Goal: Information Seeking & Learning: Get advice/opinions

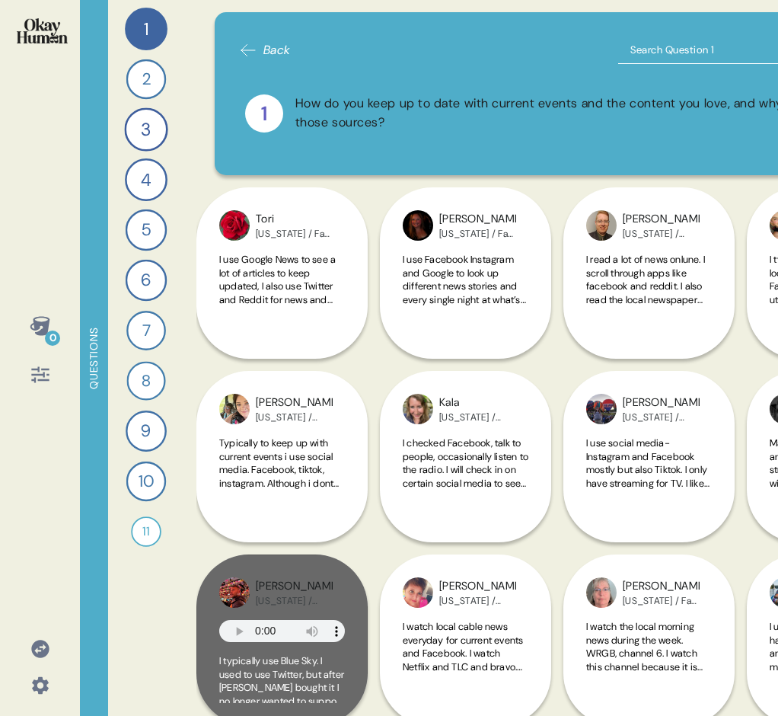
click at [44, 376] on icon at bounding box center [40, 374] width 21 height 21
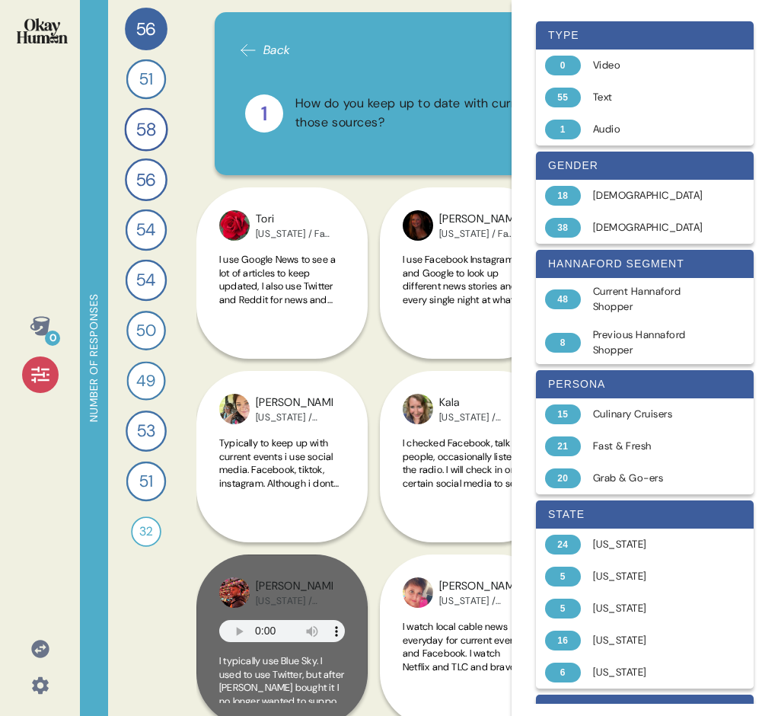
click at [193, 24] on div "Number of responses 56 How do you keep up to date with current events and the c…" at bounding box center [499, 358] width 838 height 716
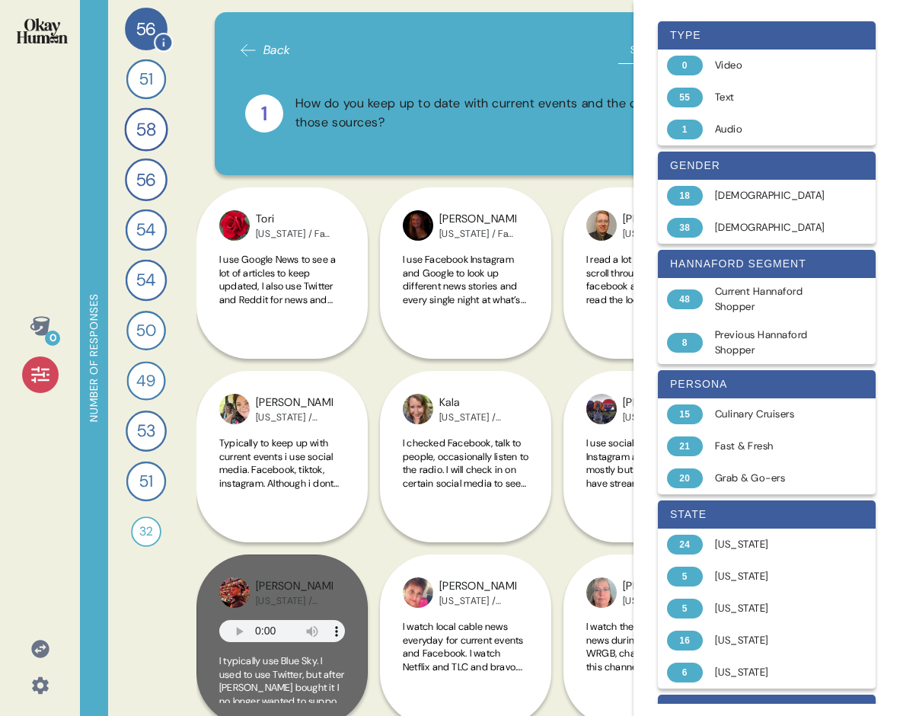
click at [144, 27] on span "56" at bounding box center [146, 29] width 21 height 26
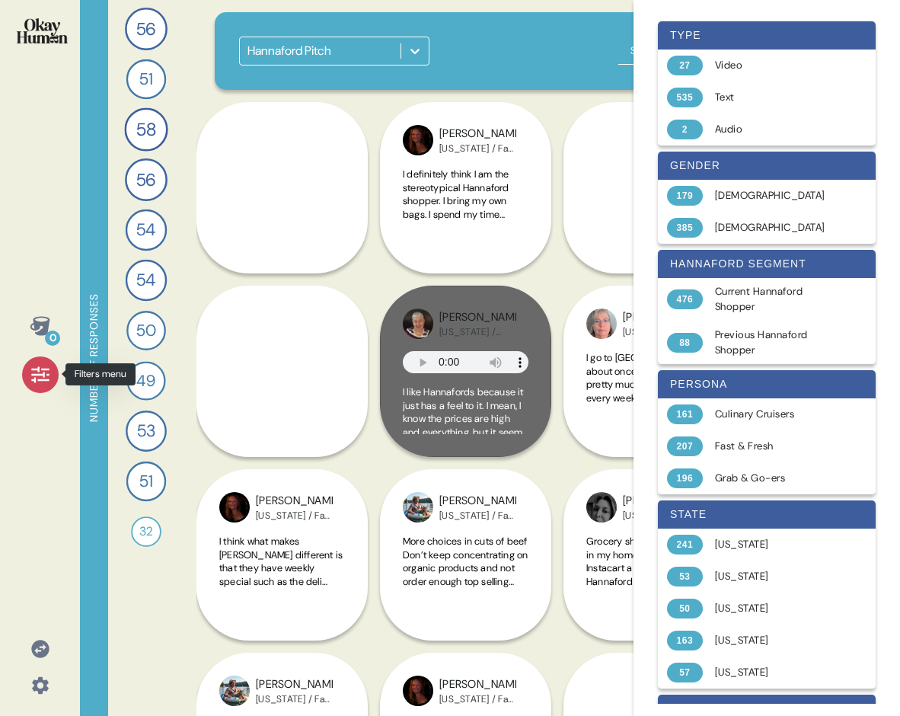
click at [41, 362] on div at bounding box center [40, 374] width 37 height 37
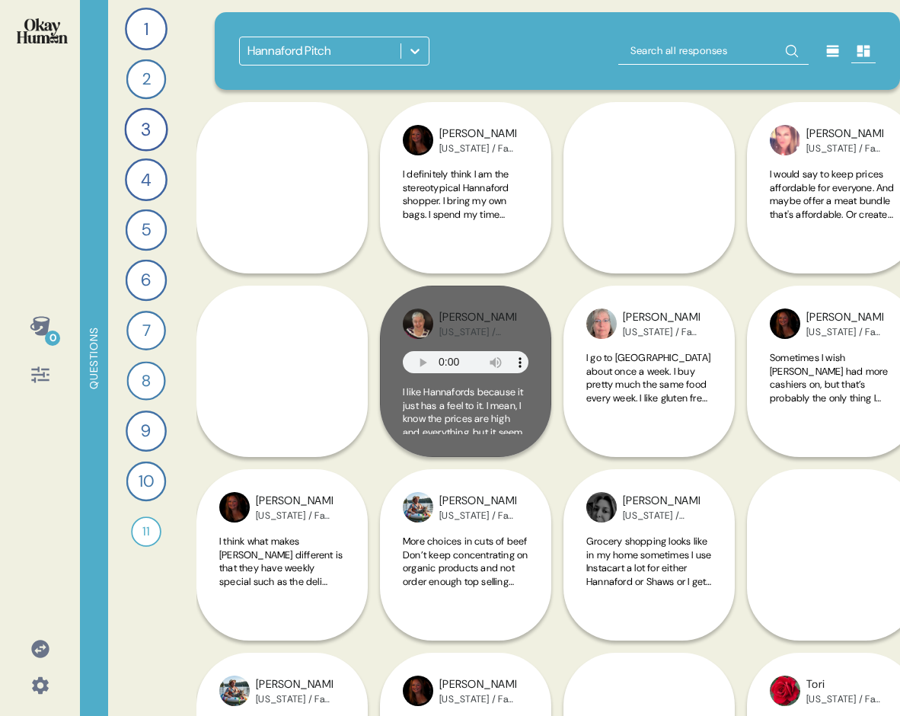
click at [43, 322] on icon at bounding box center [40, 325] width 20 height 19
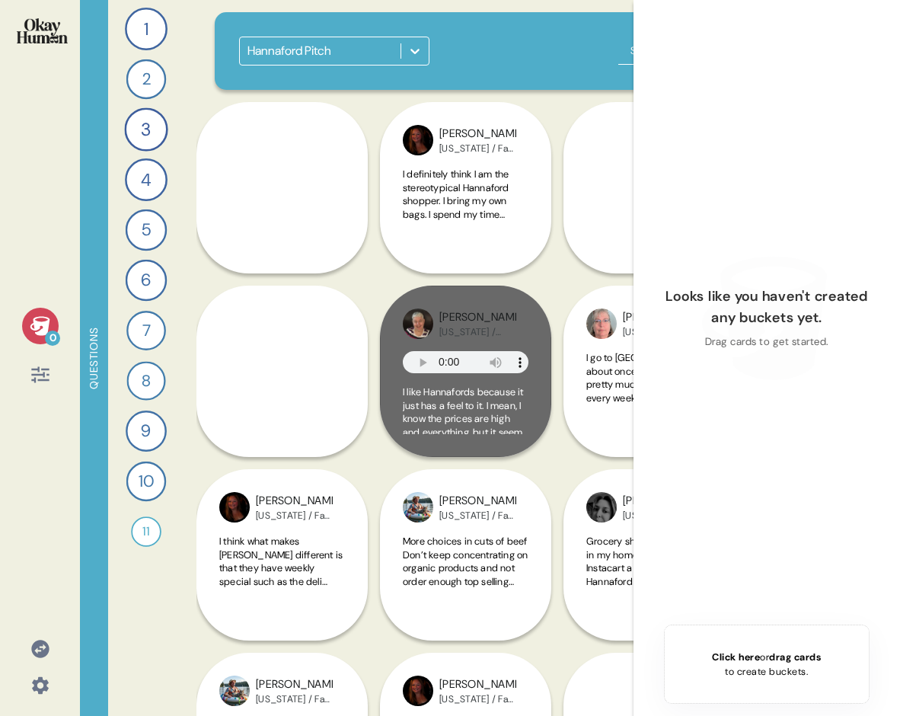
click at [43, 322] on icon at bounding box center [40, 325] width 20 height 19
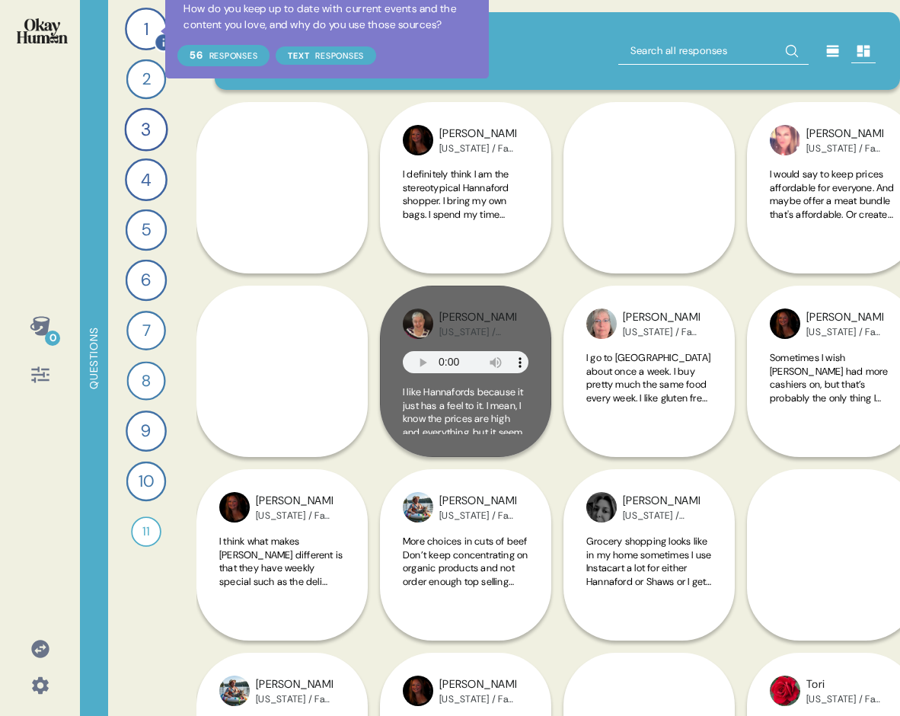
click at [155, 36] on icon at bounding box center [163, 42] width 19 height 19
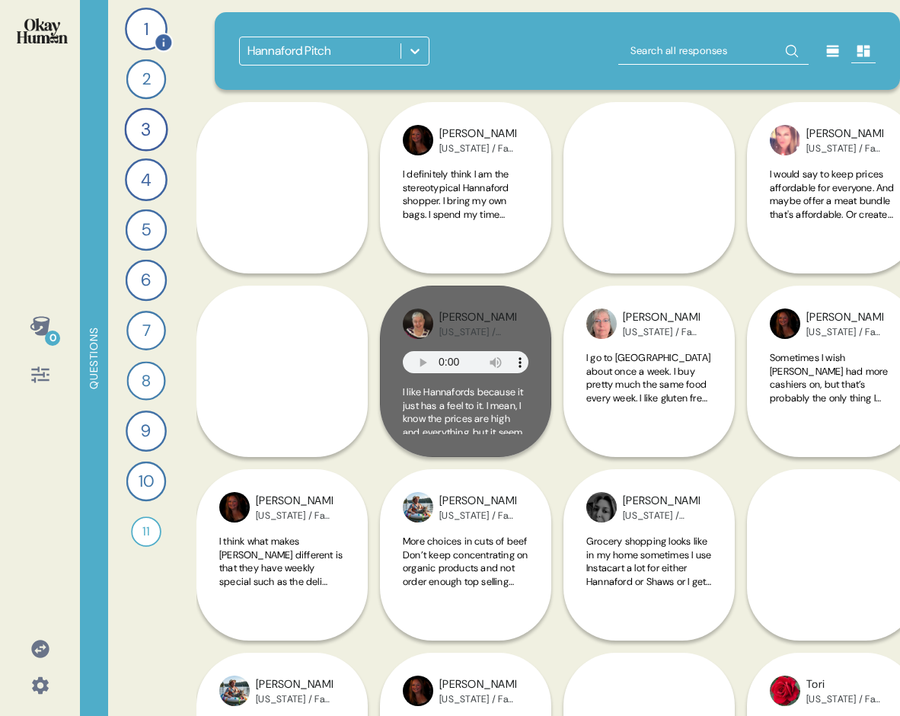
click at [144, 31] on div "1" at bounding box center [146, 29] width 43 height 43
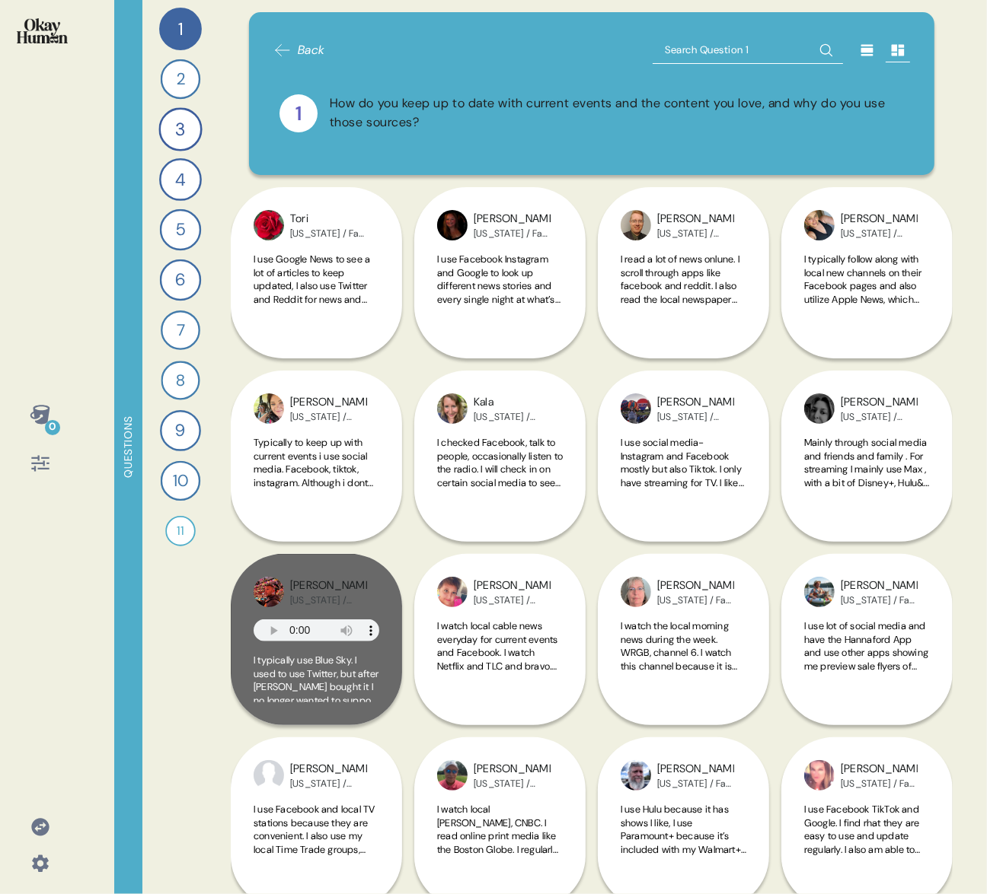
click at [35, 460] on icon at bounding box center [40, 463] width 21 height 21
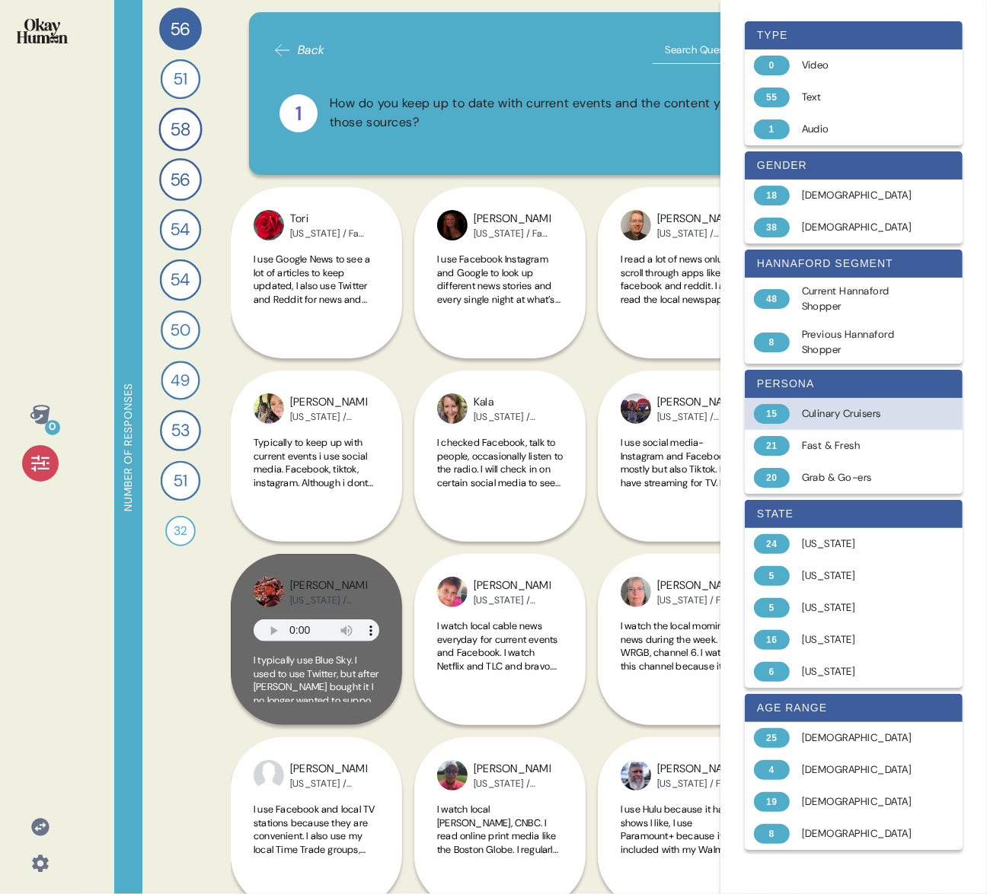
click at [735, 411] on div "Culinary Cruisers" at bounding box center [862, 413] width 121 height 15
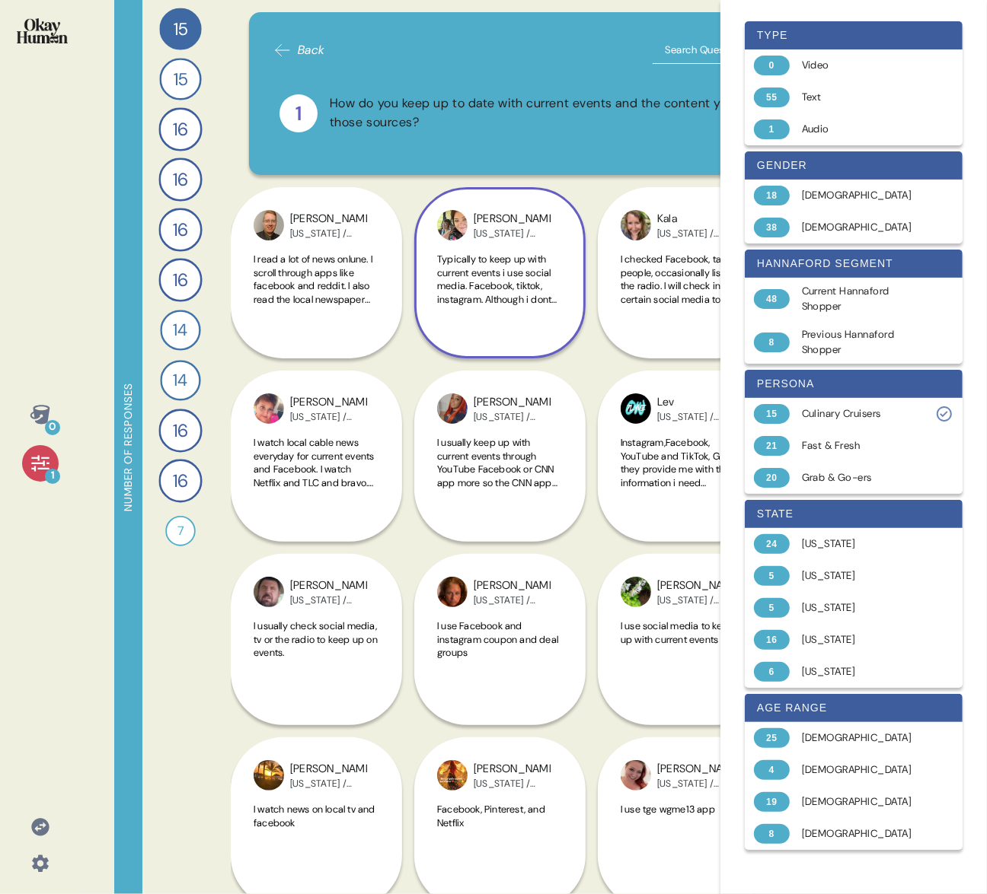
click at [584, 187] on div "Ariel [US_STATE] / Culinary Cruisers Typically to keep up with current events i…" at bounding box center [499, 272] width 171 height 171
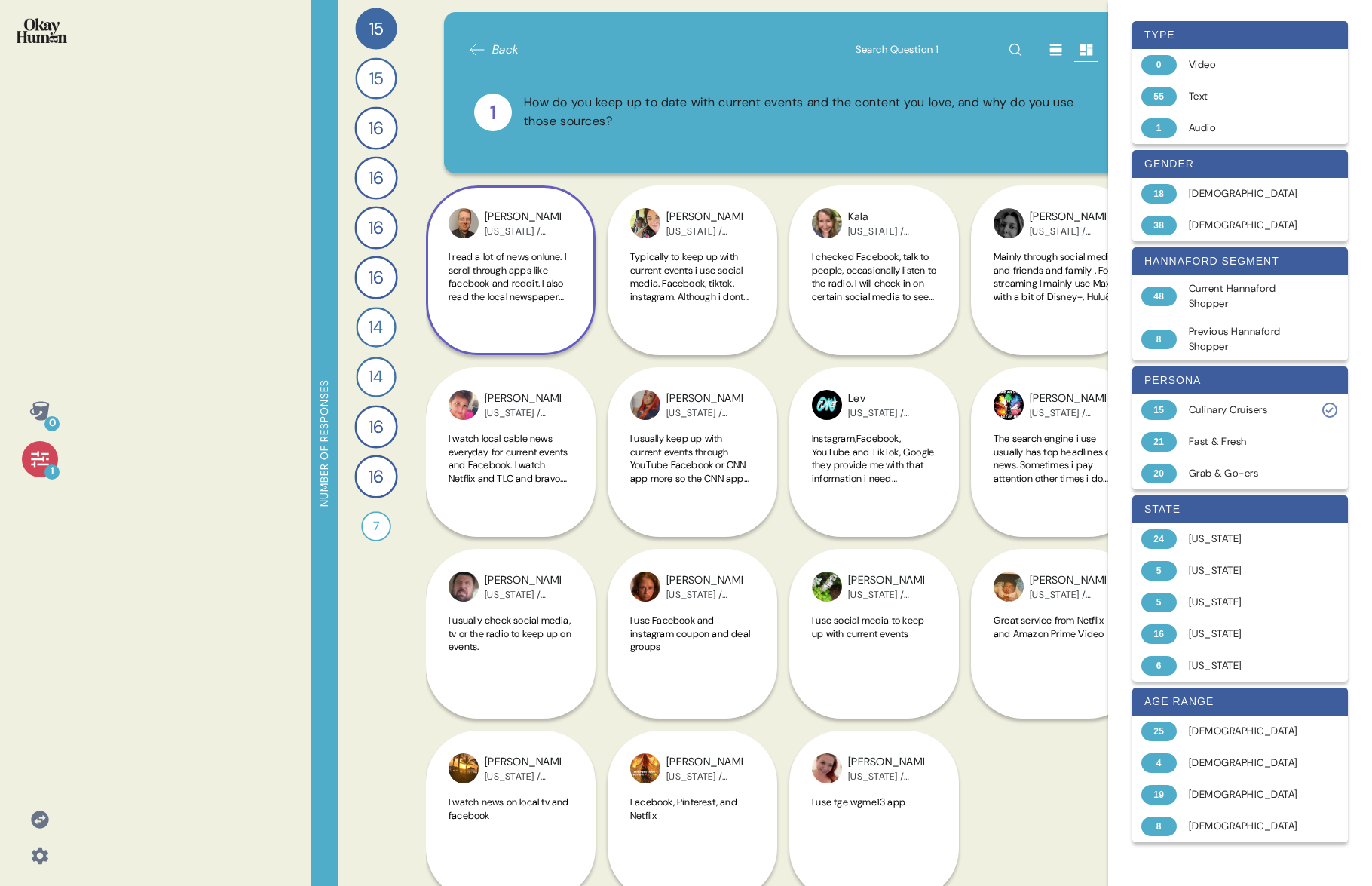
click at [538, 301] on span "I read a lot of news onlune. I scroll through apps like facebook and reddit. I …" at bounding box center [510, 350] width 123 height 198
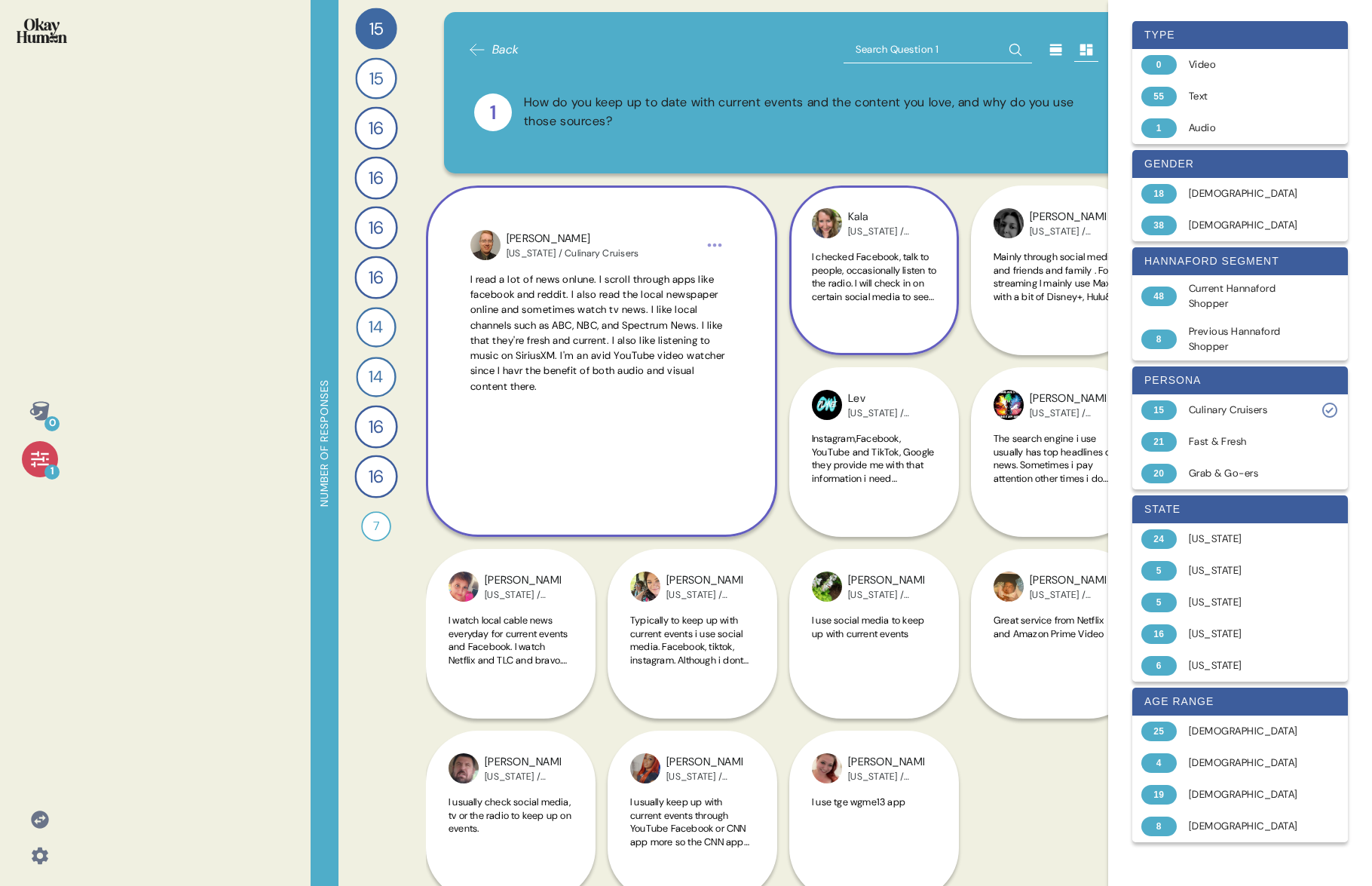
click at [728, 274] on span "I checked Facebook, talk to people, occasionally listen to the radio. I will ch…" at bounding box center [875, 316] width 125 height 132
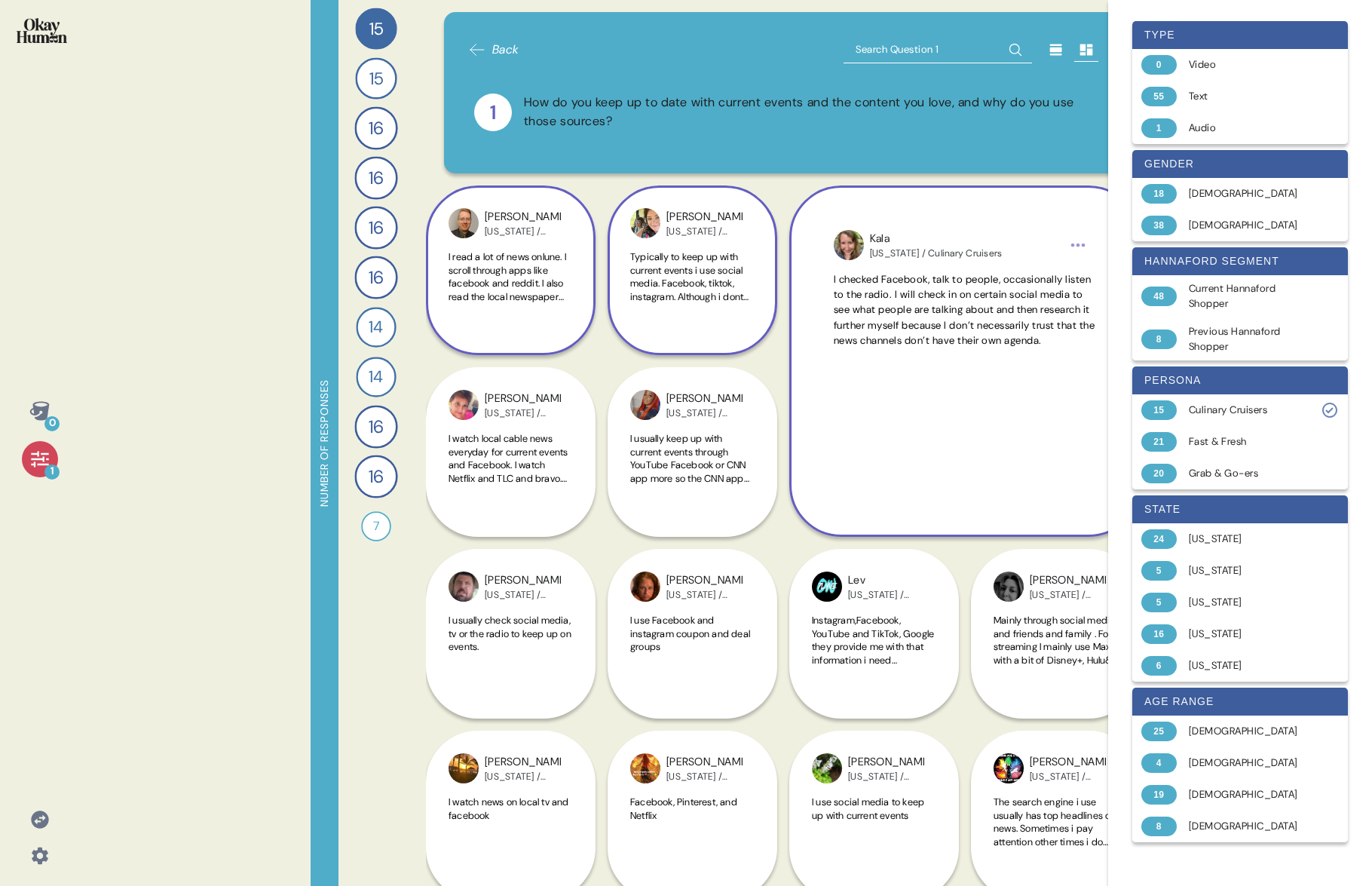
click at [686, 264] on span "Typically to keep up with current events i use social media. Facebook, tiktok, …" at bounding box center [689, 323] width 120 height 145
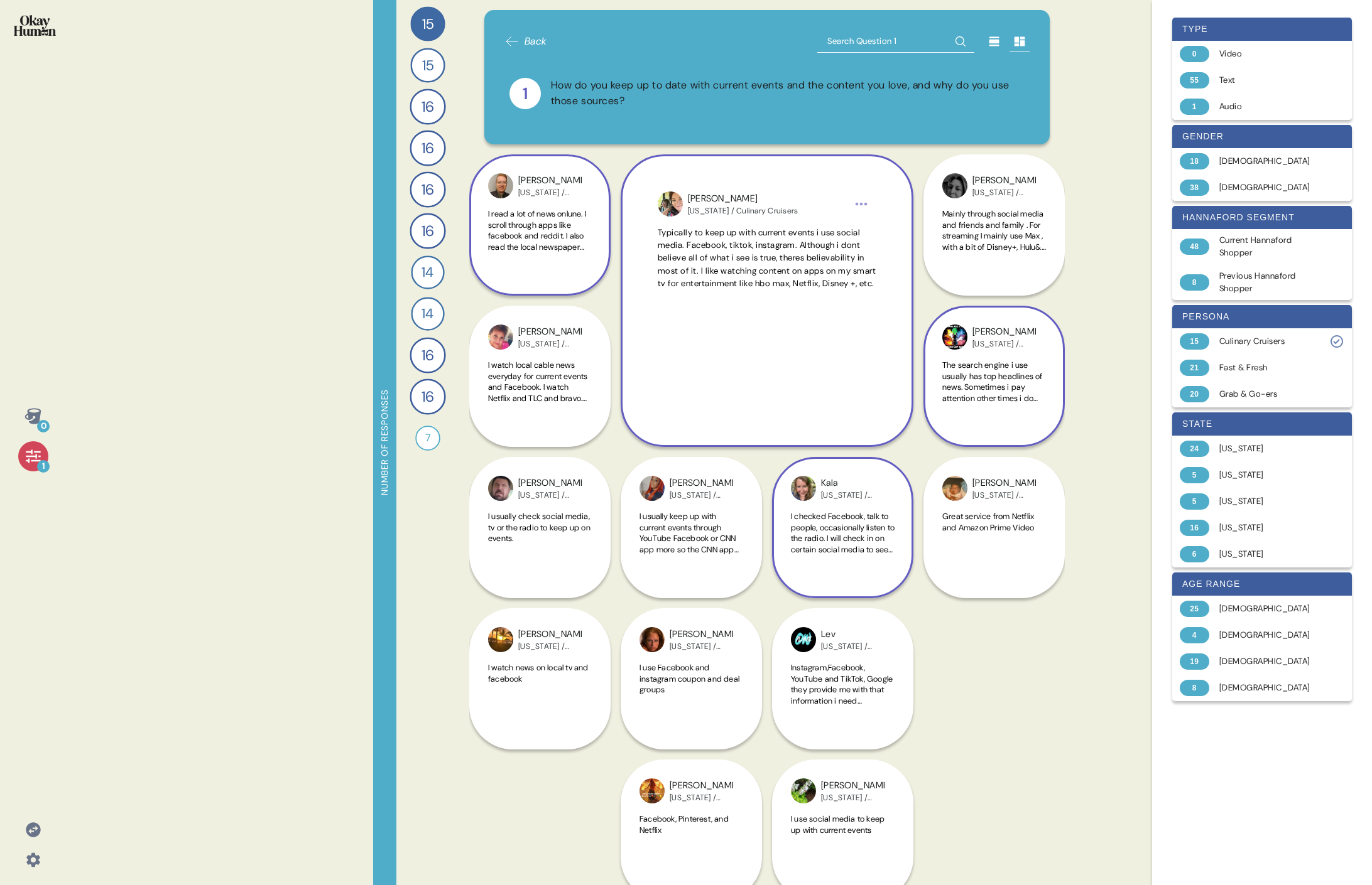
click at [606, 407] on div "The search engine i use usually has top headlines of news. Sometimes i pay atte…" at bounding box center [994, 388] width 104 height 59
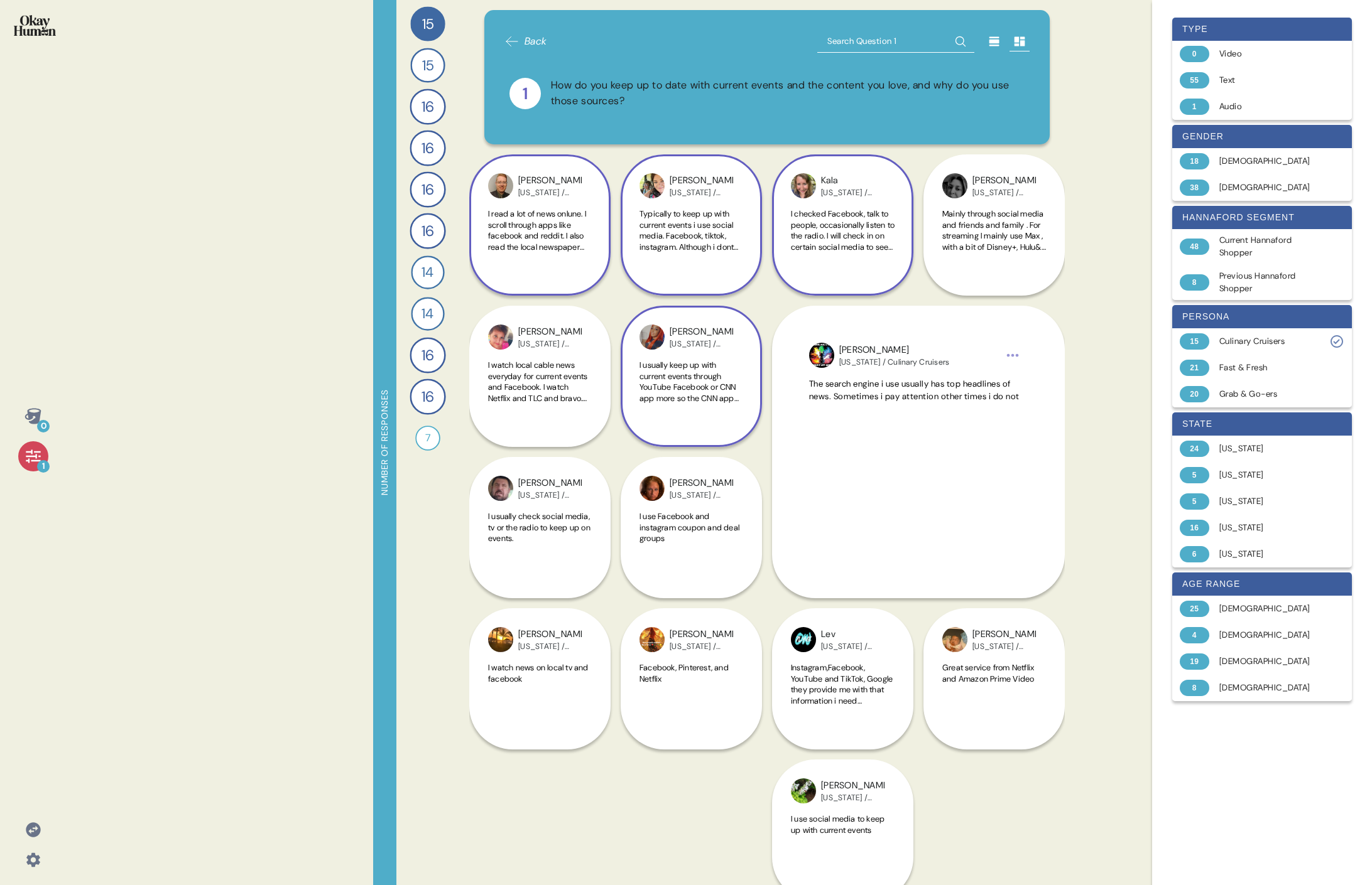
click at [606, 386] on div "[PERSON_NAME] [US_STATE] / Culinary Cruisers I usually keep up with current eve…" at bounding box center [691, 376] width 141 height 141
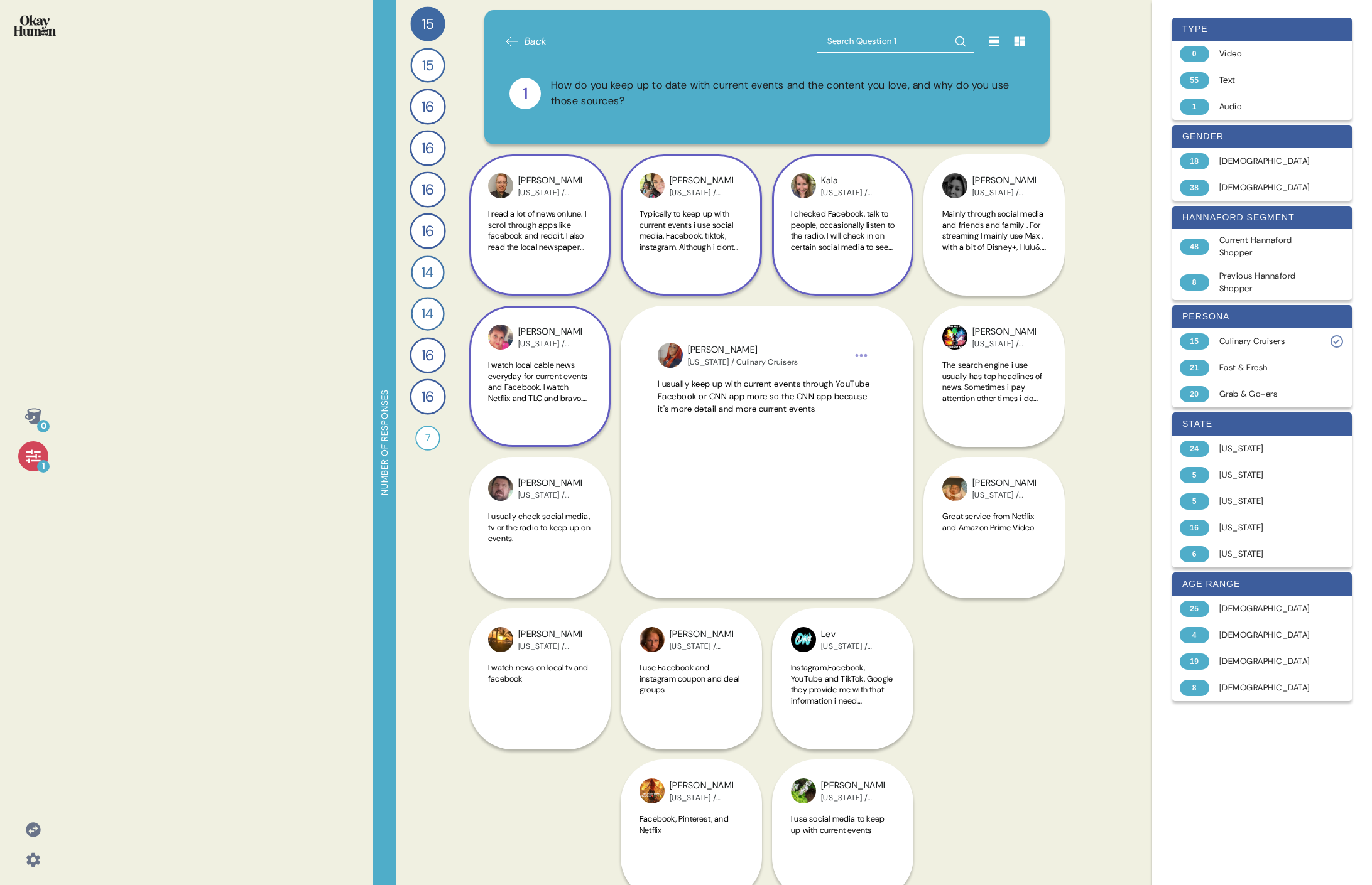
click at [523, 390] on span "I watch local cable news everyday for current events and Facebook. I watch Netf…" at bounding box center [537, 403] width 99 height 88
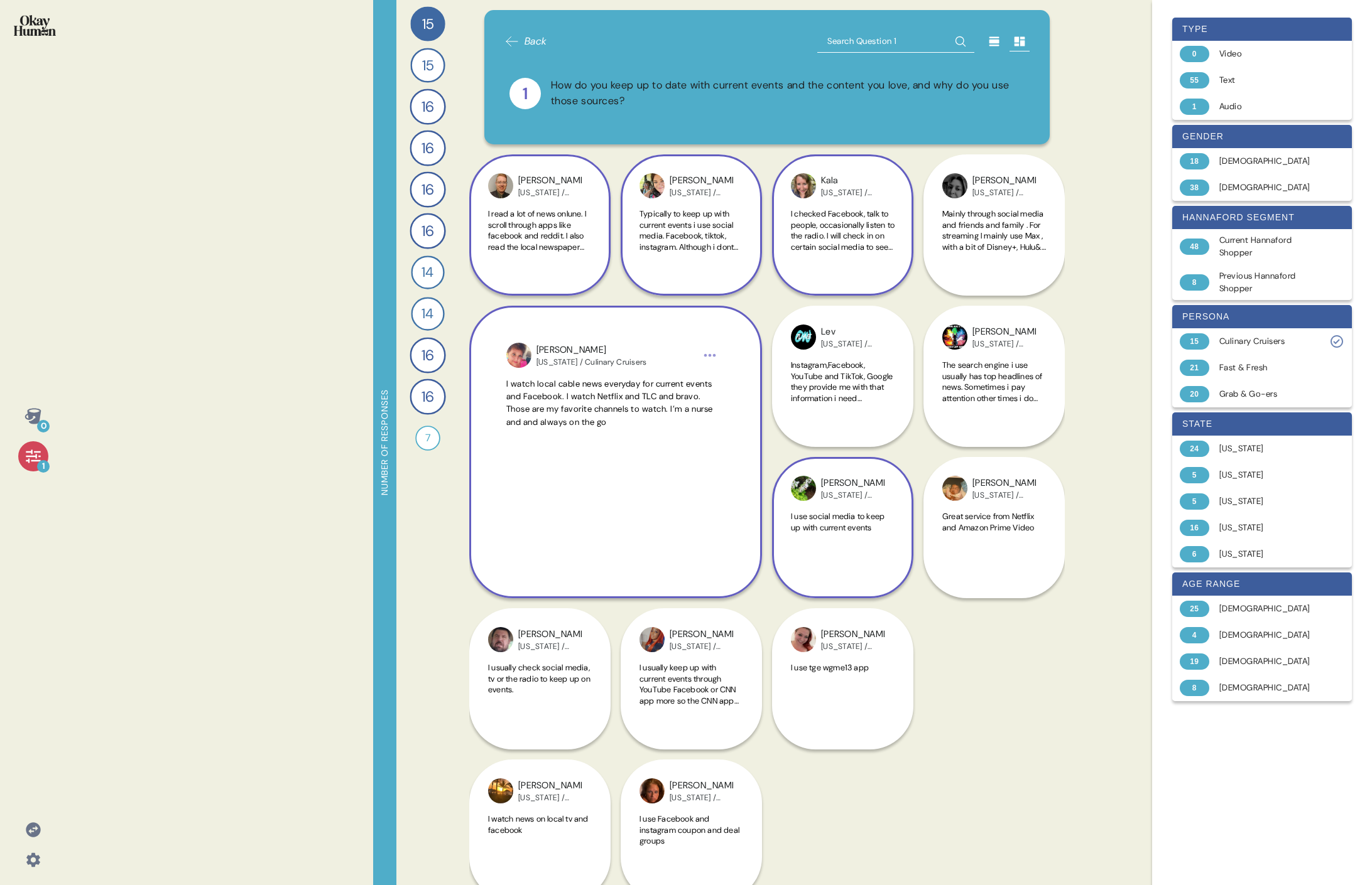
click at [606, 407] on div "I use social media to keep up with current events" at bounding box center [842, 540] width 104 height 59
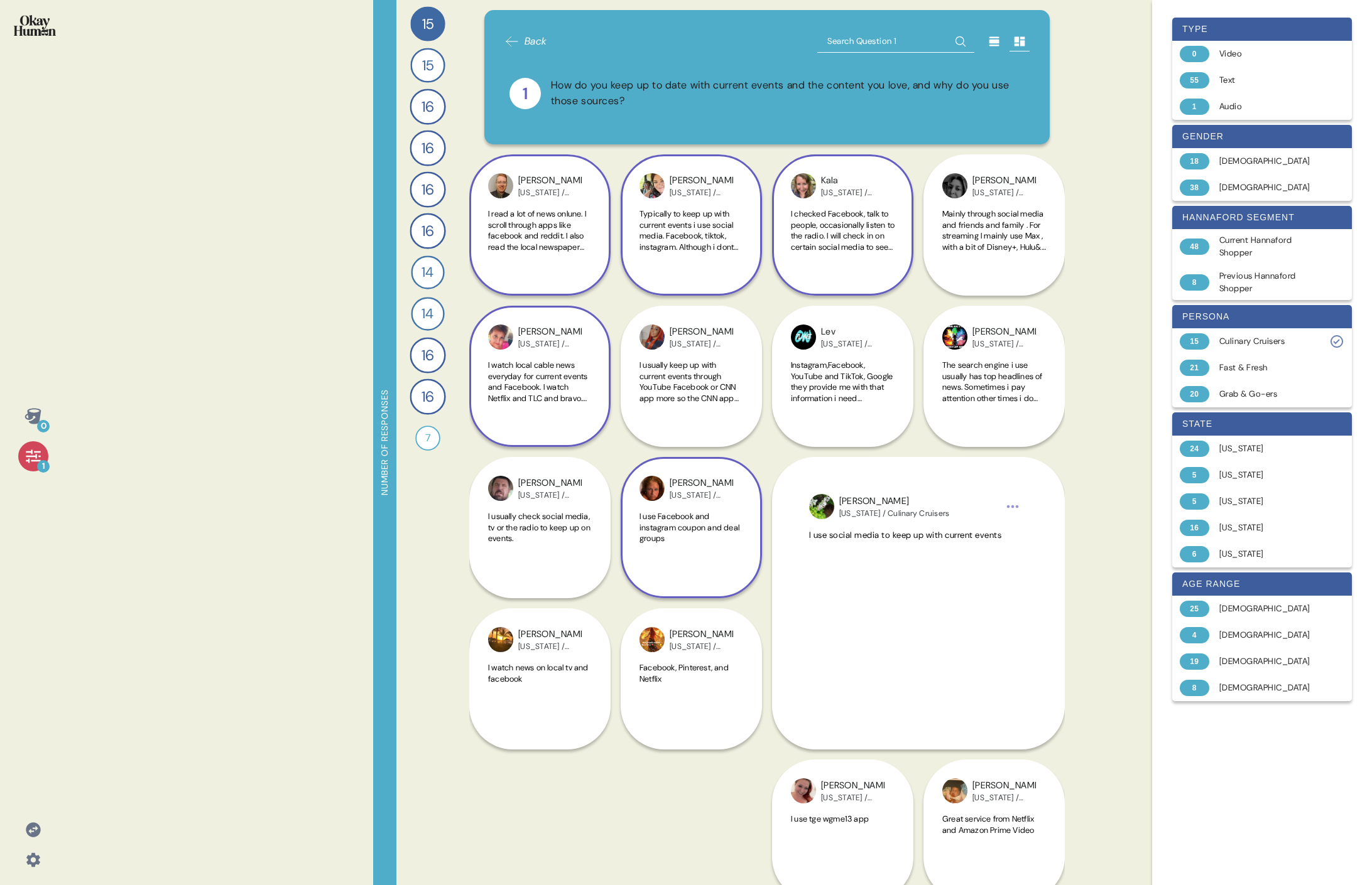
click at [606, 407] on span "I use Facebook and instagram coupon and deal groups" at bounding box center [689, 528] width 100 height 33
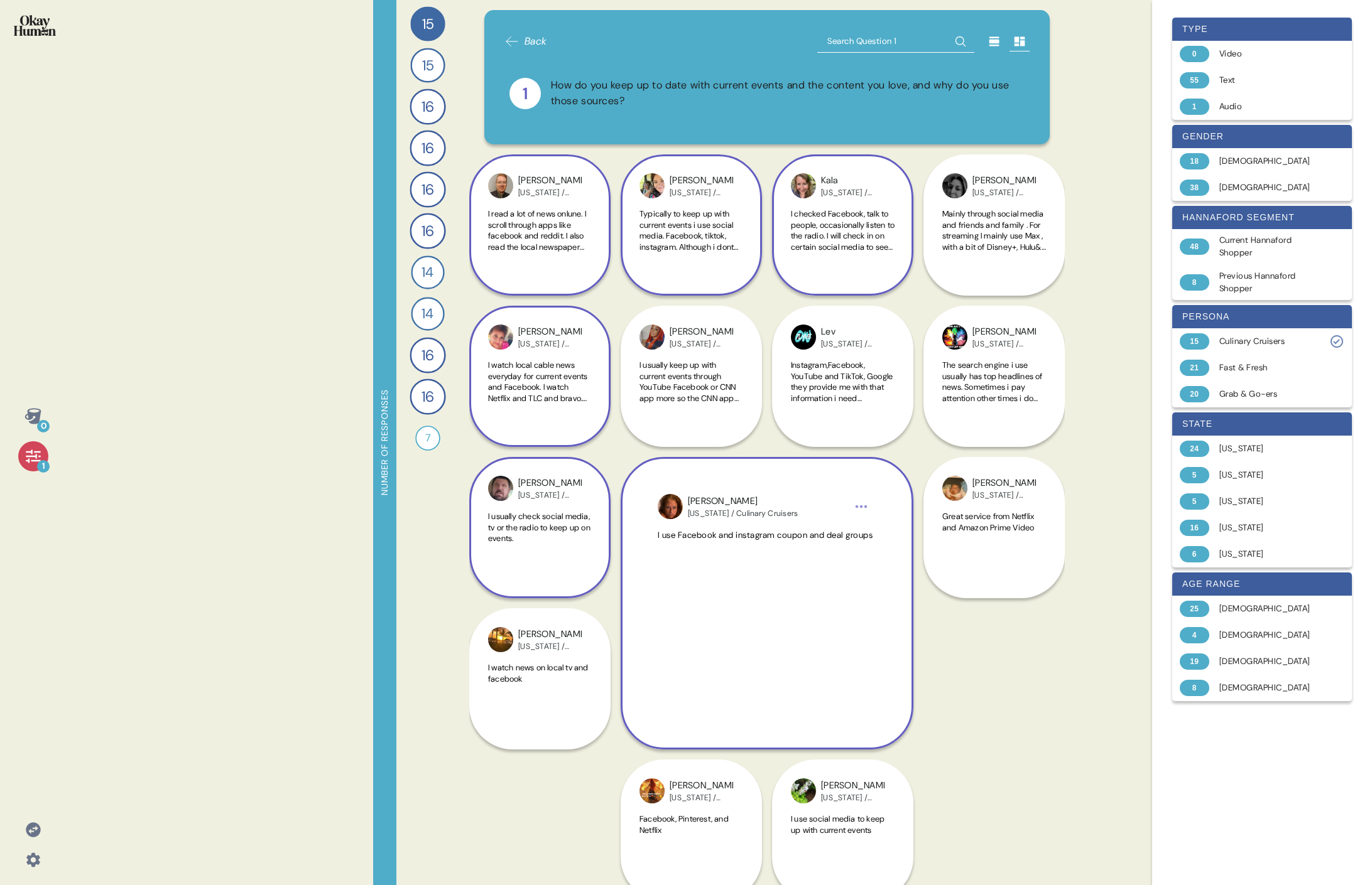
click at [571, 407] on span "I usually check social media, tv or the radio to keep up on events." at bounding box center [540, 528] width 104 height 33
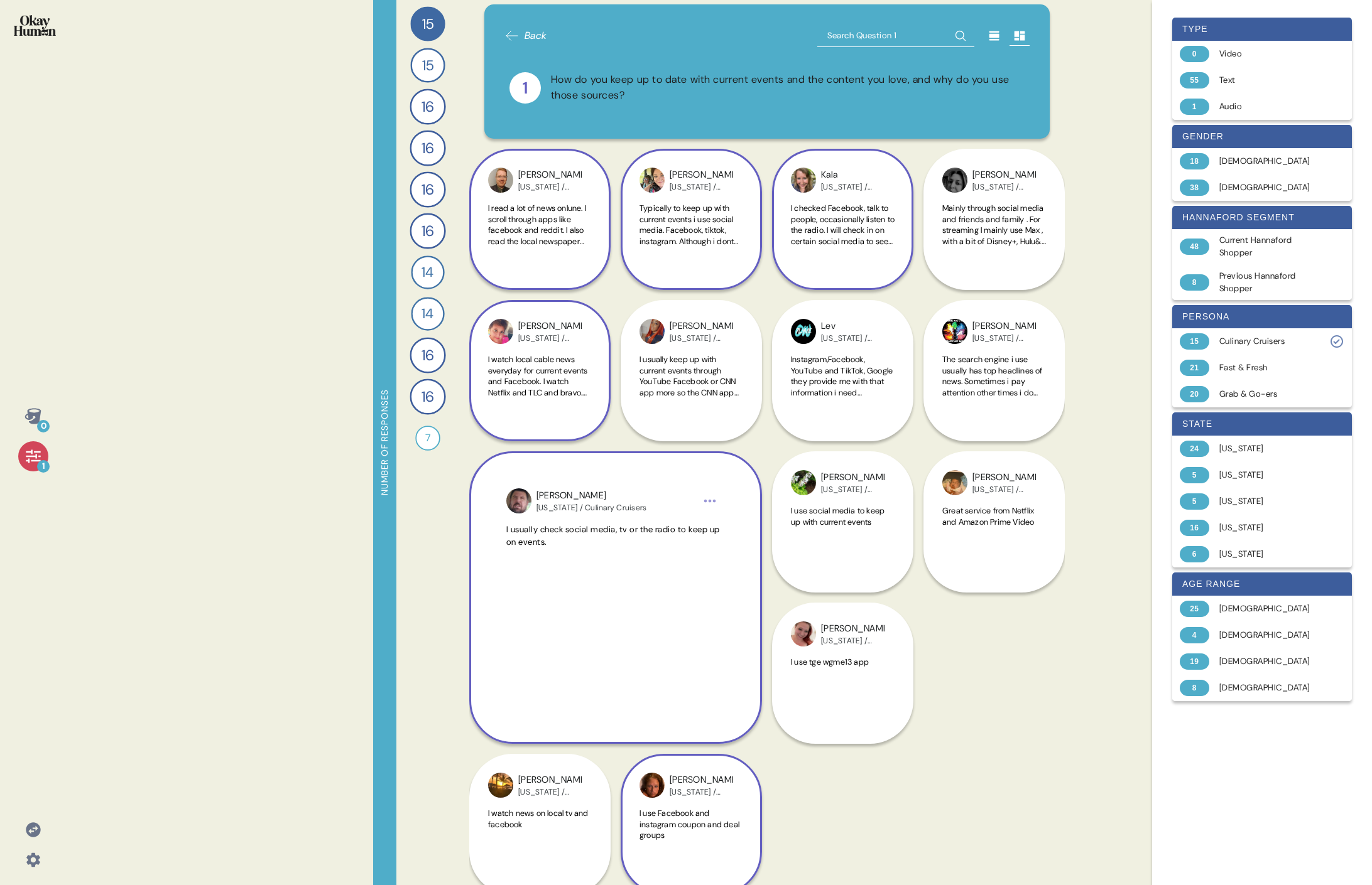
scroll to position [7, 0]
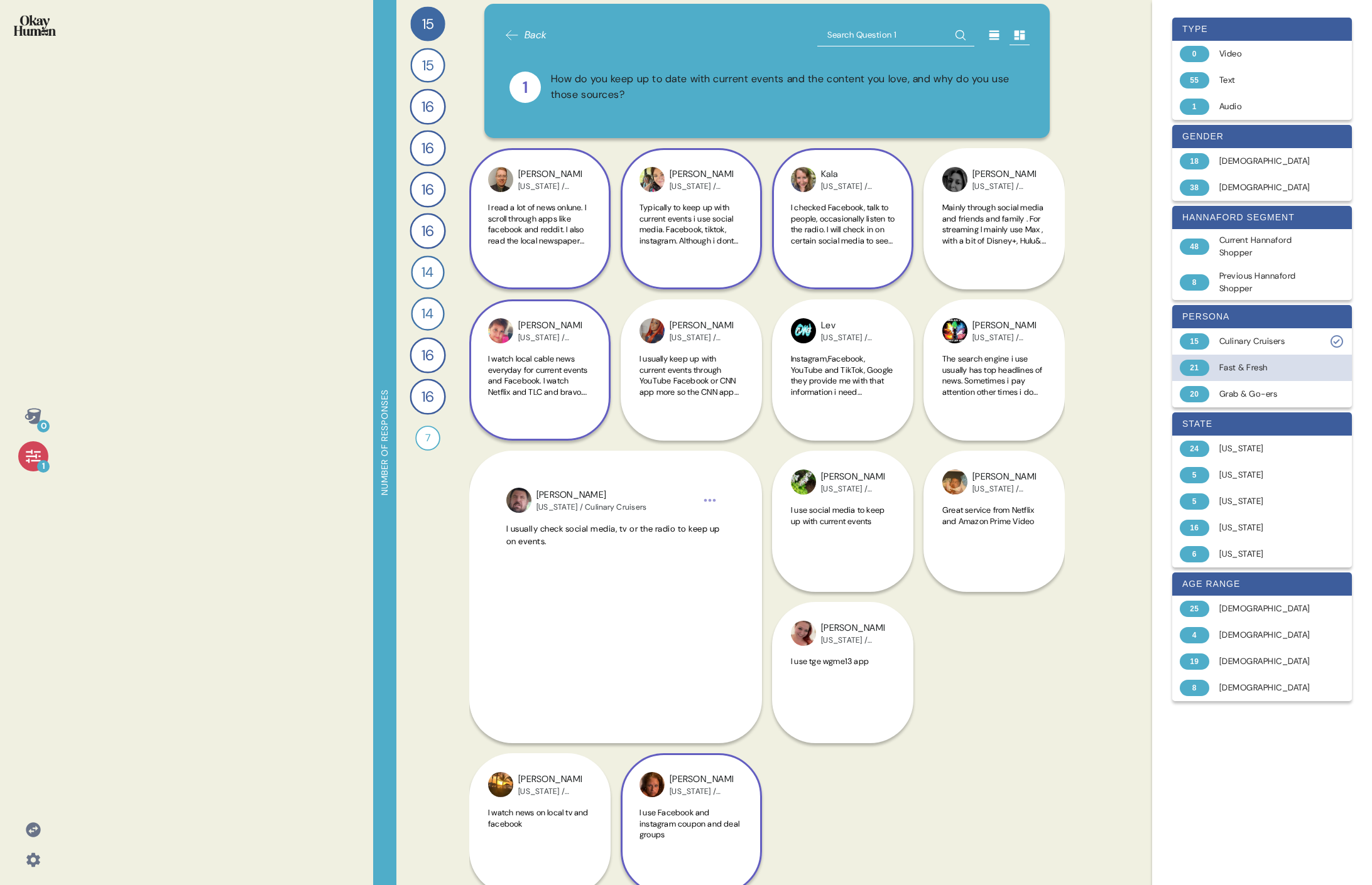
click at [606, 369] on div "Fast & Fresh" at bounding box center [1269, 367] width 100 height 12
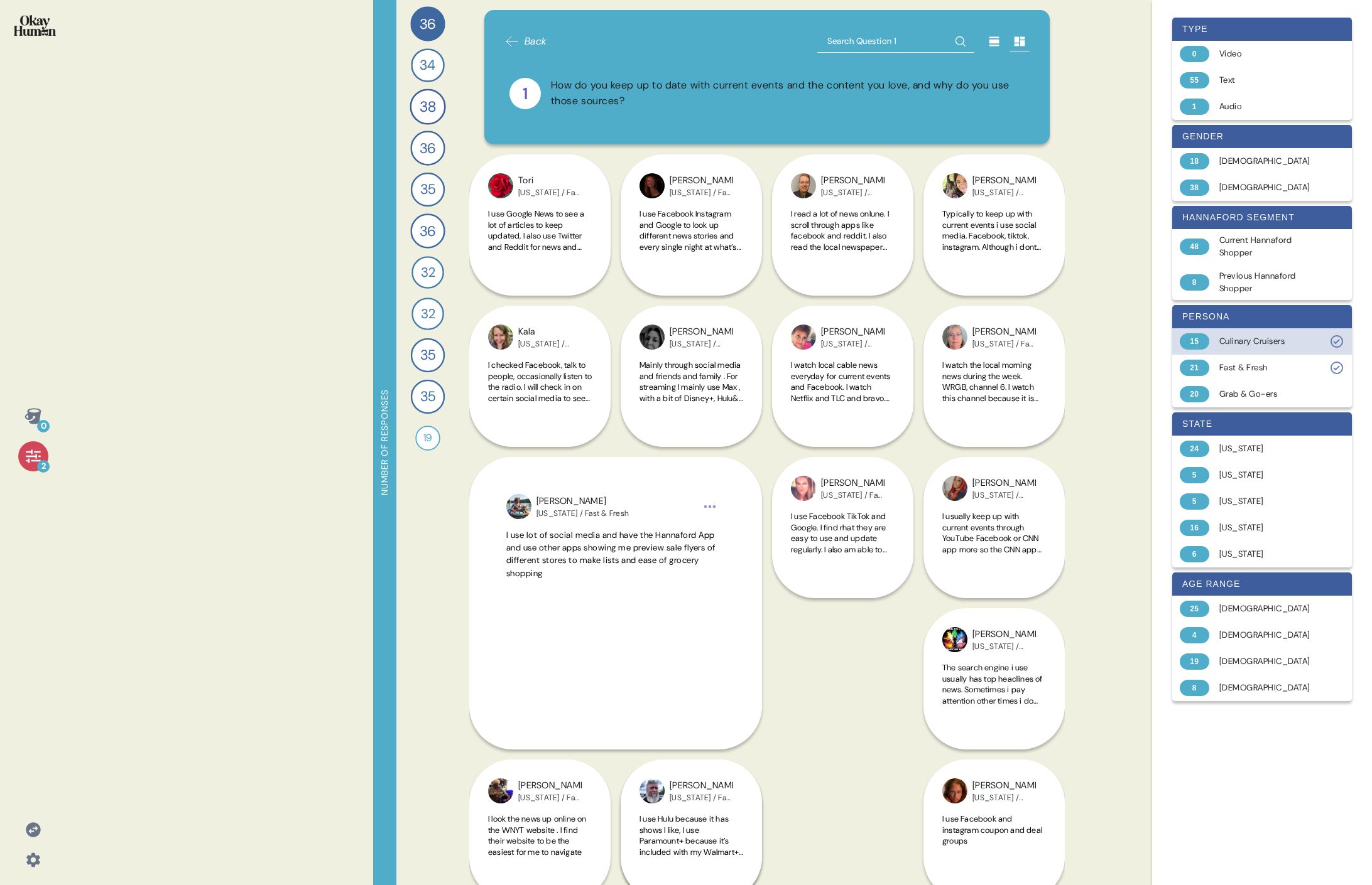
click at [606, 333] on div "15 Culinary Cruisers" at bounding box center [1261, 341] width 180 height 26
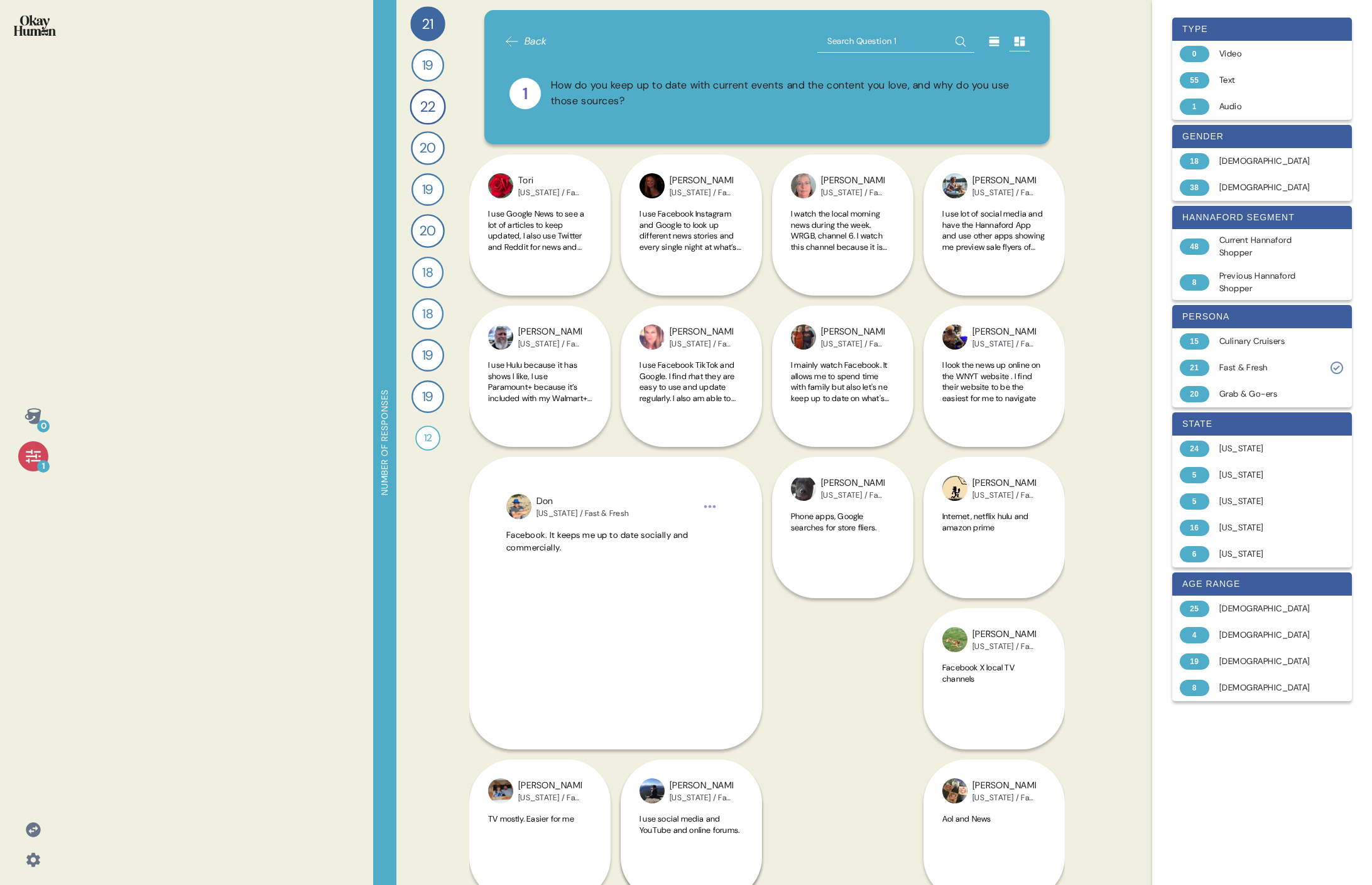
click at [606, 407] on div "Karena [US_STATE] / Fast & Fresh Facebook, local news app wmtw." at bounding box center [842, 831] width 141 height 444
click at [606, 255] on div "I use Facebook Instagram and Google to look up different news stories and every…" at bounding box center [691, 238] width 104 height 59
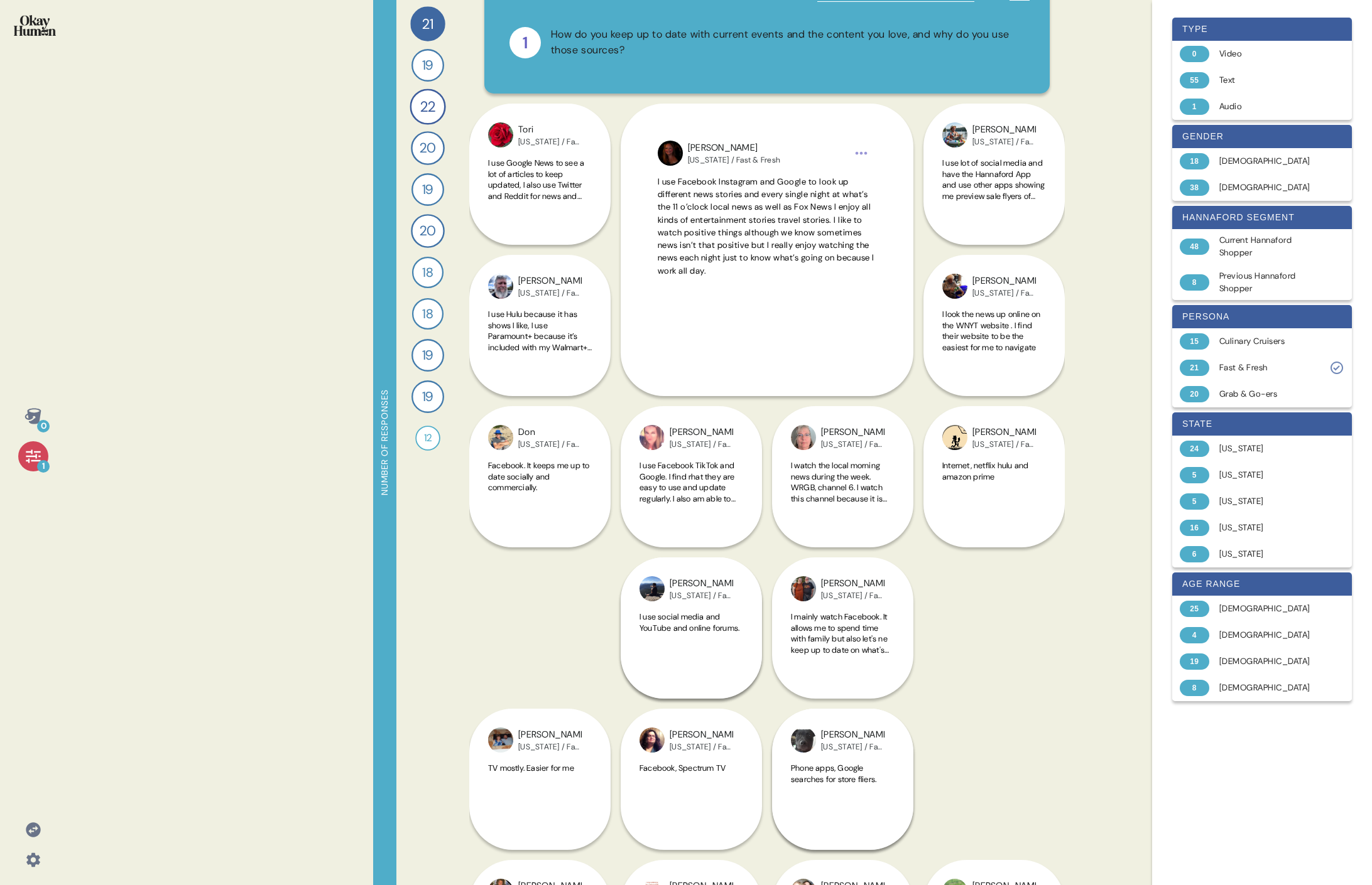
scroll to position [0, 0]
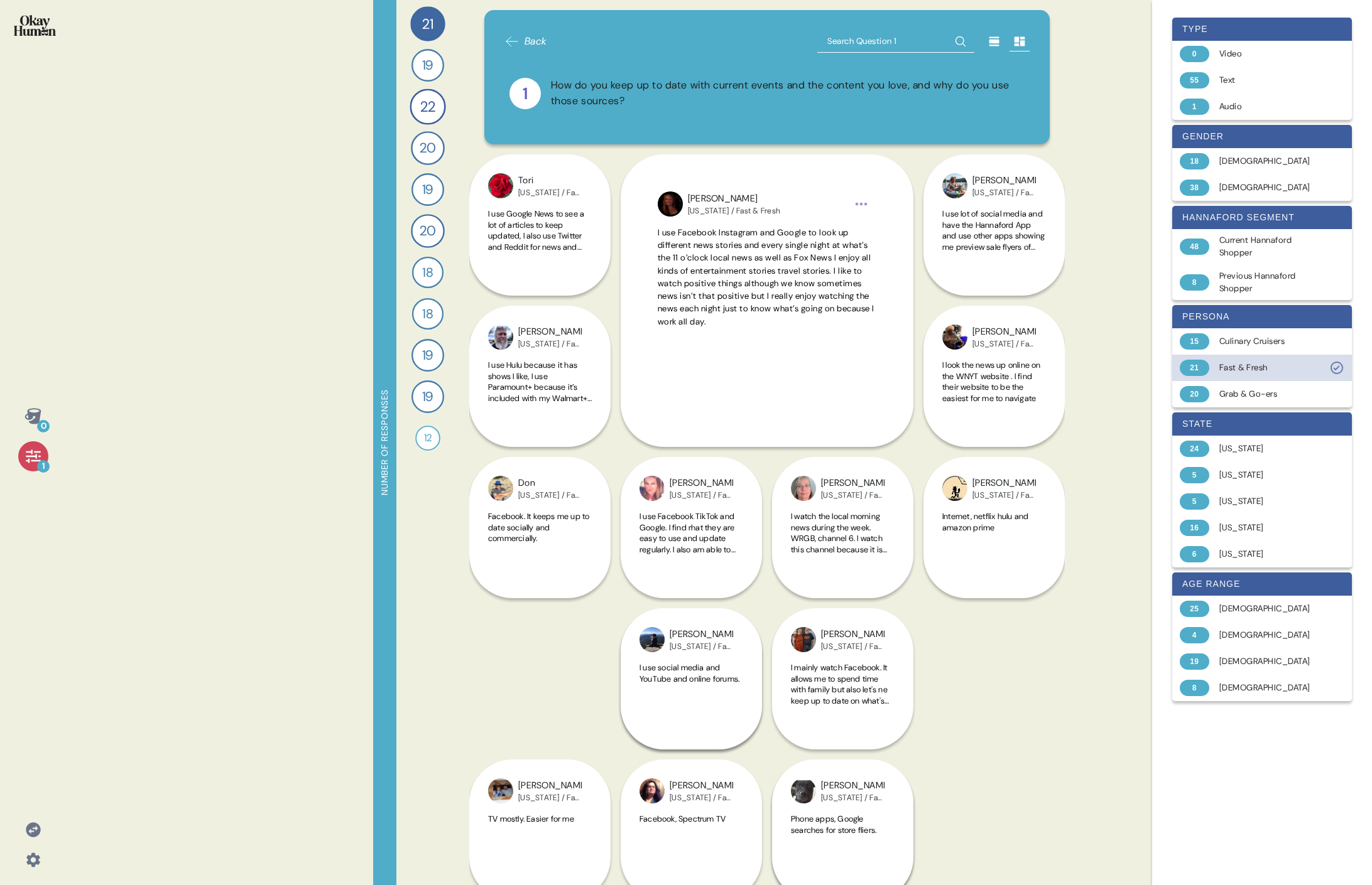
click at [606, 365] on div "Fast & Fresh" at bounding box center [1269, 367] width 100 height 12
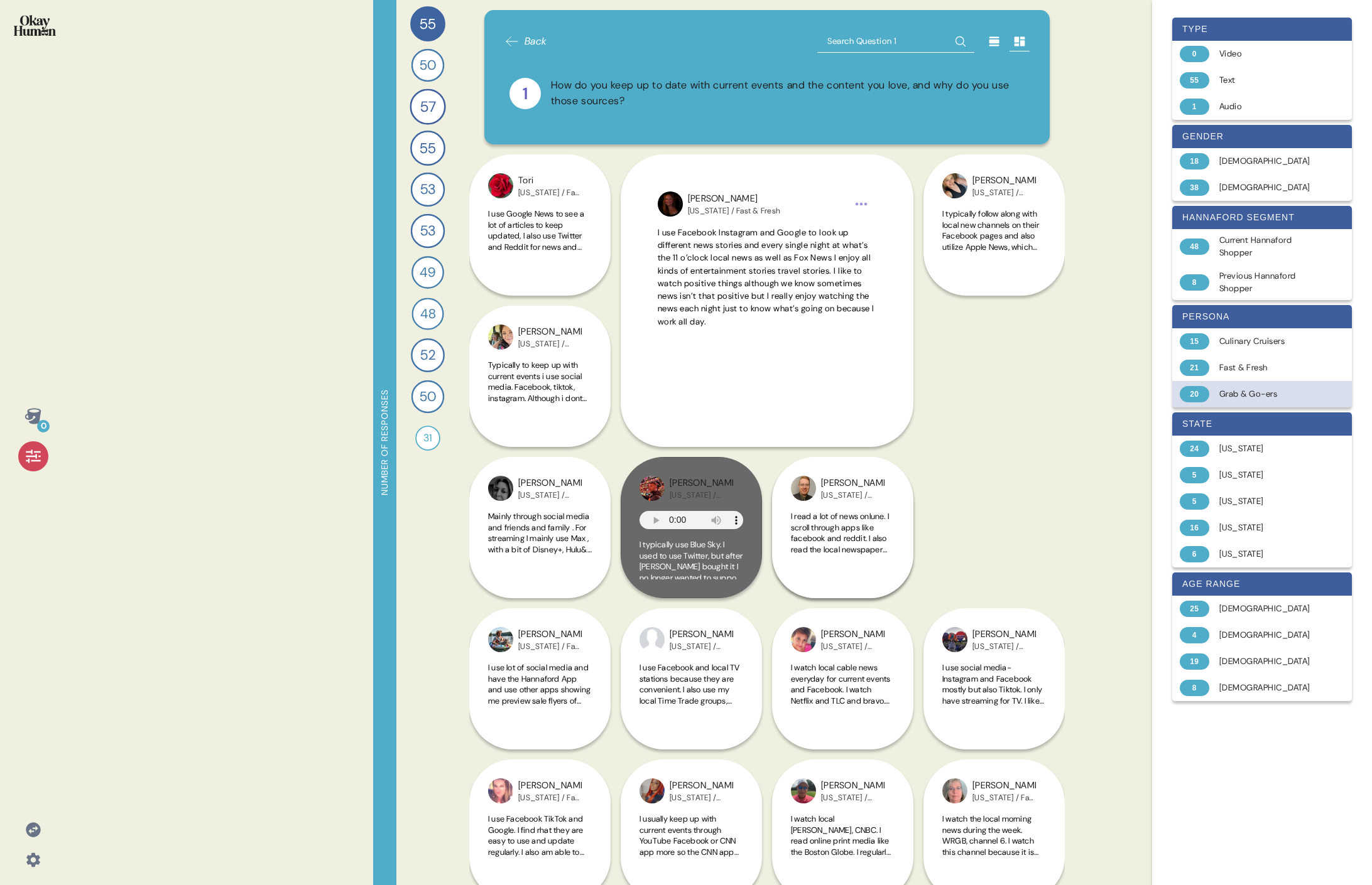
click at [606, 385] on div "20 Grab & Go-ers" at bounding box center [1261, 394] width 180 height 26
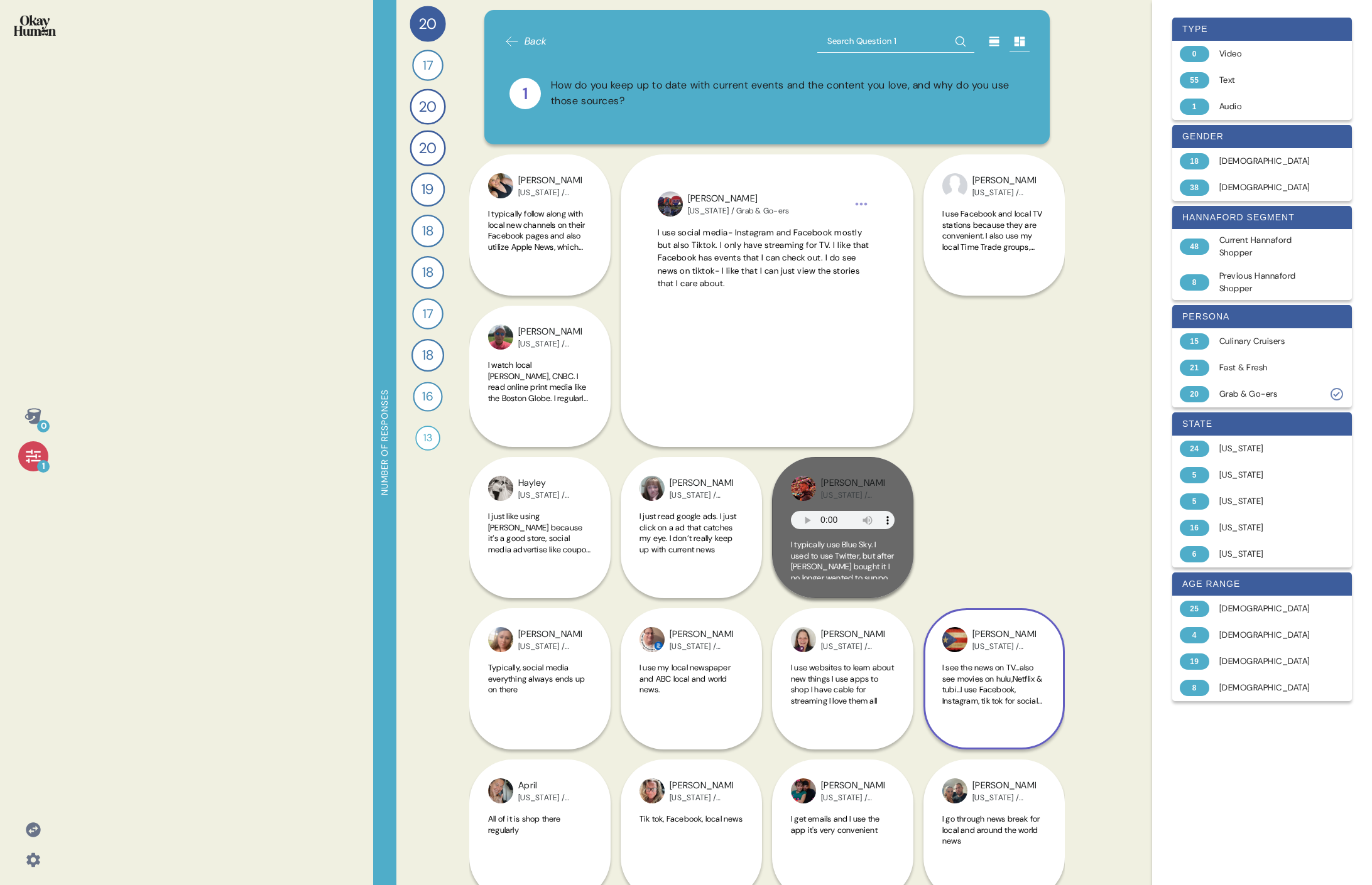
click at [606, 385] on div "[PERSON_NAME] [US_STATE] / Grab & Go-ers I see the news on TV...also see movies…" at bounding box center [993, 528] width 141 height 444
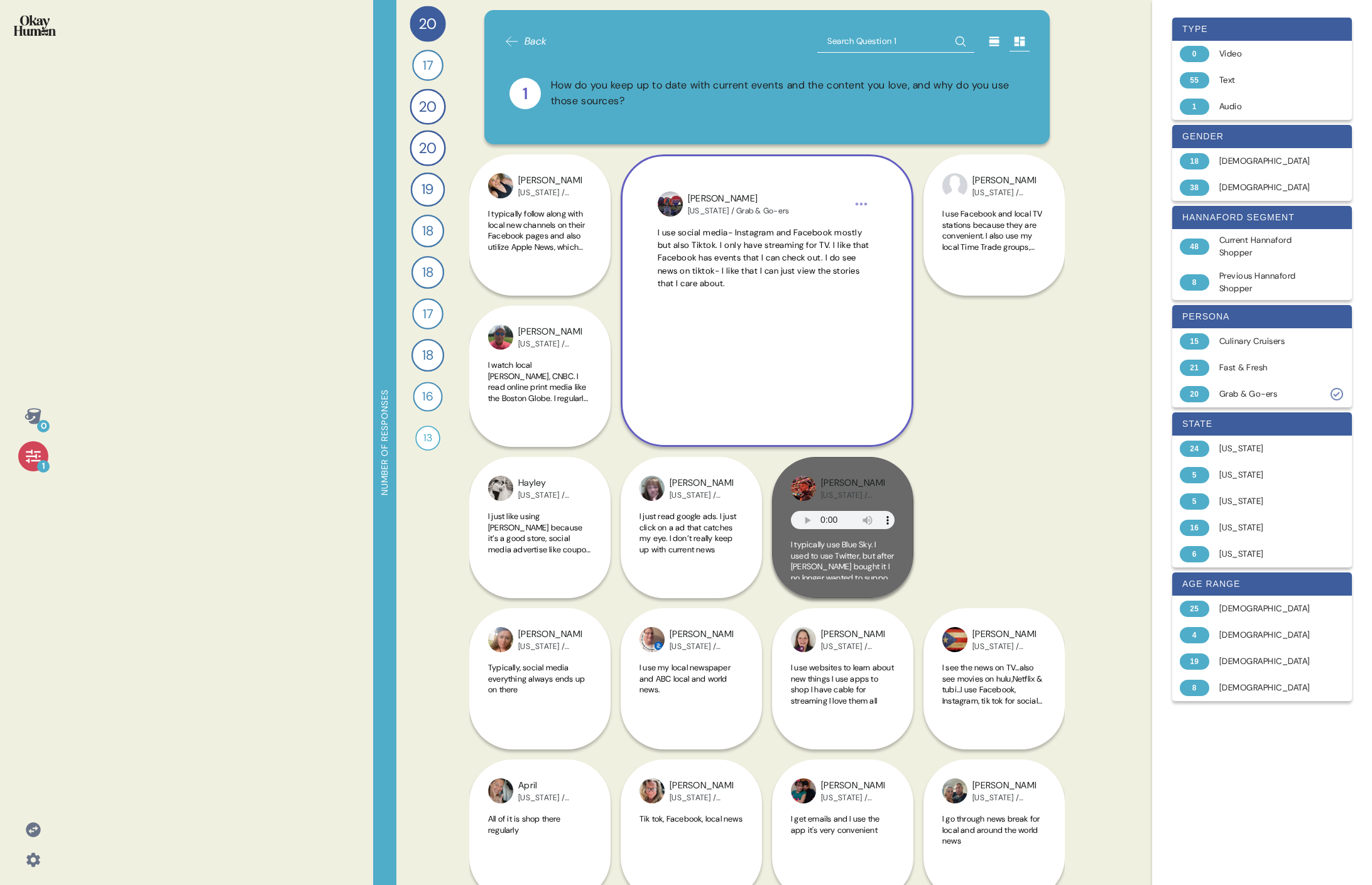
click at [606, 285] on span "I use social media- Instagram and Facebook mostly but also Tiktok. I only have …" at bounding box center [766, 258] width 219 height 64
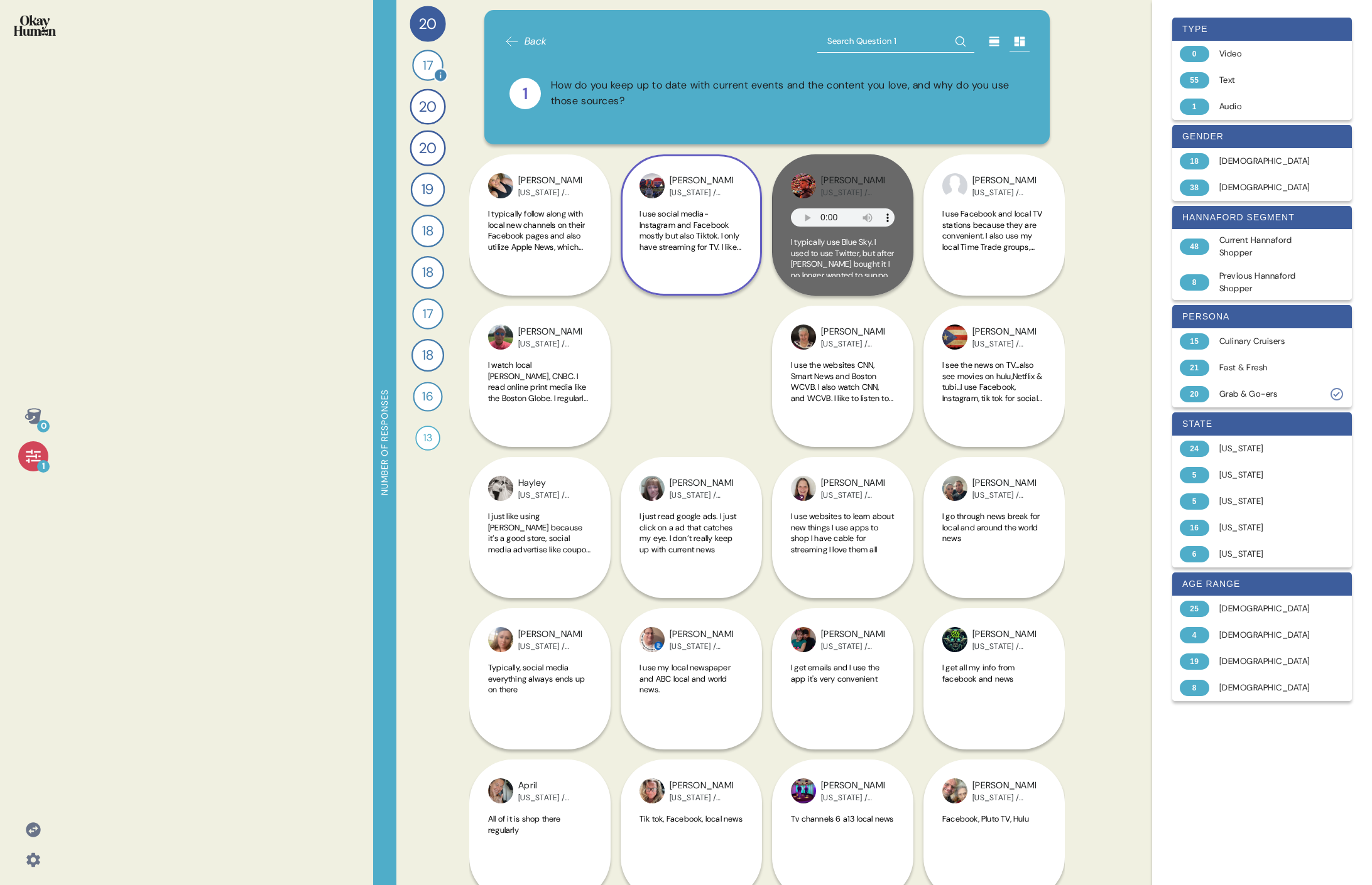
click at [424, 68] on span "17" at bounding box center [427, 65] width 10 height 19
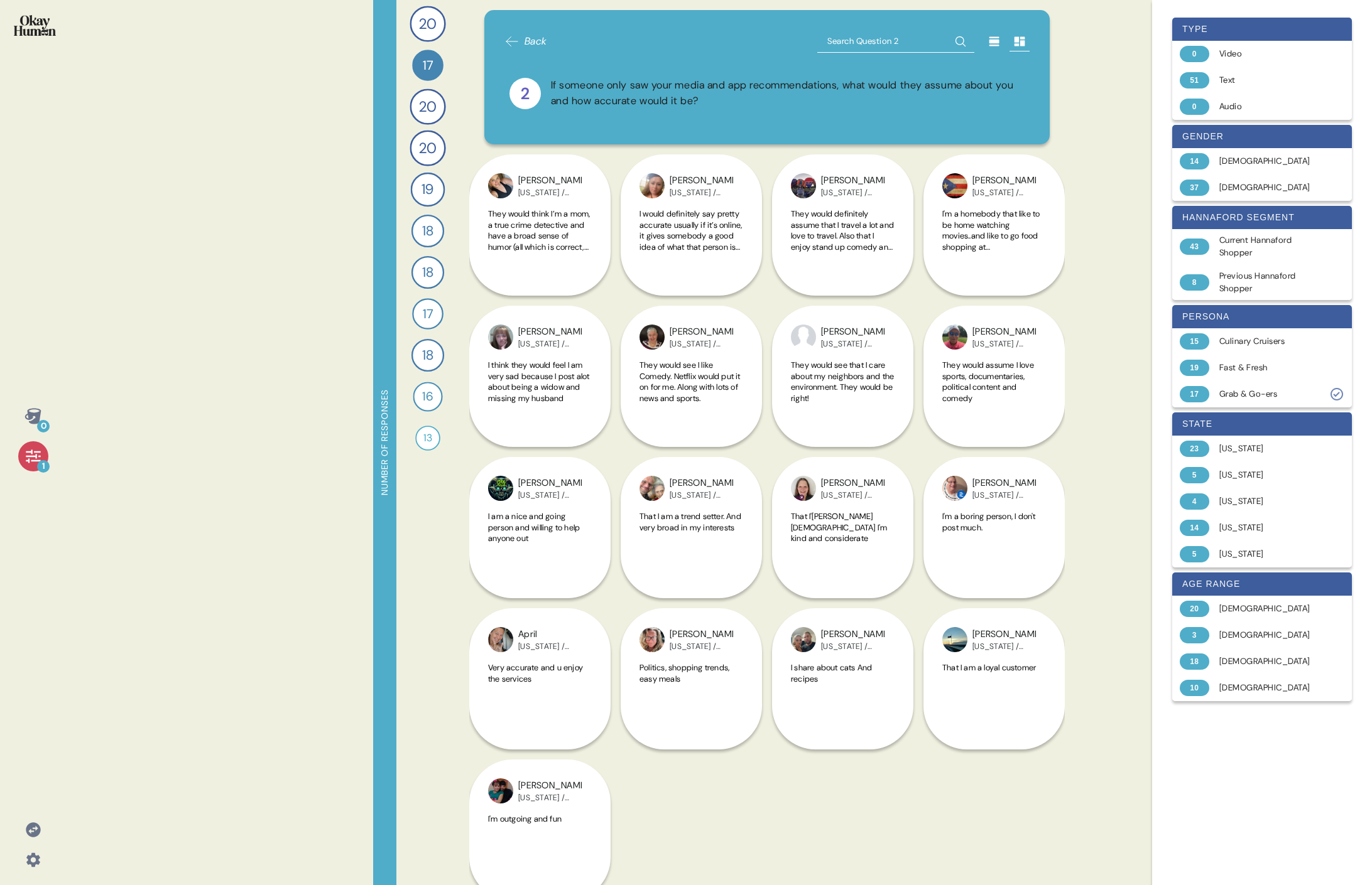
click at [606, 92] on div "If someone only saw your media and app recommendations, what would they assume …" at bounding box center [788, 93] width 474 height 31
copy div "If someone only saw your media and app recommendations, what would they assume …"
click at [606, 384] on div "17 Grab & Go-ers" at bounding box center [1261, 394] width 180 height 26
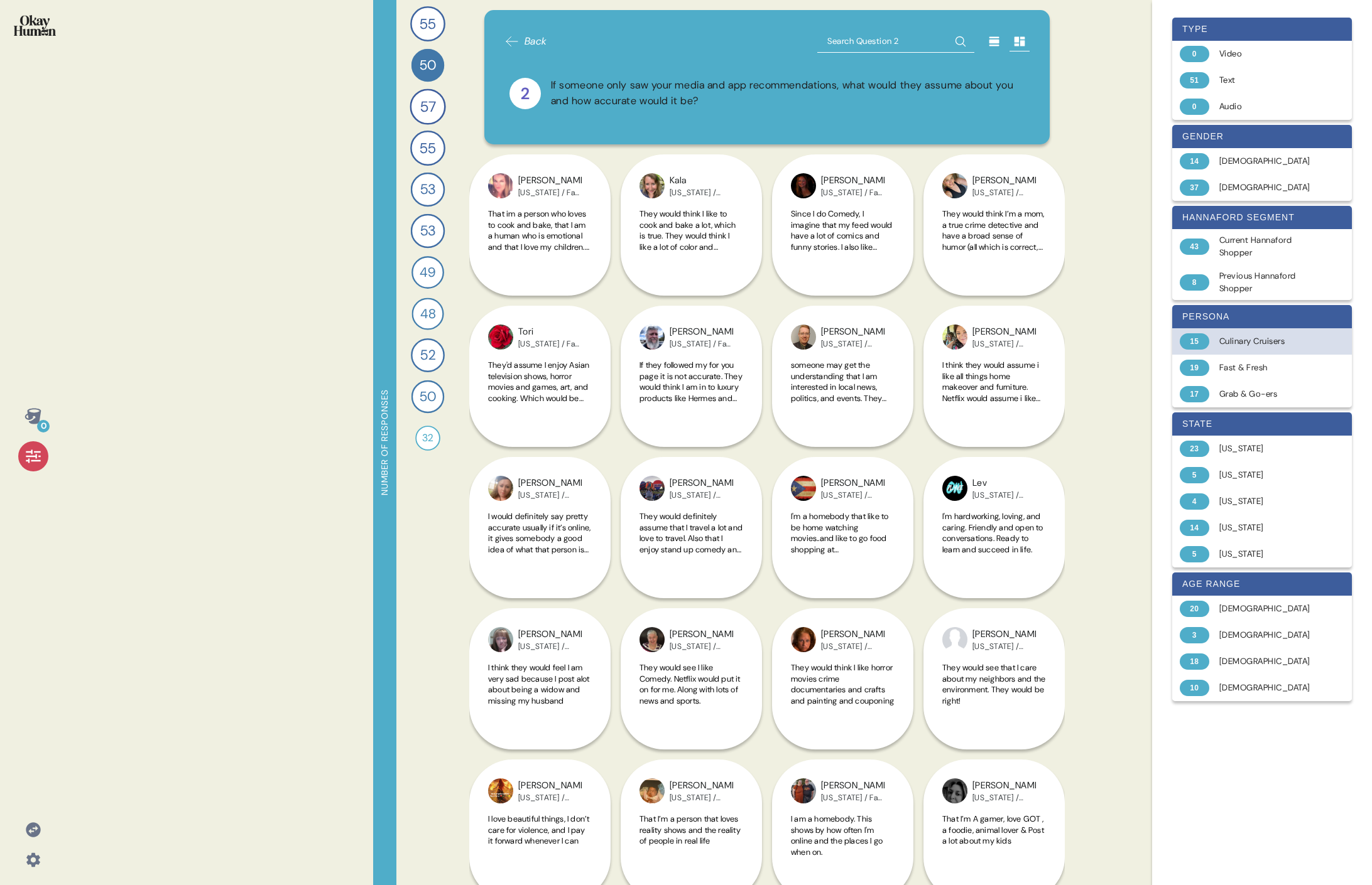
drag, startPoint x: 1234, startPoint y: 325, endPoint x: 1231, endPoint y: 341, distance: 16.3
click at [606, 325] on div "persona" at bounding box center [1261, 317] width 180 height 23
click at [606, 341] on div "Culinary Cruisers" at bounding box center [1269, 341] width 100 height 12
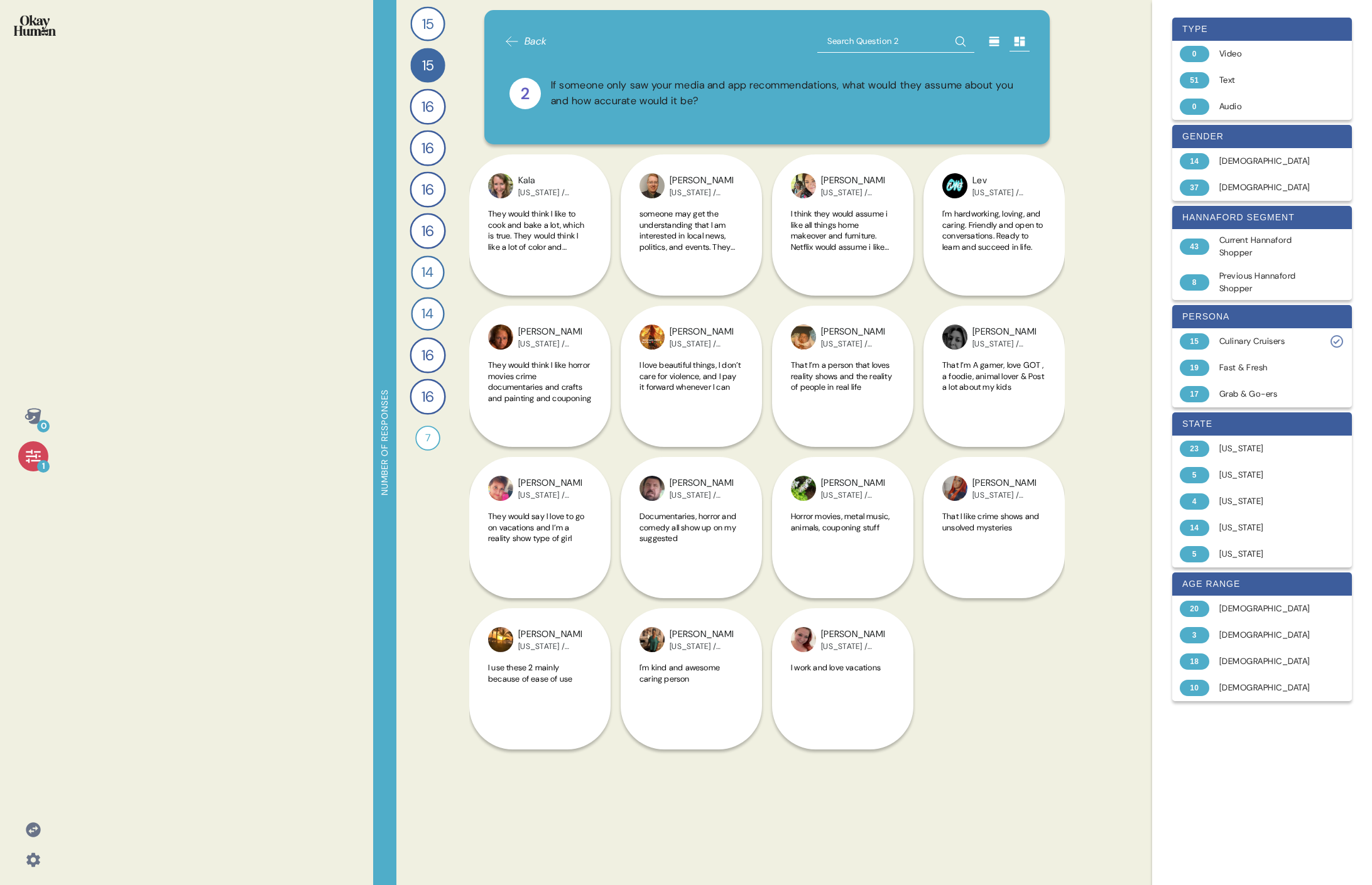
click at [606, 407] on div "[PERSON_NAME][US_STATE] / Culinary Cruisers They would think I like horror movi…" at bounding box center [767, 457] width 596 height 605
click at [560, 247] on span "They would think I like to cook and bake a lot, which is true. They would think…" at bounding box center [539, 263] width 102 height 110
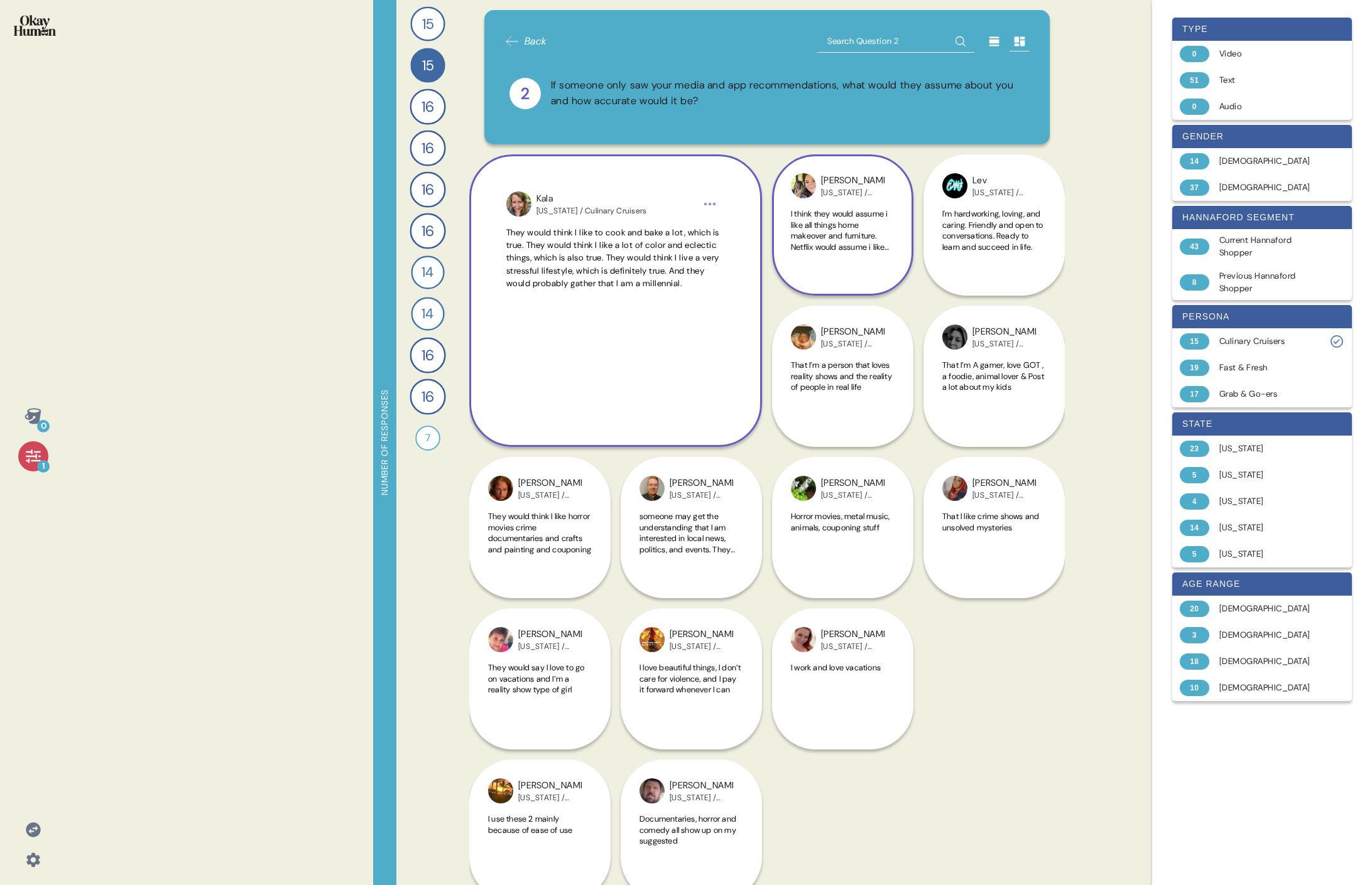
click at [606, 241] on span "I think they would assume i like all things home makeover and furniture. Netfli…" at bounding box center [839, 242] width 98 height 66
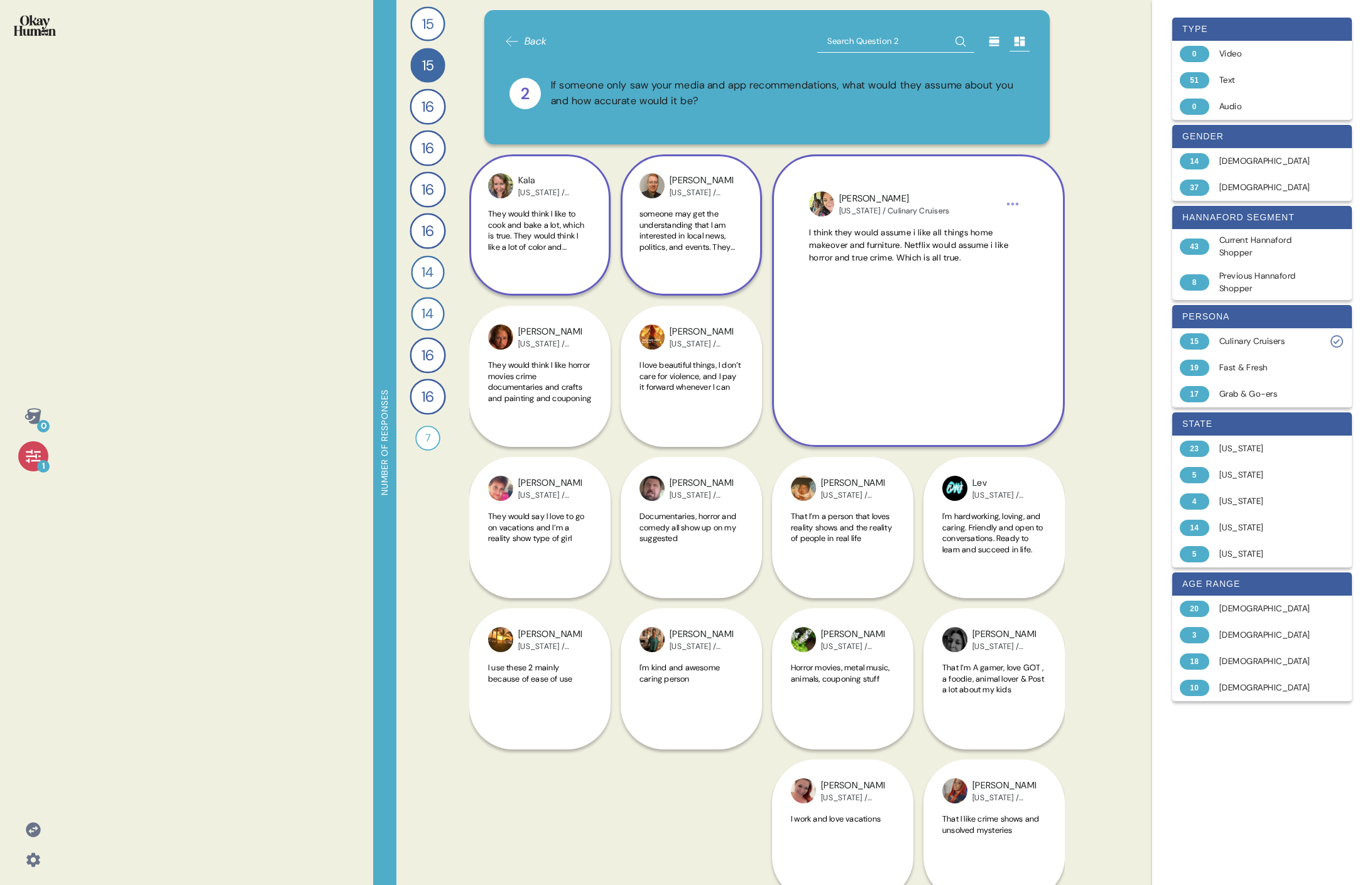
click at [606, 235] on span "someone may get the understanding that I am interested in local news, politics,…" at bounding box center [688, 242] width 97 height 66
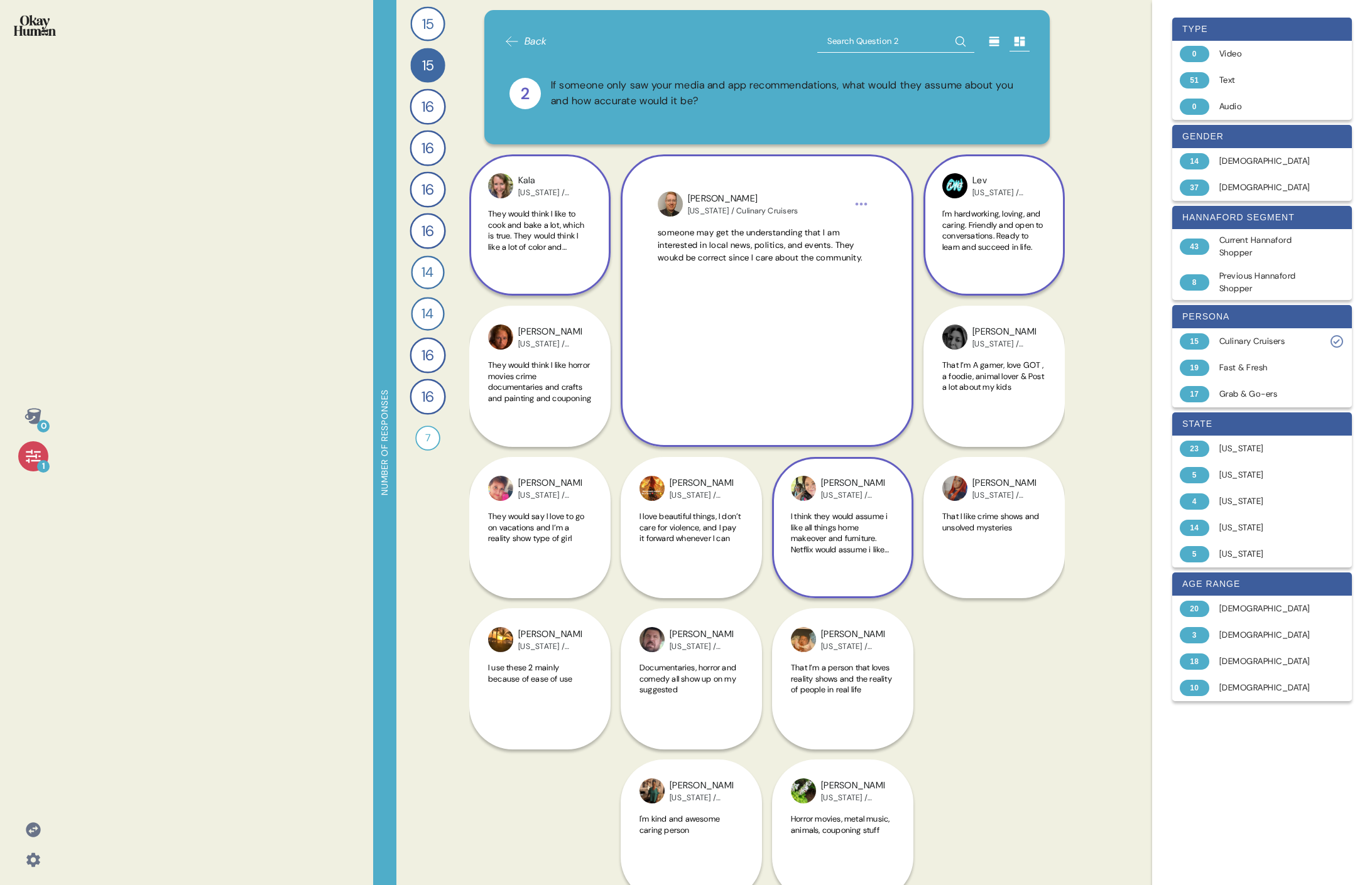
click at [606, 238] on span "I'm hardworking, loving, and caring. Friendly and open to conversations. Ready …" at bounding box center [992, 230] width 101 height 44
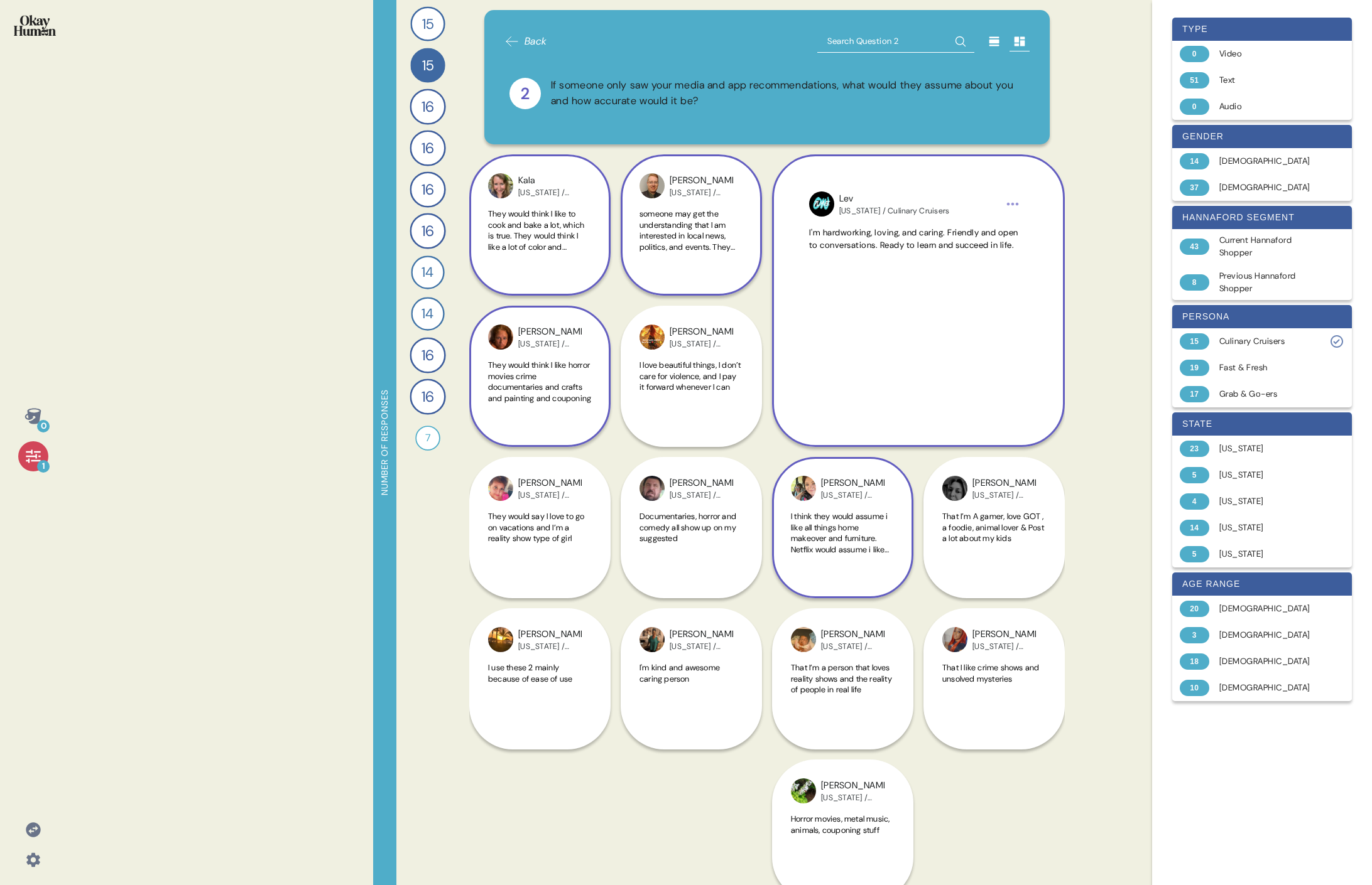
click at [535, 385] on span "They would think I like horror movies crime documentaries and crafts and painti…" at bounding box center [539, 381] width 103 height 44
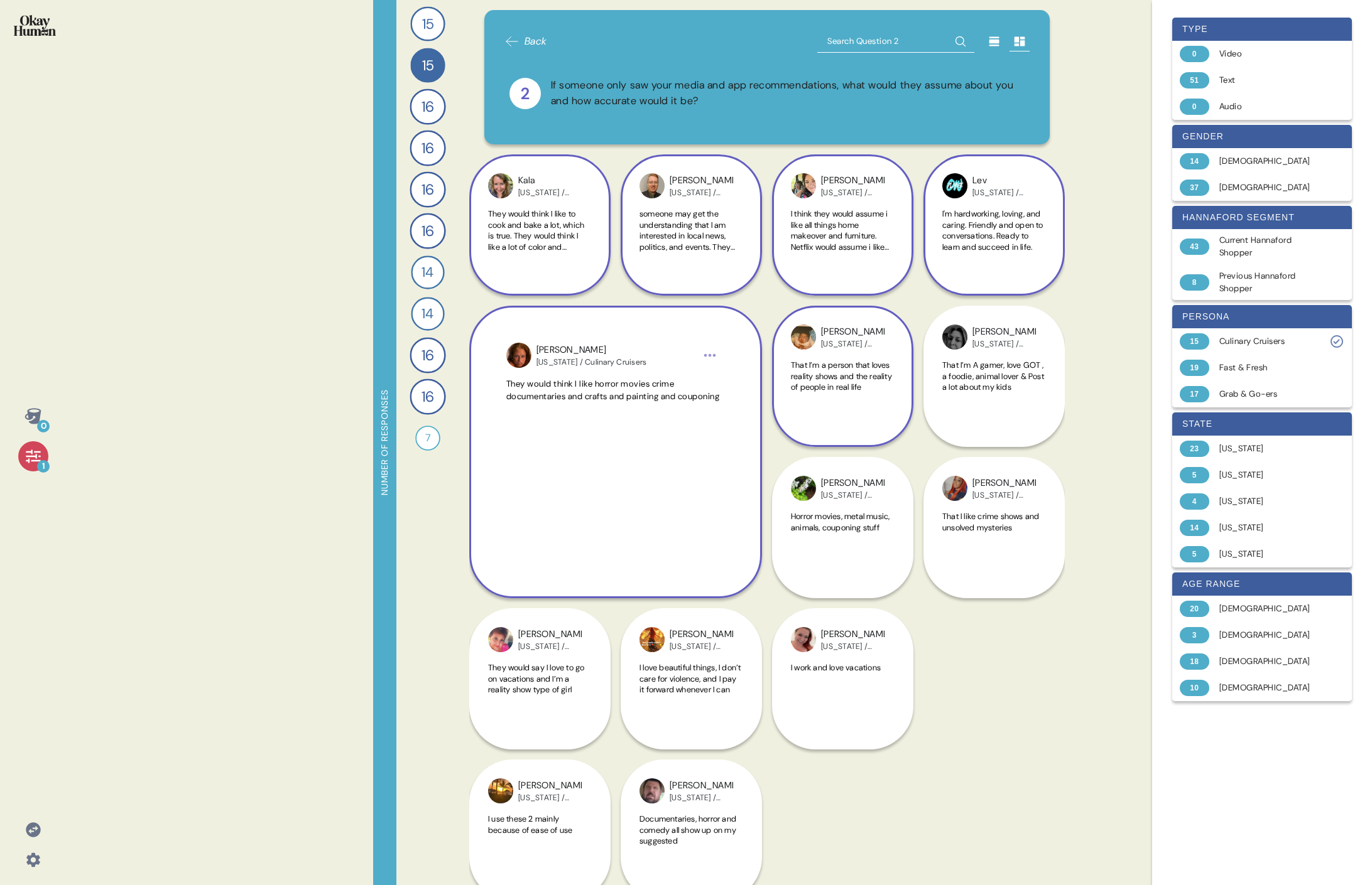
click at [606, 388] on span "That I’m a person that loves reality shows and the reality of people in real li…" at bounding box center [841, 376] width 101 height 33
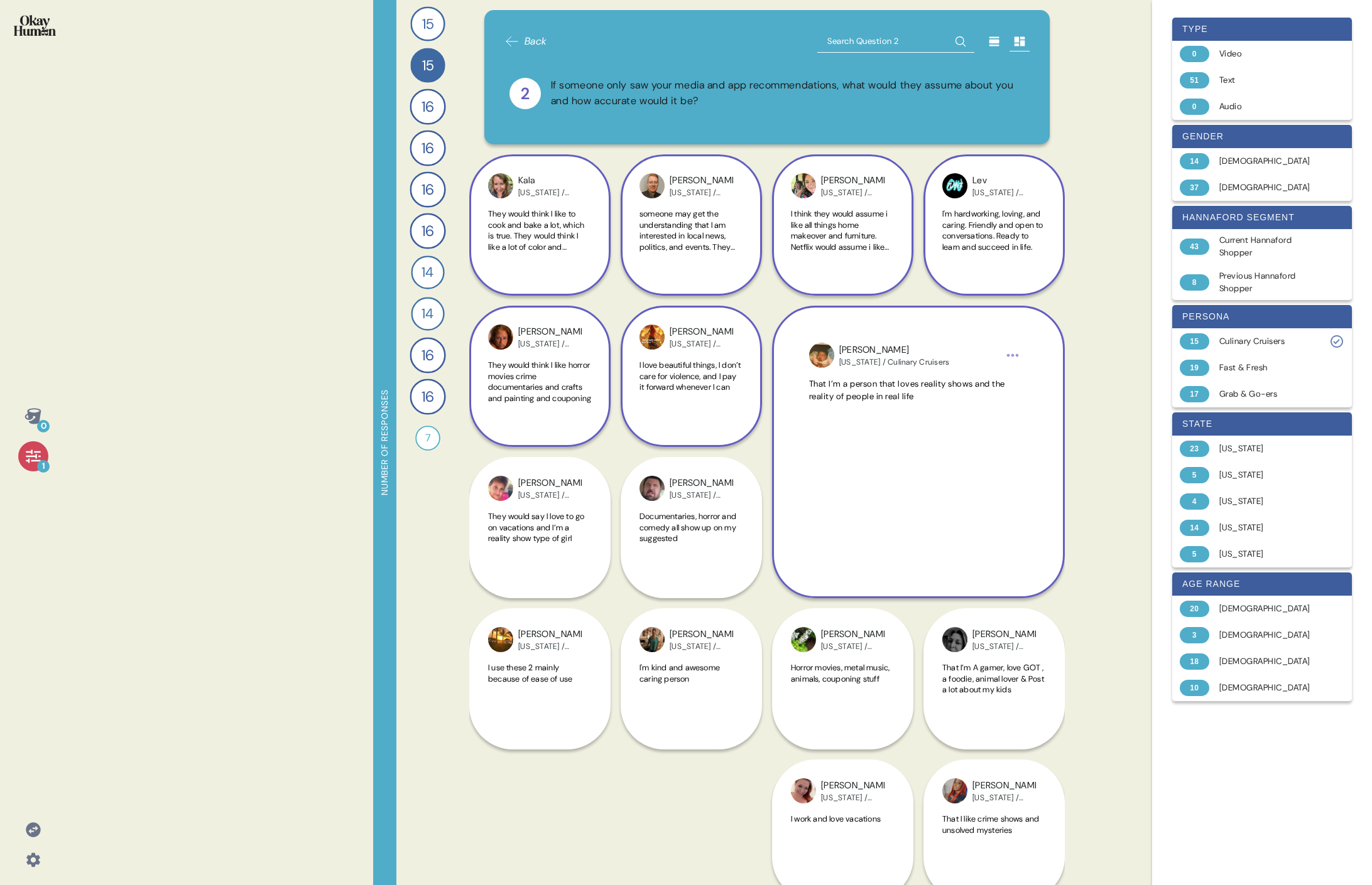
click at [606, 393] on span "I love beautiful things, I don’t care for violence, and I pay it forward whenev…" at bounding box center [691, 376] width 104 height 33
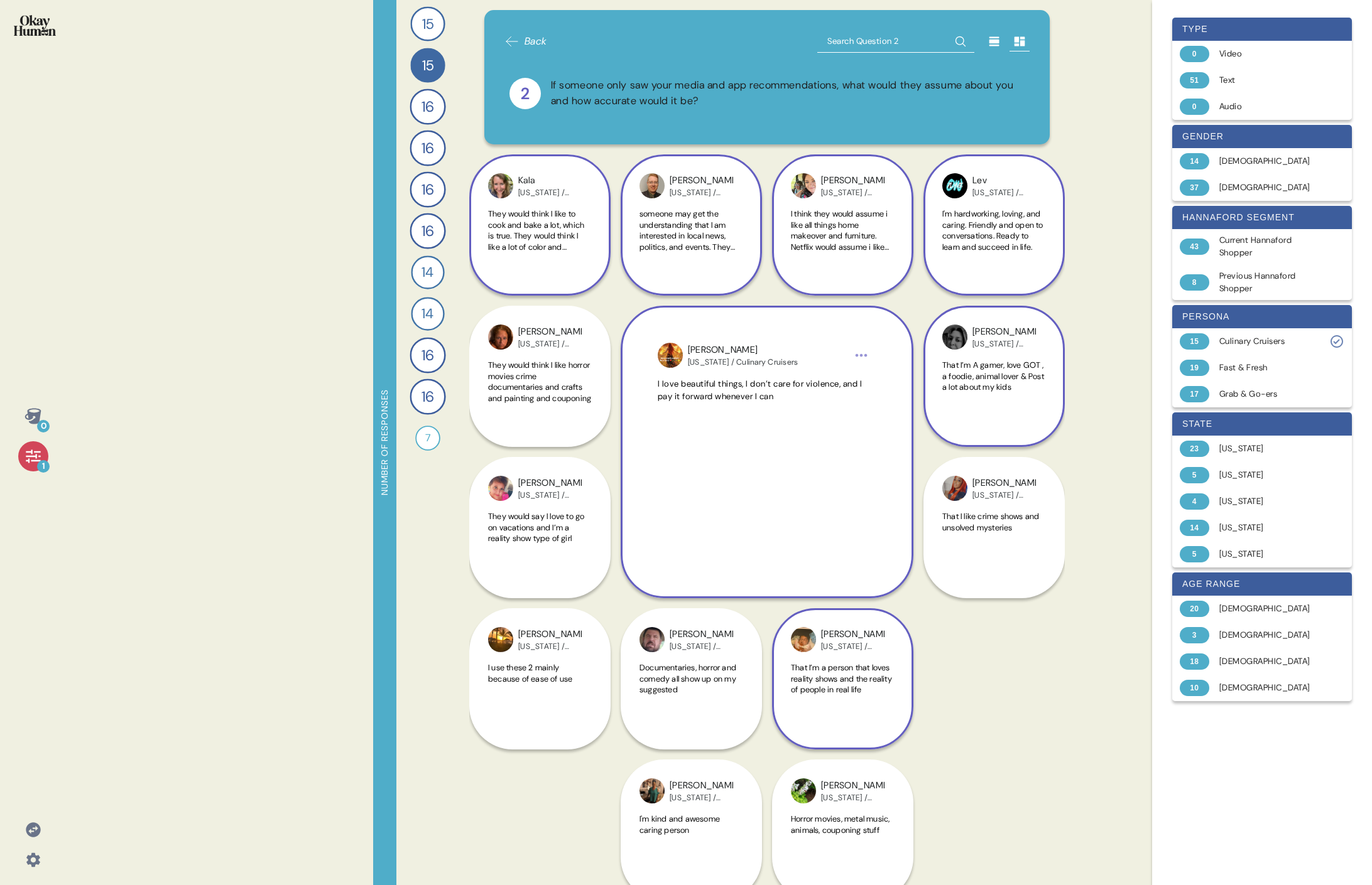
click at [606, 381] on span "That I’m A gamer, love GOT , a foodie, animal lover & Post a lot about my kids" at bounding box center [992, 376] width 101 height 33
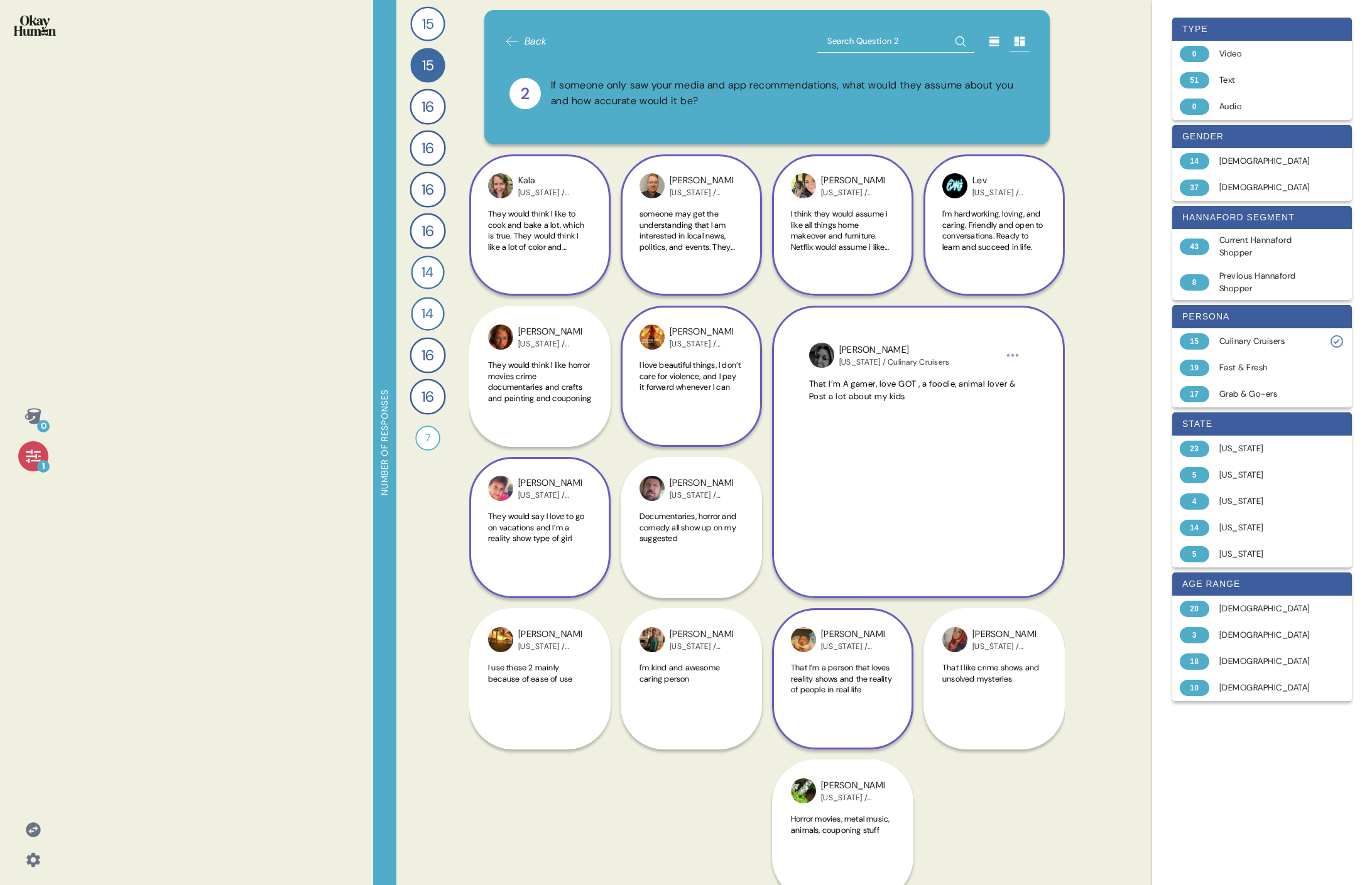
click at [541, 407] on span "They would say I love to go on vacations and I’m a reality show type of girl" at bounding box center [535, 528] width 96 height 33
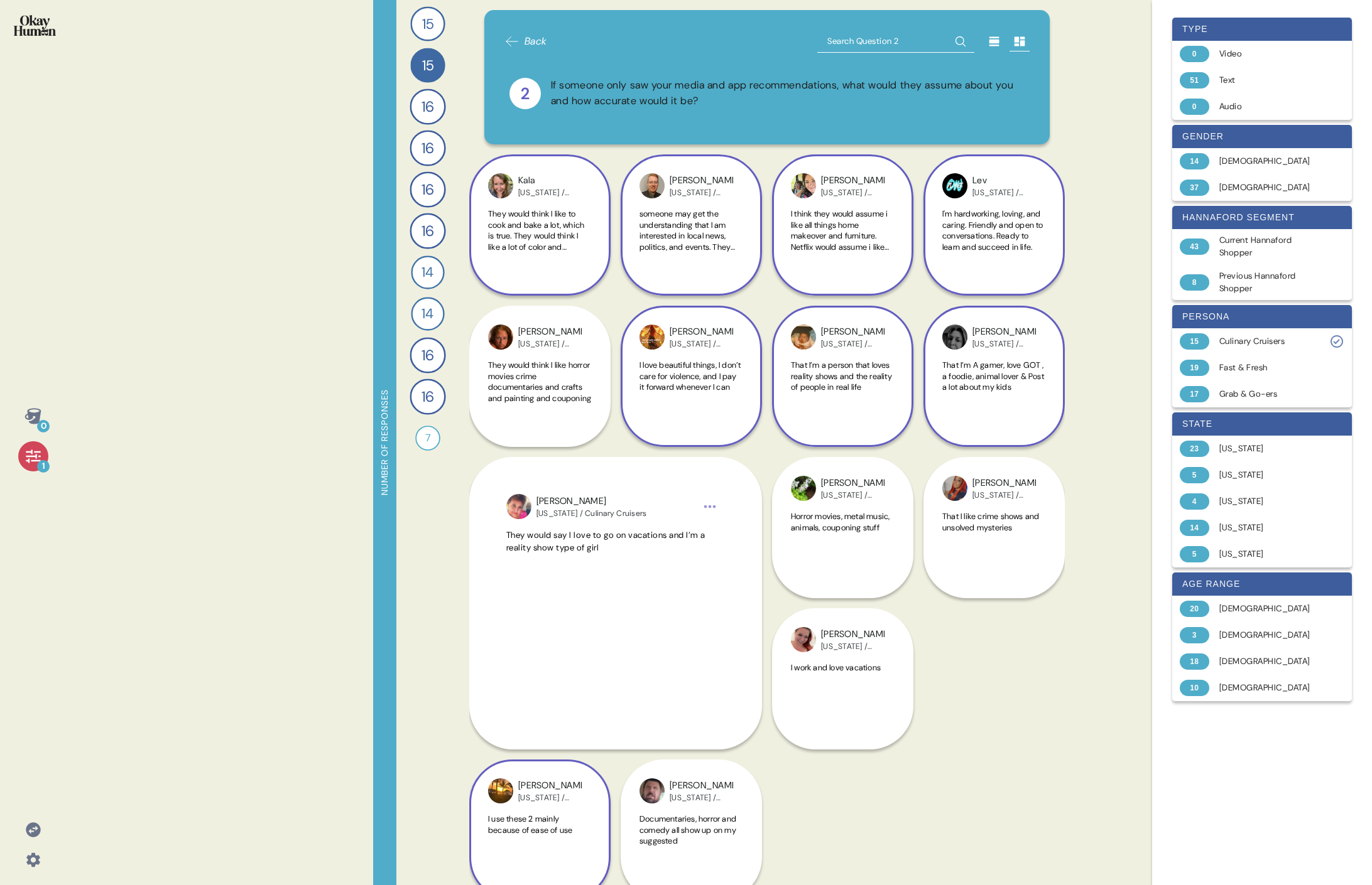
click at [556, 407] on div "[PERSON_NAME] [US_STATE] / Culinary Cruisers I use these 2 mainly because of ea…" at bounding box center [540, 830] width 141 height 141
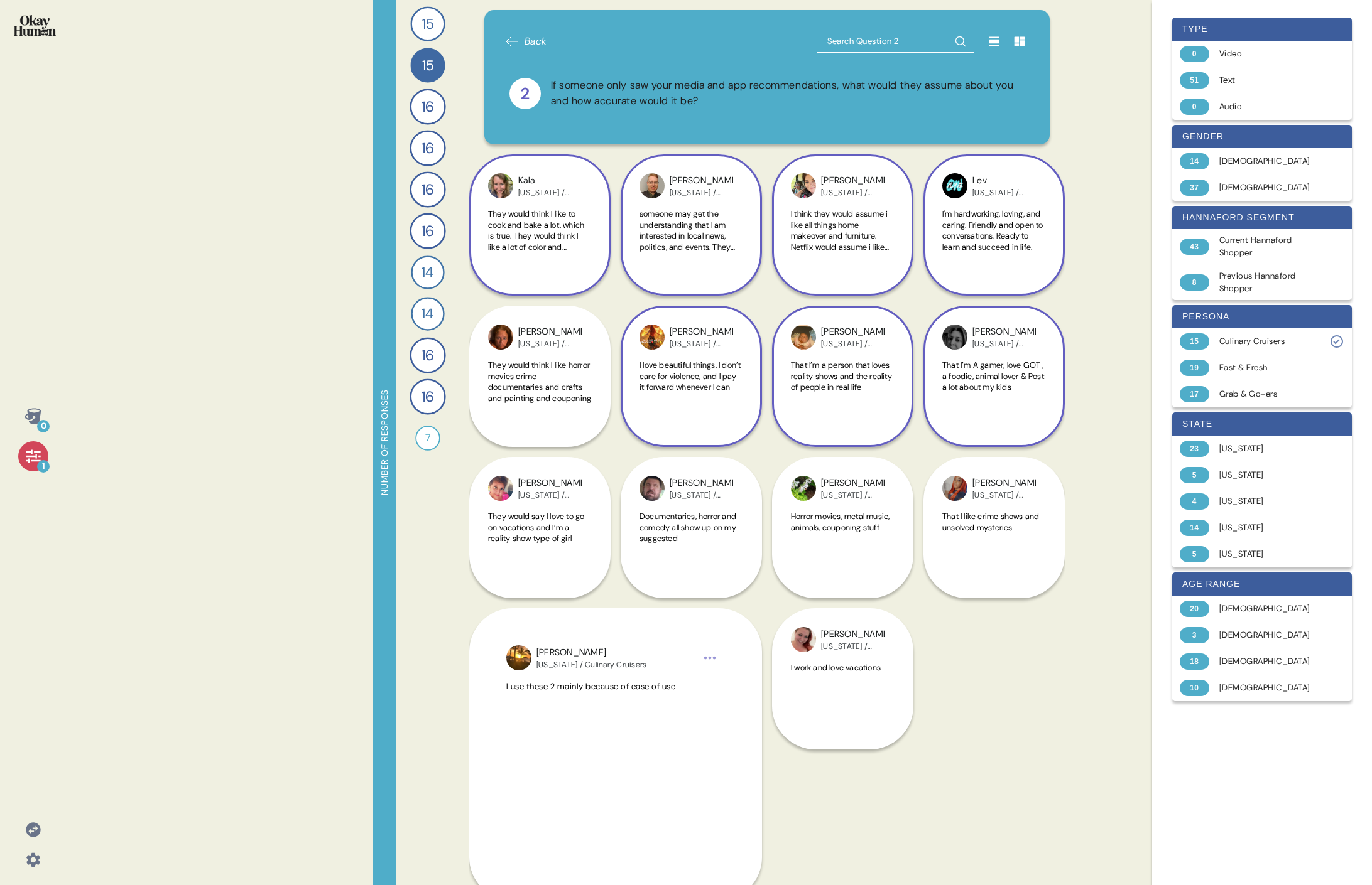
click at [606, 407] on div "Back 2 If someone only saw your media and app recommendations, what would they …" at bounding box center [767, 442] width 596 height 885
click at [606, 407] on div "I work and love vacations" at bounding box center [842, 691] width 104 height 59
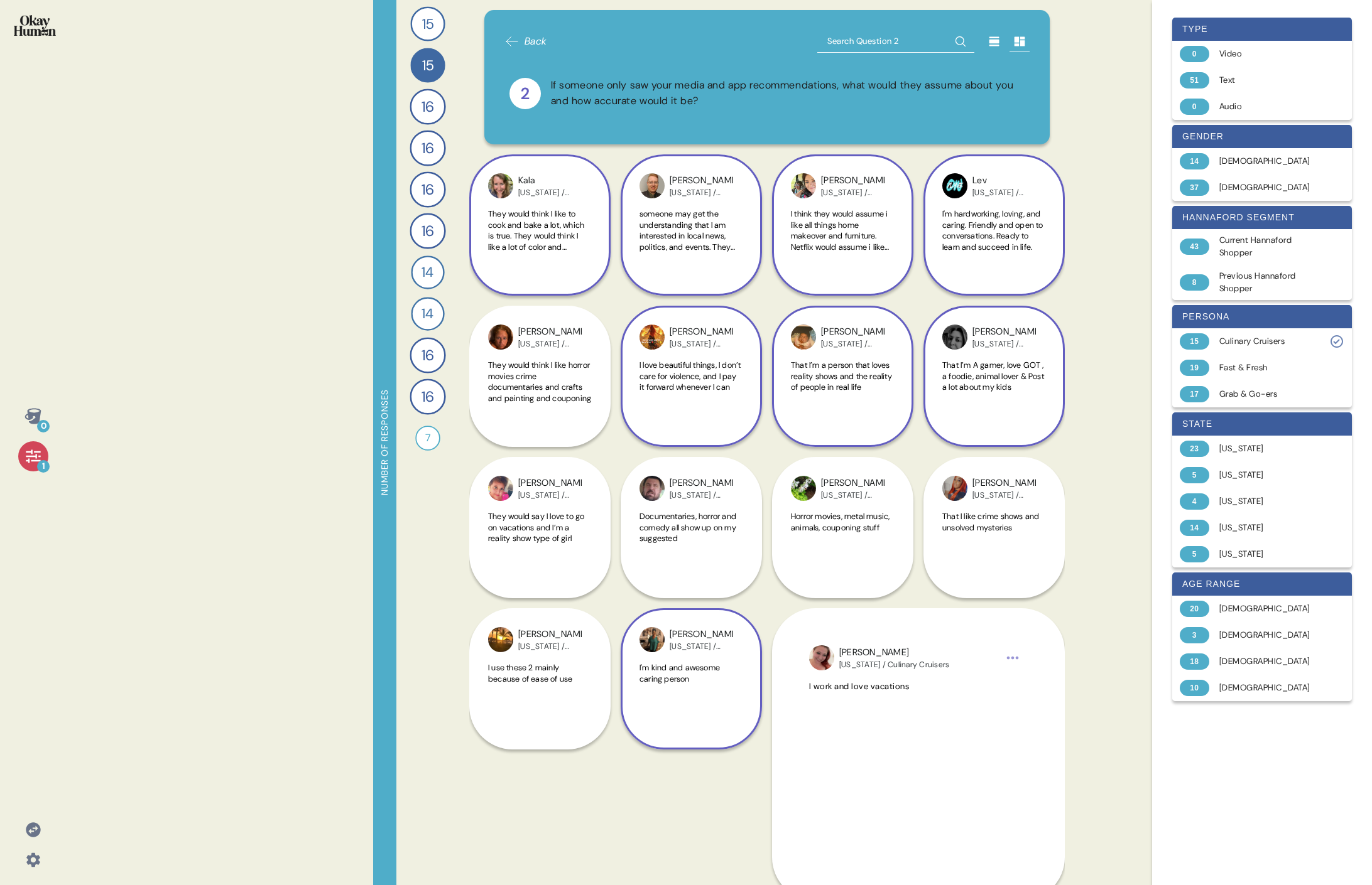
click at [606, 407] on div "I'm kind and awesome caring person" at bounding box center [691, 691] width 104 height 59
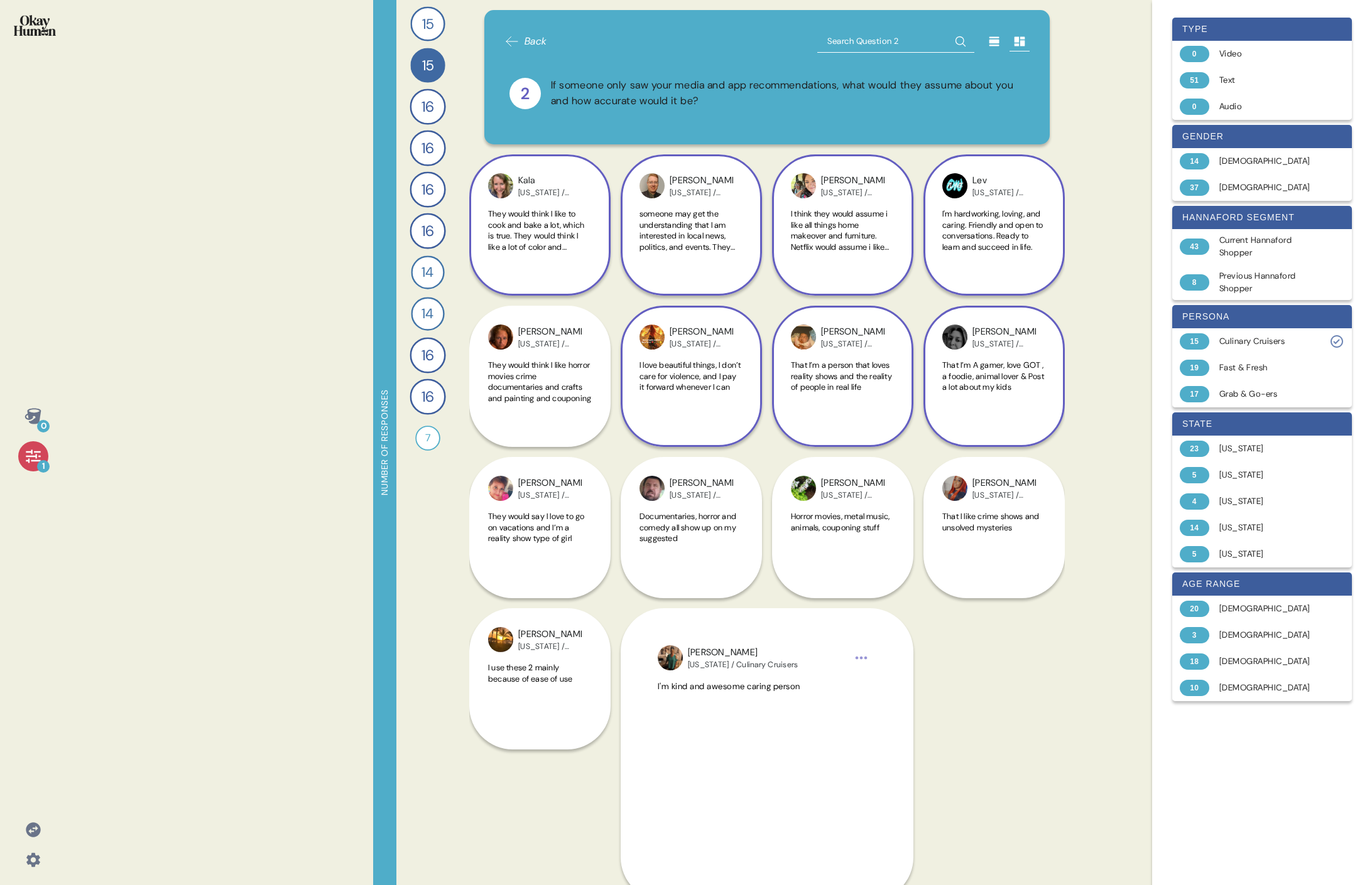
drag, startPoint x: 1131, startPoint y: 623, endPoint x: 1124, endPoint y: 622, distance: 7.1
click at [606, 407] on div "0 1 Number of responses 15 How do you keep up to date with current events and t…" at bounding box center [686, 442] width 1372 height 885
click at [606, 369] on div "Fast & Fresh" at bounding box center [1269, 367] width 100 height 12
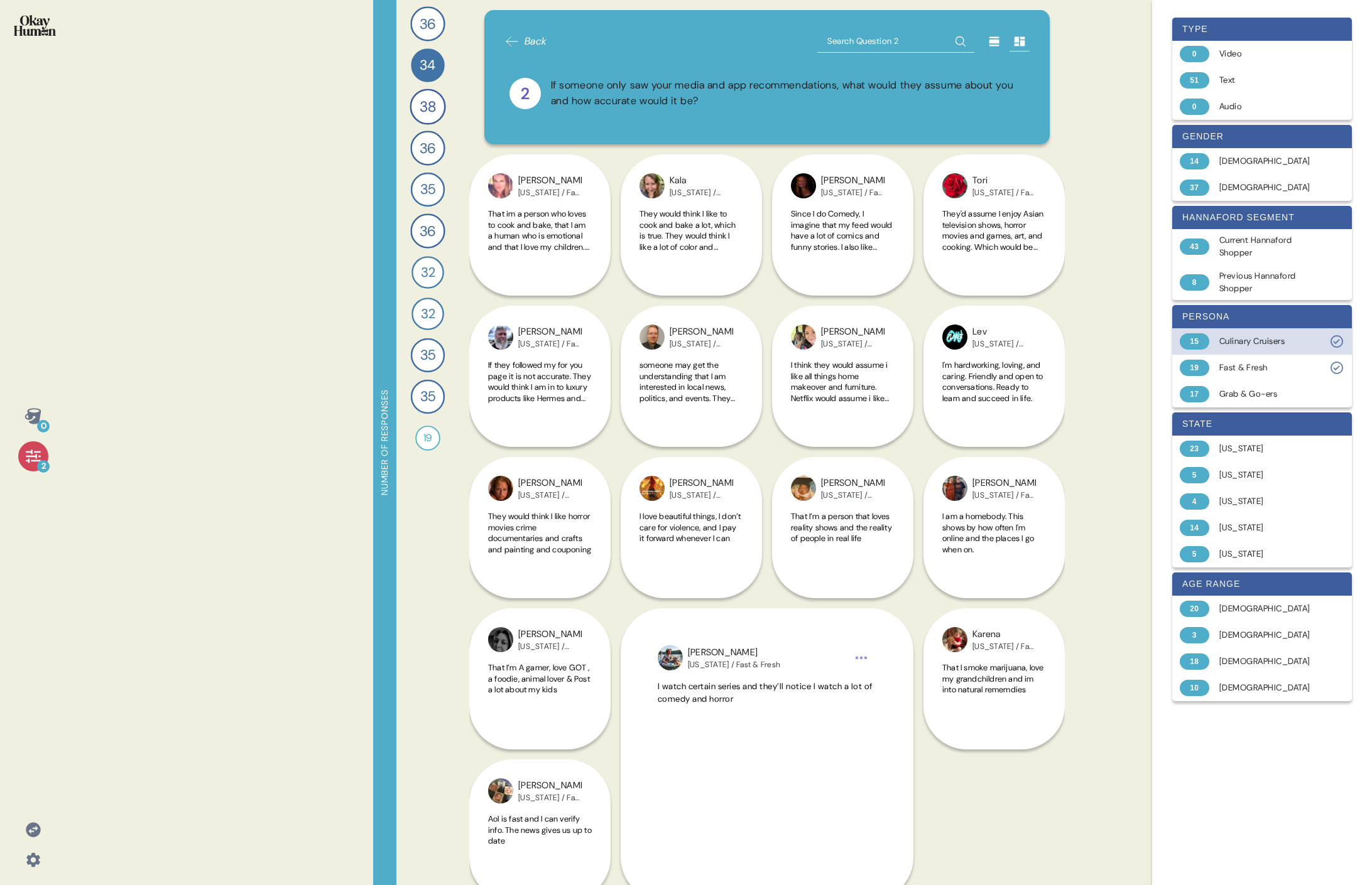
click at [606, 341] on div "Culinary Cruisers" at bounding box center [1269, 341] width 100 height 12
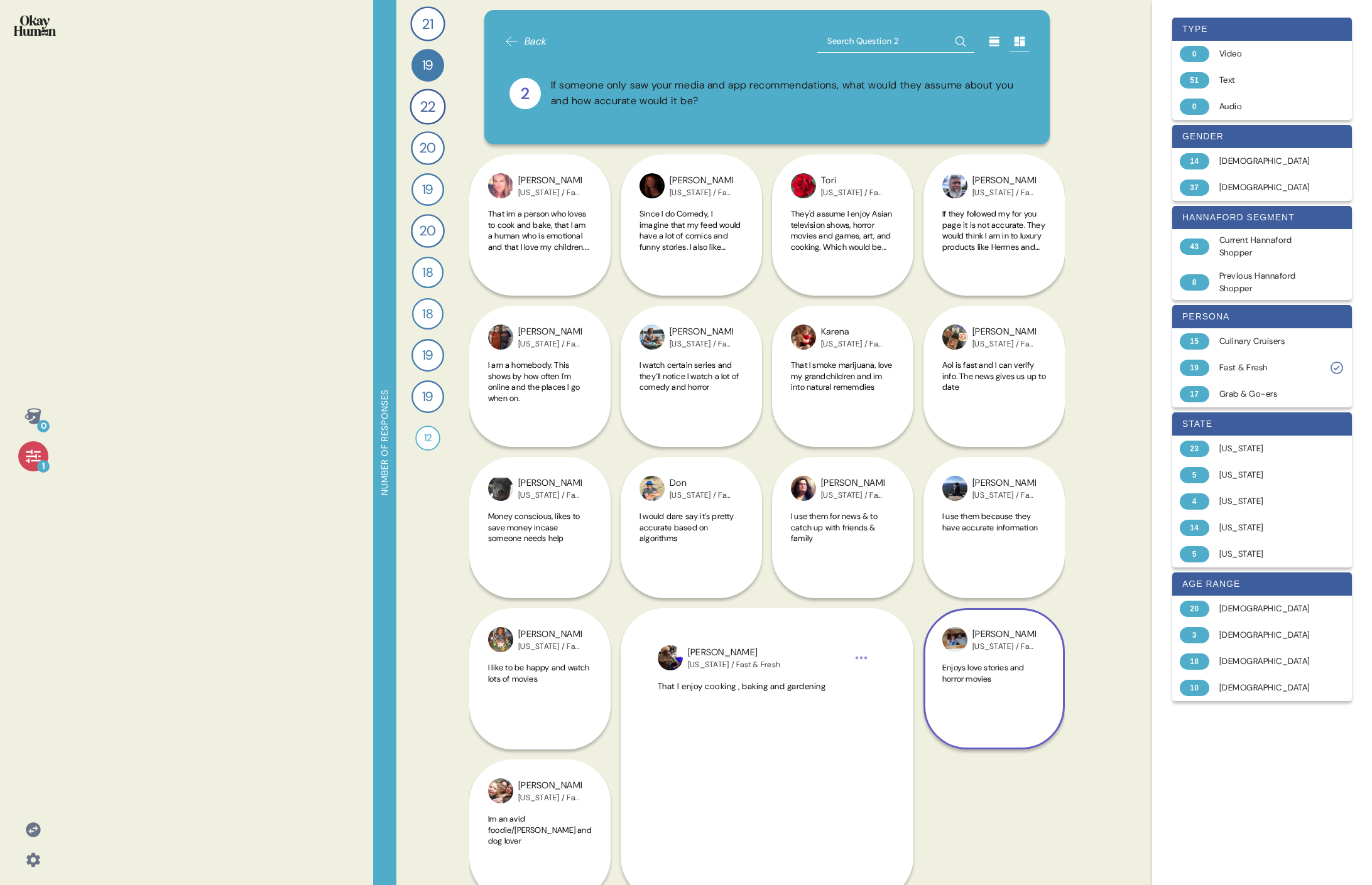
click at [606, 407] on div "[PERSON_NAME][US_STATE] / Fast & Fresh Enjoys love stories and horror movies" at bounding box center [993, 679] width 141 height 141
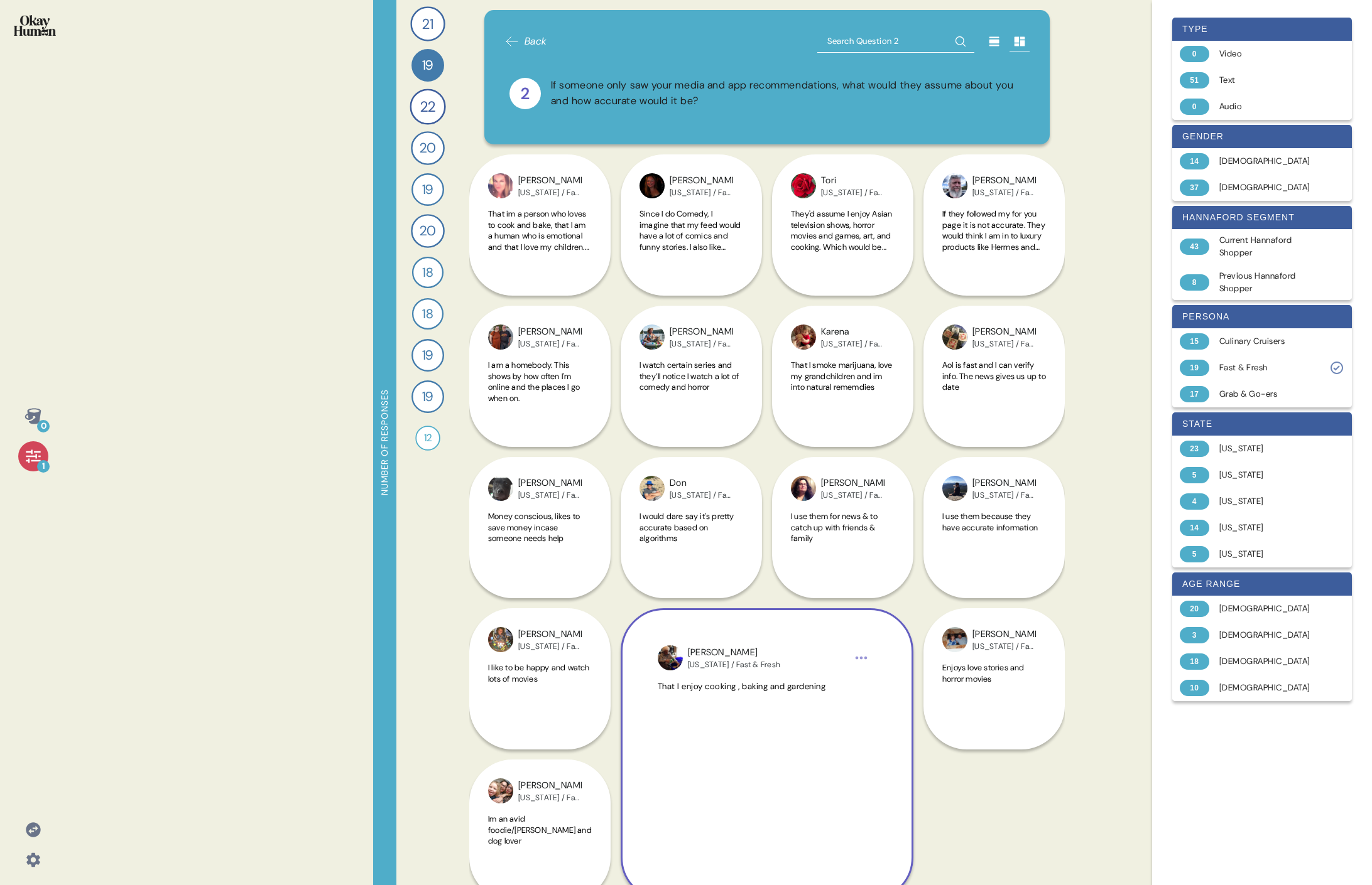
click at [606, 407] on div "[PERSON_NAME]" at bounding box center [734, 652] width 92 height 14
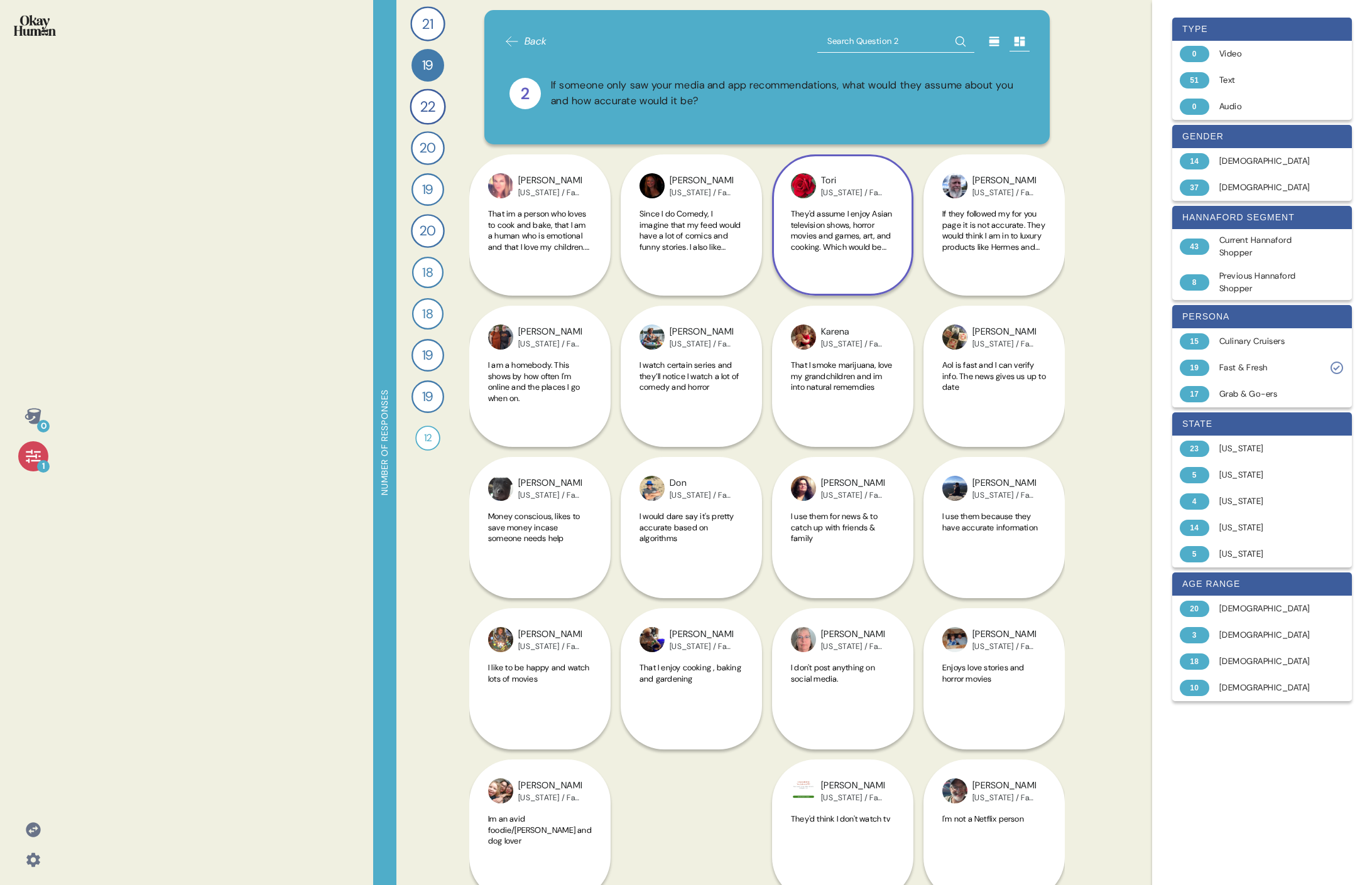
click at [606, 248] on span "They'd assume I enjoy Asian television shows, horror movies and games, art, and…" at bounding box center [841, 247] width 101 height 77
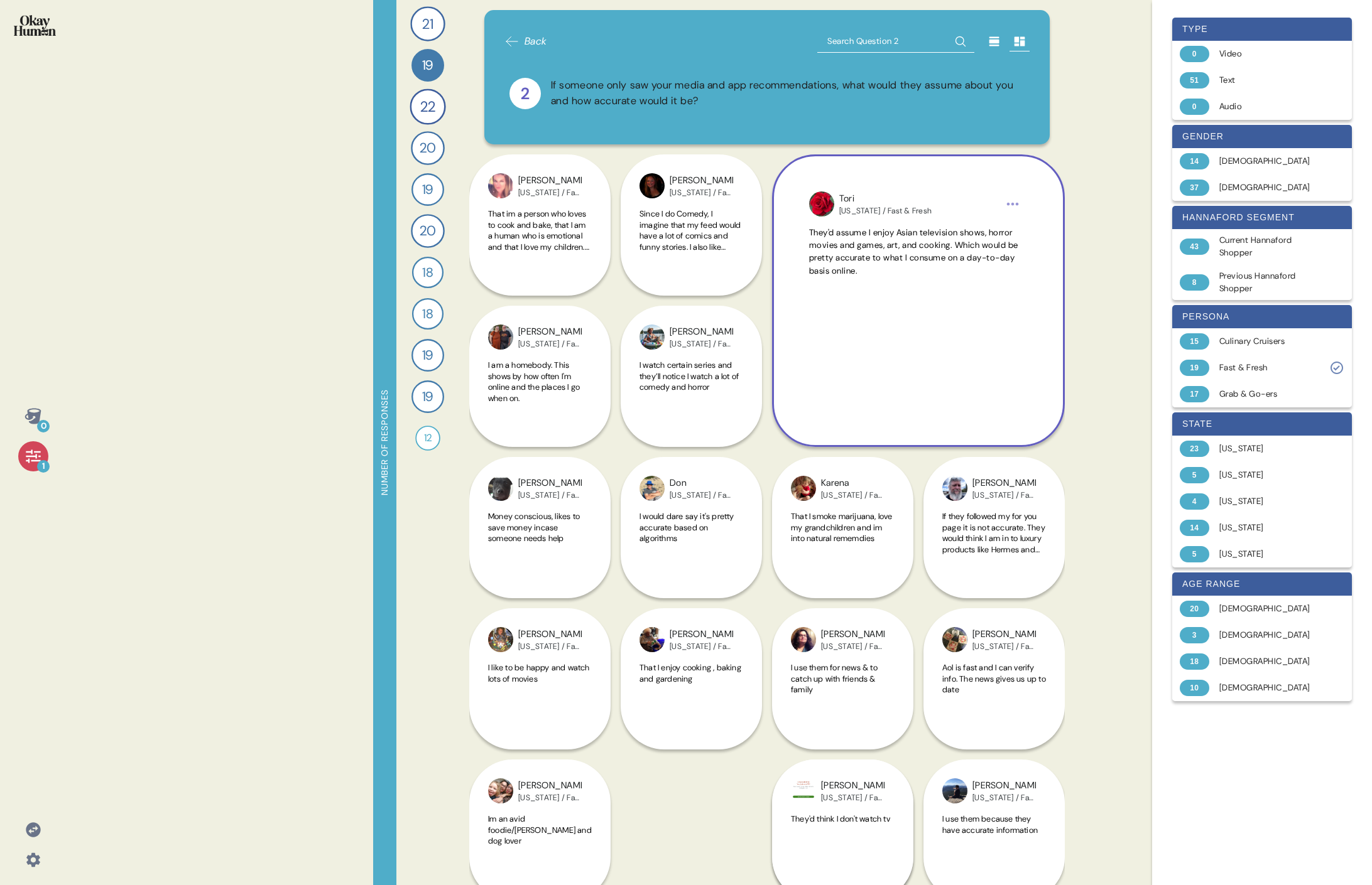
click at [606, 151] on div "0 1 Number of responses 21 How do you keep up to date with current events and t…" at bounding box center [686, 442] width 1372 height 885
click at [606, 209] on div "[US_STATE] / Fast & Fresh" at bounding box center [885, 211] width 92 height 10
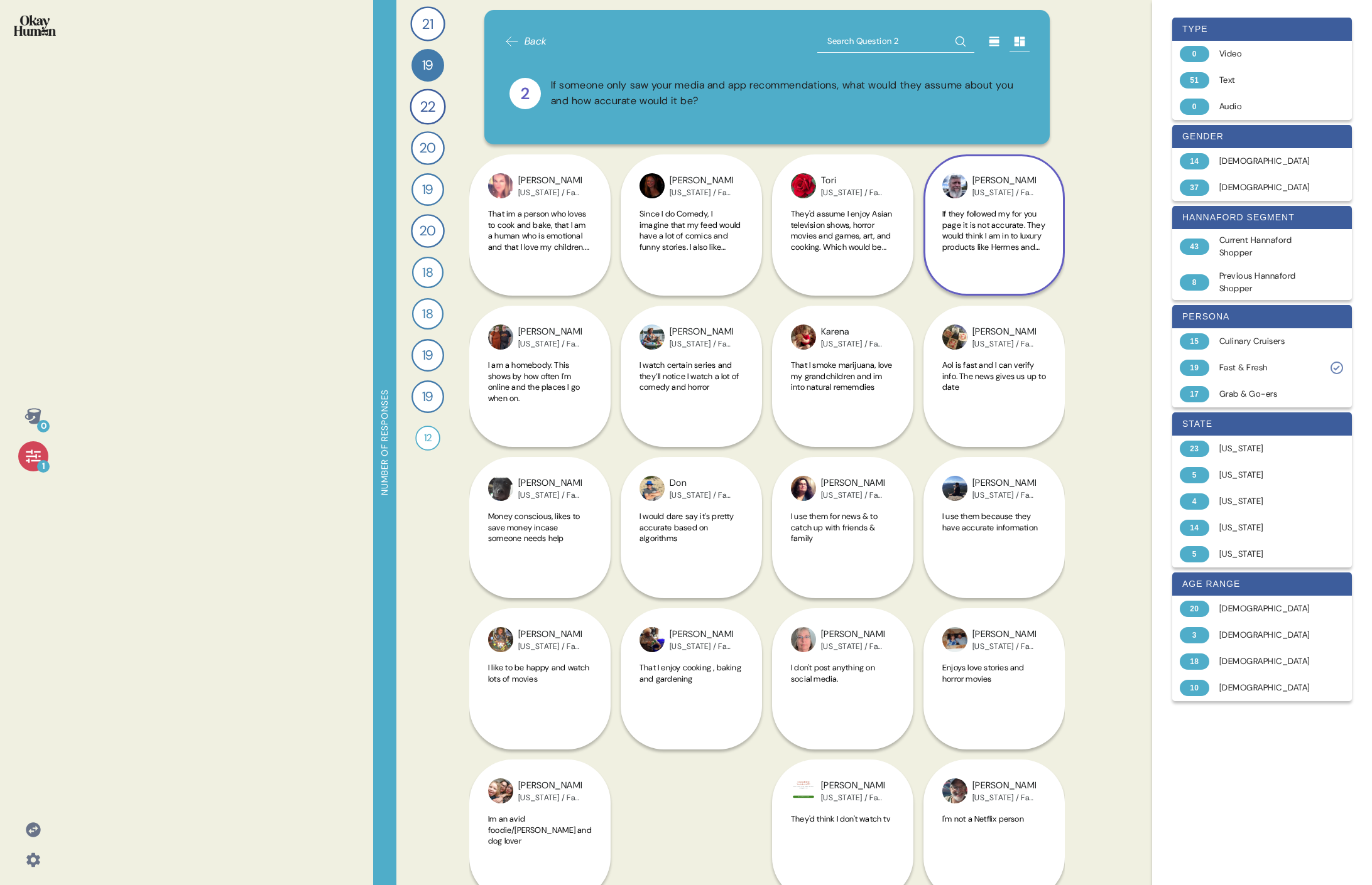
click at [606, 225] on span "If they followed my for you page it is not accurate. They would think I am in t…" at bounding box center [993, 242] width 103 height 66
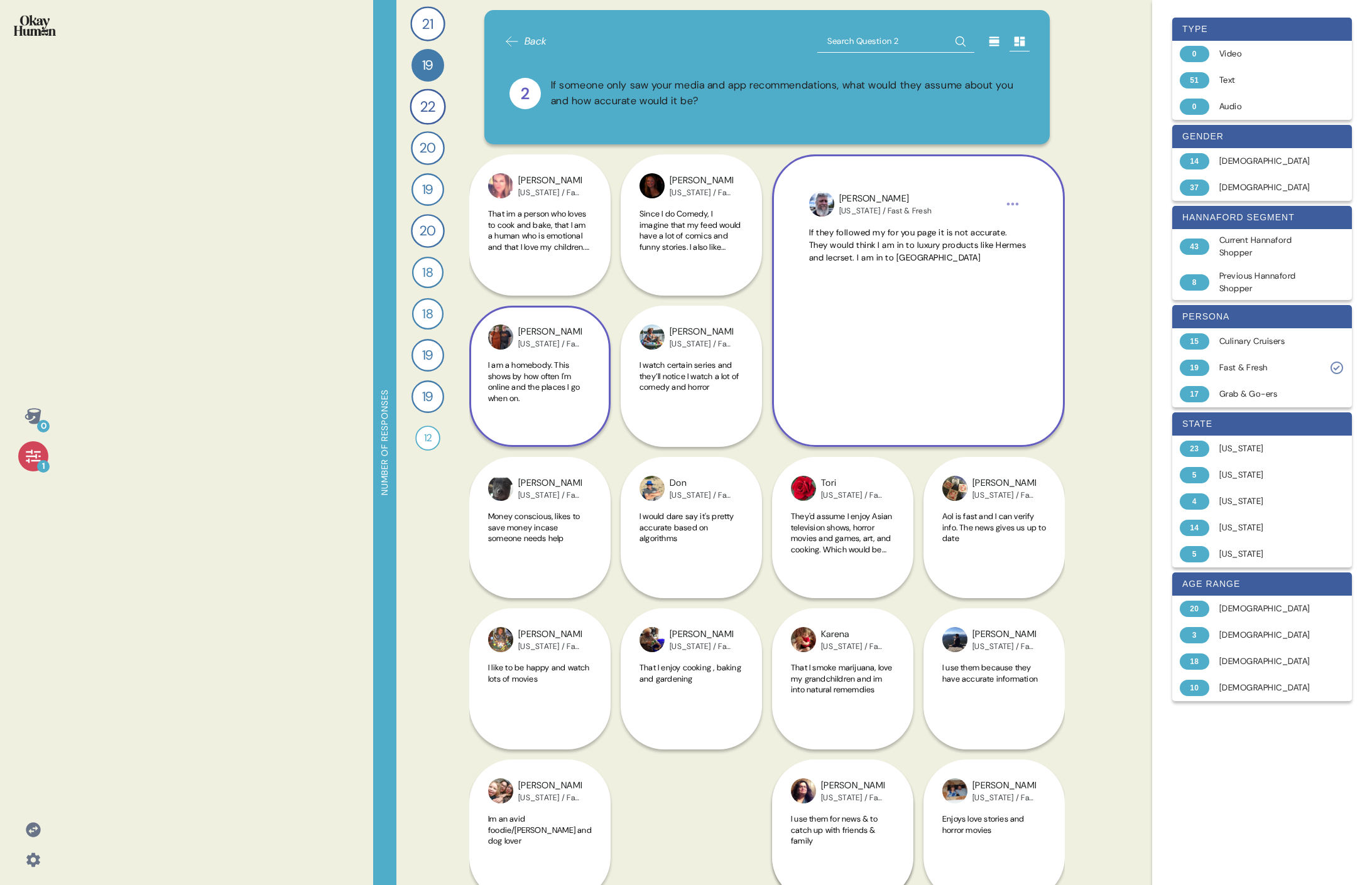
click at [557, 374] on span "I am a homebody. This shows by how often I'm online and the places I go when on." at bounding box center [533, 381] width 92 height 44
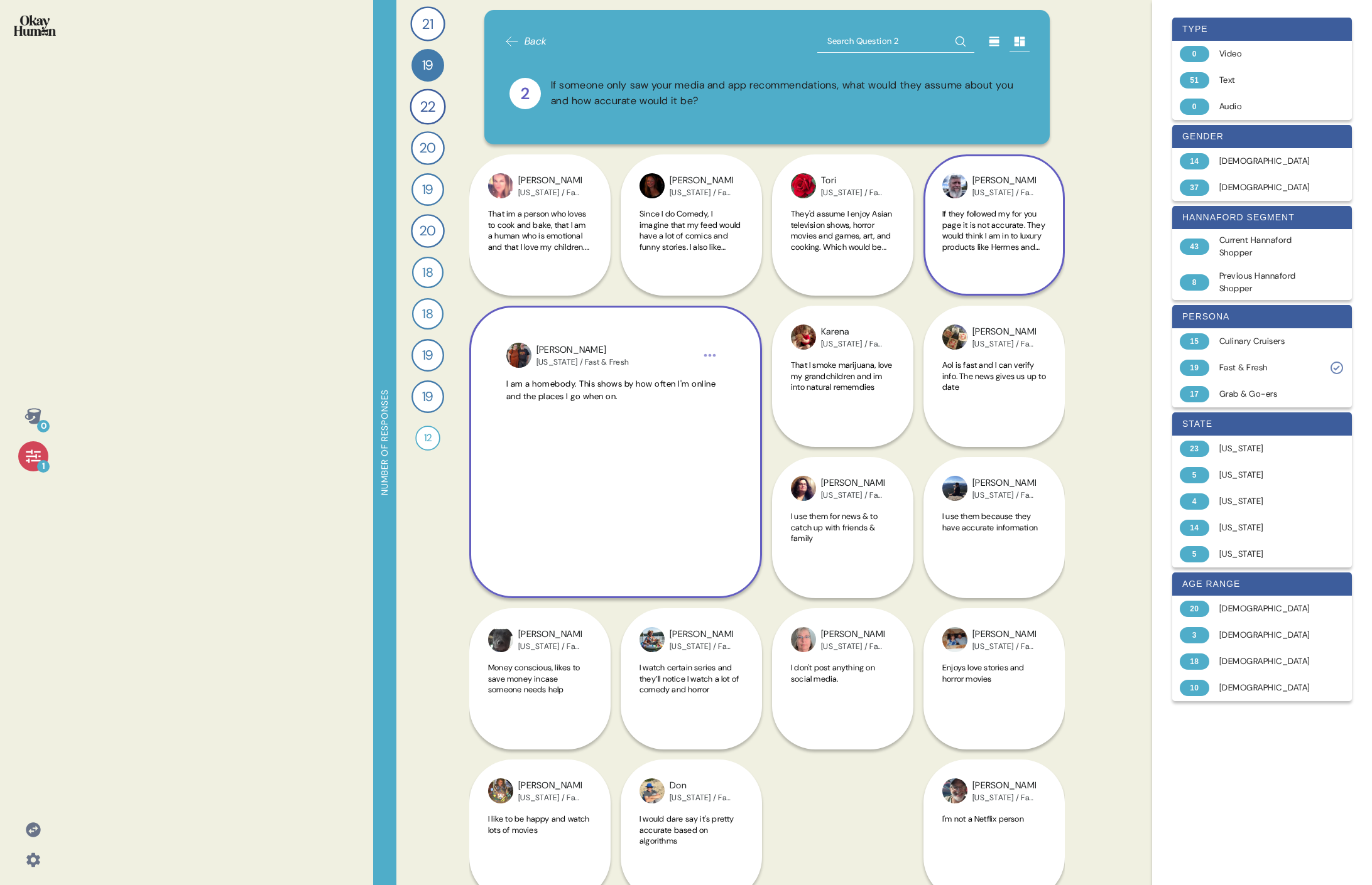
click at [606, 342] on div "0 1 Number of responses 21 How do you keep up to date with current events and t…" at bounding box center [686, 442] width 1372 height 885
click at [606, 346] on div "[PERSON_NAME]" at bounding box center [582, 350] width 92 height 14
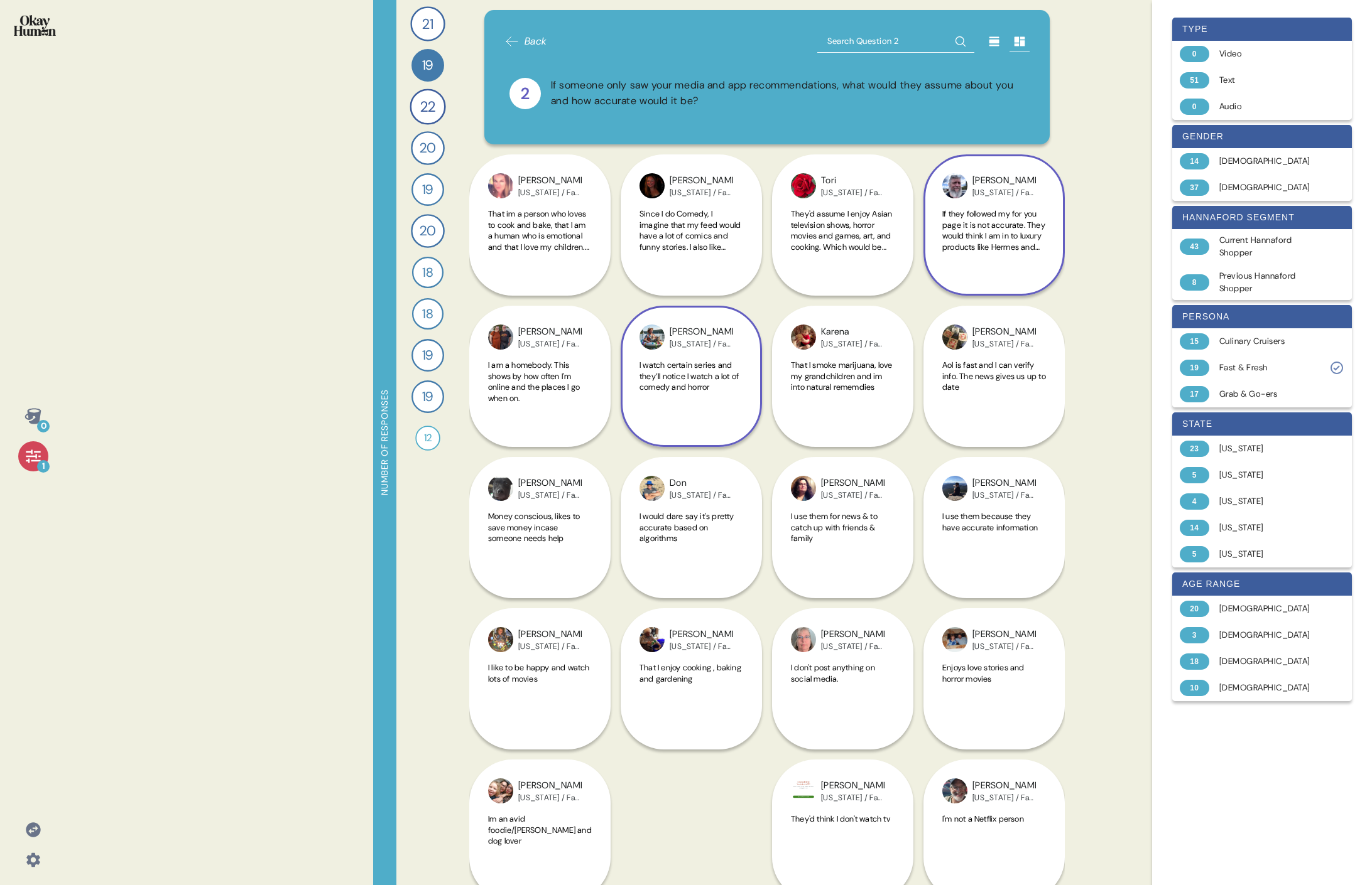
click at [606, 351] on div "[PERSON_NAME][US_STATE] / Fast & Fresh I watch certain series and they’ll notic…" at bounding box center [691, 376] width 141 height 141
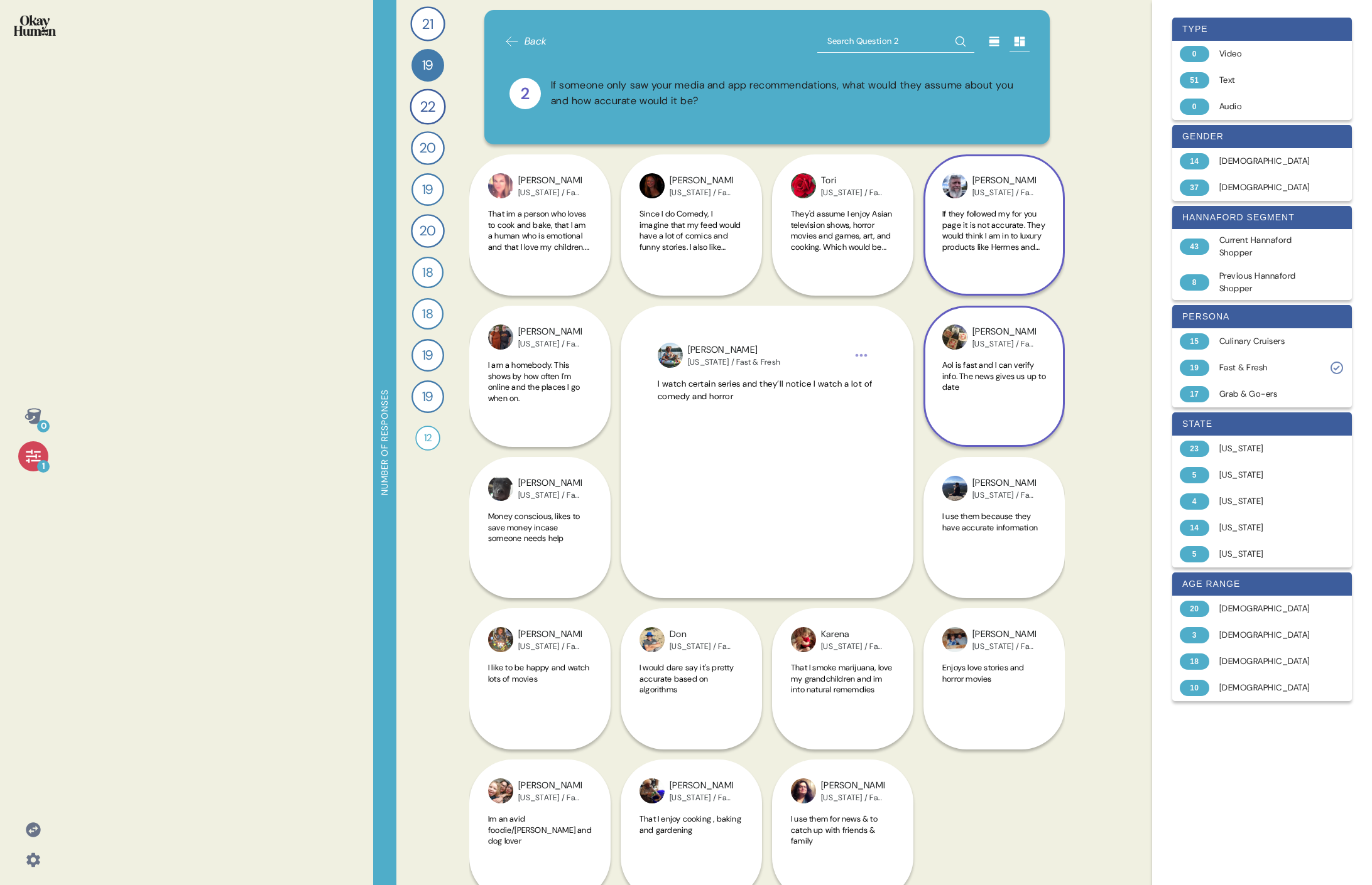
click at [606, 383] on span "Aol is fast and I can verify info. The news gives us up to date" at bounding box center [994, 376] width 104 height 33
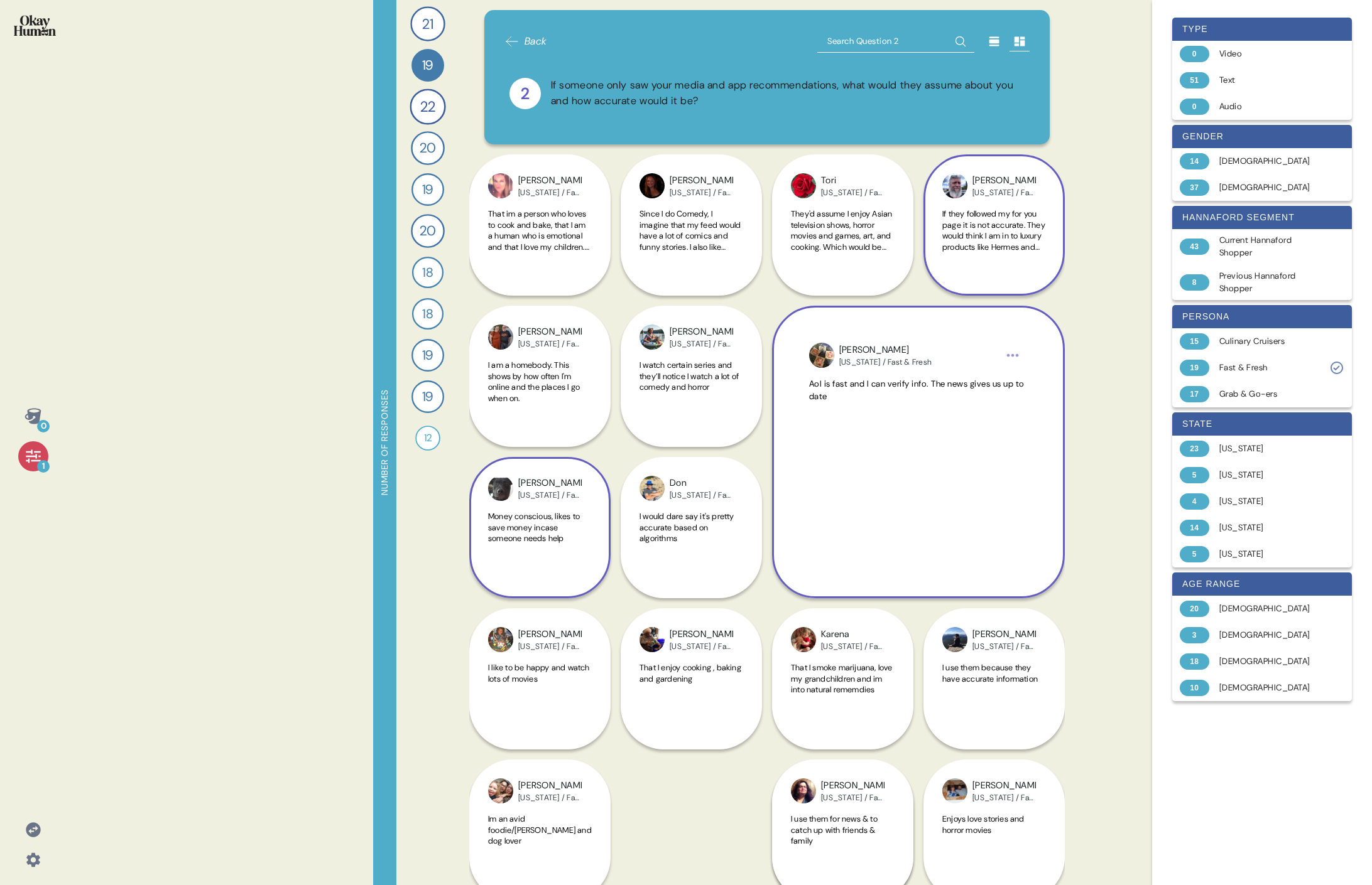
click at [525, 407] on span "Money conscious, likes to save money incase someone needs help" at bounding box center [533, 528] width 92 height 33
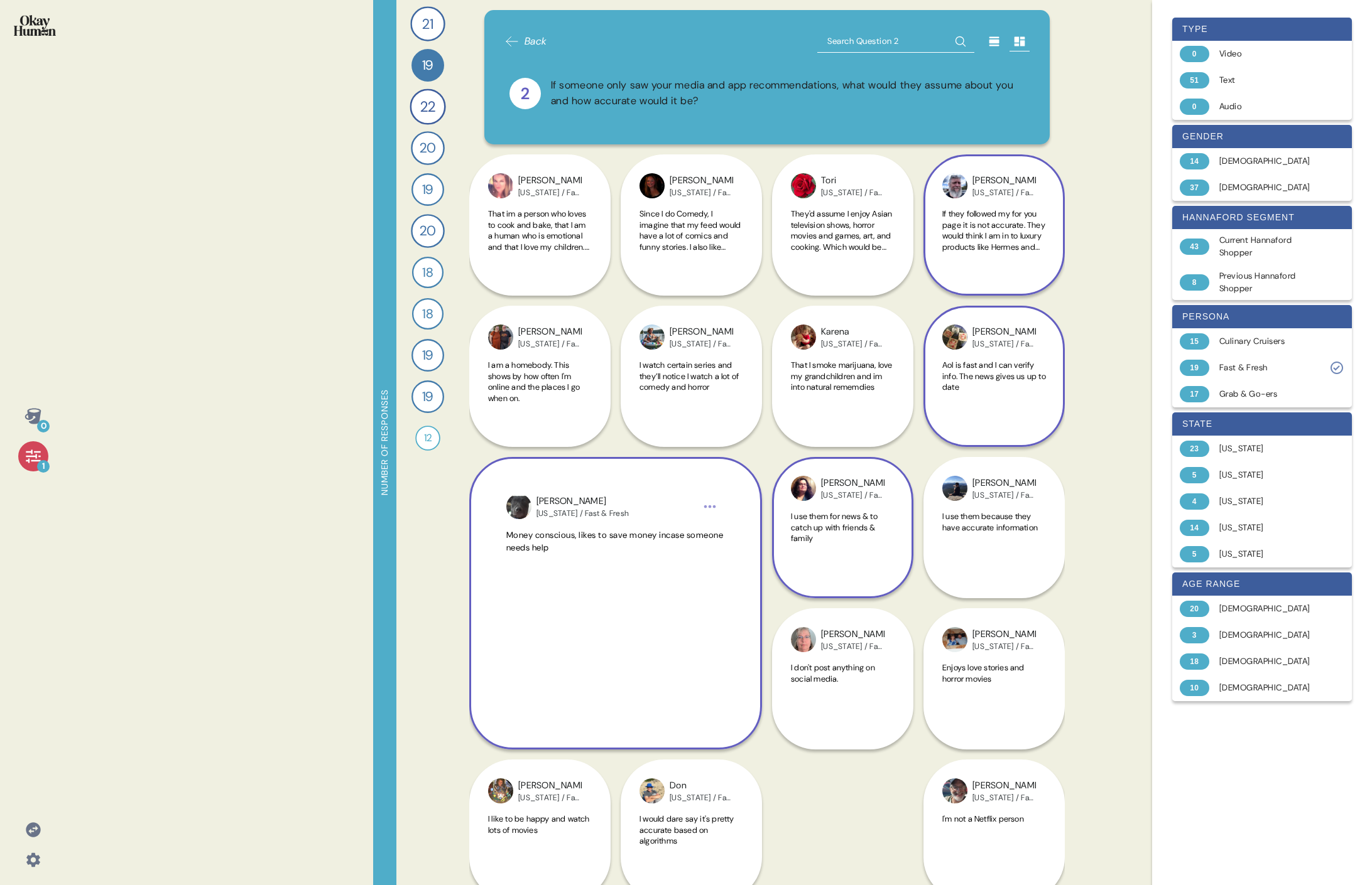
click at [606, 407] on span "I use them for news & to catch up with friends & family" at bounding box center [833, 528] width 87 height 33
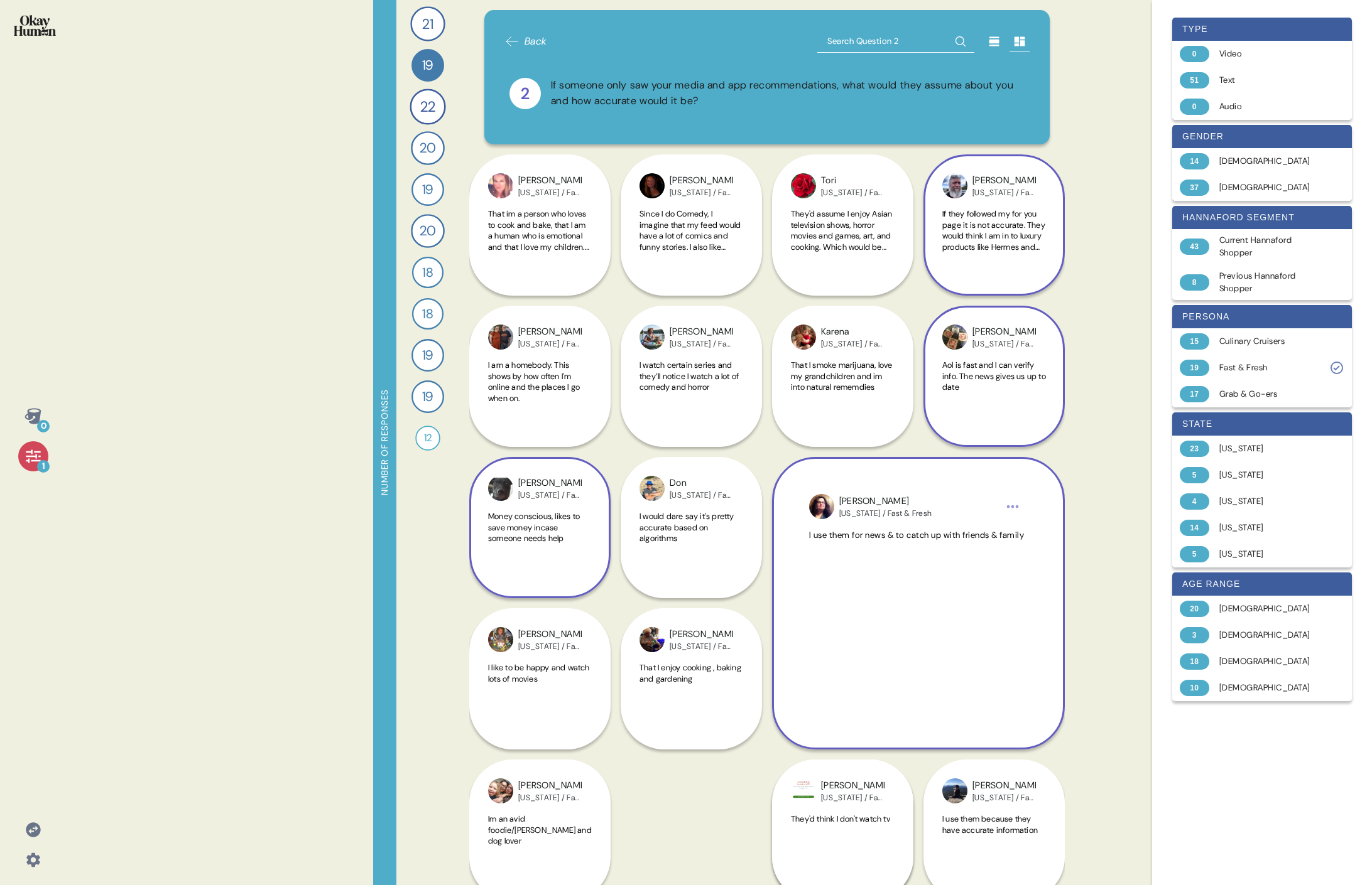
click at [606, 407] on div "[PERSON_NAME] [US_STATE] / Fast & Fresh I am a homebody. This shows by how ofte…" at bounding box center [767, 532] width 596 height 756
click at [606, 407] on div "[PERSON_NAME]" at bounding box center [885, 501] width 92 height 14
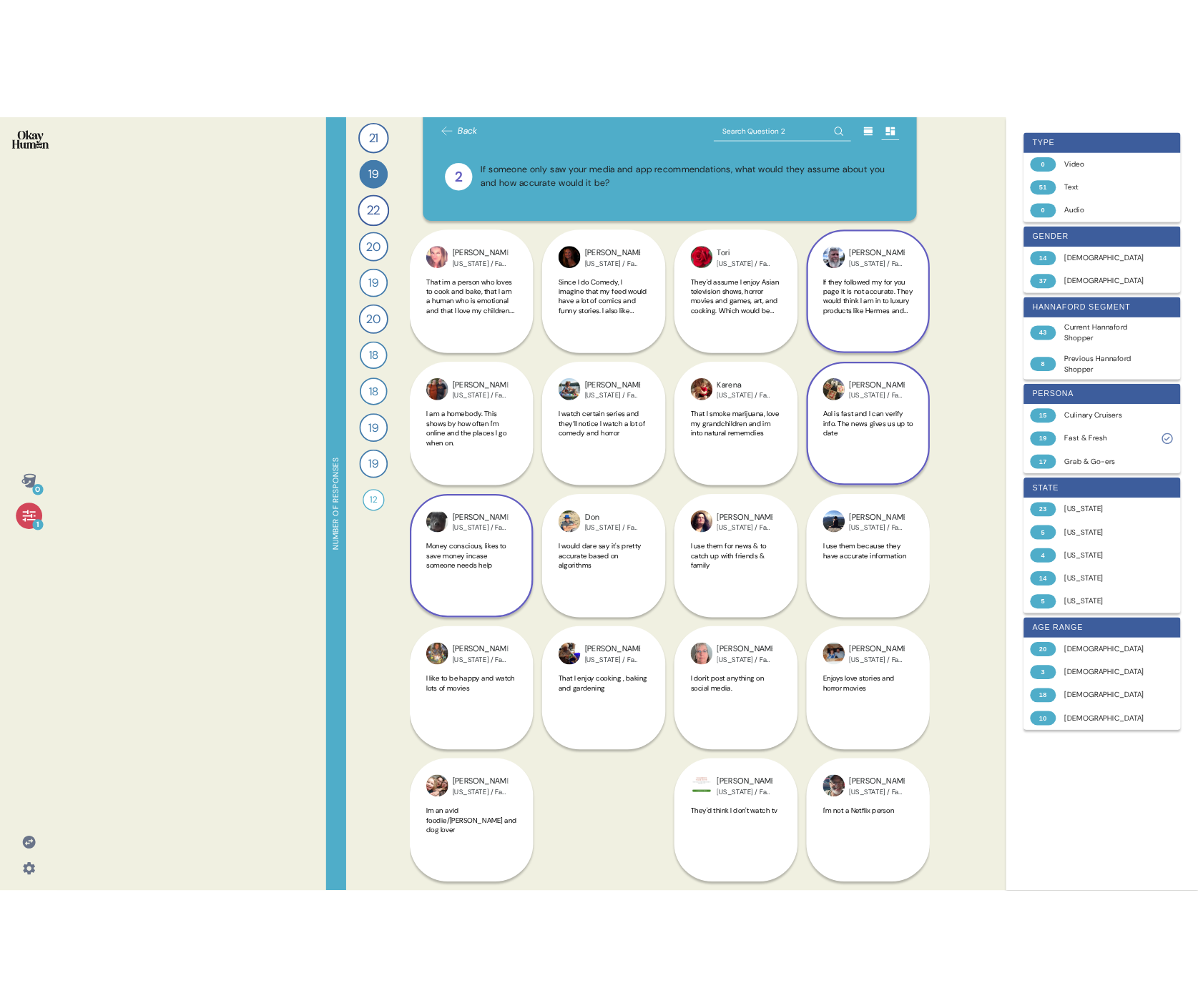
scroll to position [28, 0]
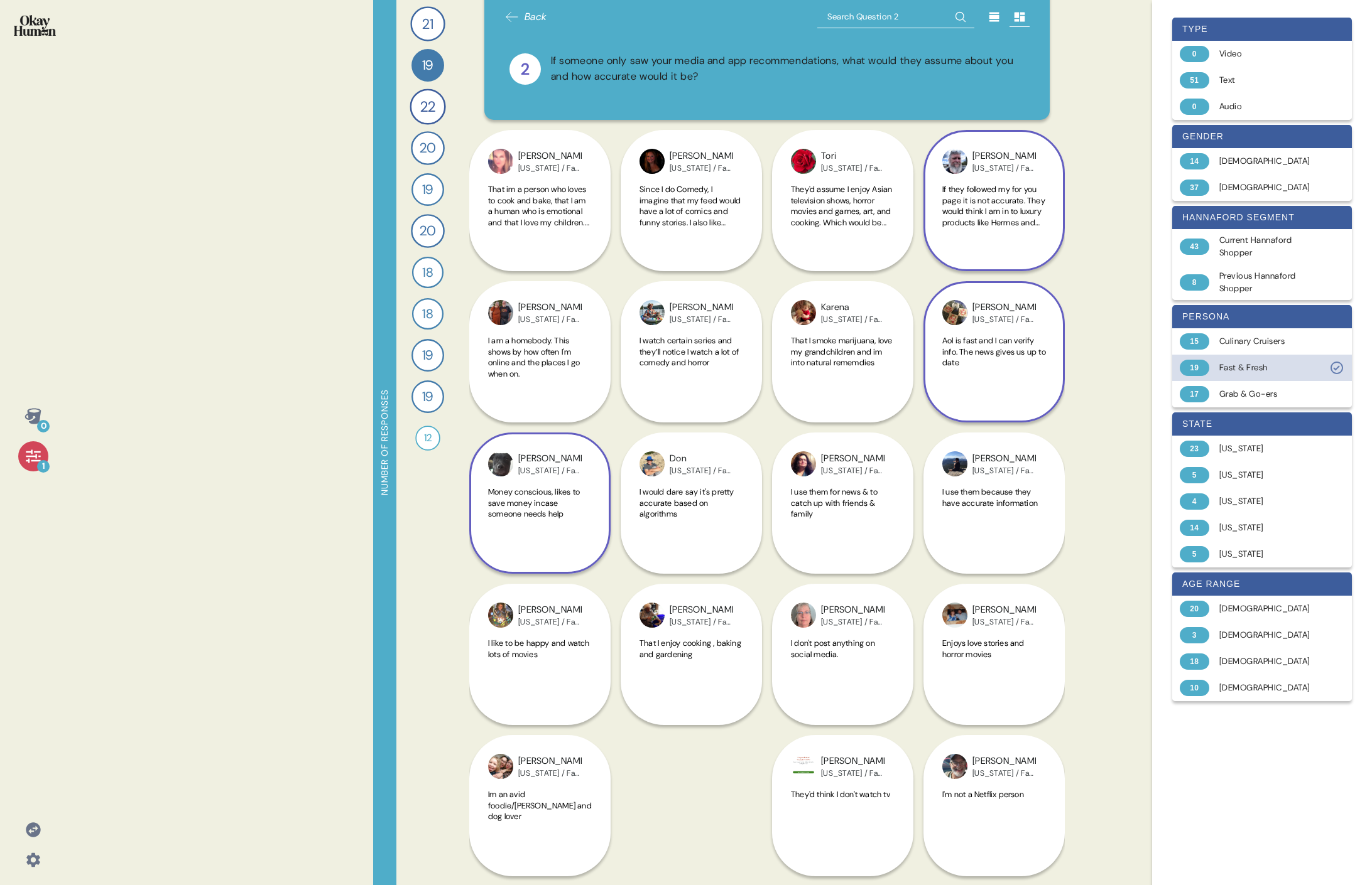
click at [606, 370] on div "Fast & Fresh" at bounding box center [1269, 367] width 100 height 12
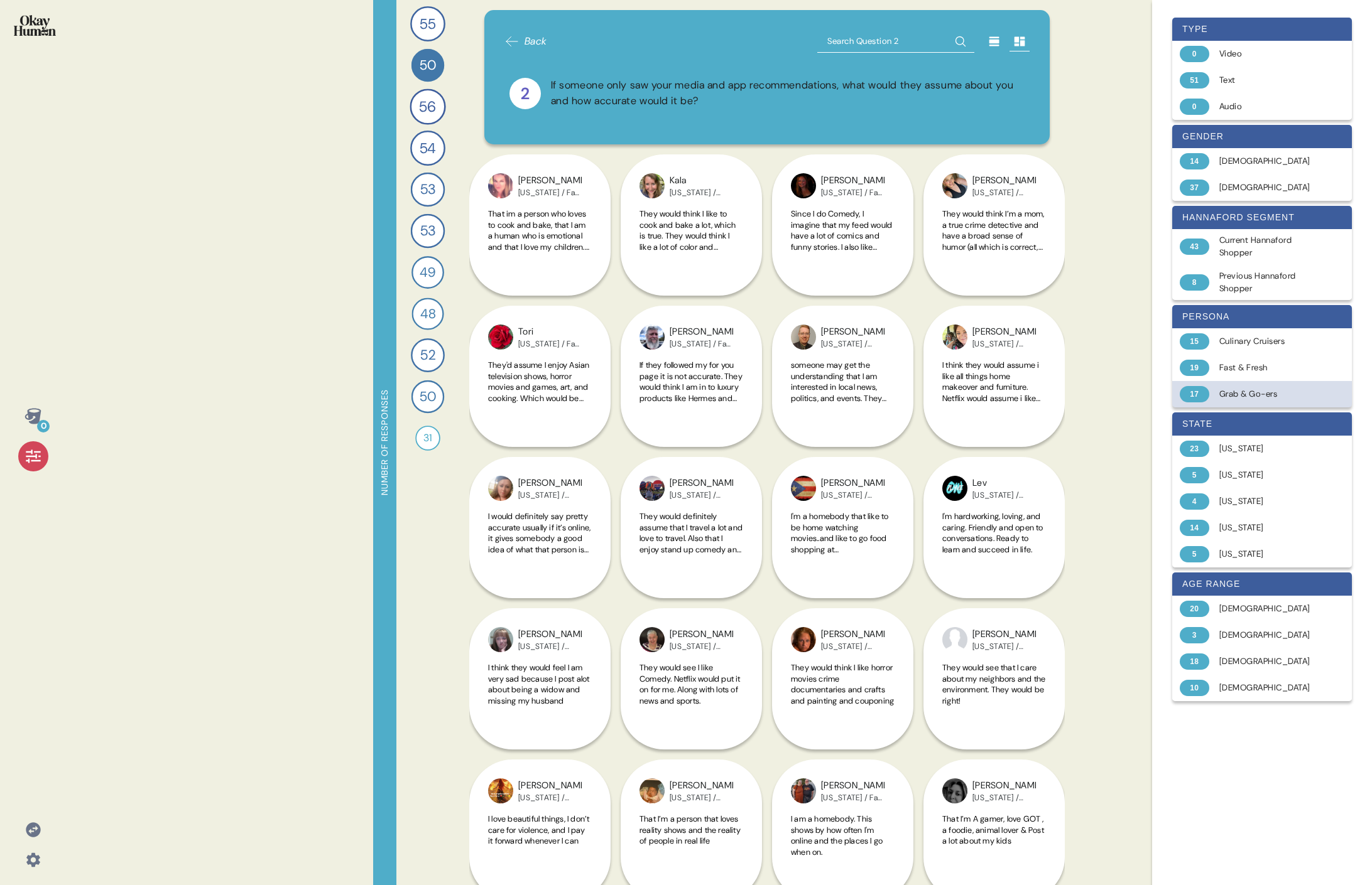
click at [606, 388] on div "Grab & Go-ers" at bounding box center [1269, 393] width 100 height 12
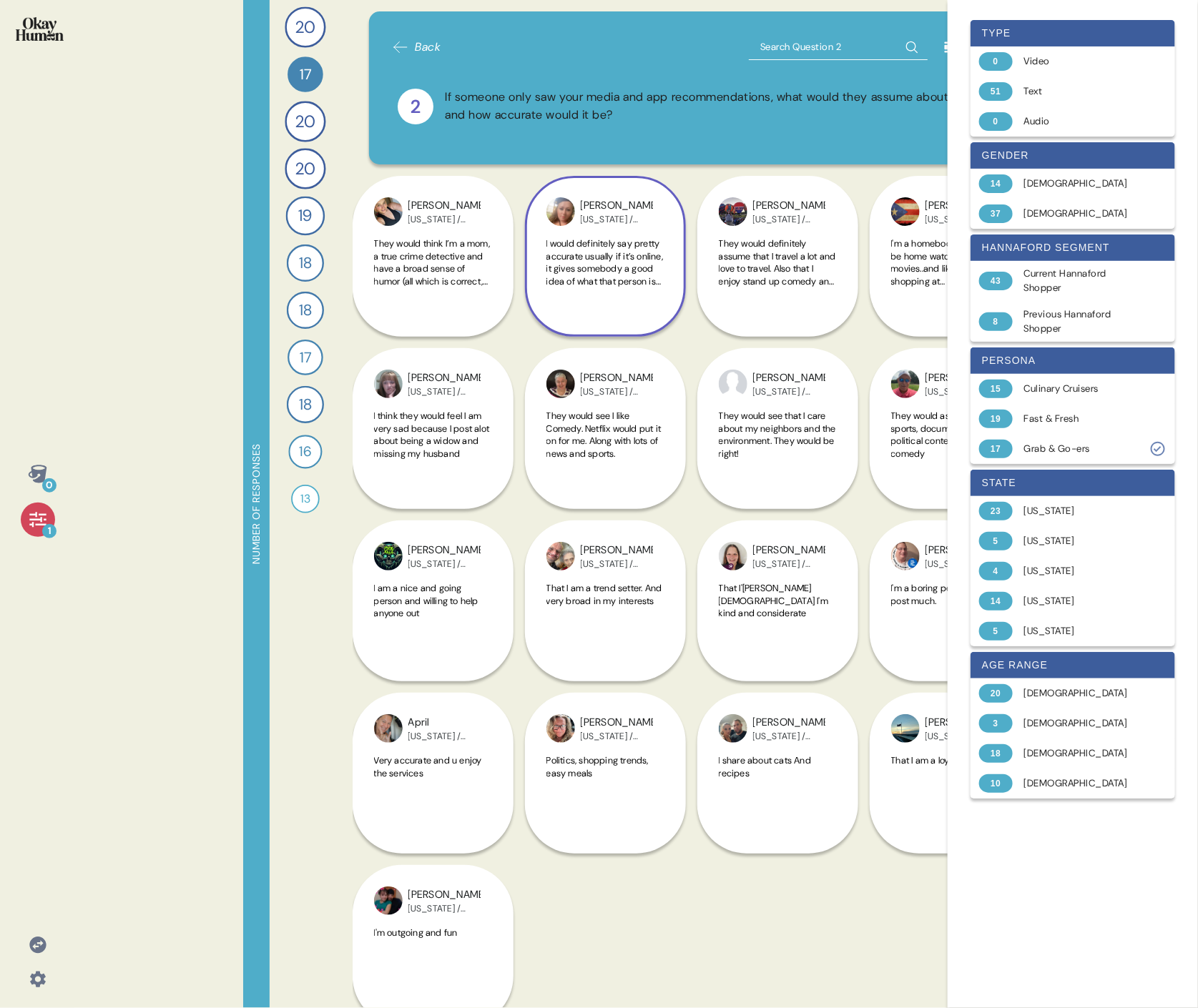
click at [625, 268] on span "I would definitely say pretty accurate usually if it’s online, it gives somebod…" at bounding box center [606, 262] width 118 height 50
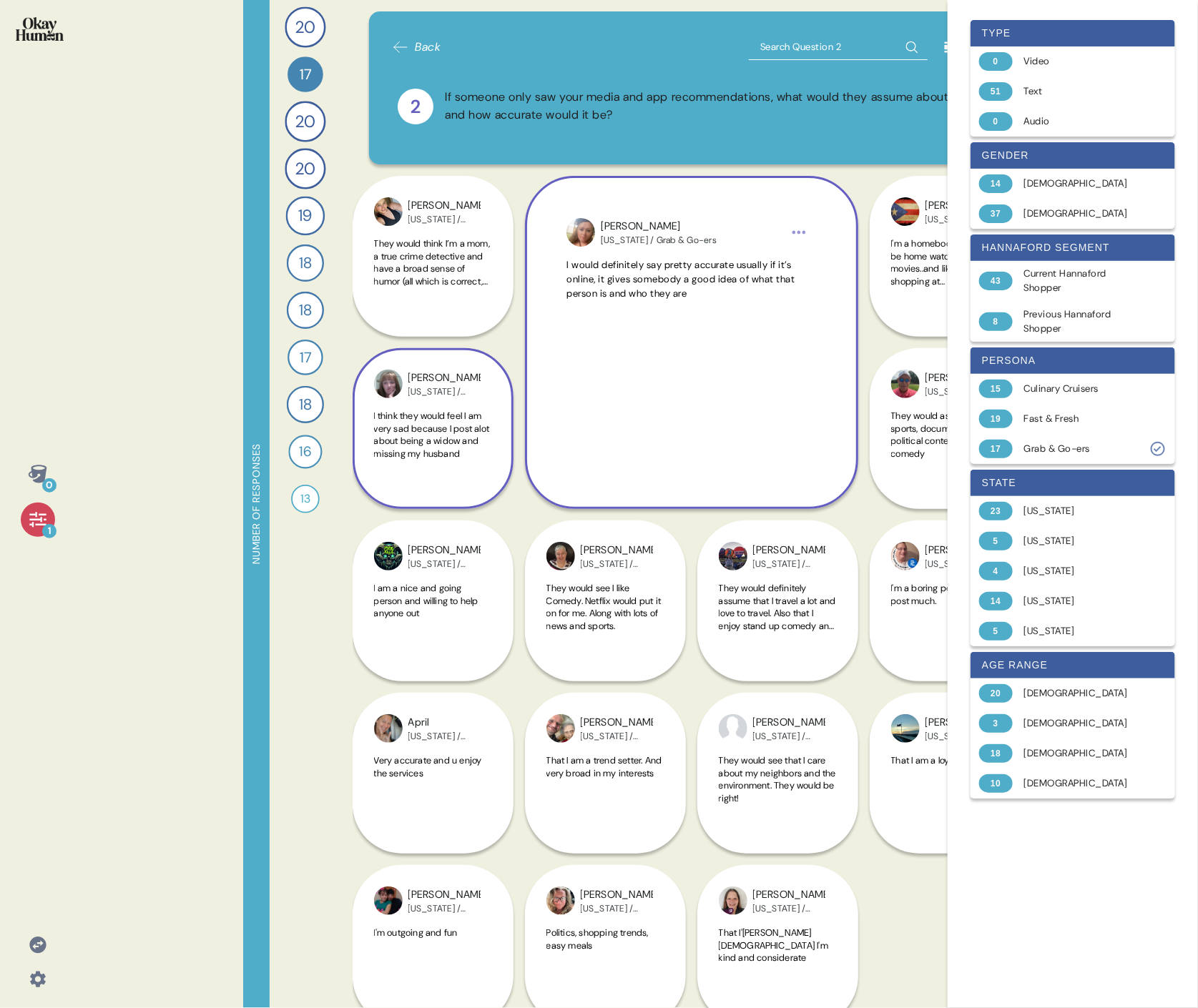
click at [403, 429] on span "I think they would feel I am very sad because I post alot about being a widow a…" at bounding box center [431, 434] width 116 height 50
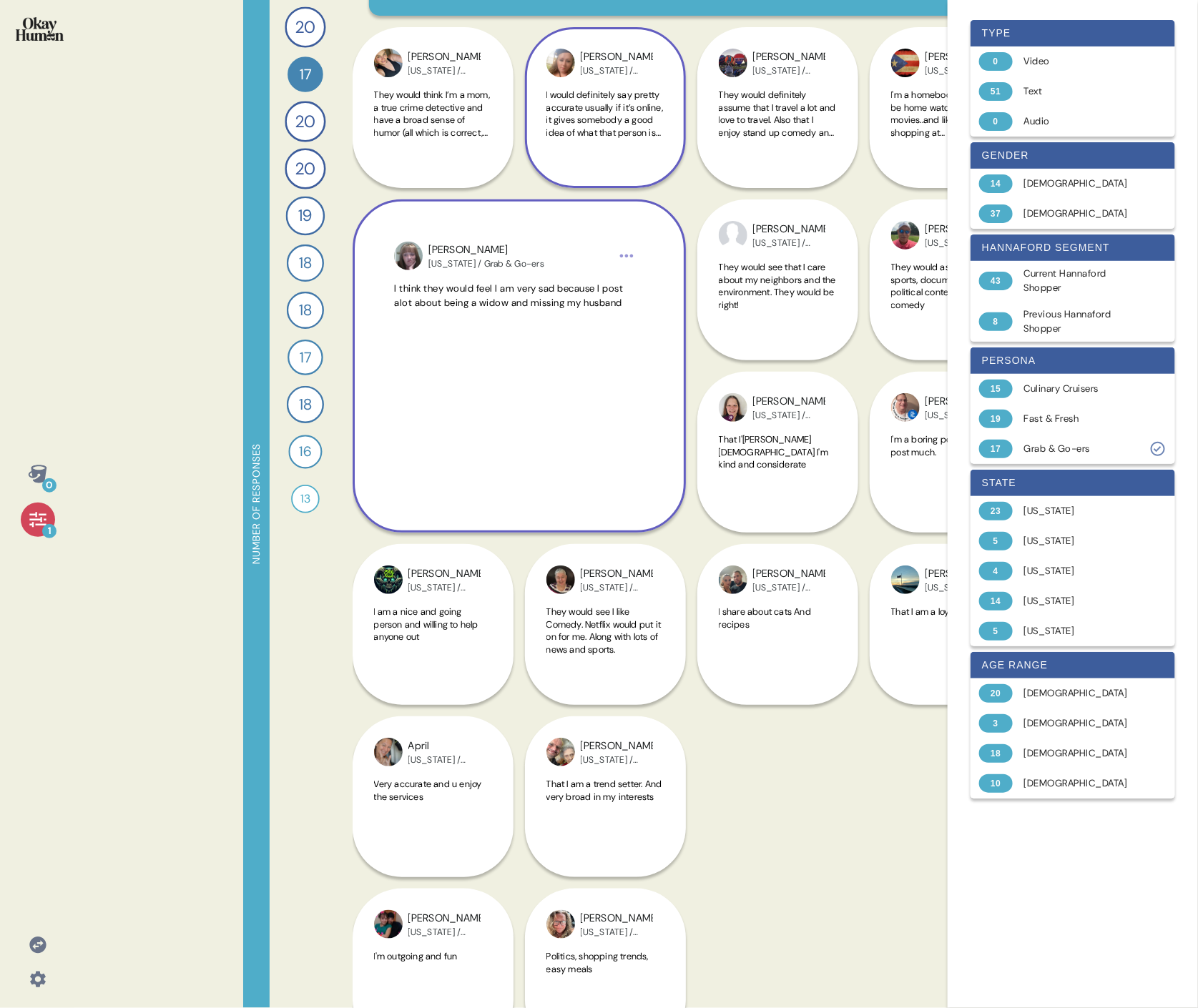
scroll to position [162, 0]
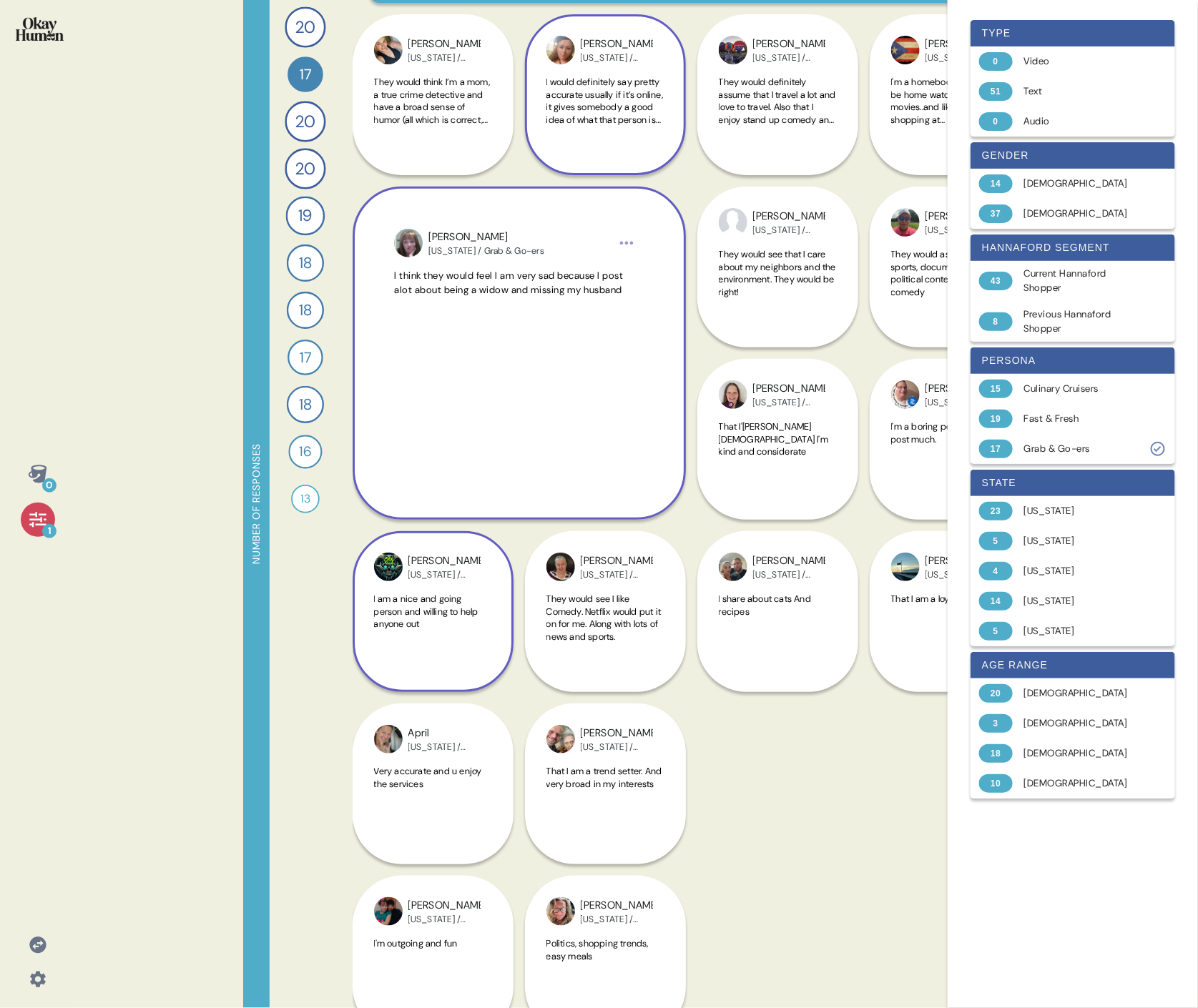
click at [430, 463] on div "[PERSON_NAME][US_STATE] / Grab & Go-ers I am a nice and going person and willin…" at bounding box center [432, 612] width 161 height 161
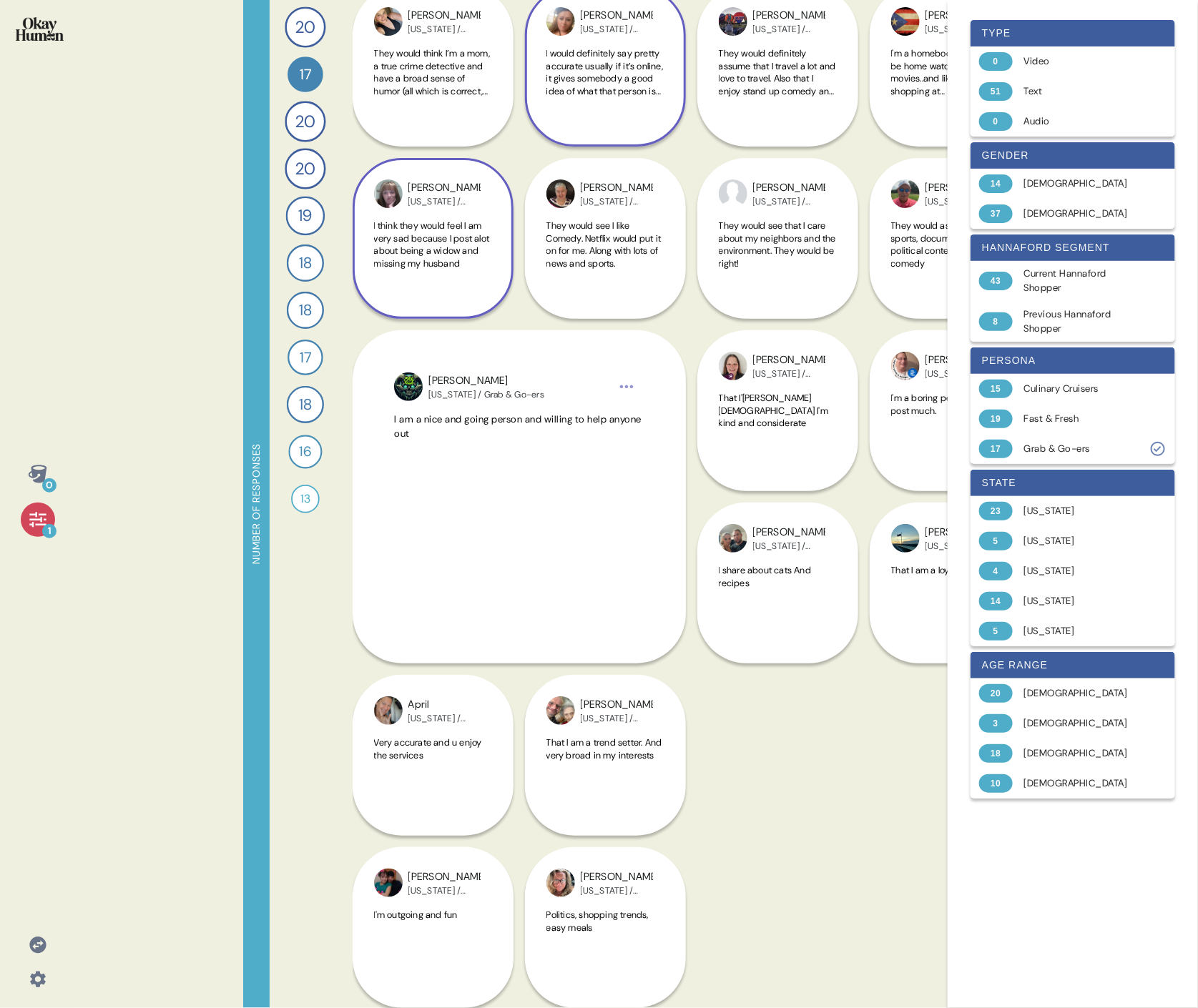
scroll to position [189, 0]
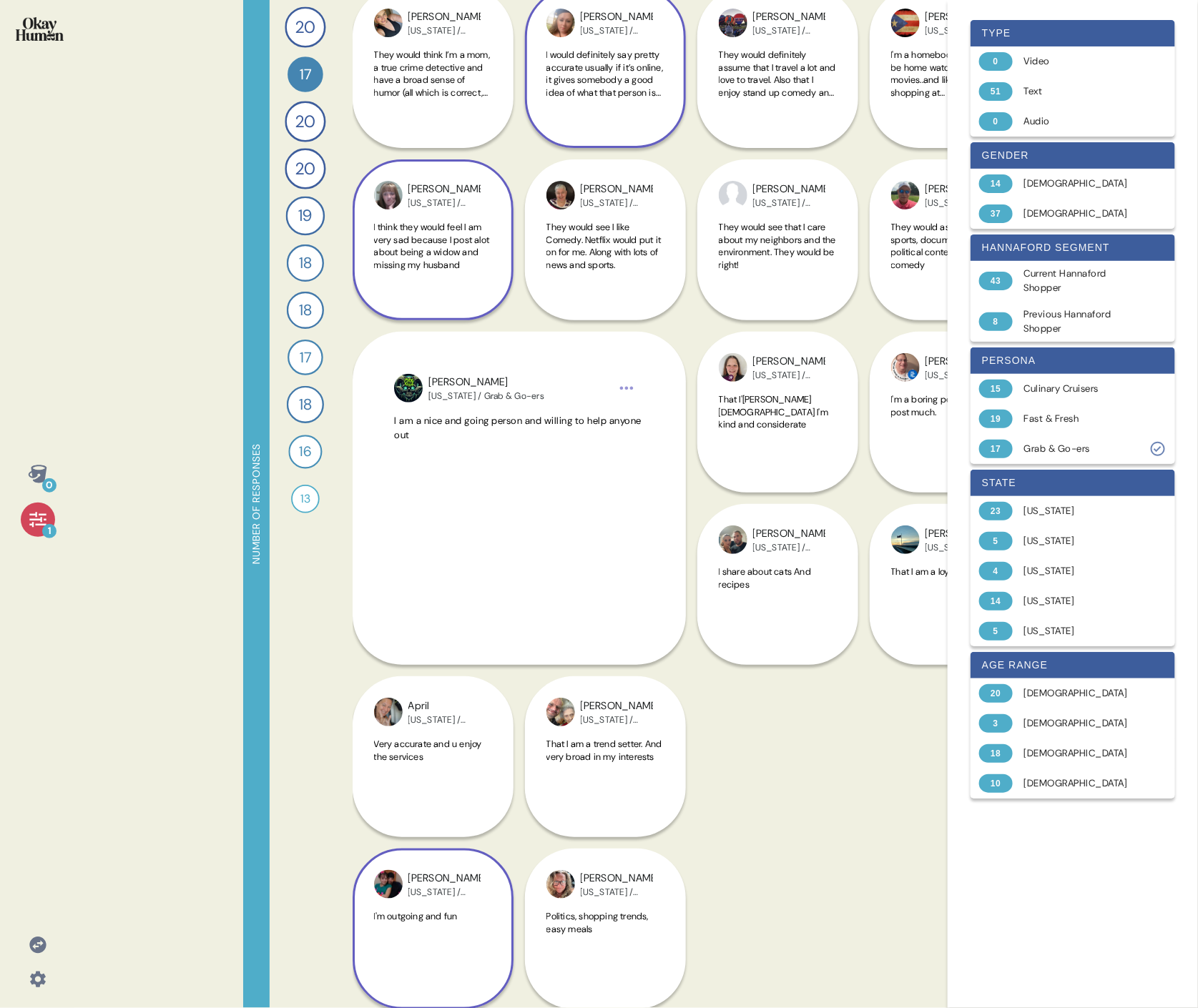
click at [443, 463] on div "[PERSON_NAME] [US_STATE] / Grab & Go-ers I'm outgoing and fun" at bounding box center [432, 843] width 161 height 333
click at [461, 463] on div "[PERSON_NAME] [US_STATE] / Grab & Go-ers I'm outgoing and fun" at bounding box center [432, 843] width 161 height 333
click at [666, 463] on div "[PERSON_NAME][US_STATE] / Grab & Go-ers That I am a trend setter. And very broa…" at bounding box center [605, 756] width 161 height 161
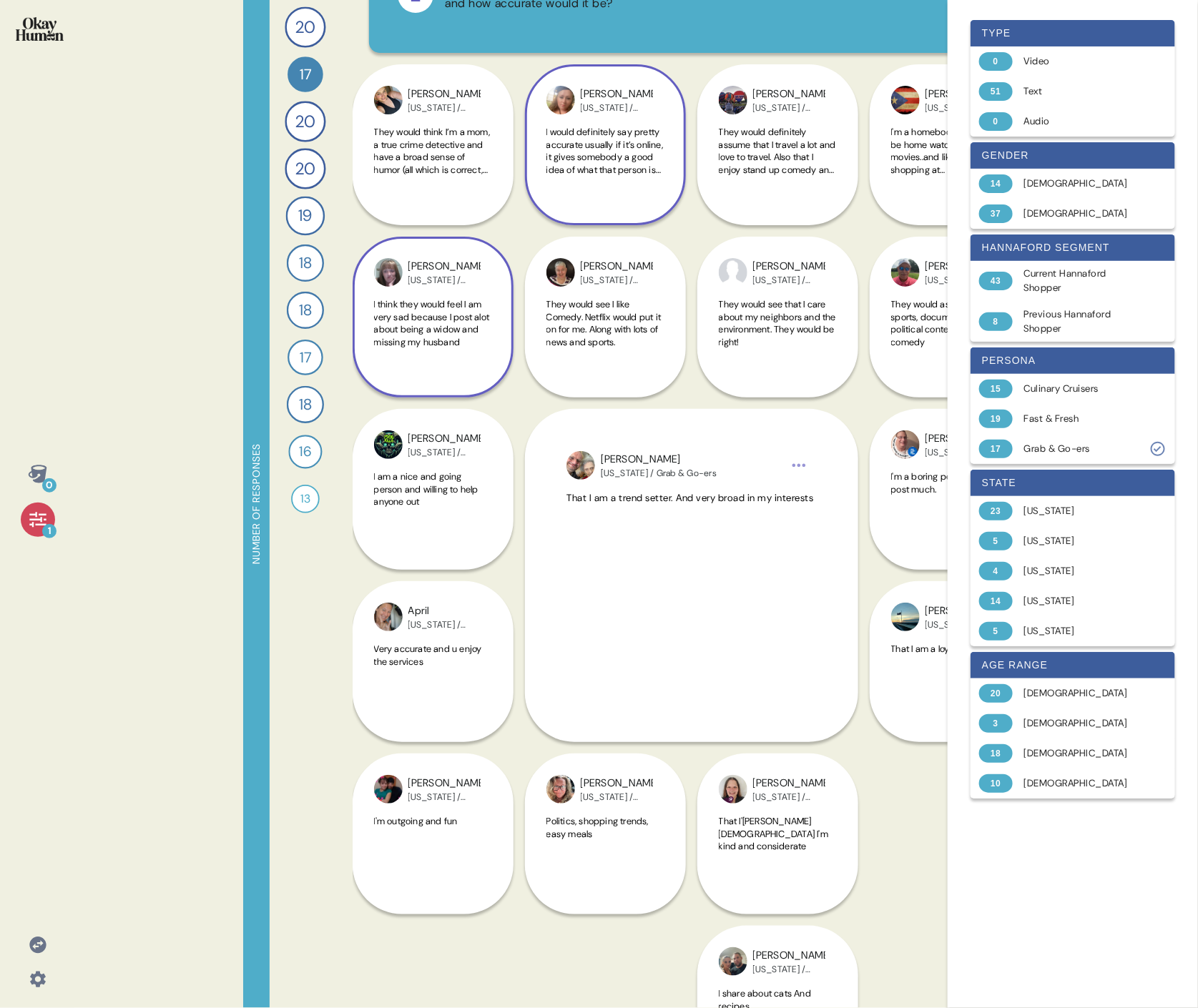
scroll to position [98, 0]
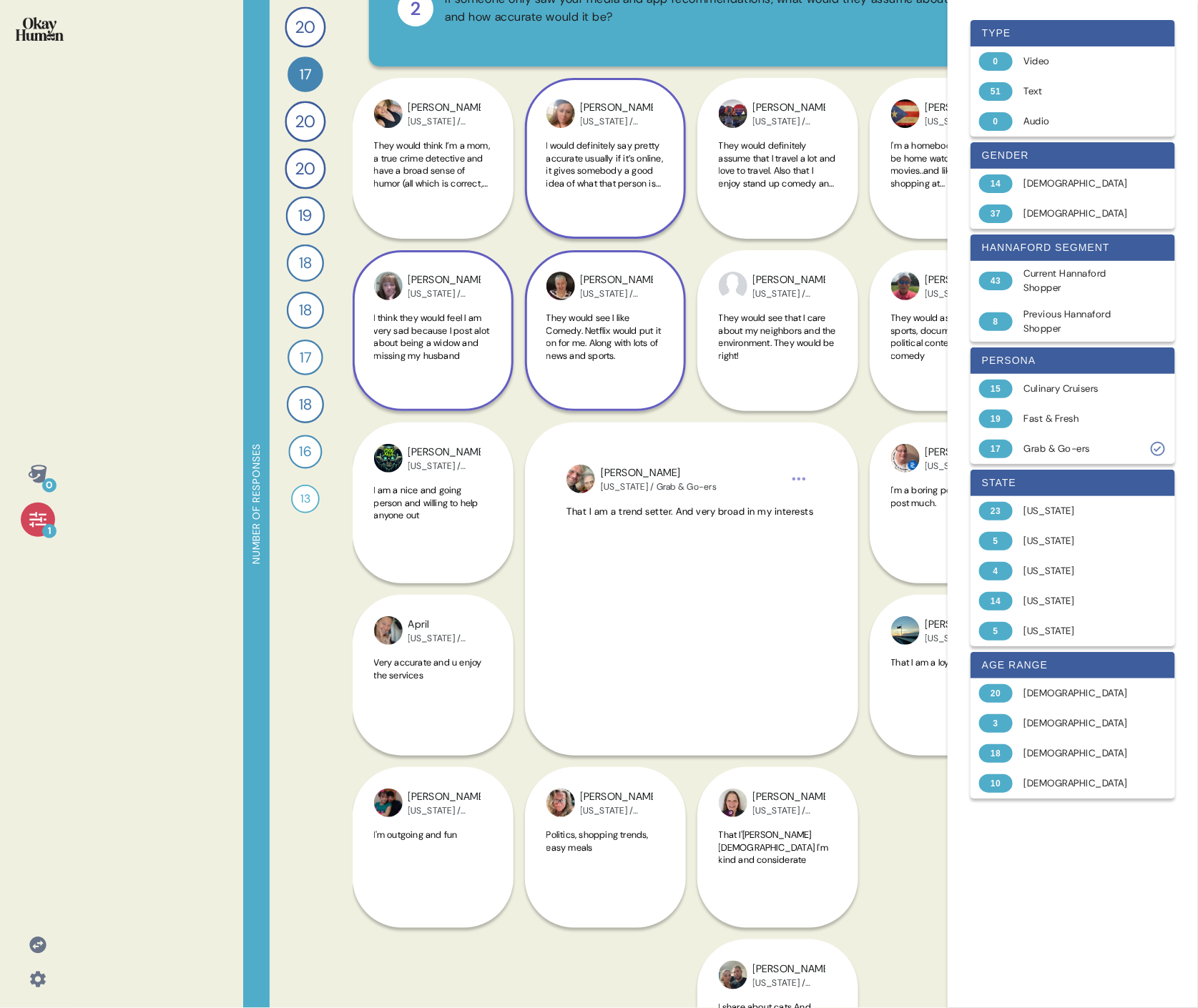
click at [597, 321] on span "They would see I like Comedy. Netflix would put it on for me. Along with lots o…" at bounding box center [604, 336] width 116 height 50
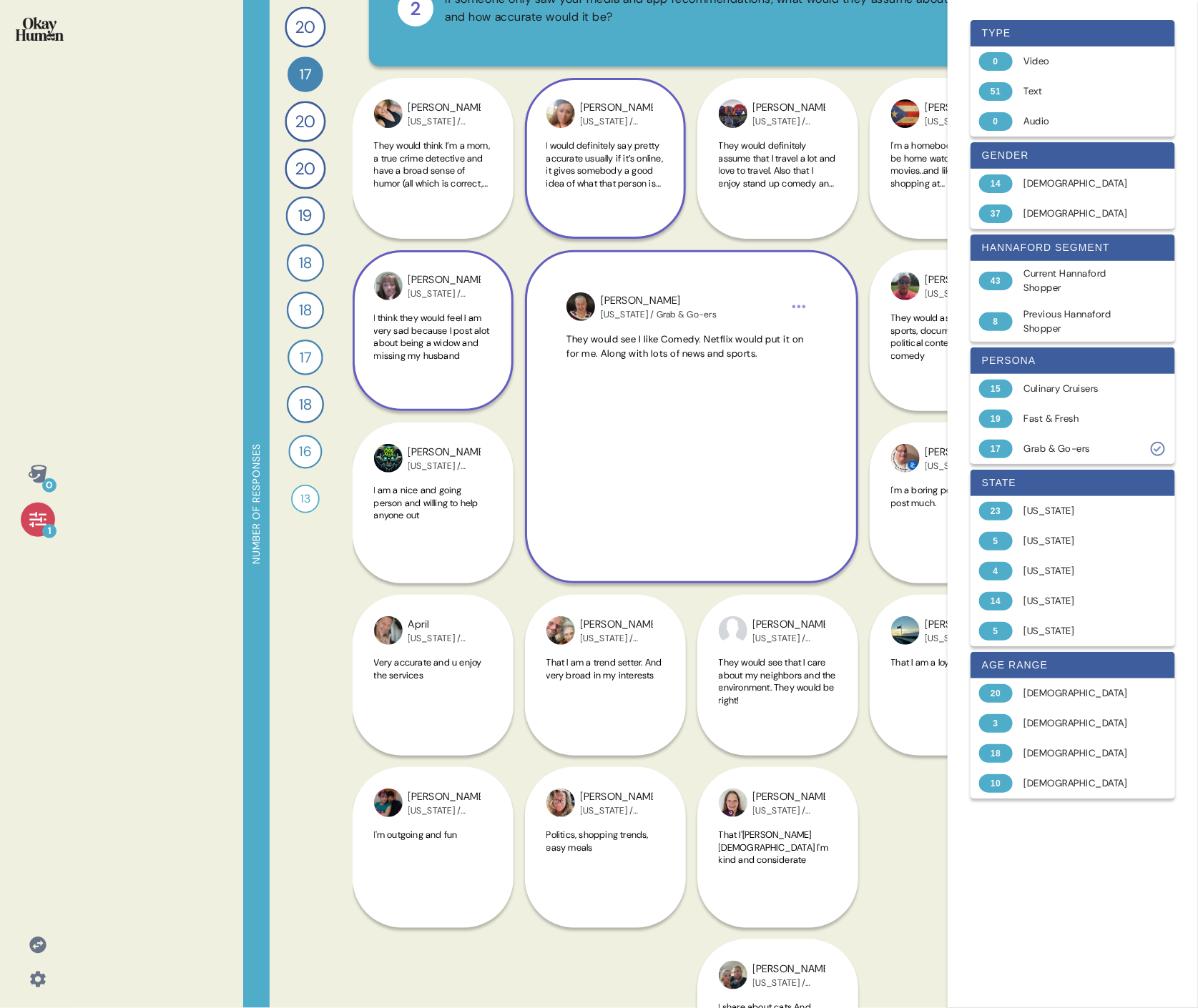
click at [607, 199] on div "I would definitely say pretty accurate usually if it’s online, it gives somebod…" at bounding box center [606, 172] width 118 height 67
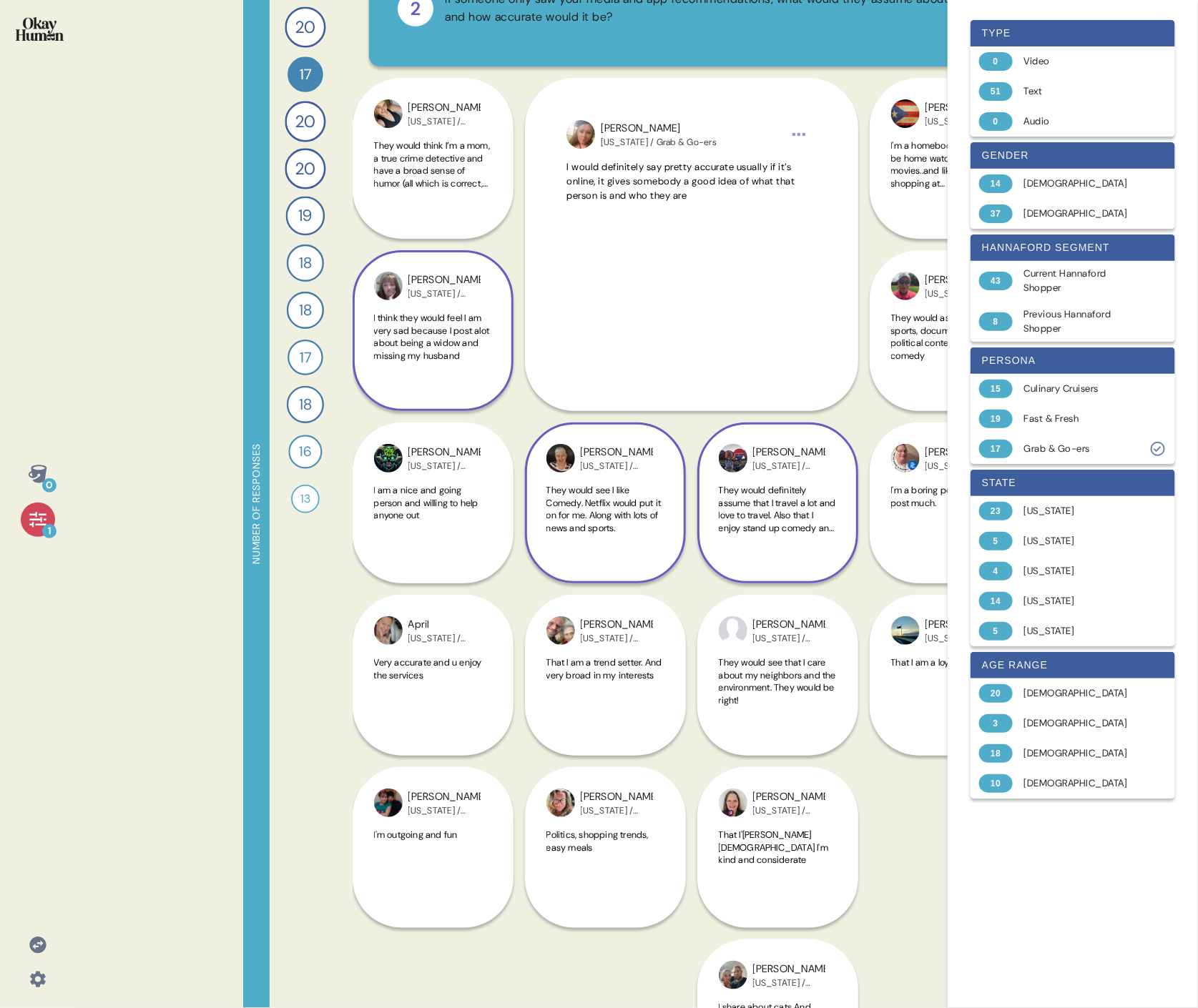
click at [691, 463] on span "They would definitely assume that I travel a lot and love to travel. Also that …" at bounding box center [778, 508] width 118 height 50
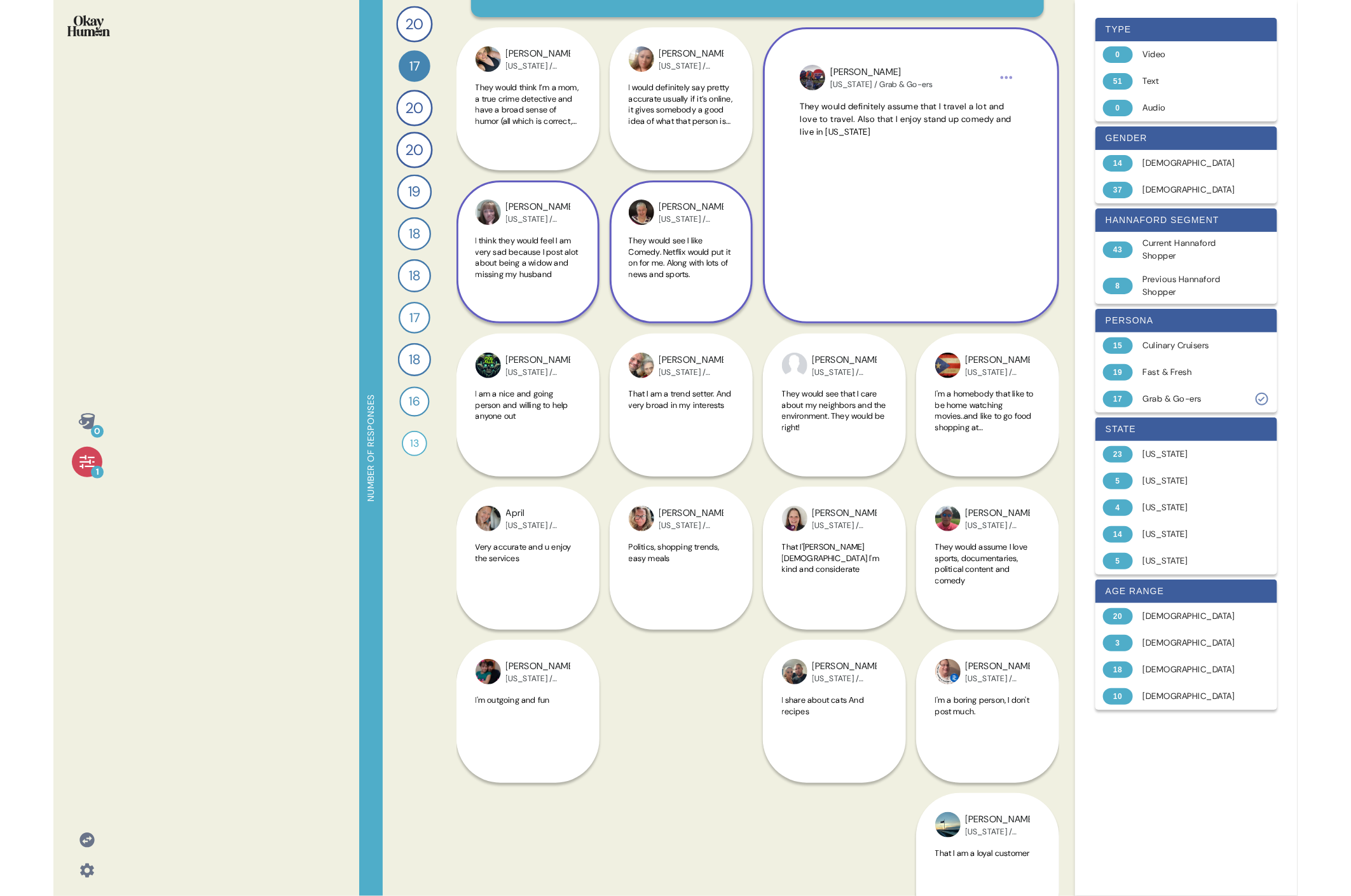
scroll to position [72, 0]
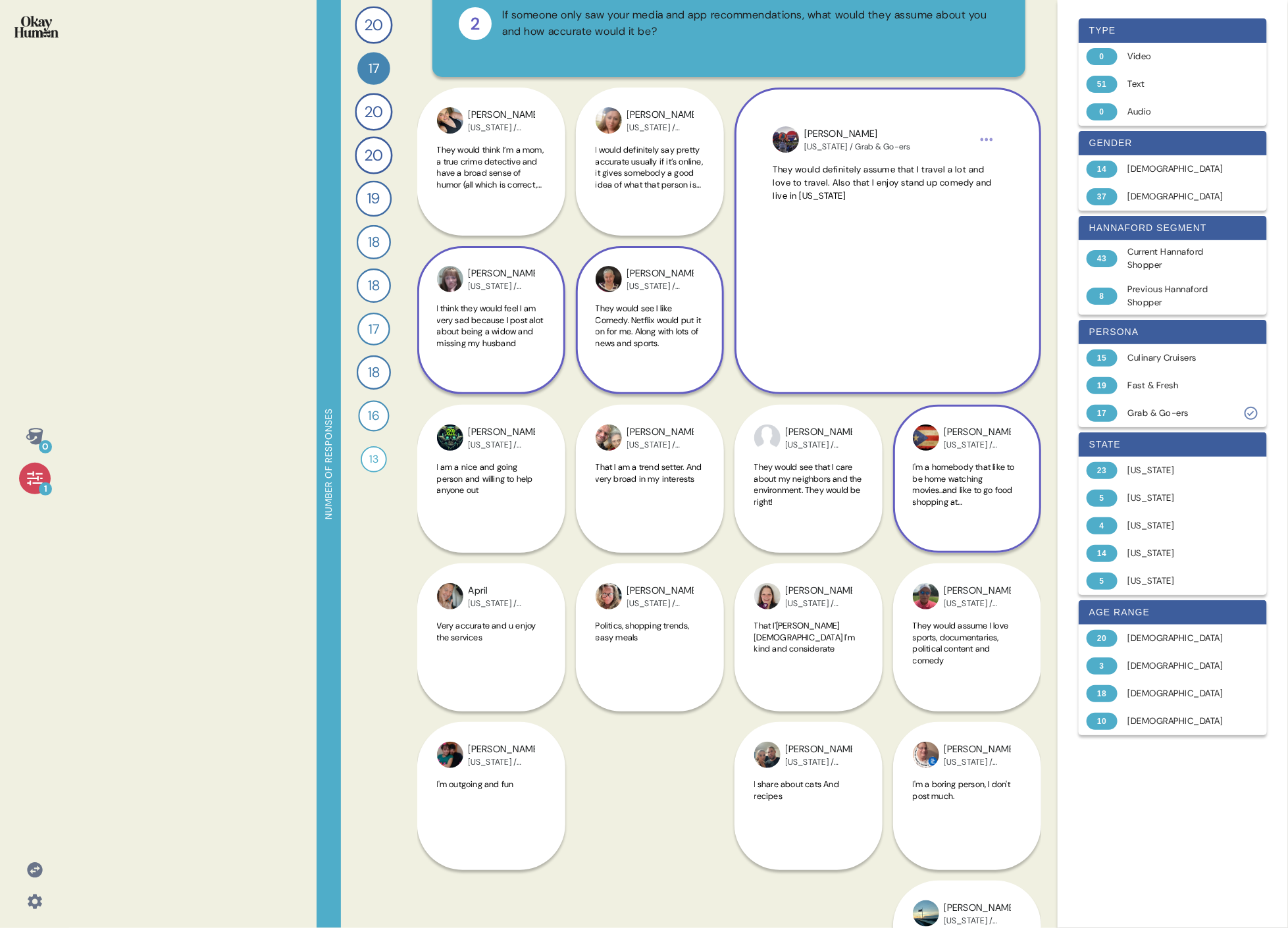
click at [635, 426] on span "I'm a homebody that like to be home watching movies..and like to go food shoppi…" at bounding box center [964, 496] width 102 height 69
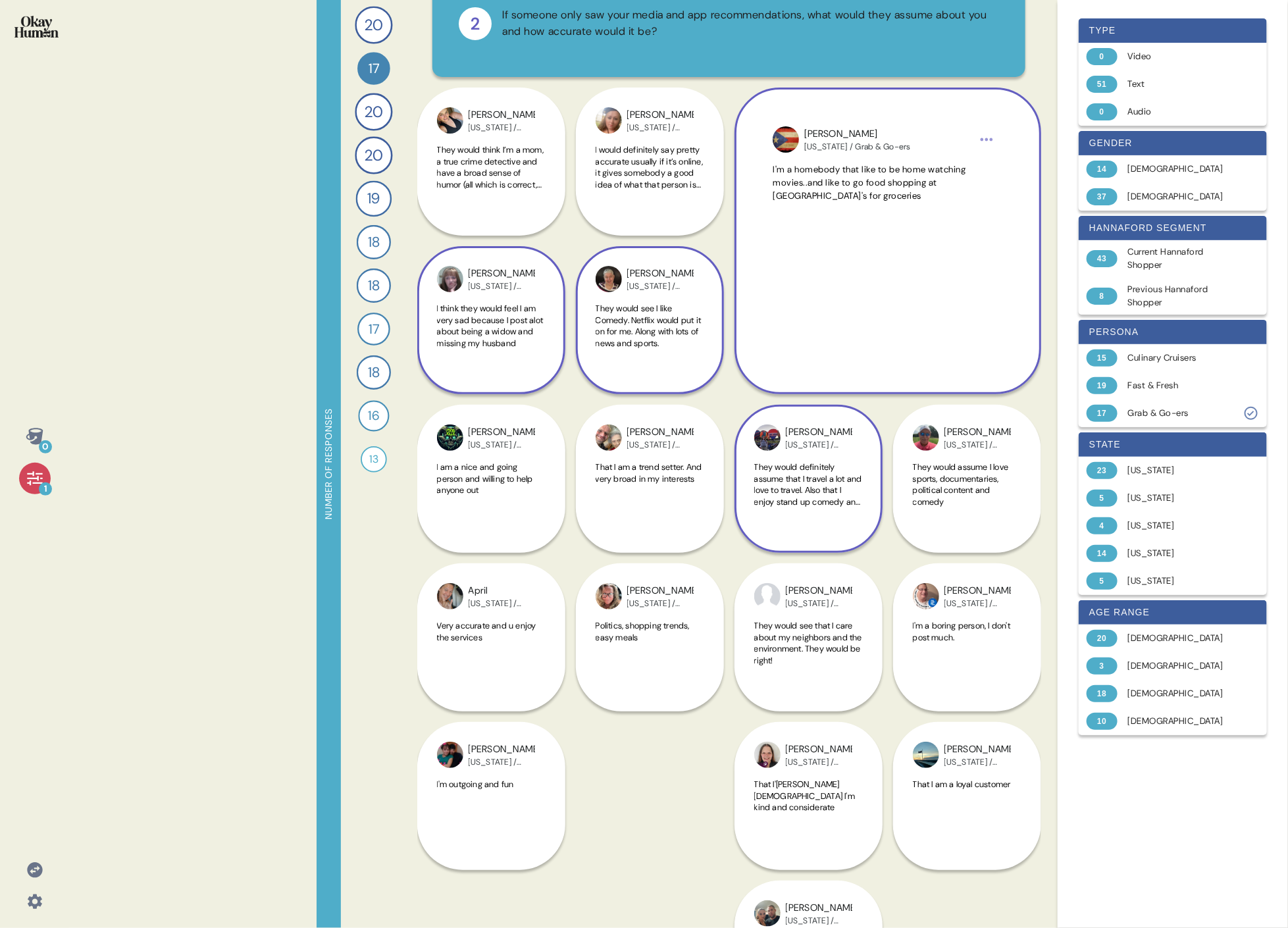
click at [635, 426] on div "[PERSON_NAME][US_STATE] / Grab & Go-ers They would definitely assume that I tra…" at bounding box center [808, 478] width 148 height 148
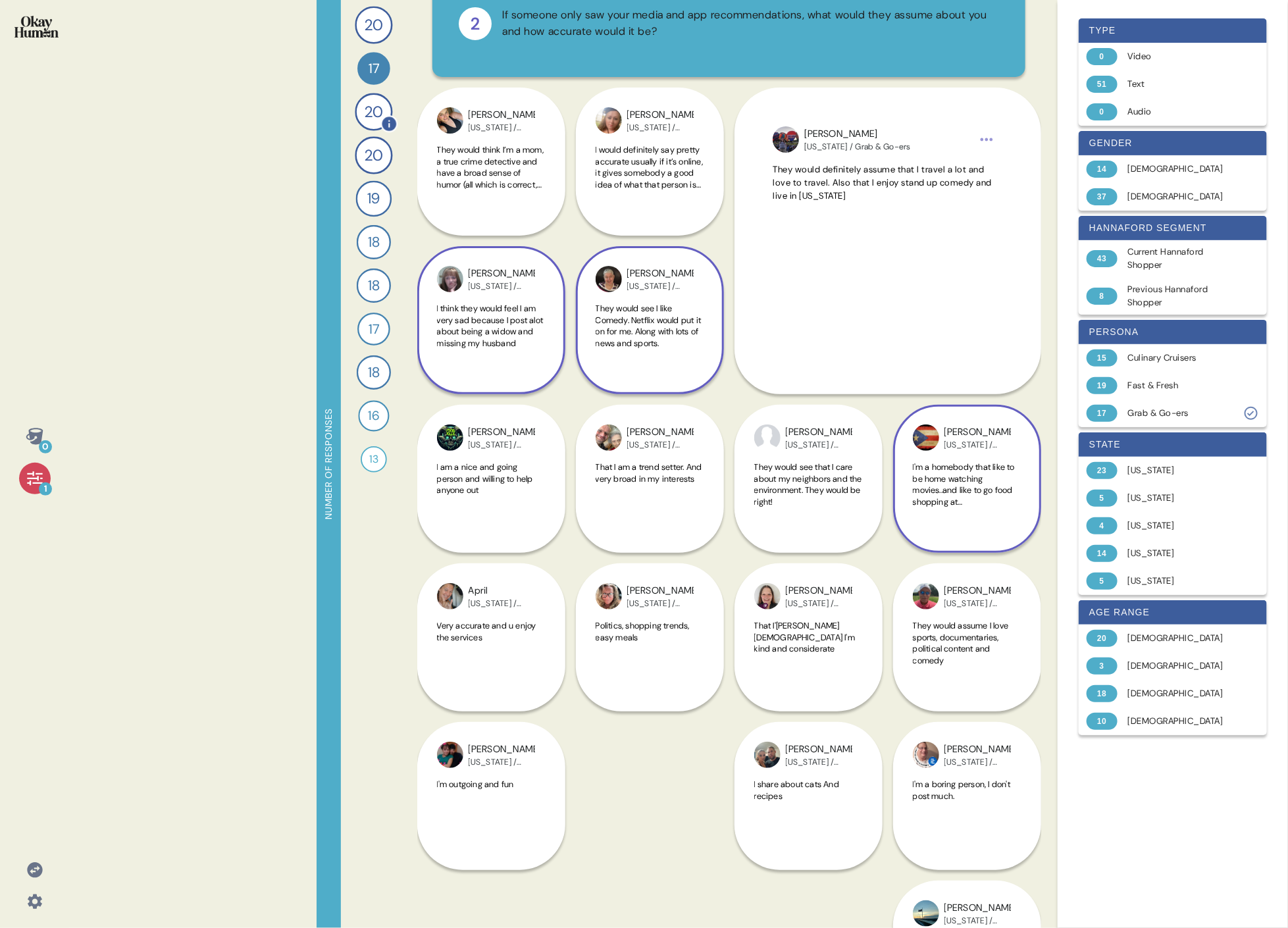
click at [368, 117] on span "20" at bounding box center [373, 112] width 18 height 23
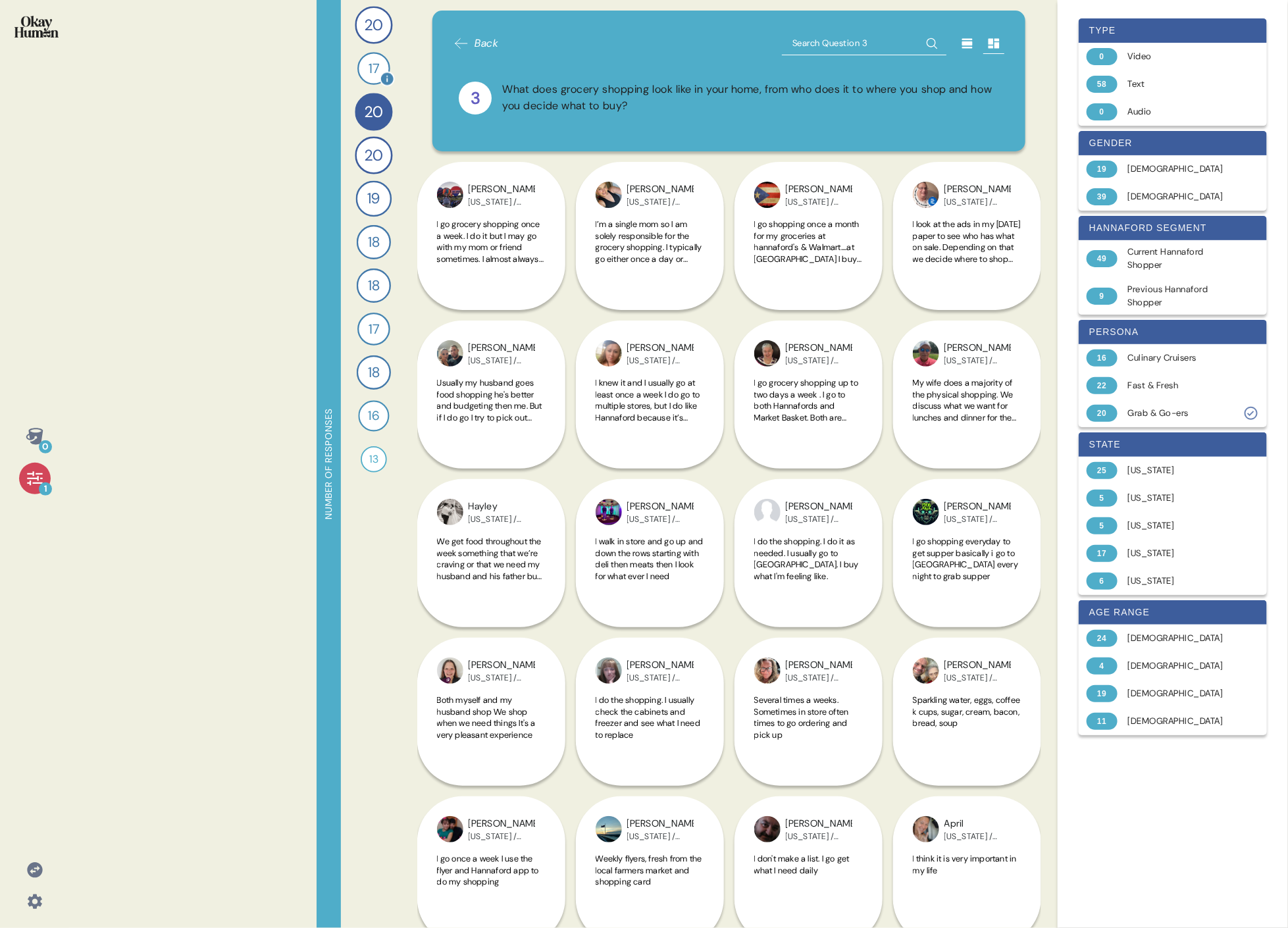
click at [373, 67] on span "17" at bounding box center [373, 68] width 10 height 20
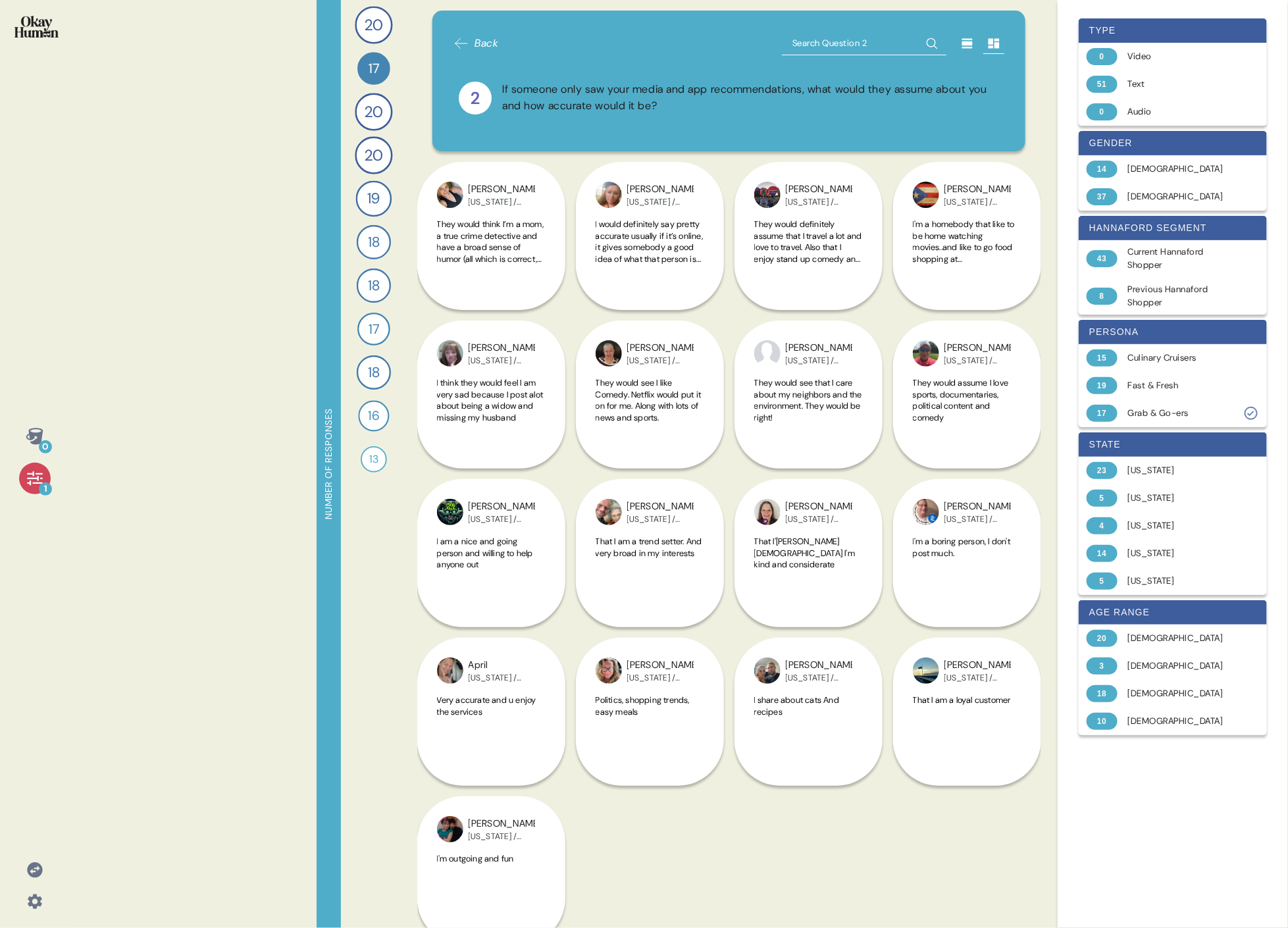
drag, startPoint x: 385, startPoint y: 9, endPoint x: 378, endPoint y: 18, distance: 11.4
click at [382, 12] on div "20 How do you keep up to date with current events and the content you love, and…" at bounding box center [373, 464] width 66 height 928
click at [378, 18] on span "20" at bounding box center [373, 24] width 18 height 23
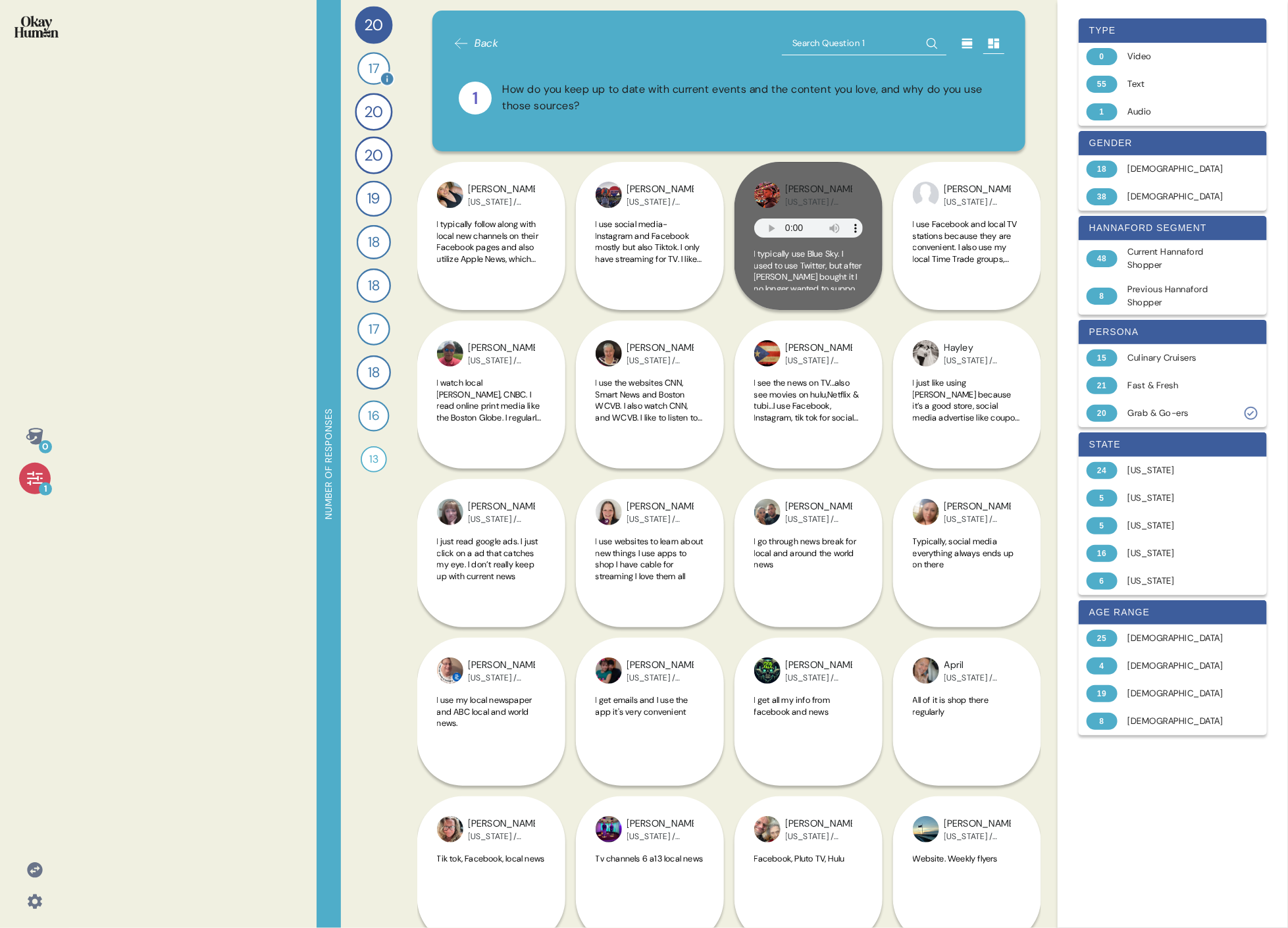
click at [373, 75] on span "17" at bounding box center [373, 68] width 10 height 20
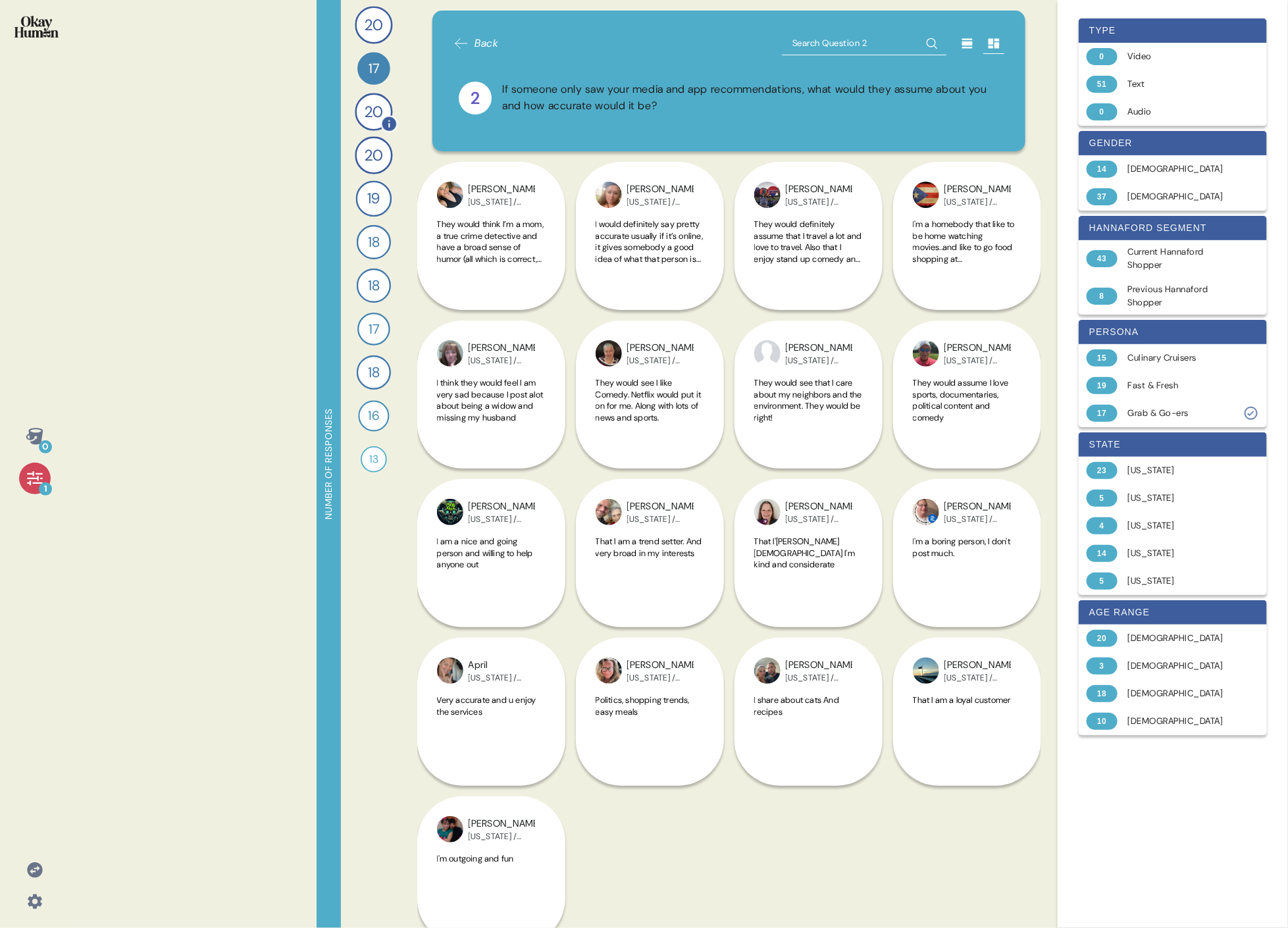
click at [371, 106] on span "20" at bounding box center [373, 112] width 18 height 23
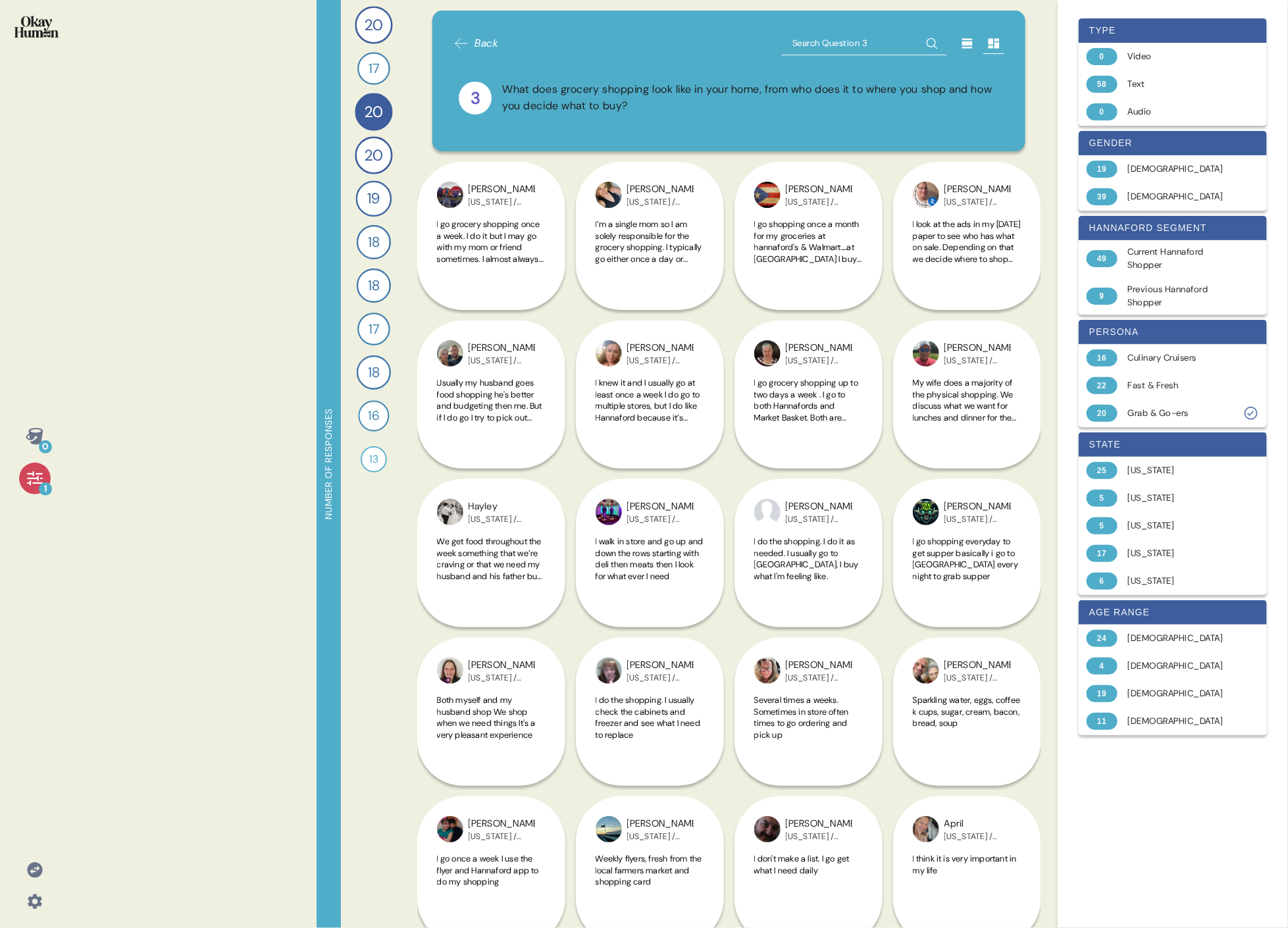
click at [555, 98] on div "What does grocery shopping look like in your home, from who does it to where yo…" at bounding box center [750, 98] width 497 height 33
copy div "What does grocery shopping look like in your home, from who does it to where yo…"
click at [635, 358] on div "Culinary Cruisers" at bounding box center [1180, 357] width 105 height 13
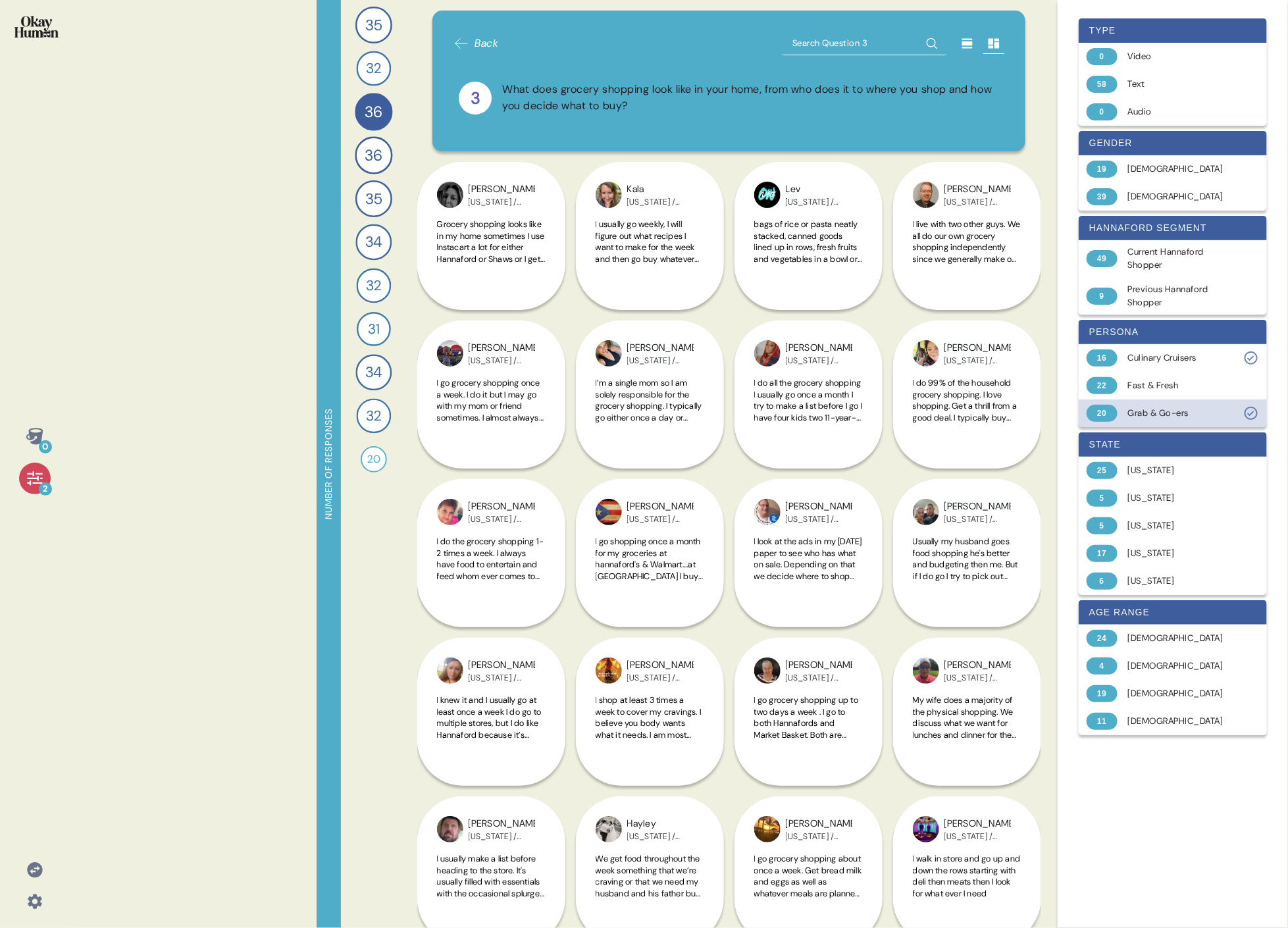
click at [635, 413] on div "Grab & Go-ers" at bounding box center [1180, 413] width 105 height 13
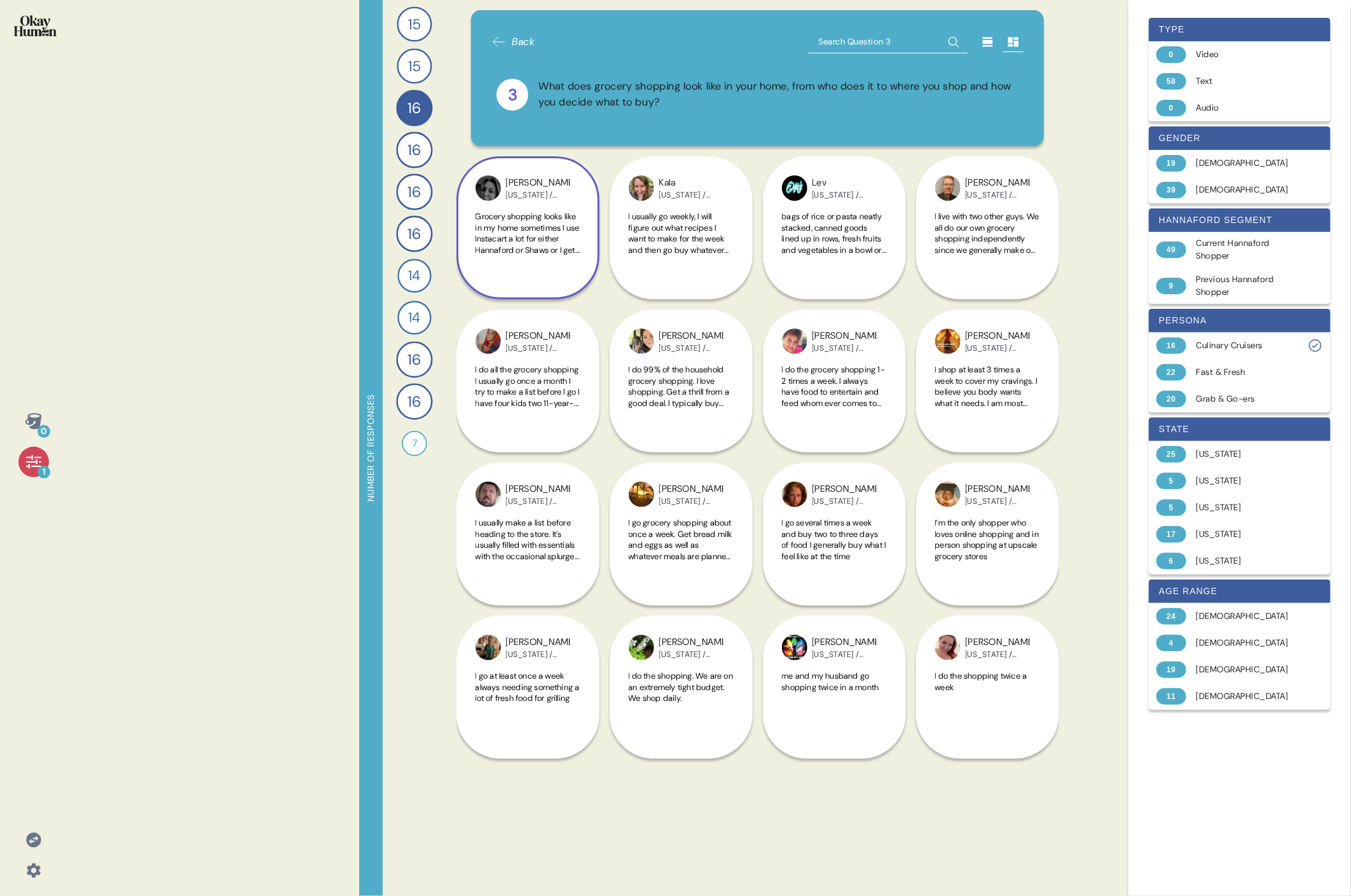
click at [535, 274] on div "Krissy [US_STATE] / Culinary Cruisers Grocery shopping looks like in my home so…" at bounding box center [528, 227] width 143 height 143
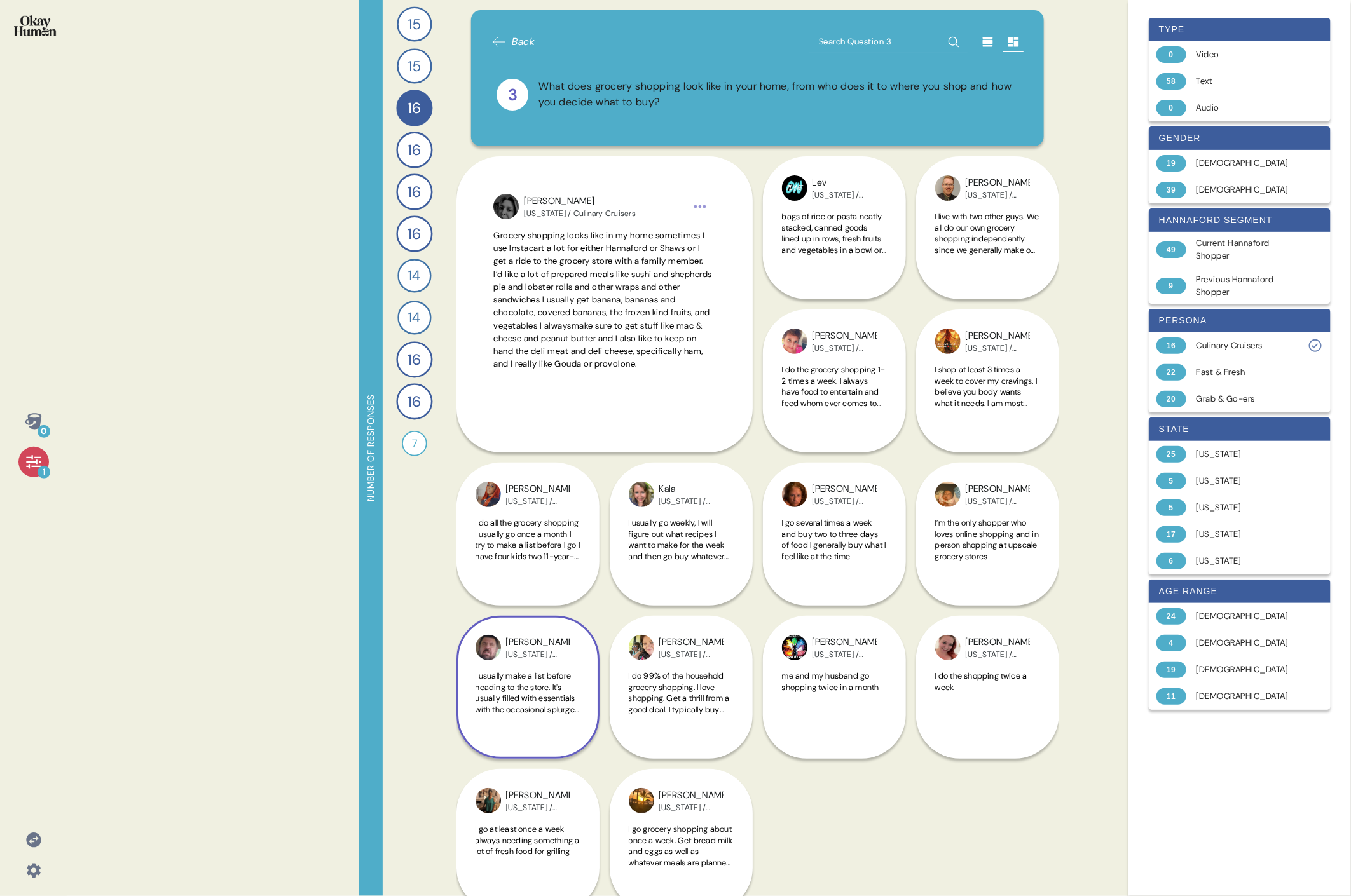
click at [510, 412] on div "[PERSON_NAME] [US_STATE] / Culinary Cruisers I usually make a list before headi…" at bounding box center [528, 610] width 143 height 296
click at [533, 412] on div "[PERSON_NAME] [US_STATE] / Culinary Cruisers I usually make a list before headi…" at bounding box center [528, 610] width 143 height 296
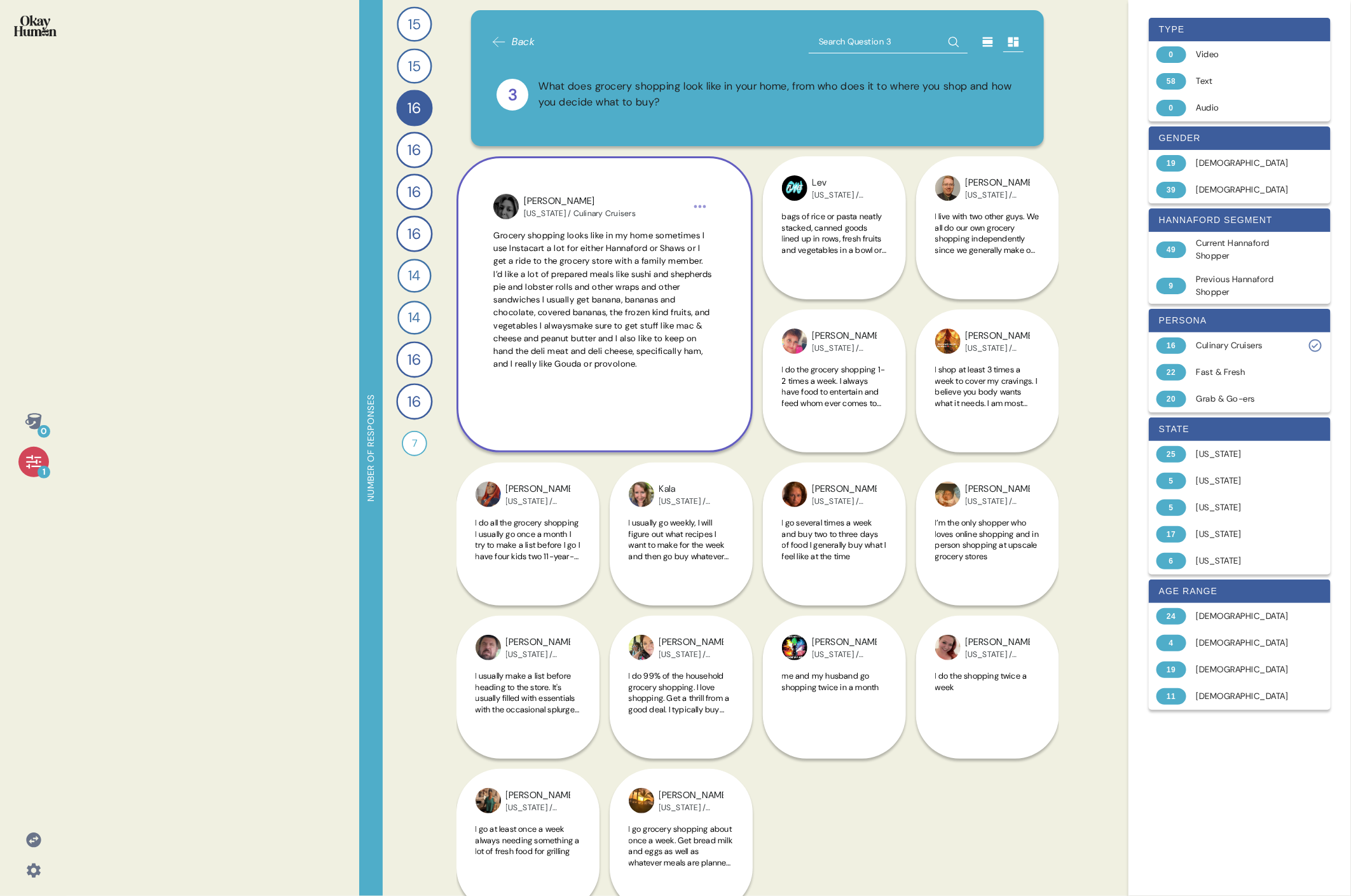
click at [569, 335] on span "Grocery shopping looks like in my home sometimes I use Instacart a lot for eith…" at bounding box center [603, 300] width 219 height 139
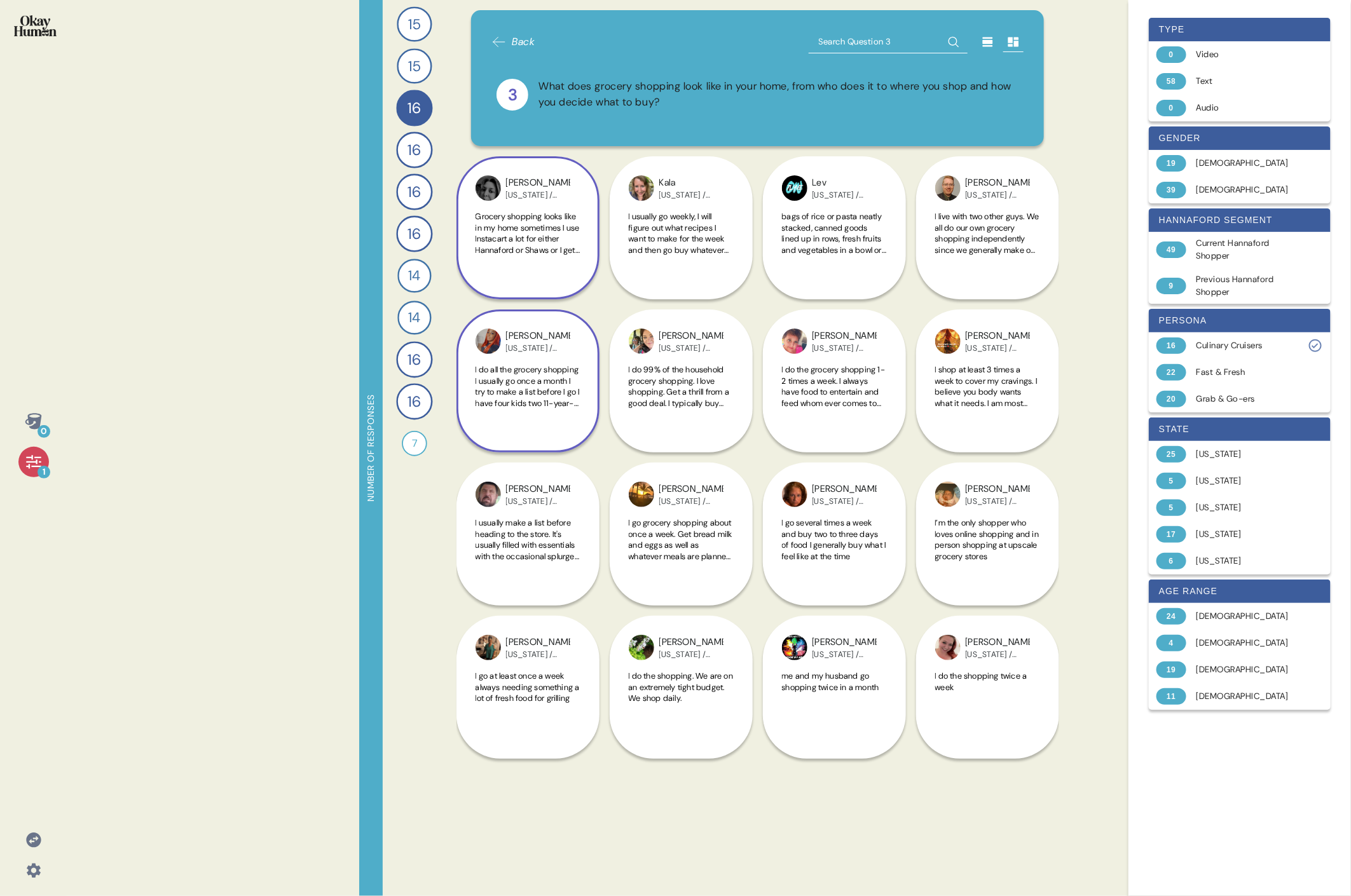
click at [536, 361] on div "[PERSON_NAME] [US_STATE] / Culinary Cruisers I do all the grocery shopping I us…" at bounding box center [528, 381] width 143 height 143
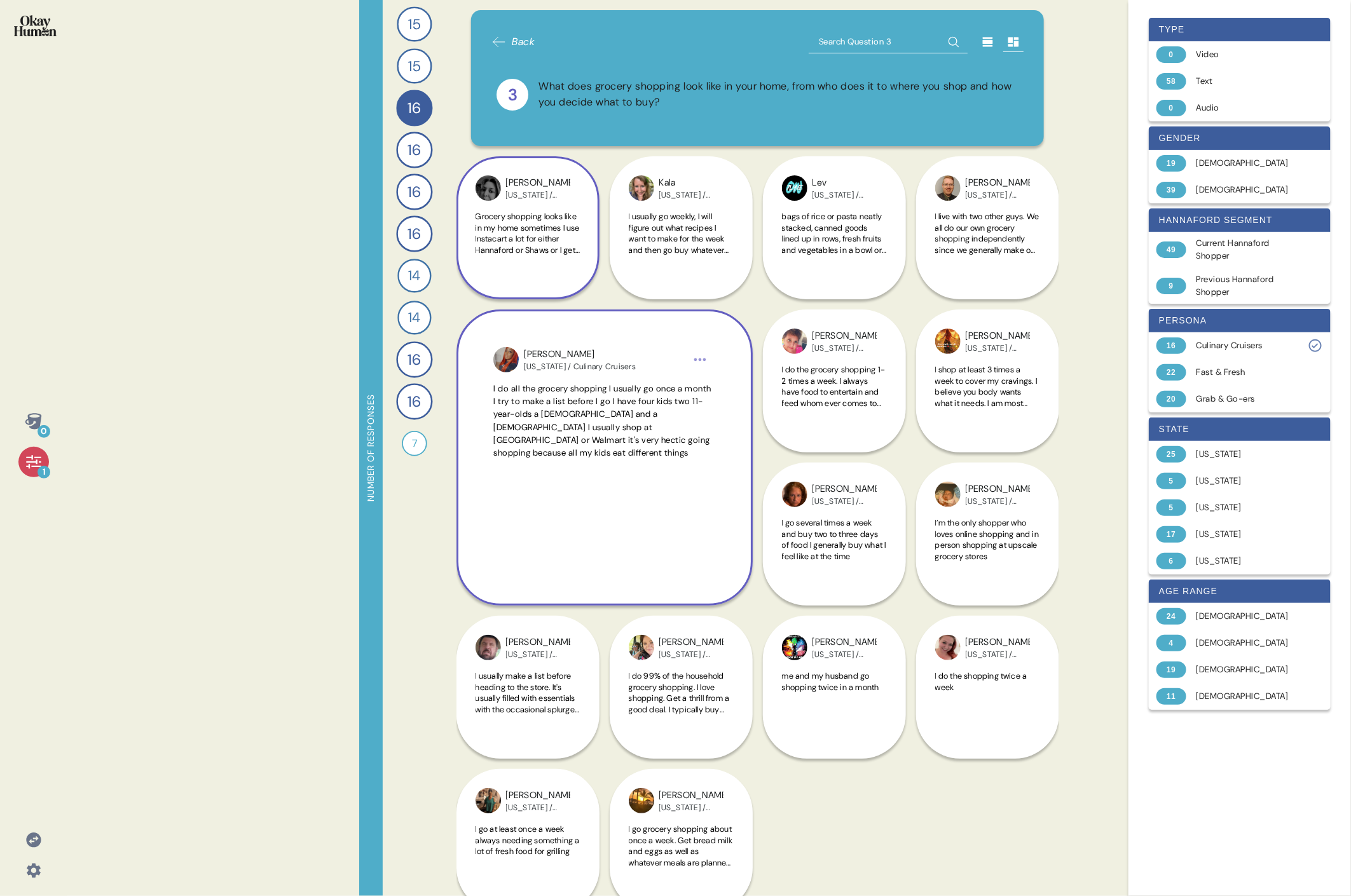
click at [614, 404] on span "I do all the grocery shopping I usually go once a month I try to make a list be…" at bounding box center [602, 421] width 218 height 75
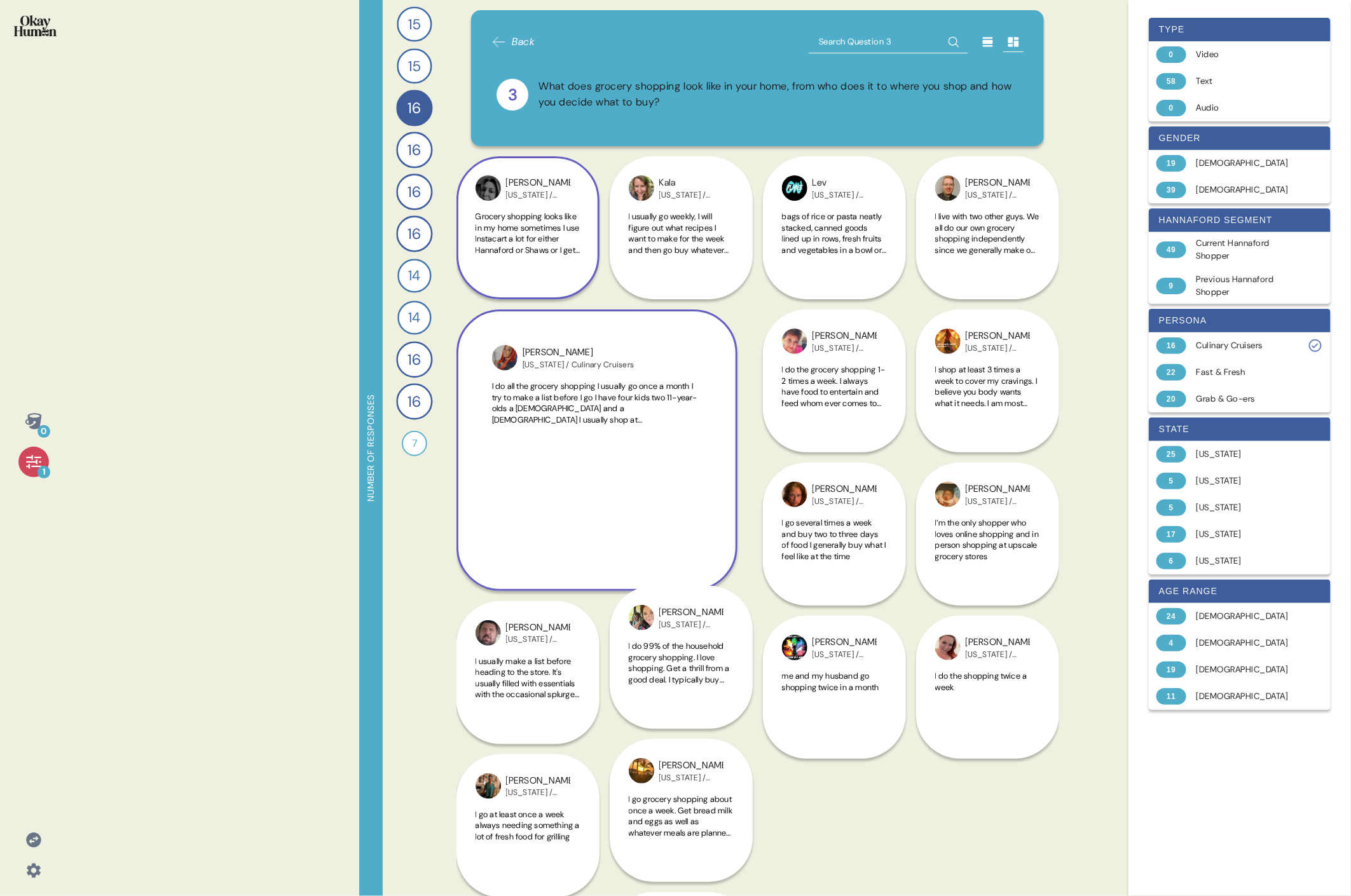
click at [614, 404] on div "Ariel [US_STATE] / Culinary Cruisers I do 99% of the household grocery shopping…" at bounding box center [681, 519] width 143 height 419
click at [614, 412] on div "Ariel [US_STATE] / Culinary Cruisers I do 99% of the household grocery shopping…" at bounding box center [681, 657] width 143 height 143
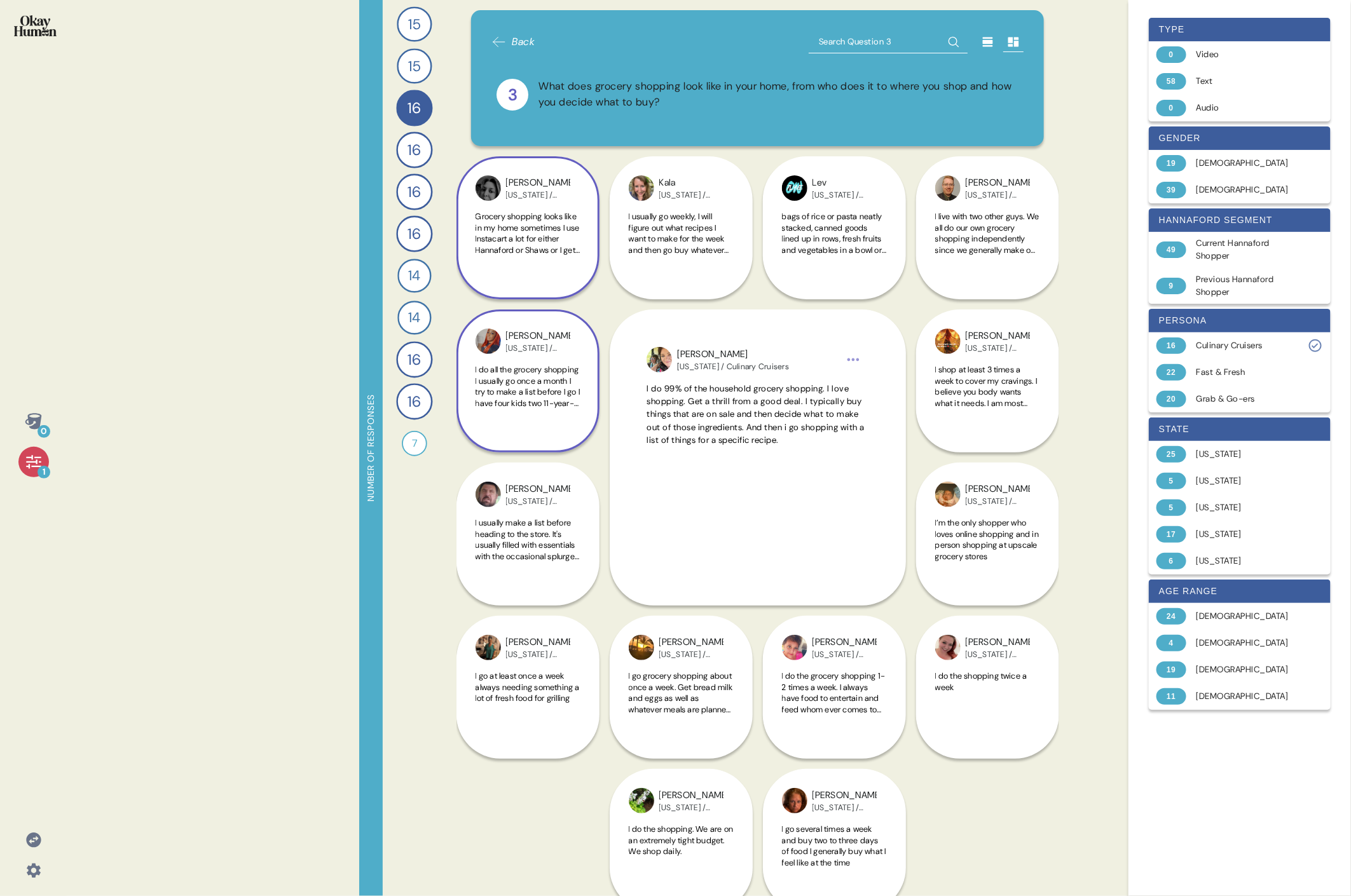
click at [549, 402] on span "I do all the grocery shopping I usually go once a month I try to make a list be…" at bounding box center [527, 431] width 104 height 134
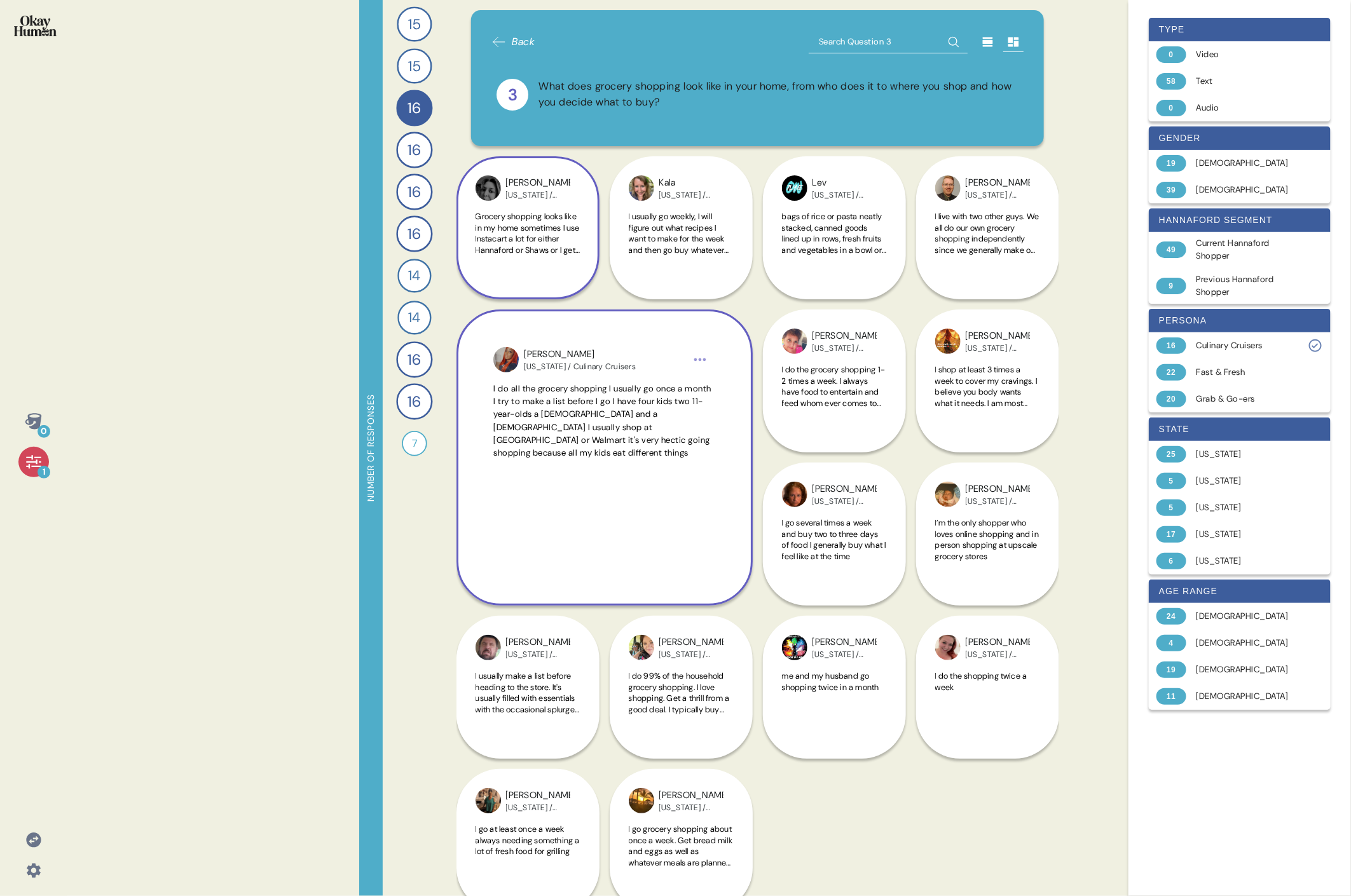
click at [549, 402] on span "I do all the grocery shopping I usually go once a month I try to make a list be…" at bounding box center [602, 421] width 218 height 75
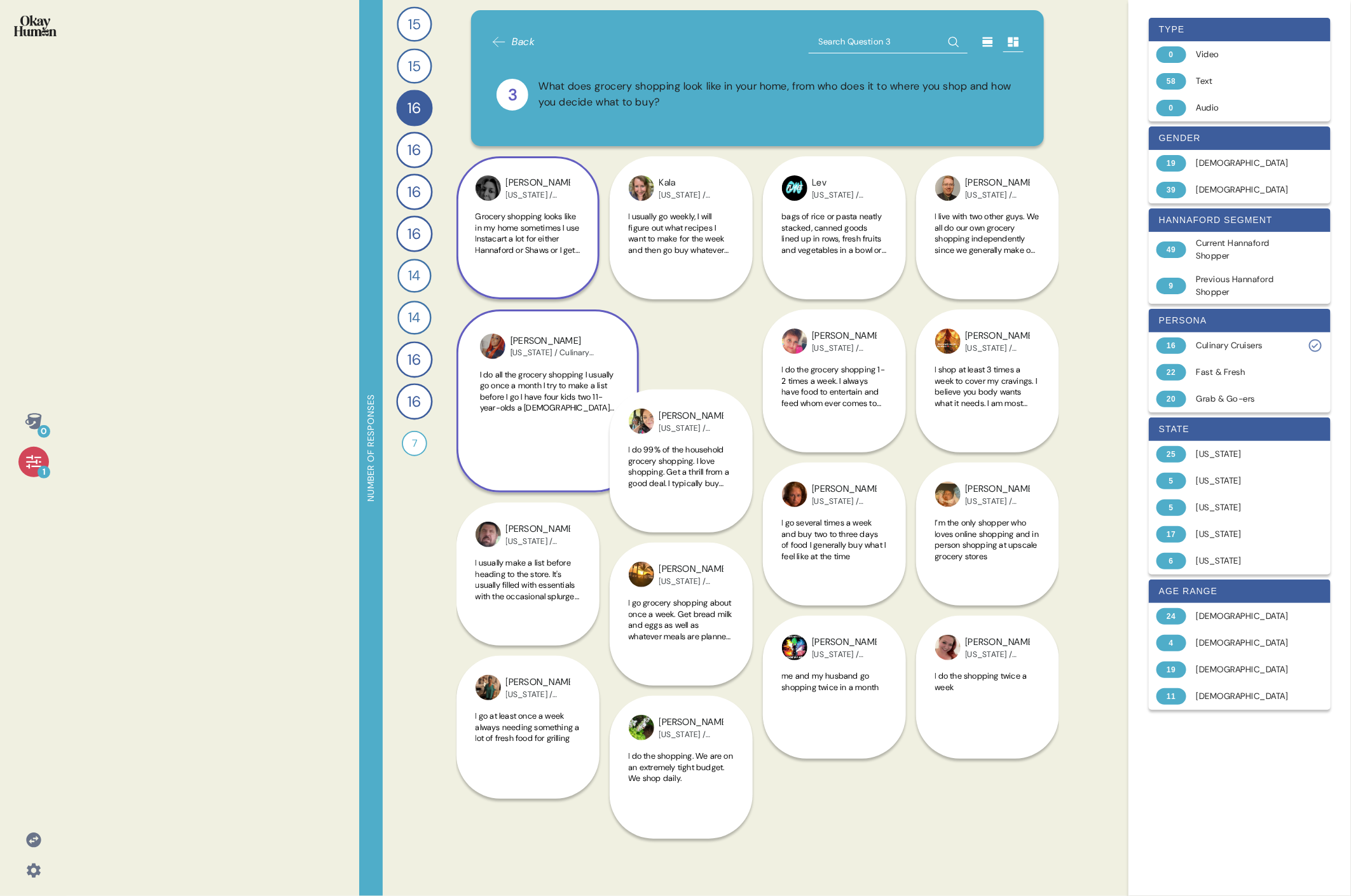
click at [549, 402] on span "I do all the grocery shopping I usually go once a month I try to make a list be…" at bounding box center [547, 419] width 134 height 100
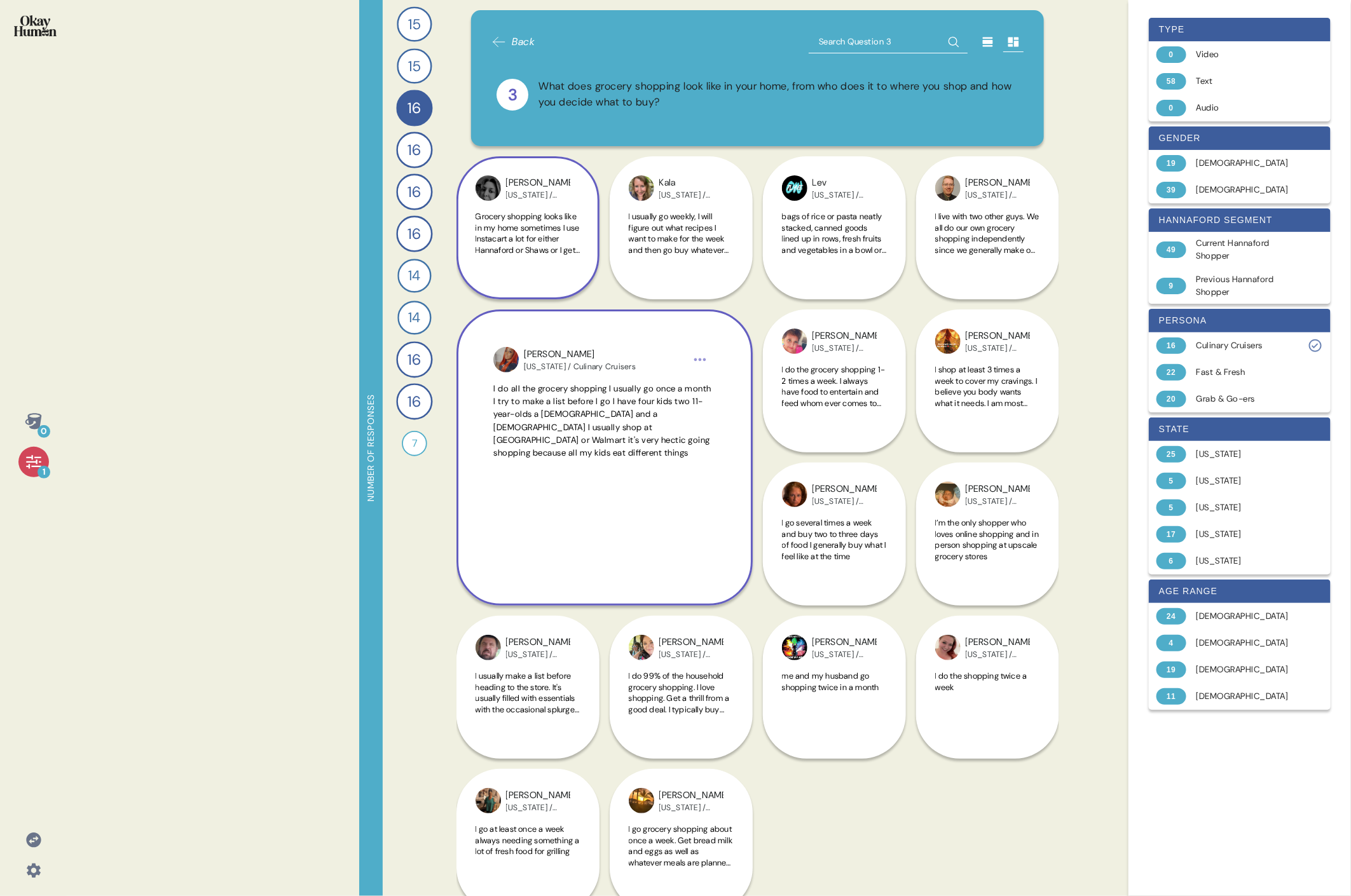
click at [614, 356] on html "0 1 Number of responses 15 How do you keep up to date with current events and t…" at bounding box center [676, 448] width 1351 height 896
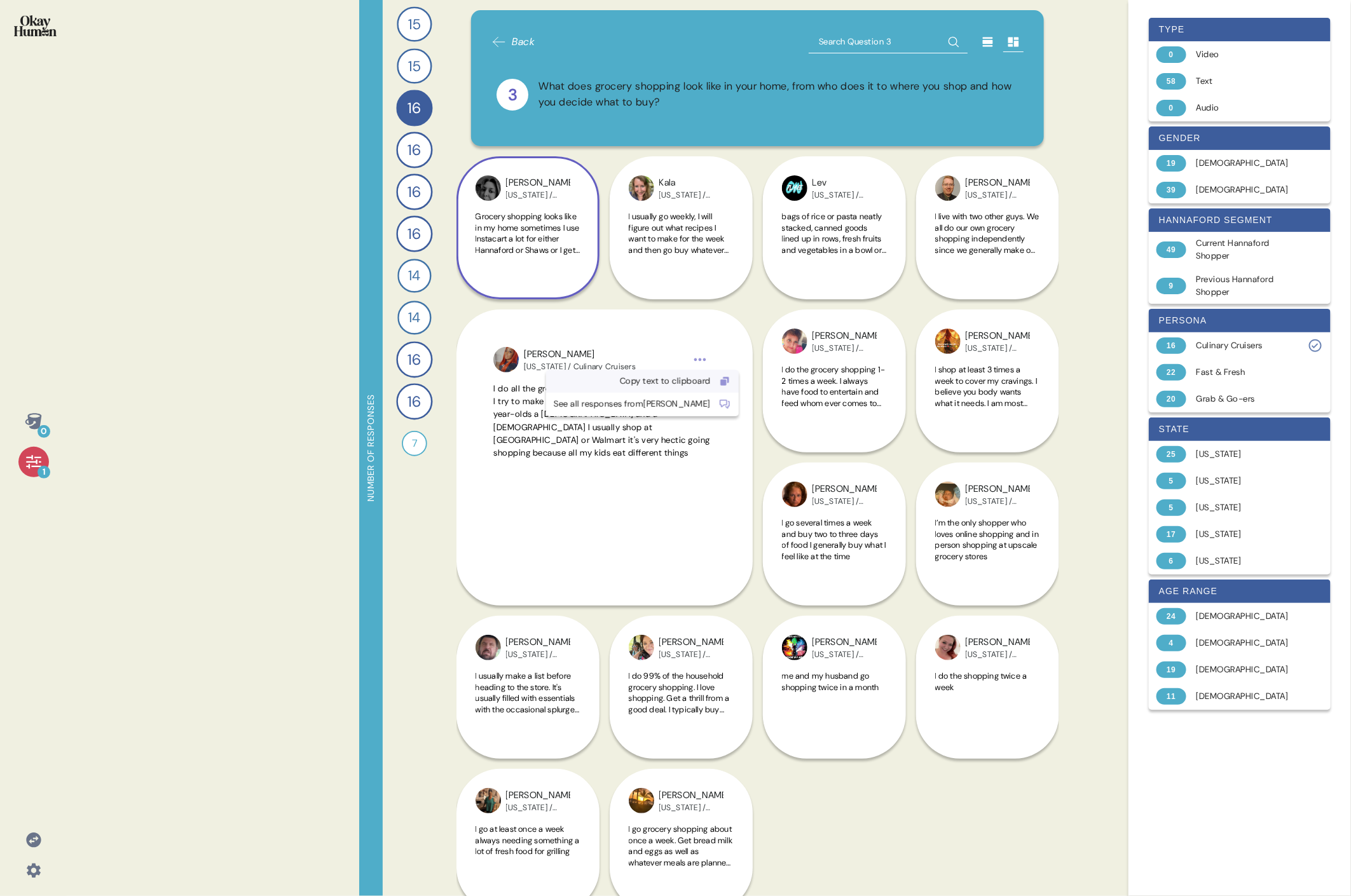
click at [614, 379] on div "Copy text to clipboard" at bounding box center [632, 381] width 157 height 13
click at [614, 386] on span "I do the grocery shopping 1-2 times a week. I always have food to entertain and…" at bounding box center [834, 386] width 105 height 44
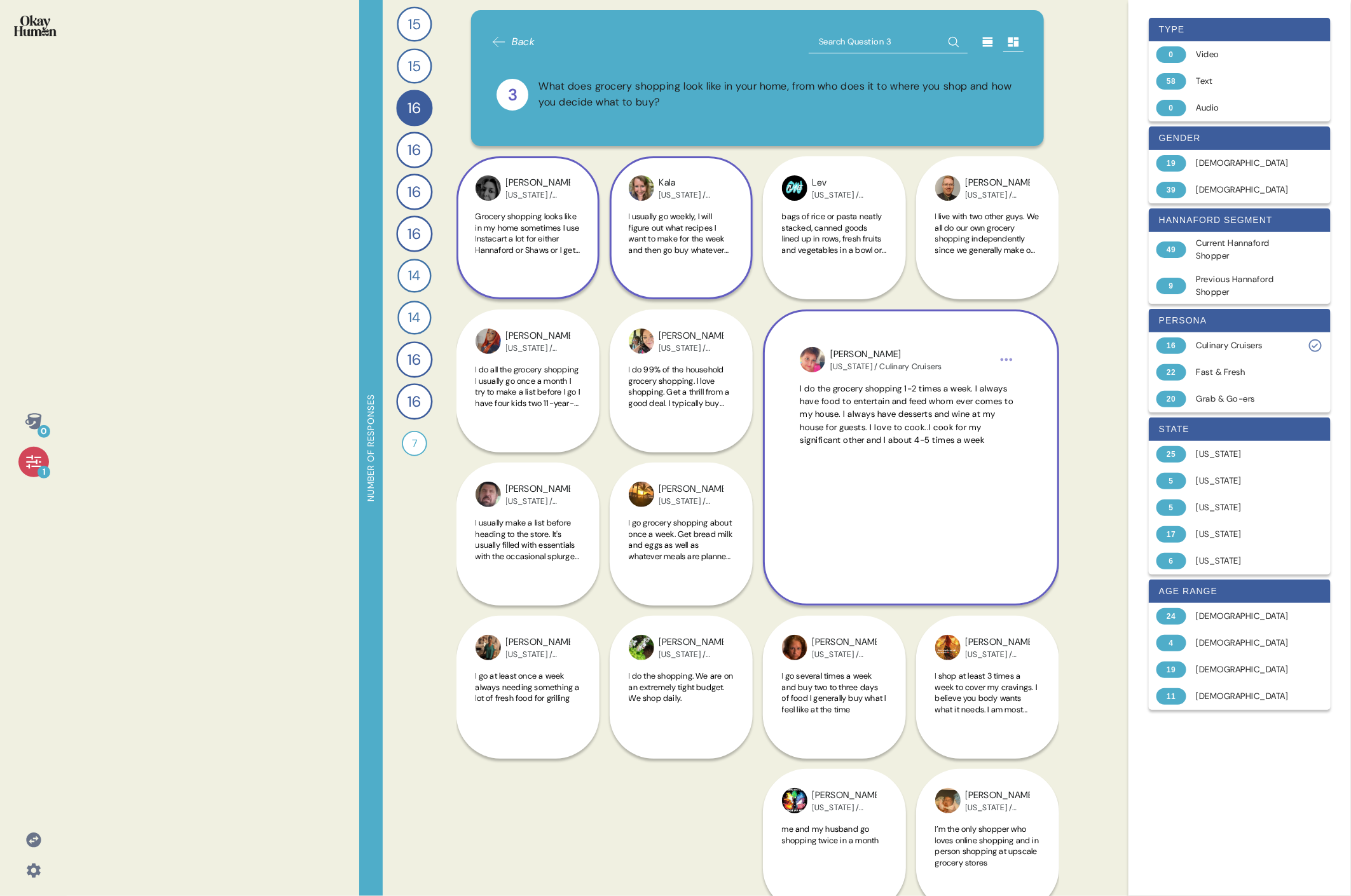
click at [614, 254] on span "I usually go weekly, I will figure out what recipes I want to make for the week…" at bounding box center [681, 306] width 104 height 190
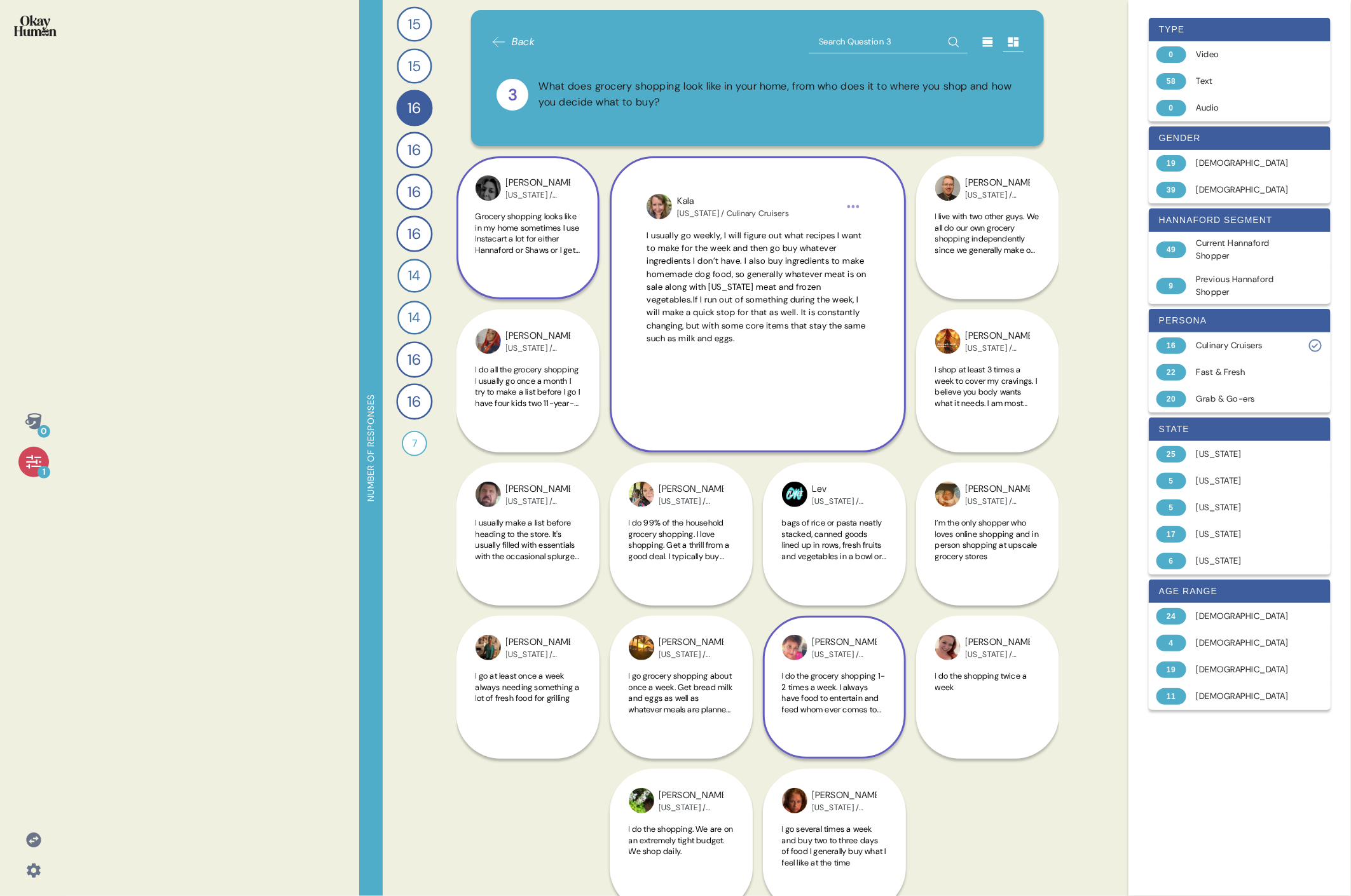
click at [614, 283] on span "I usually go weekly, I will figure out what recipes I want to make for the week…" at bounding box center [756, 287] width 220 height 114
click at [614, 283] on div "I usually go weekly, I will figure out what recipes I want to make for the week…" at bounding box center [756, 317] width 221 height 175
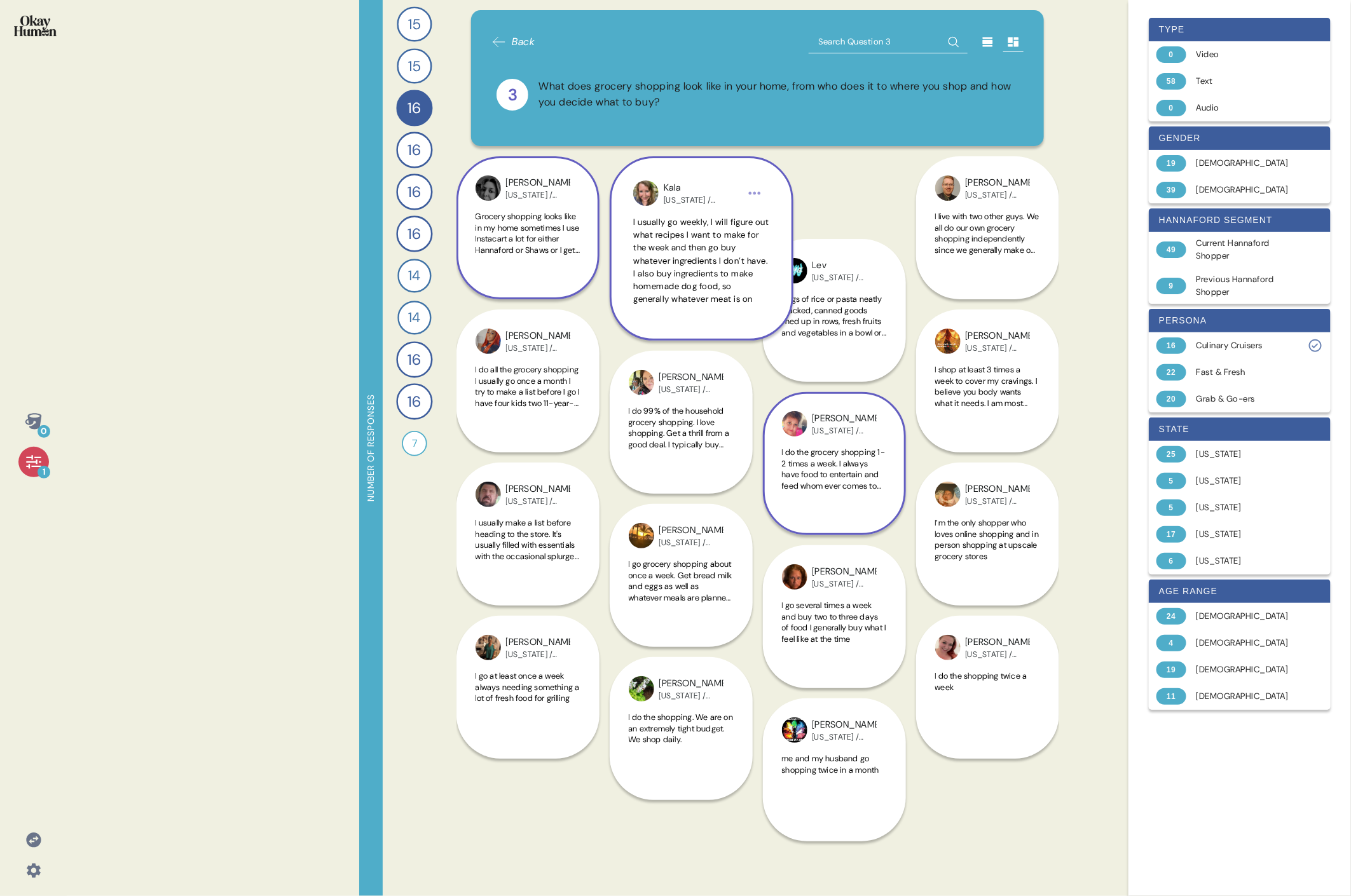
click at [614, 283] on span "I usually go weekly, I will figure out what recipes I want to make for the week…" at bounding box center [701, 306] width 135 height 178
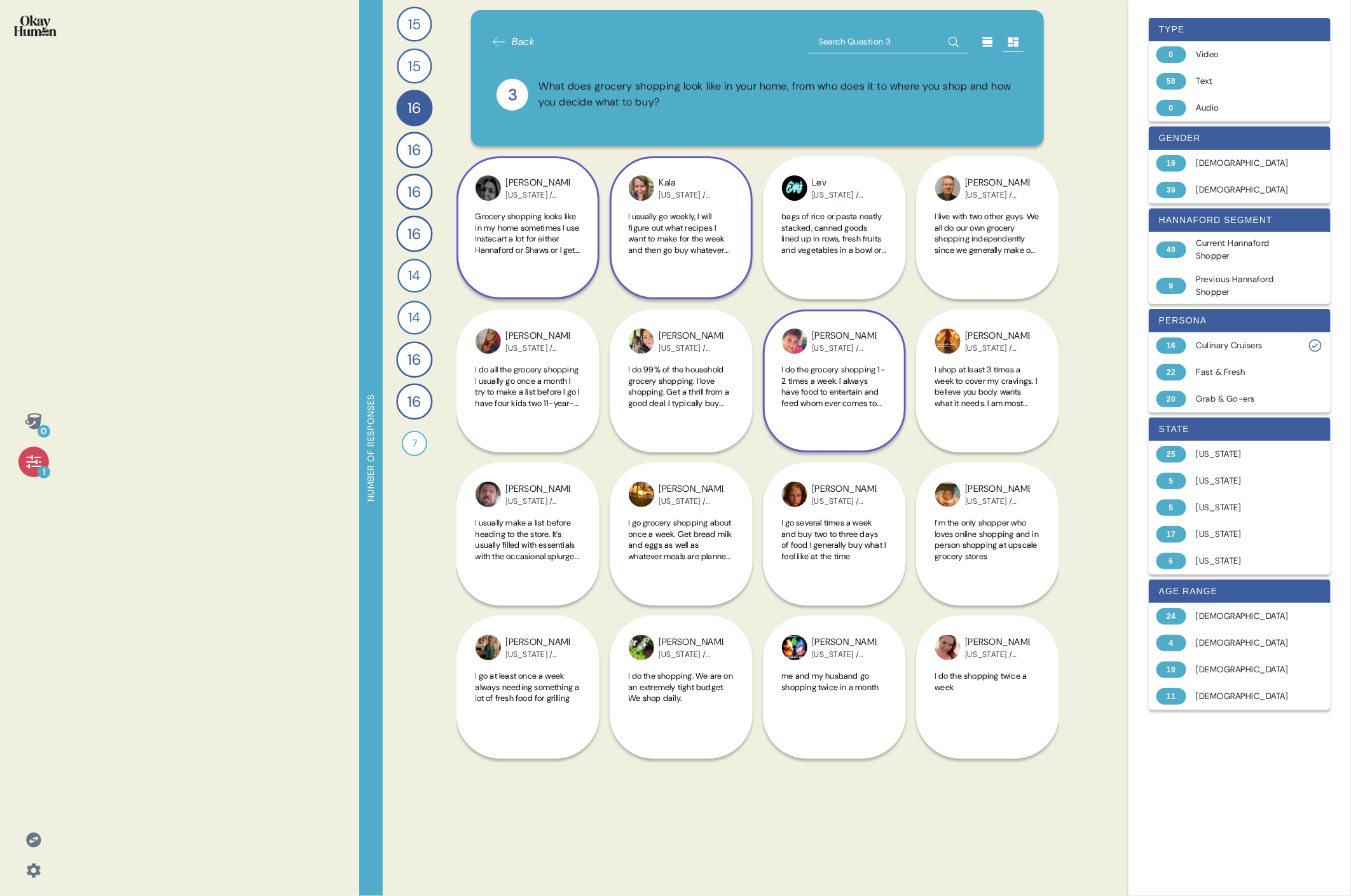
click at [614, 238] on span "I usually go weekly, I will figure out what recipes I want to make for the week…" at bounding box center [681, 306] width 104 height 190
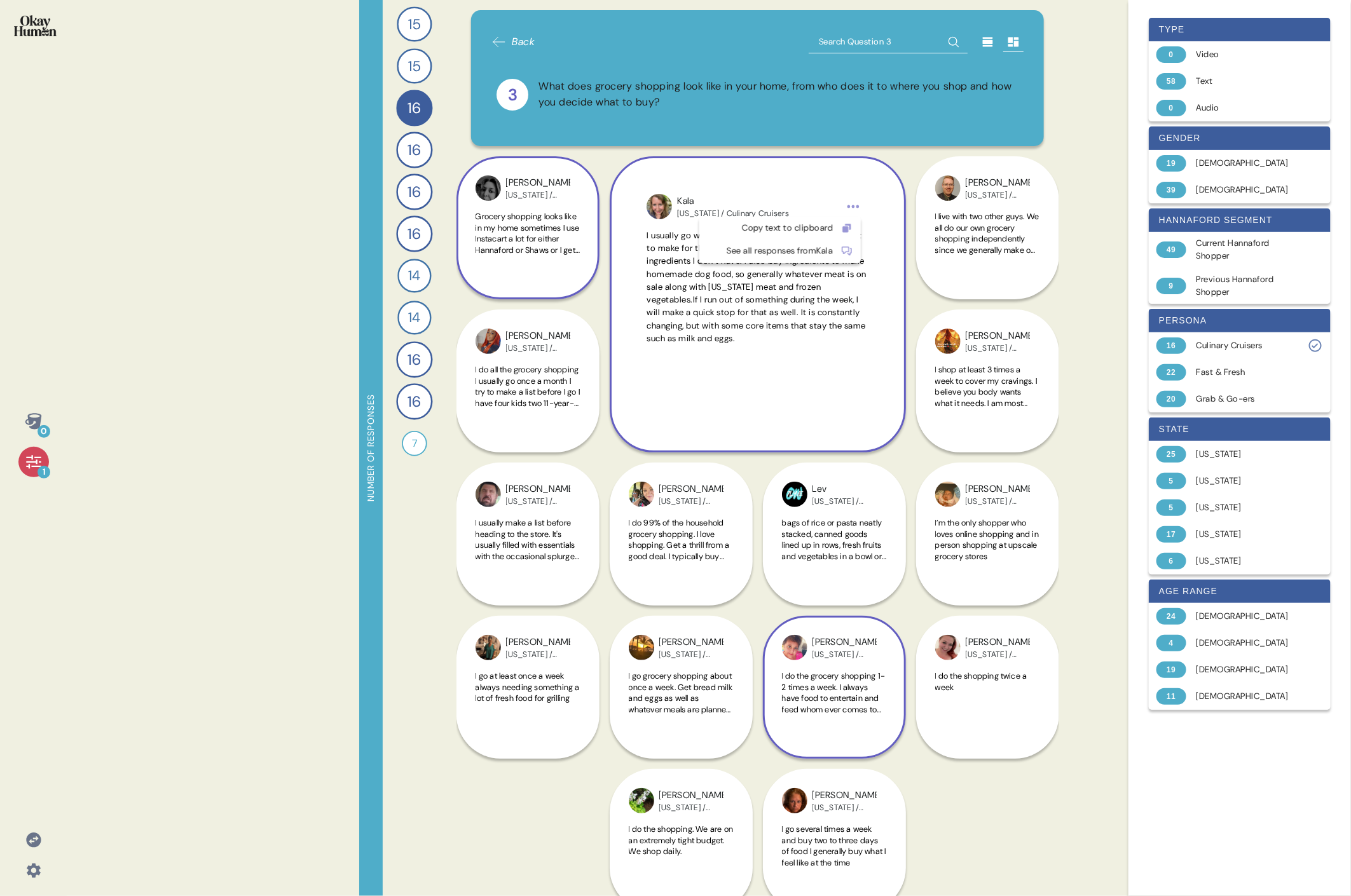
click at [614, 205] on html "0 1 Number of responses 15 How do you keep up to date with current events and t…" at bounding box center [676, 448] width 1351 height 896
click at [614, 225] on div "Copy text to clipboard" at bounding box center [769, 228] width 126 height 13
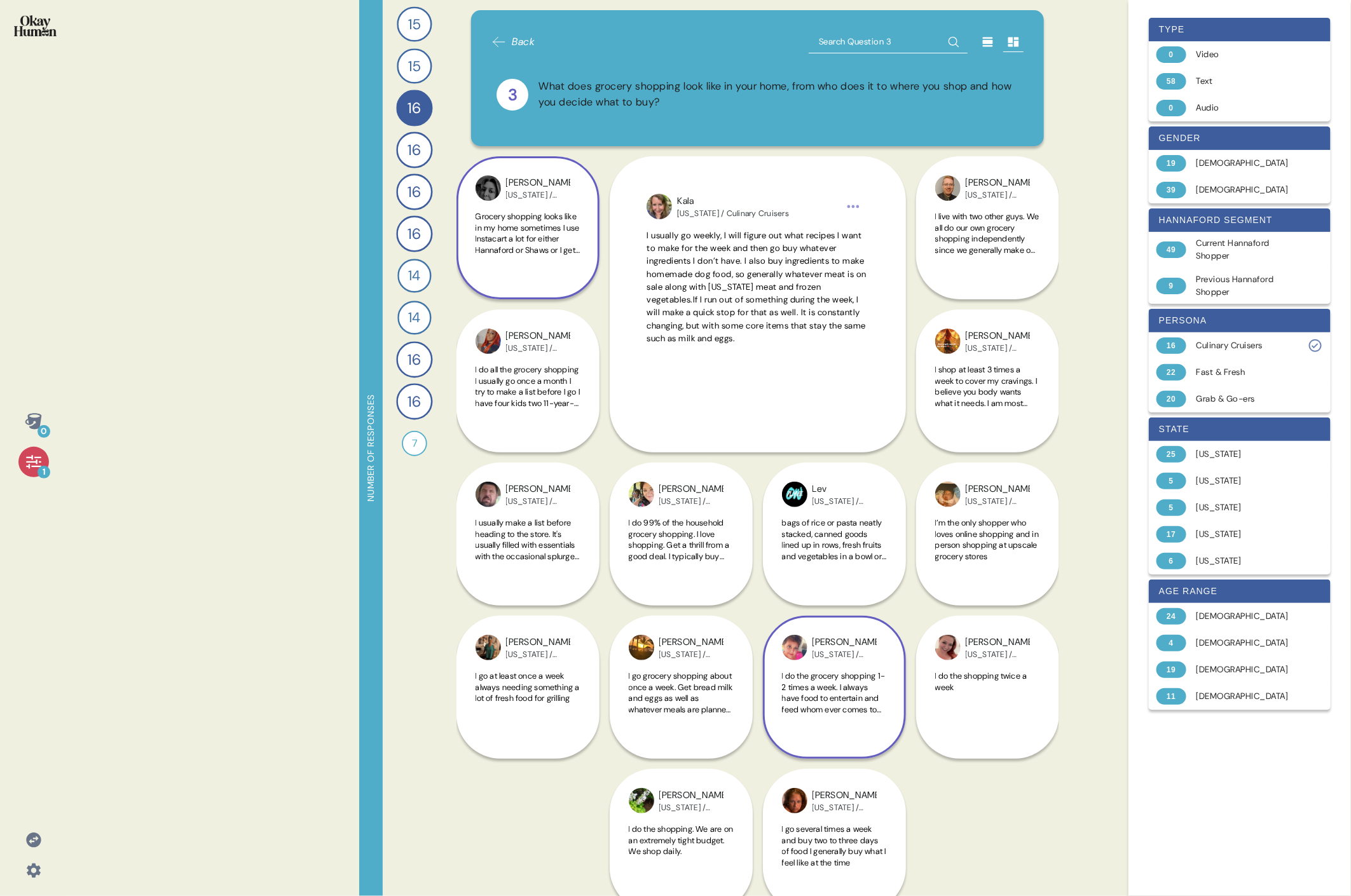
click at [521, 392] on span "I do all the grocery shopping I usually go once a month I try to make a list be…" at bounding box center [527, 431] width 104 height 134
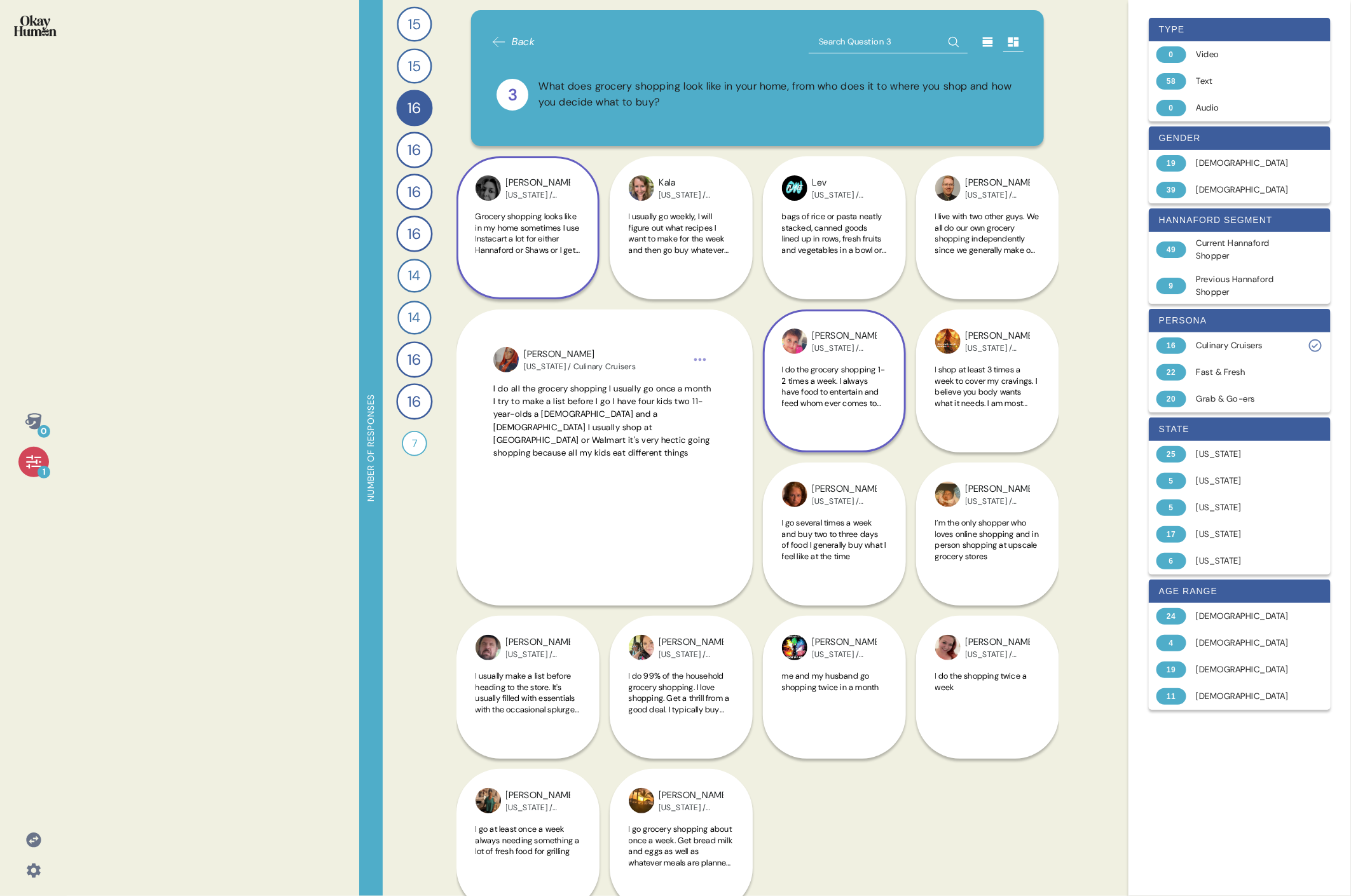
click at [529, 222] on span "Grocery shopping looks like in my home sometimes I use Instacart a lot for eith…" at bounding box center [528, 333] width 105 height 245
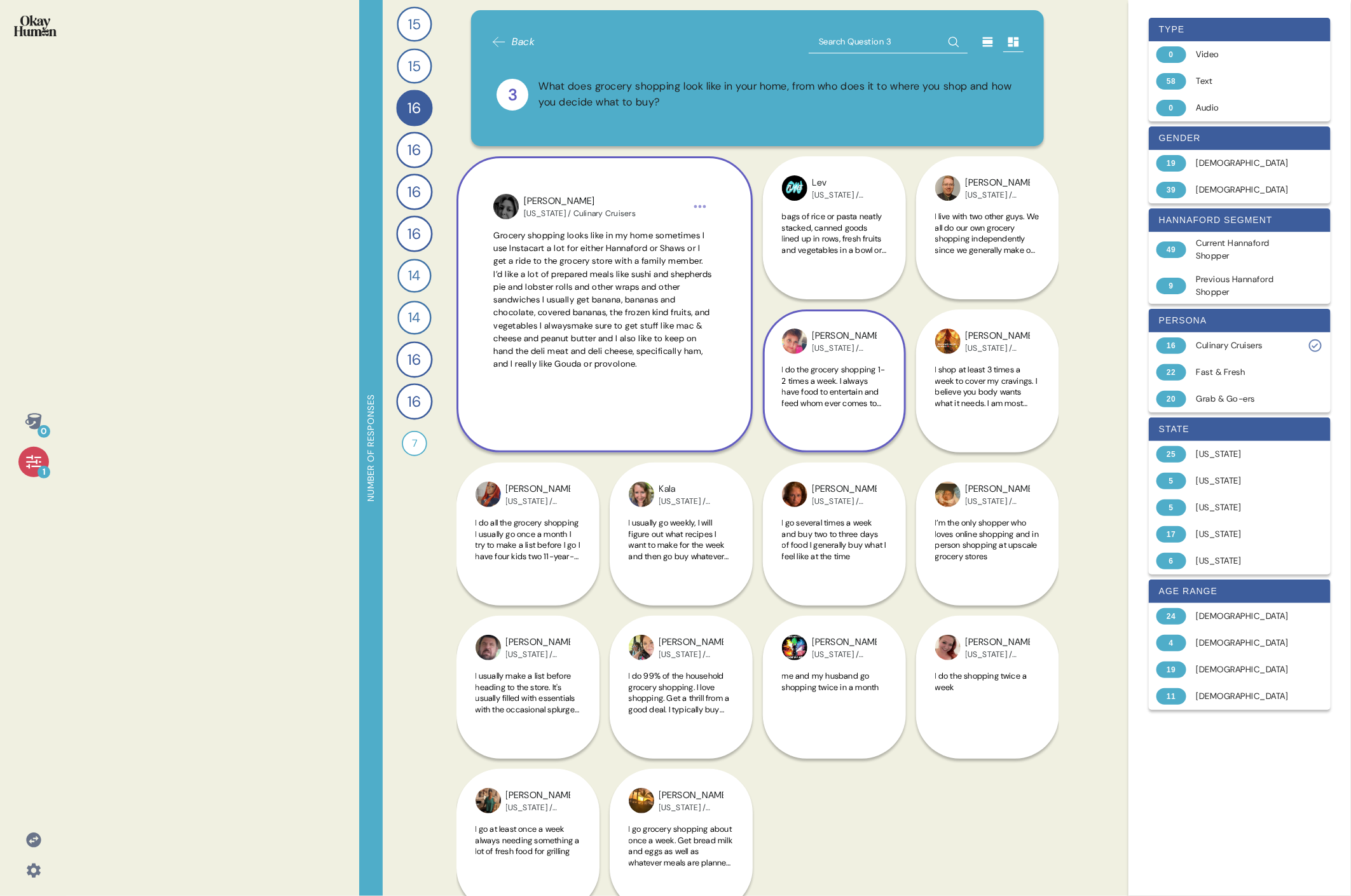
click at [614, 209] on html "0 1 Number of responses 15 How do you keep up to date with current events and t…" at bounding box center [676, 448] width 1351 height 896
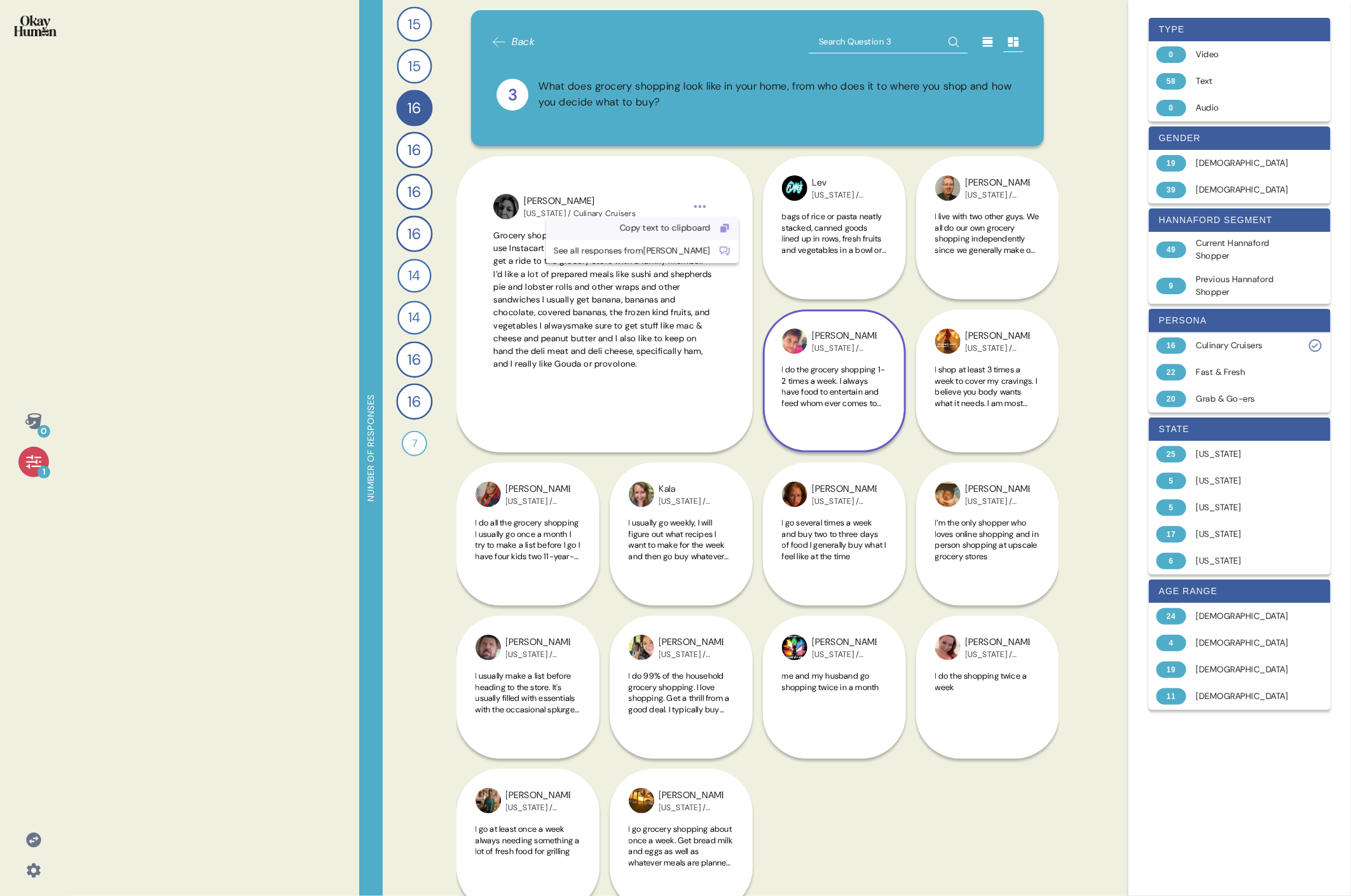
click at [614, 227] on div "Copy text to clipboard" at bounding box center [632, 228] width 157 height 13
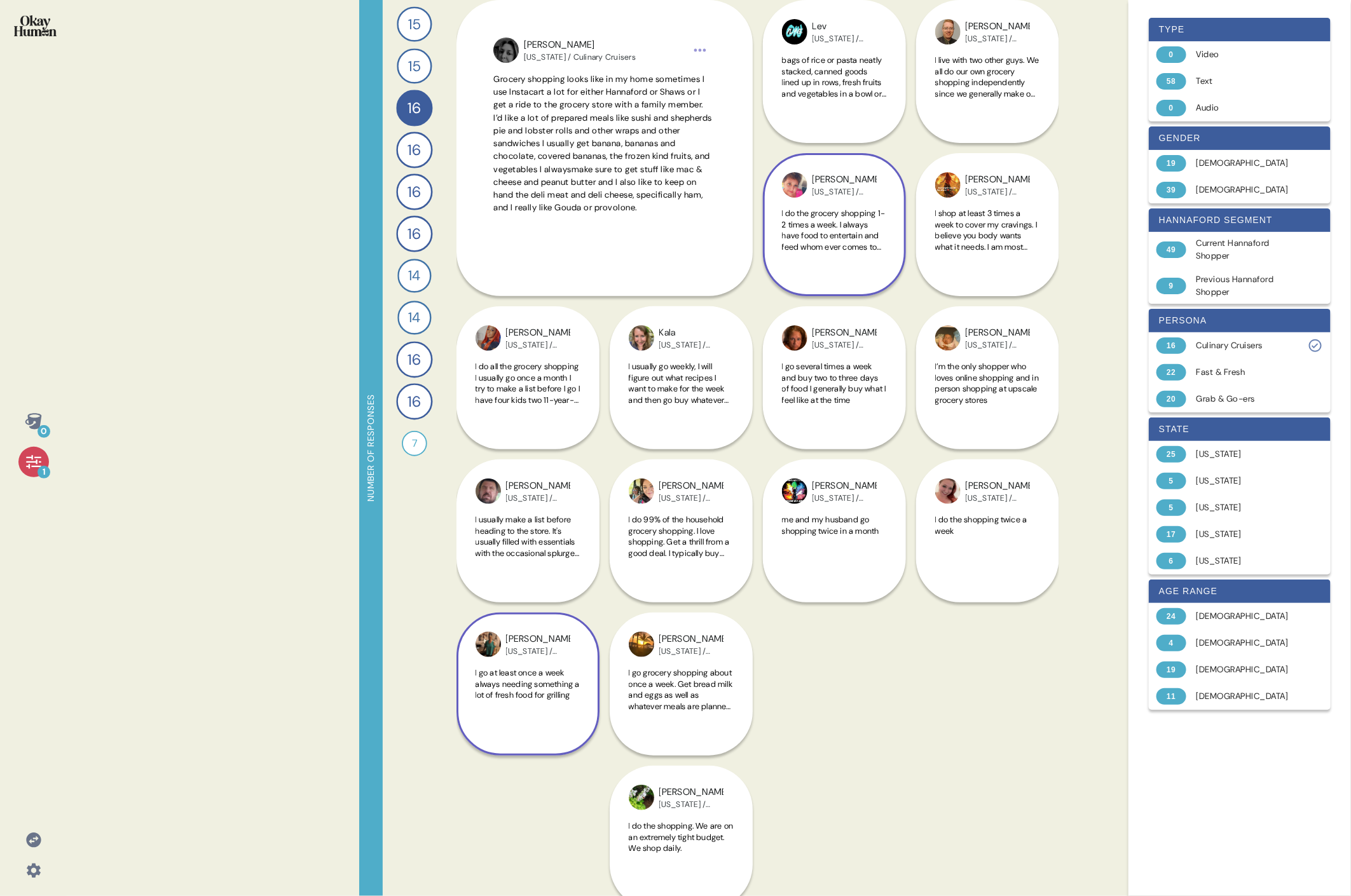
click at [548, 412] on div "[PERSON_NAME] [US_STATE] / Culinary Cruisers I go at least once a week always n…" at bounding box center [528, 607] width 143 height 296
click at [580, 412] on div "[PERSON_NAME] [US_STATE] / Culinary Cruisers I go at least once a week always n…" at bounding box center [528, 607] width 143 height 296
click at [531, 412] on div "[PERSON_NAME] [US_STATE] / Culinary Cruisers I usually make a list before headi…" at bounding box center [528, 454] width 143 height 296
click at [525, 412] on div "[PERSON_NAME] [US_STATE] / Culinary Cruisers I go at least once a week always n…" at bounding box center [528, 607] width 143 height 296
click at [535, 412] on div "[PERSON_NAME] [US_STATE] / Culinary Cruisers I usually make a list before headi…" at bounding box center [528, 454] width 143 height 296
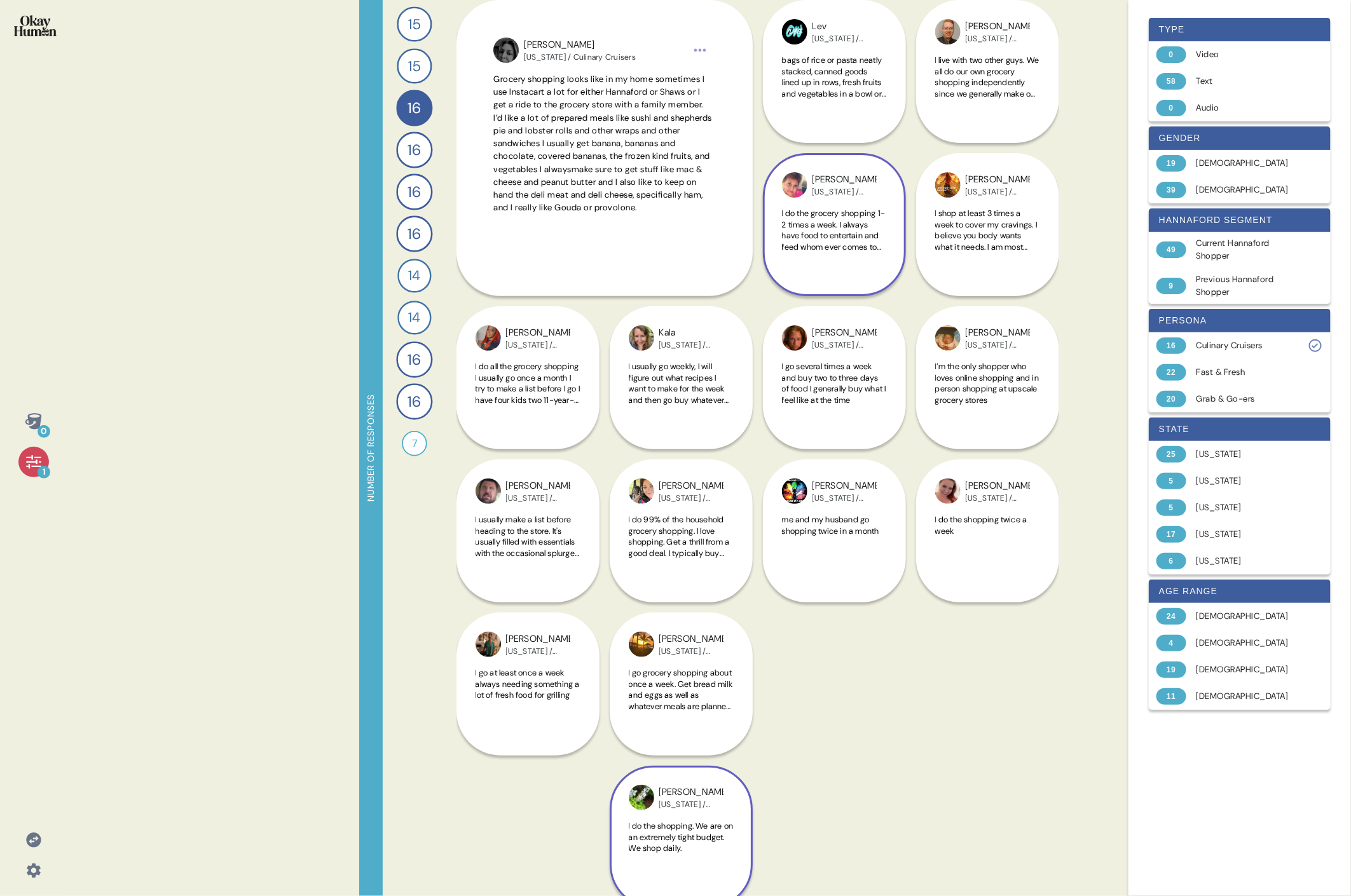
click at [614, 412] on div "[PERSON_NAME] [US_STATE] / Culinary Cruisers I do the shopping. We are on an ex…" at bounding box center [681, 684] width 143 height 449
click at [614, 412] on div "[PERSON_NAME] [US_STATE] / Culinary Cruisers I do all the grocery shopping I us…" at bounding box center [758, 306] width 603 height 613
click at [614, 366] on span "I go several times a week and buy two to three days of food I generally buy wha…" at bounding box center [833, 382] width 104 height 44
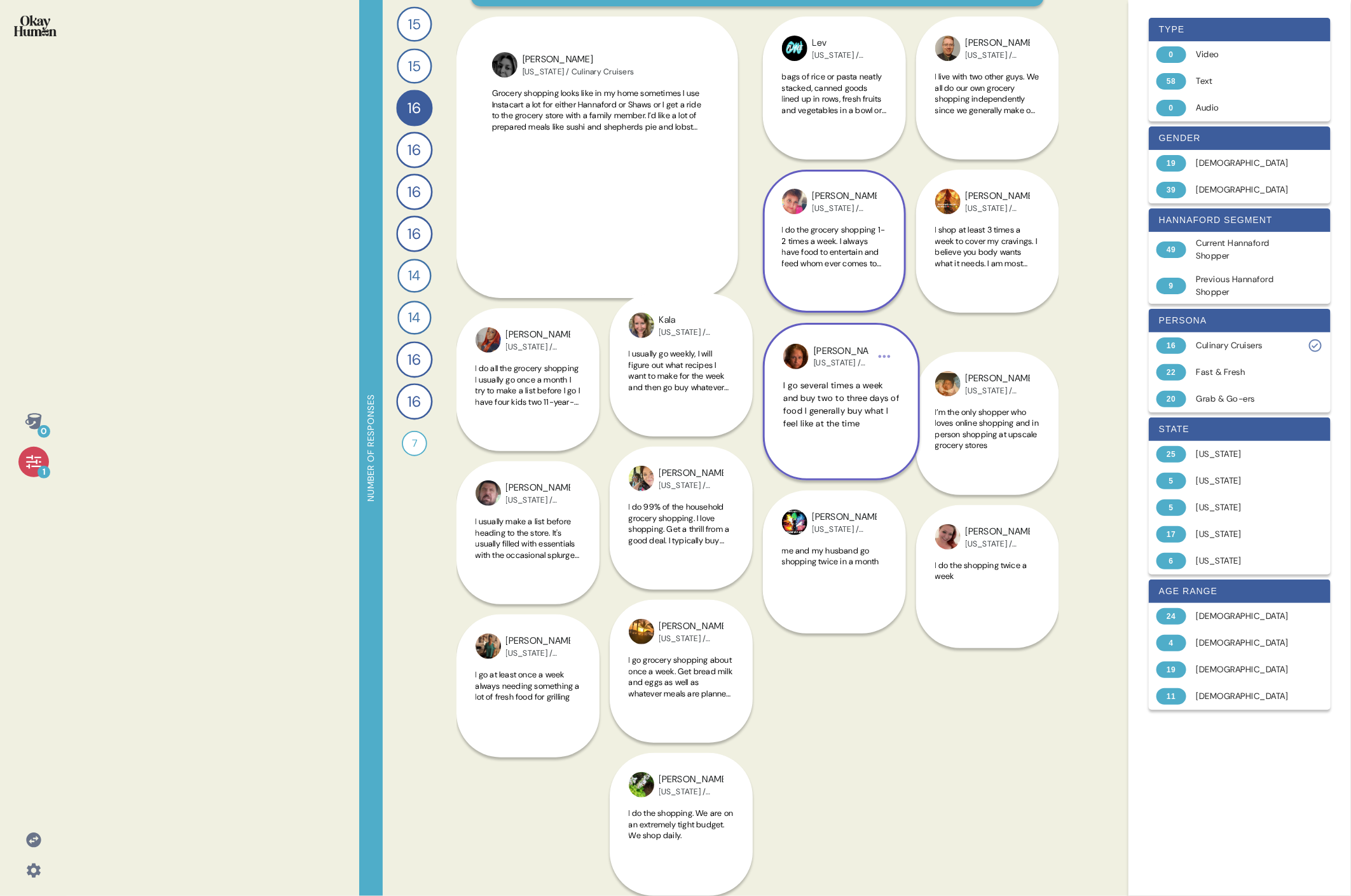
click at [614, 365] on div "Back 3 What does grocery shopping look like in your home, from who does it to w…" at bounding box center [758, 448] width 603 height 896
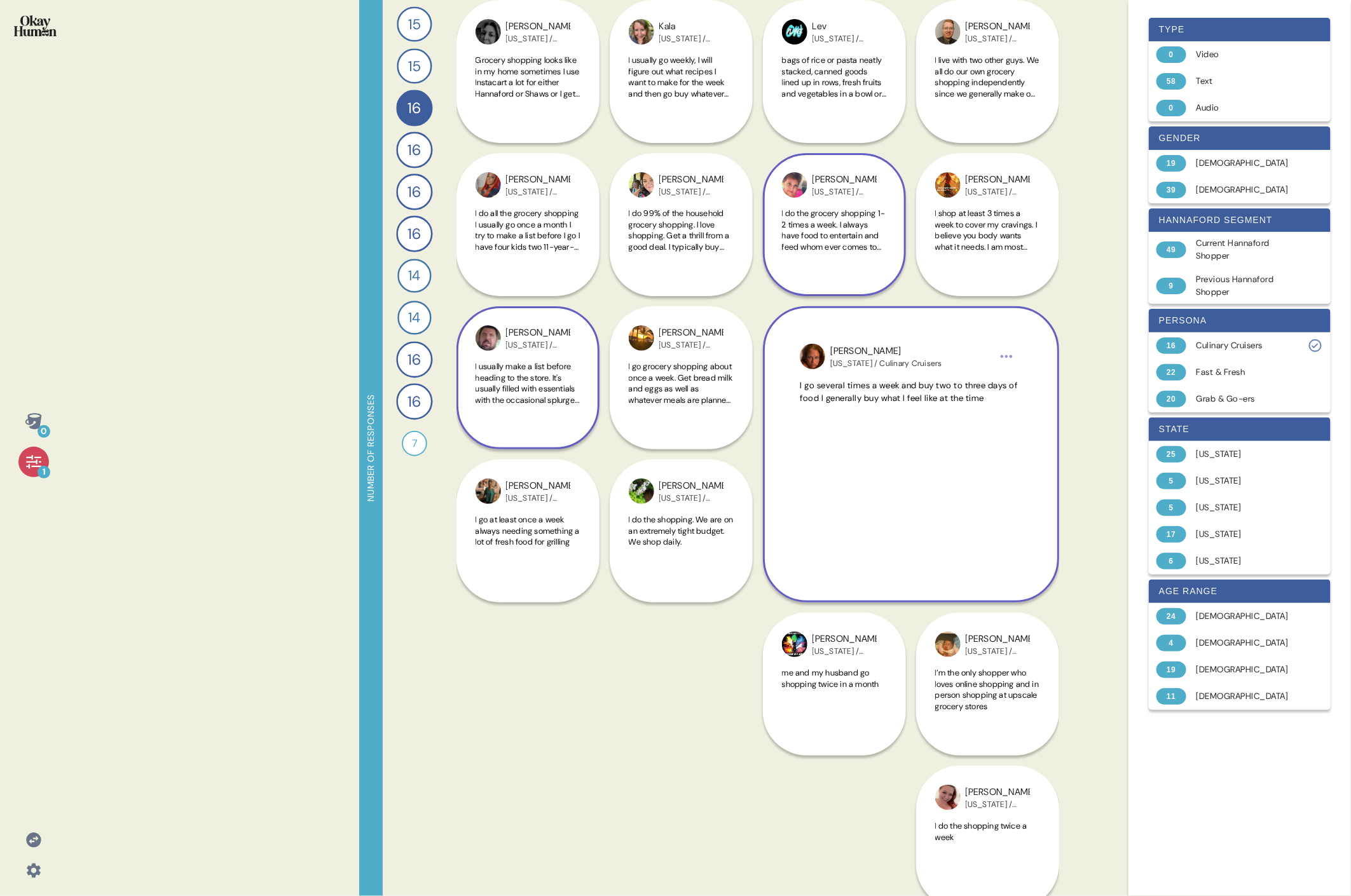
click at [515, 372] on span "I usually make a list before heading to the store. It's usually filled with ess…" at bounding box center [527, 388] width 104 height 55
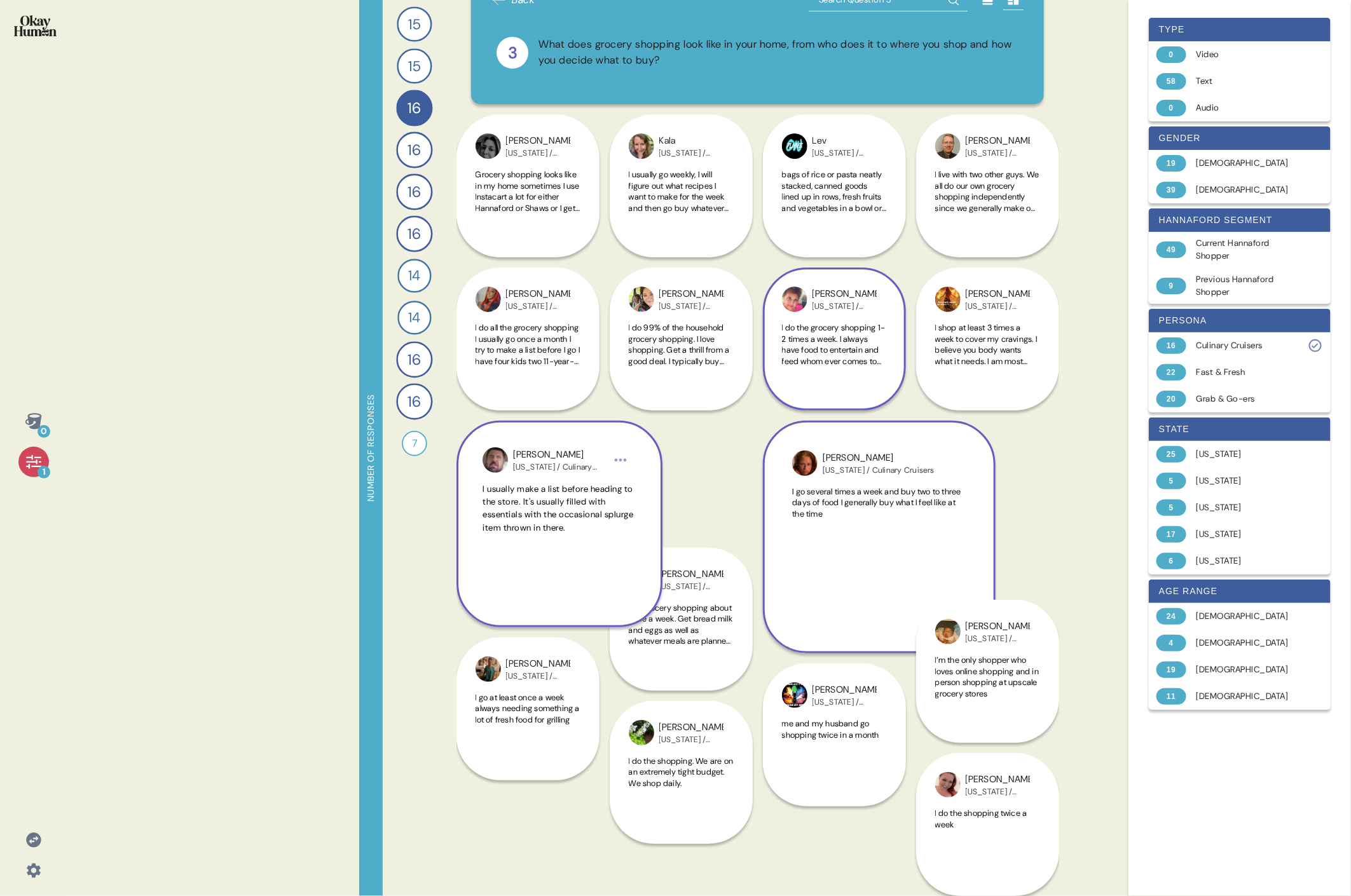
click at [515, 372] on div "Back 3 What does grocery shopping look like in your home, from who does it to w…" at bounding box center [758, 448] width 603 height 896
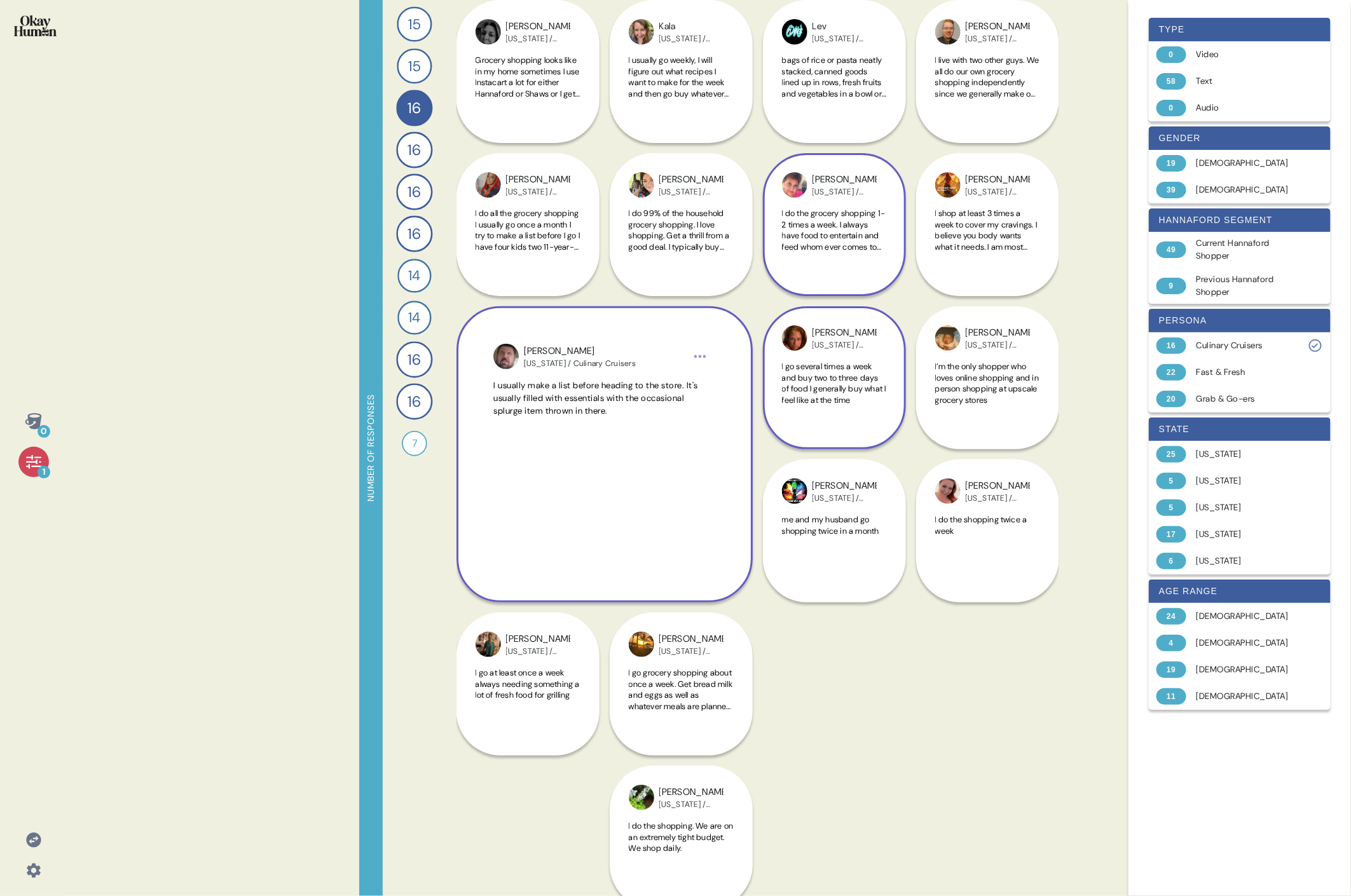
click at [614, 351] on div "[PERSON_NAME] [US_STATE] / Culinary Cruisers" at bounding box center [604, 357] width 221 height 25
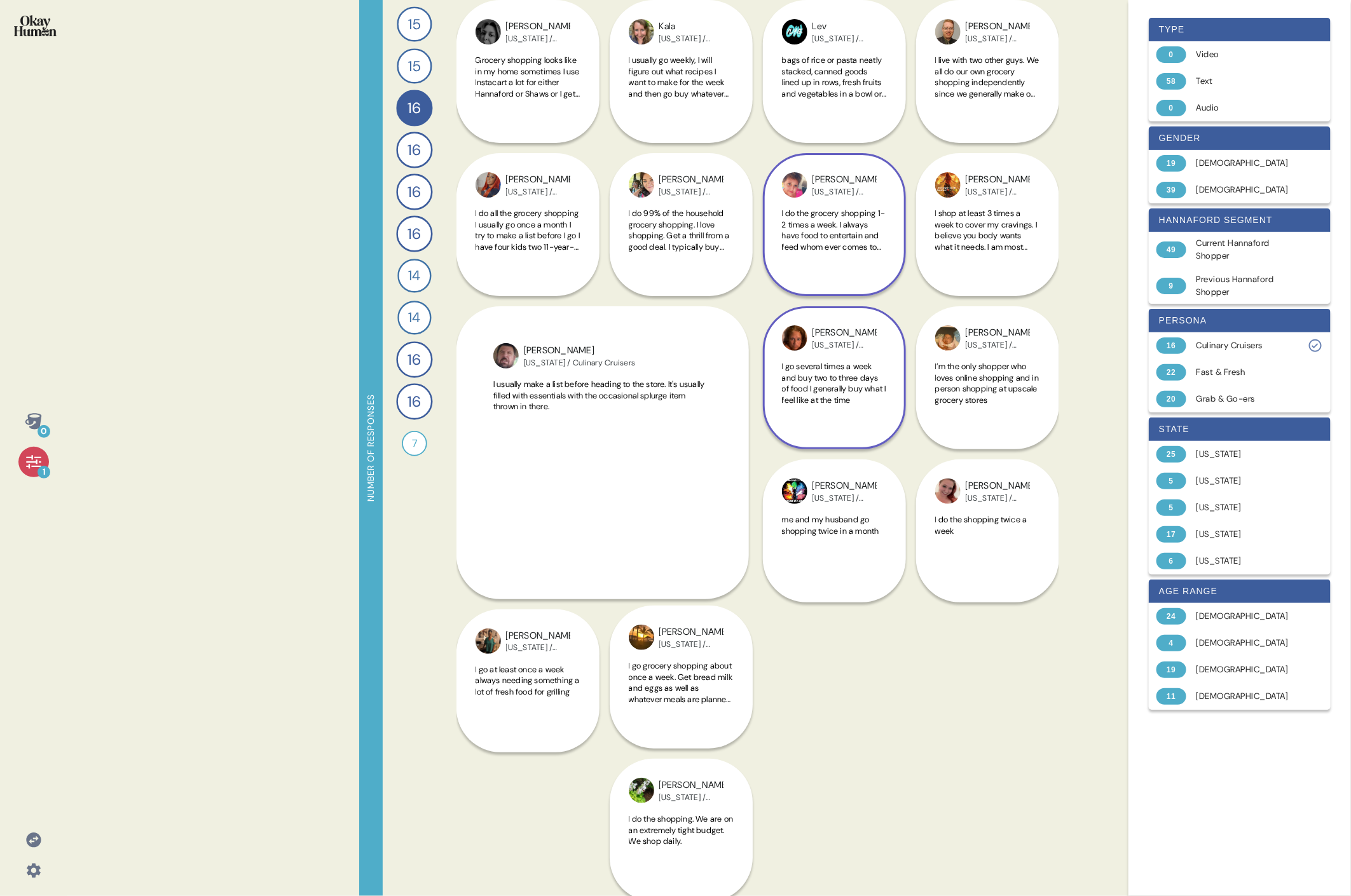
scroll to position [0, 0]
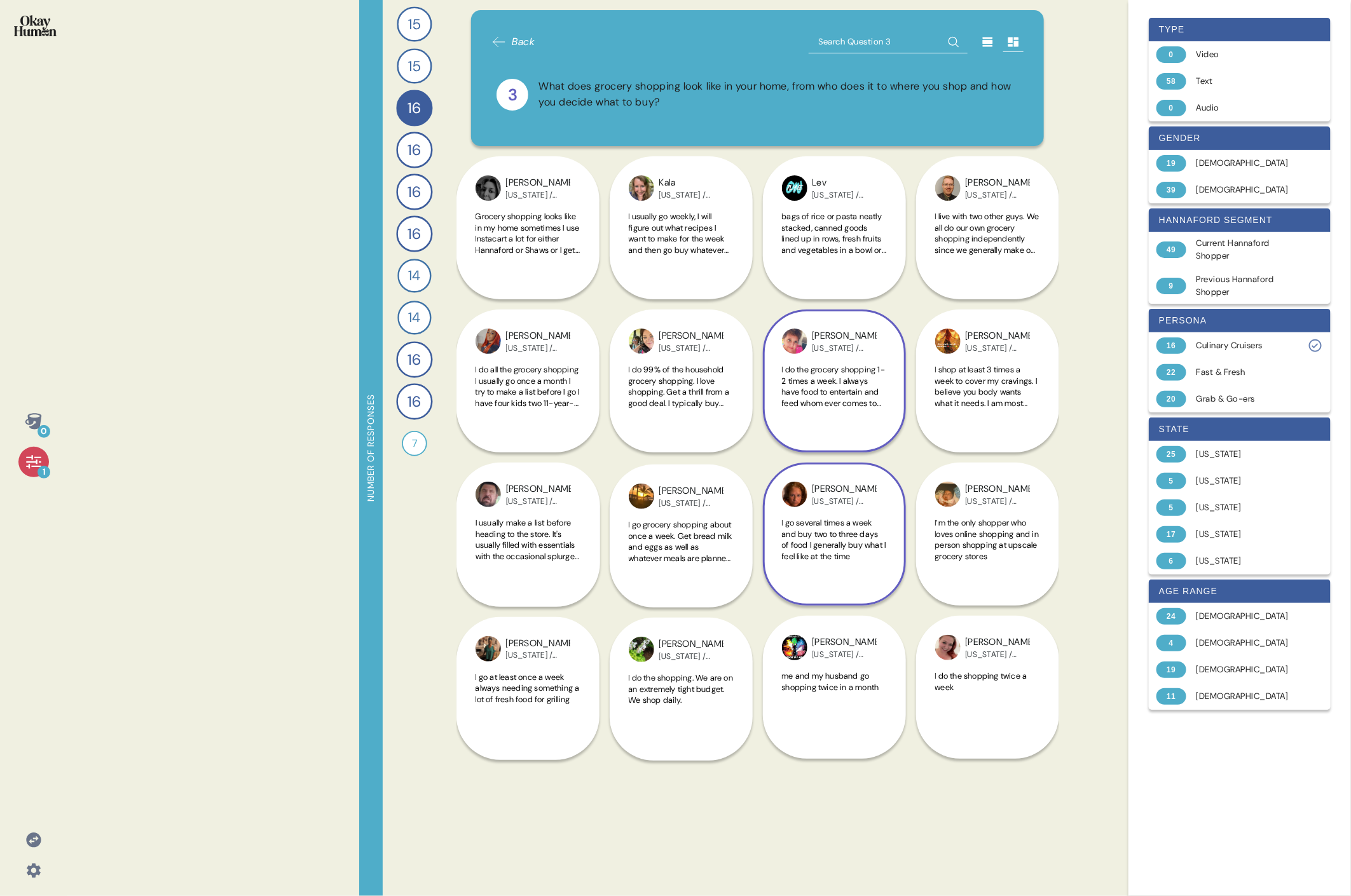
click at [614, 356] on div "Back 3 What does grocery shopping look like in your home, from who does it to w…" at bounding box center [758, 448] width 603 height 896
click at [558, 412] on span "I usually make a list before heading to the store. It's usually filled with ess…" at bounding box center [527, 545] width 104 height 55
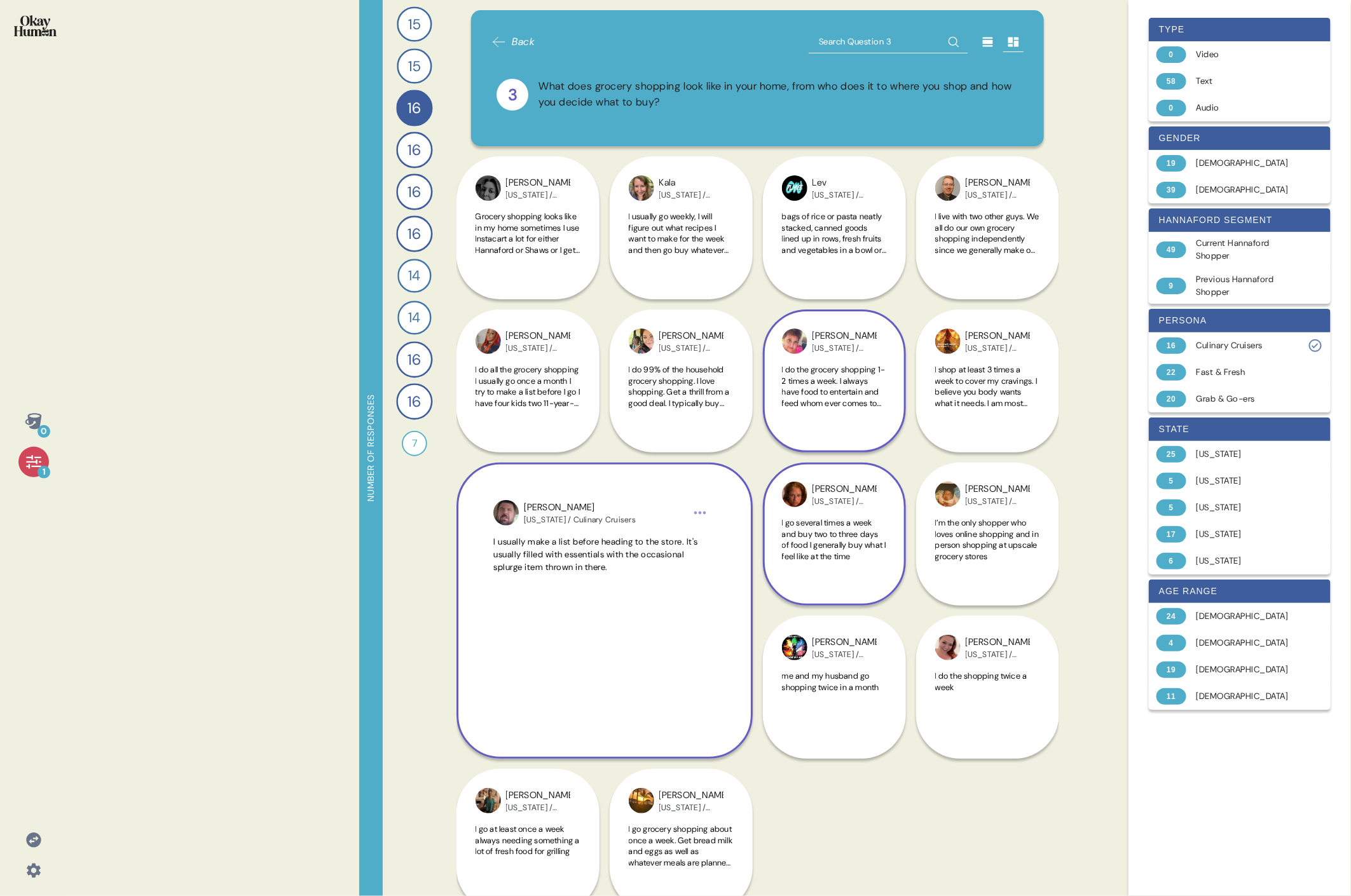
click at [614, 412] on html "0 1 Number of responses 15 How do you keep up to date with current events and t…" at bounding box center [676, 448] width 1351 height 896
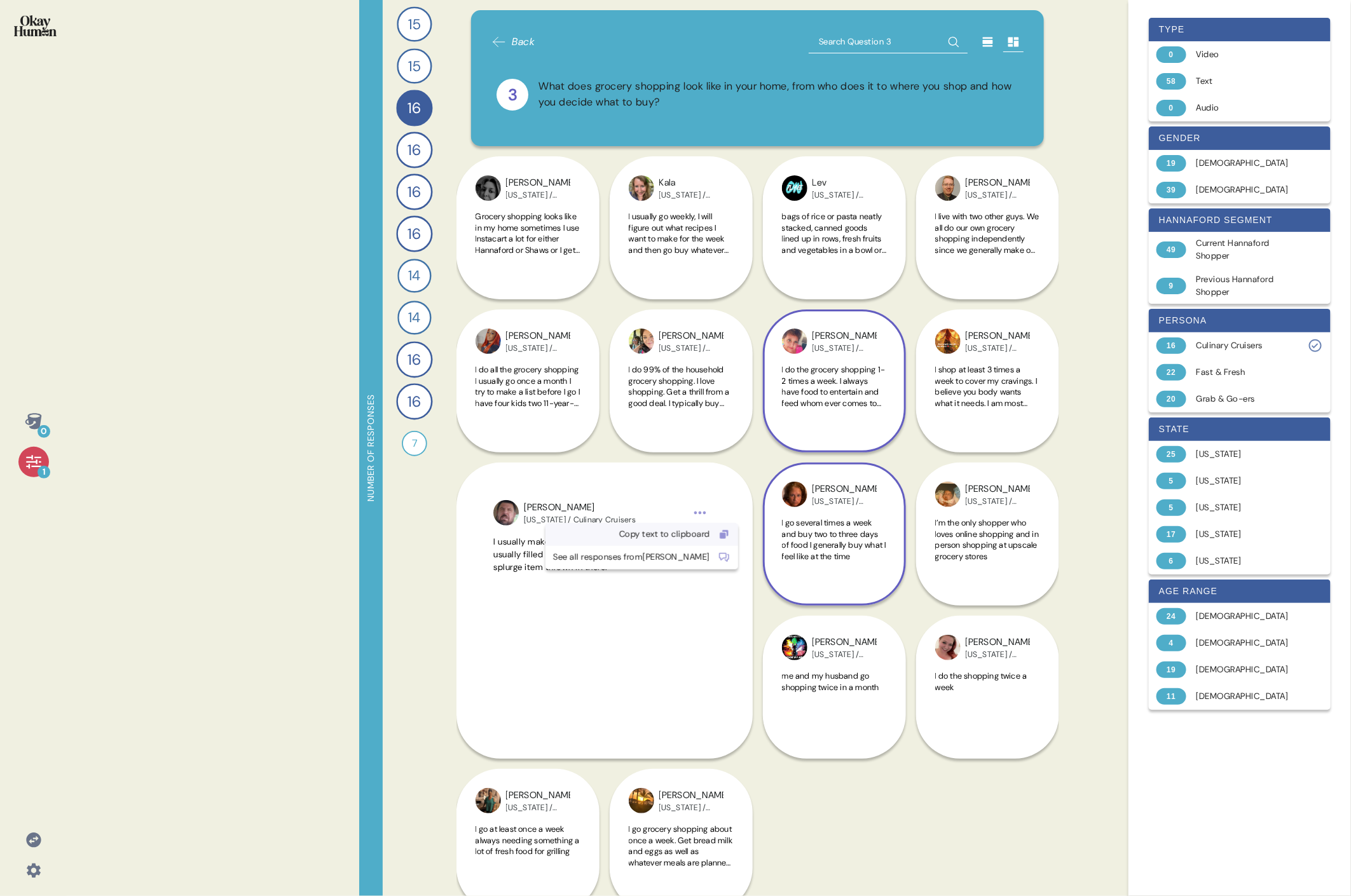
click at [614, 412] on div "Copy text to clipboard" at bounding box center [631, 534] width 157 height 13
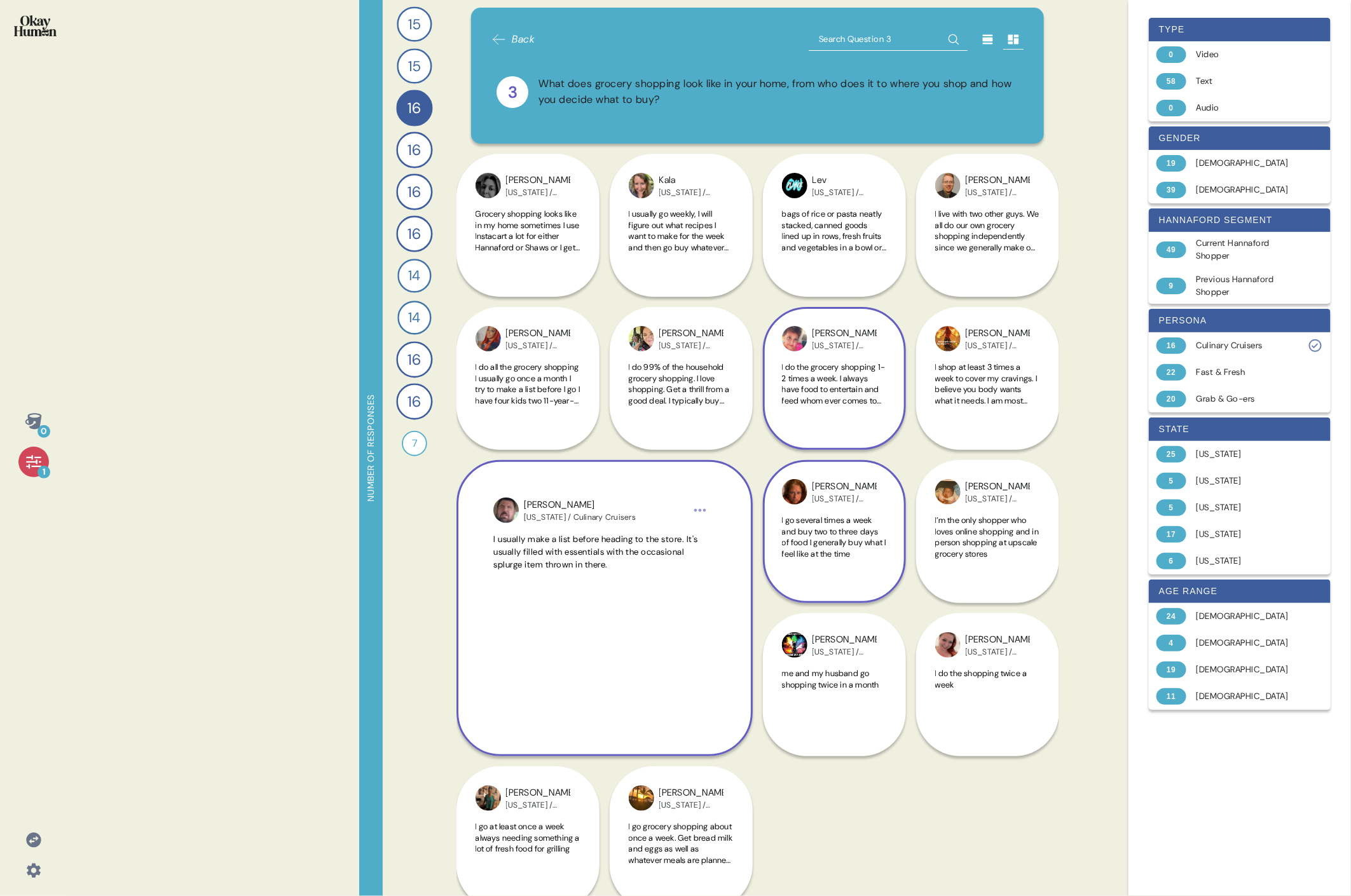
scroll to position [169, 0]
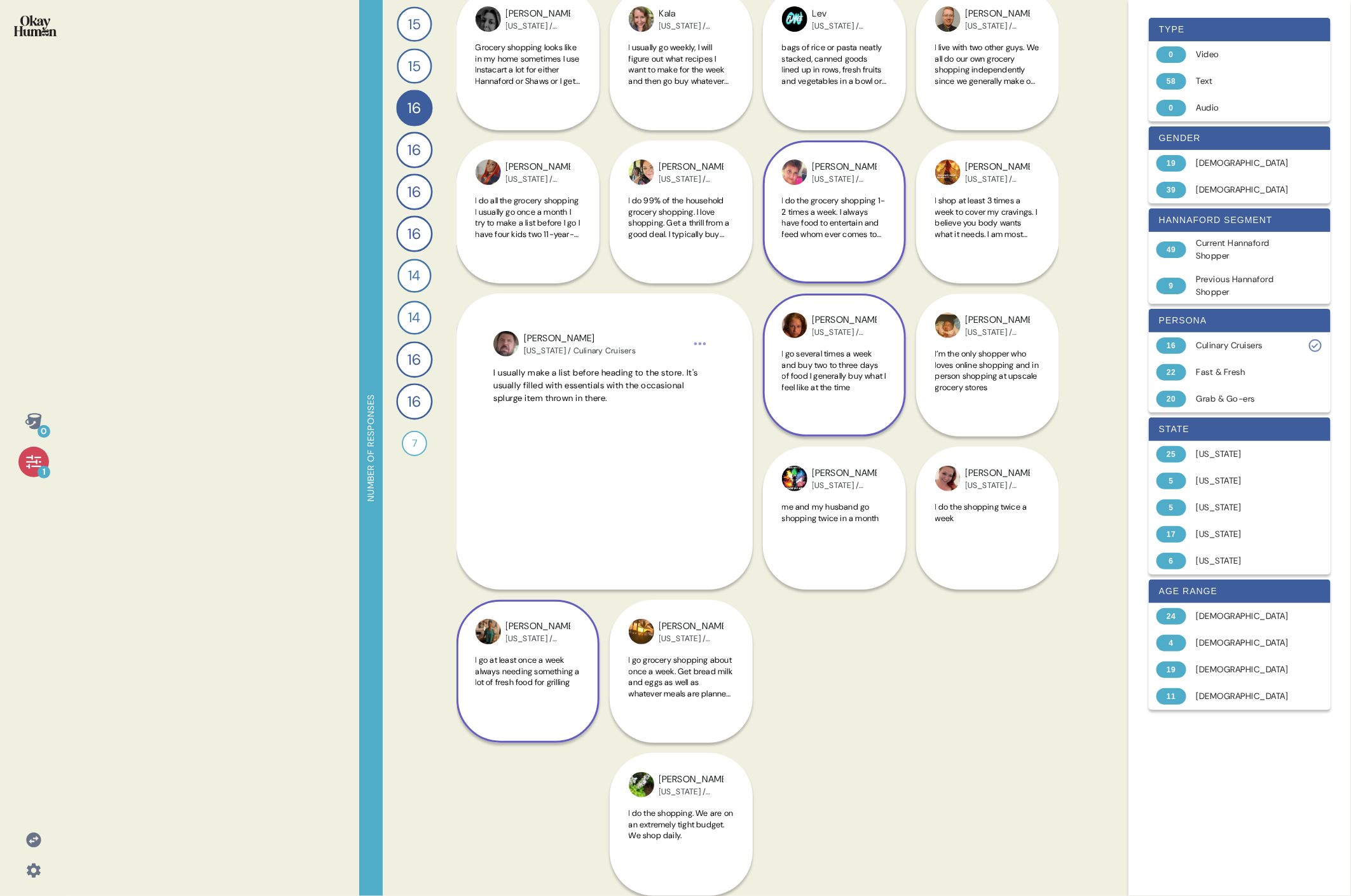
click at [555, 412] on span "I go at least once a week always needing something a lot of fresh food for gril…" at bounding box center [527, 671] width 104 height 33
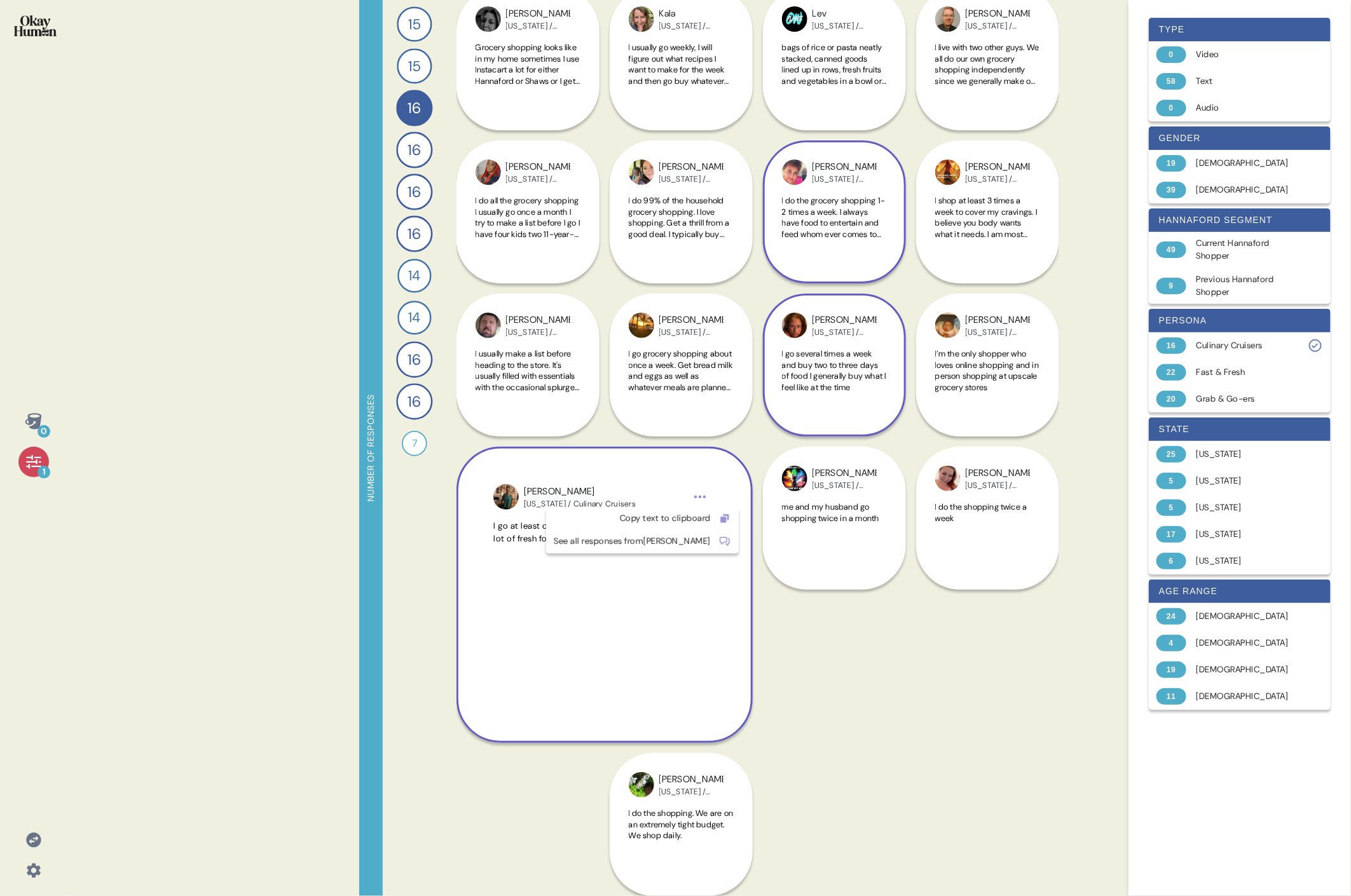
click at [614, 412] on html "0 1 Number of responses 15 How do you keep up to date with current events and t…" at bounding box center [676, 448] width 1351 height 896
click at [614, 412] on div "Copy text to clipboard" at bounding box center [632, 519] width 157 height 13
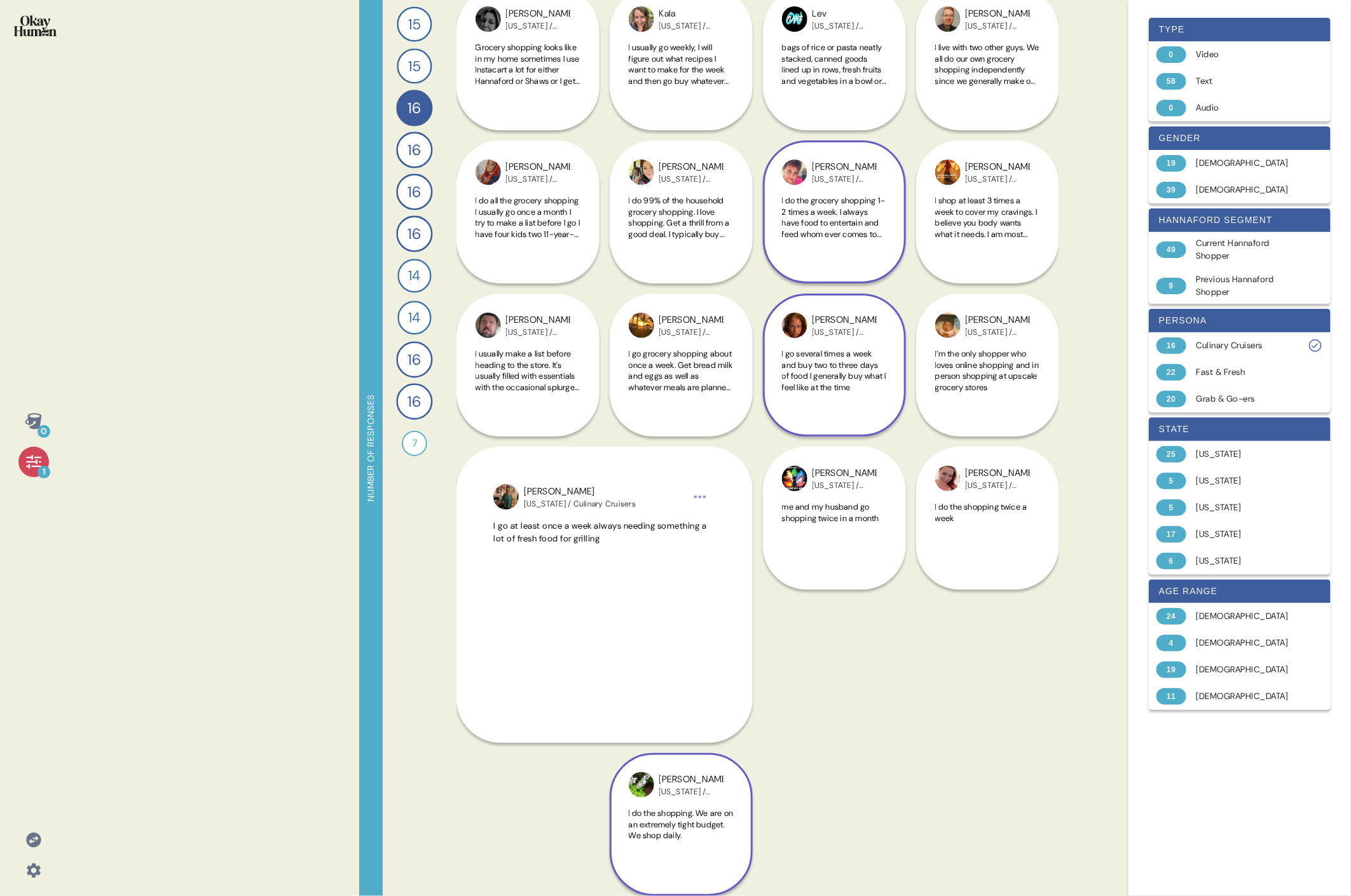
click at [614, 412] on span "I do the shopping. We are on an extremely tight budget. We shop daily." at bounding box center [681, 825] width 105 height 33
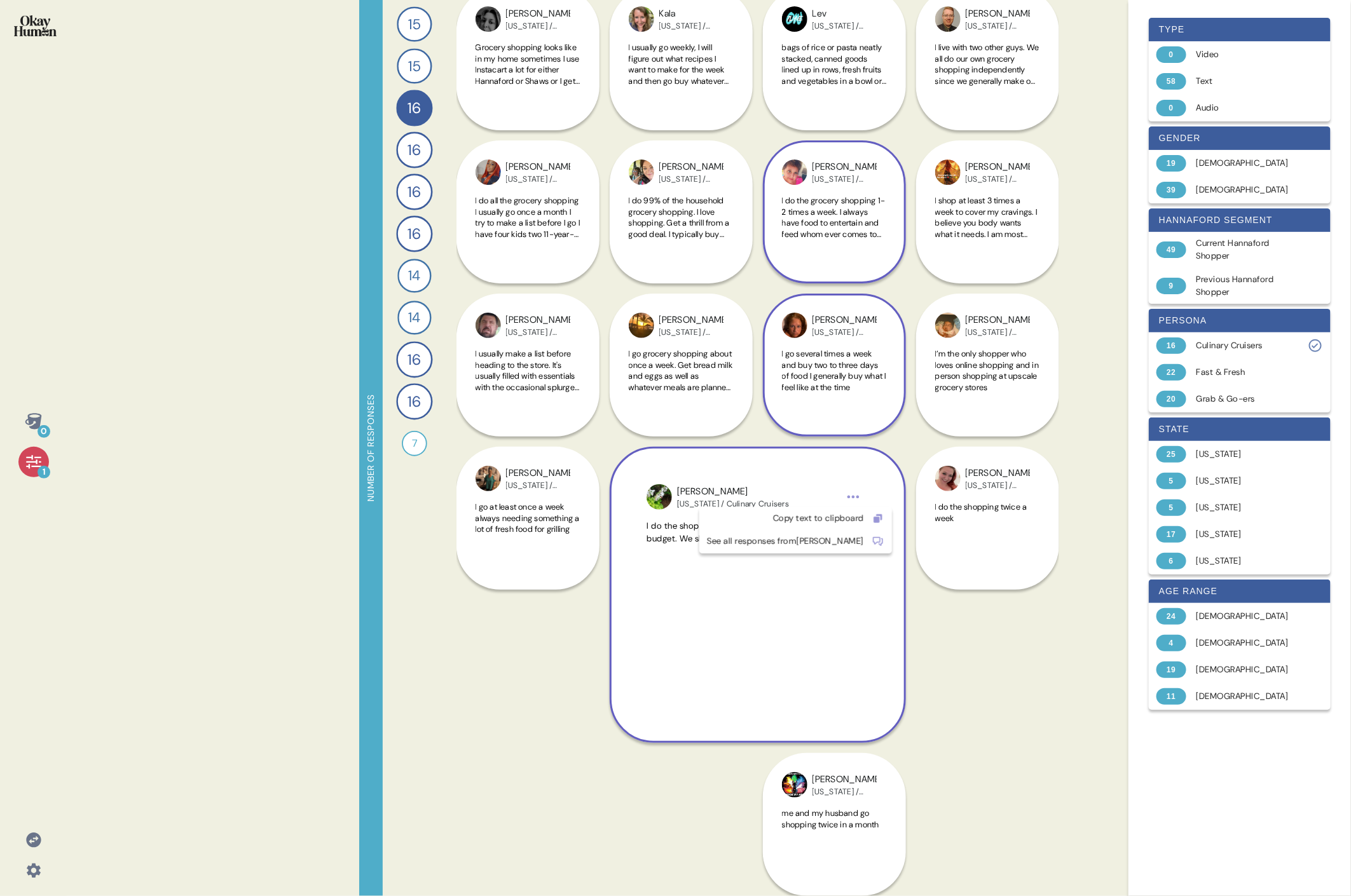
click at [614, 412] on html "0 1 Number of responses 15 How do you keep up to date with current events and t…" at bounding box center [676, 448] width 1351 height 896
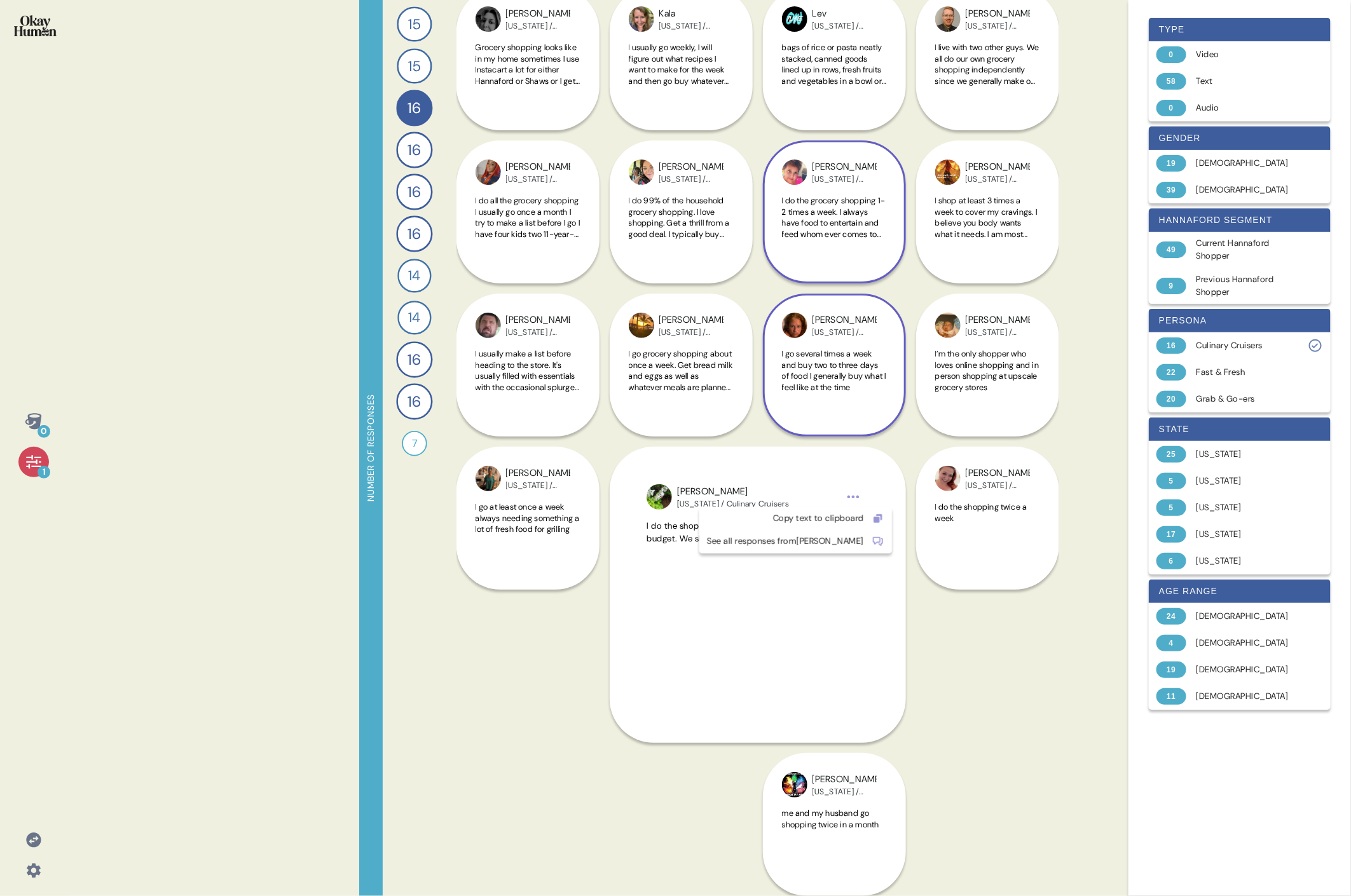
click at [614, 377] on html "0 1 Number of responses 15 How do you keep up to date with current events and t…" at bounding box center [676, 448] width 1351 height 896
click at [614, 375] on span "I go grocery shopping about once a week. Get bread milk and eggs as well as wha…" at bounding box center [681, 376] width 104 height 55
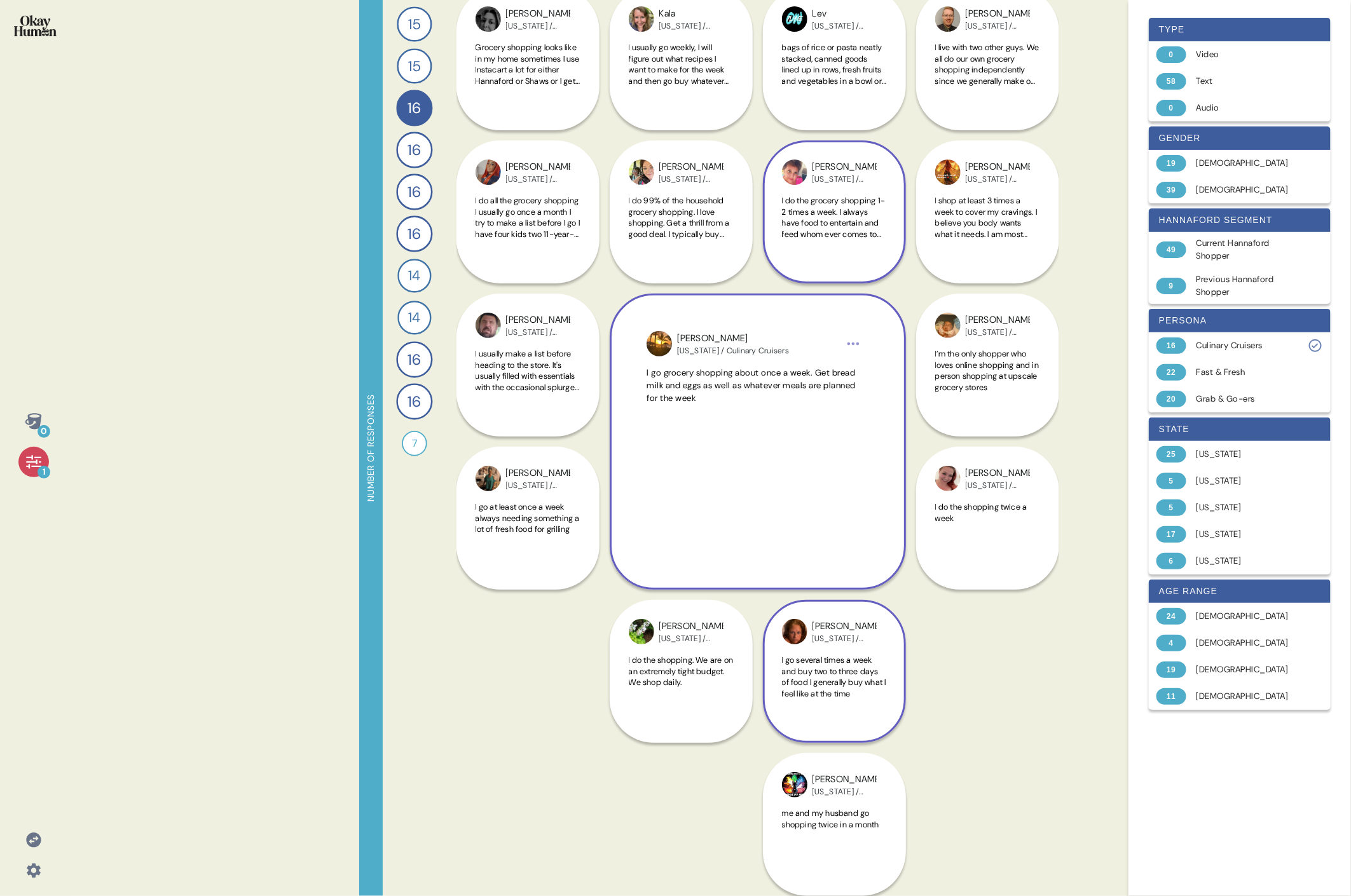
click at [614, 342] on html "0 1 Number of responses 15 How do you keep up to date with current events and t…" at bounding box center [676, 448] width 1351 height 896
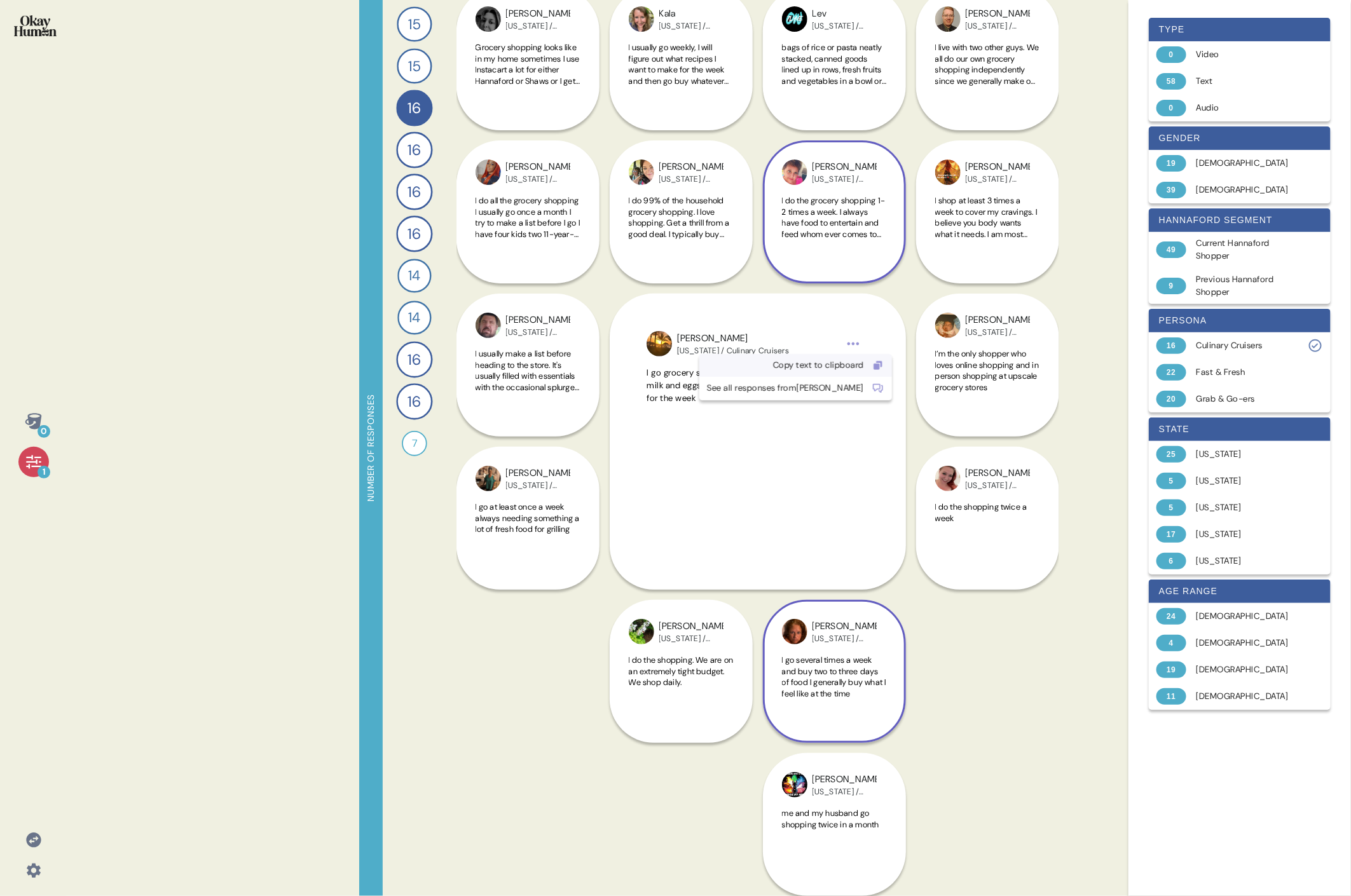
click at [614, 363] on div "Copy text to clipboard" at bounding box center [785, 365] width 157 height 13
click at [614, 222] on span "I do 99% of the household grocery shopping. I love shopping. Get a thrill from …" at bounding box center [680, 251] width 103 height 111
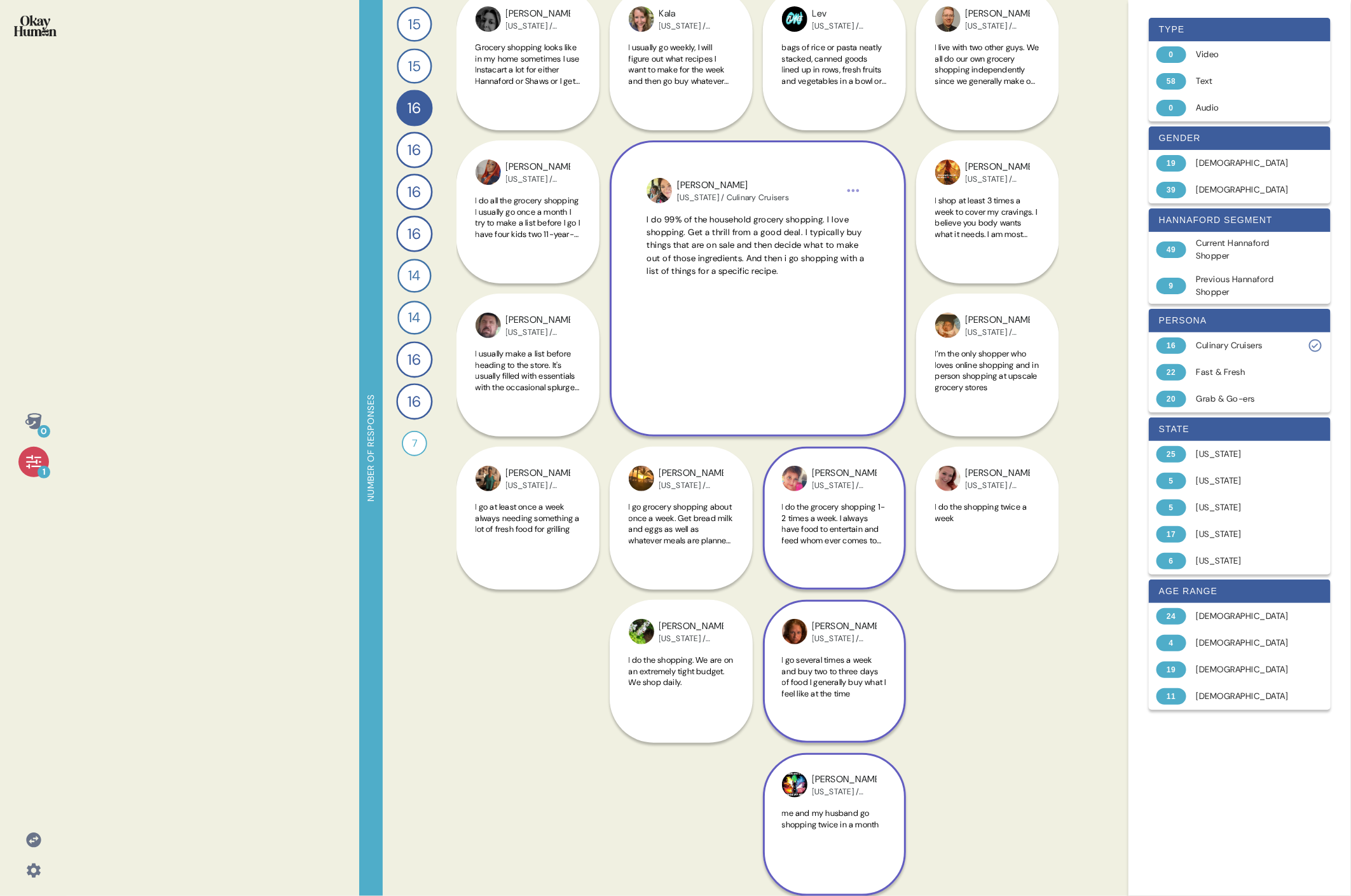
click at [614, 412] on div "[PERSON_NAME][US_STATE] / Culinary Cruisers me and my husband go shopping twice…" at bounding box center [833, 671] width 143 height 449
click at [614, 412] on div "Back 3 What does grocery shopping look like in your home, from who does it to w…" at bounding box center [758, 448] width 603 height 896
click at [614, 412] on div "[PERSON_NAME][US_STATE] / Culinary Cruisers me and my husband go shopping twice…" at bounding box center [833, 671] width 143 height 449
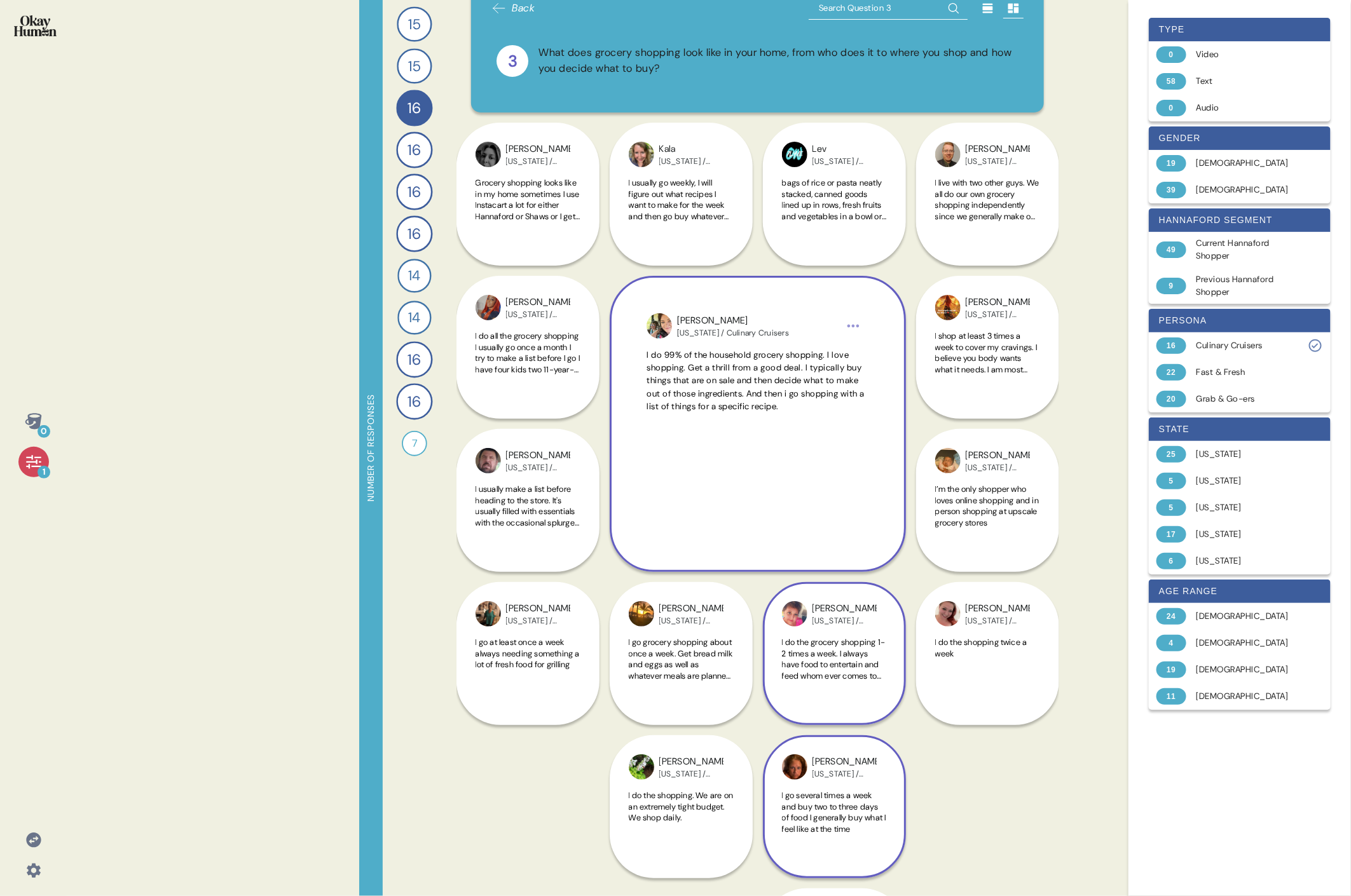
scroll to position [20, 0]
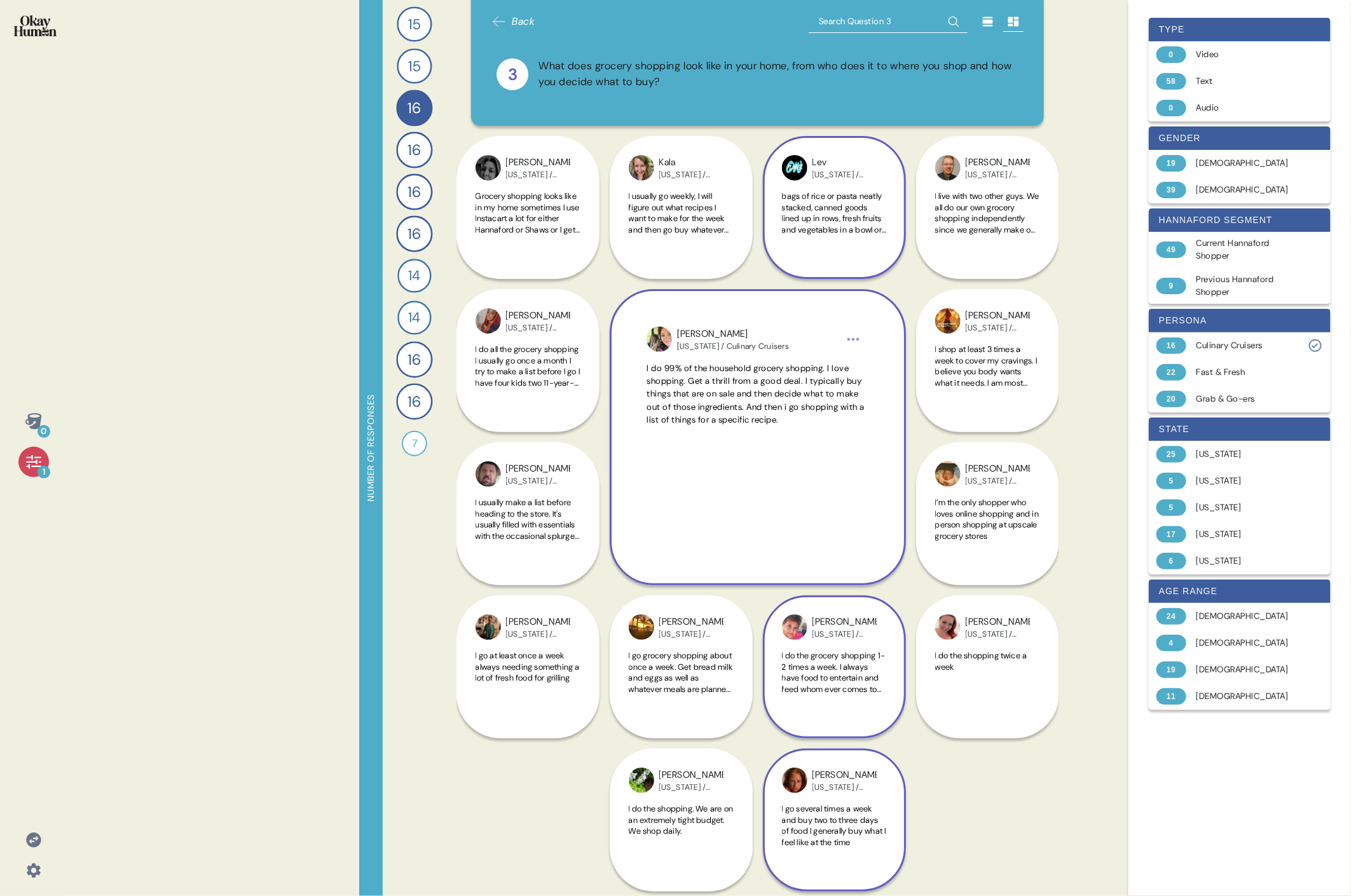
click at [614, 210] on span "bags of rice or pasta neatly stacked, canned goods lined up in rows, fresh frui…" at bounding box center [833, 279] width 104 height 178
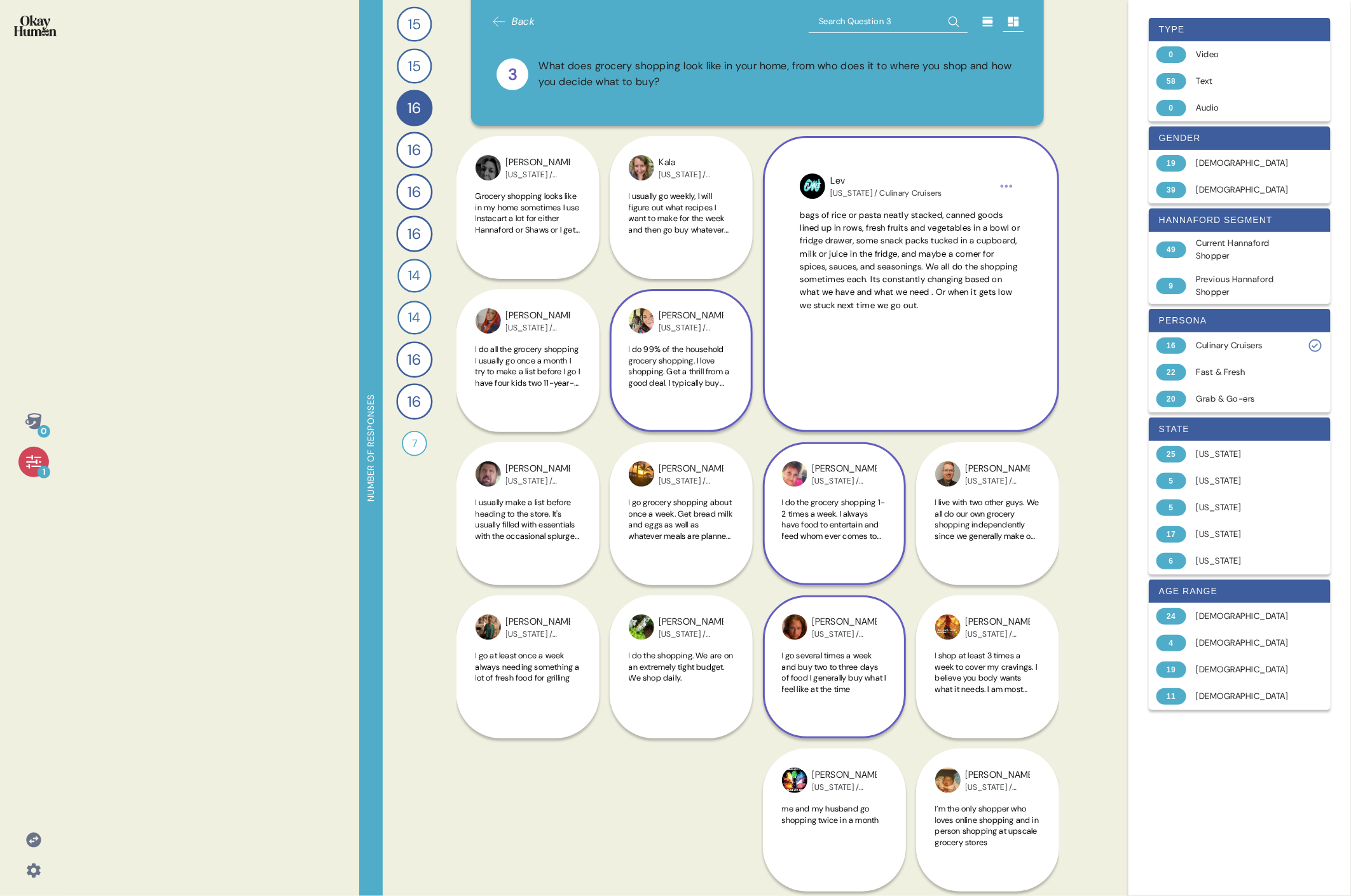
click at [614, 412] on div "[PERSON_NAME][US_STATE] / Culinary Cruisers I go several times a week and buy t…" at bounding box center [833, 590] width 143 height 296
click at [614, 412] on div "[PERSON_NAME] [US_STATE] / Culinary Cruisers I do the grocery shopping 1-2 time…" at bounding box center [833, 437] width 143 height 296
click at [614, 412] on div "[PERSON_NAME][US_STATE] / Culinary Cruisers I go several times a week and buy t…" at bounding box center [833, 590] width 143 height 296
click at [614, 412] on div "Lev [US_STATE] / Culinary Cruisers bags of rice or pasta neatly stacked, canned…" at bounding box center [910, 284] width 296 height 296
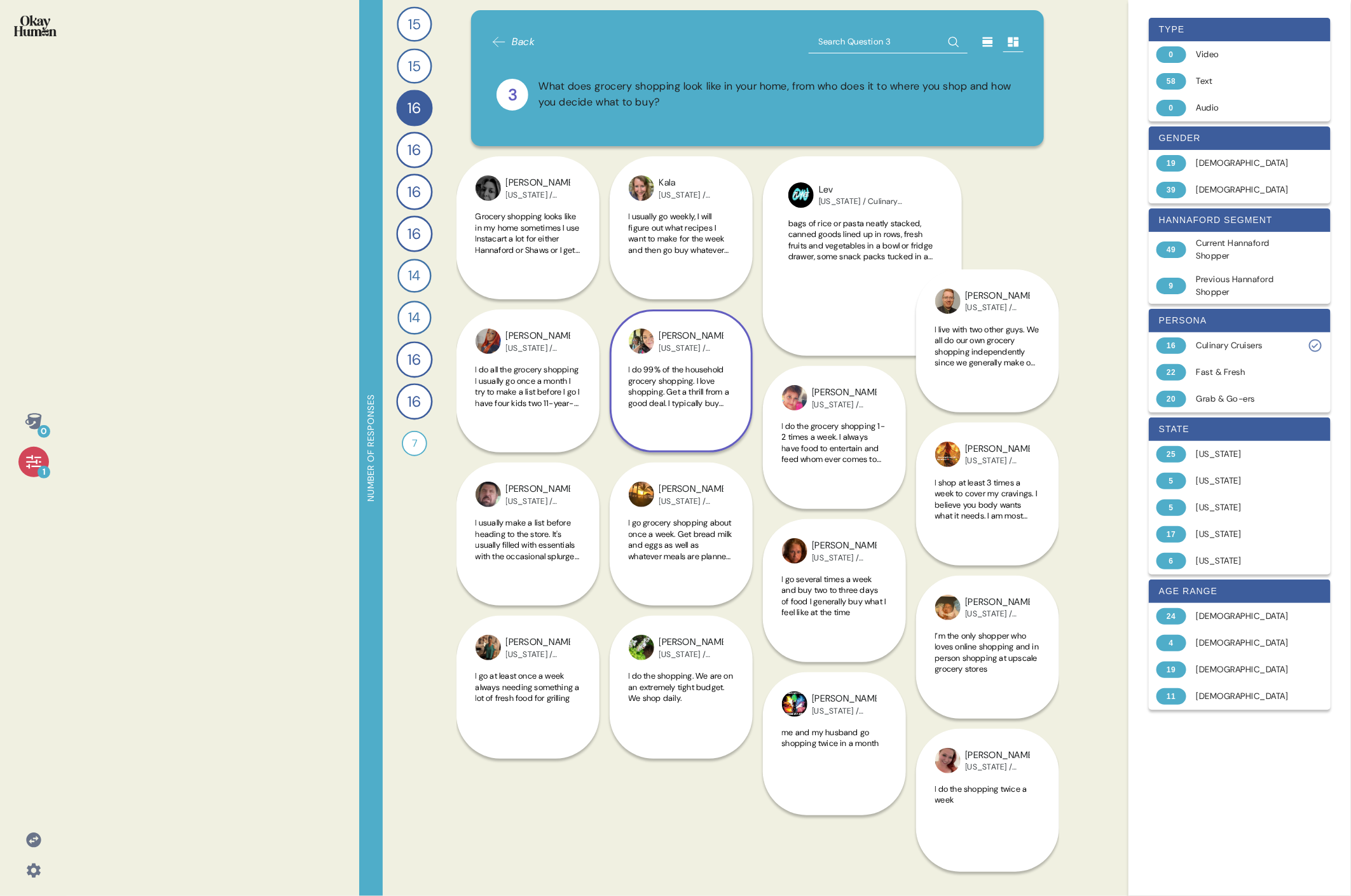
scroll to position [0, 0]
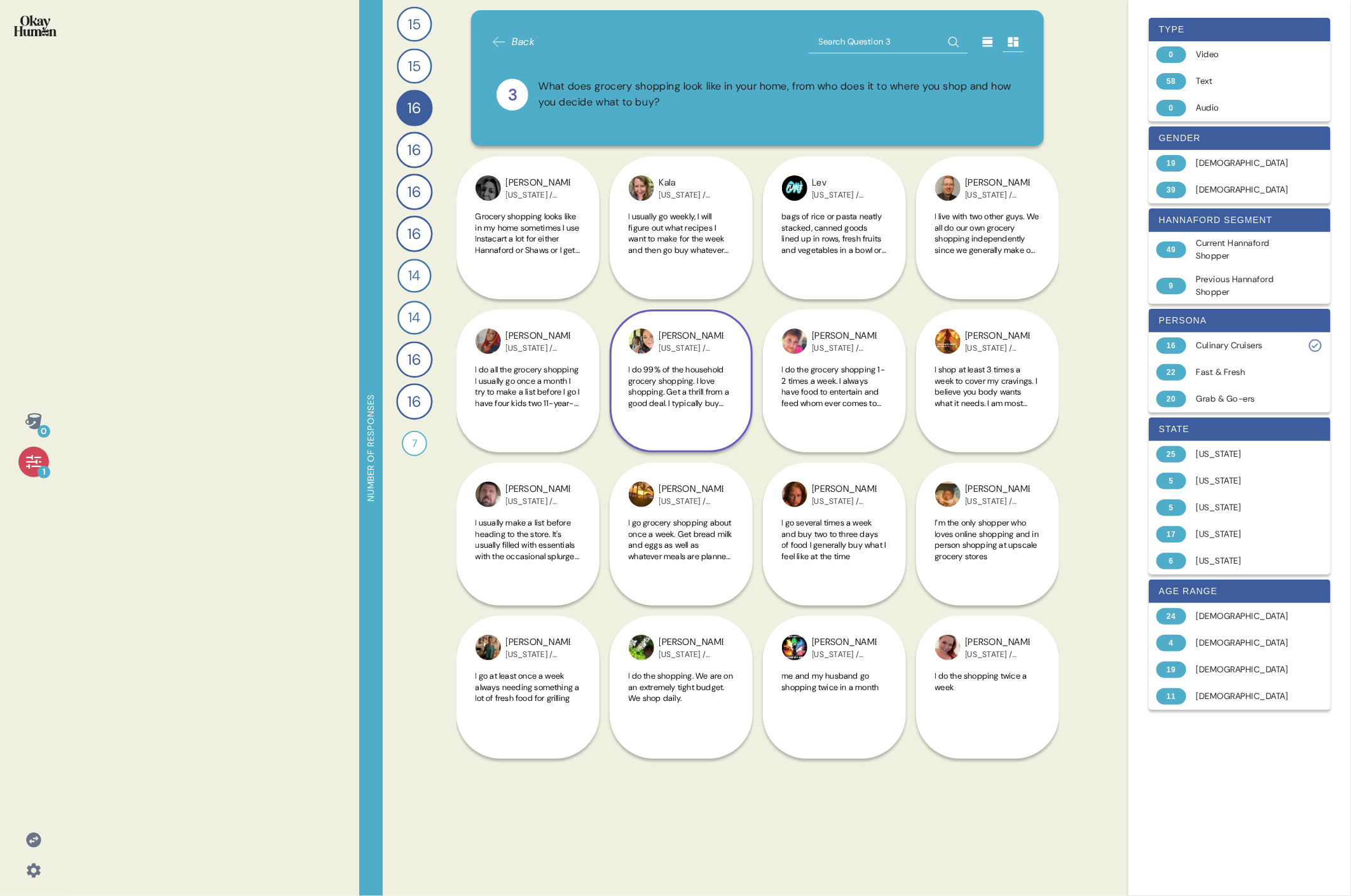
click at [614, 399] on span "I do the grocery shopping 1-2 times a week. I always have food to entertain and…" at bounding box center [833, 419] width 104 height 111
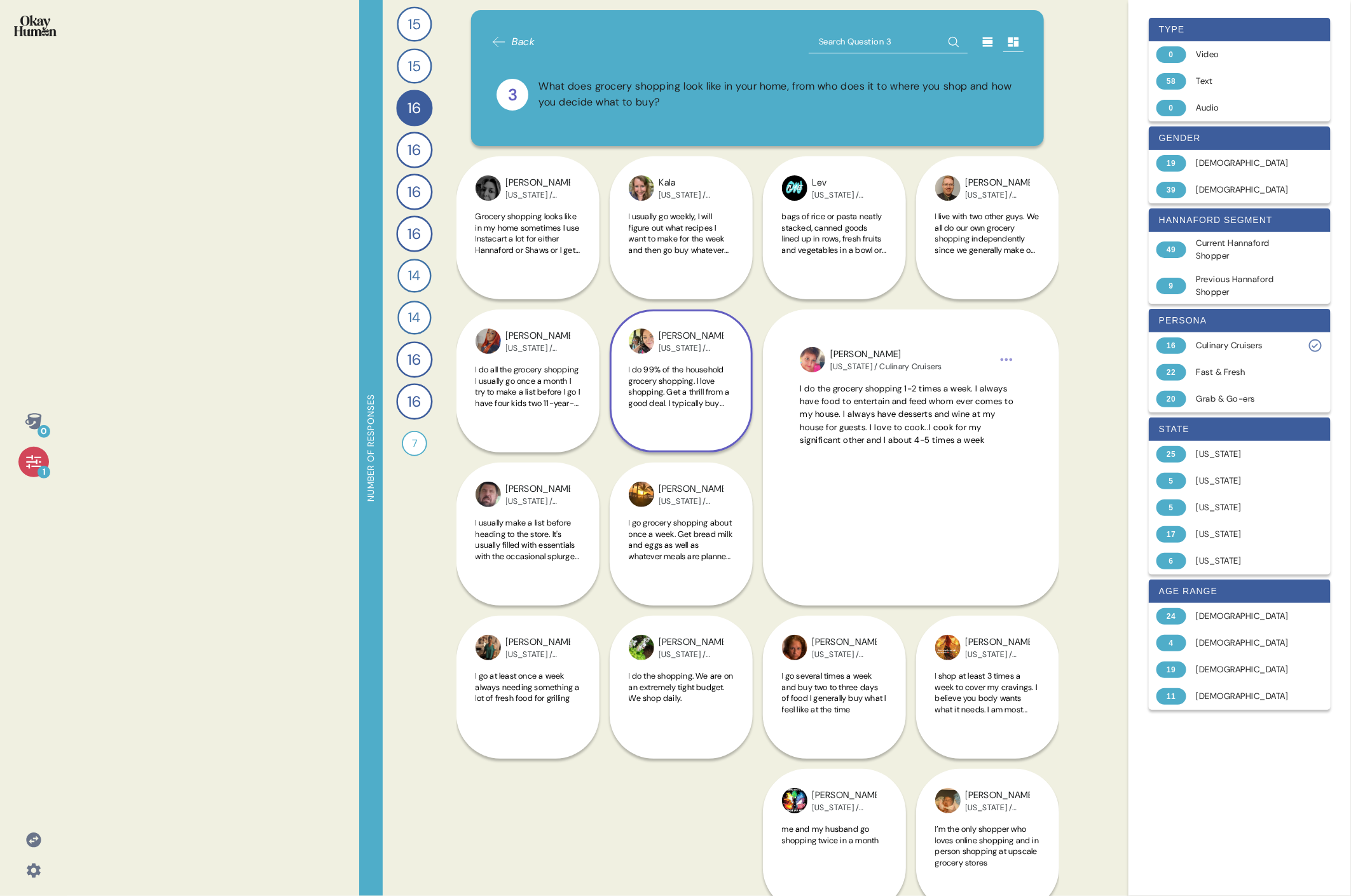
click at [614, 363] on html "0 1 Number of responses 15 How do you keep up to date with current events and t…" at bounding box center [676, 448] width 1351 height 896
click at [614, 384] on div "Copy text to clipboard" at bounding box center [939, 381] width 157 height 13
click at [614, 412] on div "[PERSON_NAME][US_STATE] / Culinary Cruisers I do the shopping twice a week" at bounding box center [987, 841] width 143 height 449
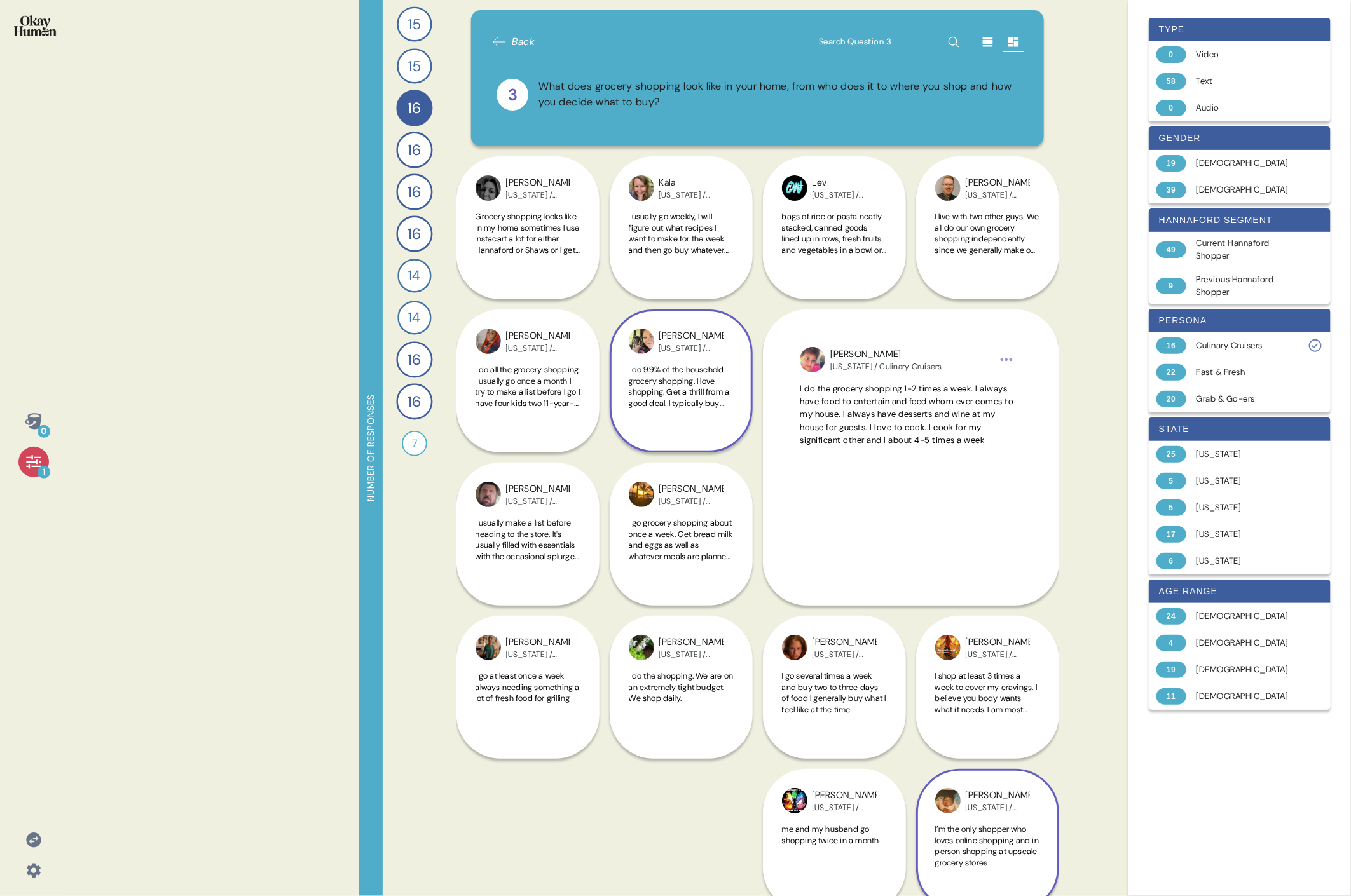
drag, startPoint x: 962, startPoint y: 615, endPoint x: 918, endPoint y: 605, distance: 45.1
click at [614, 412] on div "[PERSON_NAME] [US_STATE] / Culinary Cruisers I do all the grocery shopping I us…" at bounding box center [758, 463] width 603 height 613
click at [614, 412] on div "Laura [US_STATE] / Culinary Cruisers I’m the only shopper who loves online shop…" at bounding box center [987, 687] width 143 height 449
click at [614, 412] on div "[PERSON_NAME][US_STATE] / Culinary Cruisers I do the shopping twice a week" at bounding box center [987, 841] width 143 height 449
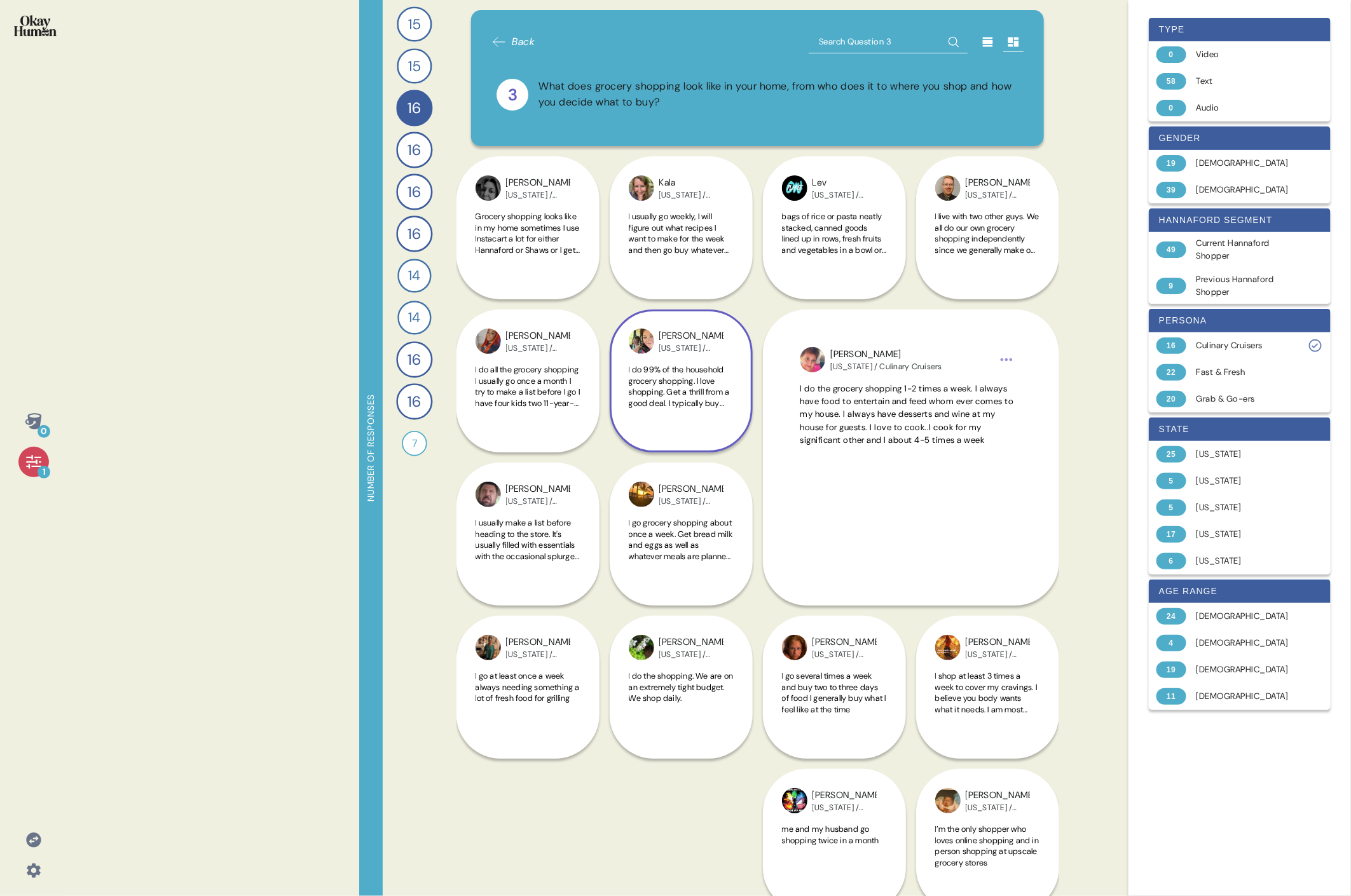
click at [614, 412] on div "[PERSON_NAME][US_STATE] / Culinary Cruisers I do the shopping twice a week" at bounding box center [987, 841] width 143 height 449
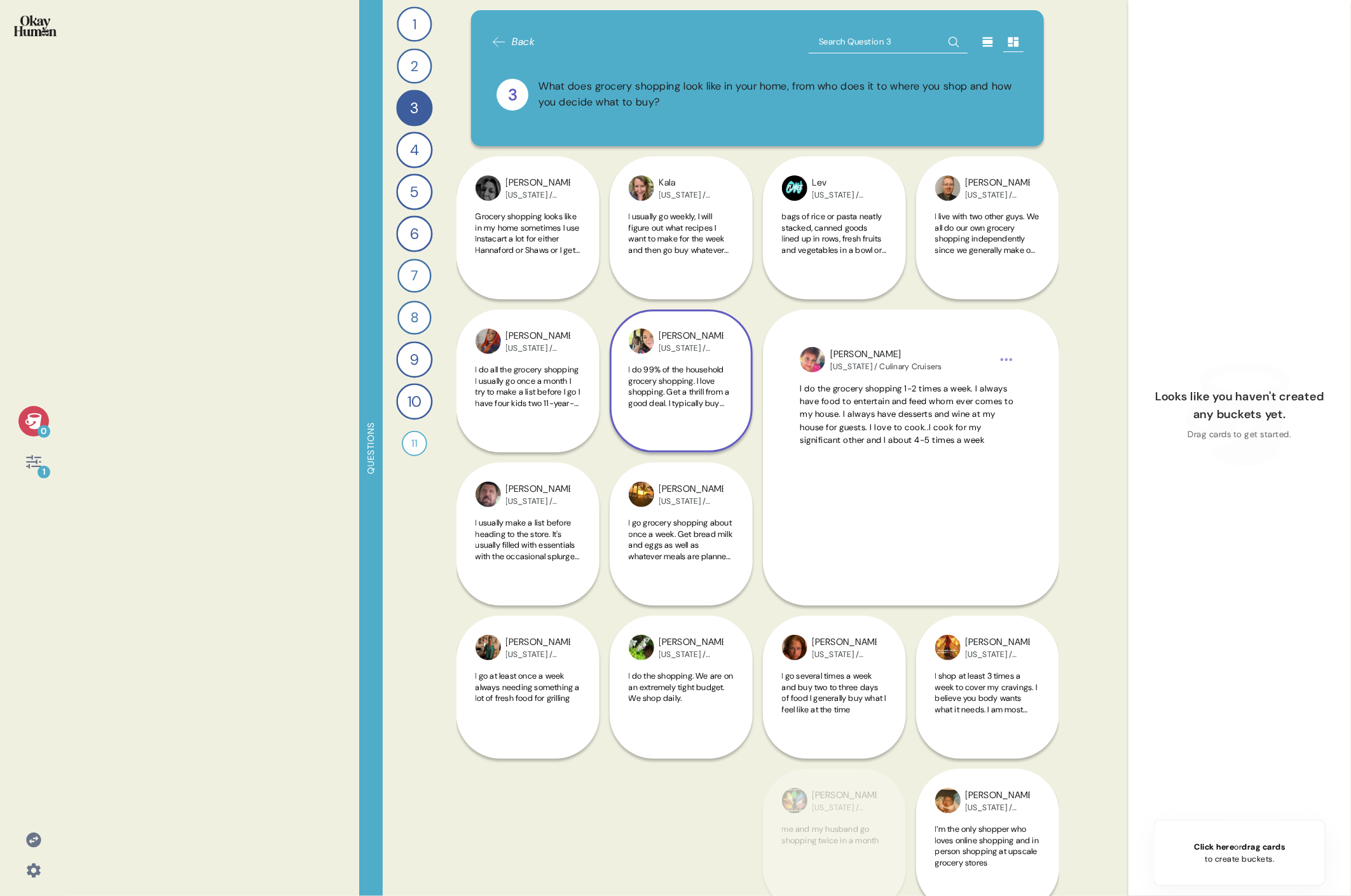
scroll to position [1, 0]
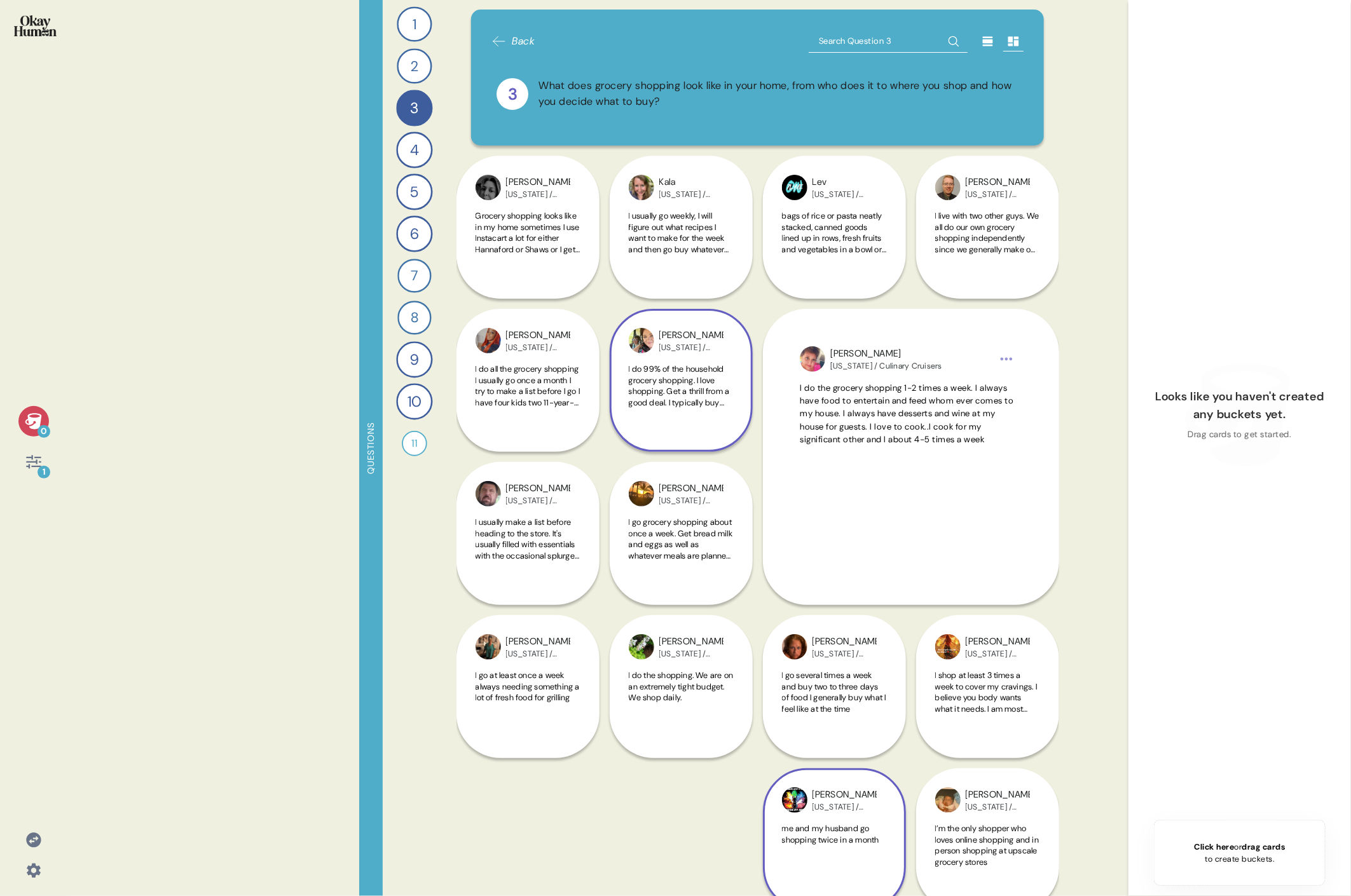
click at [614, 412] on div "[PERSON_NAME][US_STATE] / Culinary Cruisers me and my husband go shopping twice…" at bounding box center [833, 839] width 143 height 143
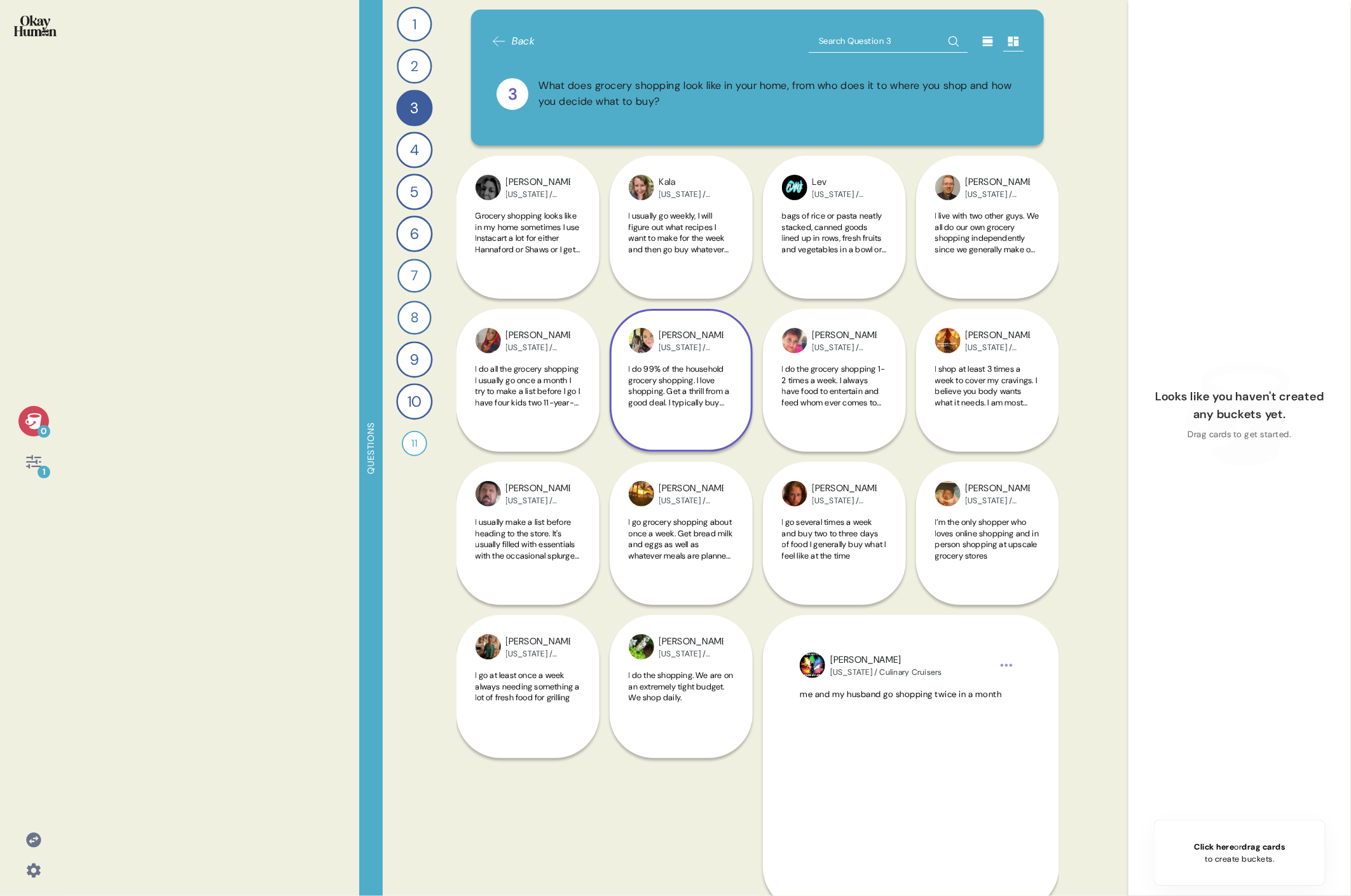
click at [614, 412] on span "I go several times a week and buy two to three days of food I generally buy wha…" at bounding box center [833, 539] width 104 height 44
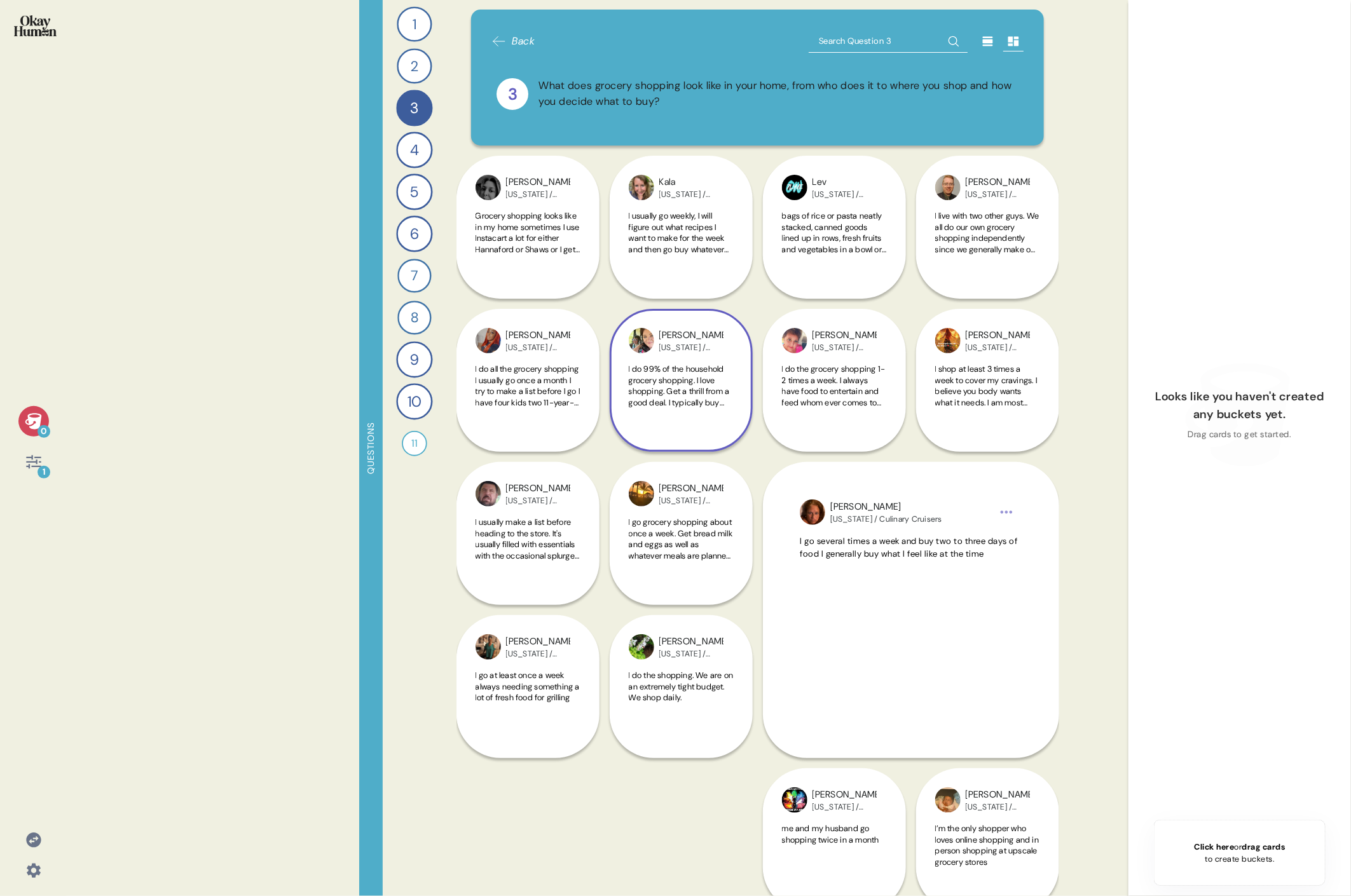
click at [614, 412] on div "[PERSON_NAME][US_STATE] / Culinary Cruisers I do the shopping twice a week" at bounding box center [987, 840] width 143 height 449
click at [614, 412] on div "[PERSON_NAME] [US_STATE] / Culinary Cruisers I do the shopping. We are on an ex…" at bounding box center [681, 686] width 143 height 143
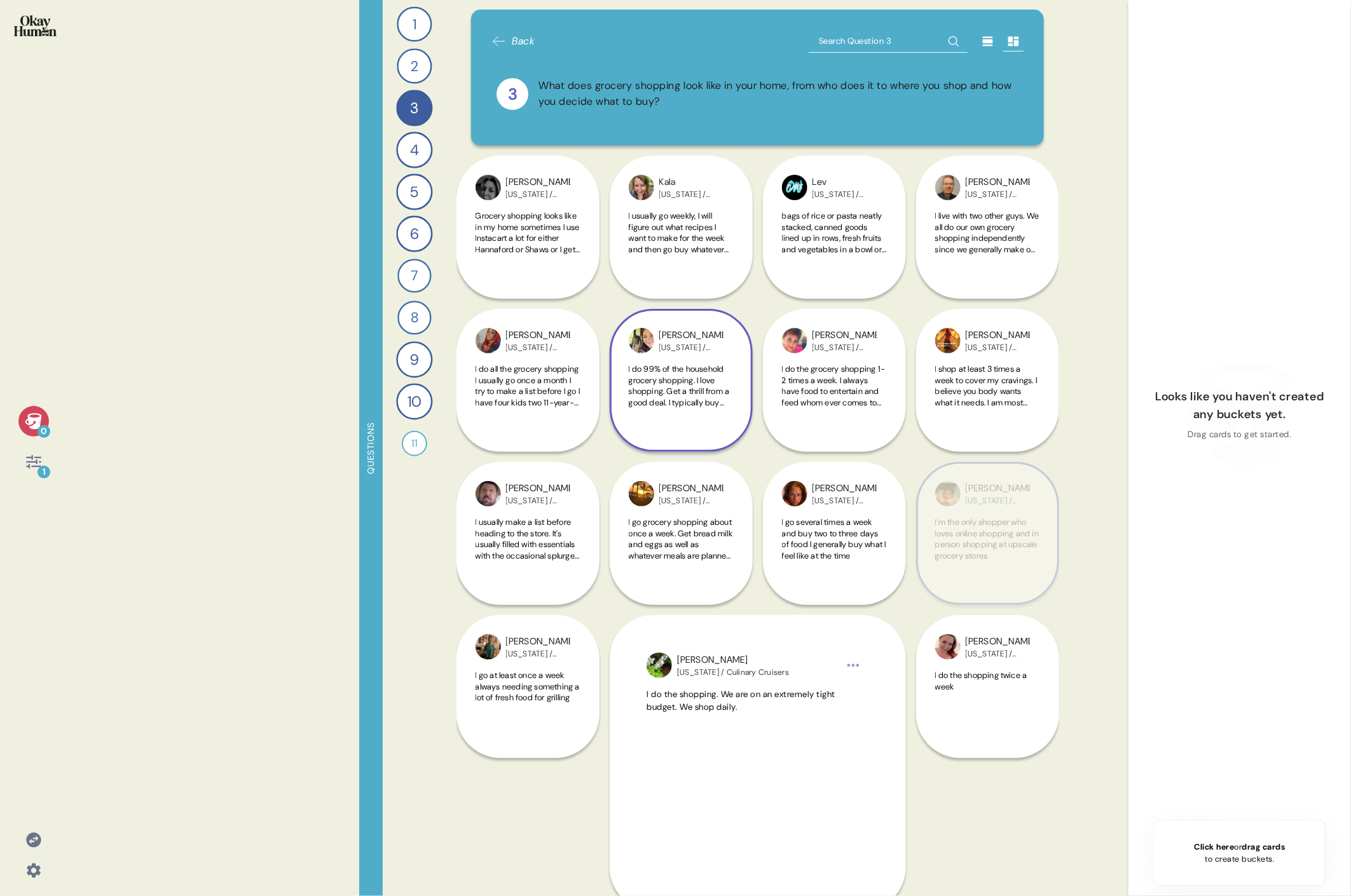
click at [614, 412] on span "I’m the only shopper who loves online shopping and in person shopping at upscal…" at bounding box center [987, 539] width 104 height 44
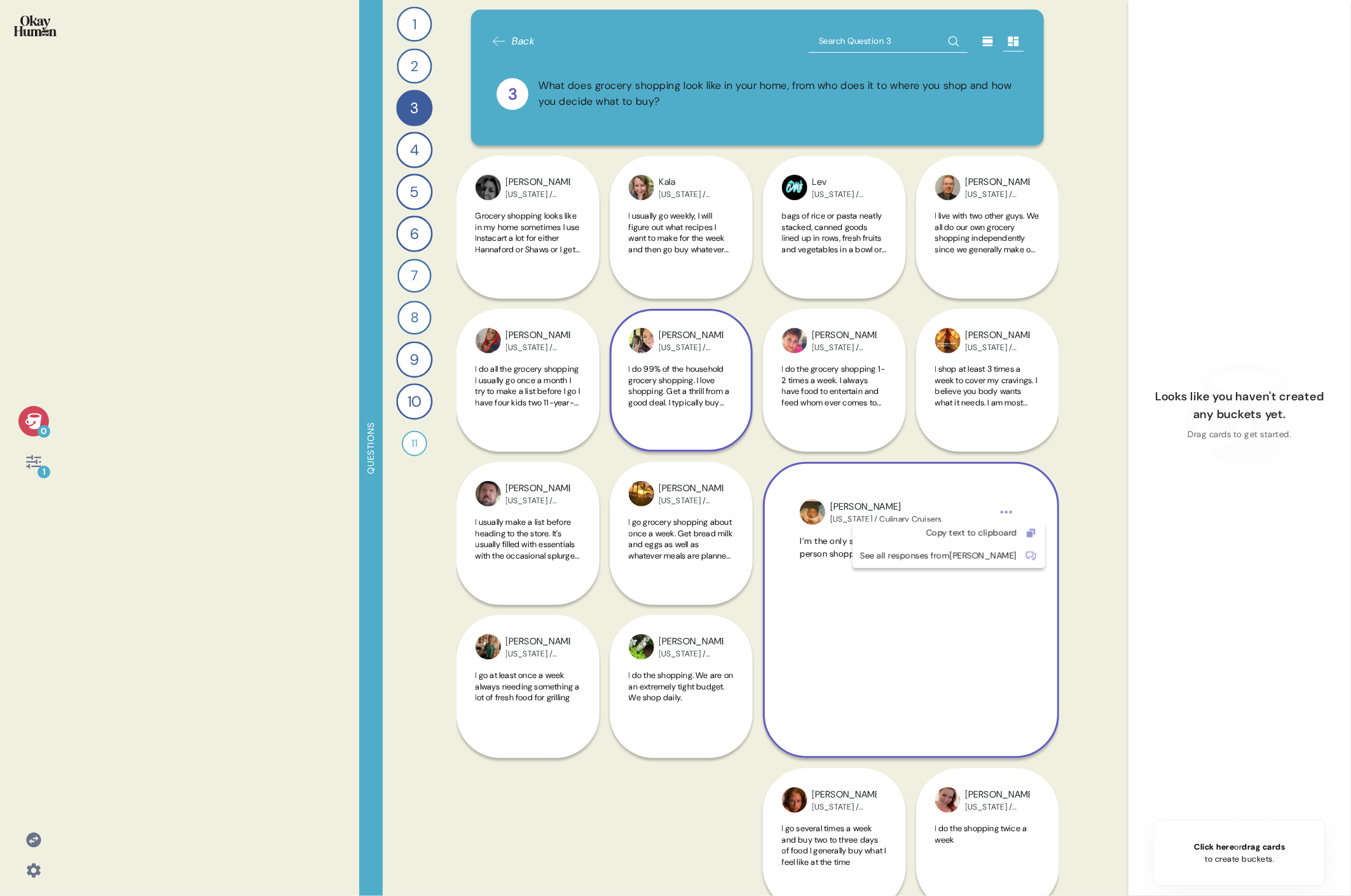
click at [614, 412] on html "0 1 Questions 1 How do you keep up to date with current events and the content …" at bounding box center [676, 448] width 1351 height 896
click at [614, 412] on div "Copy text to clipboard" at bounding box center [939, 533] width 157 height 13
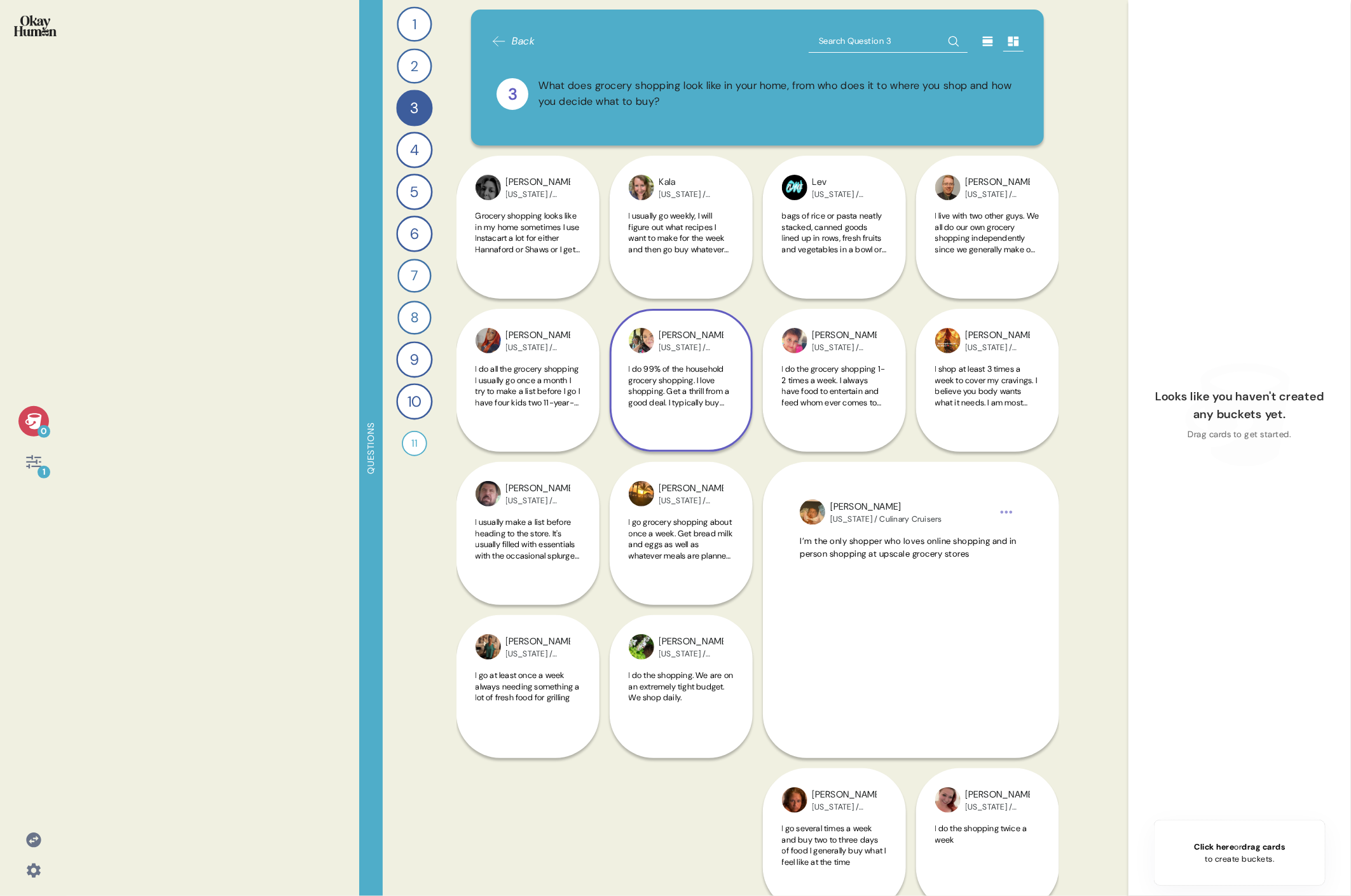
drag, startPoint x: 1229, startPoint y: 300, endPoint x: 1175, endPoint y: 296, distance: 54.1
click at [614, 300] on div "Looks like you haven't created any buckets yet. Drag cards to get started." at bounding box center [1239, 415] width 202 height 810
drag, startPoint x: 27, startPoint y: 477, endPoint x: 31, endPoint y: 468, distance: 9.8
click at [32, 412] on div "0 1" at bounding box center [33, 448] width 67 height 896
click at [31, 412] on icon at bounding box center [33, 462] width 18 height 18
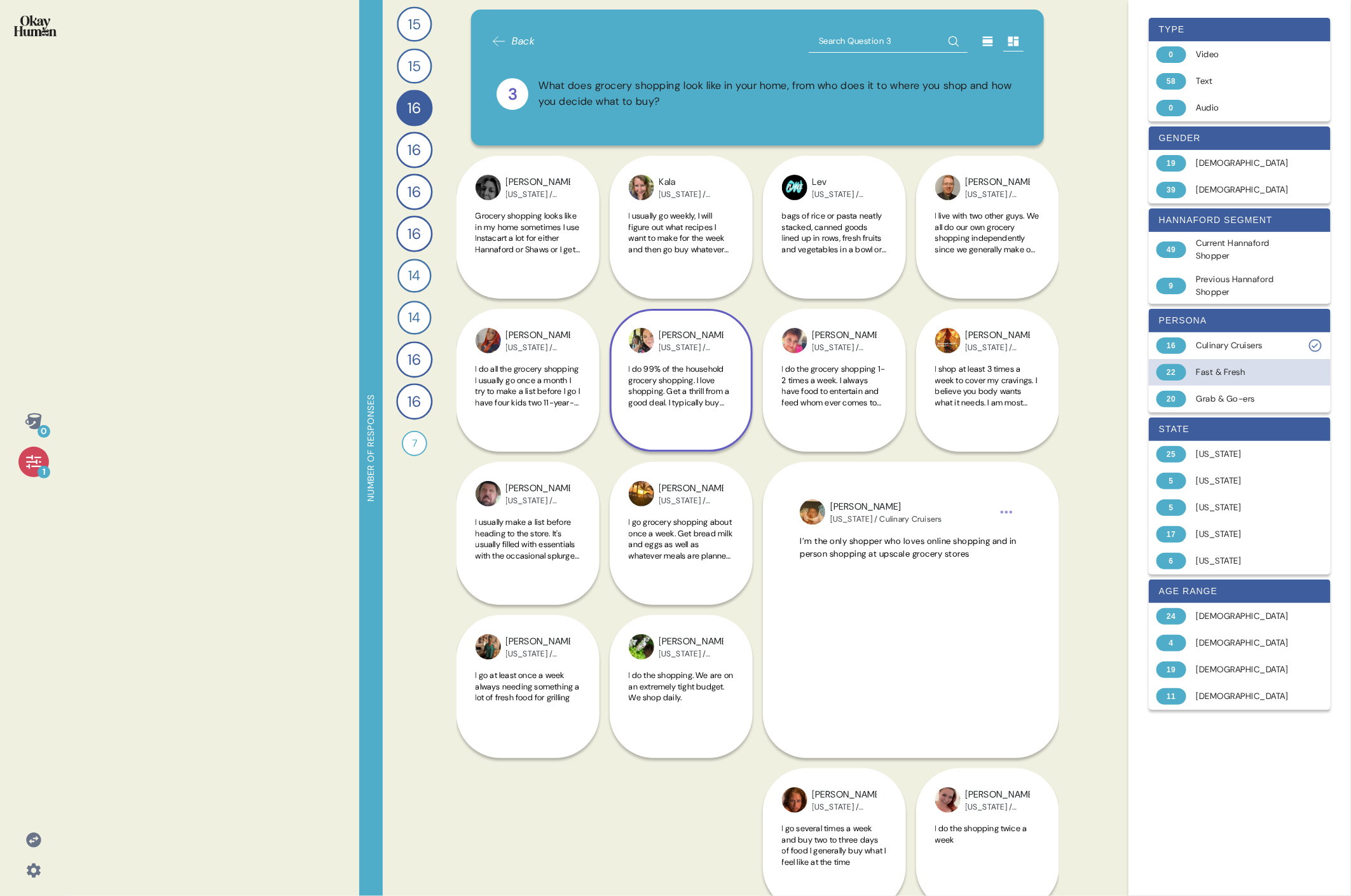
click at [614, 363] on div "22 Fast & Fresh" at bounding box center [1240, 372] width 182 height 27
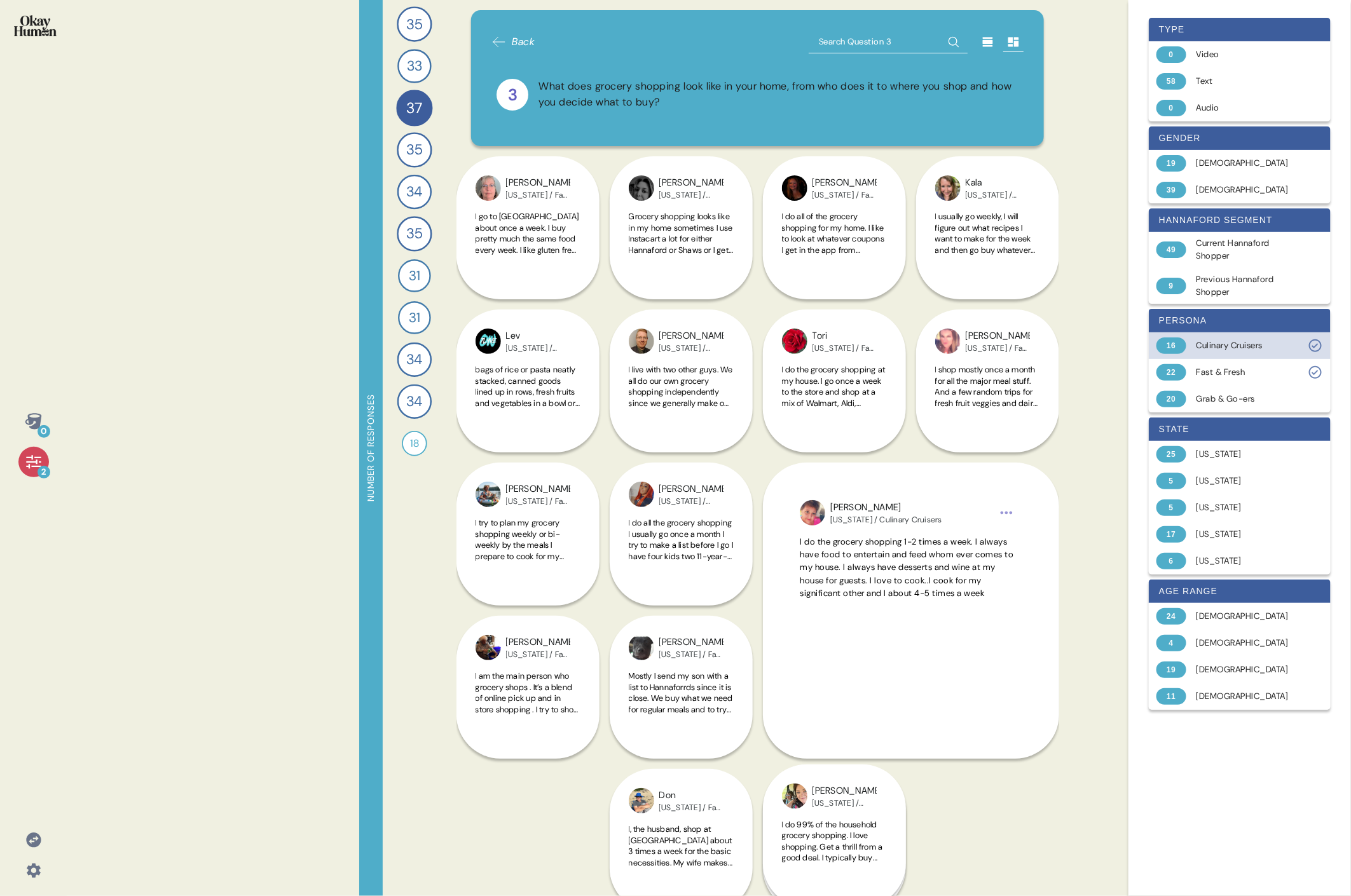
click at [614, 348] on div "Culinary Cruisers" at bounding box center [1247, 345] width 101 height 13
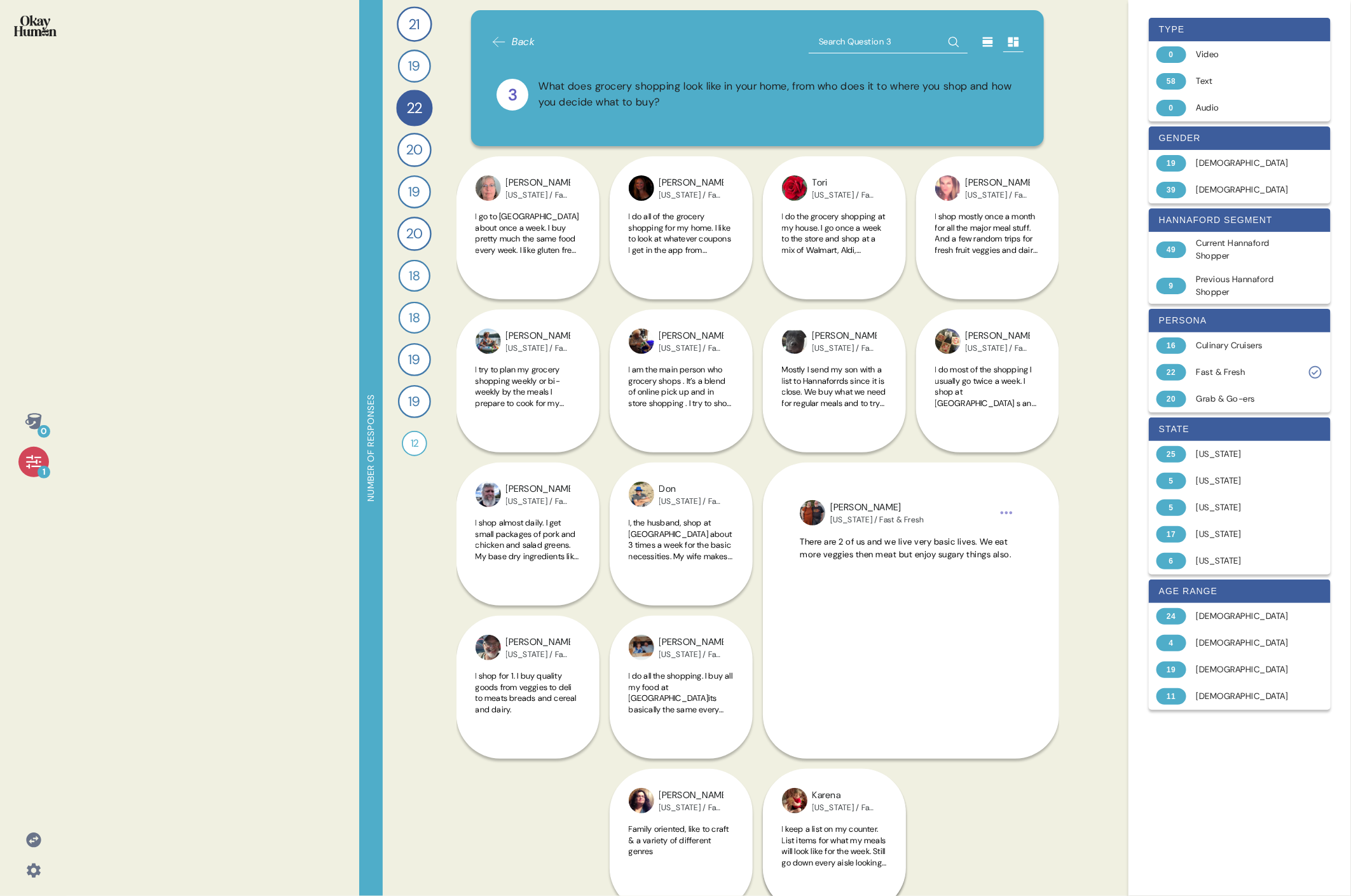
click at [614, 110] on div "0 1 Number of responses 21 How do you keep up to date with current events and t…" at bounding box center [676, 448] width 1351 height 896
click at [614, 104] on div "0 1 Number of responses 21 How do you keep up to date with current events and t…" at bounding box center [676, 448] width 1351 height 896
click at [549, 225] on span "I go to [GEOGRAPHIC_DATA] about once a week. I buy pretty much the same food ev…" at bounding box center [528, 362] width 105 height 301
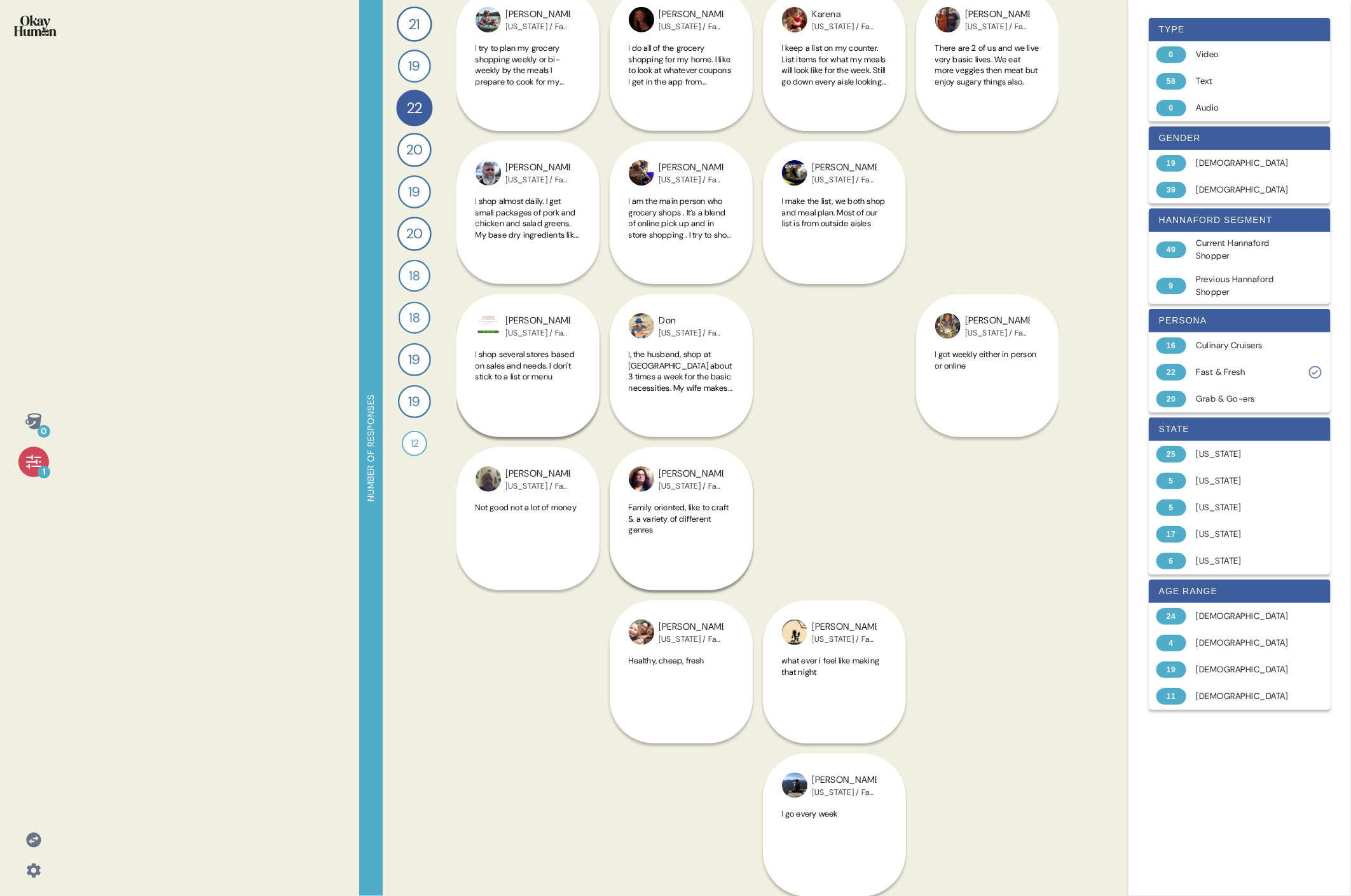
scroll to position [0, 0]
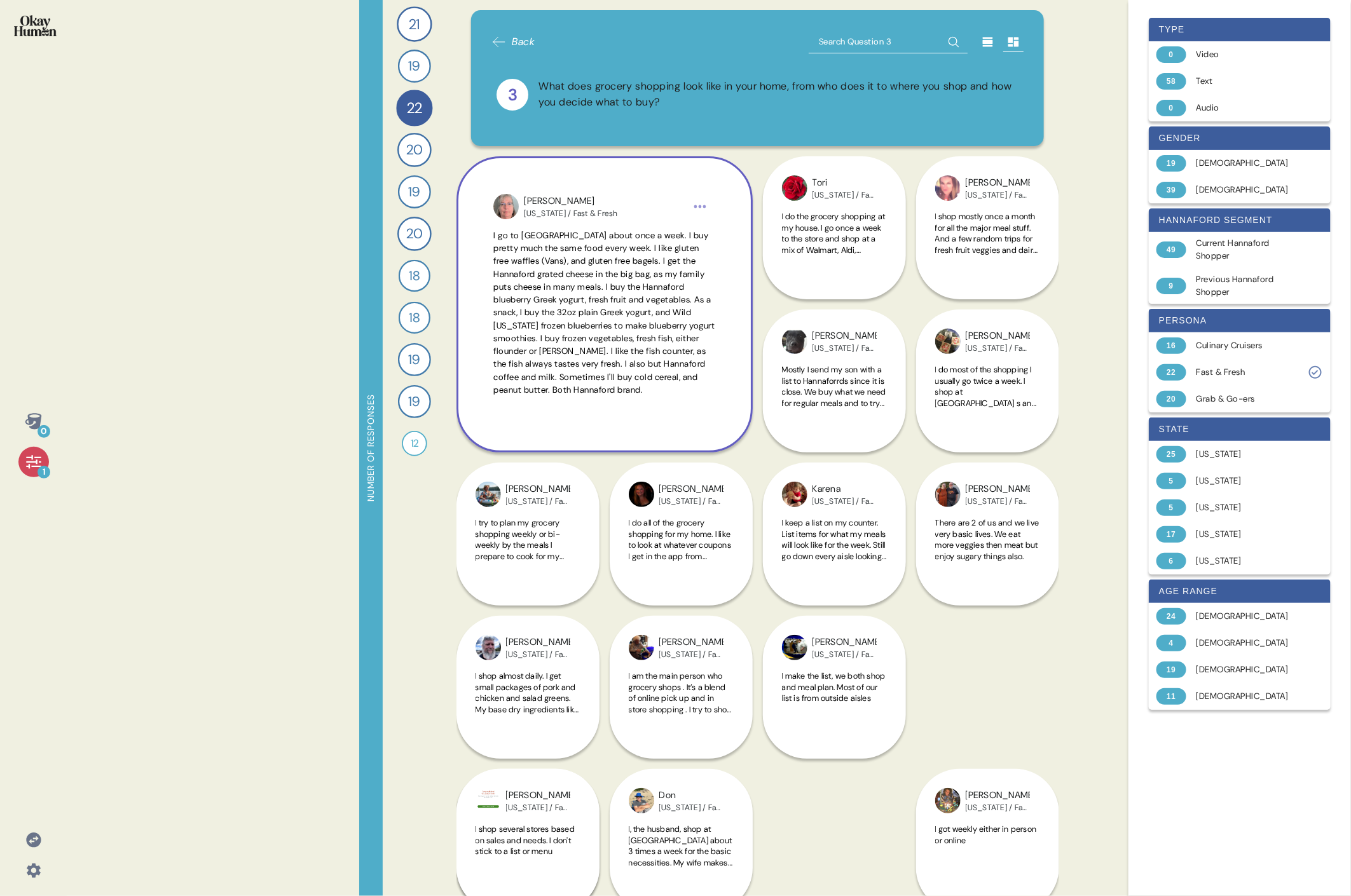
click at [584, 321] on span "I go to [GEOGRAPHIC_DATA] about once a week. I buy pretty much the same food ev…" at bounding box center [604, 313] width 221 height 165
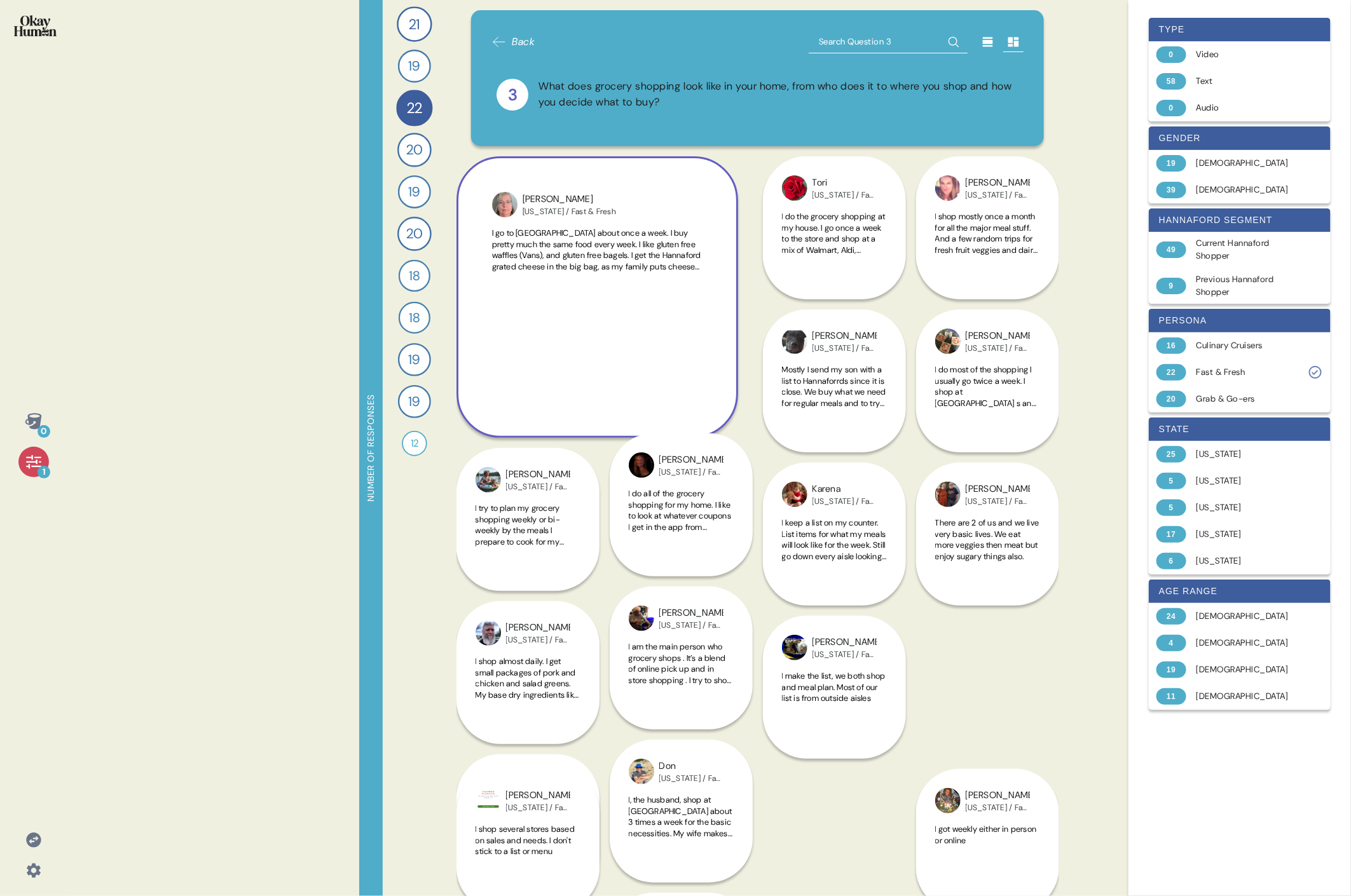
click at [584, 321] on div "[PERSON_NAME] [US_STATE] / Fast & Fresh I go to [GEOGRAPHIC_DATA] about once a …" at bounding box center [597, 296] width 281 height 281
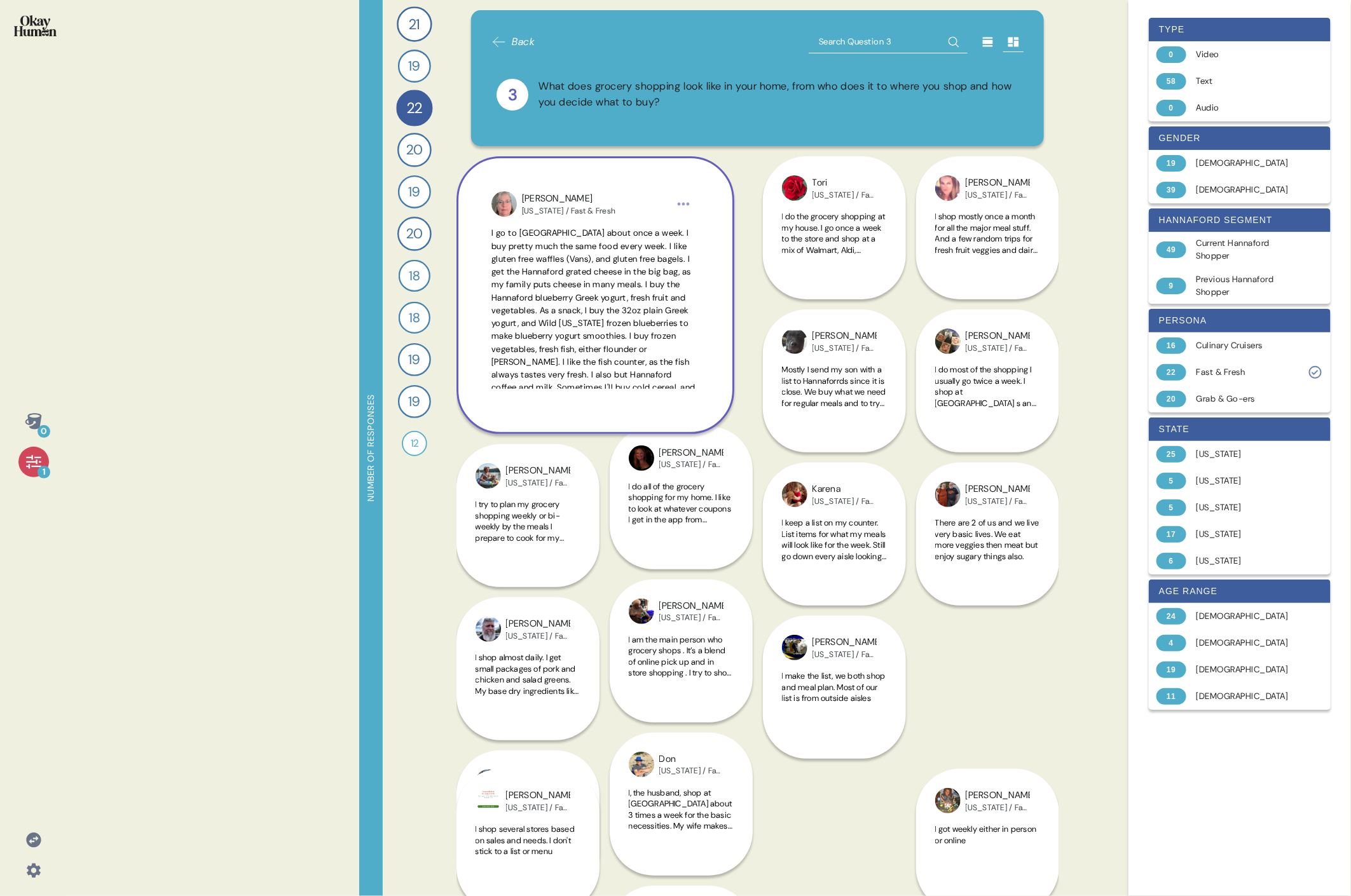
click at [584, 321] on div "[PERSON_NAME] [US_STATE] / Fast & Fresh I go to [GEOGRAPHIC_DATA] about once a …" at bounding box center [595, 295] width 278 height 278
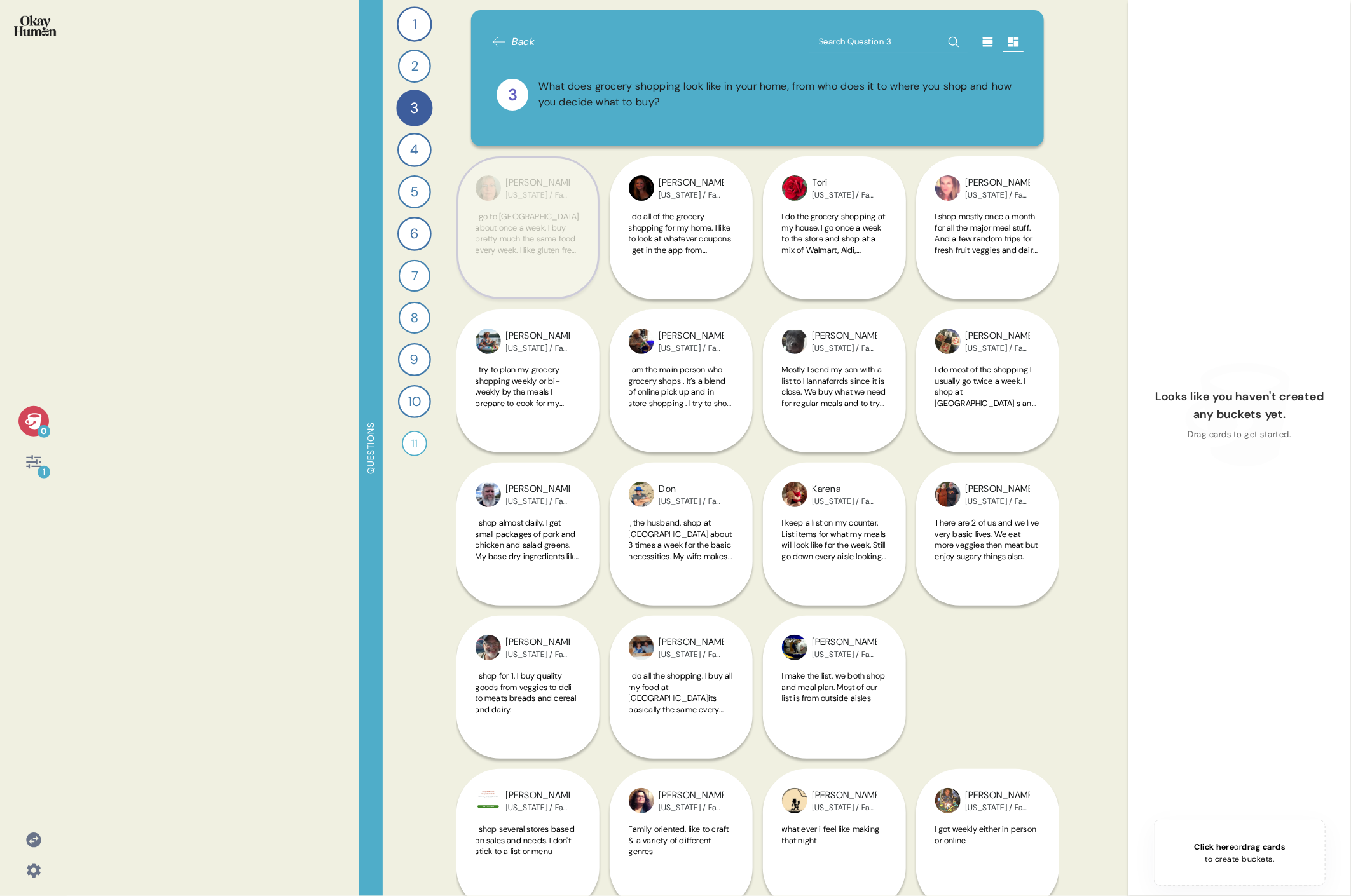
drag, startPoint x: 579, startPoint y: 244, endPoint x: 564, endPoint y: 252, distance: 17.0
click at [564, 252] on span "I go to [GEOGRAPHIC_DATA] about once a week. I buy pretty much the same food ev…" at bounding box center [528, 362] width 105 height 301
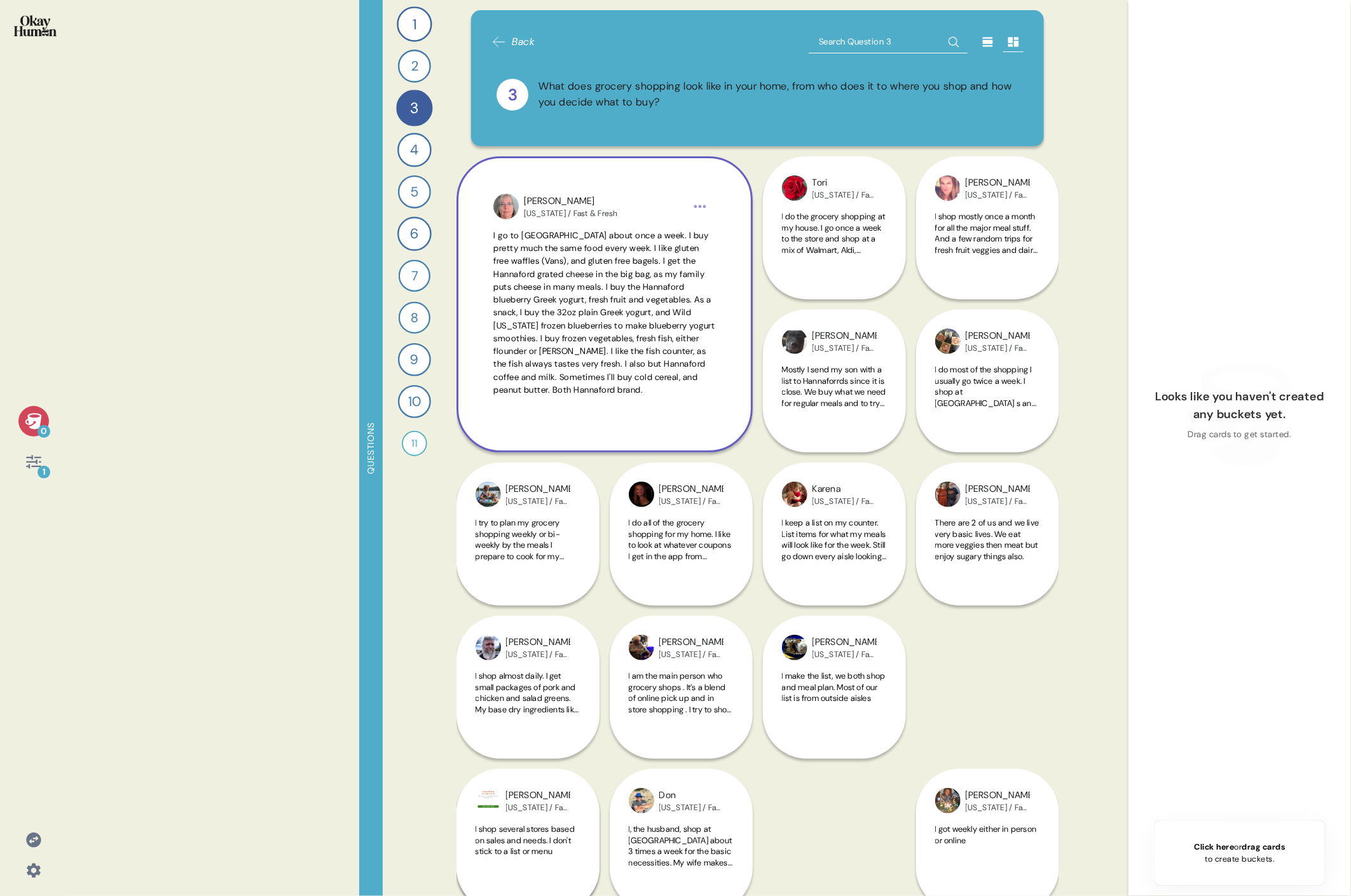
click at [614, 206] on html "0 1 Questions 1 How do you keep up to date with current events and the content …" at bounding box center [676, 448] width 1351 height 896
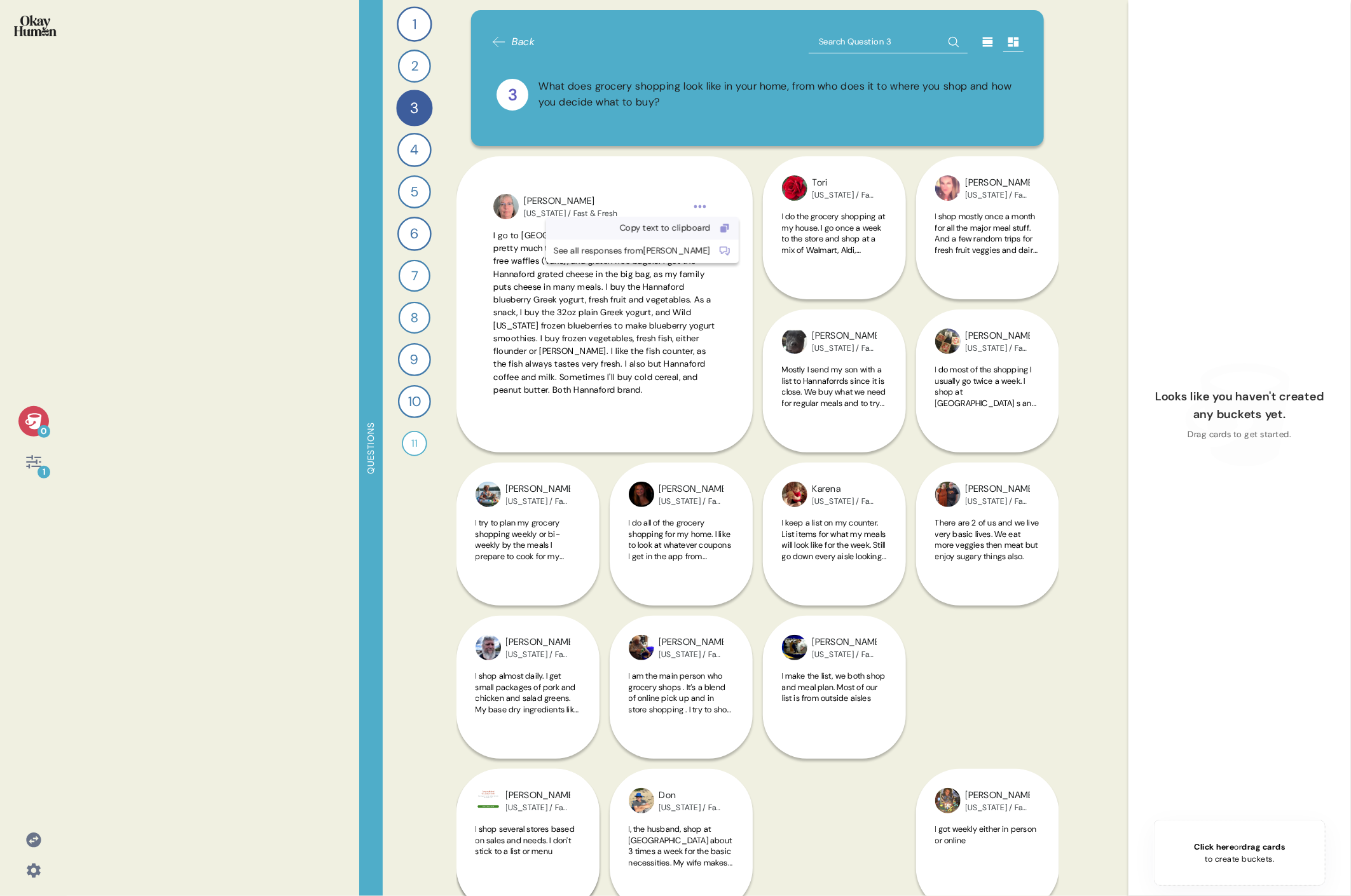
click at [614, 230] on div "Copy text to clipboard" at bounding box center [632, 228] width 157 height 13
click at [529, 412] on div "[PERSON_NAME] [US_STATE] / Fast & Fresh I shop almost daily. I get small packag…" at bounding box center [528, 610] width 143 height 296
click at [559, 412] on div "[PERSON_NAME] [US_STATE] / Fast & Fresh I shop almost daily. I get small packag…" at bounding box center [528, 610] width 143 height 296
click at [491, 412] on div "[PERSON_NAME] [US_STATE] / Fast & Fresh I shop almost daily. I get small packag…" at bounding box center [528, 610] width 143 height 296
click at [223, 412] on div "0 1 Questions 1 How do you keep up to date with current events and the content …" at bounding box center [676, 448] width 1351 height 896
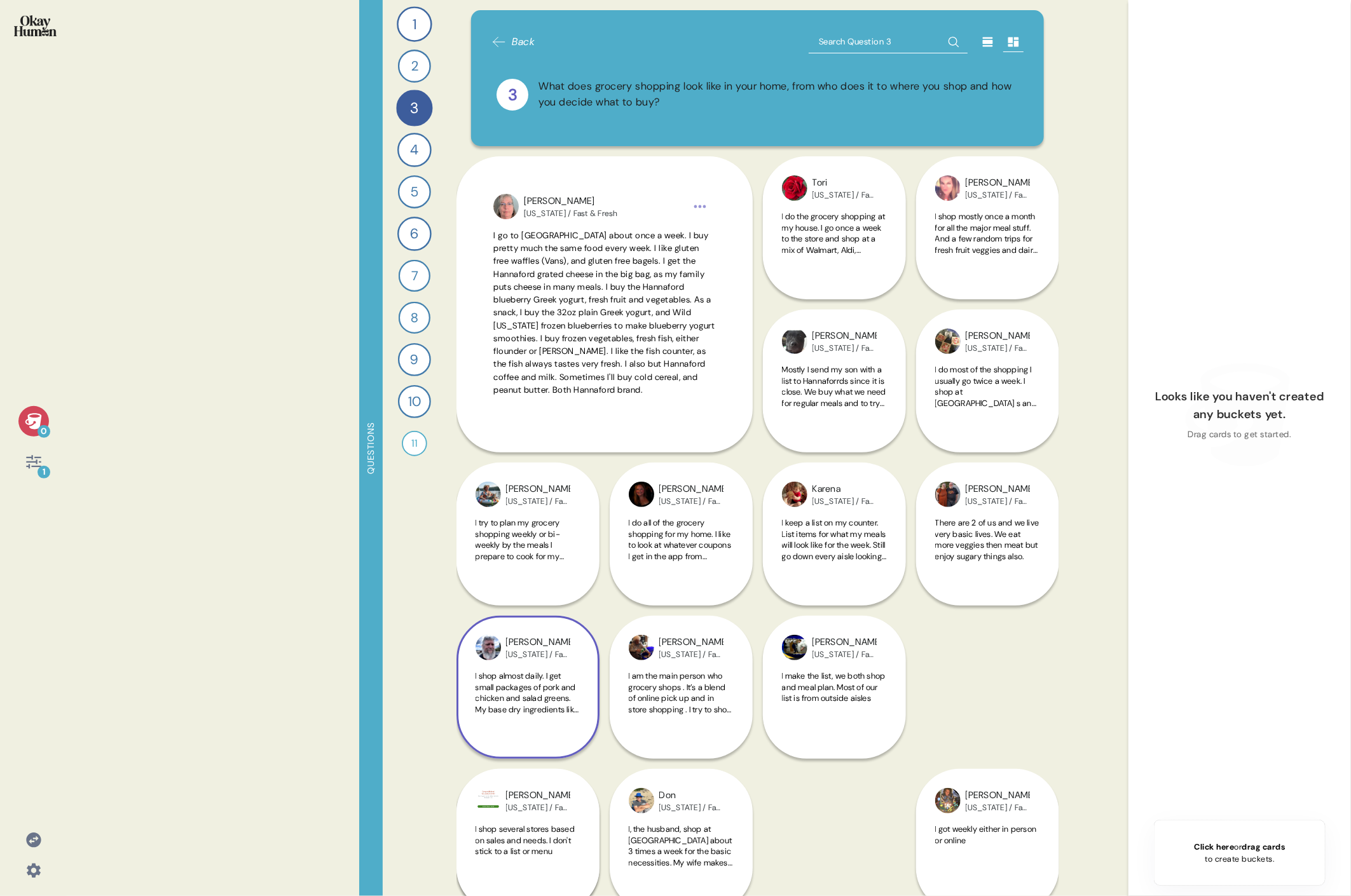
click at [493, 412] on div "[PERSON_NAME] [US_STATE] / Fast & Fresh I shop almost daily. I get small packag…" at bounding box center [528, 610] width 143 height 296
click at [614, 412] on div "[PERSON_NAME] [US_STATE] / Fast & Fresh I do all of the grocery shopping for my…" at bounding box center [681, 534] width 143 height 143
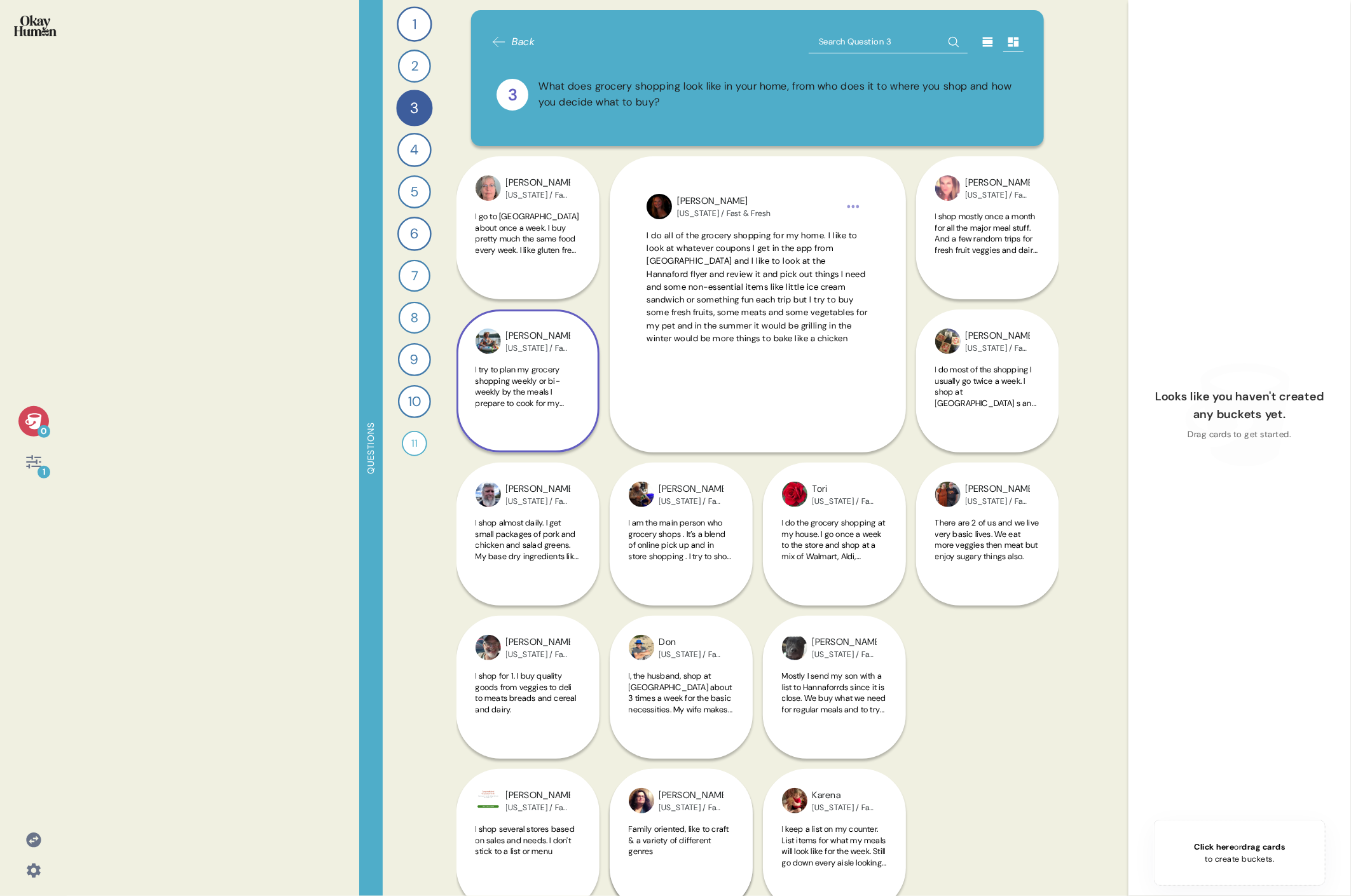
click at [531, 390] on span "I try to plan my grocery shopping weekly or bi-weekly by the meals I prepare to…" at bounding box center [524, 425] width 99 height 122
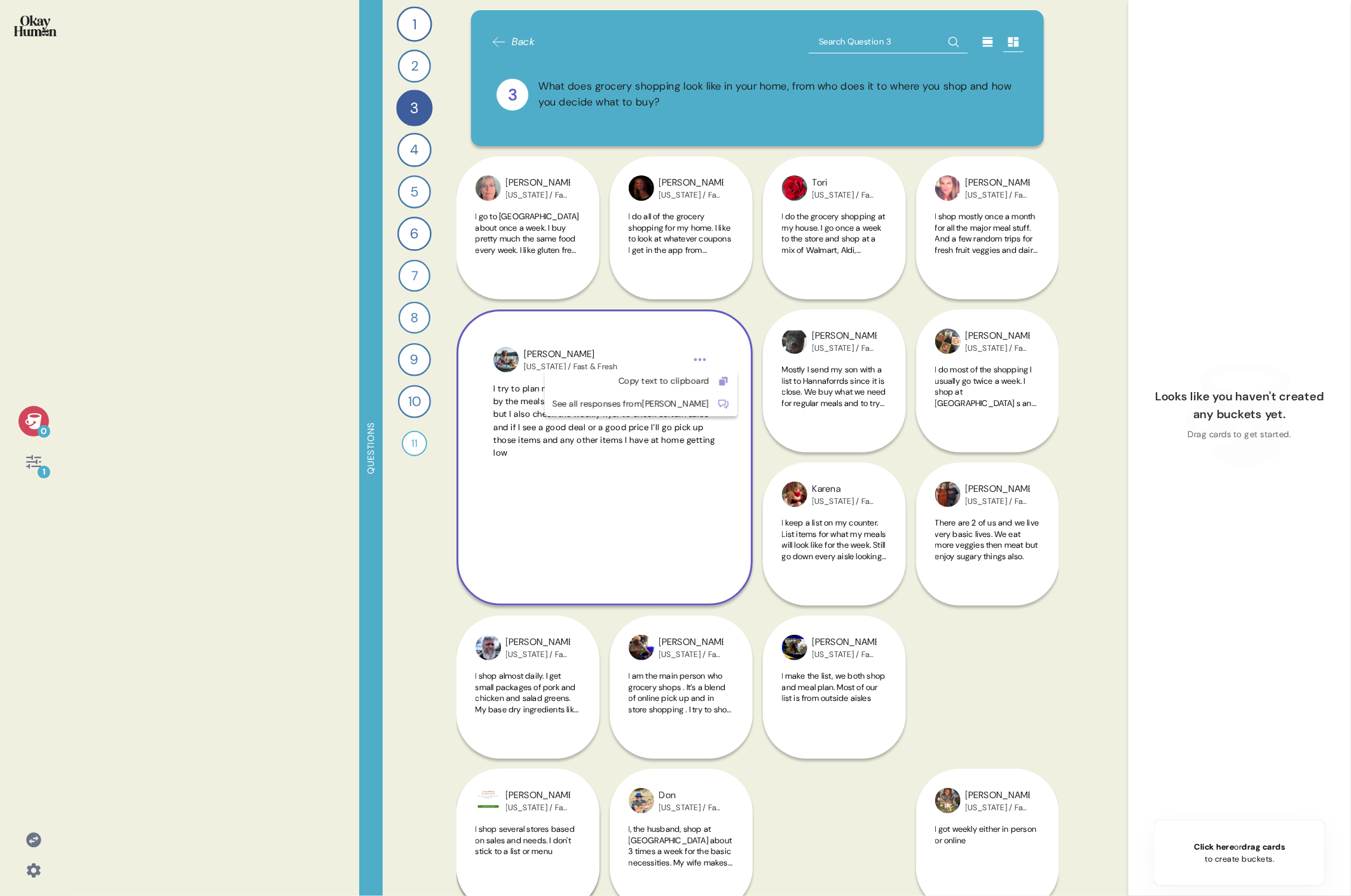
click at [614, 361] on html "0 1 Questions 1 How do you keep up to date with current events and the content …" at bounding box center [676, 448] width 1351 height 896
click at [614, 377] on div "Copy text to clipboard" at bounding box center [631, 381] width 157 height 13
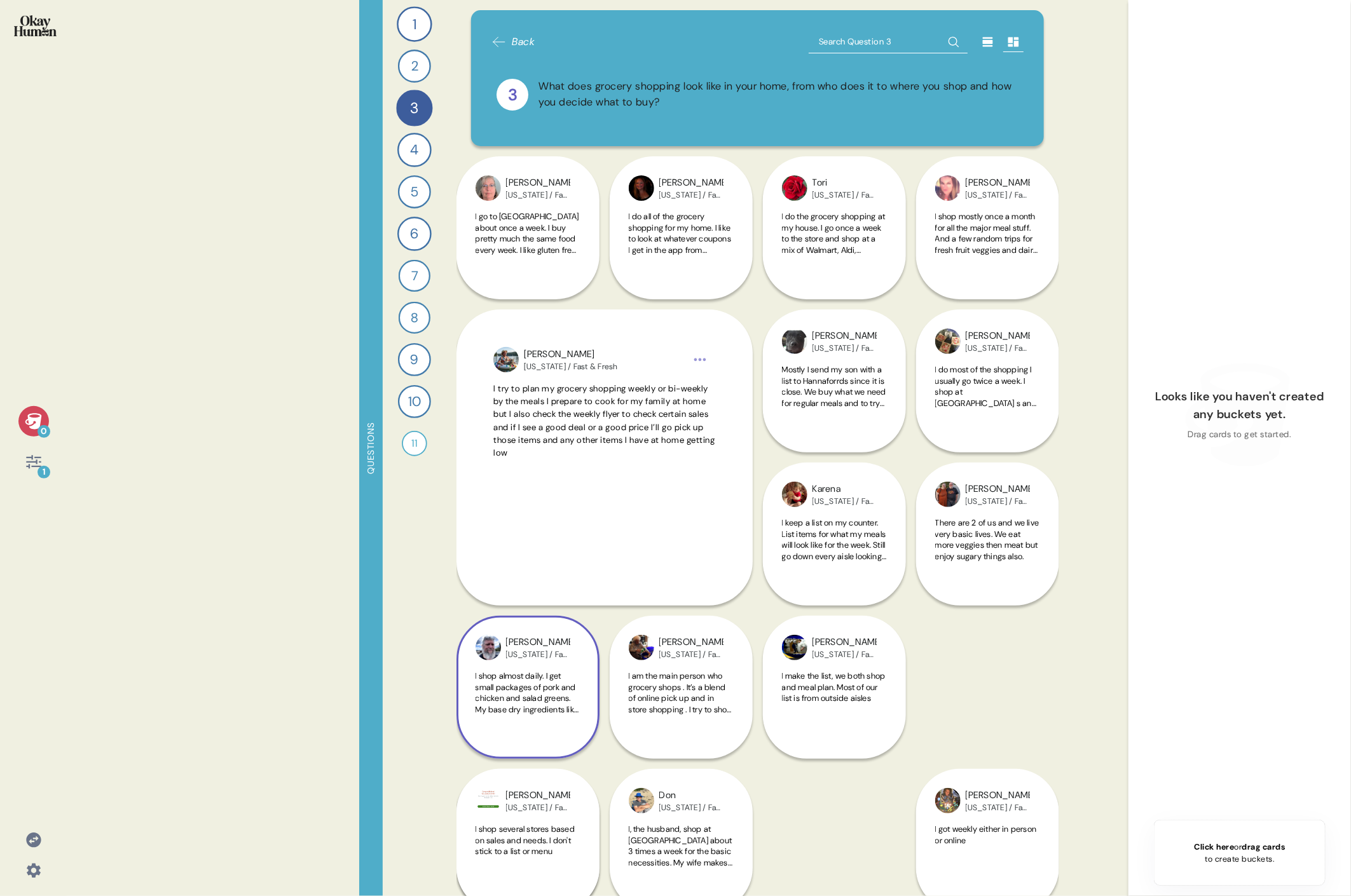
click at [530, 412] on span "I shop almost daily. I get small packages of pork and chicken and salad greens.…" at bounding box center [527, 709] width 104 height 78
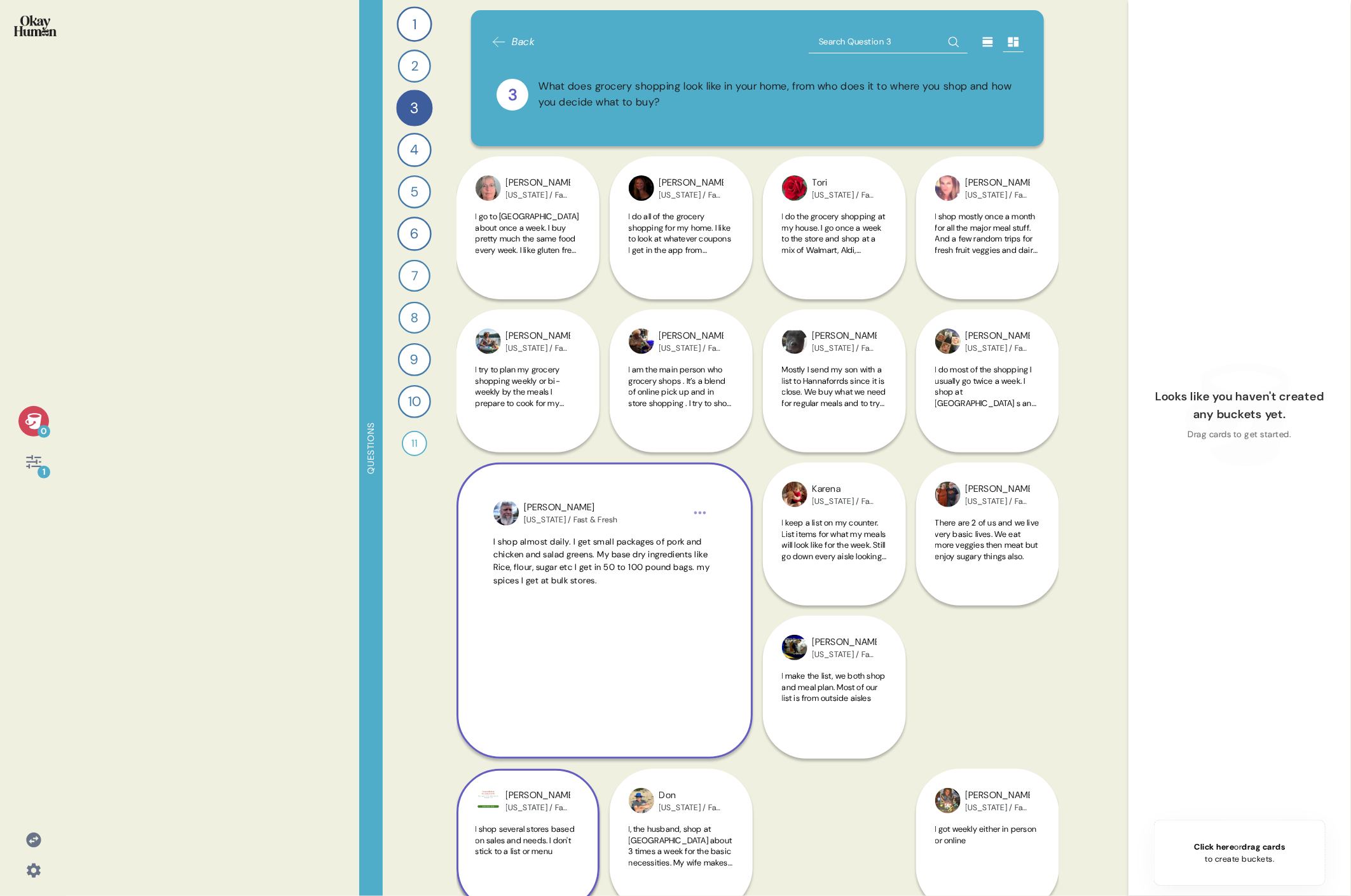
scroll to position [142, 0]
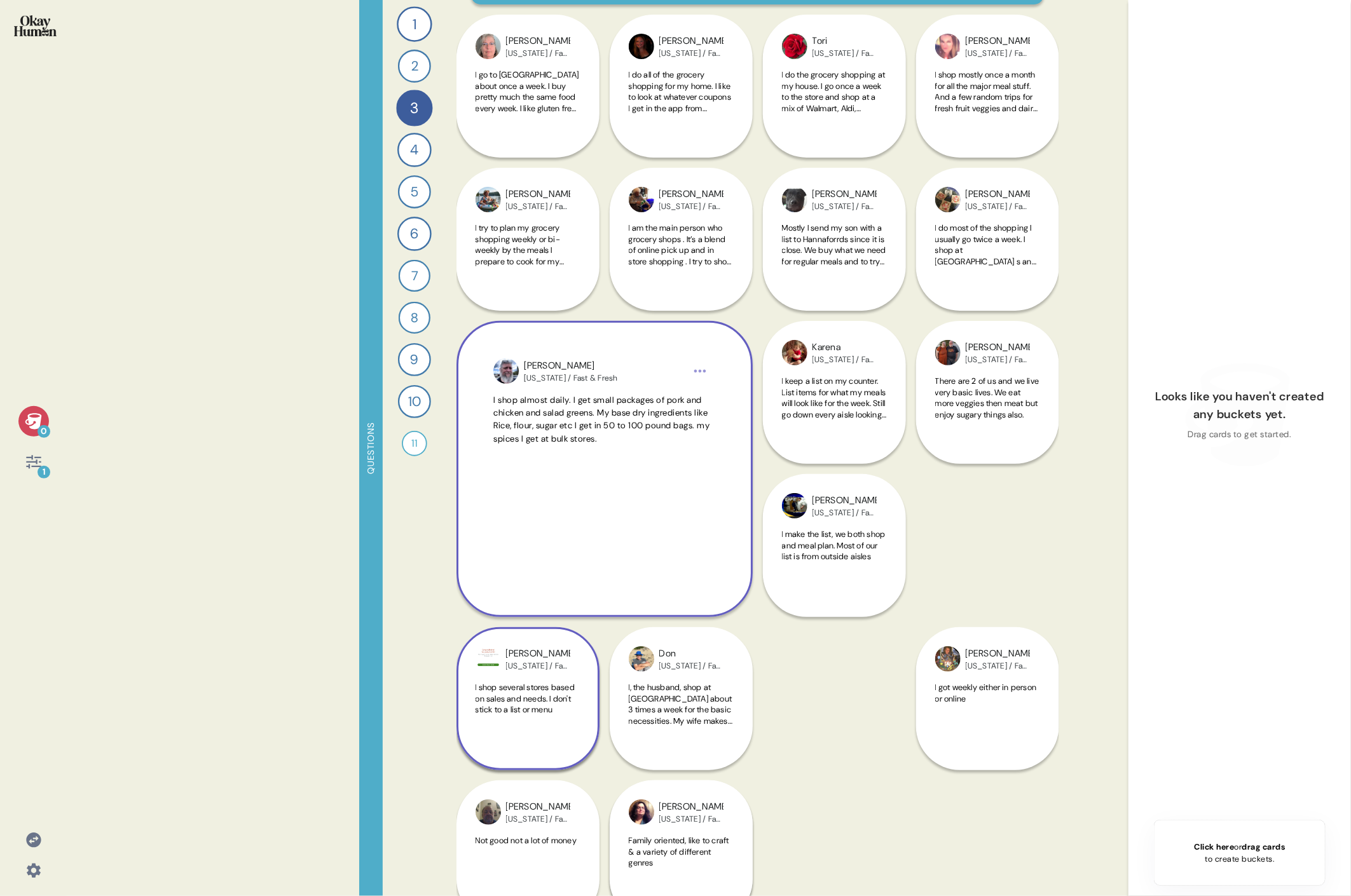
click at [546, 412] on span "I shop several stores based on sales and needs. I don't stick to a list or menu" at bounding box center [524, 699] width 99 height 33
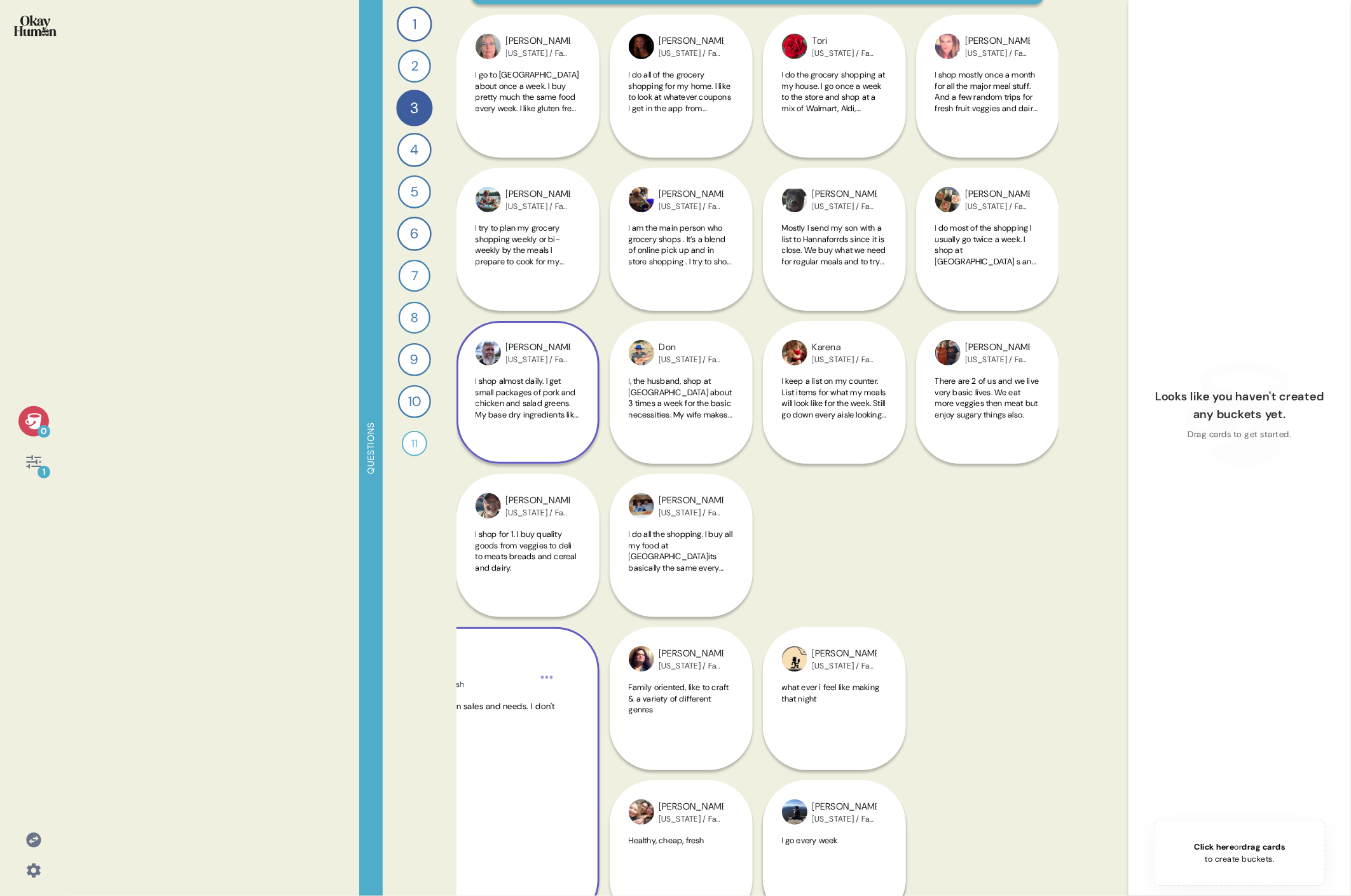
click at [548, 412] on html "0 1 Questions 1 How do you keep up to date with current events and the content …" at bounding box center [676, 448] width 1351 height 896
click at [514, 412] on div "Copy text to clipboard" at bounding box center [473, 698] width 157 height 13
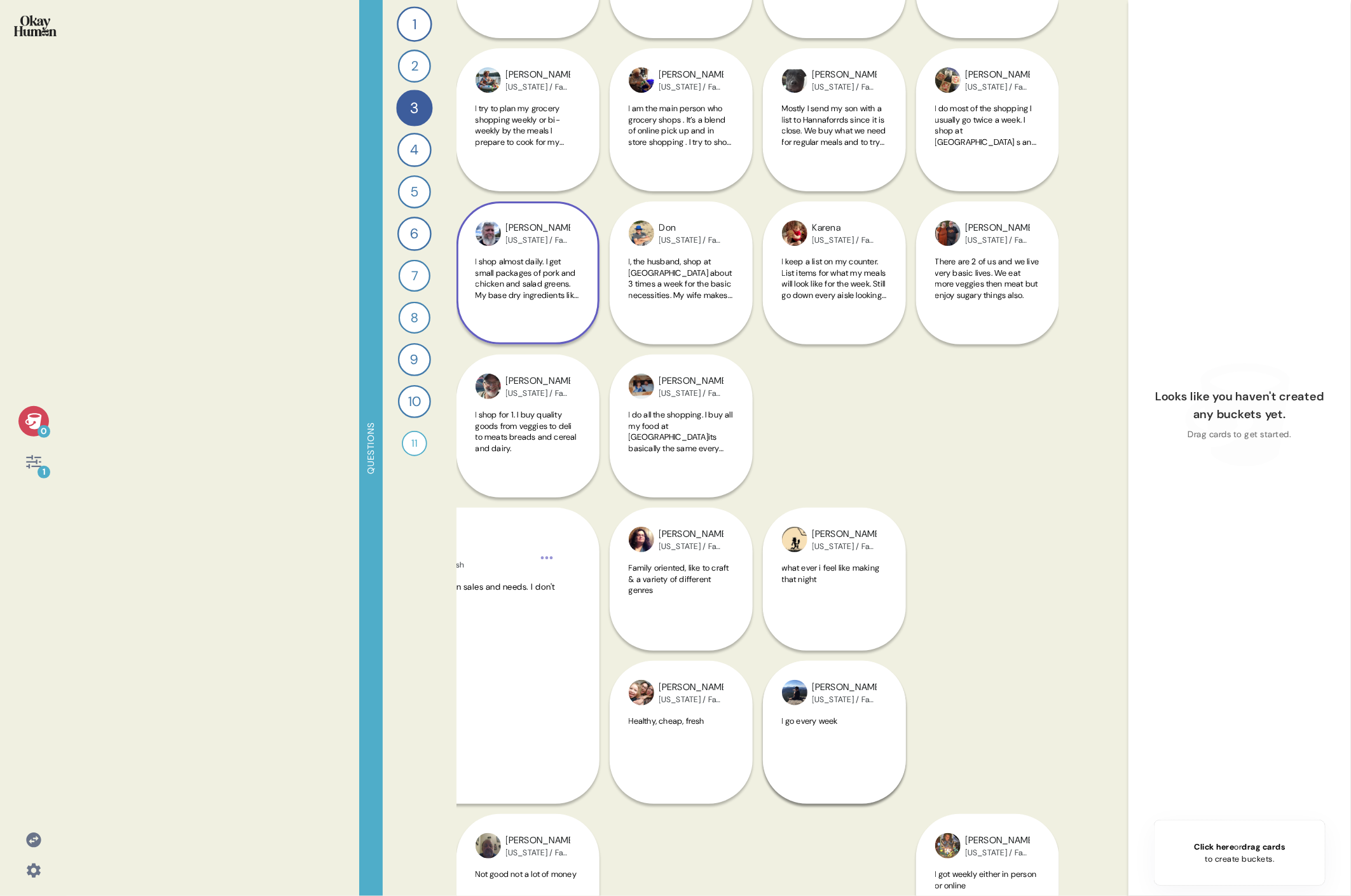
scroll to position [0, 0]
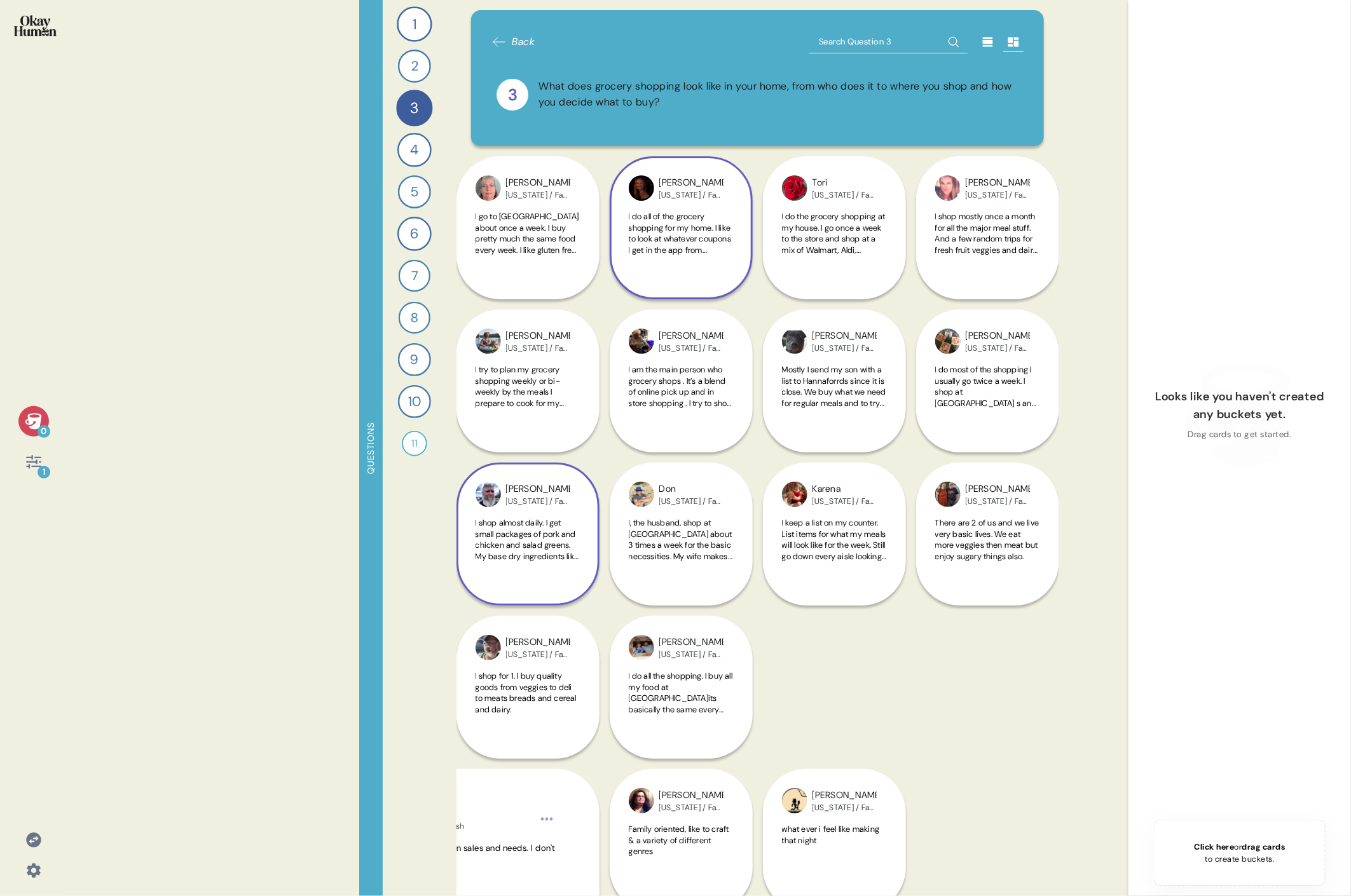
click at [614, 246] on span "I do all of the grocery shopping for my home. I like to look at whatever coupon…" at bounding box center [681, 311] width 104 height 200
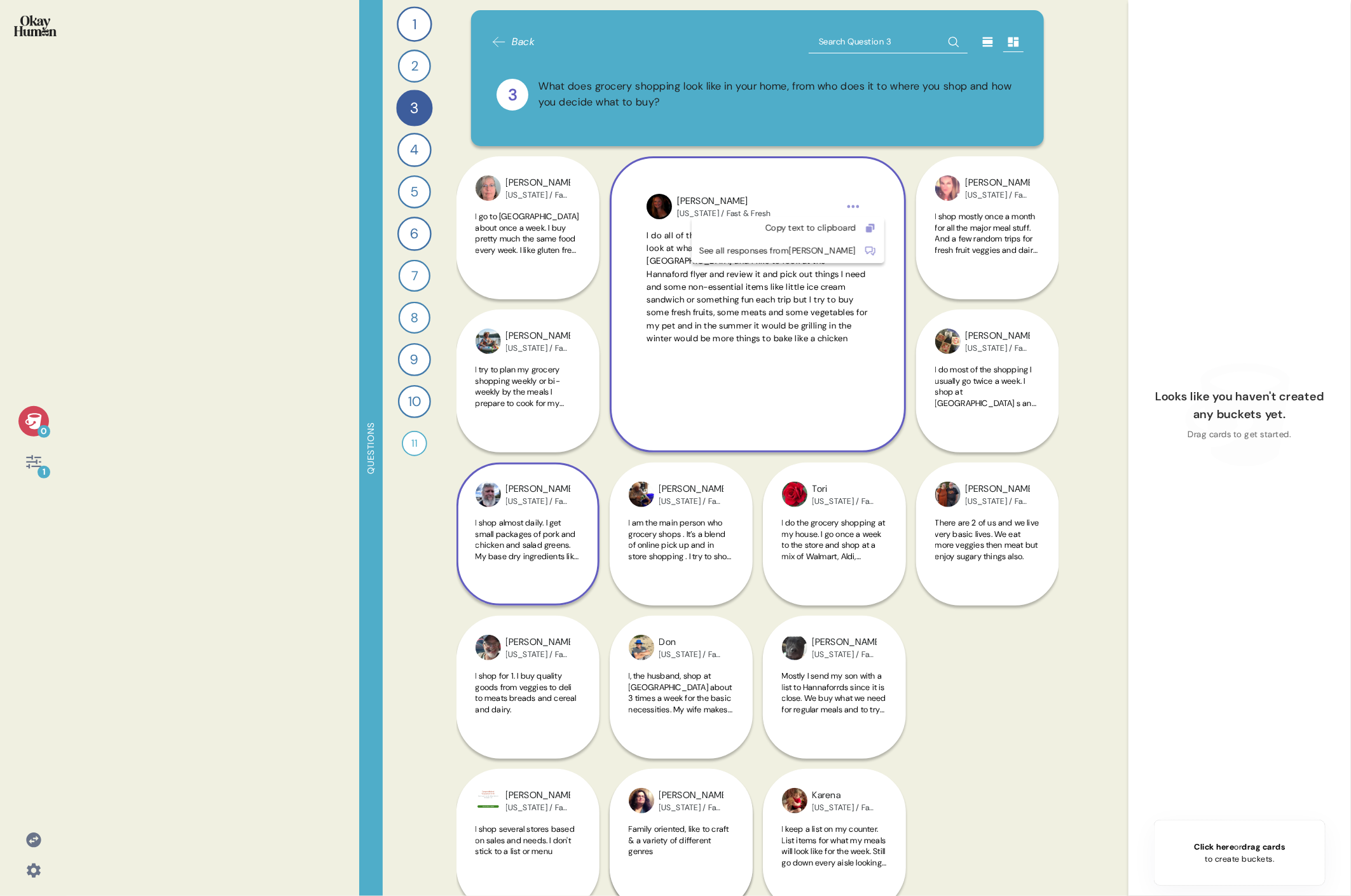
click at [614, 206] on html "0 1 Questions 1 How do you keep up to date with current events and the content …" at bounding box center [676, 448] width 1351 height 896
click at [614, 225] on div "Copy text to clipboard" at bounding box center [777, 228] width 157 height 13
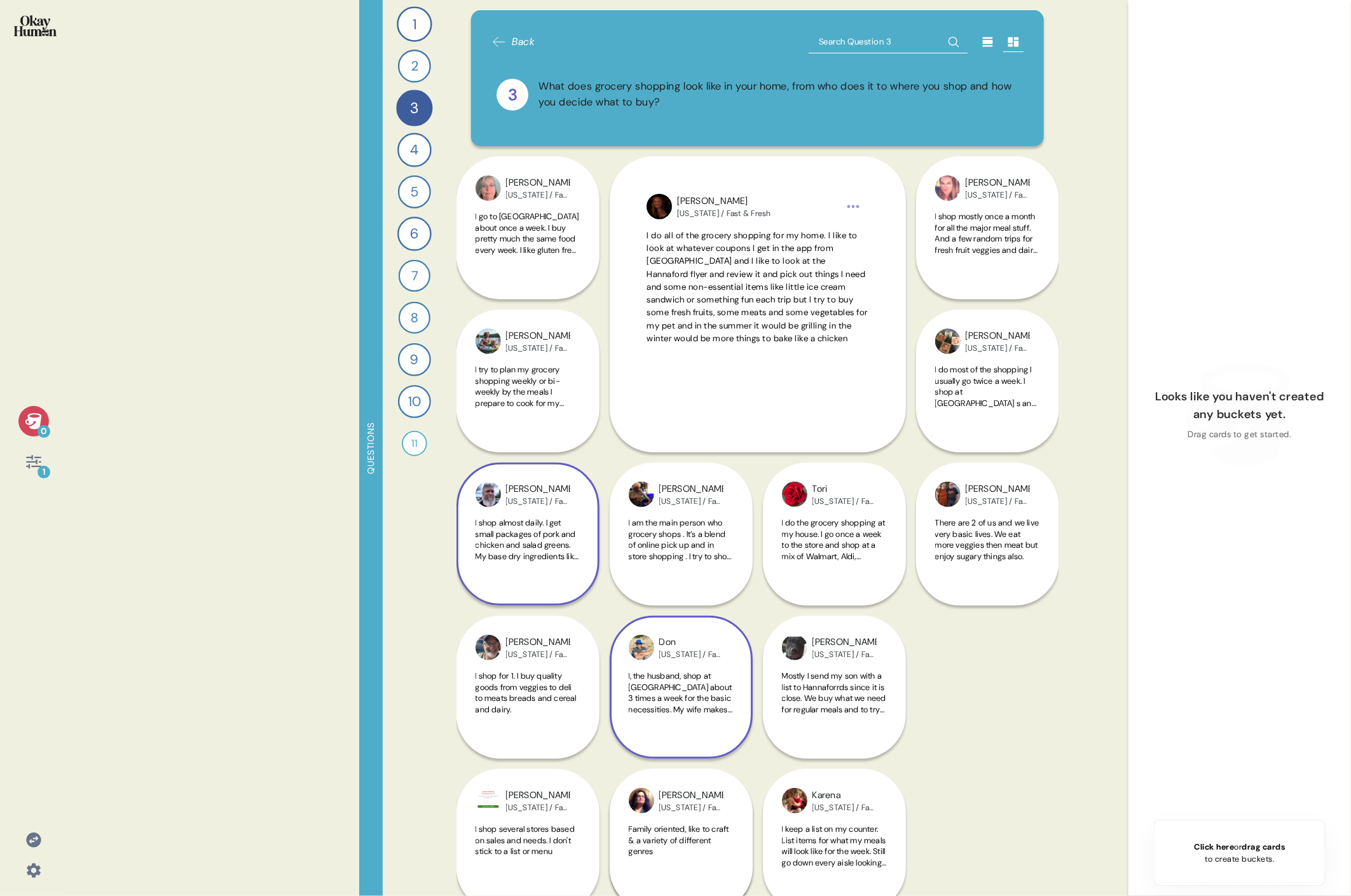
click at [614, 412] on div "[PERSON_NAME][US_STATE] / Fast & Fresh I, the husband, shop at [GEOGRAPHIC_DATA…" at bounding box center [681, 610] width 143 height 296
click at [522, 412] on span "I shop almost daily. I get small packages of pork and chicken and salad greens.…" at bounding box center [527, 556] width 104 height 78
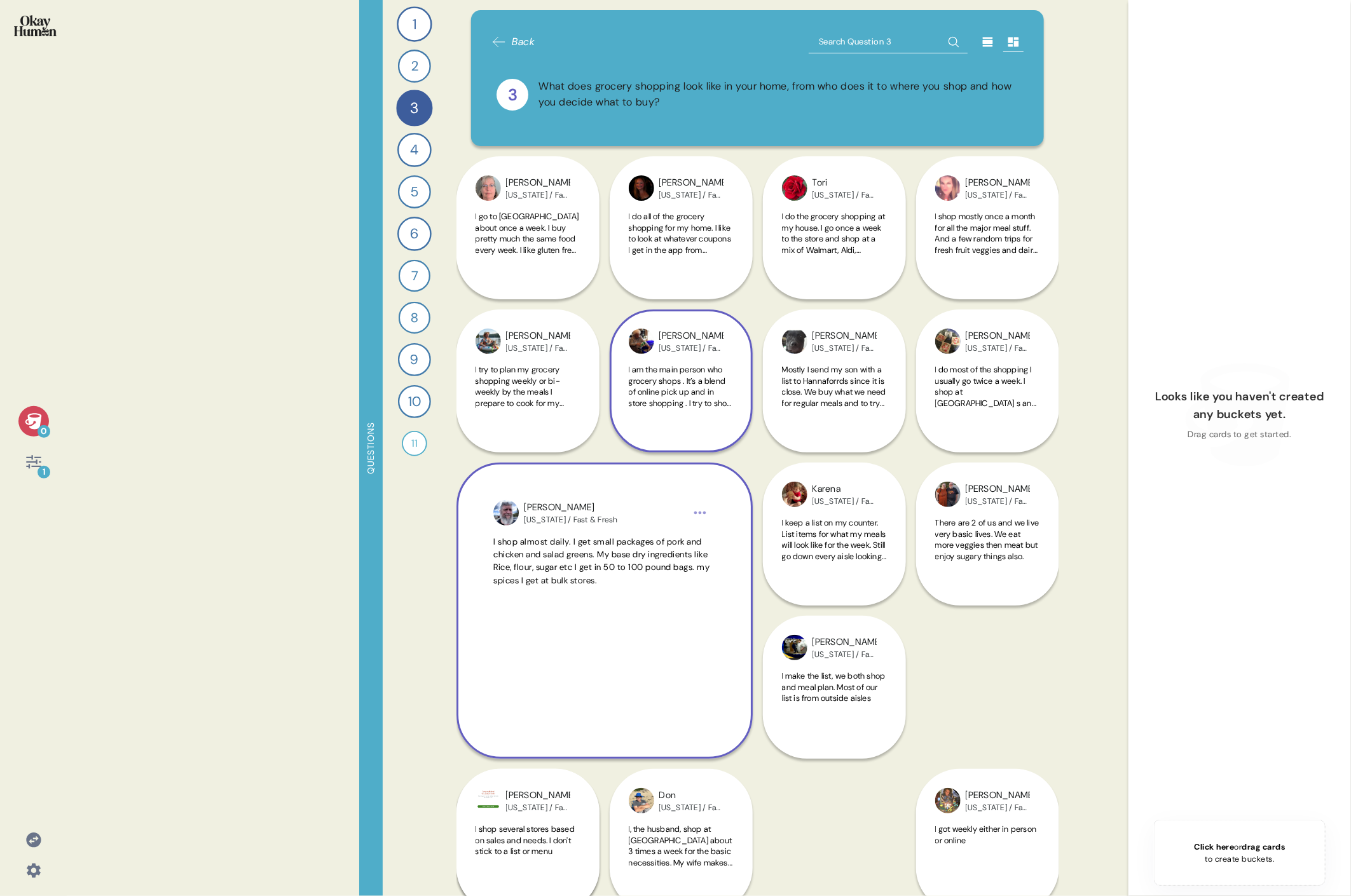
click at [614, 384] on span "I am the main person who grocery shops . It’s a blend of online pick up and in …" at bounding box center [681, 386] width 105 height 44
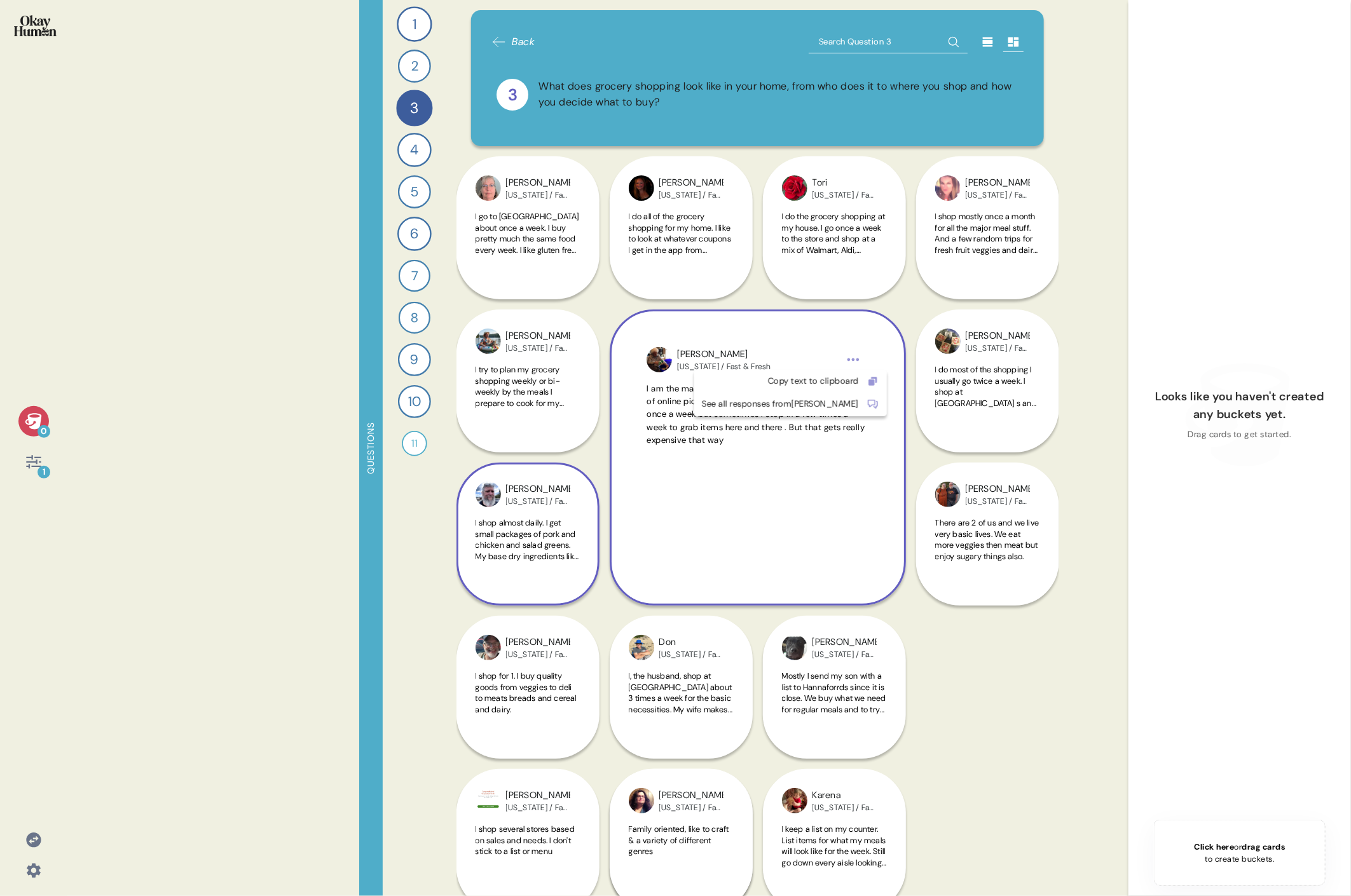
click at [614, 362] on html "0 1 Questions 1 How do you keep up to date with current events and the content …" at bounding box center [676, 448] width 1351 height 896
click at [614, 378] on div "Copy text to clipboard" at bounding box center [780, 381] width 157 height 13
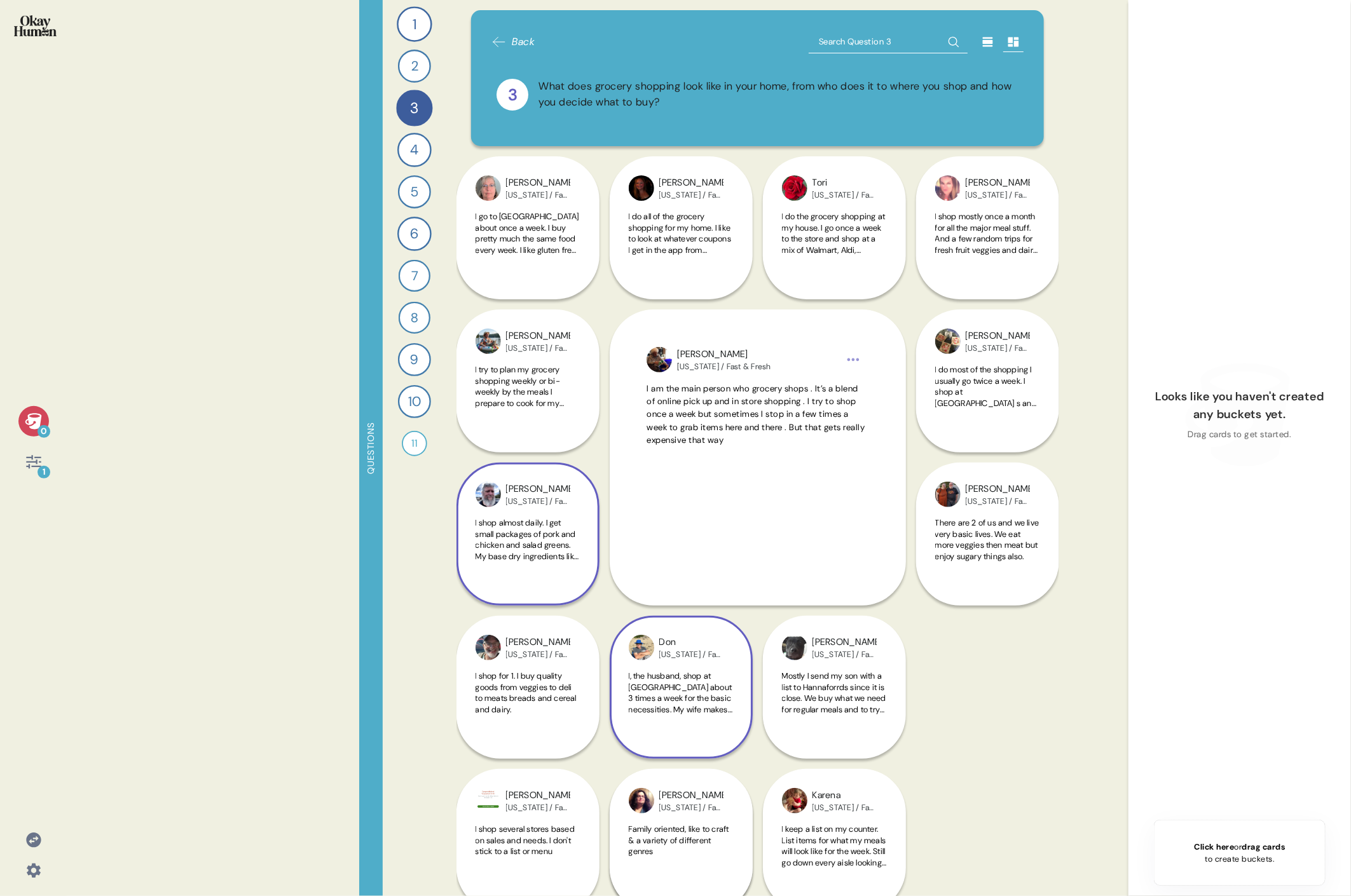
click at [614, 412] on span "I, the husband, shop at [GEOGRAPHIC_DATA] about 3 times a week for the basic ne…" at bounding box center [681, 709] width 104 height 78
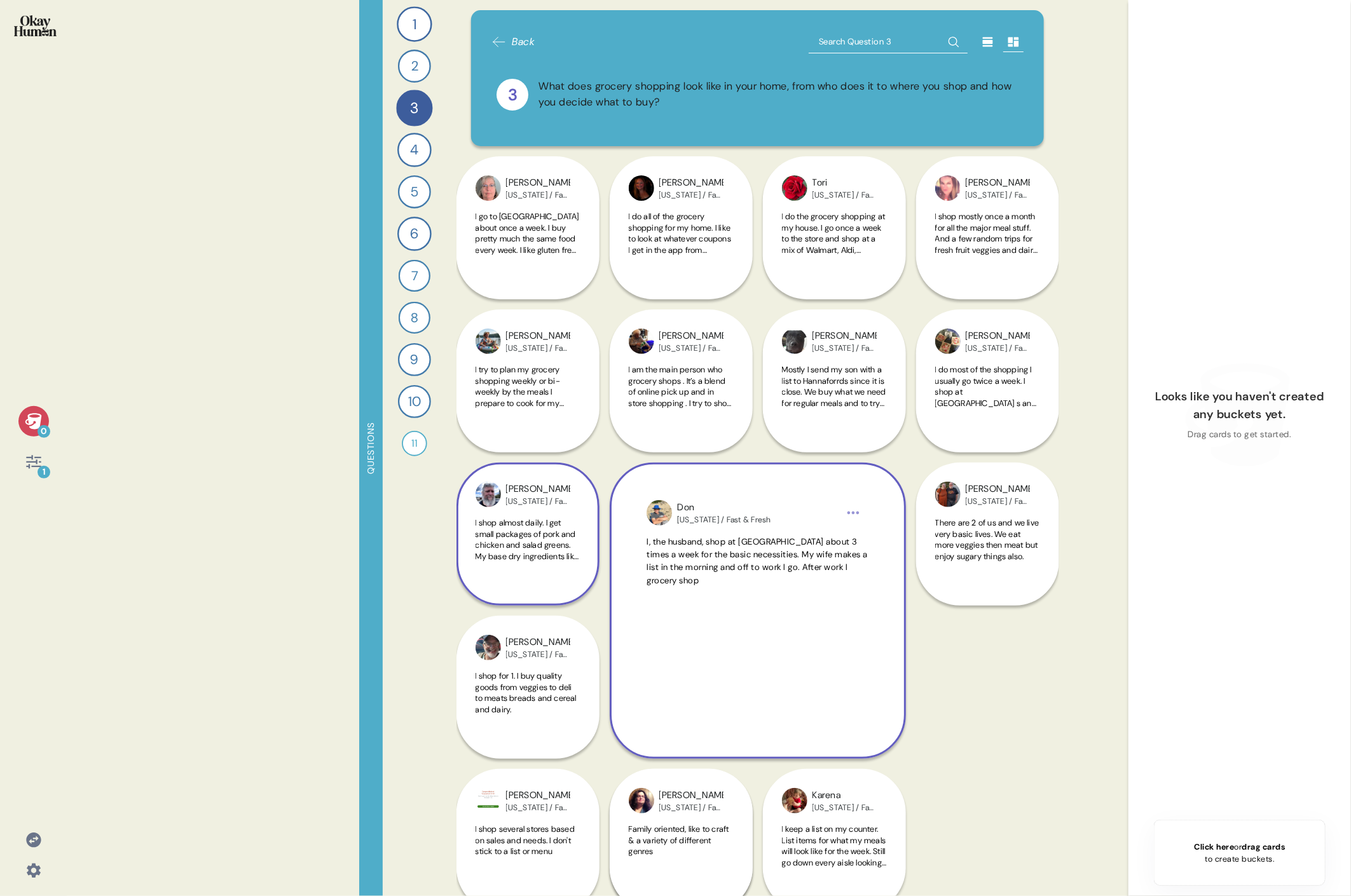
click at [614, 412] on html "0 1 Questions 1 How do you keep up to date with current events and the content …" at bounding box center [676, 448] width 1351 height 896
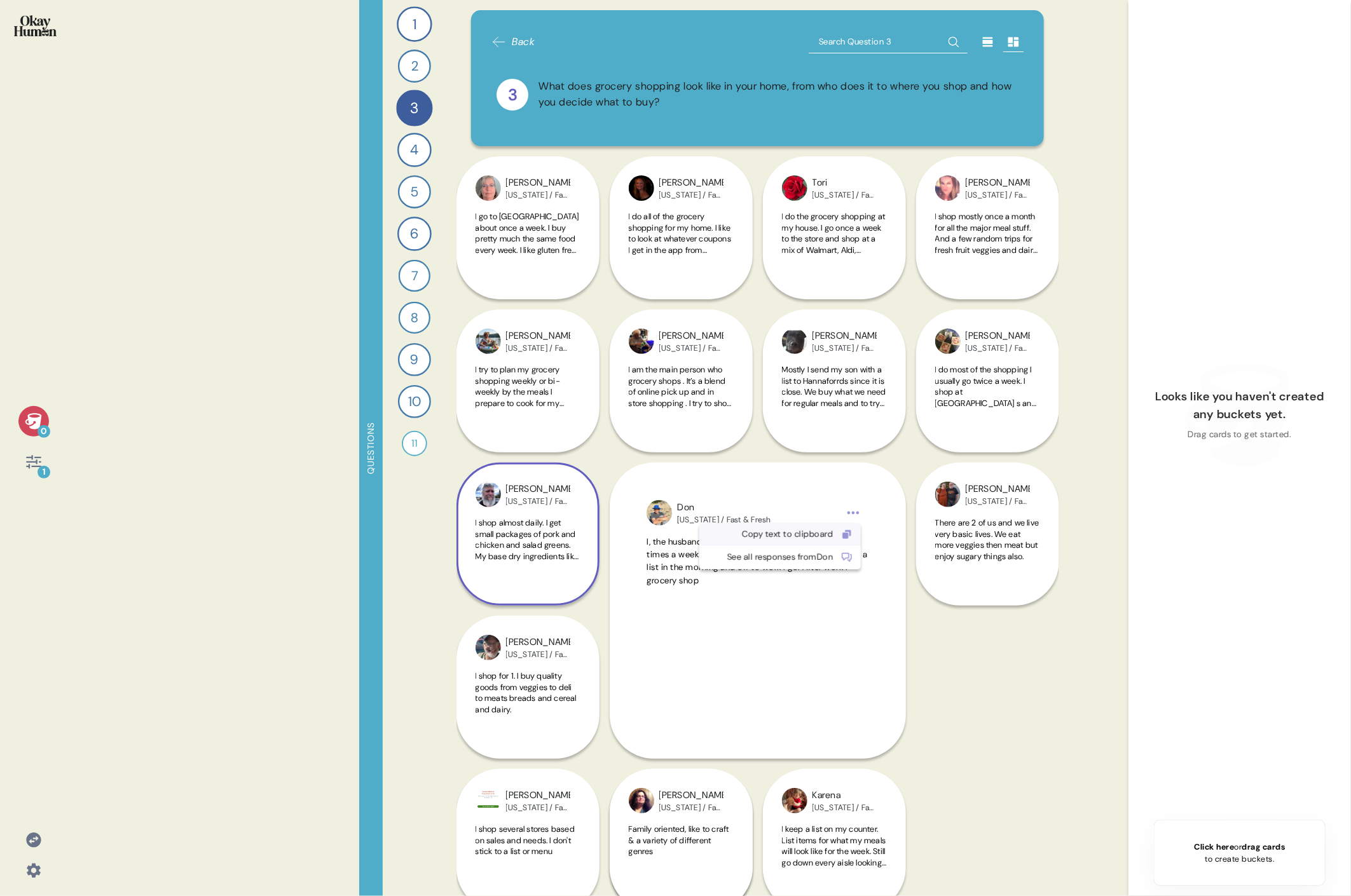
click at [614, 412] on div "Copy text to clipboard" at bounding box center [769, 534] width 126 height 13
click at [614, 412] on div "[PERSON_NAME] [US_STATE] / Fast & Fresh I try to plan my grocery shopping weekl…" at bounding box center [758, 615] width 603 height 919
click at [614, 412] on span "Family oriented, like to craft & a variety of different genres" at bounding box center [679, 841] width 100 height 33
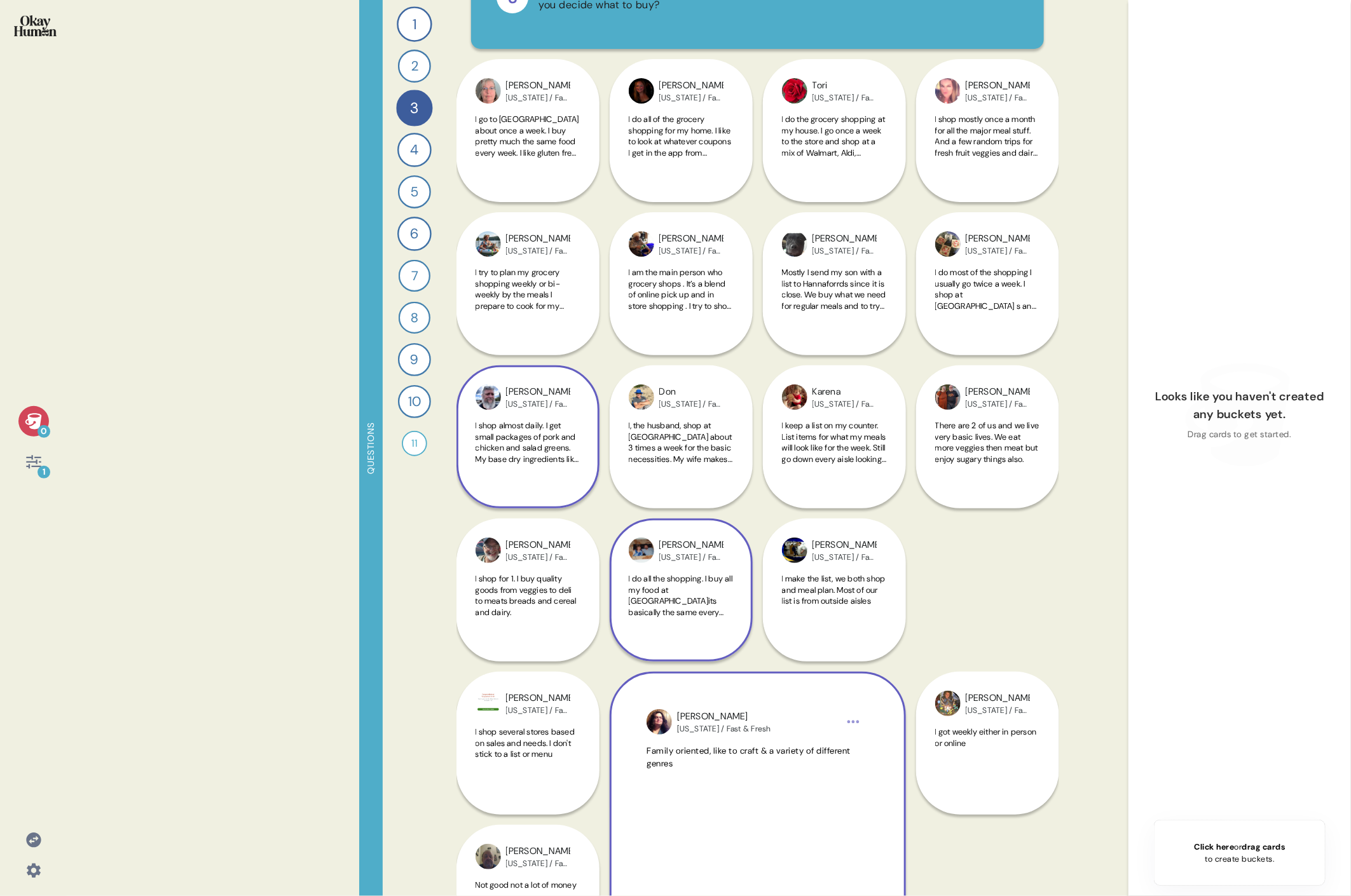
scroll to position [271, 0]
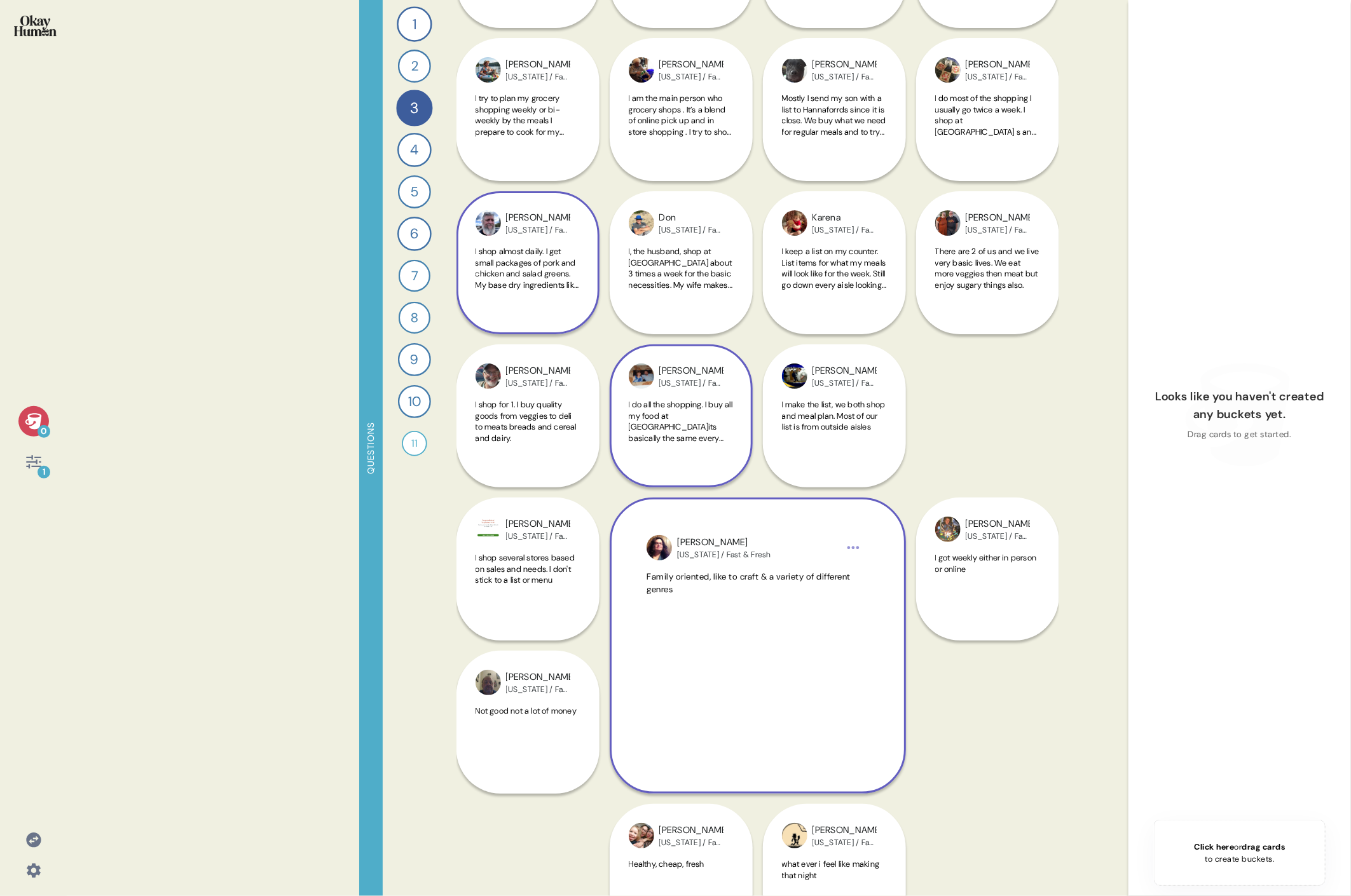
click at [614, 412] on span "I do all the shopping. I buy all my food at [GEOGRAPHIC_DATA]its basically the …" at bounding box center [681, 421] width 105 height 44
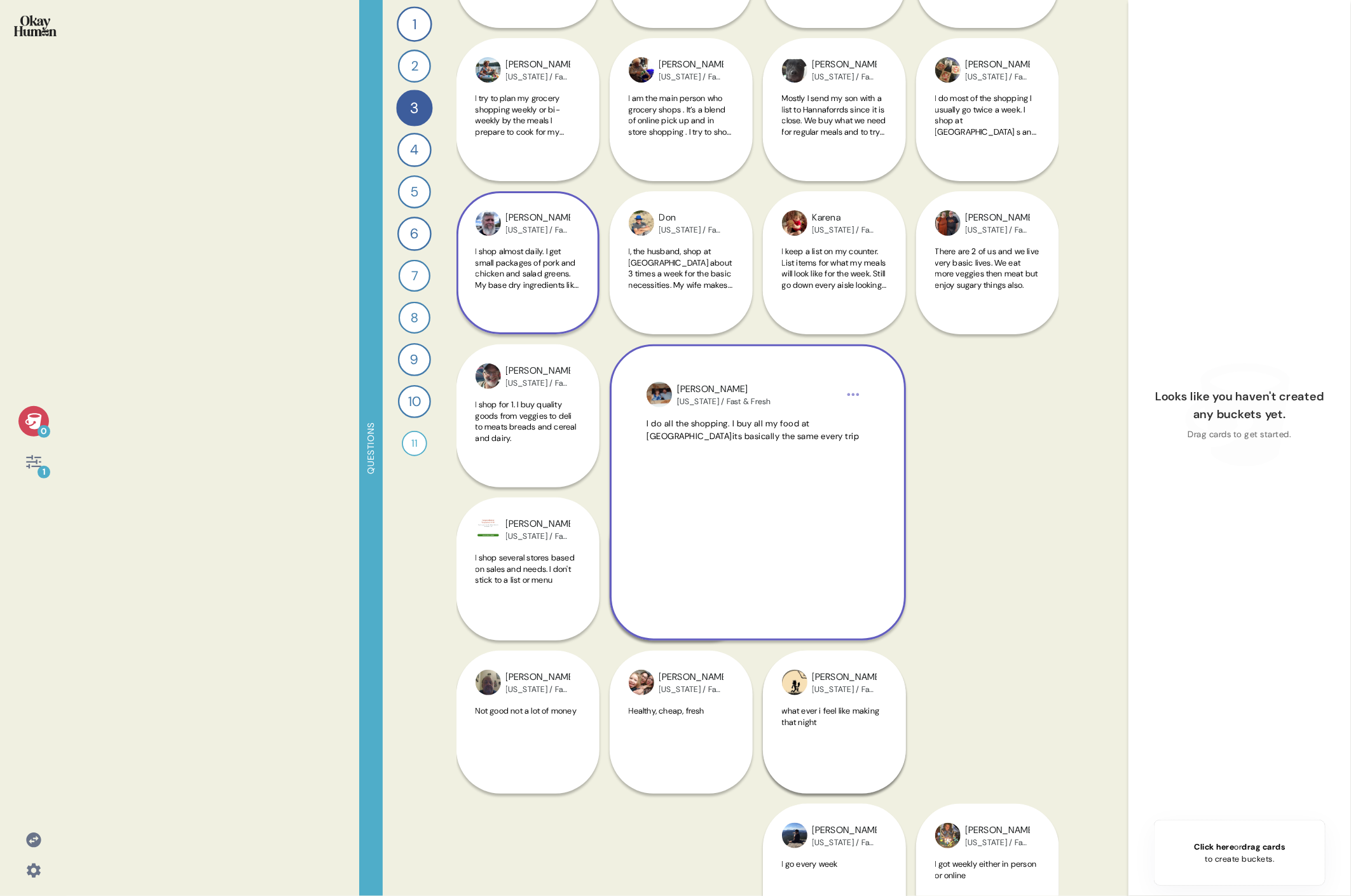
click at [614, 395] on html "0 1 Questions 1 How do you keep up to date with current events and the content …" at bounding box center [676, 448] width 1351 height 896
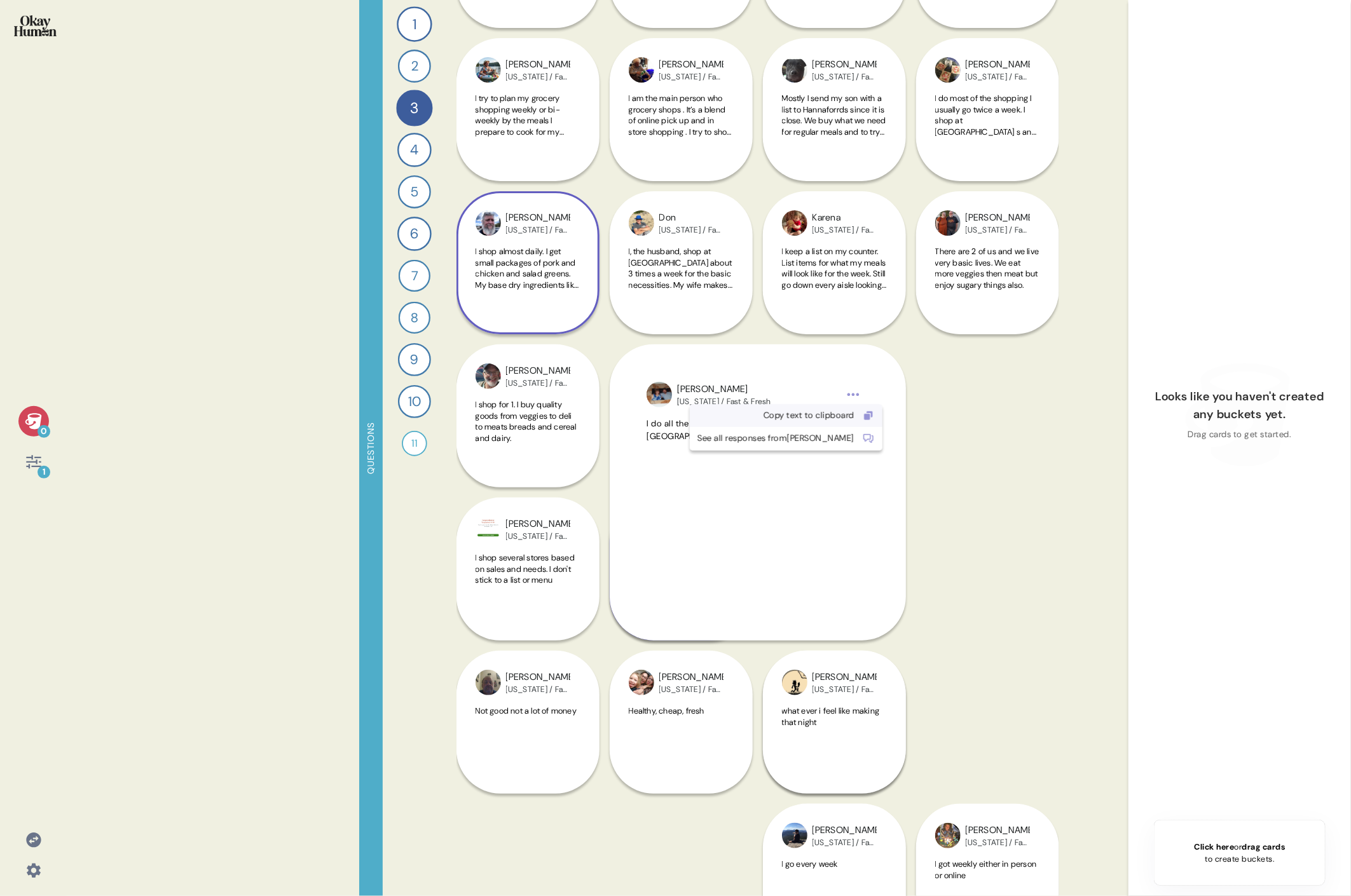
click at [614, 412] on div "Copy text to clipboard" at bounding box center [776, 415] width 157 height 13
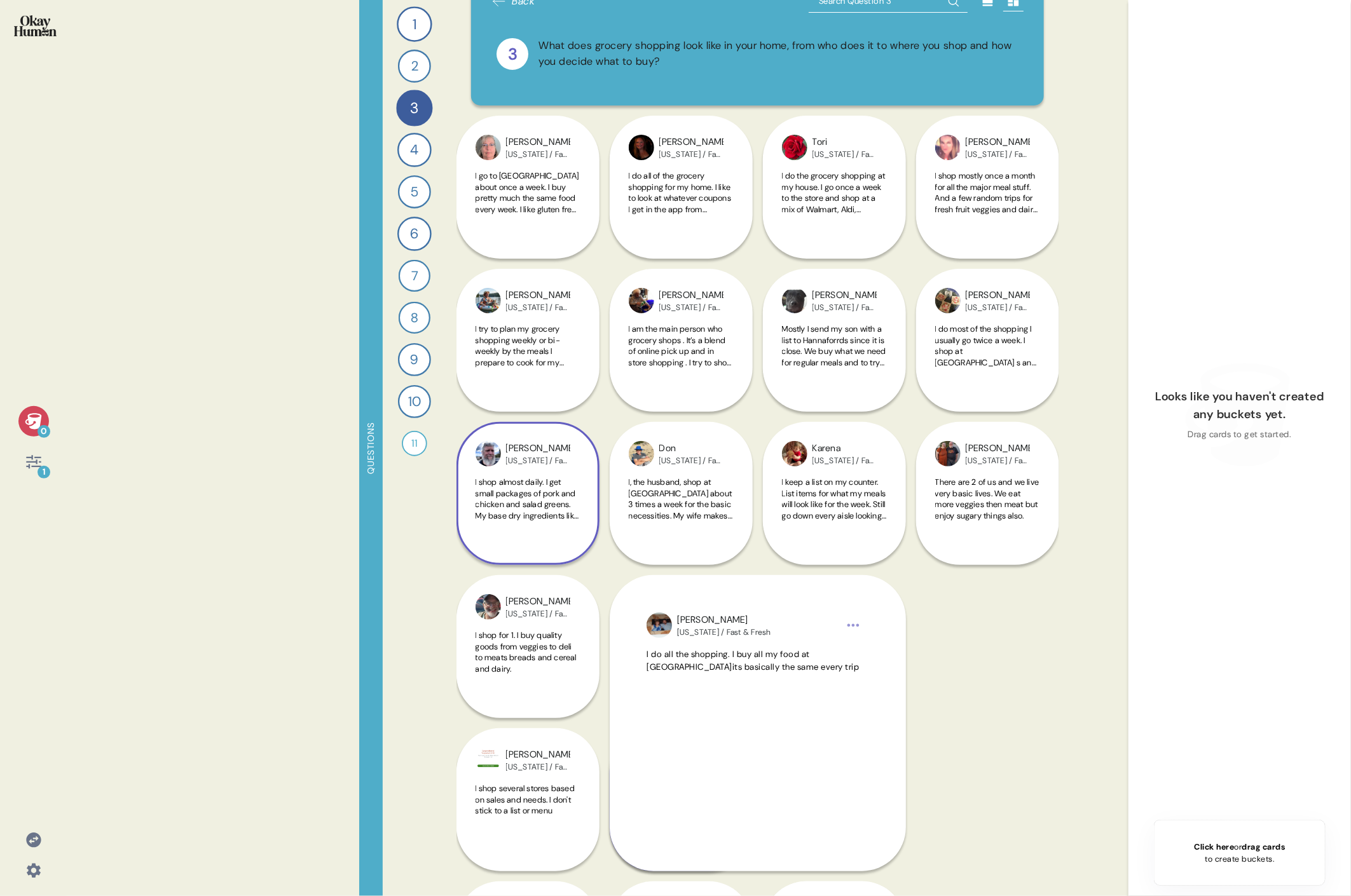
scroll to position [0, 0]
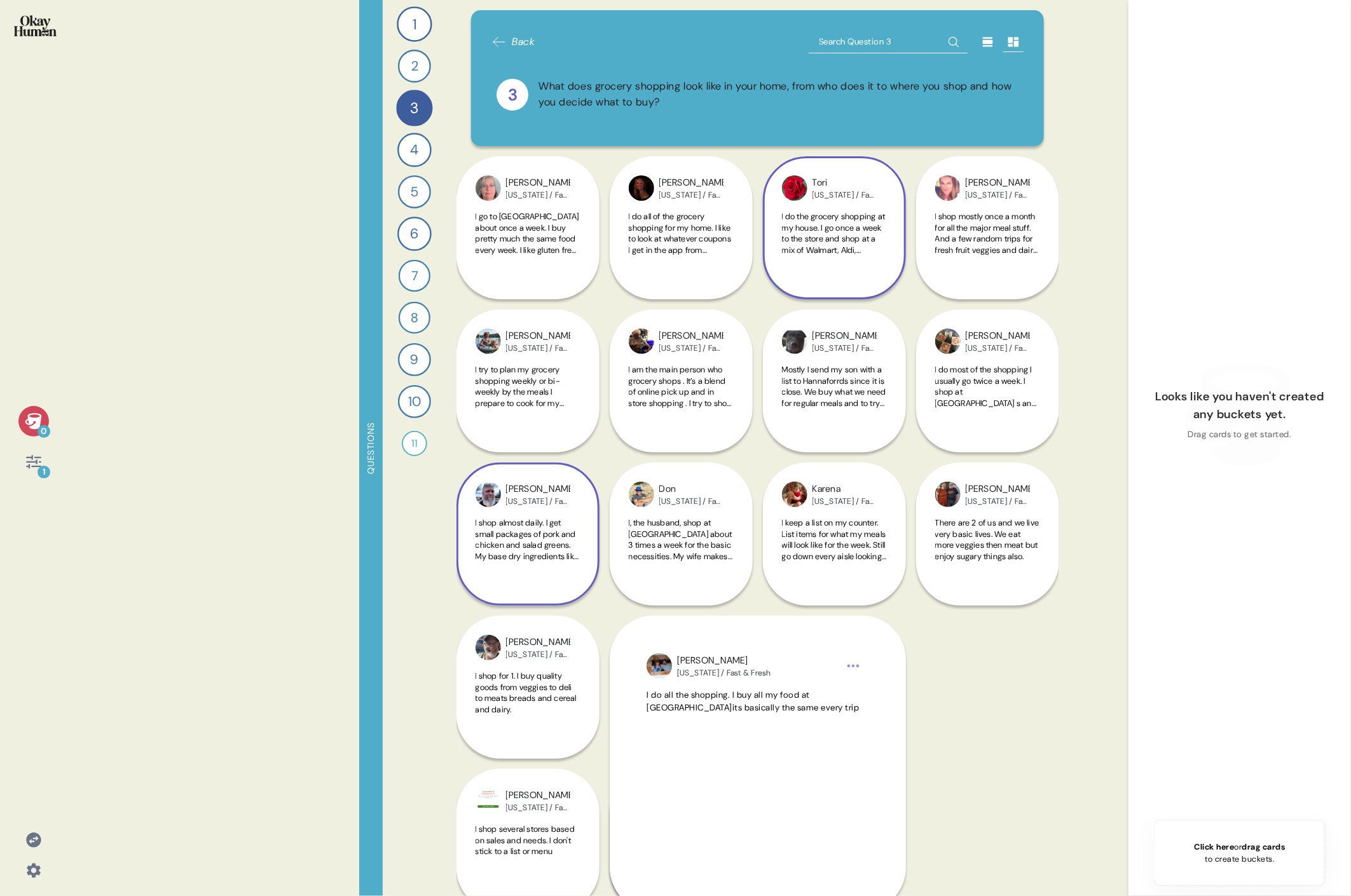
click at [614, 224] on span "I do the grocery shopping at my house. I go once a week to the store and shop a…" at bounding box center [833, 284] width 104 height 145
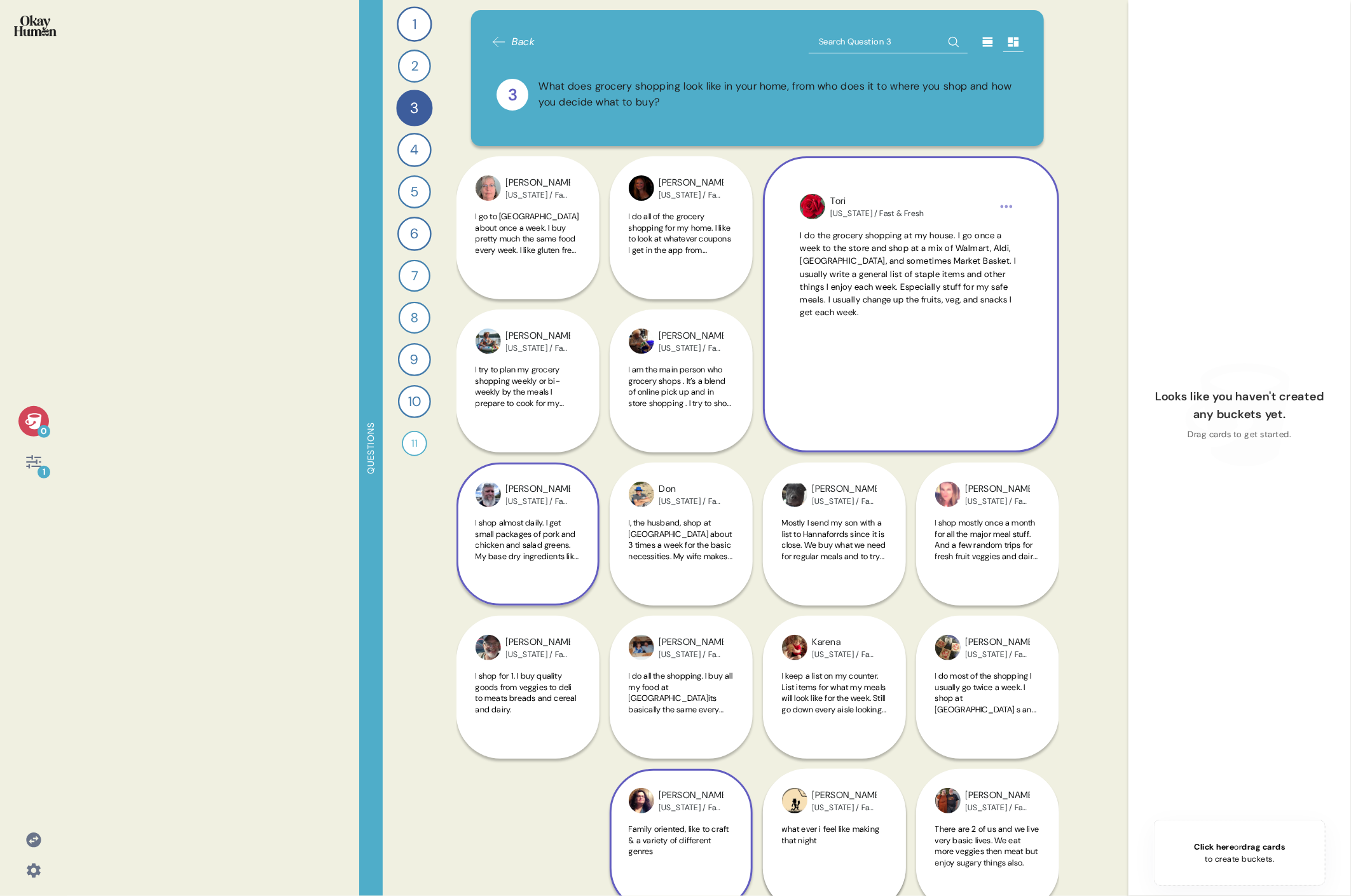
click at [614, 201] on html "0 1 Questions 1 How do you keep up to date with current events and the content …" at bounding box center [676, 448] width 1351 height 896
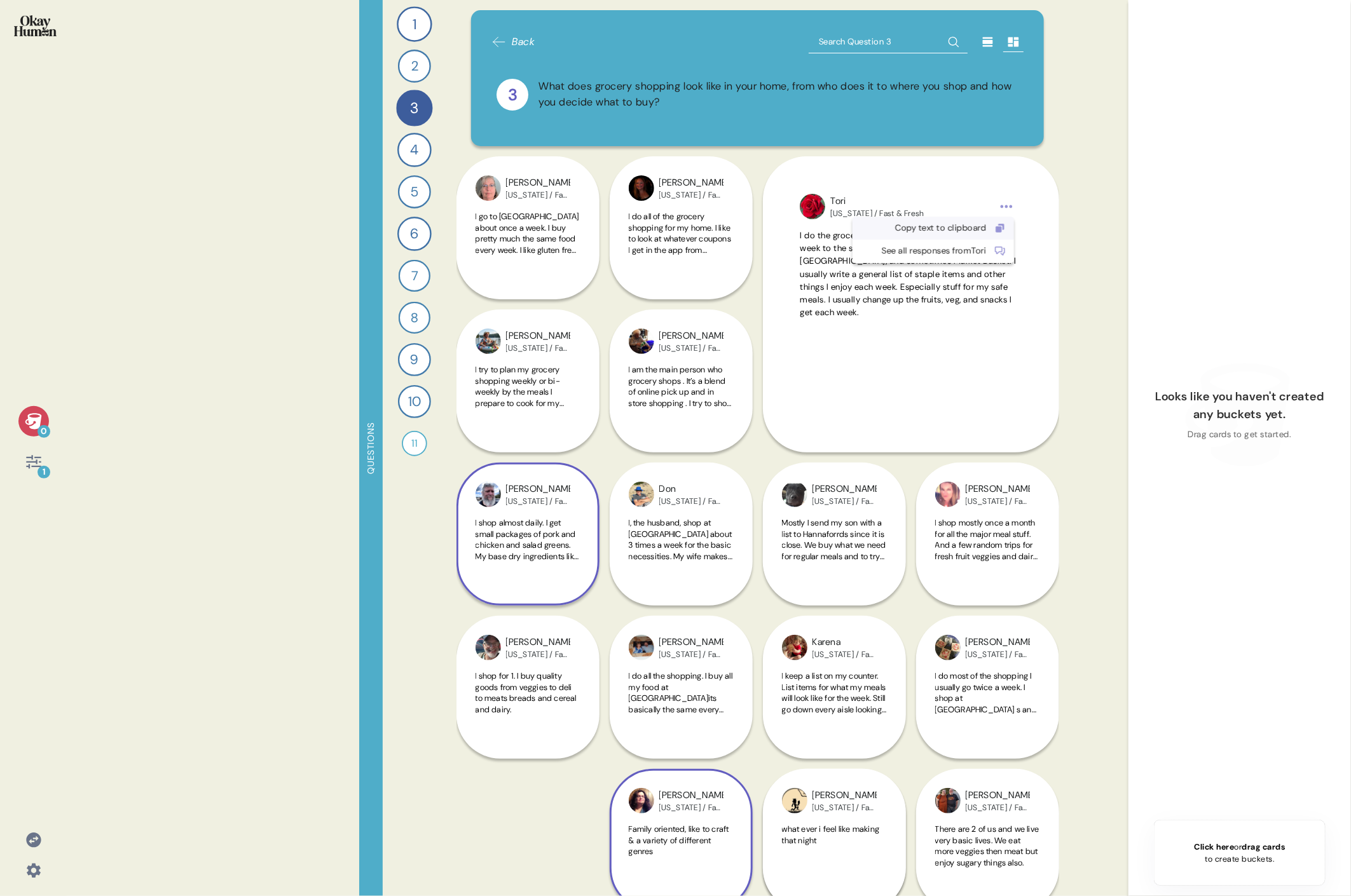
click at [614, 230] on div "Copy text to clipboard" at bounding box center [923, 228] width 126 height 13
click at [614, 412] on div "Karena [US_STATE] / Fast & Fresh I keep a list on my counter. List items for wh…" at bounding box center [833, 610] width 143 height 296
click at [614, 412] on span "I shop mostly once a month for all the major meal stuff. And a few random trips…" at bounding box center [988, 573] width 105 height 111
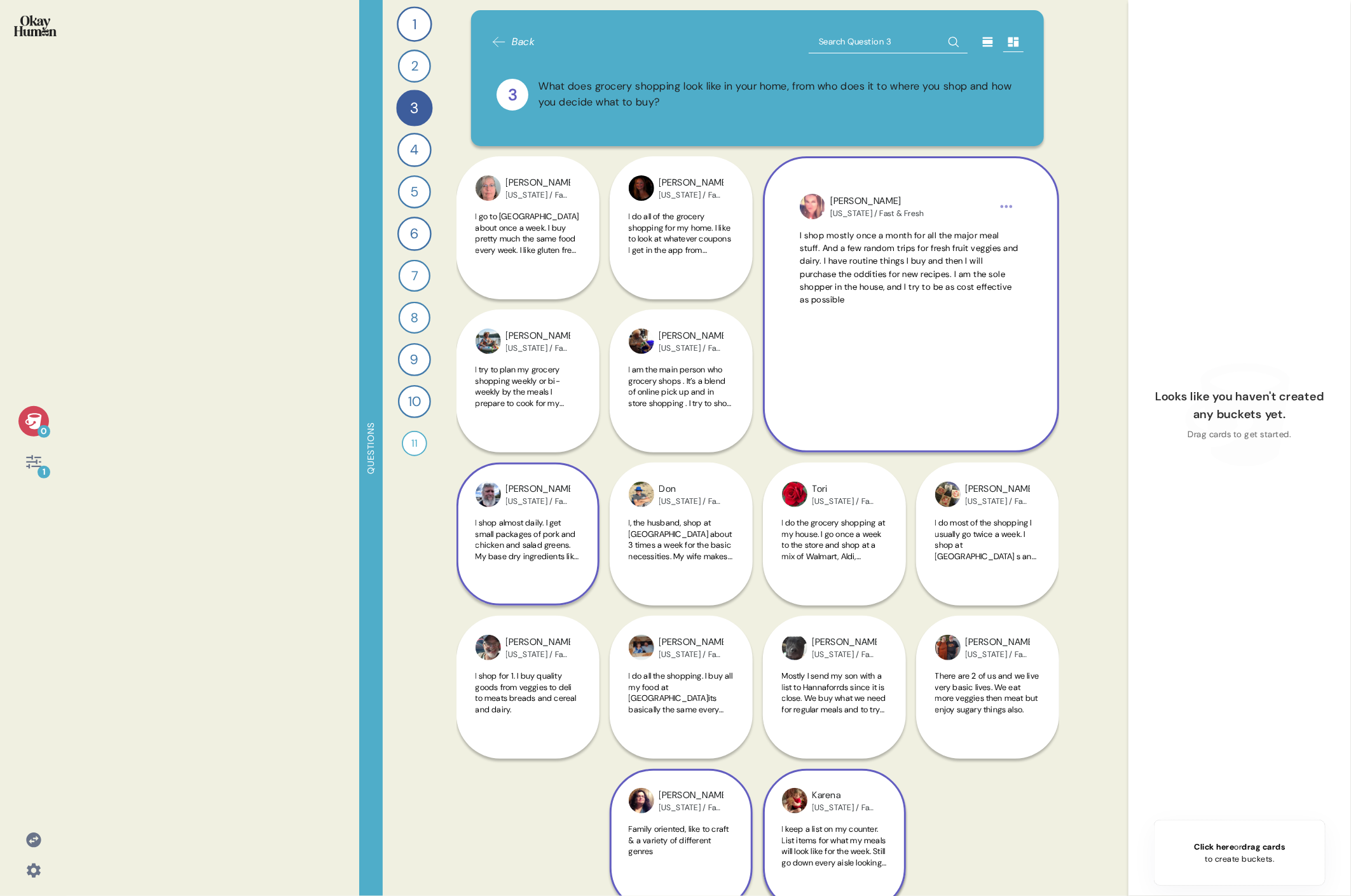
click at [614, 412] on div "Karena [US_STATE] / Fast & Fresh I keep a list on my counter. List items for wh…" at bounding box center [833, 687] width 143 height 449
click at [614, 412] on span "I do all the shopping. I buy all my food at [GEOGRAPHIC_DATA]its basically the …" at bounding box center [681, 698] width 104 height 55
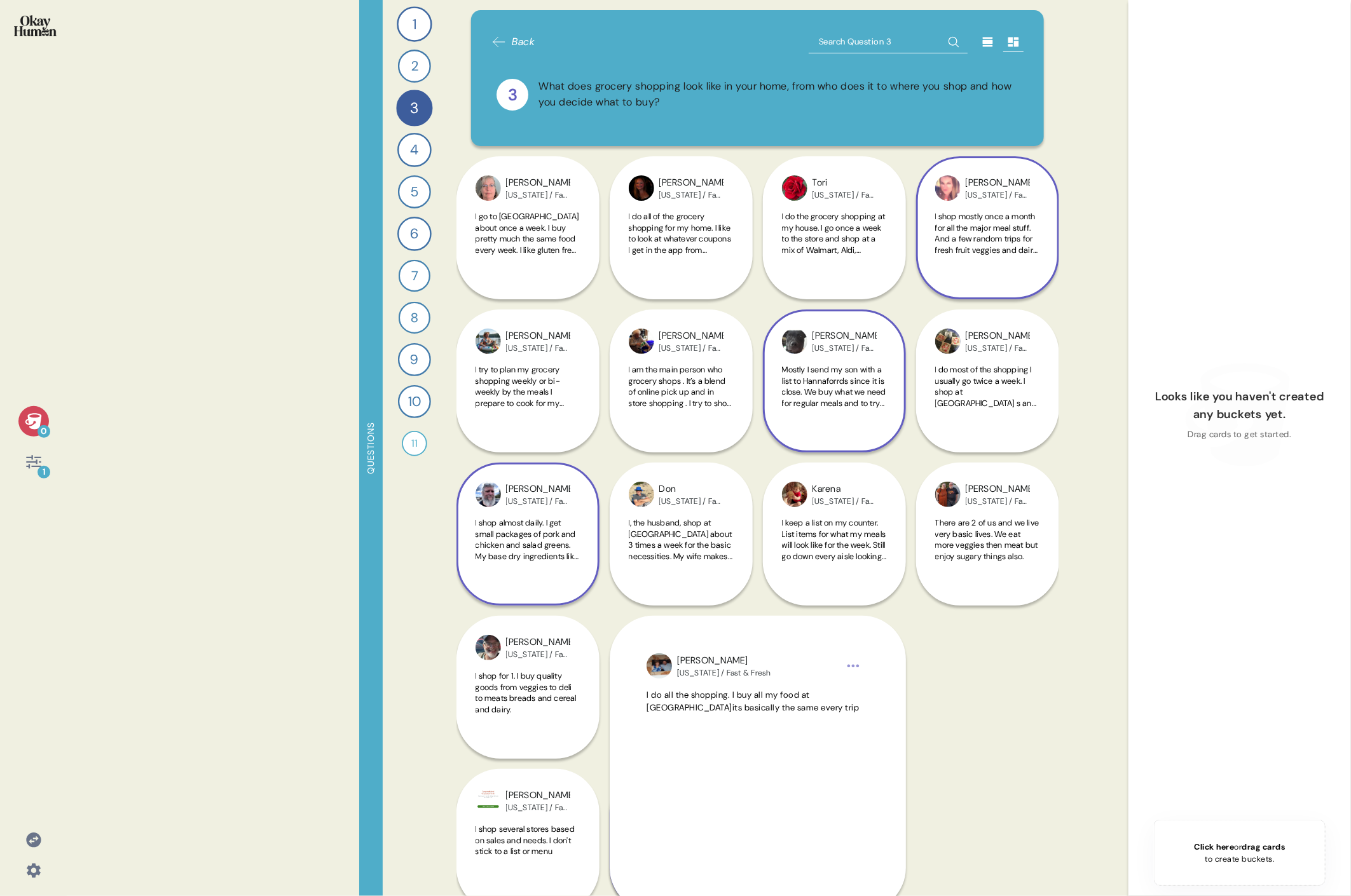
click at [614, 357] on div "[PERSON_NAME] [US_STATE] / Fast & Fresh Mostly I send my son with a list to Han…" at bounding box center [833, 381] width 143 height 143
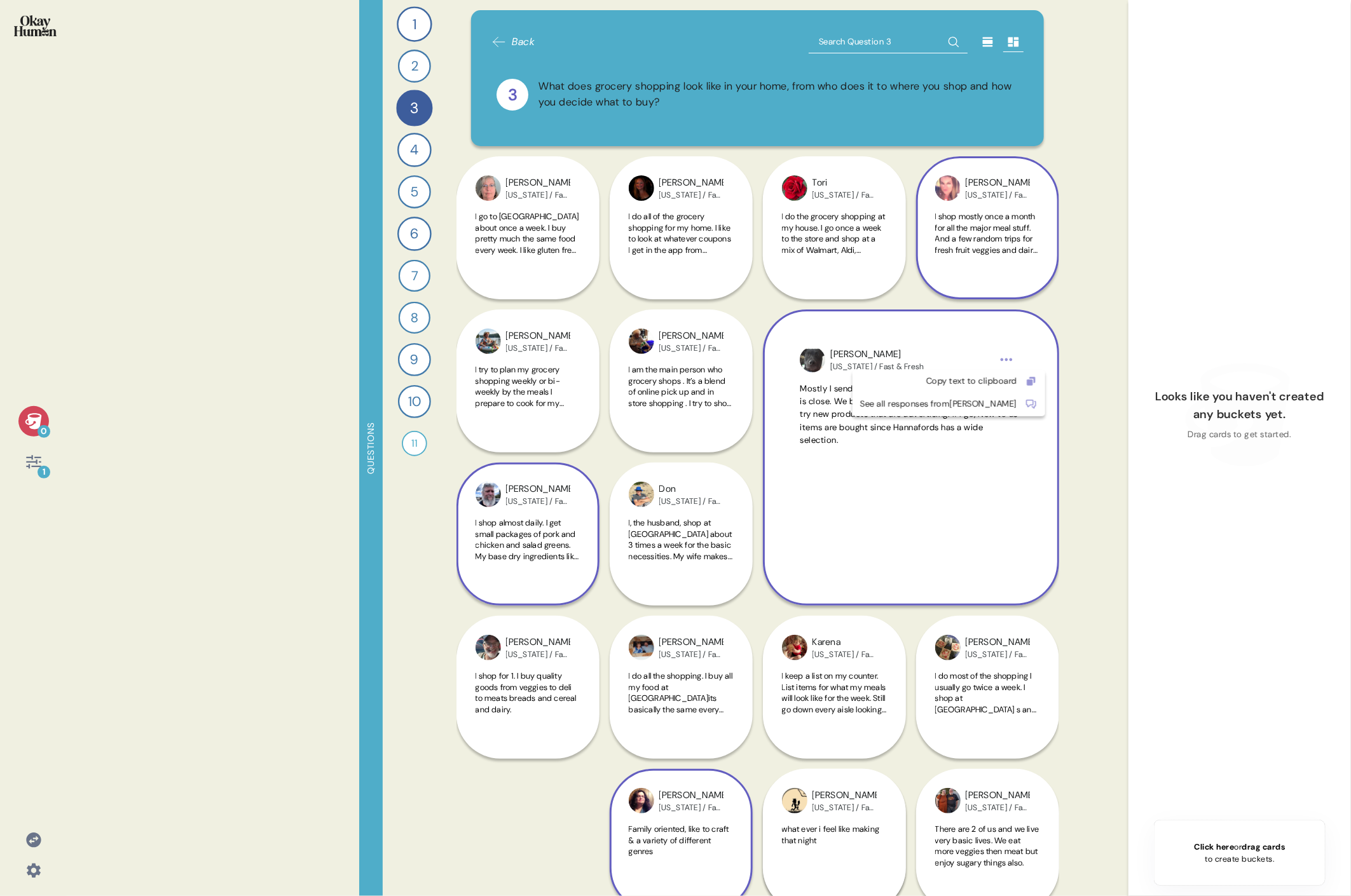
click at [614, 357] on html "0 1 Questions 1 How do you keep up to date with current events and the content …" at bounding box center [676, 448] width 1351 height 896
drag, startPoint x: 972, startPoint y: 381, endPoint x: 947, endPoint y: 381, distance: 25.0
click at [614, 381] on div "Copy text to clipboard" at bounding box center [939, 381] width 157 height 13
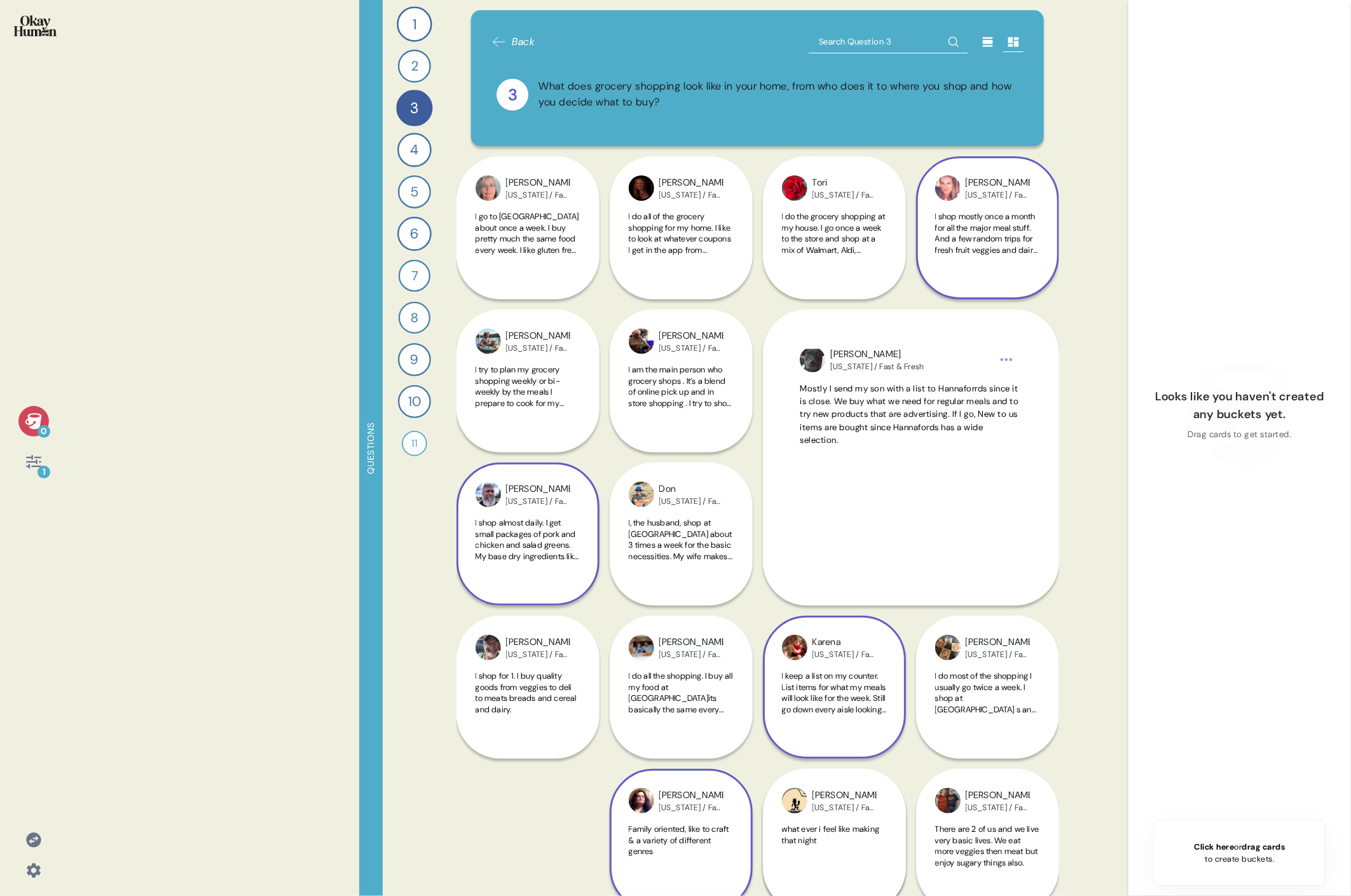
click at [614, 412] on span "I keep a list on my counter. List items for what my meals will look like for th…" at bounding box center [833, 698] width 104 height 55
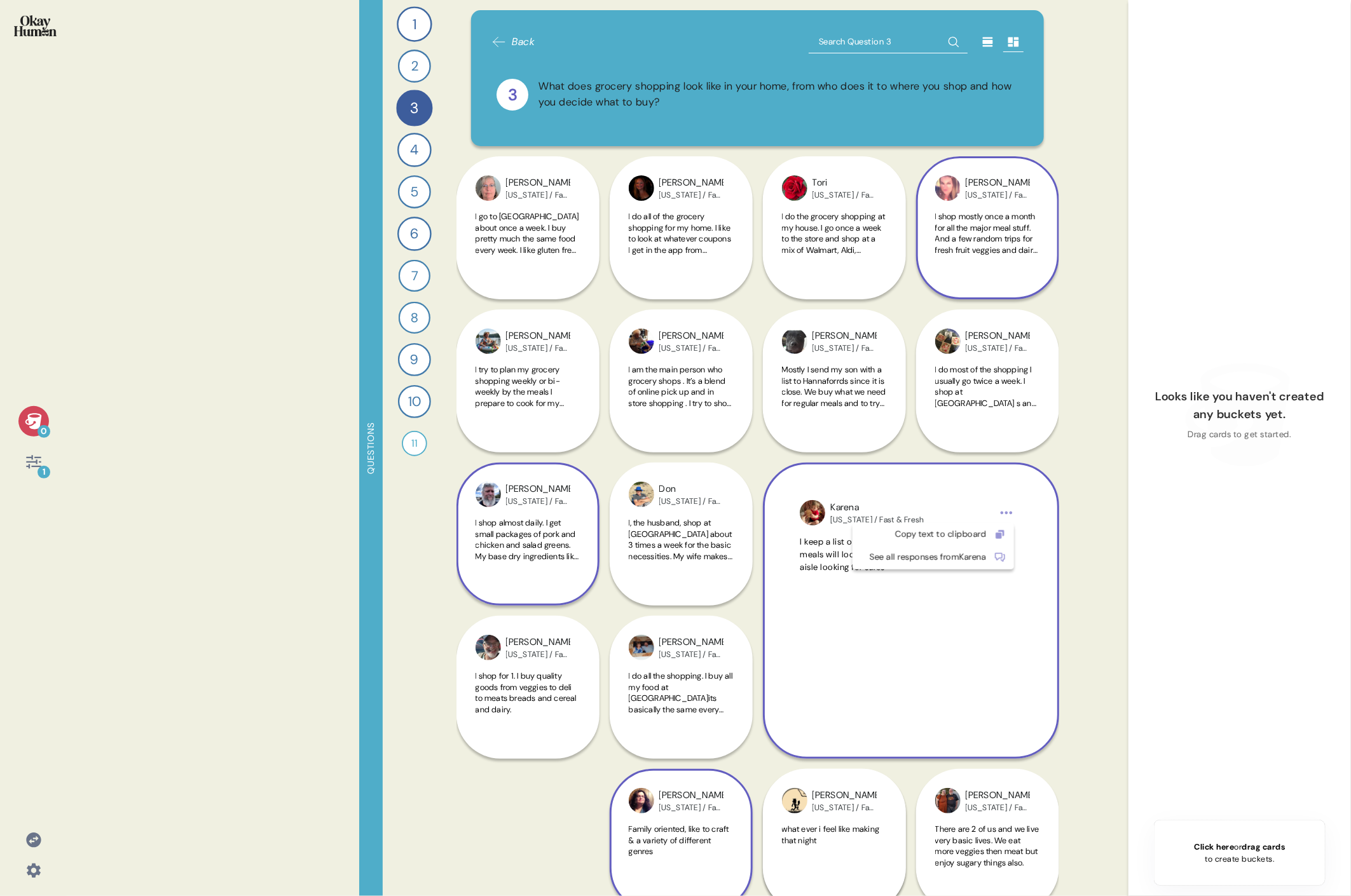
click at [614, 412] on html "0 1 Questions 1 How do you keep up to date with current events and the content …" at bounding box center [676, 448] width 1351 height 896
drag, startPoint x: 956, startPoint y: 536, endPoint x: 872, endPoint y: 529, distance: 84.3
click at [614, 412] on div "Copy text to clipboard" at bounding box center [923, 534] width 126 height 13
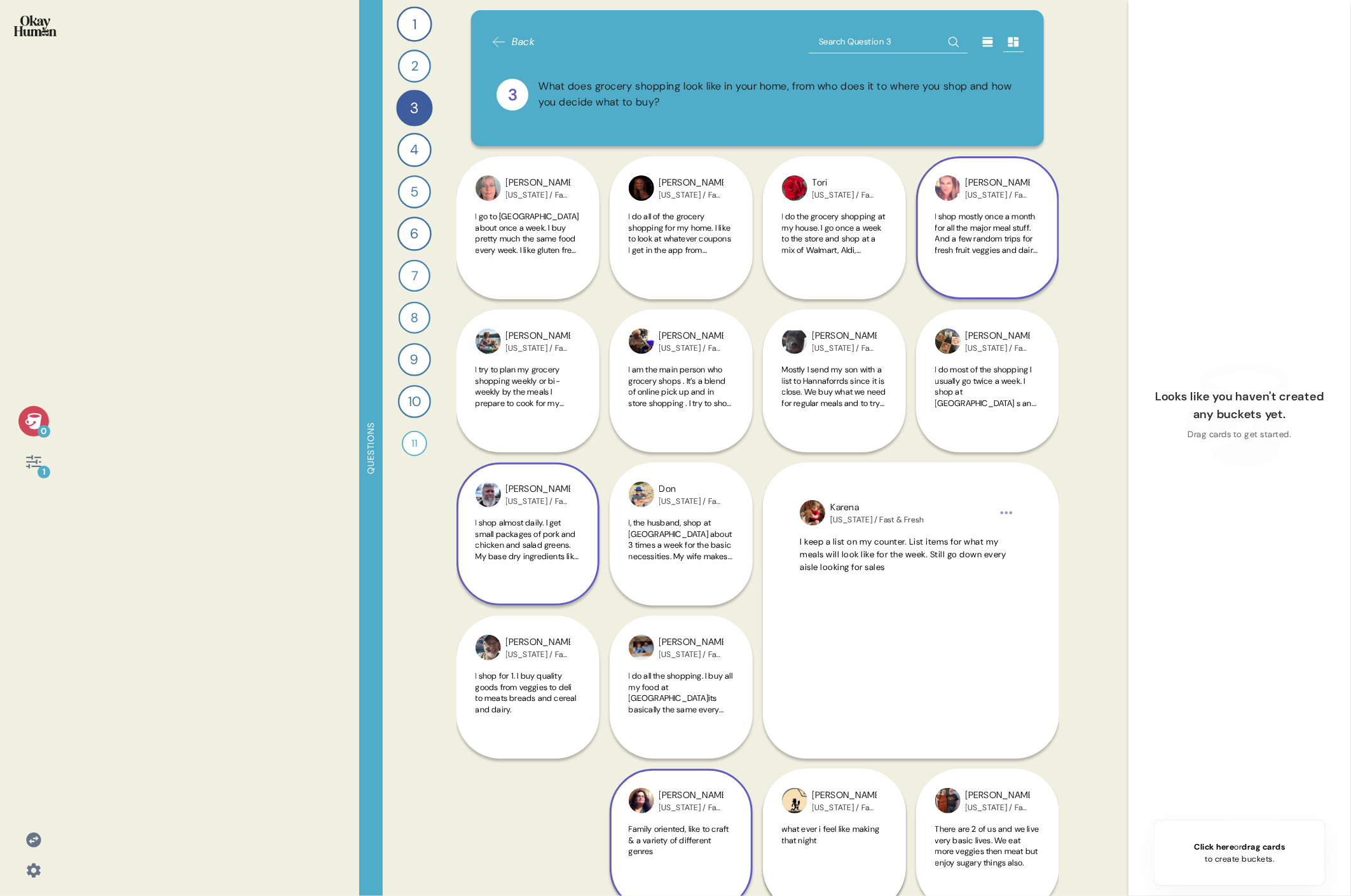
click at [614, 233] on span "I shop mostly once a month for all the major meal stuff. And a few random trips…" at bounding box center [988, 266] width 105 height 111
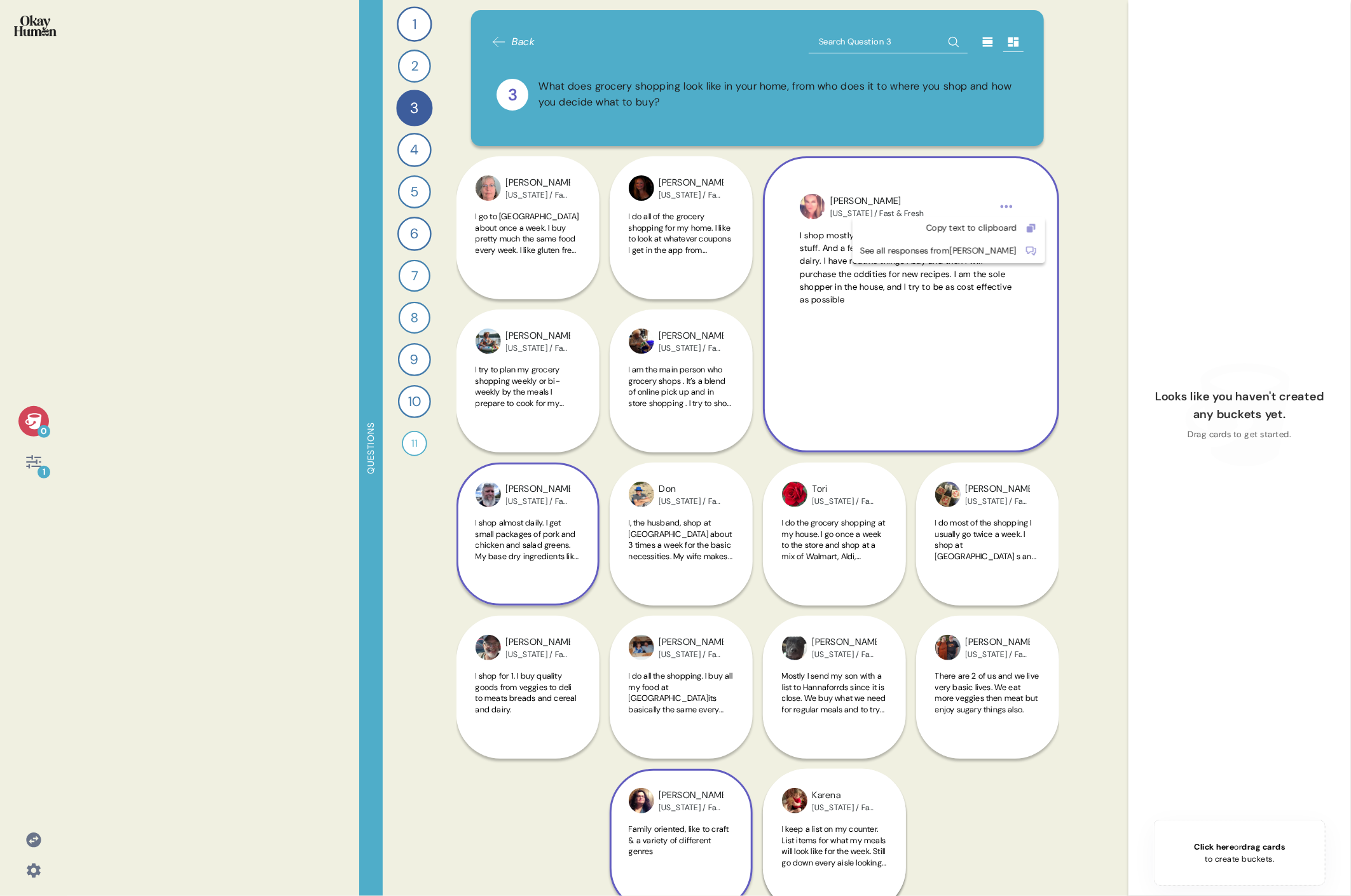
click at [614, 204] on html "0 1 Questions 1 How do you keep up to date with current events and the content …" at bounding box center [676, 448] width 1351 height 896
click at [614, 226] on div "Copy text to clipboard" at bounding box center [939, 228] width 157 height 13
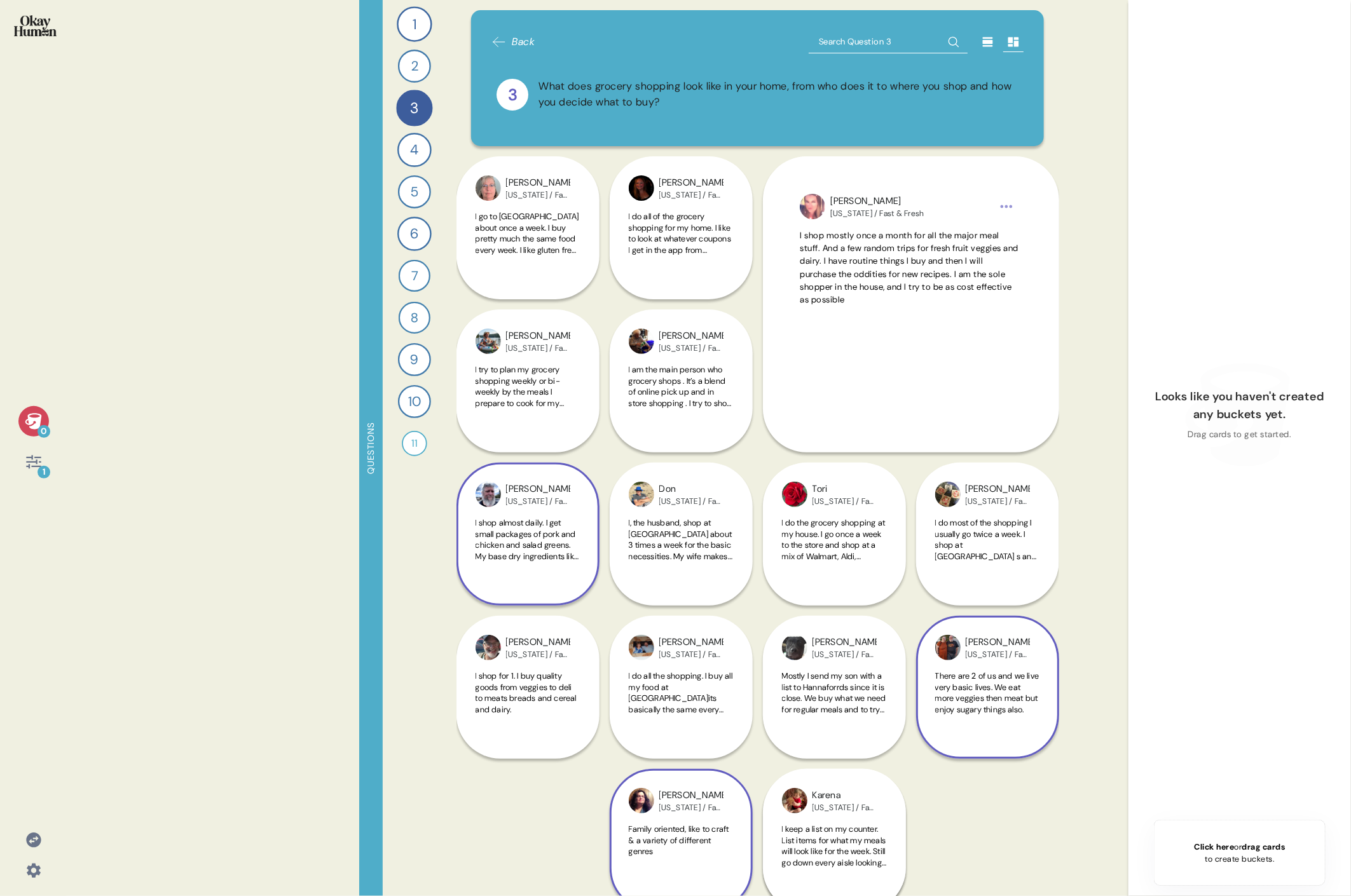
click at [614, 412] on div "[PERSON_NAME] [US_STATE] / Fast & Fresh There are 2 of us and we live very basi…" at bounding box center [987, 610] width 143 height 296
click at [614, 412] on span "I do the grocery shopping at my house. I go once a week to the store and shop a…" at bounding box center [833, 590] width 104 height 145
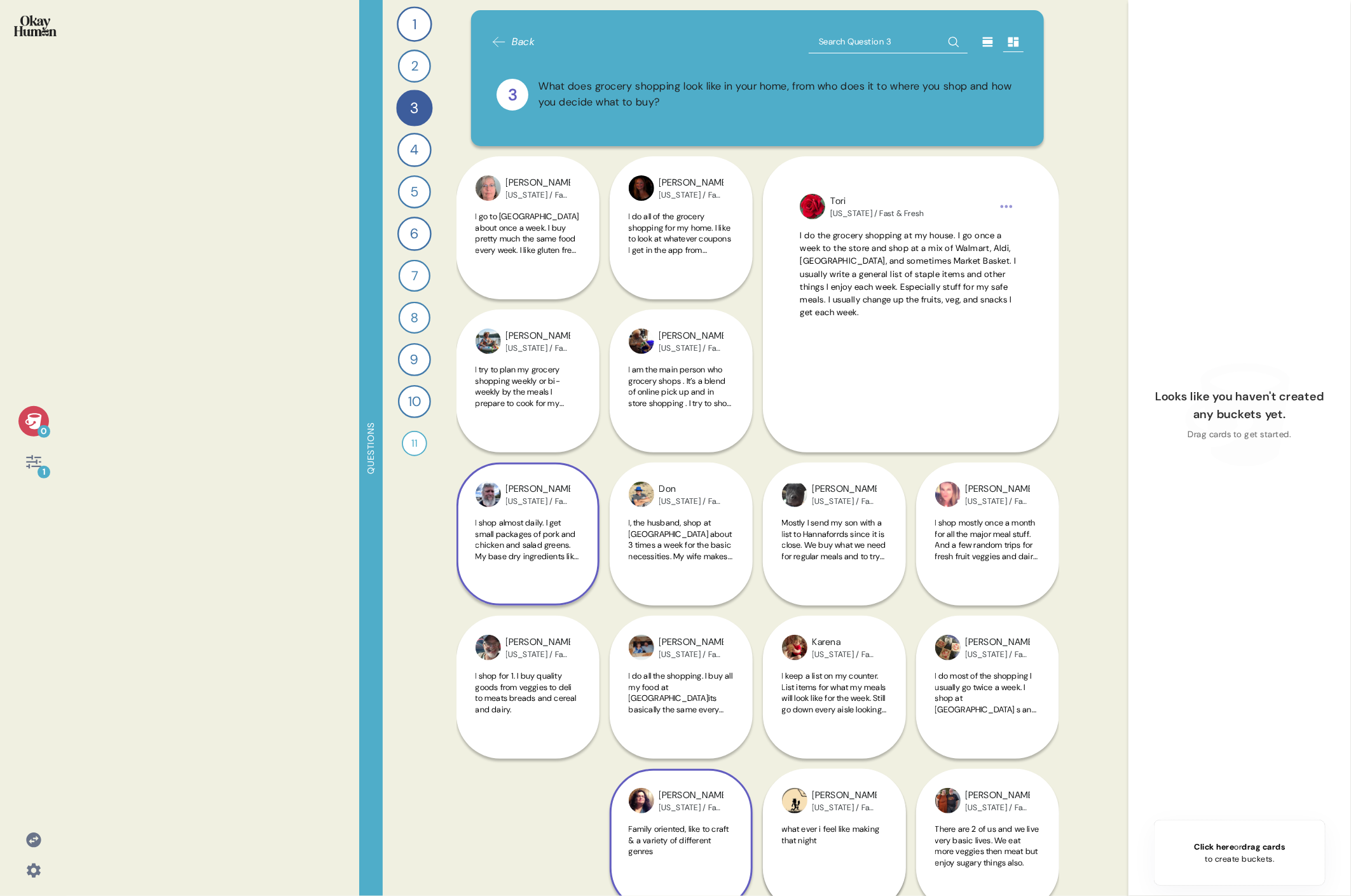
click at [614, 412] on span "I shop mostly once a month for all the major meal stuff. And a few random trips…" at bounding box center [988, 573] width 105 height 111
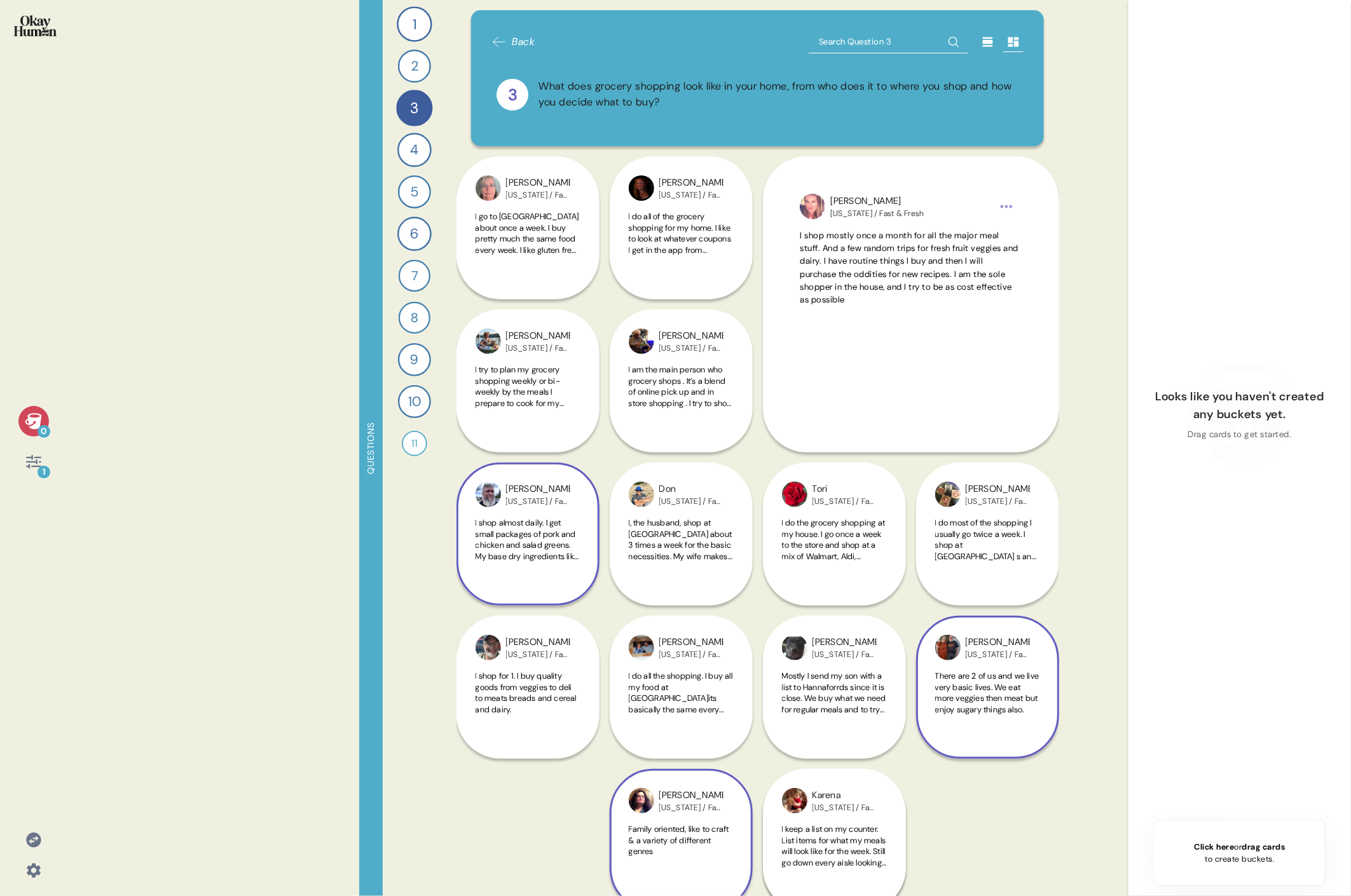
click at [614, 412] on div "[PERSON_NAME] [US_STATE] / Fast & Fresh There are 2 of us and we live very basi…" at bounding box center [987, 610] width 143 height 296
click at [614, 412] on div "There are 2 of us and we live very basic lives. We eat more veggies then meat b…" at bounding box center [988, 700] width 105 height 59
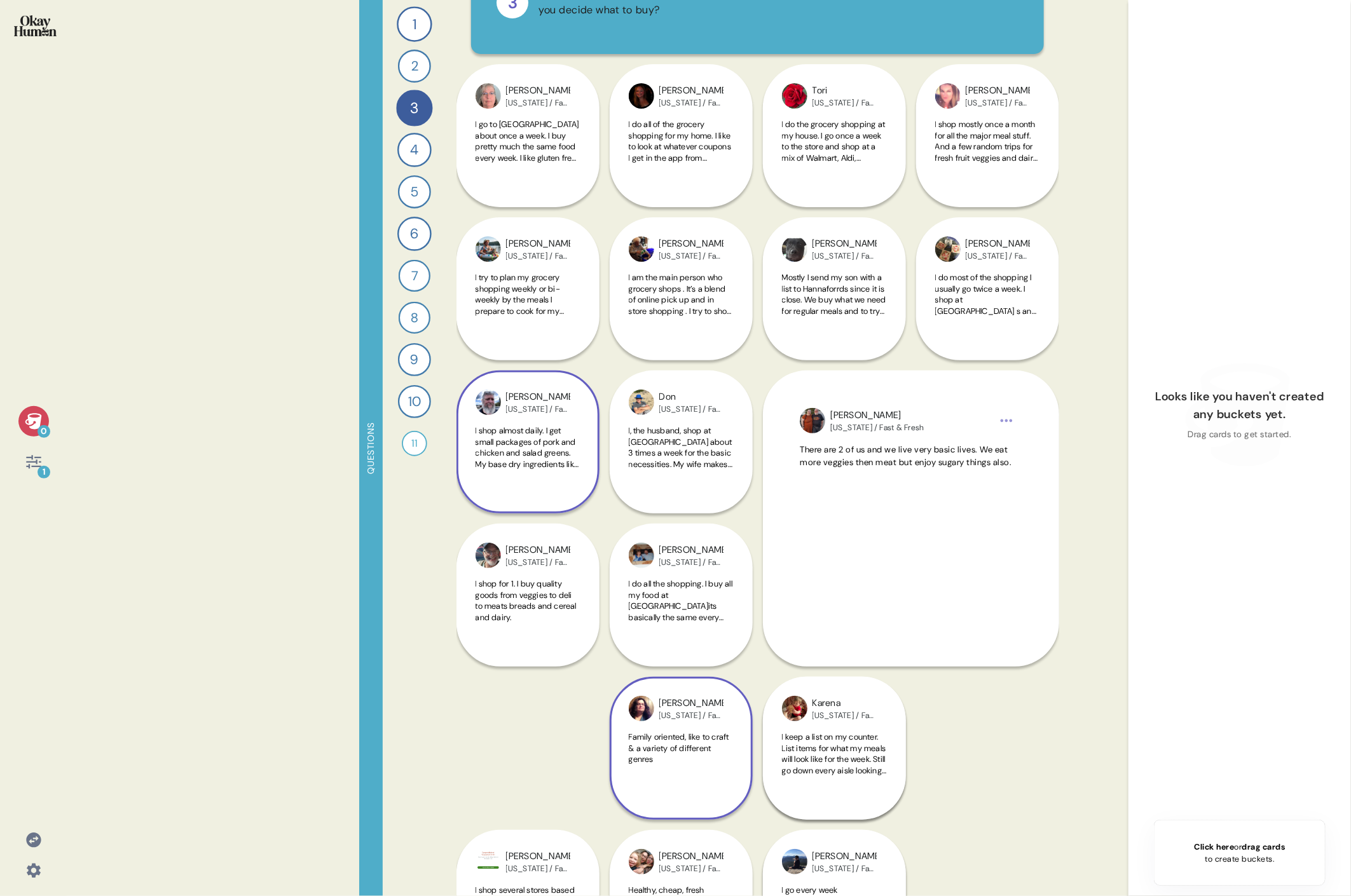
scroll to position [94, 0]
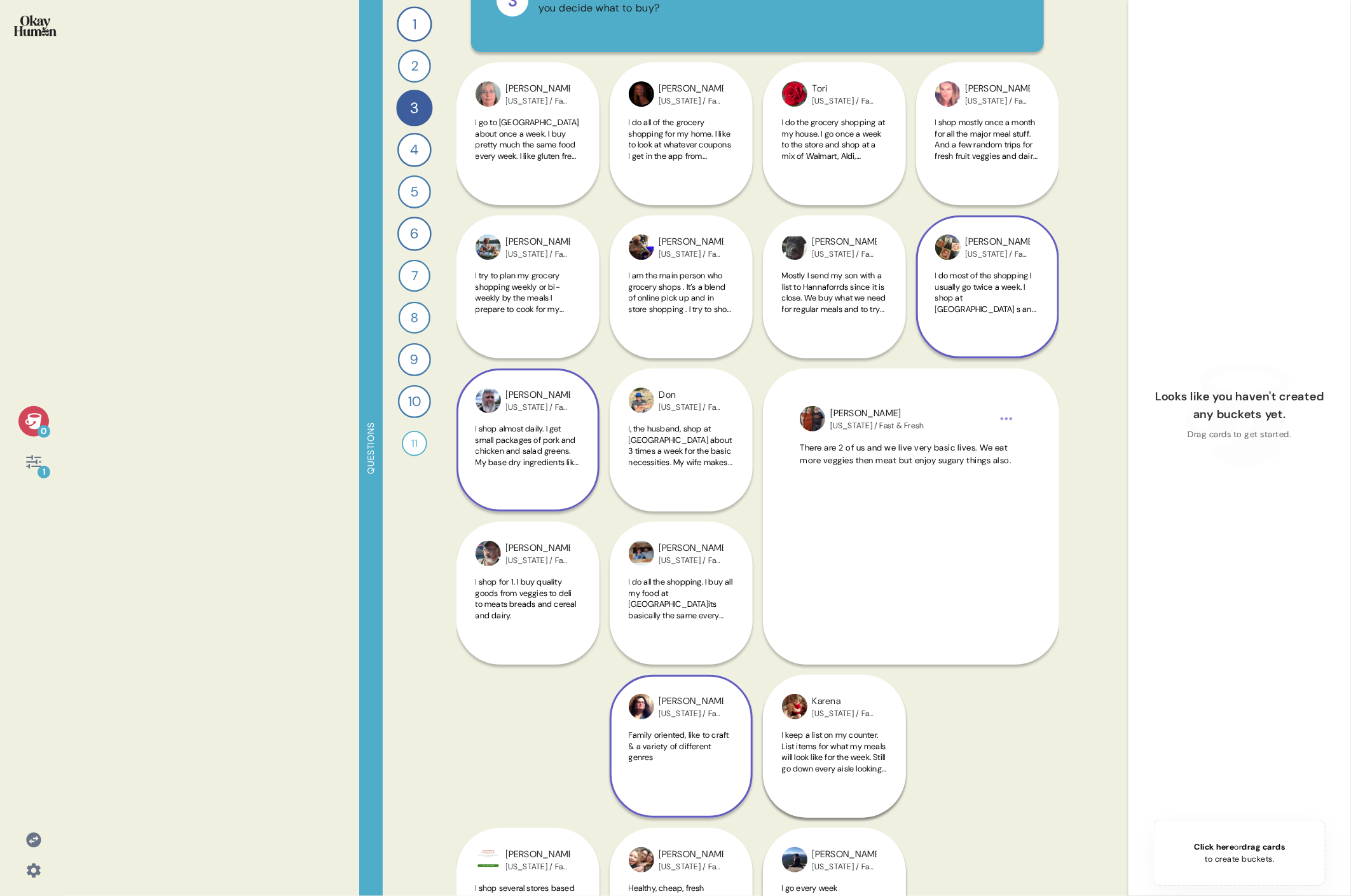
click at [614, 327] on div "I do most of the shopping I usually go twice a week. I shop at [GEOGRAPHIC_DATA…" at bounding box center [988, 300] width 105 height 59
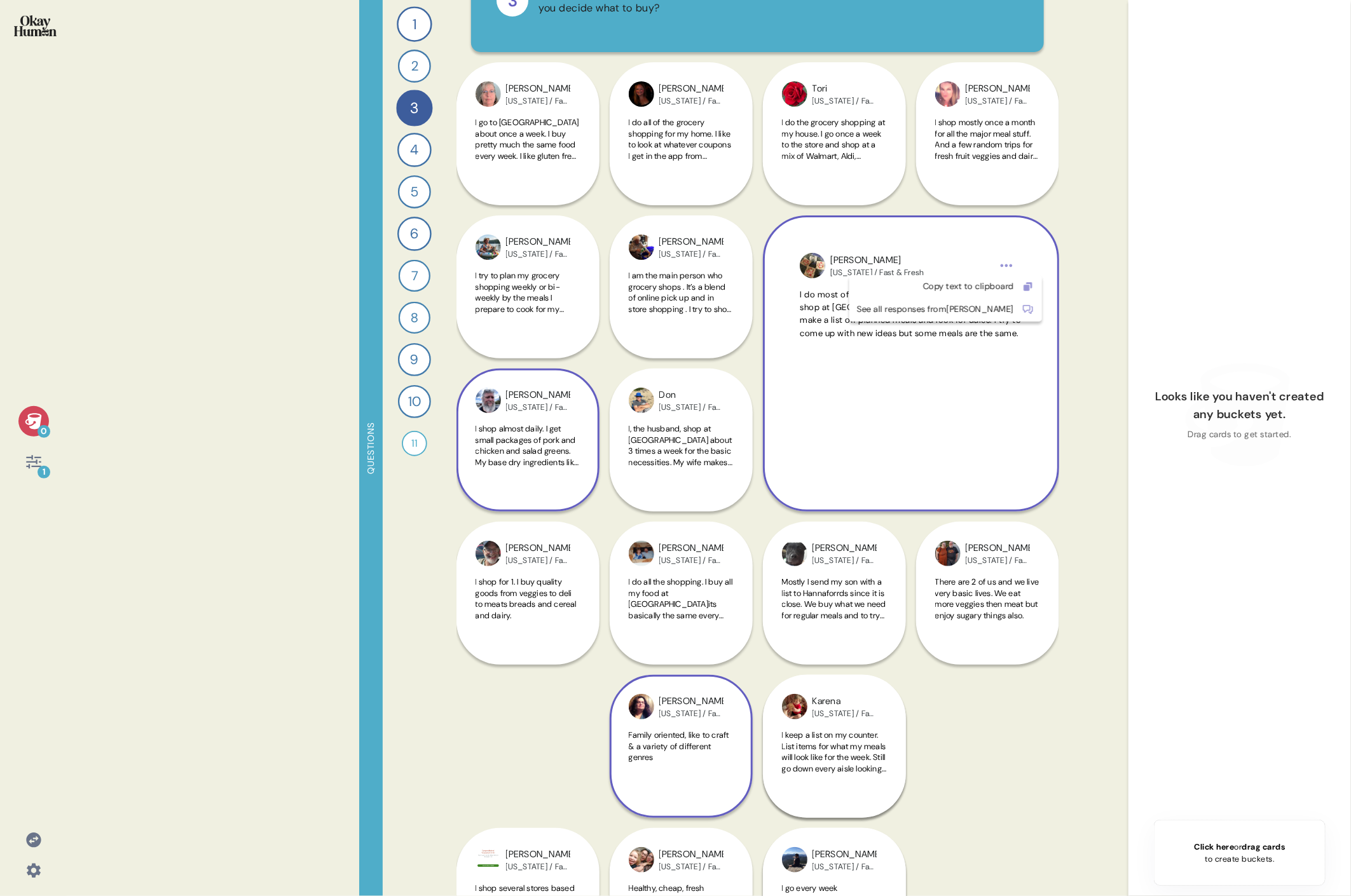
click at [614, 266] on html "0 1 Questions 1 How do you keep up to date with current events and the content …" at bounding box center [676, 448] width 1351 height 896
click at [614, 286] on div "Copy text to clipboard" at bounding box center [935, 286] width 157 height 13
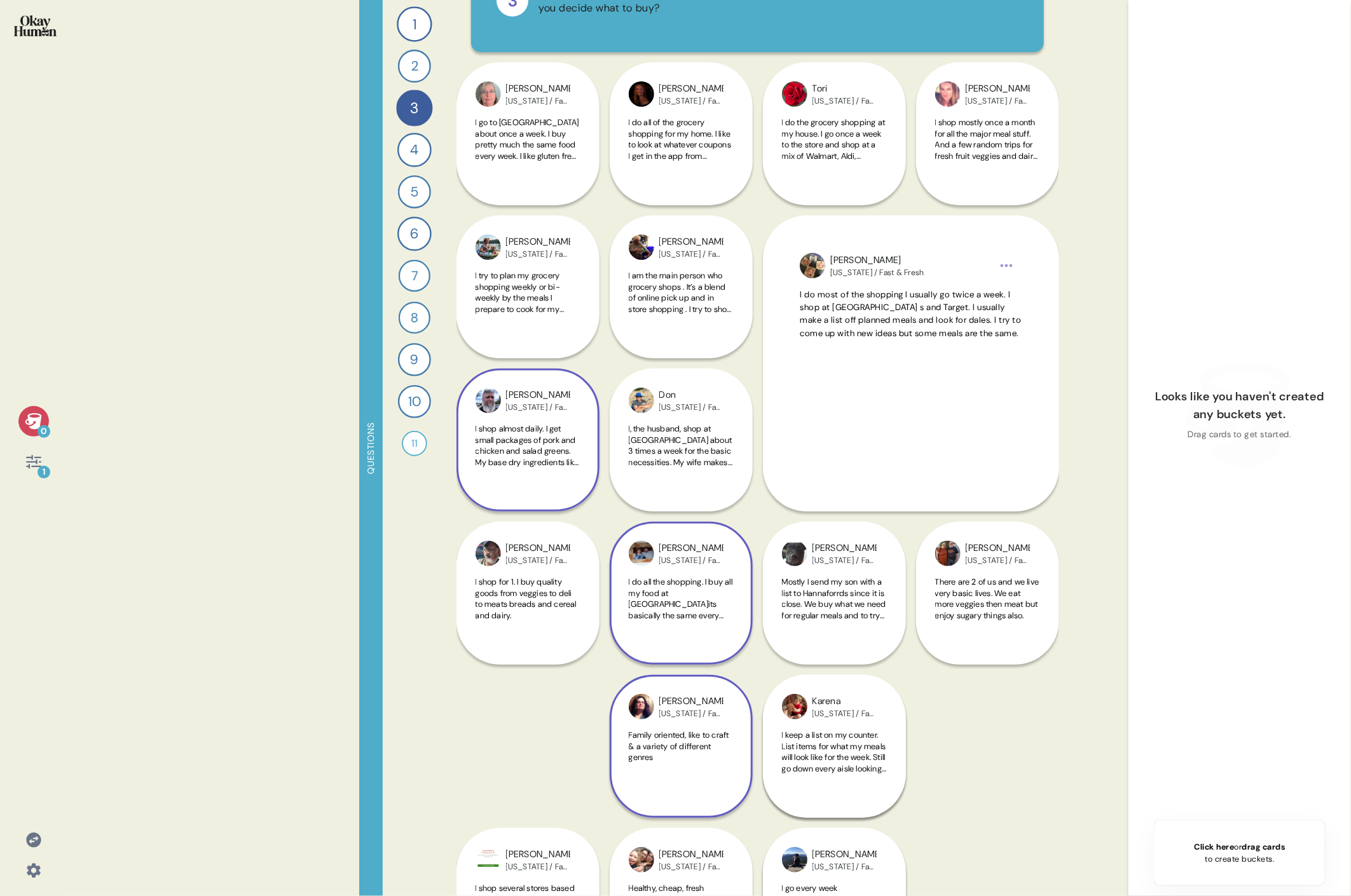
drag, startPoint x: 1020, startPoint y: 699, endPoint x: 694, endPoint y: 542, distance: 361.8
click at [614, 412] on div "[PERSON_NAME] [US_STATE] / Fast & Fresh I got weekly either in person or online" at bounding box center [987, 899] width 143 height 449
click at [27, 412] on div "1" at bounding box center [33, 462] width 31 height 31
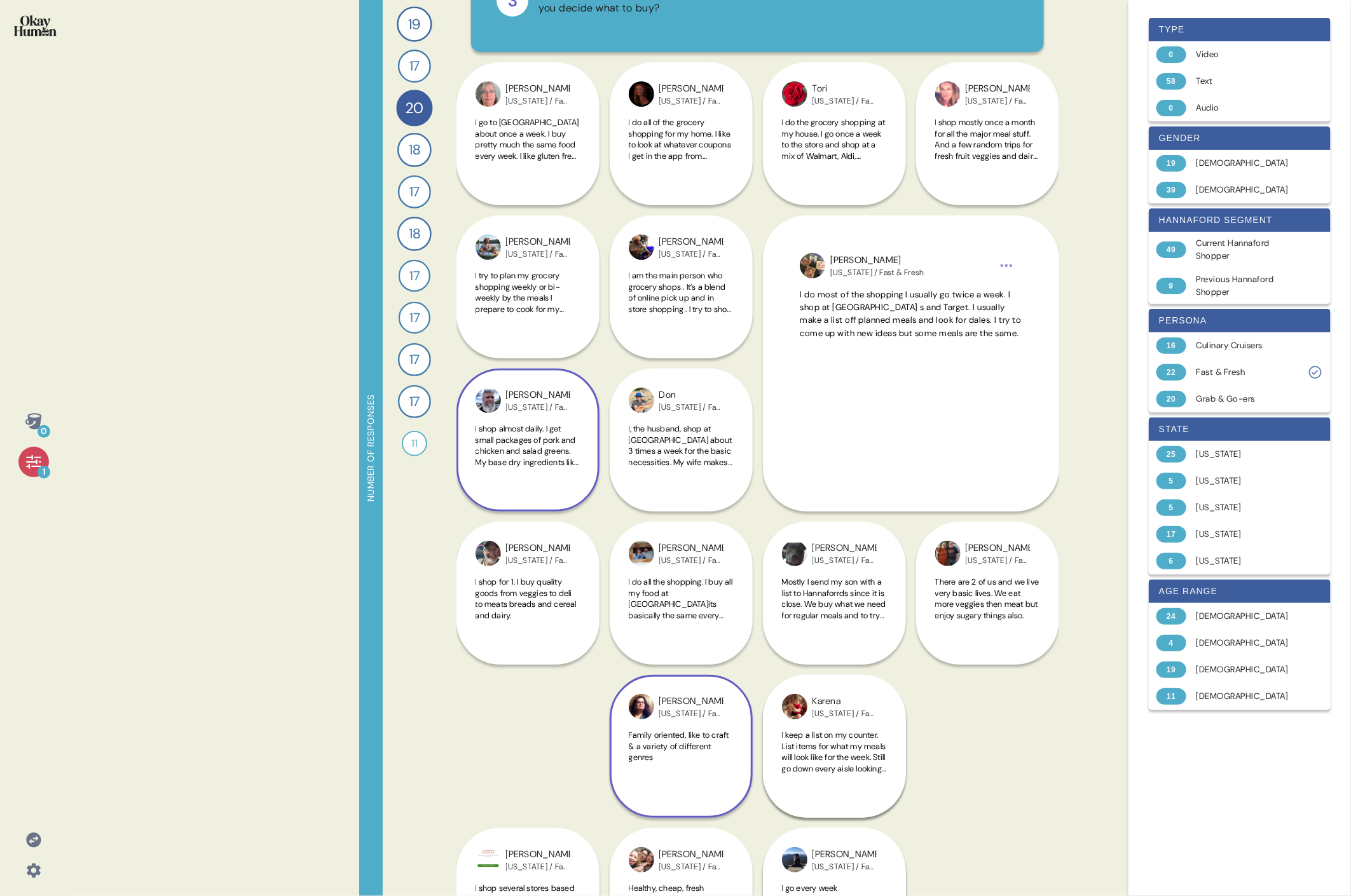
click at [30, 412] on div "1" at bounding box center [33, 462] width 31 height 31
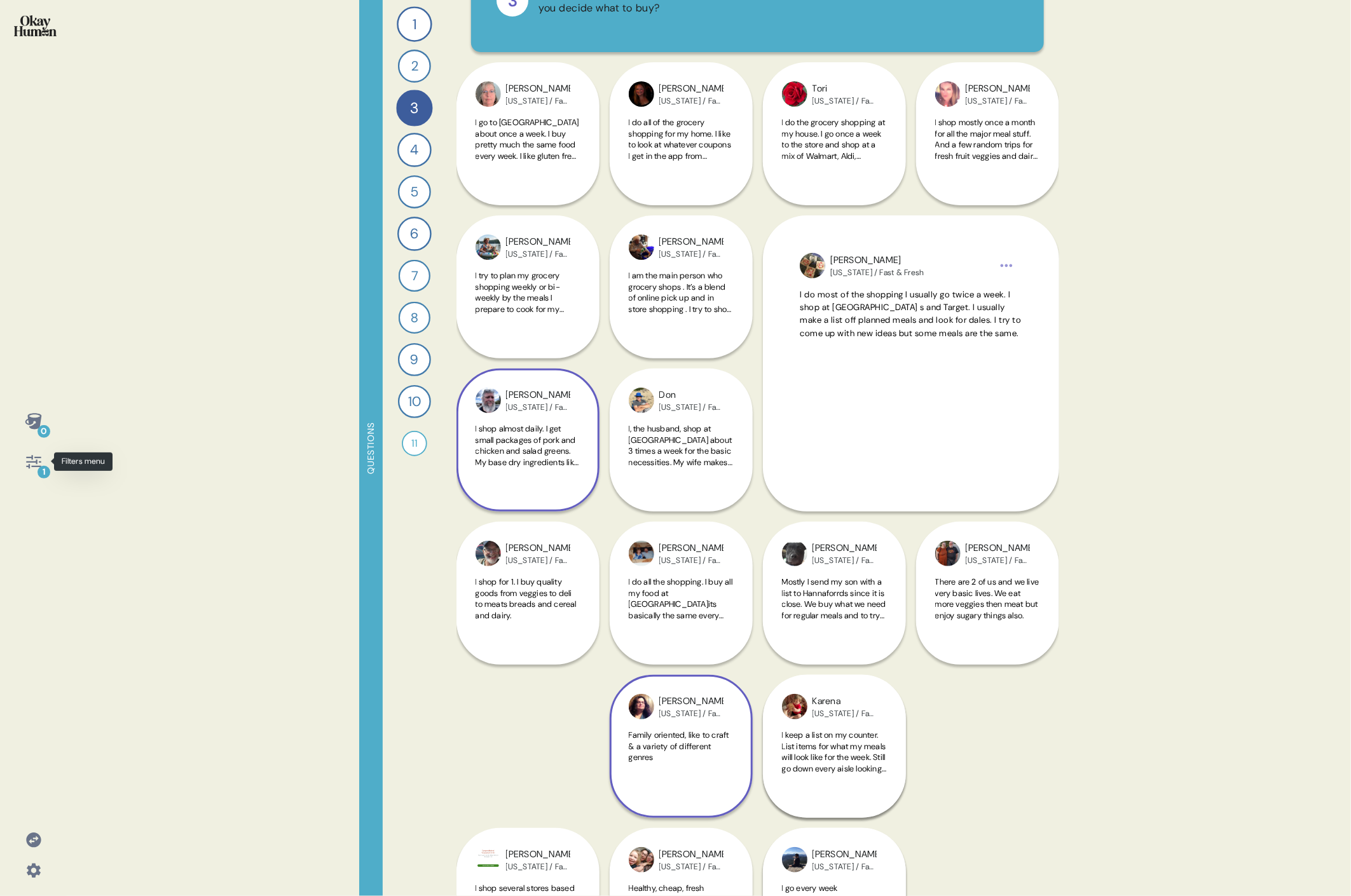
click at [43, 412] on div "1" at bounding box center [43, 472] width 13 height 13
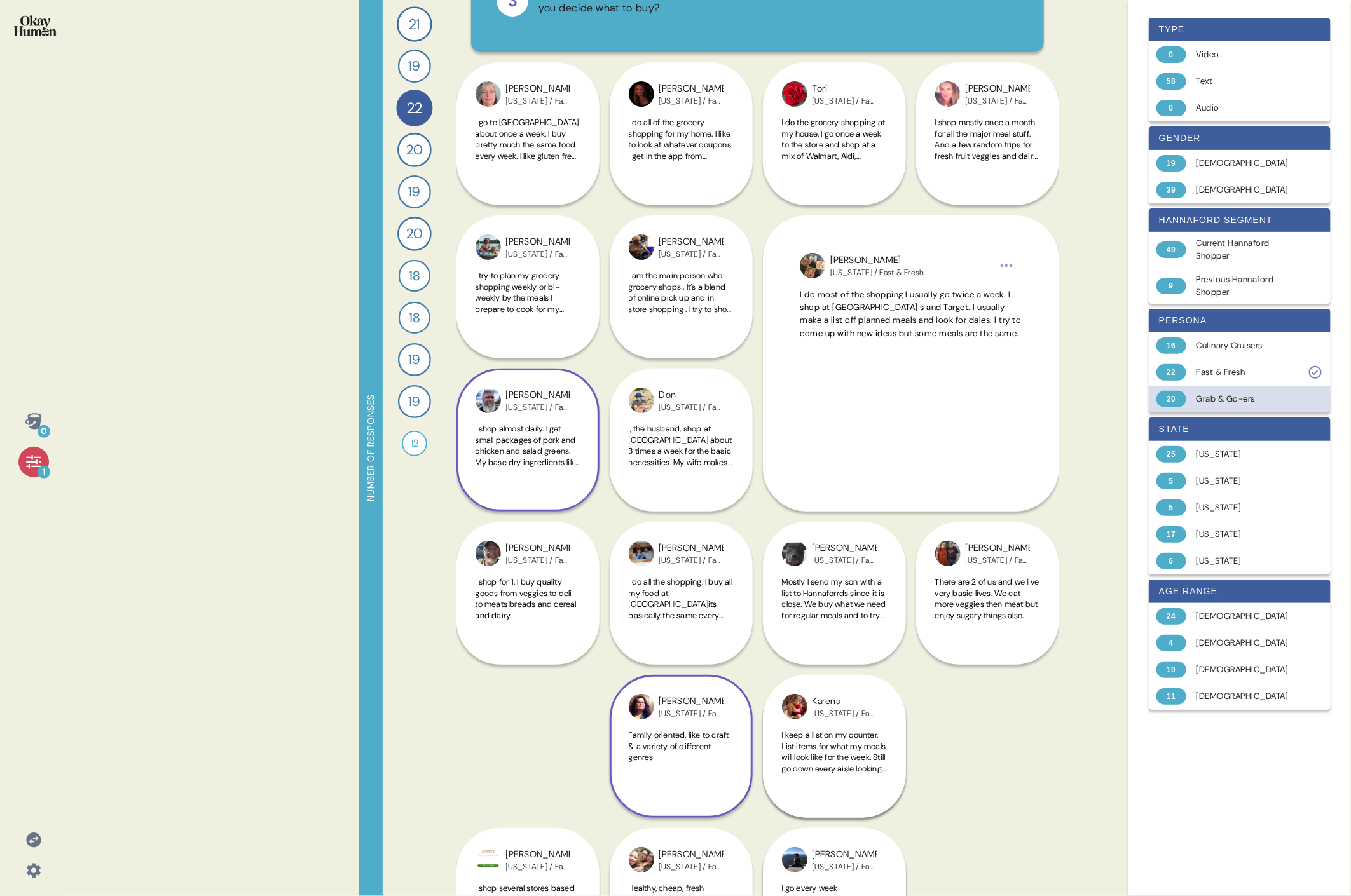
click at [614, 392] on div "20 Grab & Go-ers" at bounding box center [1240, 399] width 182 height 27
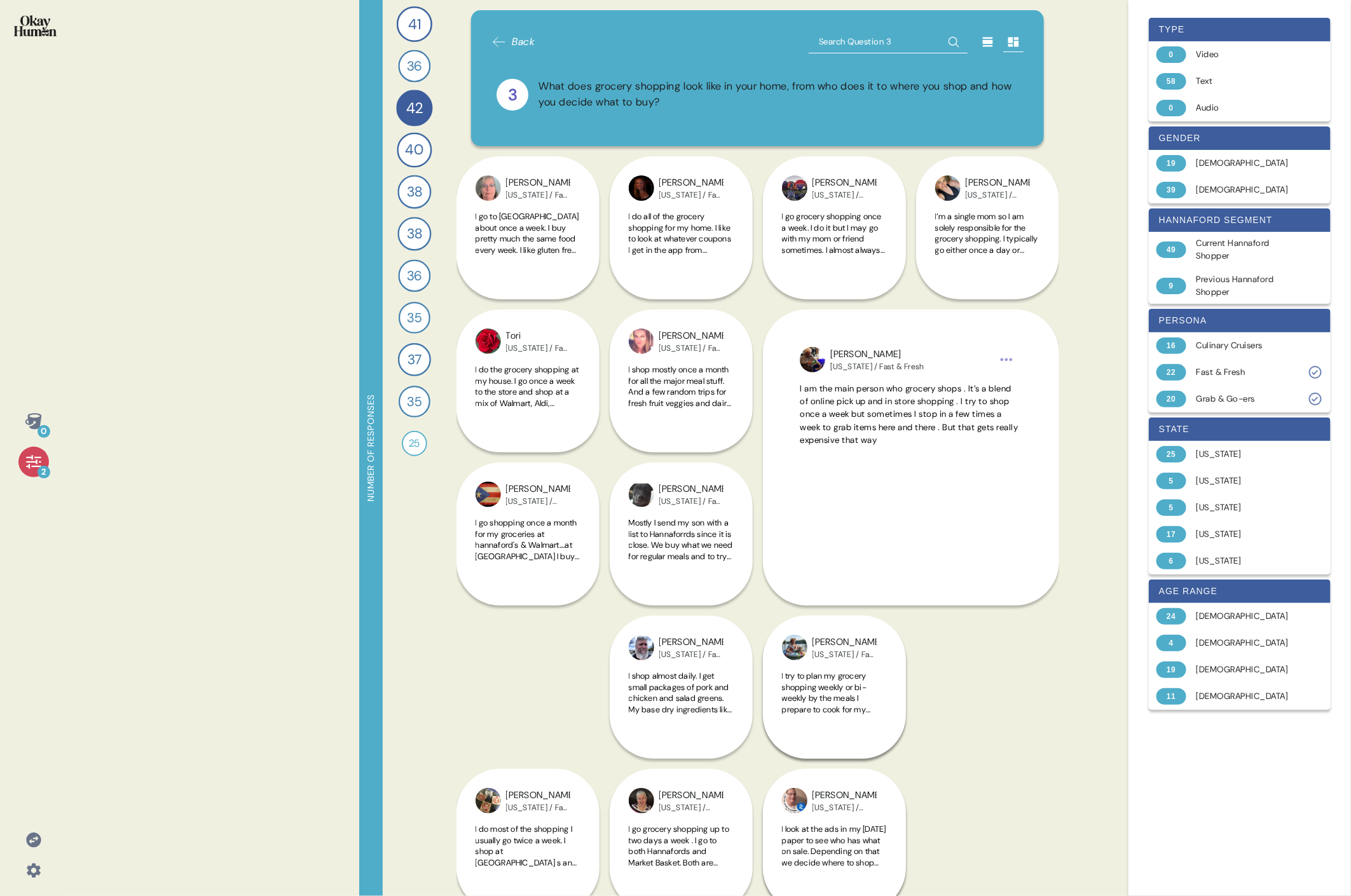
click at [614, 172] on div "0 2 Number of responses 41 How do you keep up to date with current events and t…" at bounding box center [676, 448] width 1351 height 896
click at [614, 351] on div "[PERSON_NAME]" at bounding box center [877, 354] width 94 height 14
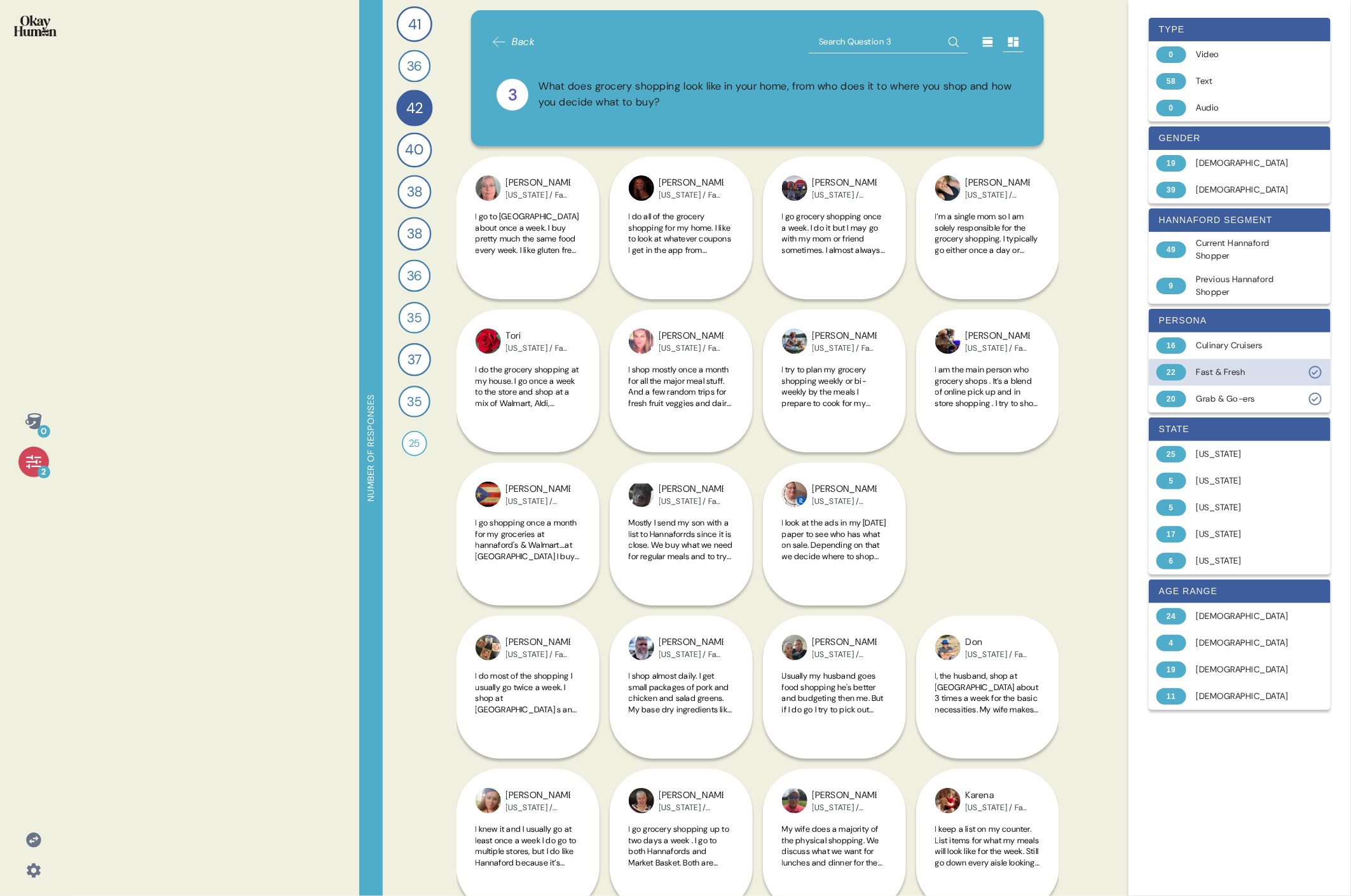
click at [614, 372] on div "Fast & Fresh" at bounding box center [1247, 372] width 101 height 13
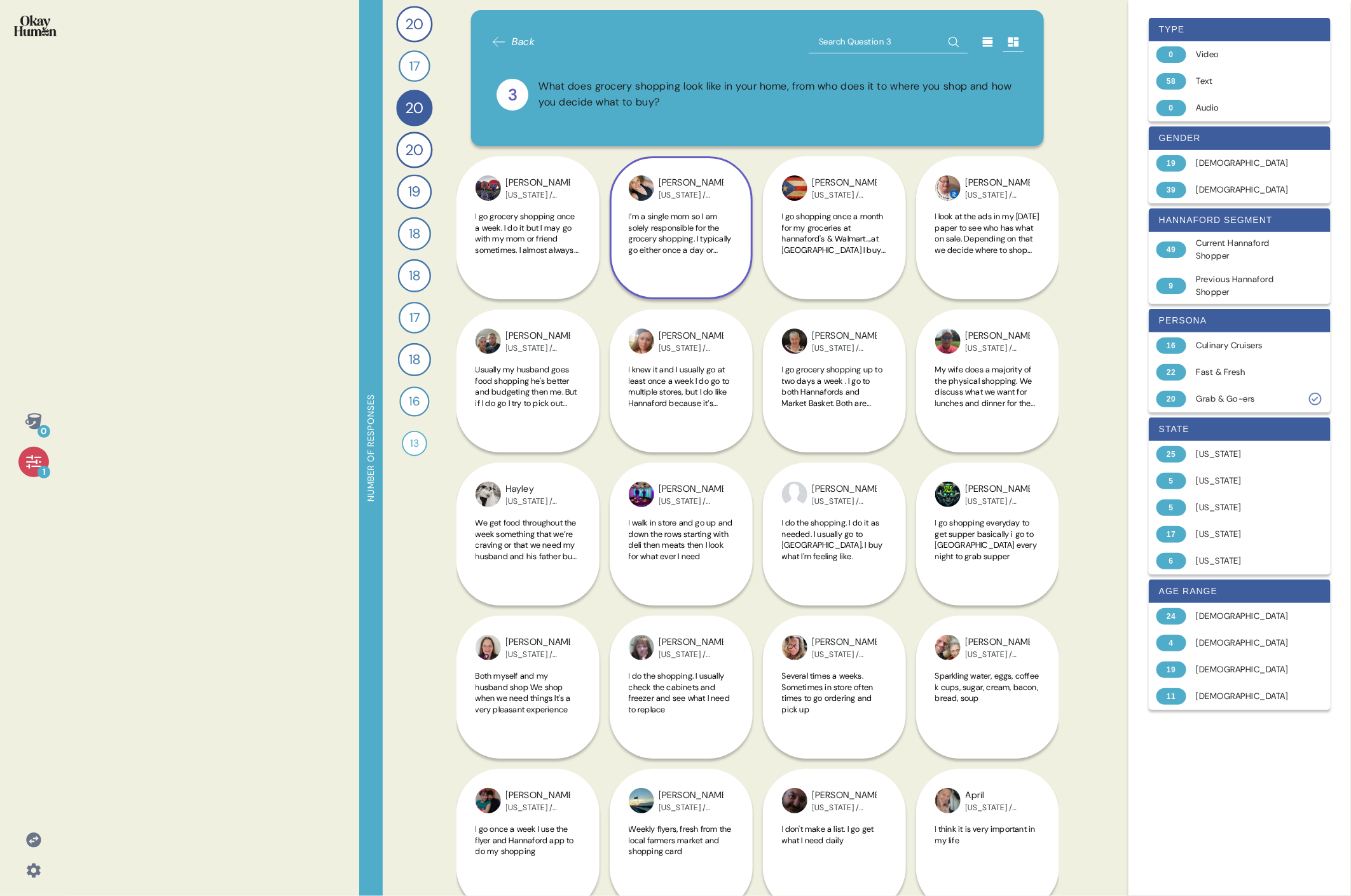
scroll to position [26, 0]
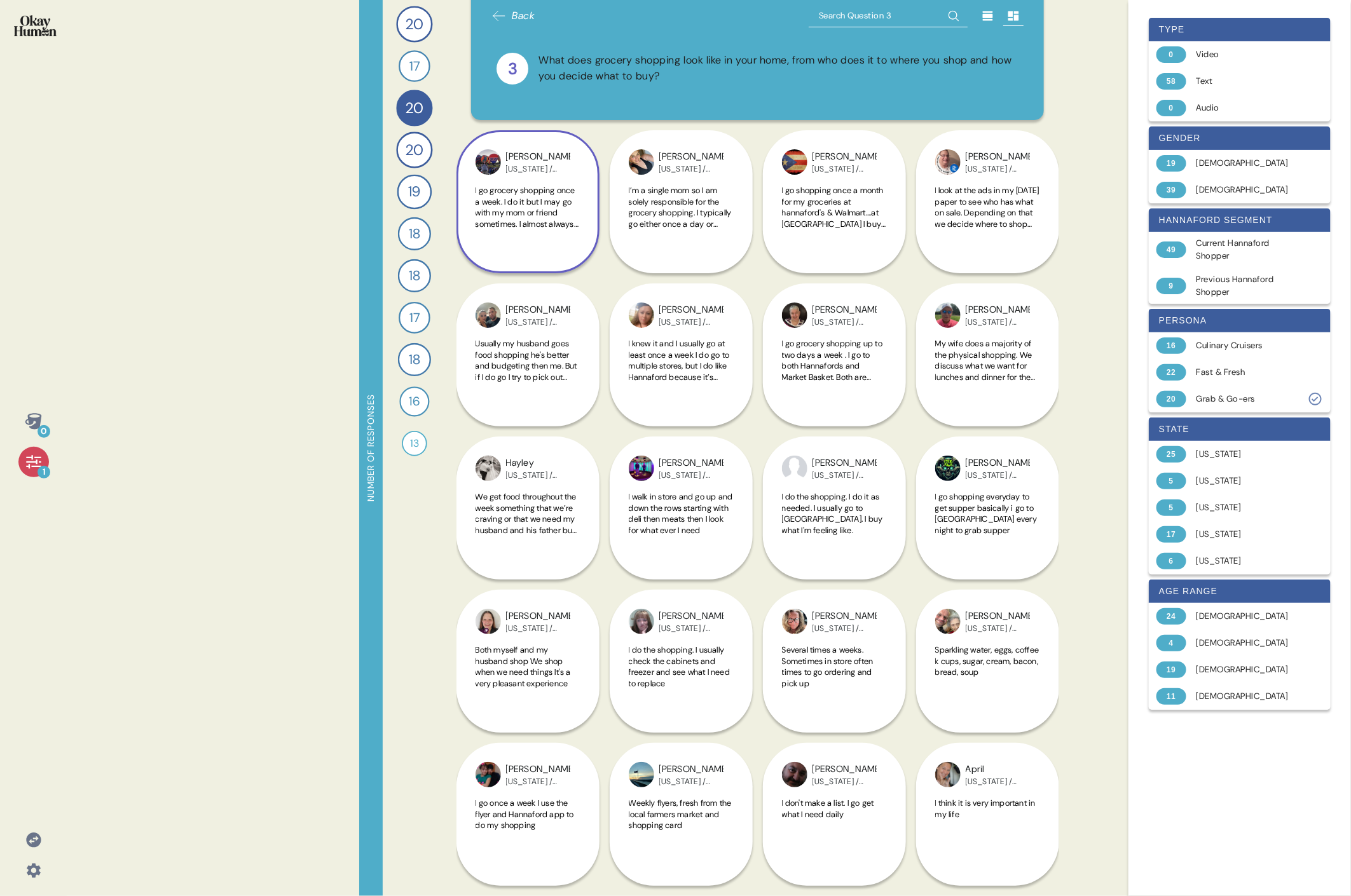
click at [508, 215] on span "I go grocery shopping once a week. I do it but I may go with my mom or friend s…" at bounding box center [527, 269] width 104 height 167
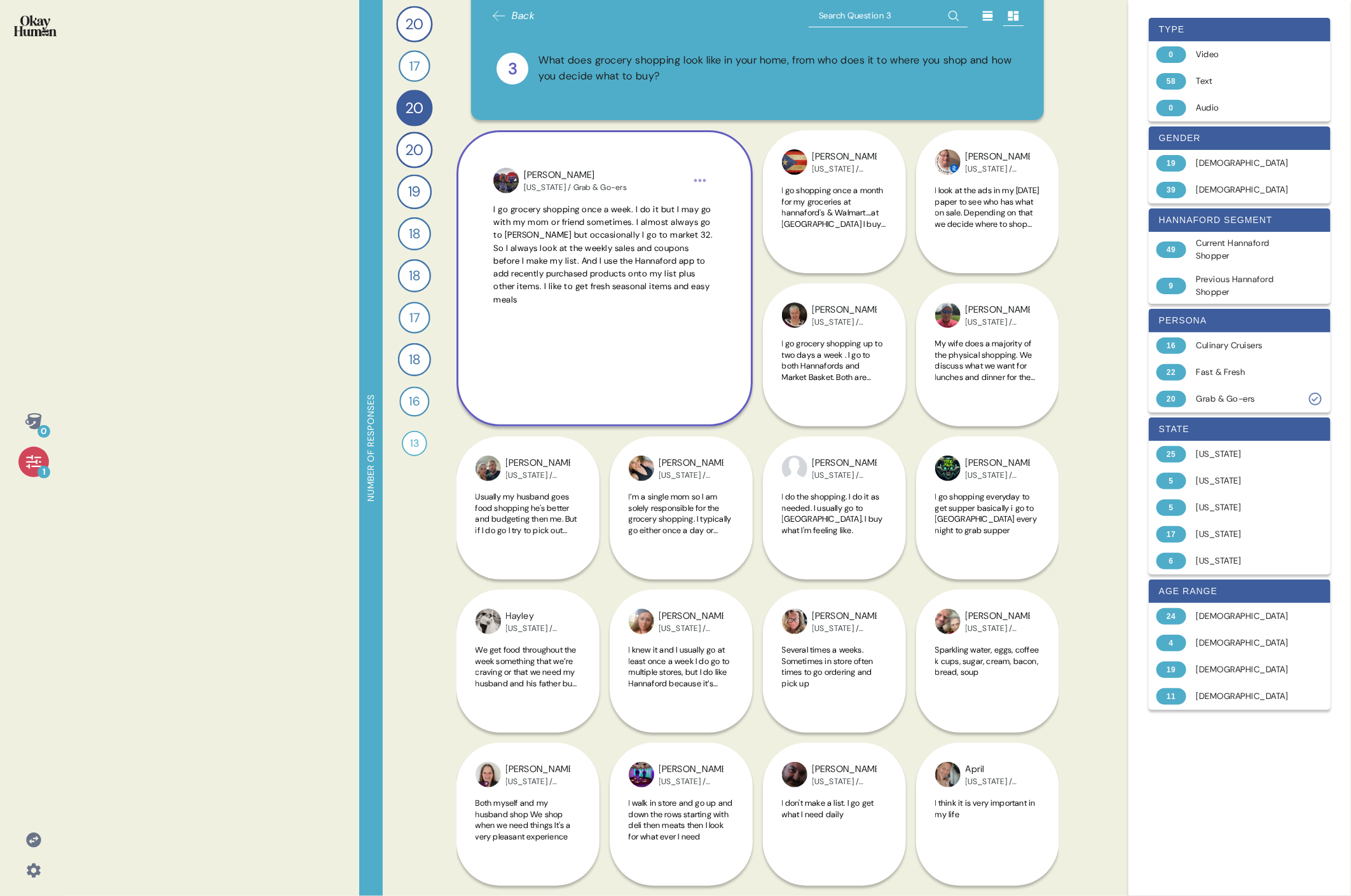
click at [614, 178] on html "0 1 Number of responses 20 How do you keep up to date with current events and t…" at bounding box center [676, 448] width 1351 height 896
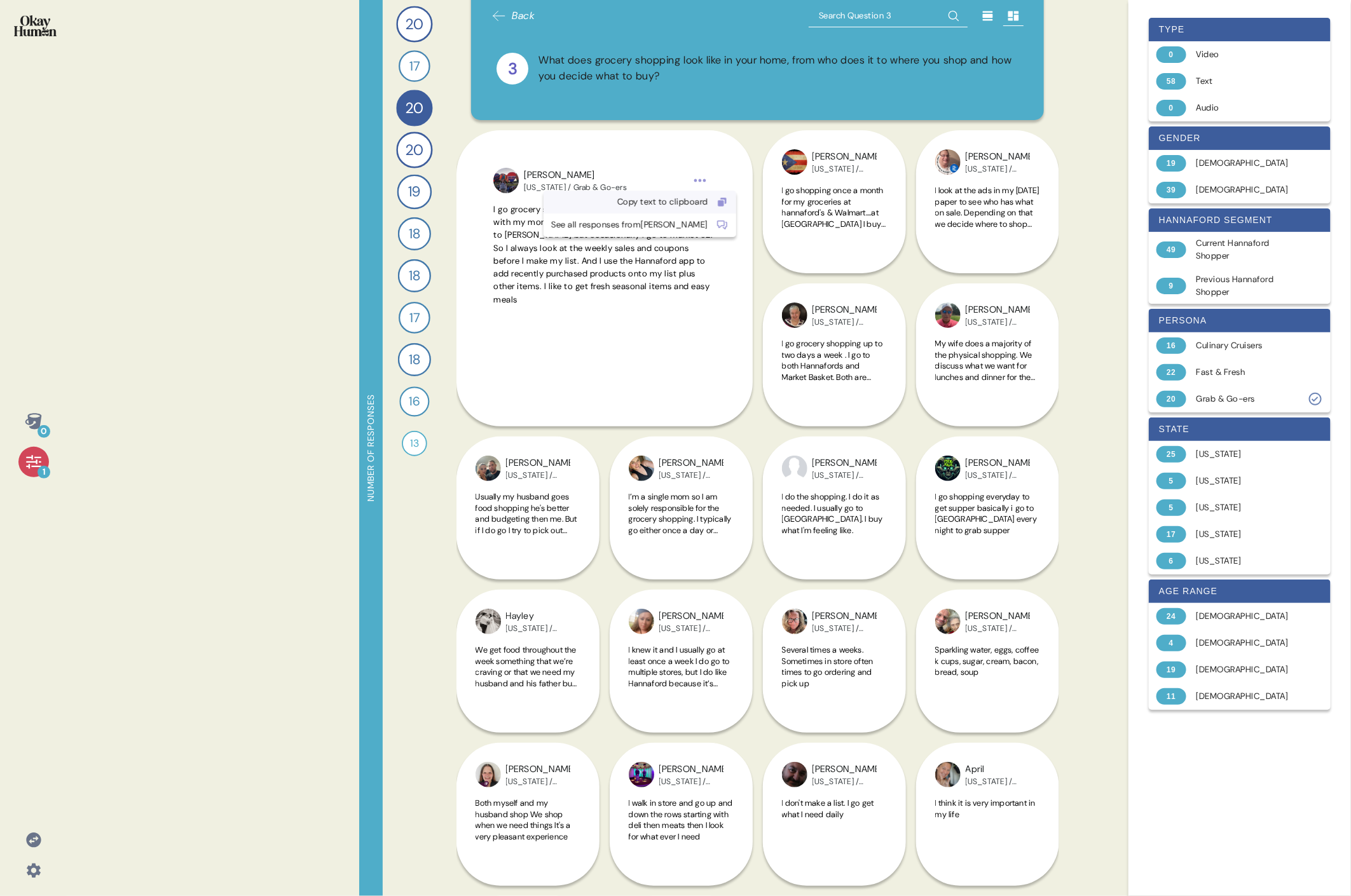
click at [614, 195] on div "Copy text to clipboard" at bounding box center [630, 201] width 157 height 13
click at [531, 412] on div "Hayley [US_STATE] / Grab & Go-ers We get food throughout the week something tha…" at bounding box center [528, 585] width 143 height 296
click at [528, 412] on div "Hayley [US_STATE] / Grab & Go-ers We get food throughout the week something tha…" at bounding box center [528, 585] width 143 height 296
click at [614, 185] on span "I go shopping once a month for my groceries at hannaford's & Walmart....at [GEO…" at bounding box center [833, 246] width 104 height 122
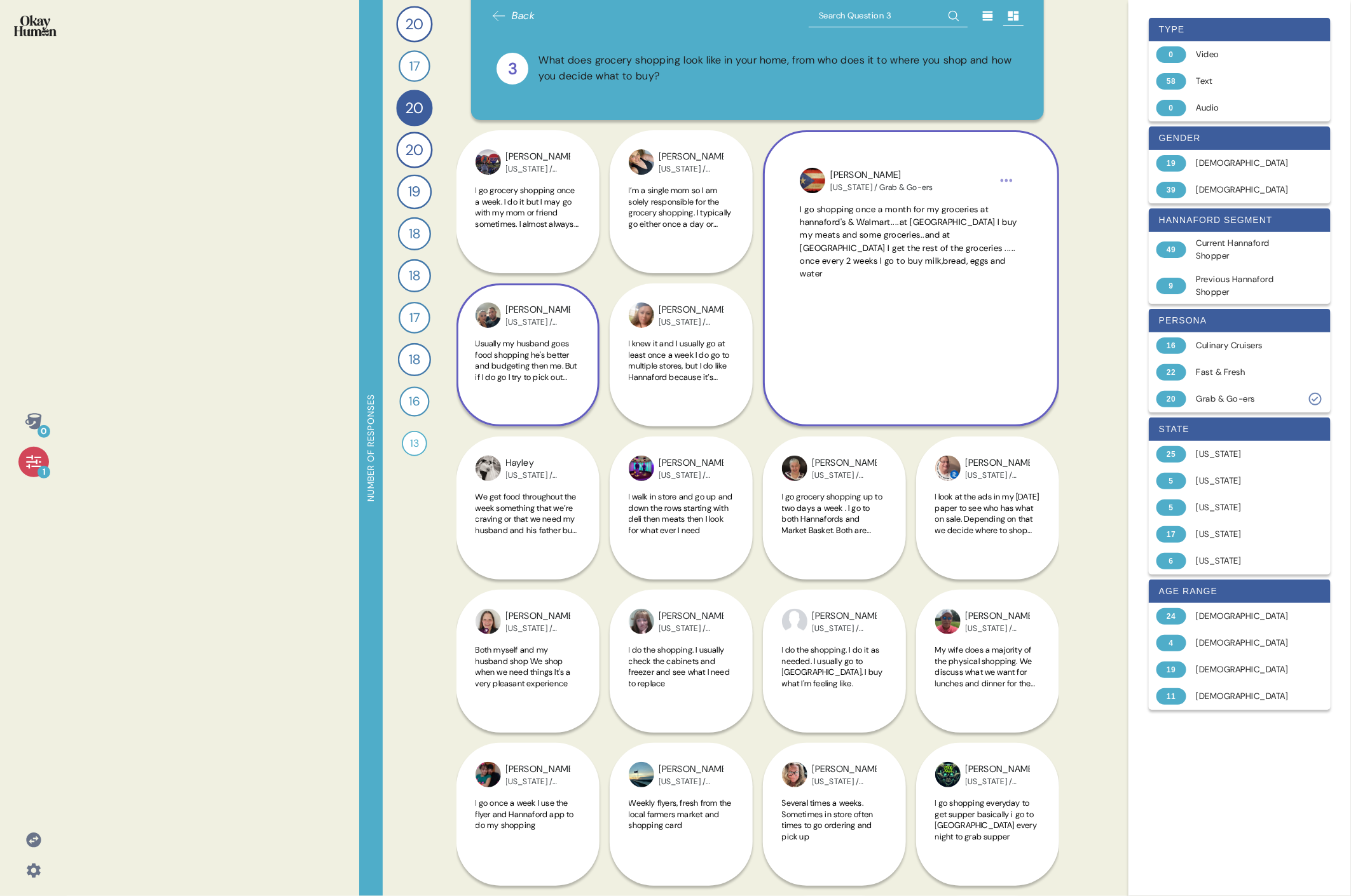
click at [551, 351] on span "Usually my husband goes food shopping he's better and budgeting then me. But if…" at bounding box center [527, 382] width 104 height 89
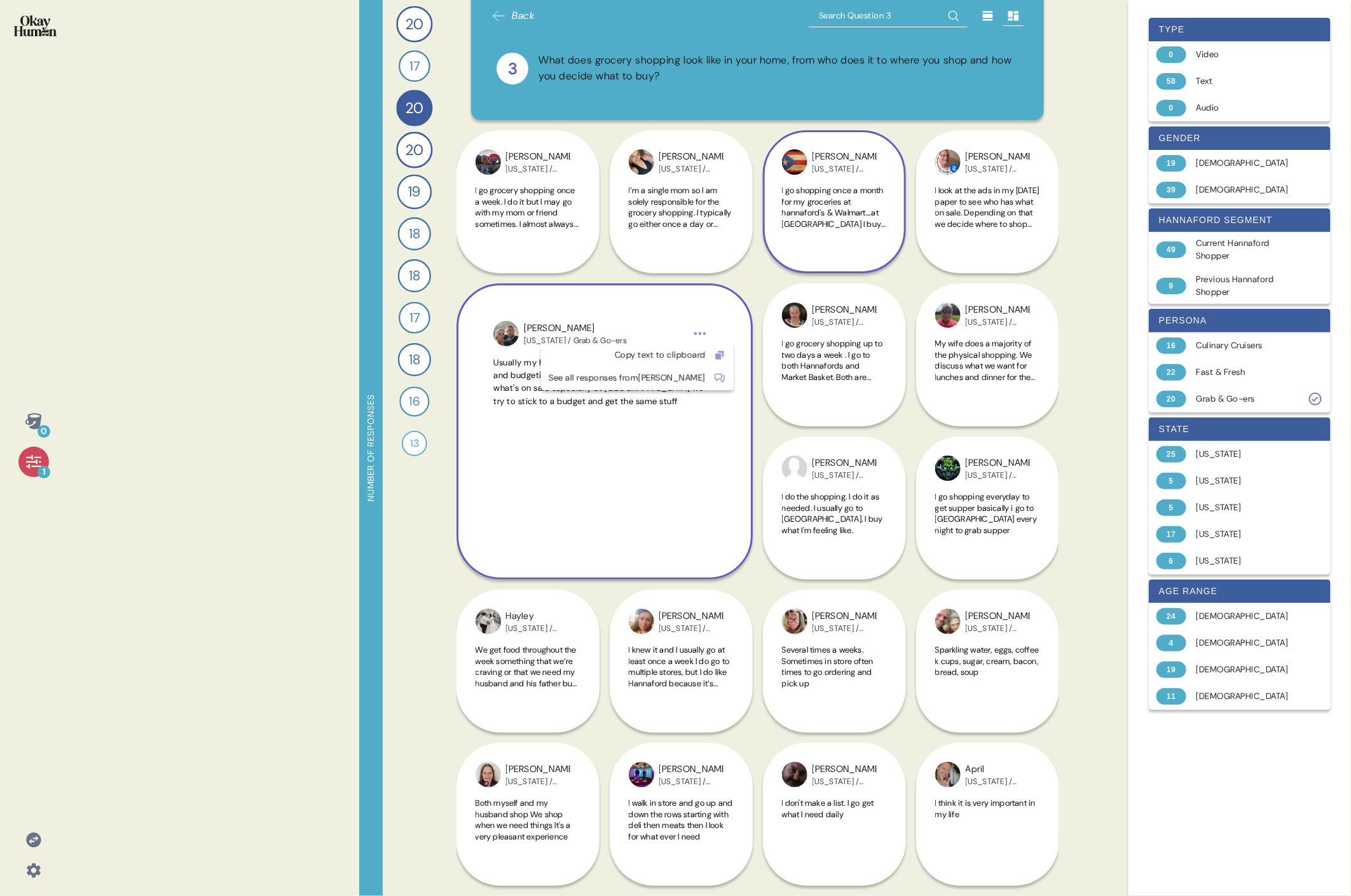
click at [614, 333] on html "0 1 Number of responses 20 How do you keep up to date with current events and t…" at bounding box center [676, 448] width 1351 height 896
click at [614, 357] on div "Copy text to clipboard" at bounding box center [627, 355] width 157 height 13
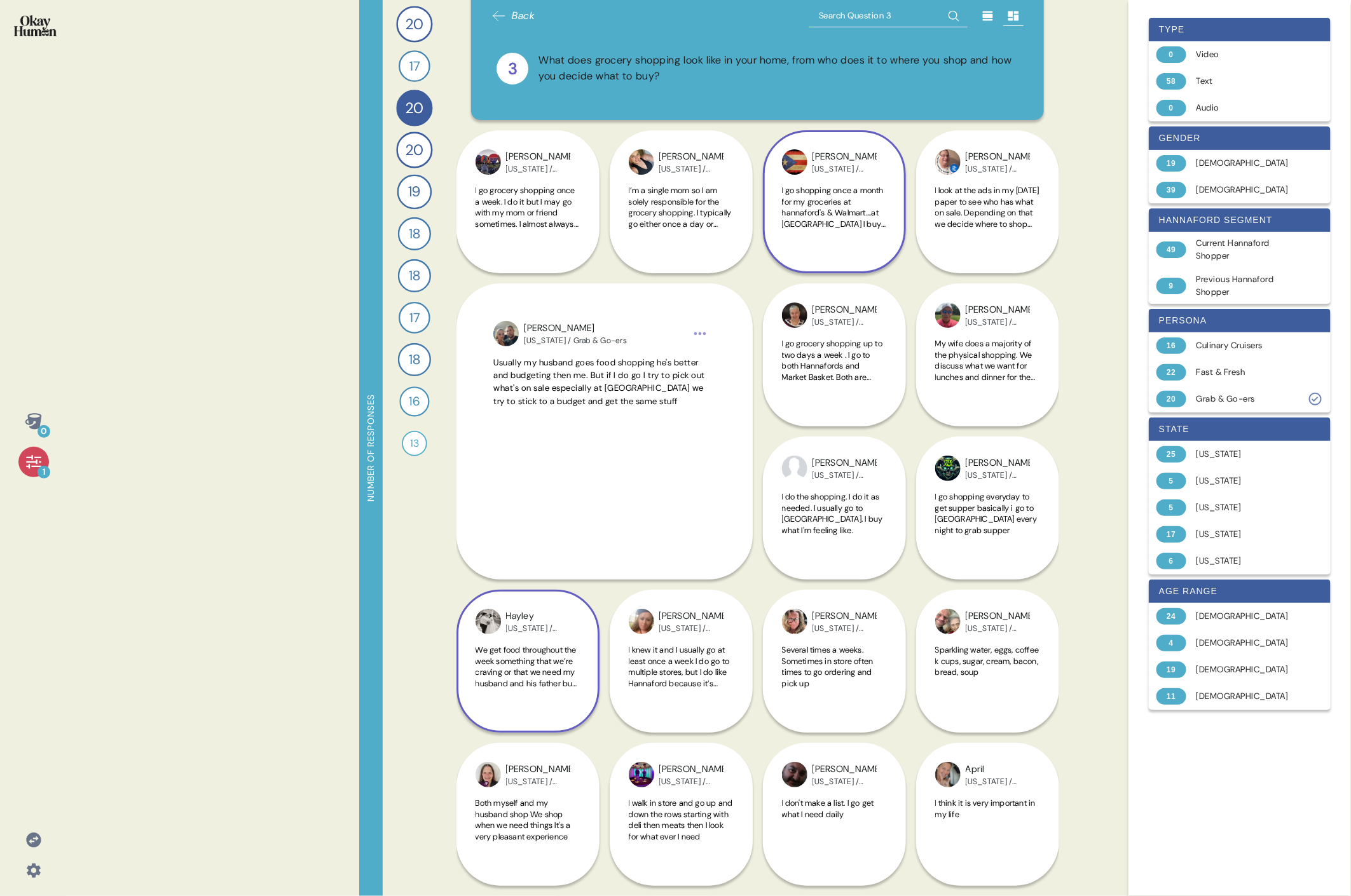
click at [544, 412] on span "We get food throughout the week something that we’re craving or that we need my…" at bounding box center [526, 672] width 102 height 55
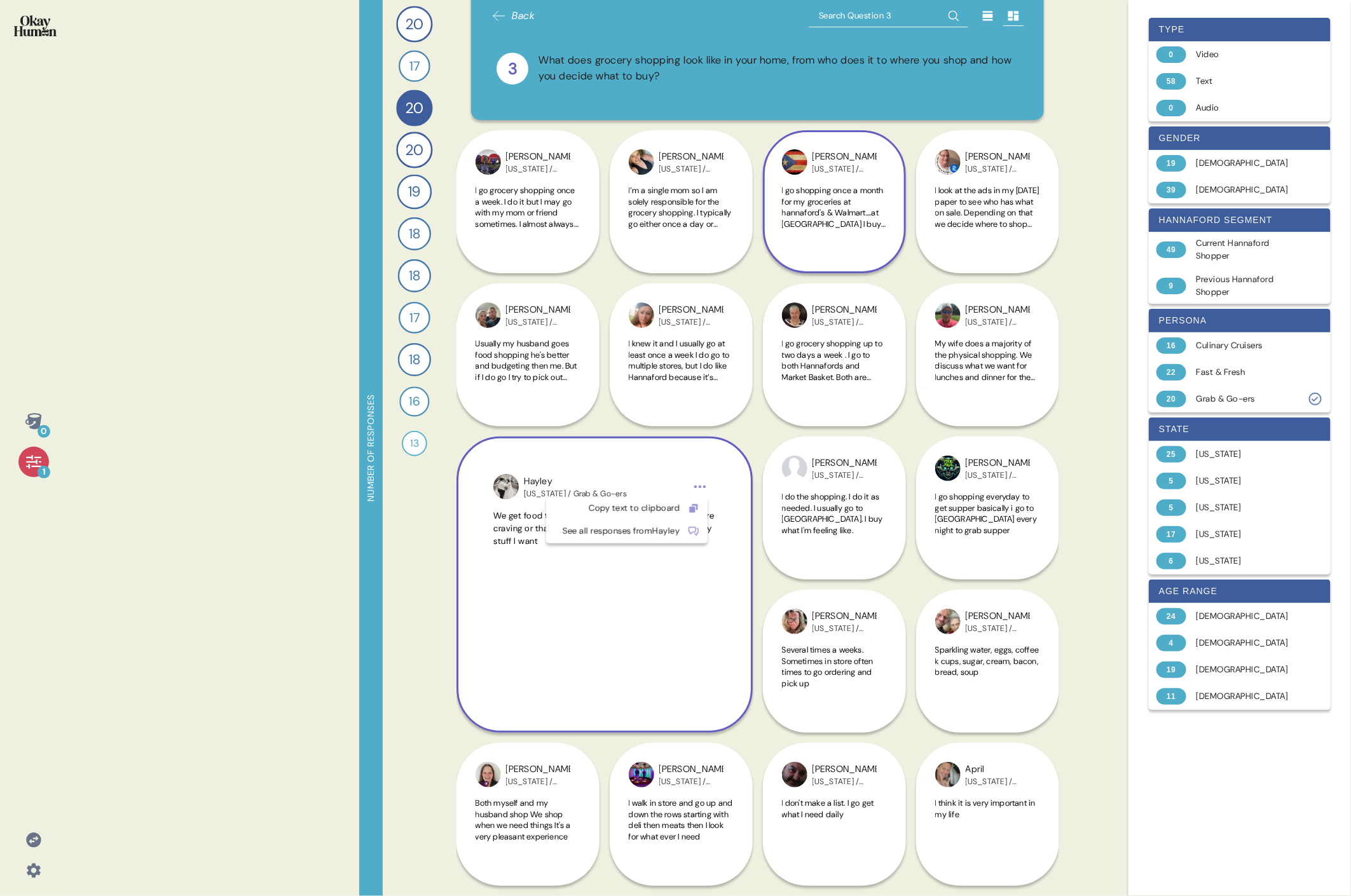
click at [614, 412] on html "0 1 Number of responses 20 How do you keep up to date with current events and t…" at bounding box center [676, 448] width 1351 height 896
click at [614, 412] on div "Copy text to clipboard" at bounding box center [626, 508] width 161 height 23
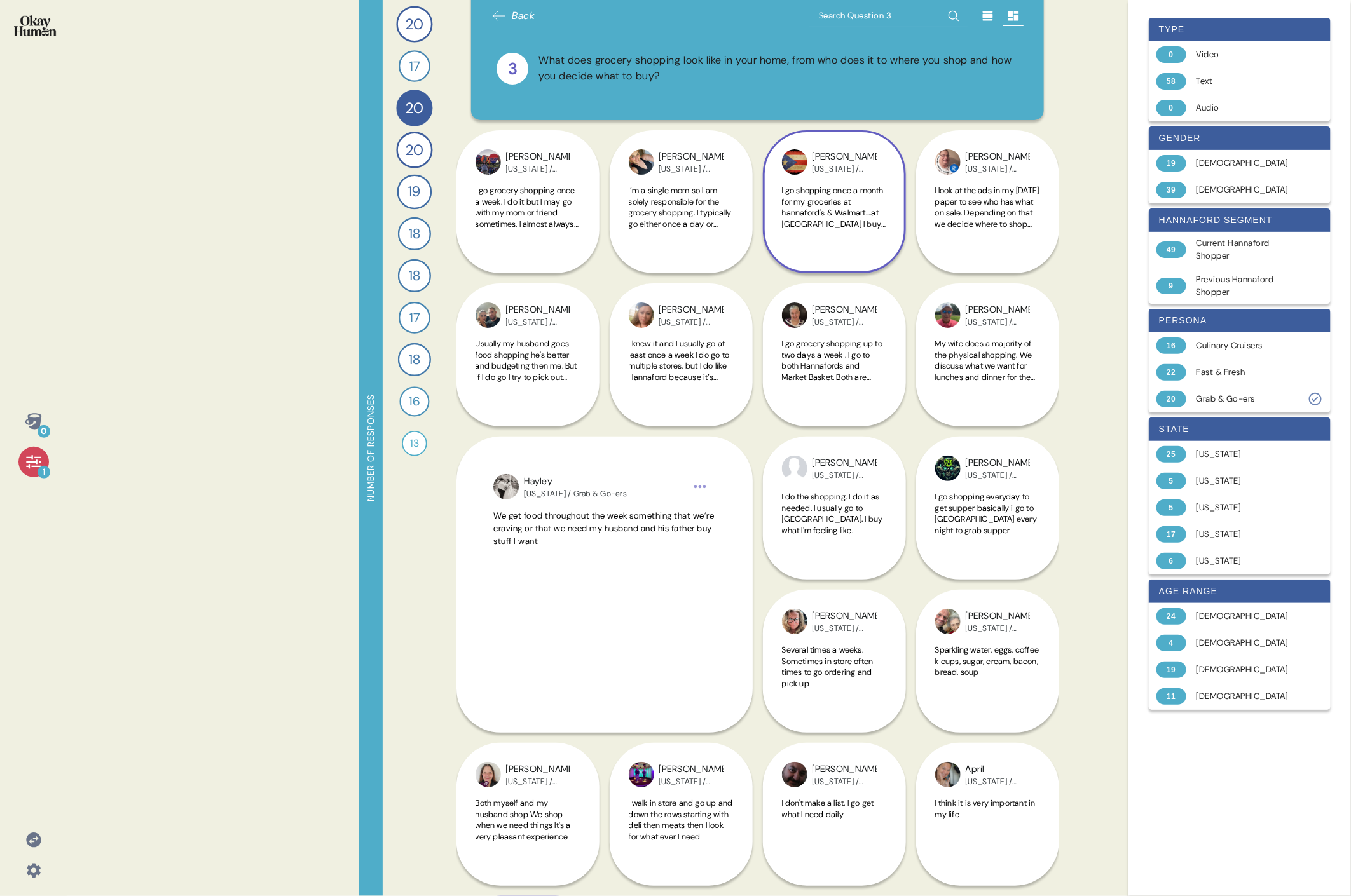
click at [539, 412] on div "[PERSON_NAME] [US_STATE] / Grab & Go-ers I go once a week I use the flyer and […" at bounding box center [528, 891] width 143 height 296
click at [563, 412] on div "[PERSON_NAME] [US_STATE] / Grab & Go-ers I go once a week I use the flyer and […" at bounding box center [528, 891] width 143 height 296
click at [464, 412] on div "[PERSON_NAME] [US_STATE] / Grab & Go-ers I go once a week I use the flyer and […" at bounding box center [528, 891] width 143 height 296
click at [430, 412] on div "20 How do you keep up to date with current events and the content you love, and…" at bounding box center [414, 448] width 63 height 896
click at [545, 350] on span "Usually my husband goes food shopping he's better and budgeting then me. But if…" at bounding box center [527, 382] width 104 height 89
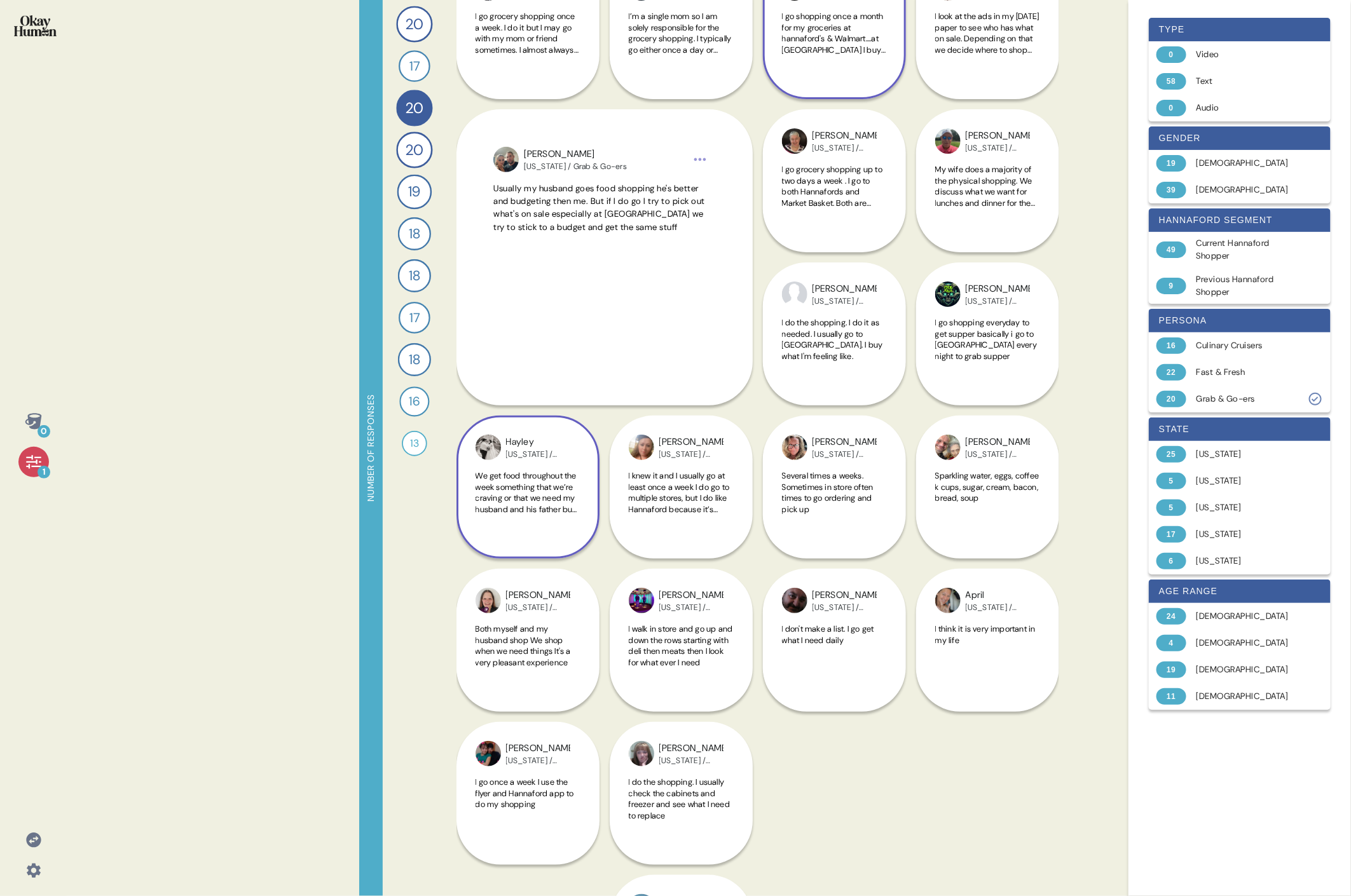
scroll to position [221, 0]
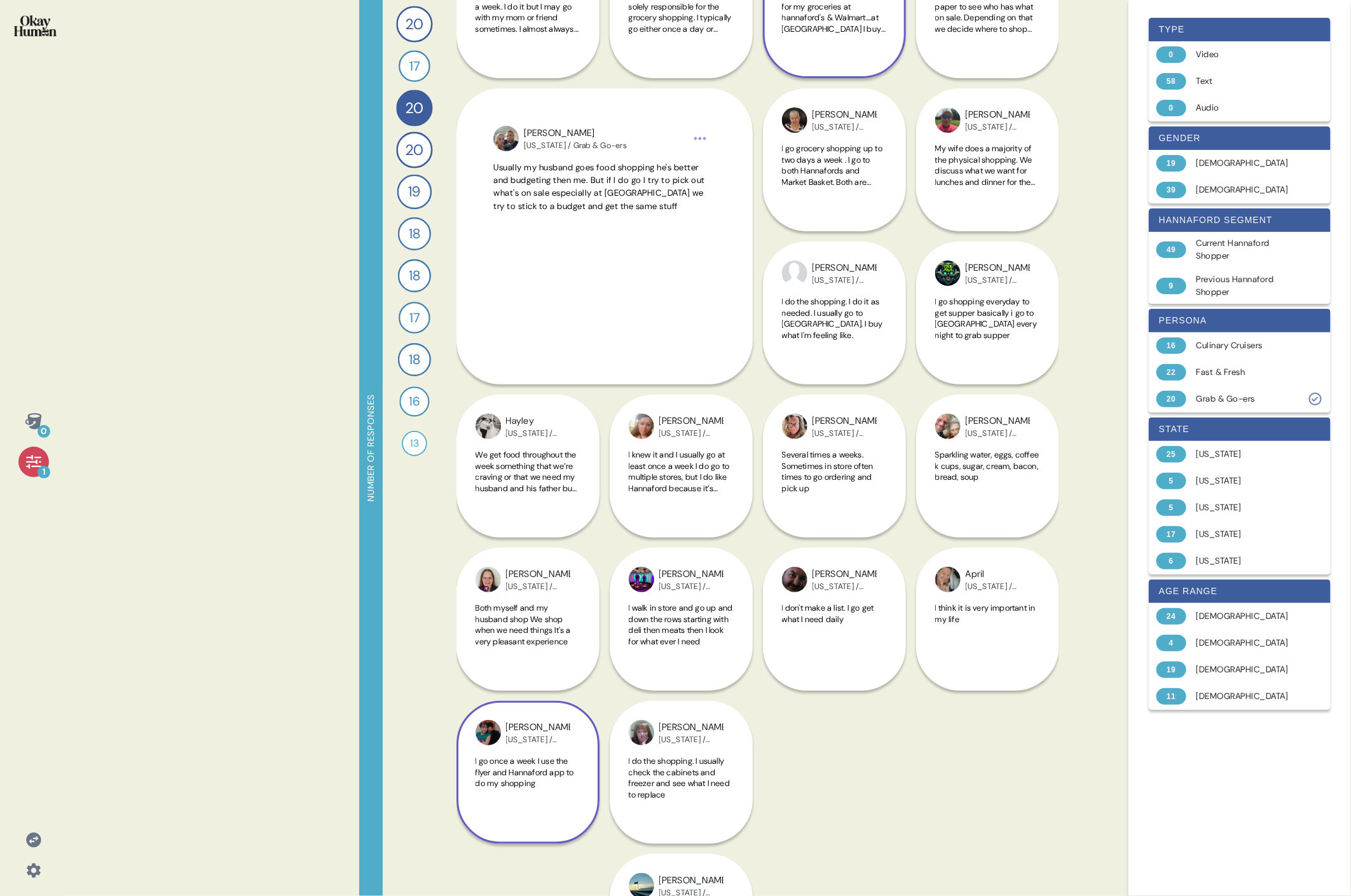
click at [497, 412] on div "[PERSON_NAME] [US_STATE] / Grab & Go-ers I go once a week I use the flyer and […" at bounding box center [528, 696] width 143 height 296
click at [614, 412] on div "[PERSON_NAME] [US_STATE] / Grab & Go-ers I walk in store and go up and down the…" at bounding box center [681, 619] width 143 height 143
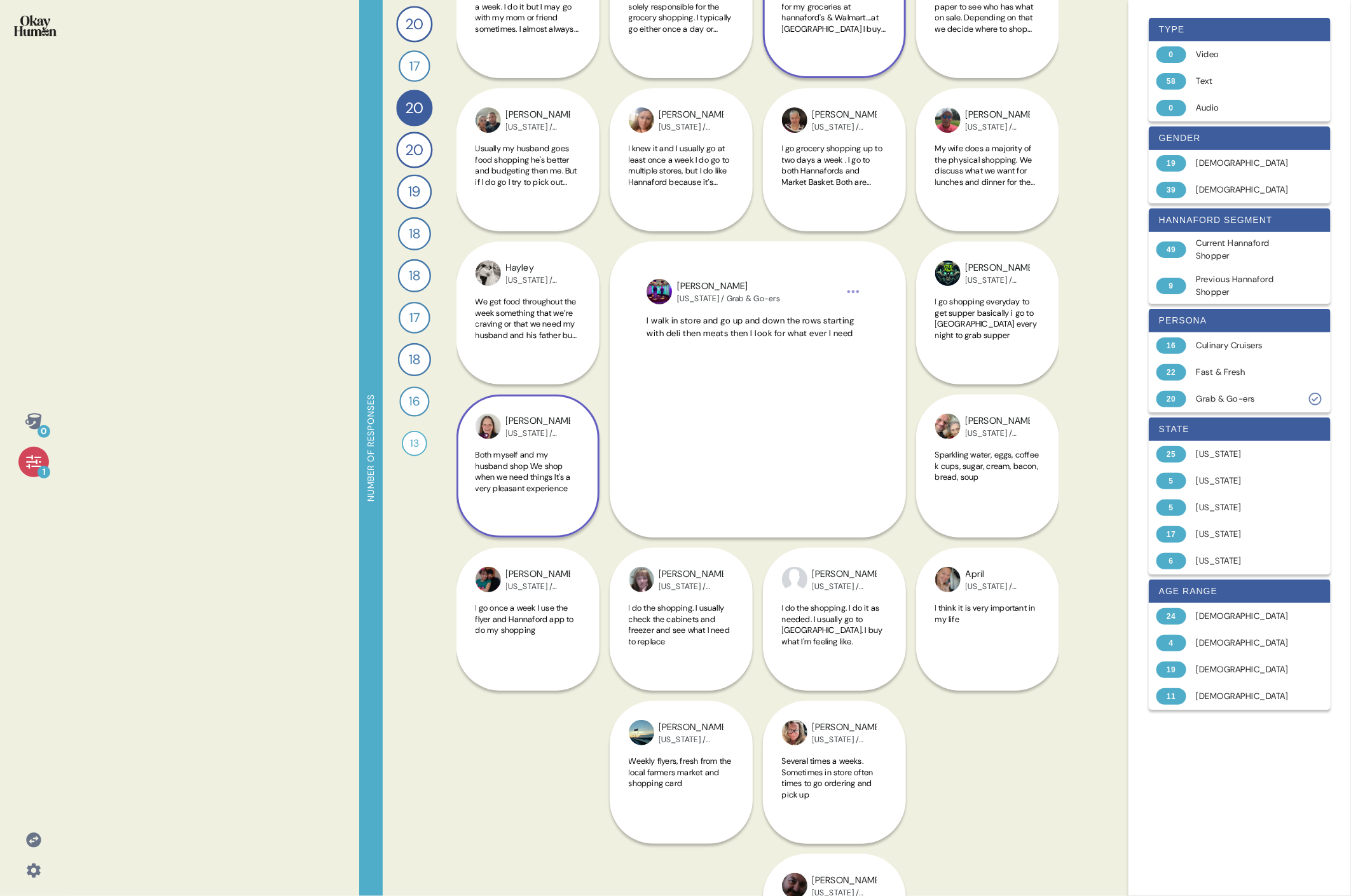
click at [539, 412] on span "Both myself and my husband shop We shop when we need things It's a very pleasan…" at bounding box center [523, 471] width 95 height 44
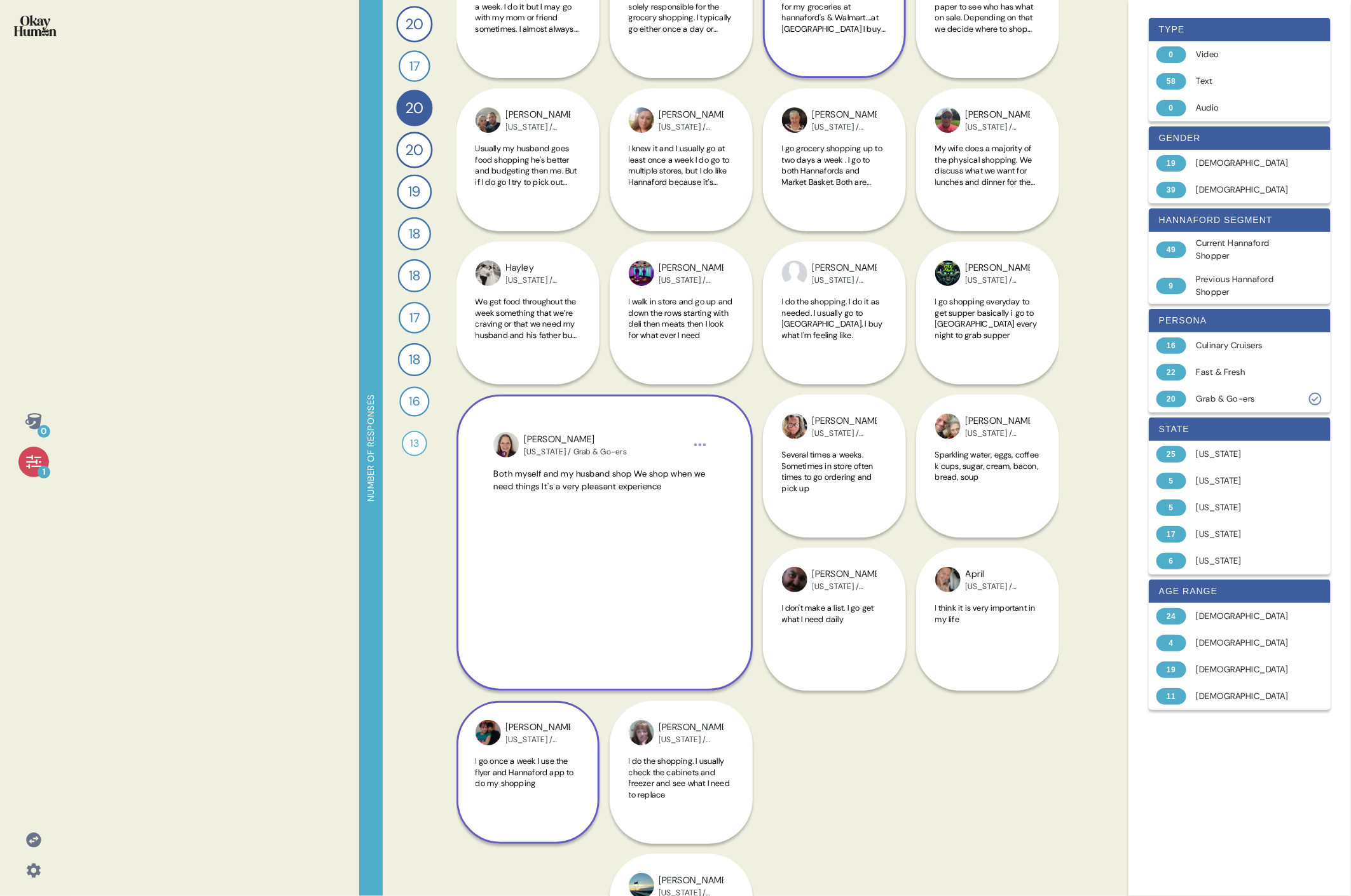
click at [520, 412] on div "I go once a week I use the flyer and Hannaford app to do my shopping" at bounding box center [528, 785] width 105 height 59
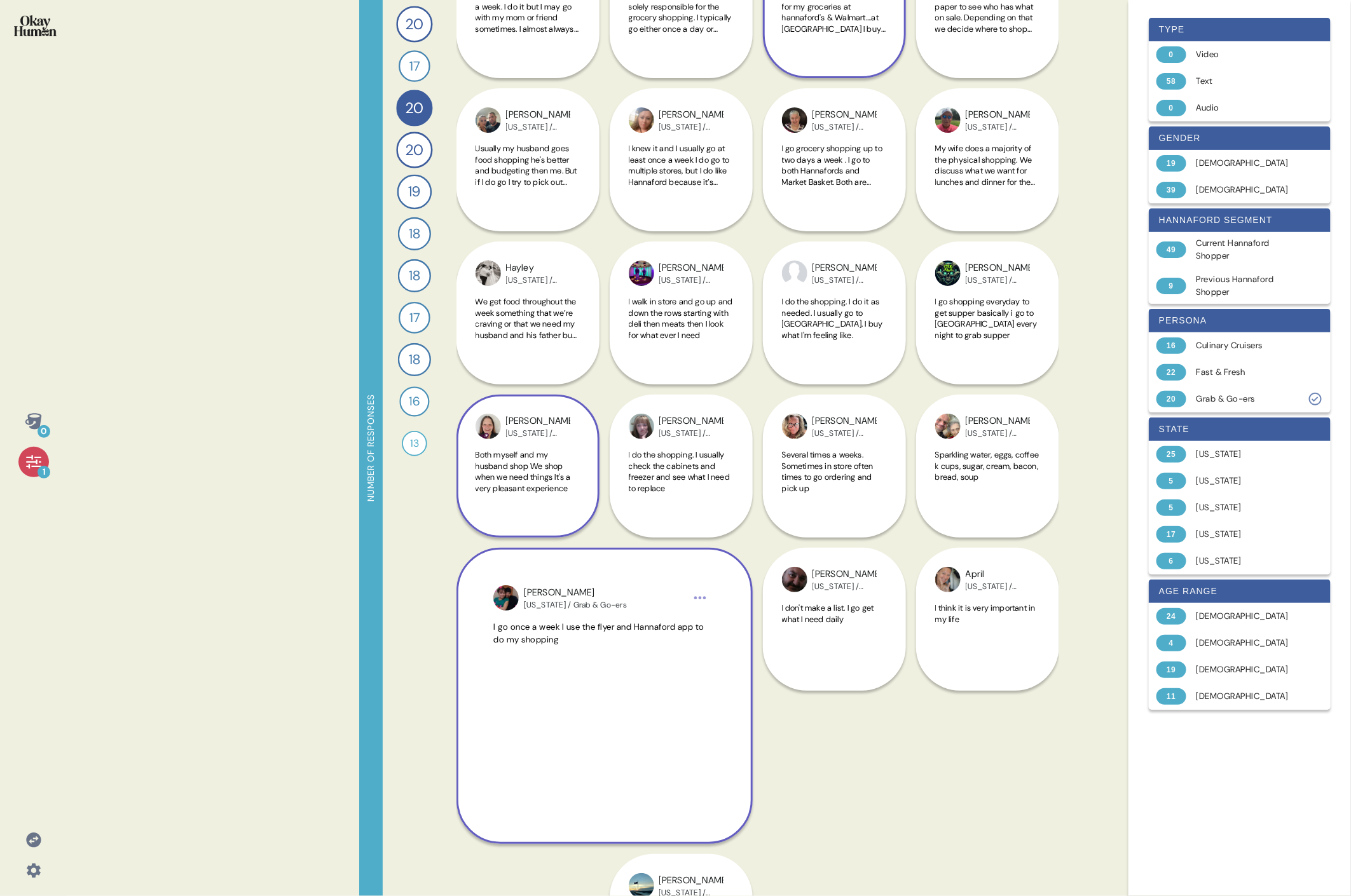
click at [614, 412] on html "0 1 Number of responses 20 How do you keep up to date with current events and t…" at bounding box center [676, 448] width 1351 height 896
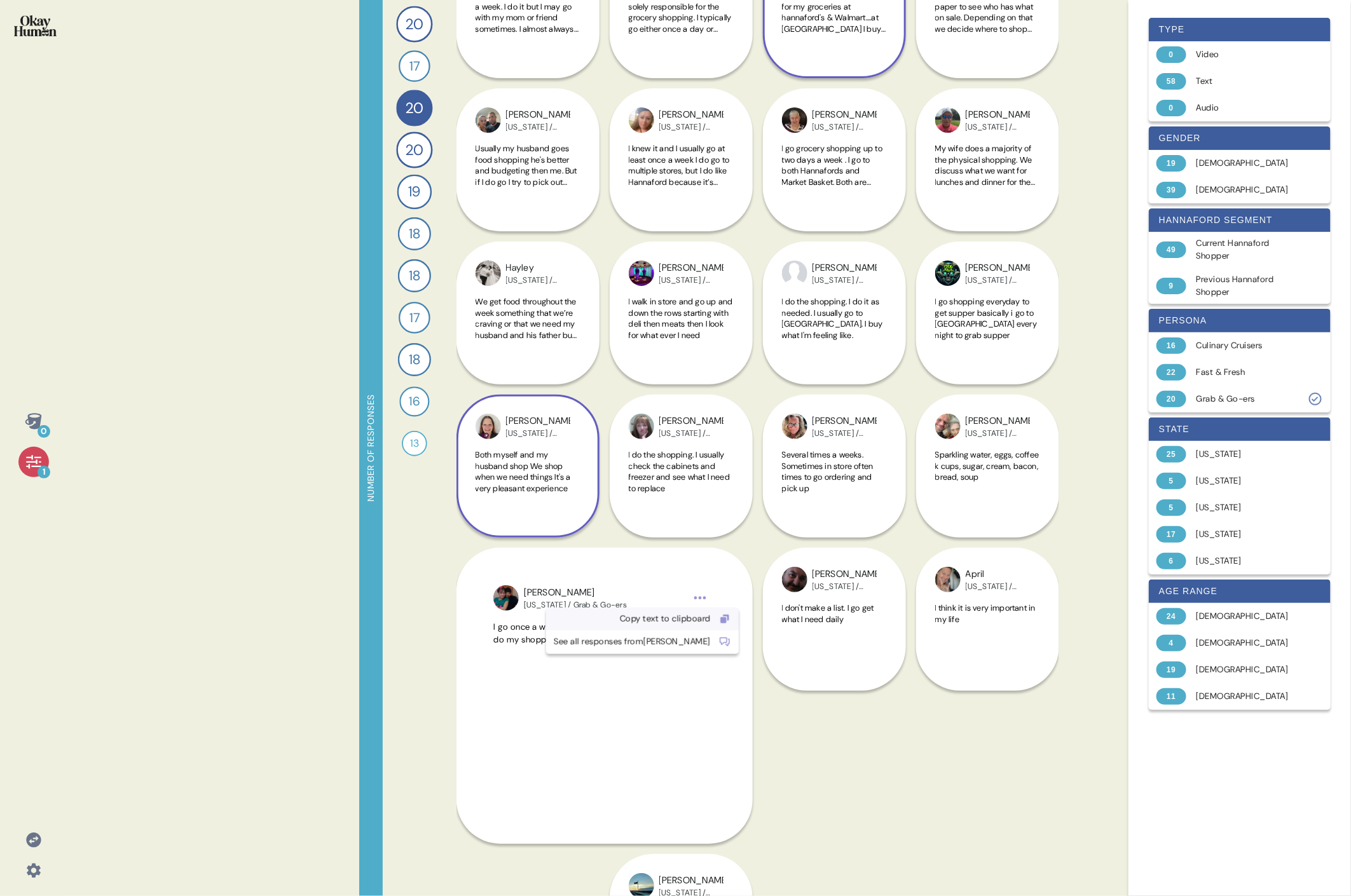
click at [614, 412] on div "Copy text to clipboard" at bounding box center [632, 619] width 157 height 13
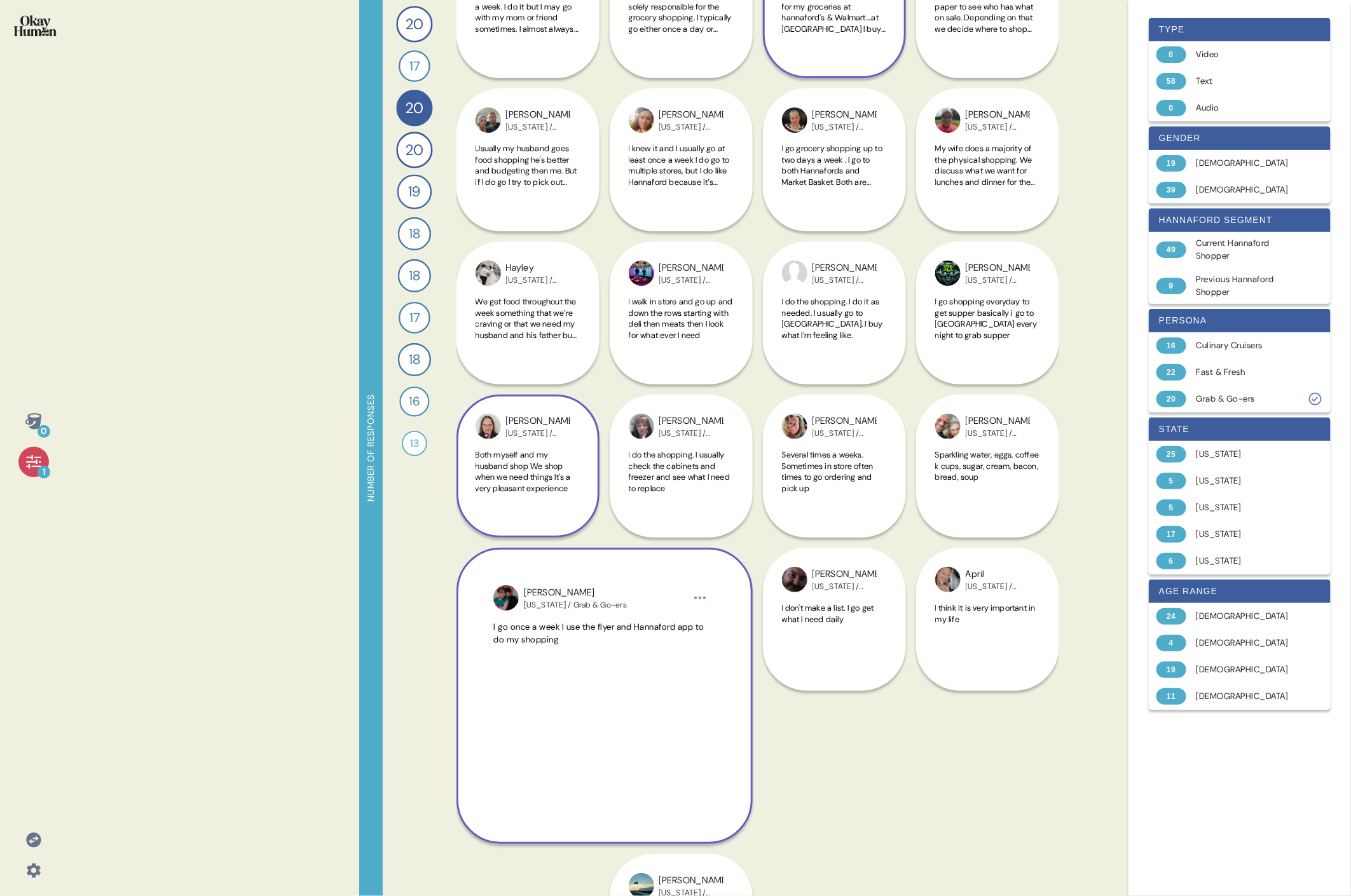
scroll to position [322, 0]
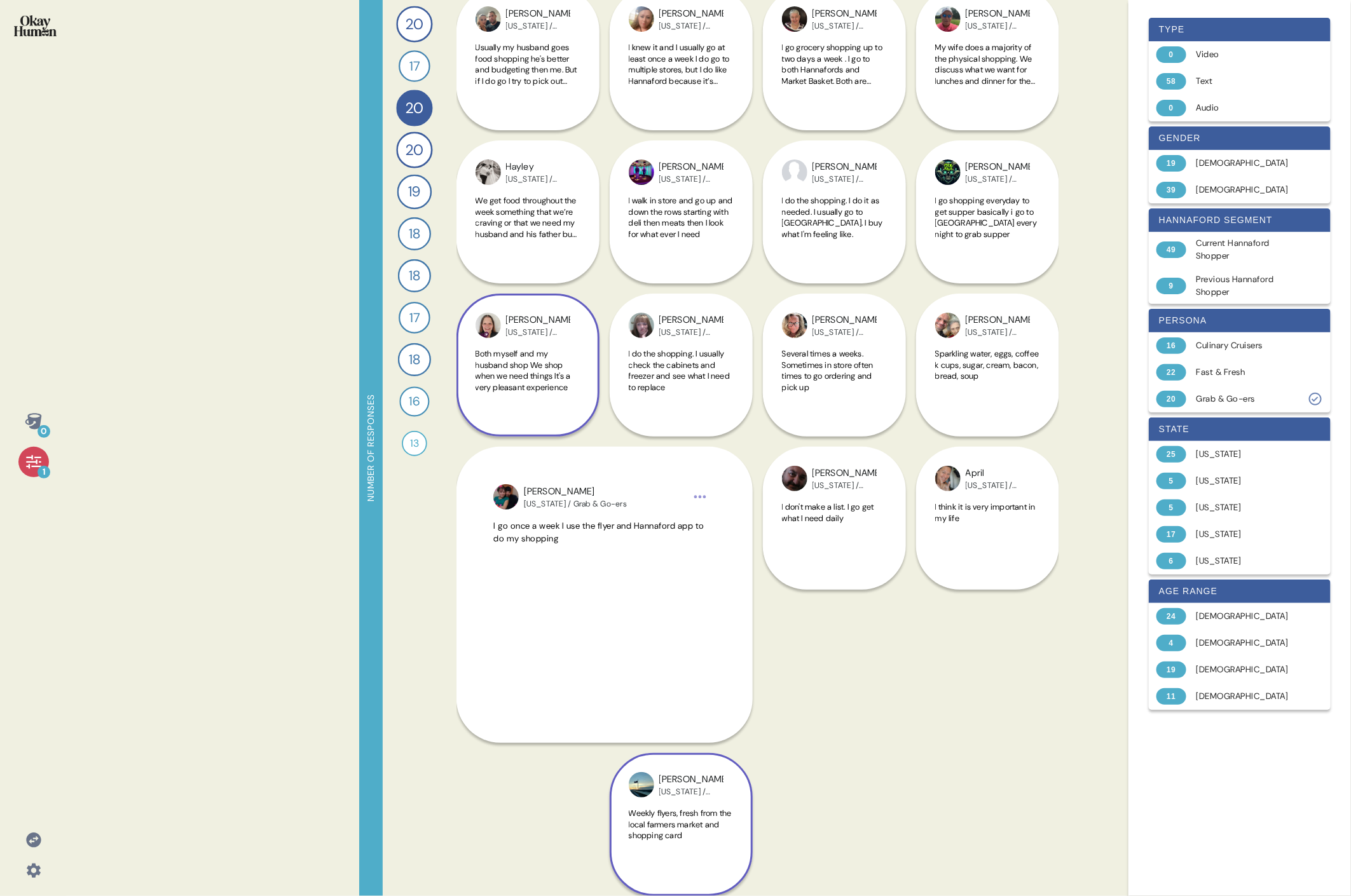
click at [614, 412] on span "Weekly flyers, fresh from the local farmers market and shopping card" at bounding box center [680, 825] width 103 height 33
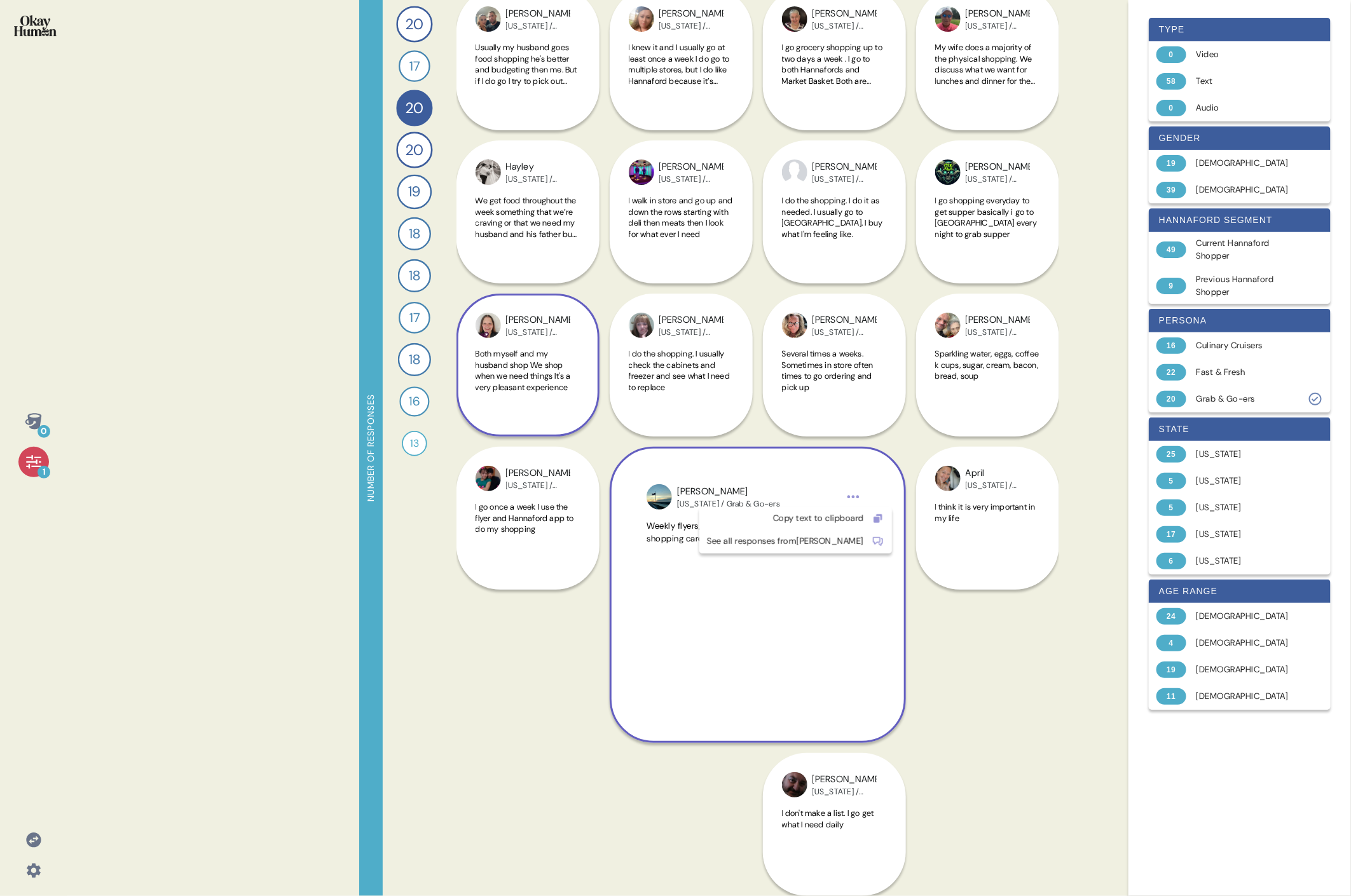
click at [614, 412] on html "0 1 Number of responses 20 How do you keep up to date with current events and t…" at bounding box center [676, 448] width 1351 height 896
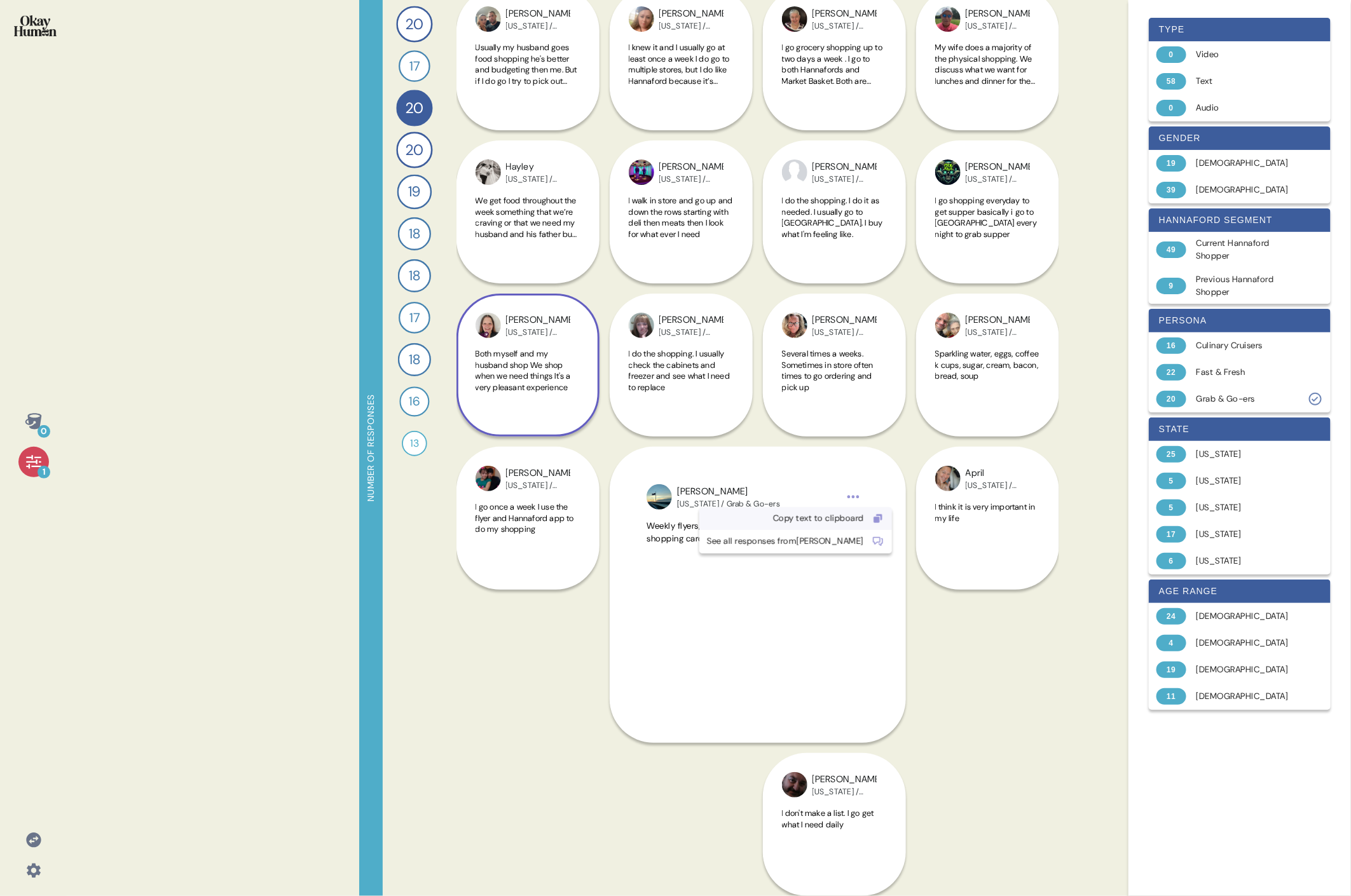
click at [614, 412] on div "Copy text to clipboard" at bounding box center [785, 519] width 157 height 13
click at [614, 353] on span "I do the shopping. I usually check the cabinets and freezer and see what I need…" at bounding box center [679, 370] width 101 height 44
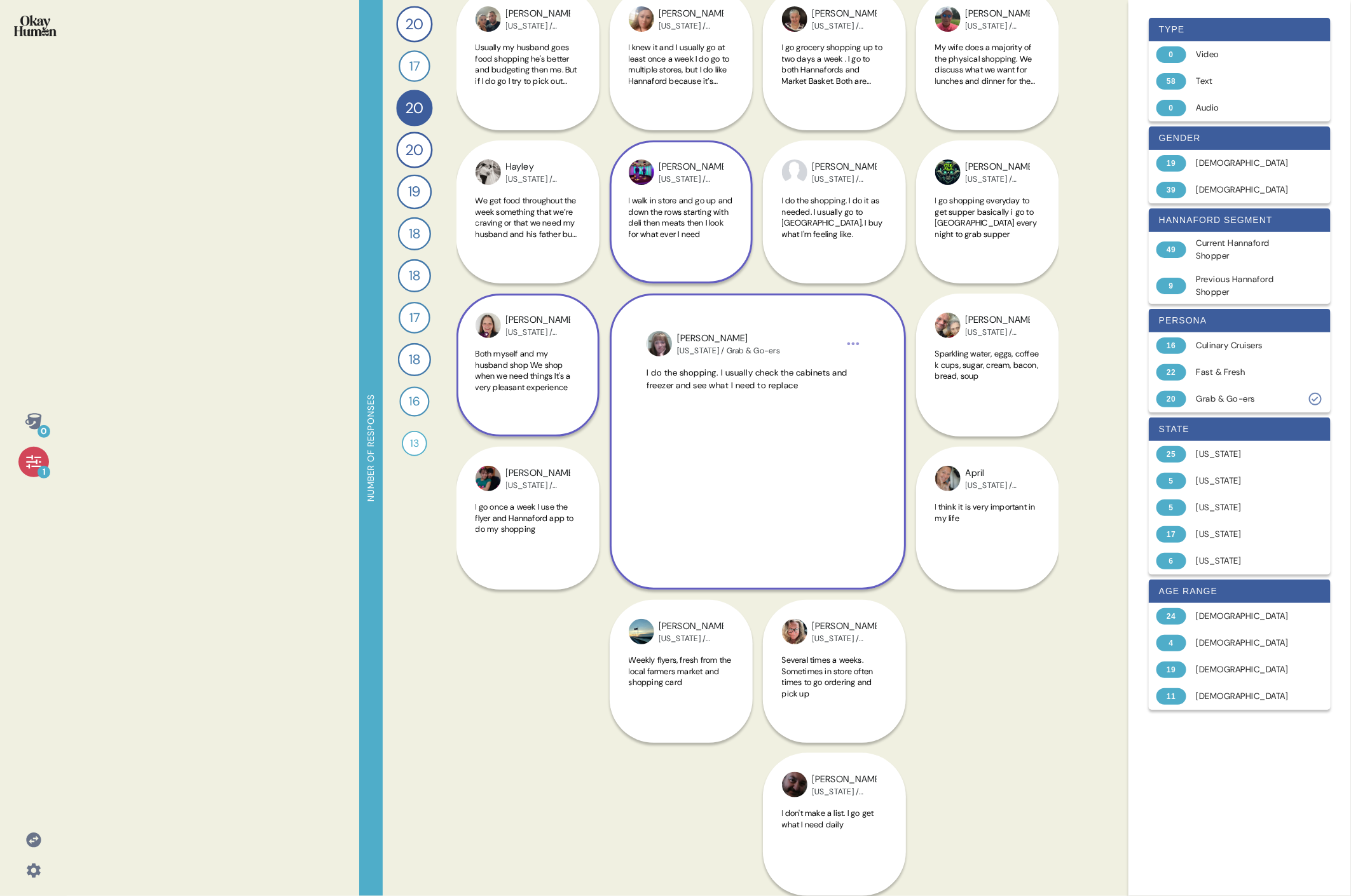
click at [614, 213] on span "I walk in store and go up and down the rows starting with deli then meats then …" at bounding box center [681, 217] width 104 height 44
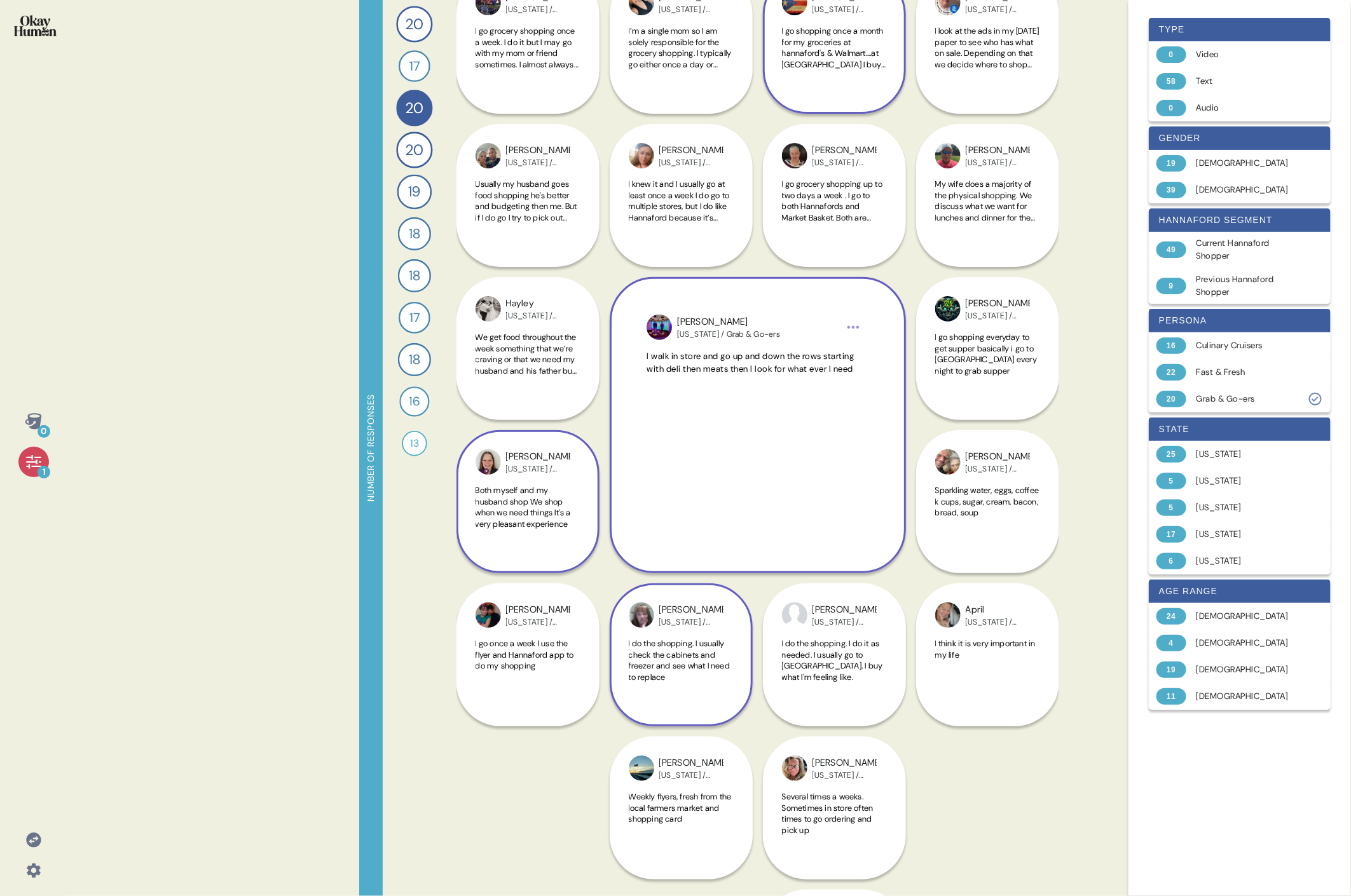
scroll to position [187, 0]
click at [614, 191] on span "I knew it and I usually go at least once a week I do go to multiple stores, but…" at bounding box center [679, 210] width 101 height 67
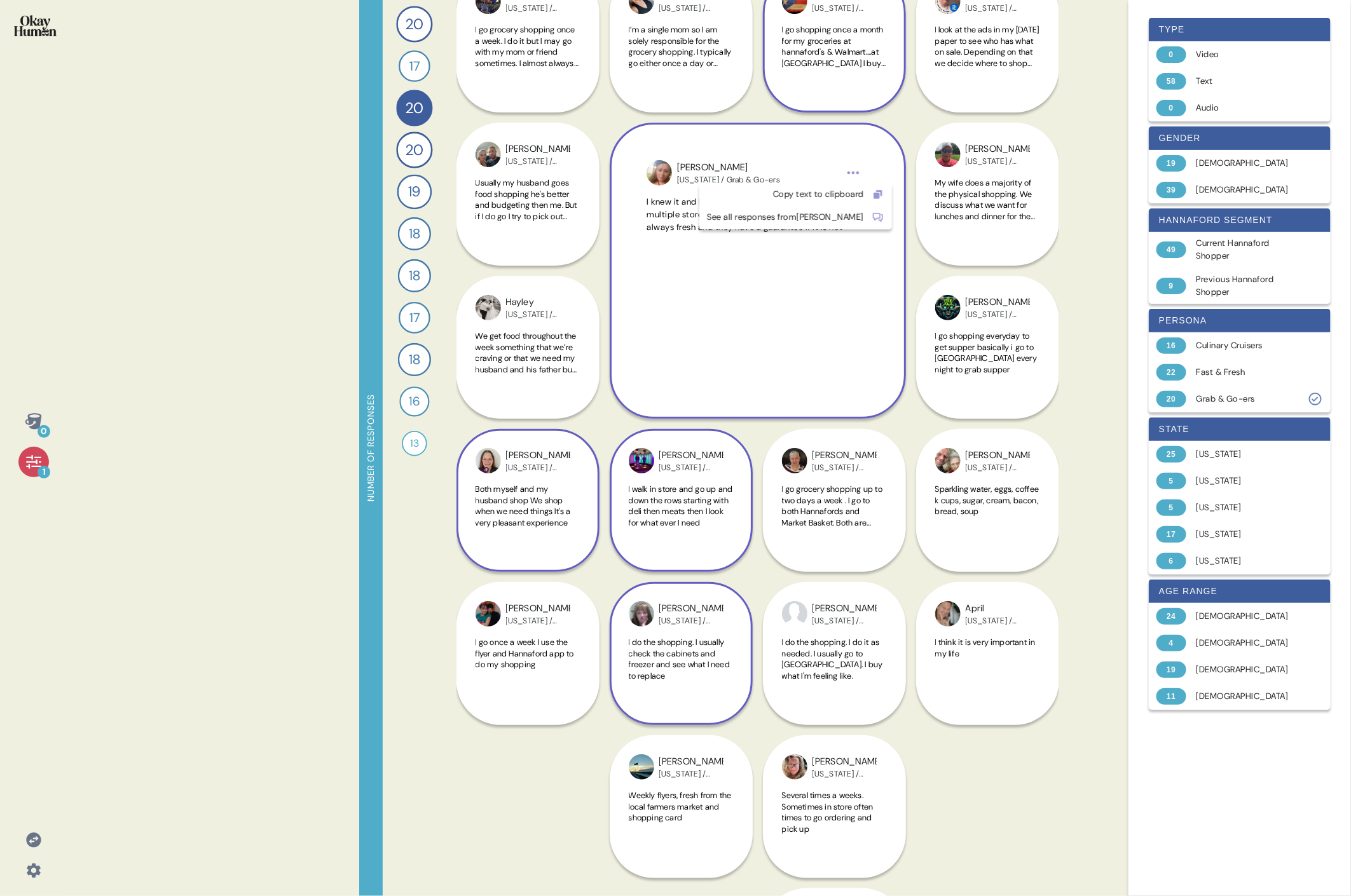
click at [614, 172] on html "0 1 Number of responses 20 How do you keep up to date with current events and t…" at bounding box center [676, 448] width 1351 height 896
click at [614, 196] on div "Copy text to clipboard" at bounding box center [785, 194] width 157 height 13
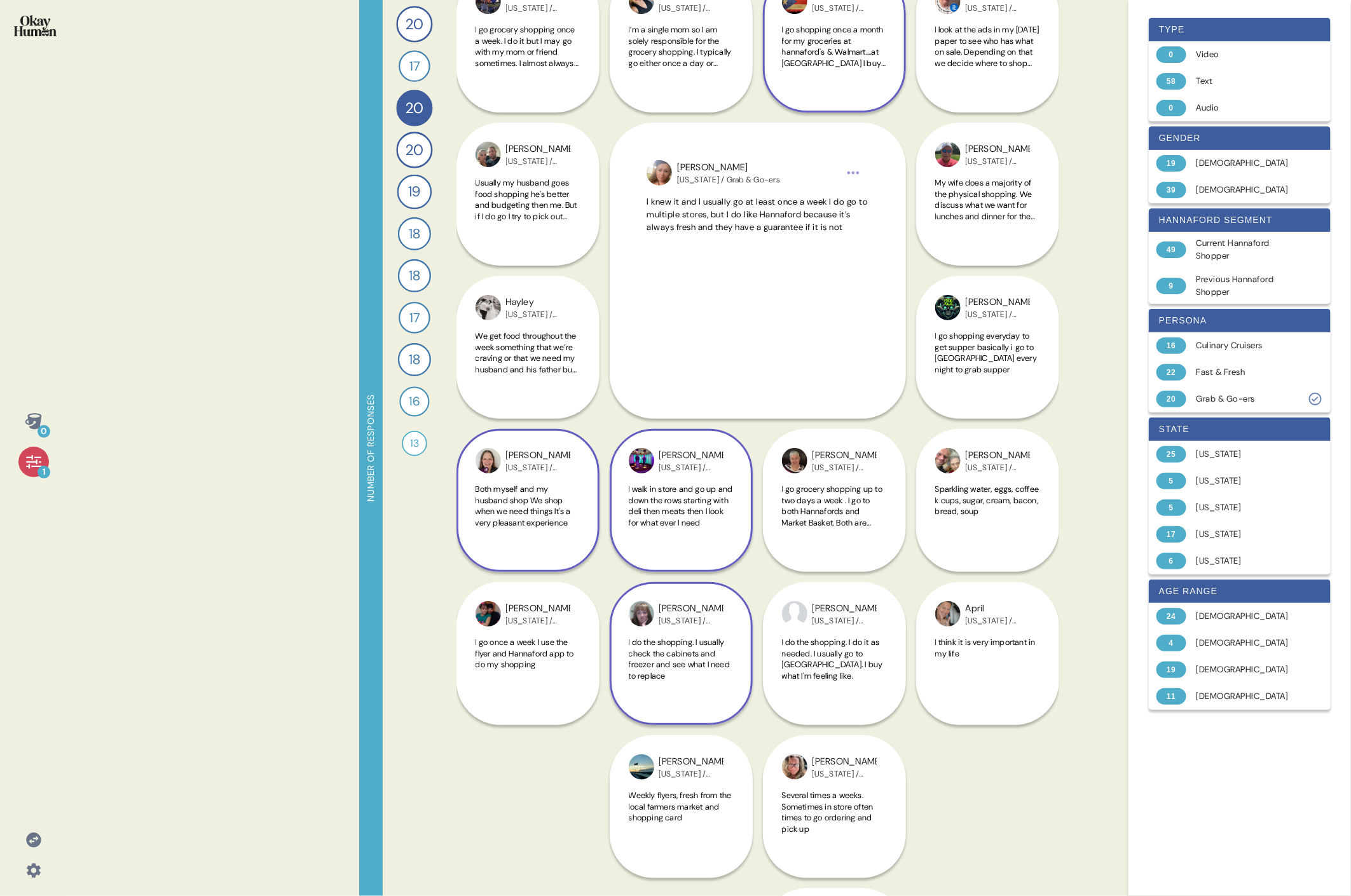
scroll to position [101, 0]
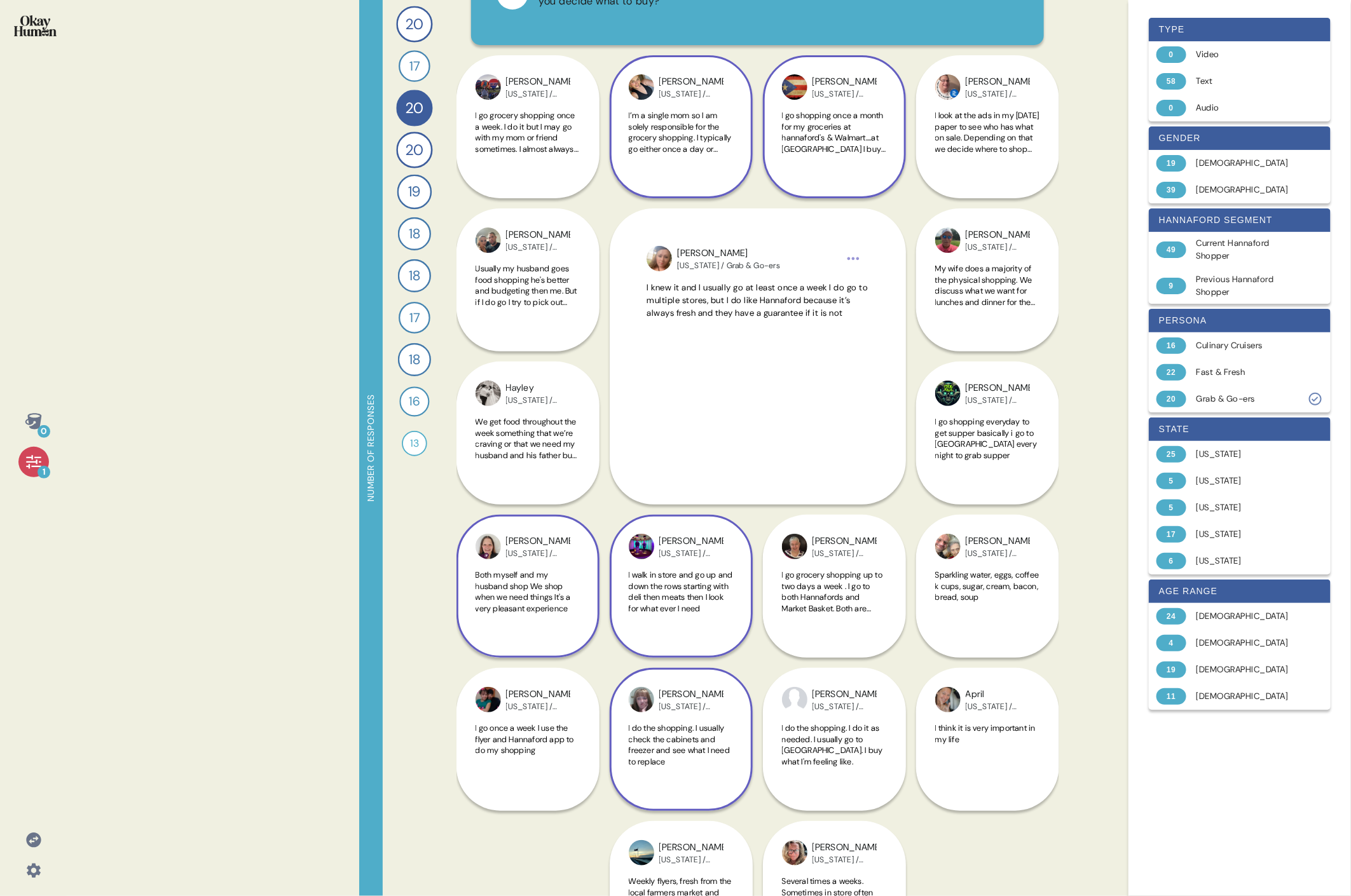
click at [614, 130] on span "I’m a single mom so I am solely responsible for the grocery shopping. I typical…" at bounding box center [681, 188] width 104 height 156
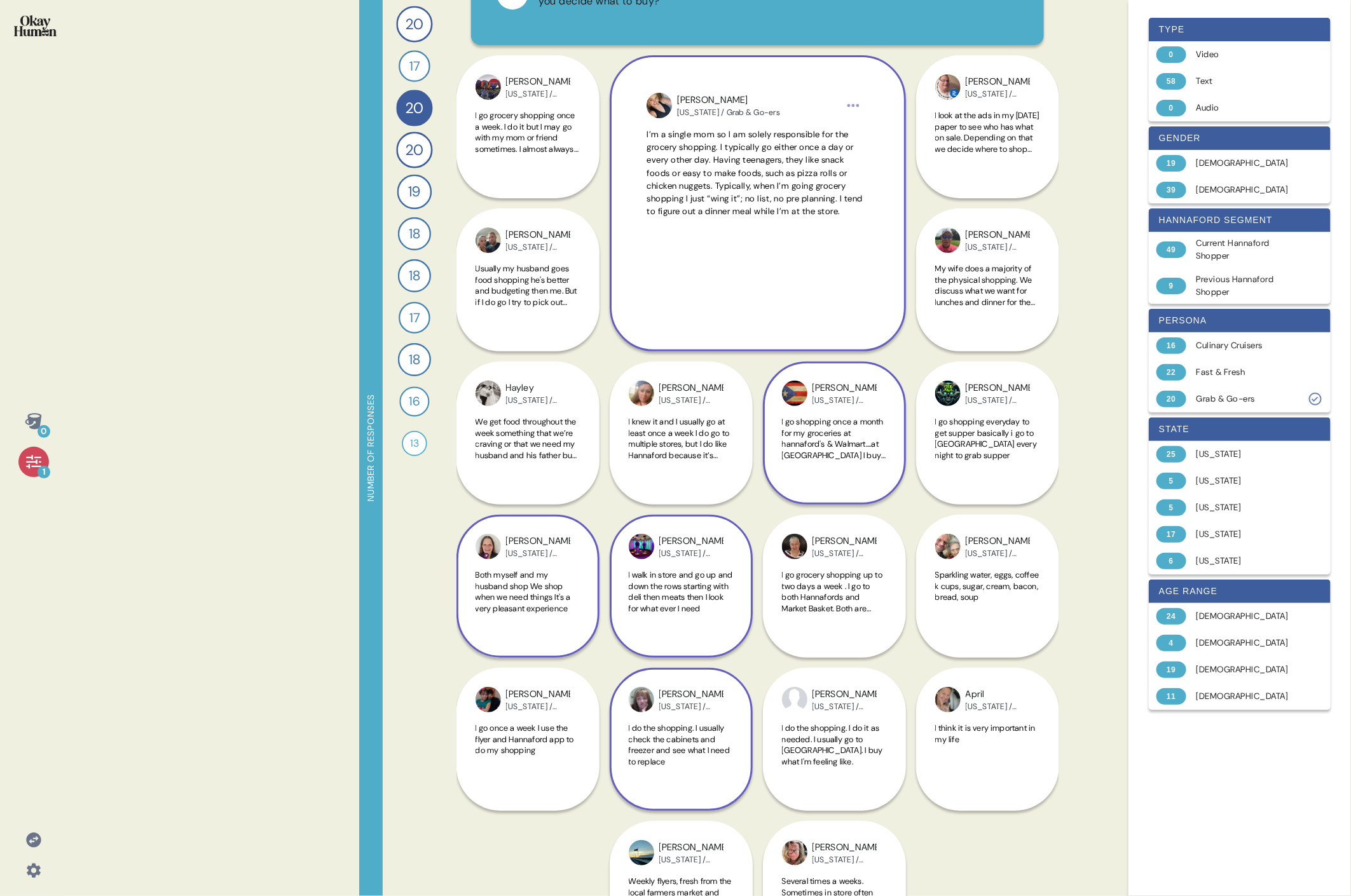
click at [614, 114] on html "0 1 Number of responses 20 How do you keep up to date with current events and t…" at bounding box center [676, 448] width 1351 height 896
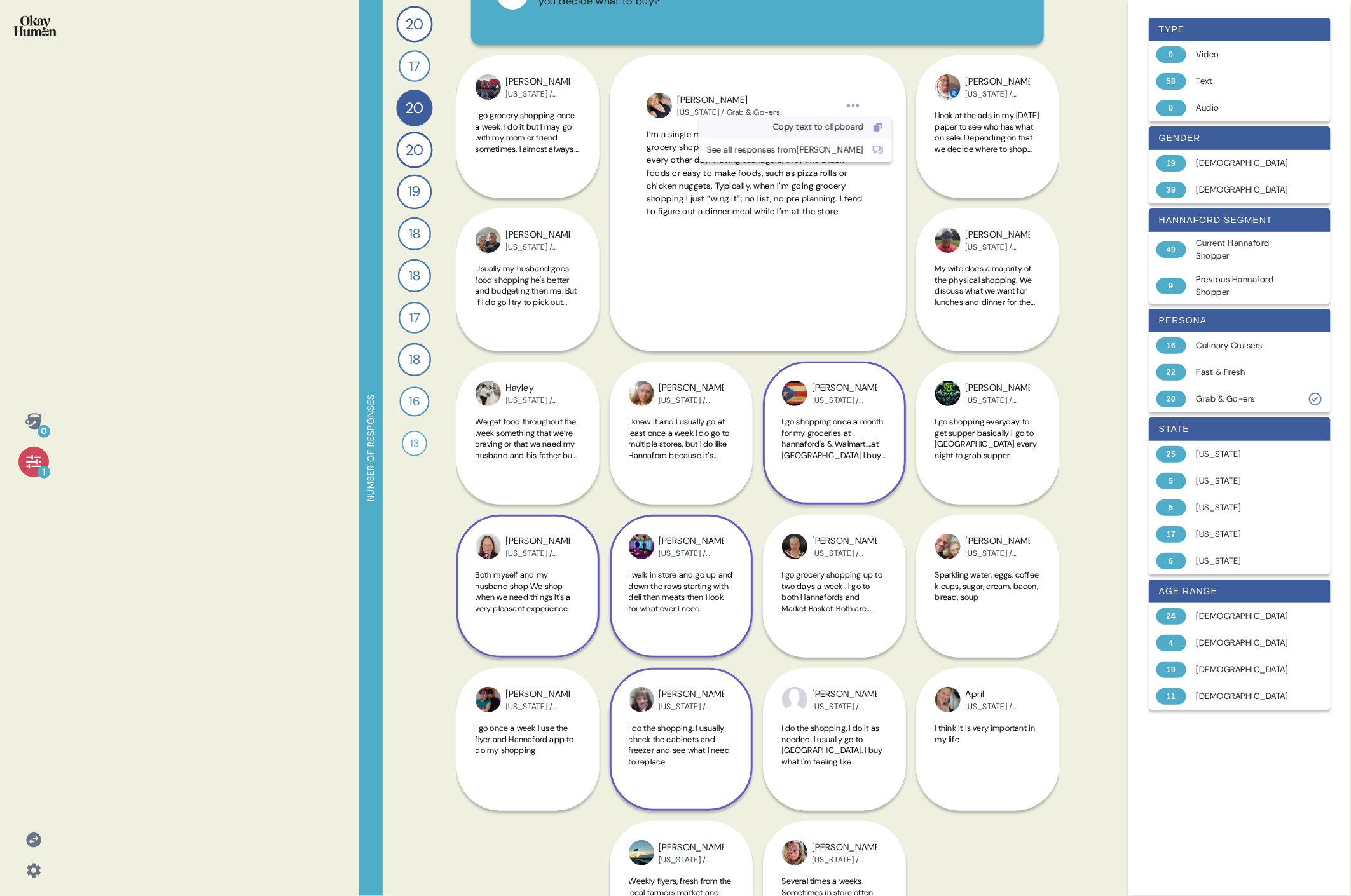
click at [614, 124] on div "Copy text to clipboard" at bounding box center [785, 127] width 157 height 13
click at [614, 412] on span "I go shopping once a month for my groceries at hannaford's & Walmart....at [GEO…" at bounding box center [833, 478] width 104 height 122
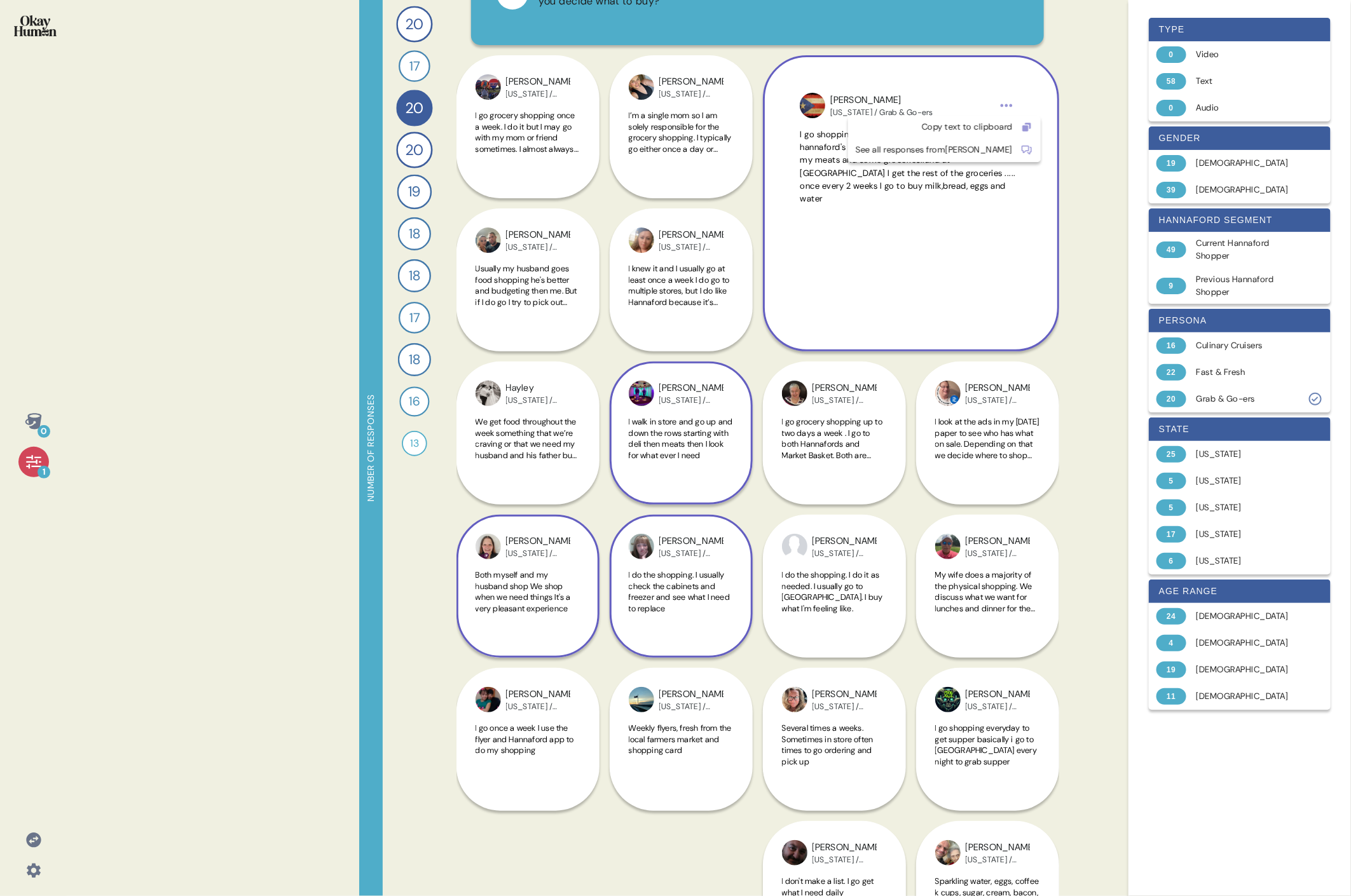
click at [614, 101] on html "0 1 Number of responses 20 How do you keep up to date with current events and t…" at bounding box center [676, 448] width 1351 height 896
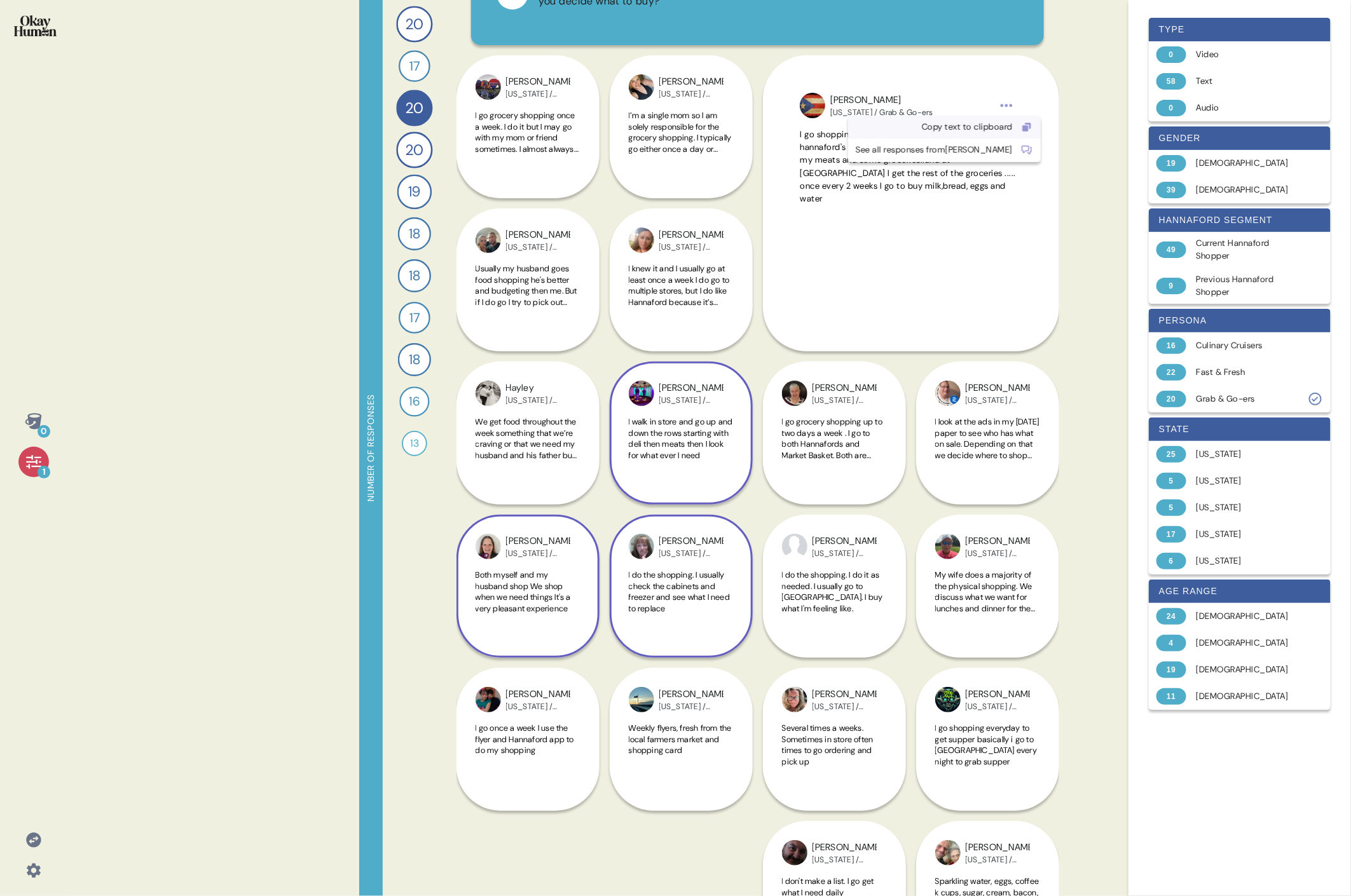
click at [614, 132] on div "Copy text to clipboard" at bounding box center [934, 127] width 157 height 13
click at [614, 412] on div "[PERSON_NAME] [US_STATE] / Grab & Go-ers I do the shopping. I do it as needed. …" at bounding box center [833, 509] width 143 height 296
click at [614, 408] on div "[PERSON_NAME] [US_STATE] / Grab & Go-ers I walk in store and go up and down the…" at bounding box center [681, 433] width 143 height 143
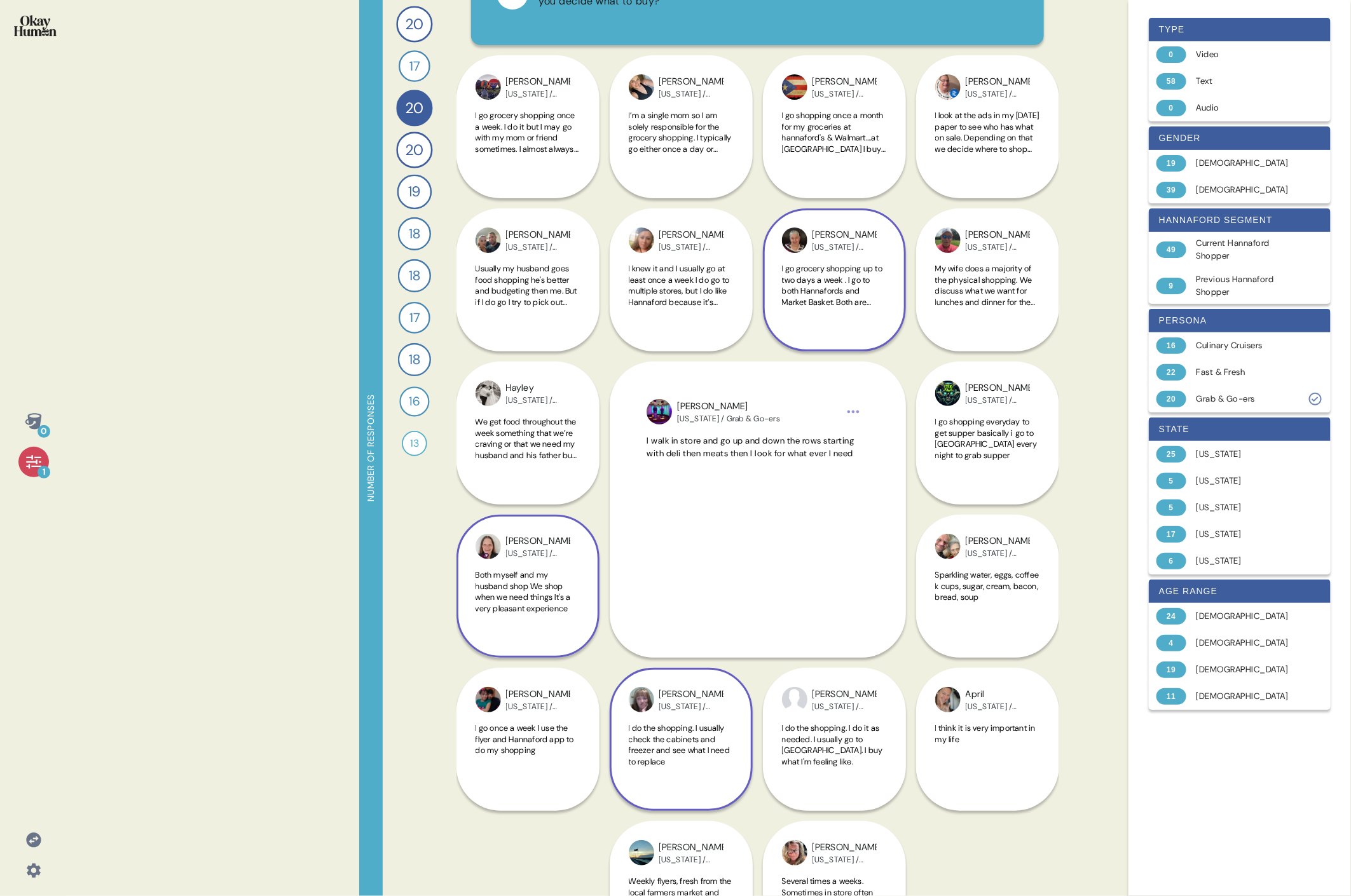
click at [614, 287] on span "I go grocery shopping up to two days a week . I go to both Hannafords and Marke…" at bounding box center [832, 301] width 100 height 78
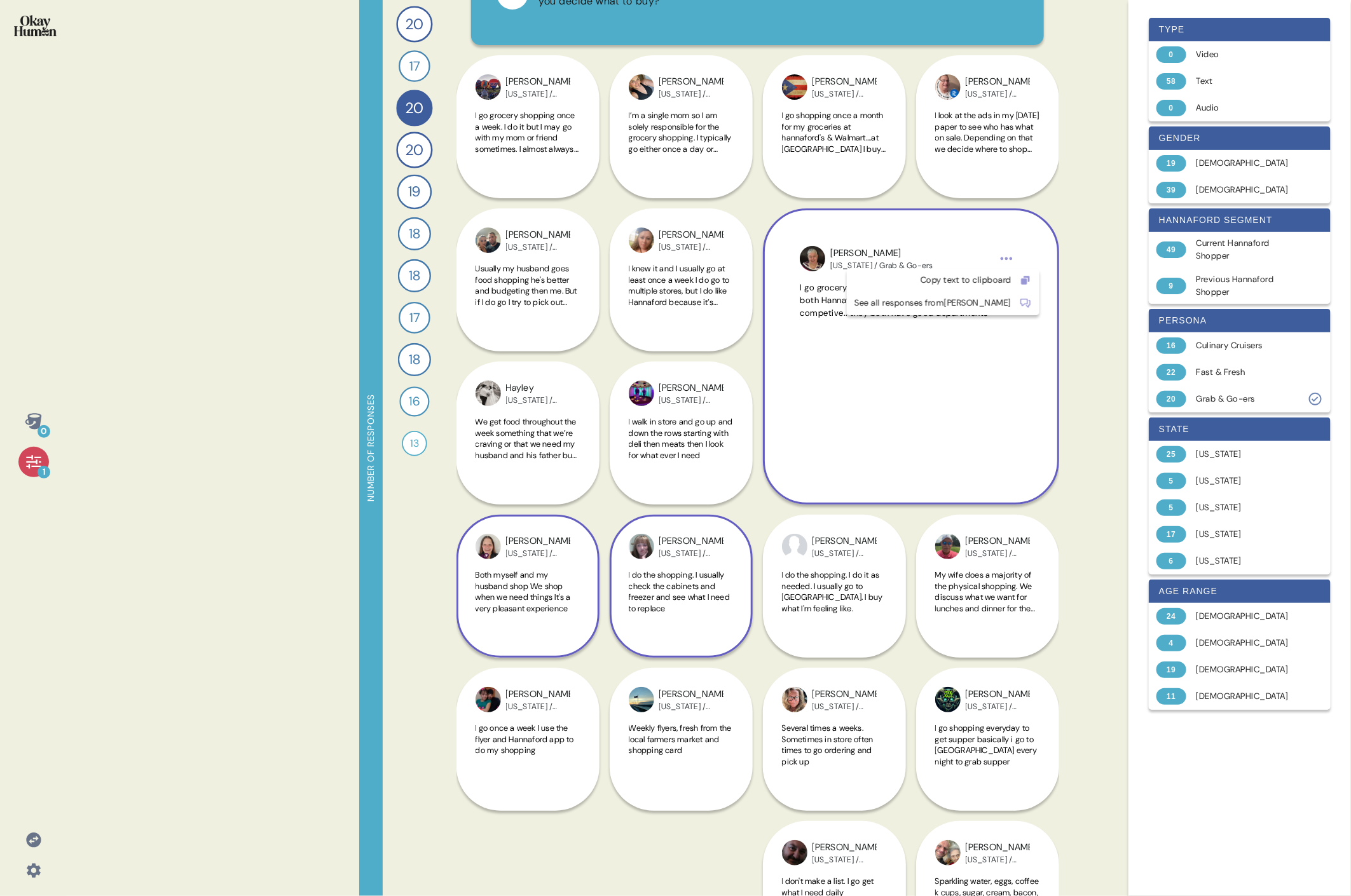
click at [614, 259] on html "0 1 Number of responses 20 How do you keep up to date with current events and t…" at bounding box center [676, 448] width 1351 height 896
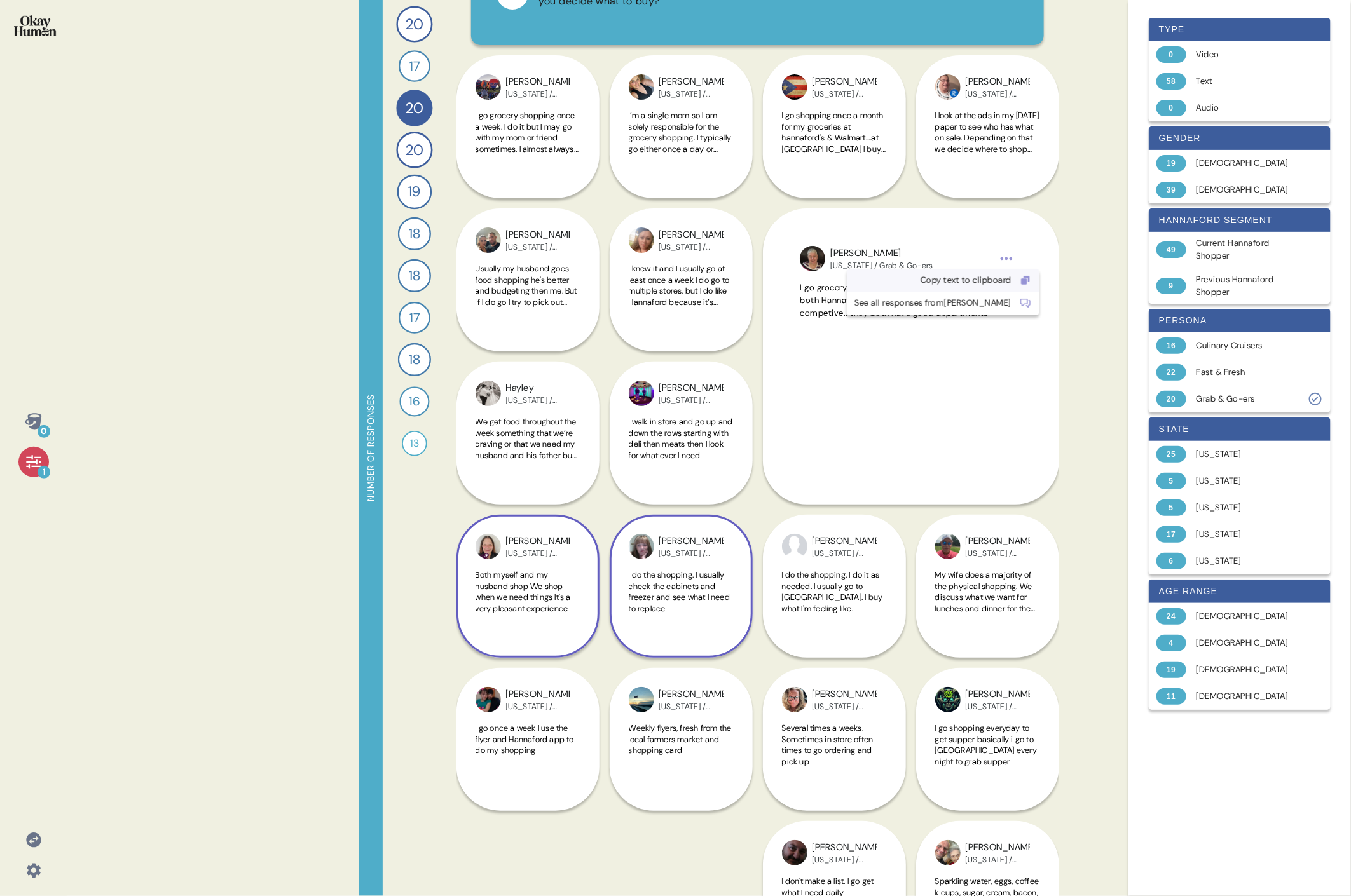
click at [614, 276] on div "Copy text to clipboard" at bounding box center [933, 280] width 157 height 13
click at [614, 412] on span "I do the shopping. I do it as needed. I usually go to [GEOGRAPHIC_DATA]. I buy …" at bounding box center [832, 591] width 101 height 44
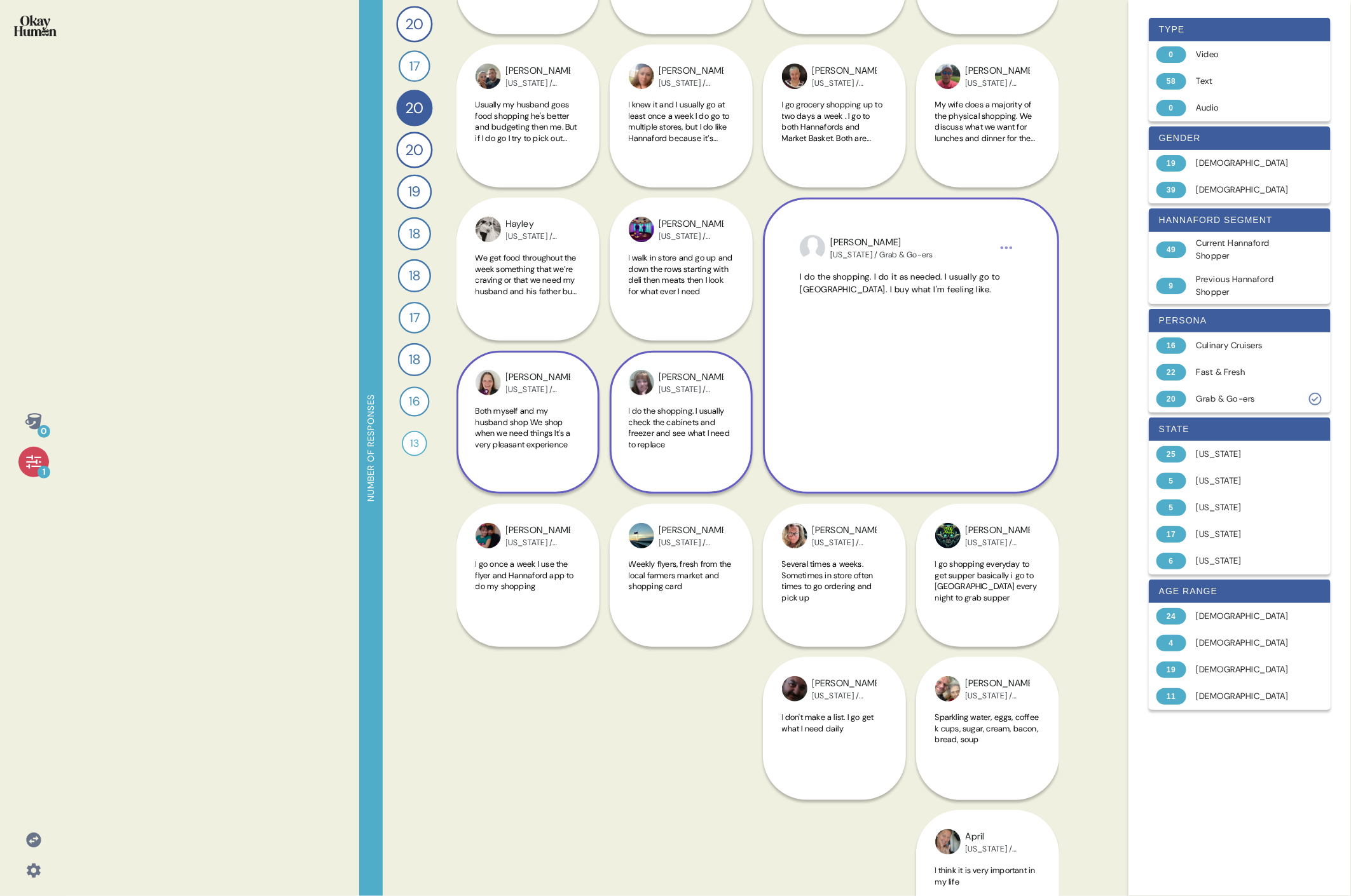
scroll to position [266, 0]
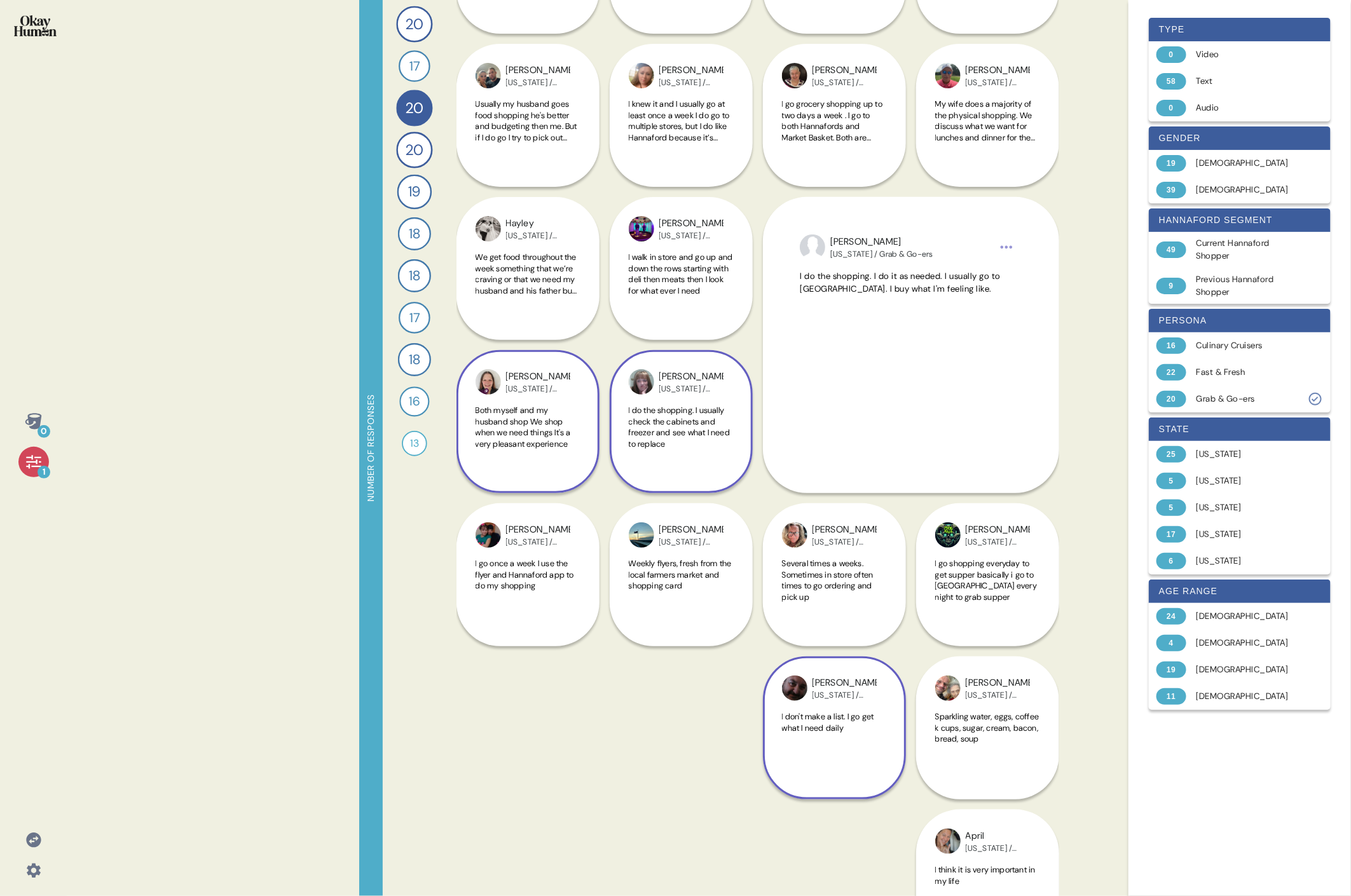
click at [614, 412] on div "[PERSON_NAME][US_STATE] / Grab & Go-ers I don't make a list. I go get what I ne…" at bounding box center [833, 651] width 143 height 296
click at [614, 412] on div "[PERSON_NAME] [US_STATE] / Grab & Go-ers Weekly flyers, fresh from the local fa…" at bounding box center [681, 575] width 143 height 143
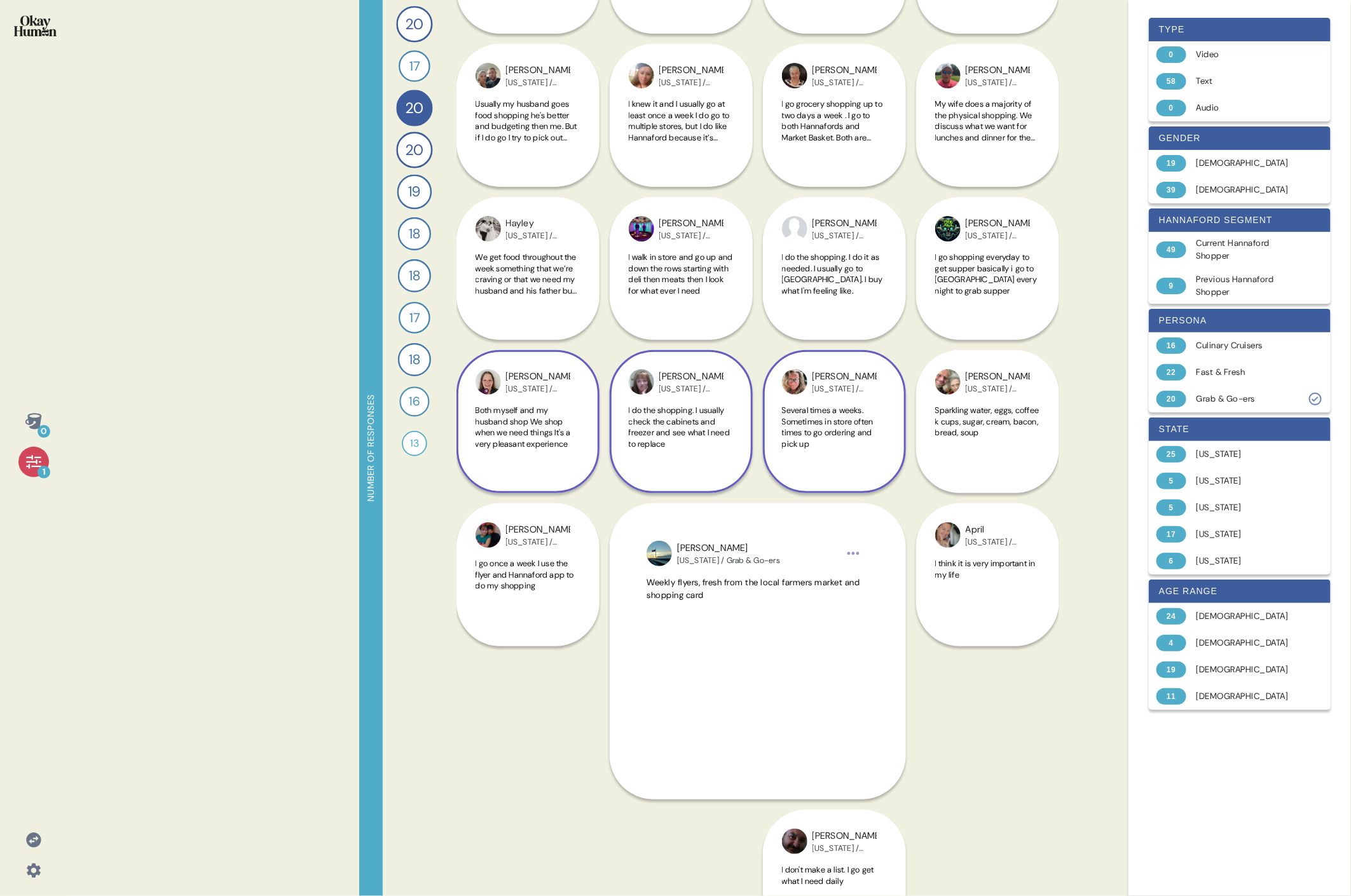
click at [614, 396] on div "[PERSON_NAME][US_STATE] / Grab & Go-ers Several times a weeks. Sometimes in sto…" at bounding box center [833, 421] width 143 height 143
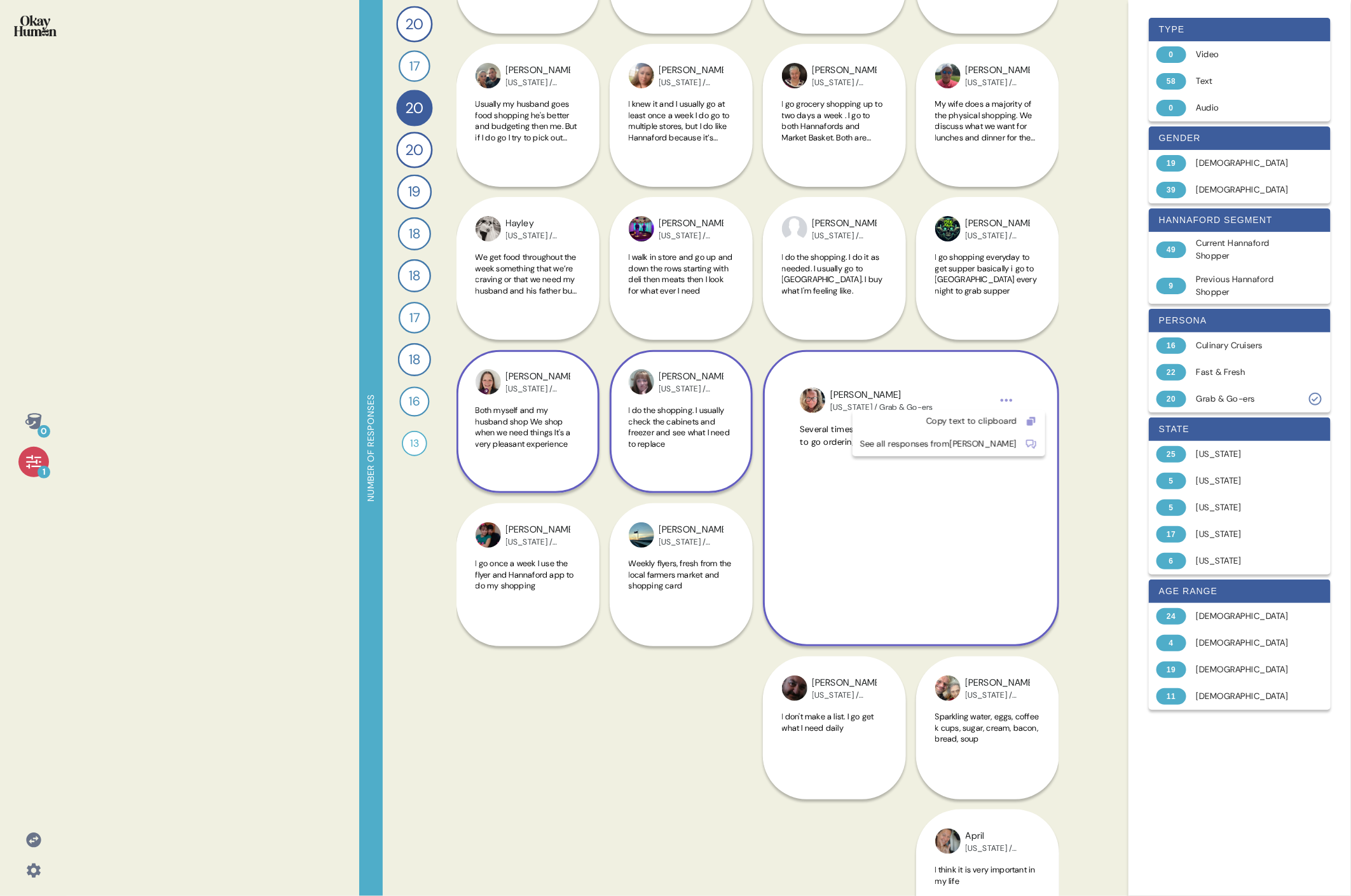
click at [614, 396] on html "0 1 Number of responses 20 How do you keep up to date with current events and t…" at bounding box center [676, 448] width 1351 height 896
click at [614, 412] on div "Copy text to clipboard" at bounding box center [939, 421] width 157 height 13
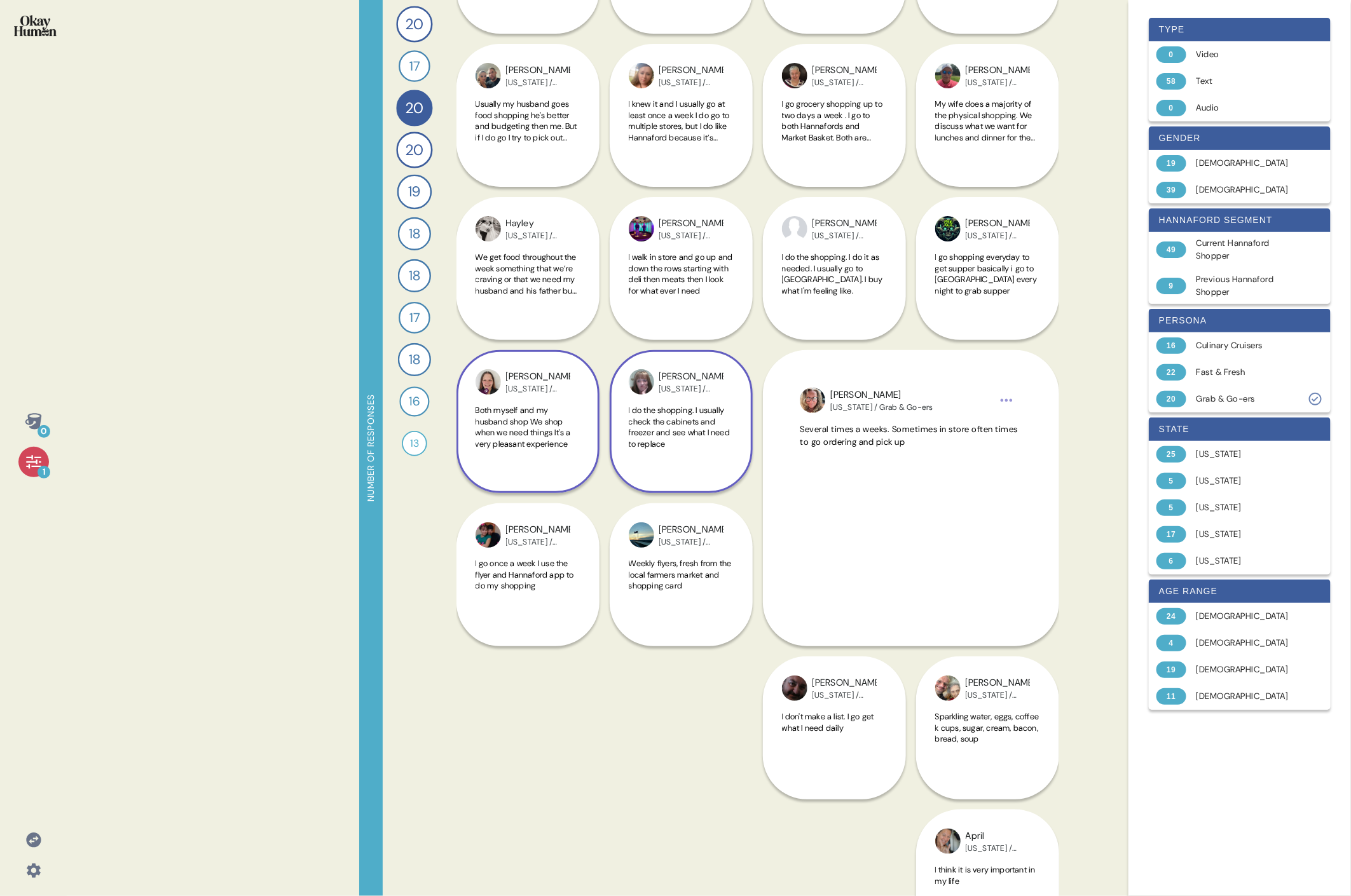
scroll to position [0, 0]
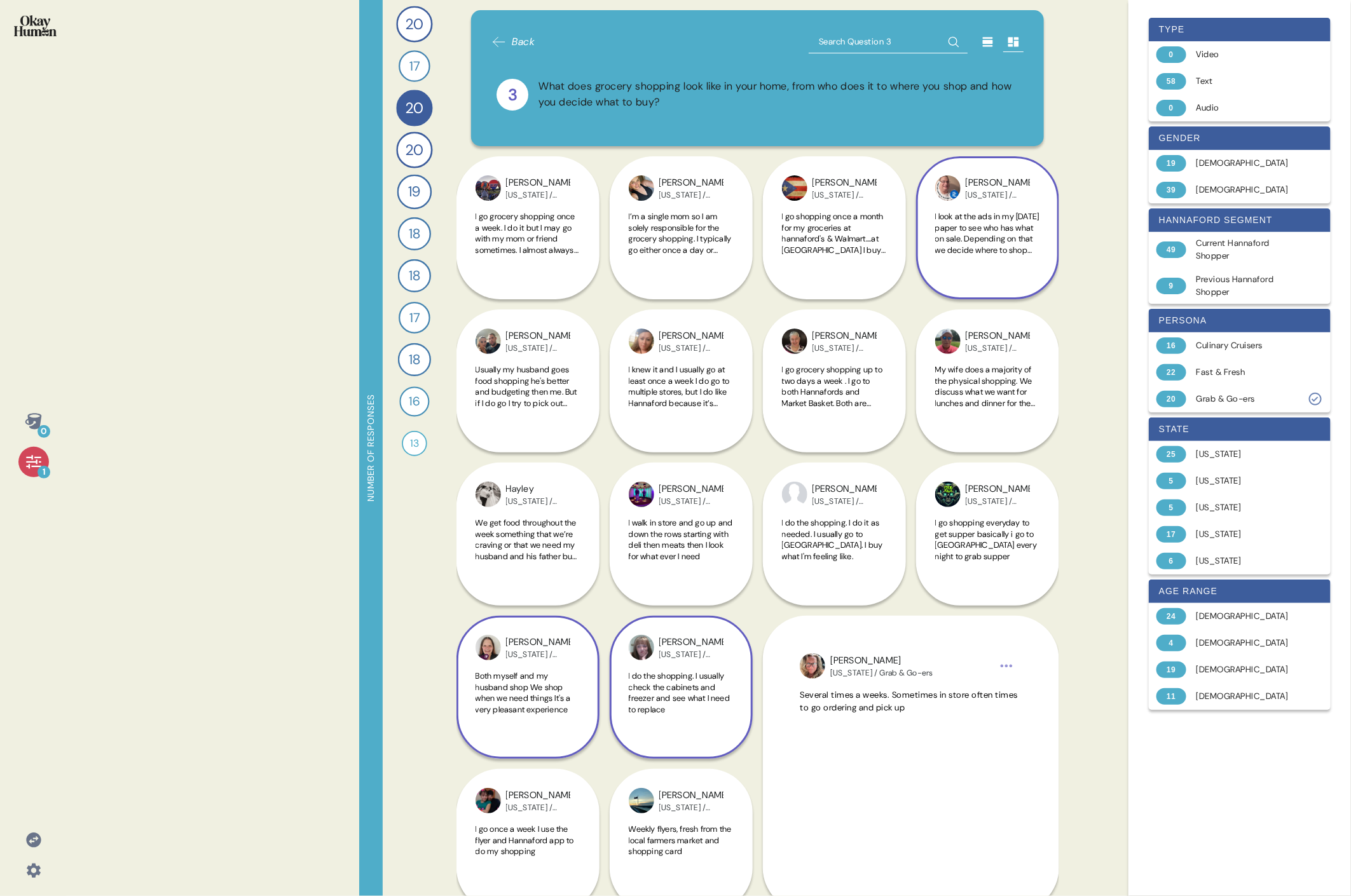
click at [614, 233] on span "I look at the ads in my [DATE] paper to see who has what on sale. Depending on …" at bounding box center [987, 261] width 104 height 100
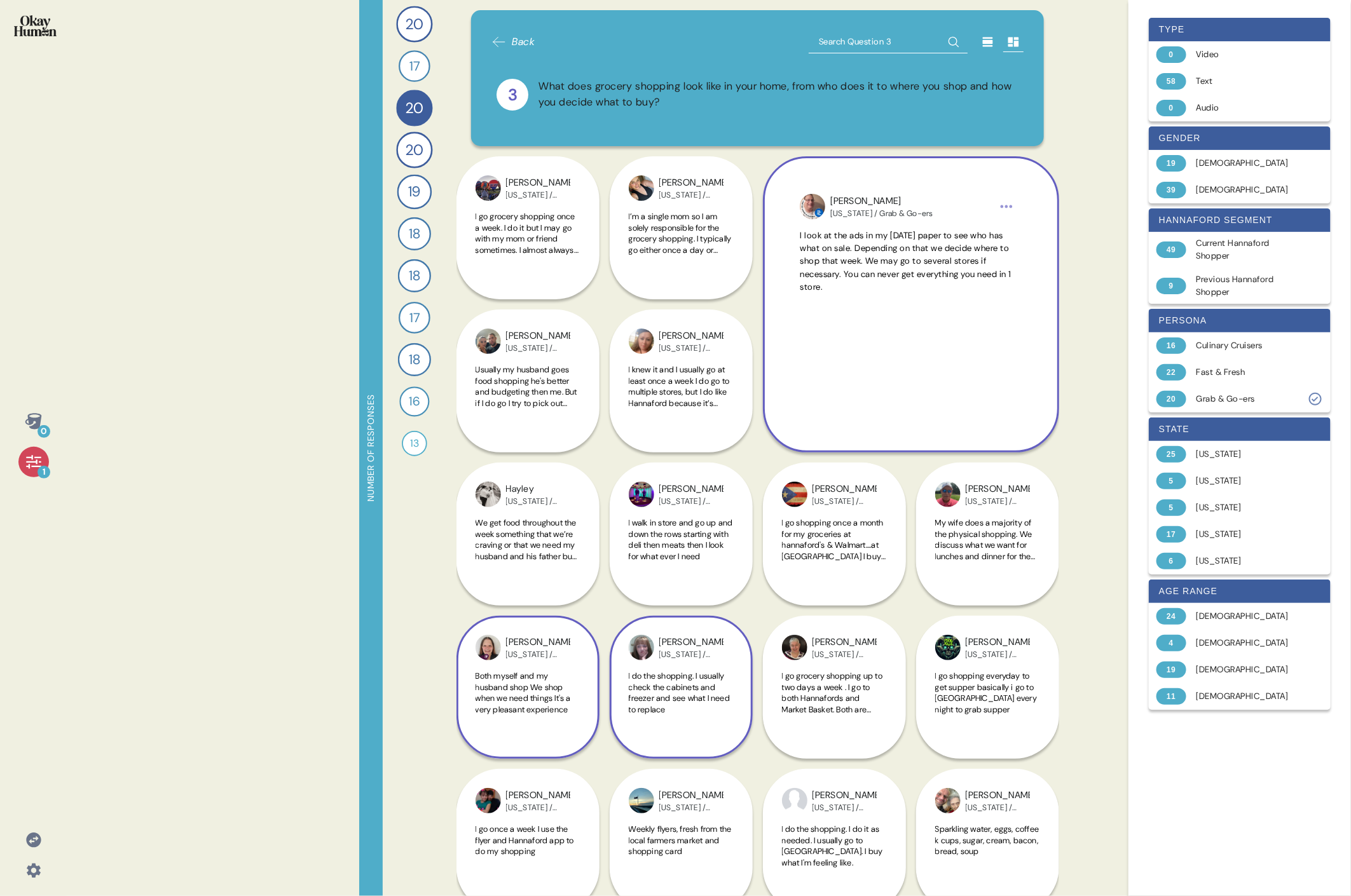
click at [614, 210] on html "0 1 Number of responses 20 How do you keep up to date with current events and t…" at bounding box center [676, 448] width 1351 height 896
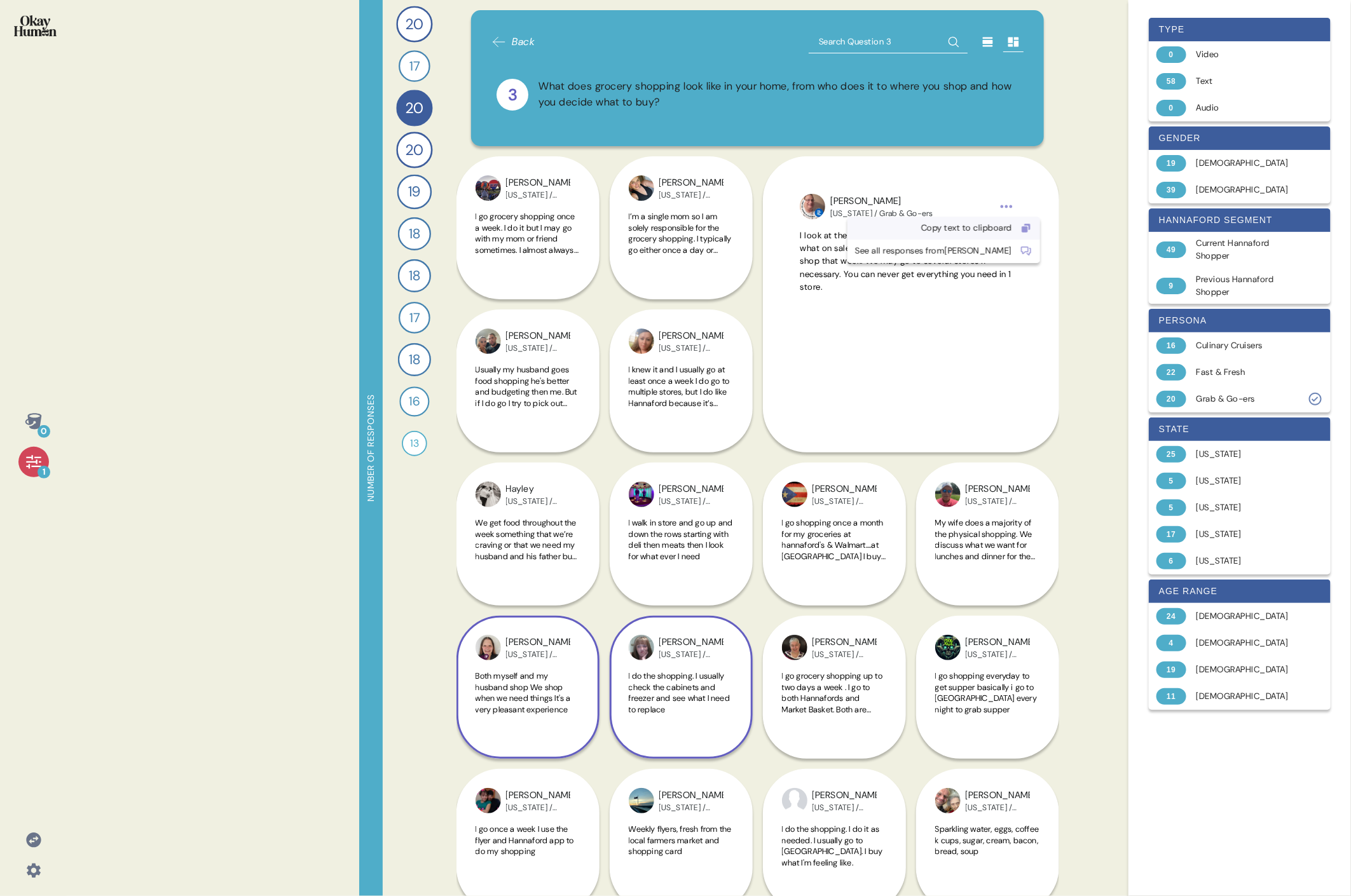
click at [614, 226] on div "Copy text to clipboard" at bounding box center [934, 228] width 157 height 13
click at [614, 412] on div "[PERSON_NAME][US_STATE] / Grab & Go-ers I go shopping everyday to get supper ba…" at bounding box center [987, 610] width 143 height 296
click at [614, 412] on span "I go shopping once a month for my groceries at hannaford's & Walmart....at [GEO…" at bounding box center [833, 579] width 104 height 122
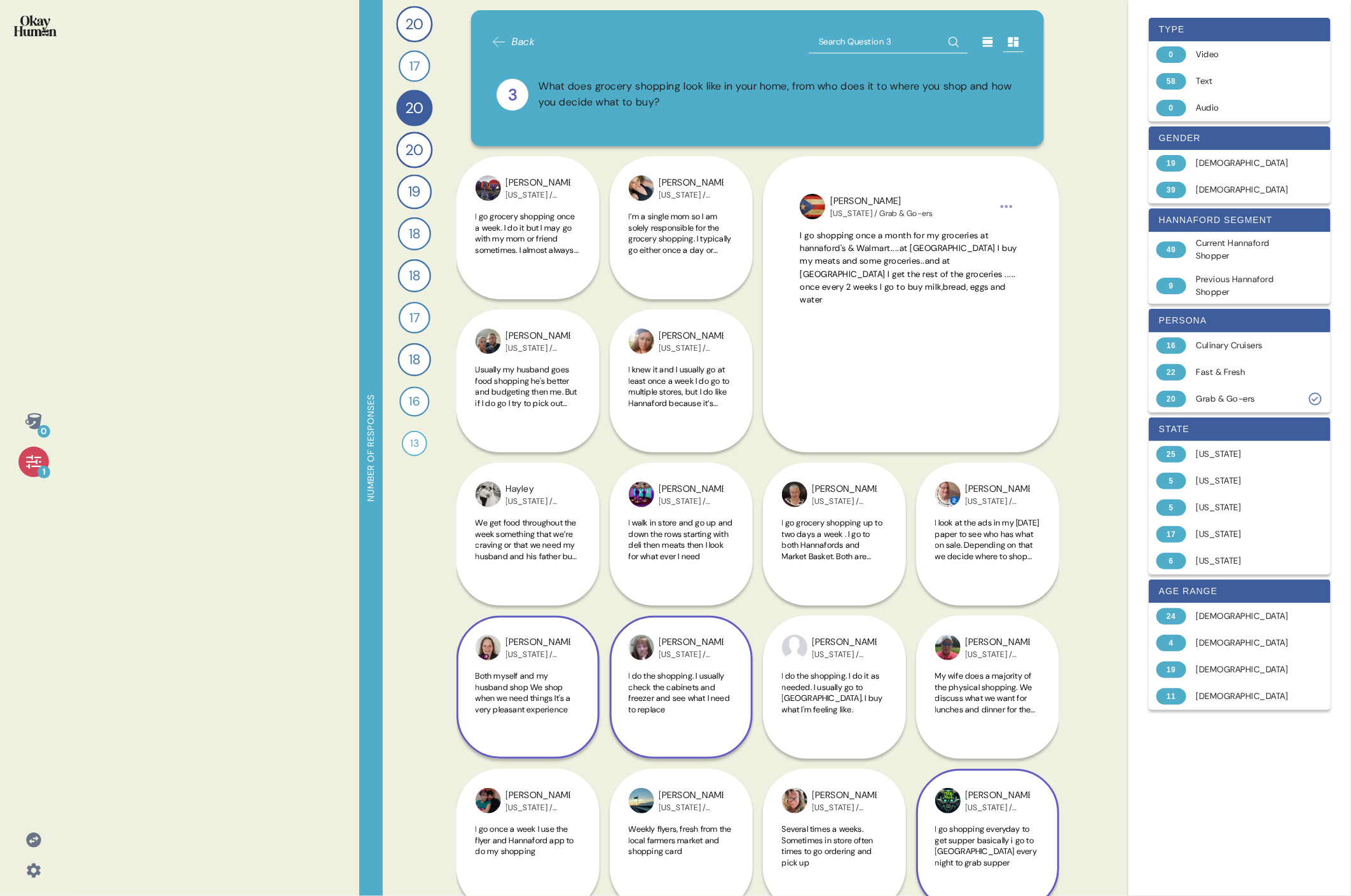
click at [614, 412] on div "[PERSON_NAME][US_STATE] / Grab & Go-ers I go shopping everyday to get supper ba…" at bounding box center [987, 687] width 143 height 449
click at [614, 412] on span "I do the shopping. I do it as needed. I usually go to [GEOGRAPHIC_DATA]. I buy …" at bounding box center [832, 692] width 101 height 44
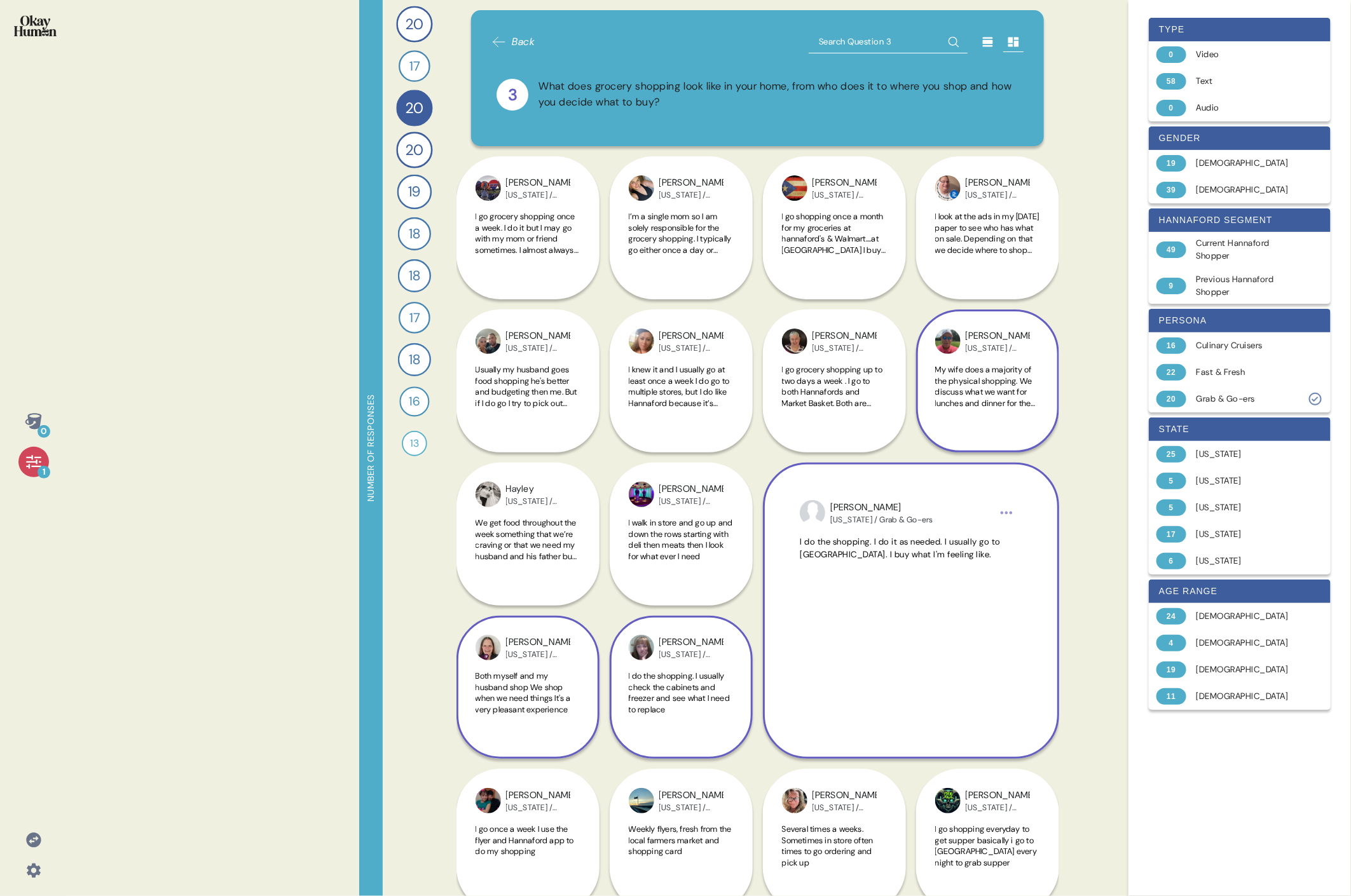
click at [614, 372] on span "My wife does a majority of the physical shopping. We discuss what we want for l…" at bounding box center [985, 397] width 100 height 67
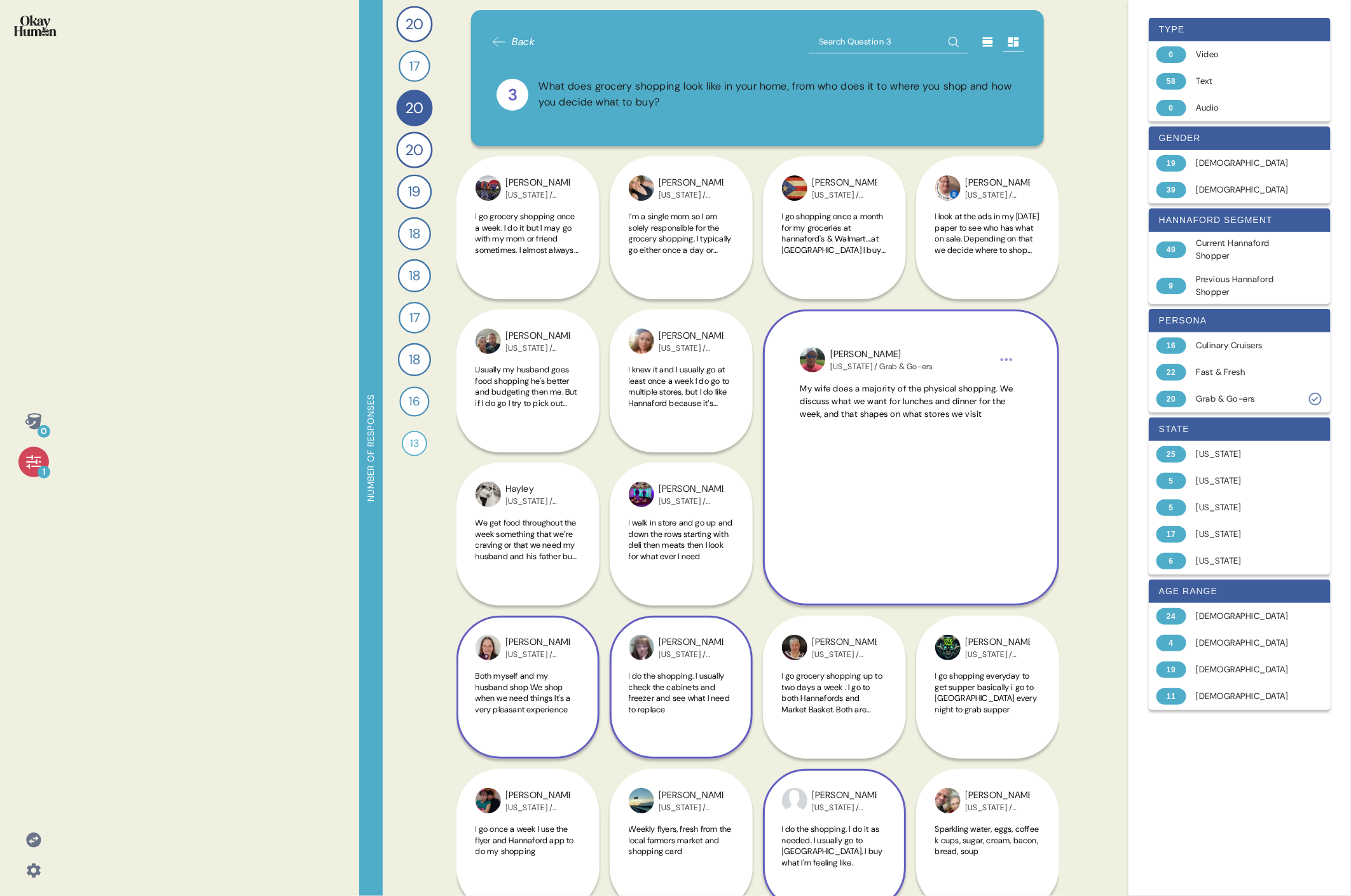
click at [614, 358] on html "0 1 Number of responses 20 How do you keep up to date with current events and t…" at bounding box center [676, 448] width 1351 height 896
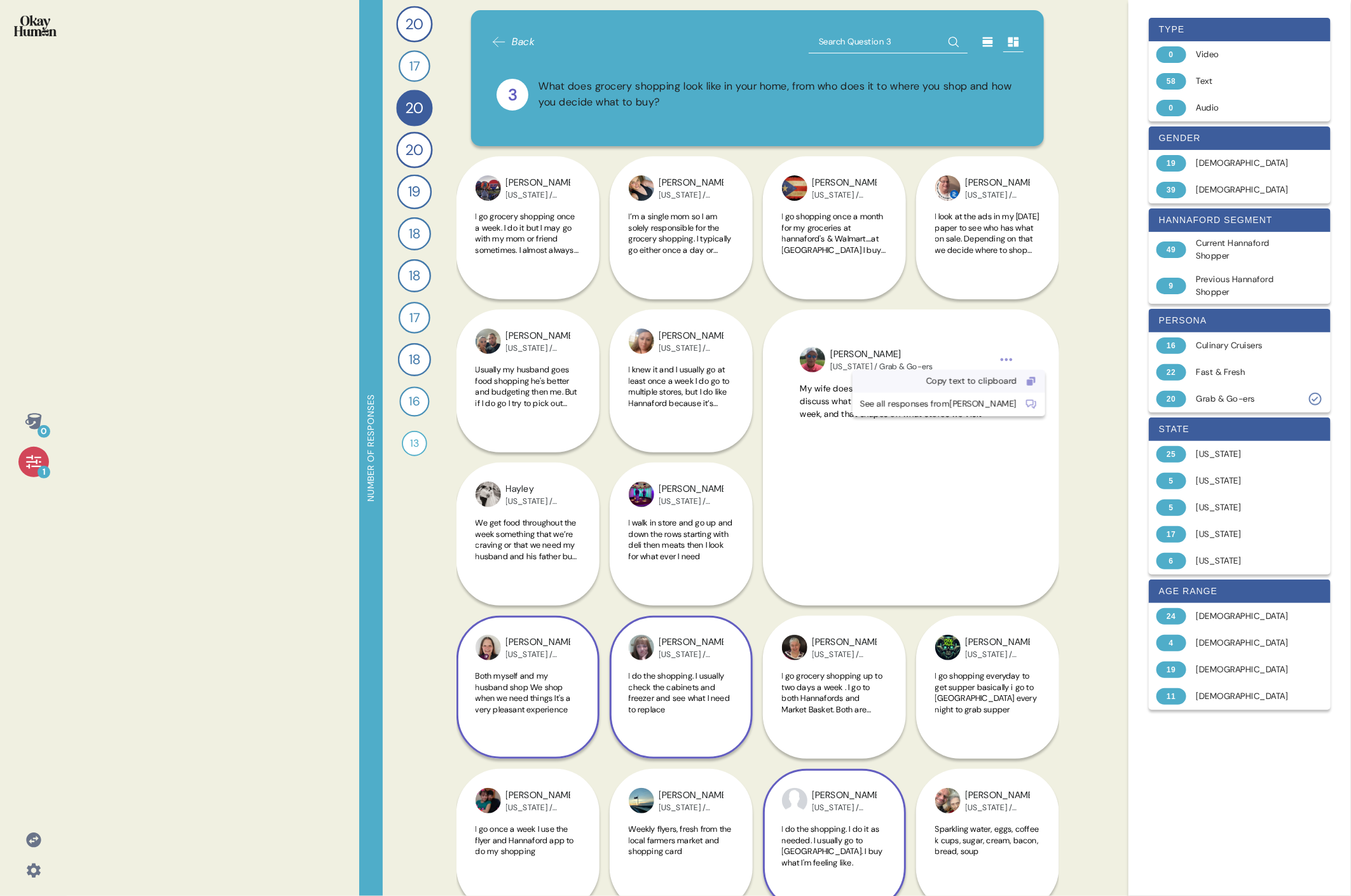
click at [614, 377] on div "Copy text to clipboard" at bounding box center [939, 381] width 157 height 13
click at [614, 412] on span "I go shopping everyday to get supper basically i go to [GEOGRAPHIC_DATA] every …" at bounding box center [986, 692] width 103 height 44
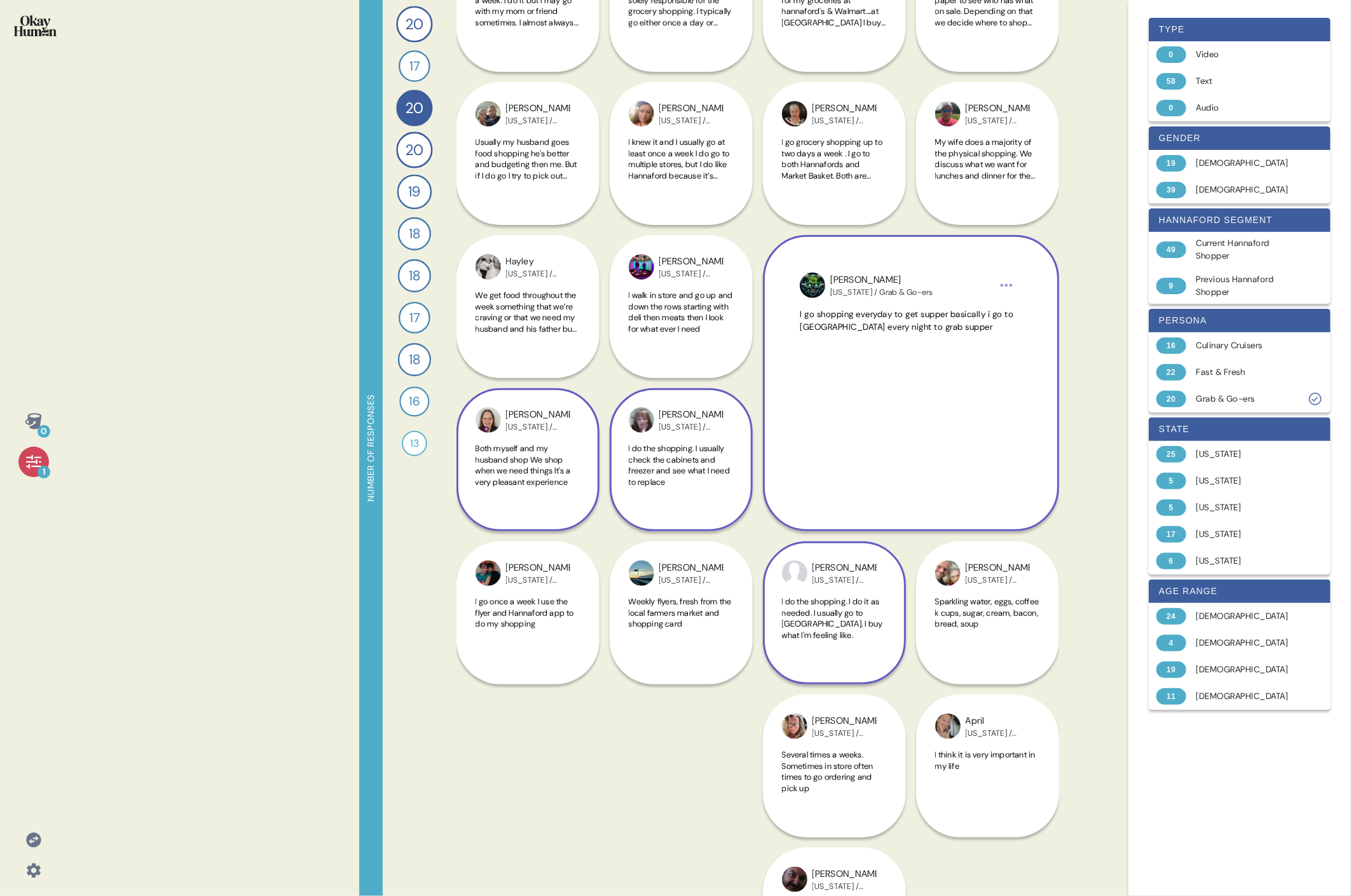
scroll to position [235, 0]
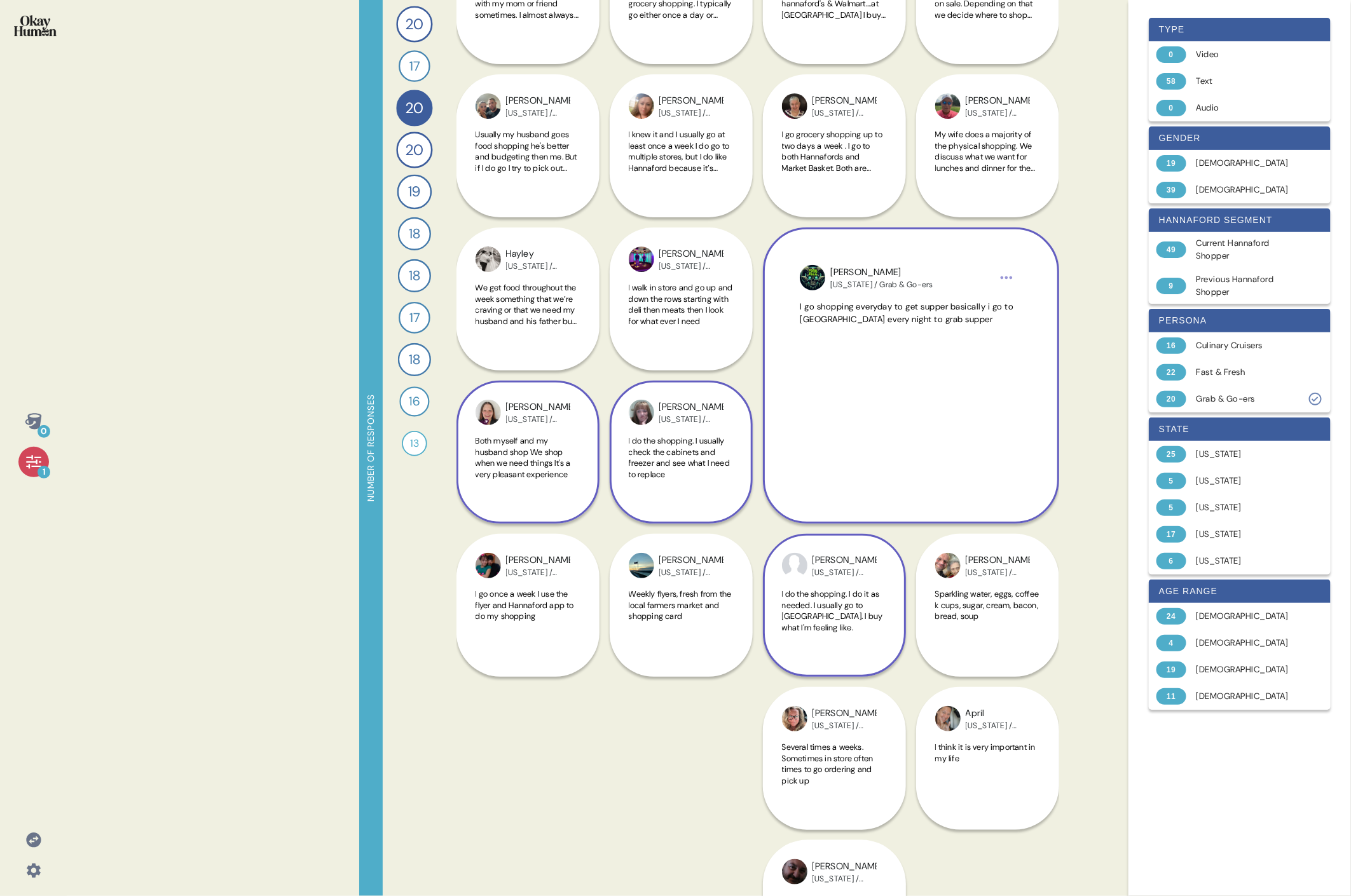
click at [614, 412] on div "[PERSON_NAME] [US_STATE] / Grab & Go-ers I do the shopping. I do it as needed. …" at bounding box center [833, 605] width 143 height 143
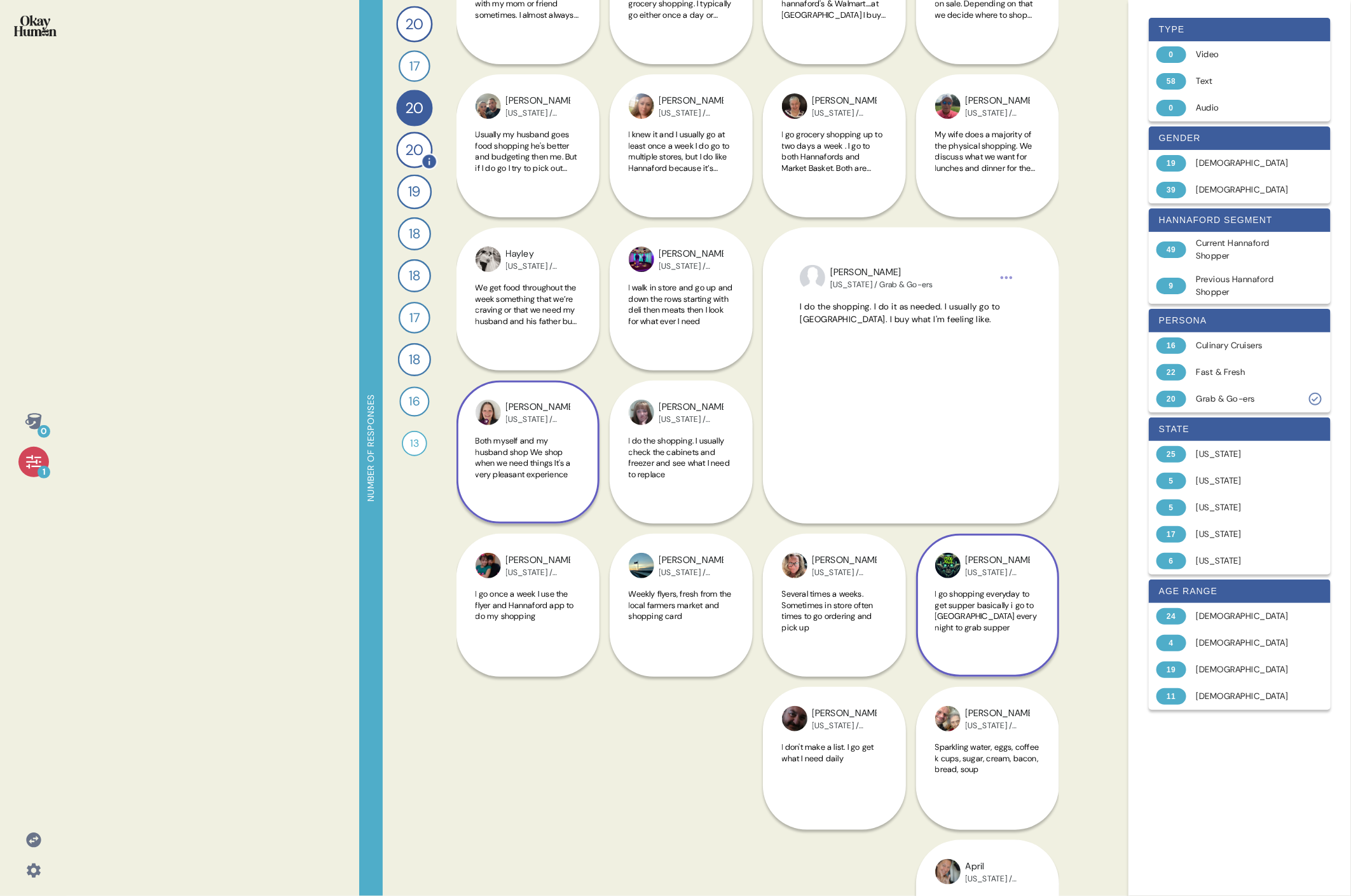
click at [410, 145] on span "20" at bounding box center [414, 149] width 18 height 23
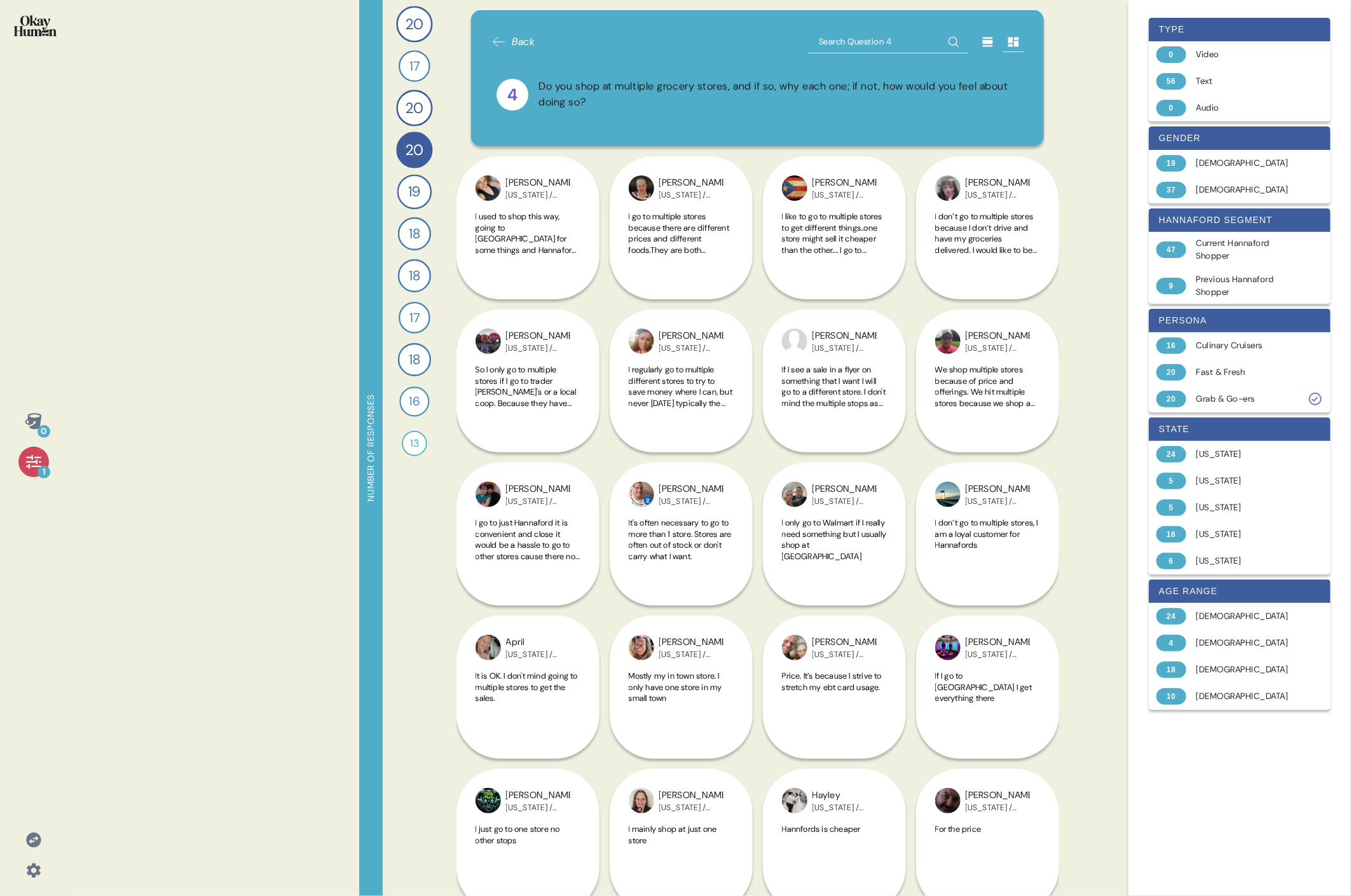
click at [564, 92] on div "Do you shop at multiple grocery stores, and if so, why each one; if not, how wo…" at bounding box center [778, 94] width 480 height 32
copy div "Do you shop at multiple grocery stores, and if so, why each one; if not, how wo…"
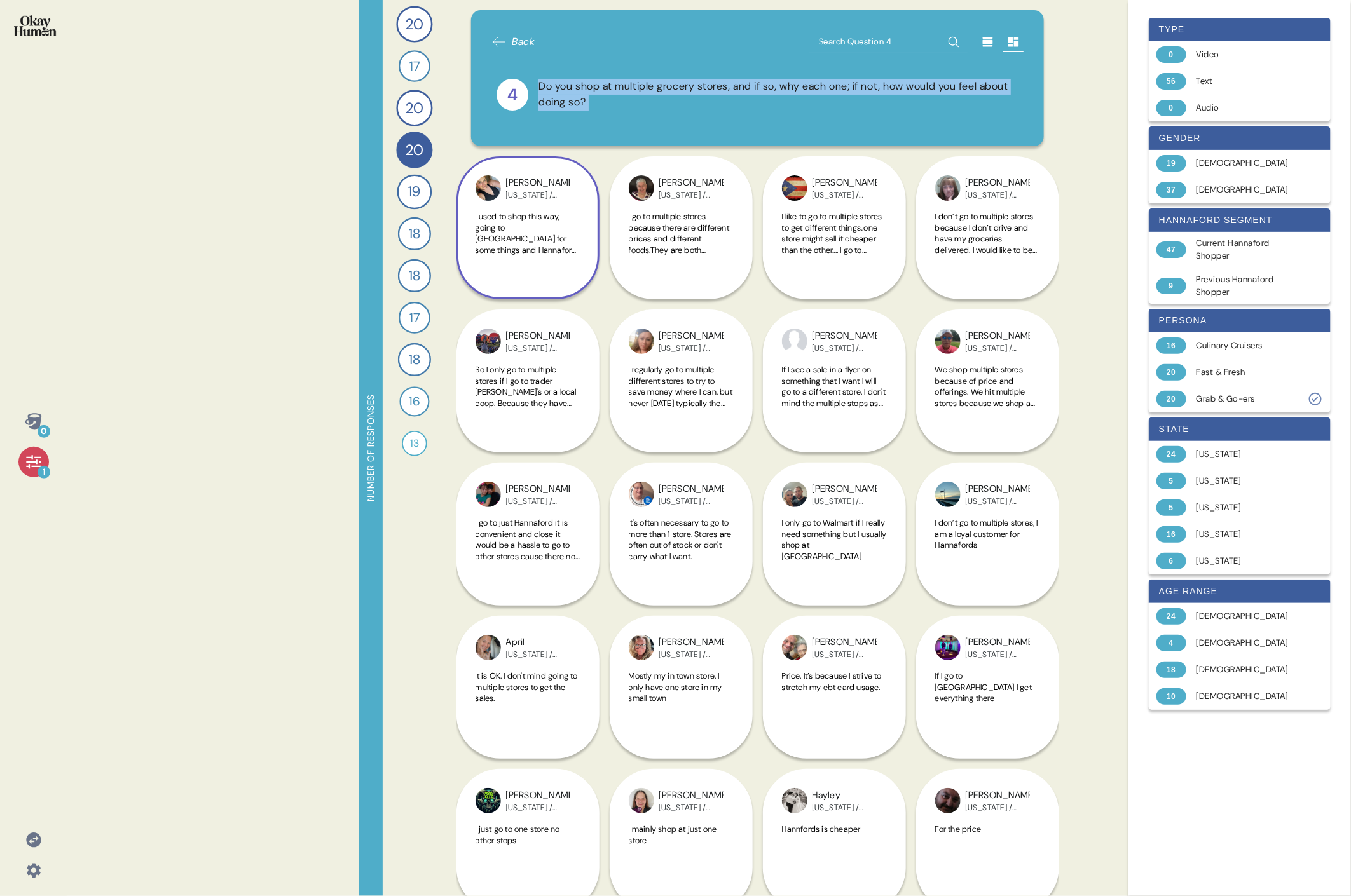
click at [529, 214] on span "I used to shop this way, going to [GEOGRAPHIC_DATA] for some things and Hannafo…" at bounding box center [526, 272] width 102 height 122
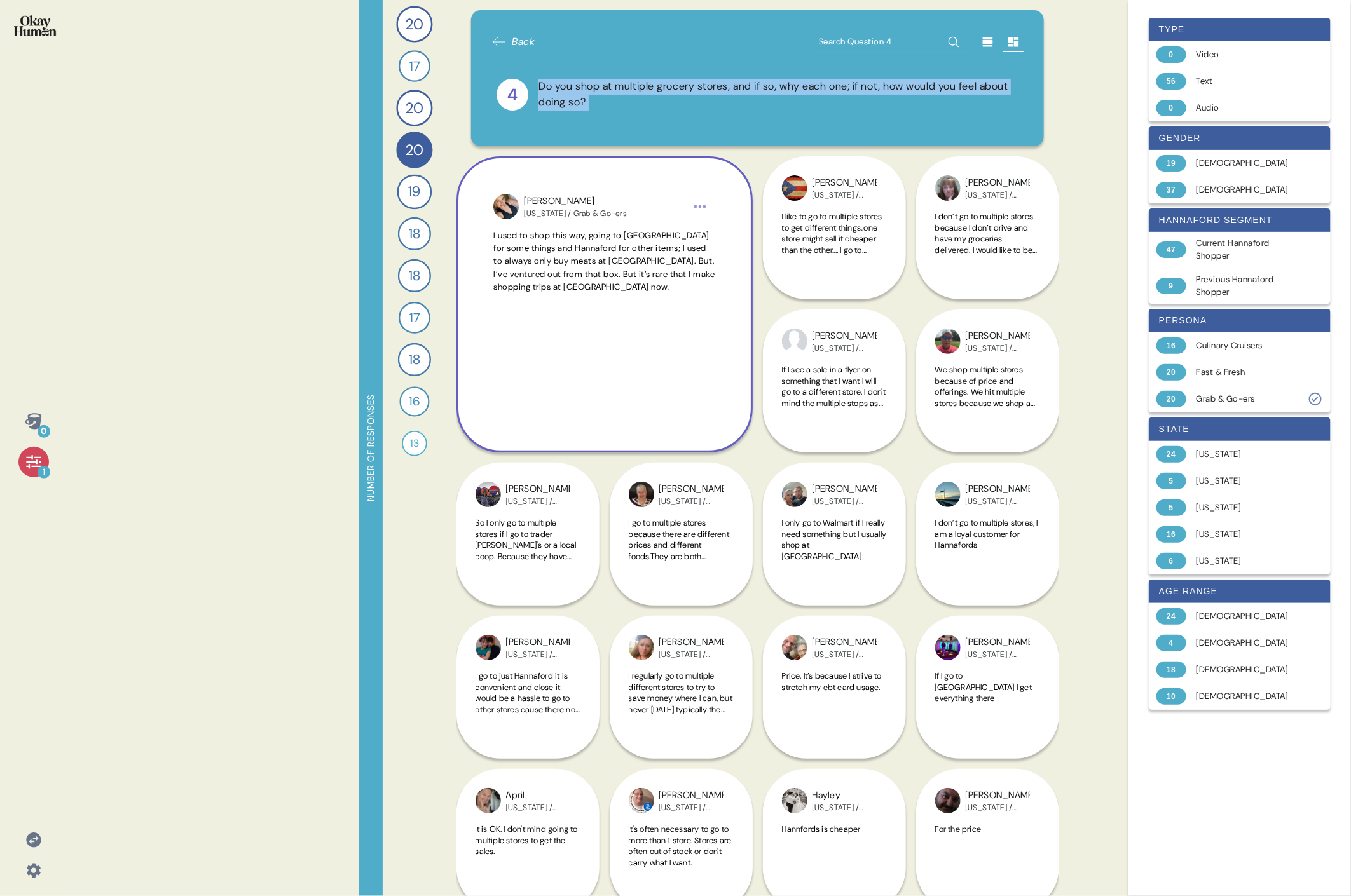
scroll to position [168, 0]
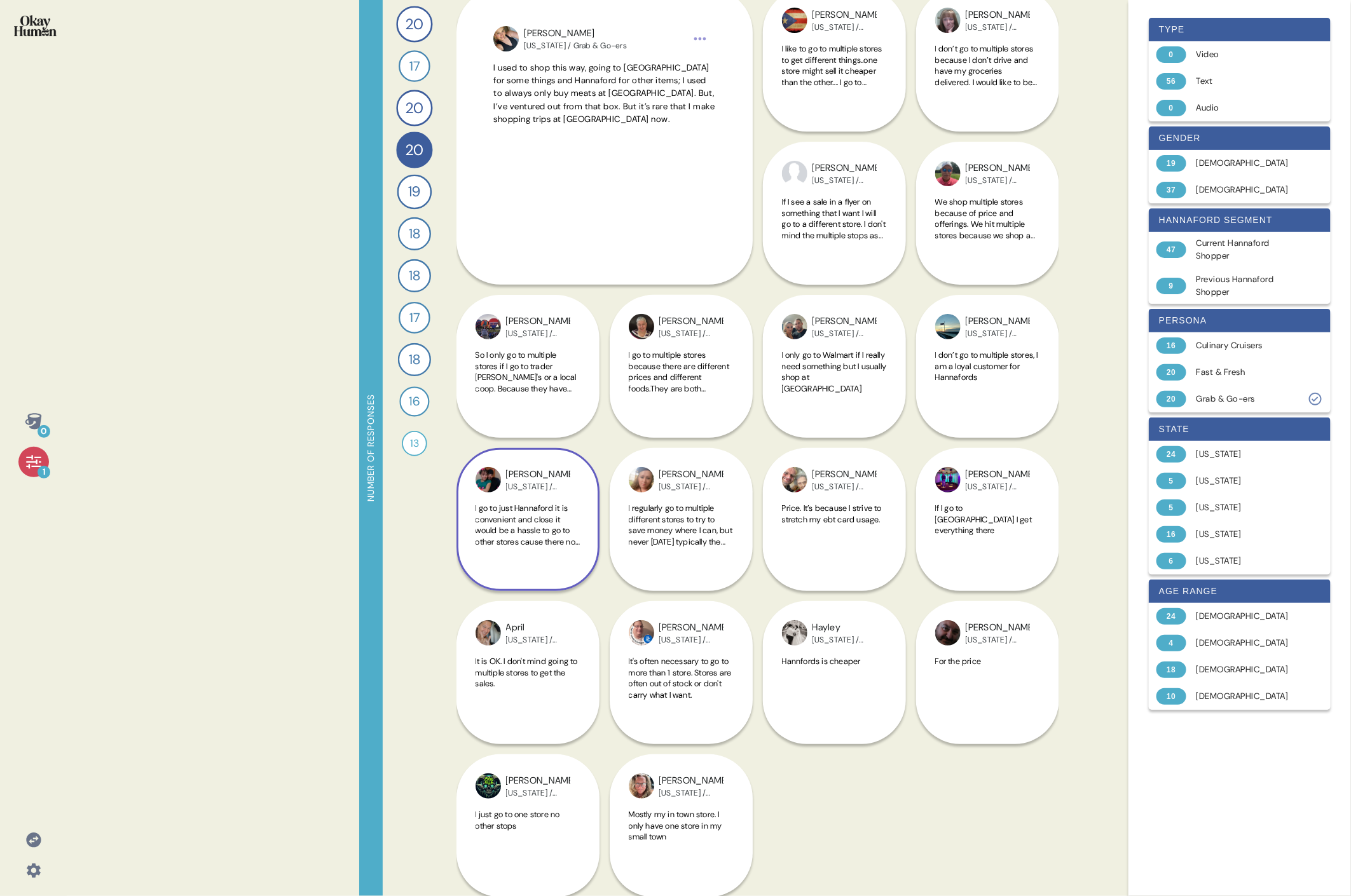
click at [546, 333] on div "[PERSON_NAME] [US_STATE] / Grab & Go-ers I go to just Hannaford it is convenien…" at bounding box center [528, 443] width 143 height 296
click at [530, 404] on div "[PERSON_NAME] [US_STATE] / Grab & Go-ers I go to just Hannaford it is convenien…" at bounding box center [528, 443] width 143 height 296
click at [537, 386] on div "[PERSON_NAME] [US_STATE] / Grab & Go-ers I go to just Hannaford it is convenien…" at bounding box center [528, 443] width 143 height 296
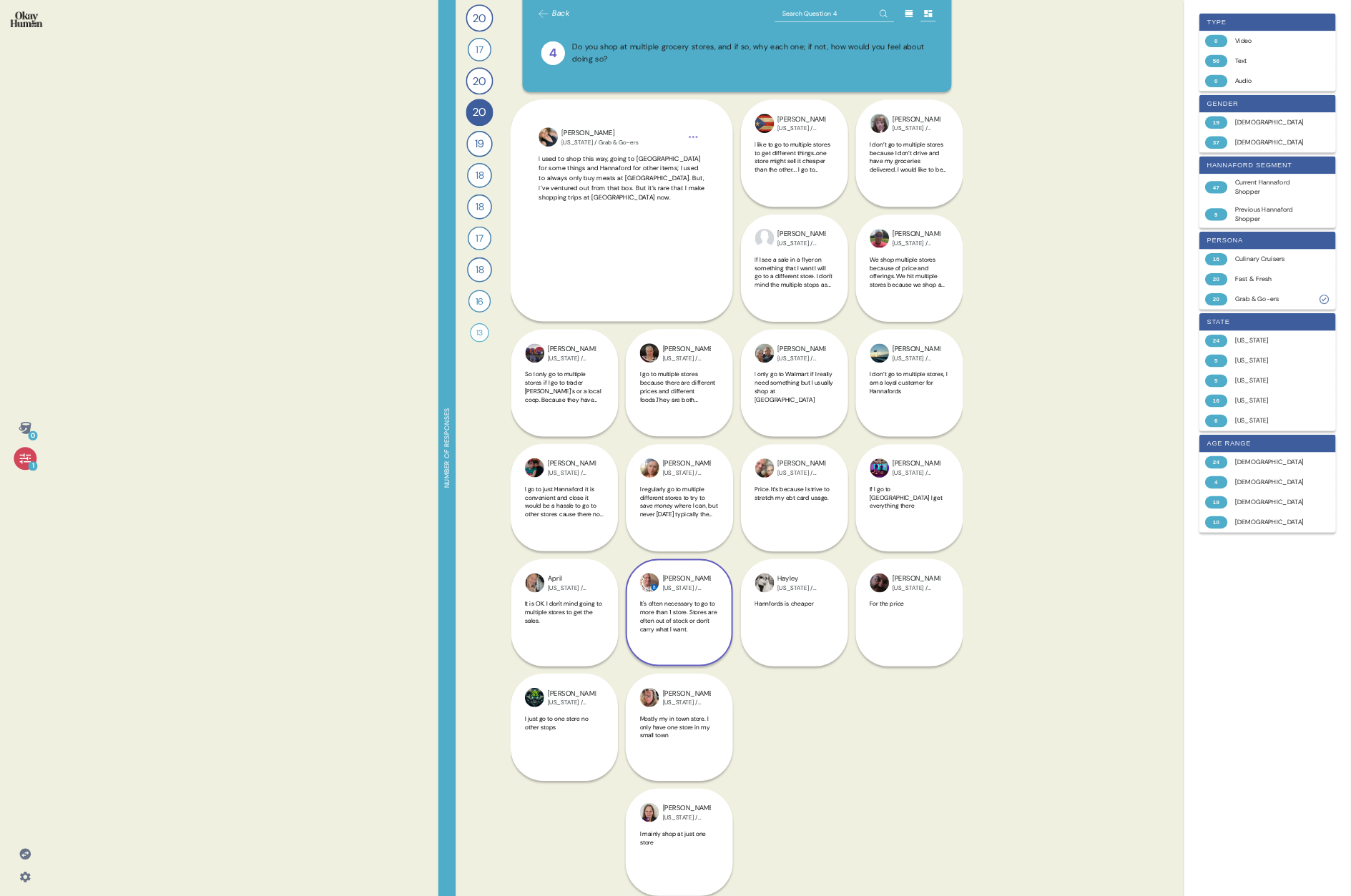
scroll to position [26, 0]
click at [691, 22] on icon at bounding box center [1364, 21] width 11 height 10
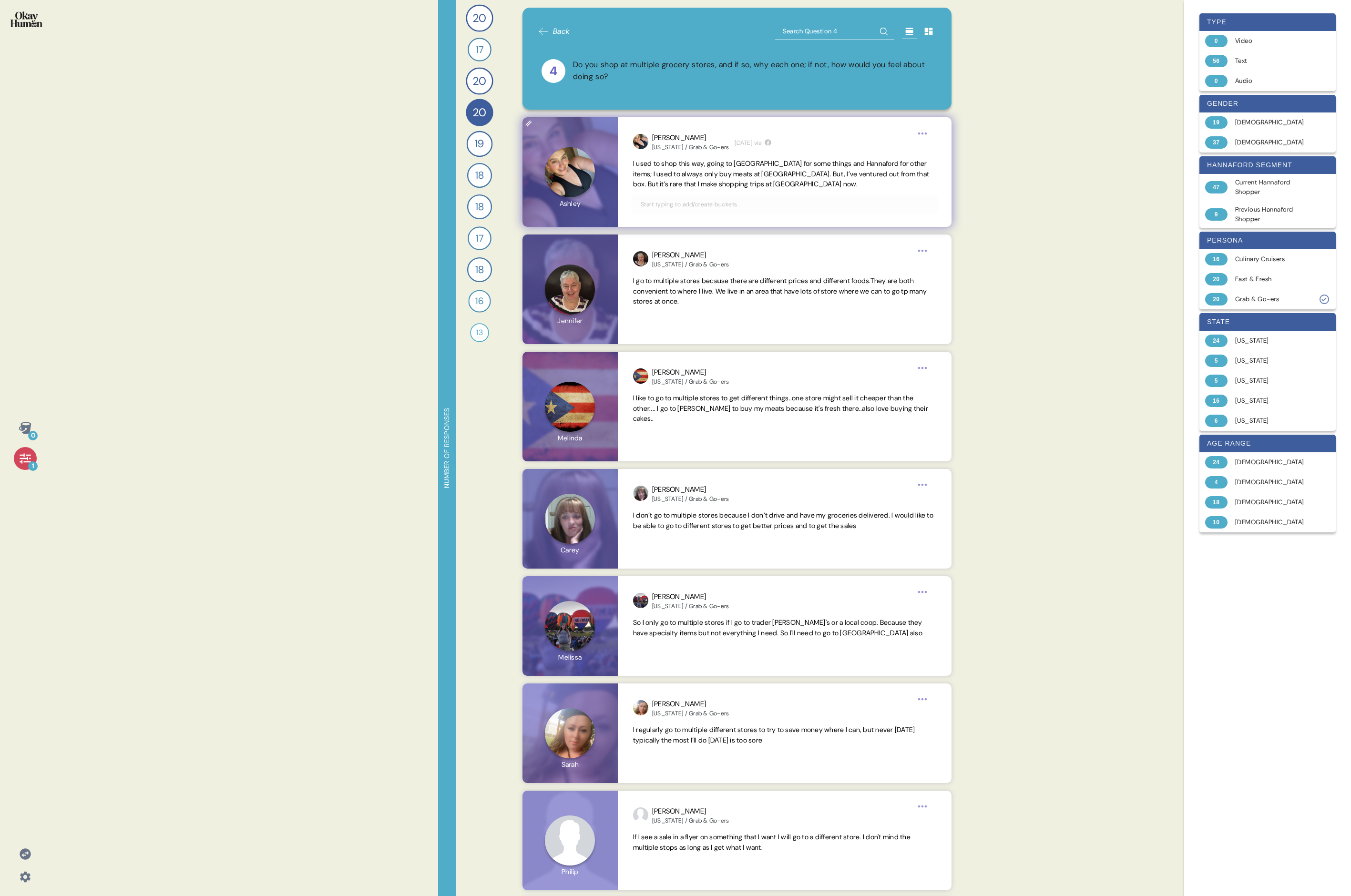
click at [460, 136] on html "0 1 Number of responses 20 How do you keep up to date with current events and t…" at bounding box center [675, 448] width 1351 height 896
click at [460, 149] on div "Copy text to clipboard" at bounding box center [872, 149] width 118 height 9
click at [460, 263] on div "Culinary Cruisers" at bounding box center [1273, 259] width 76 height 9
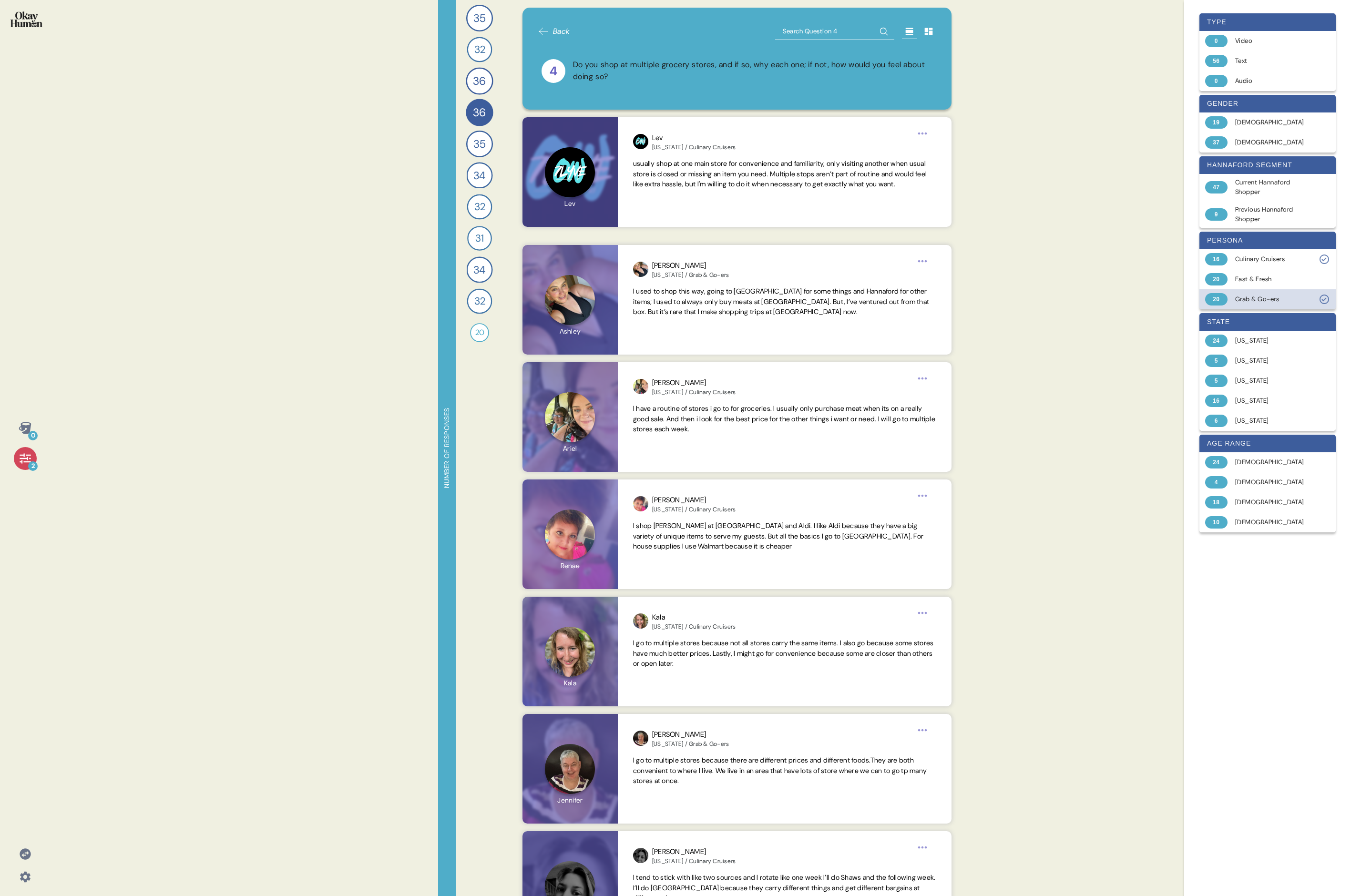
click at [460, 300] on div "Grab & Go-ers" at bounding box center [1273, 299] width 76 height 9
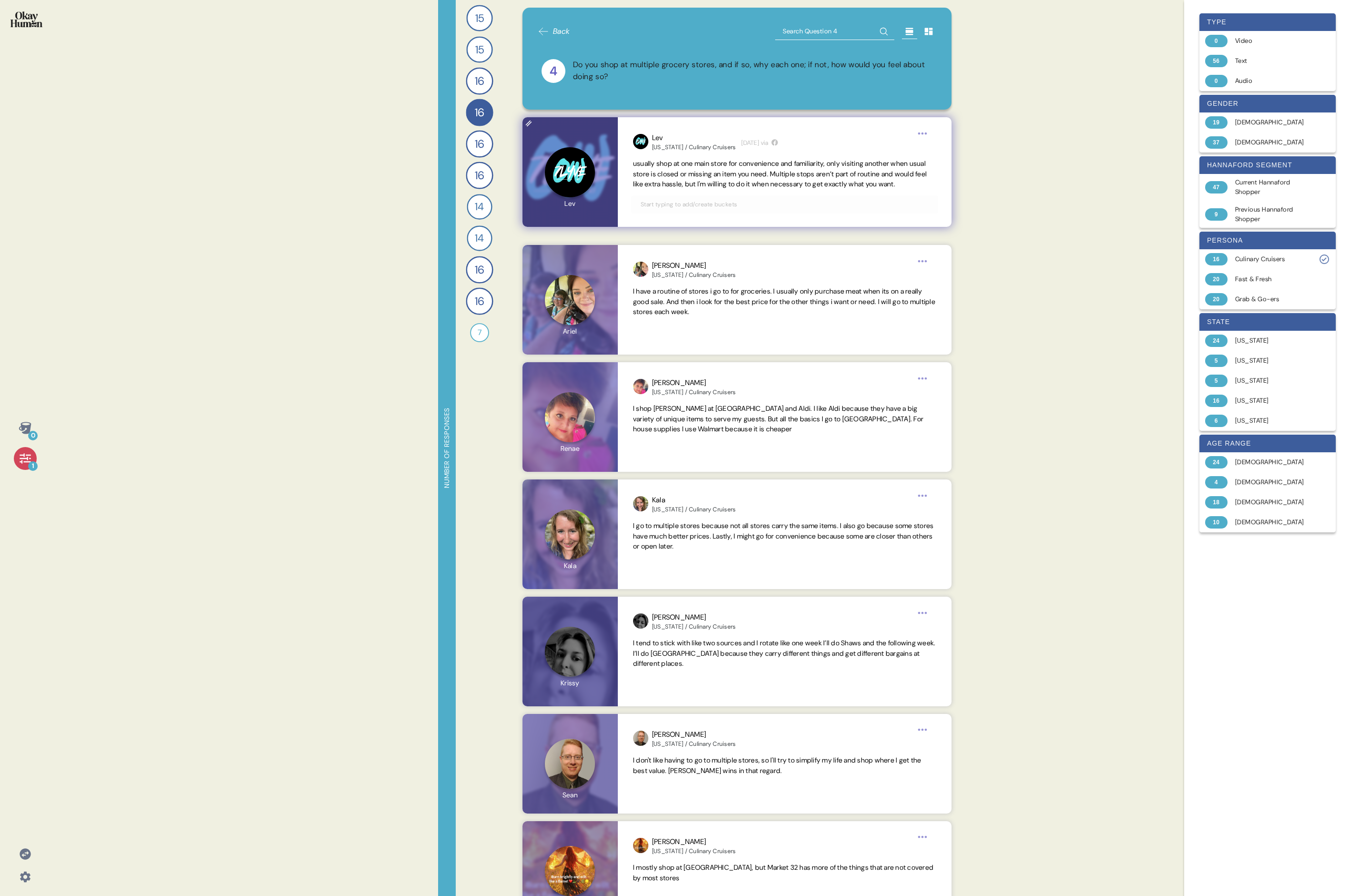
click at [460, 158] on span "usually shop at one main store for convenience and familiarity, only visiting a…" at bounding box center [785, 173] width 303 height 31
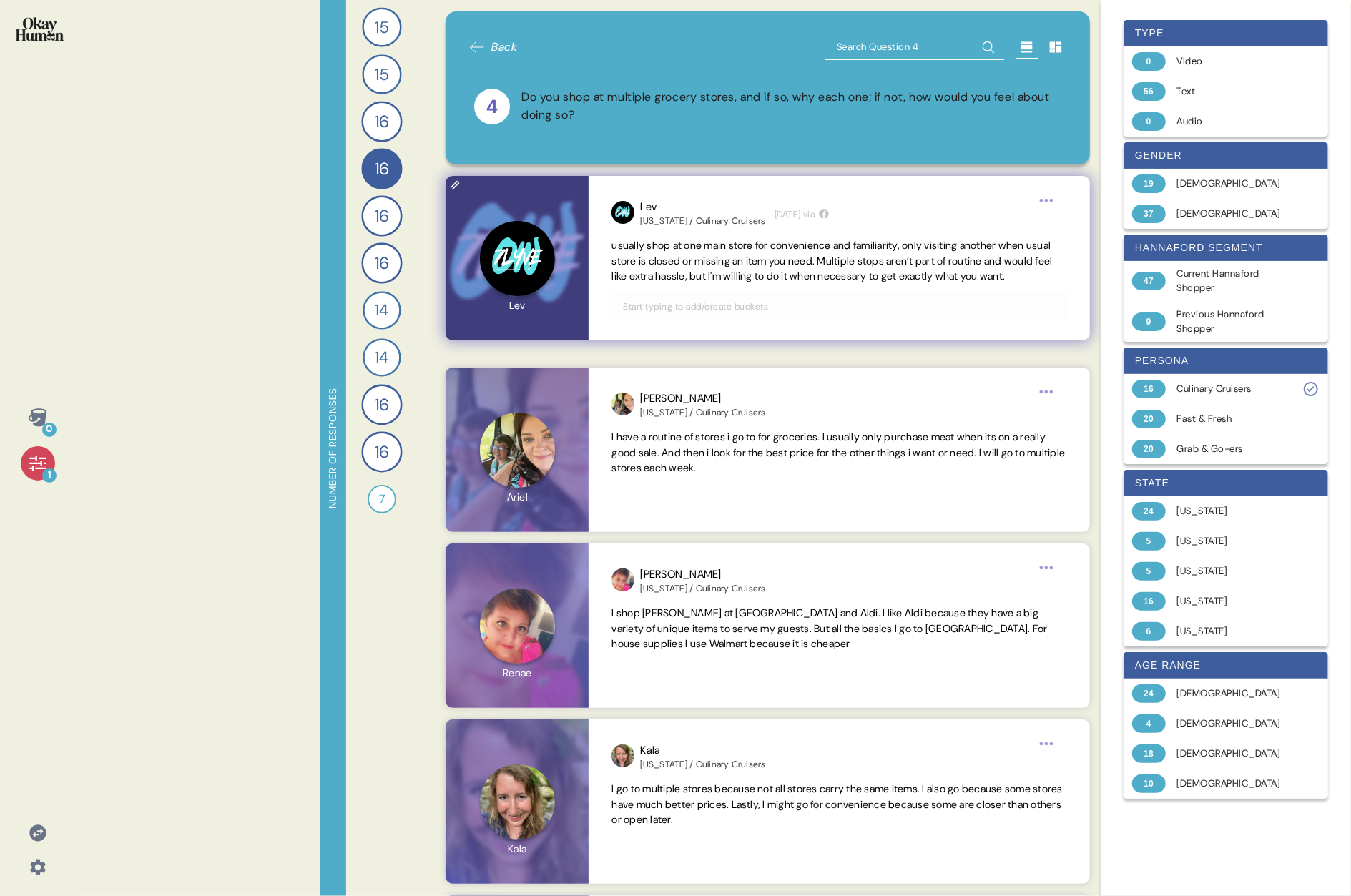
click at [691, 240] on span "usually shop at one main store for convenience and familiarity, only visiting a…" at bounding box center [831, 260] width 441 height 44
click at [691, 204] on html "0 1 Number of responses 15 How do you keep up to date with current events and t…" at bounding box center [676, 448] width 1351 height 896
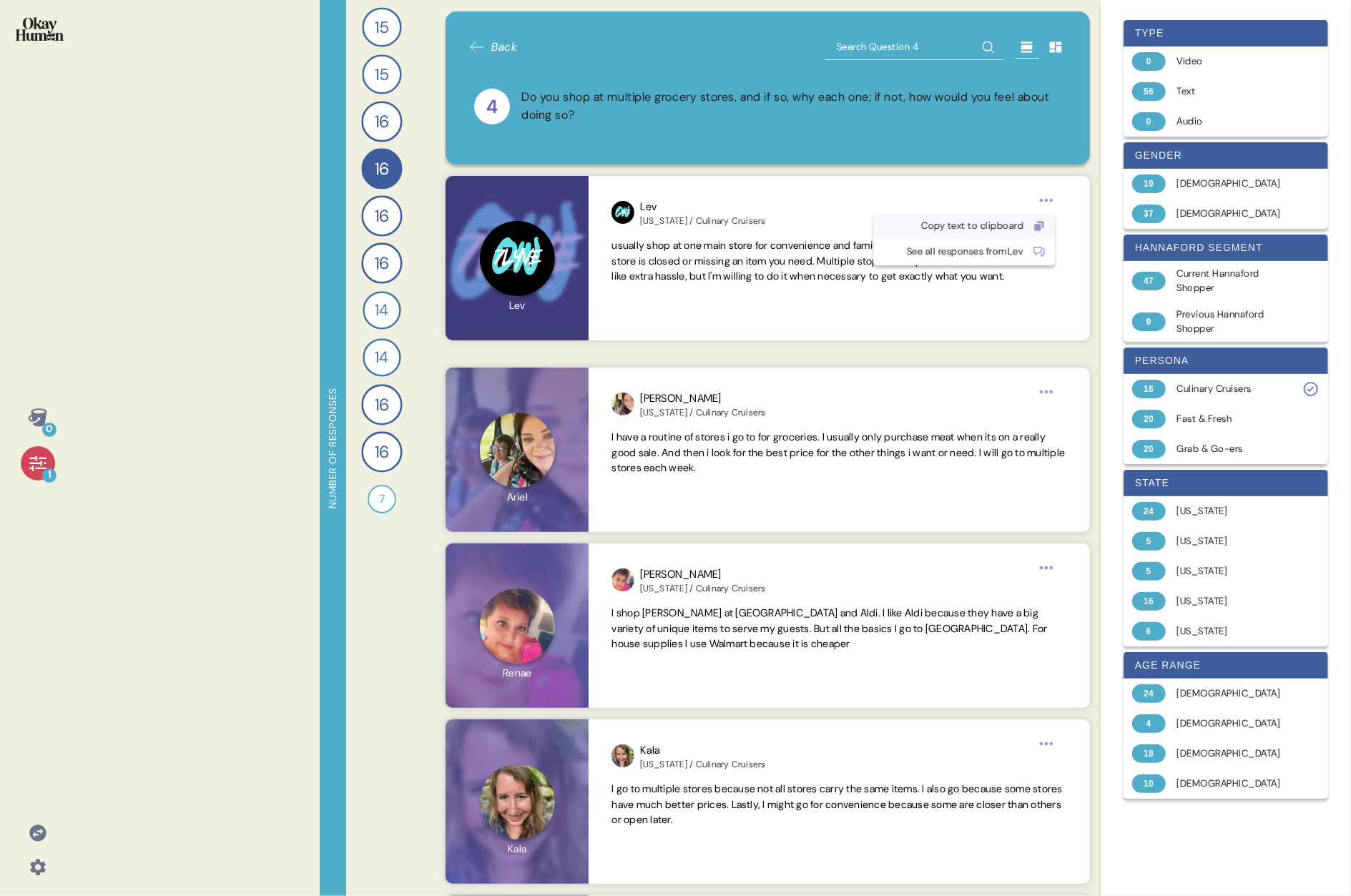
click at [691, 220] on div "Copy text to clipboard" at bounding box center [953, 225] width 142 height 14
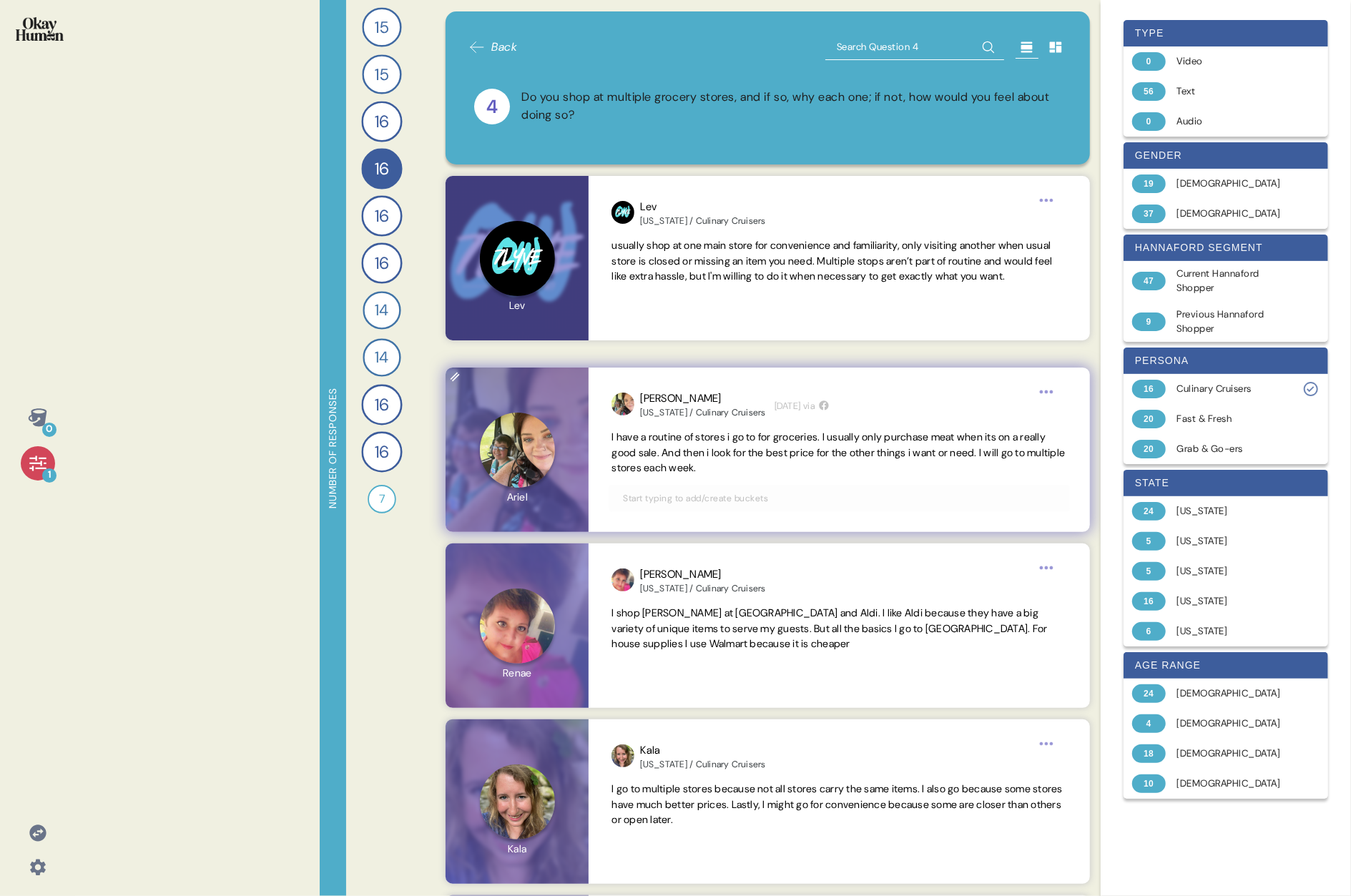
click at [691, 444] on span "I have a routine of stores i go to for groceries. I usually only purchase meat …" at bounding box center [839, 452] width 455 height 46
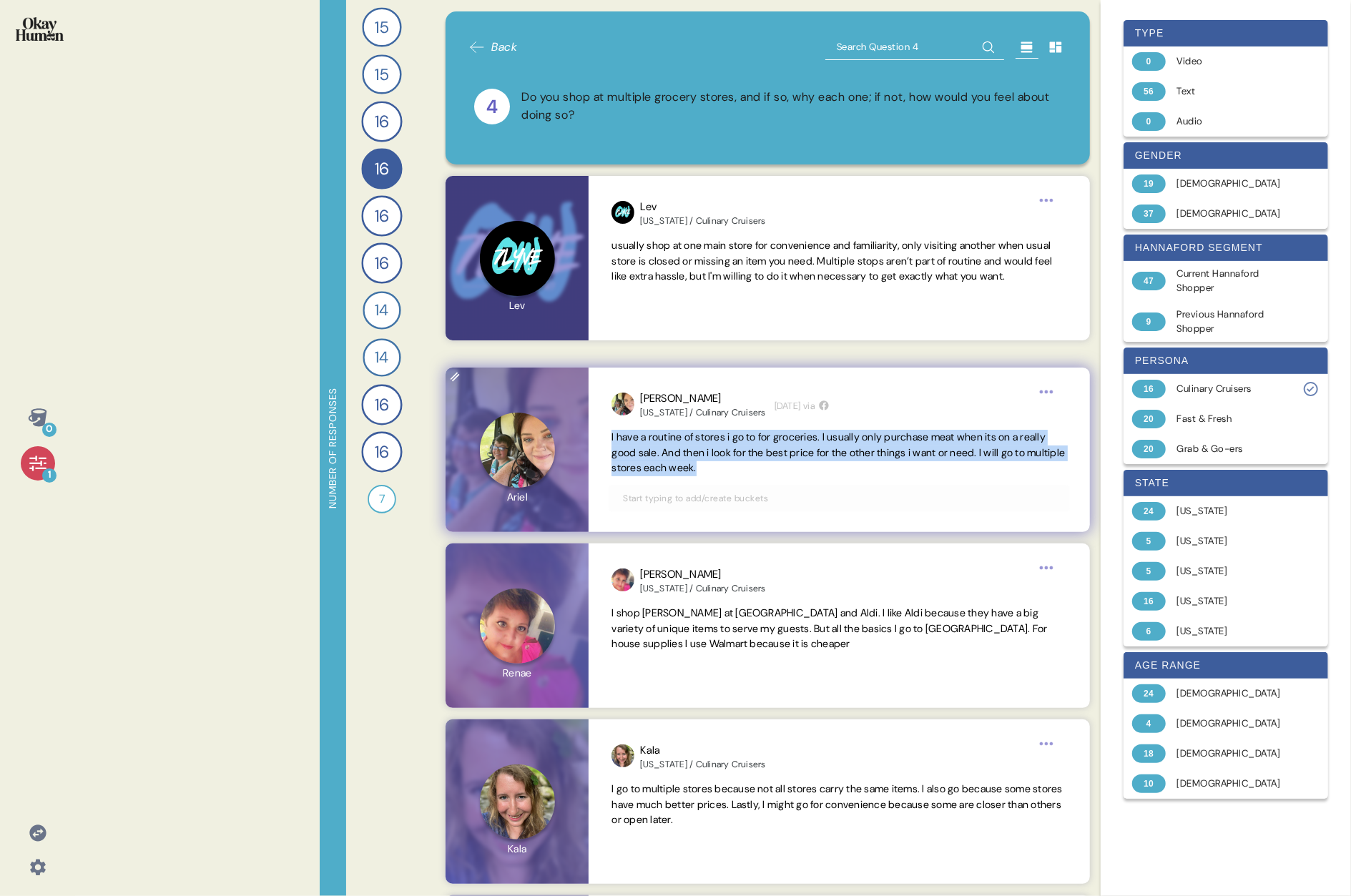
click at [691, 444] on span "I have a routine of stores i go to for groceries. I usually only purchase meat …" at bounding box center [839, 452] width 455 height 46
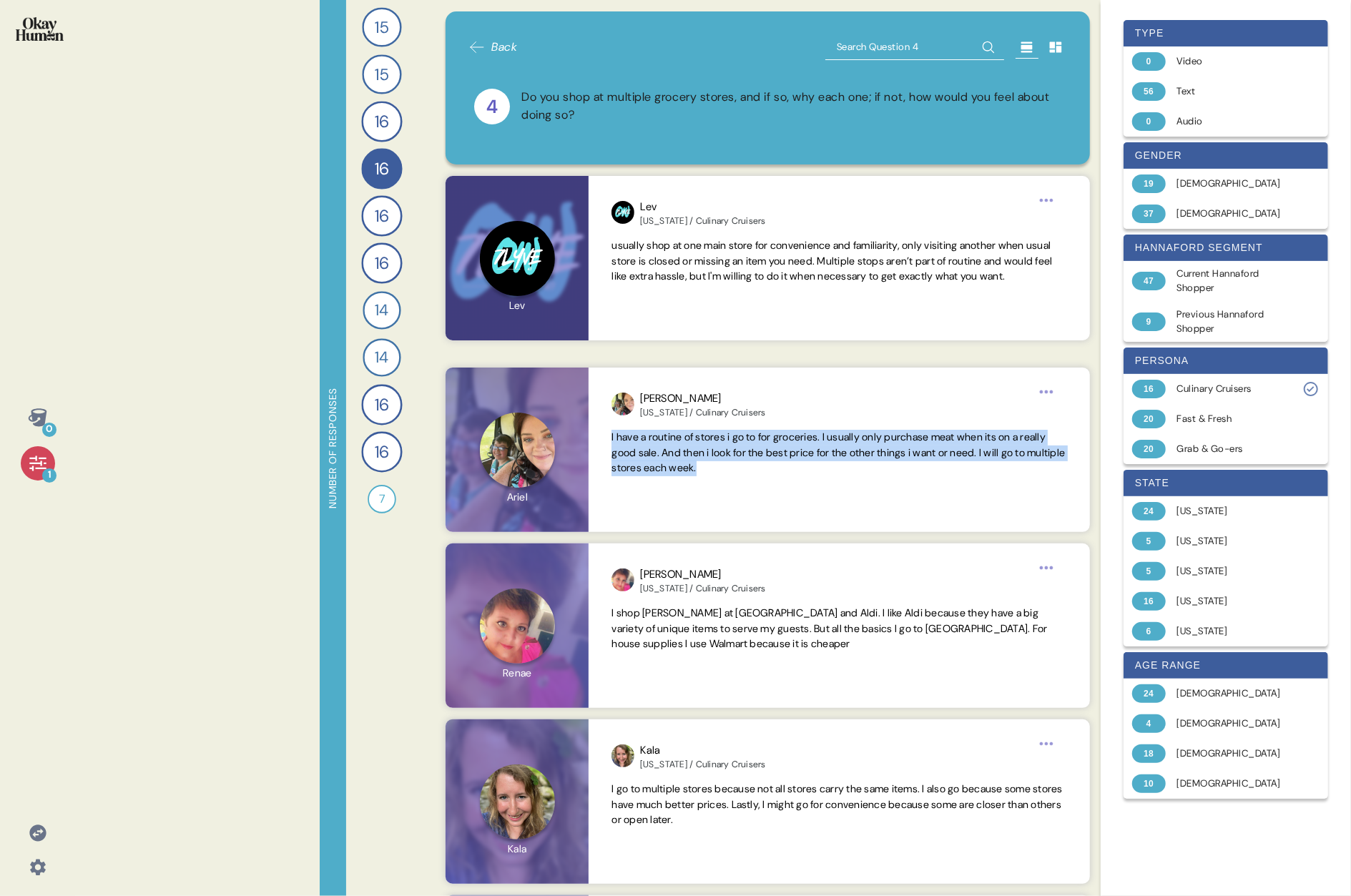
copy span "I have a routine of stores i go to for groceries. I usually only purchase meat …"
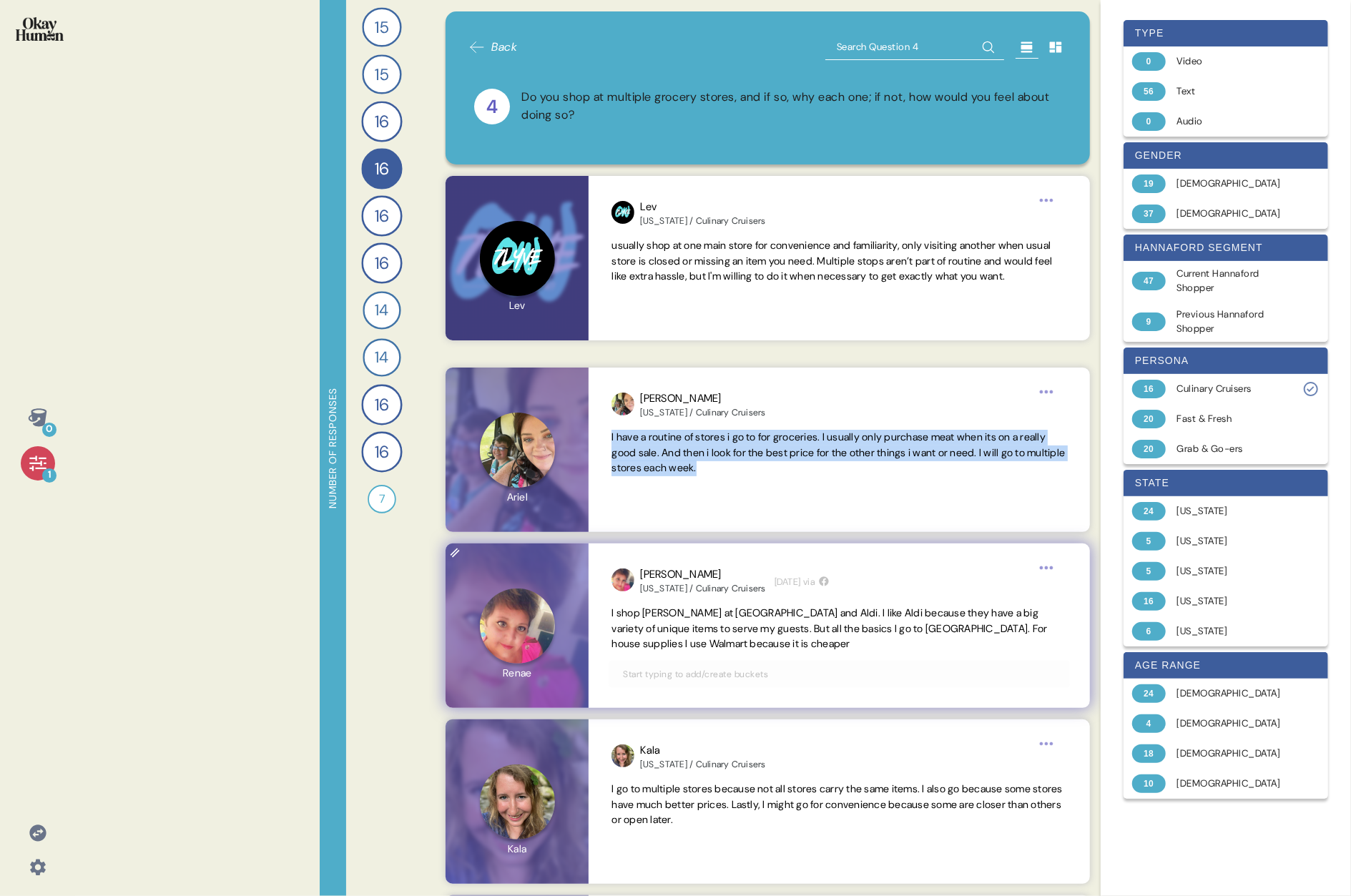
click at [691, 463] on span "I shop [PERSON_NAME] at [GEOGRAPHIC_DATA] and Aldi. I like Aldi because they ha…" at bounding box center [830, 628] width 436 height 44
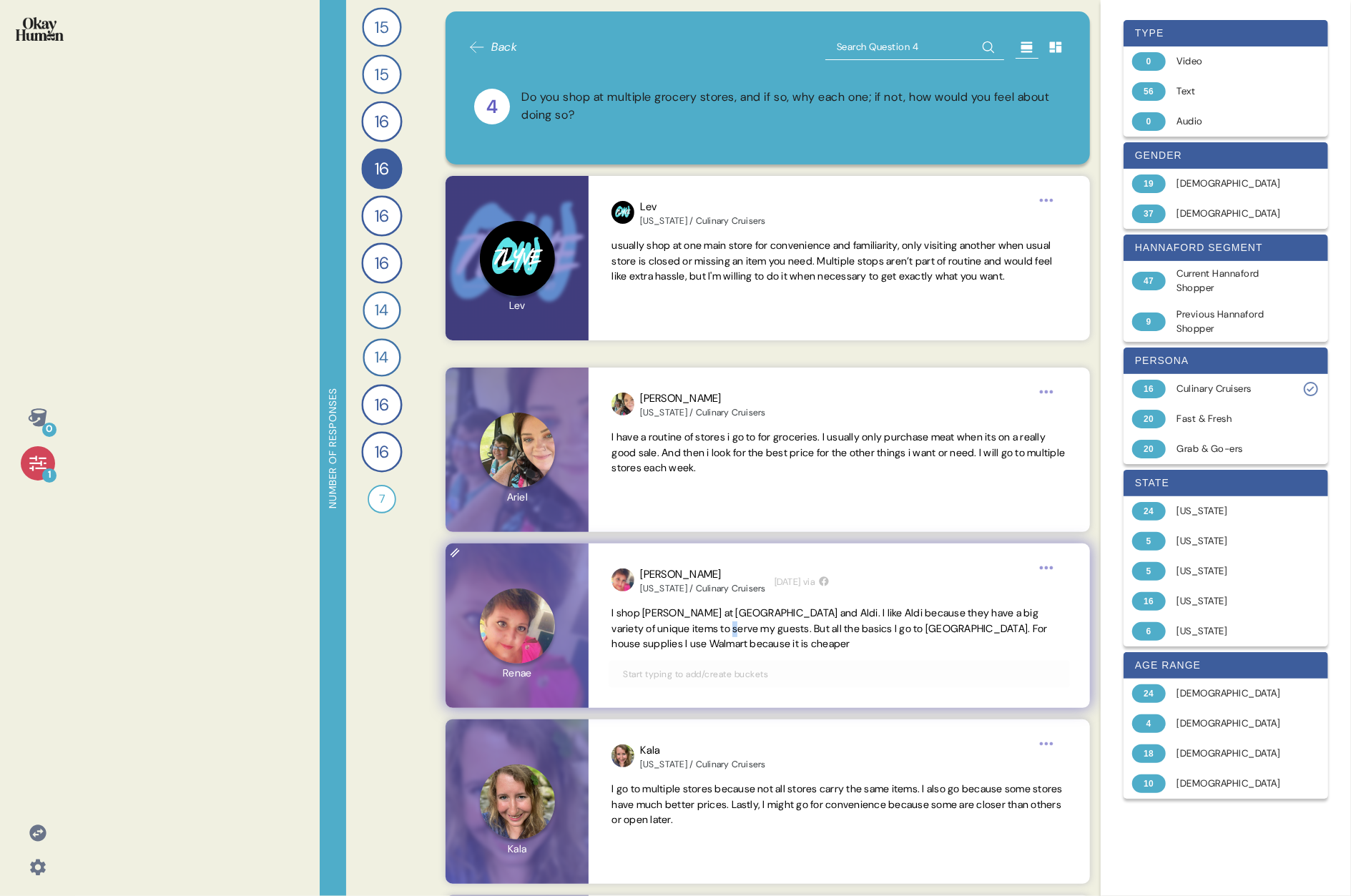
click at [691, 463] on span "I shop [PERSON_NAME] at [GEOGRAPHIC_DATA] and Aldi. I like Aldi because they ha…" at bounding box center [830, 628] width 436 height 44
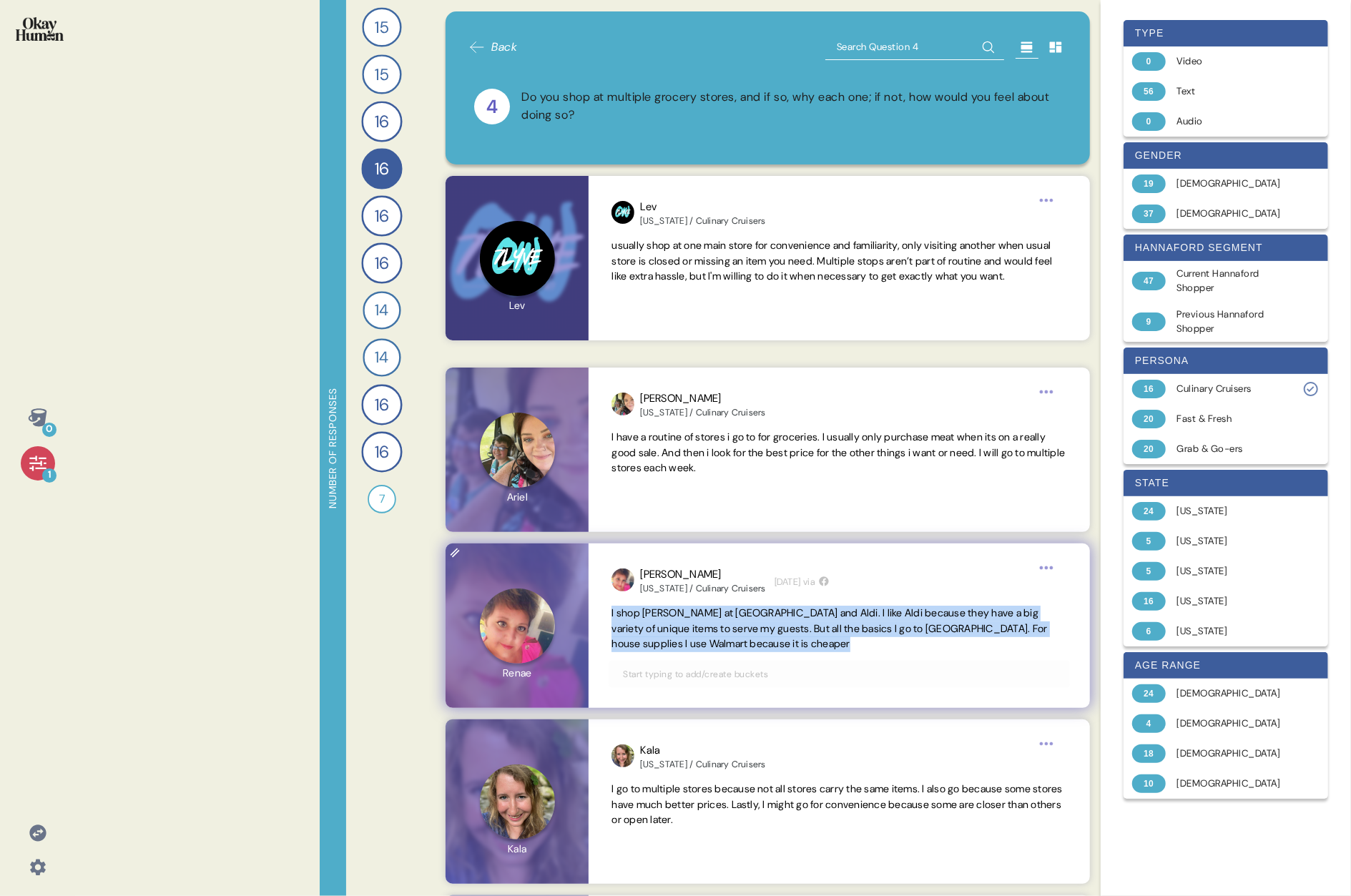
click at [691, 463] on span "I shop [PERSON_NAME] at [GEOGRAPHIC_DATA] and Aldi. I like Aldi because they ha…" at bounding box center [830, 628] width 436 height 44
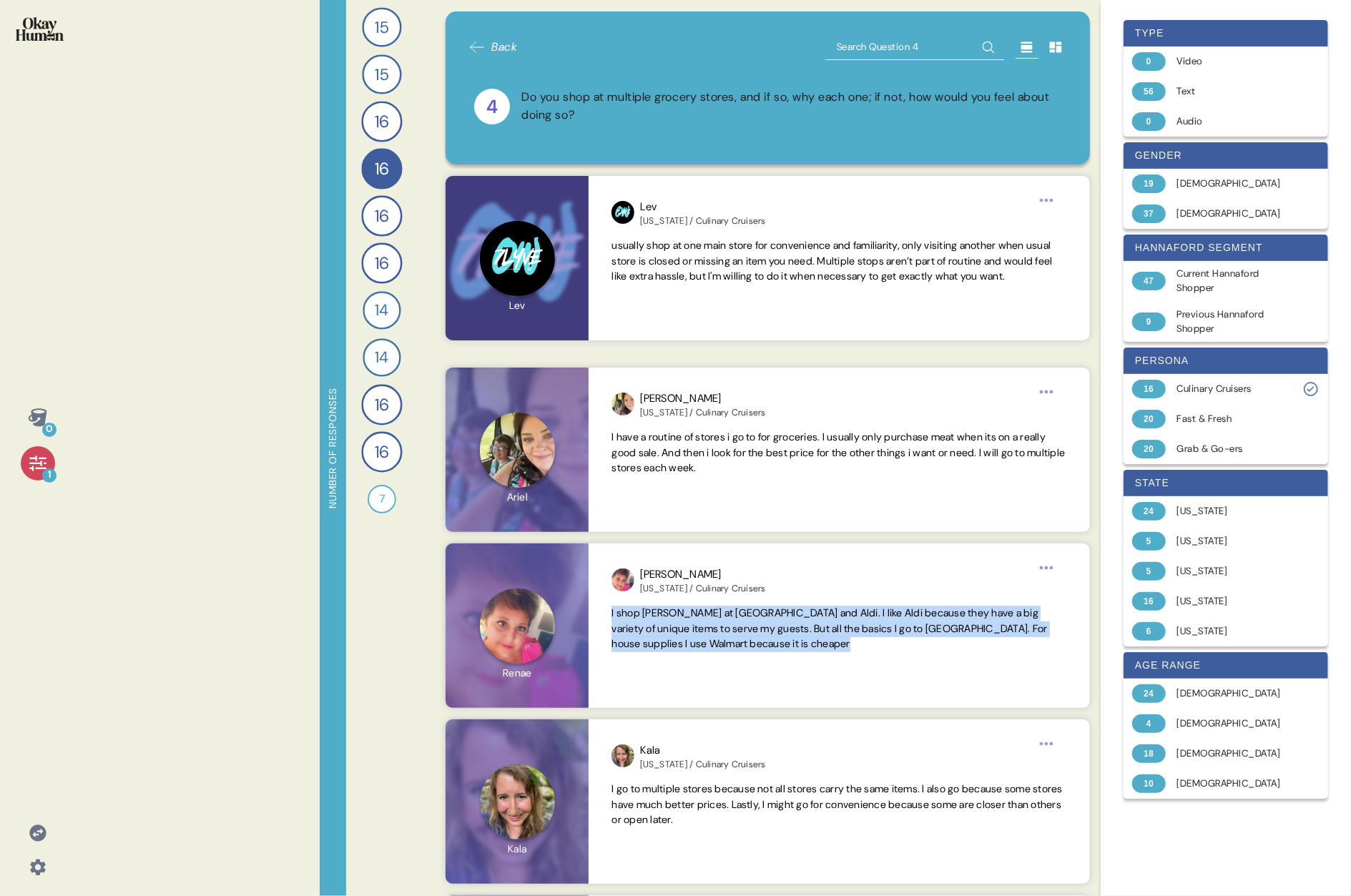
copy span "I shop [PERSON_NAME] at [GEOGRAPHIC_DATA] and Aldi. I like Aldi because they ha…"
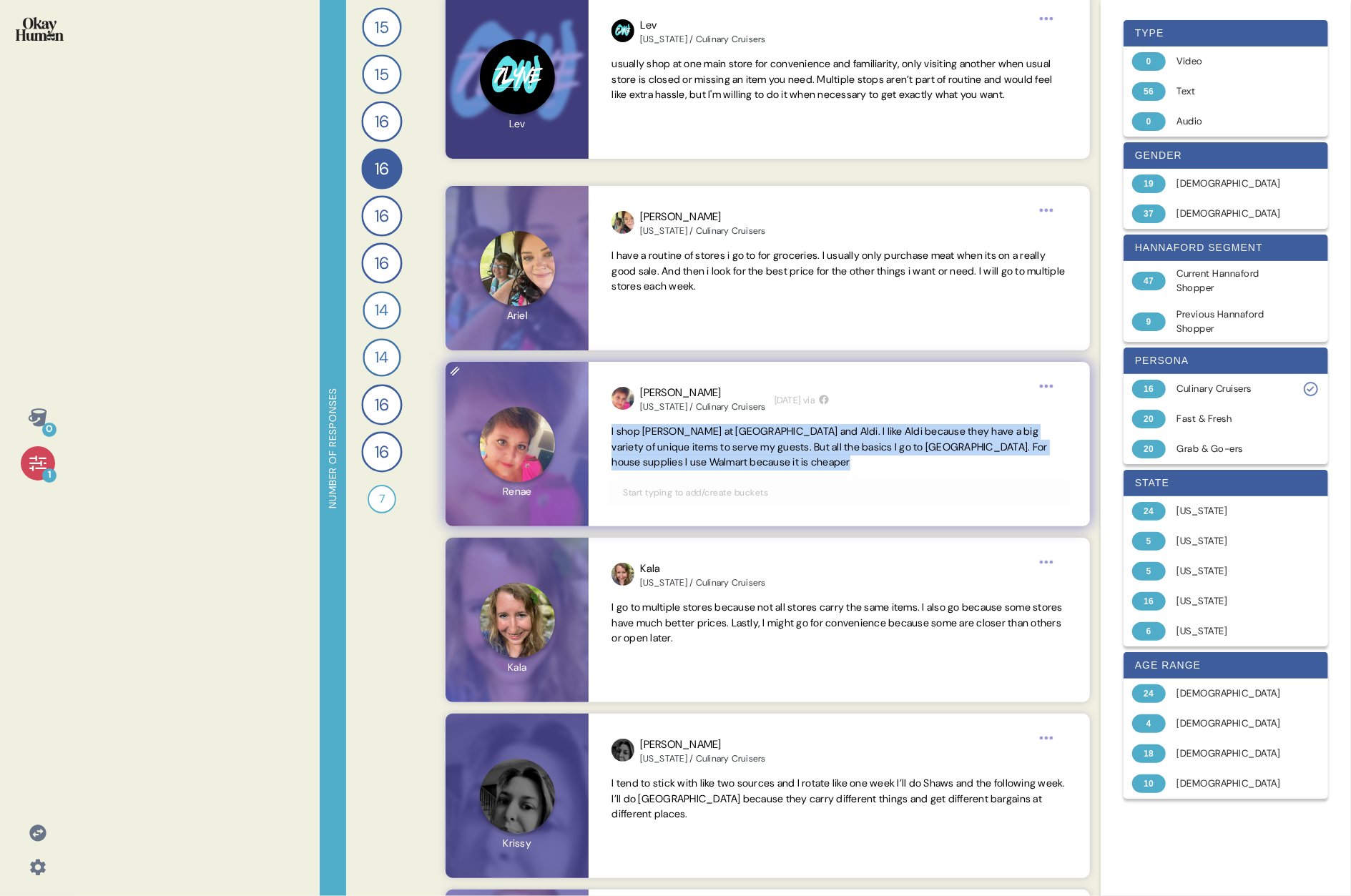
scroll to position [197, 0]
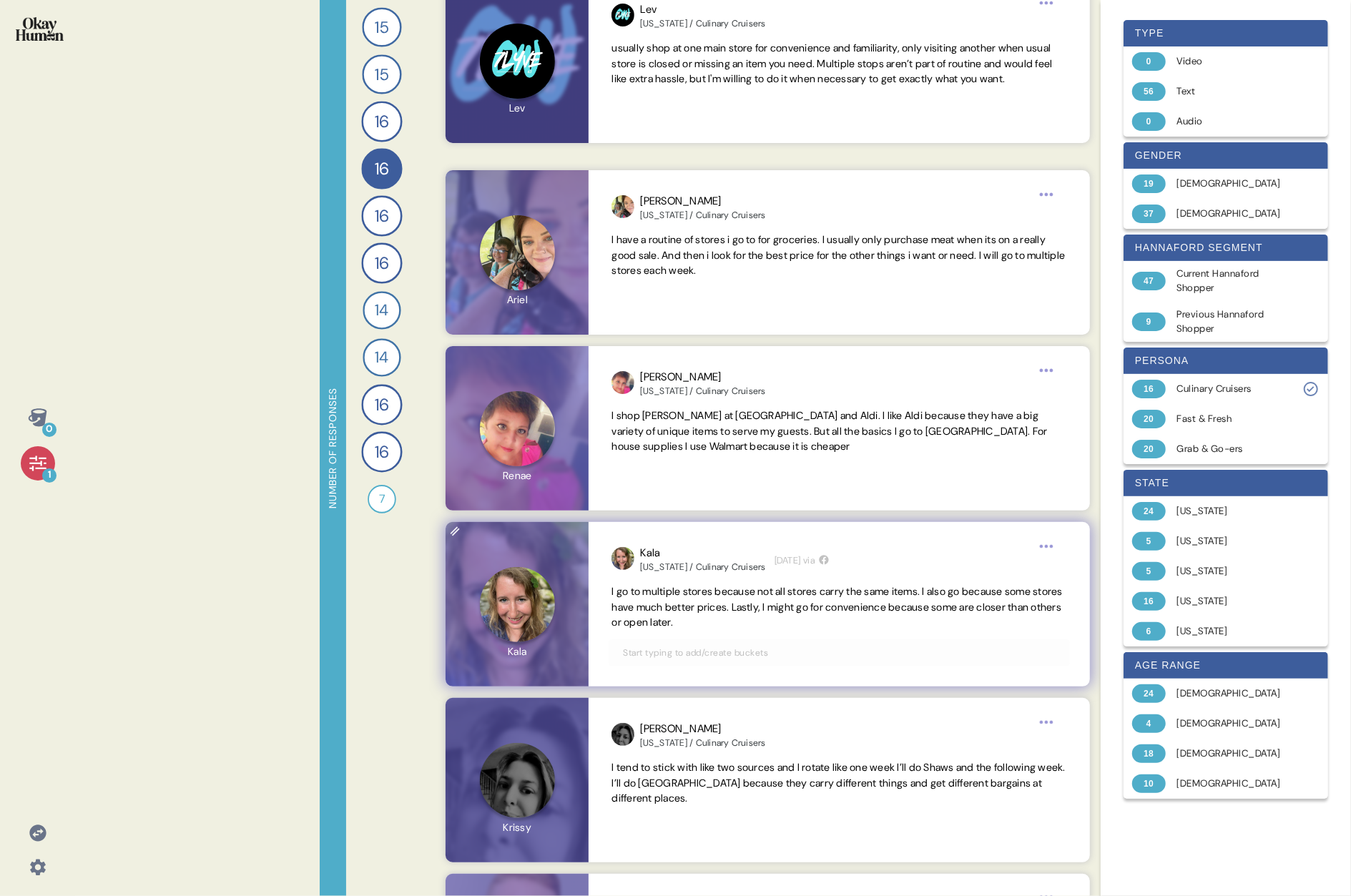
click at [664, 463] on span "I go to multiple stores because not all stores carry the same items. I also go …" at bounding box center [837, 607] width 451 height 44
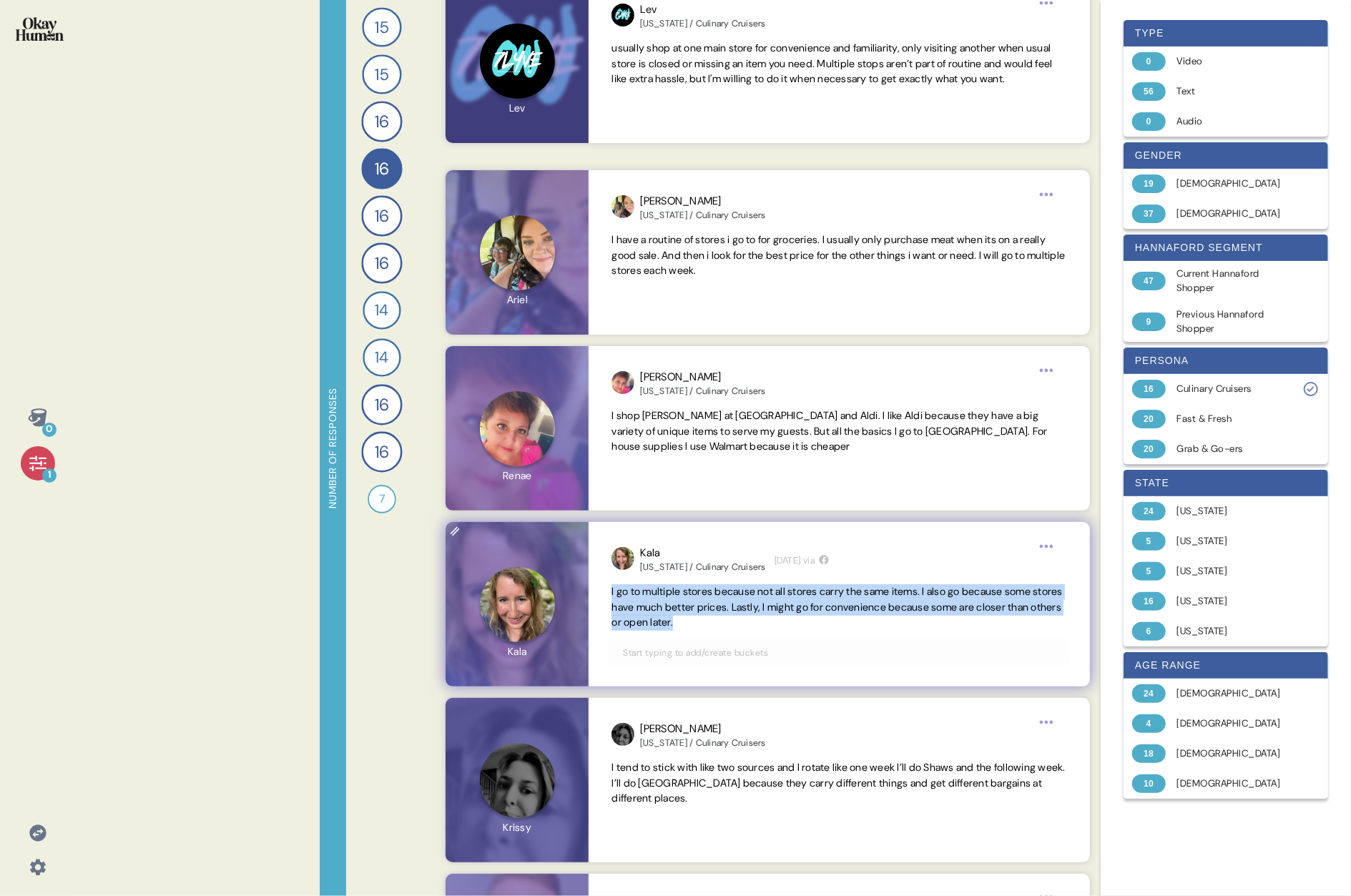
click at [664, 463] on span "I go to multiple stores because not all stores carry the same items. I also go …" at bounding box center [837, 607] width 451 height 44
click at [691, 463] on span "I go to multiple stores because not all stores carry the same items. I also go …" at bounding box center [837, 607] width 451 height 44
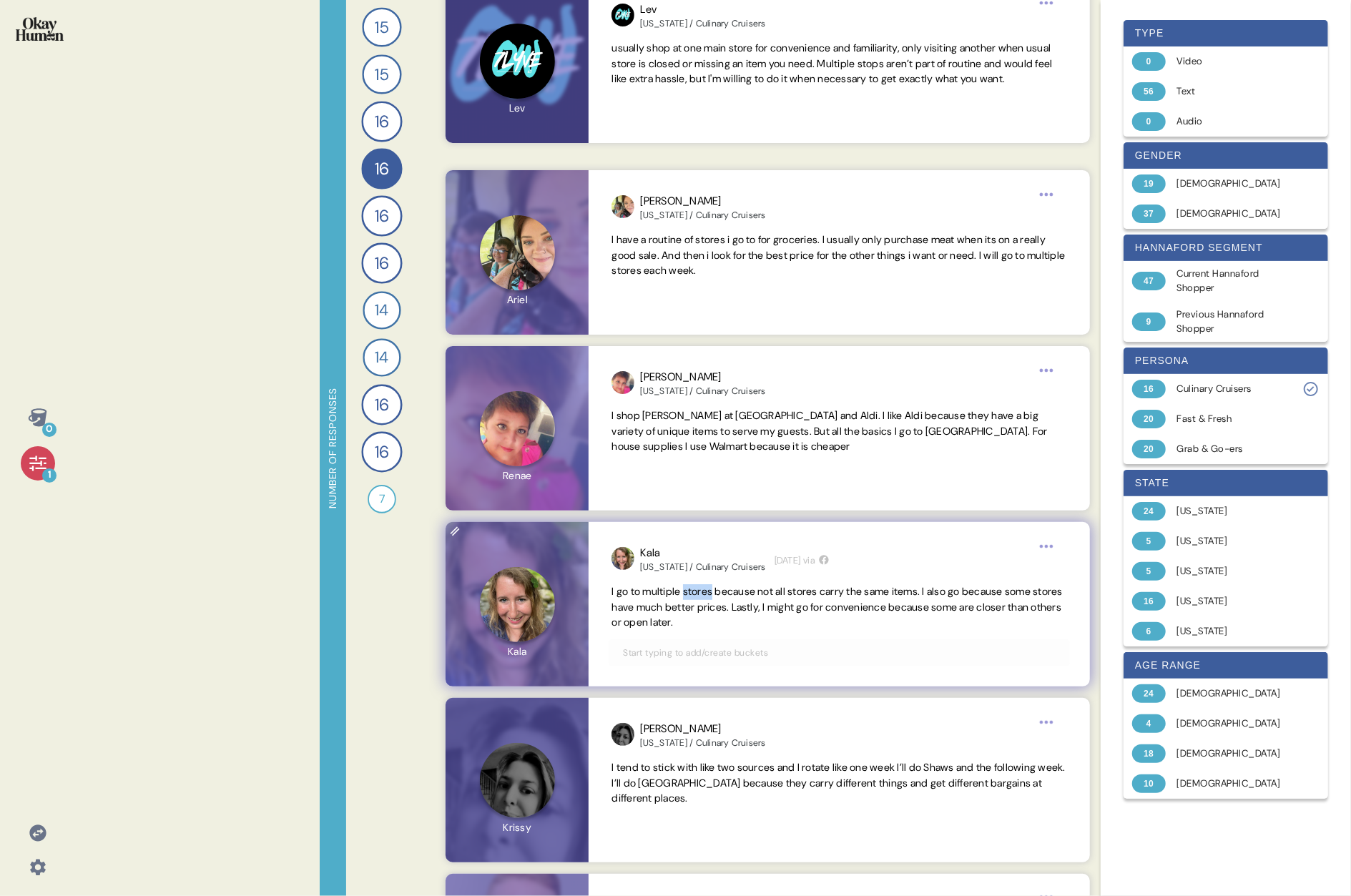
click at [691, 463] on span "I go to multiple stores because not all stores carry the same items. I also go …" at bounding box center [837, 607] width 451 height 44
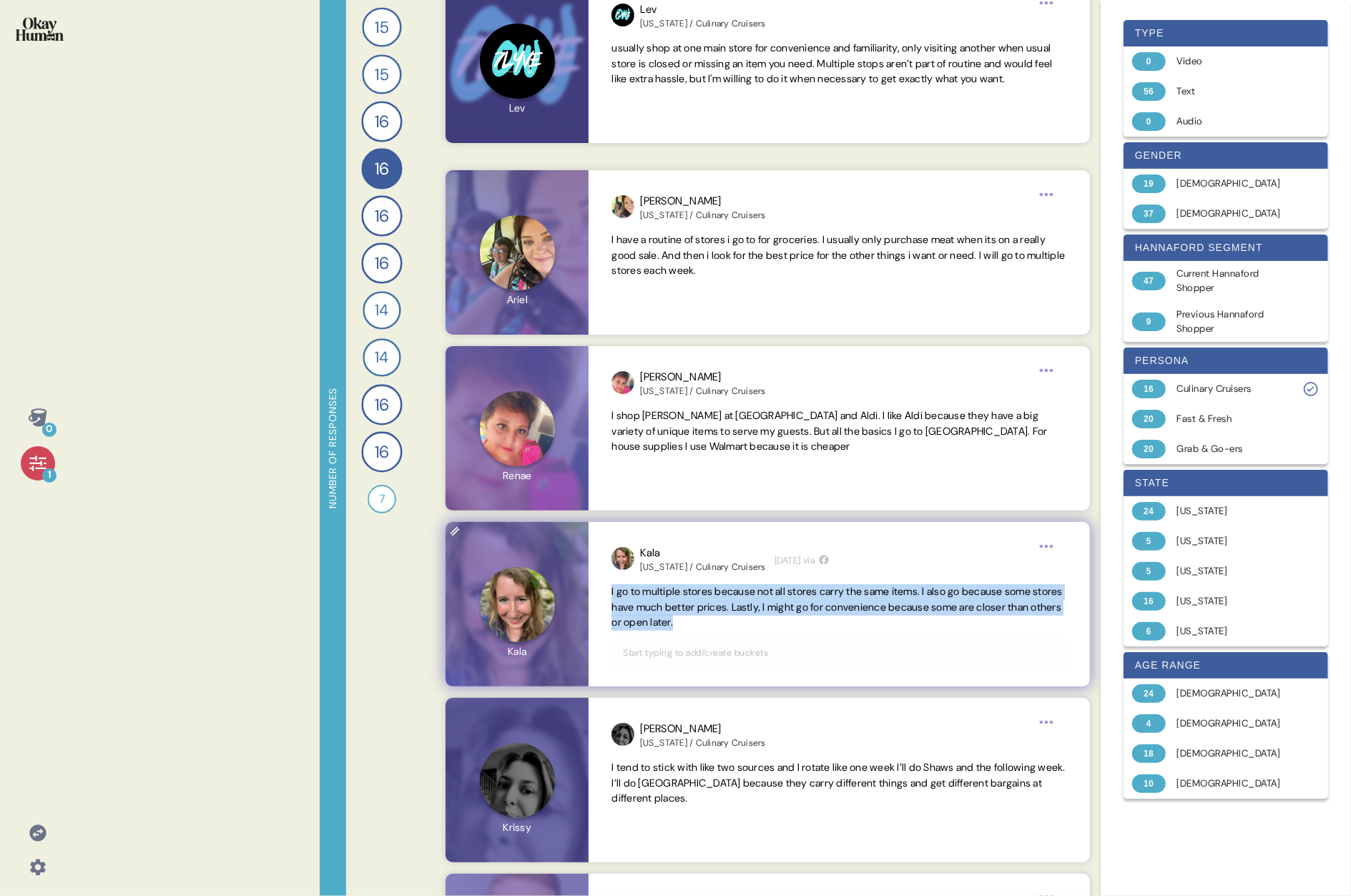
click at [691, 463] on span "I go to multiple stores because not all stores carry the same items. I also go …" at bounding box center [837, 607] width 451 height 44
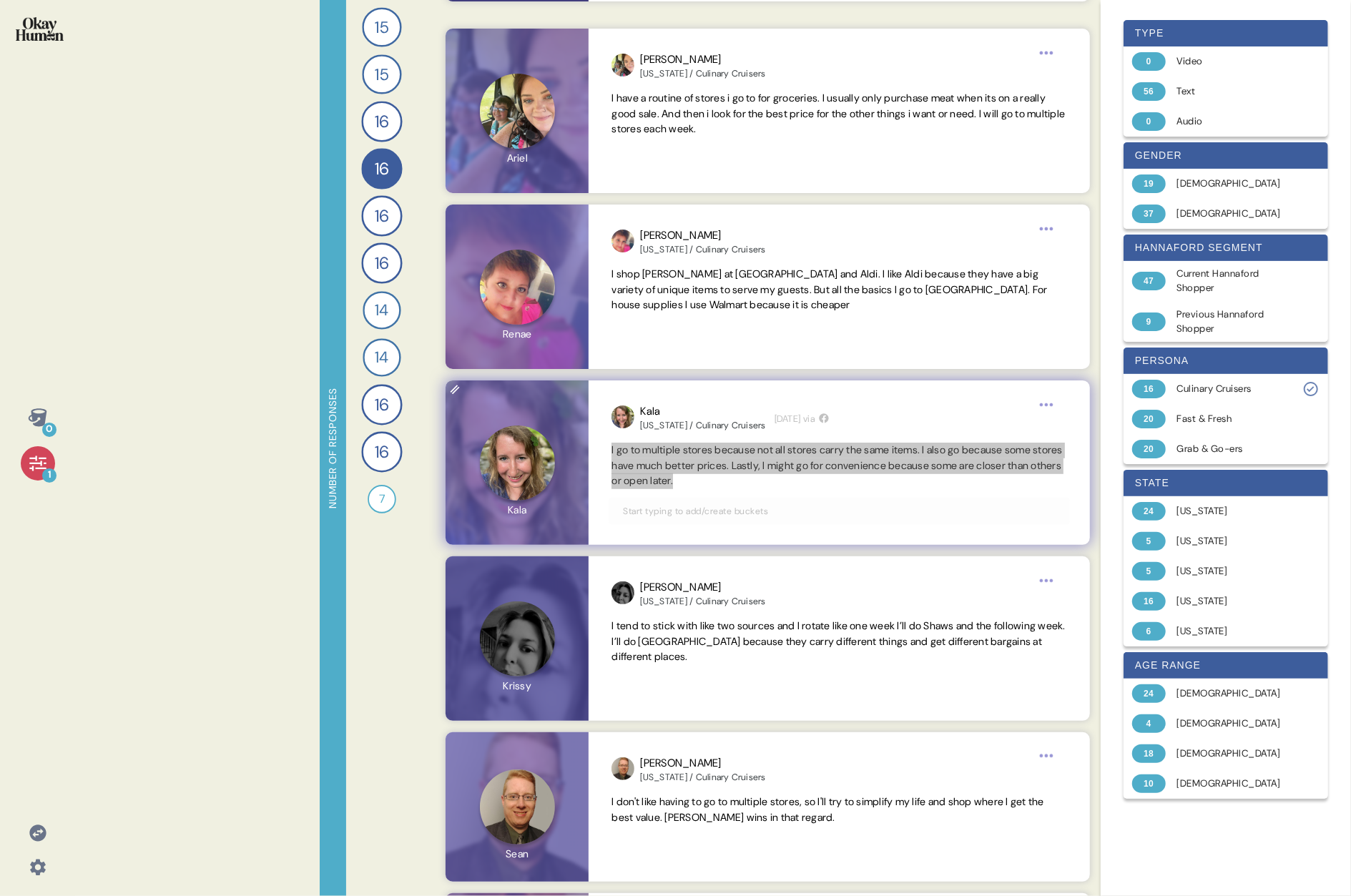
scroll to position [337, 0]
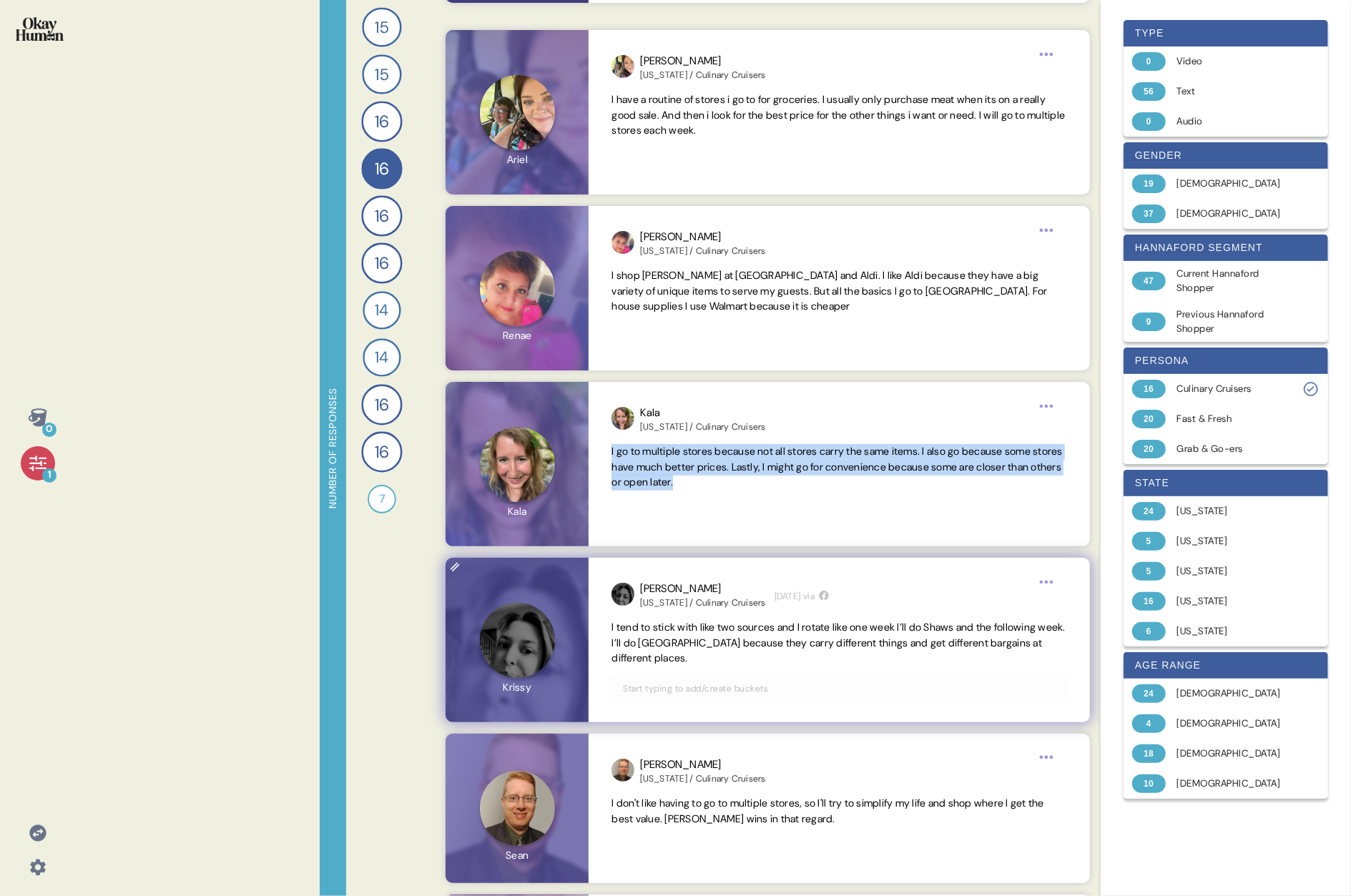
click at [691, 463] on span "I tend to stick with like two sources and I rotate like one week I’ll do Shaws …" at bounding box center [838, 642] width 454 height 44
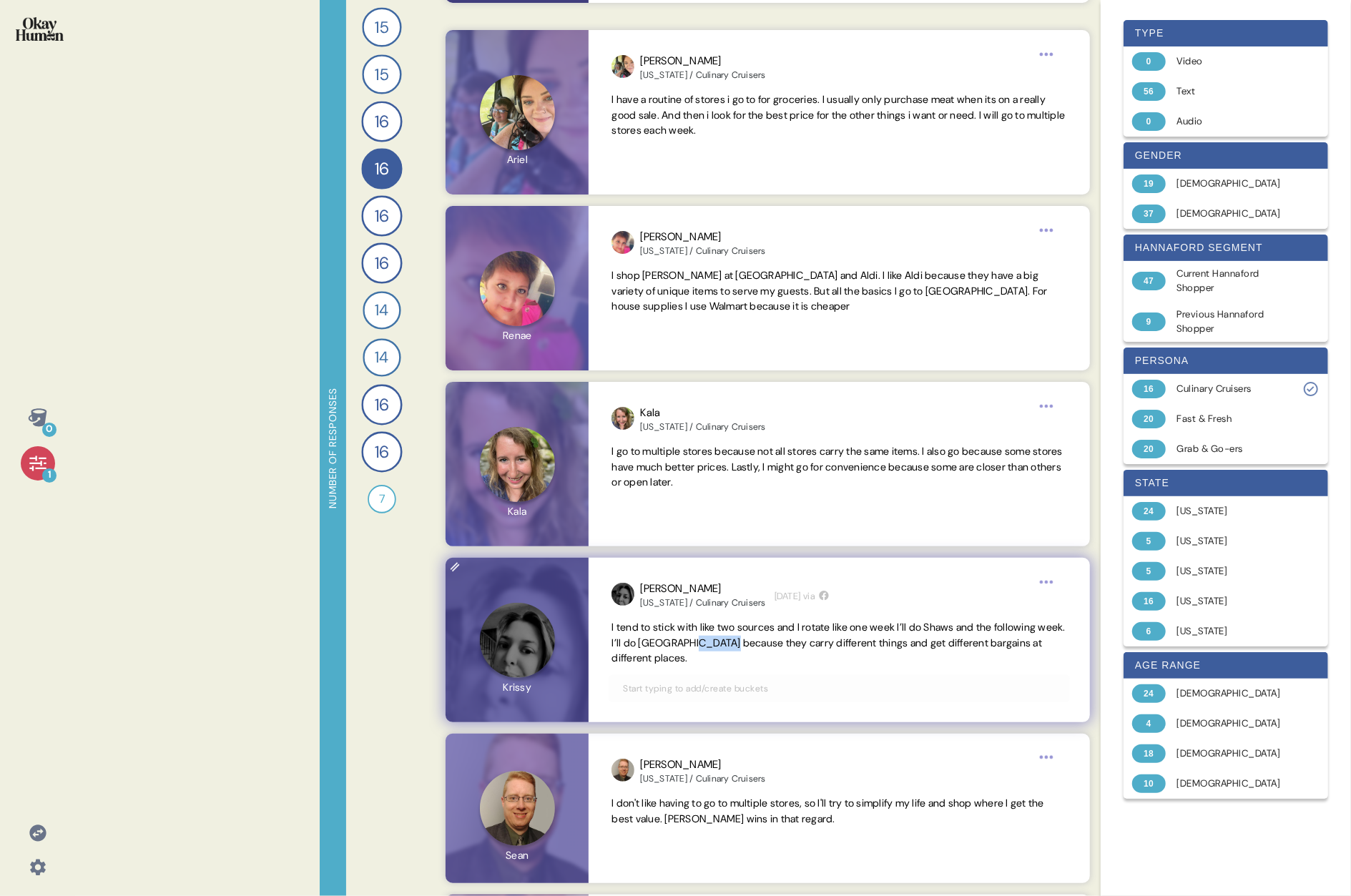
click at [691, 463] on span "I tend to stick with like two sources and I rotate like one week I’ll do Shaws …" at bounding box center [838, 642] width 454 height 44
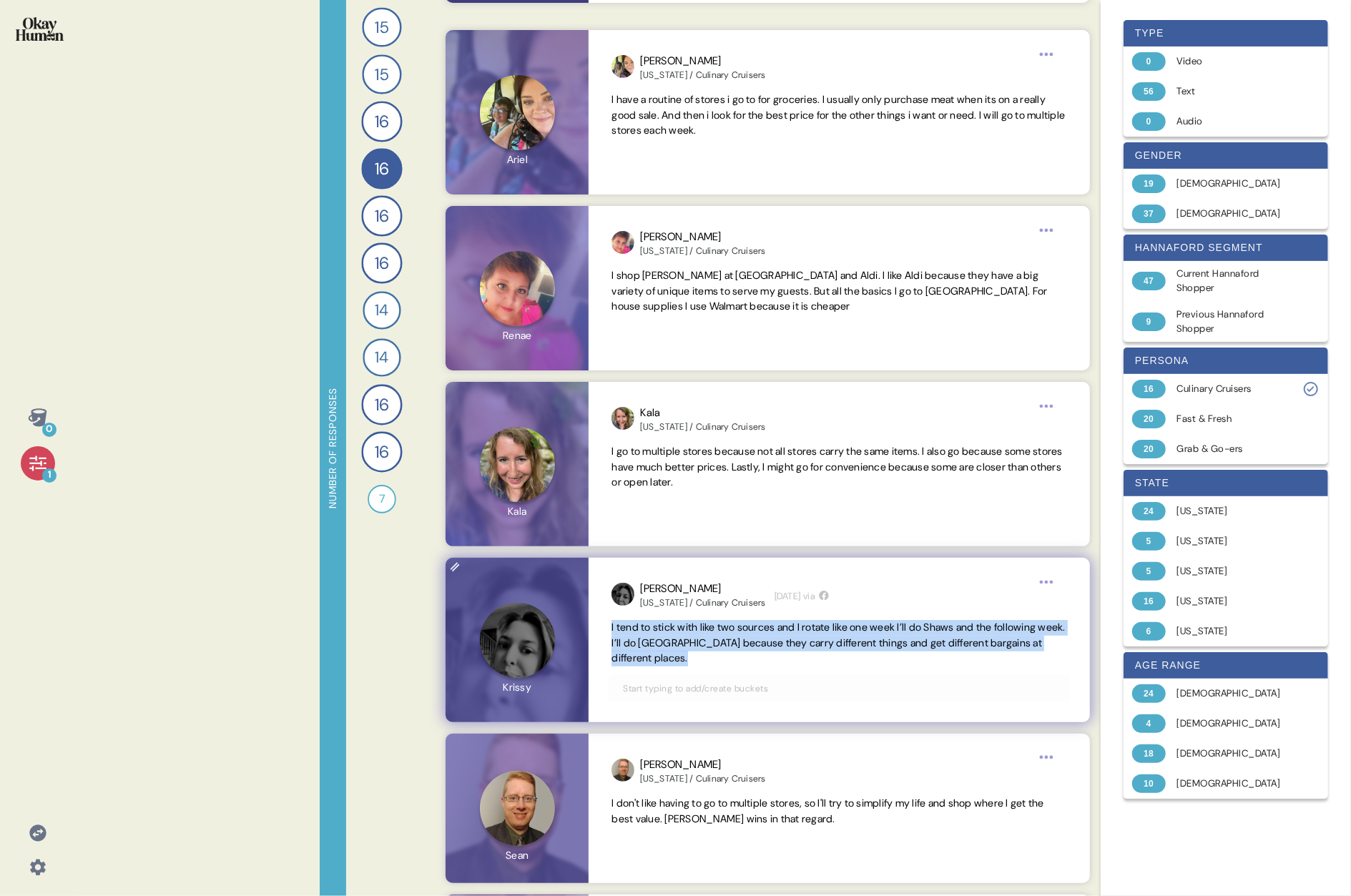
click at [691, 463] on span "I tend to stick with like two sources and I rotate like one week I’ll do Shaws …" at bounding box center [838, 642] width 454 height 44
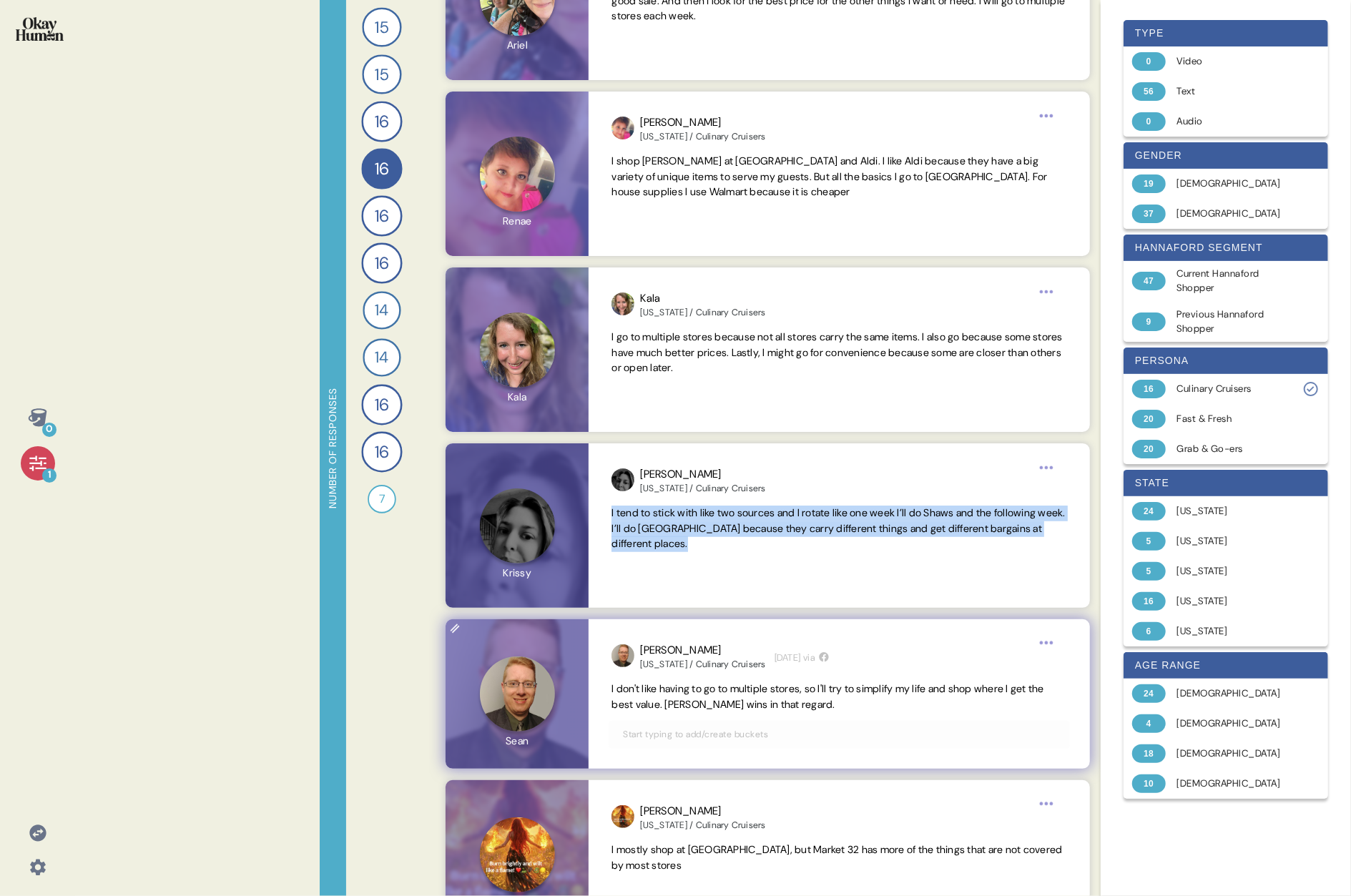
scroll to position [462, 0]
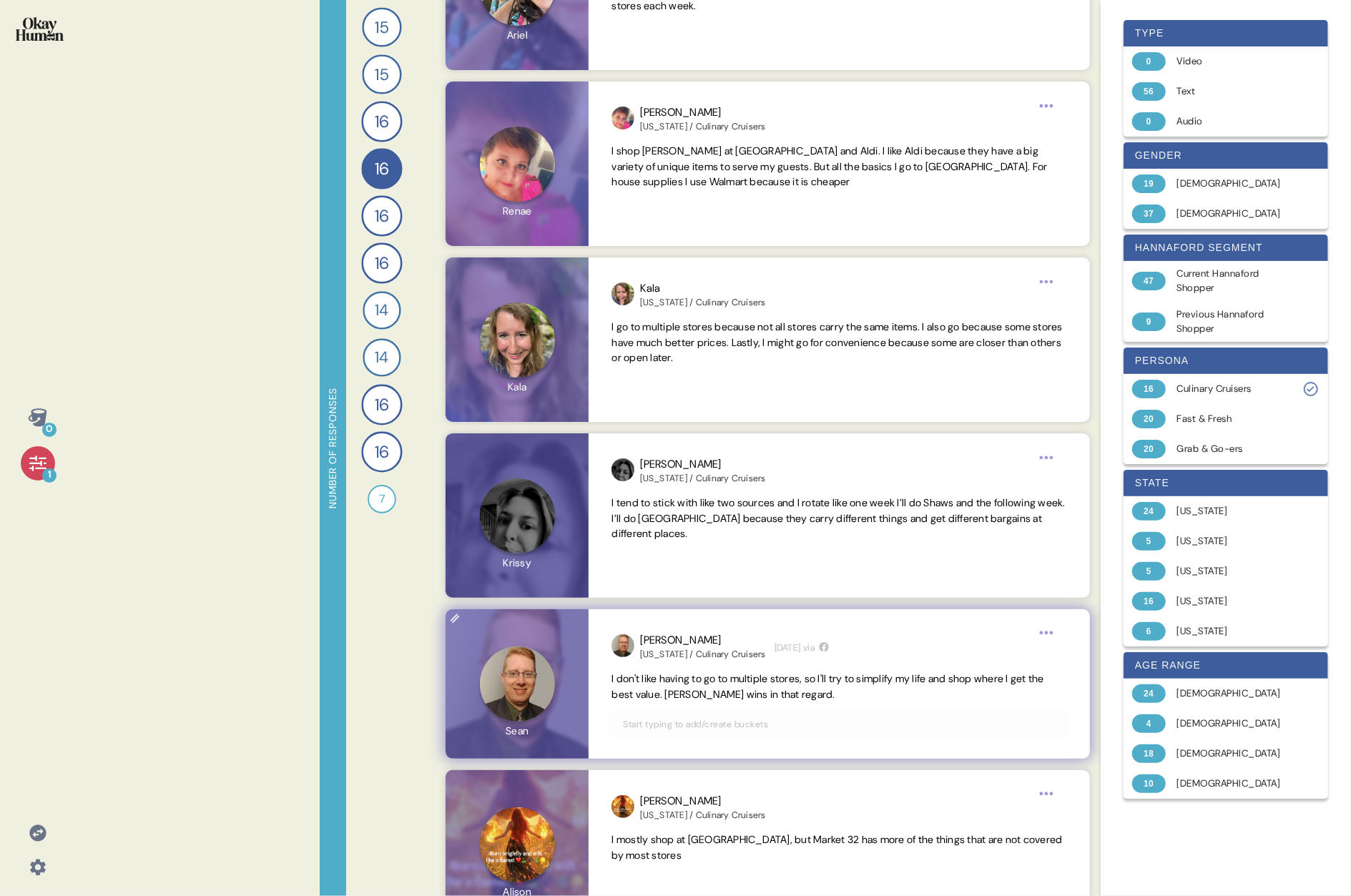
click at [691, 463] on span "I don't like having to go to multiple stores, so I'll try to simplify my life a…" at bounding box center [839, 687] width 455 height 31
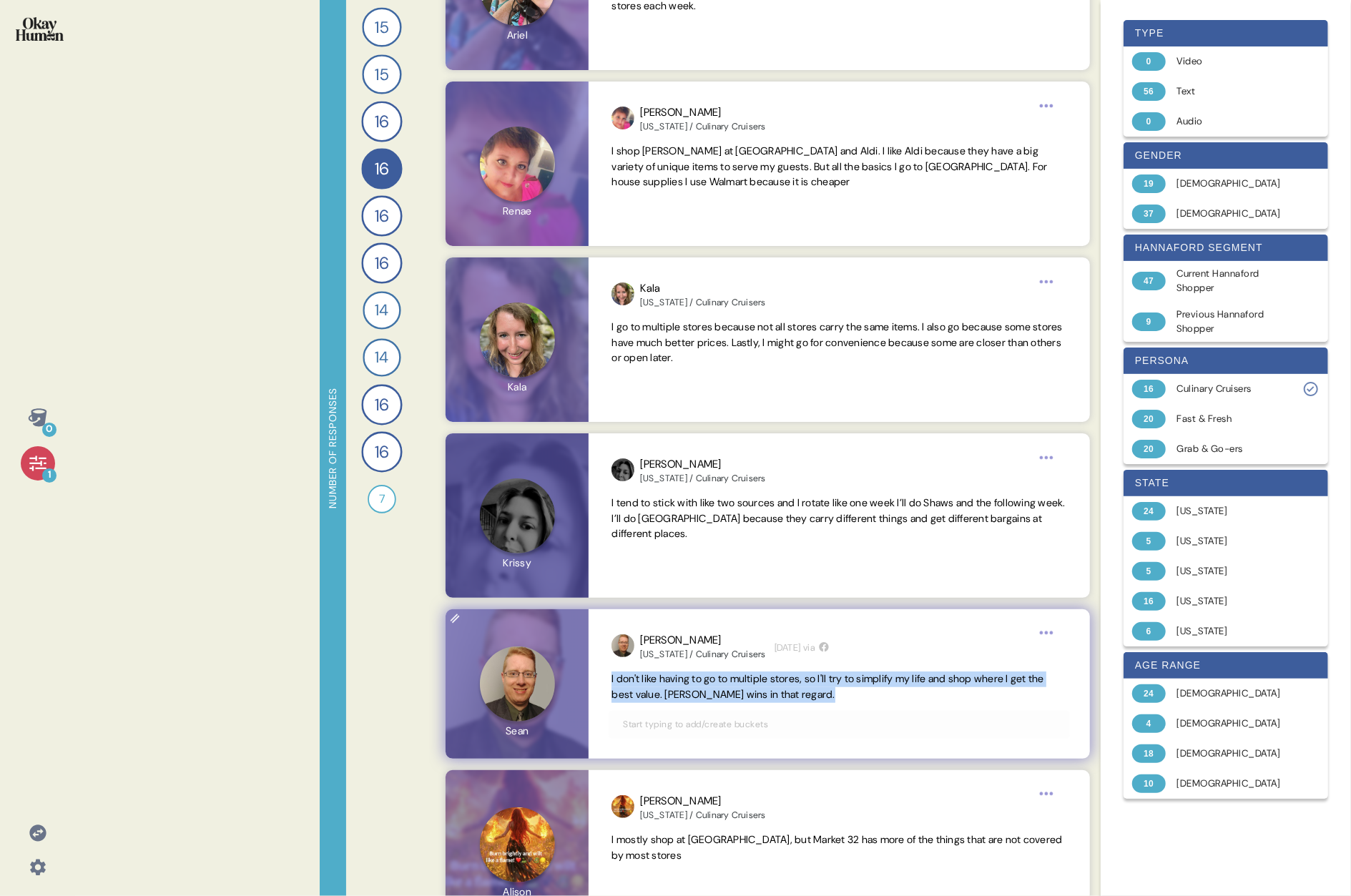
click at [691, 463] on span "I don't like having to go to multiple stores, so I'll try to simplify my life a…" at bounding box center [839, 687] width 455 height 31
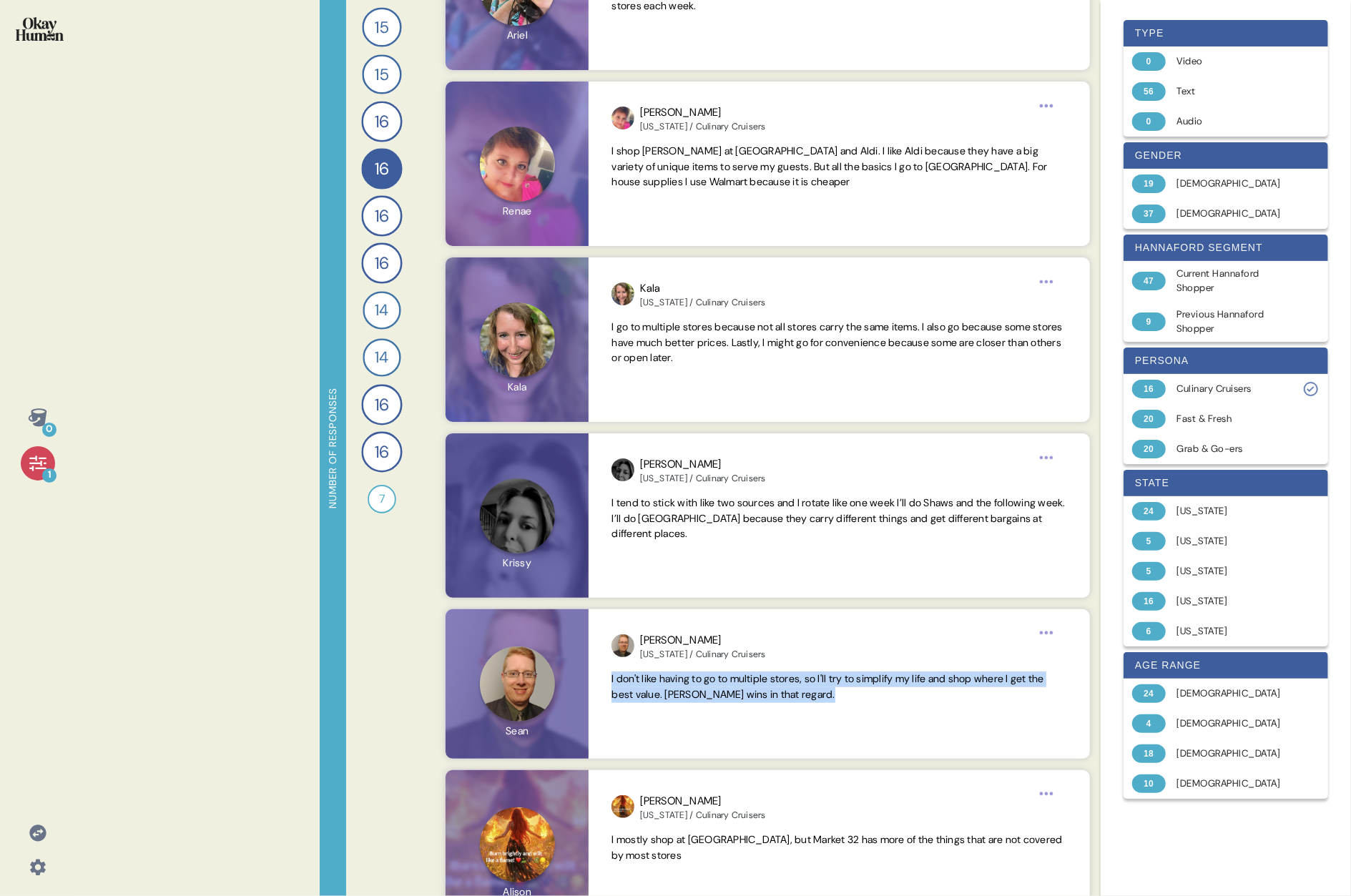
copy span "I don't like having to go to multiple stores, so I'll try to simplify my life a…"
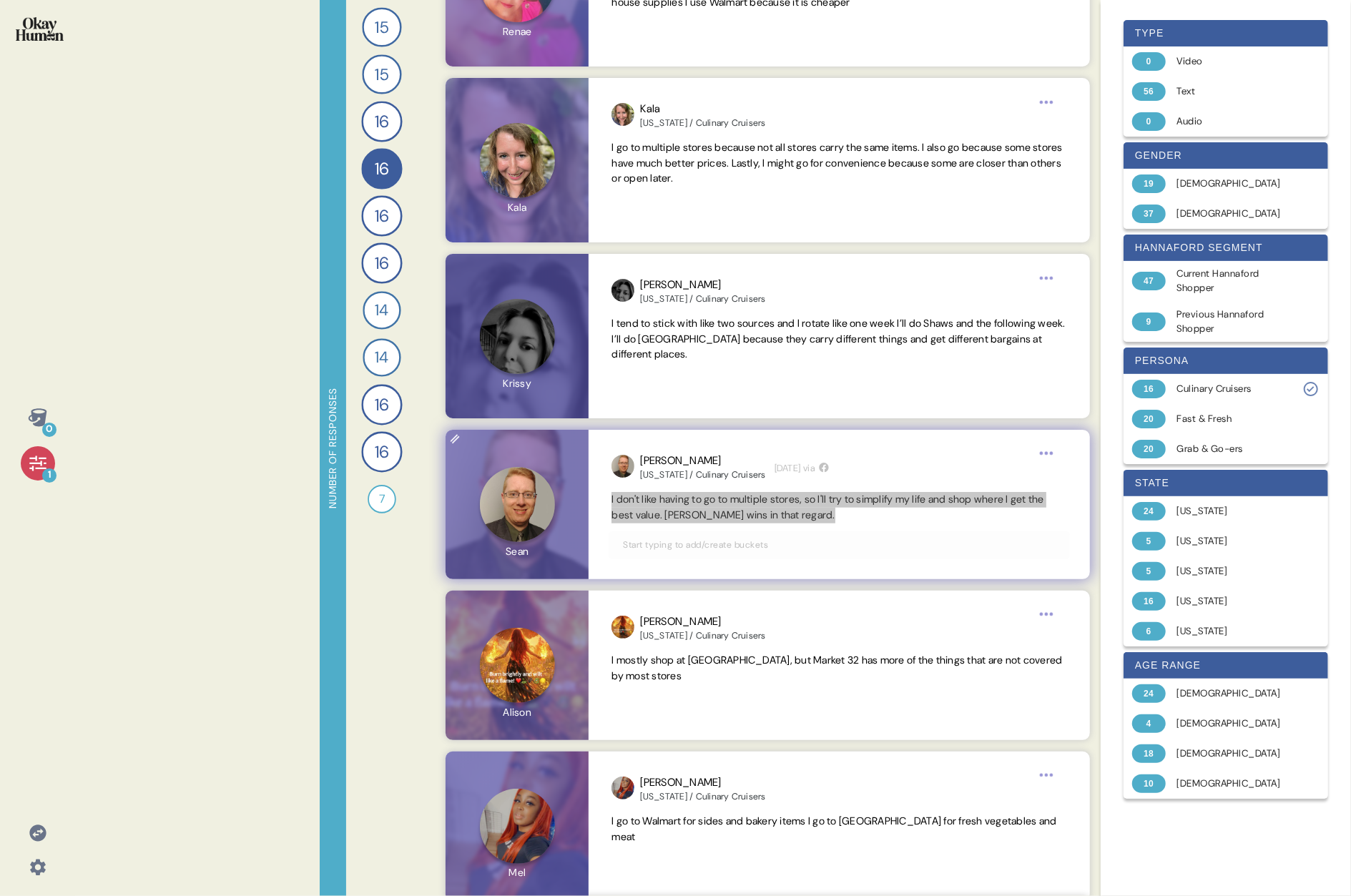
scroll to position [645, 0]
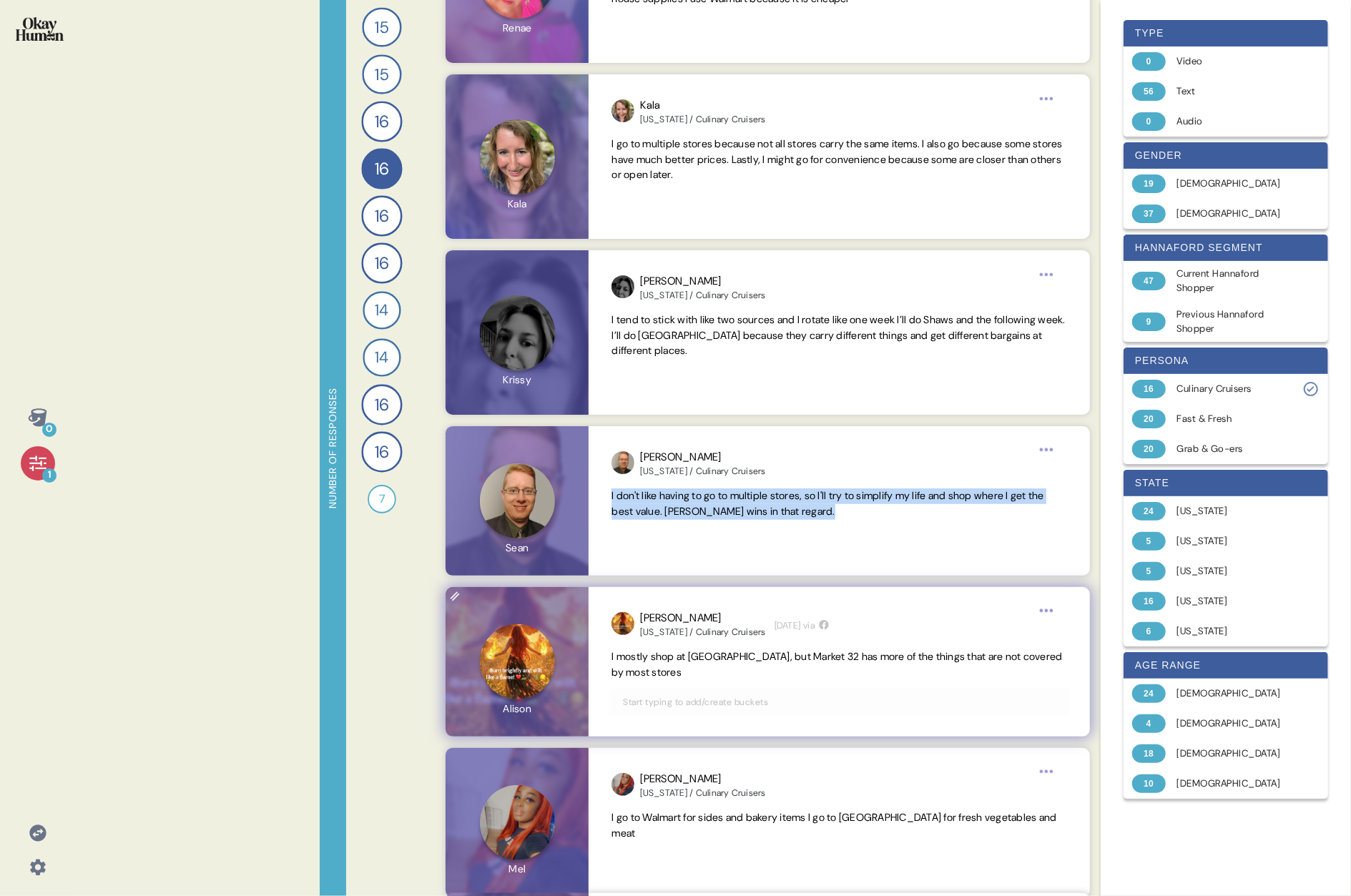
click at [691, 463] on span "I mostly shop at [GEOGRAPHIC_DATA], but Market 32 has more of the things that a…" at bounding box center [837, 664] width 451 height 28
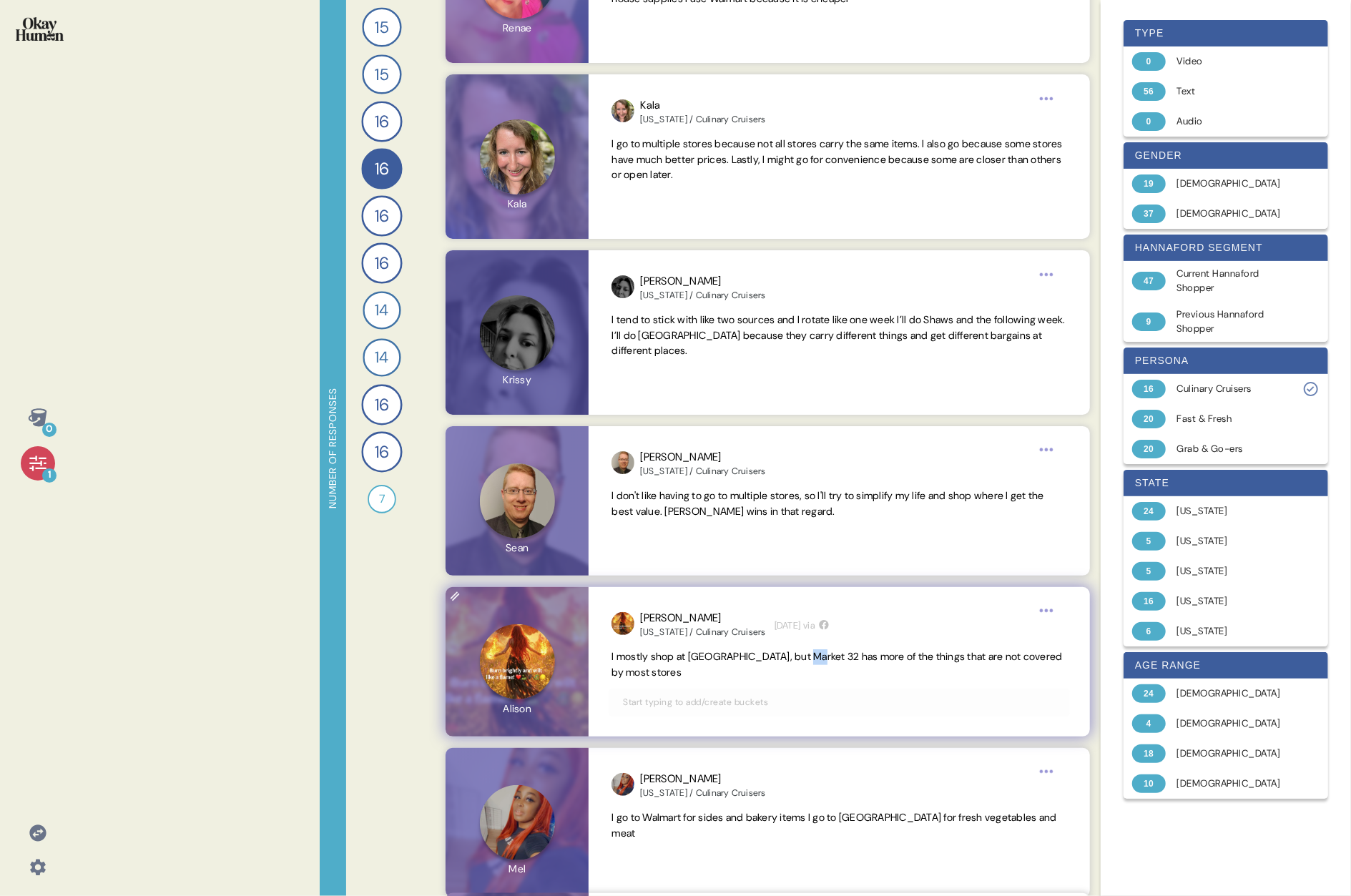
click at [691, 463] on span "I mostly shop at [GEOGRAPHIC_DATA], but Market 32 has more of the things that a…" at bounding box center [837, 664] width 451 height 28
copy span "I mostly shop at [GEOGRAPHIC_DATA], but Market 32 has more of the things that a…"
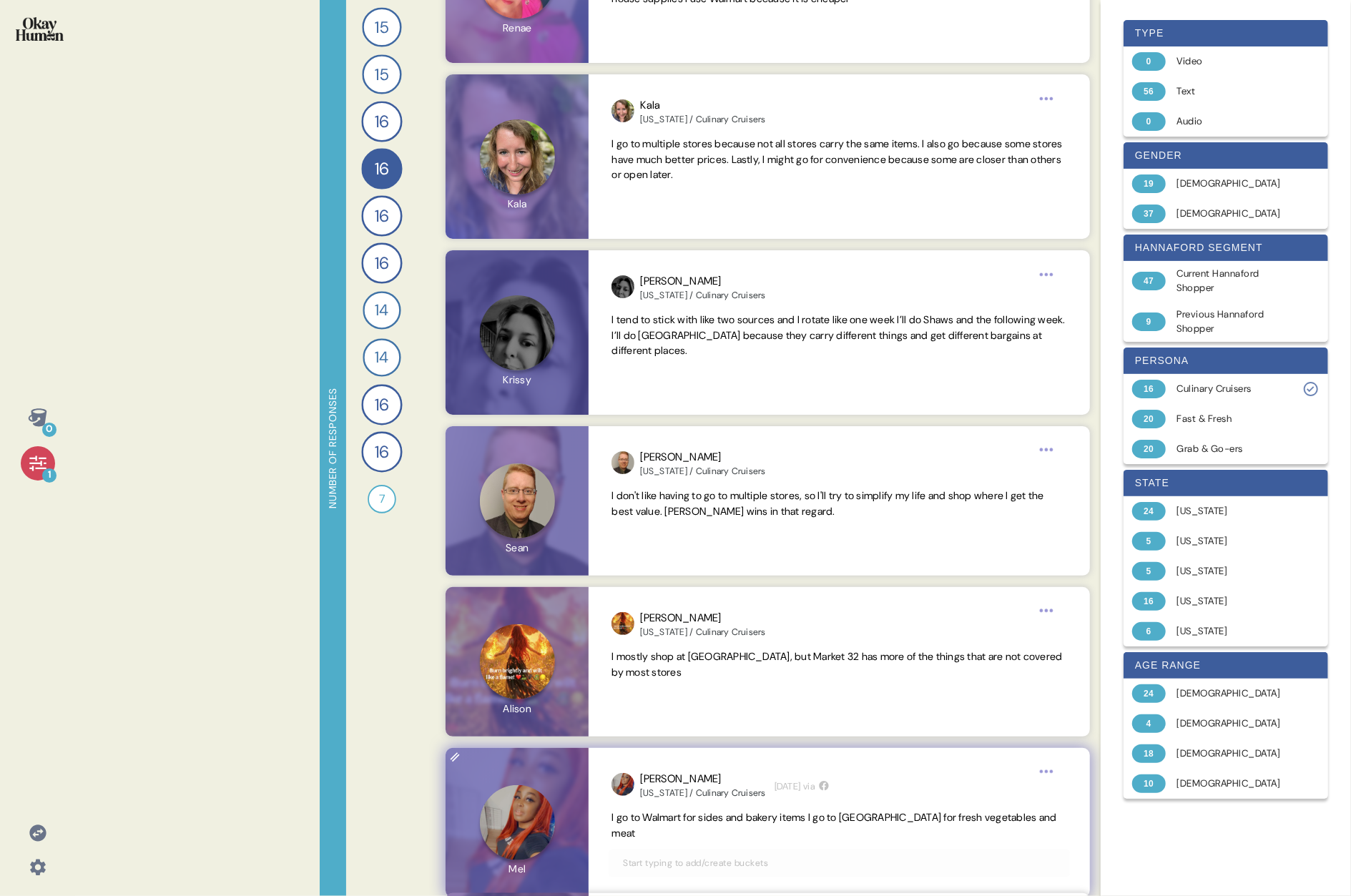
click at [691, 463] on span "I go to Walmart for sides and bakery items I go to [GEOGRAPHIC_DATA] for fresh …" at bounding box center [833, 825] width 444 height 28
copy span "I go to Walmart for sides and bakery items I go to [GEOGRAPHIC_DATA] for fresh …"
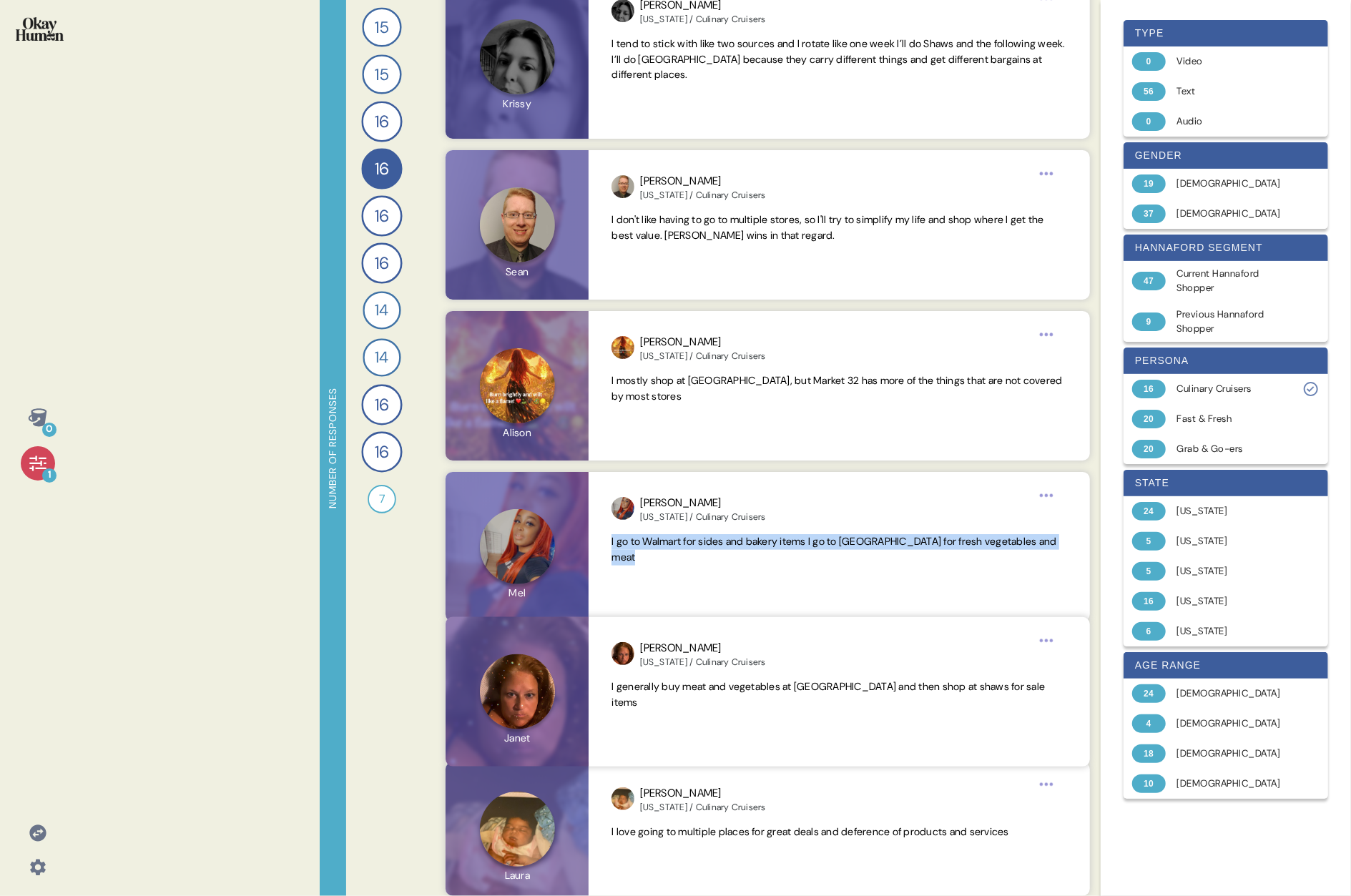
scroll to position [922, 0]
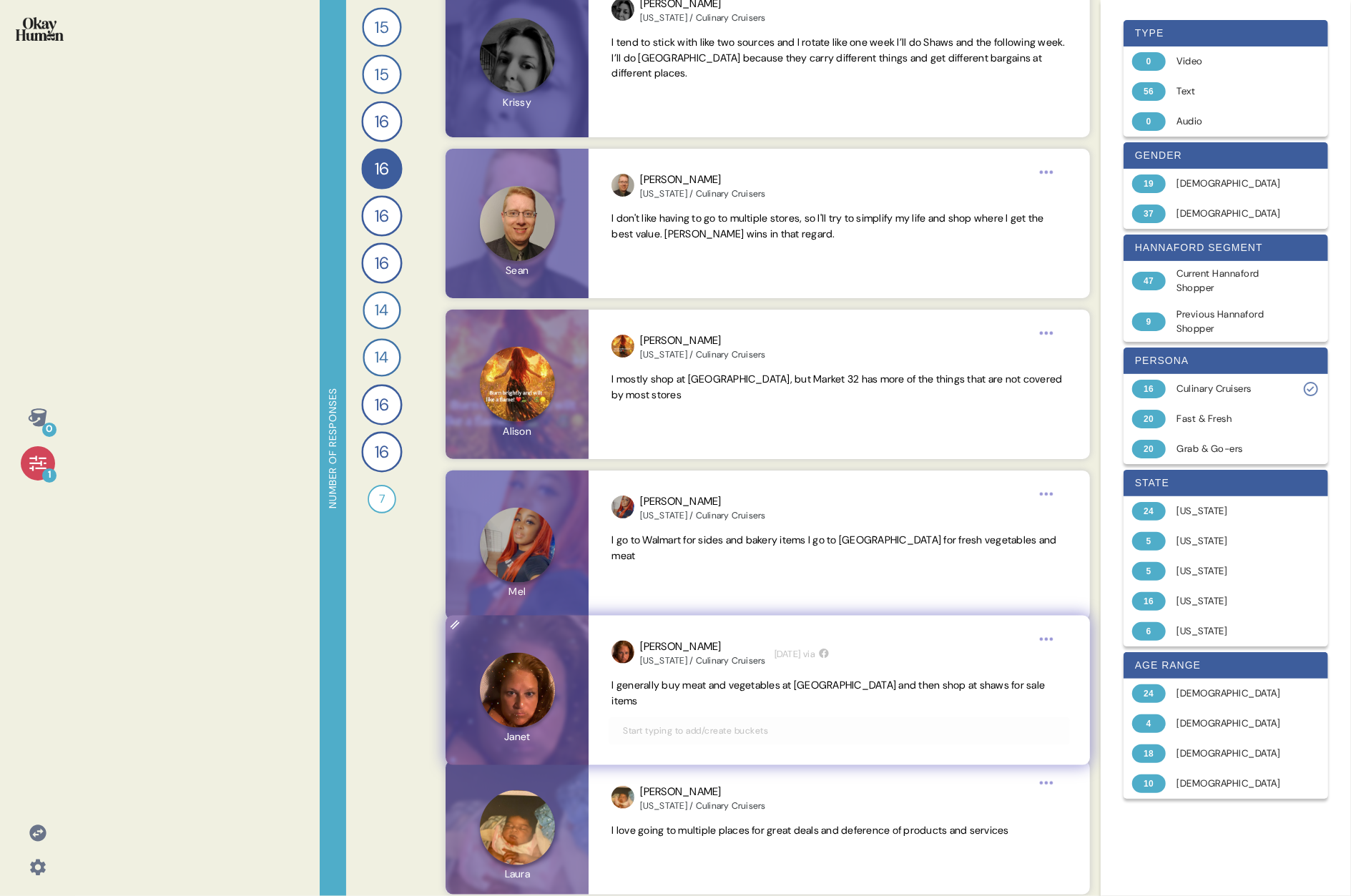
click at [691, 463] on div "[PERSON_NAME][US_STATE] / Culinary Cruisers [DATE] via I generally buy meat and…" at bounding box center [838, 689] width 501 height 149
click at [690, 463] on span "I generally buy meat and vegetables at [GEOGRAPHIC_DATA] and then shop at shaws…" at bounding box center [828, 692] width 433 height 28
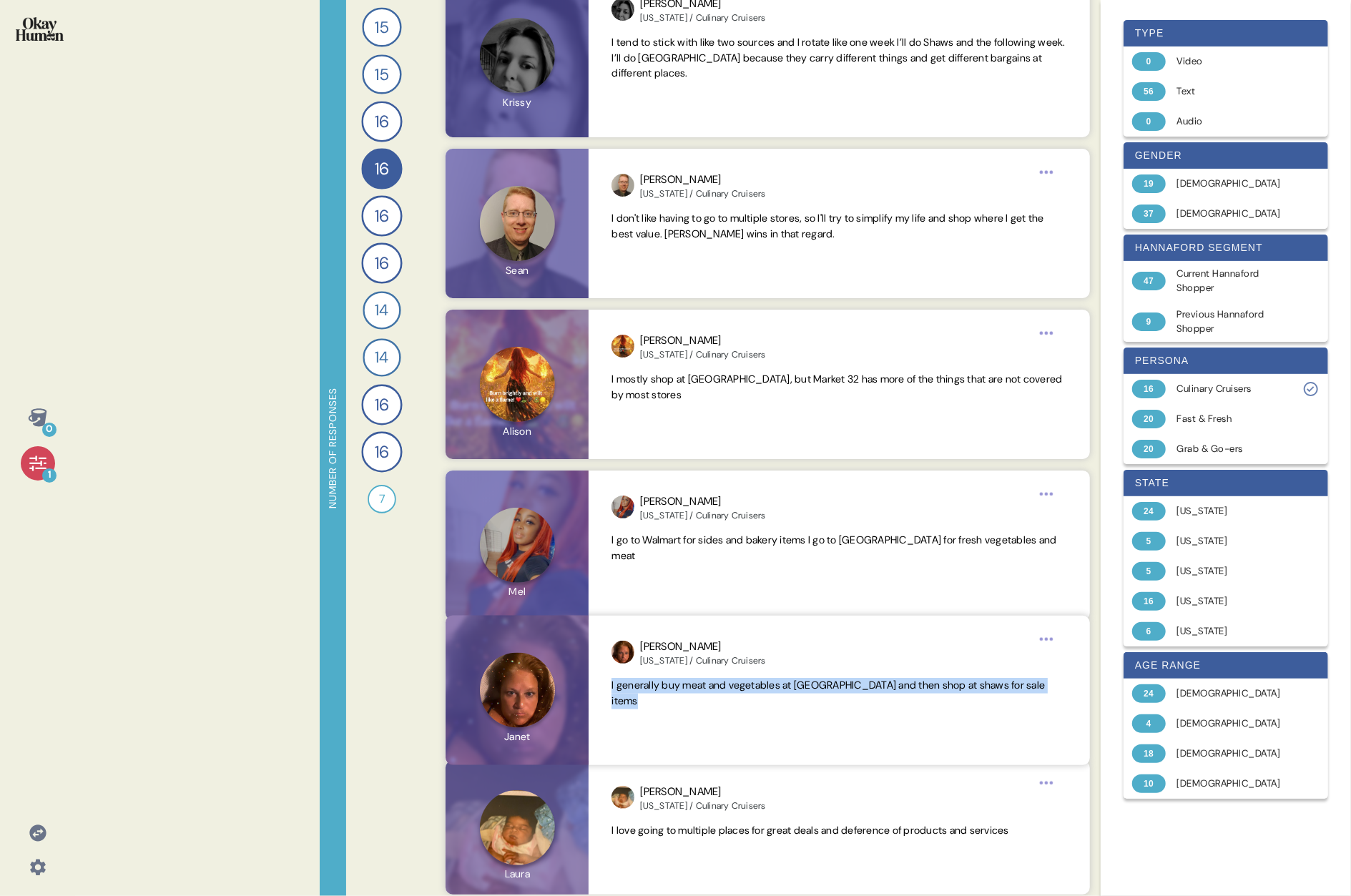
copy span "I generally buy meat and vegetables at [GEOGRAPHIC_DATA] and then shop at shaws…"
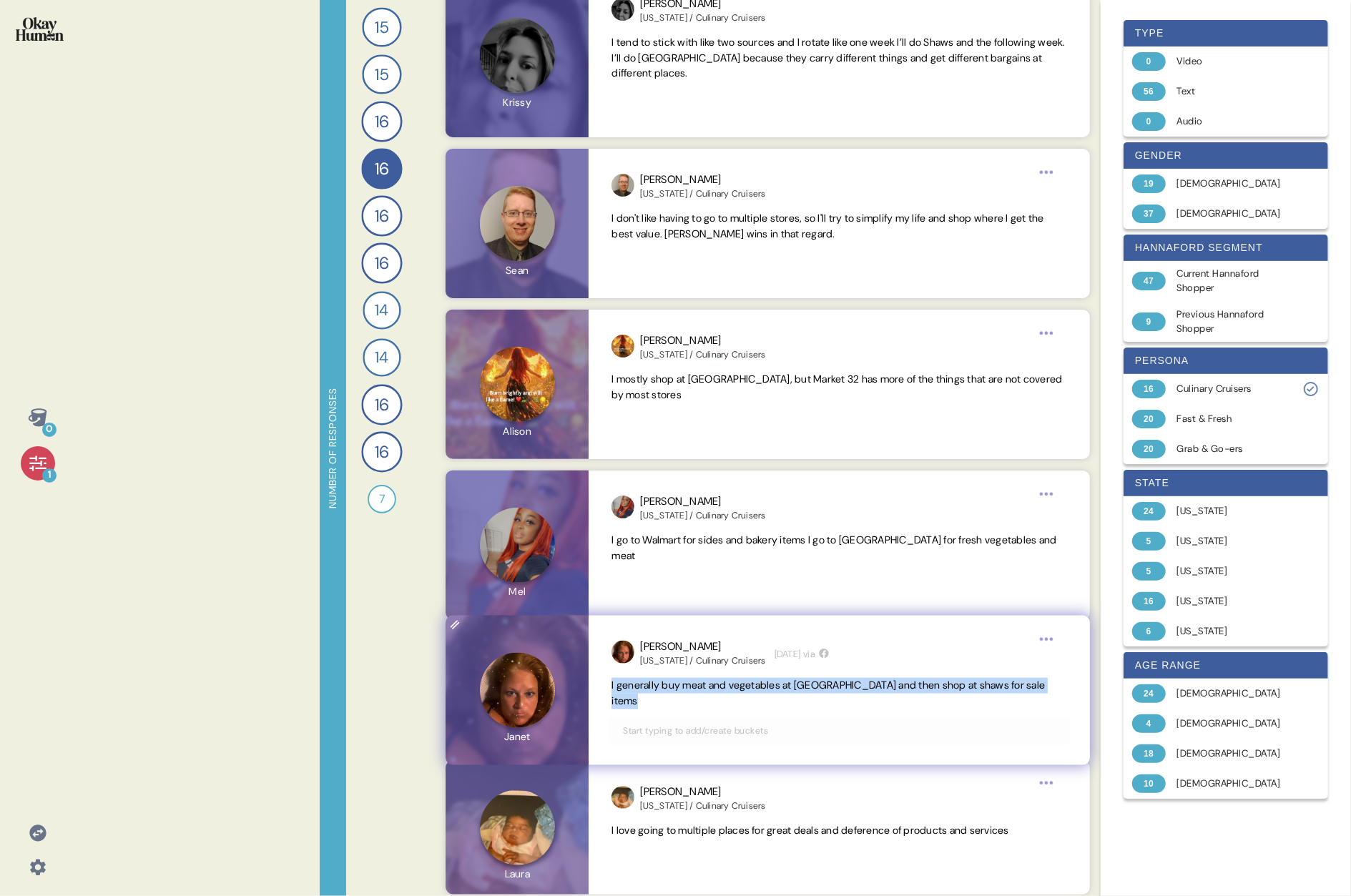
scroll to position [1154, 0]
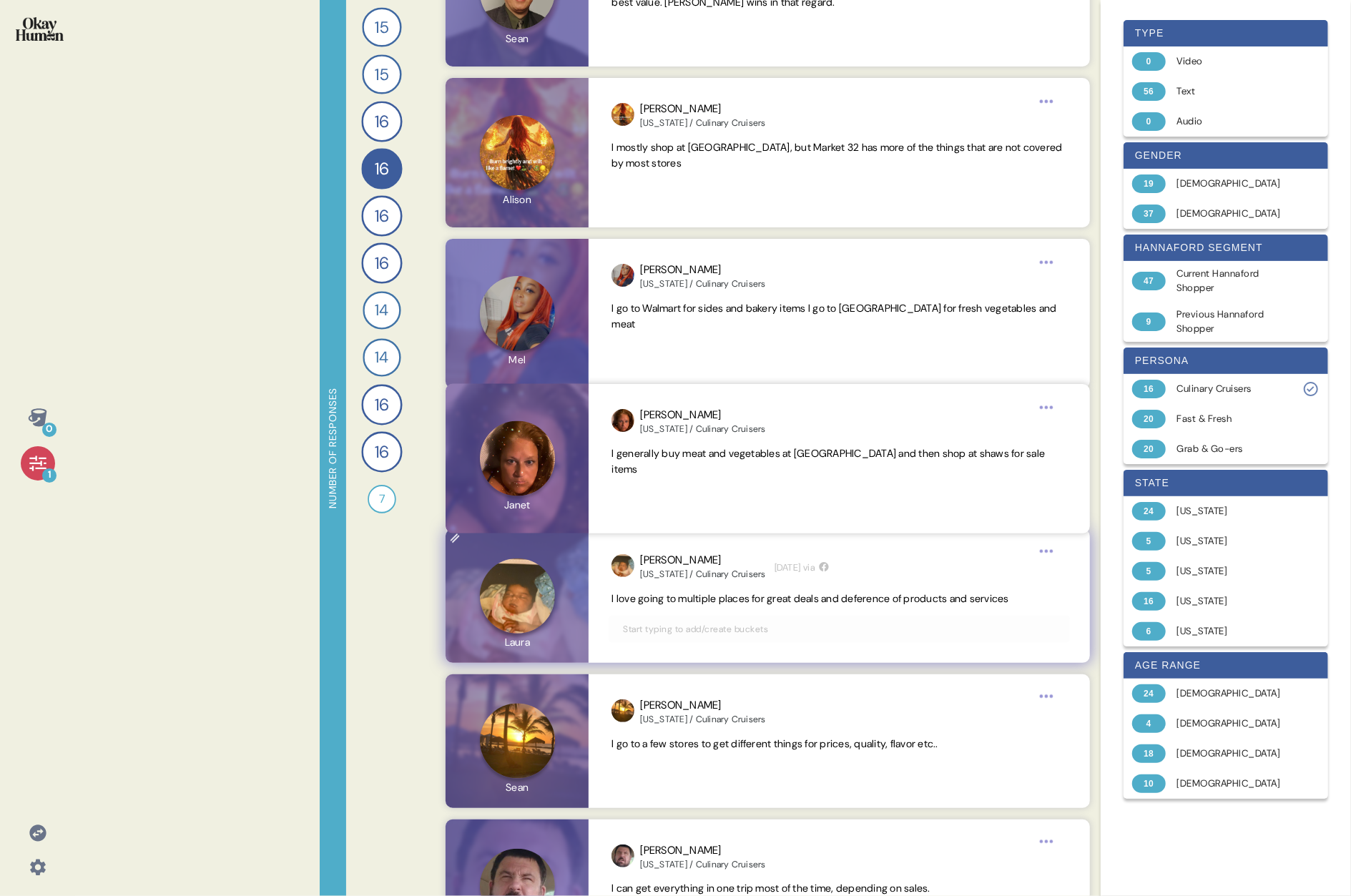
click at [691, 463] on span "I love going to multiple places for great deals and deference of products and s…" at bounding box center [810, 598] width 397 height 13
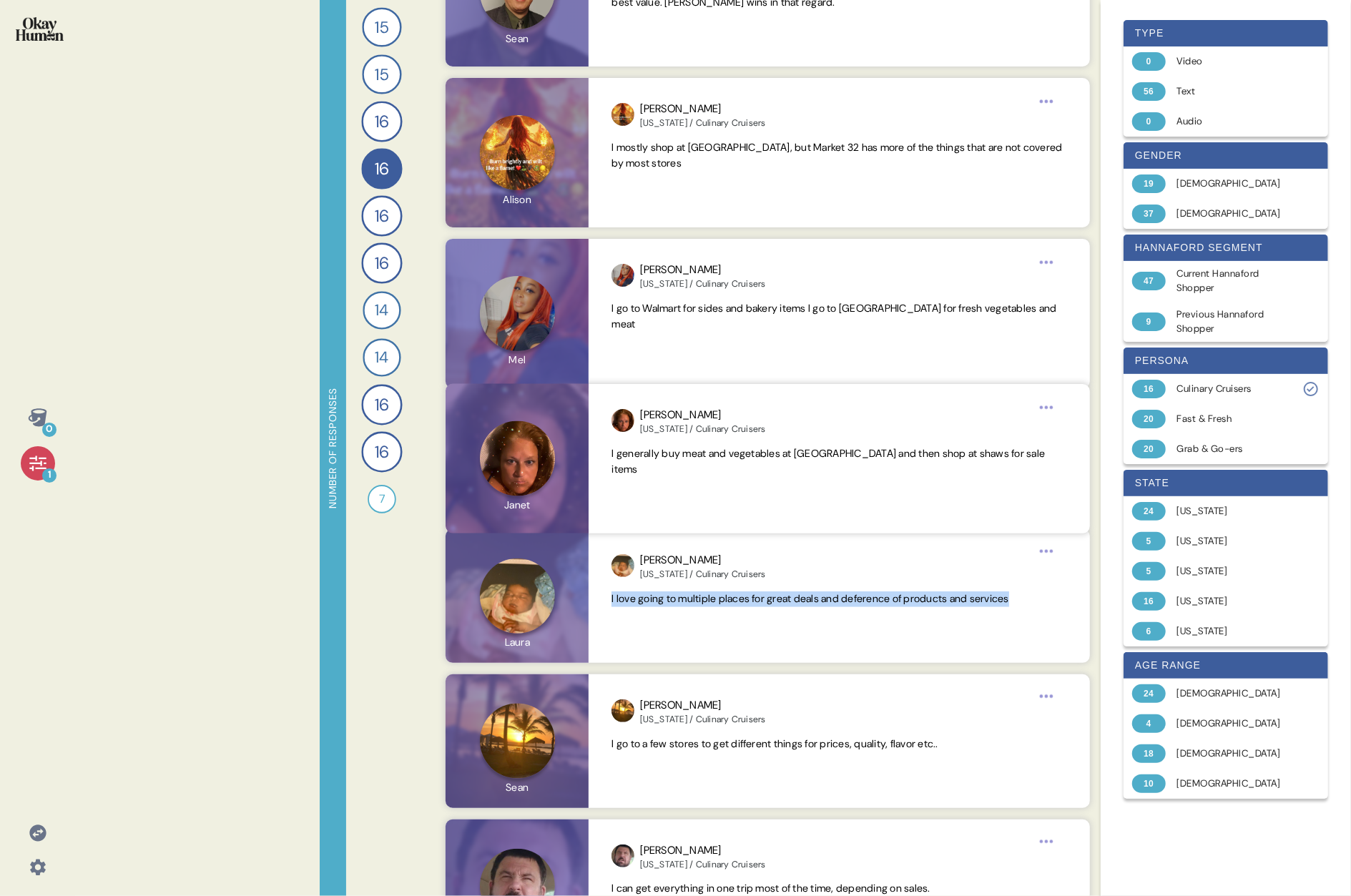
copy span "I love going to multiple places for great deals and deference of products and s…"
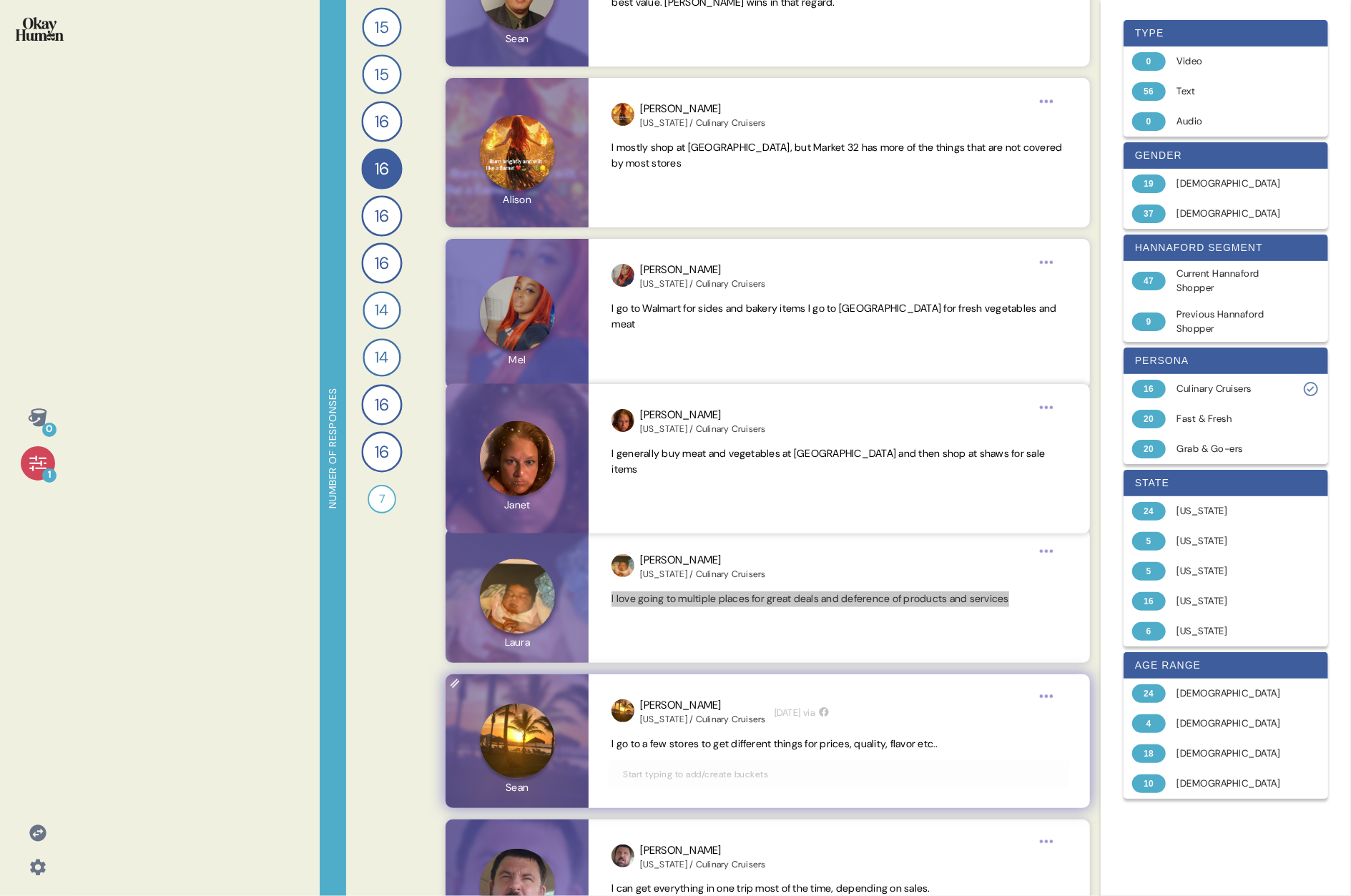
scroll to position [1343, 0]
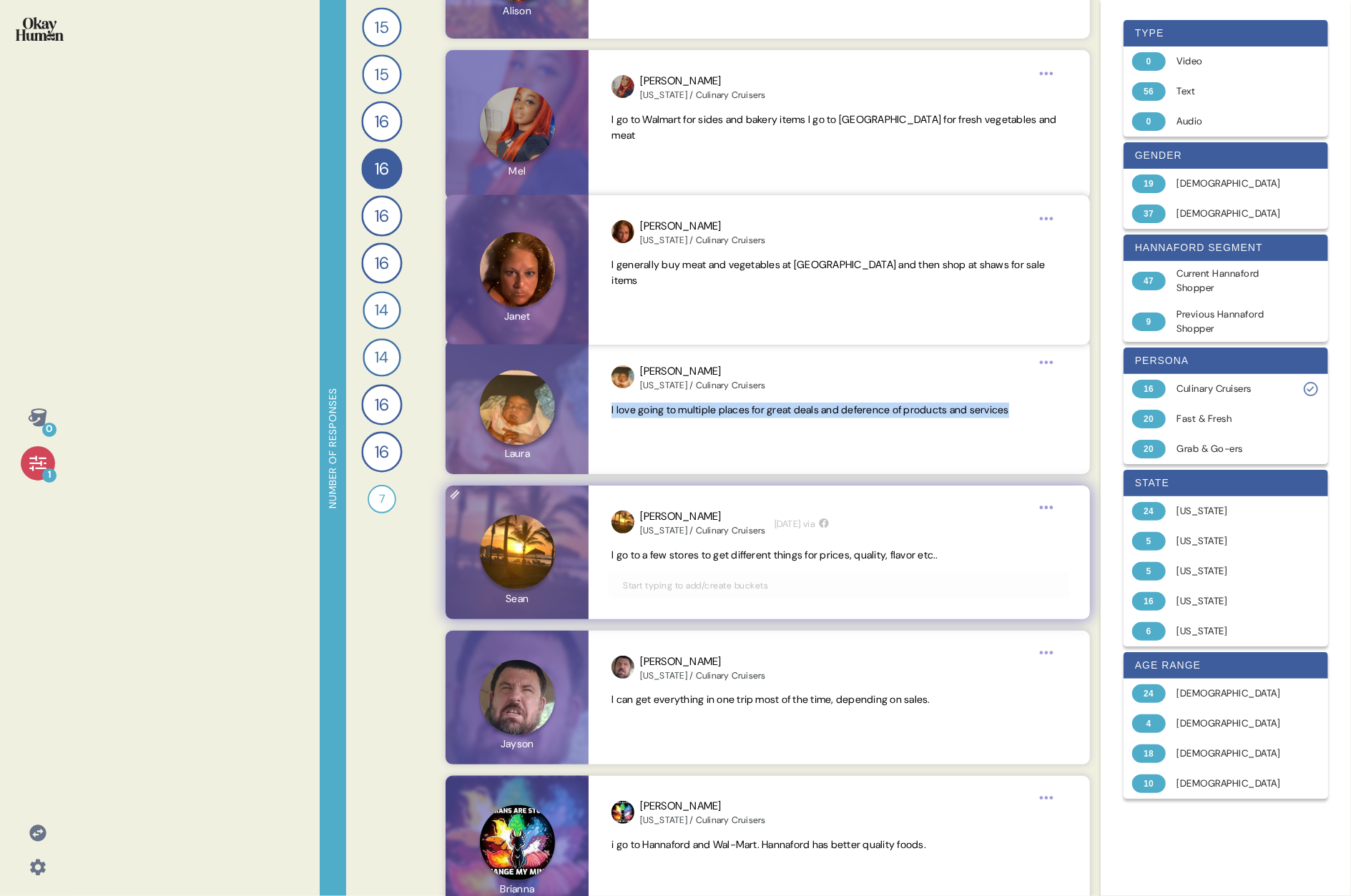
click at [673, 463] on span "I go to a few stores to get different things for prices, quality, flavor etc.." at bounding box center [775, 555] width 327 height 13
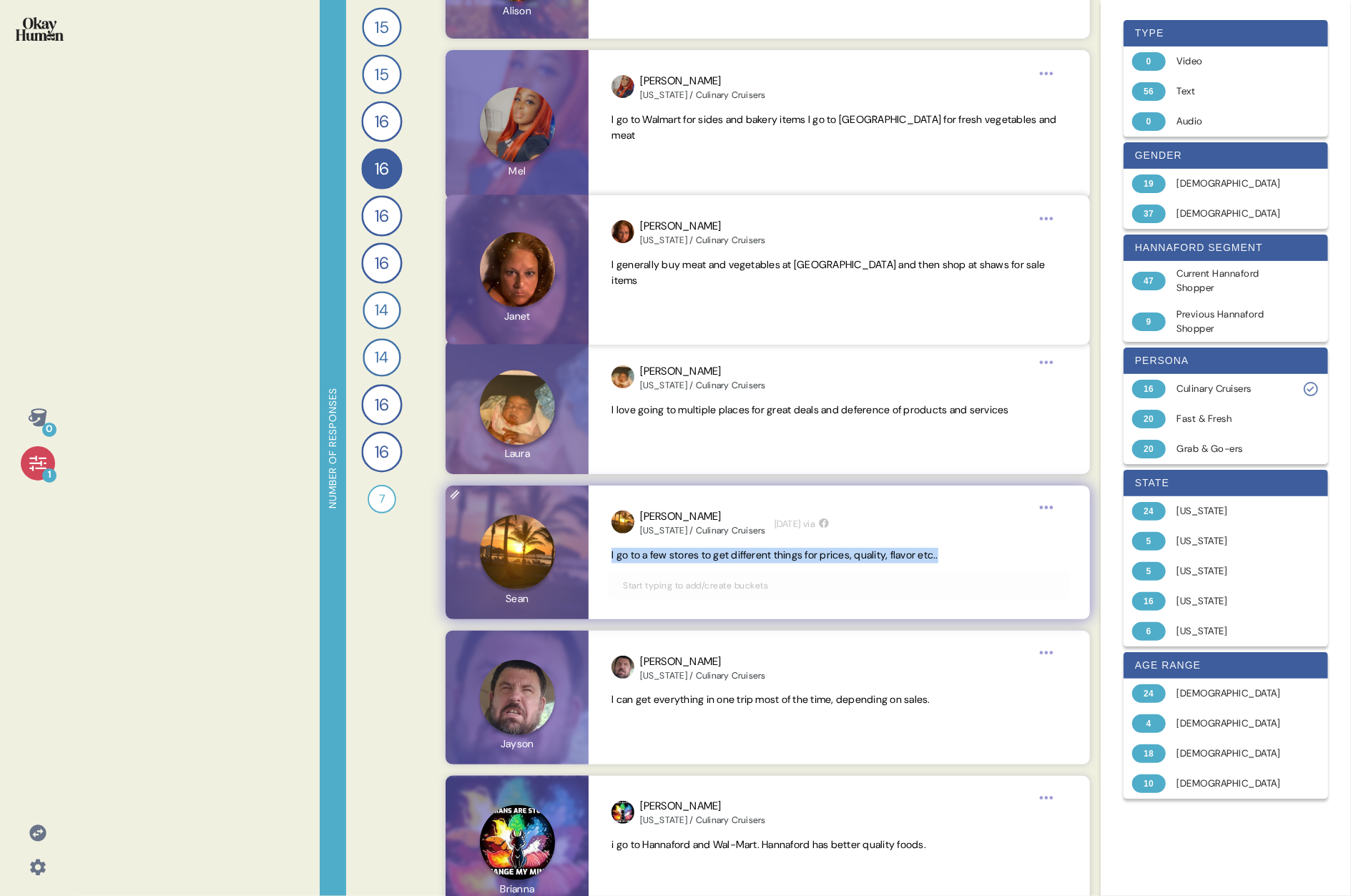
click at [673, 463] on span "I go to a few stores to get different things for prices, quality, flavor etc.." at bounding box center [775, 555] width 327 height 13
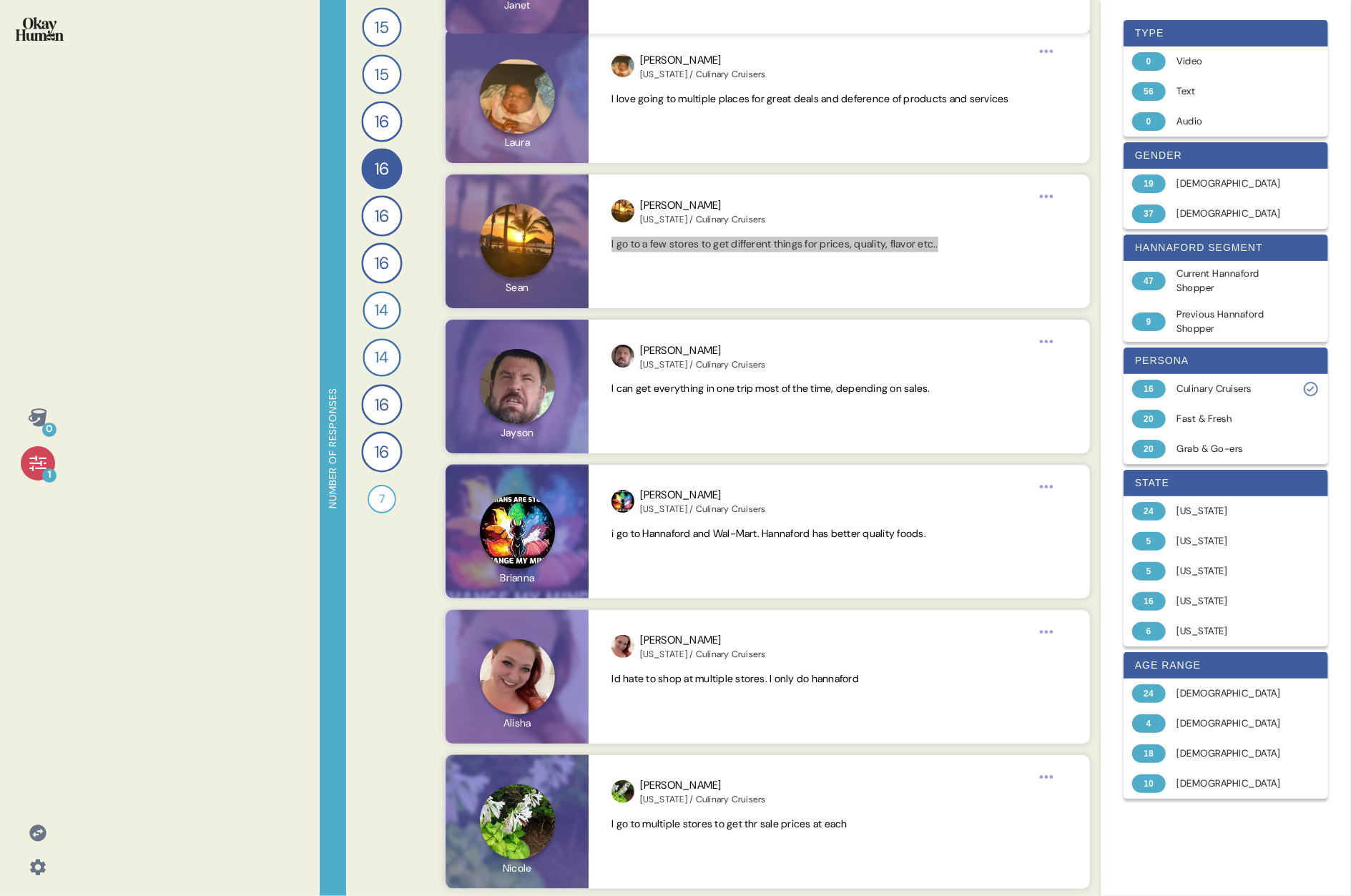
scroll to position [1669, 0]
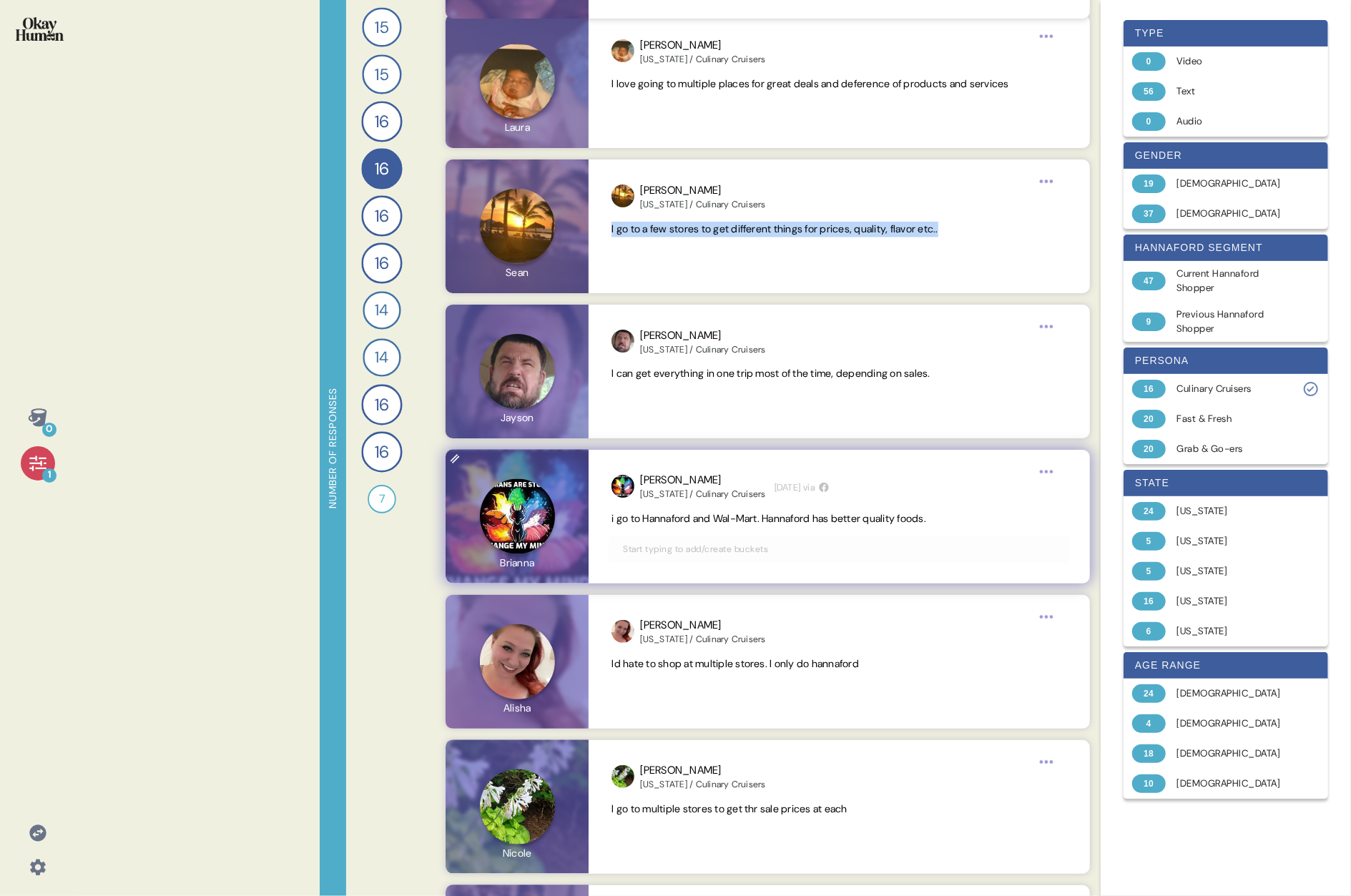
click at [691, 463] on span "i go to Hannaford and Wal-Mart. Hannaford has better quality foods." at bounding box center [769, 519] width 315 height 13
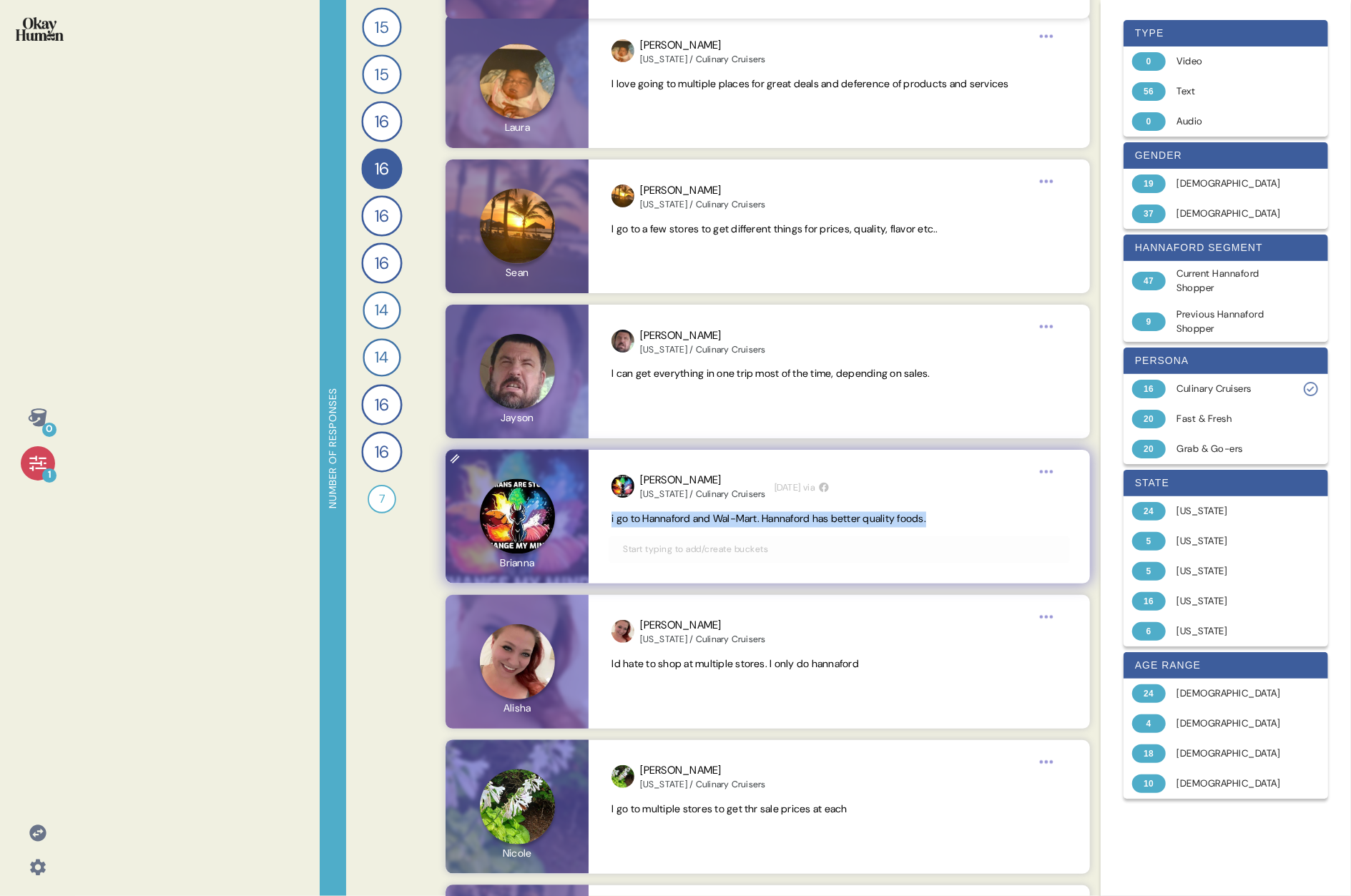
click at [691, 463] on span "i go to Hannaford and Wal-Mart. Hannaford has better quality foods." at bounding box center [769, 519] width 315 height 13
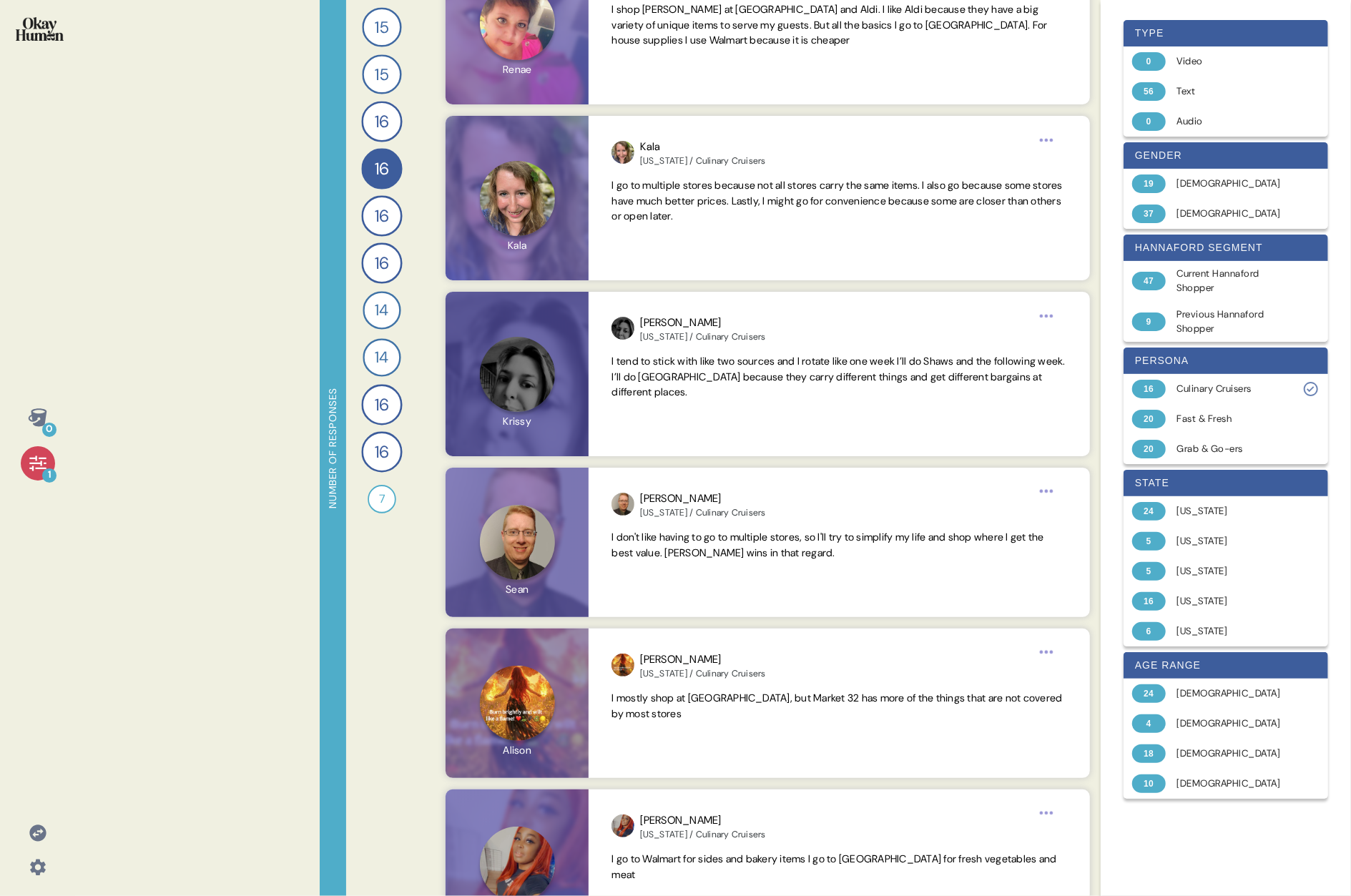
scroll to position [0, 0]
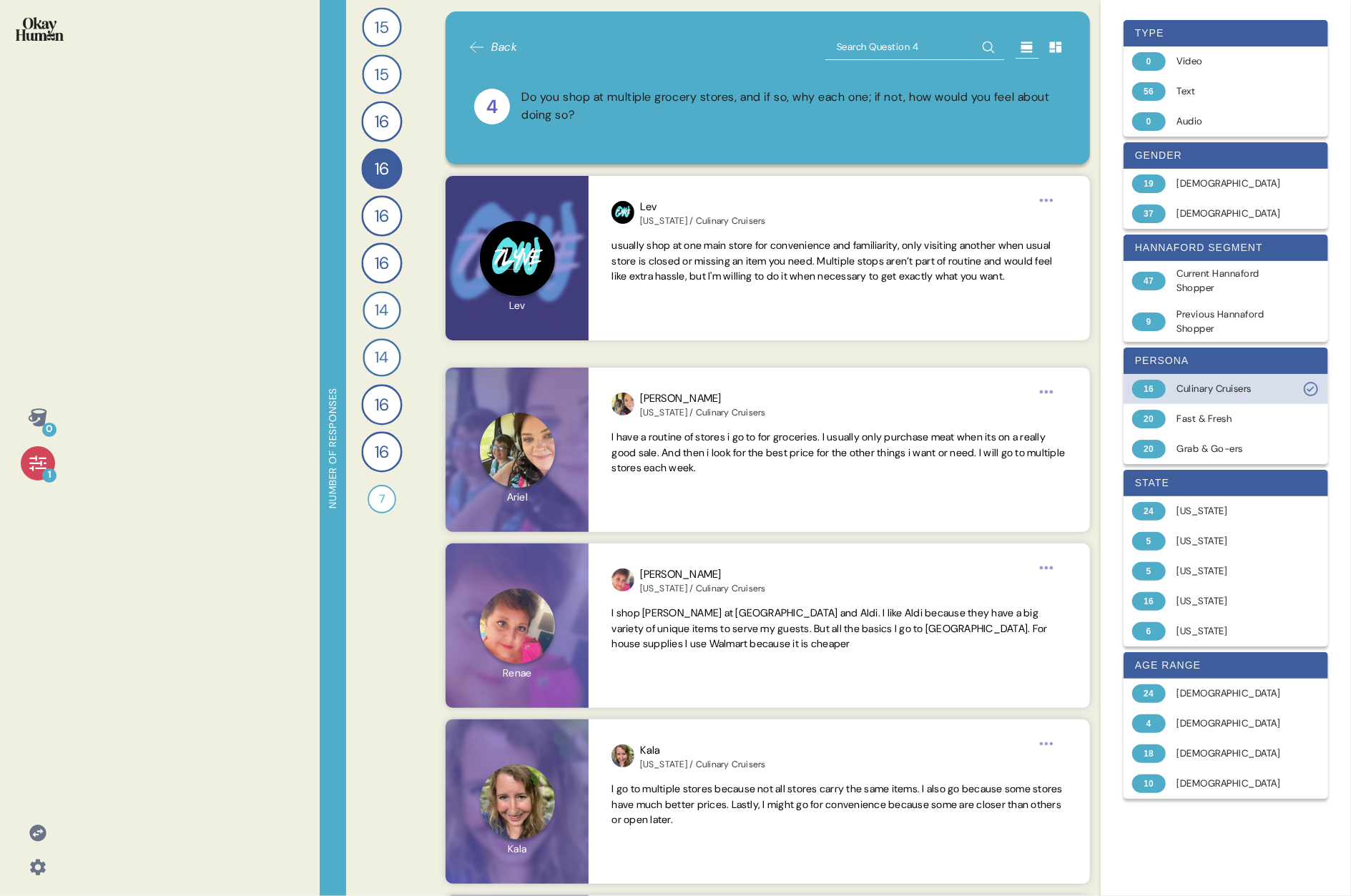
click at [691, 384] on div "Culinary Cruisers" at bounding box center [1234, 388] width 114 height 14
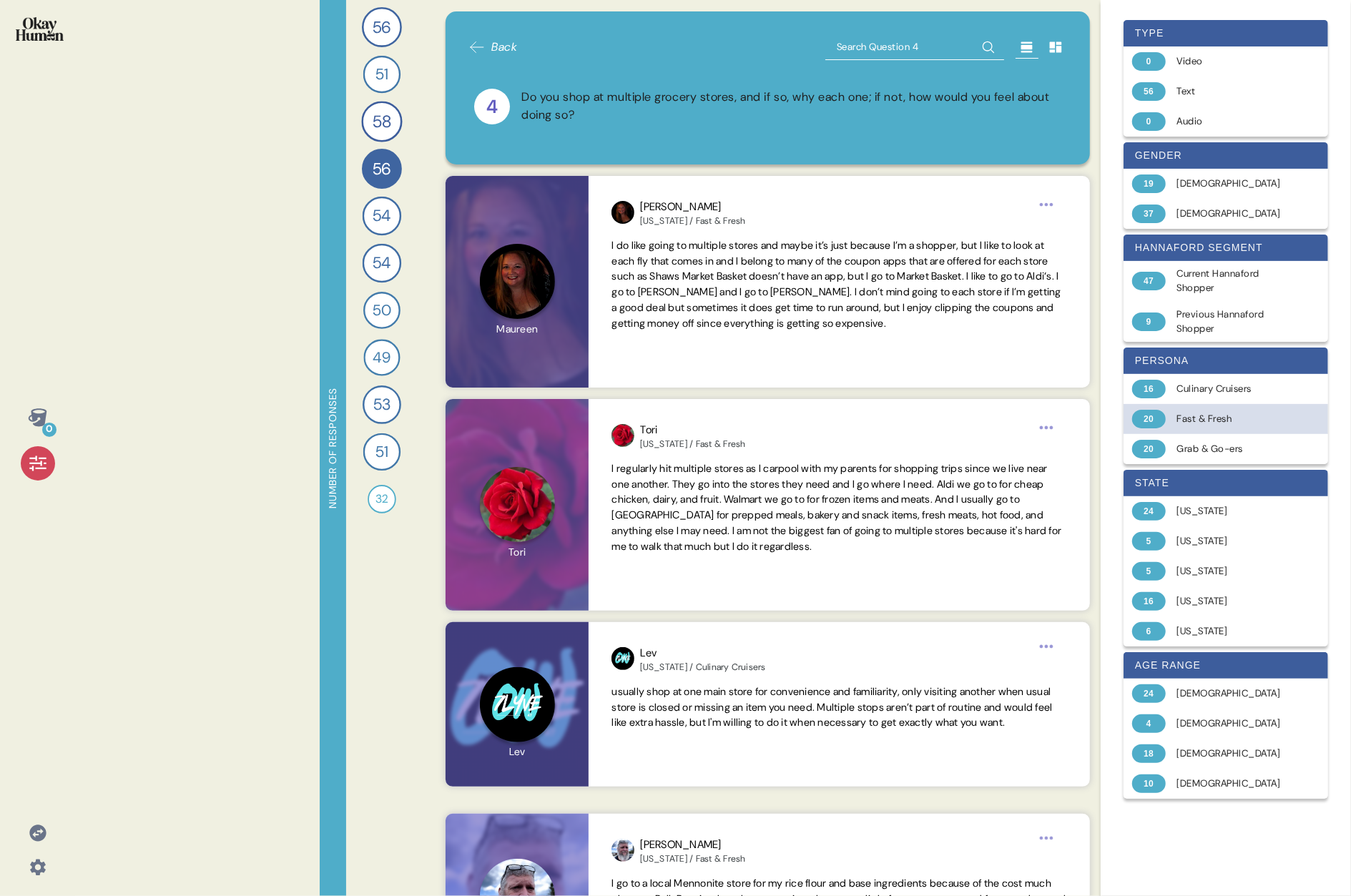
click at [691, 411] on div "Fast & Fresh" at bounding box center [1234, 418] width 114 height 14
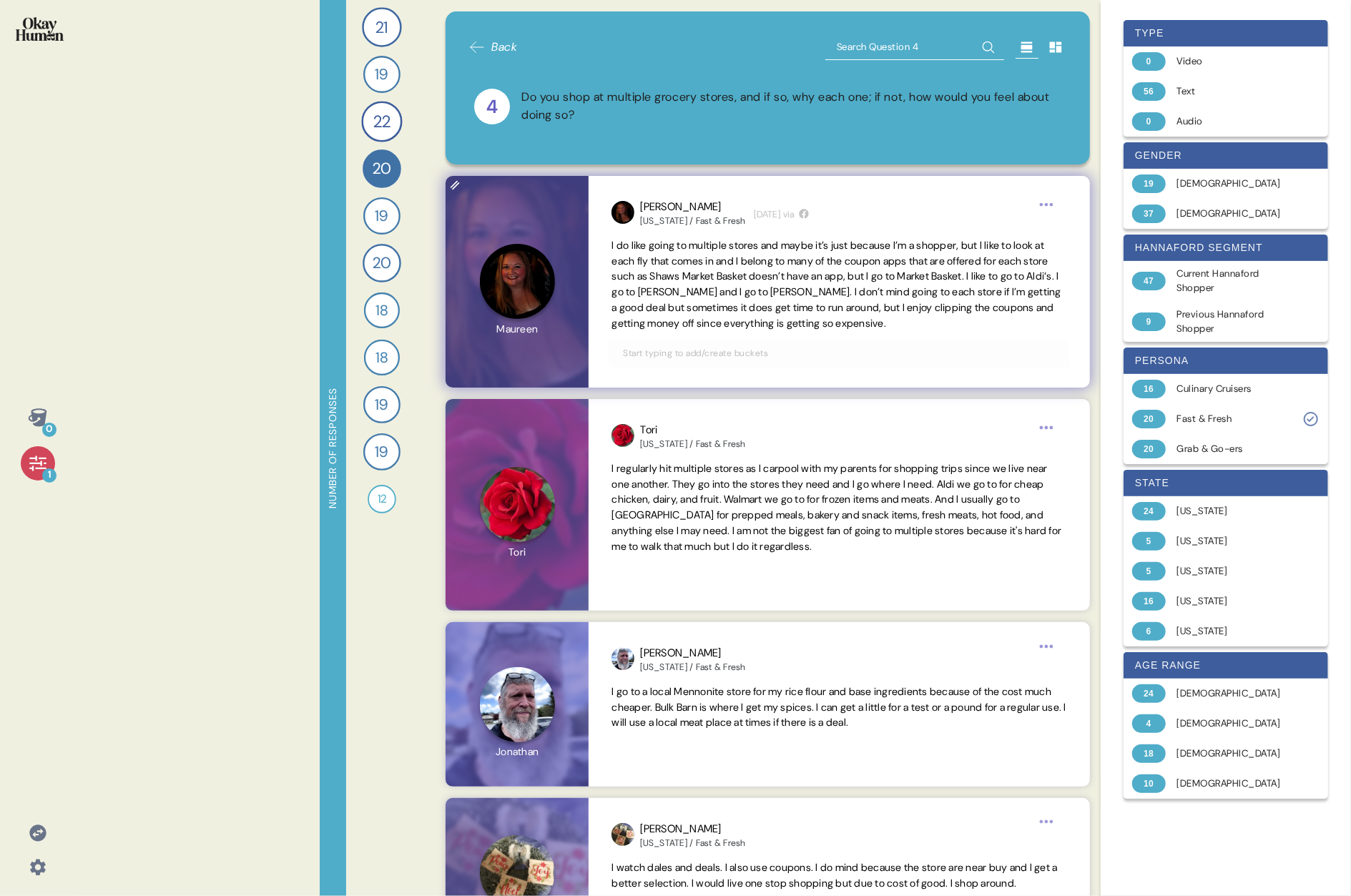
click at [691, 271] on span "I do like going to multiple stores and maybe it’s just because I’m a shopper, b…" at bounding box center [836, 284] width 450 height 91
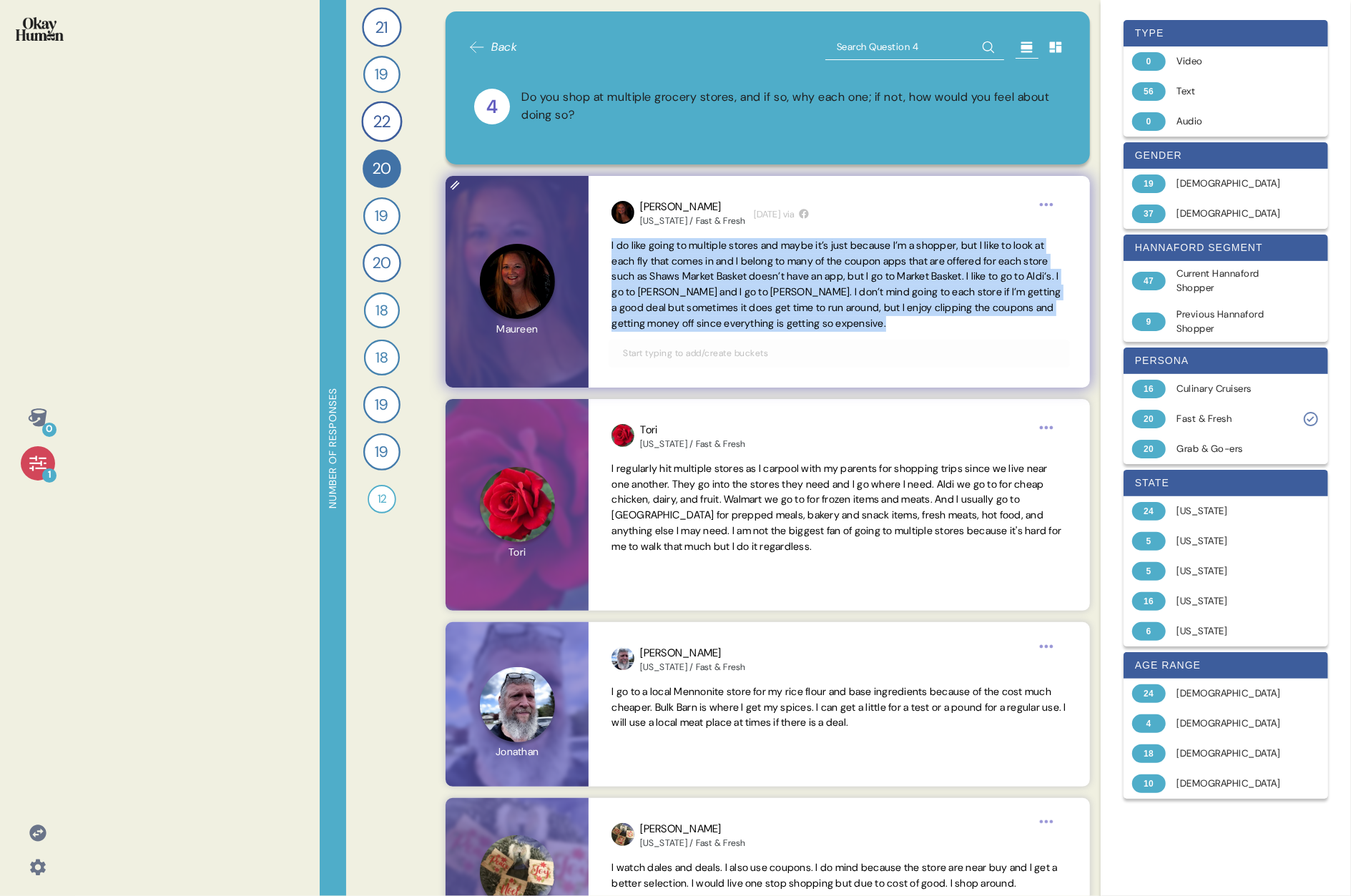
click at [691, 271] on span "I do like going to multiple stores and maybe it’s just because I’m a shopper, b…" at bounding box center [836, 284] width 450 height 91
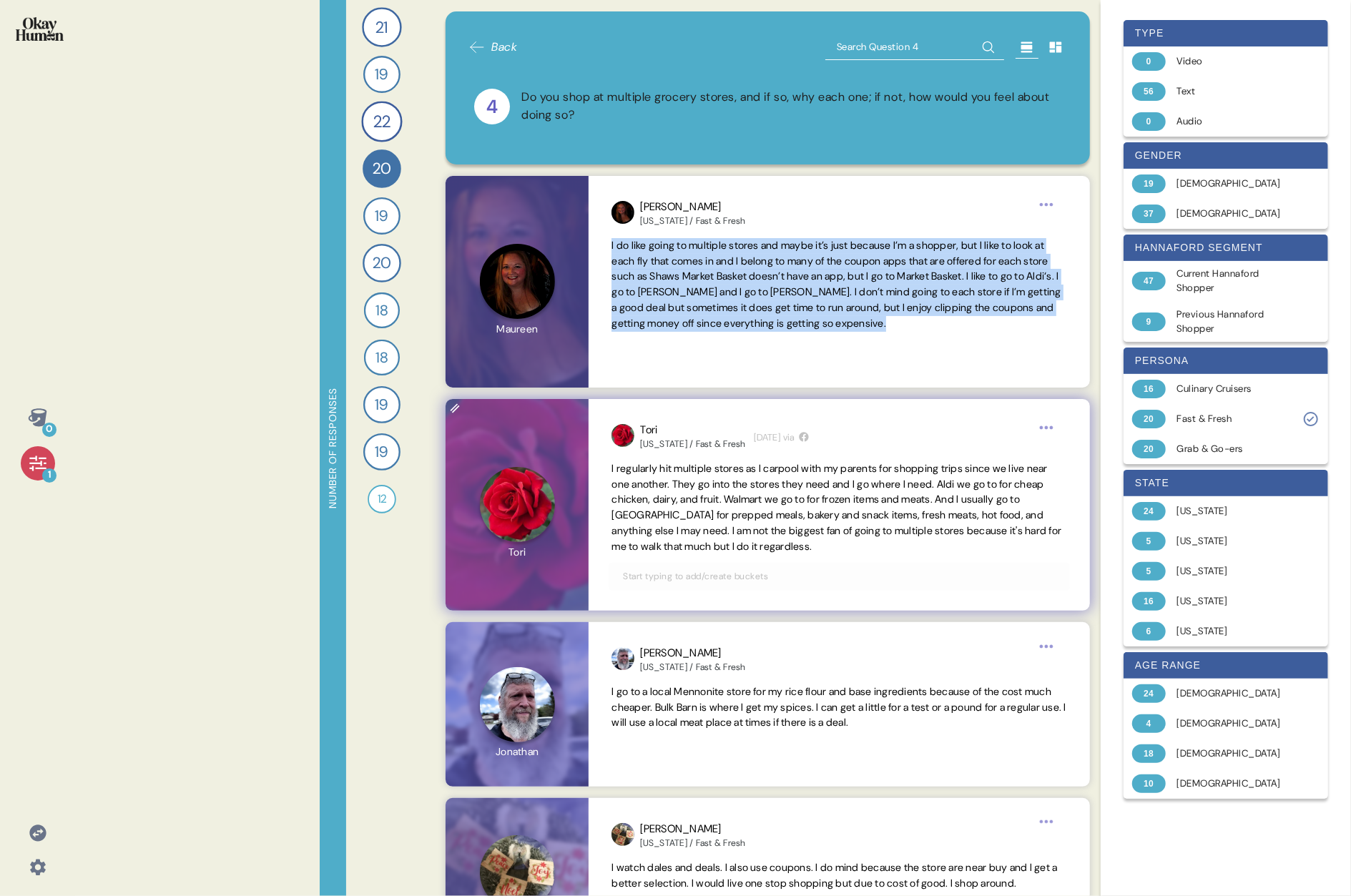
click at [691, 463] on span "I regularly hit multiple stores as I carpool with my parents for shopping trips…" at bounding box center [836, 507] width 450 height 91
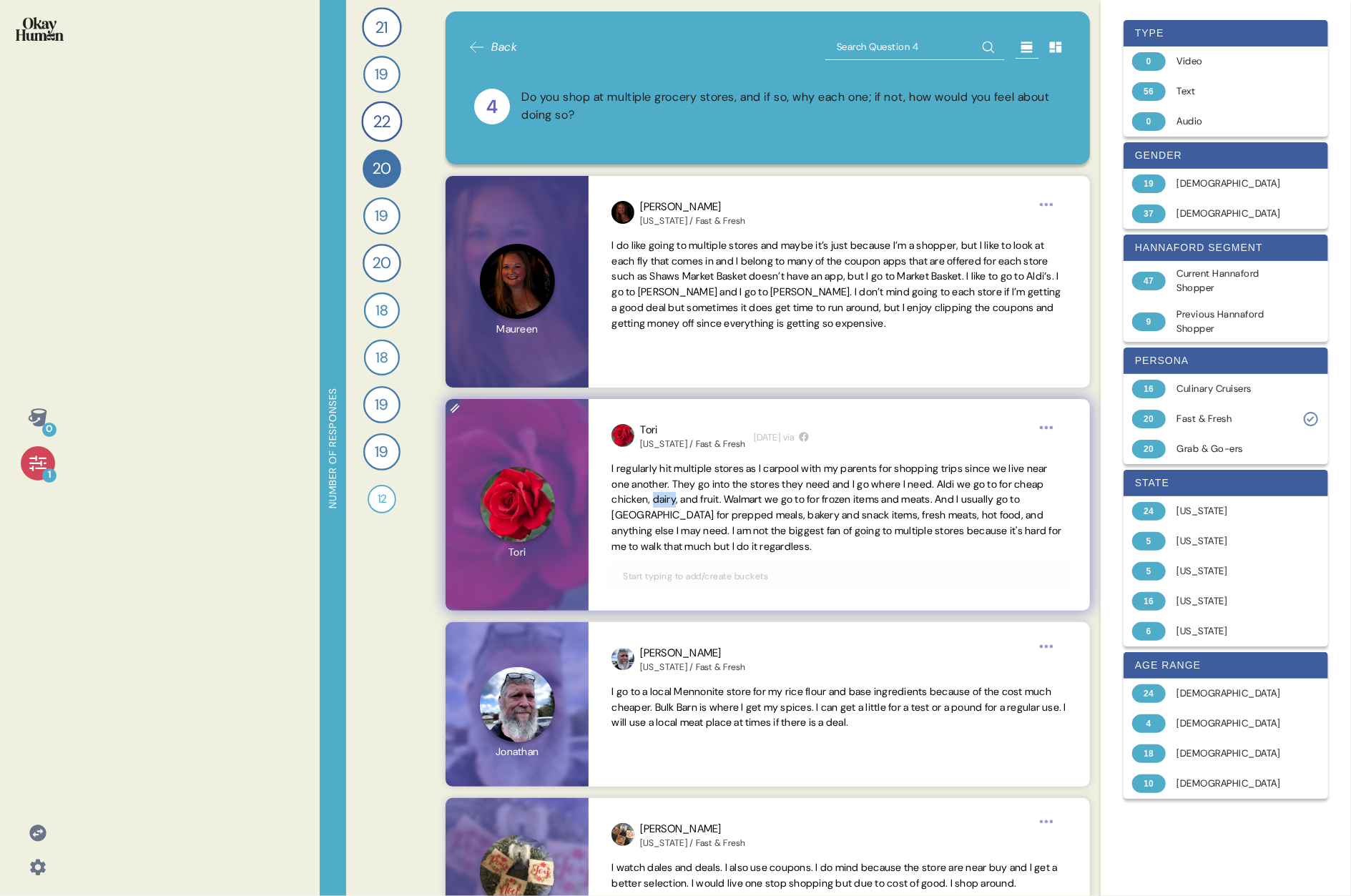
click at [691, 463] on span "I regularly hit multiple stores as I carpool with my parents for shopping trips…" at bounding box center [836, 507] width 450 height 91
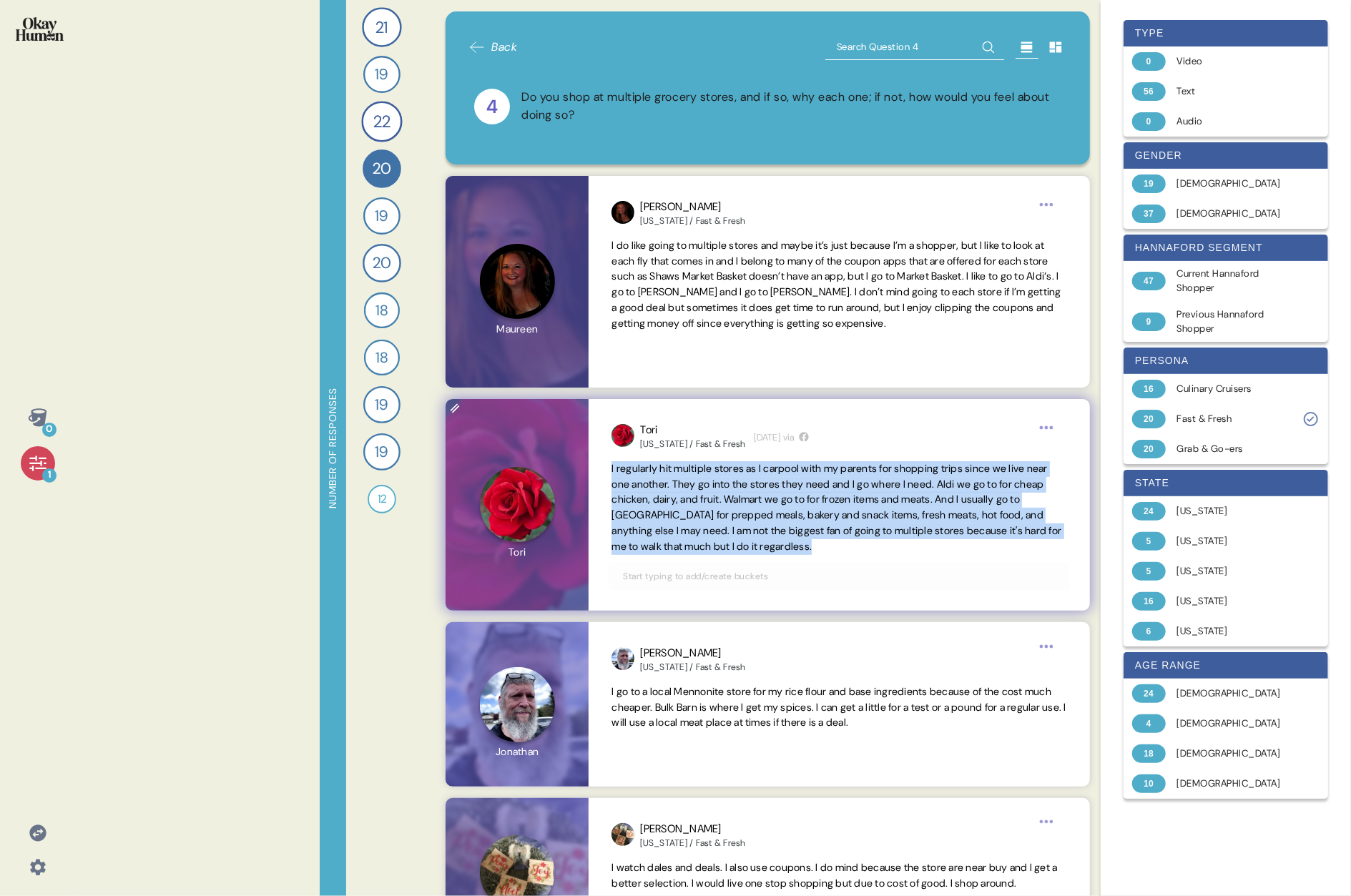
click at [691, 463] on span "I regularly hit multiple stores as I carpool with my parents for shopping trips…" at bounding box center [836, 507] width 450 height 91
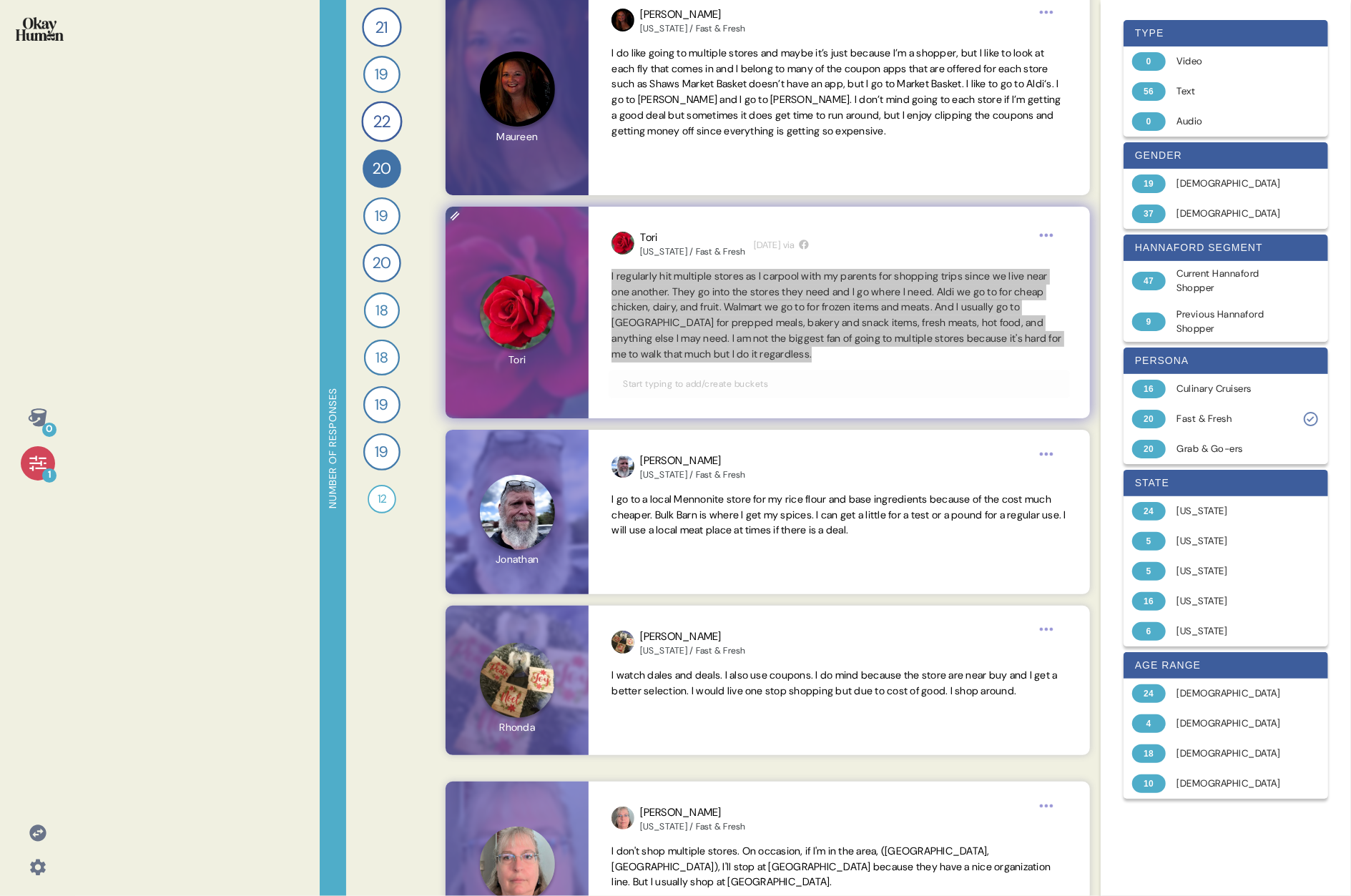
scroll to position [224, 0]
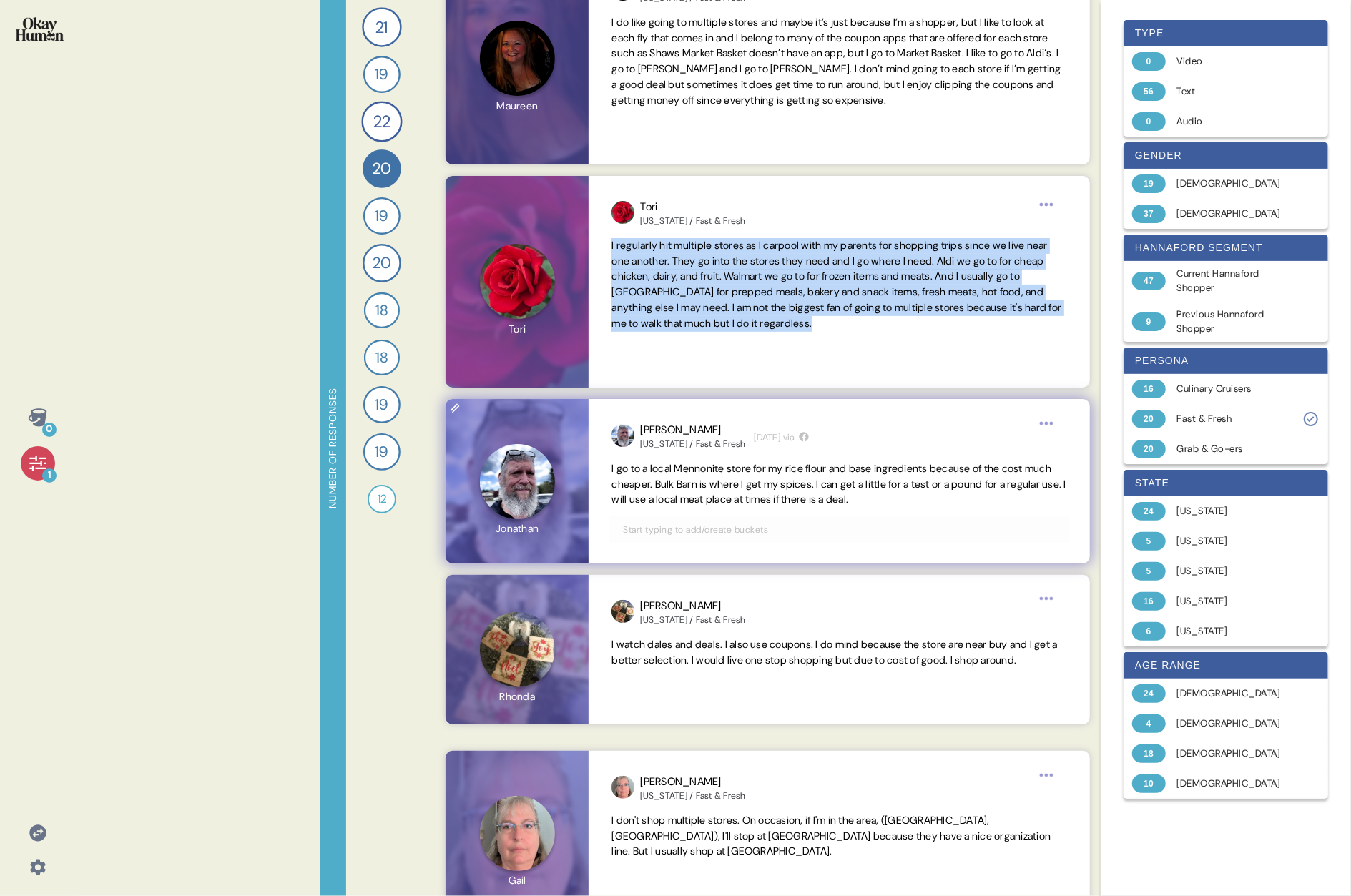
click at [691, 463] on span "I go to a local Mennonite store for my rice flour and base ingredients because …" at bounding box center [839, 484] width 455 height 44
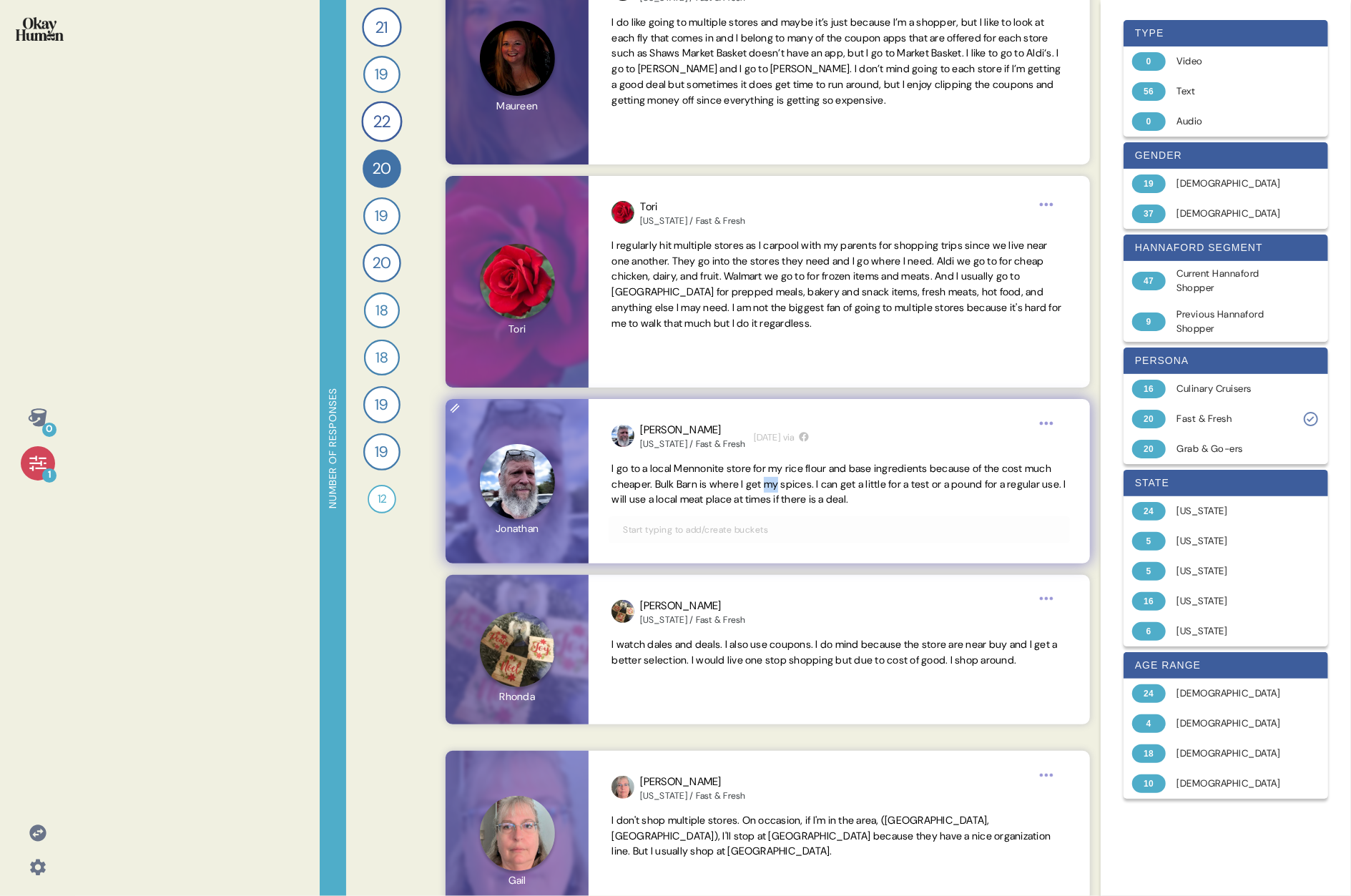
click at [691, 463] on span "I go to a local Mennonite store for my rice flour and base ingredients because …" at bounding box center [839, 484] width 455 height 44
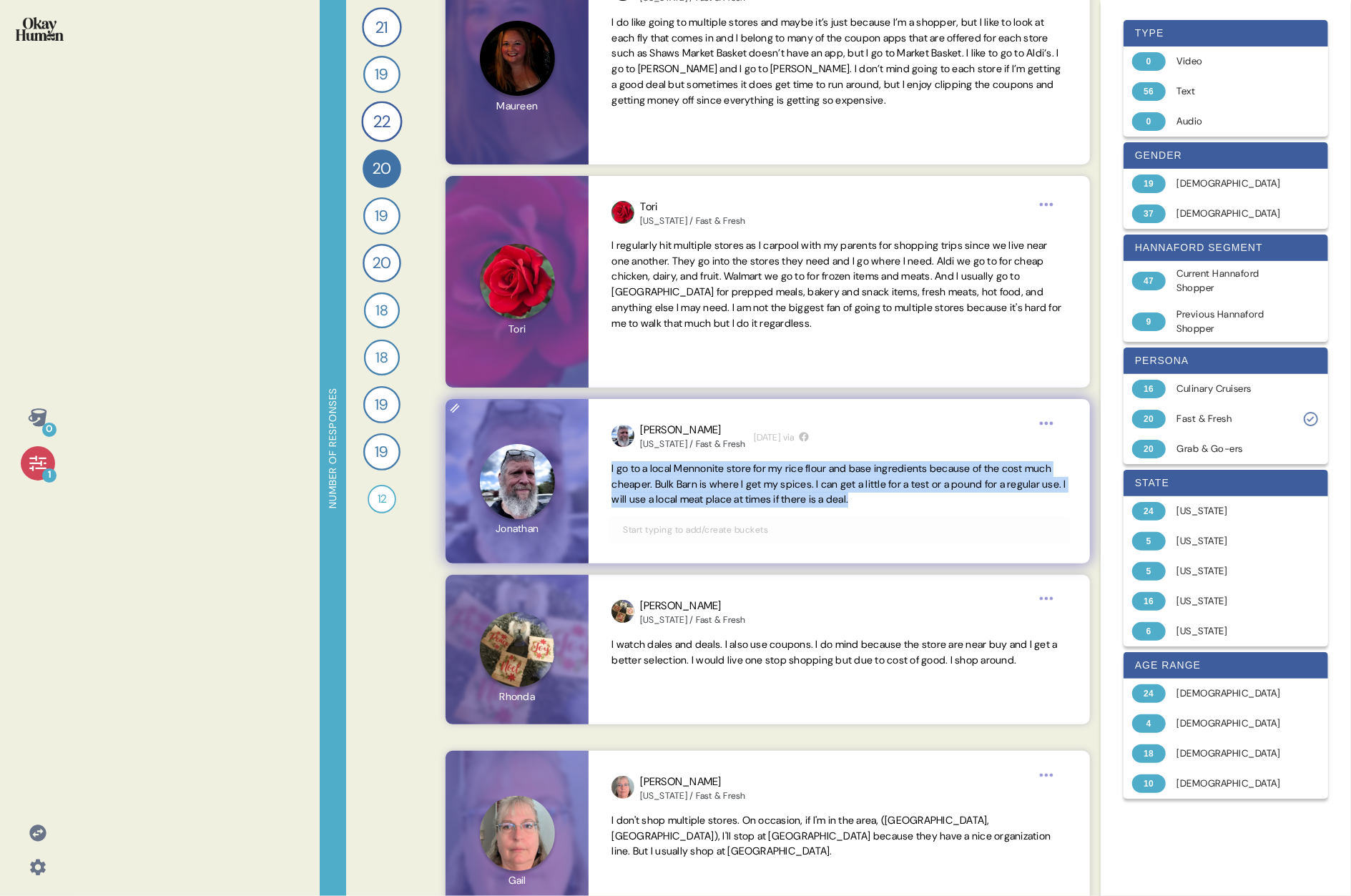
click at [691, 463] on span "I go to a local Mennonite store for my rice flour and base ingredients because …" at bounding box center [839, 484] width 455 height 44
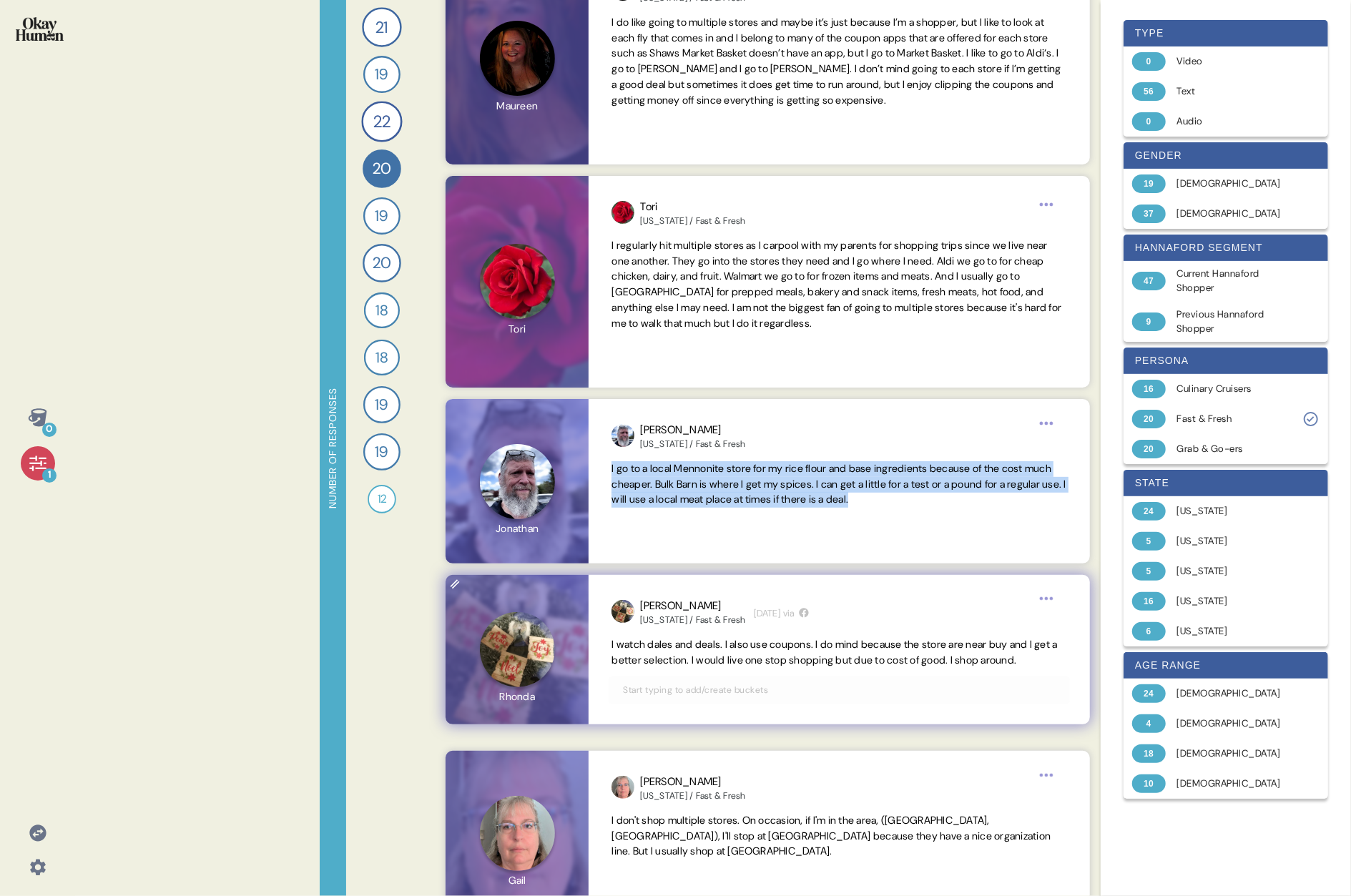
click at [691, 463] on span "I watch dales and deals. I also use coupons. I do mind because the store are ne…" at bounding box center [834, 652] width 445 height 28
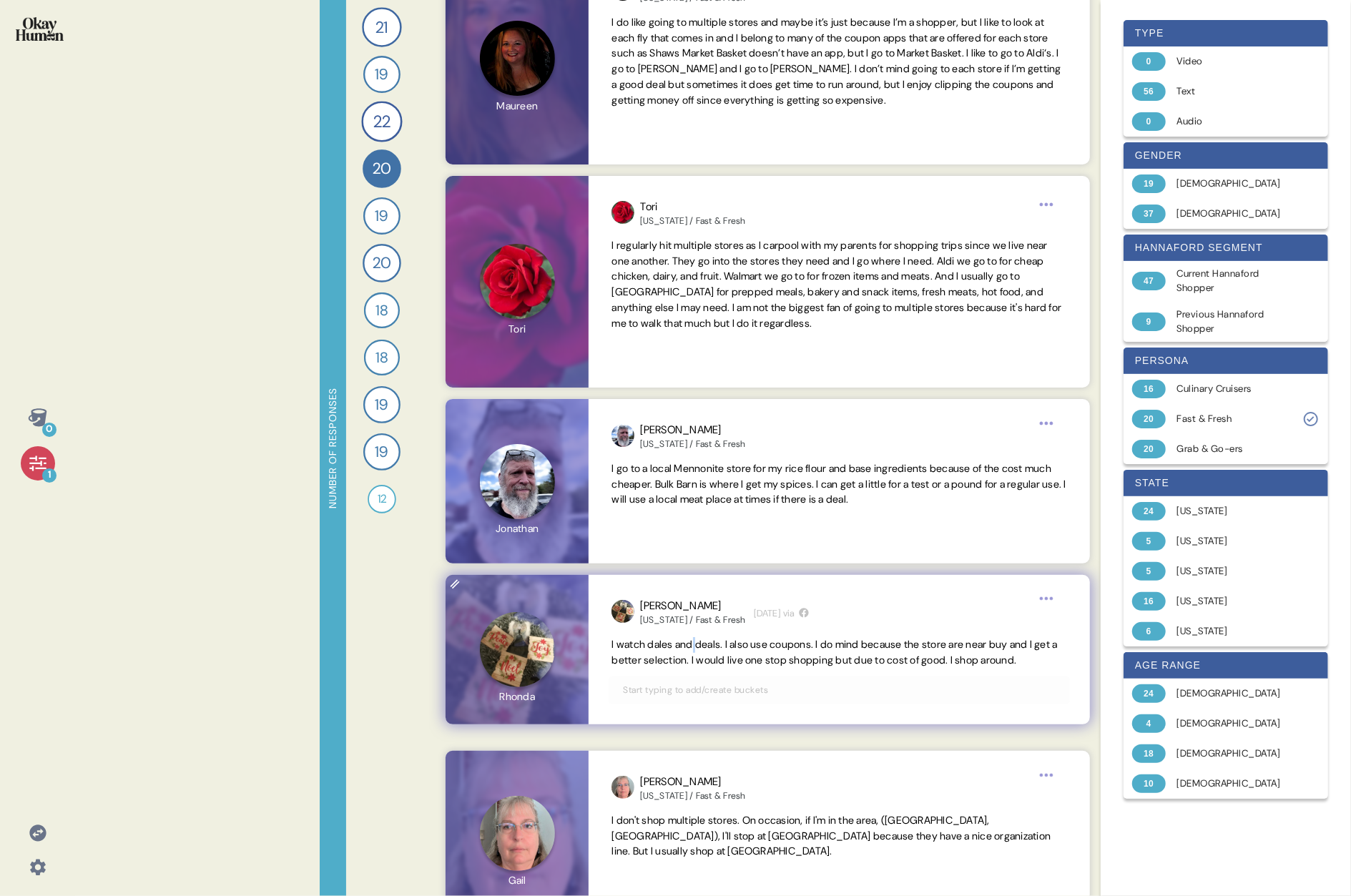
click at [691, 463] on span "I watch dales and deals. I also use coupons. I do mind because the store are ne…" at bounding box center [834, 652] width 445 height 28
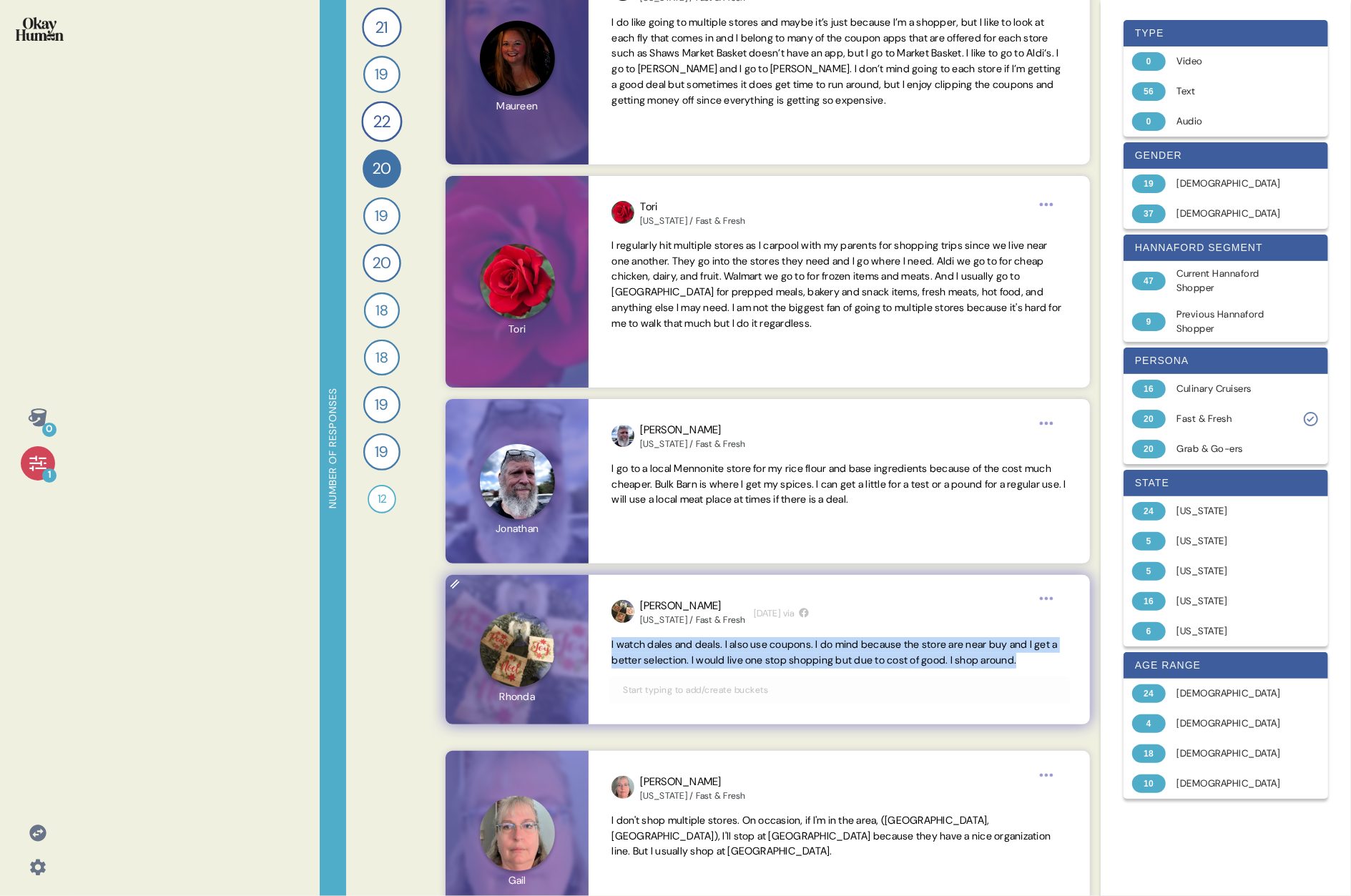
click at [691, 463] on span "I watch dales and deals. I also use coupons. I do mind because the store are ne…" at bounding box center [834, 652] width 445 height 28
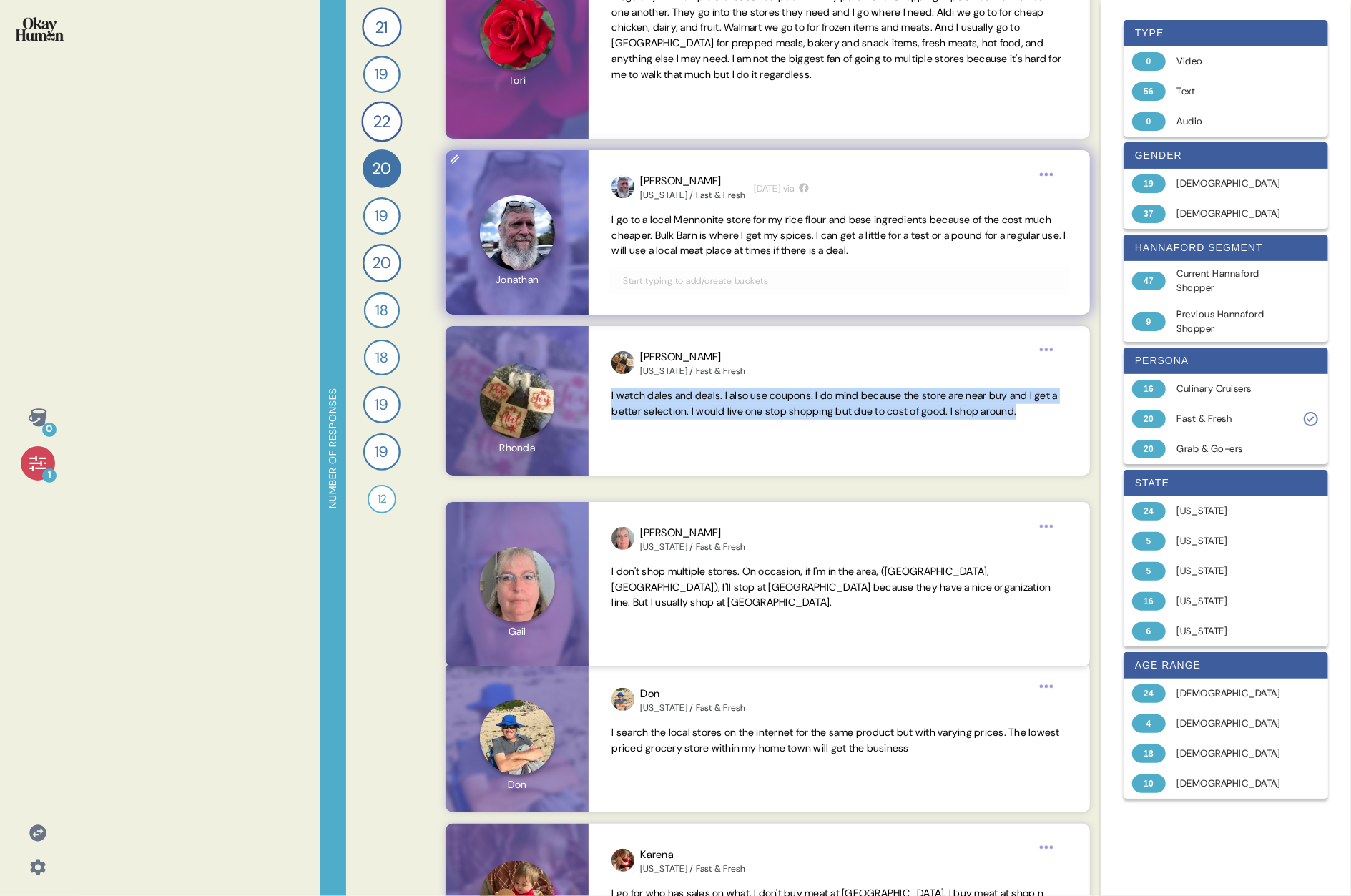
scroll to position [472, 0]
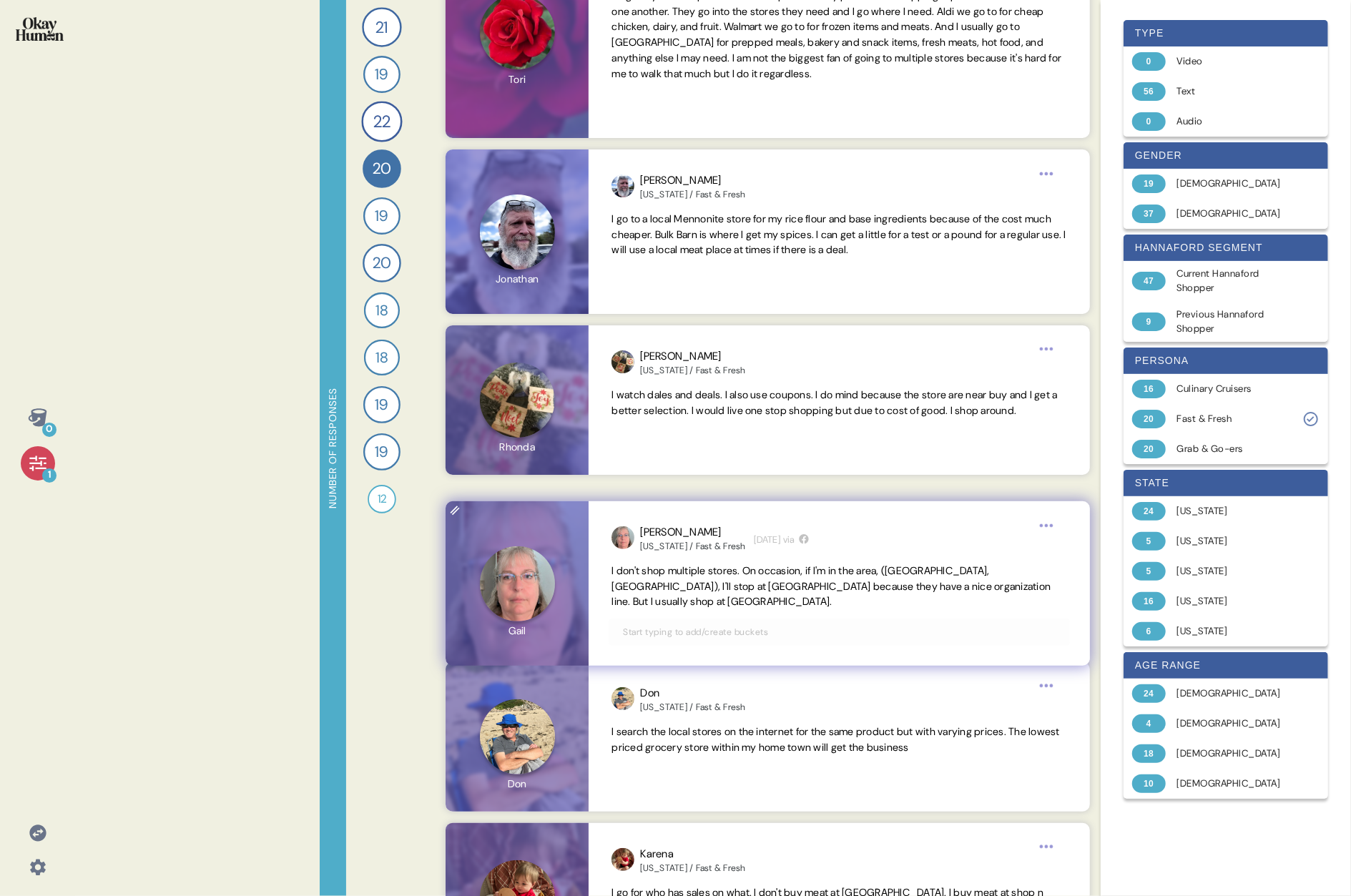
click at [691, 463] on span "I don't shop multiple stores. On occasion, if I'm in the area, ([GEOGRAPHIC_DAT…" at bounding box center [831, 586] width 439 height 44
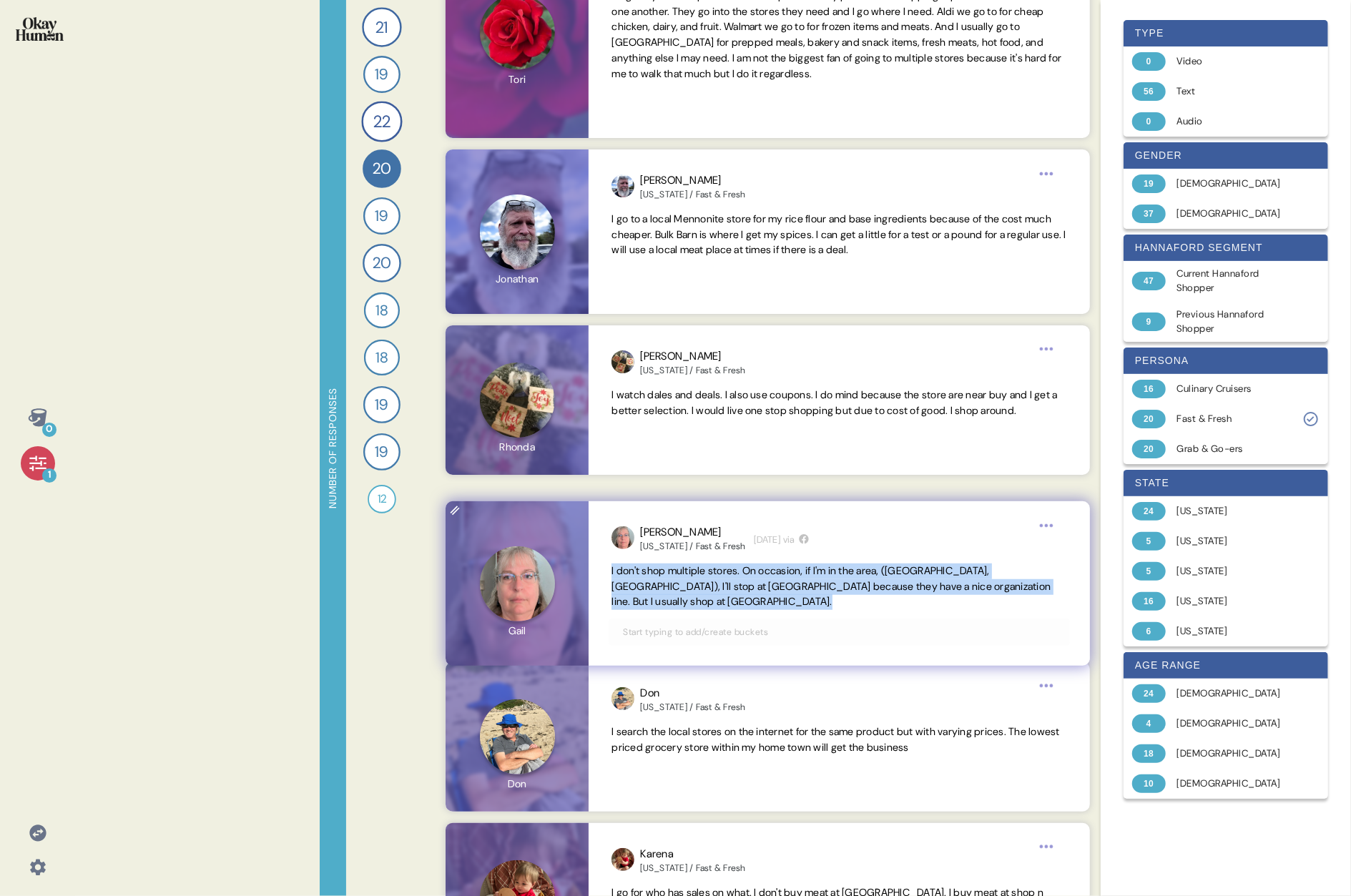
click at [691, 463] on span "I don't shop multiple stores. On occasion, if I'm in the area, ([GEOGRAPHIC_DAT…" at bounding box center [831, 586] width 439 height 44
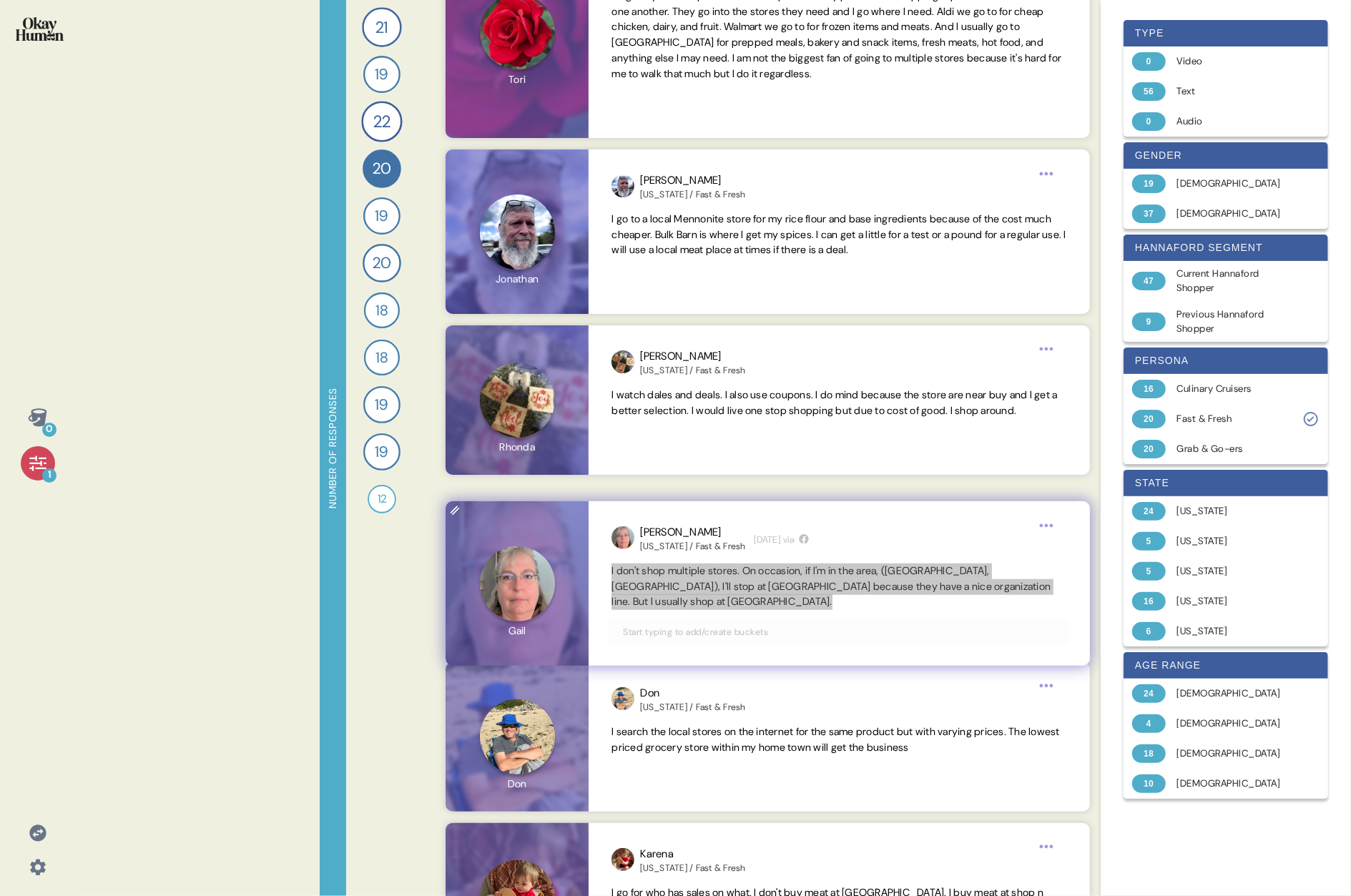
scroll to position [711, 0]
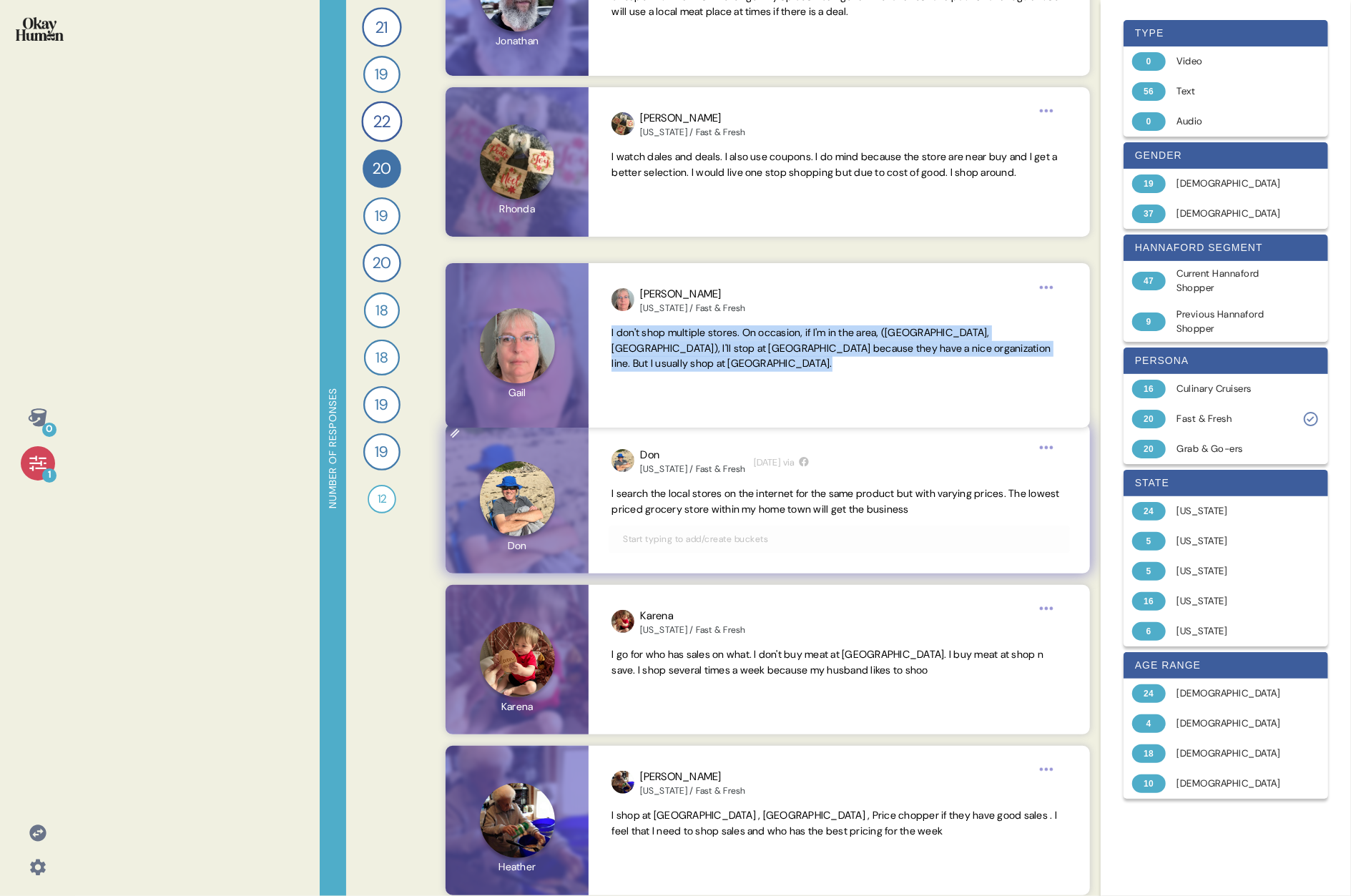
click at [691, 463] on span "I search the local stores on the internet for the same product but with varying…" at bounding box center [835, 501] width 448 height 28
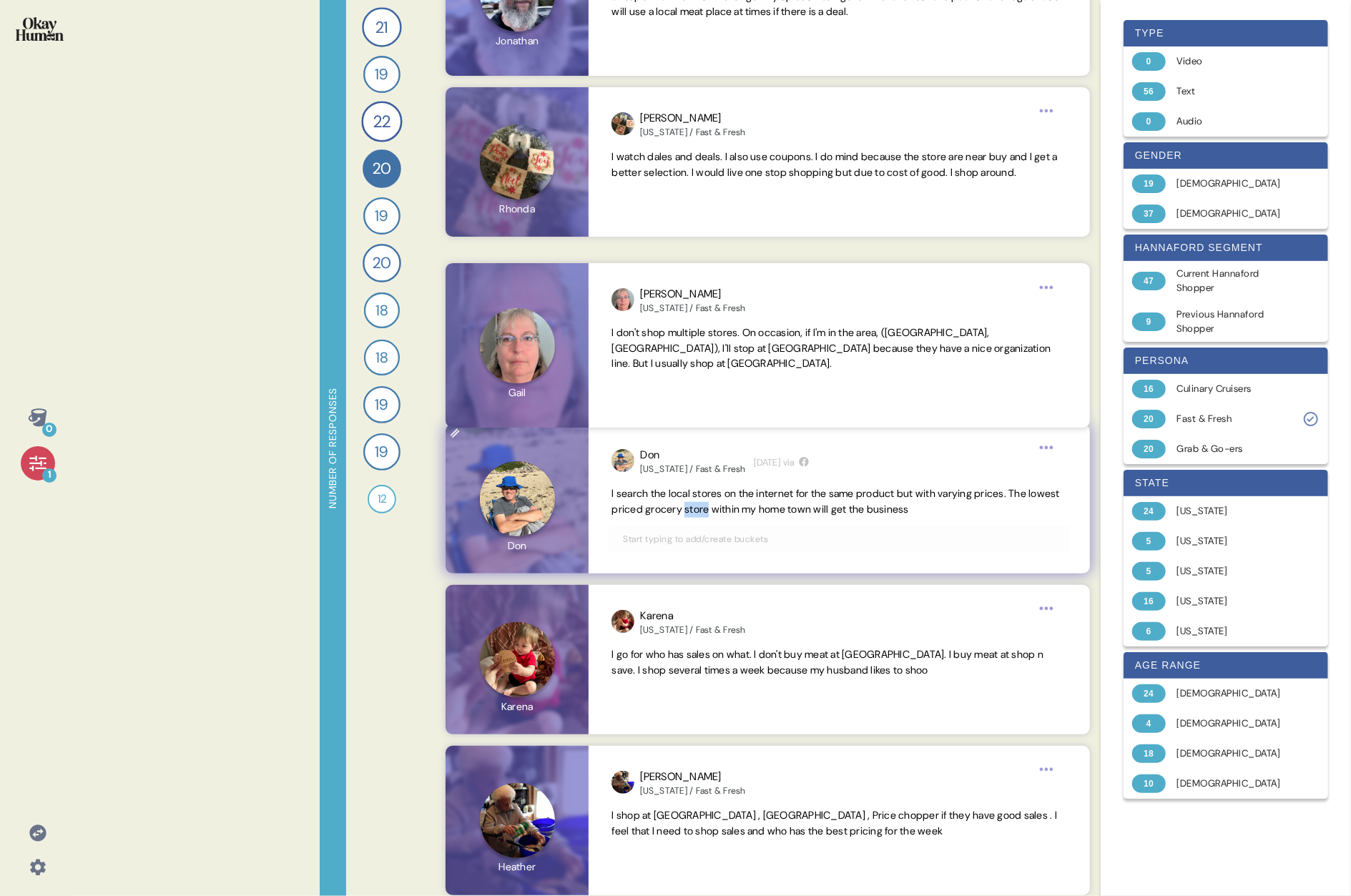
click at [691, 463] on span "I search the local stores on the internet for the same product but with varying…" at bounding box center [835, 501] width 448 height 28
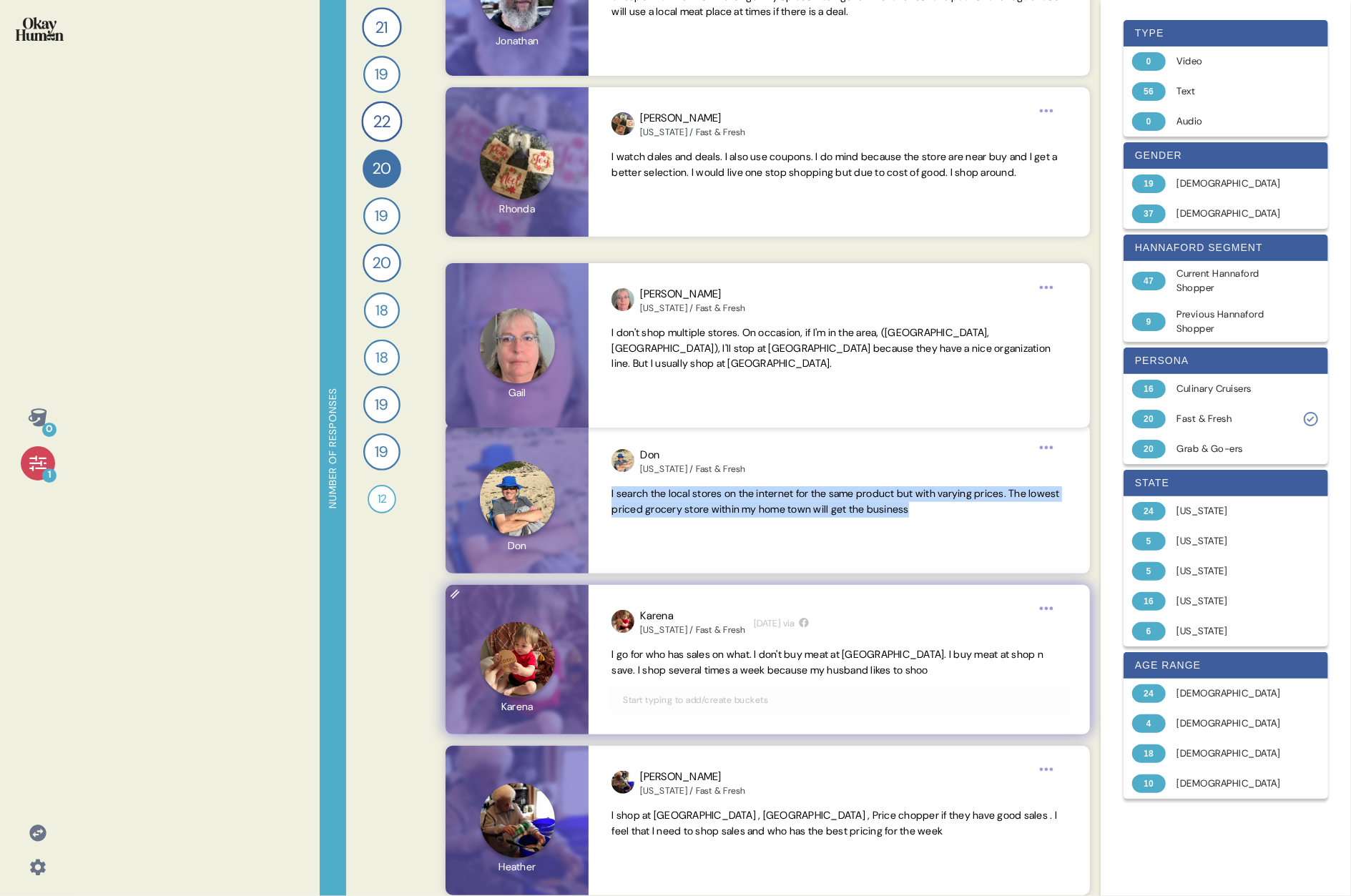
click at [678, 463] on span "I go for who has sales on what. I don't buy meat at [GEOGRAPHIC_DATA]. I buy me…" at bounding box center [828, 662] width 432 height 28
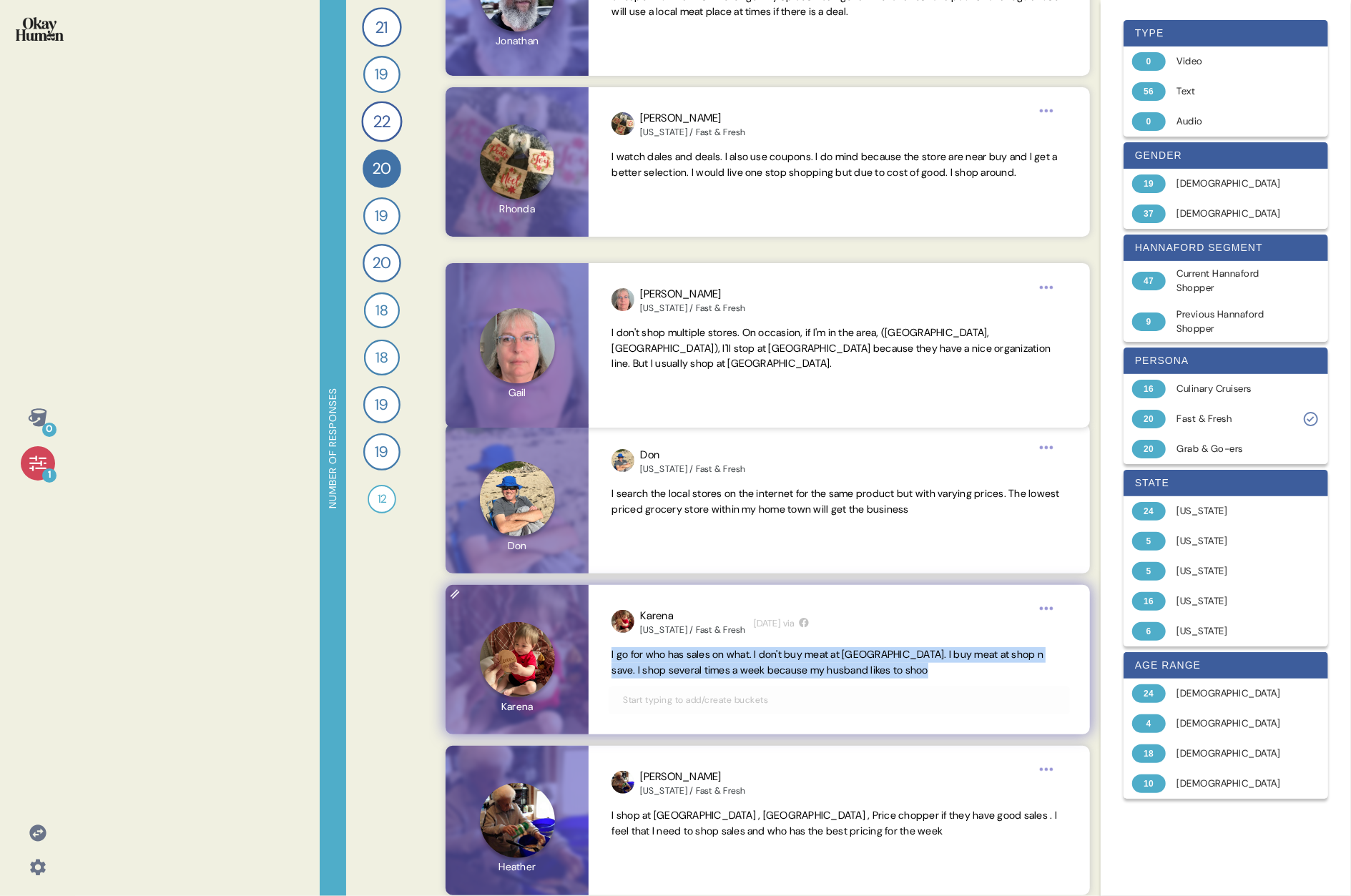
click at [678, 463] on span "I go for who has sales on what. I don't buy meat at [GEOGRAPHIC_DATA]. I buy me…" at bounding box center [828, 662] width 432 height 28
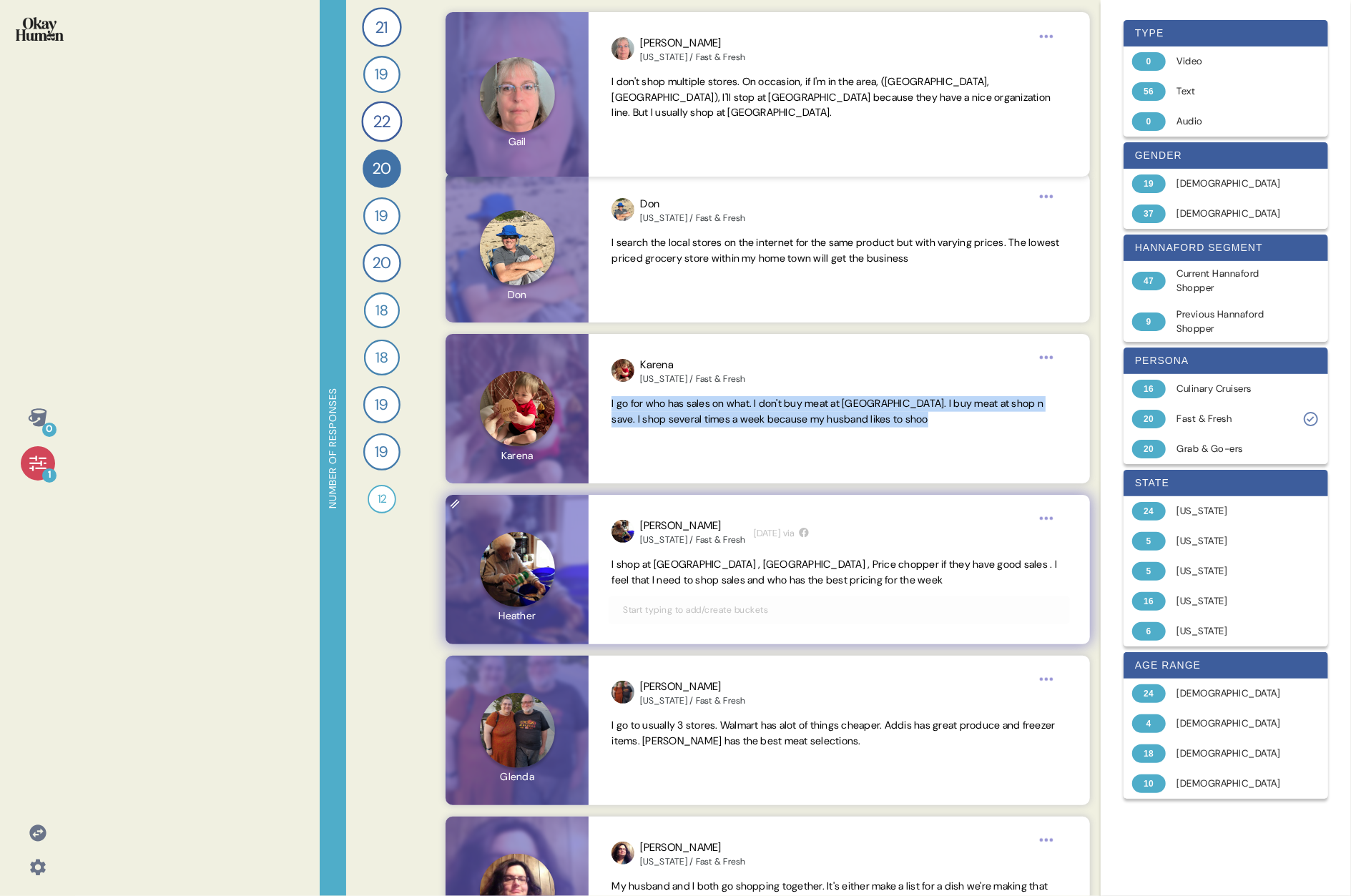
click at [691, 463] on span "I shop at [GEOGRAPHIC_DATA] , [GEOGRAPHIC_DATA] , Price chopper if they have go…" at bounding box center [834, 572] width 445 height 28
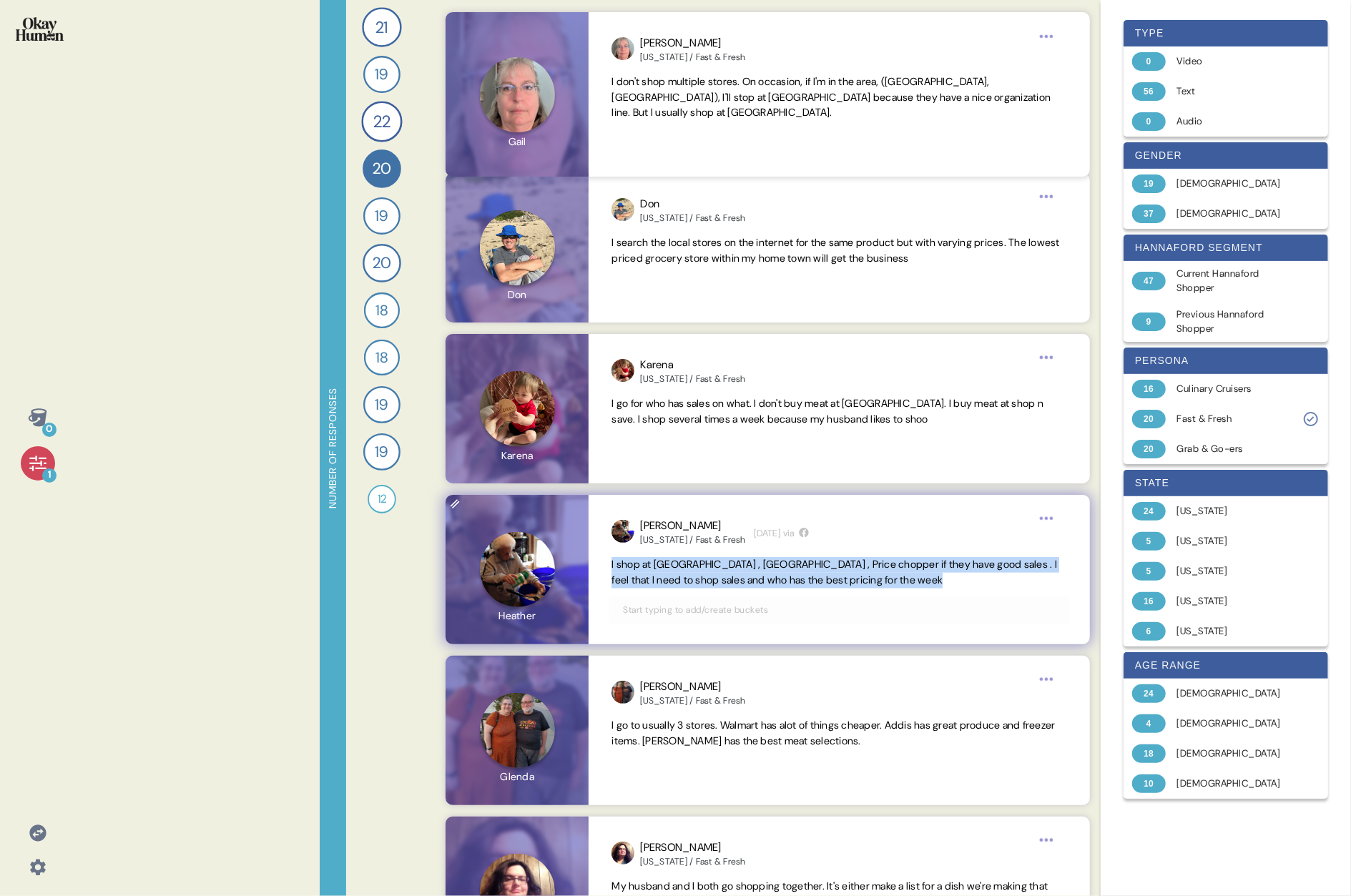
click at [691, 463] on span "I shop at [GEOGRAPHIC_DATA] , [GEOGRAPHIC_DATA] , Price chopper if they have go…" at bounding box center [834, 572] width 445 height 28
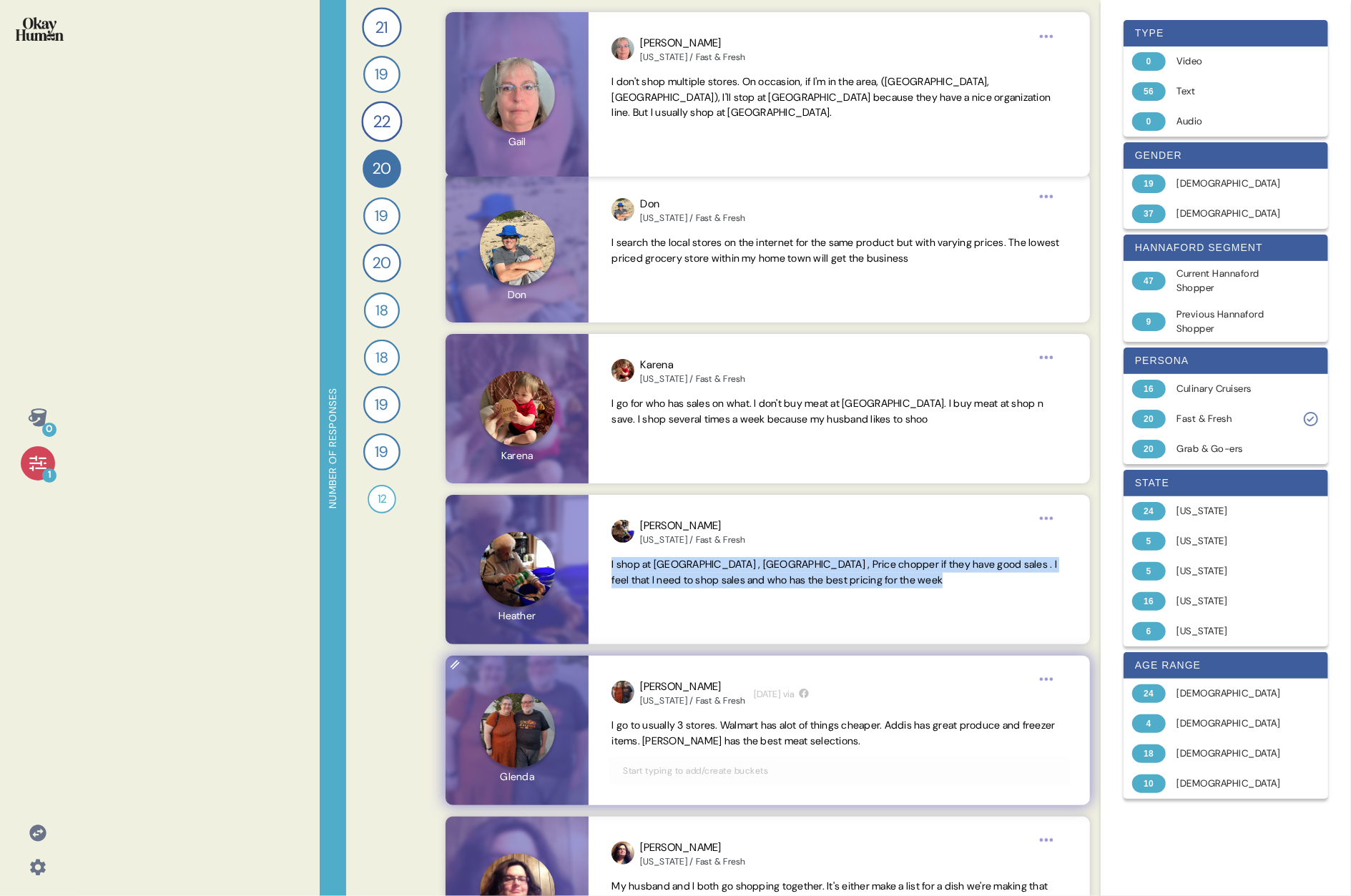
click at [691, 463] on span "I go to usually 3 stores. Walmart has alot of things cheaper. Addis has great p…" at bounding box center [833, 733] width 443 height 28
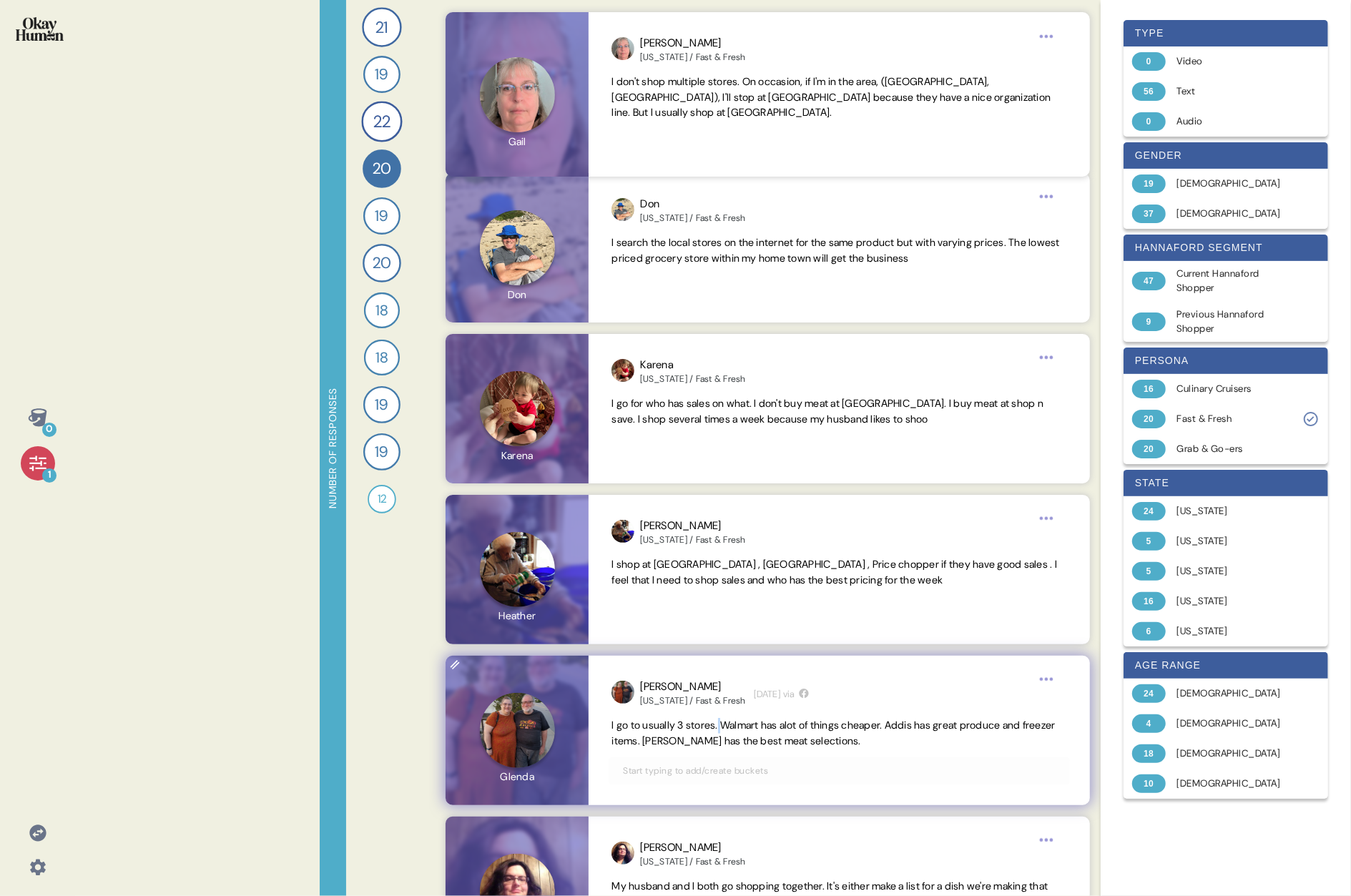
click at [691, 463] on span "I go to usually 3 stores. Walmart has alot of things cheaper. Addis has great p…" at bounding box center [833, 733] width 443 height 28
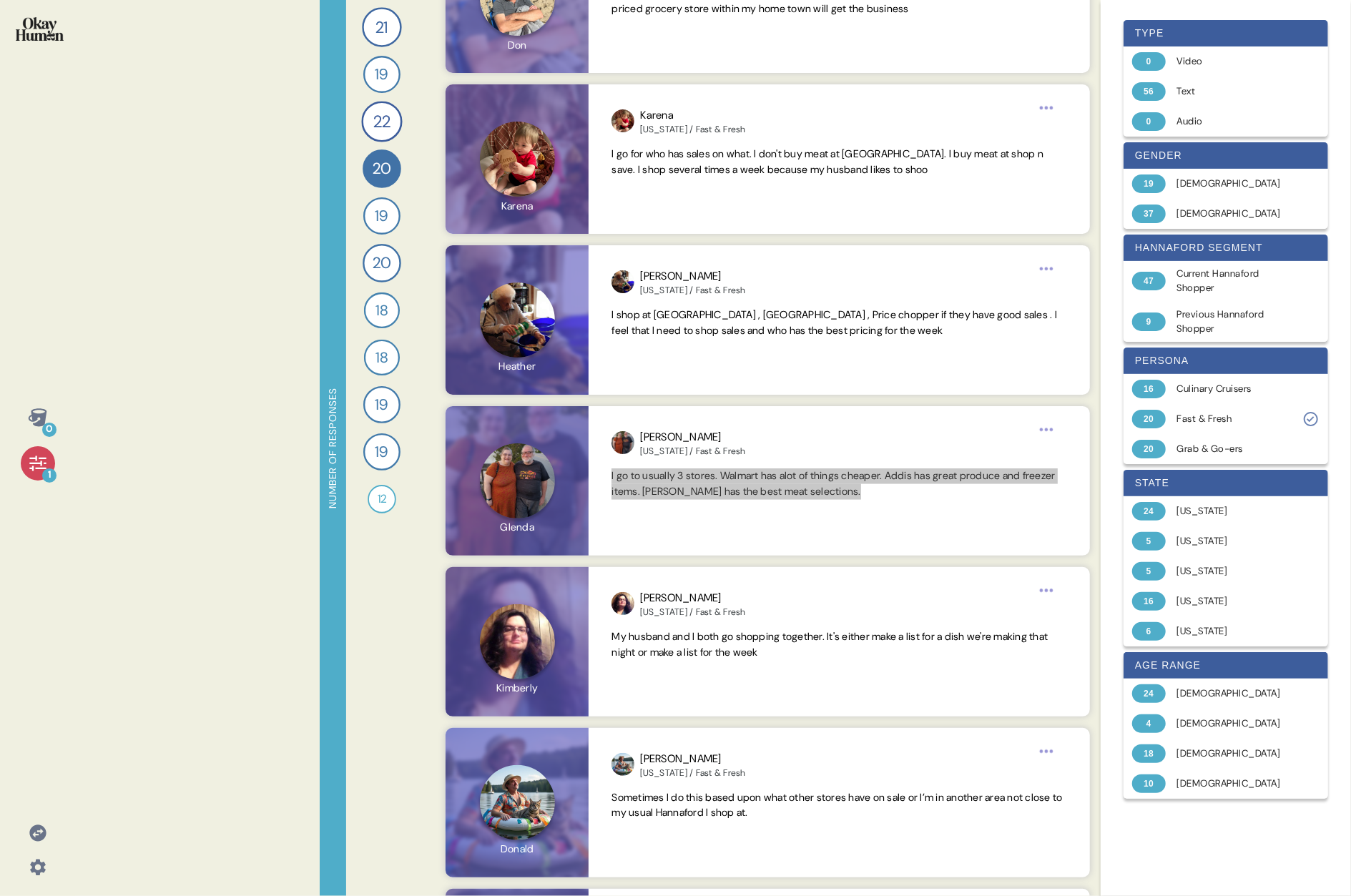
scroll to position [1213, 0]
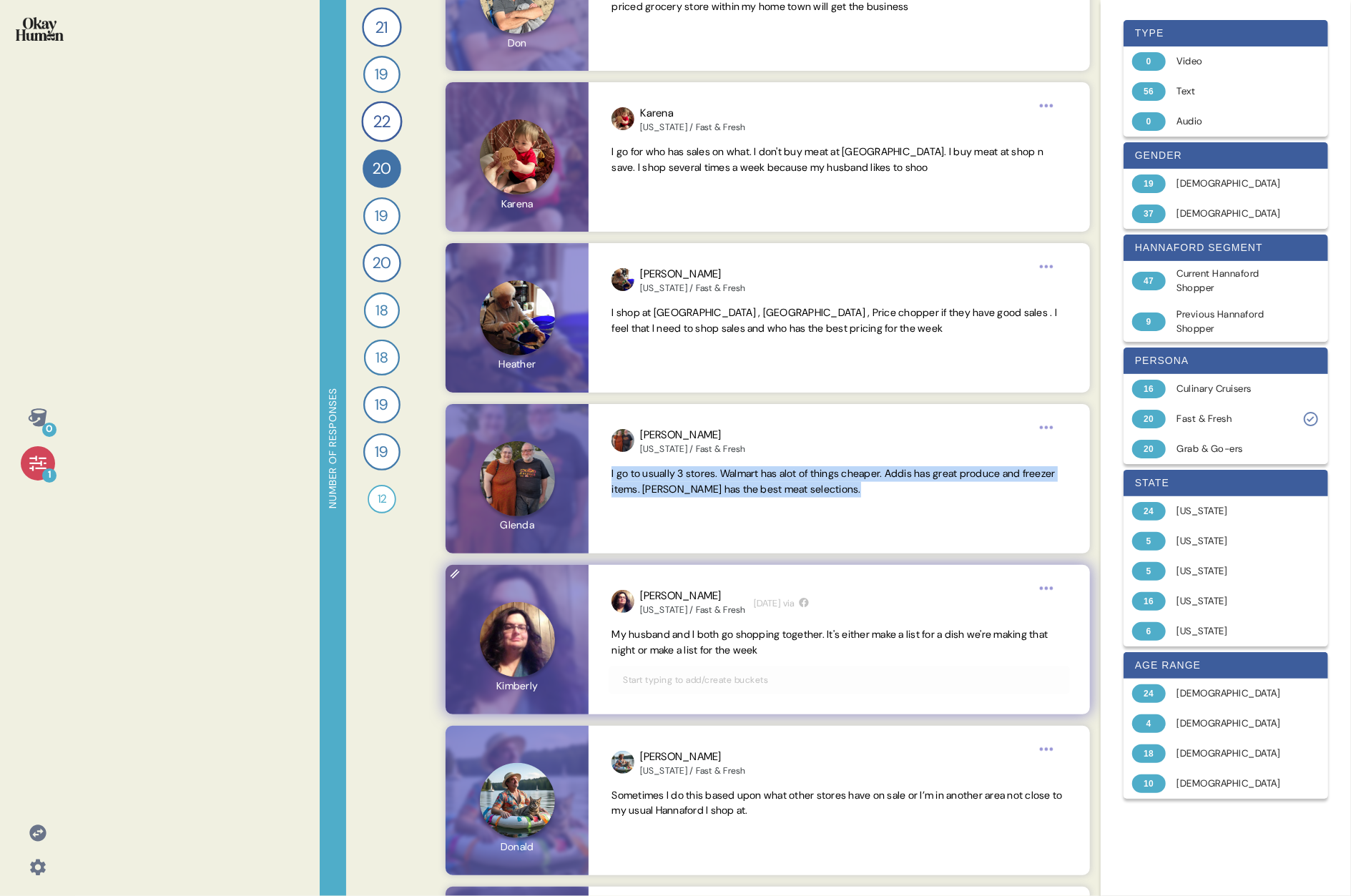
click at [682, 463] on span "My husband and I both go shopping together. It's either make a list for a dish …" at bounding box center [830, 641] width 436 height 28
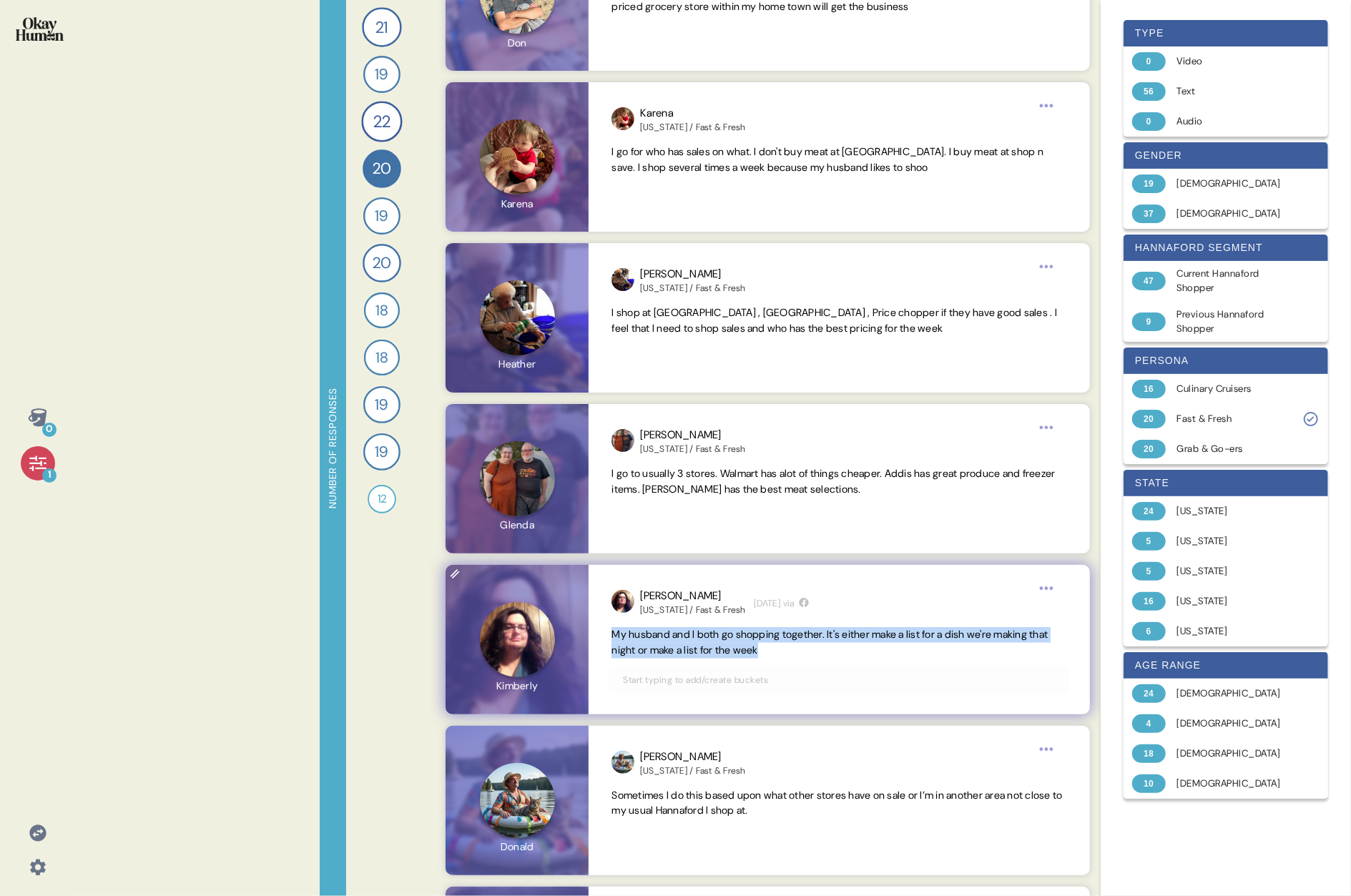
click at [682, 463] on span "My husband and I both go shopping together. It's either make a list for a dish …" at bounding box center [830, 641] width 436 height 28
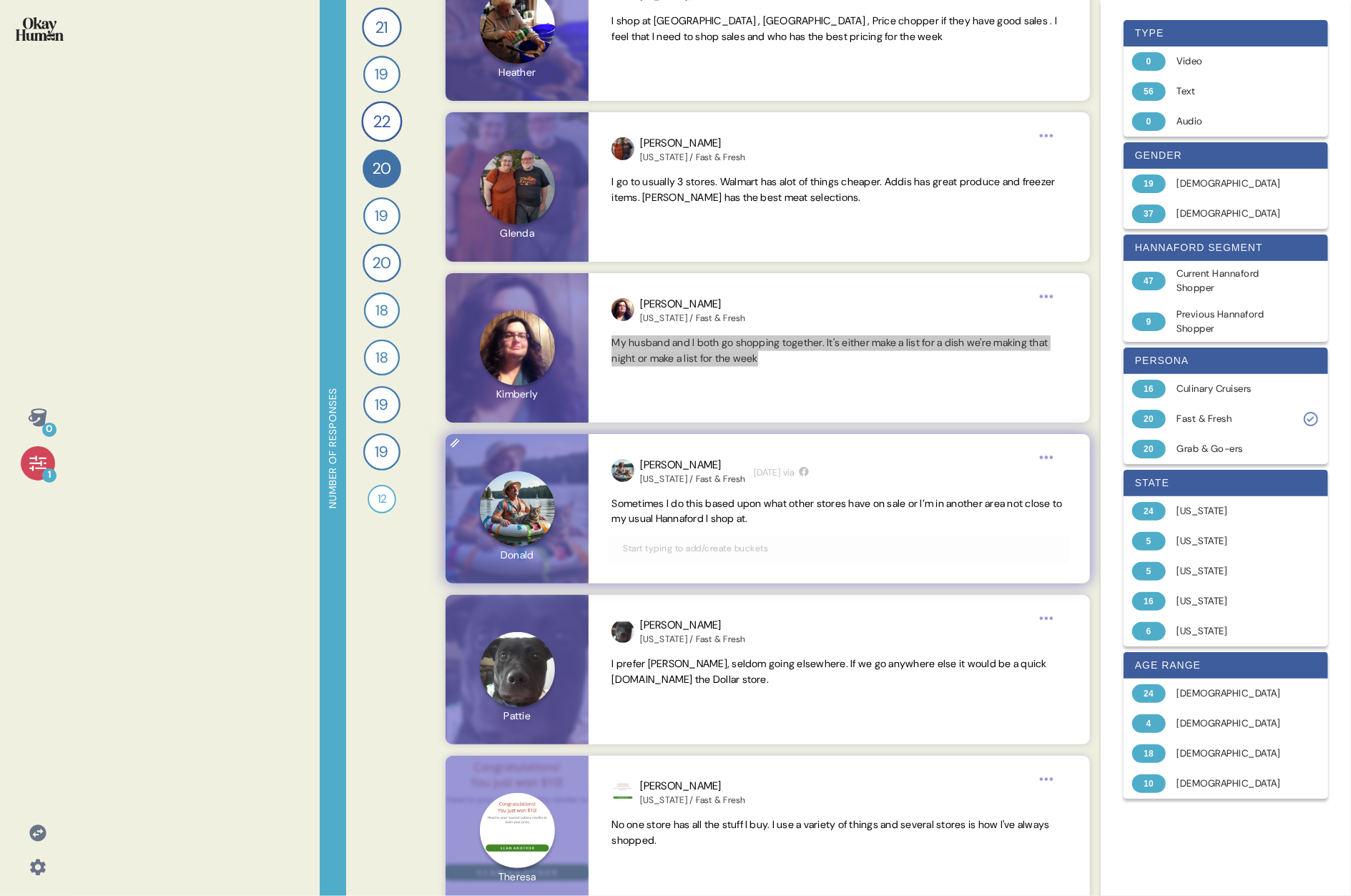
scroll to position [1506, 0]
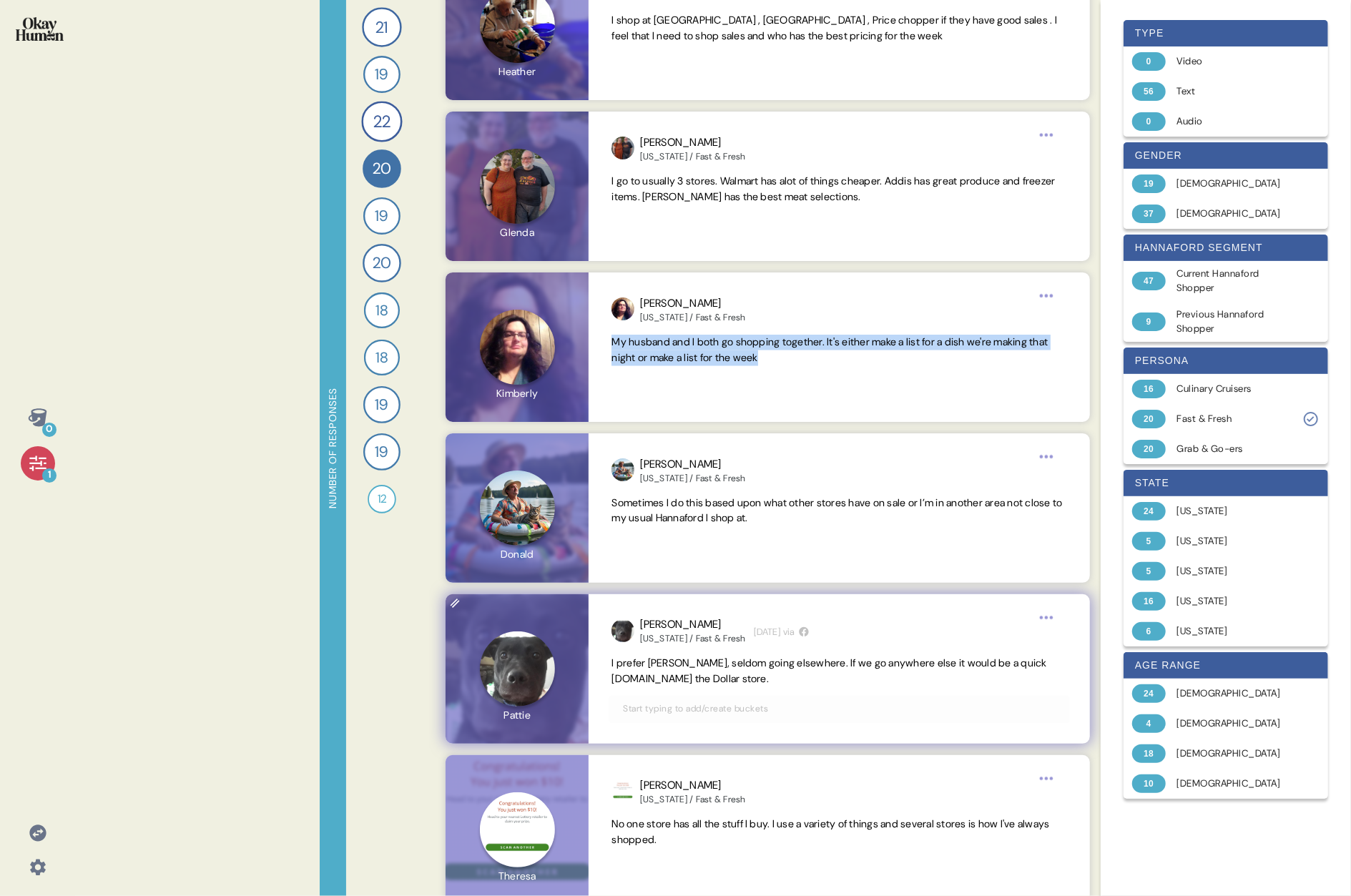
click at [691, 463] on span "I prefer [PERSON_NAME], seldom going elsewhere. If we go anywhere else it would…" at bounding box center [830, 672] width 436 height 28
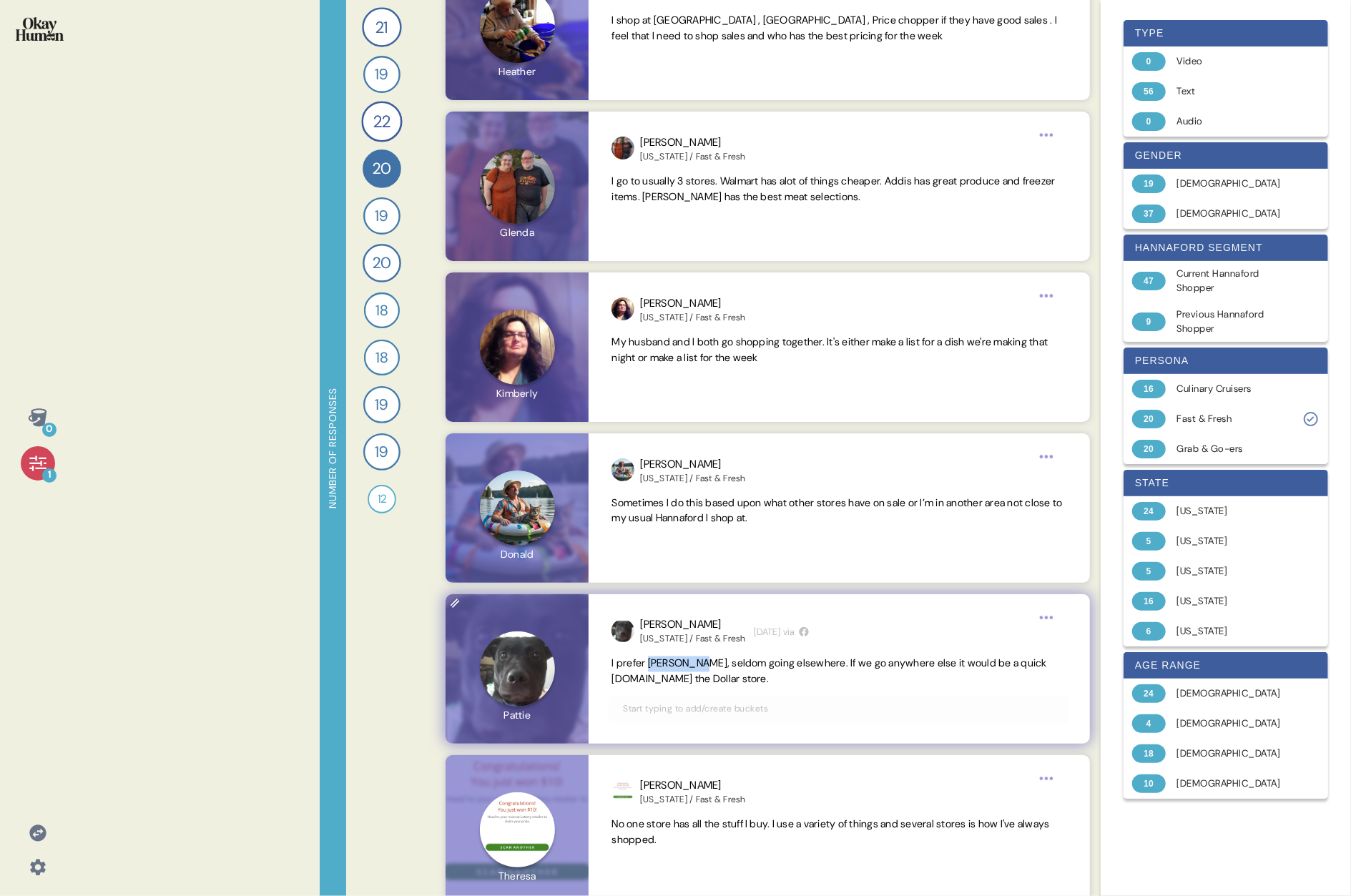
click at [691, 463] on span "I prefer [PERSON_NAME], seldom going elsewhere. If we go anywhere else it would…" at bounding box center [830, 672] width 436 height 28
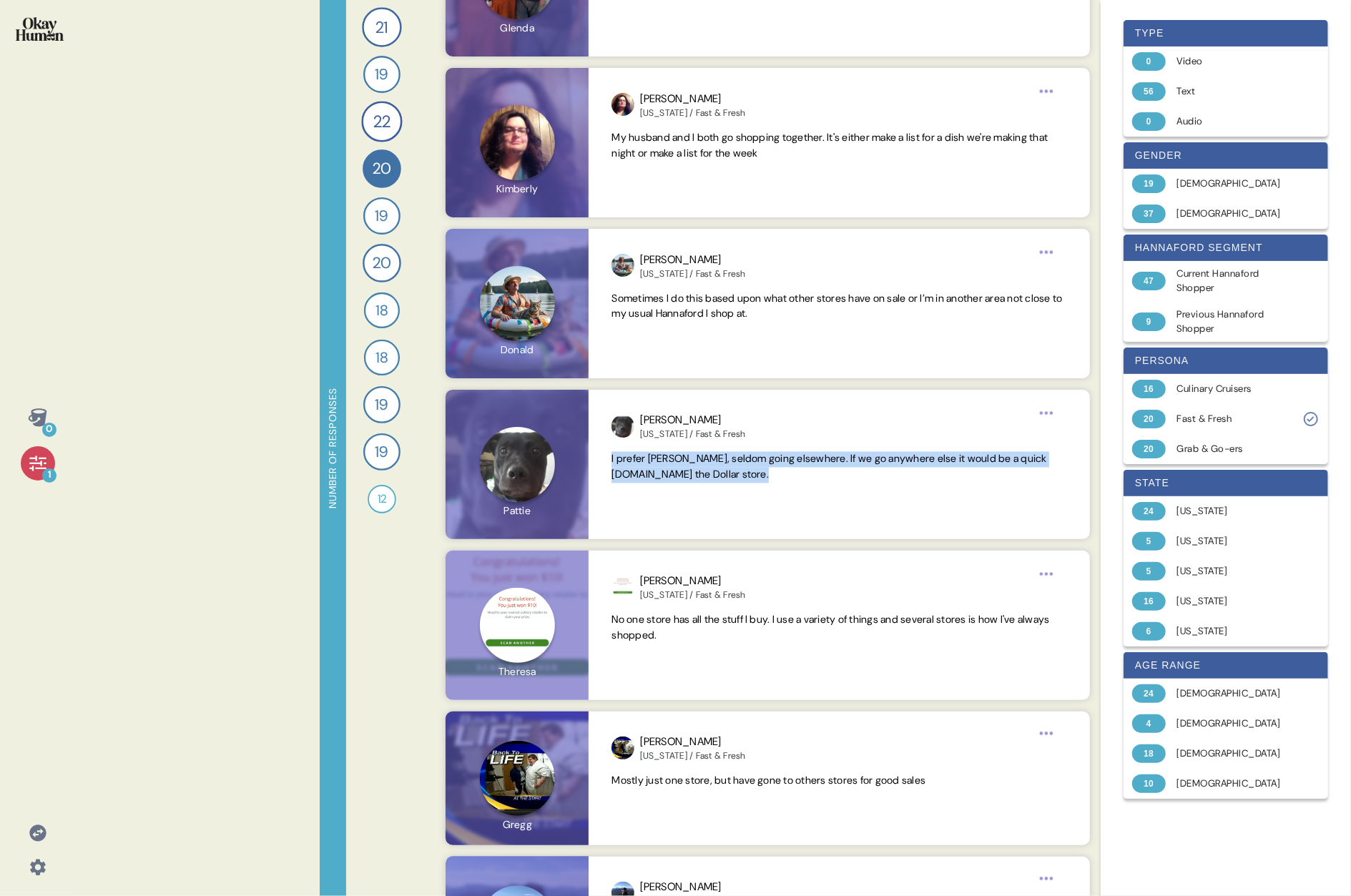
scroll to position [1732, 0]
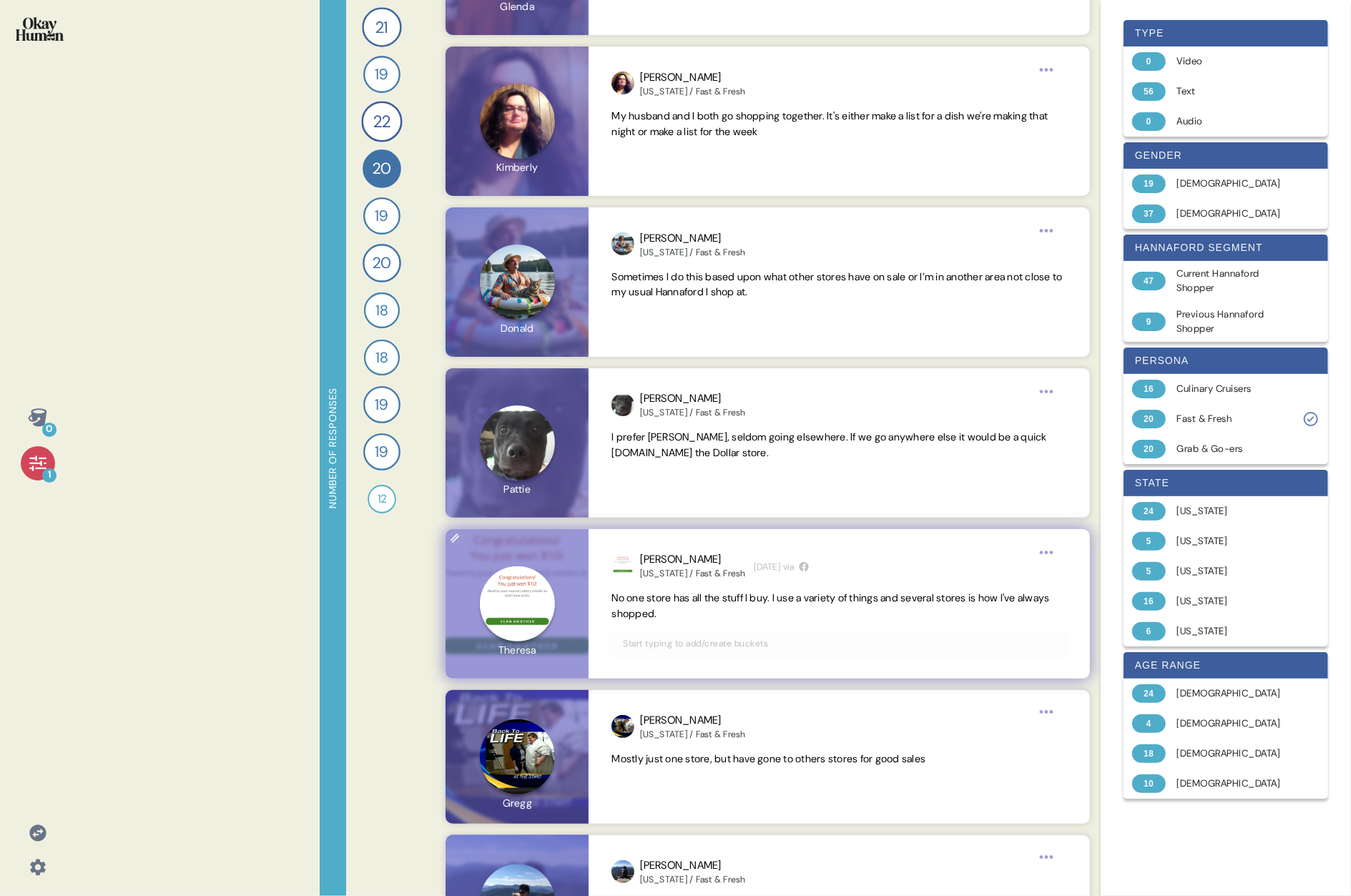
click at [676, 463] on span "No one store has all the stuff I buy. I use a variety of things and several sto…" at bounding box center [831, 606] width 438 height 28
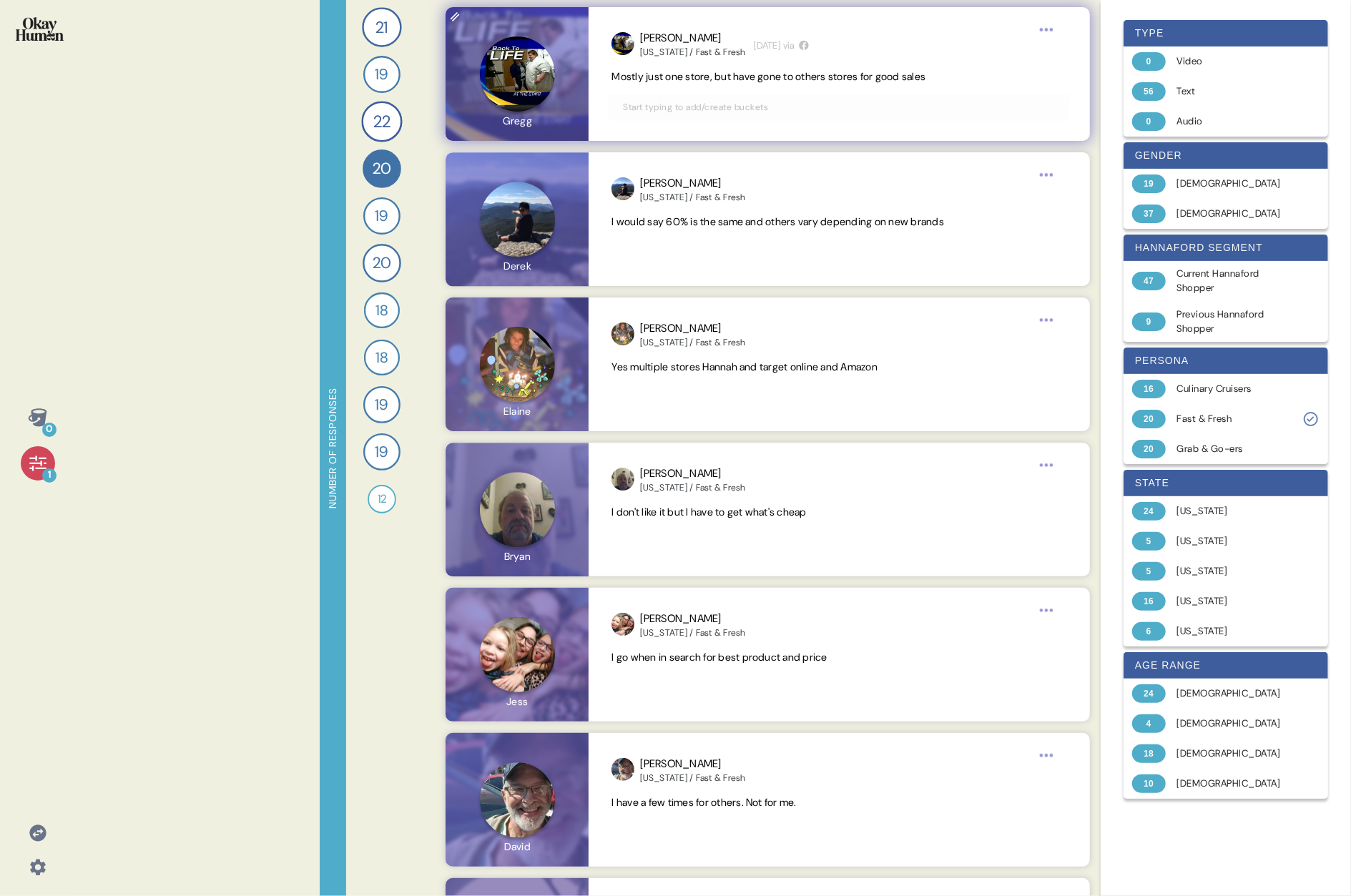
scroll to position [2418, 0]
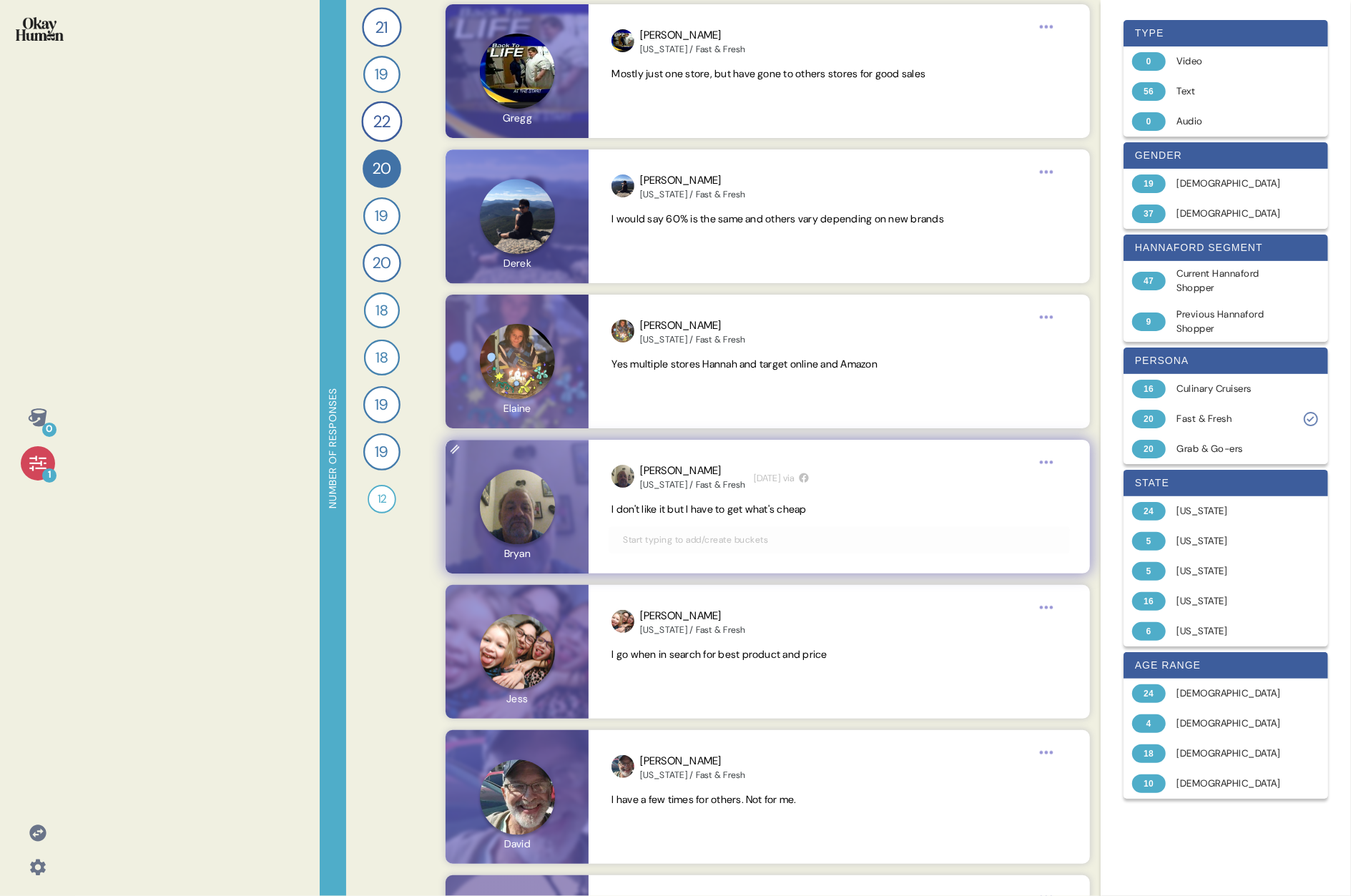
click at [691, 463] on span "I don't like it but I have to get what's cheap" at bounding box center [709, 509] width 195 height 13
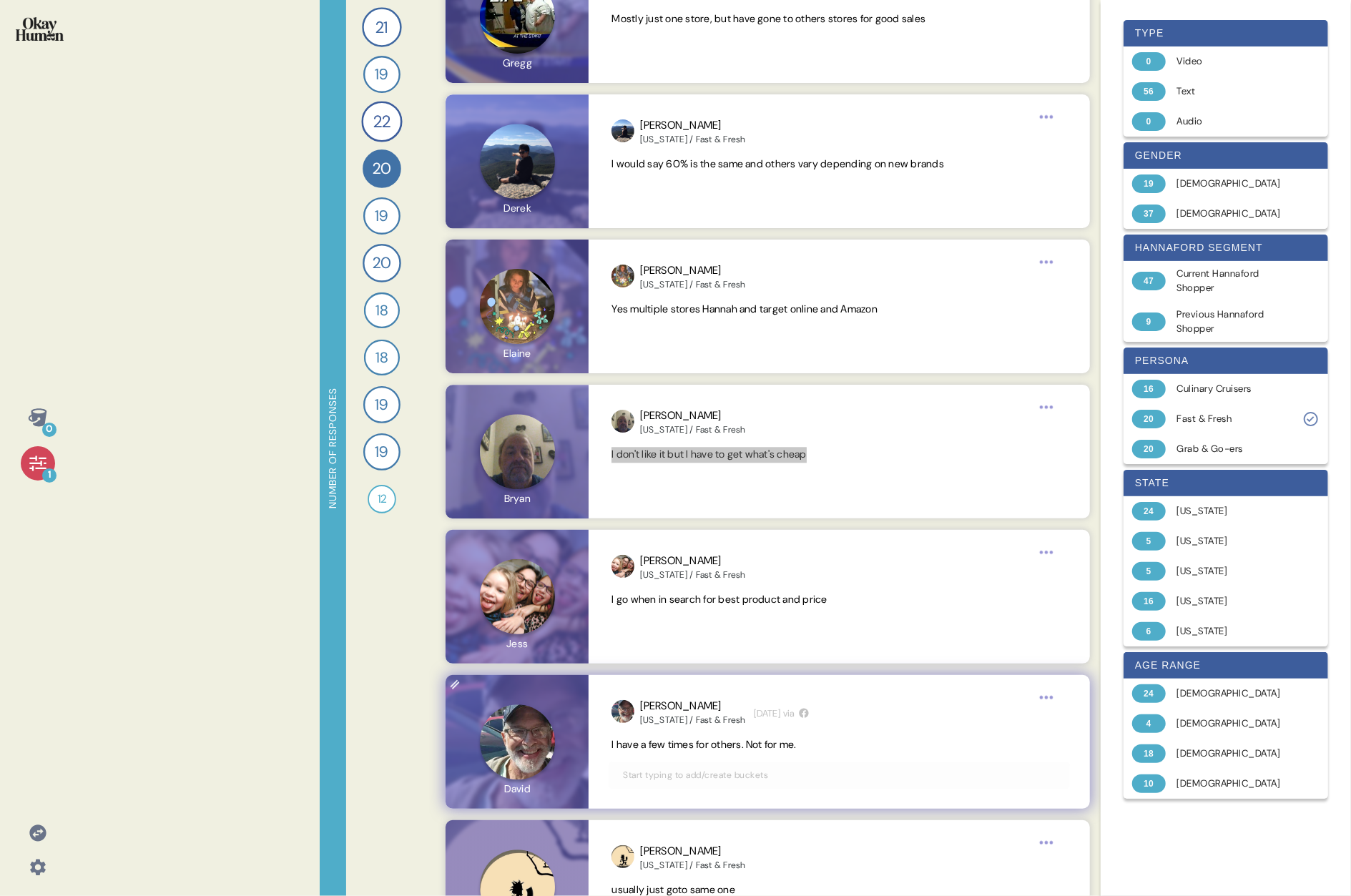
scroll to position [2541, 0]
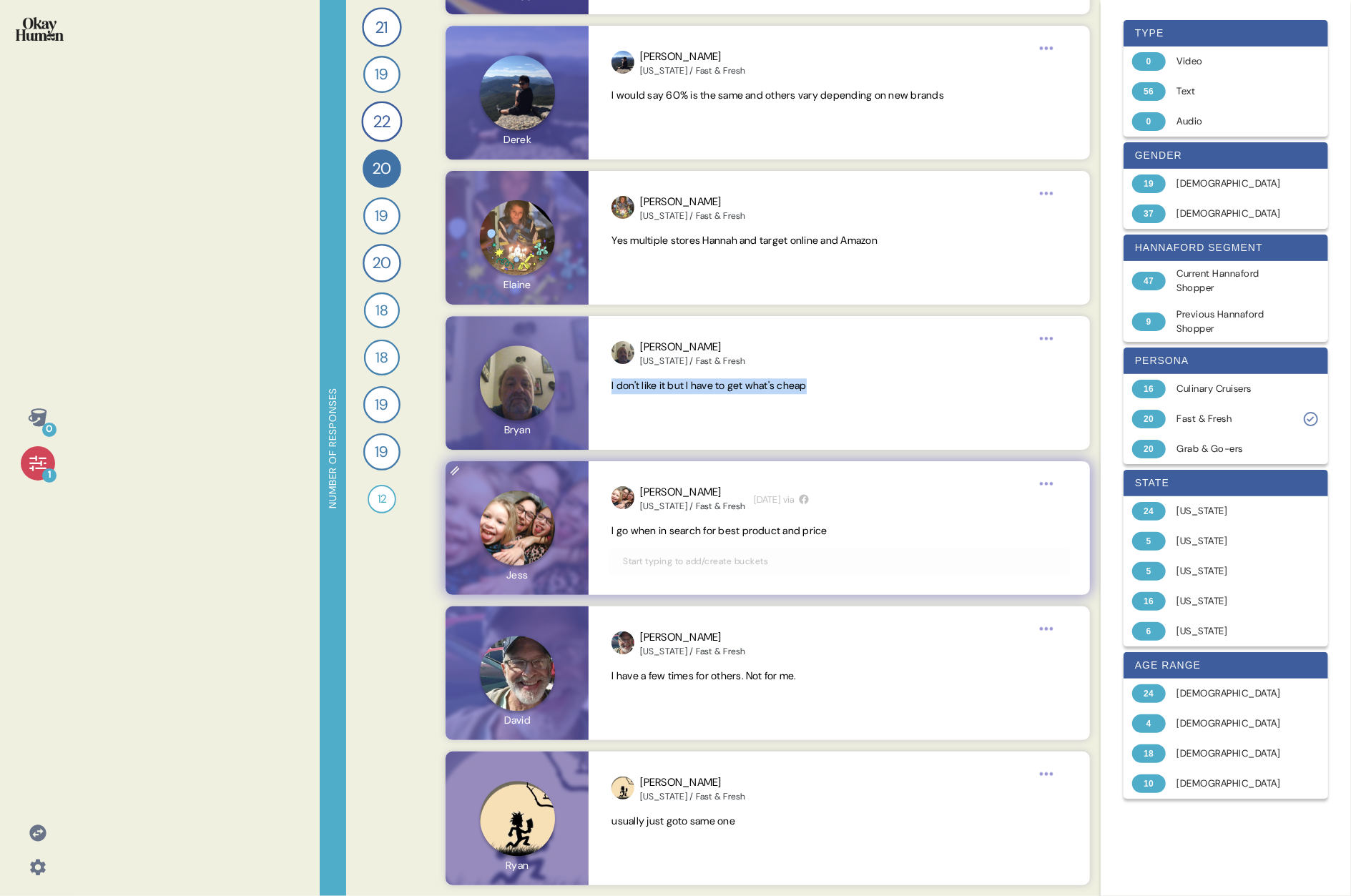
click at [691, 463] on span "I go when in search for best product and price" at bounding box center [720, 531] width 216 height 13
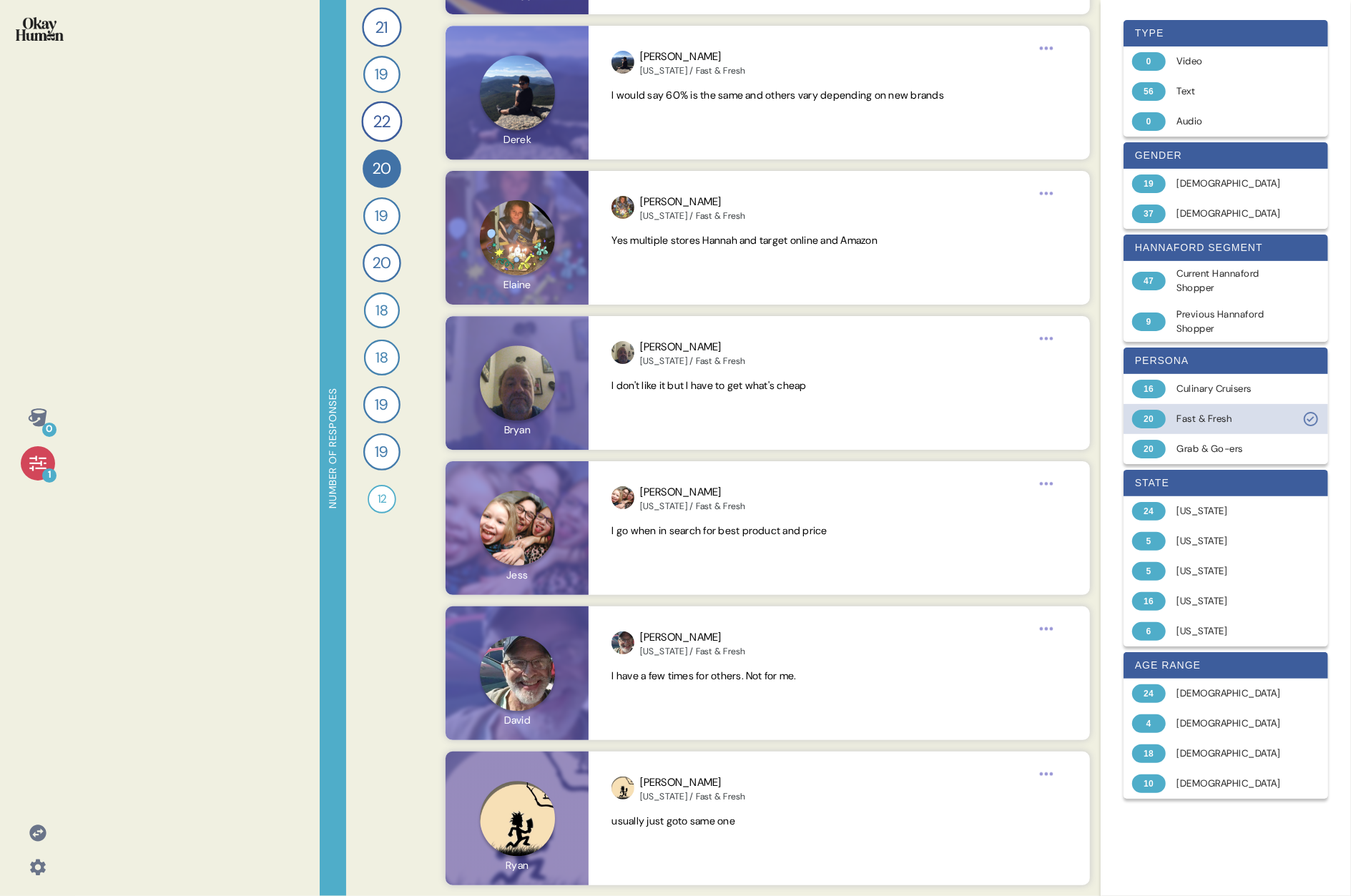
click at [691, 423] on div "Fast & Fresh" at bounding box center [1234, 418] width 114 height 14
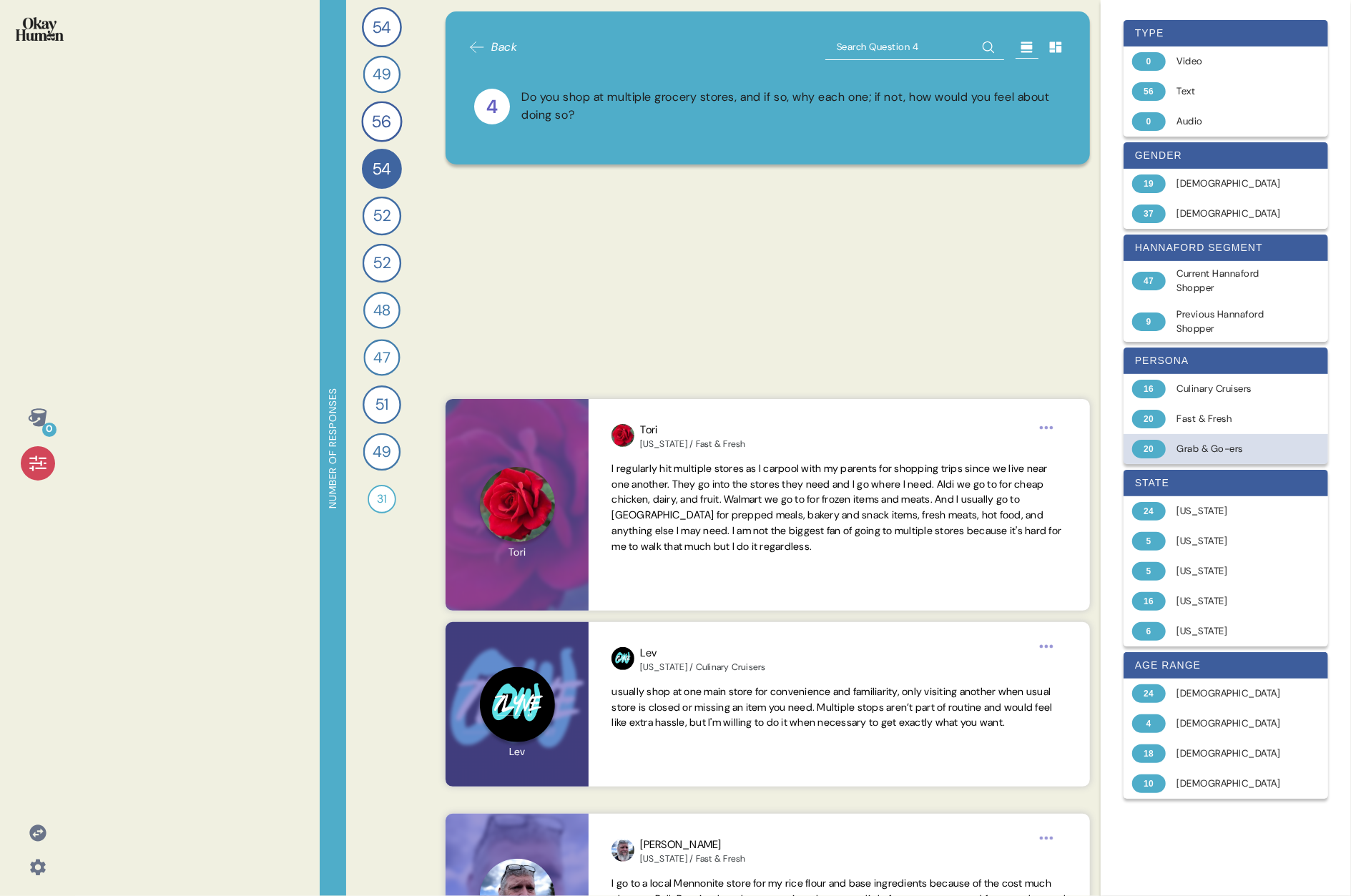
click at [691, 441] on div "Grab & Go-ers" at bounding box center [1234, 448] width 114 height 14
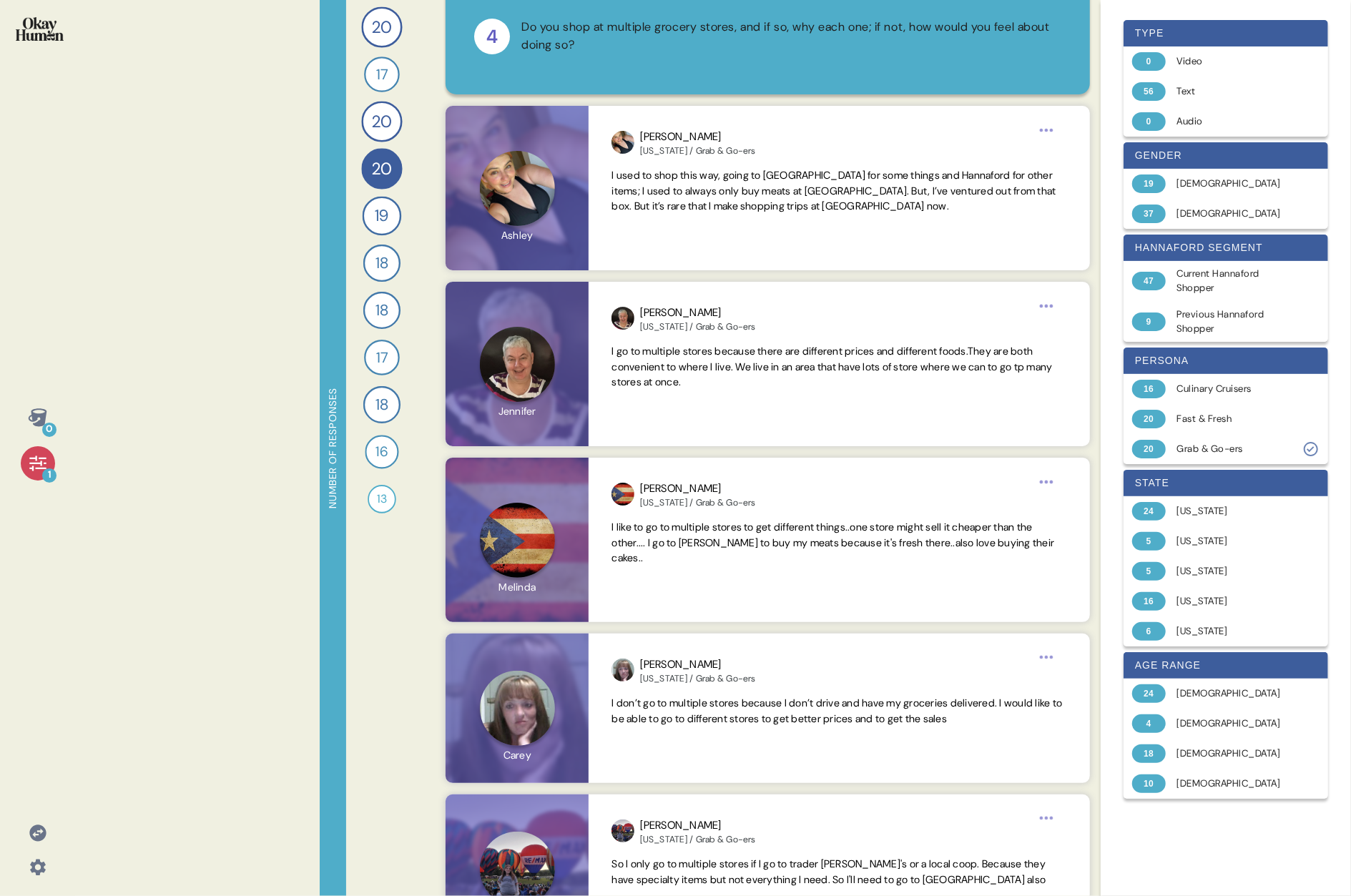
scroll to position [36, 0]
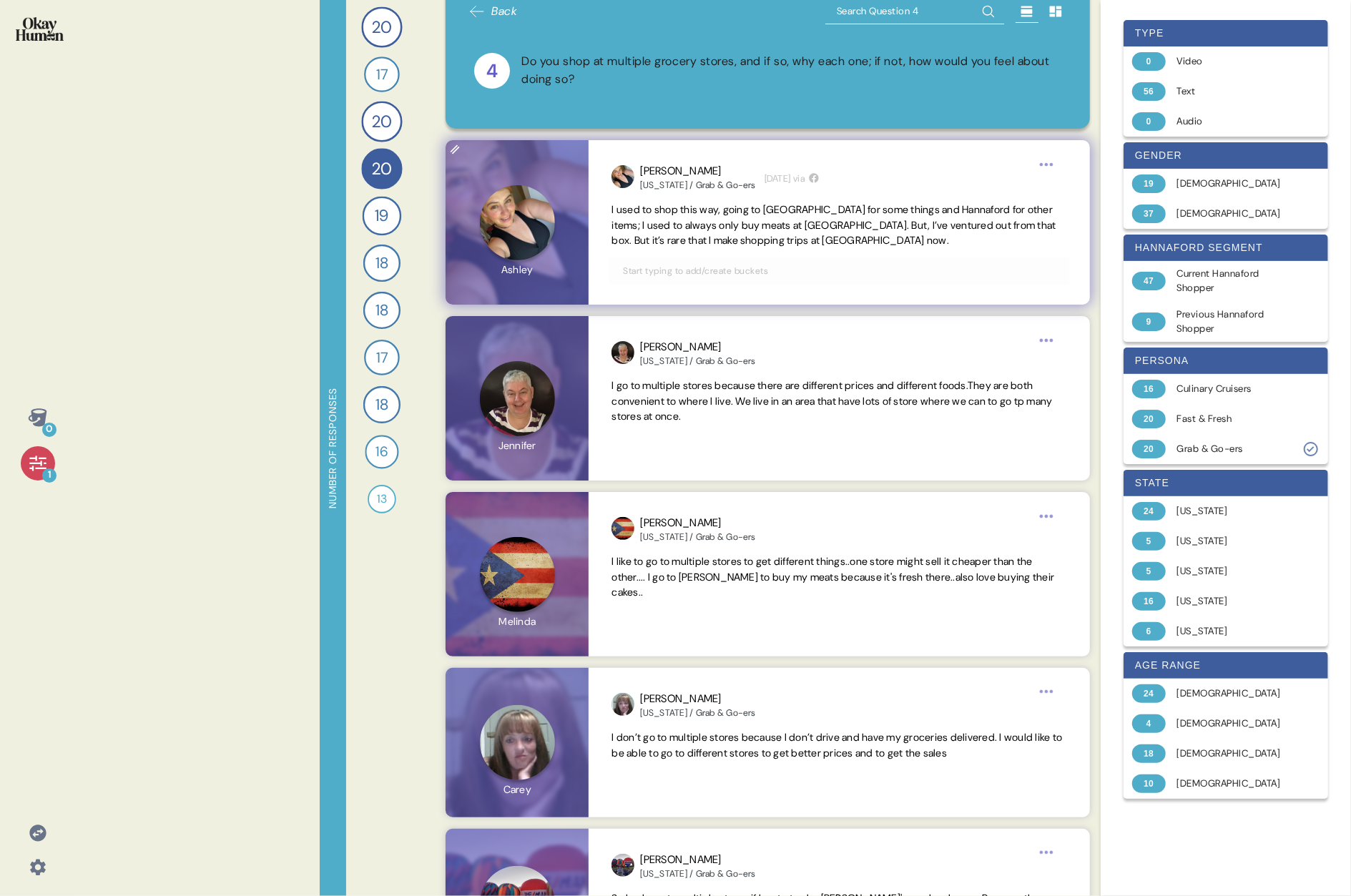
click at [691, 220] on span "I used to shop this way, going to [GEOGRAPHIC_DATA] for some things and Hannafo…" at bounding box center [833, 224] width 444 height 44
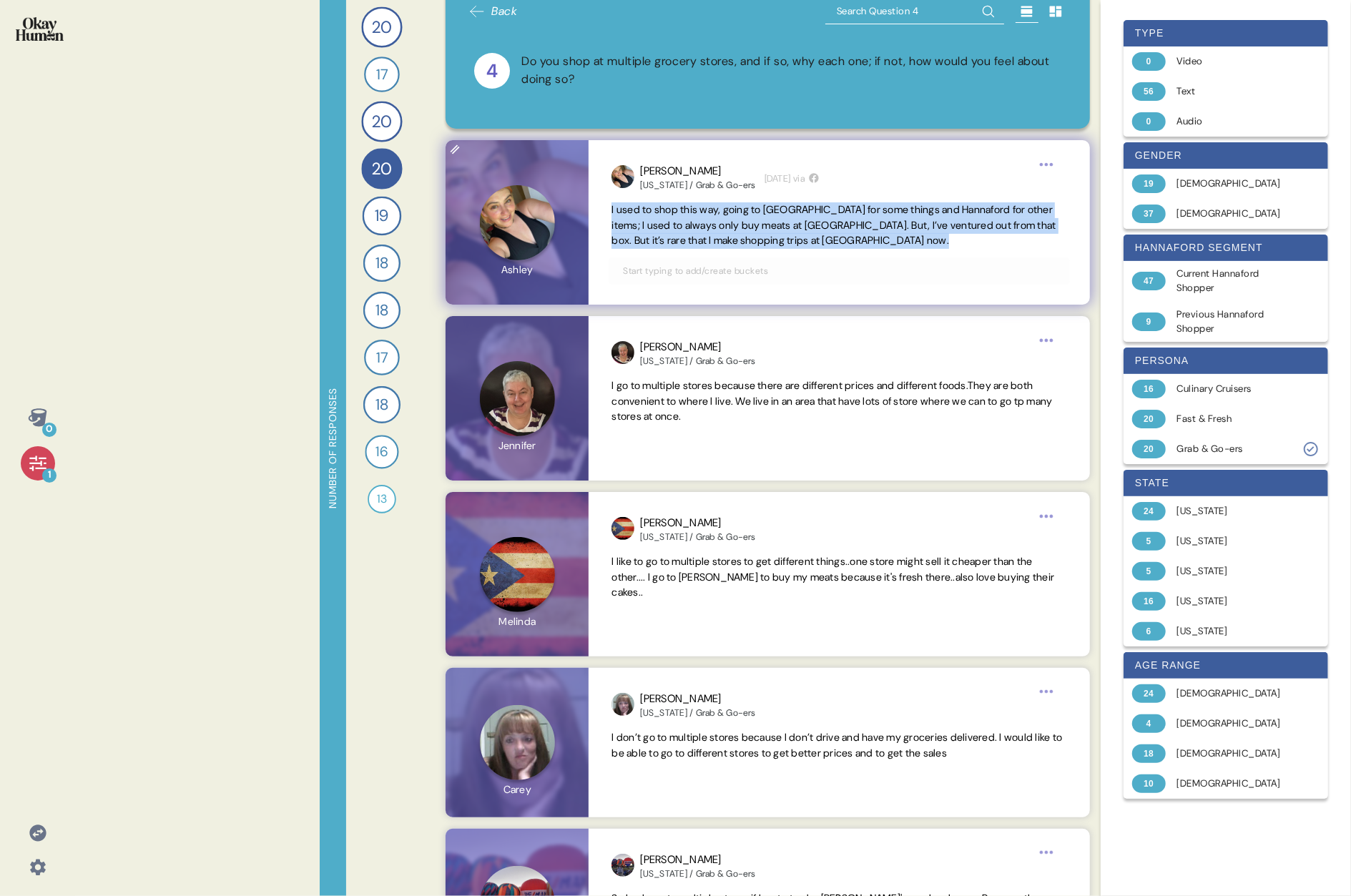
click at [691, 220] on span "I used to shop this way, going to [GEOGRAPHIC_DATA] for some things and Hannafo…" at bounding box center [833, 224] width 444 height 44
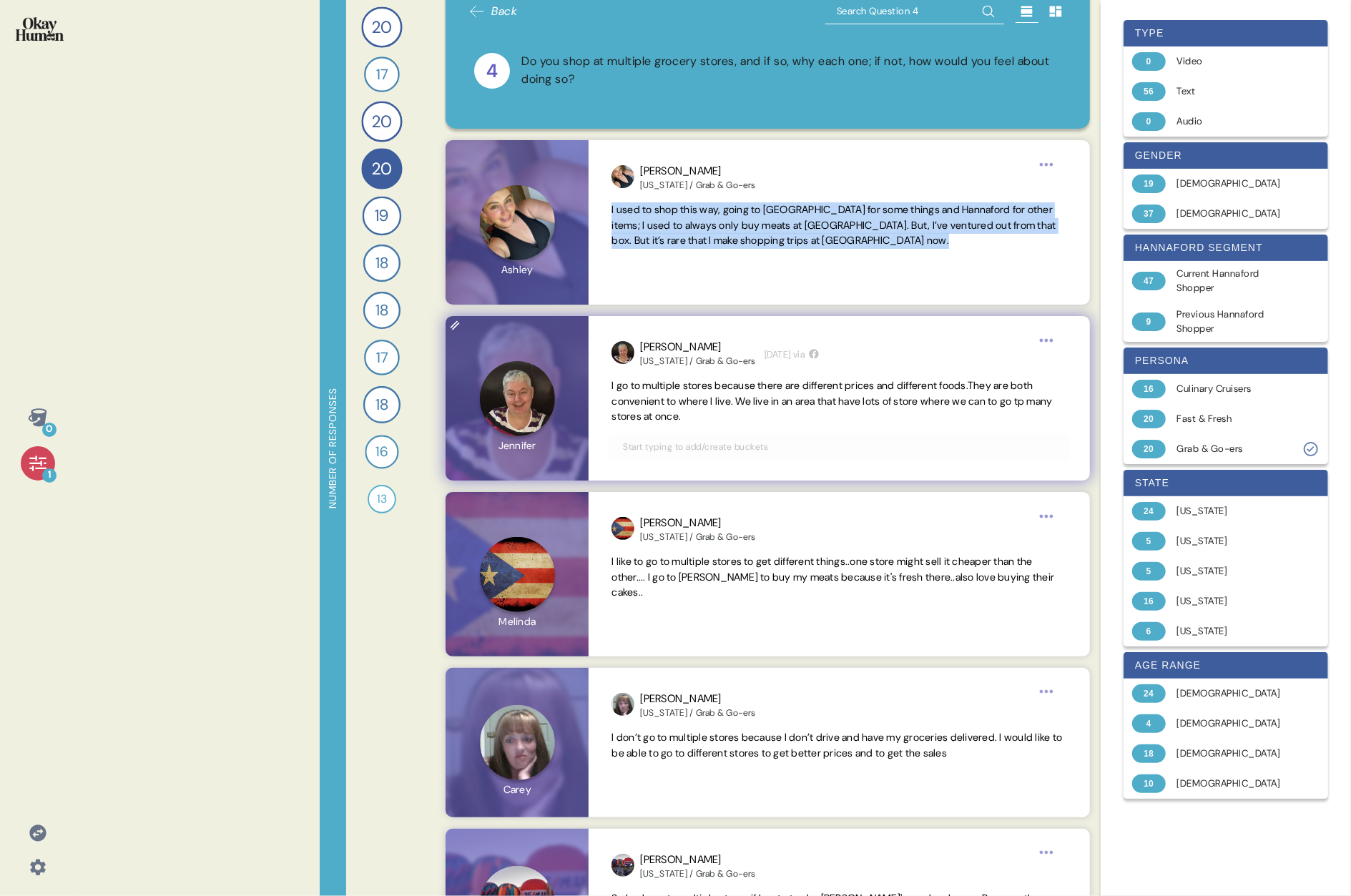
click at [691, 393] on span "I go to multiple stores because there are different prices and different foods.…" at bounding box center [839, 401] width 455 height 46
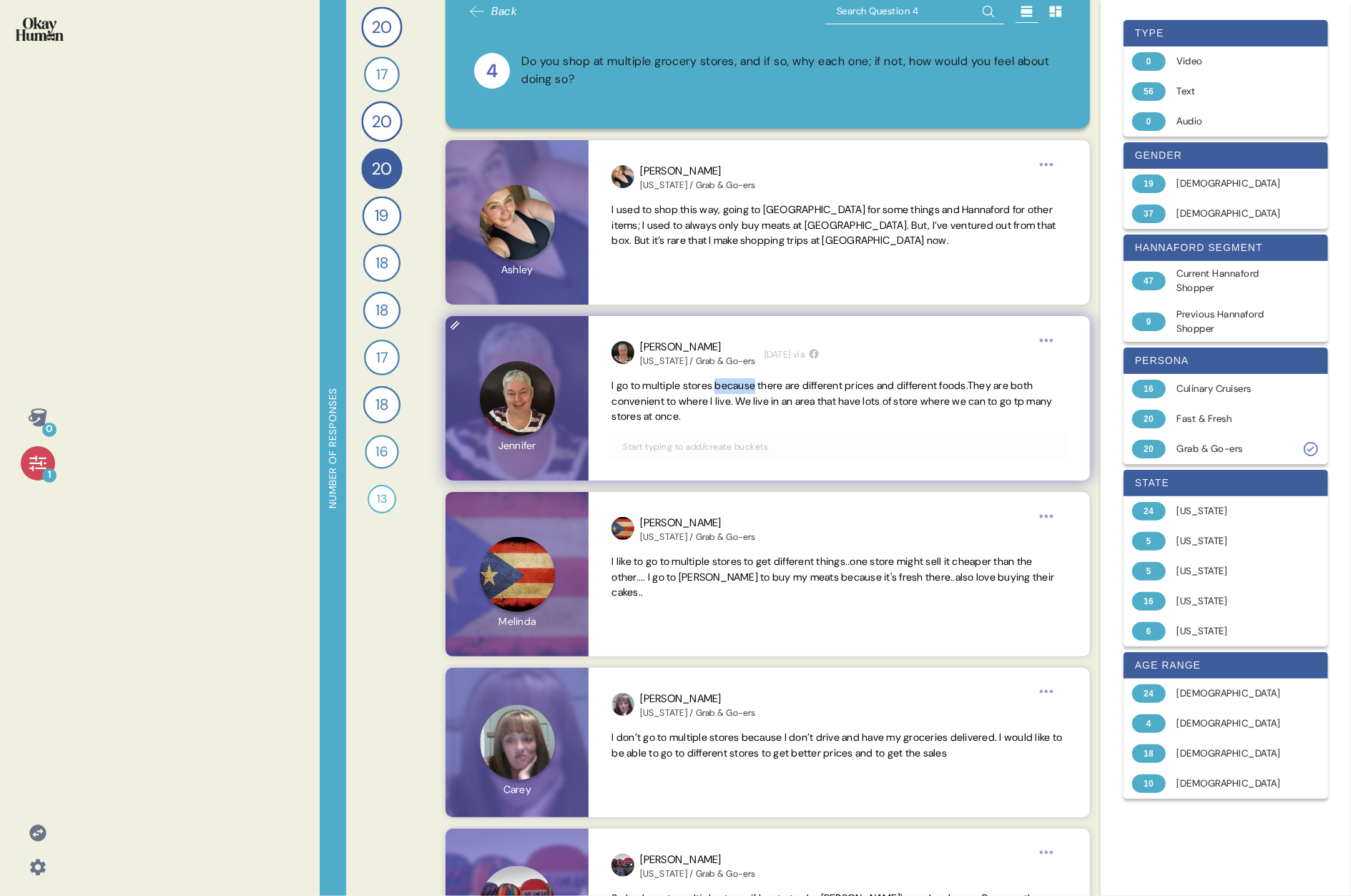
click at [691, 393] on span "I go to multiple stores because there are different prices and different foods.…" at bounding box center [839, 401] width 455 height 46
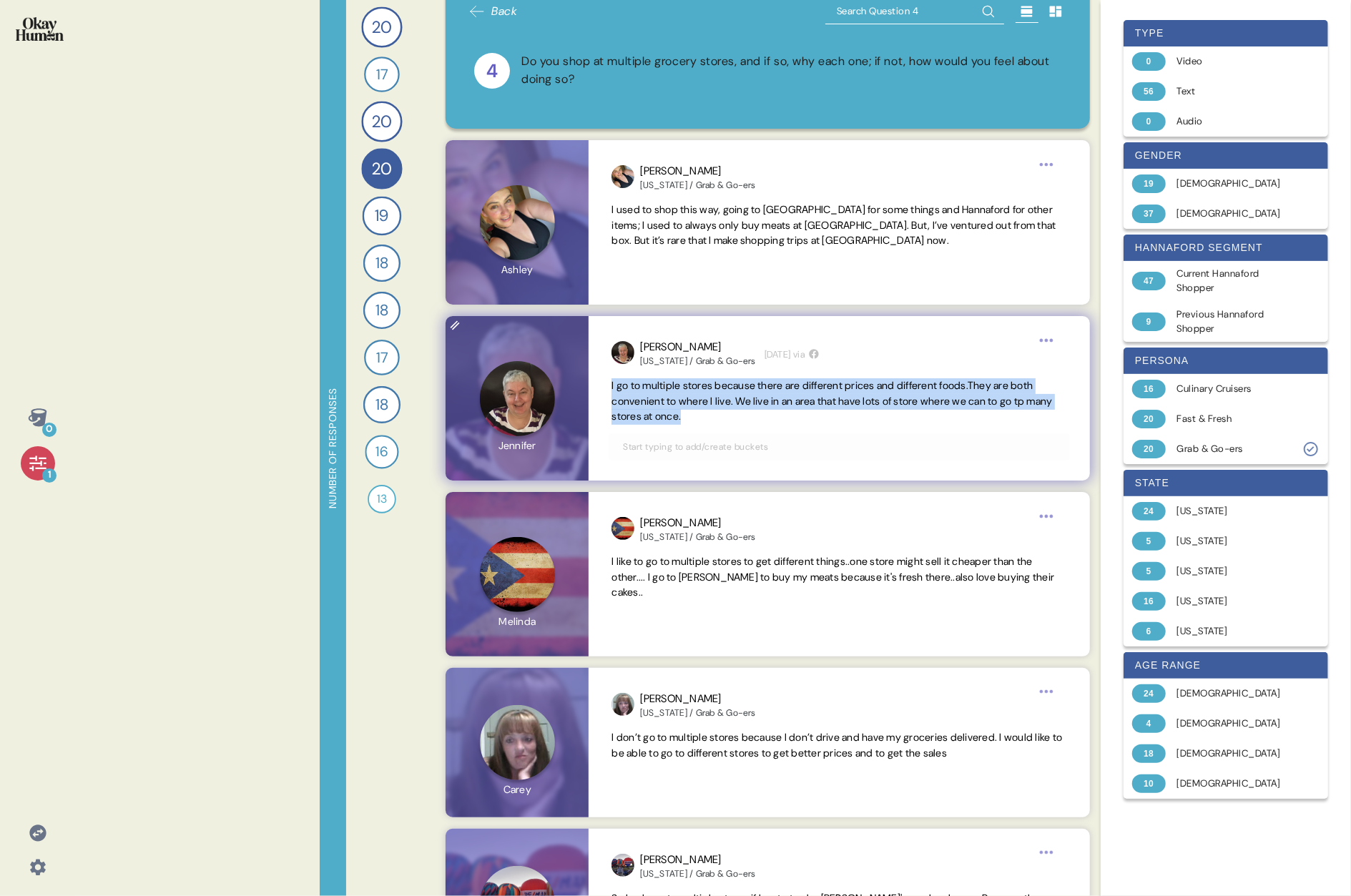
click at [691, 393] on span "I go to multiple stores because there are different prices and different foods.…" at bounding box center [839, 401] width 455 height 46
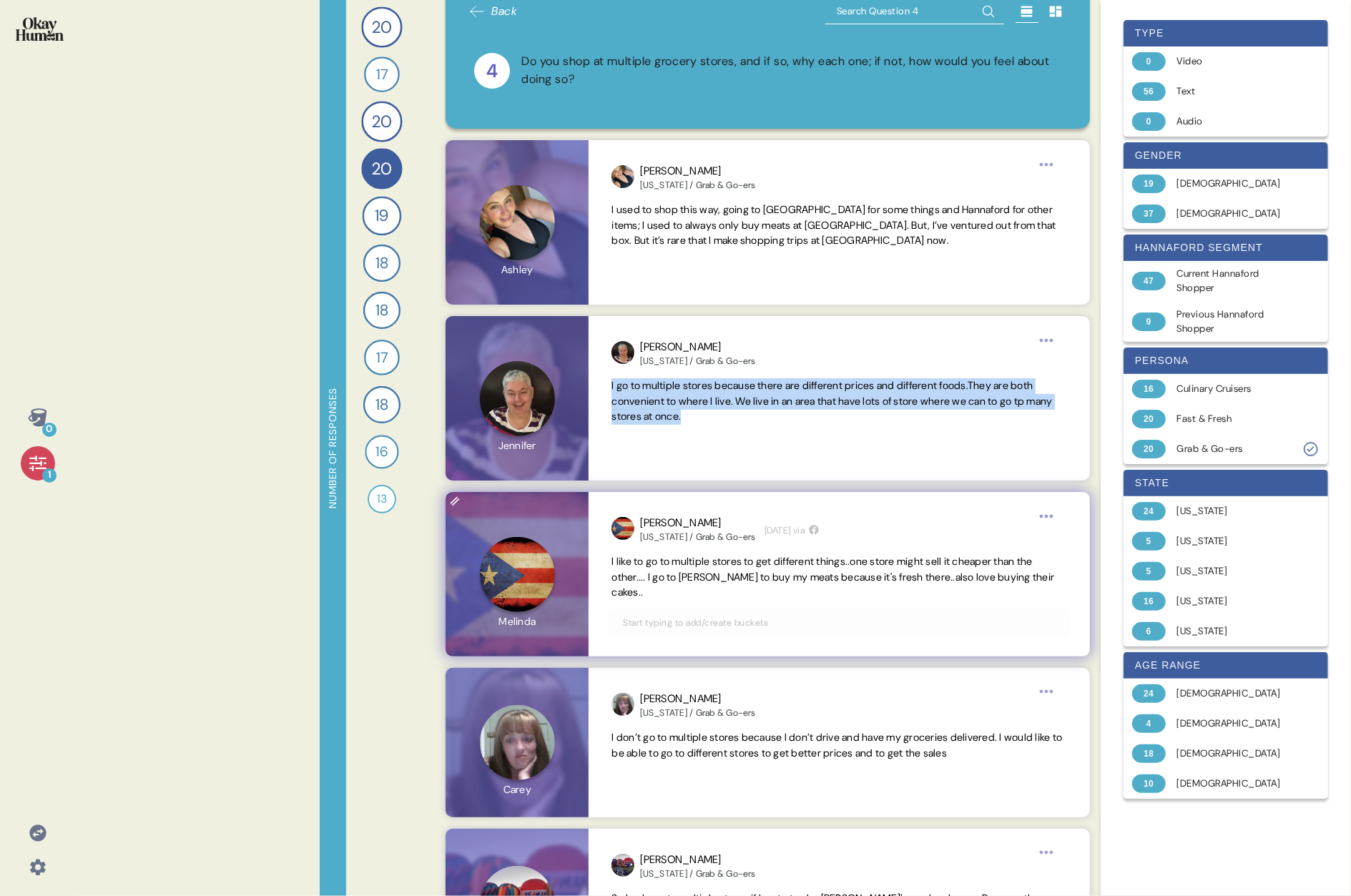
click at [684, 463] on span "I like to go to multiple stores to get different things..one store might sell i…" at bounding box center [832, 577] width 443 height 44
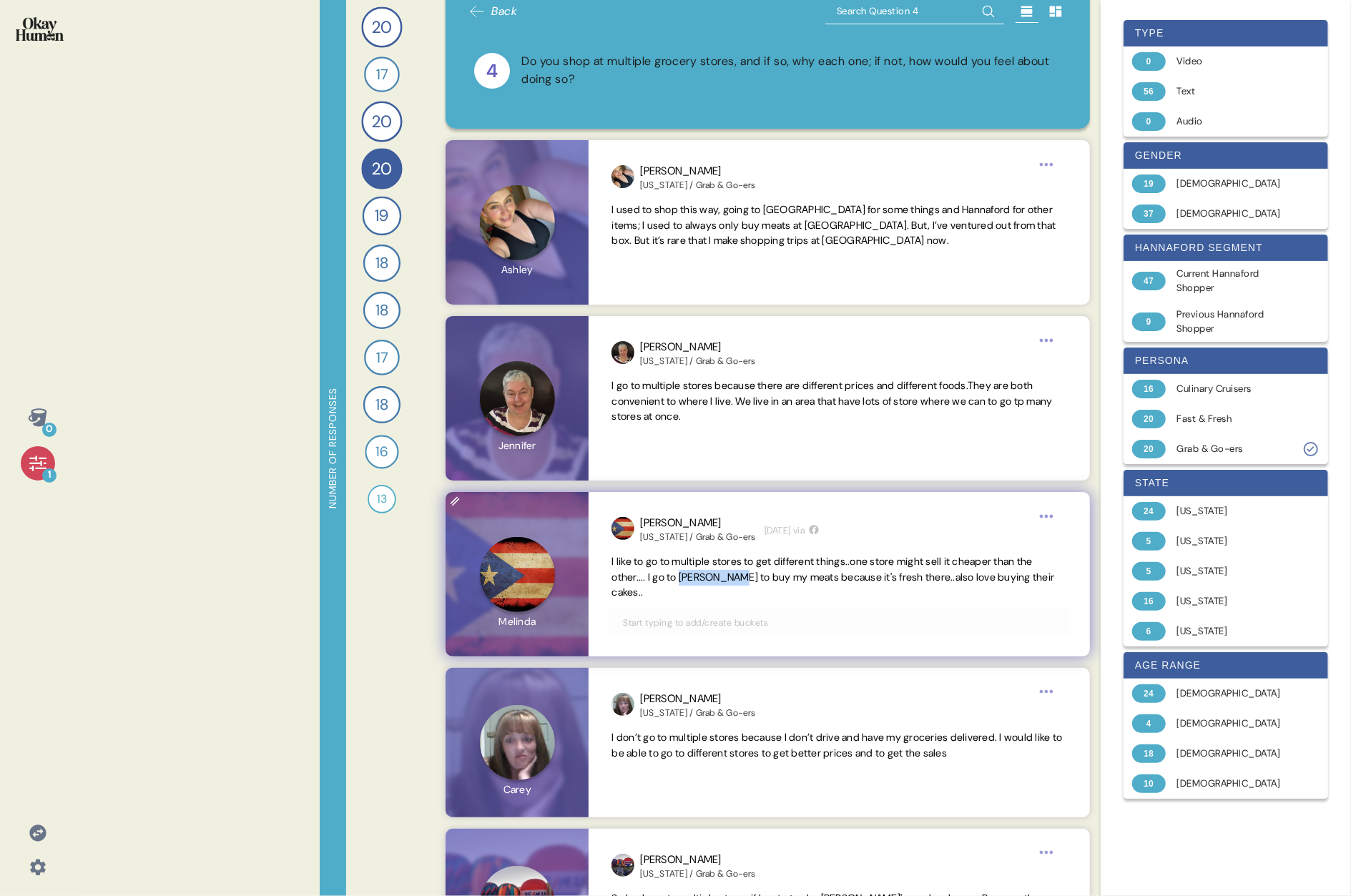
click at [684, 463] on span "I like to go to multiple stores to get different things..one store might sell i…" at bounding box center [832, 577] width 443 height 44
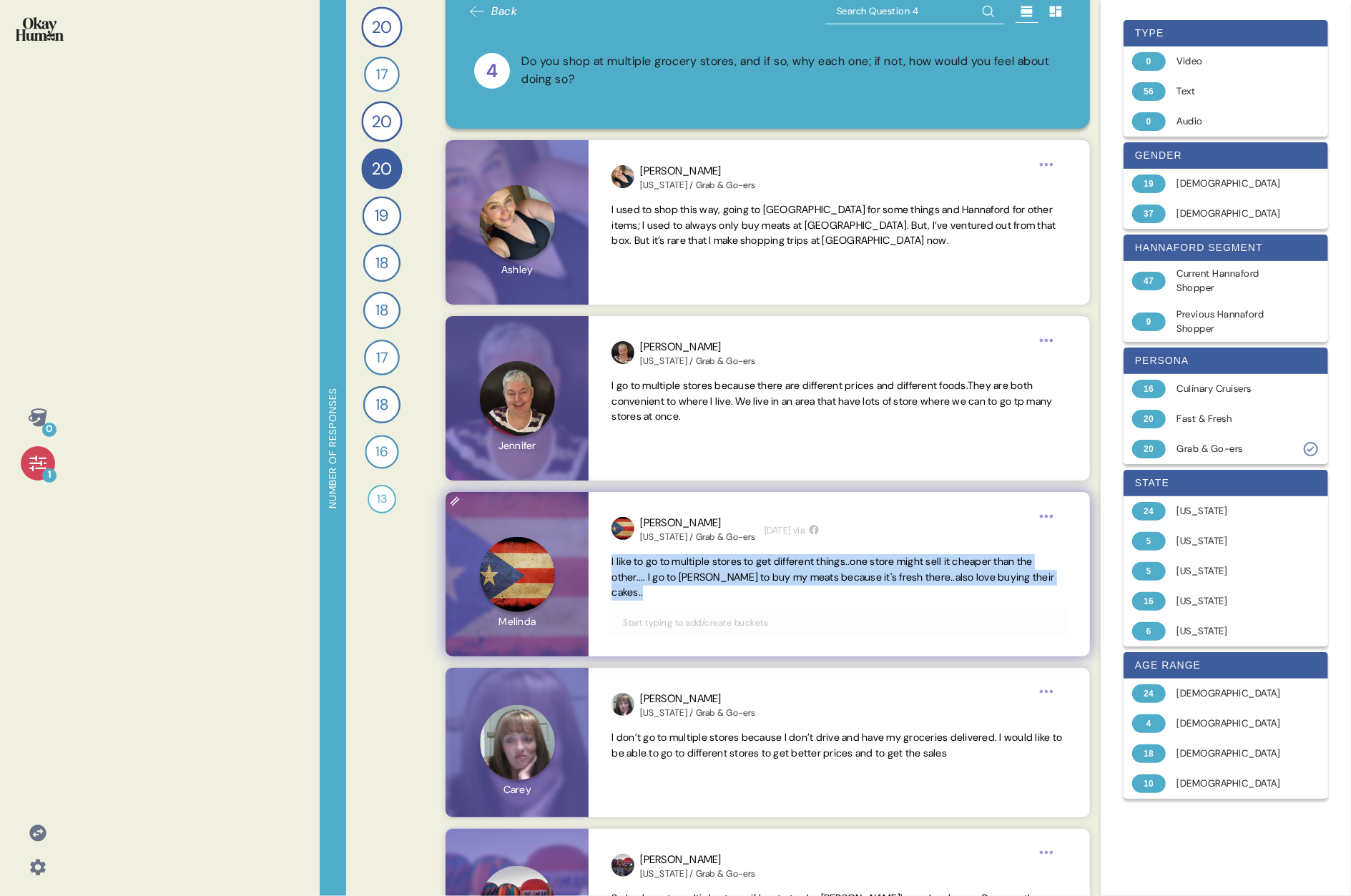
click at [684, 463] on span "I like to go to multiple stores to get different things..one store might sell i…" at bounding box center [832, 577] width 443 height 44
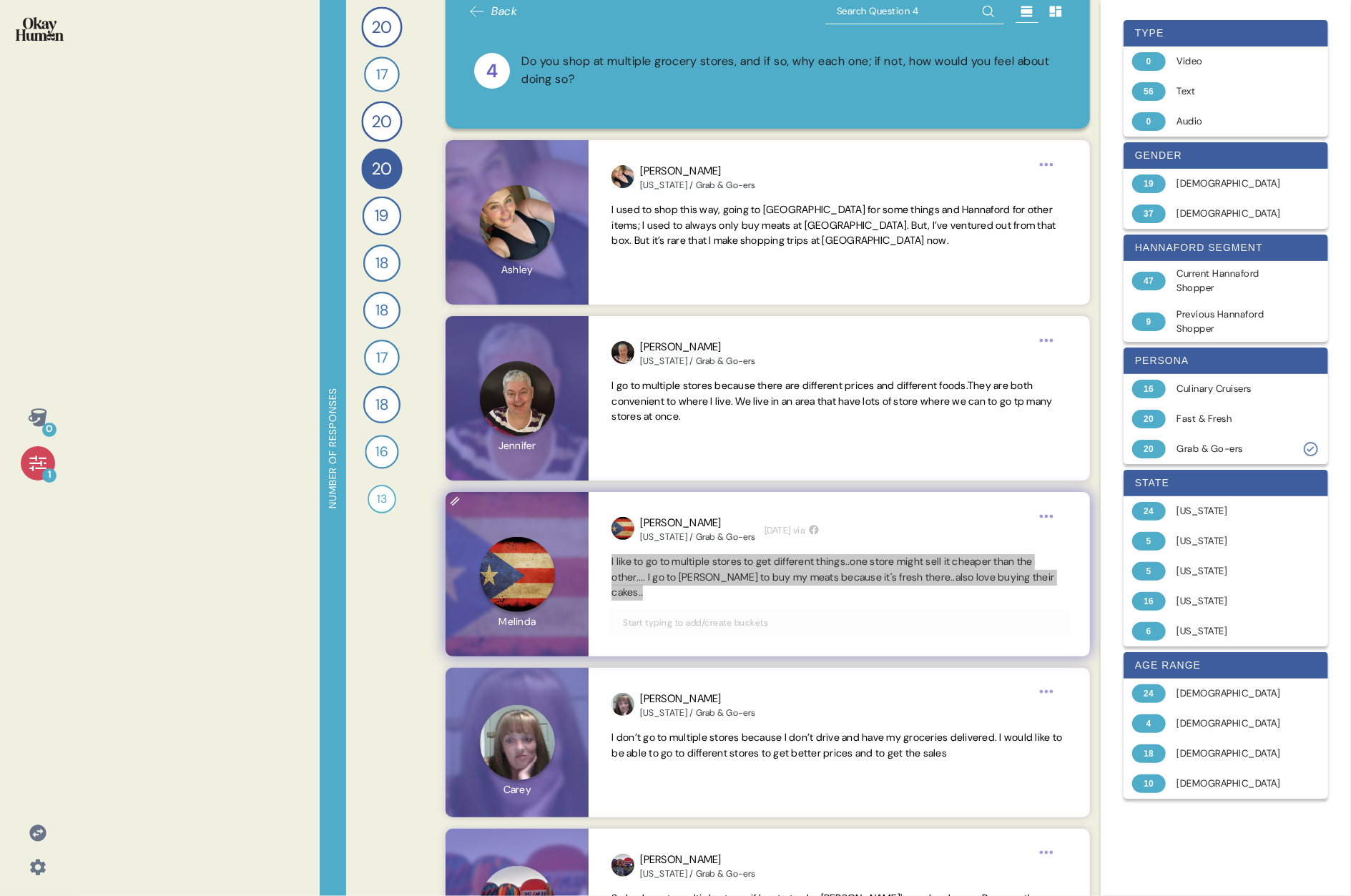
scroll to position [255, 0]
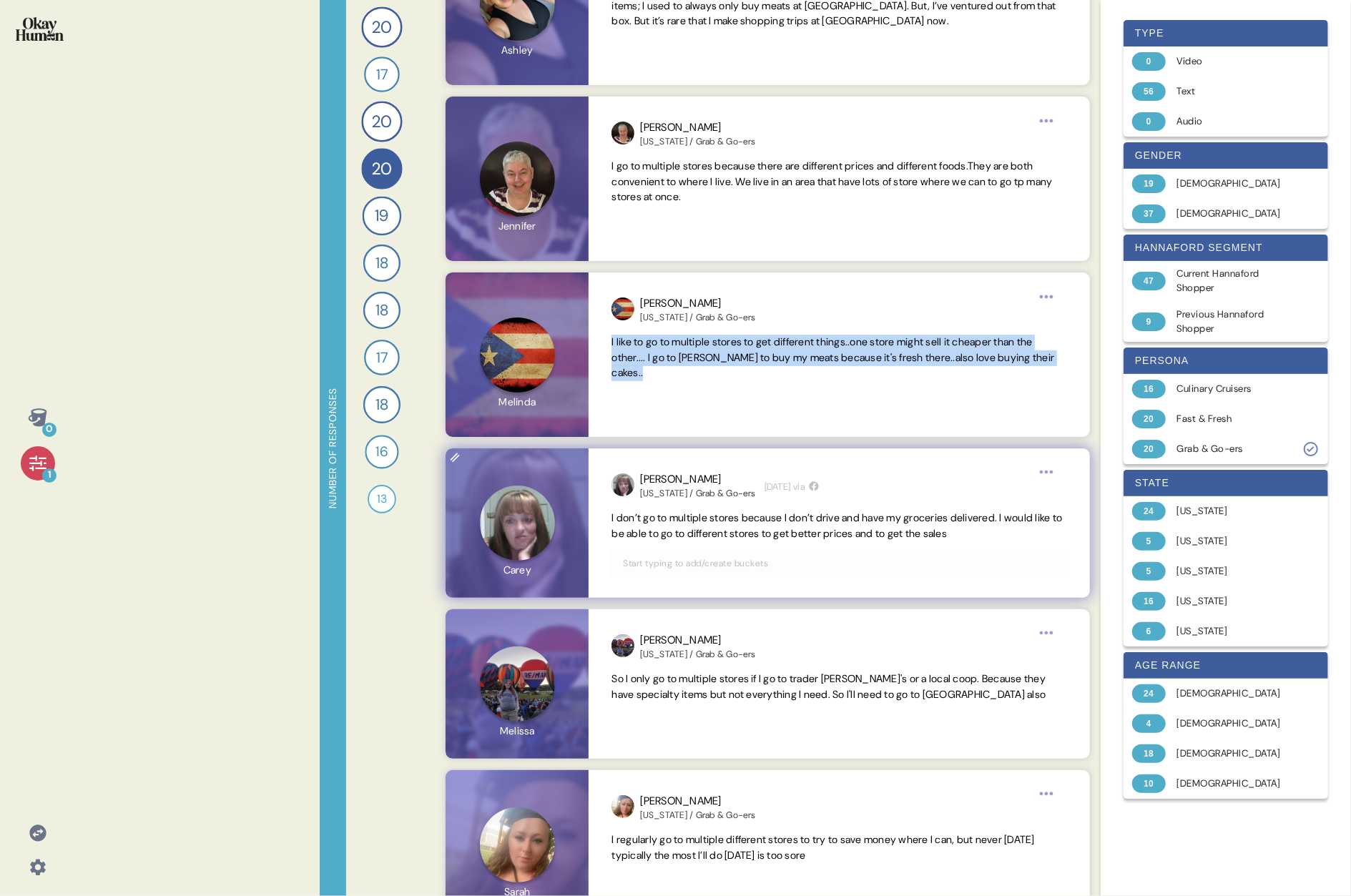
click at [691, 463] on span "I don’t go to multiple stores because I don’t drive and have my groceries deliv…" at bounding box center [837, 525] width 451 height 28
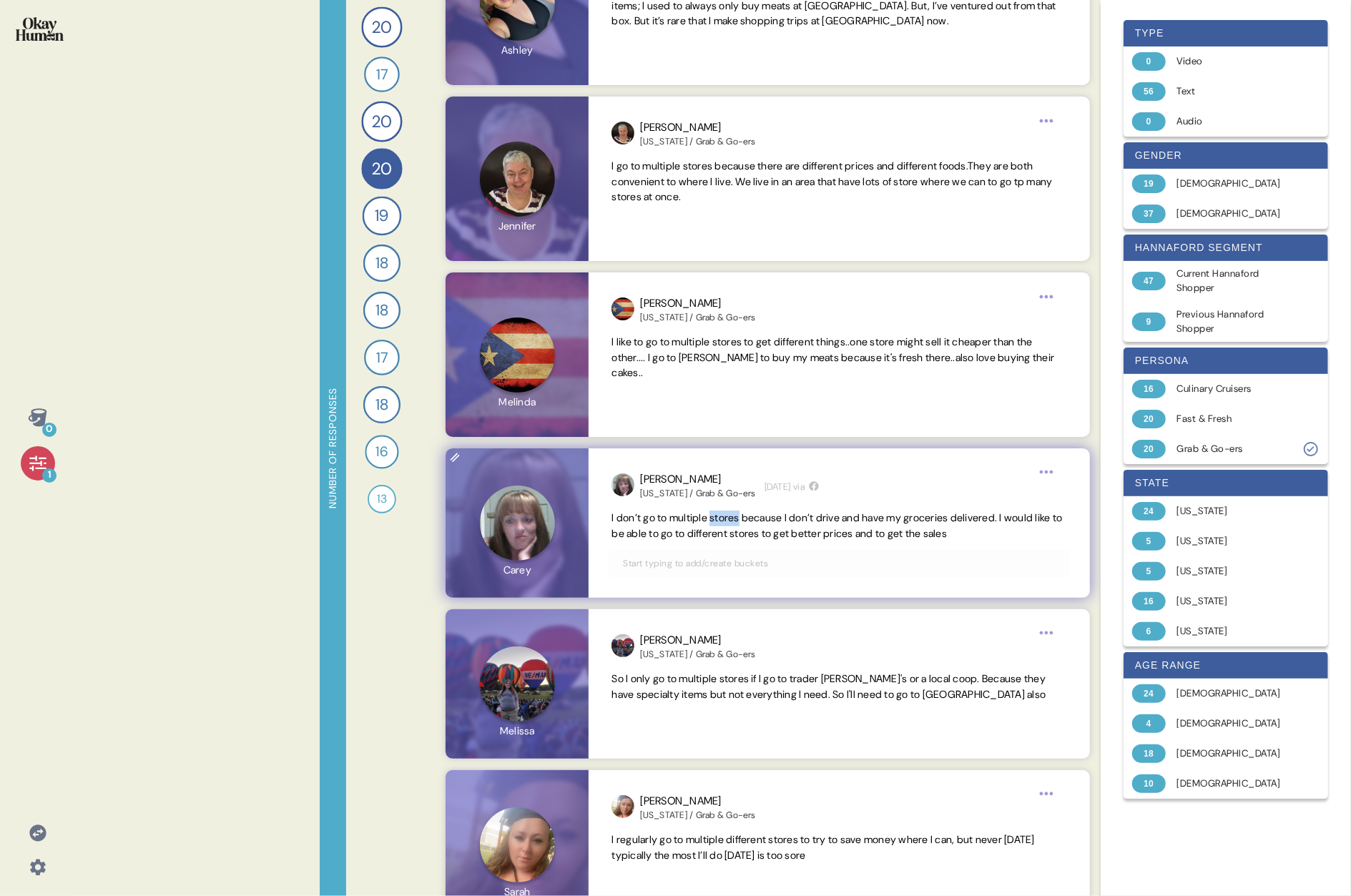
click at [691, 463] on span "I don’t go to multiple stores because I don’t drive and have my groceries deliv…" at bounding box center [837, 525] width 451 height 28
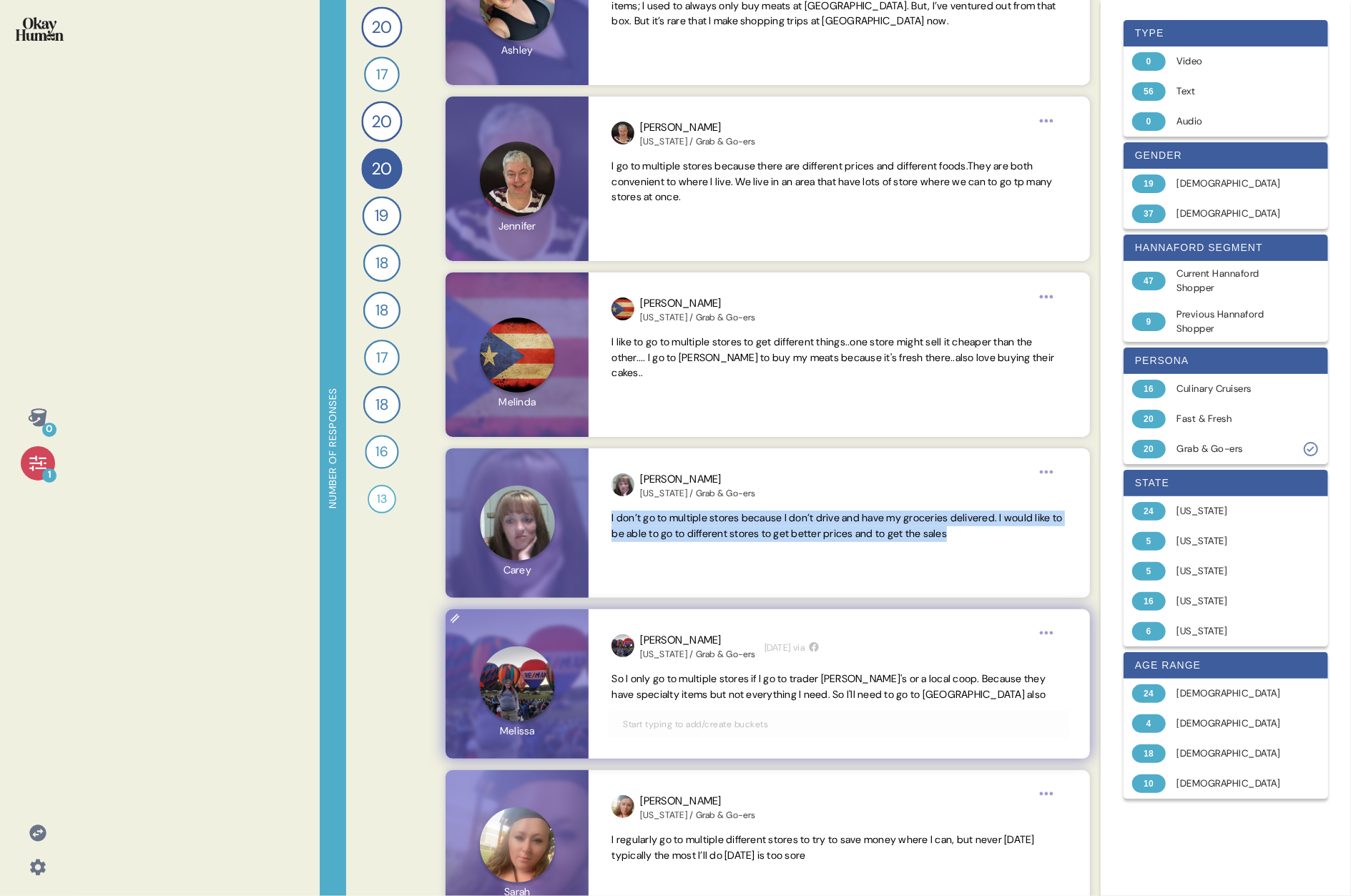
click at [691, 463] on span "So I only go to multiple stores if I go to trader [PERSON_NAME]'s or a local co…" at bounding box center [829, 687] width 434 height 28
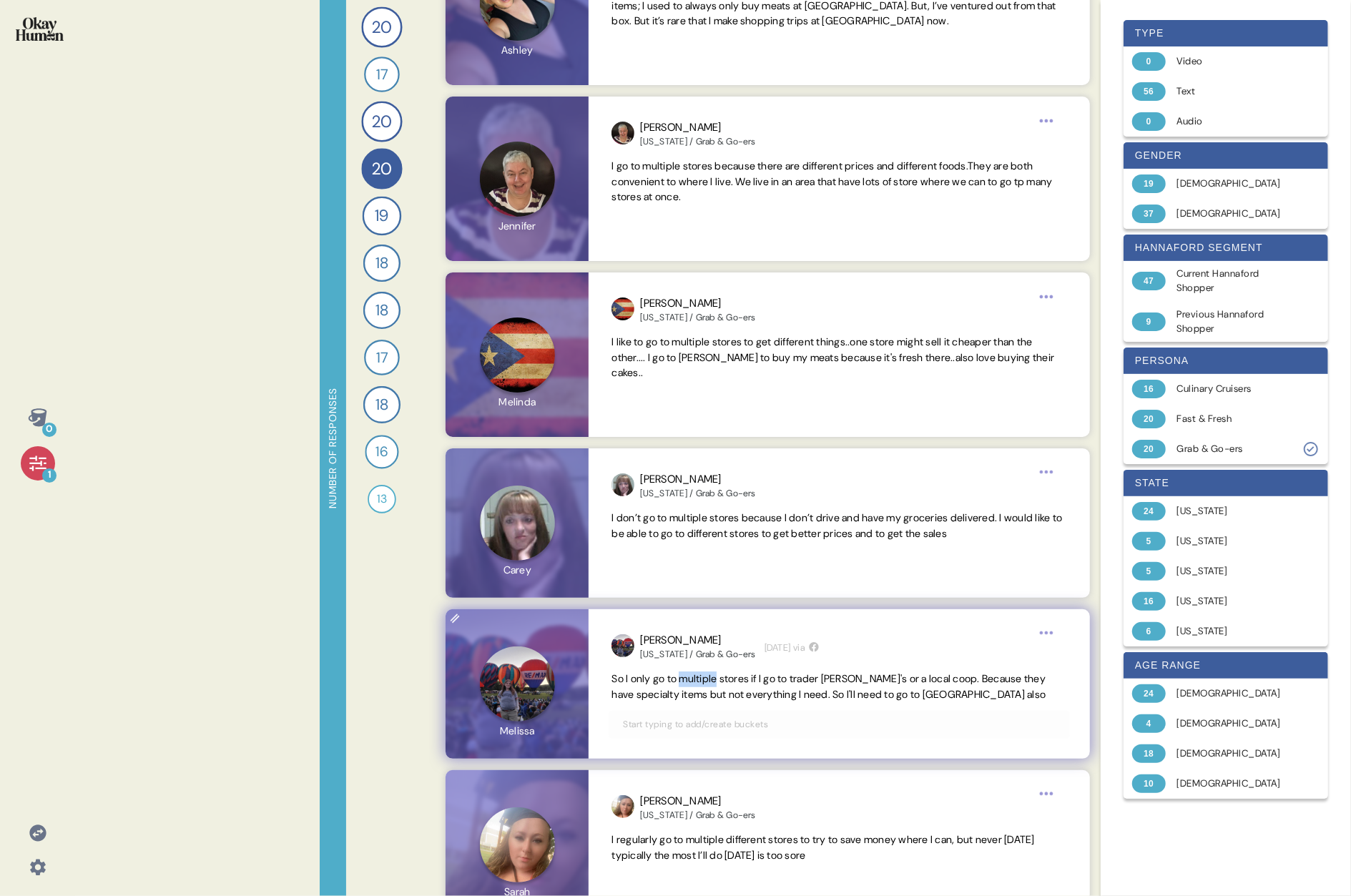
click at [691, 463] on span "So I only go to multiple stores if I go to trader [PERSON_NAME]'s or a local co…" at bounding box center [829, 687] width 434 height 28
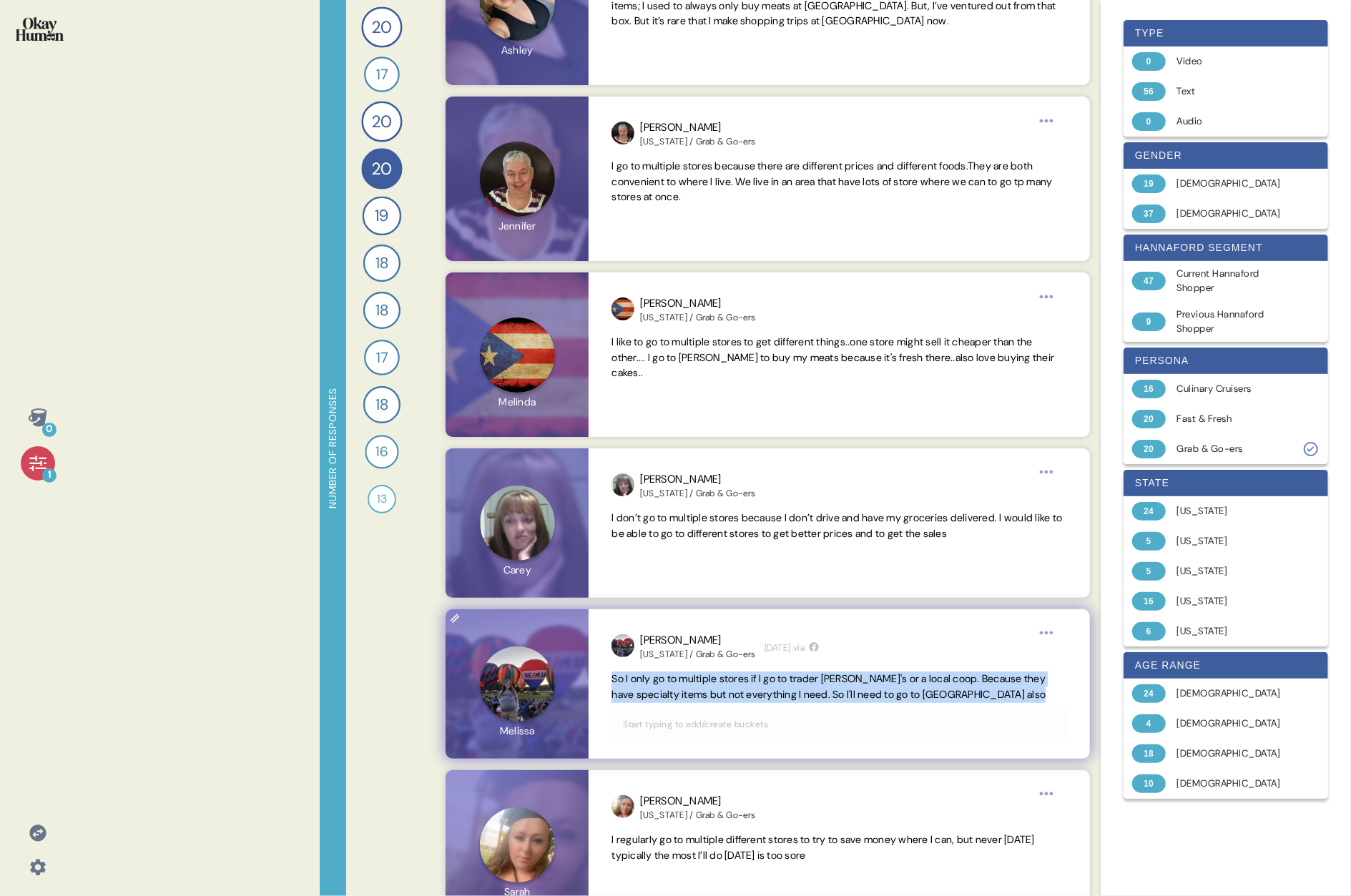
click at [691, 463] on span "So I only go to multiple stores if I go to trader [PERSON_NAME]'s or a local co…" at bounding box center [829, 687] width 434 height 28
click at [691, 463] on span "So I only go to multiple stores if I go to trader [PERSON_NAME]'s or a local co…" at bounding box center [839, 687] width 455 height 31
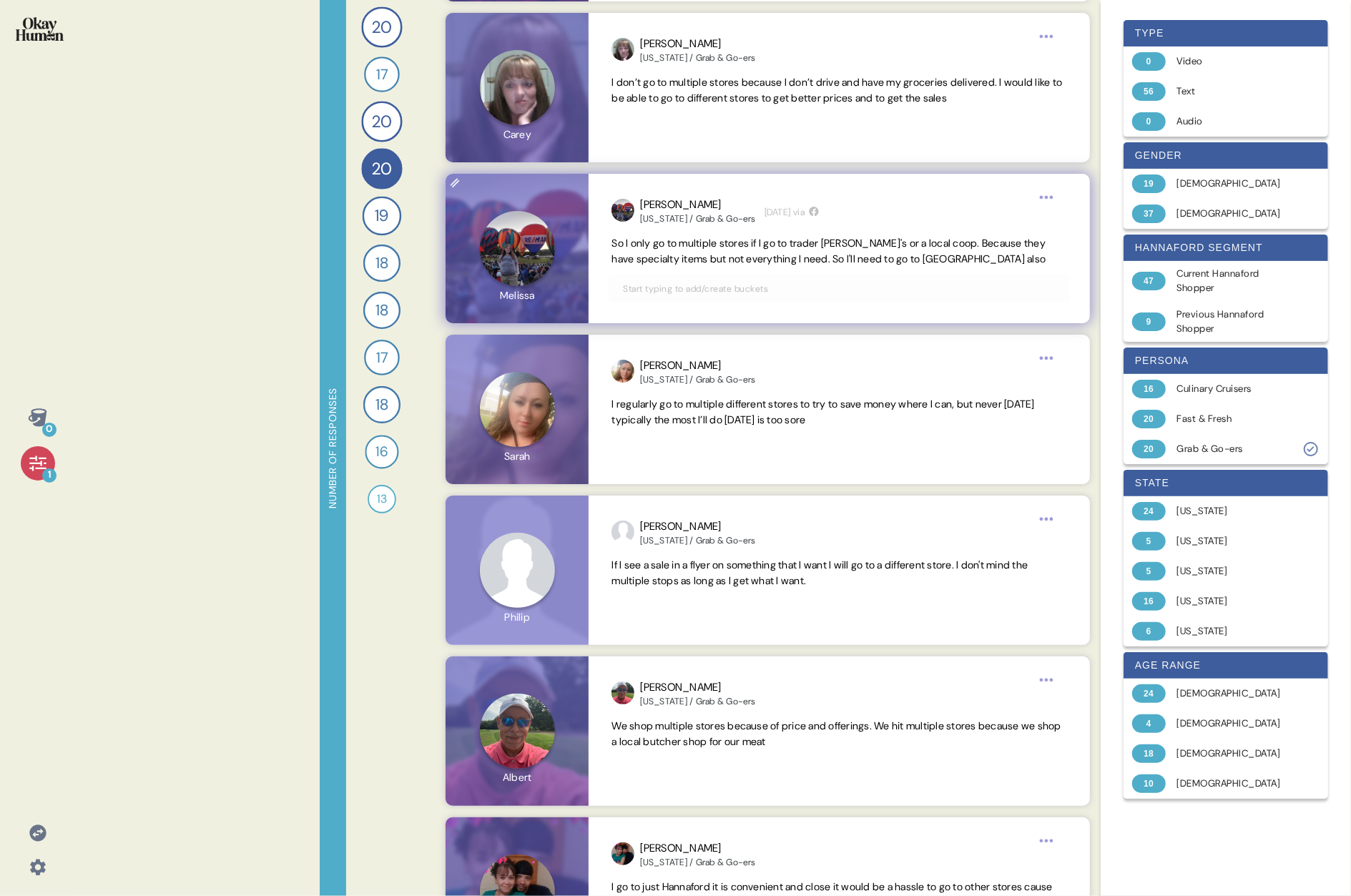
scroll to position [826, 0]
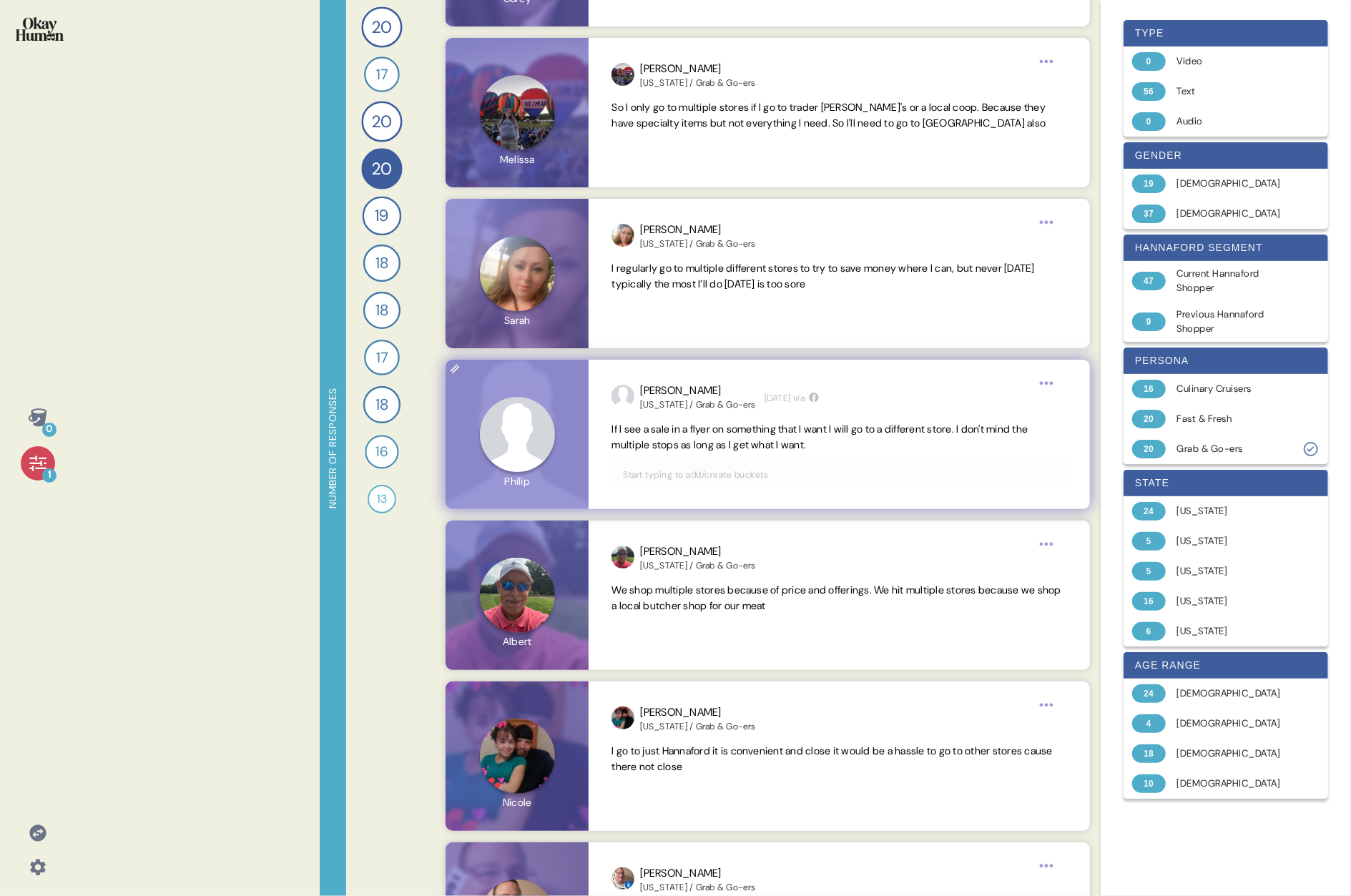
click at [691, 433] on span "If I see a sale in a flyer on something that I want I will go to a different st…" at bounding box center [819, 437] width 416 height 28
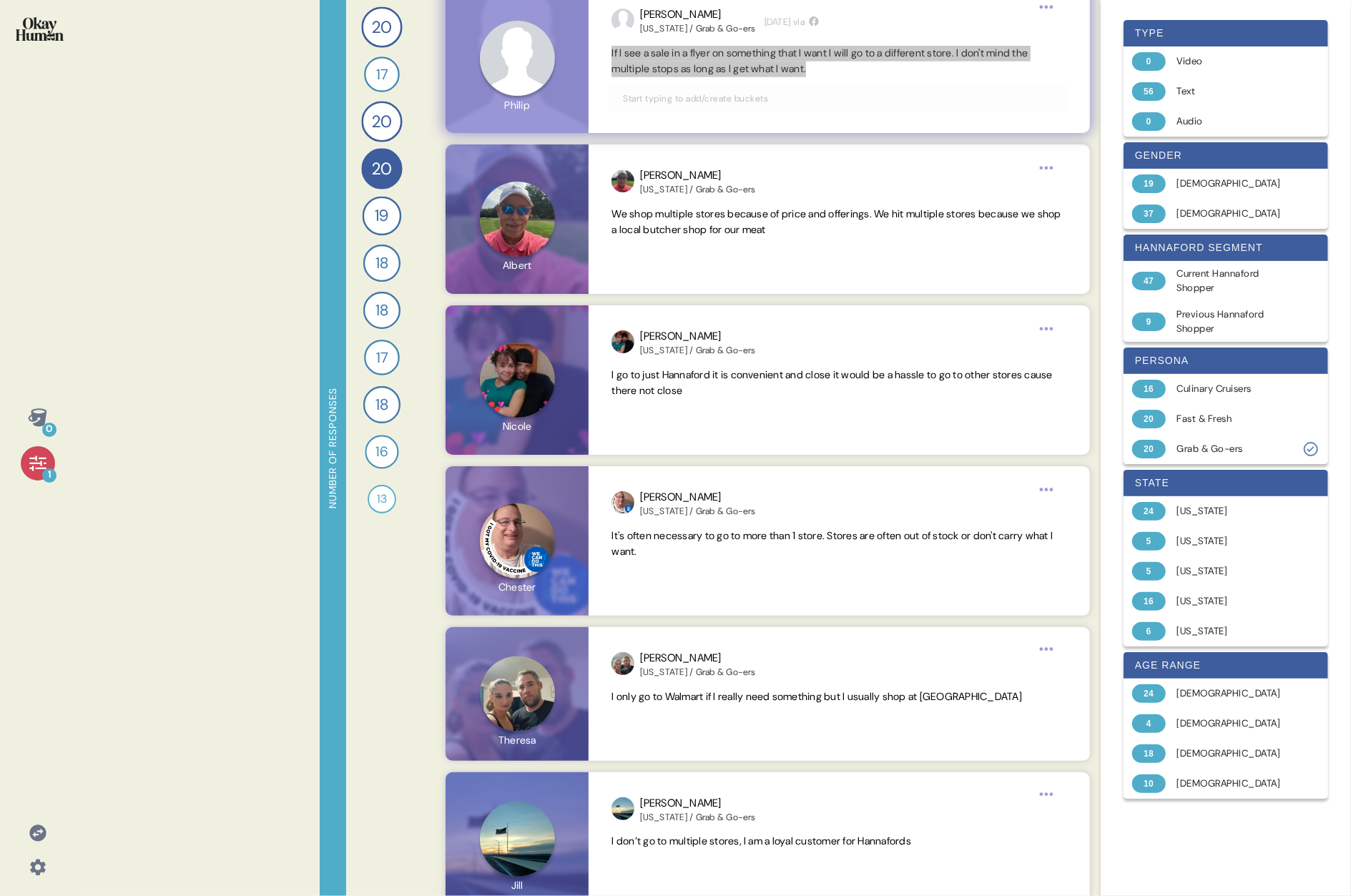
scroll to position [1273, 0]
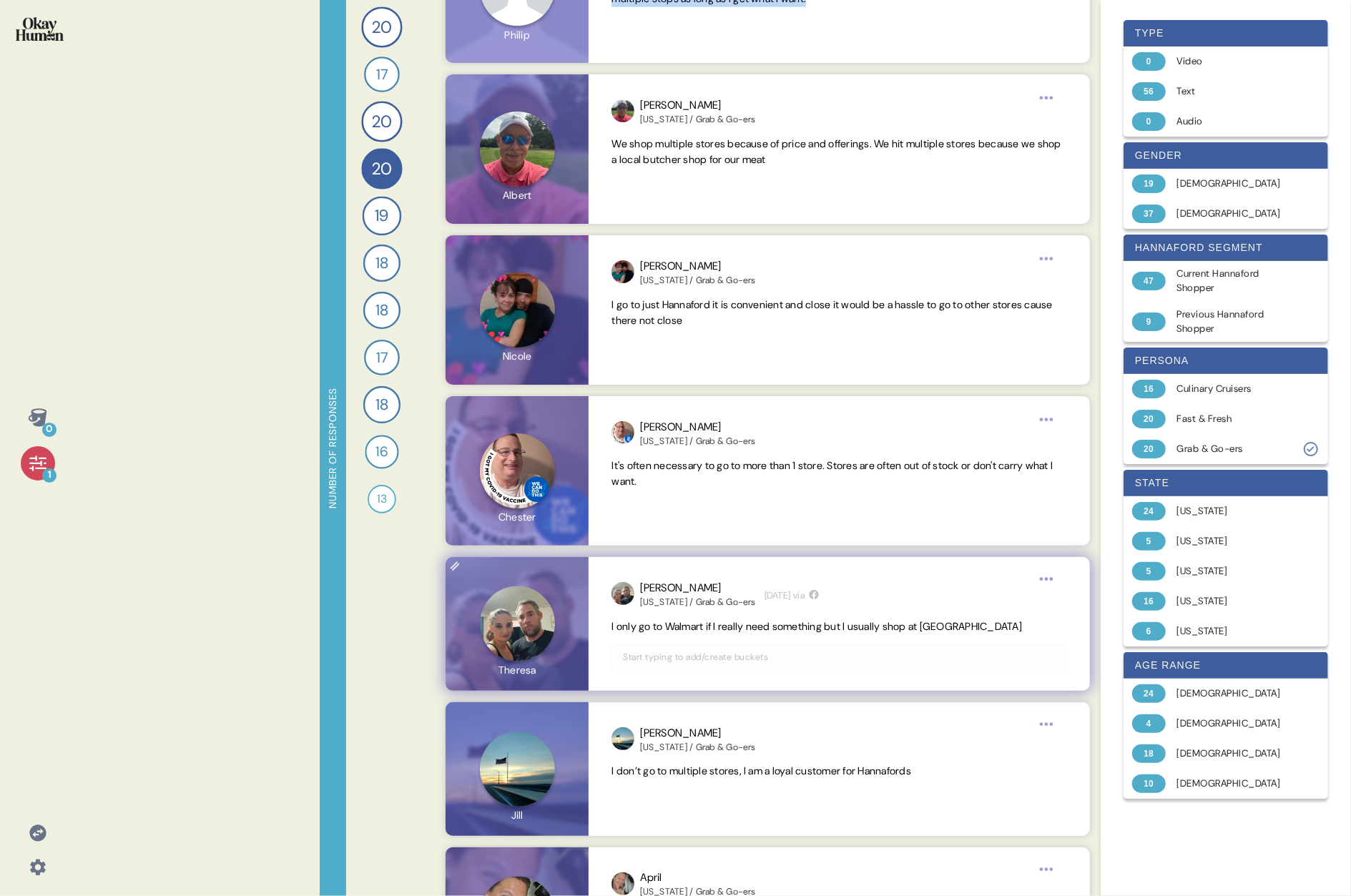
click at [691, 463] on span "I only go to Walmart if I really need something but I usually shop at [GEOGRAPH…" at bounding box center [816, 626] width 411 height 13
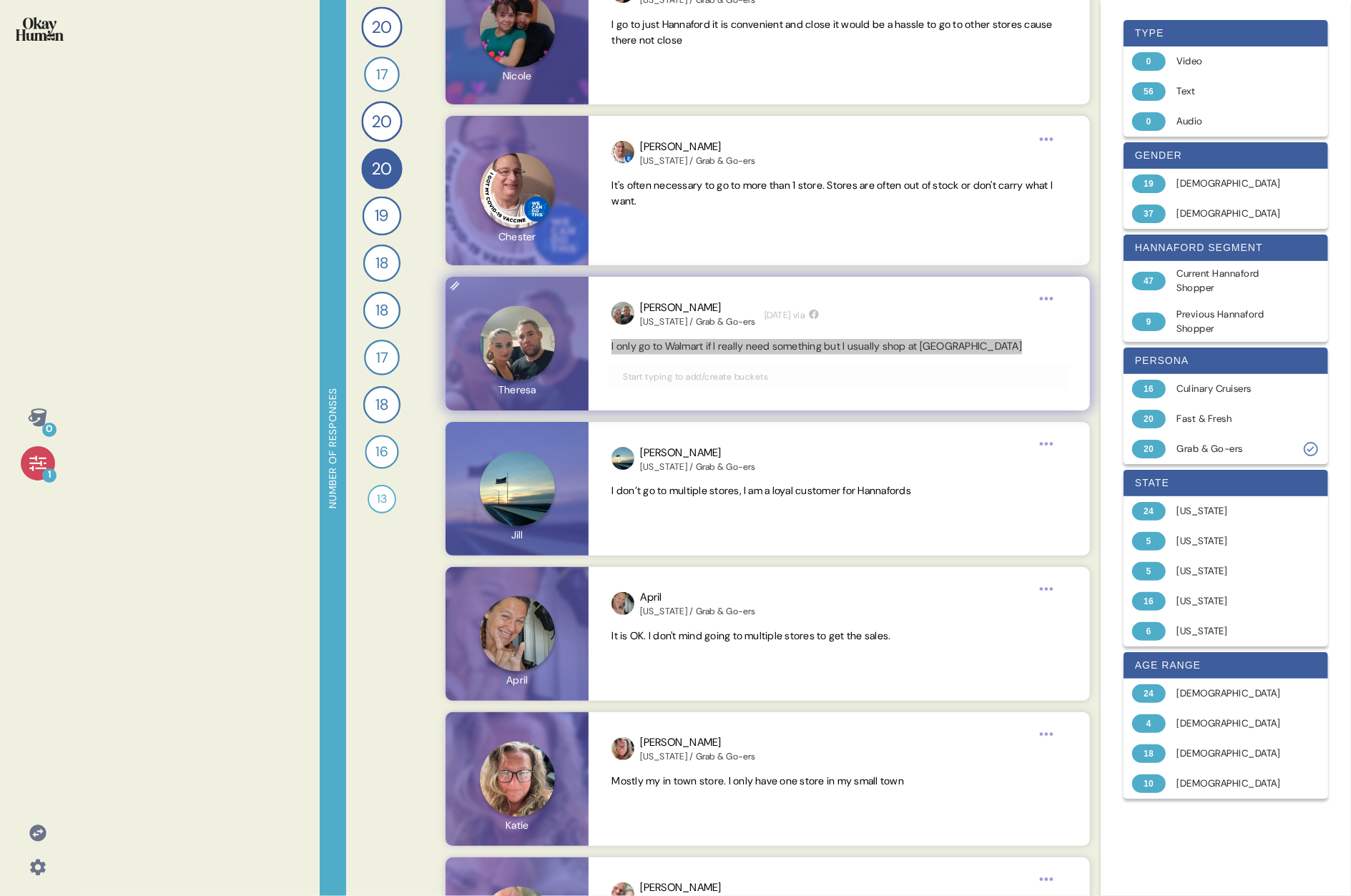
scroll to position [1560, 0]
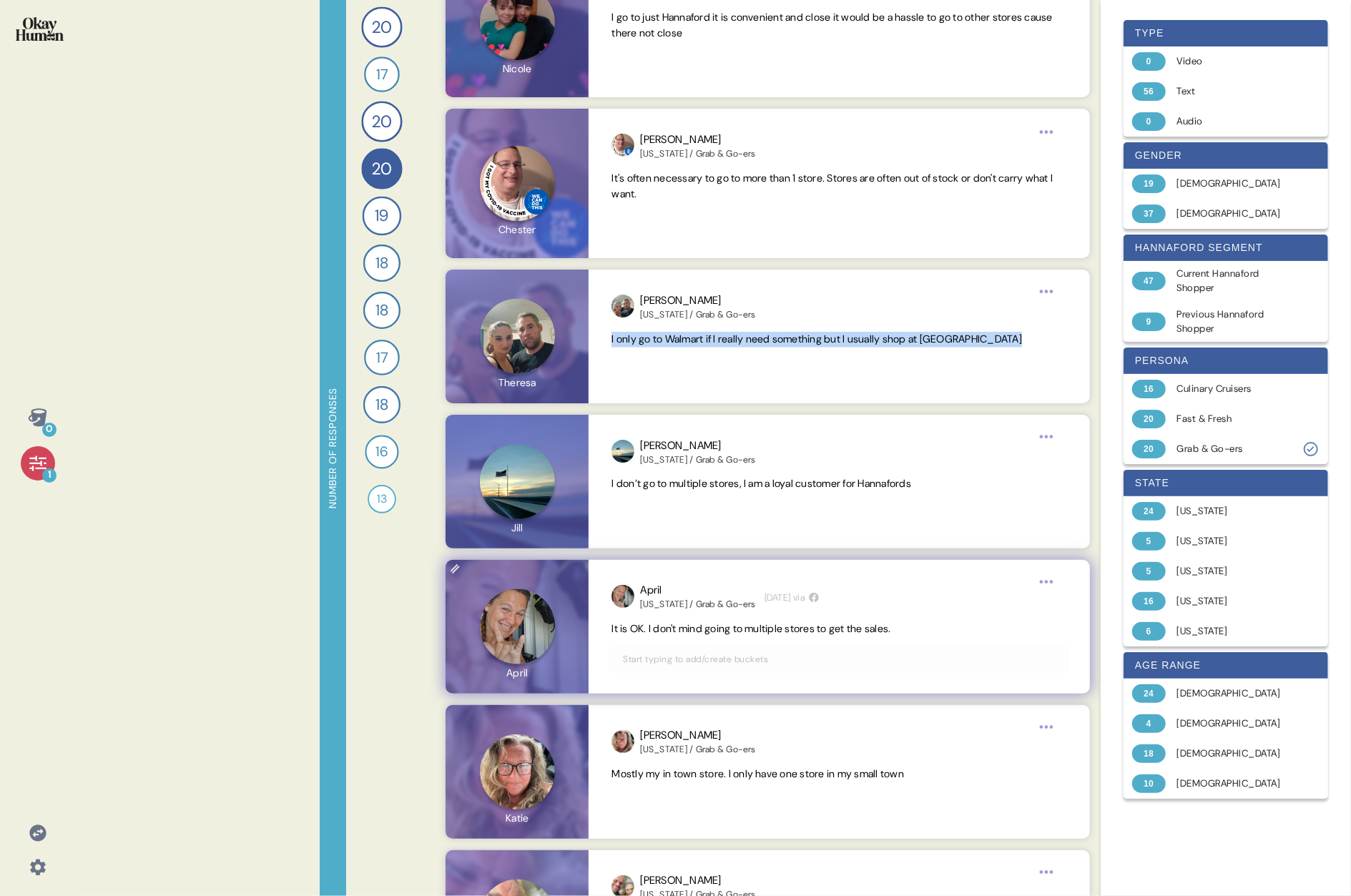
click at [691, 463] on span "It is OK. I don't mind going to multiple stores to get the sales." at bounding box center [751, 629] width 279 height 13
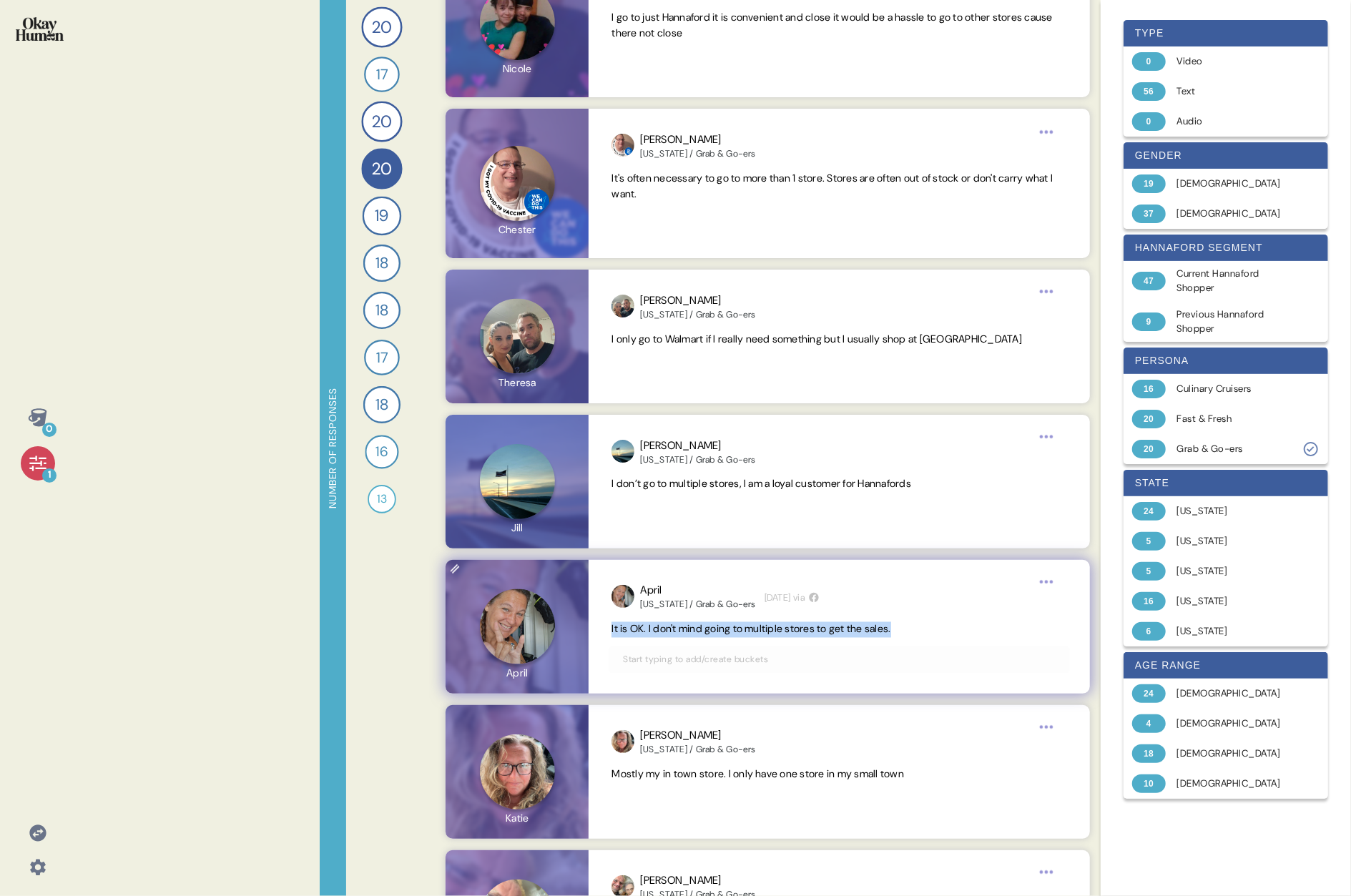
click at [691, 463] on span "It is OK. I don't mind going to multiple stores to get the sales." at bounding box center [751, 629] width 279 height 13
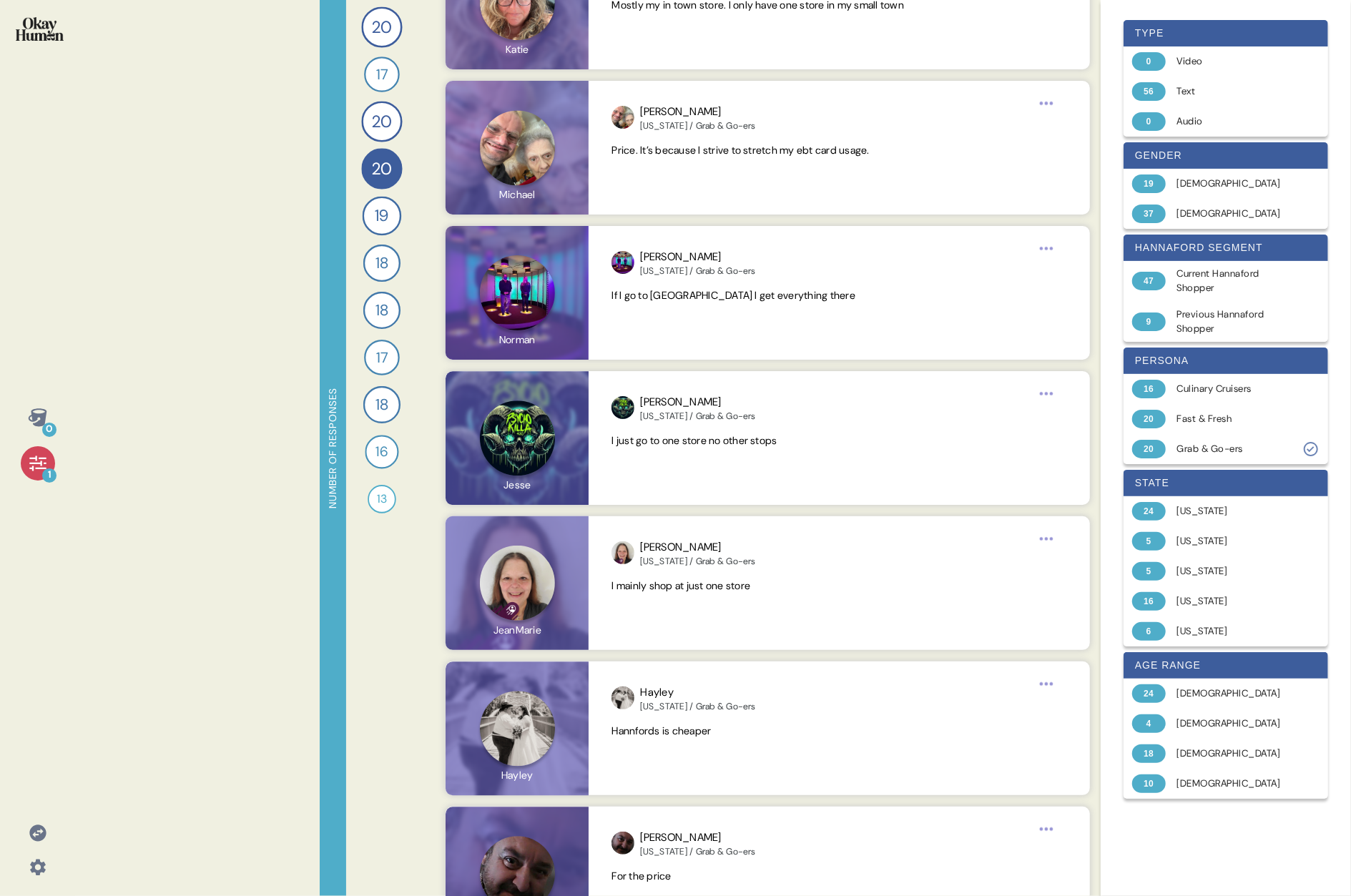
scroll to position [2385, 0]
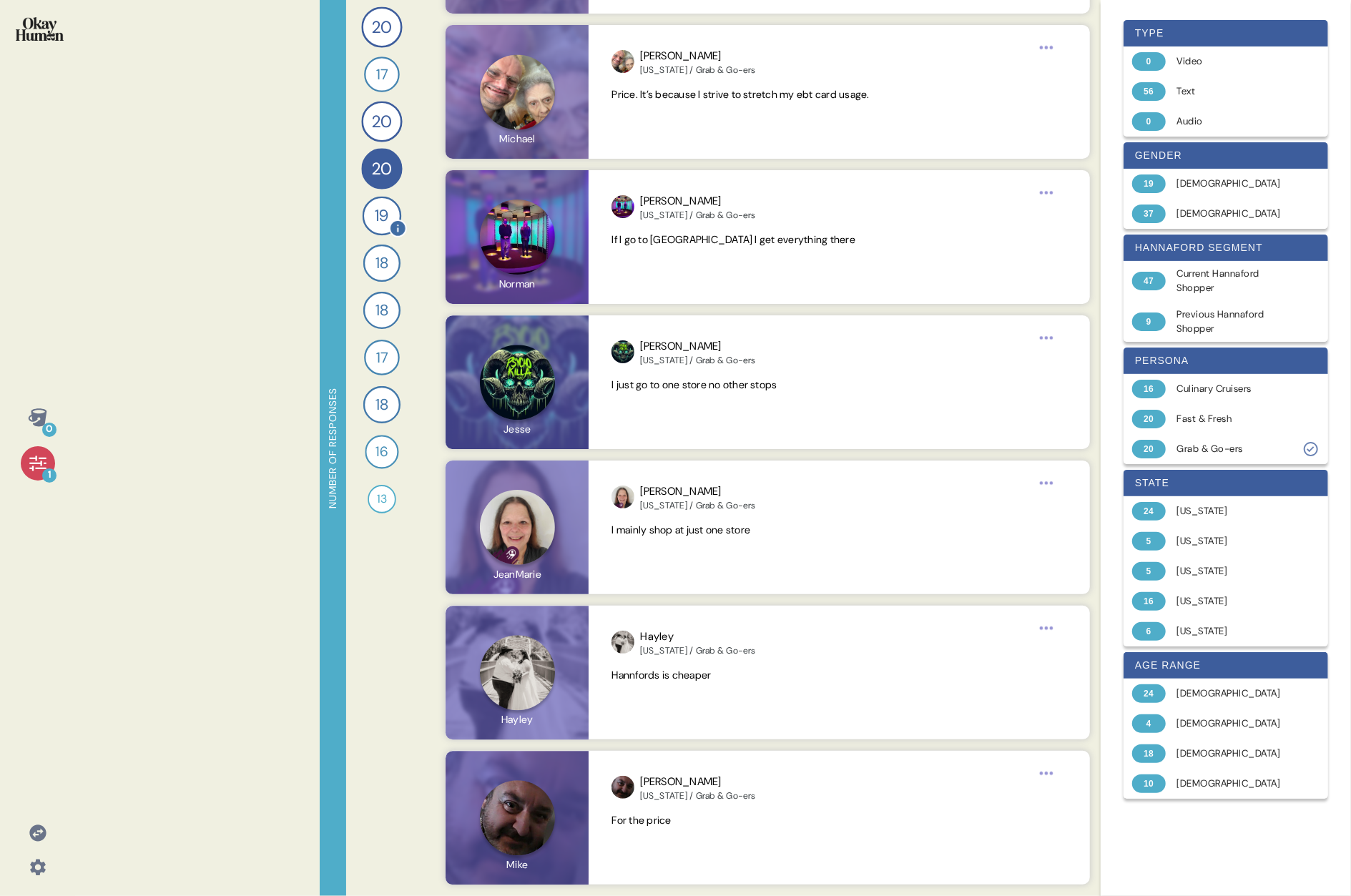
click at [376, 215] on span "19" at bounding box center [381, 216] width 14 height 24
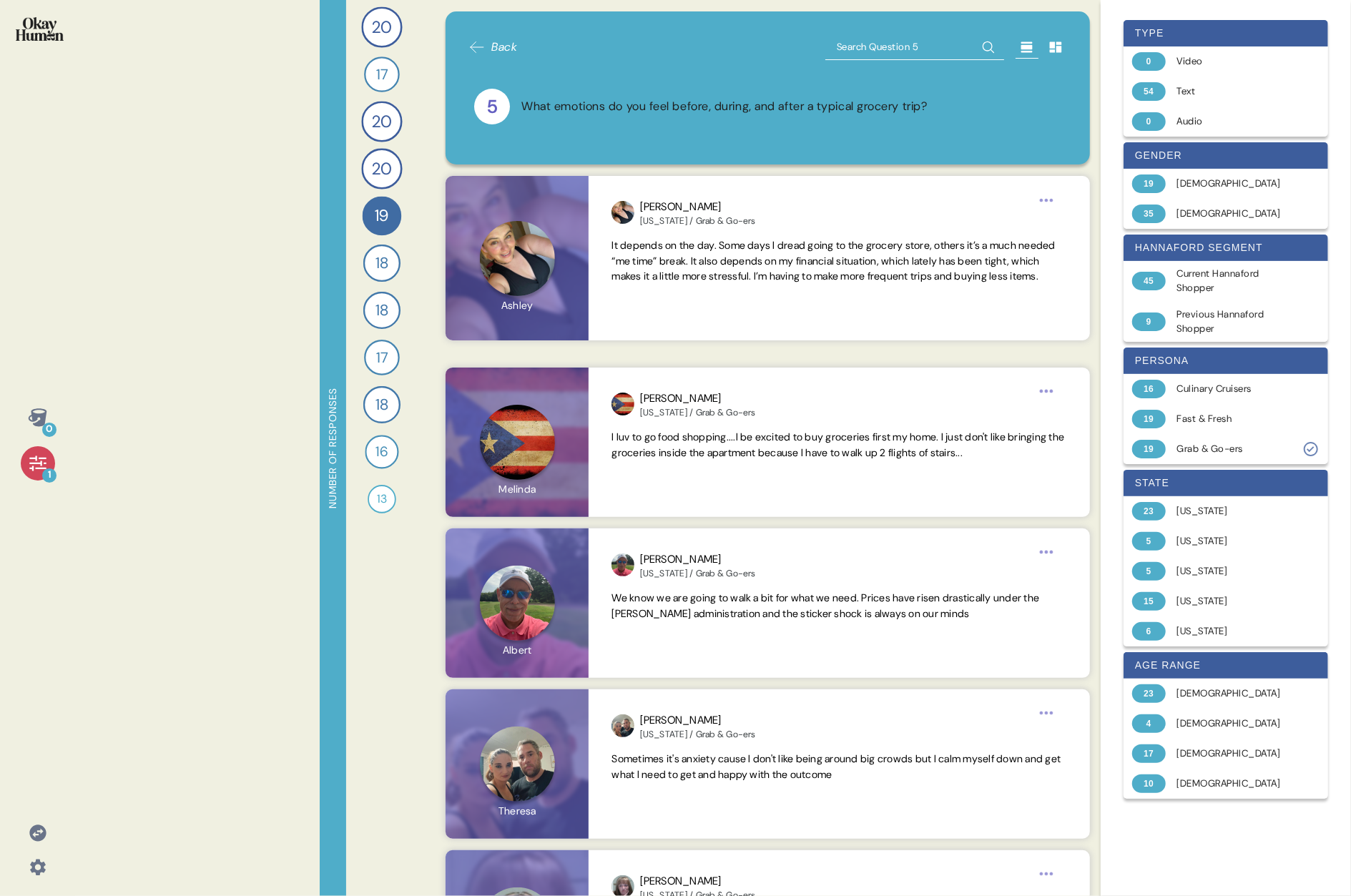
drag, startPoint x: 644, startPoint y: 105, endPoint x: 602, endPoint y: 106, distance: 42.0
click at [644, 105] on div "What emotions do you feel before, during, and after a typical grocery trip?" at bounding box center [724, 106] width 406 height 18
drag, startPoint x: 520, startPoint y: 106, endPoint x: 996, endPoint y: 108, distance: 476.0
click at [691, 108] on div "5 What emotions do you feel before, during, and after a typical grocery trip?" at bounding box center [768, 106] width 587 height 36
click at [691, 394] on div "Culinary Cruisers" at bounding box center [1234, 388] width 114 height 14
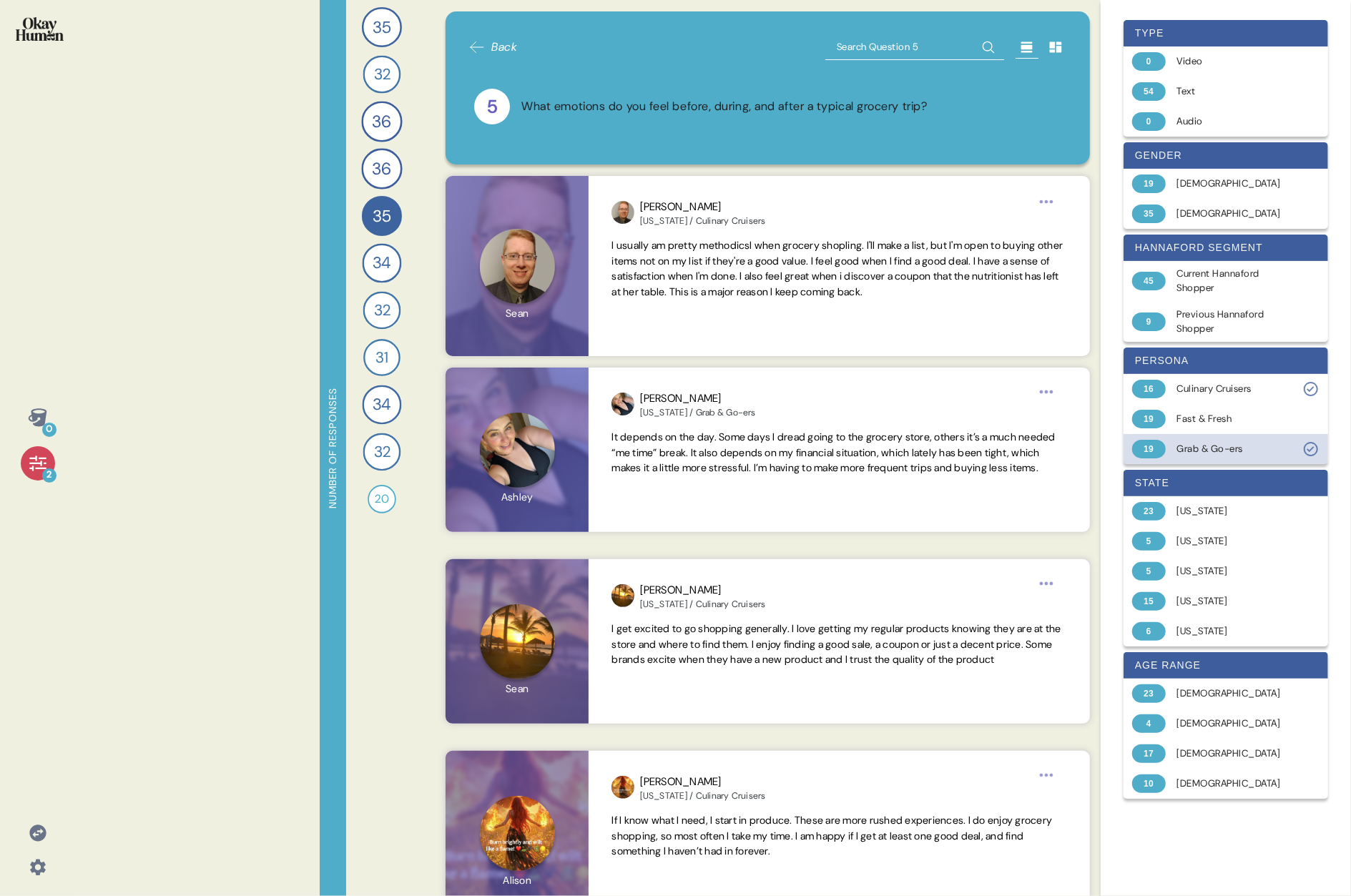
click at [691, 447] on div "Grab & Go-ers" at bounding box center [1234, 448] width 114 height 14
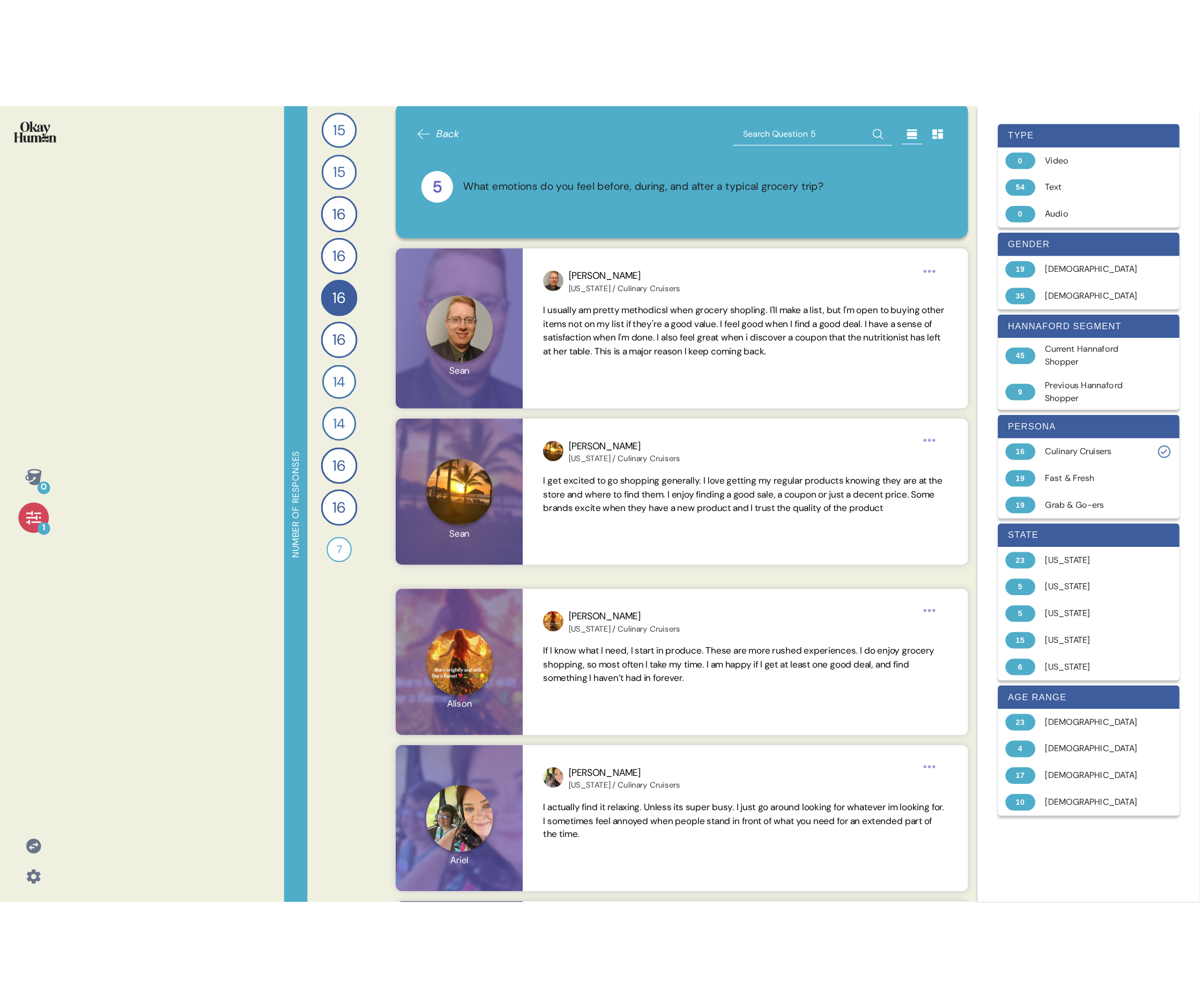
scroll to position [0, 0]
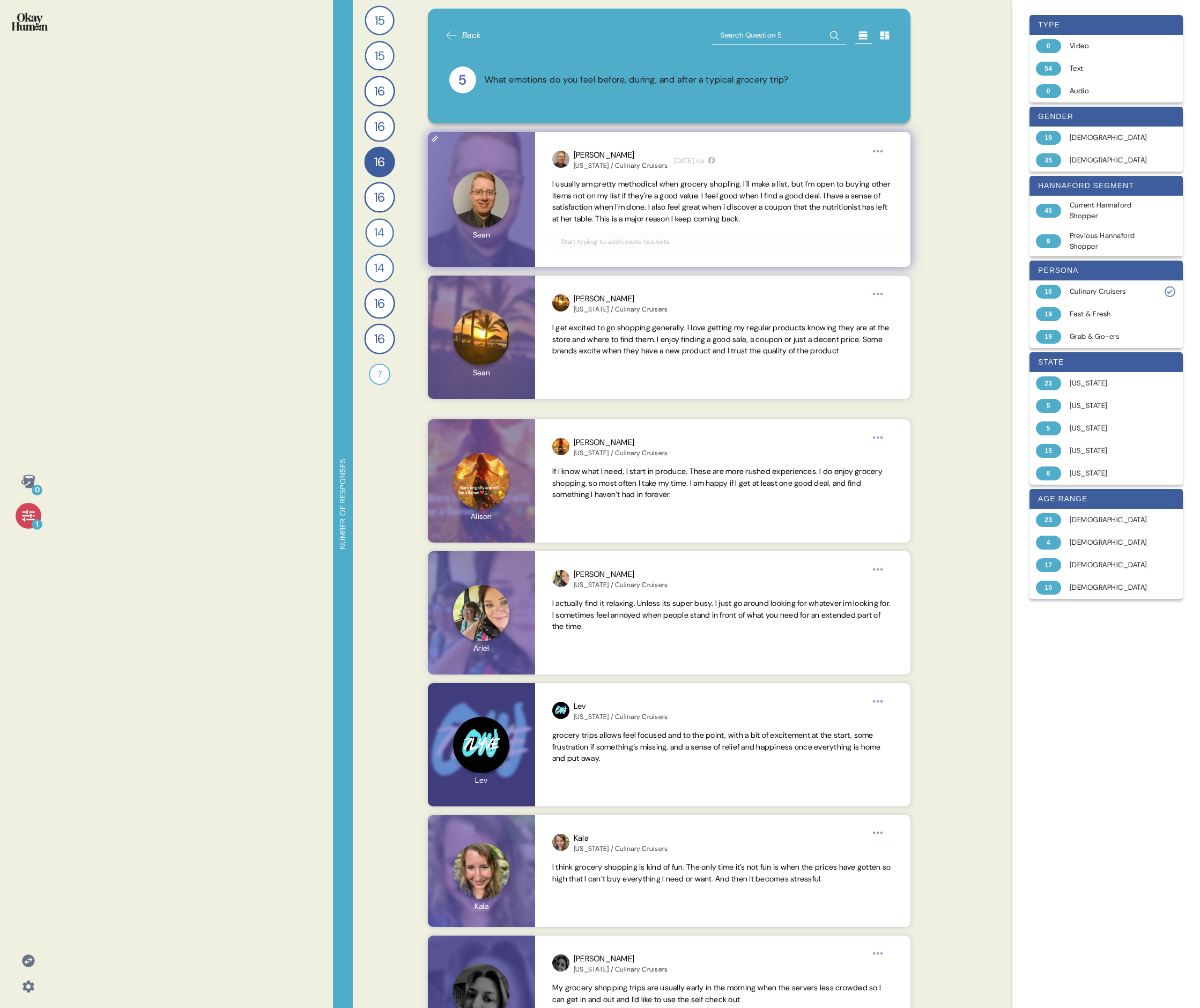
click at [518, 209] on span "I usually am pretty methodicsl when grocery shopling. I'll make a list, but I'm…" at bounding box center [721, 201] width 338 height 44
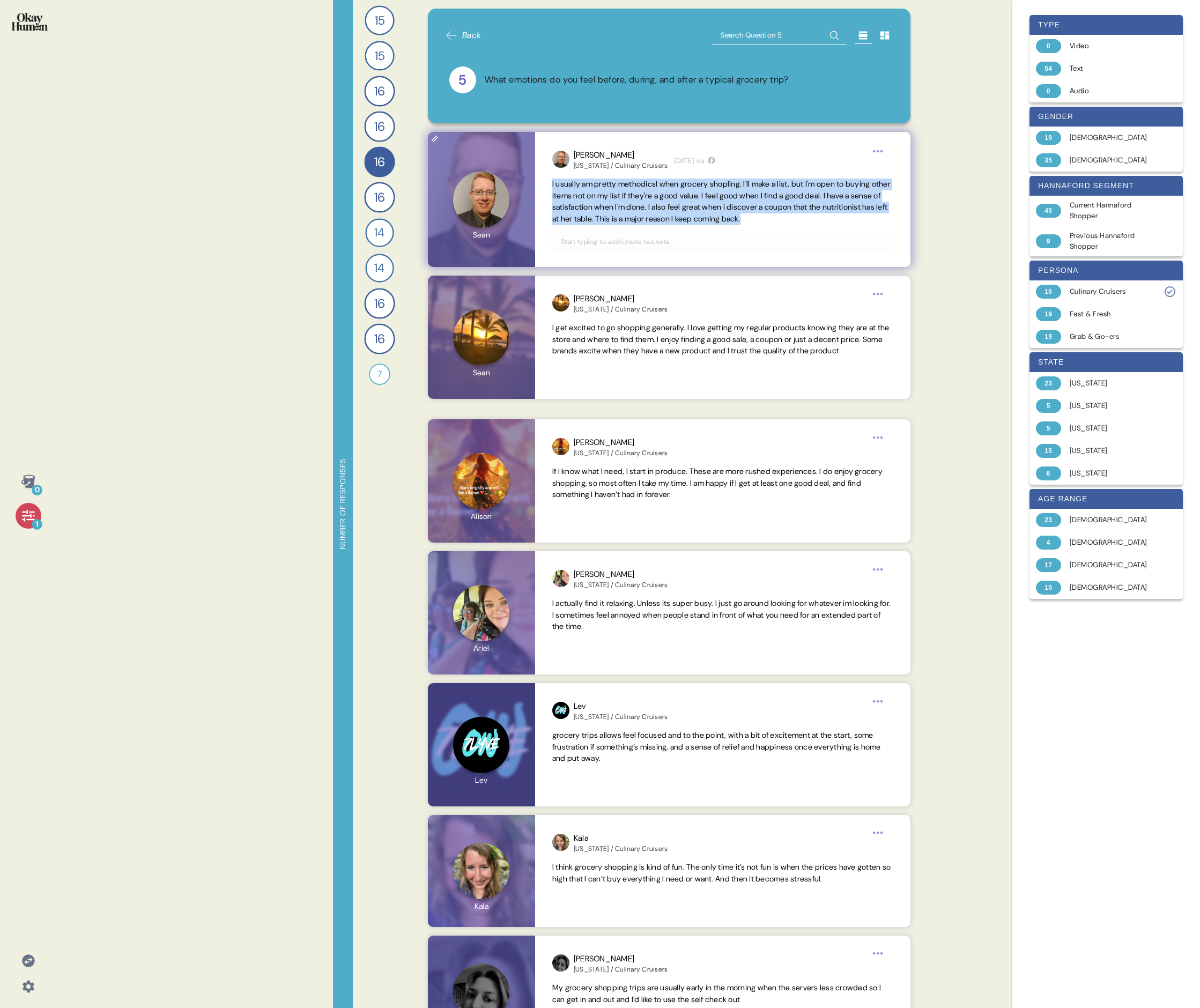
click at [518, 209] on span "I usually am pretty methodicsl when grocery shopling. I'll make a list, but I'm…" at bounding box center [721, 201] width 338 height 44
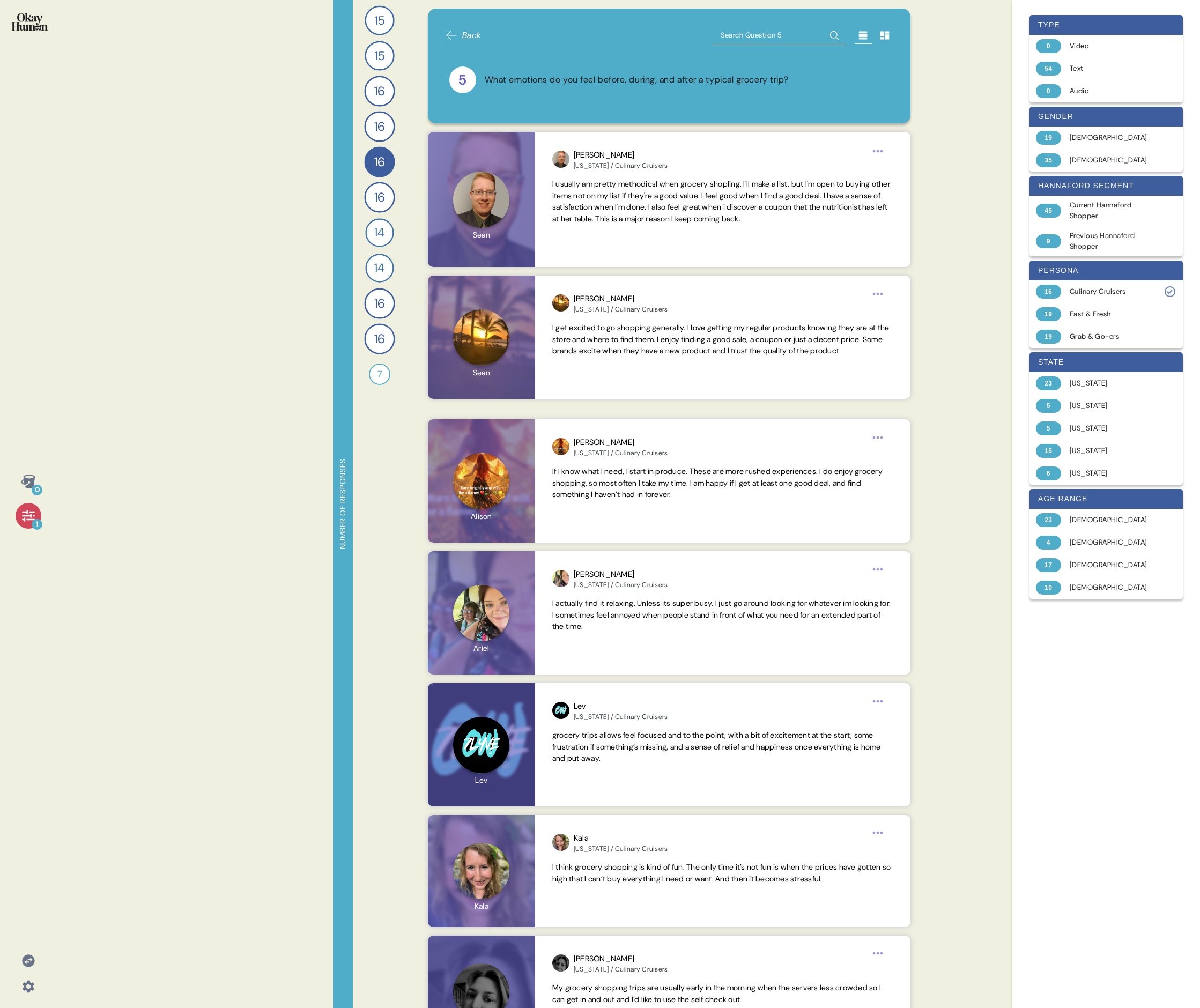
drag, startPoint x: 965, startPoint y: 311, endPoint x: 946, endPoint y: 311, distance: 19.0
click at [518, 311] on div "0 1 Number of responses 15 How do you keep up to date with current events and t…" at bounding box center [600, 504] width 1200 height 1008
click at [518, 334] on span "I get excited to go shopping generally. I love getting my regular products know…" at bounding box center [720, 339] width 337 height 33
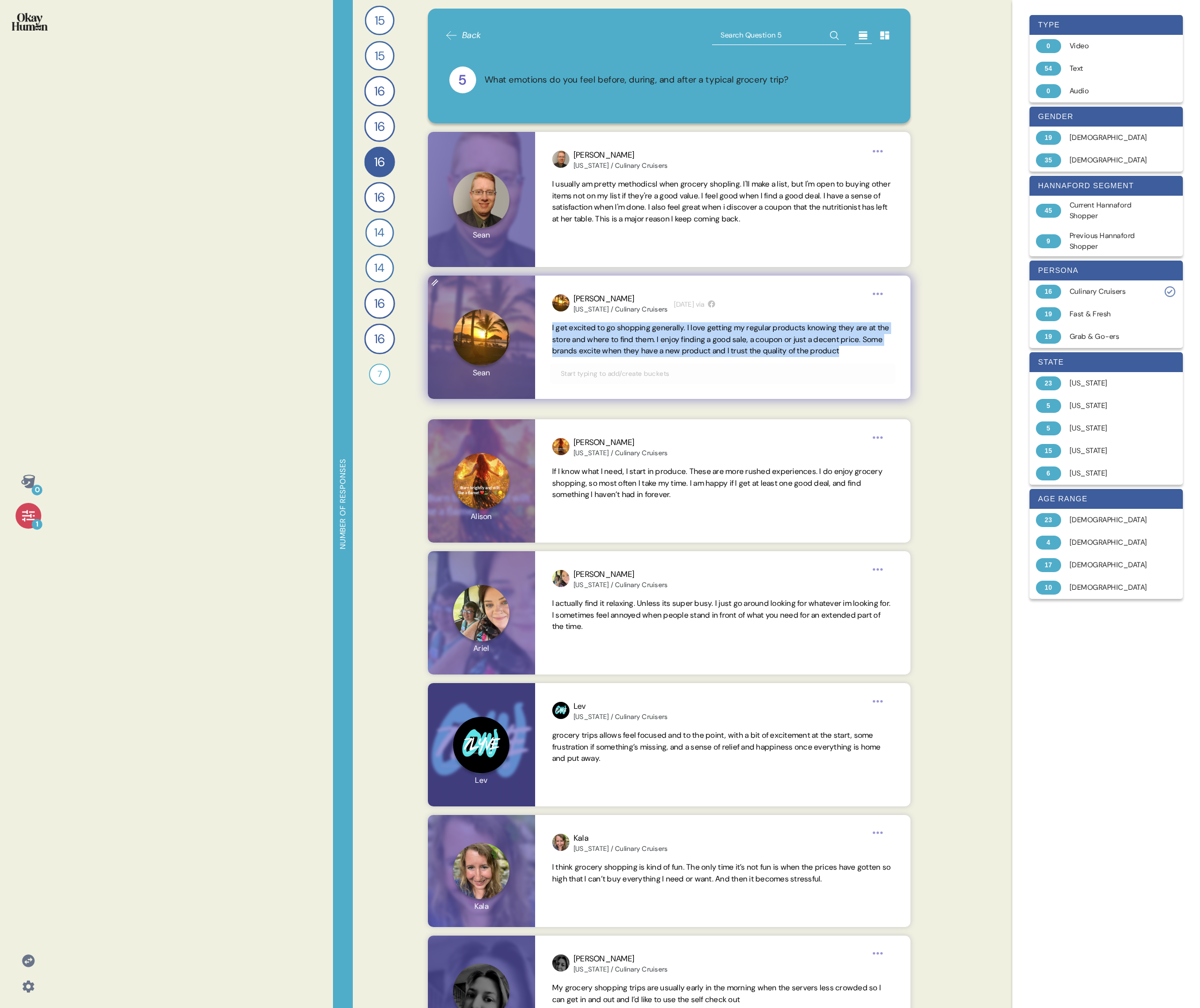
click at [518, 334] on span "I get excited to go shopping generally. I love getting my regular products know…" at bounding box center [720, 339] width 337 height 33
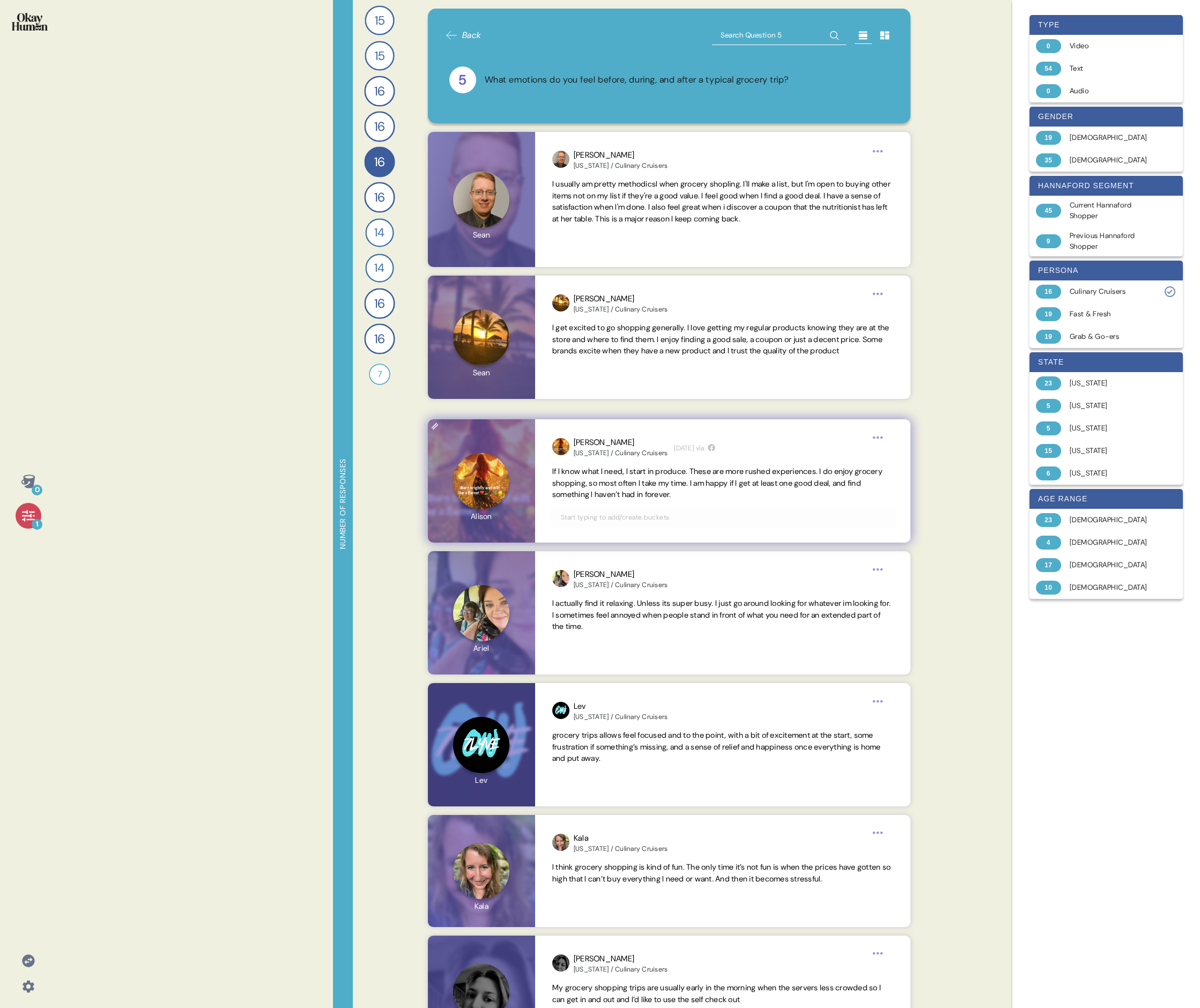
click at [518, 347] on span "If I know what I need, I start in produce. These are more rushed experiences. I…" at bounding box center [717, 483] width 330 height 33
click at [518, 347] on span "I actually find it relaxing. Unless its super busy. I just go around looking fo…" at bounding box center [721, 615] width 338 height 33
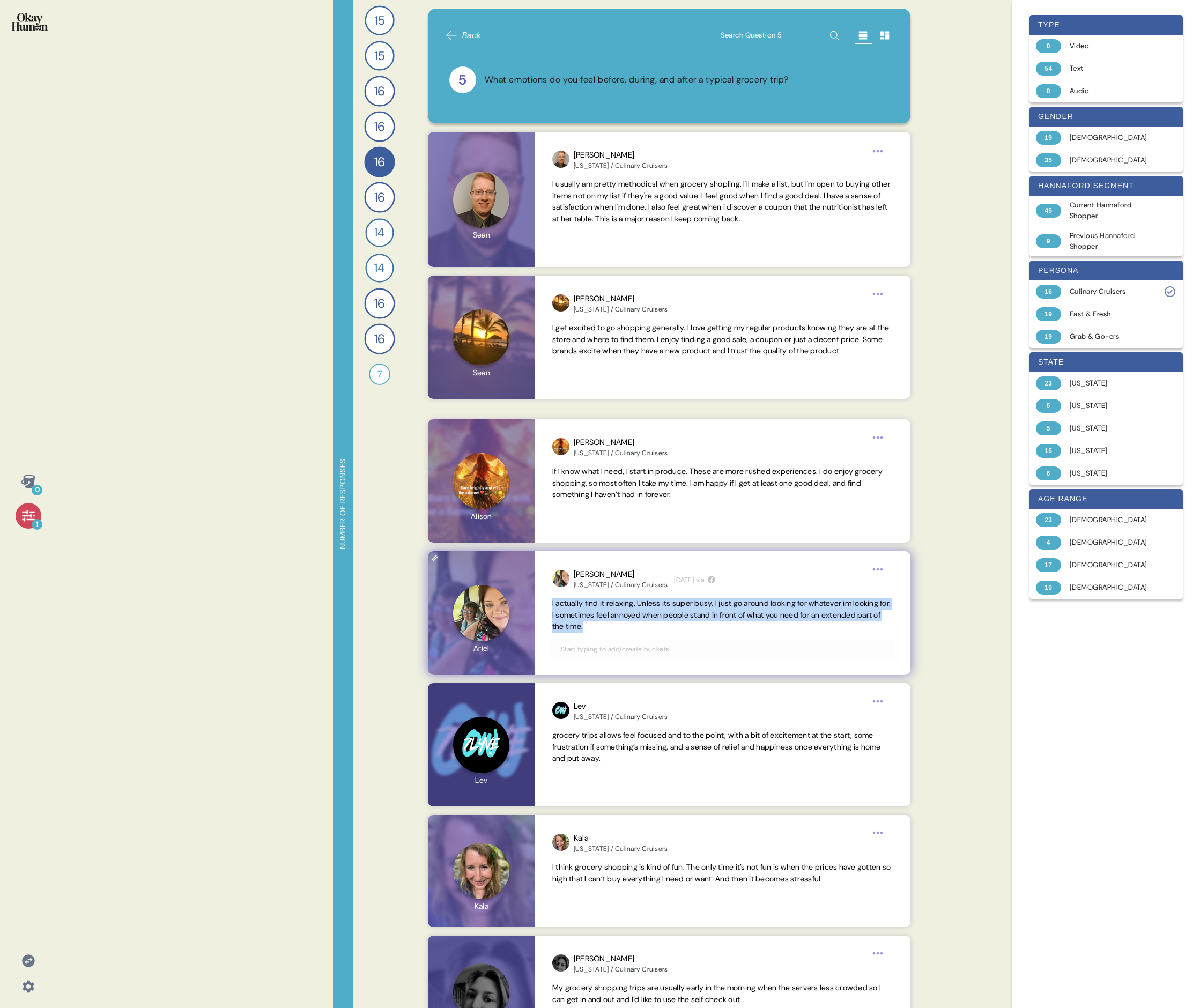
click at [518, 347] on span "I actually find it relaxing. Unless its super busy. I just go around looking fo…" at bounding box center [721, 615] width 338 height 33
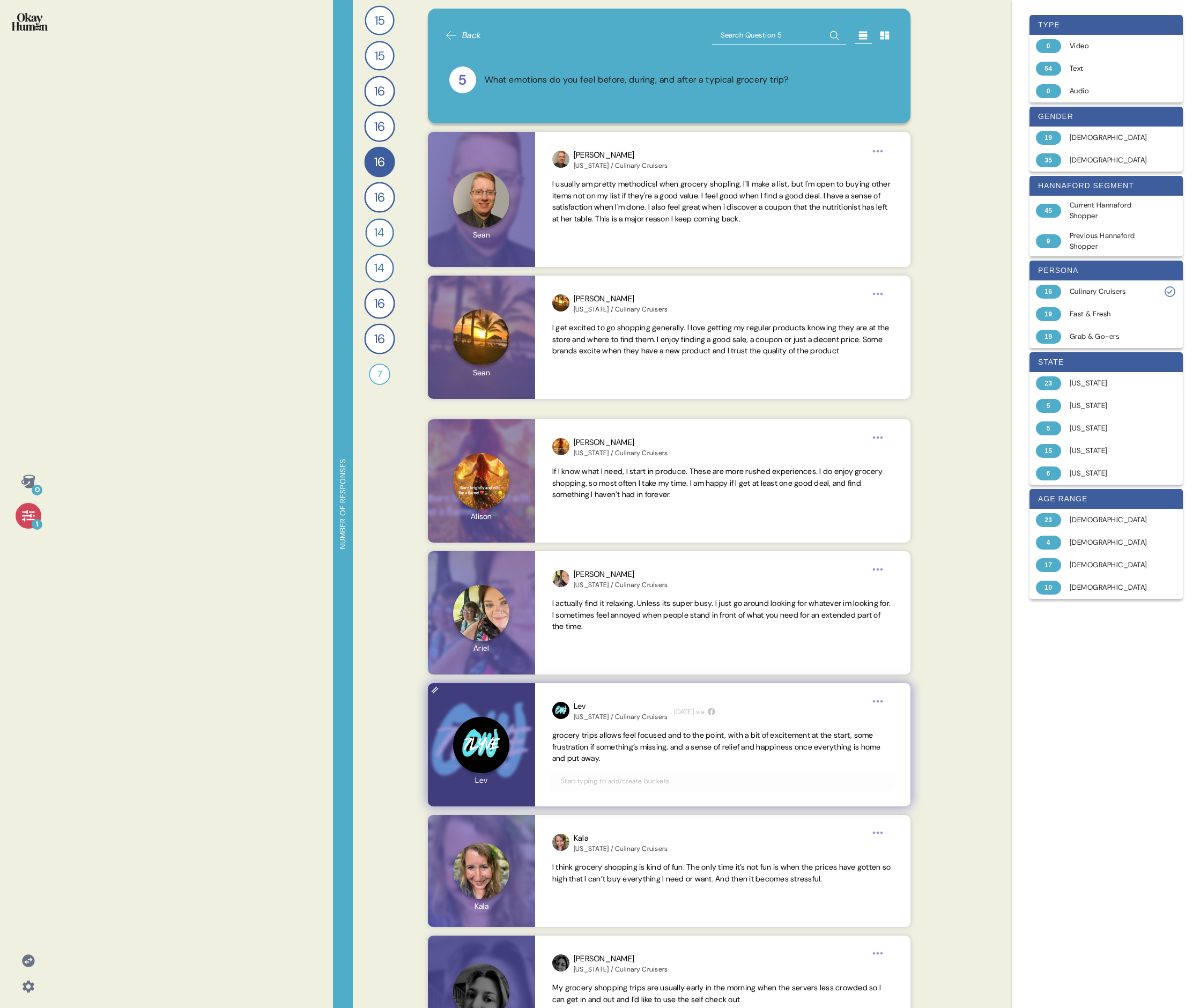
click at [518, 347] on span "grocery trips allows feel focused and to the point, with a bit of excitement at…" at bounding box center [723, 747] width 341 height 35
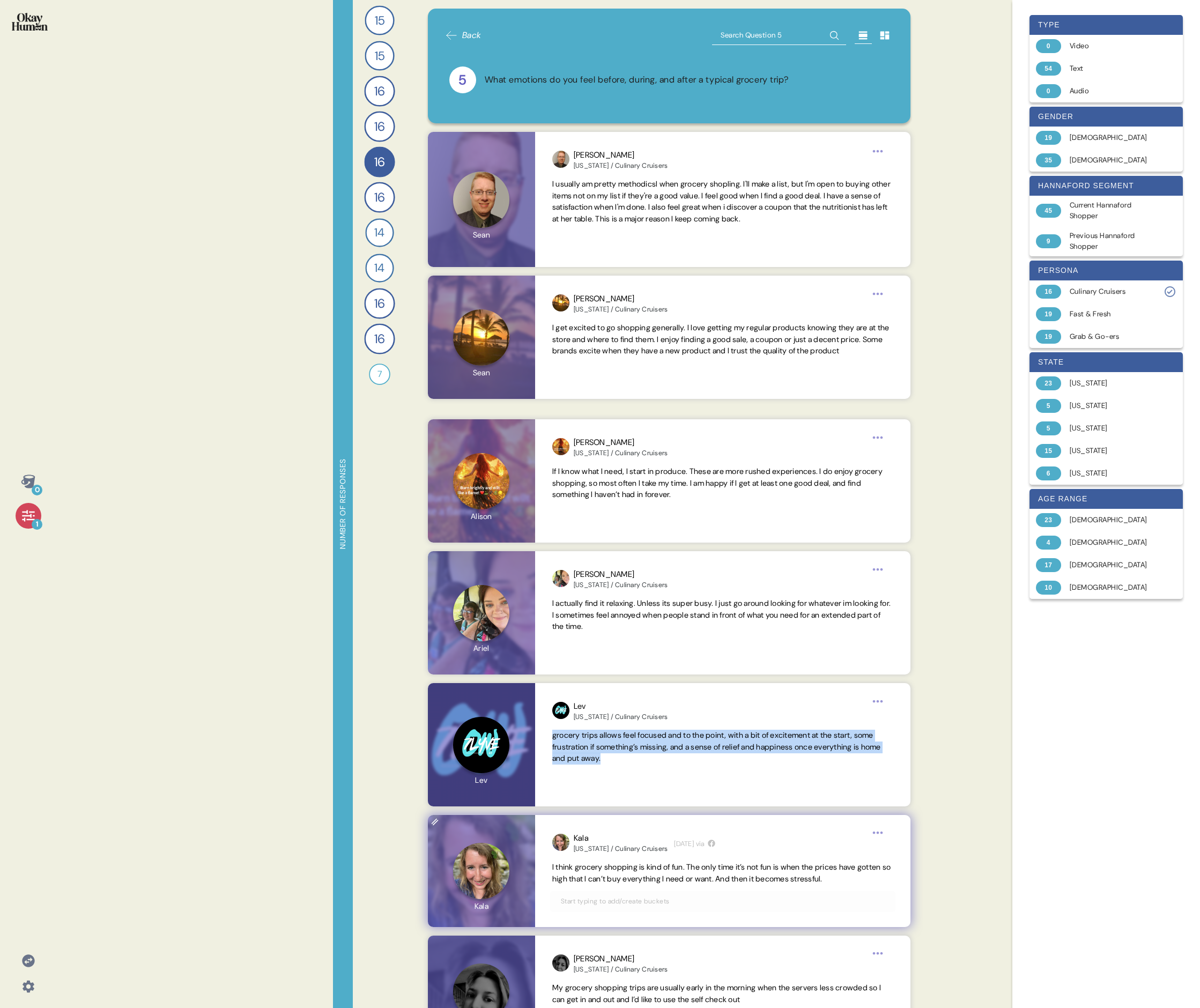
click at [518, 347] on span "I think grocery shopping is kind of fun. The only time it’s not fun is when the…" at bounding box center [723, 873] width 341 height 23
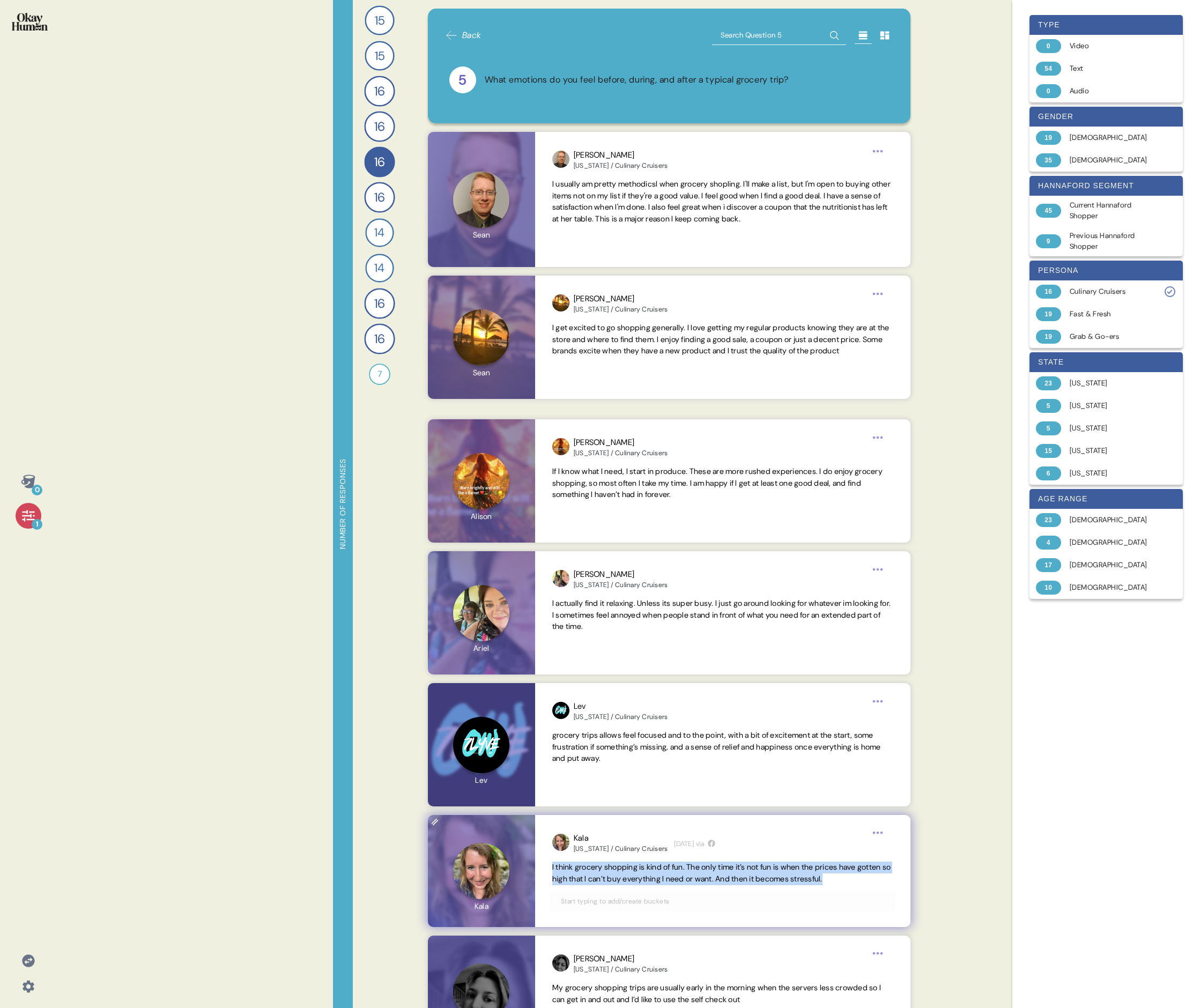
click at [518, 347] on span "I think grocery shopping is kind of fun. The only time it’s not fun is when the…" at bounding box center [723, 873] width 341 height 23
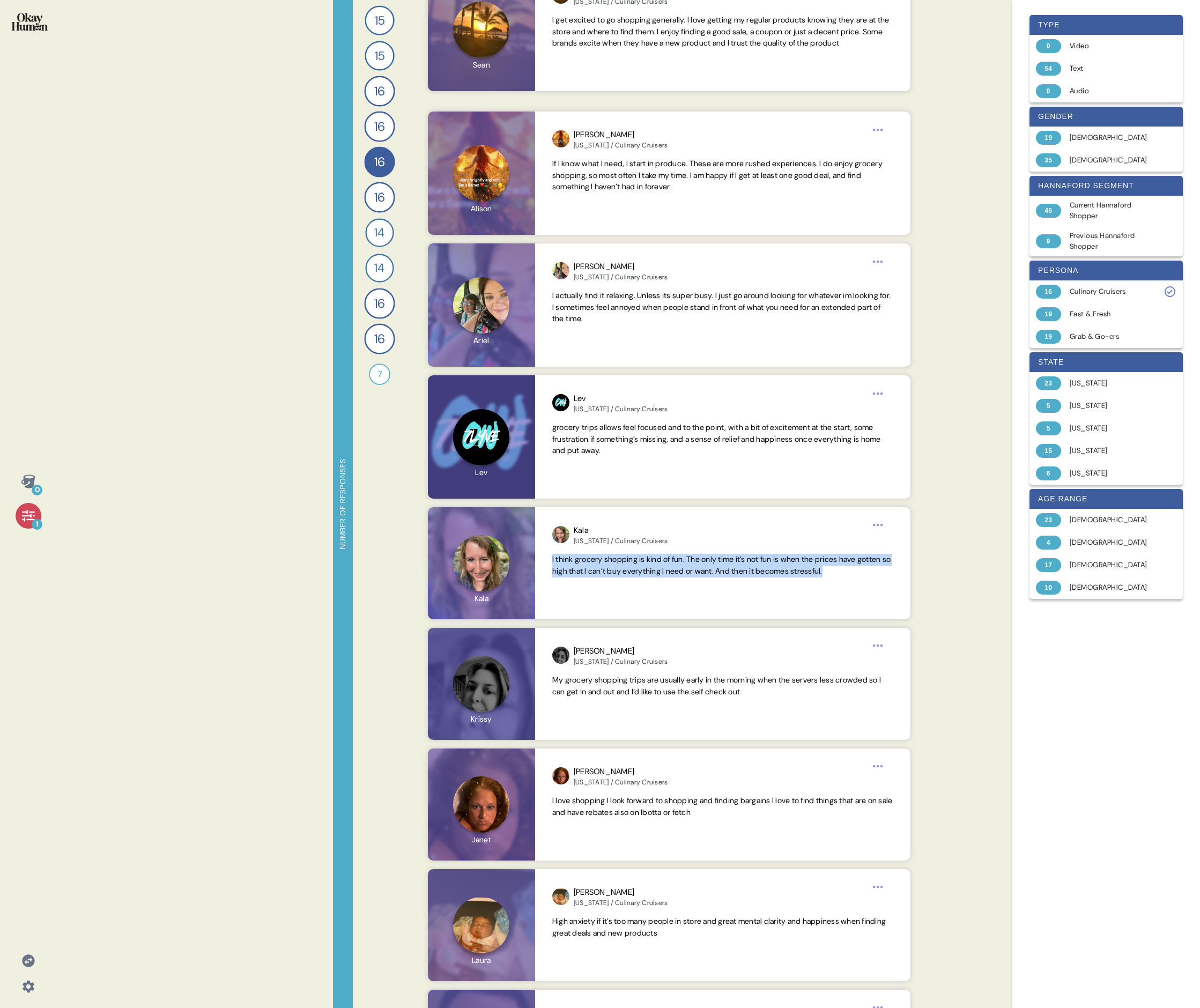
scroll to position [326, 0]
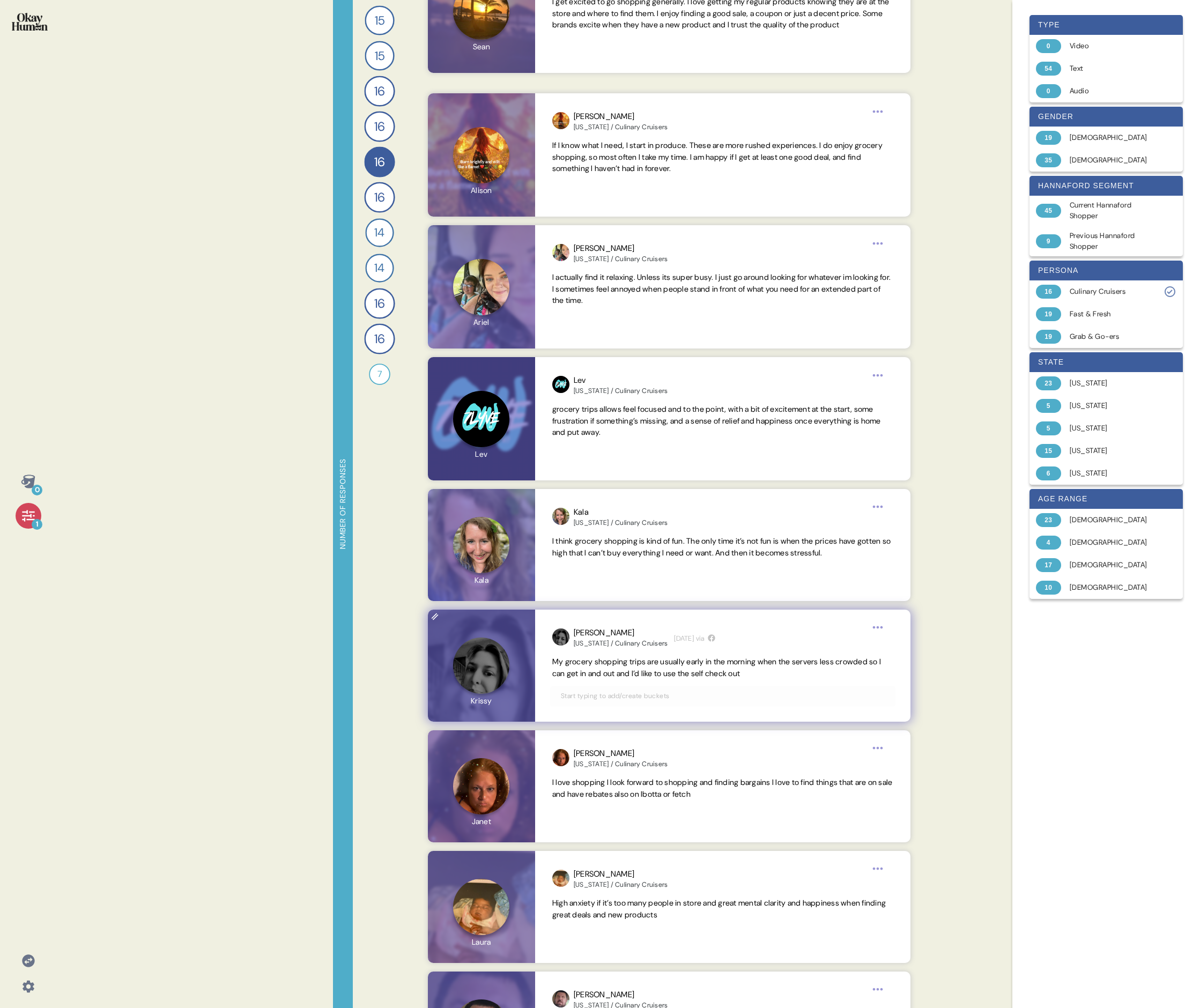
click at [518, 347] on span "My grocery shopping trips are usually early in the morning when the servers les…" at bounding box center [716, 668] width 329 height 21
click at [518, 347] on span "I love shopping I look forward to shopping and finding bargains I love to find …" at bounding box center [722, 788] width 340 height 21
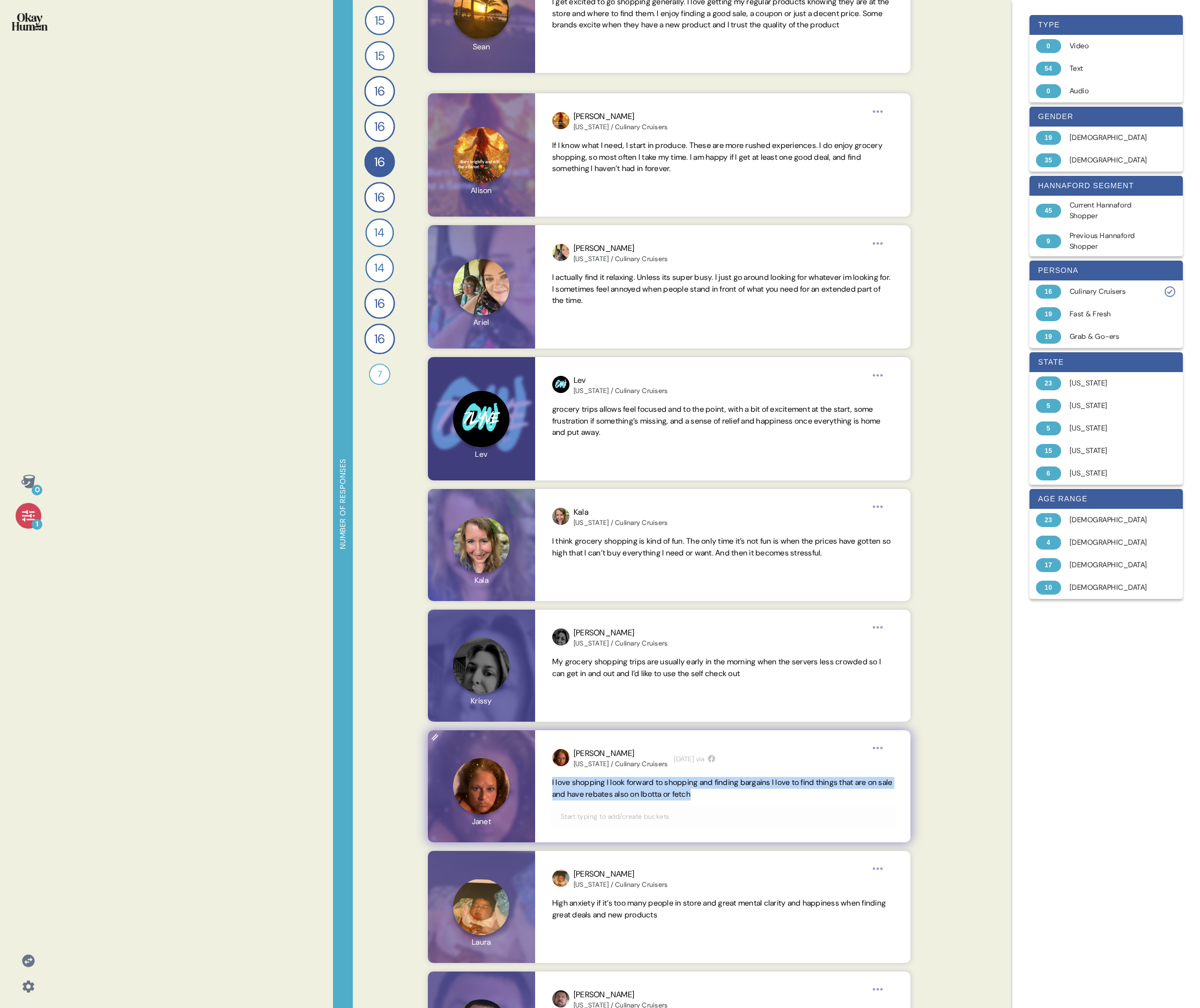
click at [518, 347] on span "I love shopping I look forward to shopping and finding bargains I love to find …" at bounding box center [722, 788] width 340 height 21
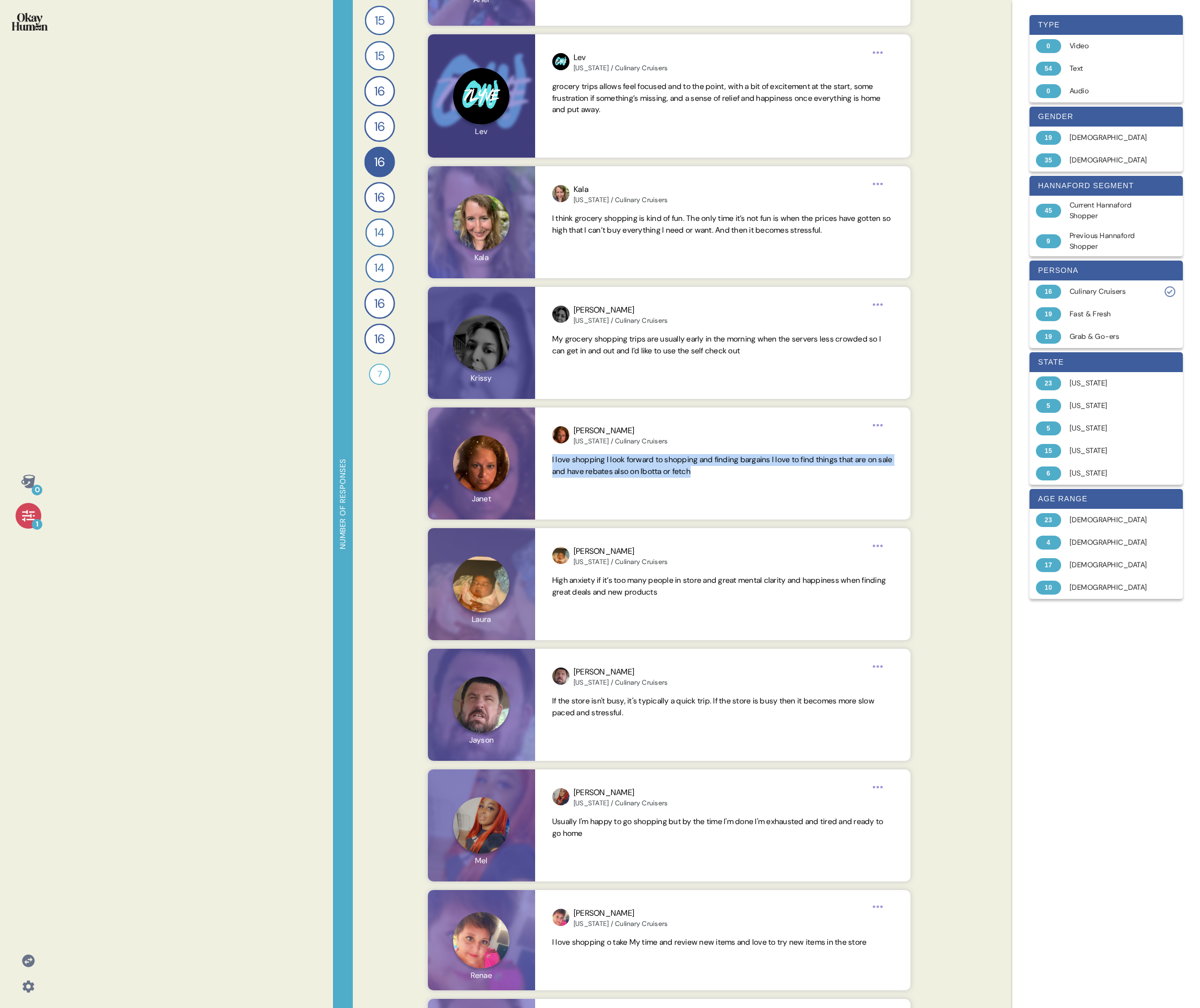
scroll to position [654, 0]
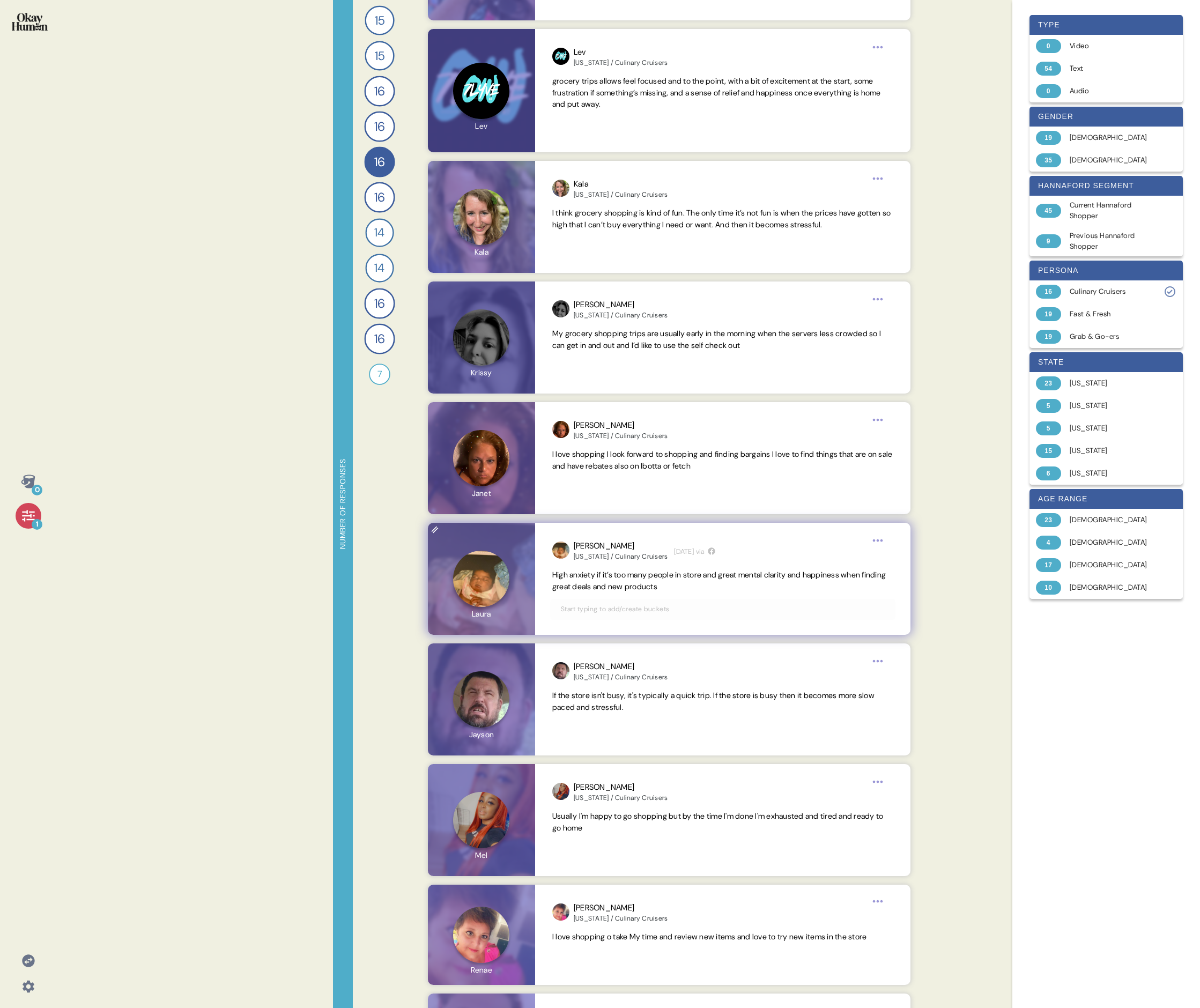
click at [518, 347] on span "High anxiety if it’s too many people in store and great mental clarity and happ…" at bounding box center [718, 580] width 333 height 21
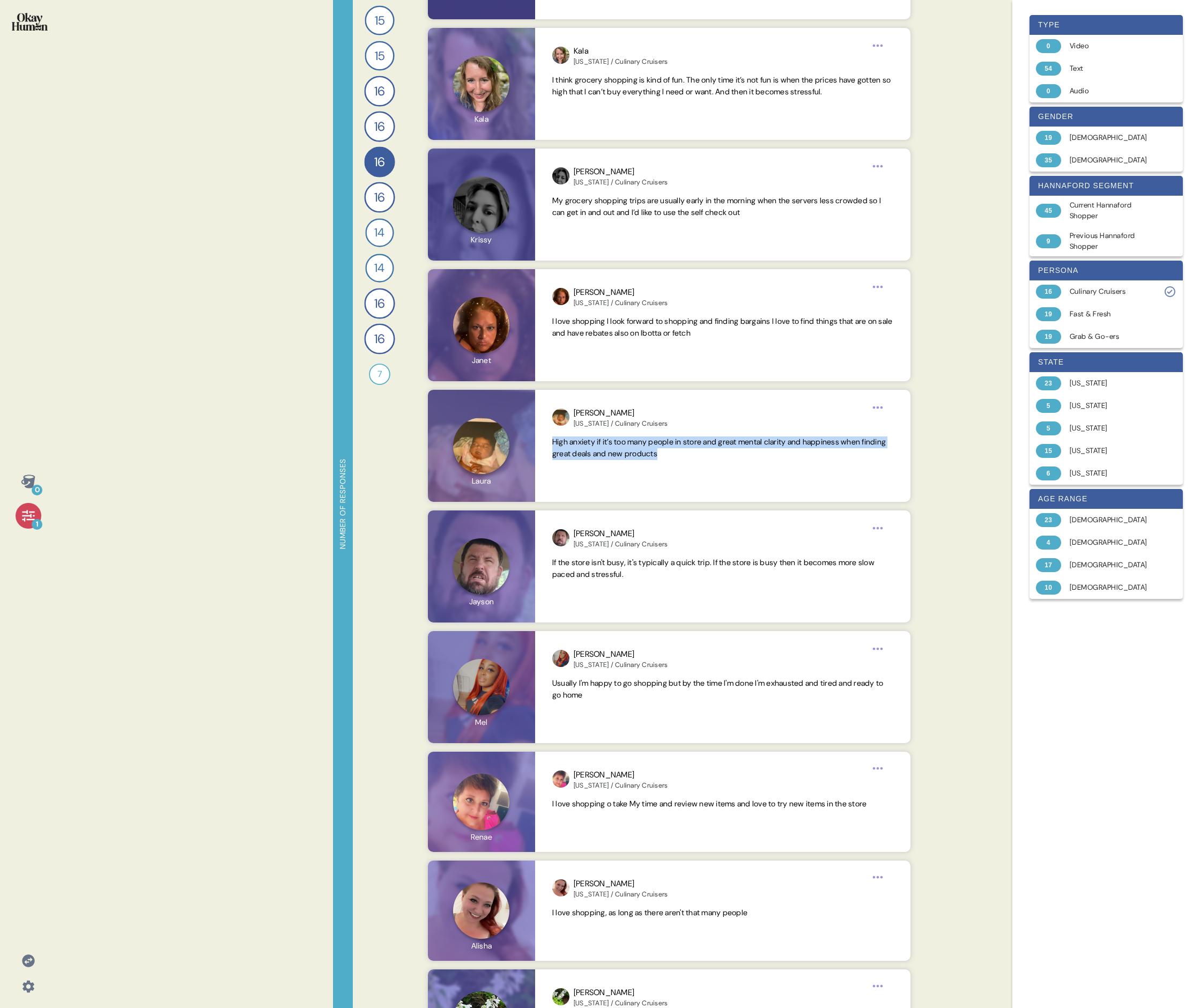
scroll to position [809, 0]
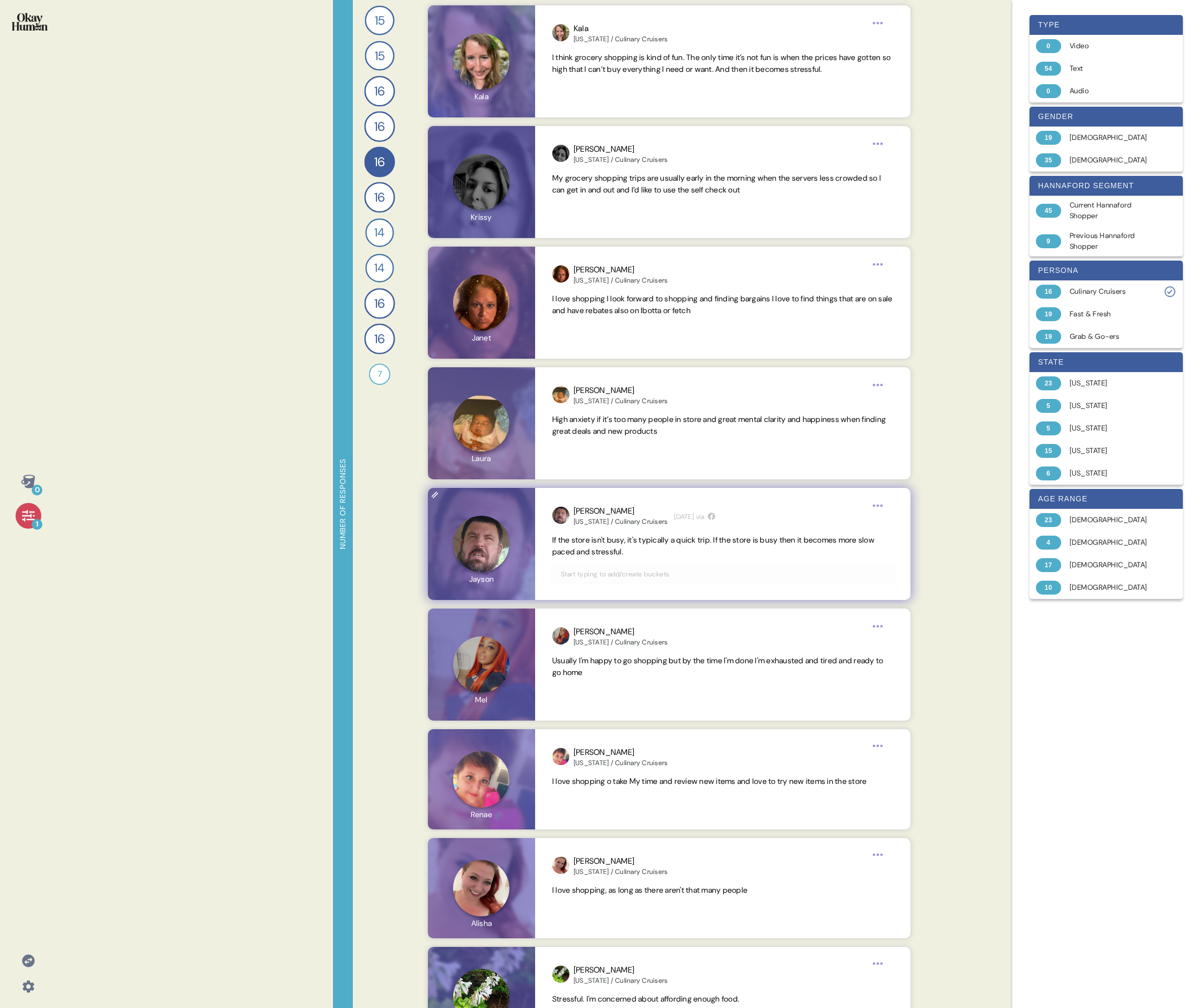
click at [518, 347] on span "If the store isn't busy, it's typically a quick trip. If the store is busy then…" at bounding box center [713, 546] width 322 height 21
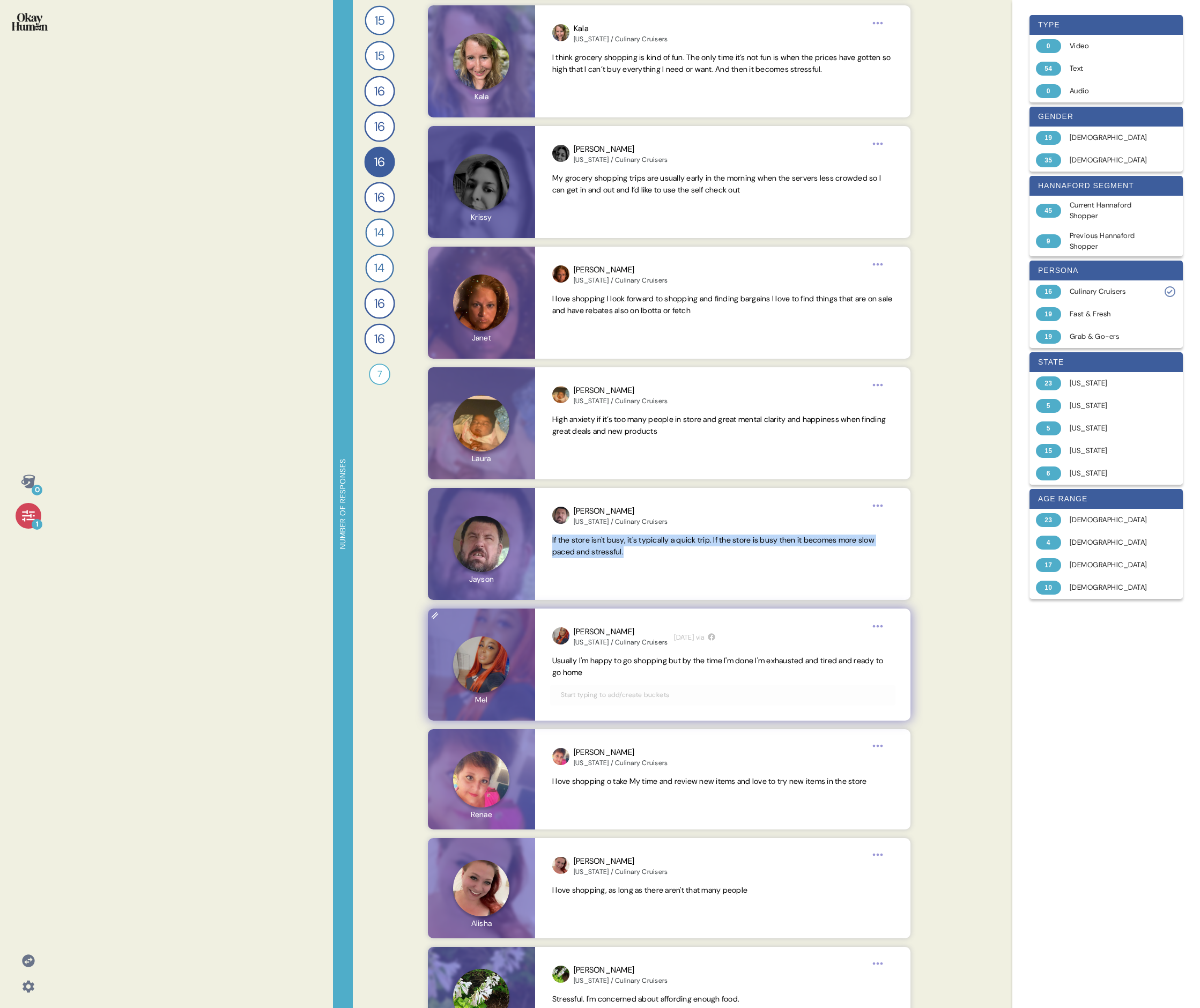
click at [518, 347] on span "Usually I'm happy to go shopping but by the time I'm done I'm exhausted and tir…" at bounding box center [718, 666] width 331 height 21
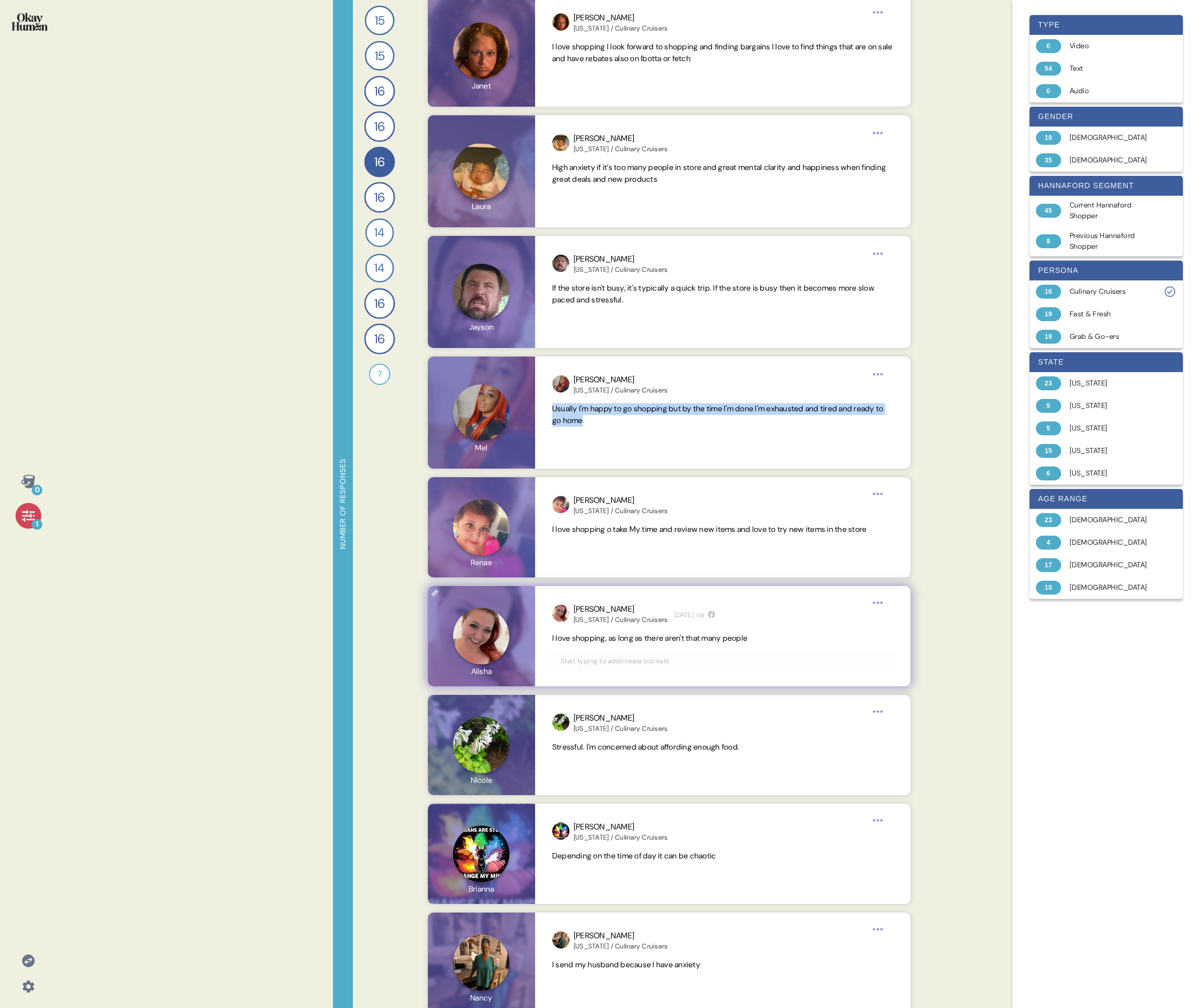
scroll to position [1075, 0]
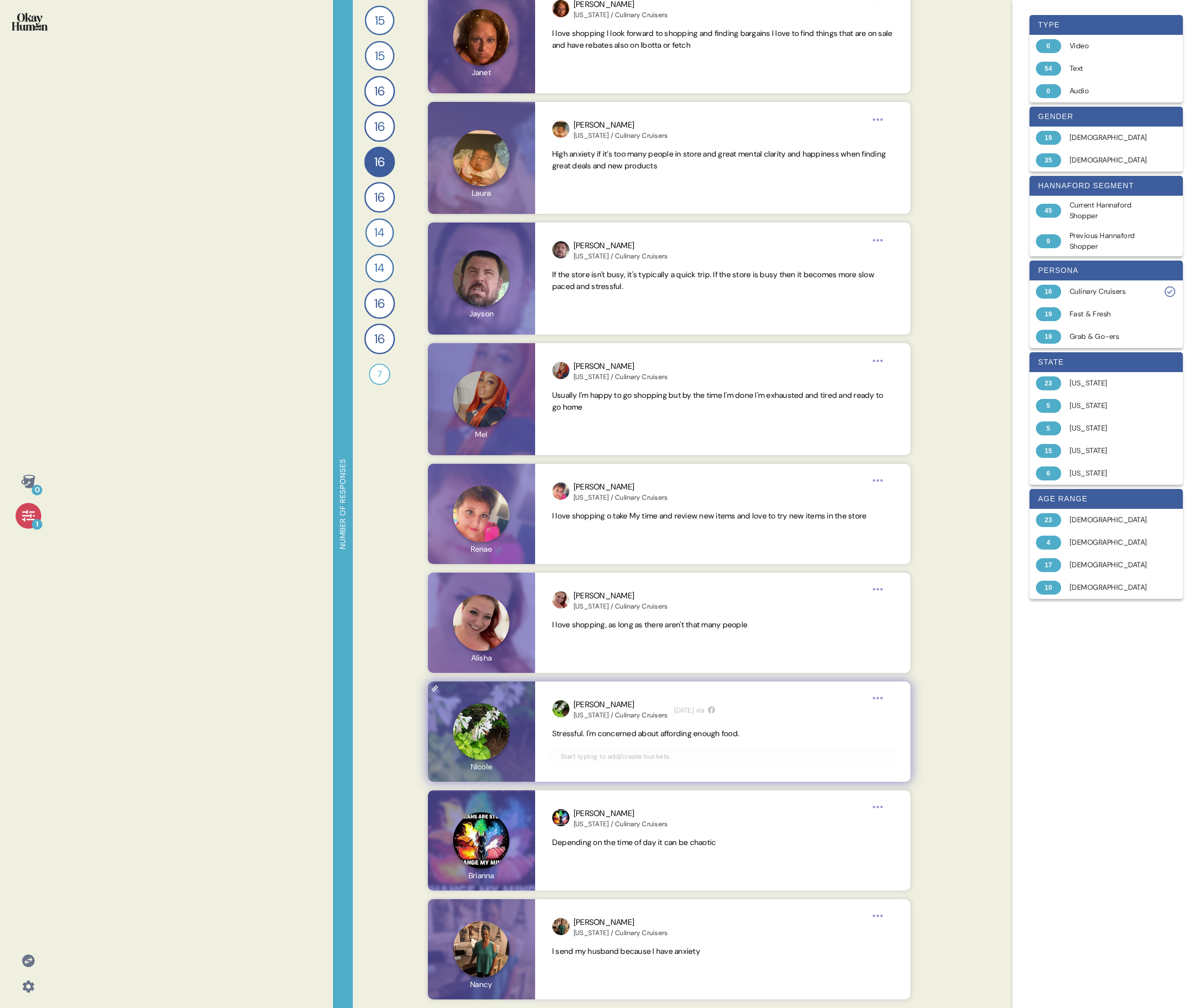
click at [518, 347] on span "Stressful. I'm concerned about affording enough food." at bounding box center [646, 734] width 187 height 10
click at [518, 347] on span "Depending on the time of day it can be chaotic" at bounding box center [634, 842] width 164 height 10
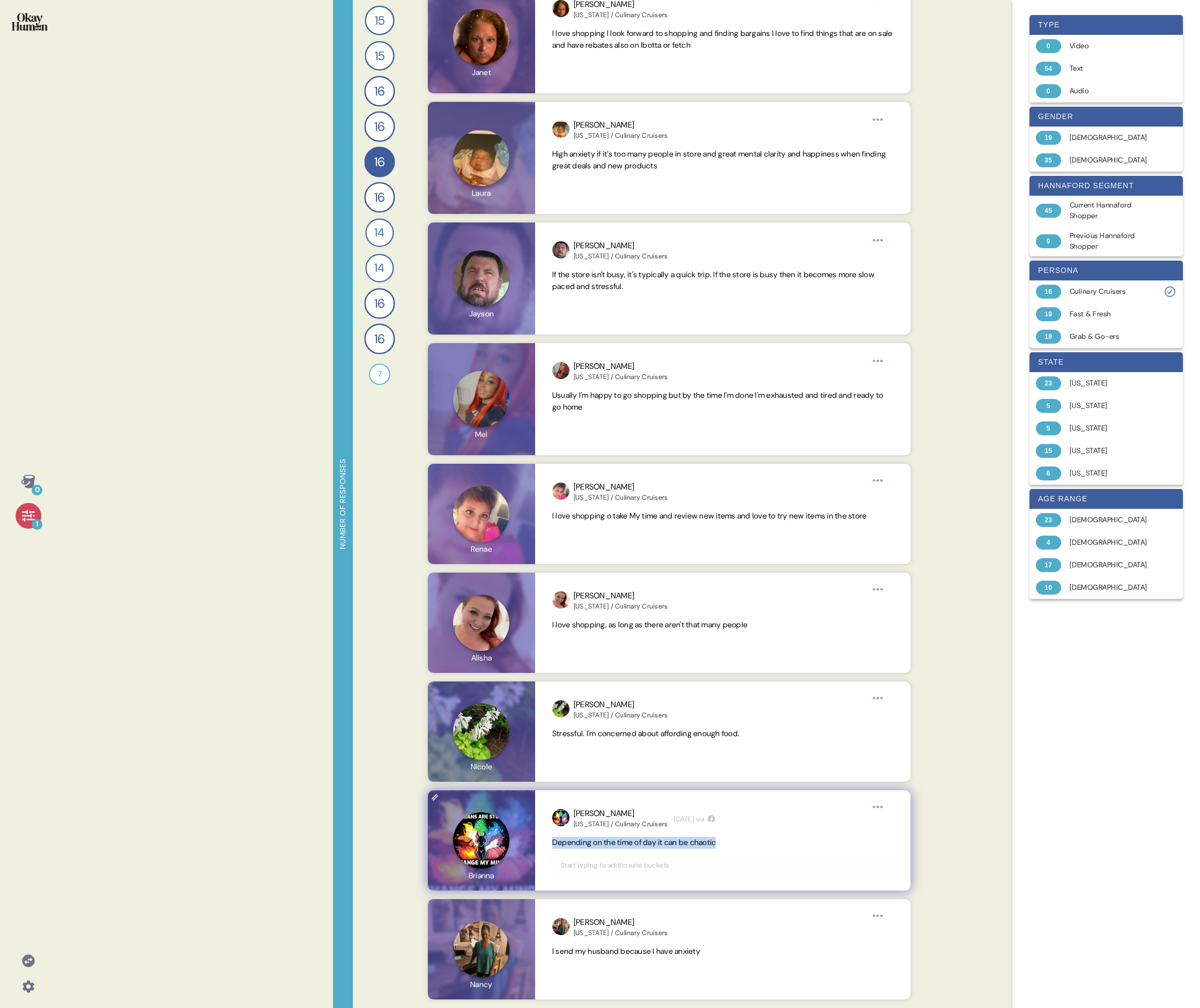
click at [518, 347] on span "Depending on the time of day it can be chaotic" at bounding box center [634, 842] width 164 height 10
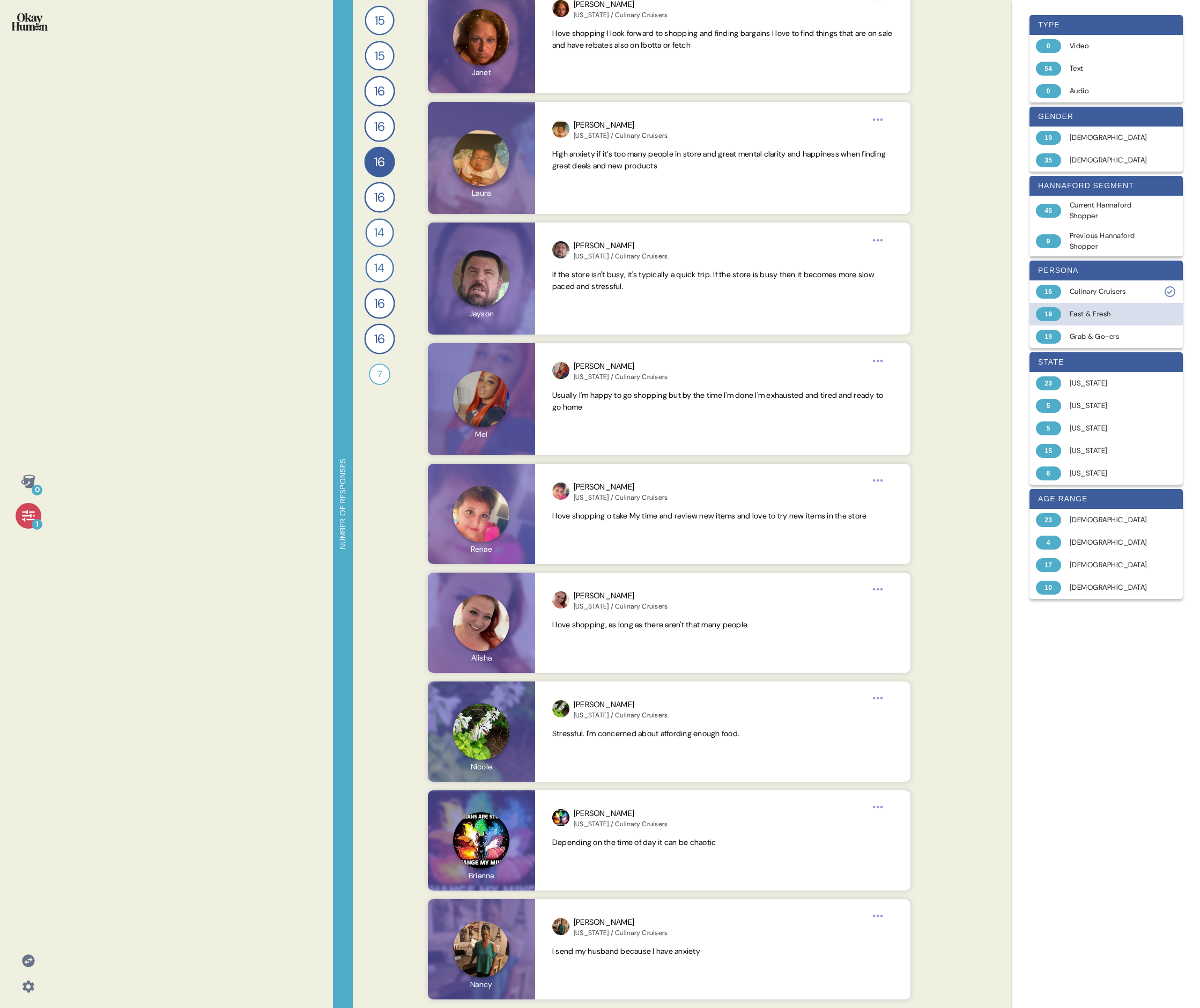
click at [518, 316] on div "Fast & Fresh" at bounding box center [1112, 313] width 85 height 11
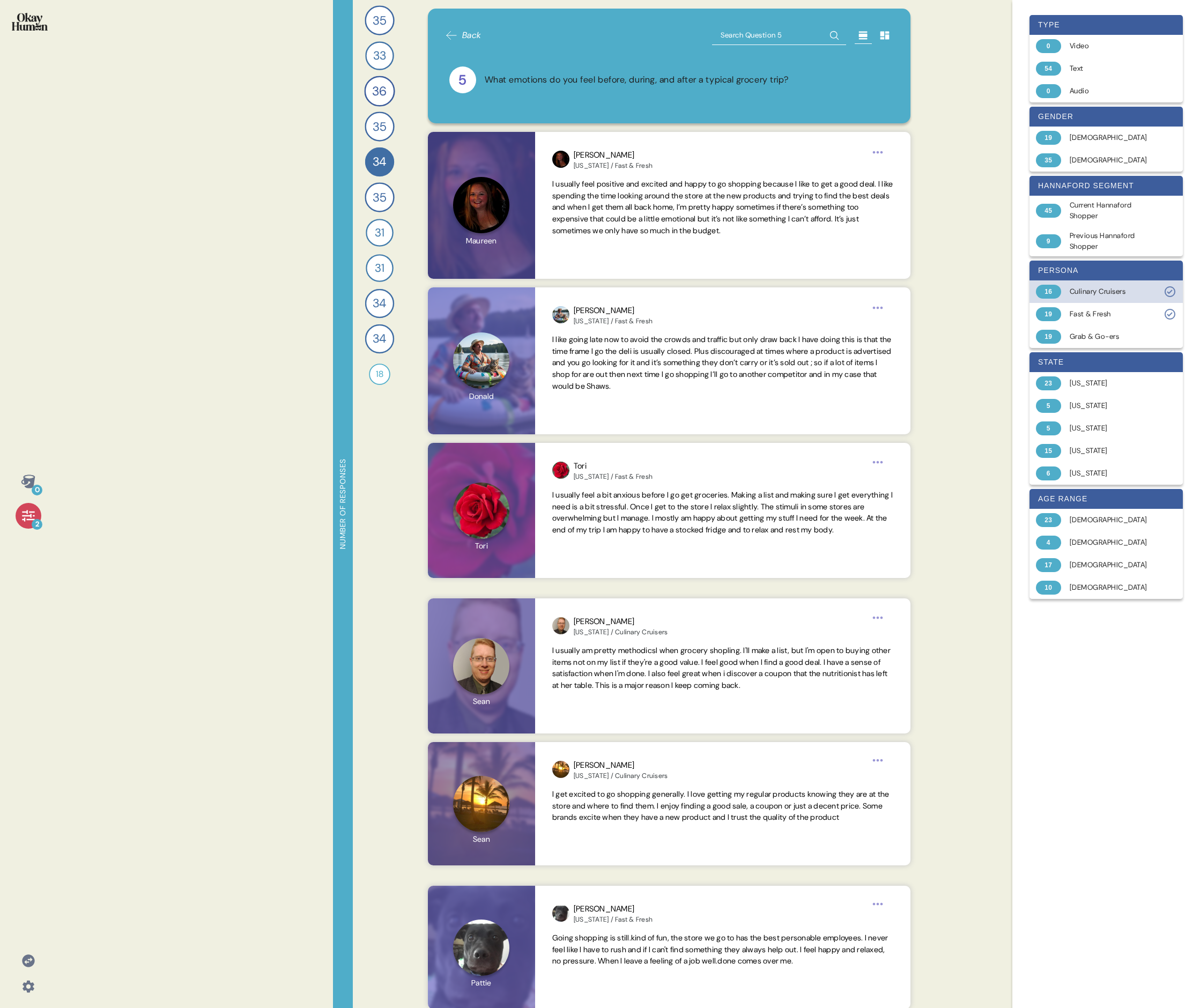
click at [518, 294] on div "Culinary Cruisers" at bounding box center [1112, 291] width 85 height 11
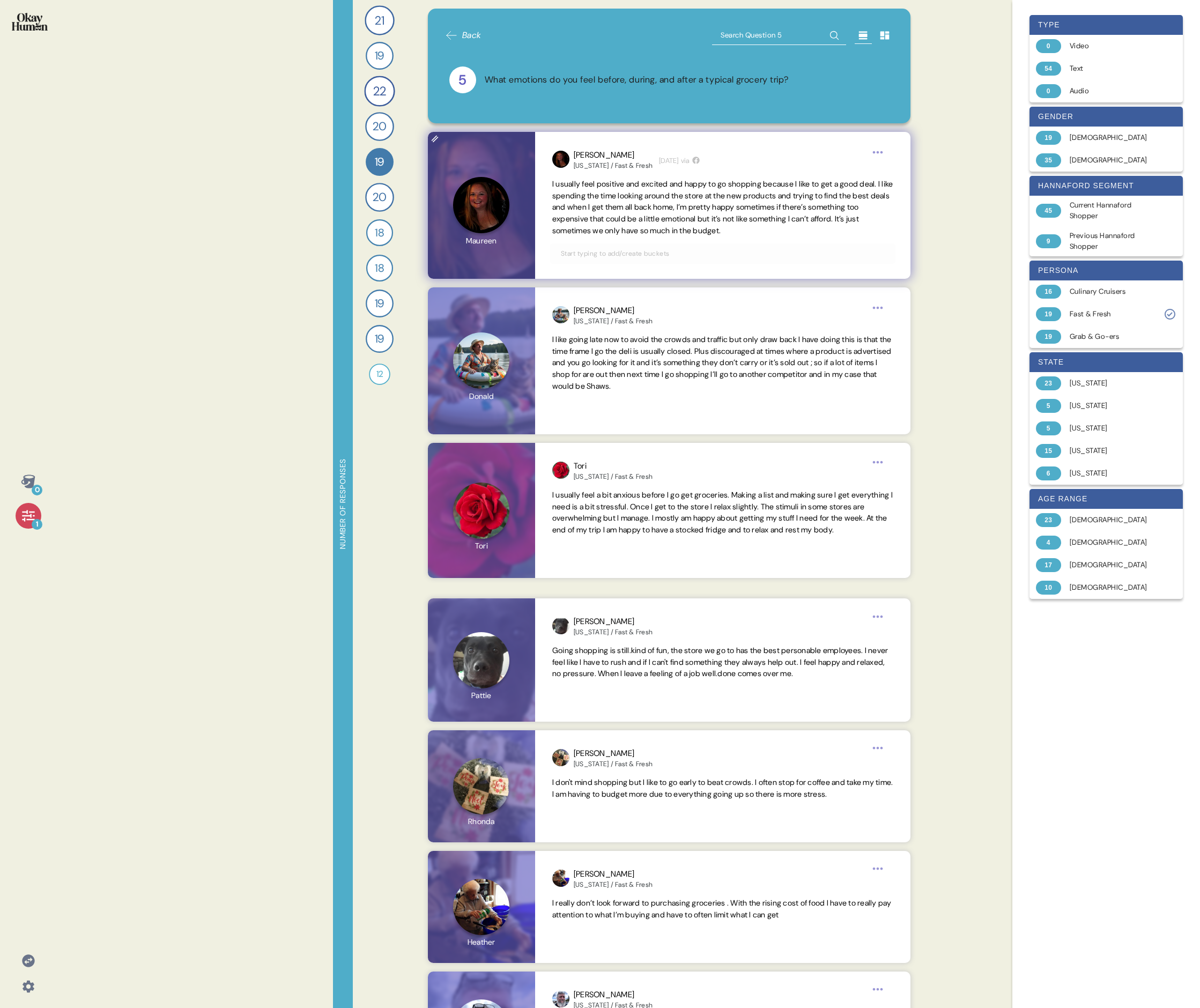
click at [518, 201] on span "I usually feel positive and excited and happy to go shopping because I like to …" at bounding box center [723, 207] width 341 height 56
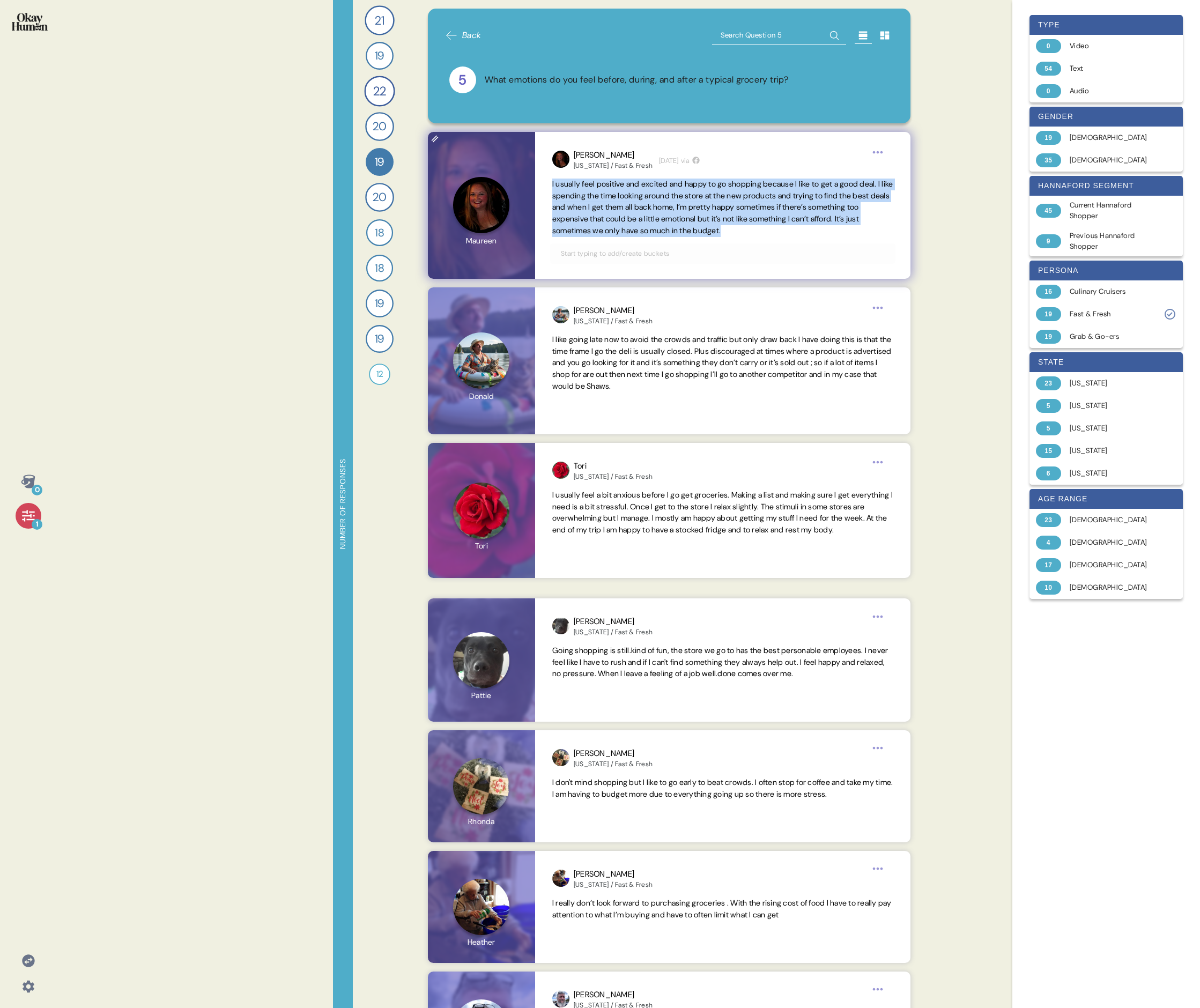
click at [518, 201] on span "I usually feel positive and excited and happy to go shopping because I like to …" at bounding box center [723, 207] width 341 height 56
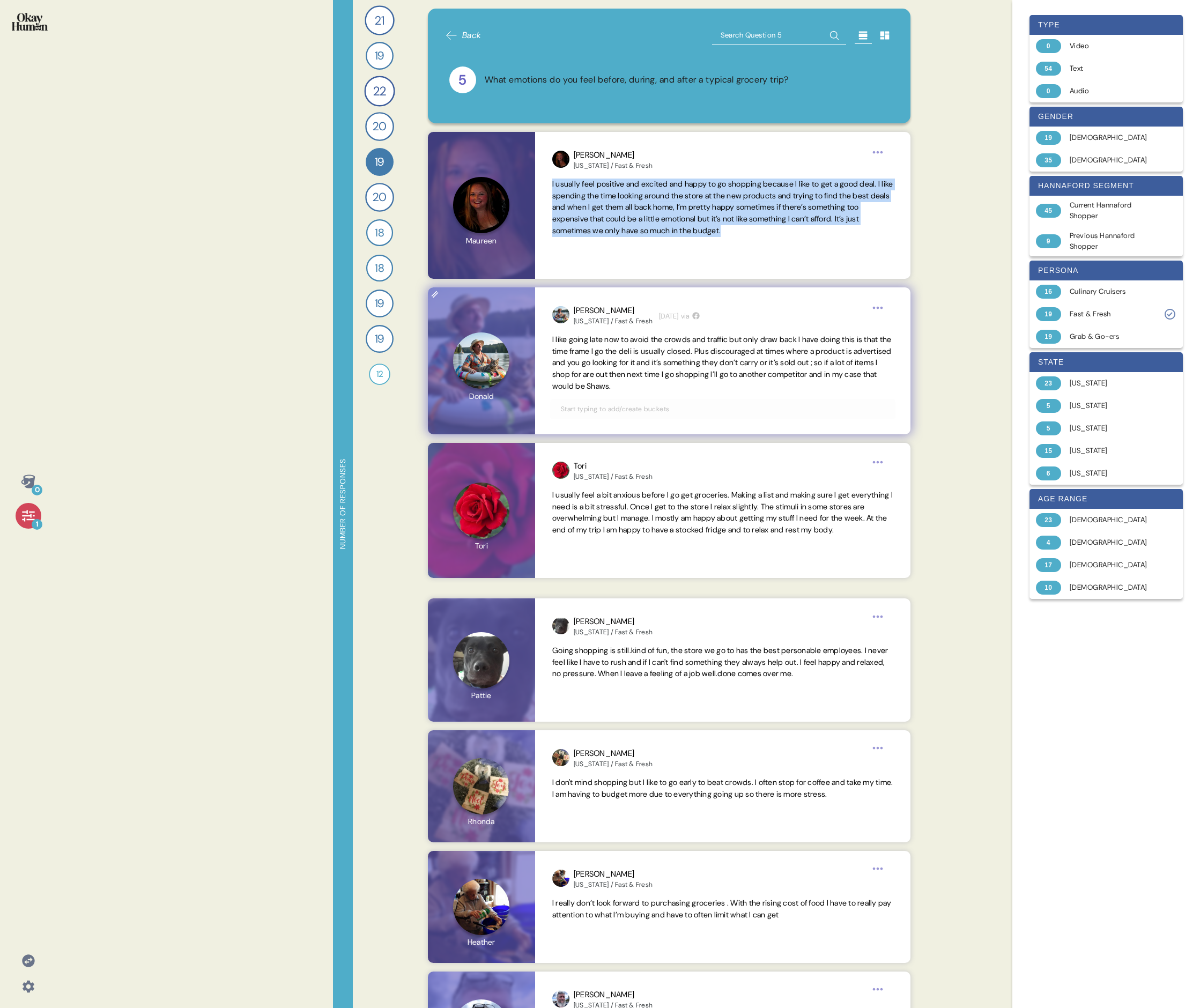
click at [518, 347] on span "I like going late now to avoid the crowds and traffic but only draw back I have…" at bounding box center [722, 363] width 339 height 56
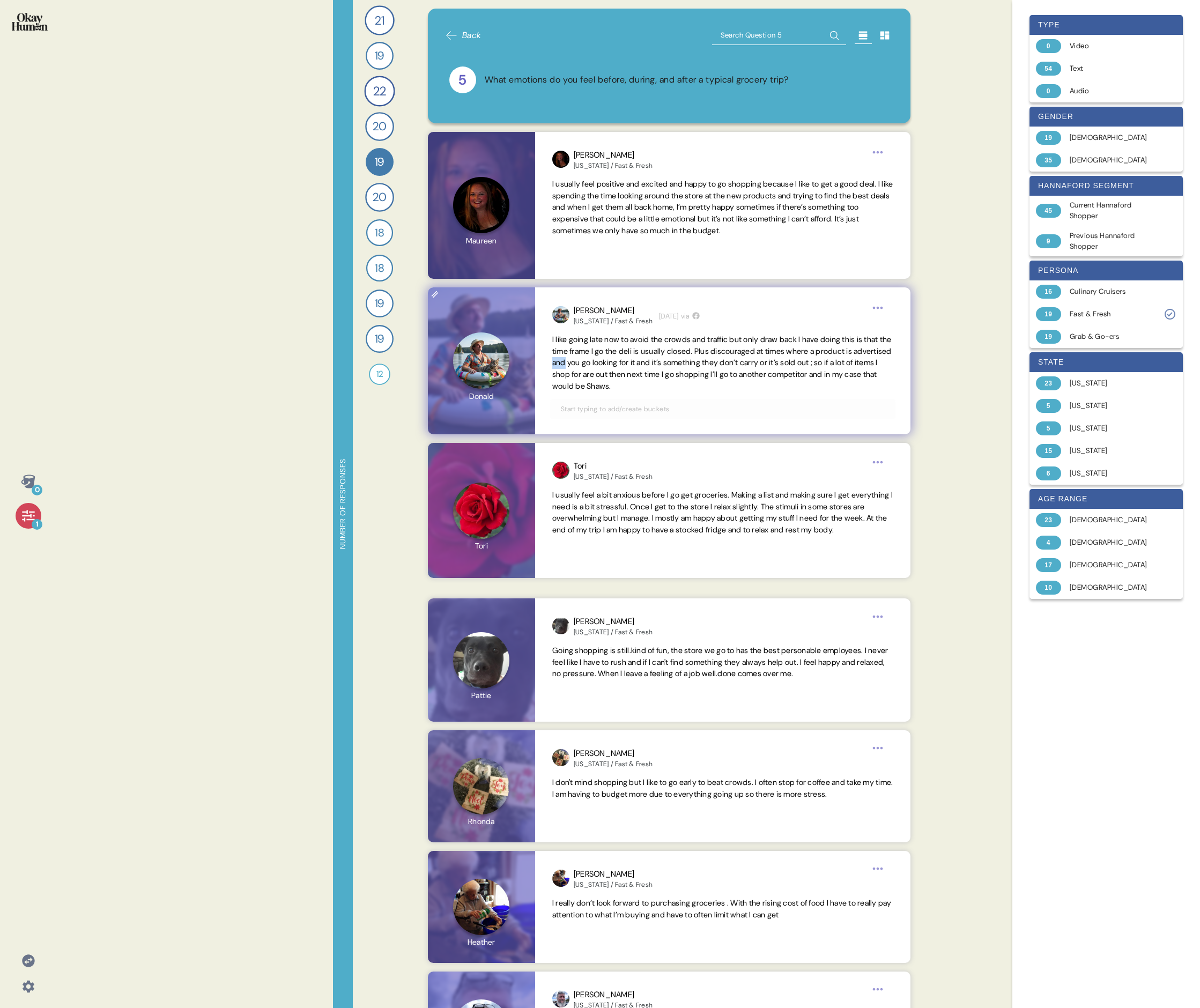
click at [518, 347] on span "I like going late now to avoid the crowds and traffic but only draw back I have…" at bounding box center [722, 363] width 339 height 56
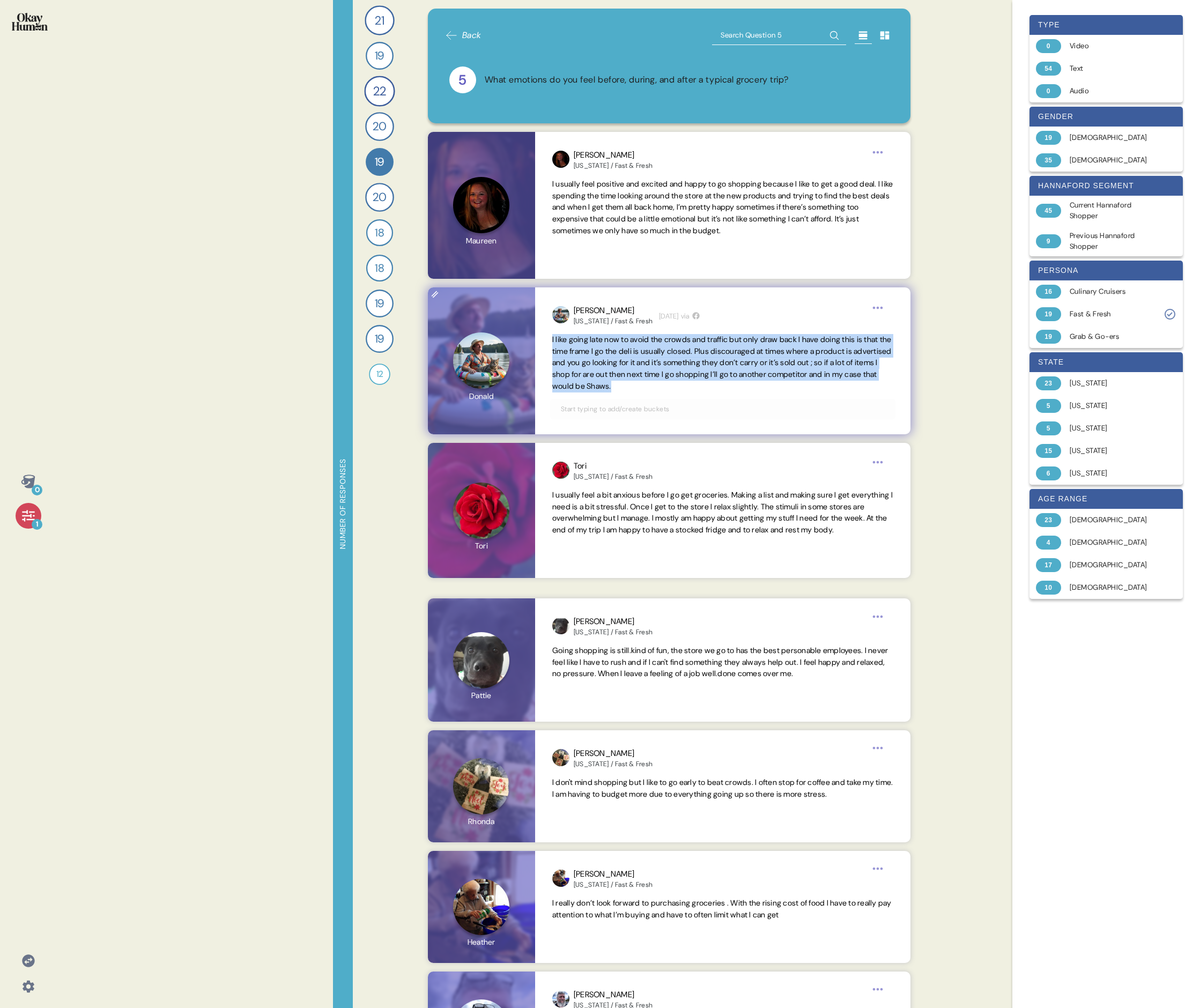
click at [518, 347] on span "I like going late now to avoid the crowds and traffic but only draw back I have…" at bounding box center [722, 363] width 339 height 56
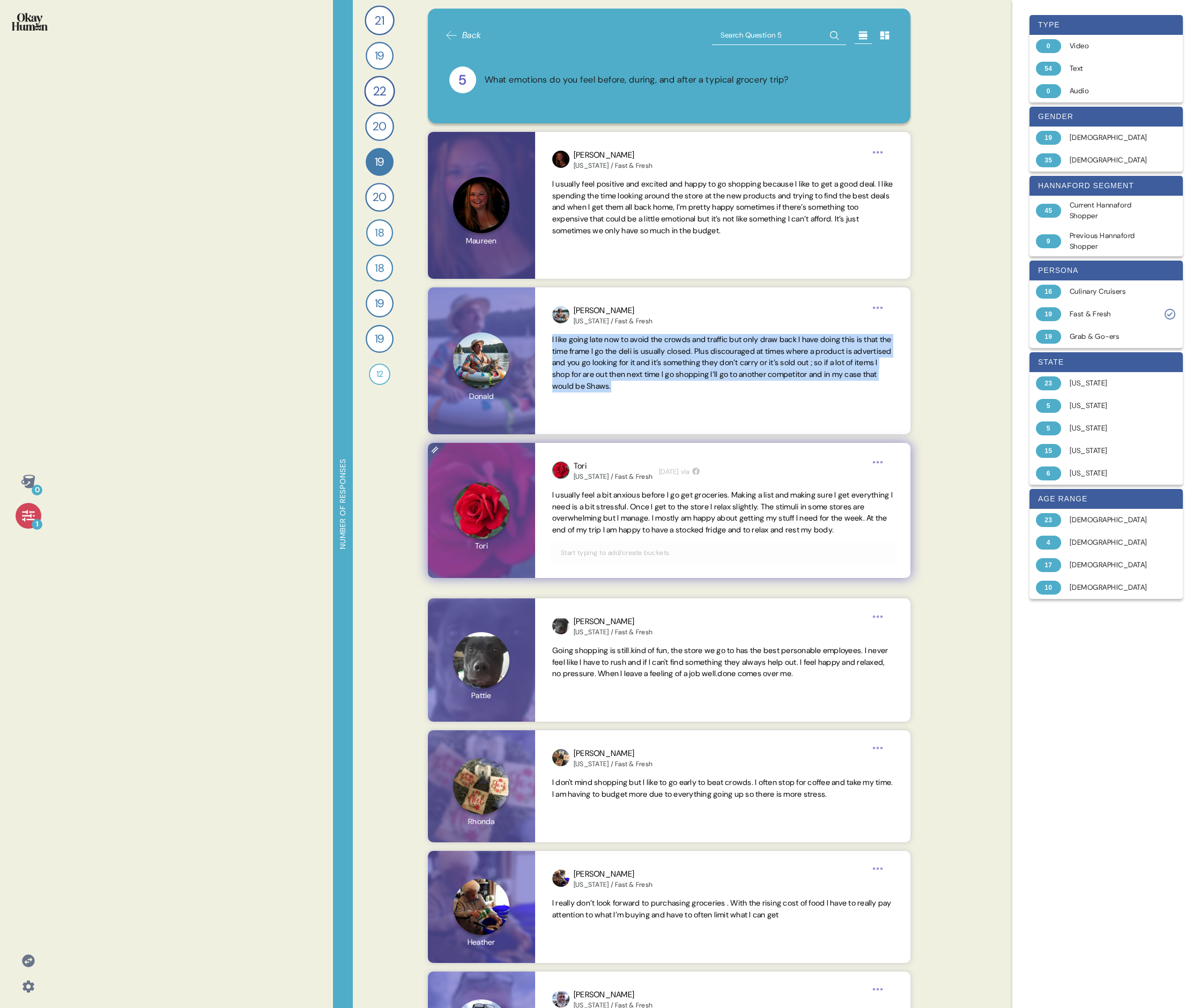
click at [518, 347] on span "I usually feel a bit anxious before I go get groceries. Making a list and makin…" at bounding box center [722, 512] width 340 height 44
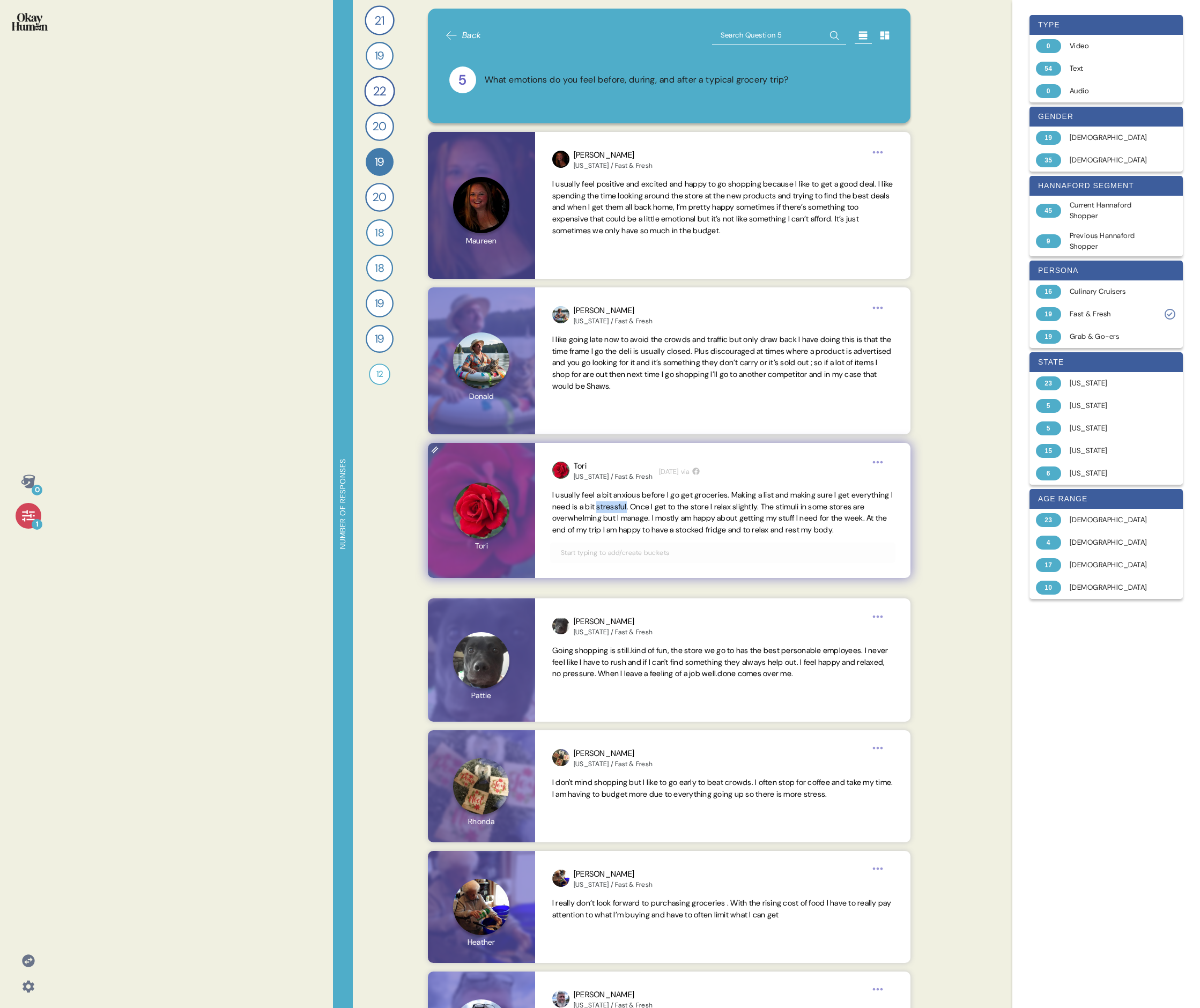
click at [518, 347] on span "I usually feel a bit anxious before I go get groceries. Making a list and makin…" at bounding box center [722, 512] width 340 height 44
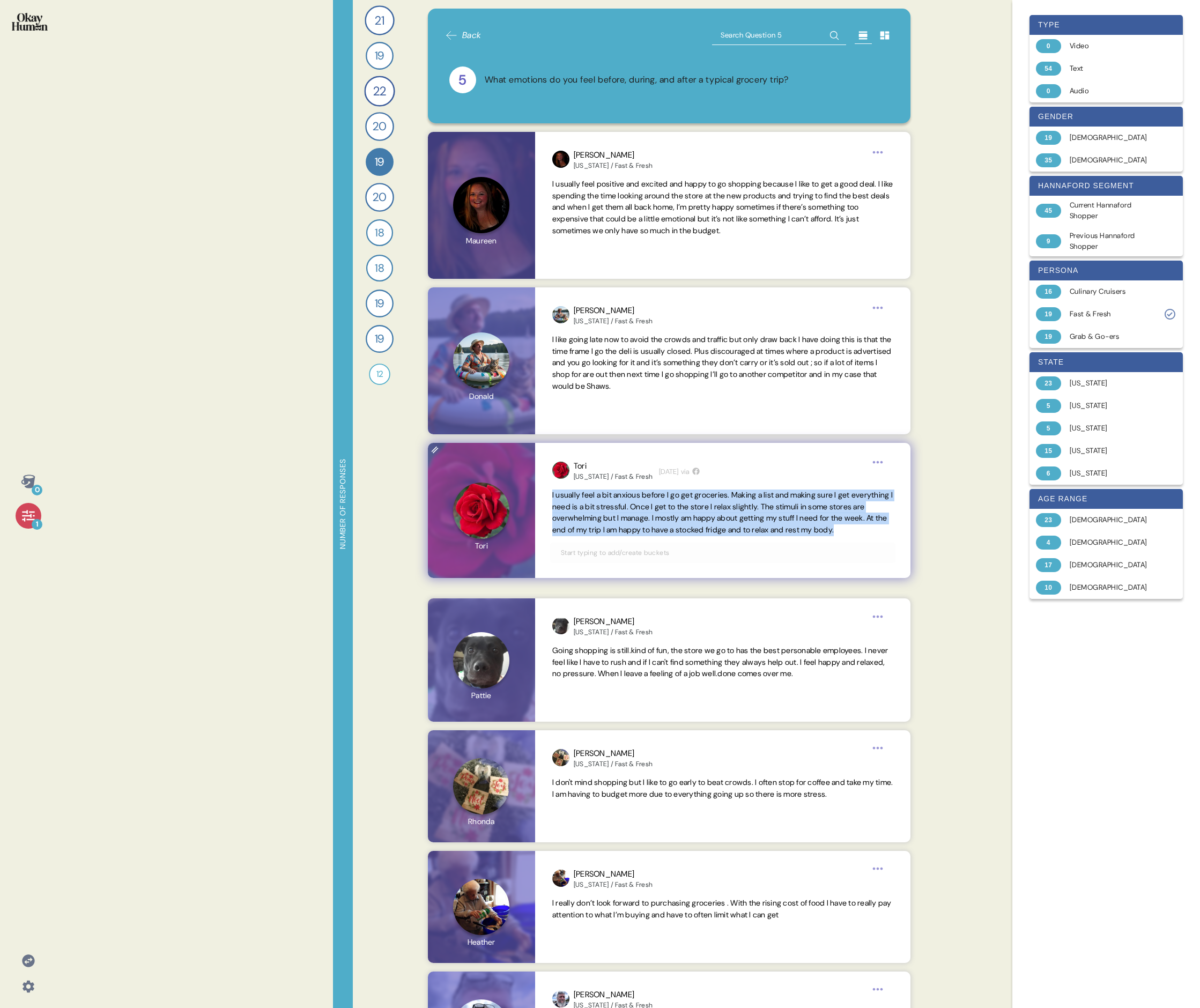
click at [518, 347] on span "I usually feel a bit anxious before I go get groceries. Making a list and makin…" at bounding box center [722, 512] width 340 height 44
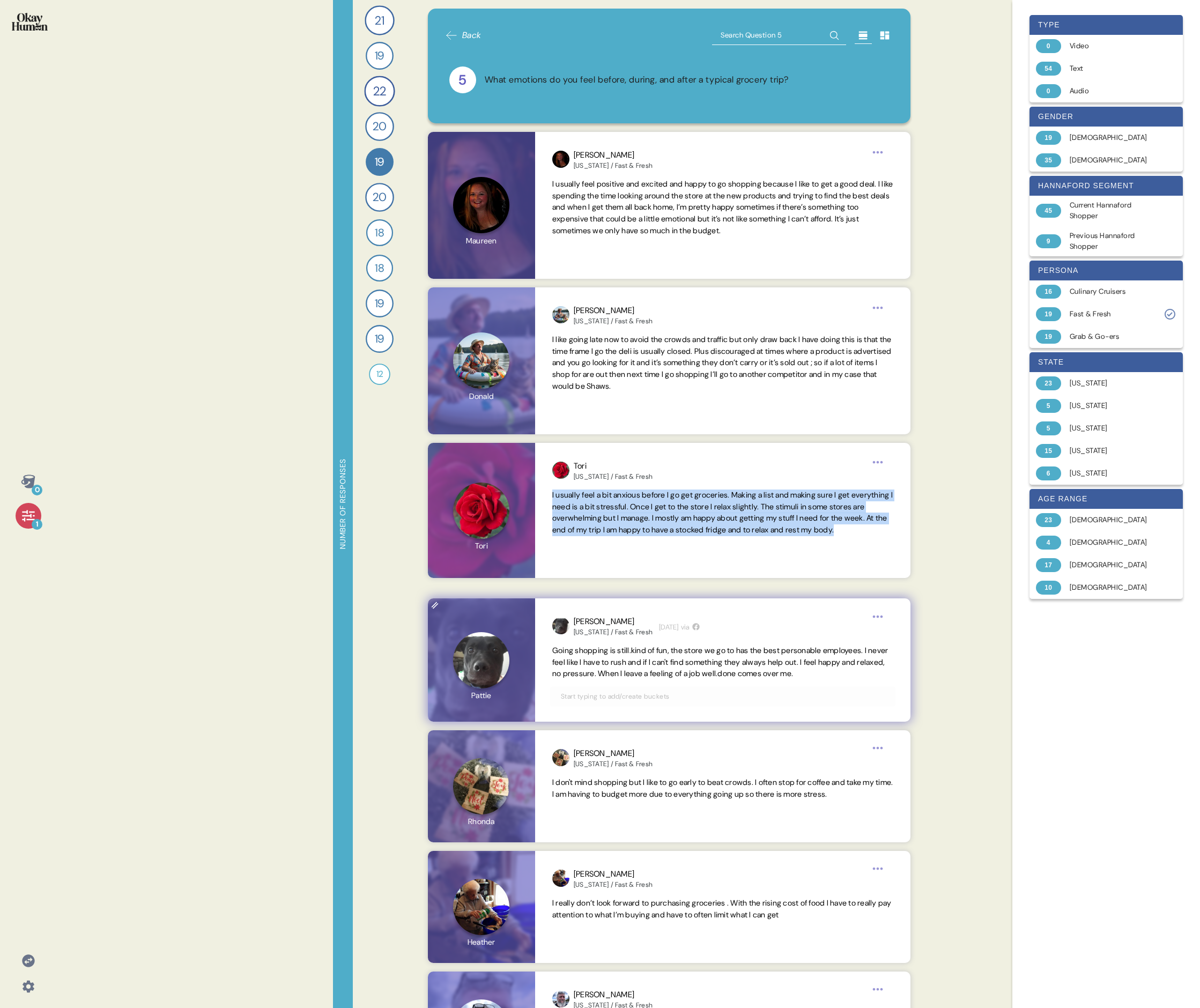
click at [518, 347] on span "Going shopping is still.kind of fun, the store we go to has the best personable…" at bounding box center [720, 662] width 336 height 33
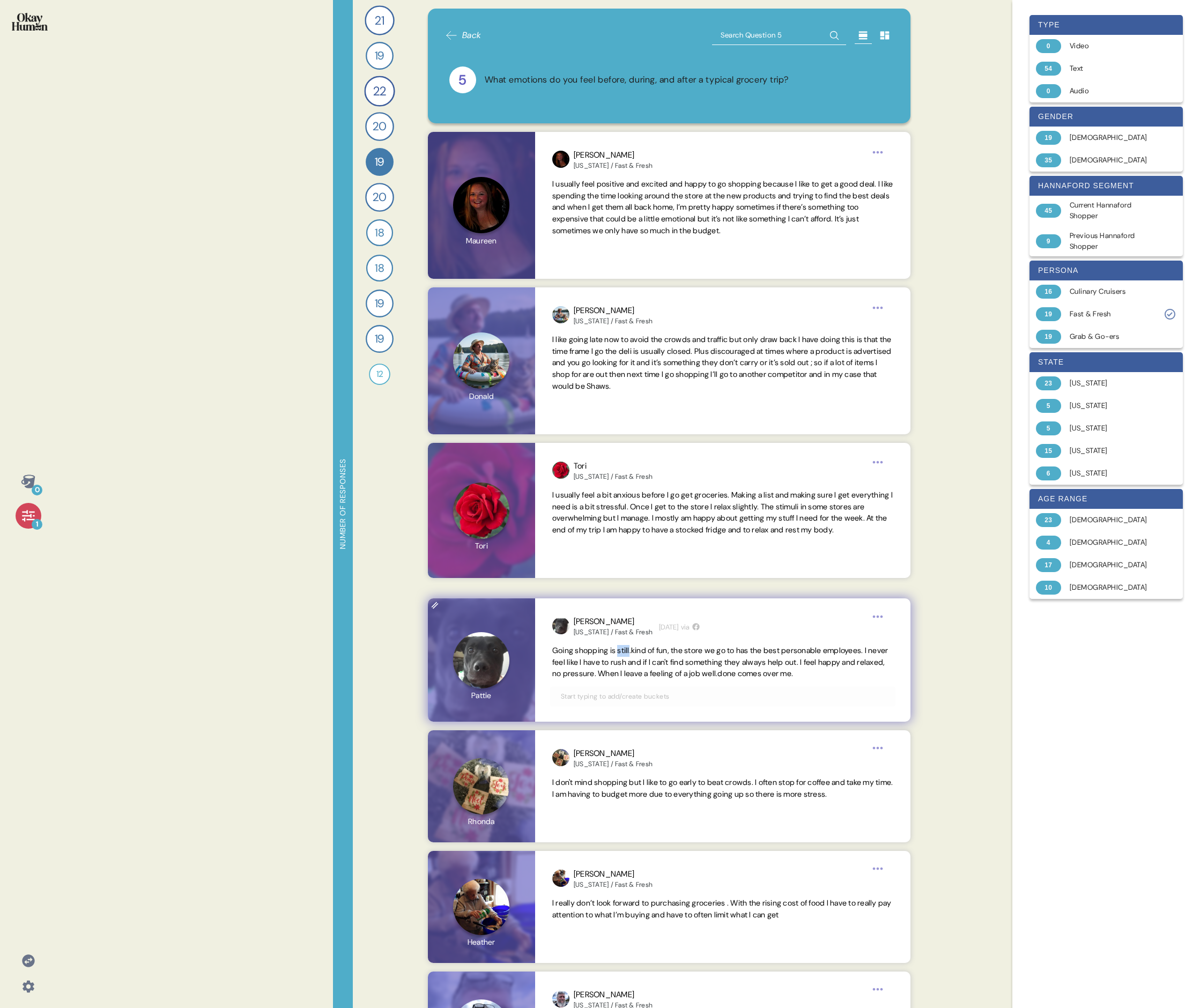
click at [518, 347] on span "Going shopping is still.kind of fun, the store we go to has the best personable…" at bounding box center [720, 662] width 336 height 33
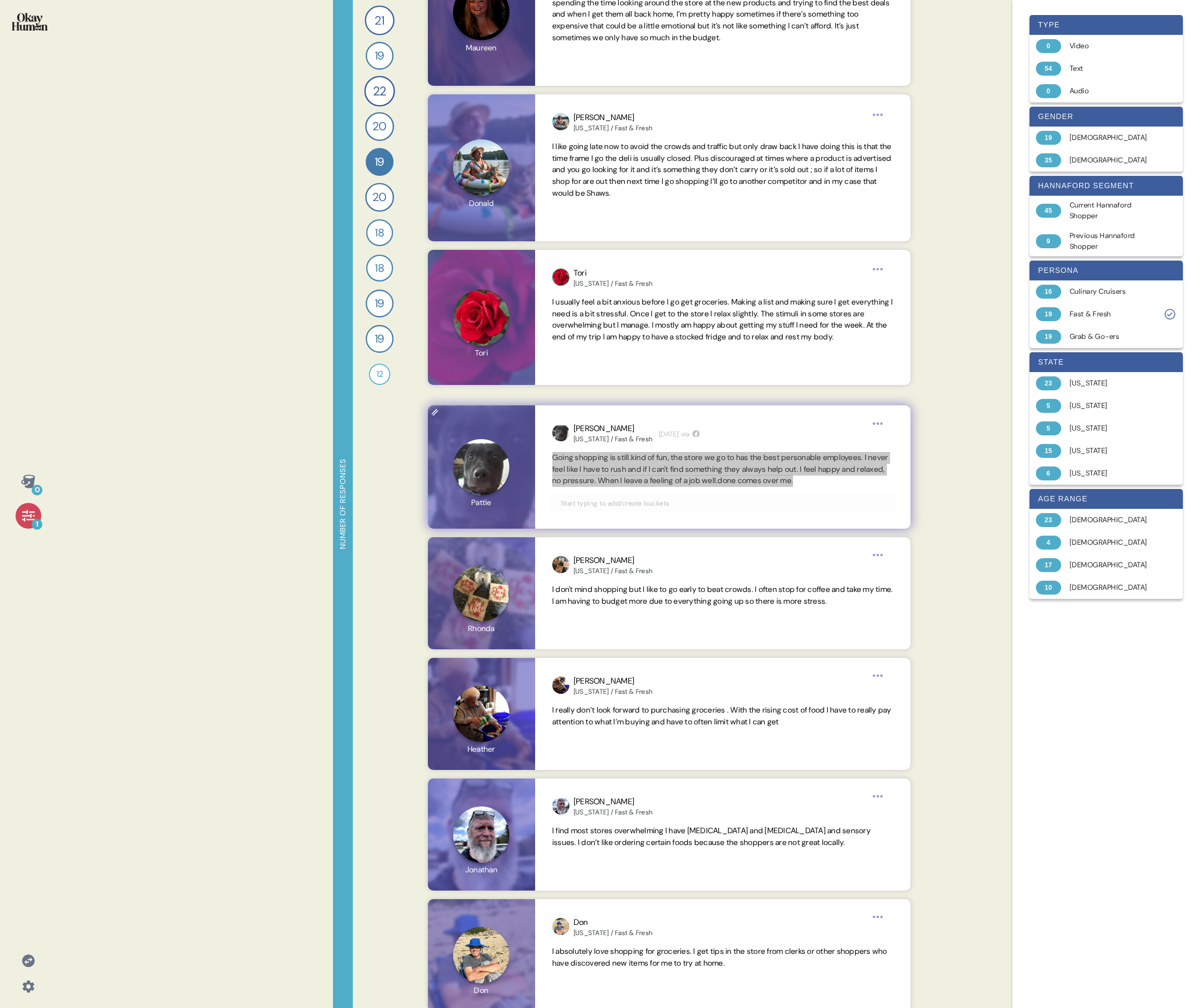
scroll to position [209, 0]
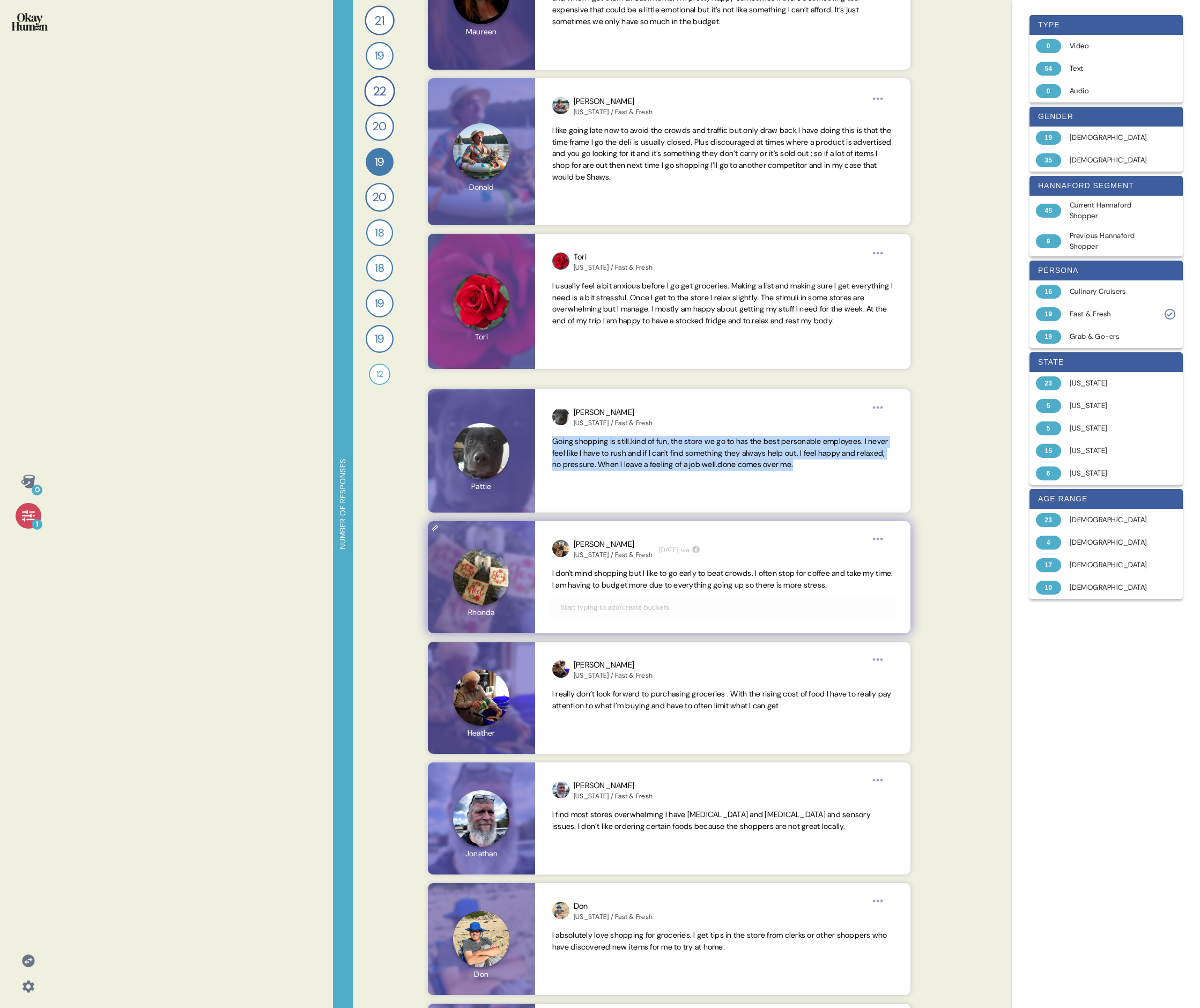
click at [518, 347] on span "I don't mind shopping but I like to go early to beat crowds. I often stop for c…" at bounding box center [723, 579] width 341 height 21
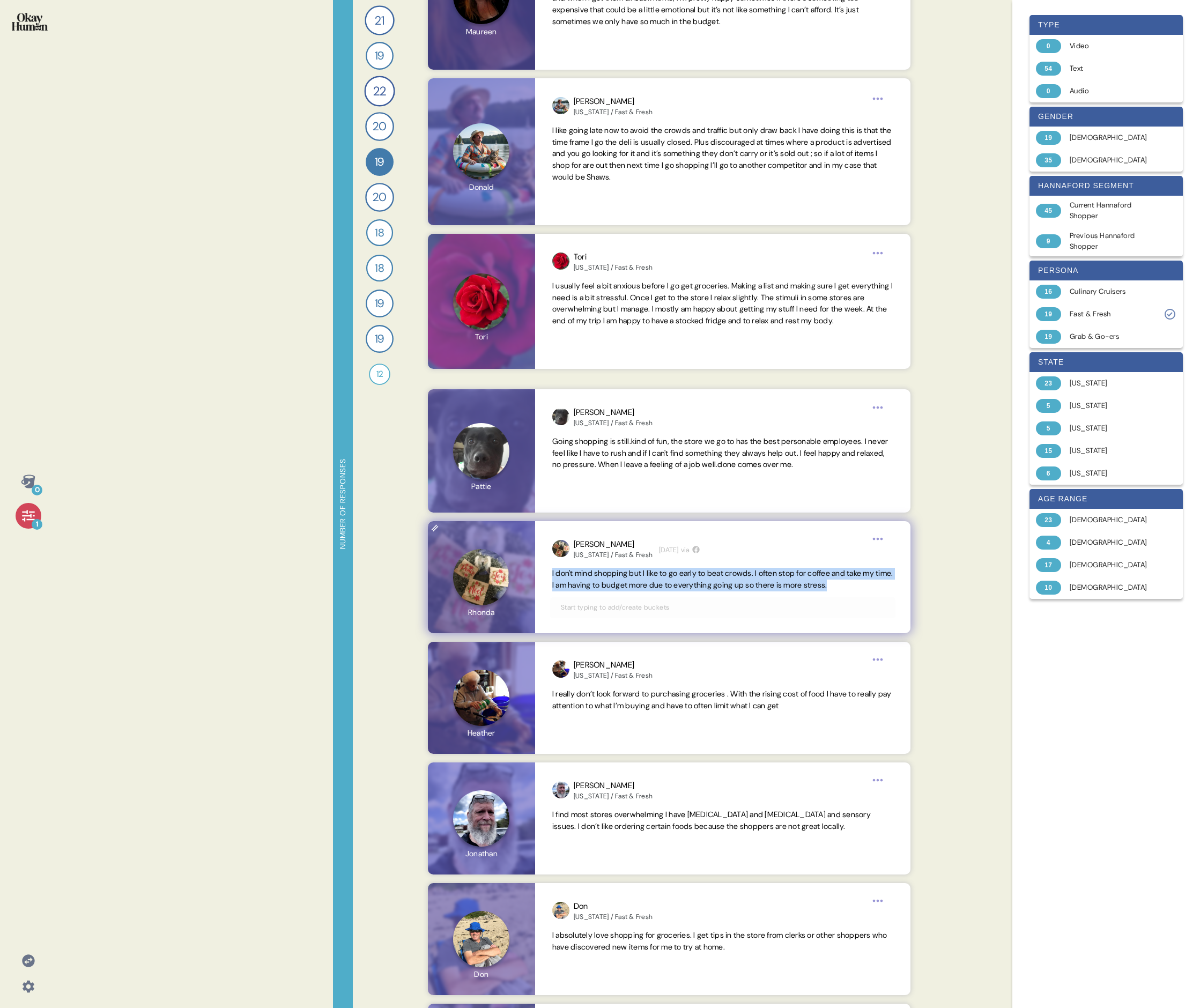
click at [518, 347] on span "I don't mind shopping but I like to go early to beat crowds. I often stop for c…" at bounding box center [723, 579] width 341 height 21
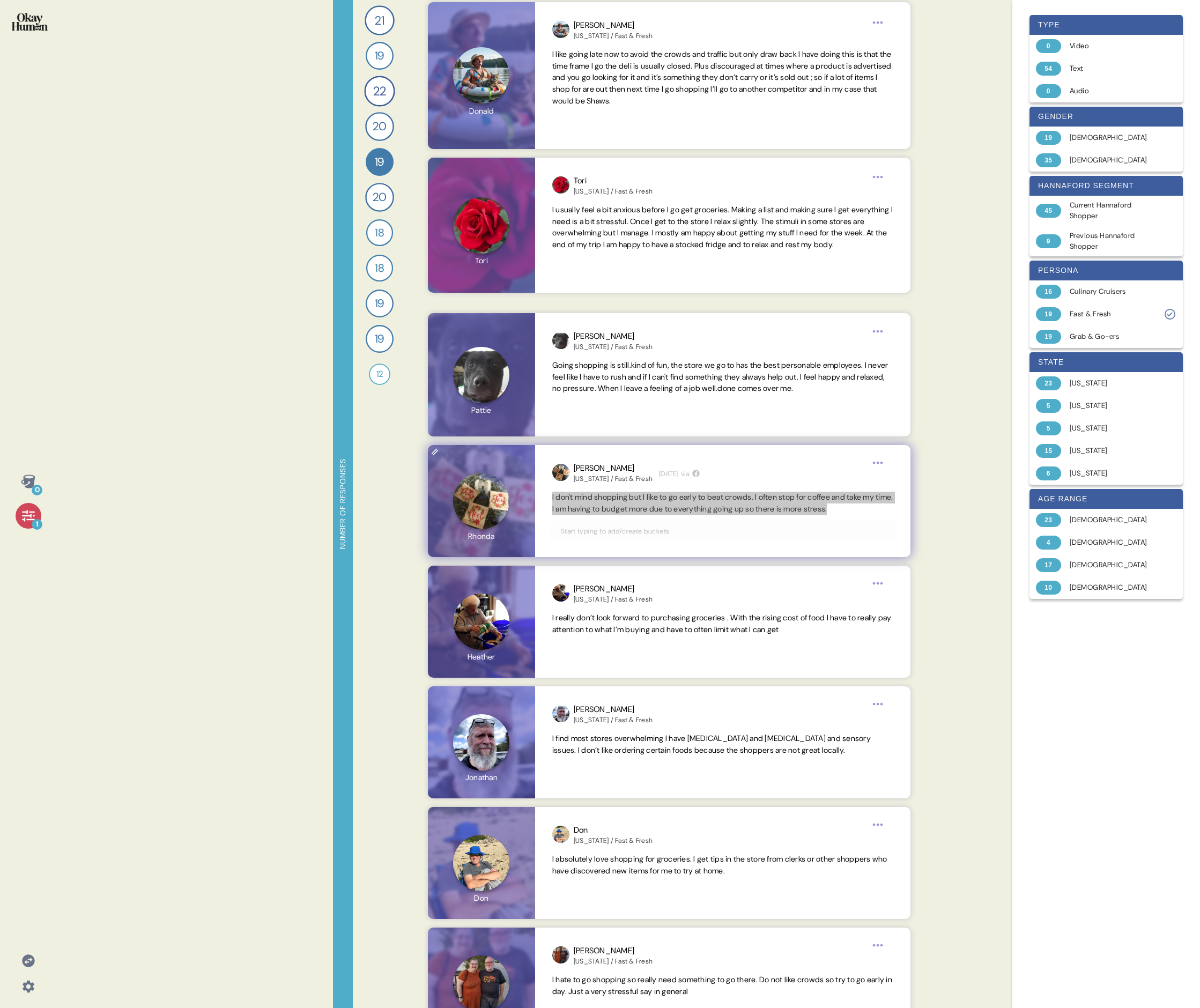
scroll to position [296, 0]
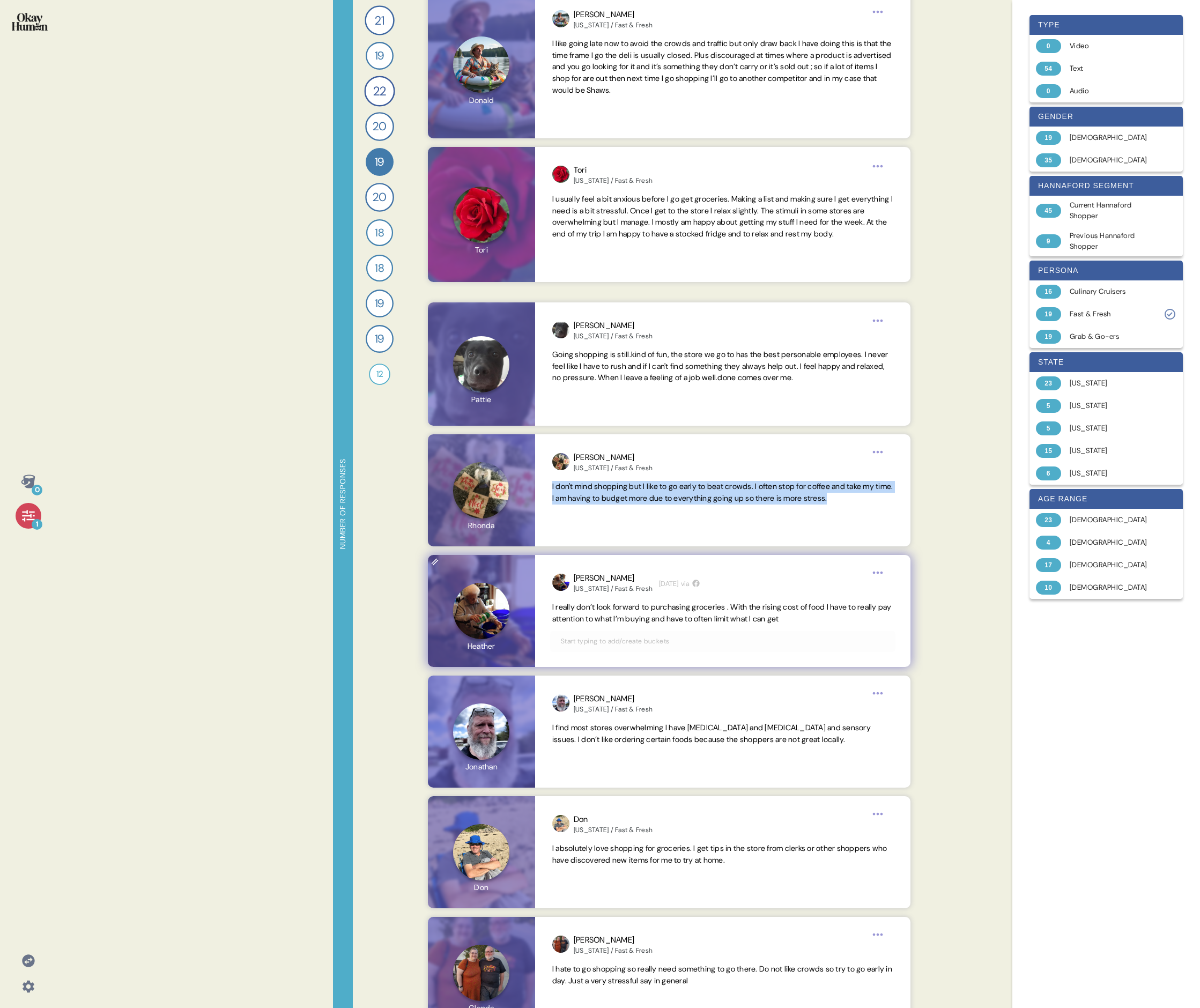
click at [518, 347] on span "I really don’t look forward to purchasing groceries . With the rising cost of f…" at bounding box center [722, 613] width 339 height 21
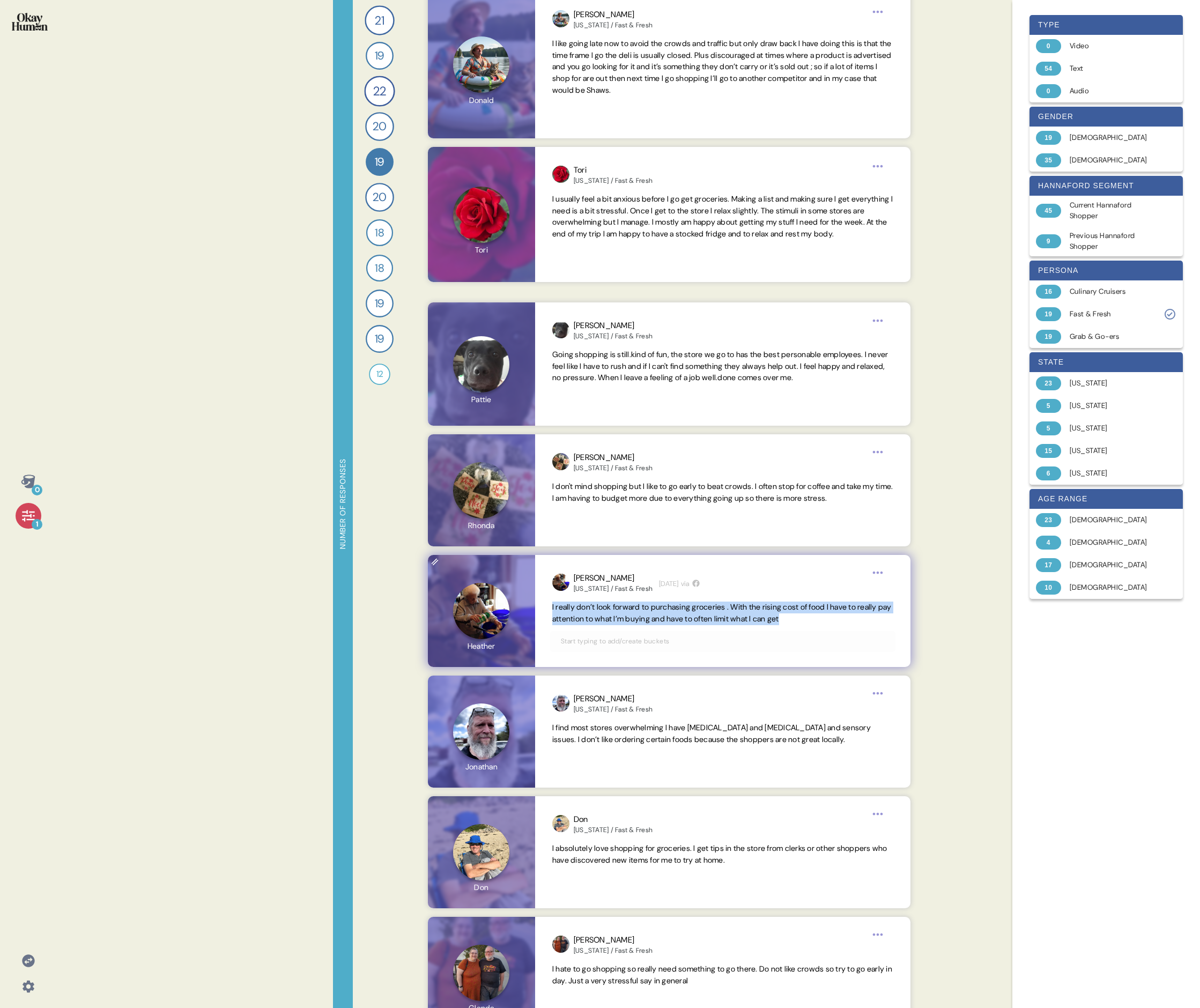
click at [518, 347] on span "I really don’t look forward to purchasing groceries . With the rising cost of f…" at bounding box center [722, 613] width 339 height 21
click at [518, 347] on span "I find most stores overwhelming I have [MEDICAL_DATA] and [MEDICAL_DATA] and se…" at bounding box center [723, 733] width 341 height 23
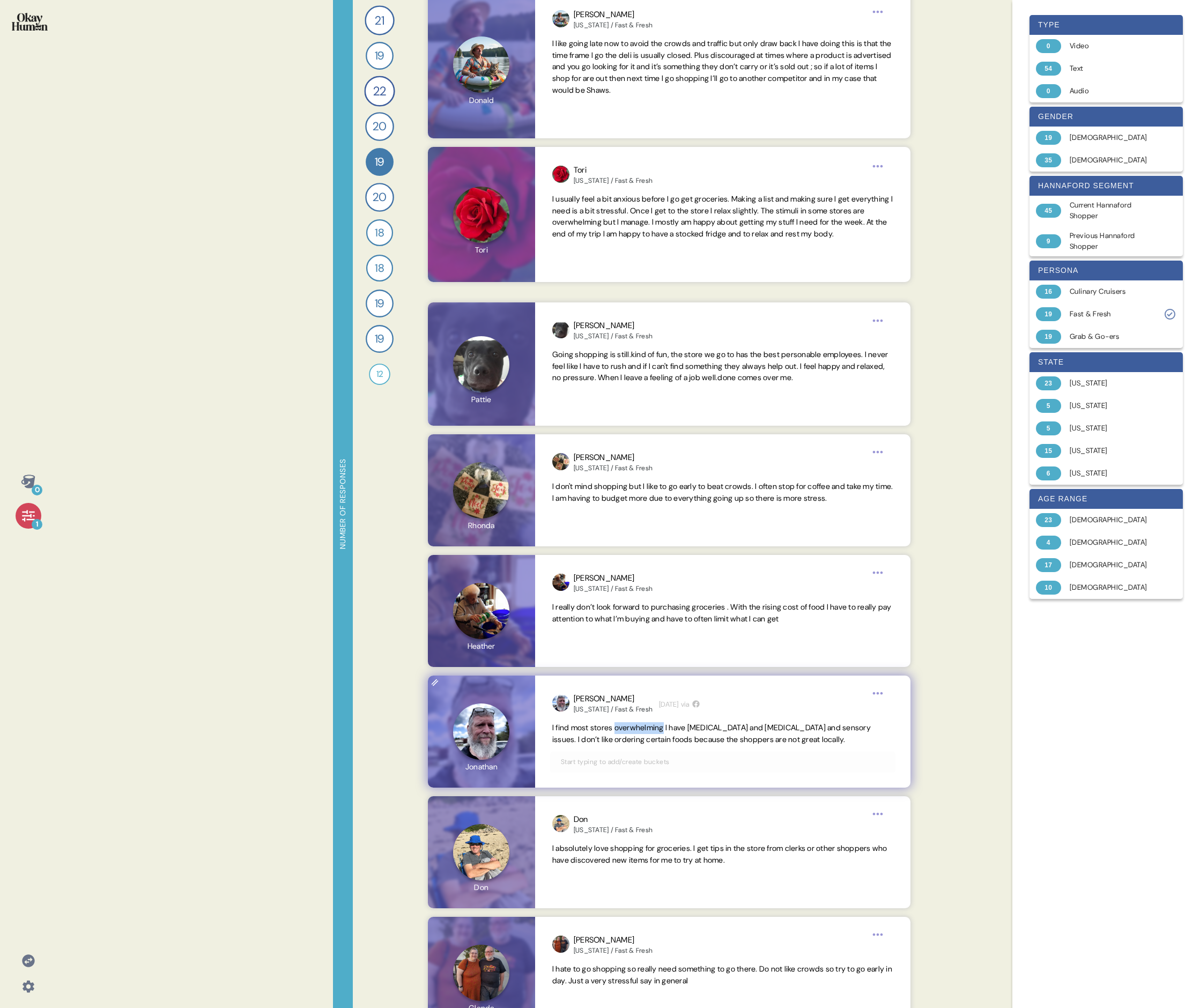
click at [518, 347] on span "I find most stores overwhelming I have [MEDICAL_DATA] and [MEDICAL_DATA] and se…" at bounding box center [723, 733] width 341 height 23
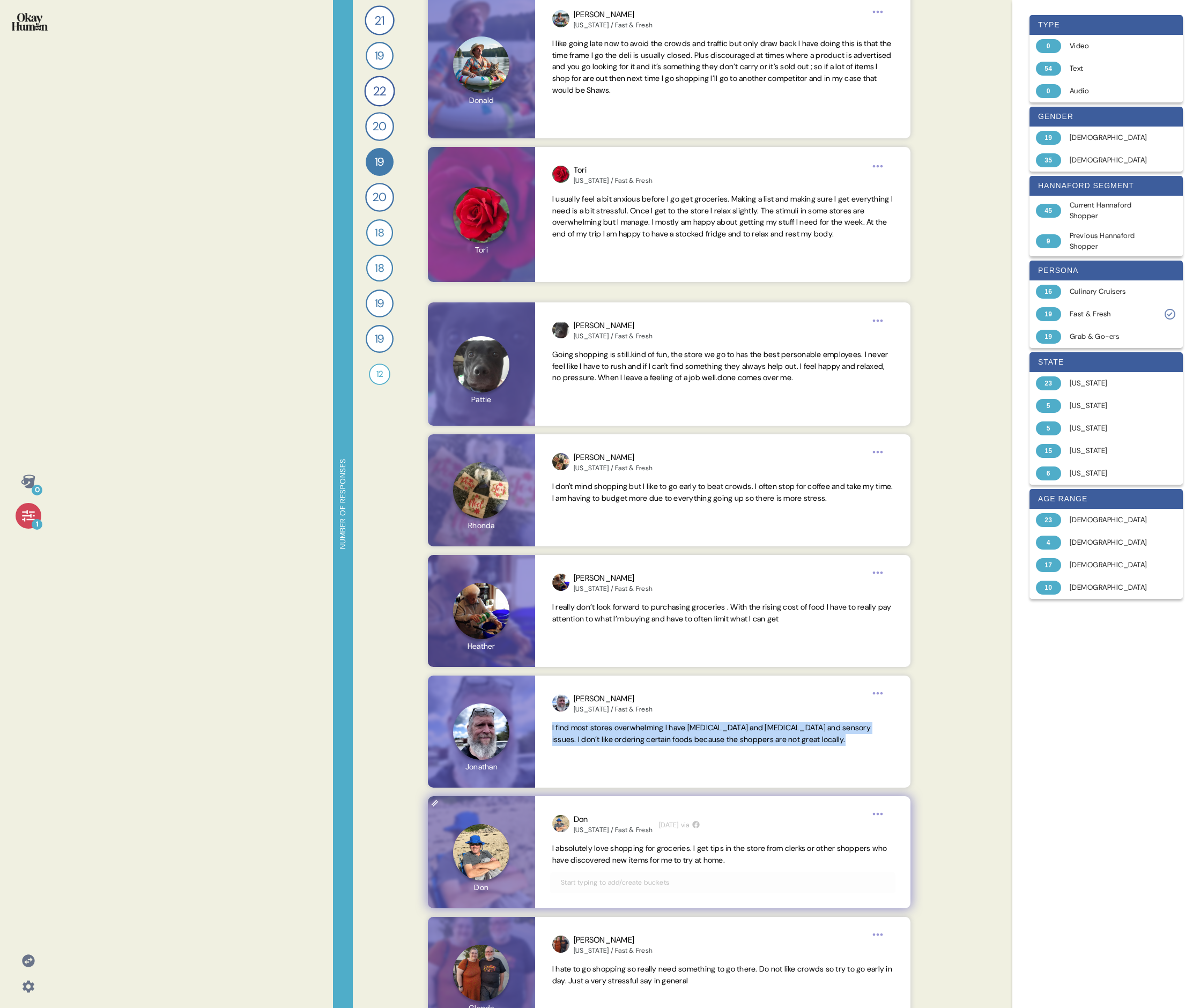
click at [518, 347] on span "I absolutely love shopping for groceries. I get tips in the store from clerks o…" at bounding box center [720, 854] width 335 height 21
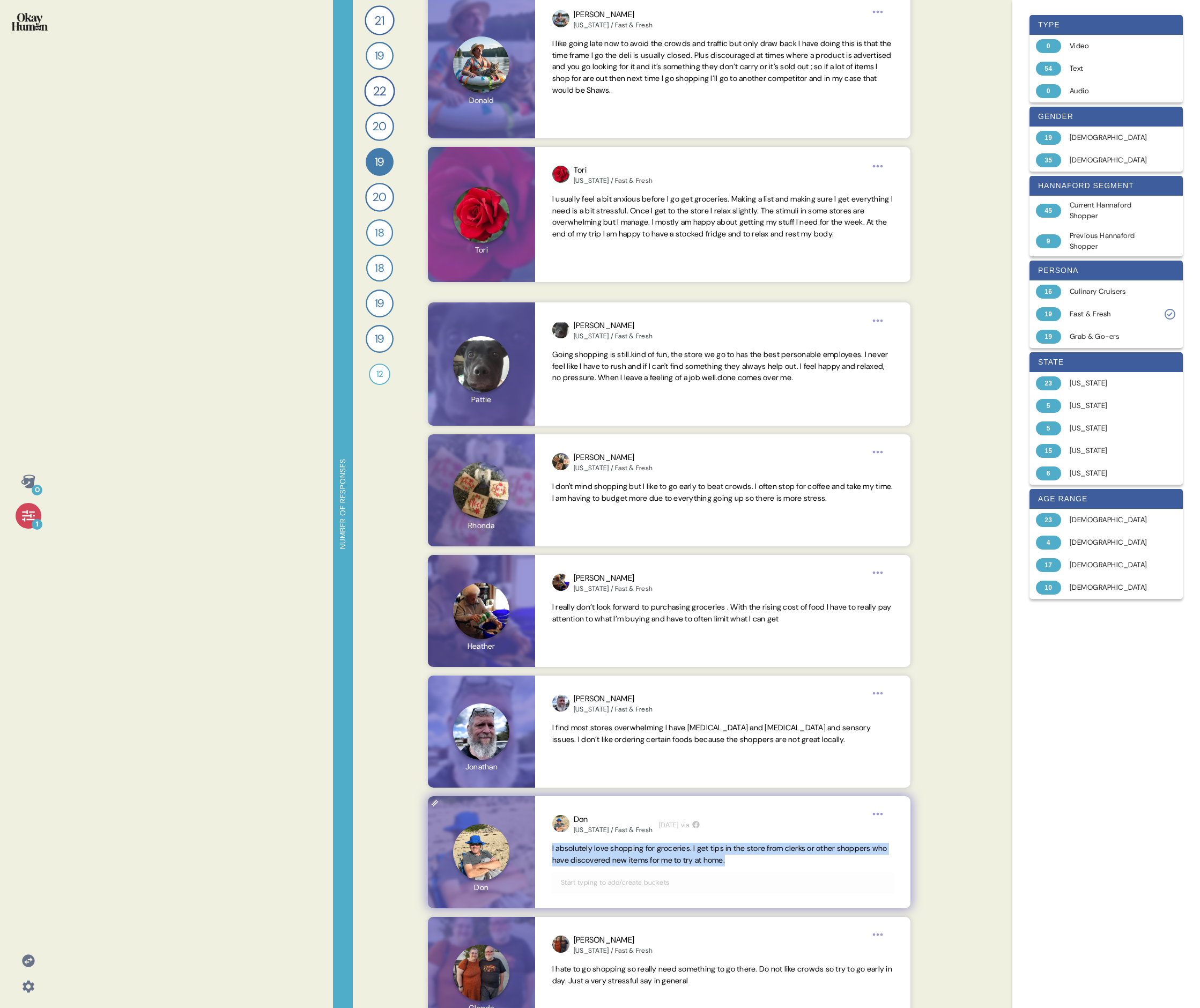
click at [518, 347] on span "I absolutely love shopping for groceries. I get tips in the store from clerks o…" at bounding box center [720, 854] width 335 height 21
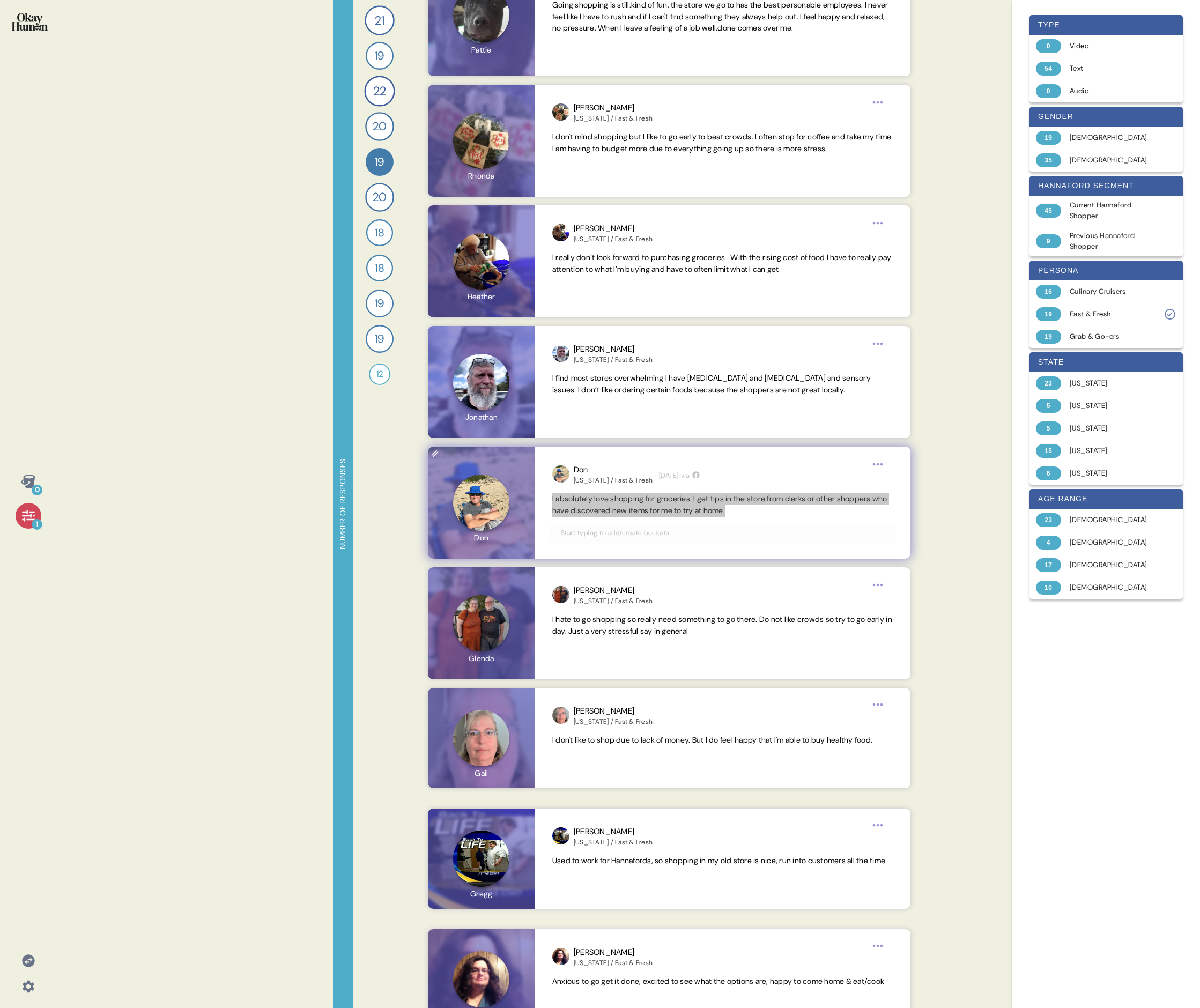
scroll to position [657, 0]
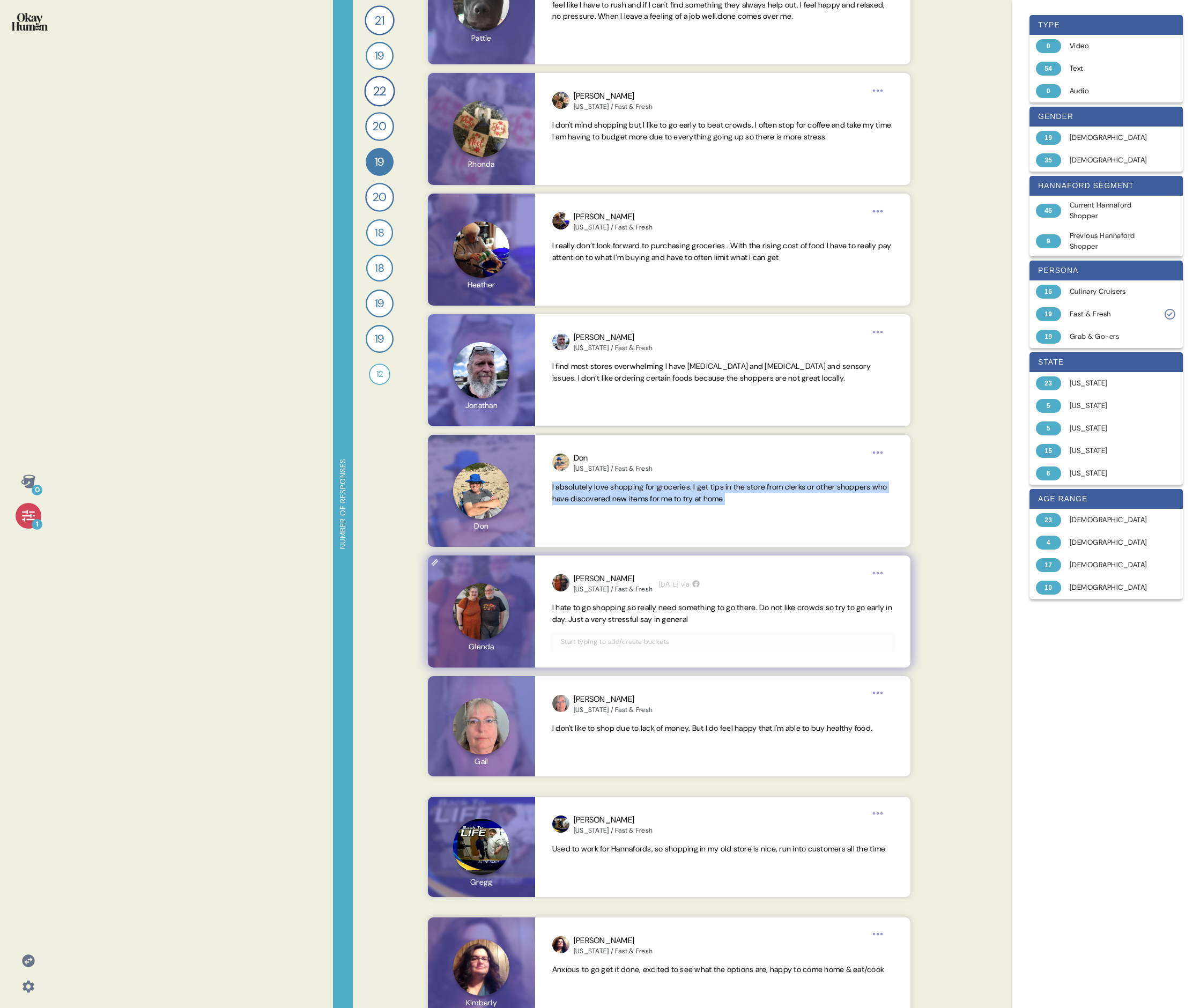
click at [518, 347] on span "I hate to go shopping so really need something to go there. Do not like crowds …" at bounding box center [722, 614] width 340 height 21
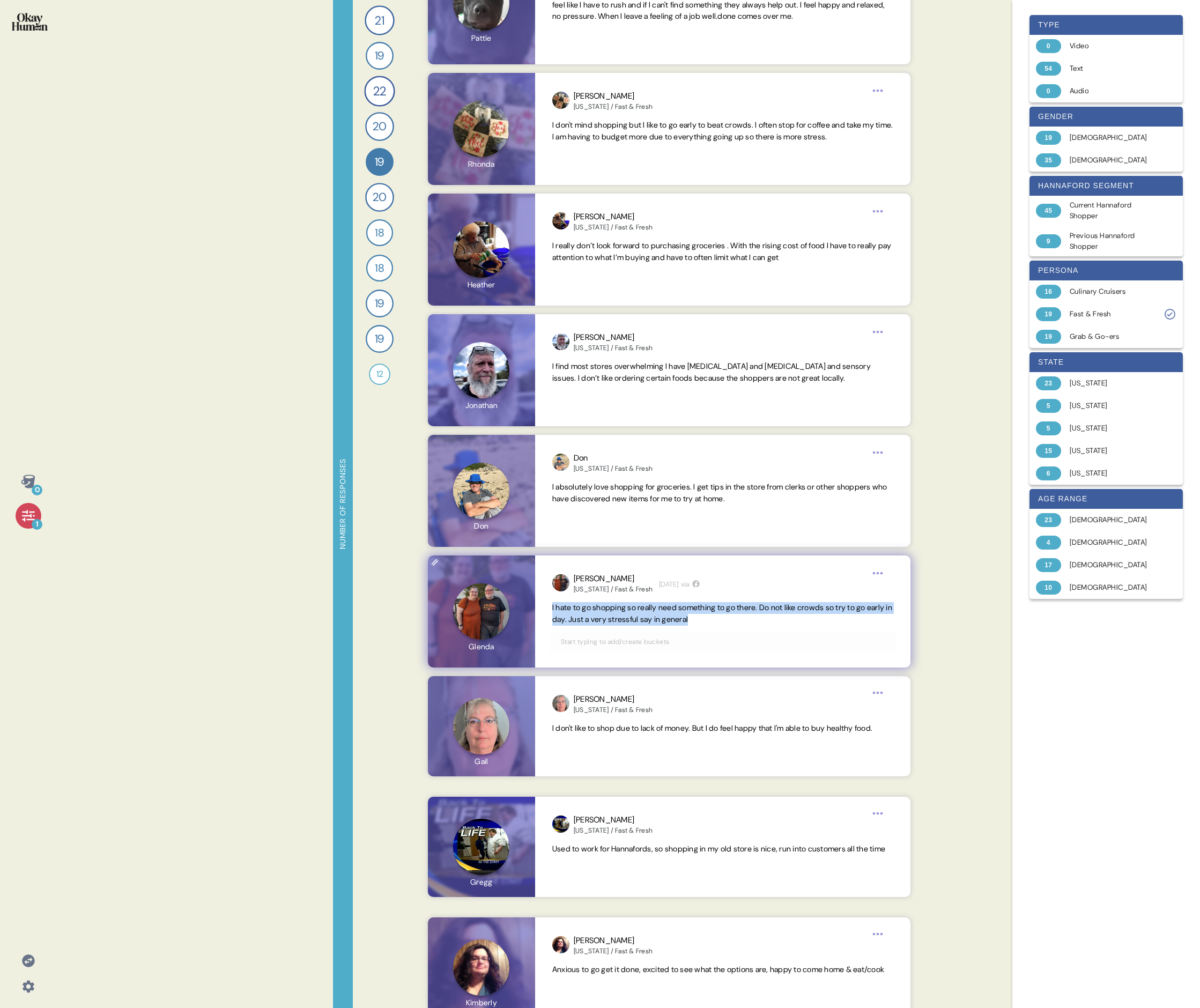
click at [518, 347] on span "I hate to go shopping so really need something to go there. Do not like crowds …" at bounding box center [722, 614] width 340 height 21
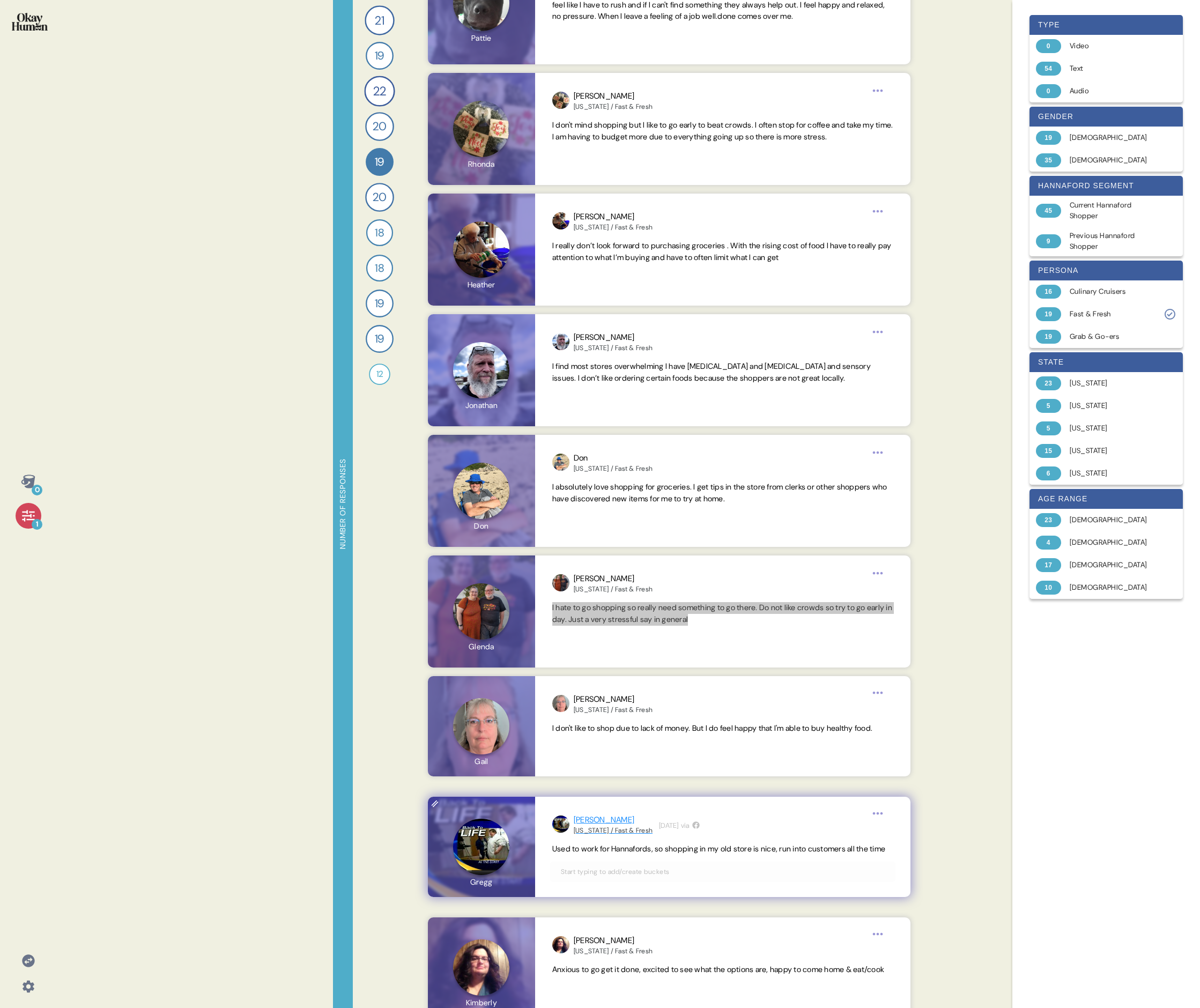
scroll to position [819, 0]
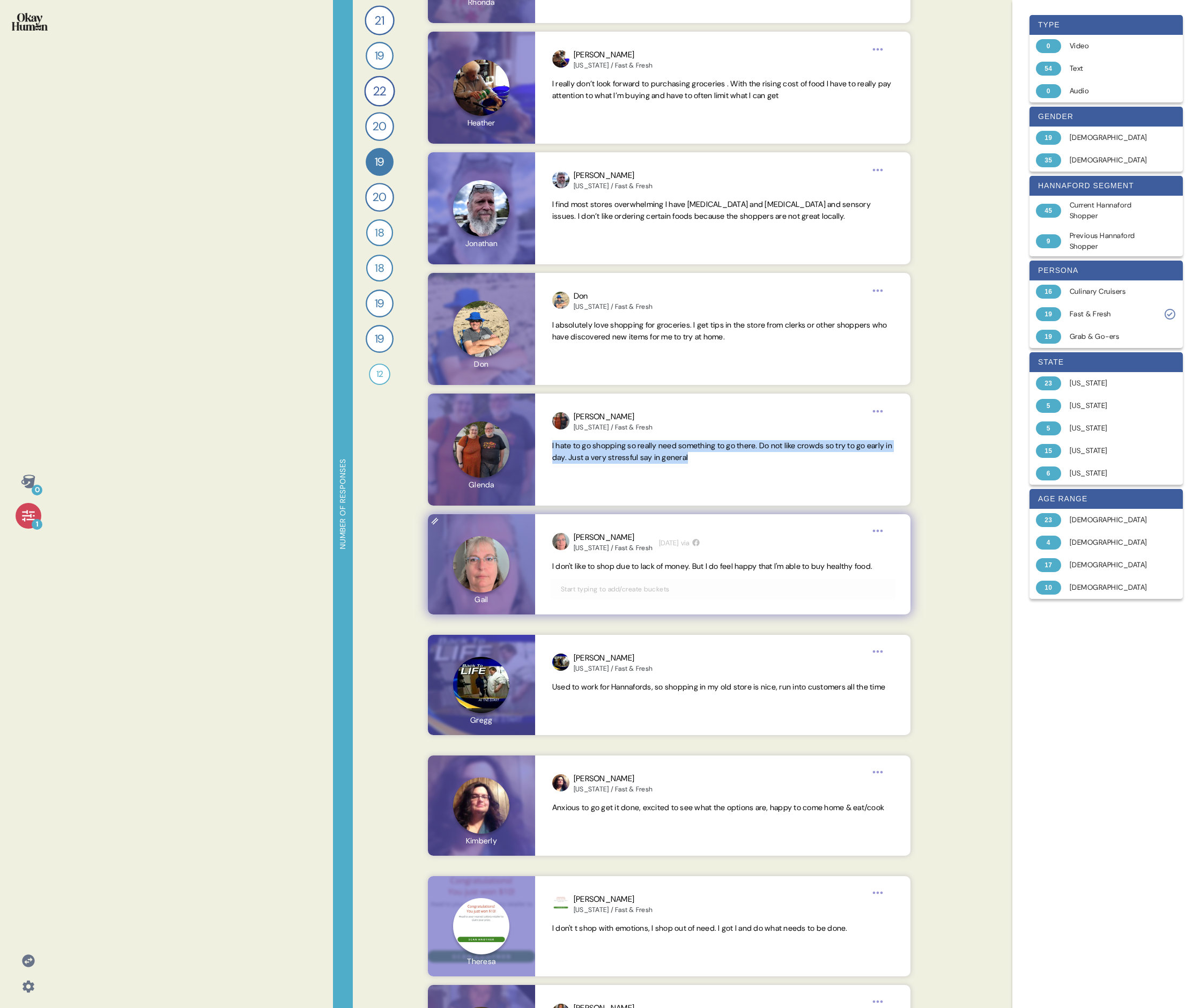
click at [518, 347] on span "I don't like to shop due to lack of money. But I do feel happy that I'm able to…" at bounding box center [712, 566] width 320 height 10
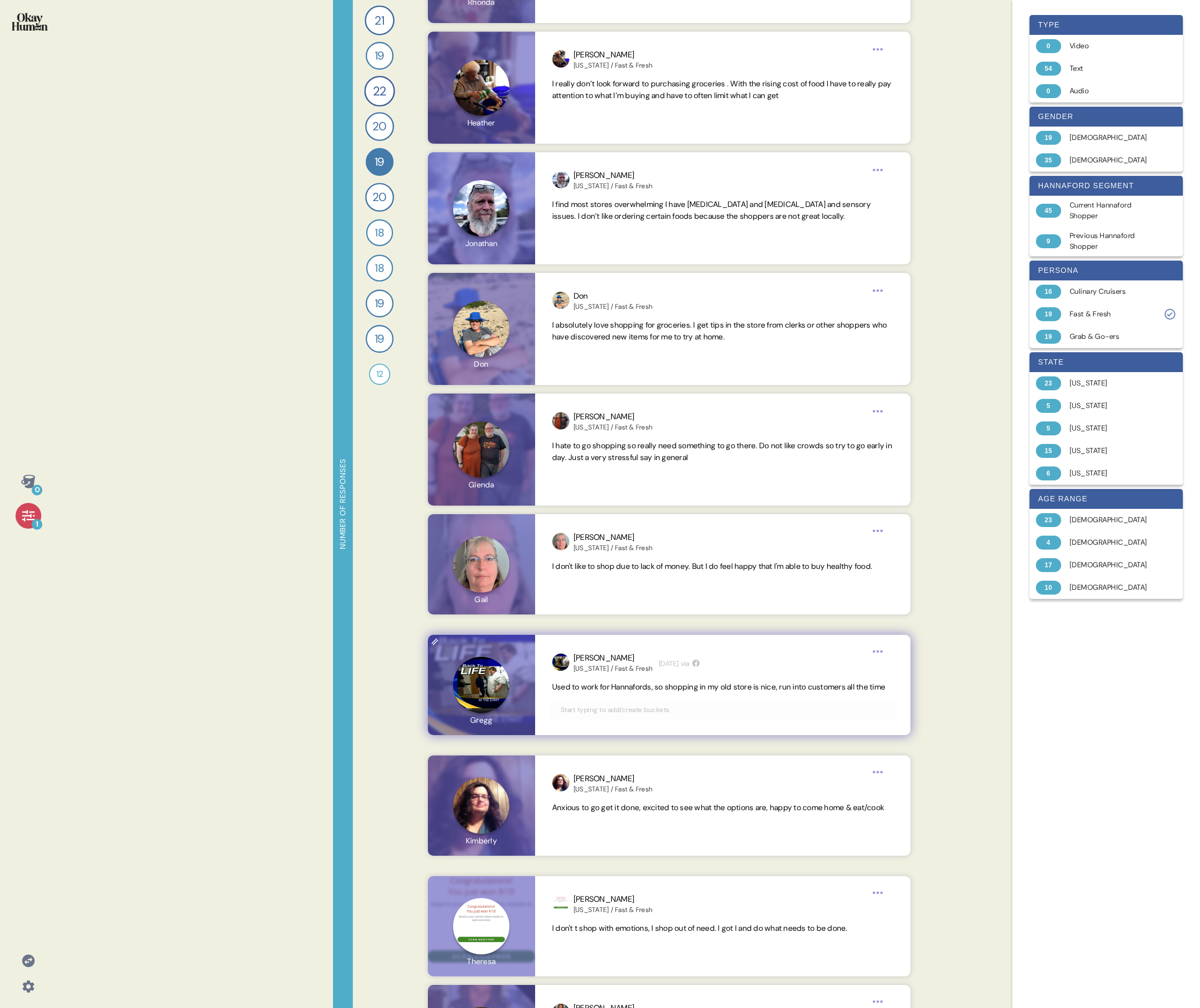
click at [518, 347] on span "Used to work for Hannafords, so shopping in my old store is nice, run into cust…" at bounding box center [718, 687] width 333 height 10
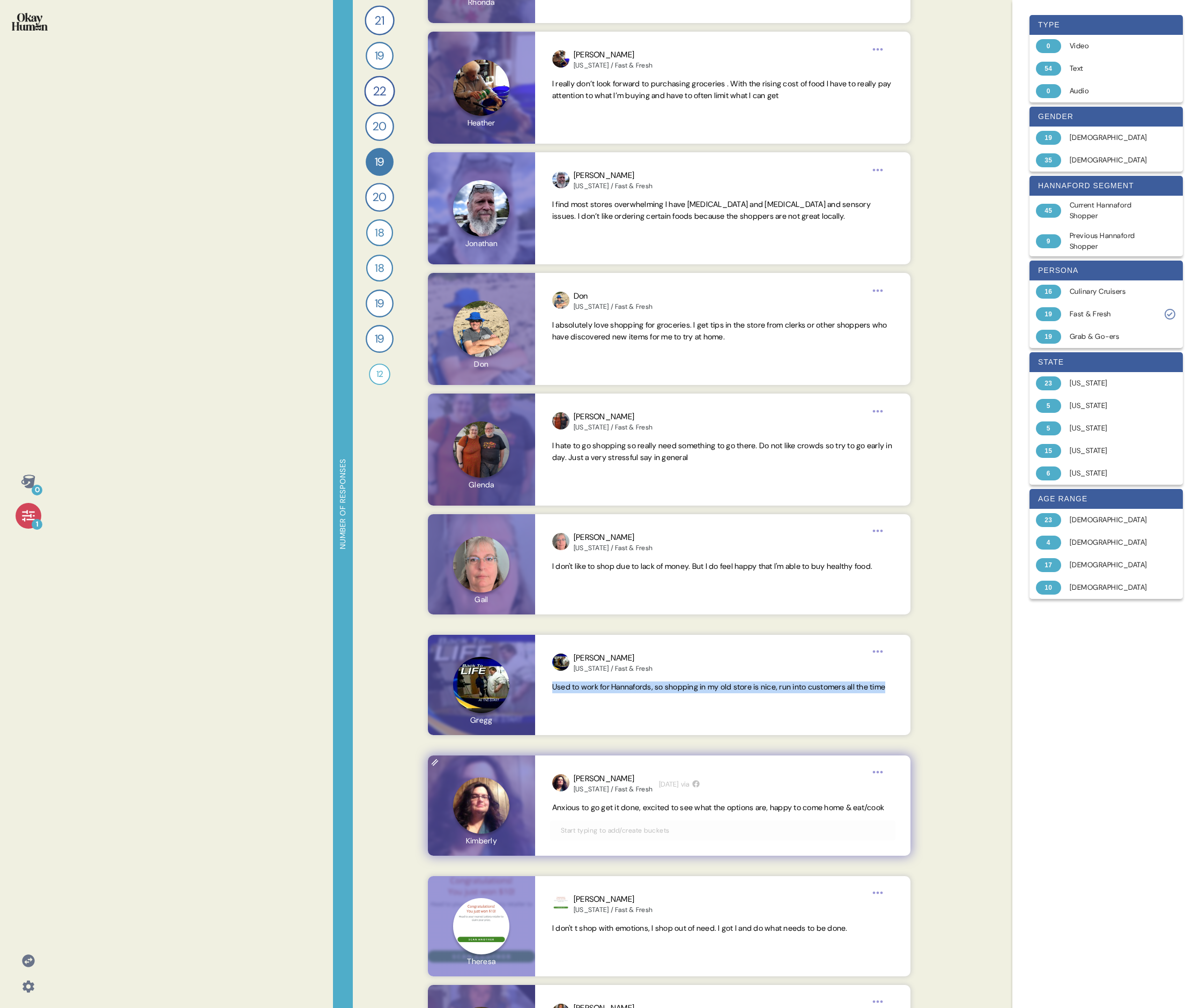
click at [518, 347] on span "Anxious to go get it done, excited to see what the options are, happy to come h…" at bounding box center [718, 808] width 332 height 10
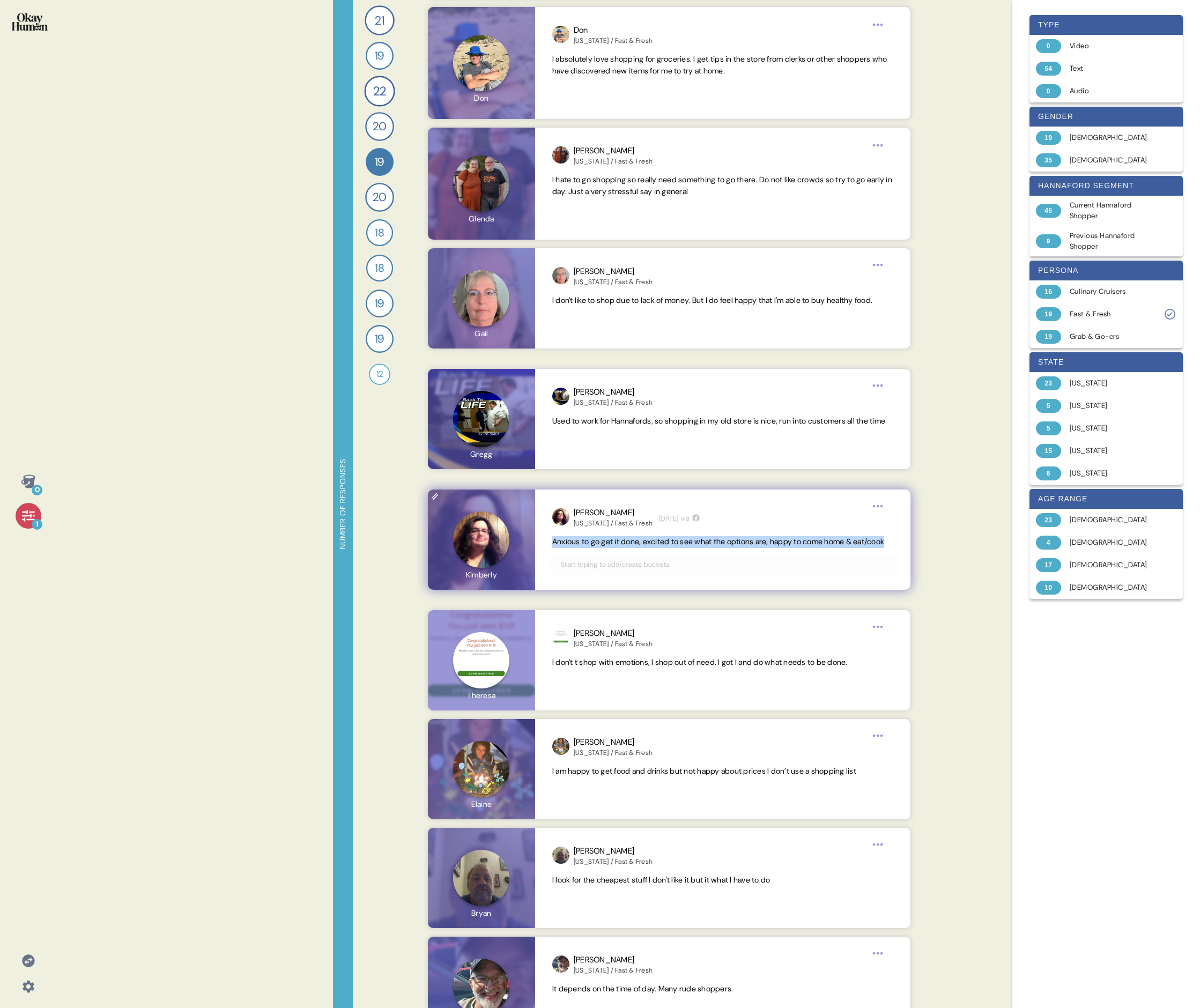
scroll to position [1088, 0]
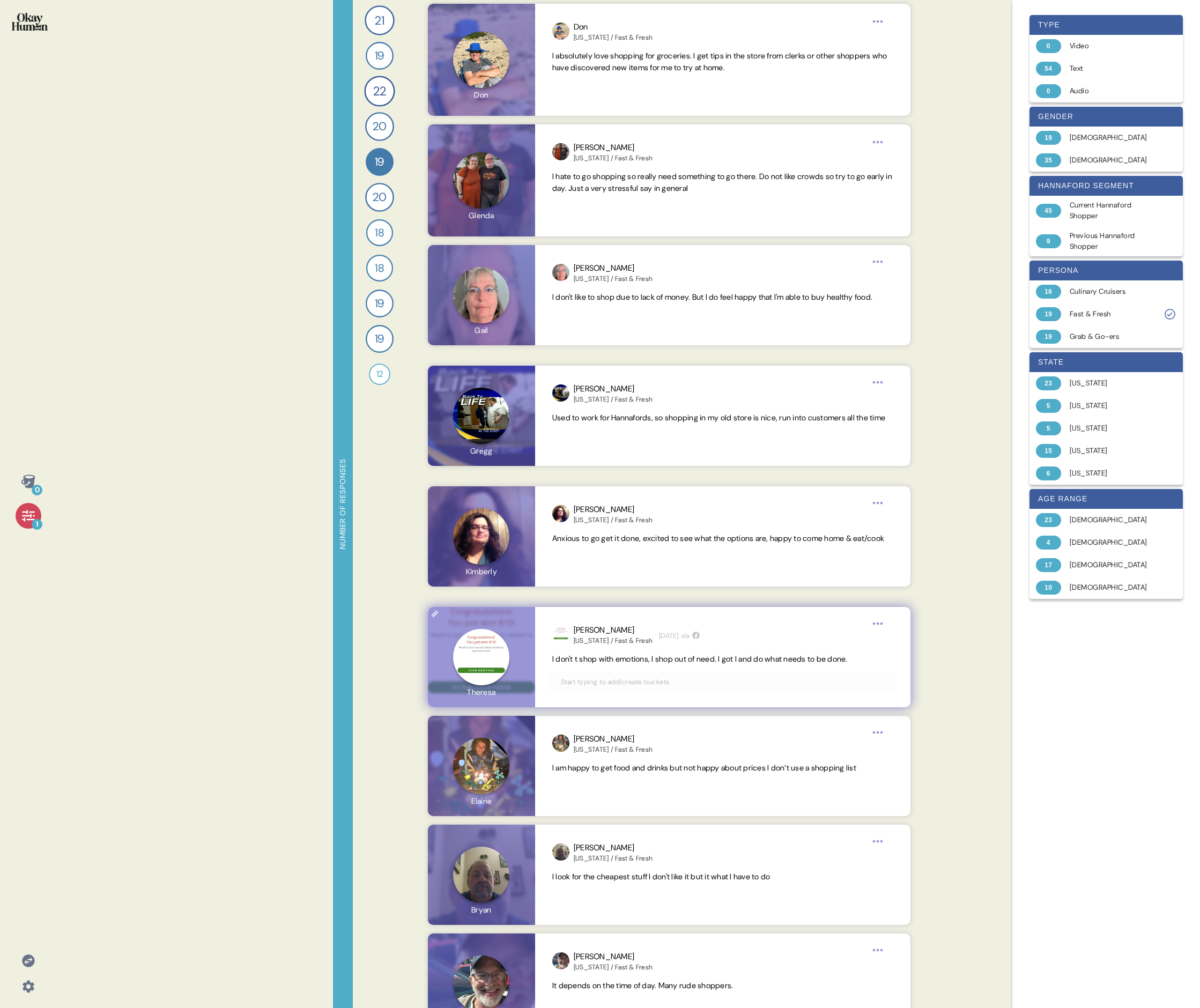
click at [518, 347] on span "I don't t shop with emotions, I shop out of need. I got I and do what needs to …" at bounding box center [699, 659] width 295 height 10
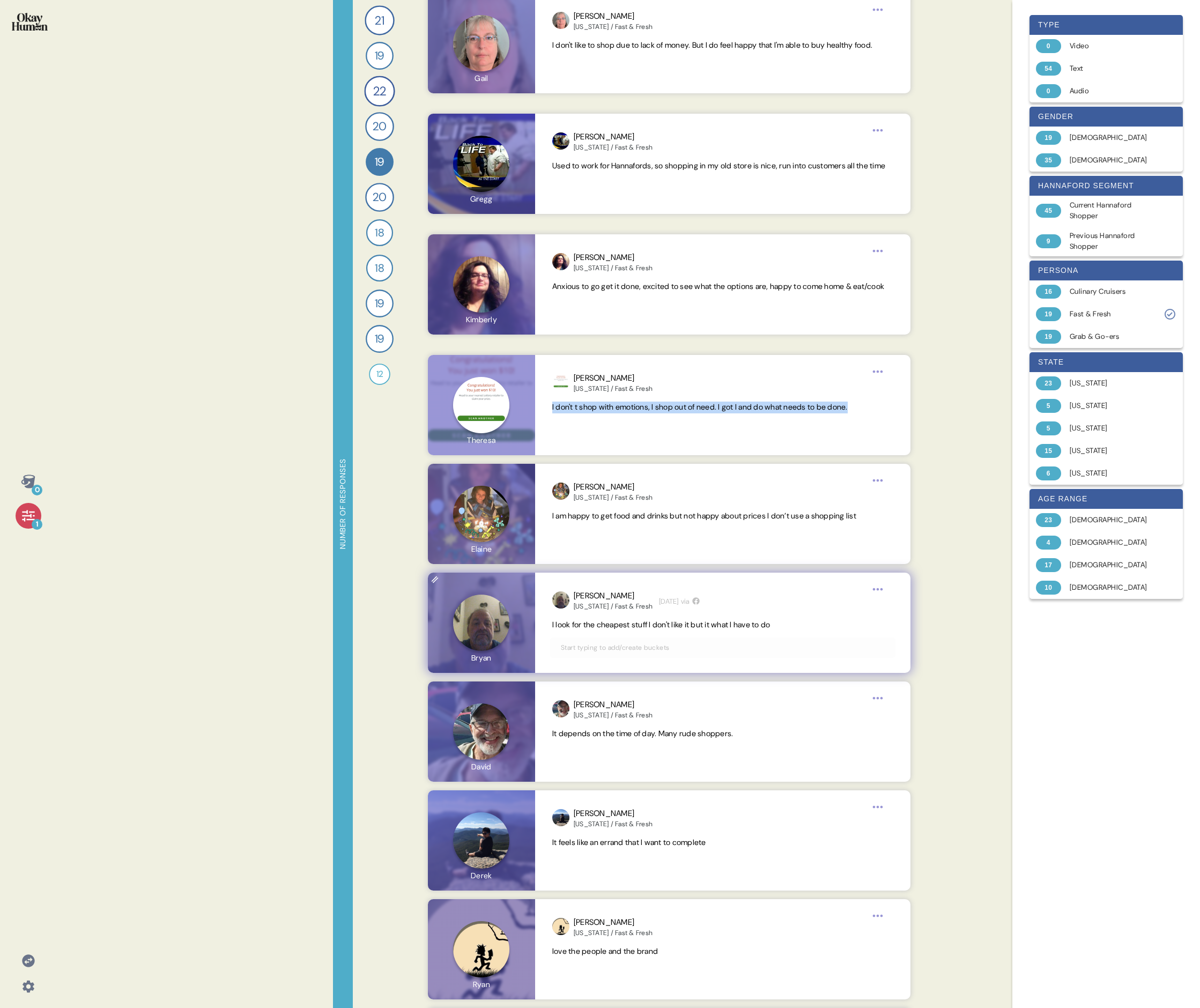
scroll to position [1340, 0]
click at [518, 347] on span "I look for the cheapest stuff I don't like it but it what I have to do" at bounding box center [661, 626] width 218 height 10
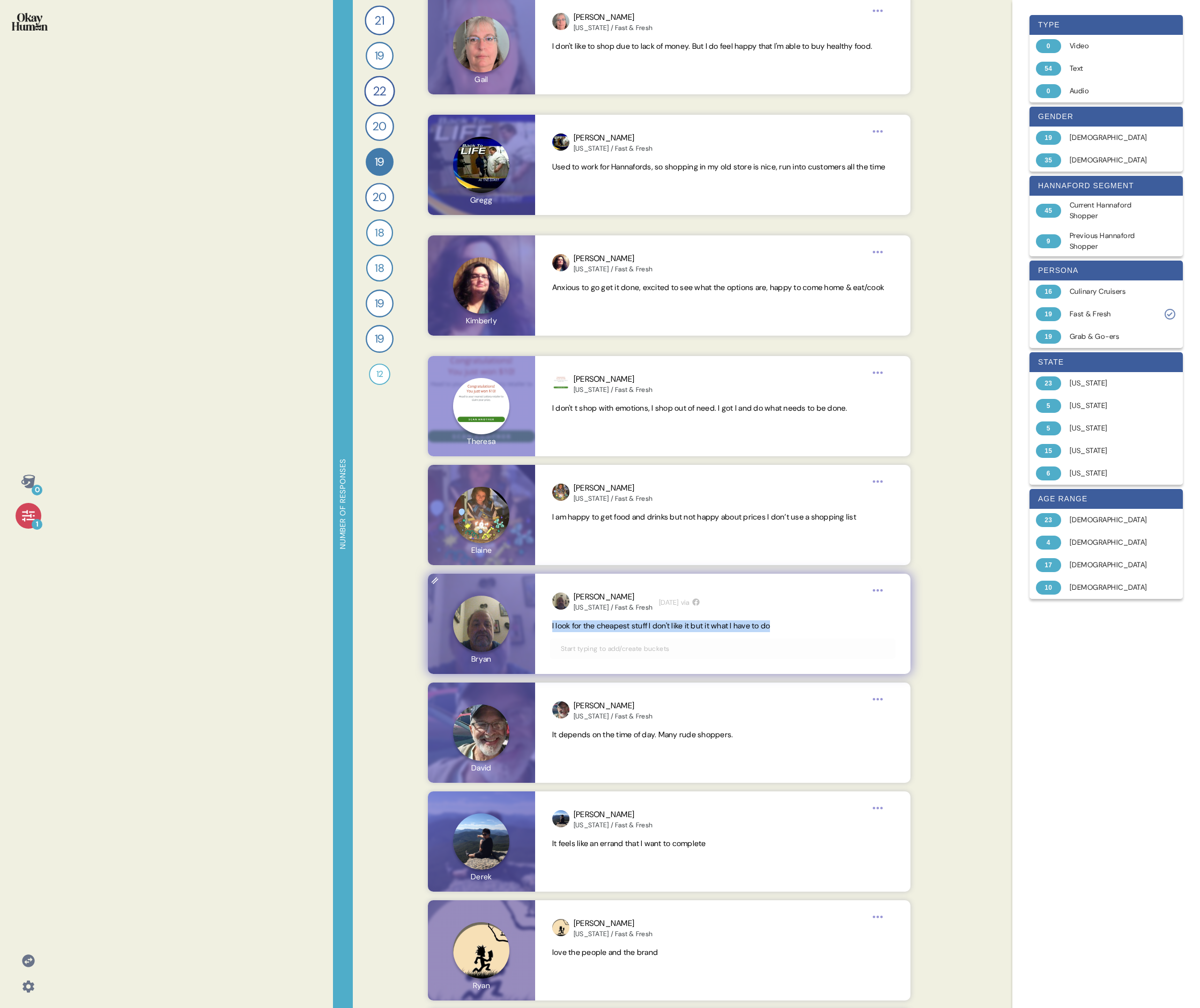
click at [518, 347] on span "I look for the cheapest stuff I don't like it but it what I have to do" at bounding box center [661, 626] width 218 height 10
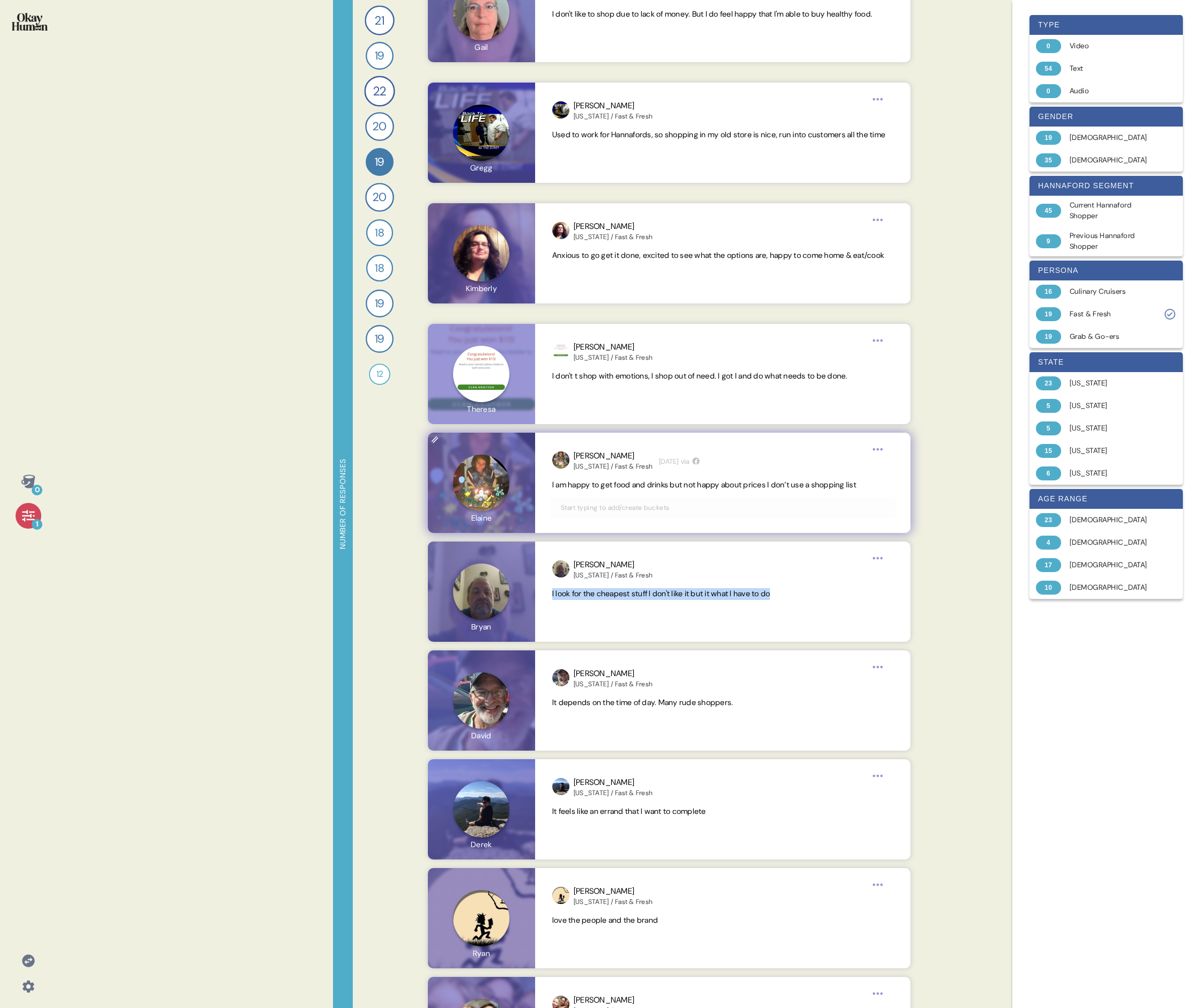
scroll to position [1450, 0]
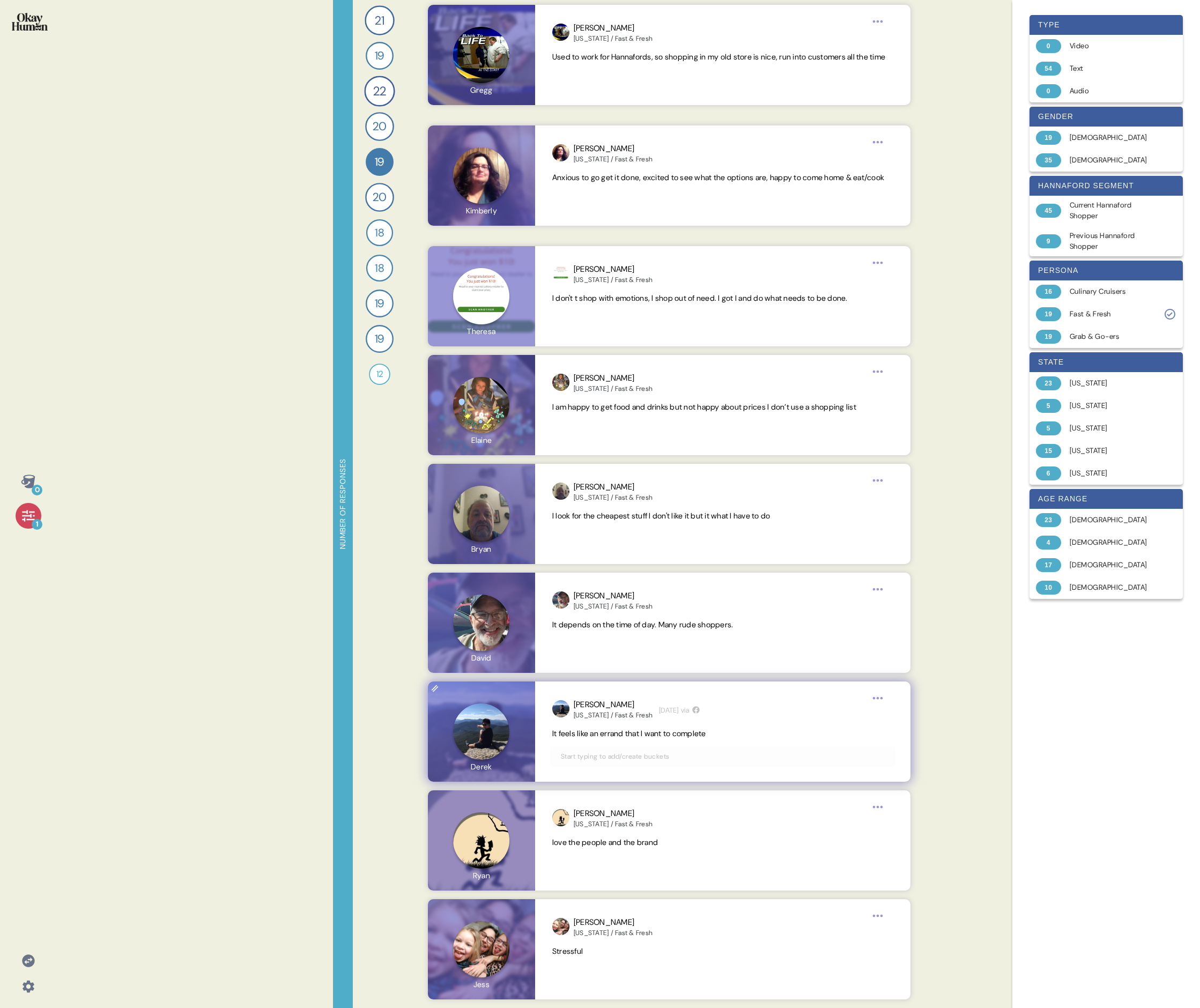
click at [518, 347] on span "It feels like an errand that I want to complete" at bounding box center [629, 734] width 154 height 10
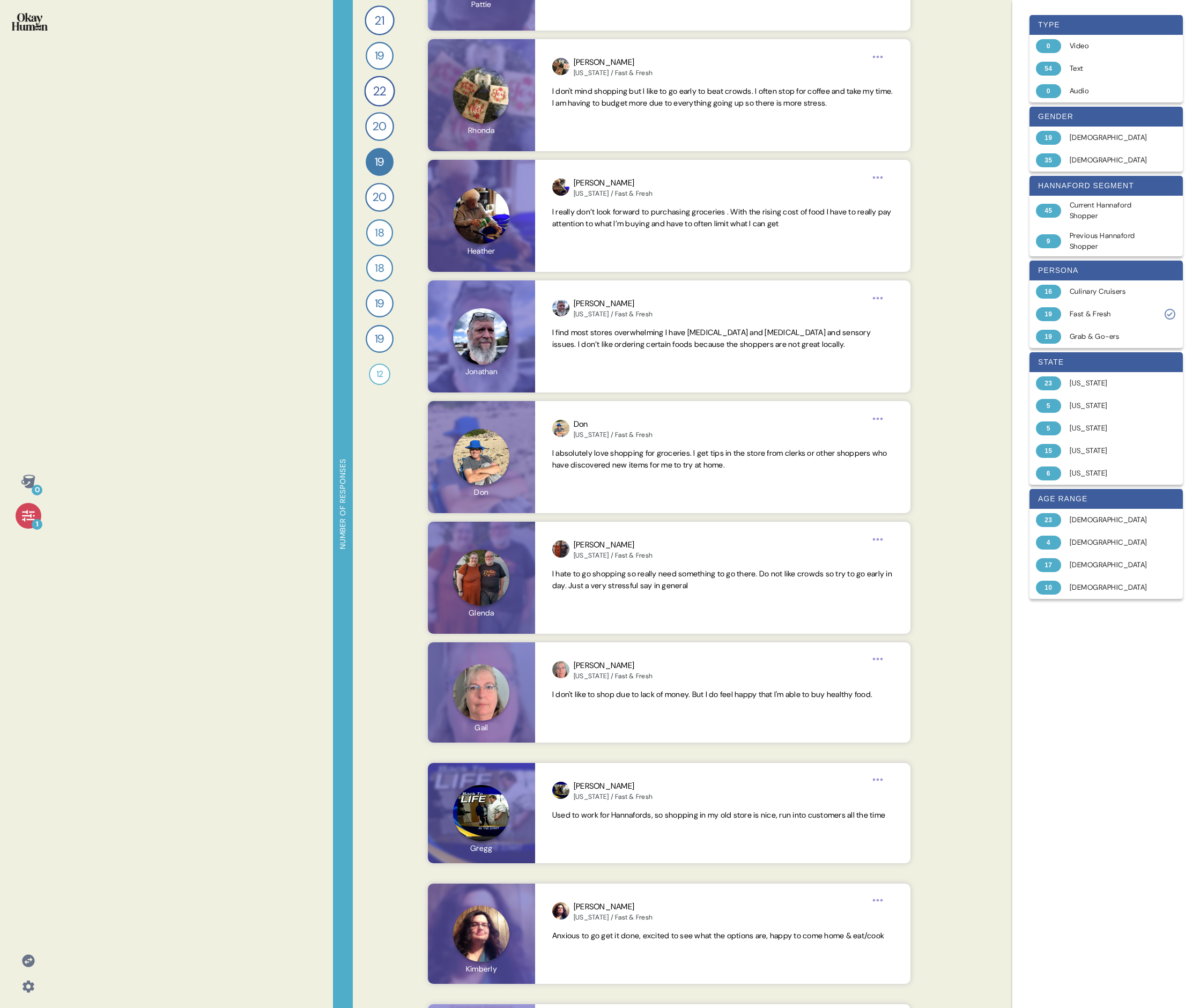
scroll to position [0, 0]
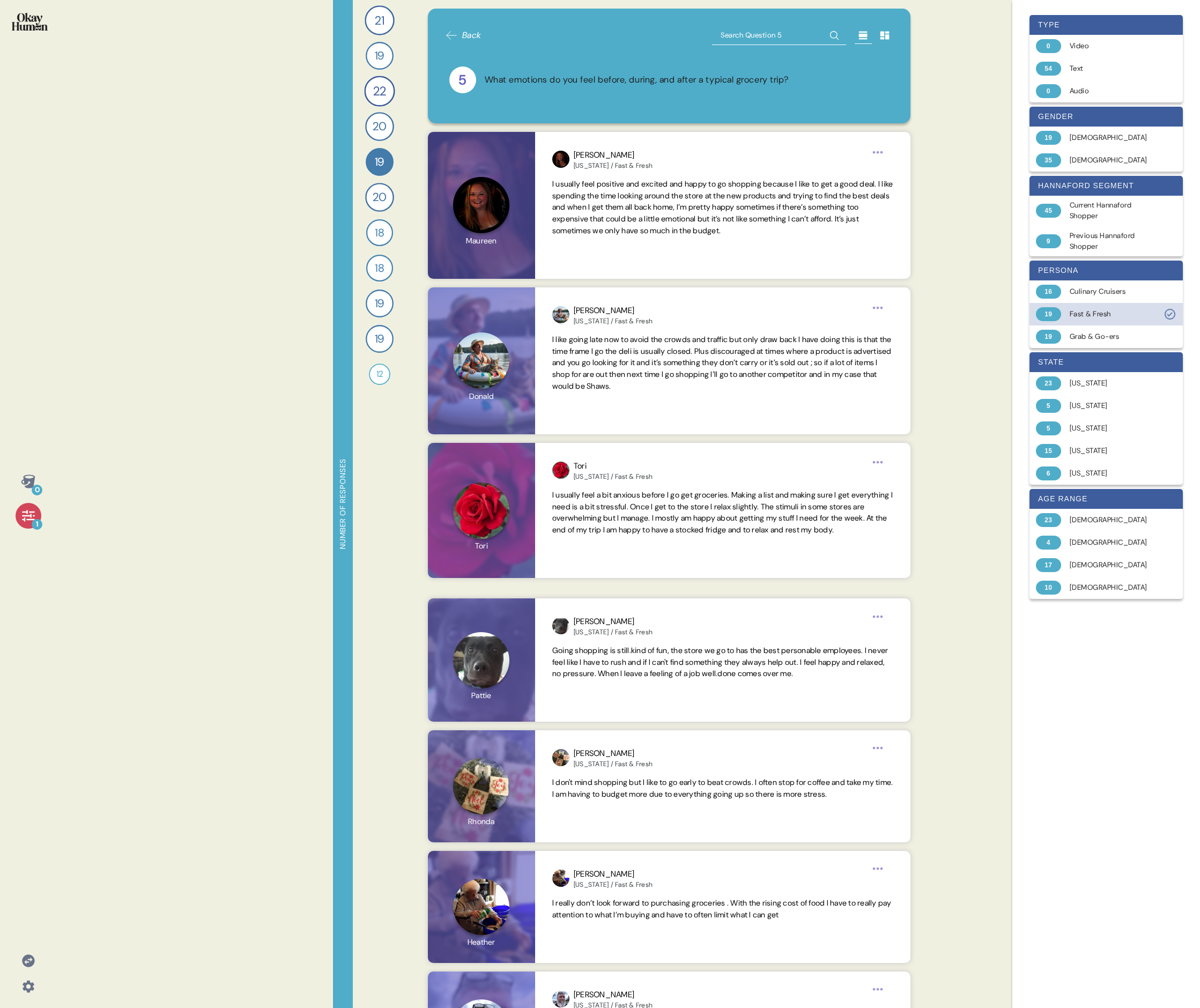
click at [518, 313] on div "Fast & Fresh" at bounding box center [1112, 313] width 85 height 11
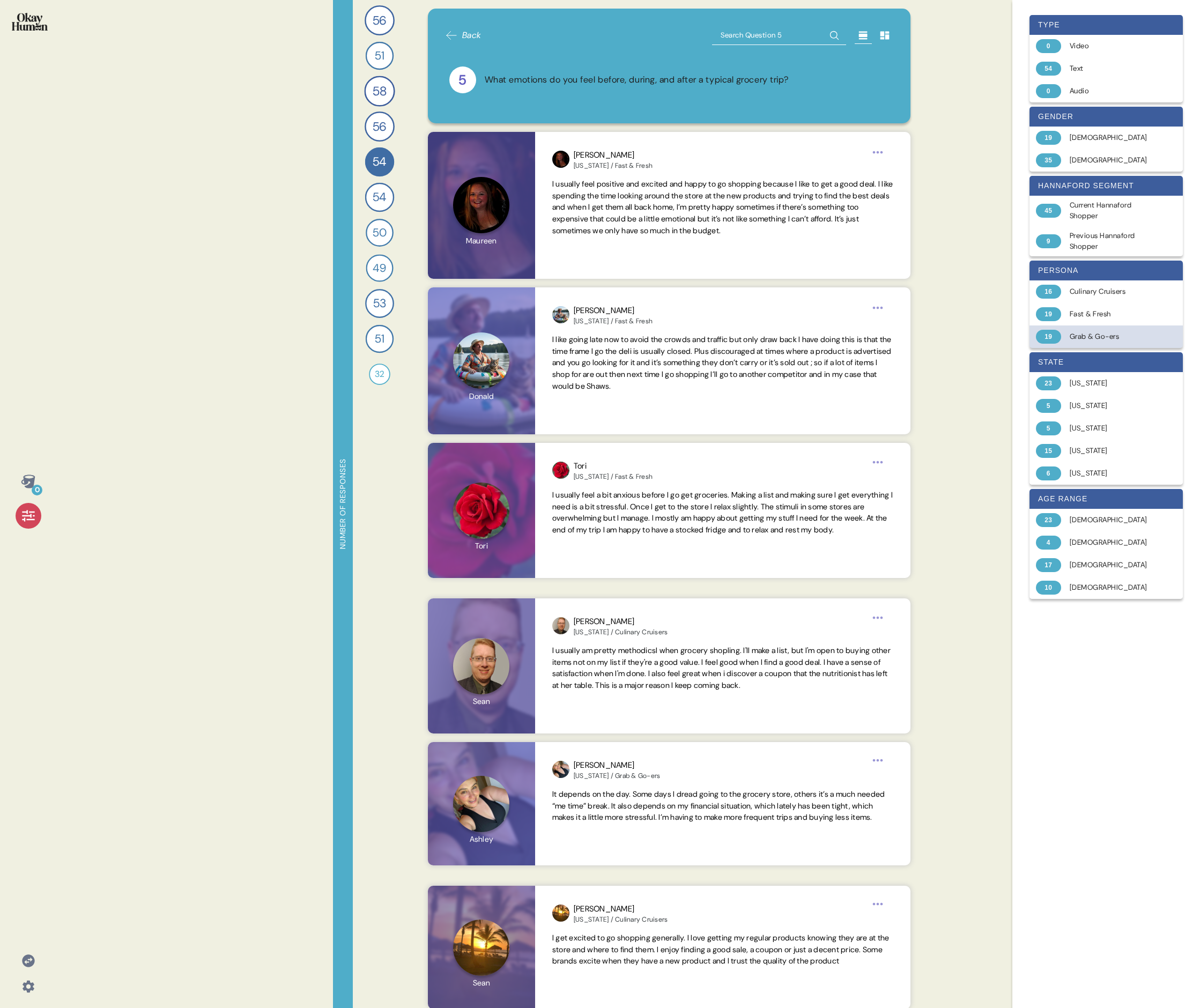
click at [518, 329] on div "19 Grab & Go-ers" at bounding box center [1106, 337] width 154 height 23
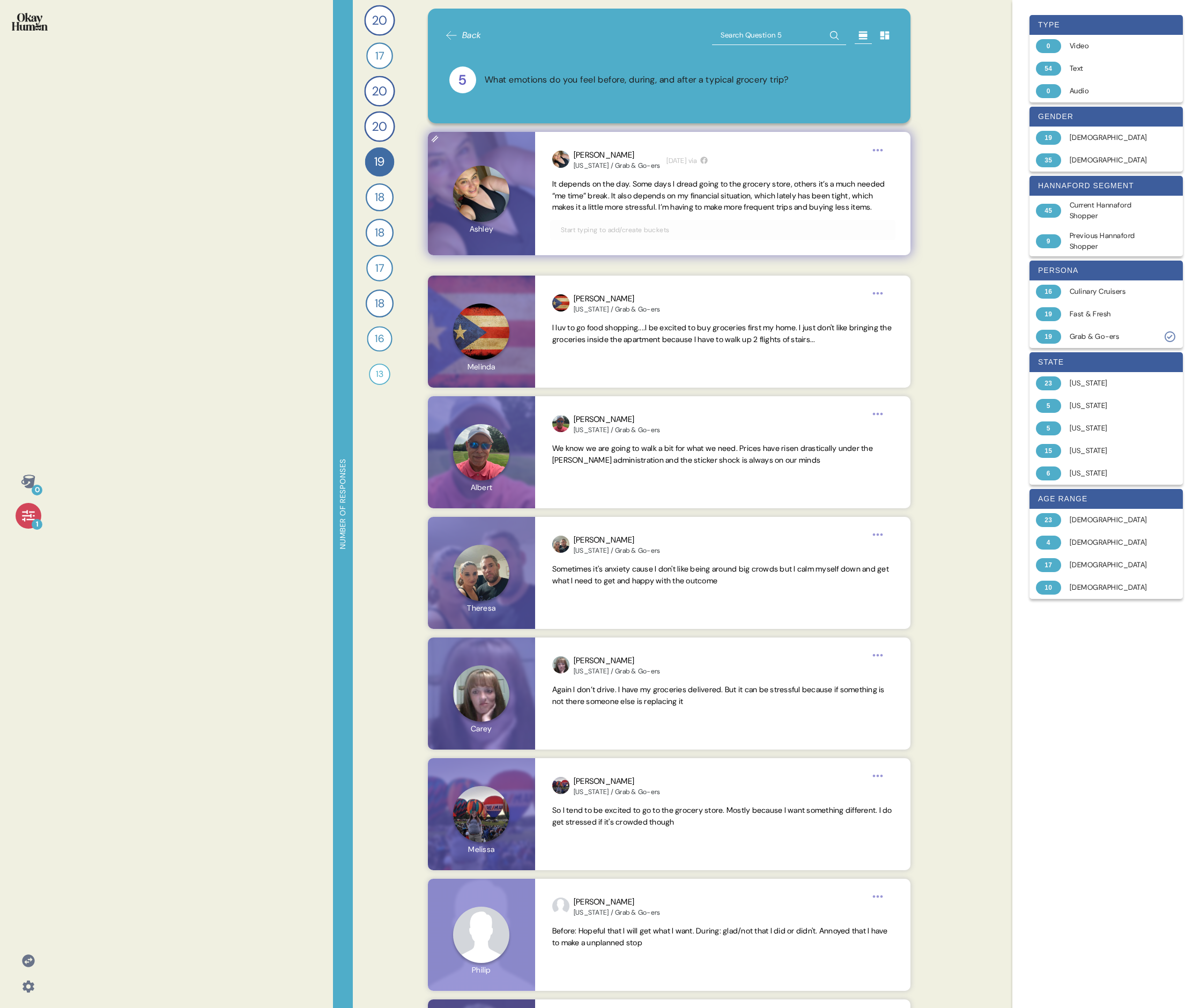
click at [518, 203] on span "It depends on the day. Some days I dread going to the grocery store, others it’…" at bounding box center [718, 195] width 333 height 33
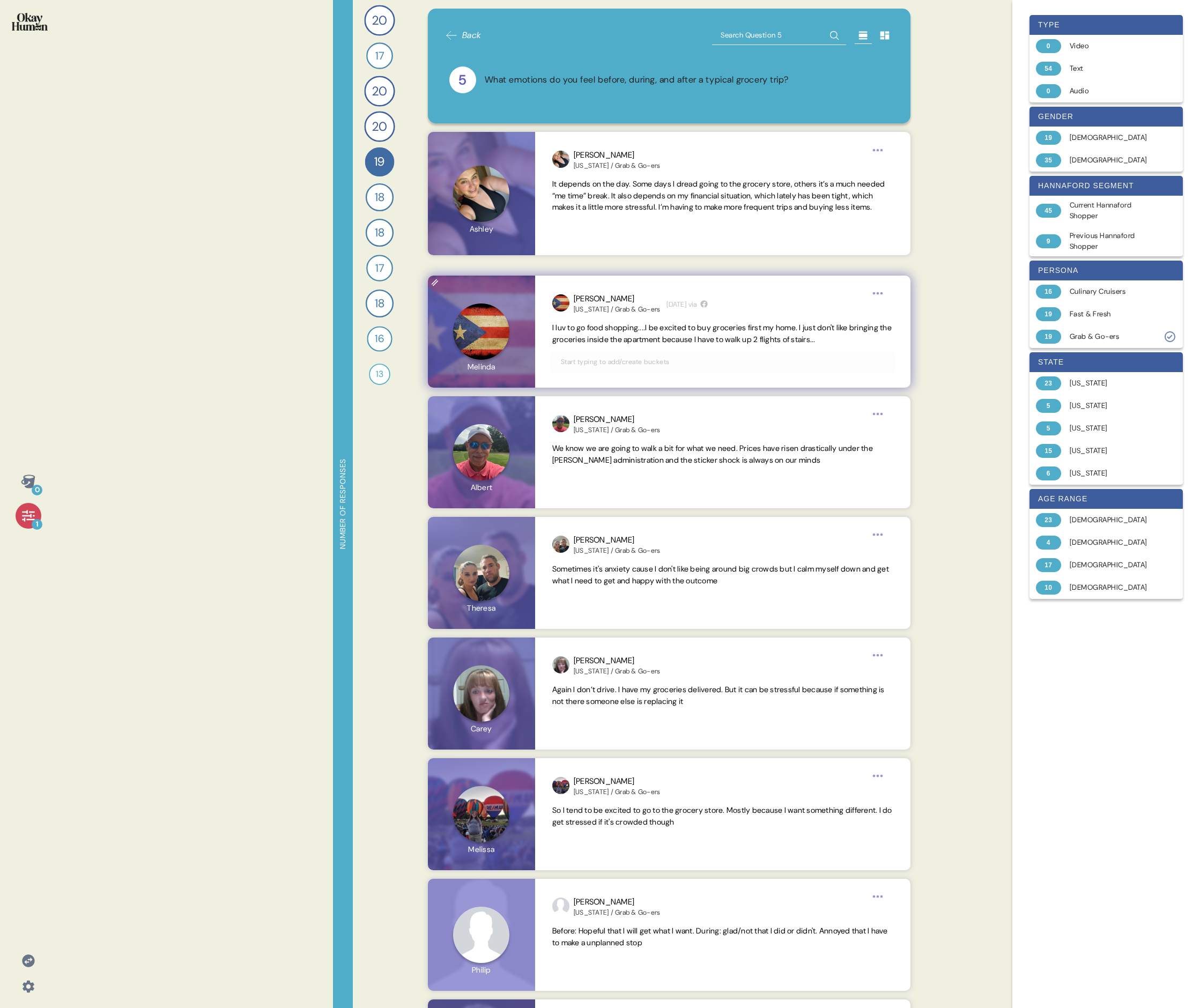
click at [518, 332] on span "I luv to go food shopping....I be excited to buy groceries first my home. I jus…" at bounding box center [722, 333] width 339 height 21
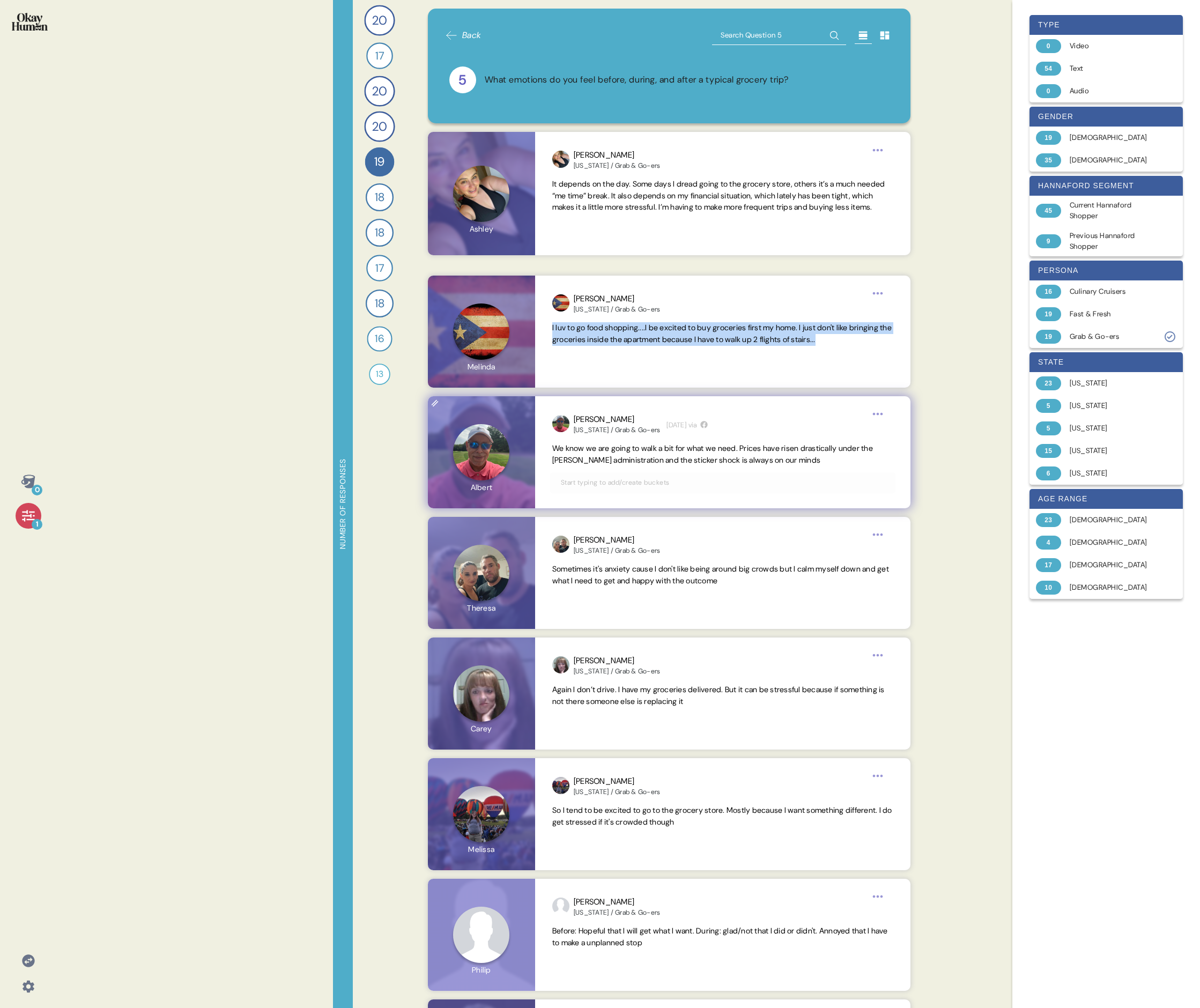
click at [518, 347] on span "We know we are going to walk a bit for what we need. Prices have risen drastica…" at bounding box center [712, 454] width 320 height 21
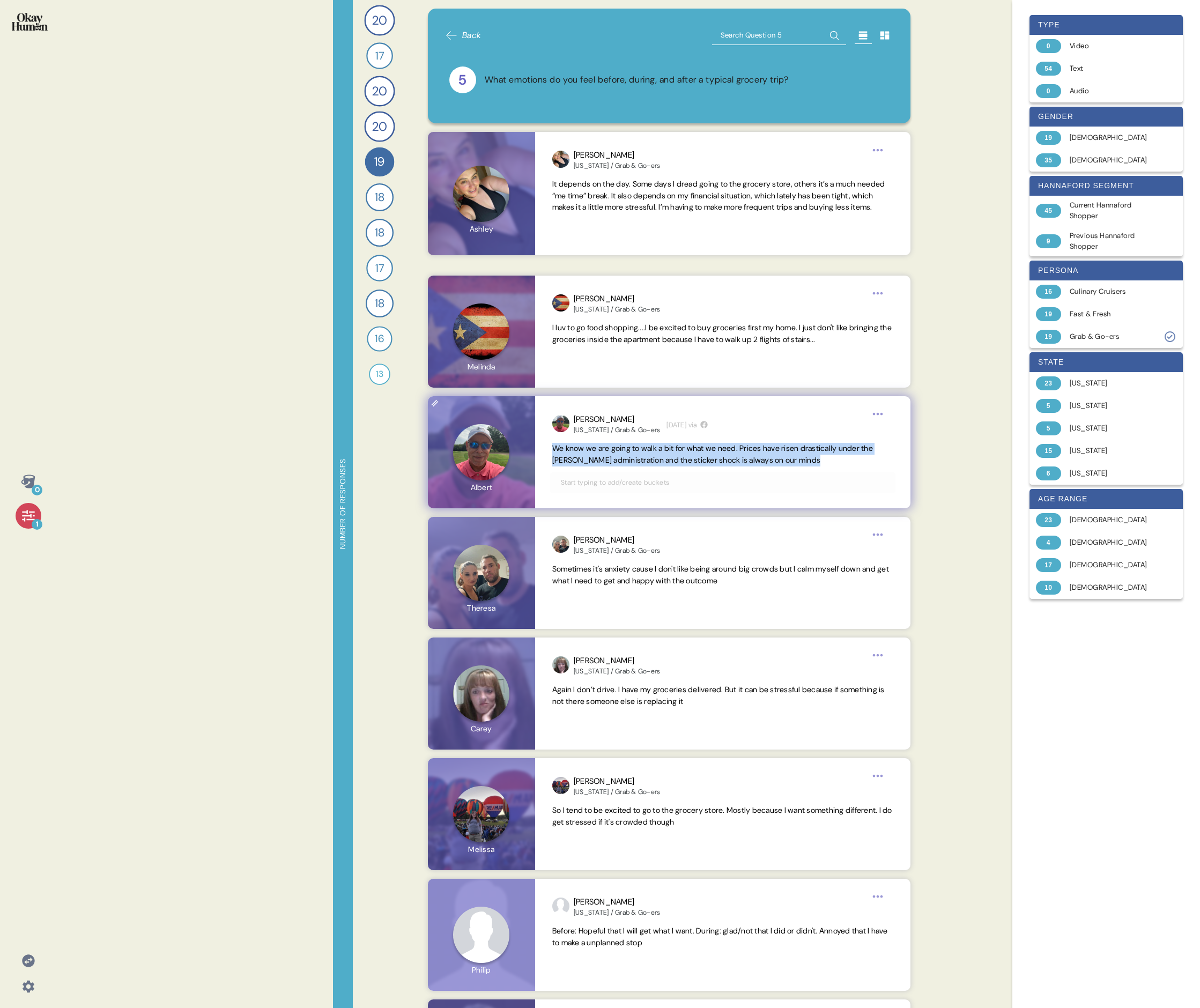
click at [518, 347] on span "We know we are going to walk a bit for what we need. Prices have risen drastica…" at bounding box center [712, 454] width 320 height 21
click at [518, 347] on span "Sometimes it's anxiety cause I don't like being around big crowds but I calm my…" at bounding box center [723, 575] width 341 height 23
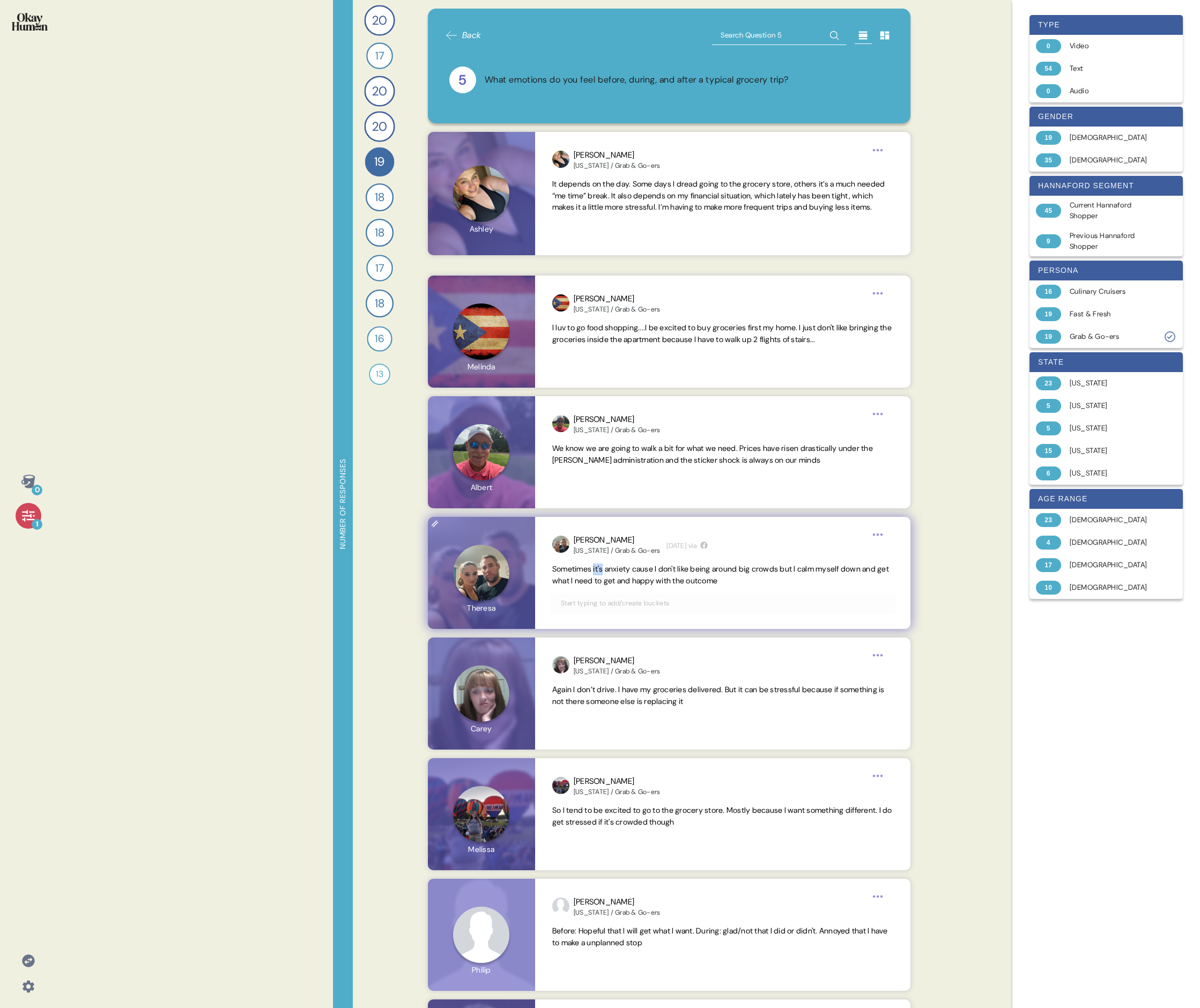
click at [518, 347] on span "Sometimes it's anxiety cause I don't like being around big crowds but I calm my…" at bounding box center [723, 575] width 341 height 23
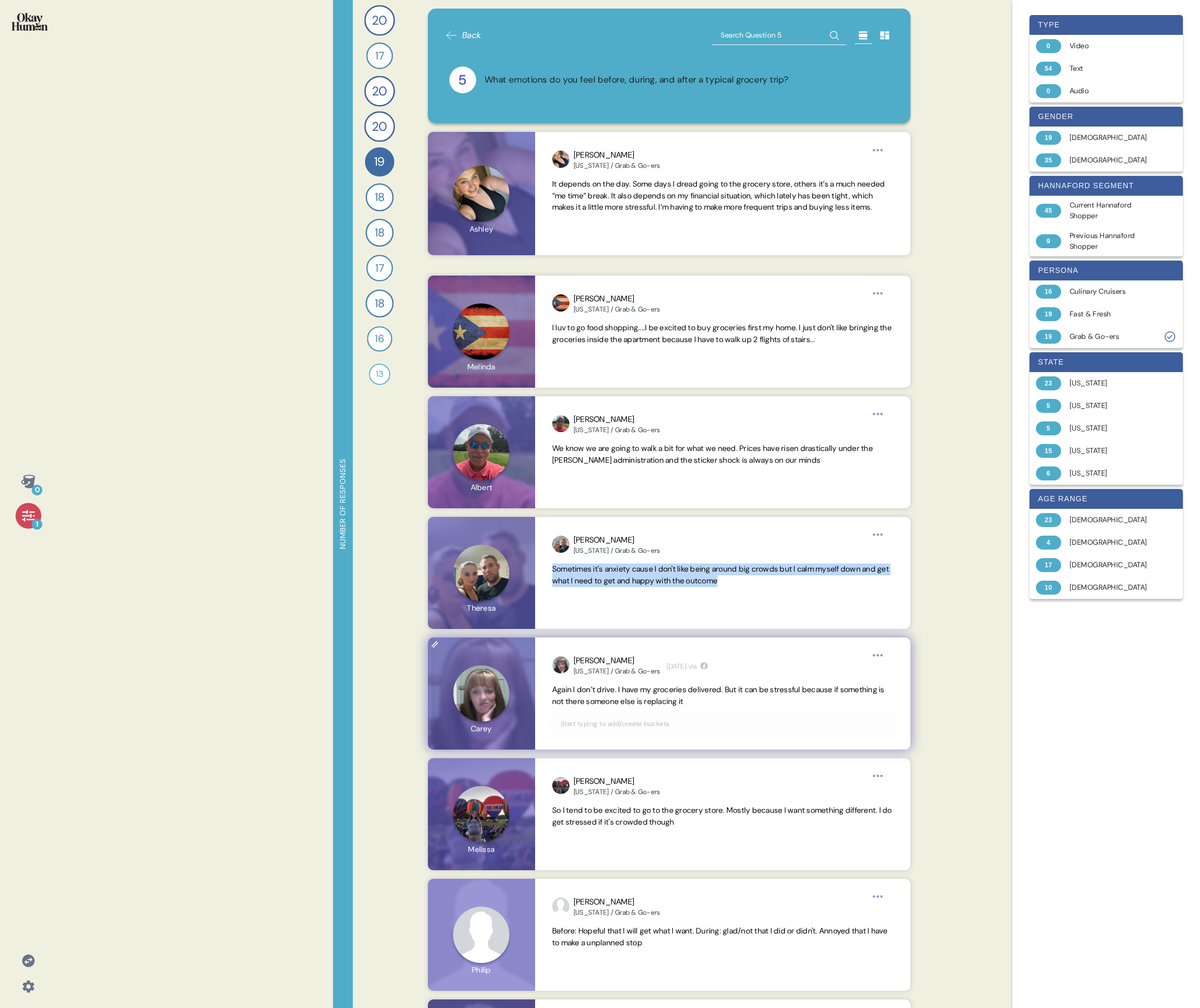
click at [518, 347] on span "Again I don’t drive. I have my groceries delivered. But it can be stressful bec…" at bounding box center [723, 695] width 341 height 23
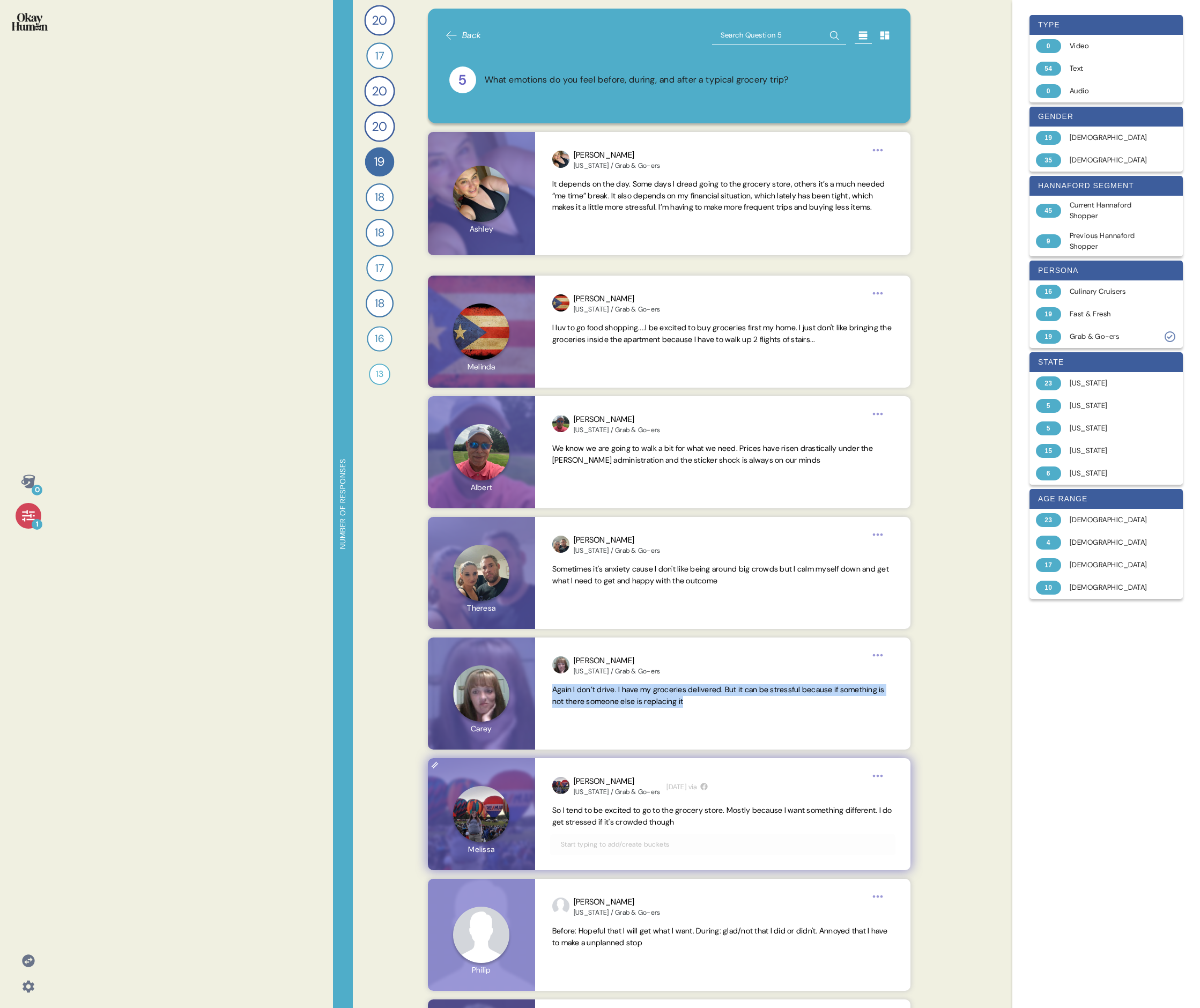
click at [518, 347] on span "So I tend to be excited to go to the grocery store. Mostly because I want somet…" at bounding box center [722, 816] width 340 height 21
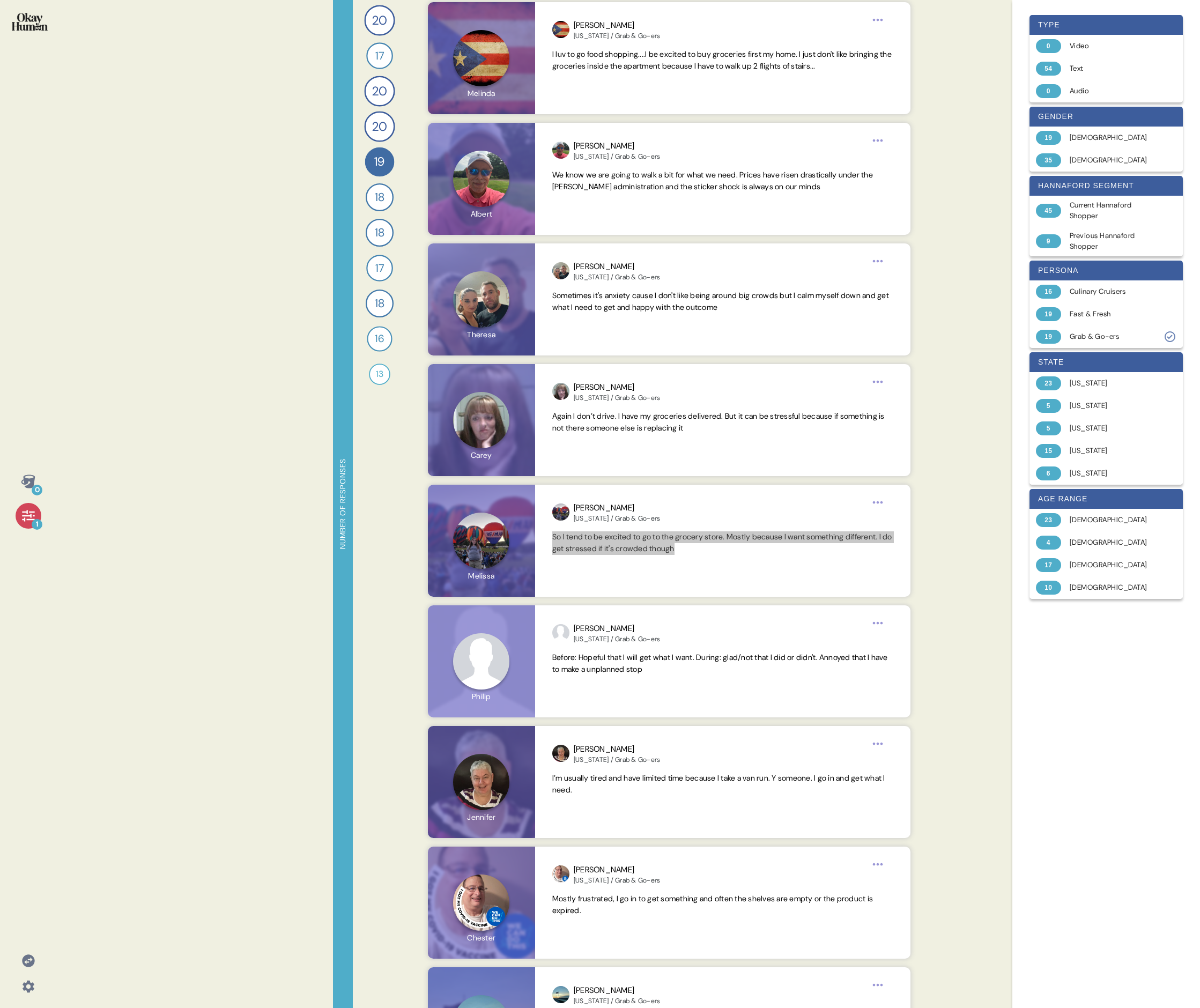
scroll to position [304, 0]
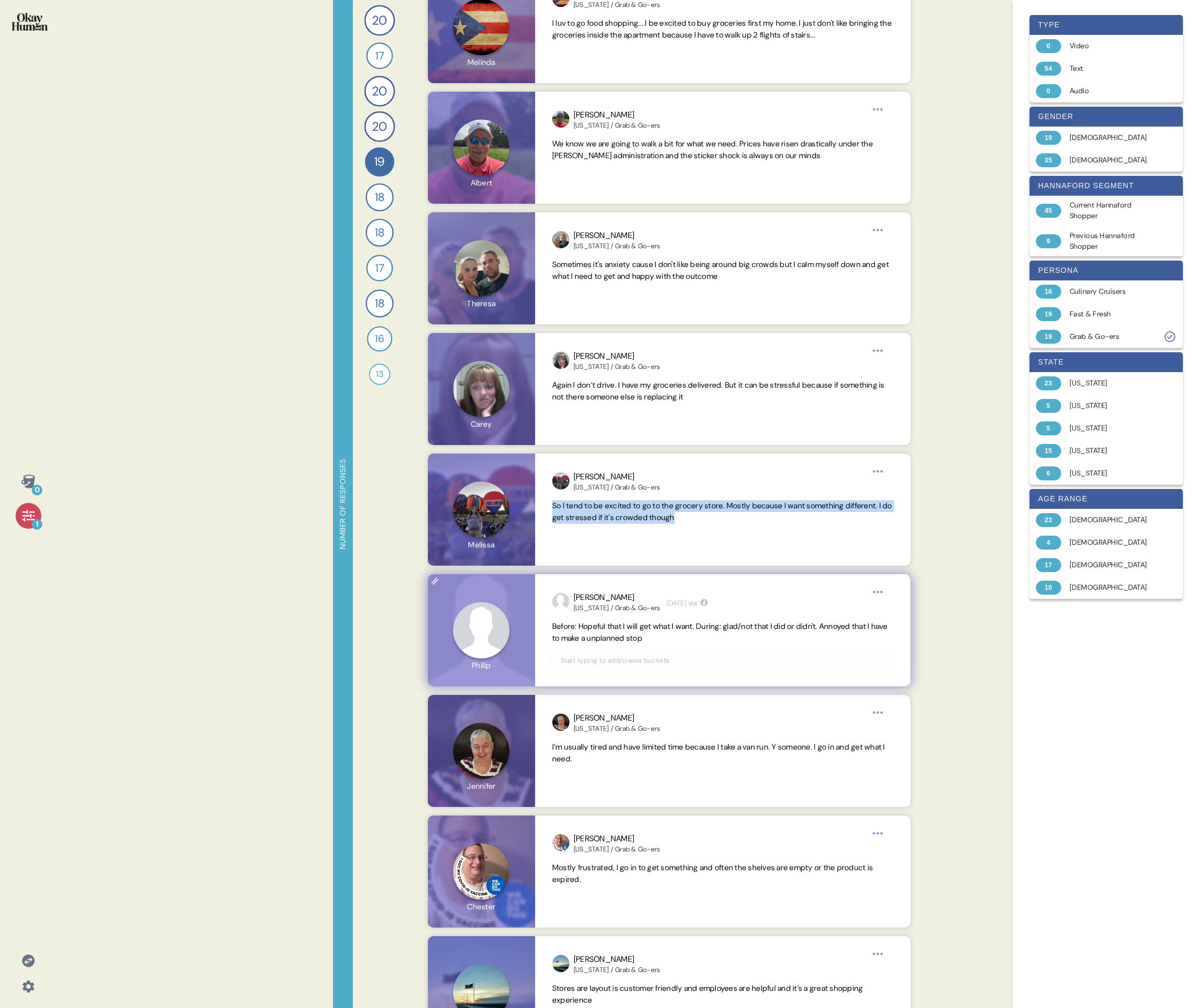
click at [518, 347] on span "Before: Hopeful that I will get what I want. During: glad/not that I did or did…" at bounding box center [720, 632] width 336 height 21
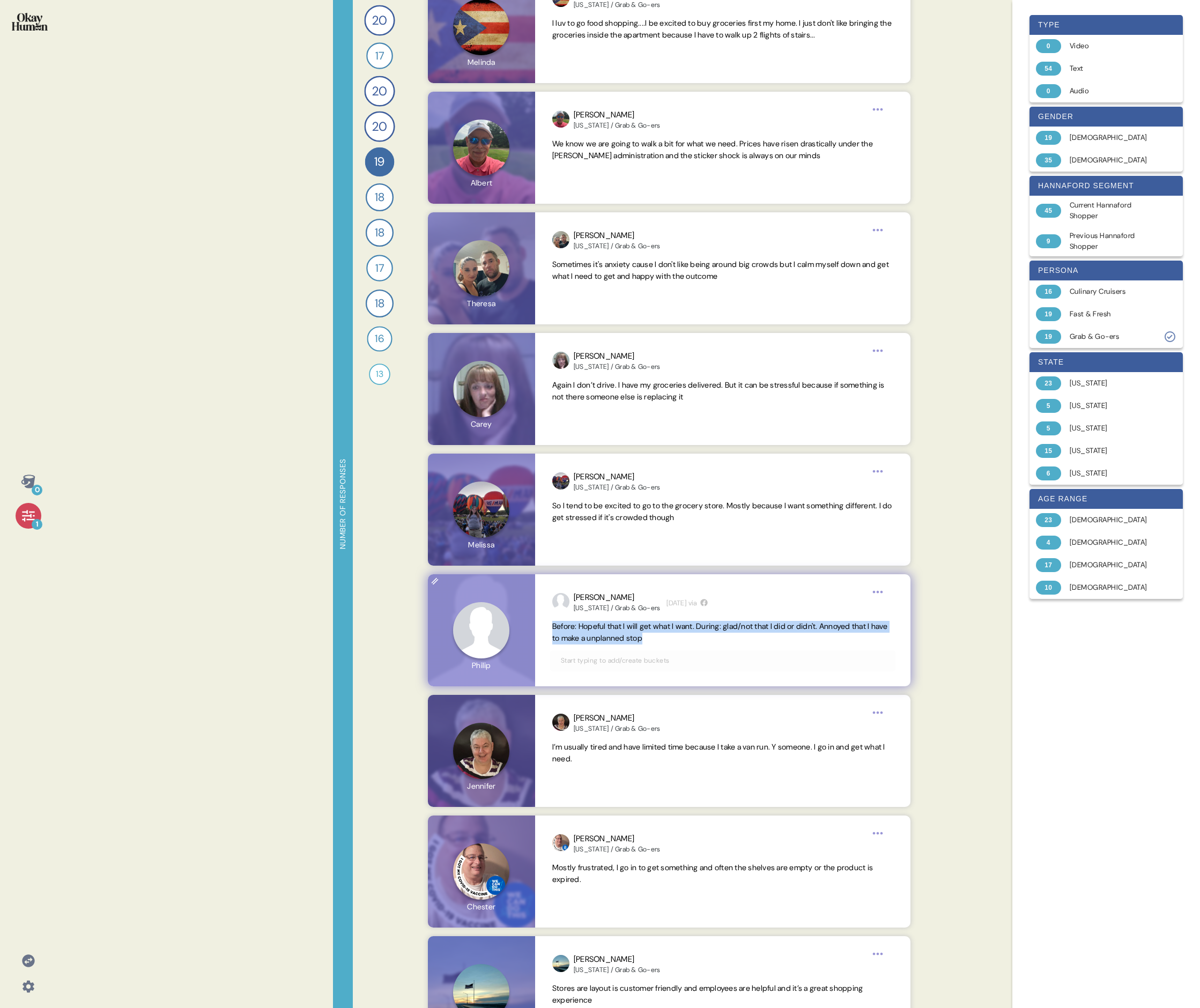
click at [518, 347] on span "Before: Hopeful that I will get what I want. During: glad/not that I did or did…" at bounding box center [720, 632] width 336 height 21
click at [518, 347] on span "I’m usually tired and have limited time because I take a van run. Y someone. I …" at bounding box center [718, 753] width 333 height 21
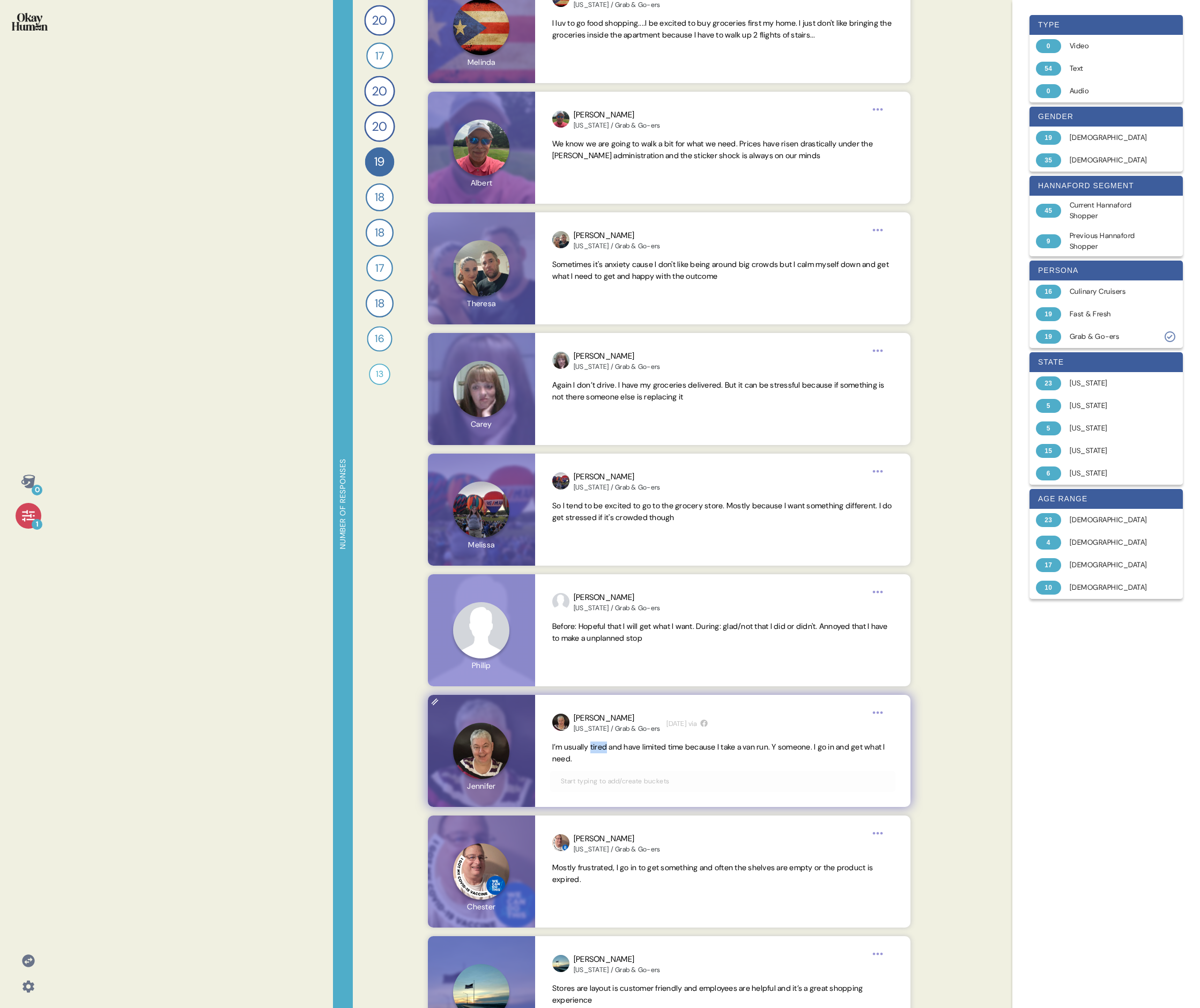
click at [518, 347] on span "I’m usually tired and have limited time because I take a van run. Y someone. I …" at bounding box center [718, 753] width 333 height 21
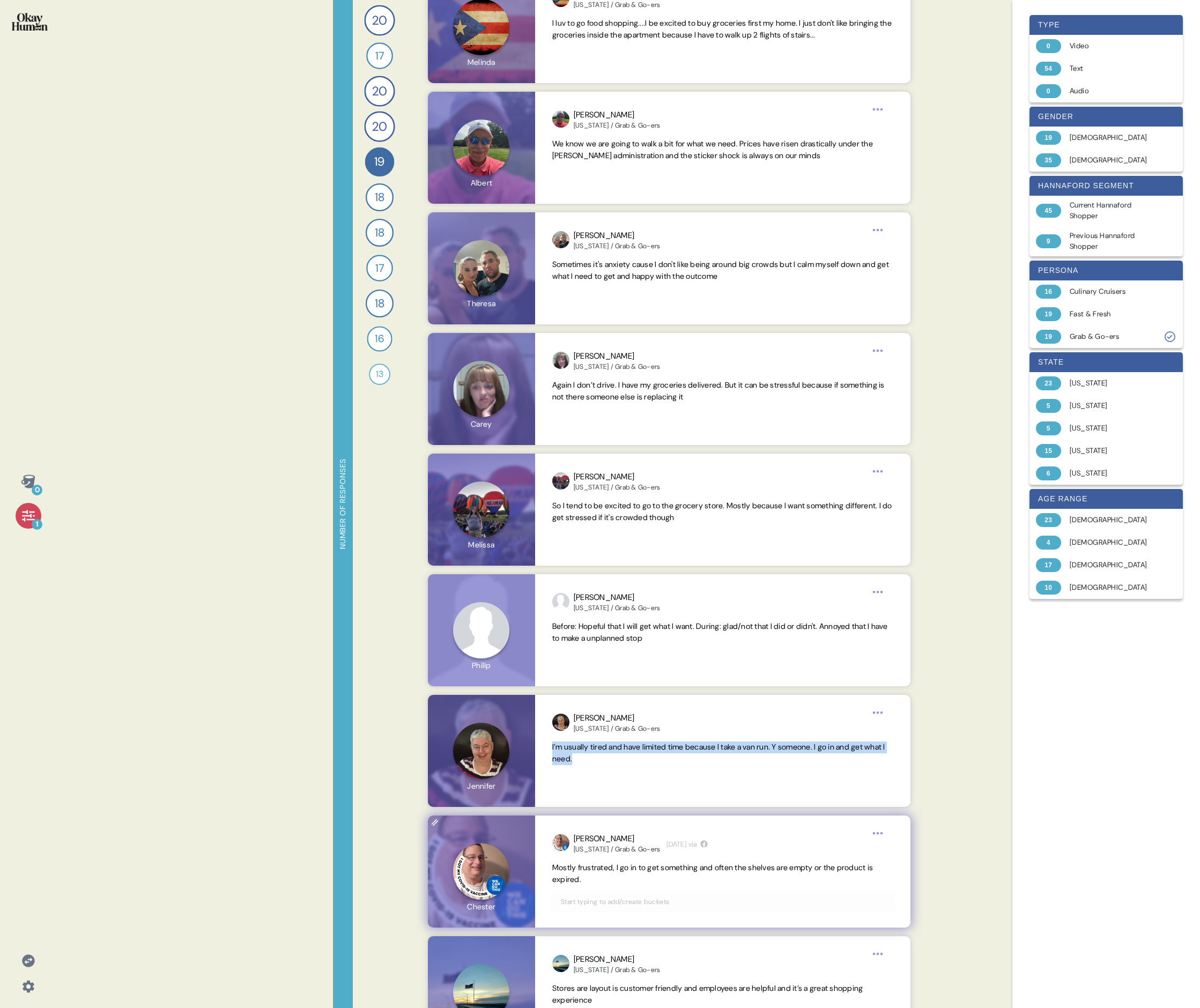
click at [518, 347] on span "Mostly frustrated, I go in to get something and often the shelves are empty or …" at bounding box center [723, 873] width 341 height 23
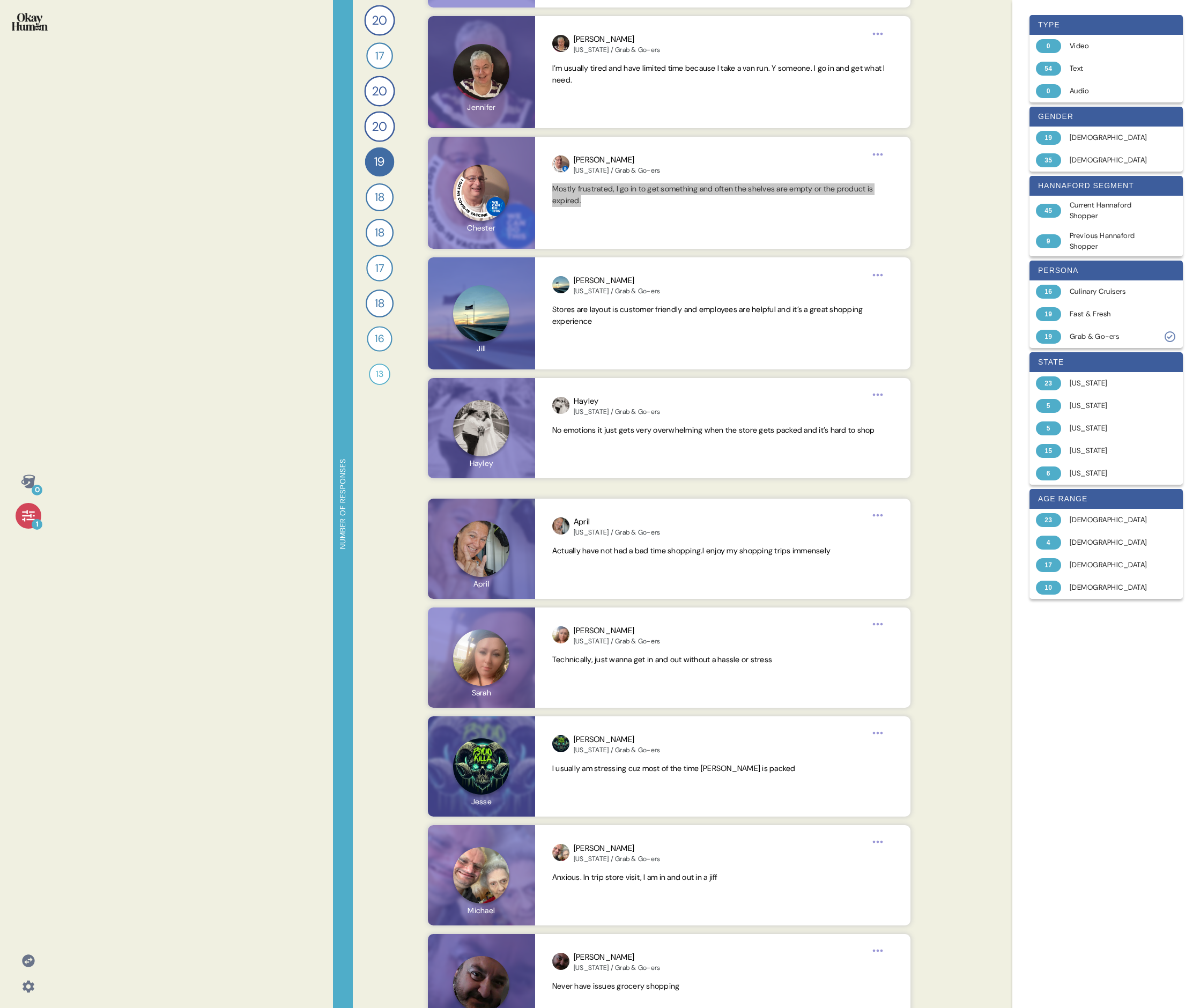
scroll to position [990, 0]
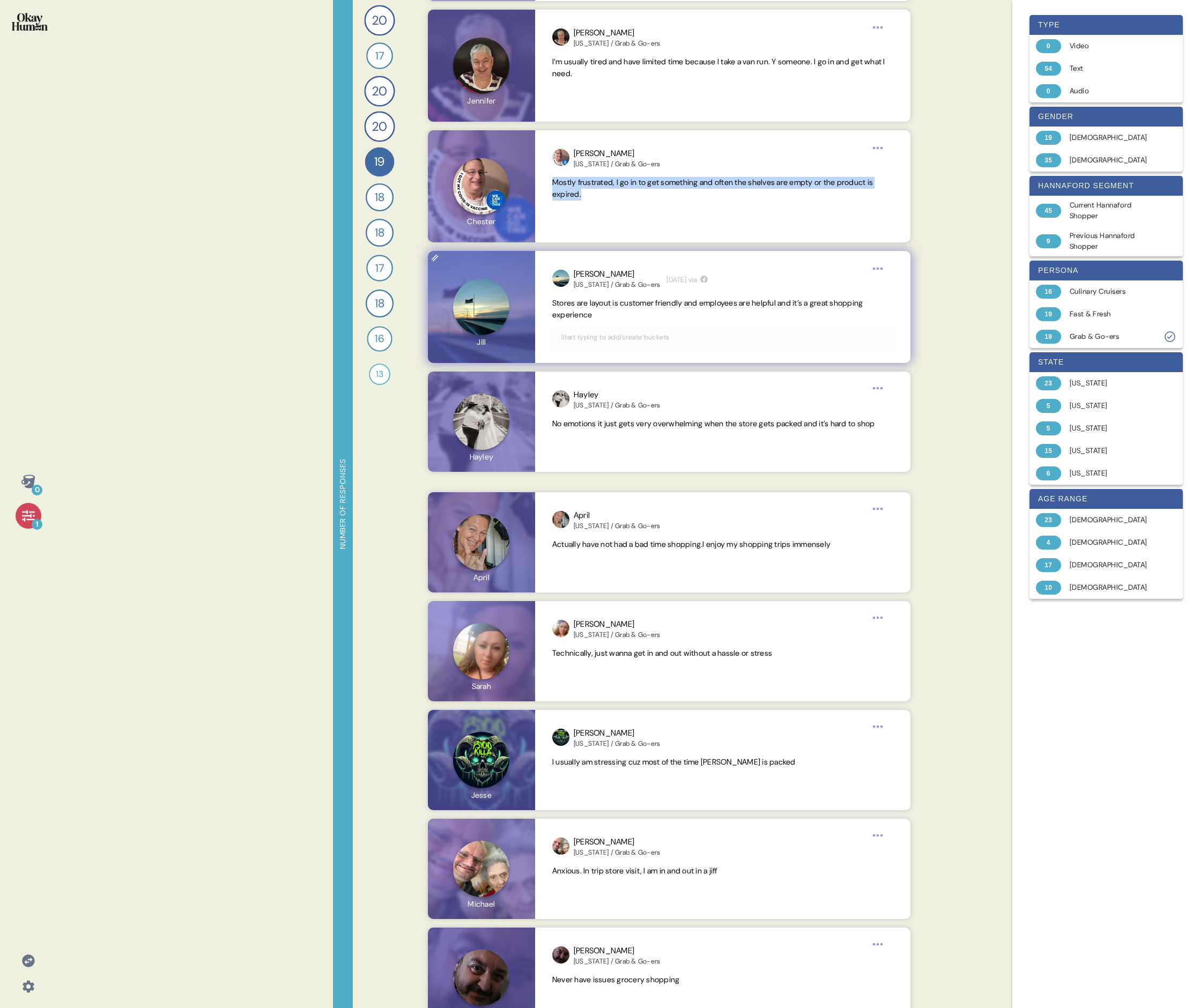
click at [518, 300] on span "Stores are layout is customer friendly and employees are helpful and it’s a gre…" at bounding box center [708, 309] width 311 height 21
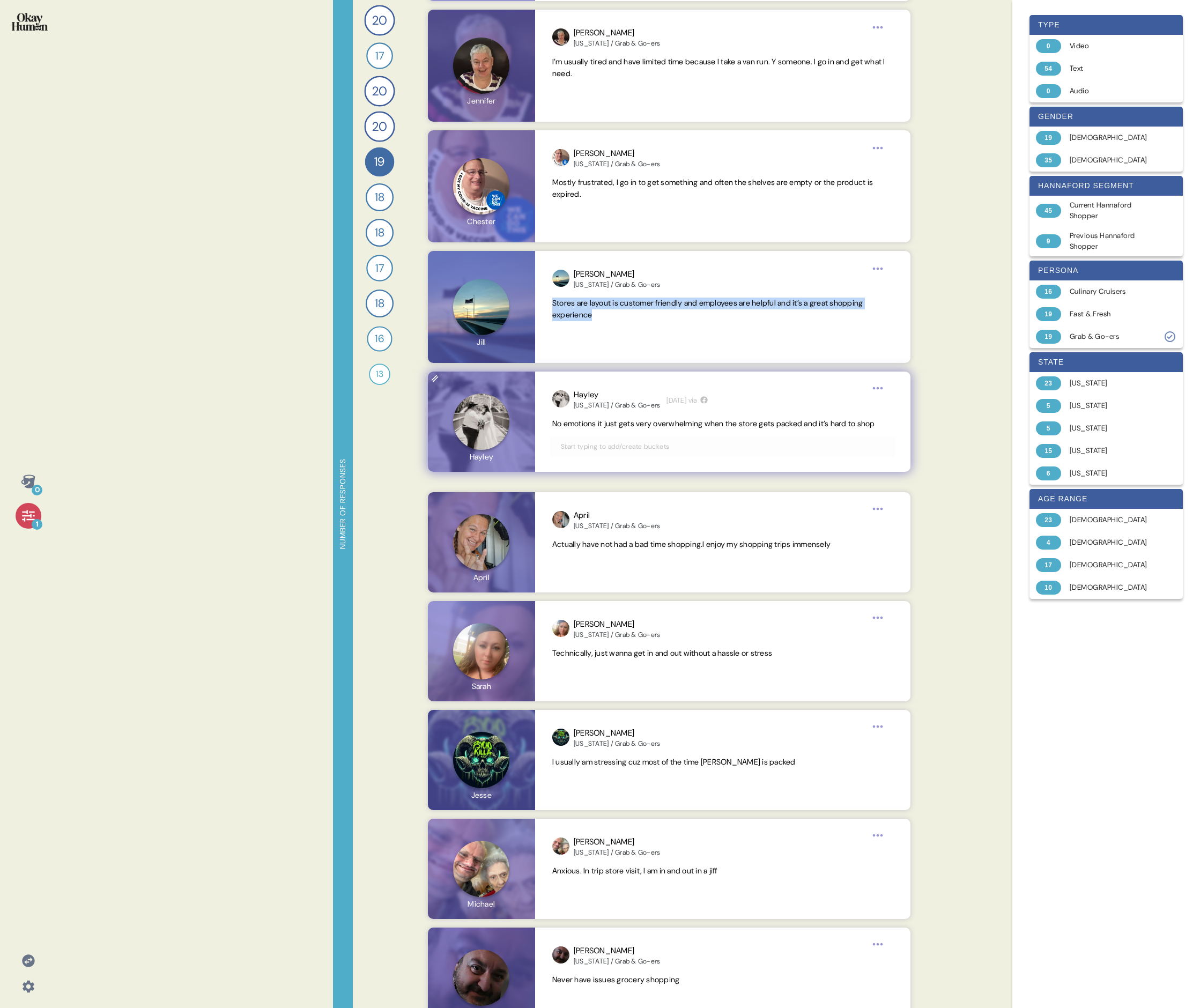
click at [518, 347] on span "No emotions it just gets very overwhelming when the store gets packed and it’s …" at bounding box center [713, 424] width 323 height 10
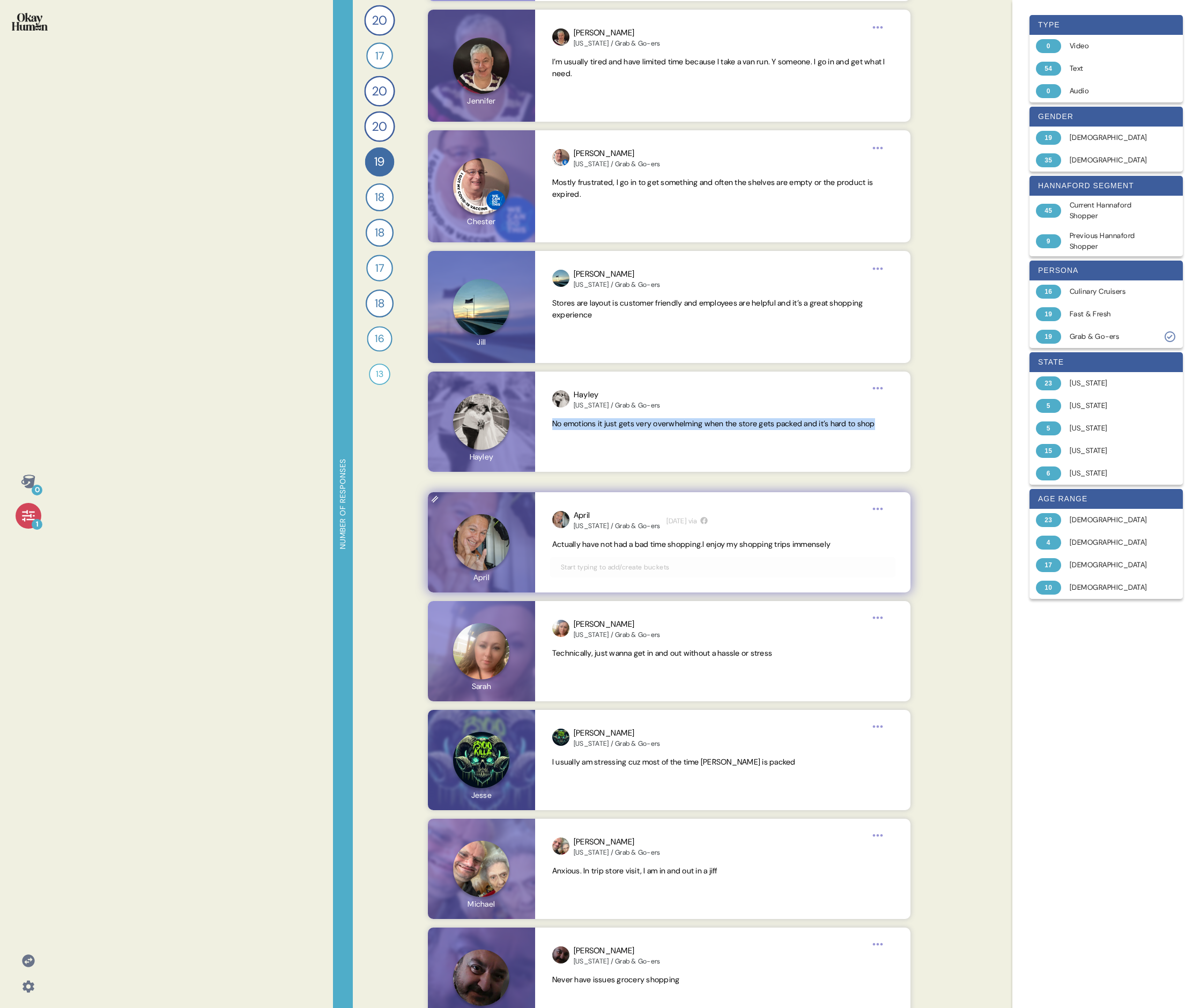
click at [518, 347] on span "Actually have not had a bad time shopping.I enjoy my shopping trips immensely" at bounding box center [691, 545] width 278 height 10
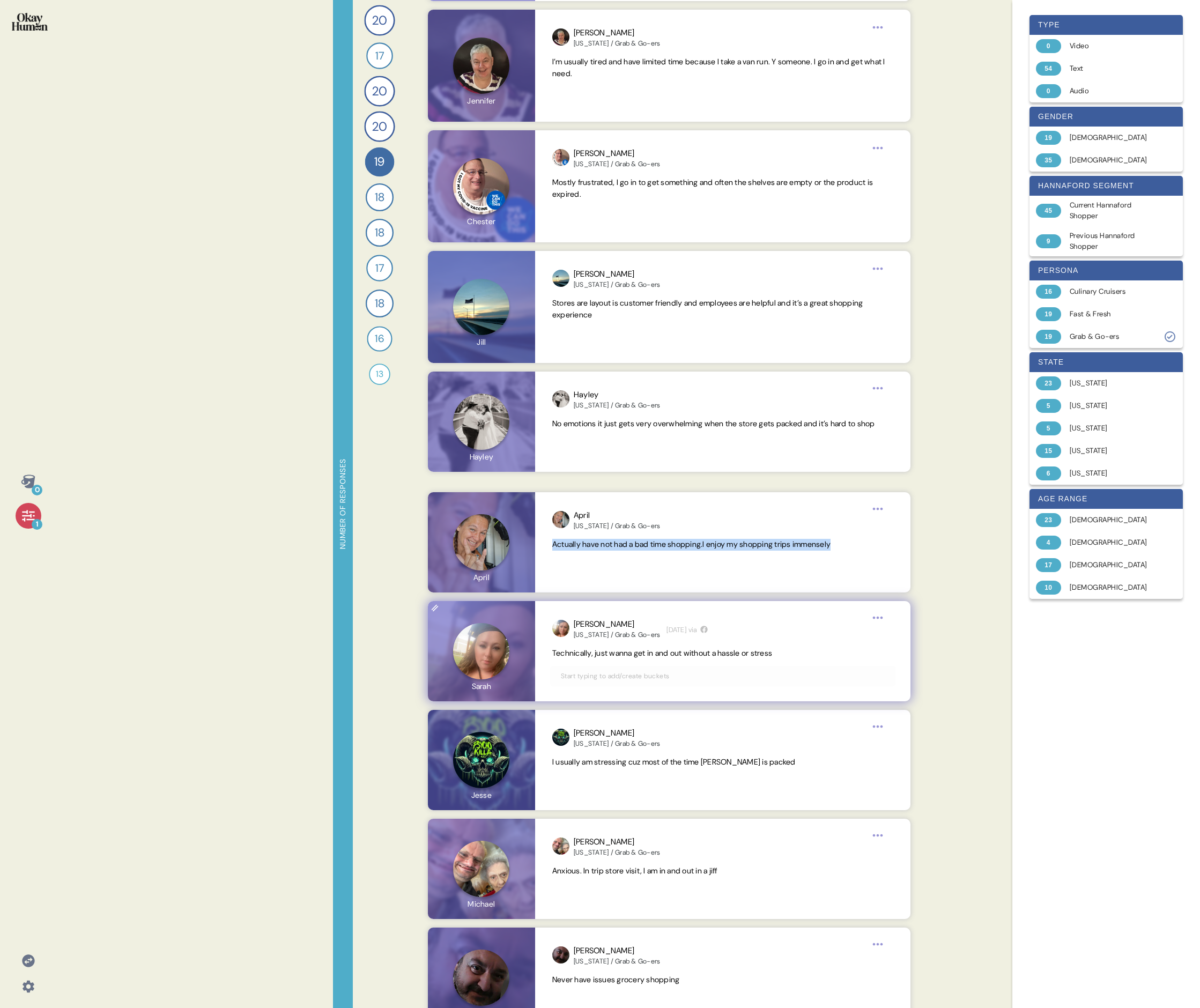
click at [518, 347] on span "Technically, just wanna get in and out without a hassle or stress" at bounding box center [662, 653] width 220 height 10
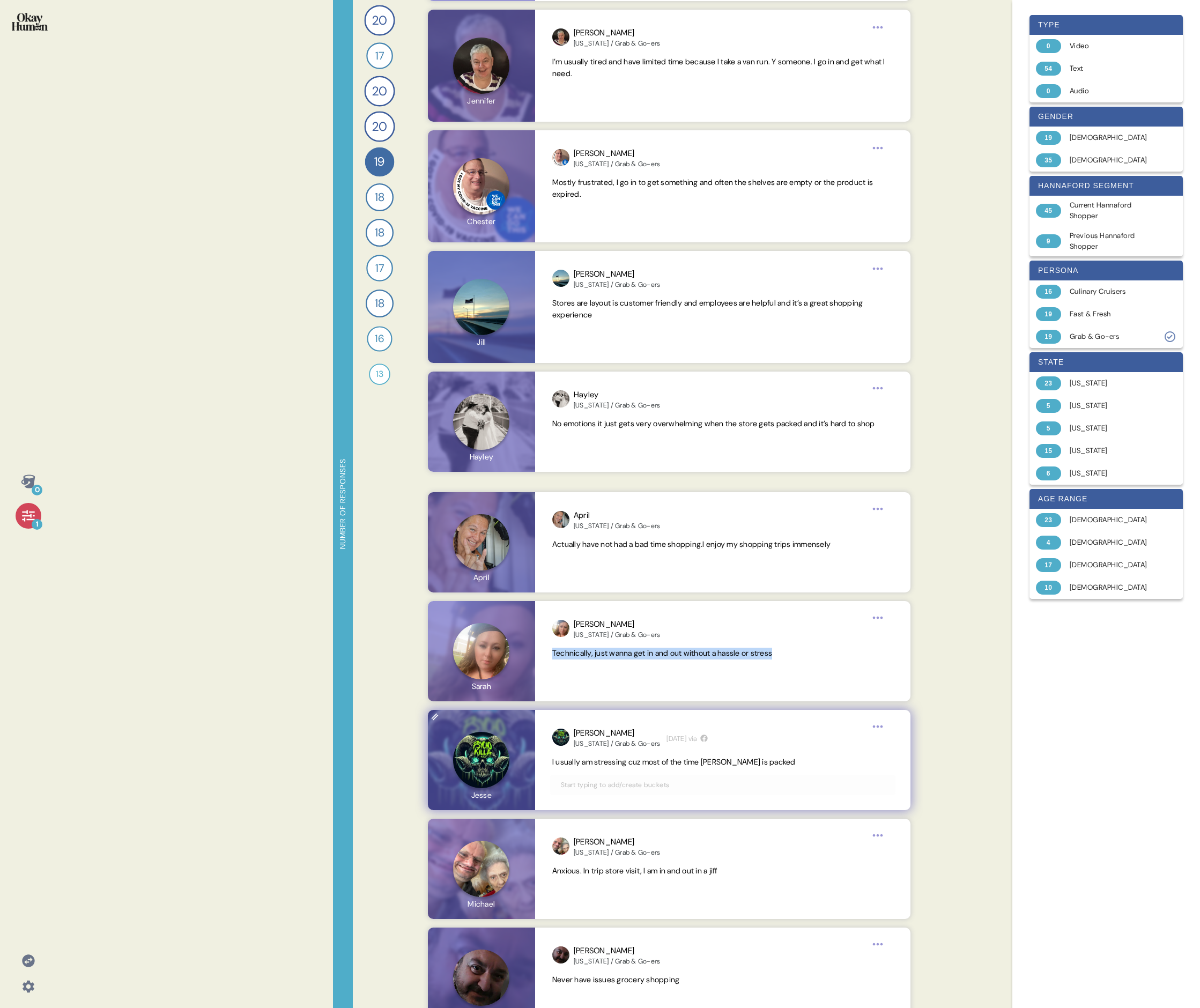
click at [518, 347] on span "I usually am stressing cuz most of the time [PERSON_NAME] is packed" at bounding box center [674, 762] width 244 height 10
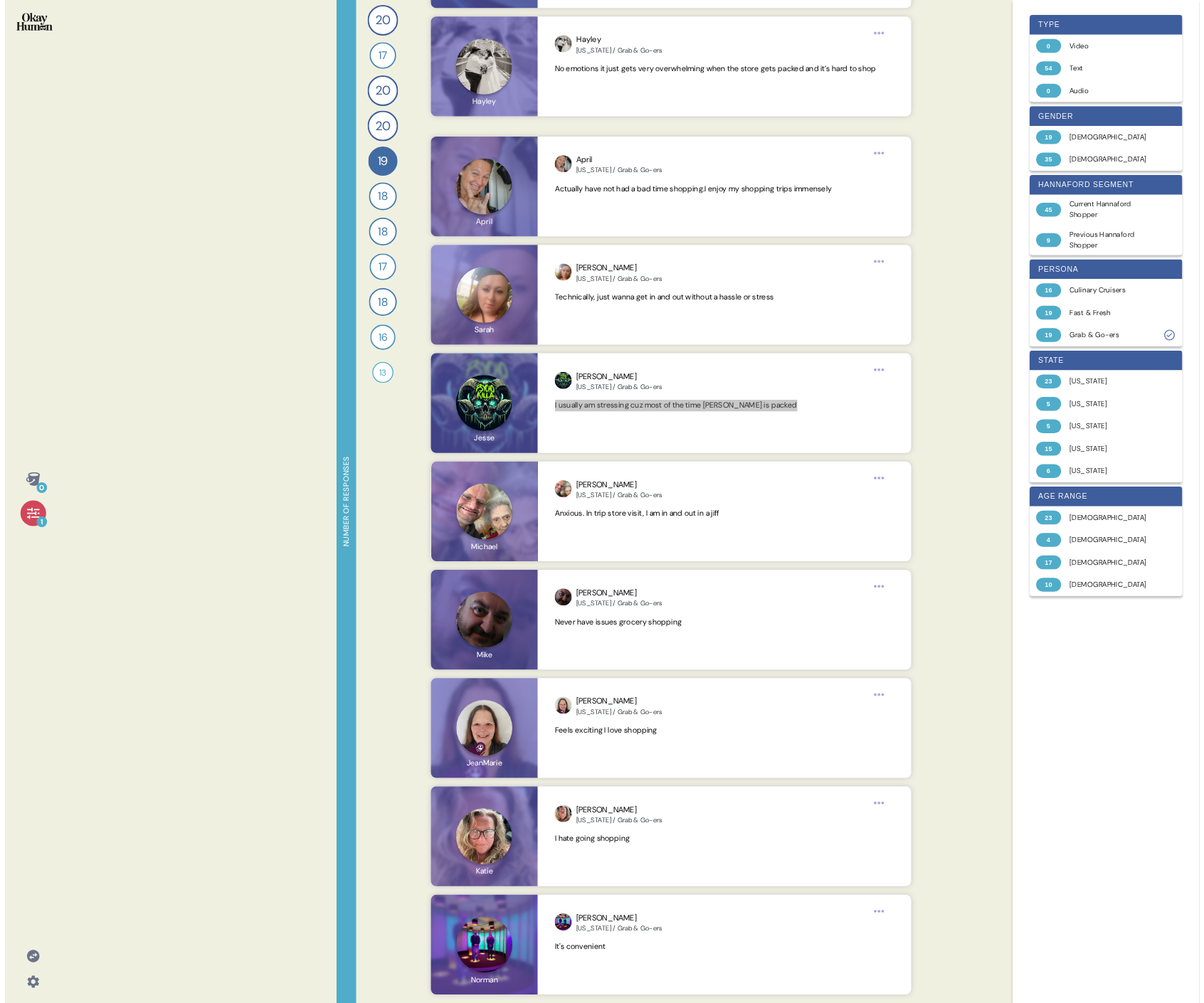
scroll to position [1784, 0]
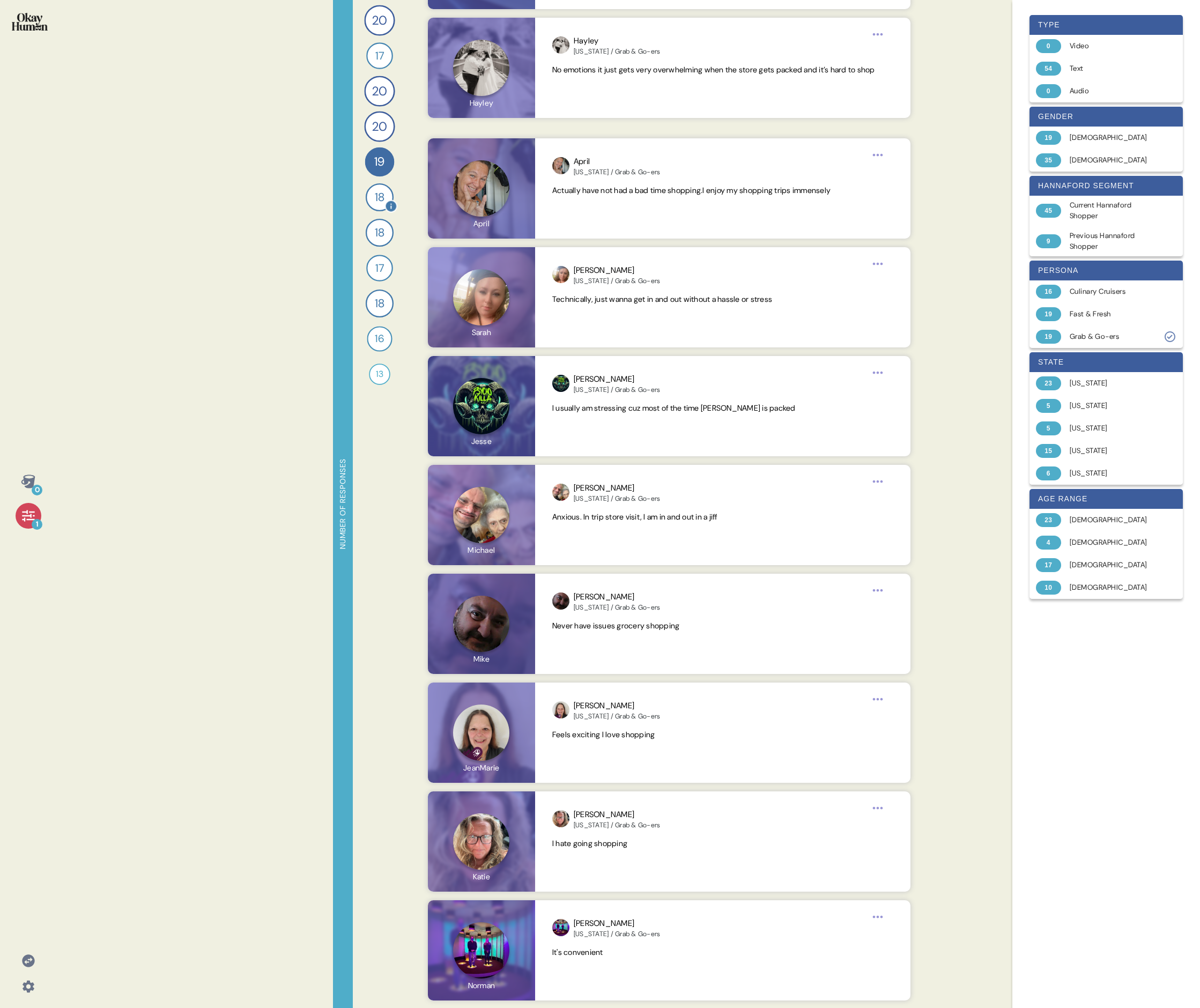
click at [378, 197] on span "18" at bounding box center [380, 197] width 10 height 17
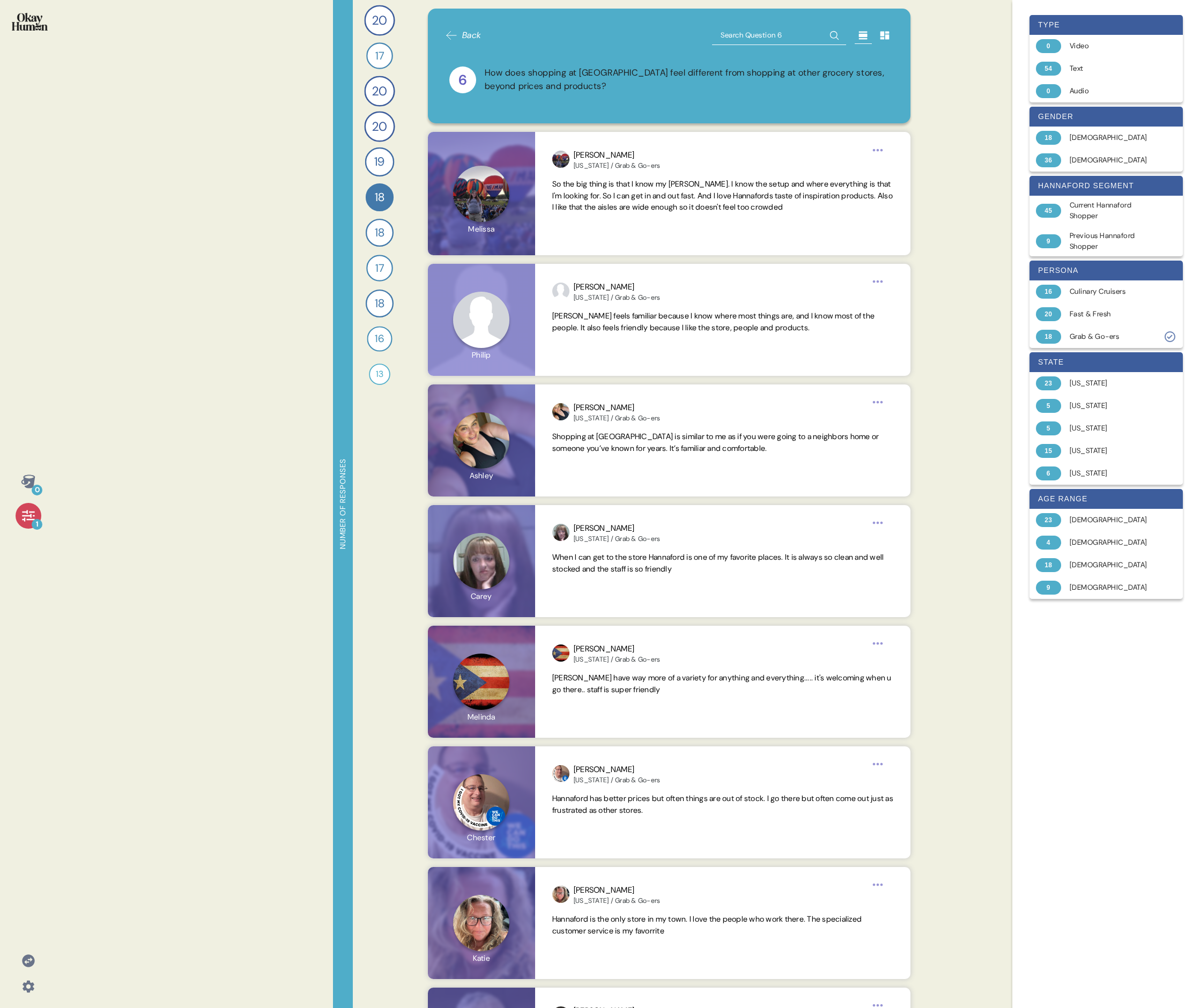
click at [518, 78] on div "How does shopping at [GEOGRAPHIC_DATA] feel different from shopping at other gr…" at bounding box center [687, 80] width 405 height 27
click at [518, 291] on div "Culinary Cruisers" at bounding box center [1112, 291] width 85 height 11
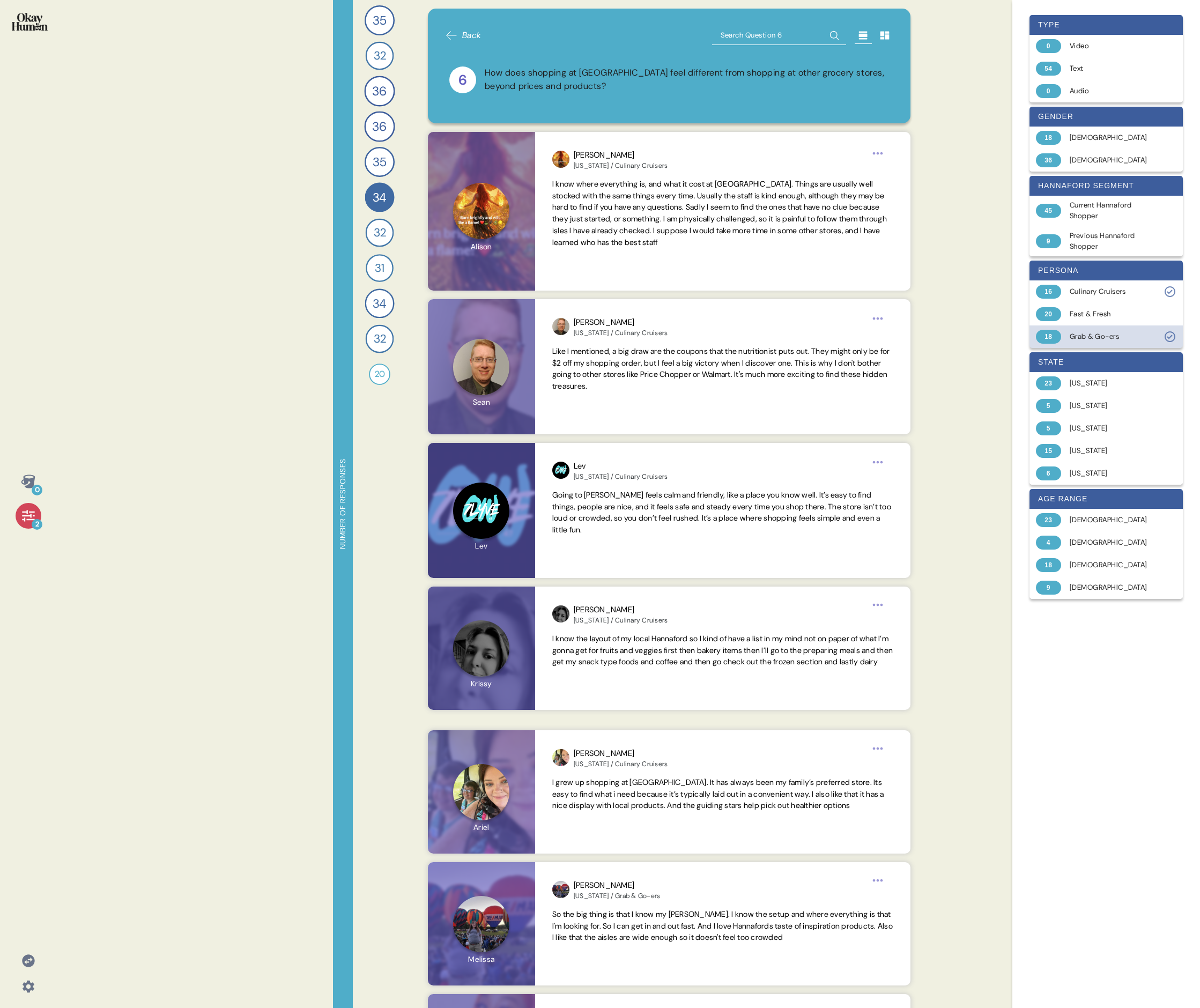
click at [518, 335] on div "Grab & Go-ers" at bounding box center [1112, 336] width 85 height 11
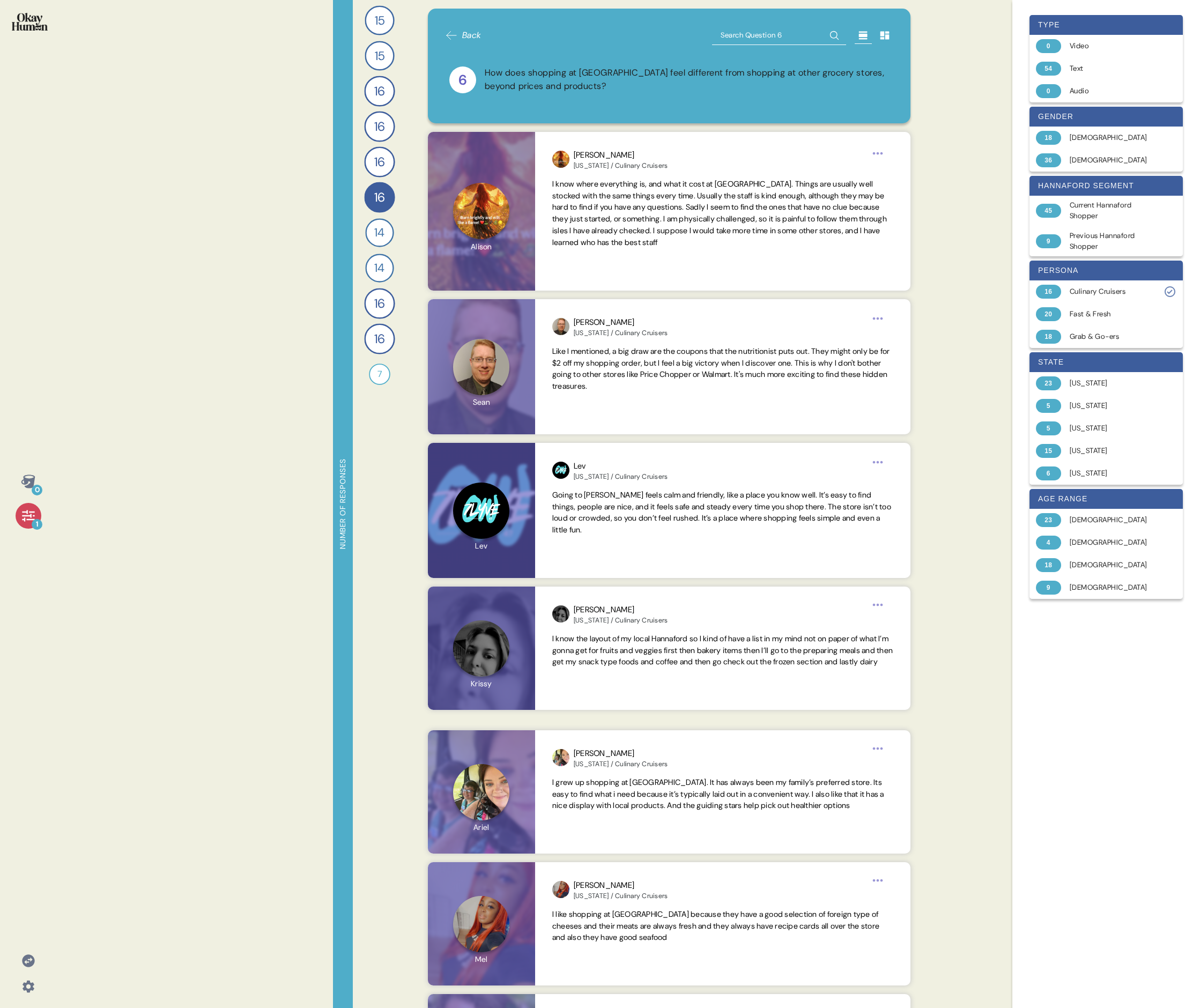
click at [518, 209] on div "0 1 Number of responses 15 How do you keep up to date with current events and t…" at bounding box center [600, 504] width 1200 height 1008
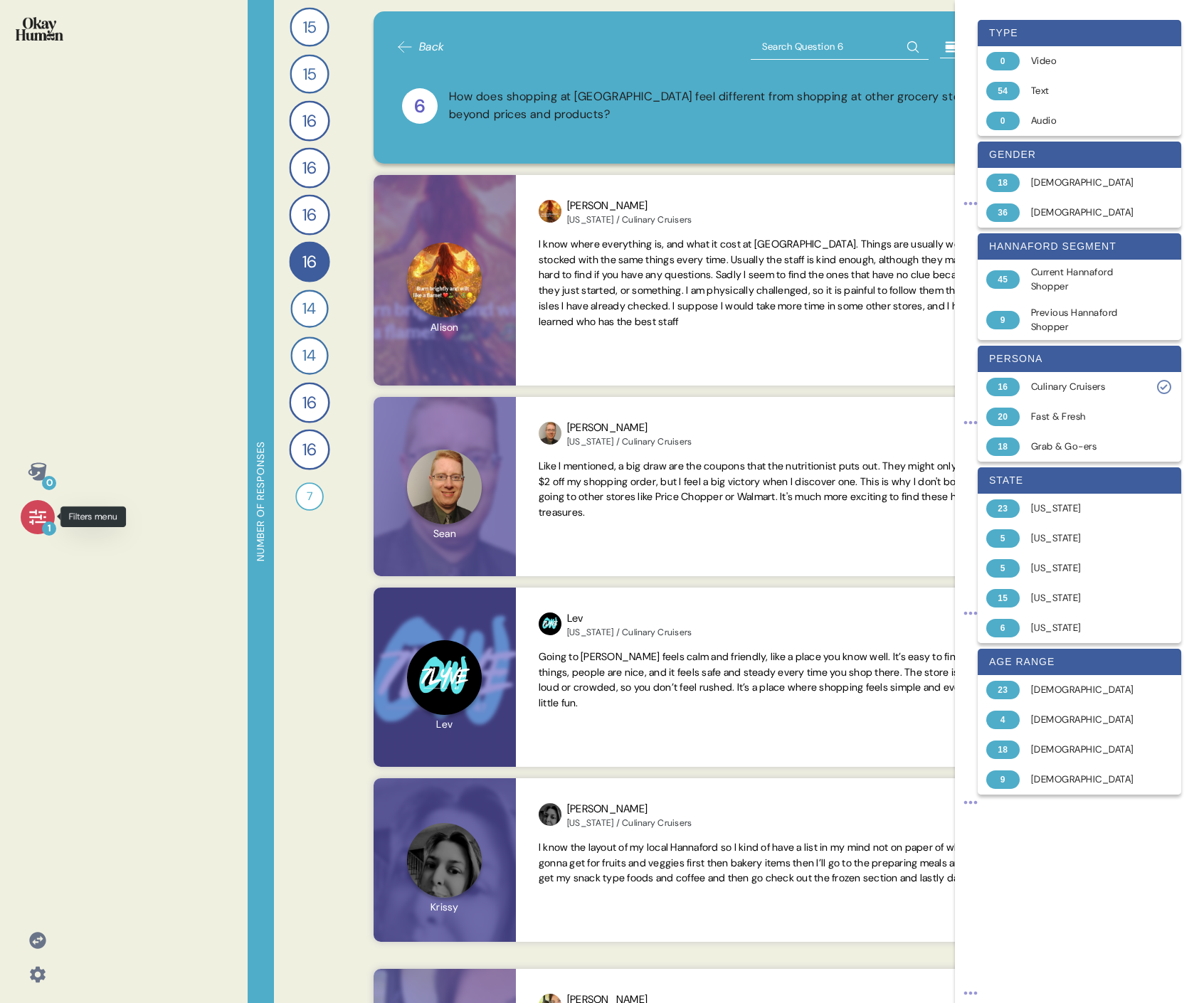
click at [36, 461] on icon at bounding box center [37, 517] width 17 height 15
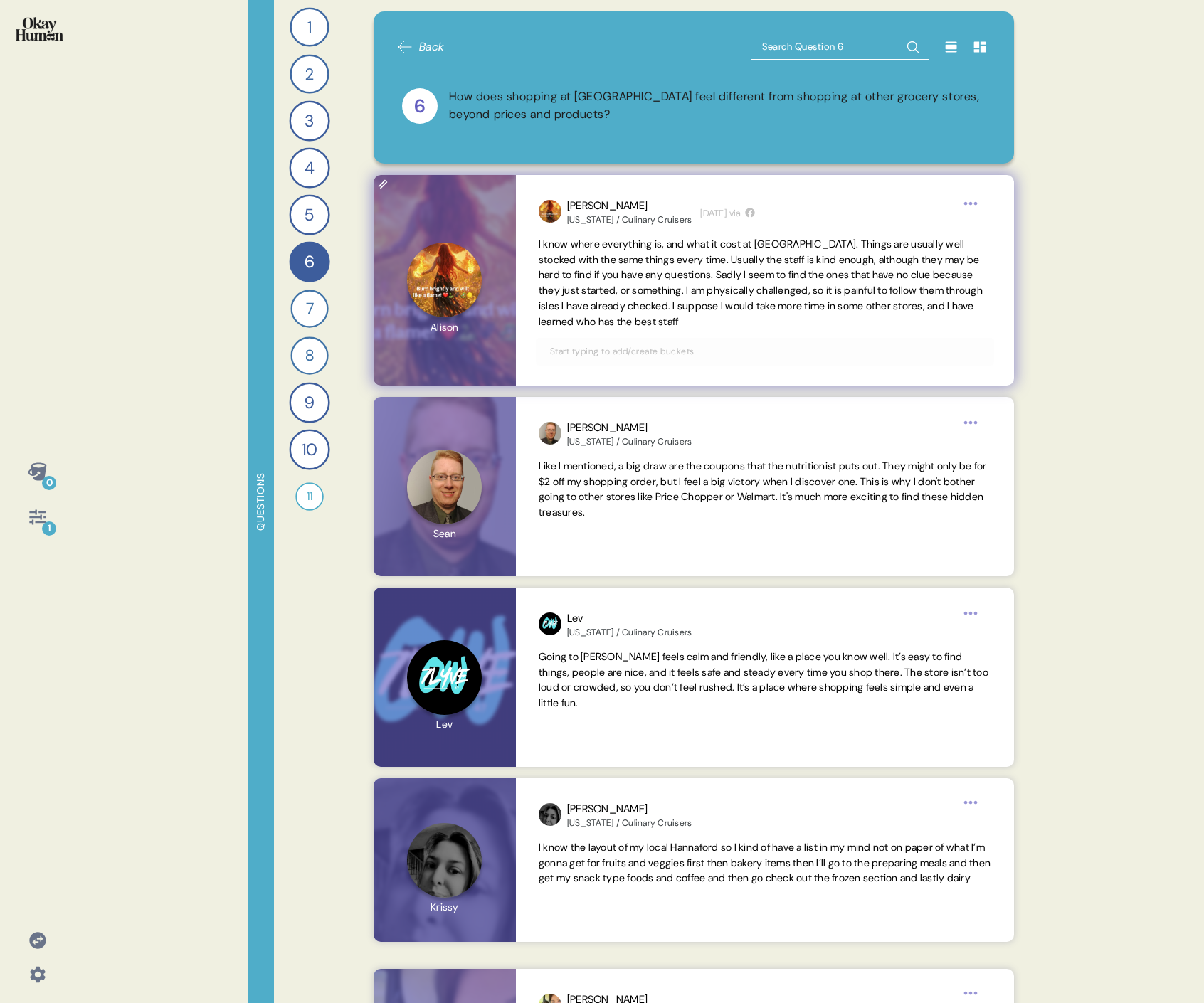
click at [687, 264] on span "I know where everything is, and what it cost at [GEOGRAPHIC_DATA]. Things are u…" at bounding box center [760, 282] width 444 height 91
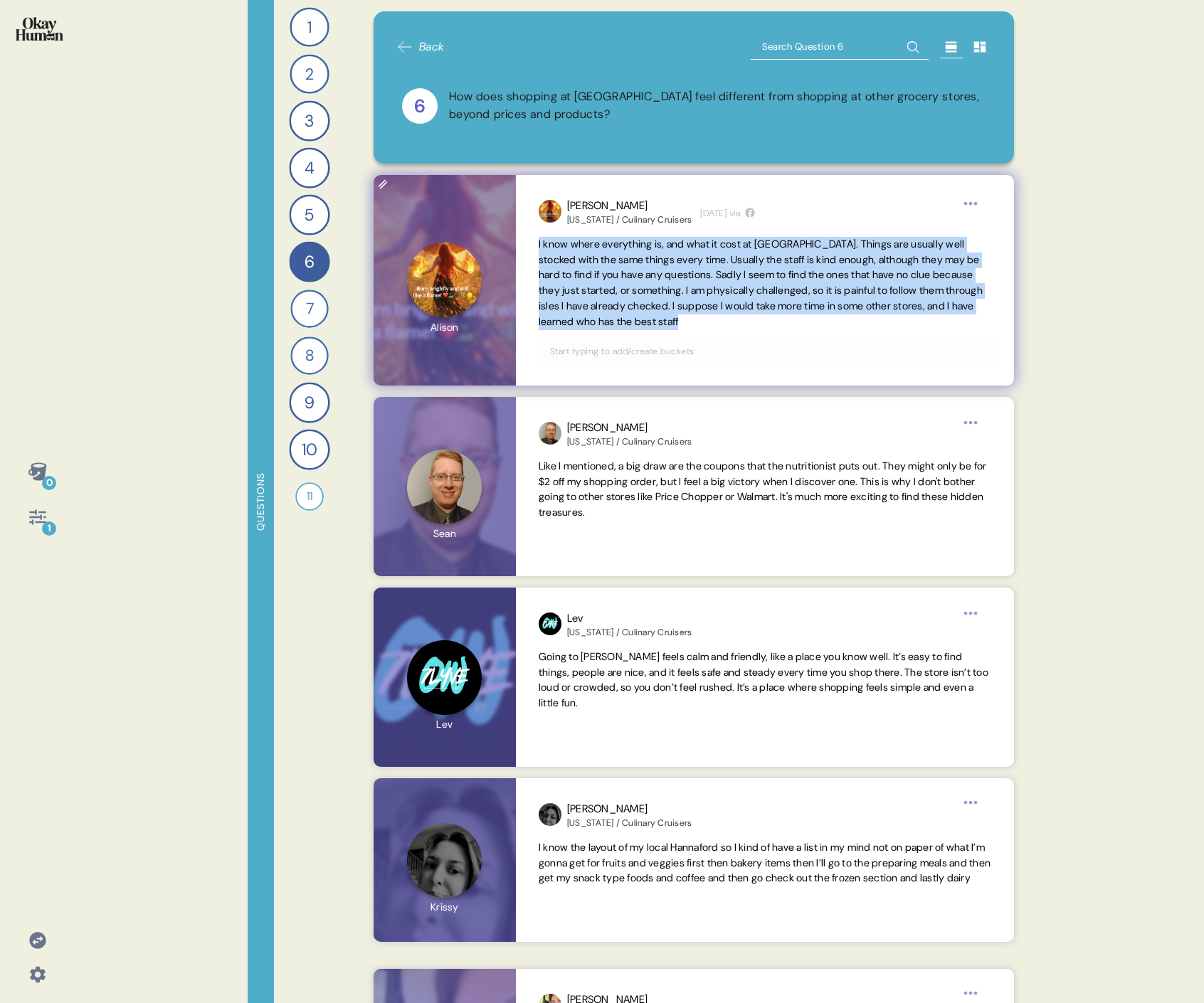
click at [687, 264] on span "I know where everything is, and what it cost at [GEOGRAPHIC_DATA]. Things are u…" at bounding box center [760, 282] width 444 height 91
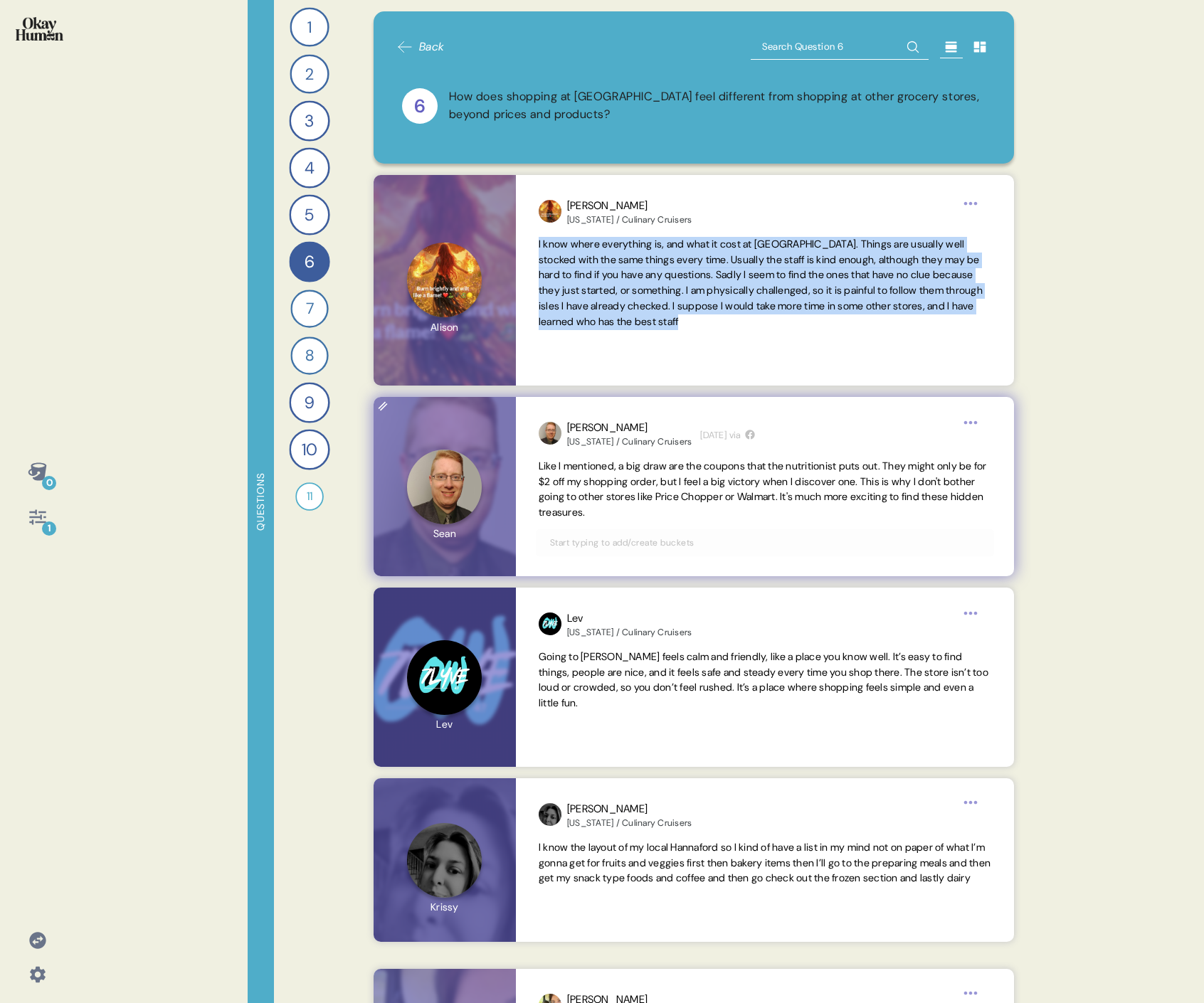
click at [609, 461] on span "Like I mentioned, a big draw are the coupons that the nutritionist puts out. Th…" at bounding box center [763, 489] width 449 height 59
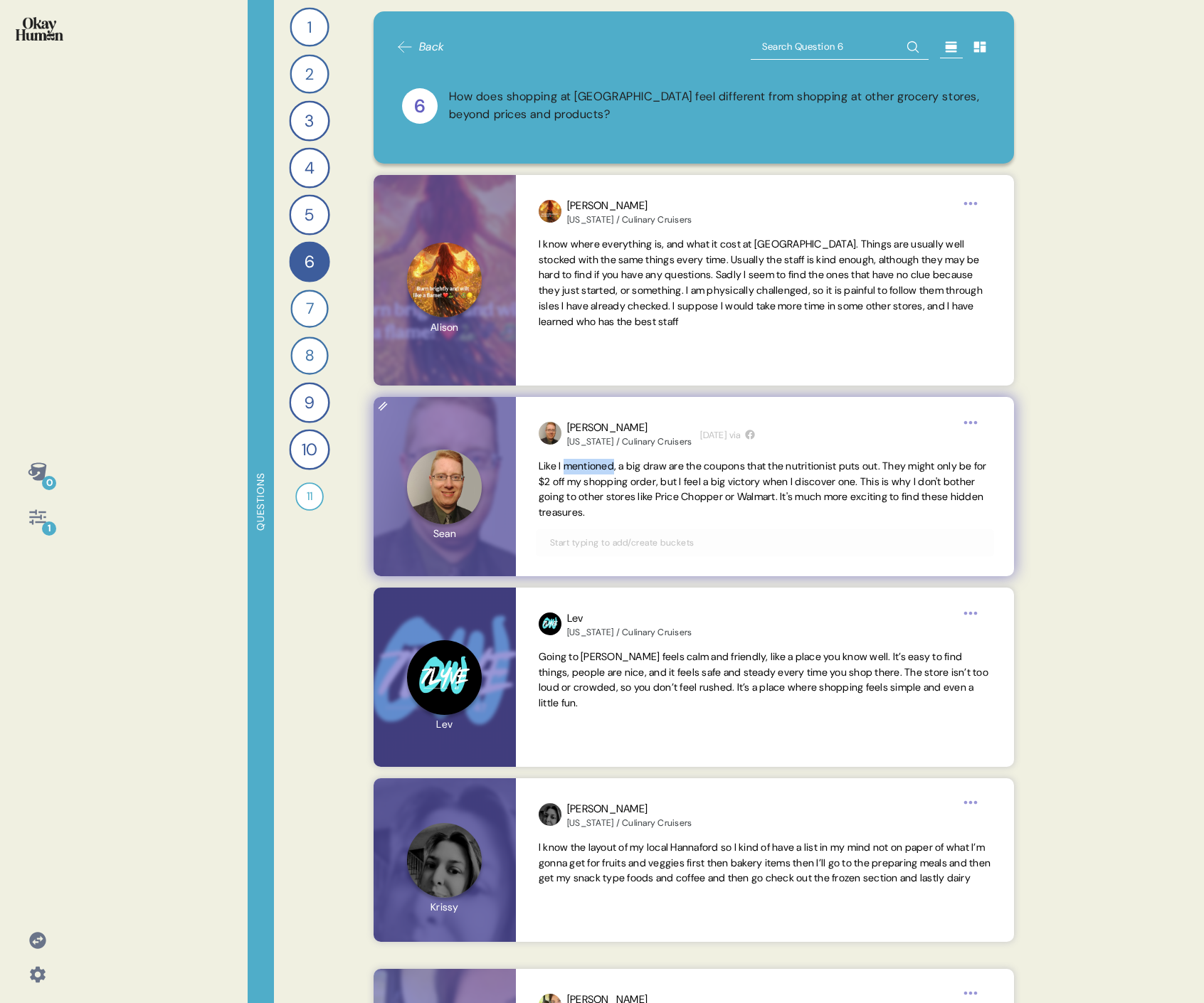
click at [609, 461] on span "Like I mentioned, a big draw are the coupons that the nutritionist puts out. Th…" at bounding box center [763, 489] width 449 height 59
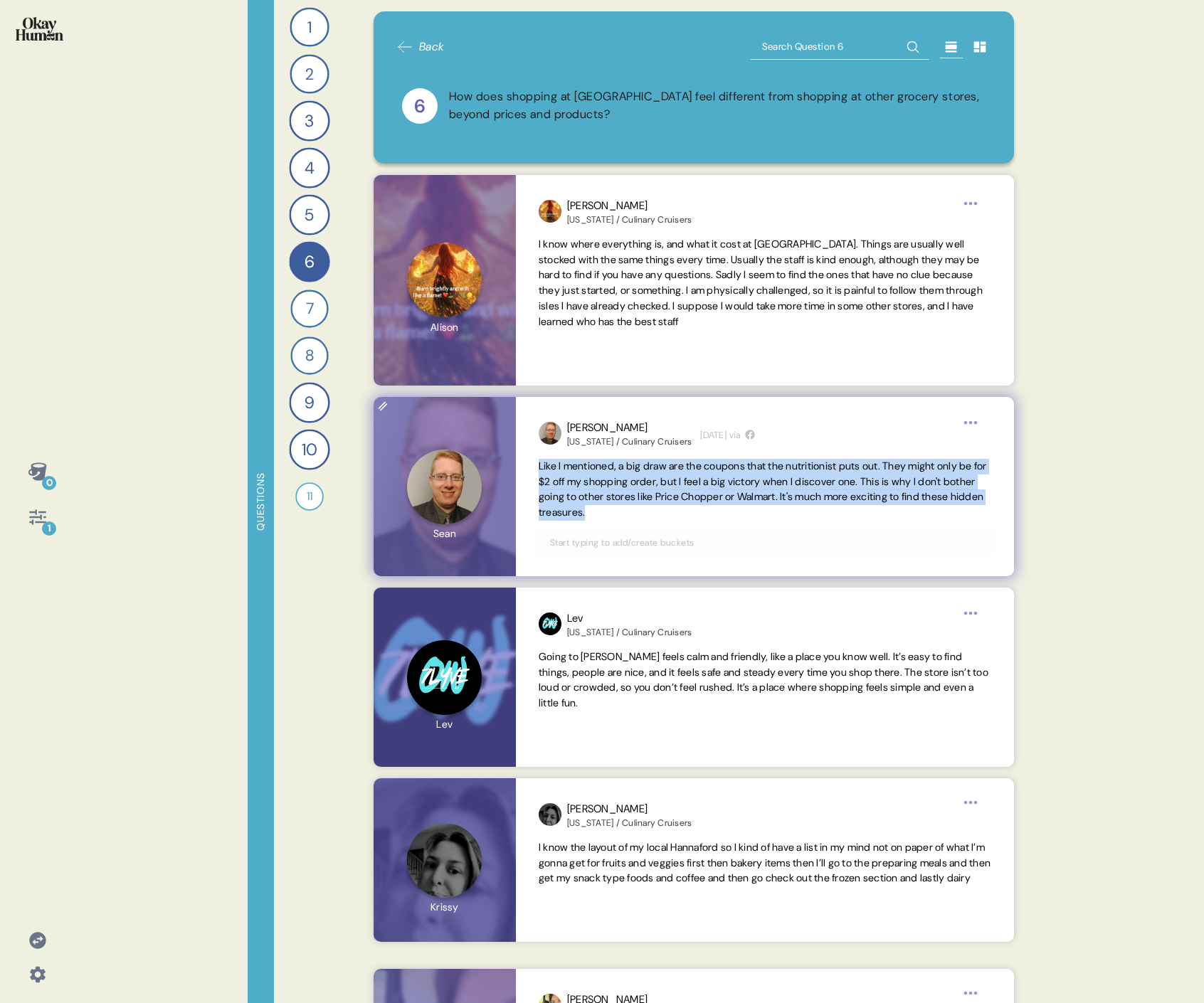
click at [609, 461] on span "Like I mentioned, a big draw are the coupons that the nutritionist puts out. Th…" at bounding box center [763, 489] width 449 height 59
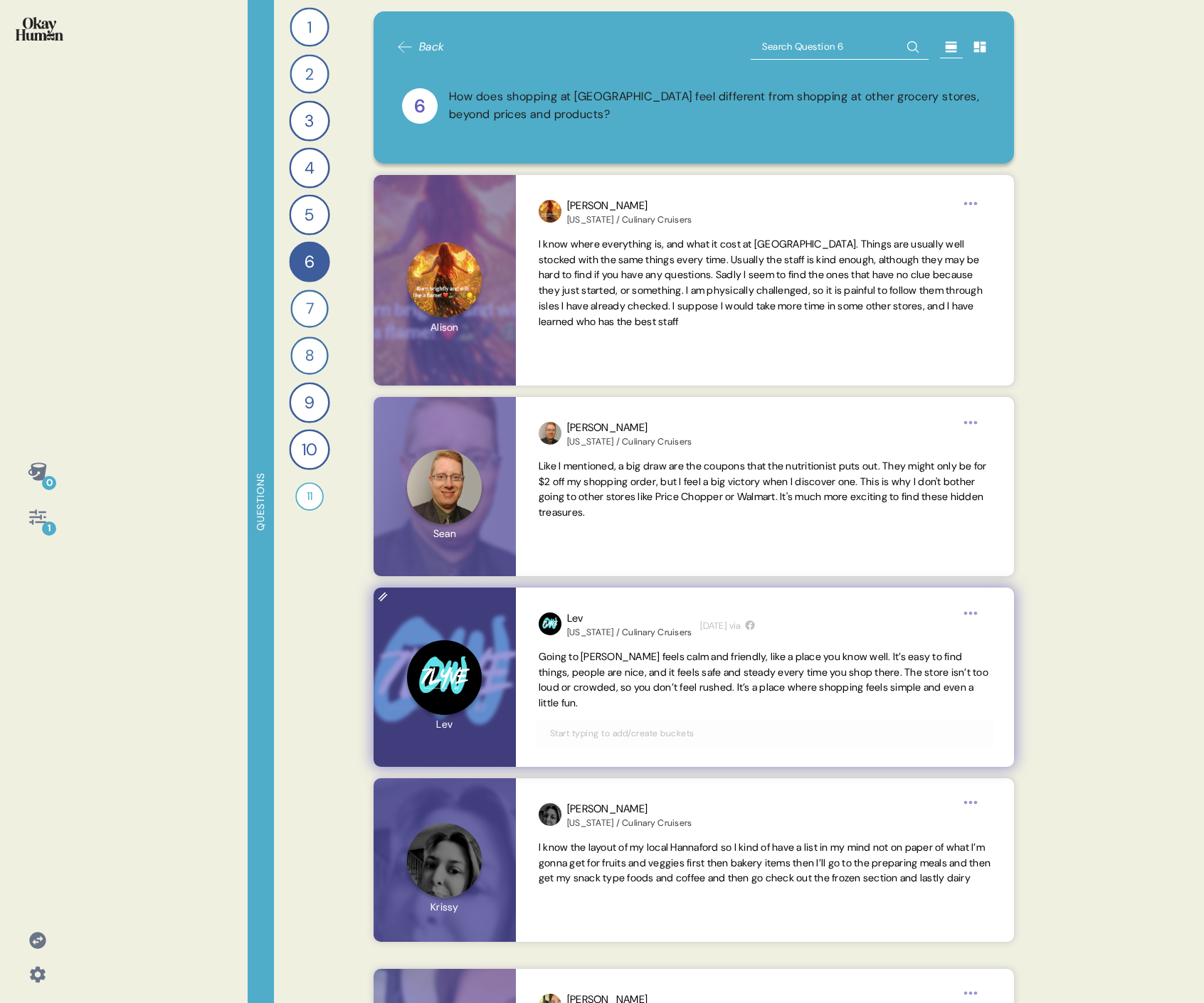
click at [660, 461] on span "Going to [PERSON_NAME] feels calm and friendly, like a place you know well. It’…" at bounding box center [763, 680] width 450 height 59
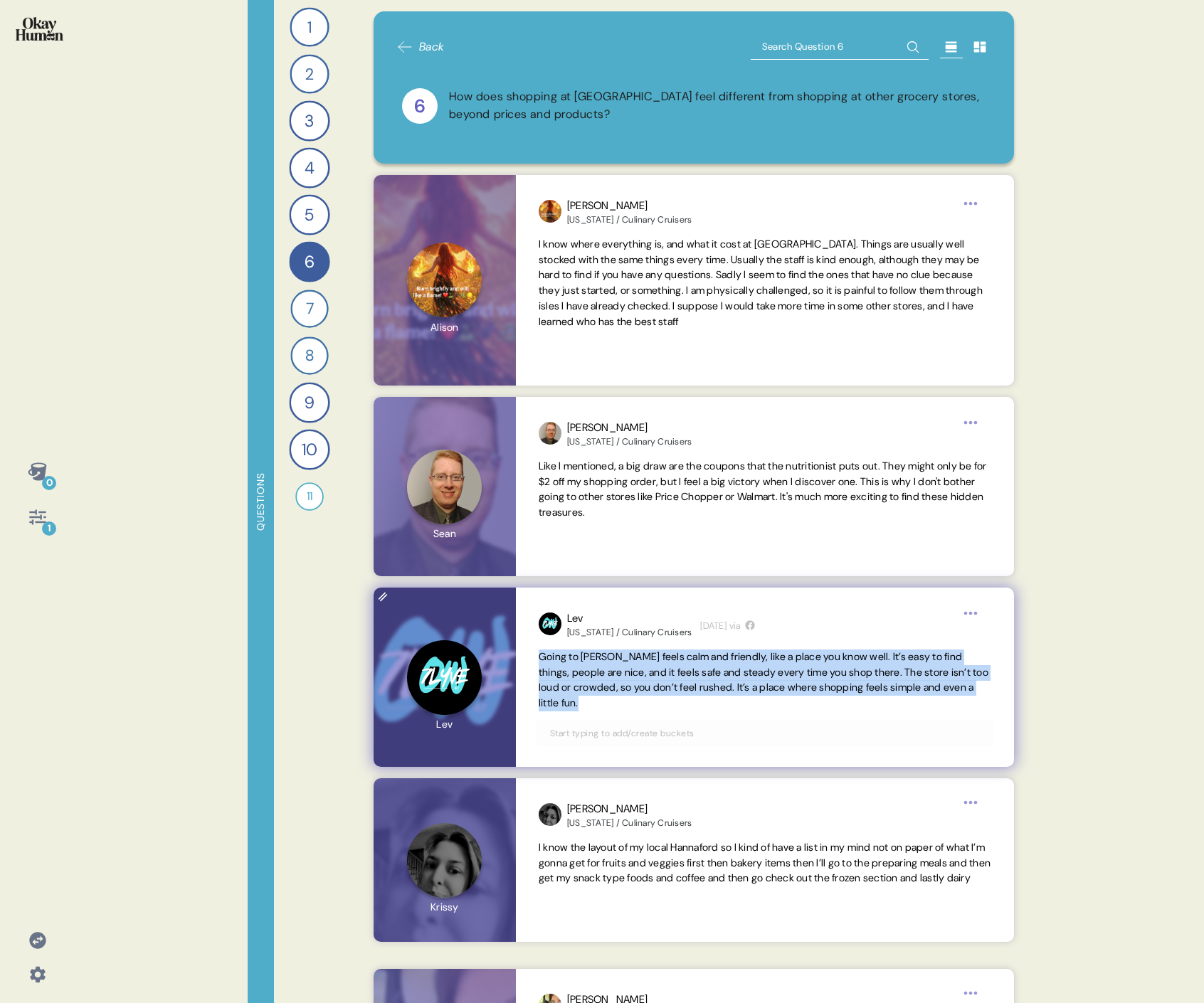
click at [660, 461] on span "Going to [PERSON_NAME] feels calm and friendly, like a place you know well. It’…" at bounding box center [763, 680] width 450 height 59
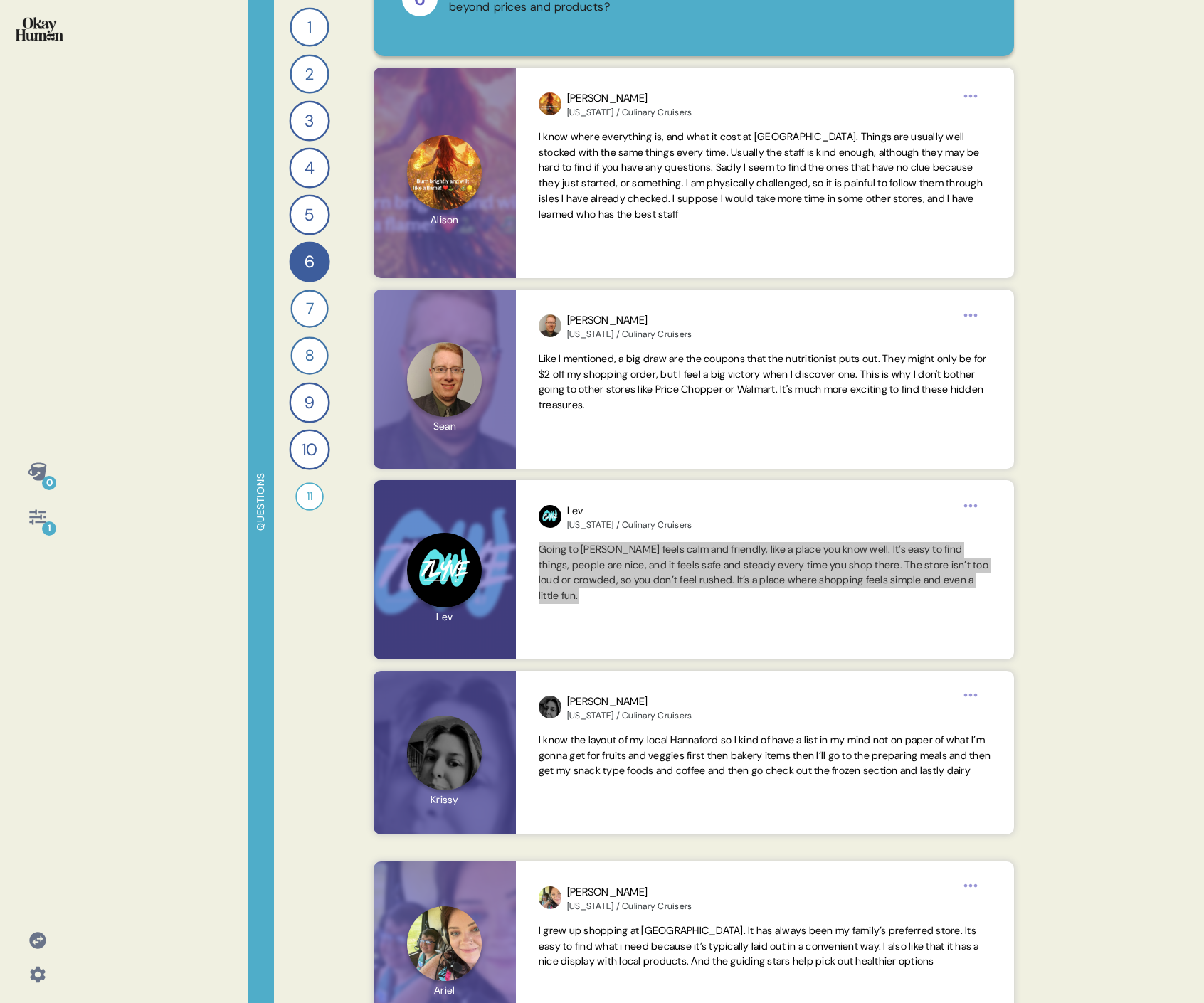
scroll to position [115, 0]
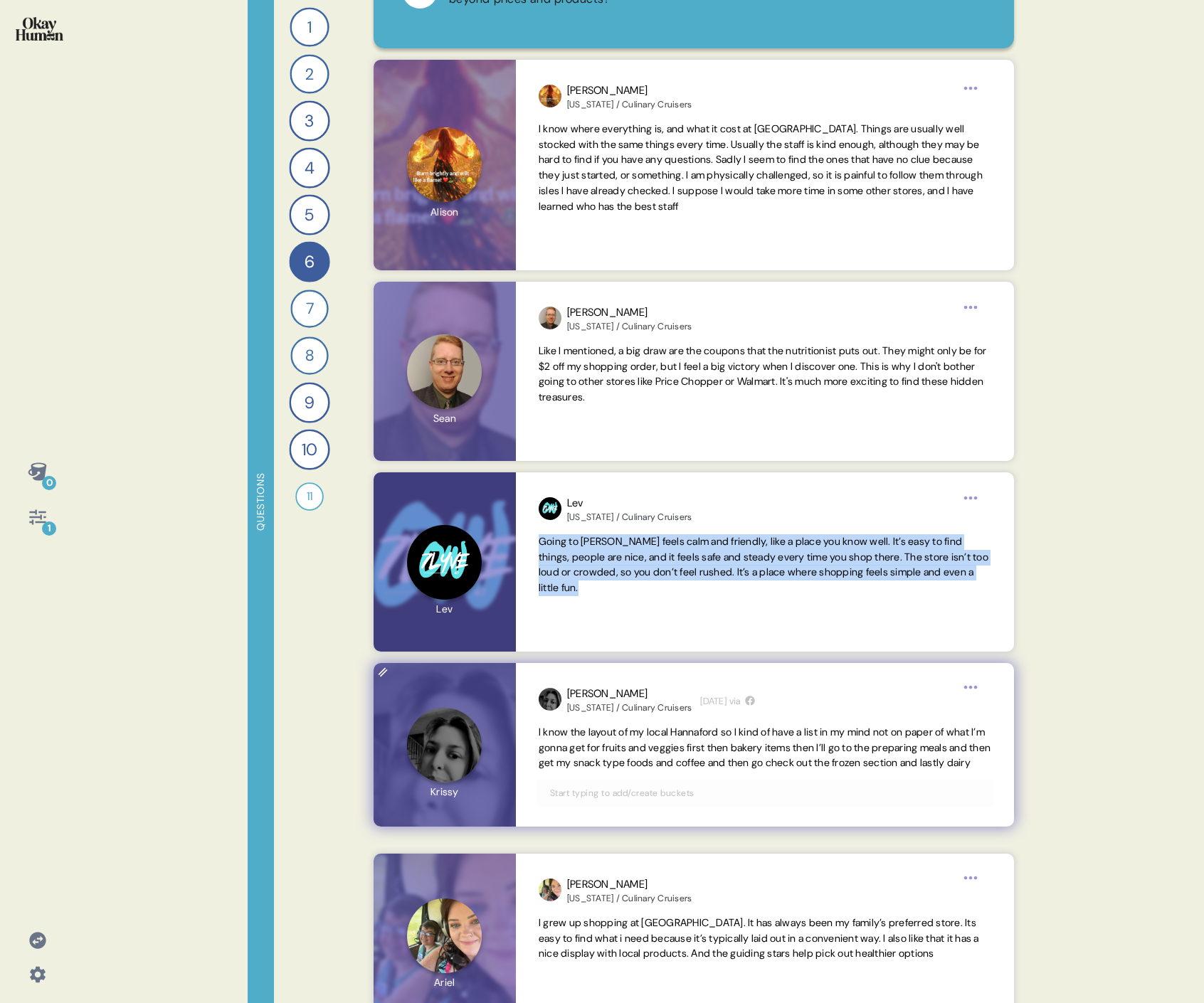
click at [607, 461] on span "I know the layout of my local Hannaford so I kind of have a list in my mind not…" at bounding box center [765, 748] width 452 height 46
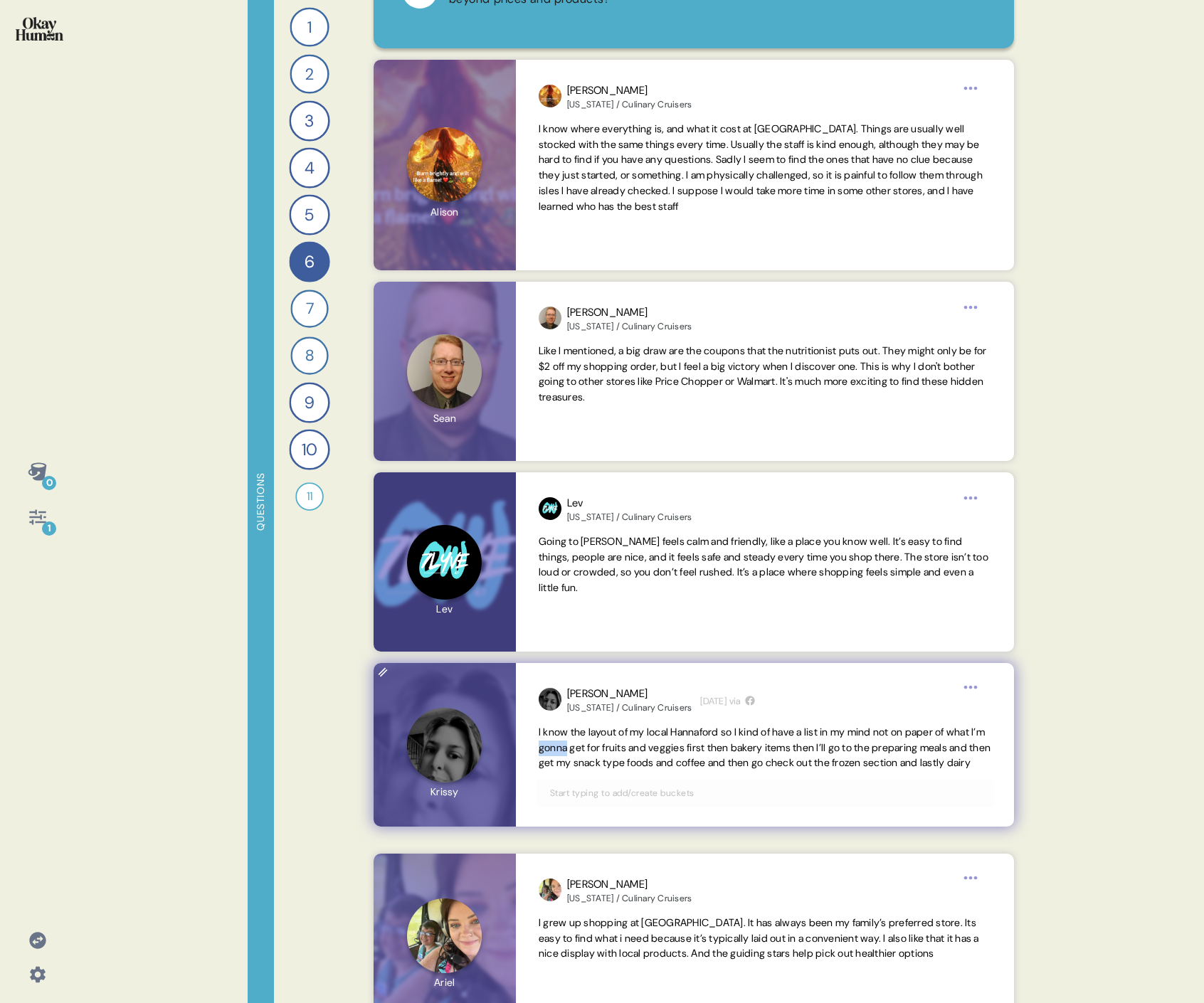
click at [607, 461] on span "I know the layout of my local Hannaford so I kind of have a list in my mind not…" at bounding box center [765, 748] width 452 height 46
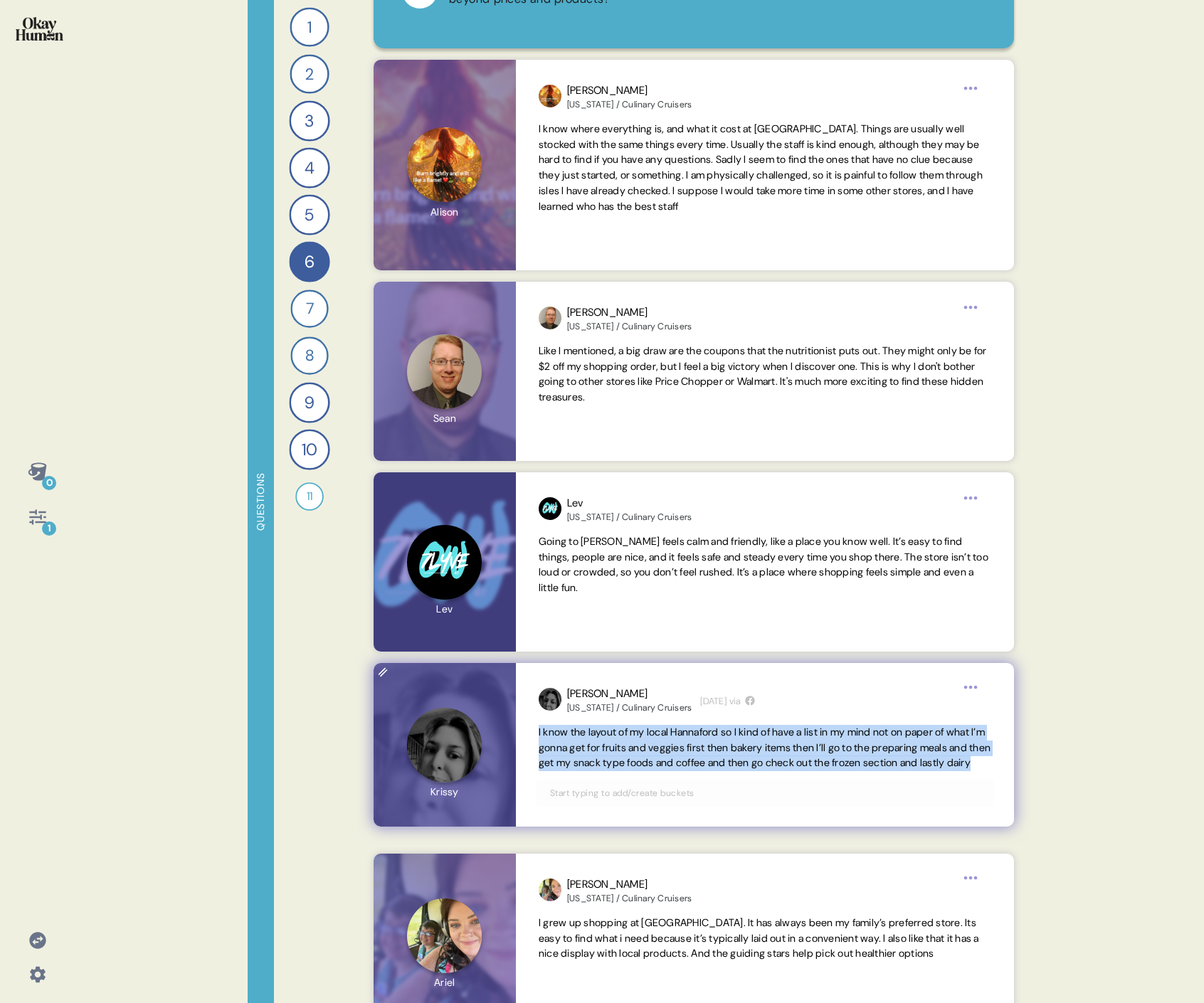
click at [607, 461] on span "I know the layout of my local Hannaford so I kind of have a list in my mind not…" at bounding box center [765, 748] width 452 height 46
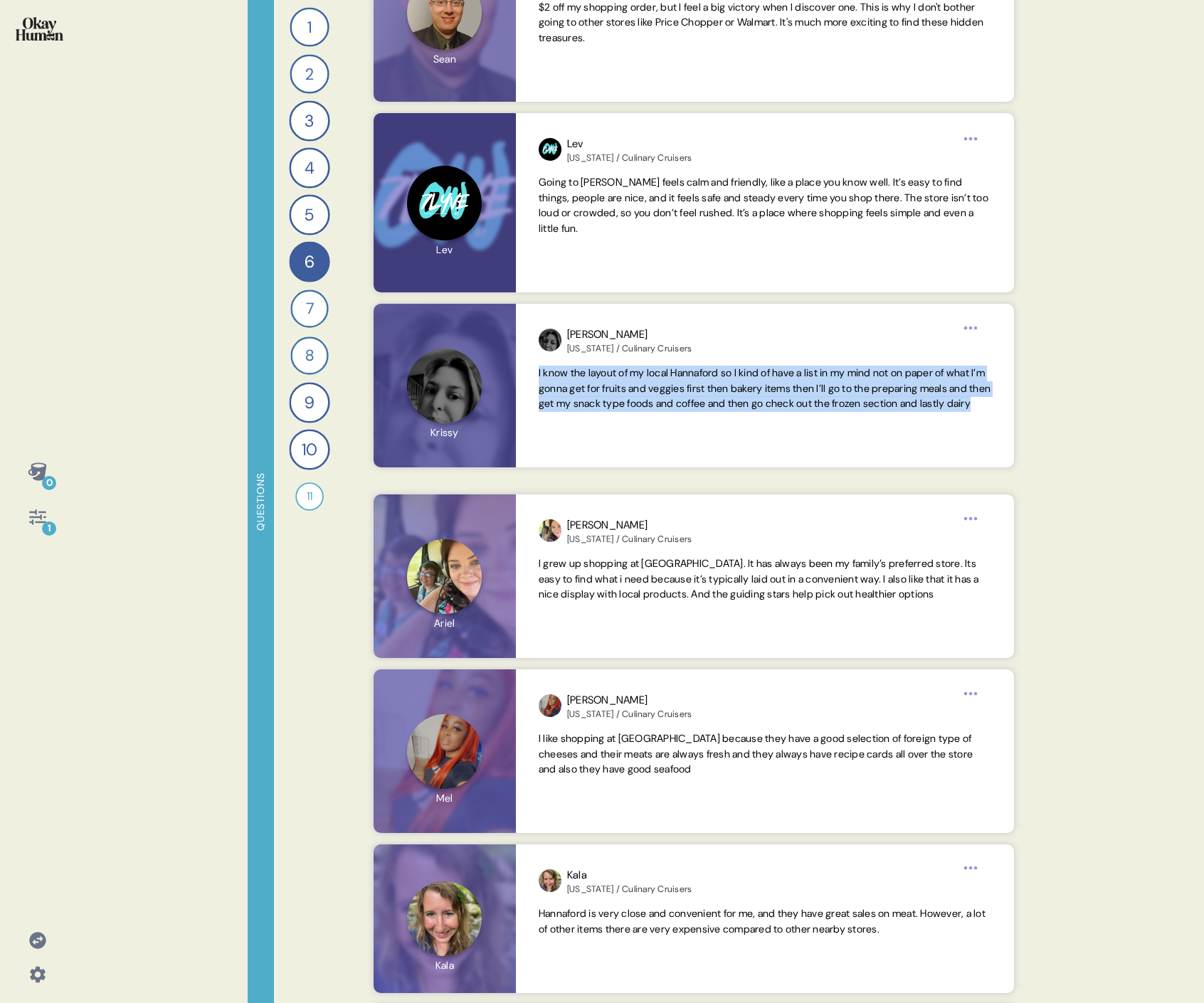
click at [609, 461] on div "Back 6 How does shopping at [GEOGRAPHIC_DATA] feel different from shopping at o…" at bounding box center [694, 501] width 675 height 1003
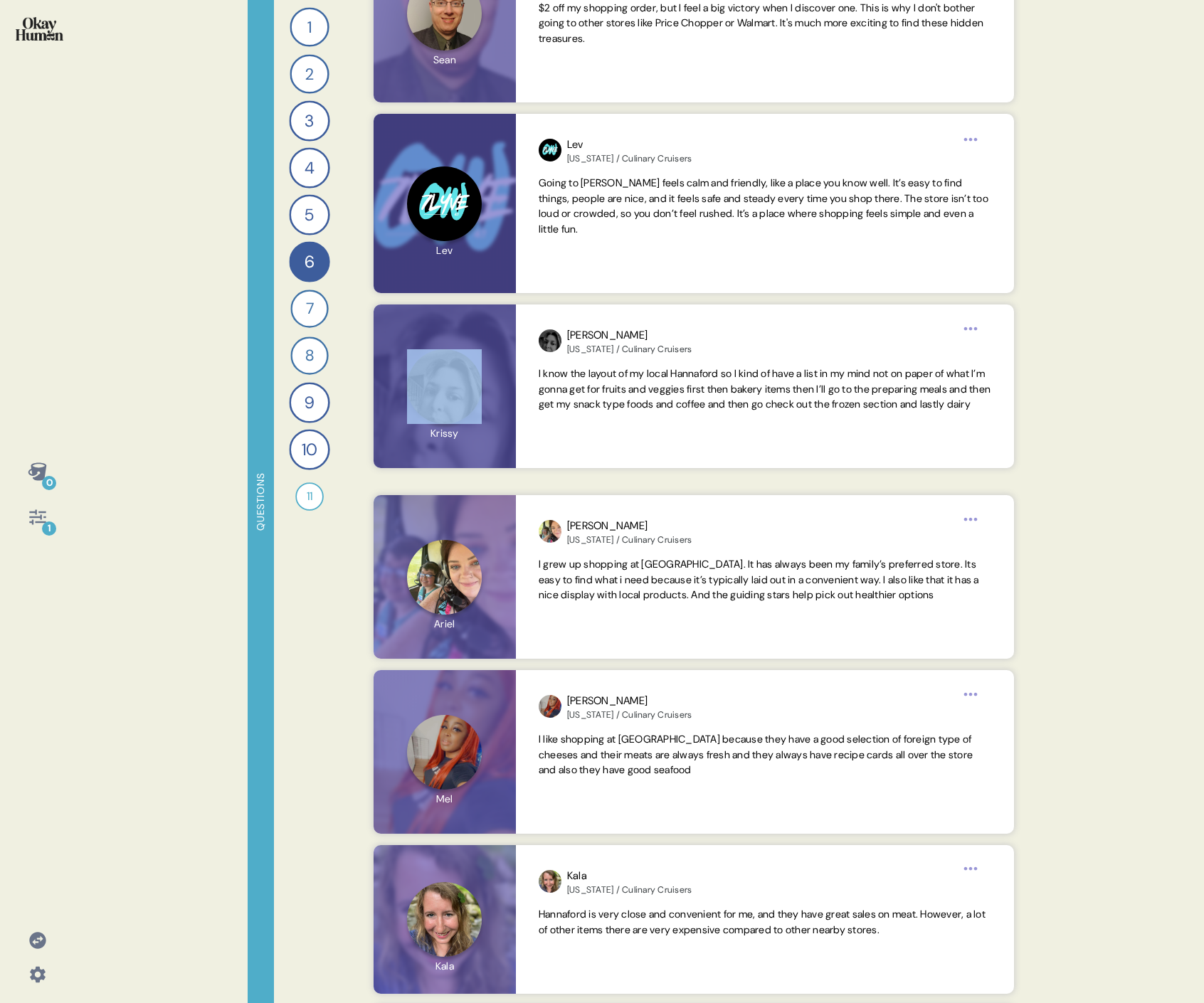
click at [609, 461] on div "Back 6 How does shopping at [GEOGRAPHIC_DATA] feel different from shopping at o…" at bounding box center [694, 501] width 675 height 1003
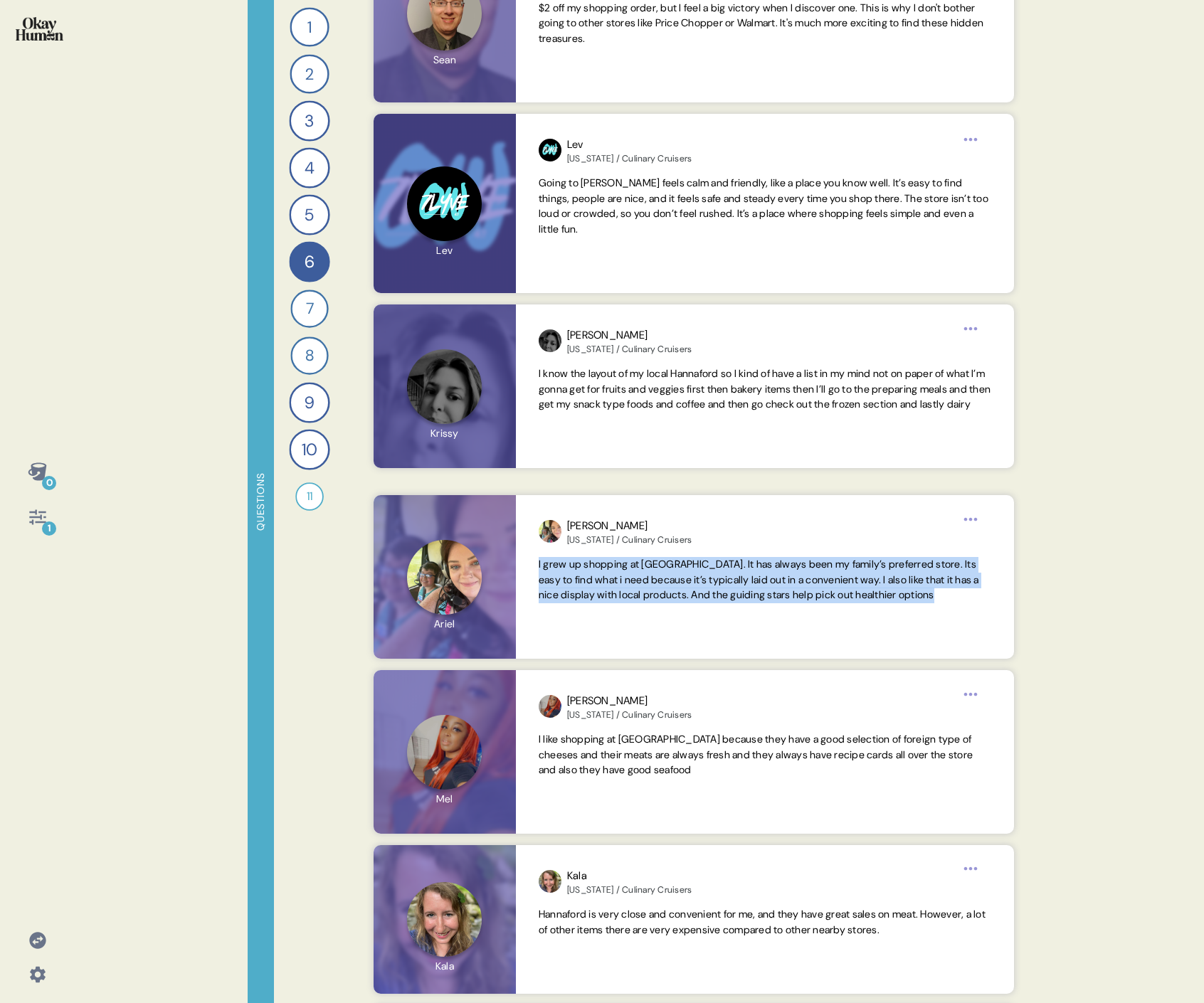
click at [609, 461] on div "Back 6 How does shopping at [GEOGRAPHIC_DATA] feel different from shopping at o…" at bounding box center [694, 501] width 675 height 1003
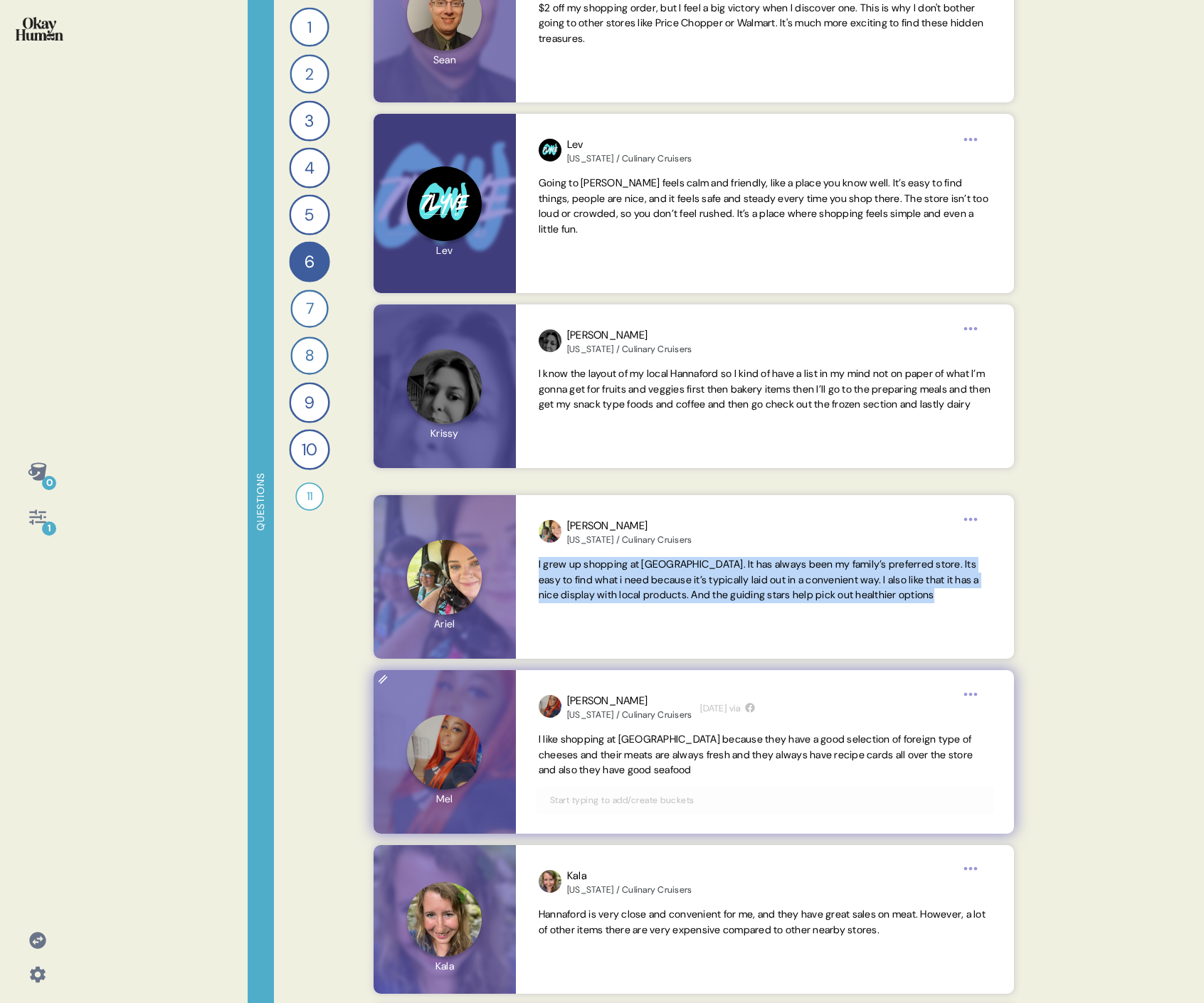
click at [676, 461] on span "I like shopping at [GEOGRAPHIC_DATA] because they have a good selection of fore…" at bounding box center [755, 754] width 434 height 44
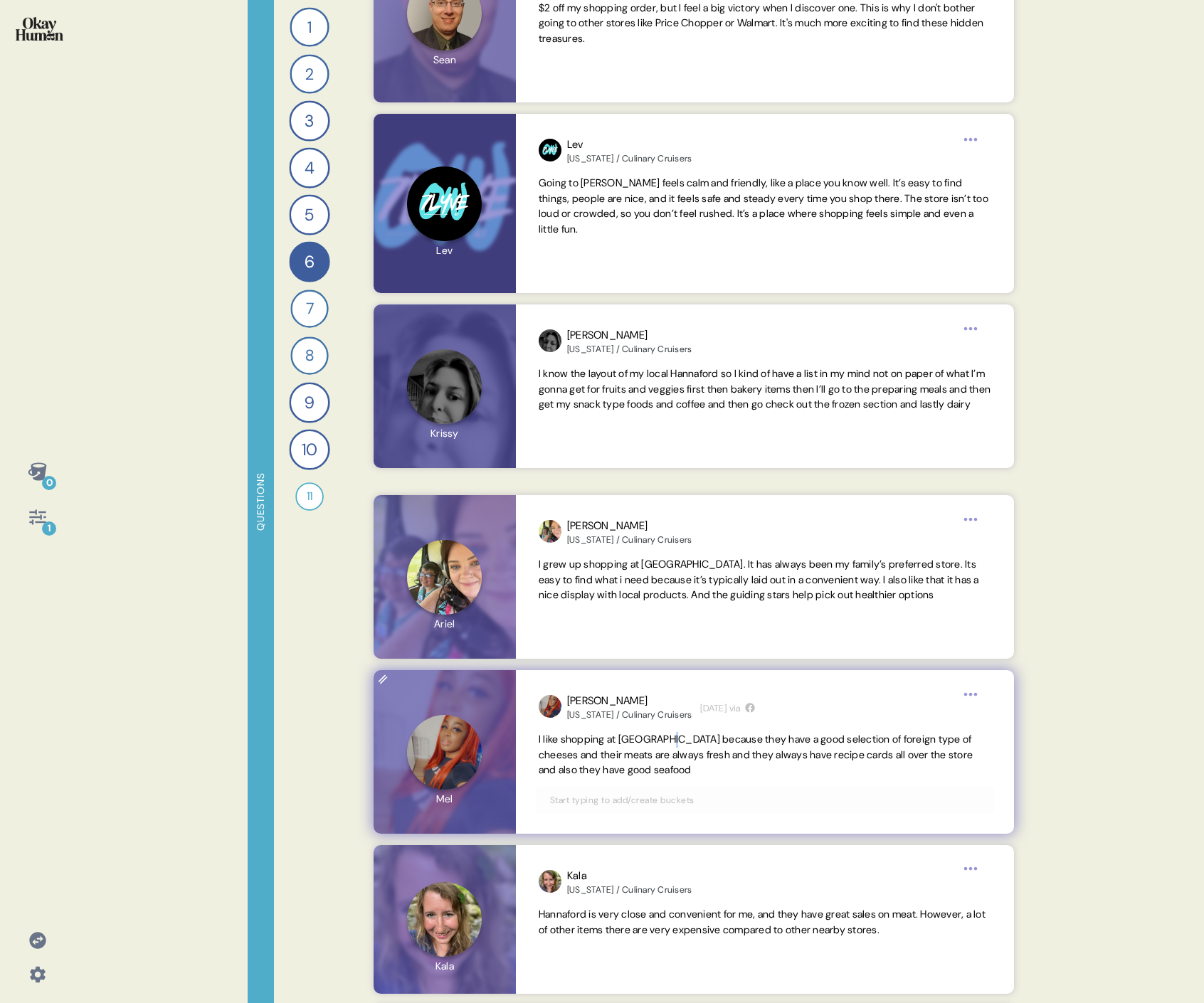
click at [676, 461] on span "I like shopping at [GEOGRAPHIC_DATA] because they have a good selection of fore…" at bounding box center [755, 754] width 434 height 44
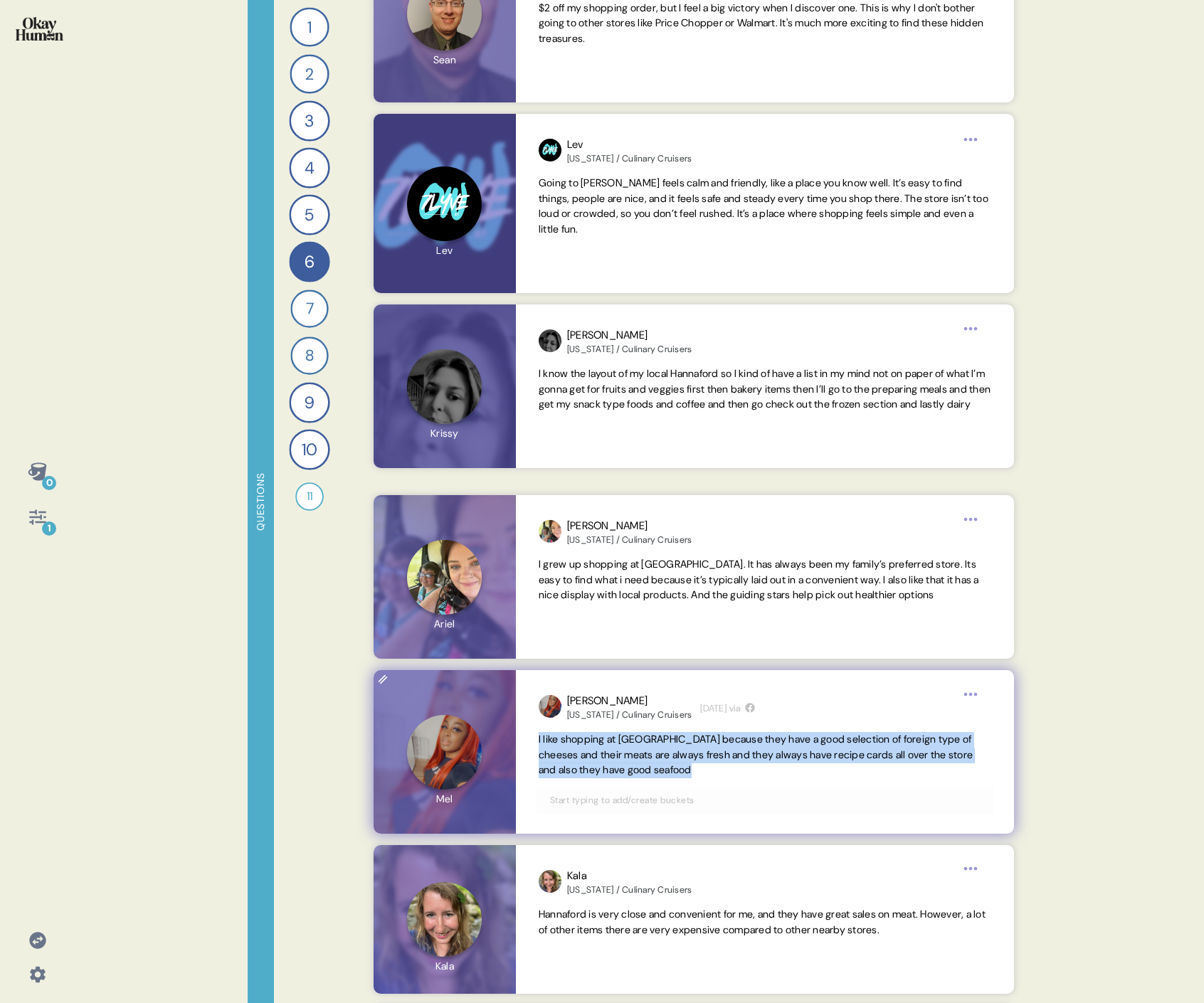
click at [676, 461] on span "I like shopping at [GEOGRAPHIC_DATA] because they have a good selection of fore…" at bounding box center [755, 754] width 434 height 44
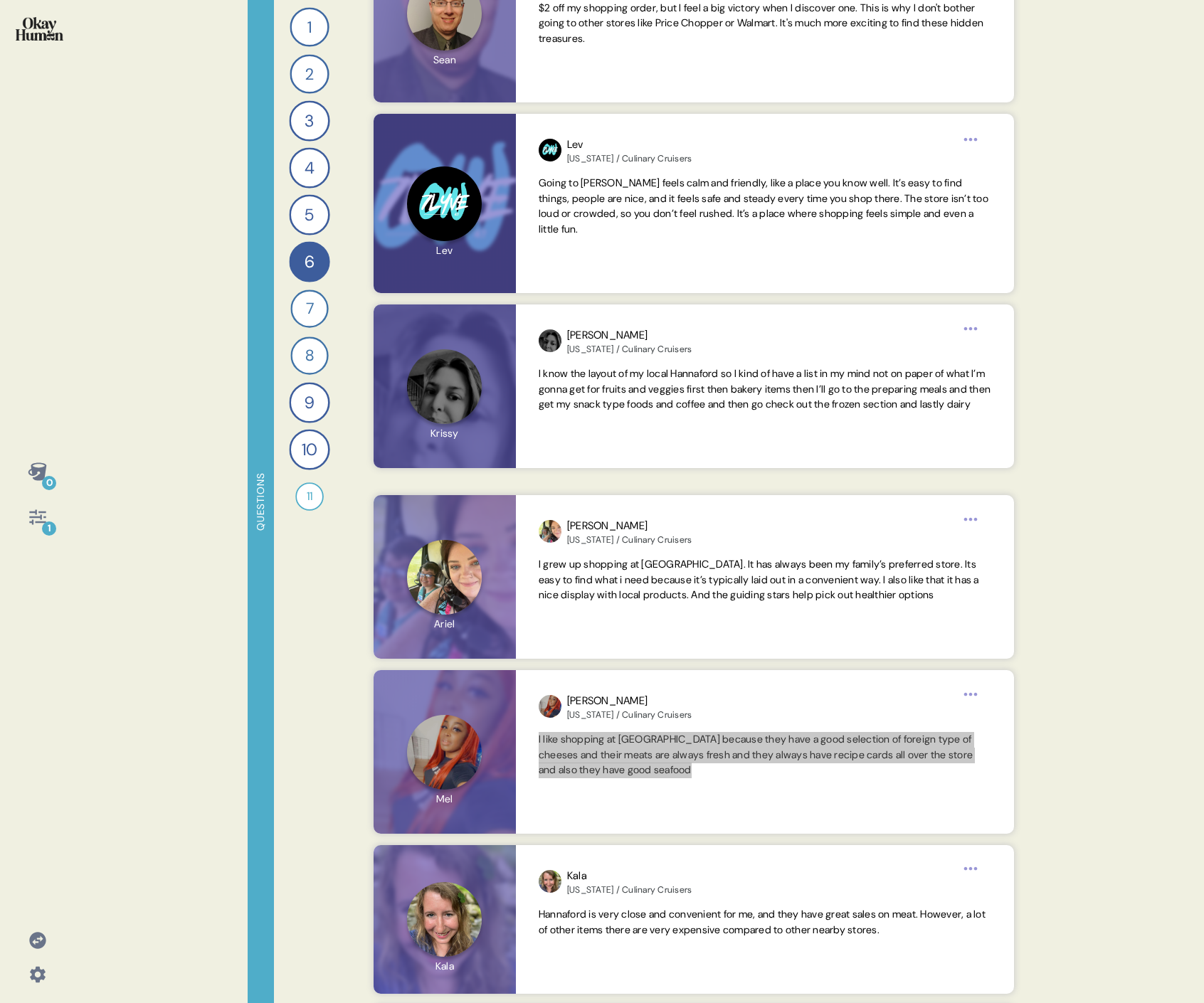
scroll to position [827, 0]
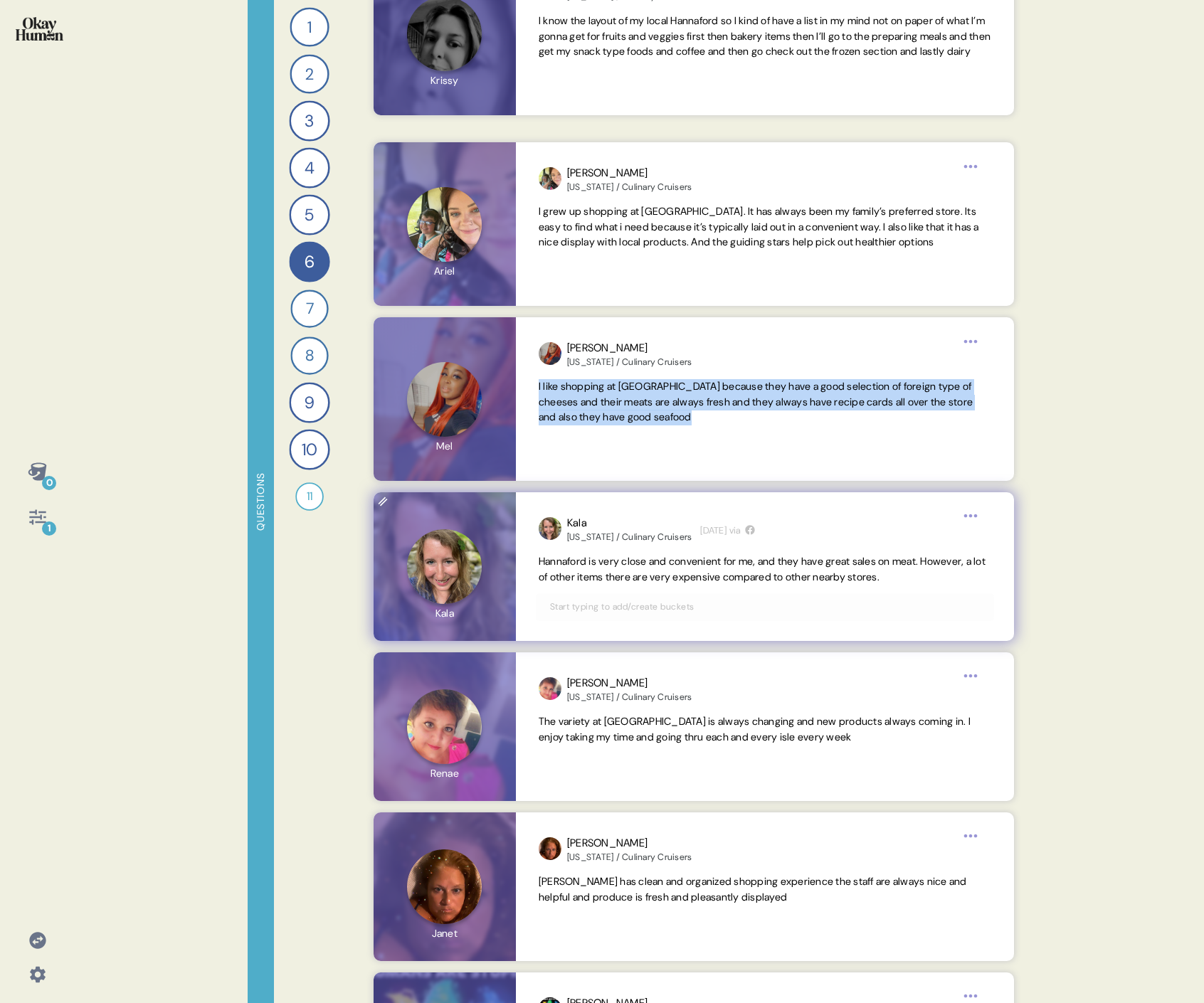
click at [687, 461] on span "Hannaford is very close and convenient for me, and they have great sales on mea…" at bounding box center [762, 569] width 447 height 28
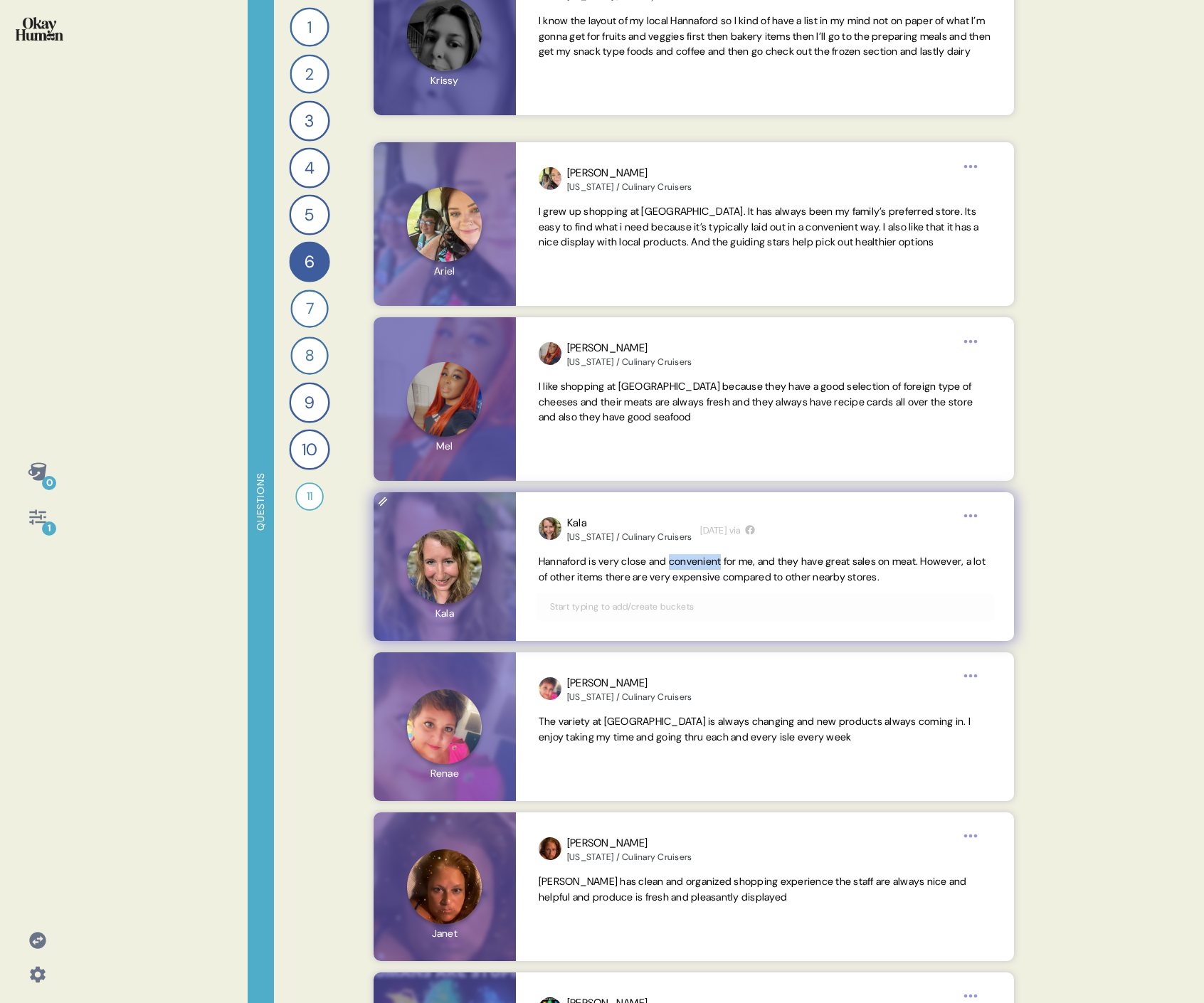
click at [687, 461] on span "Hannaford is very close and convenient for me, and they have great sales on mea…" at bounding box center [762, 569] width 447 height 28
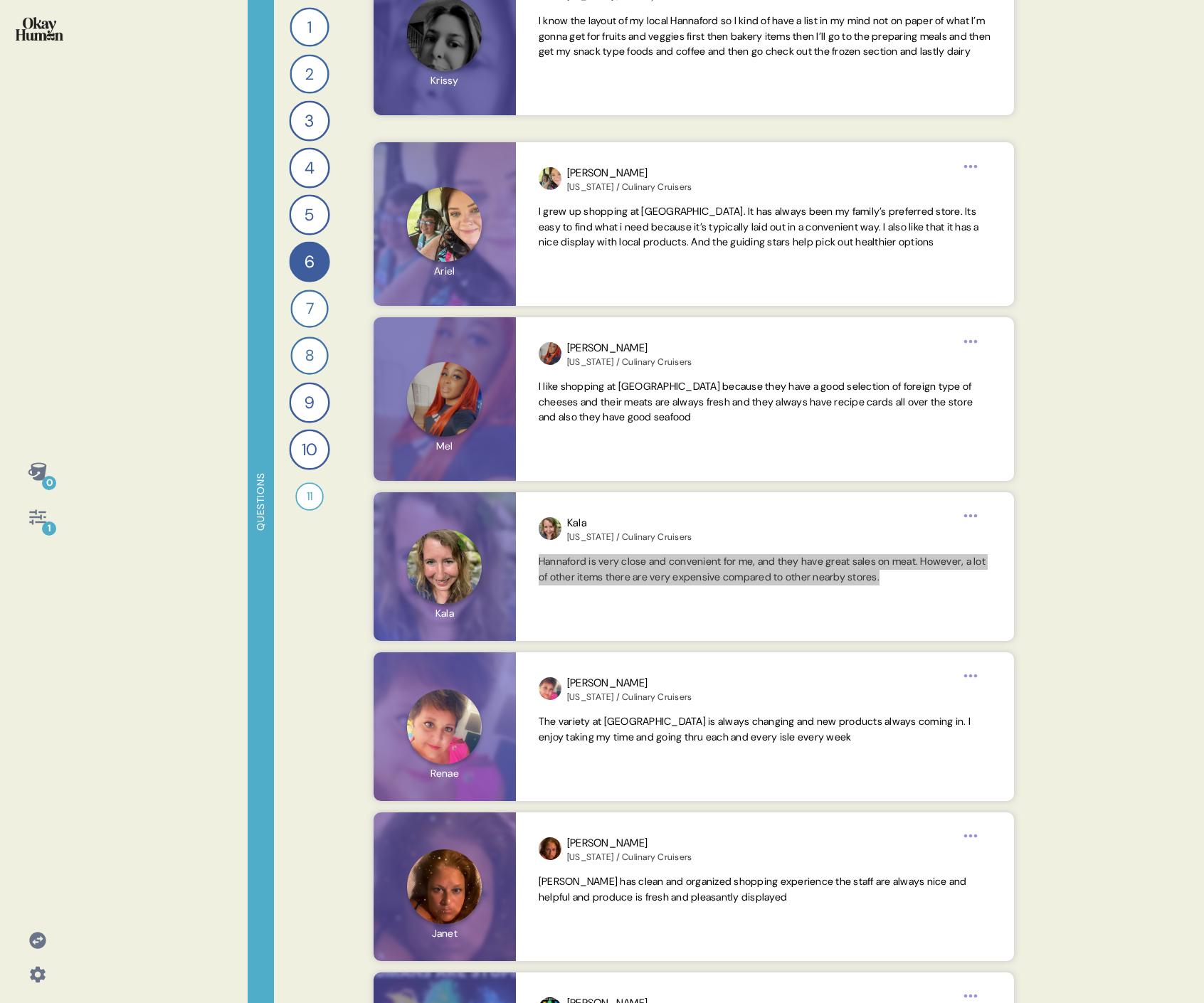
scroll to position [1077, 0]
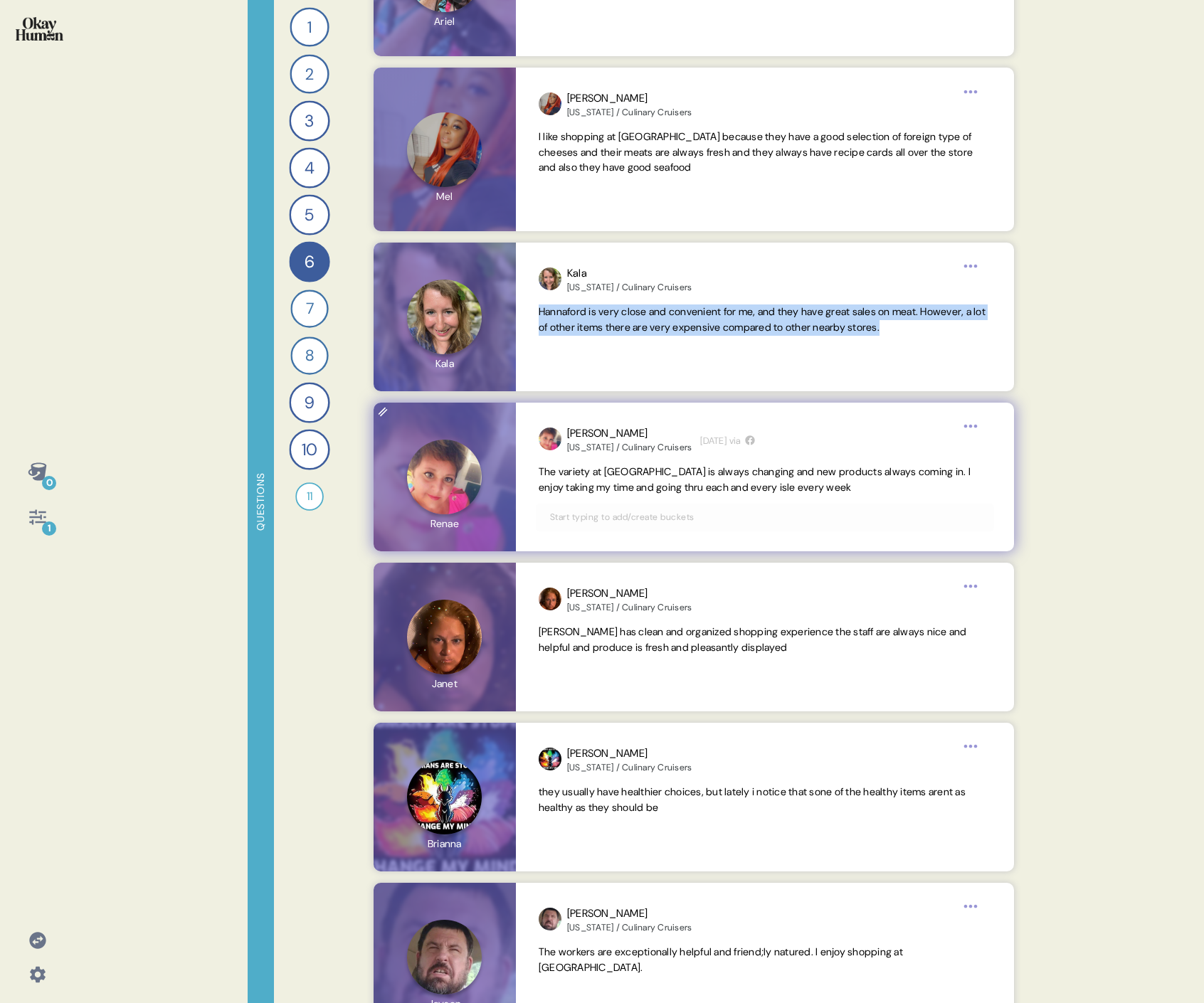
click at [671, 461] on span "The variety at [GEOGRAPHIC_DATA] is always changing and new products always com…" at bounding box center [754, 480] width 432 height 28
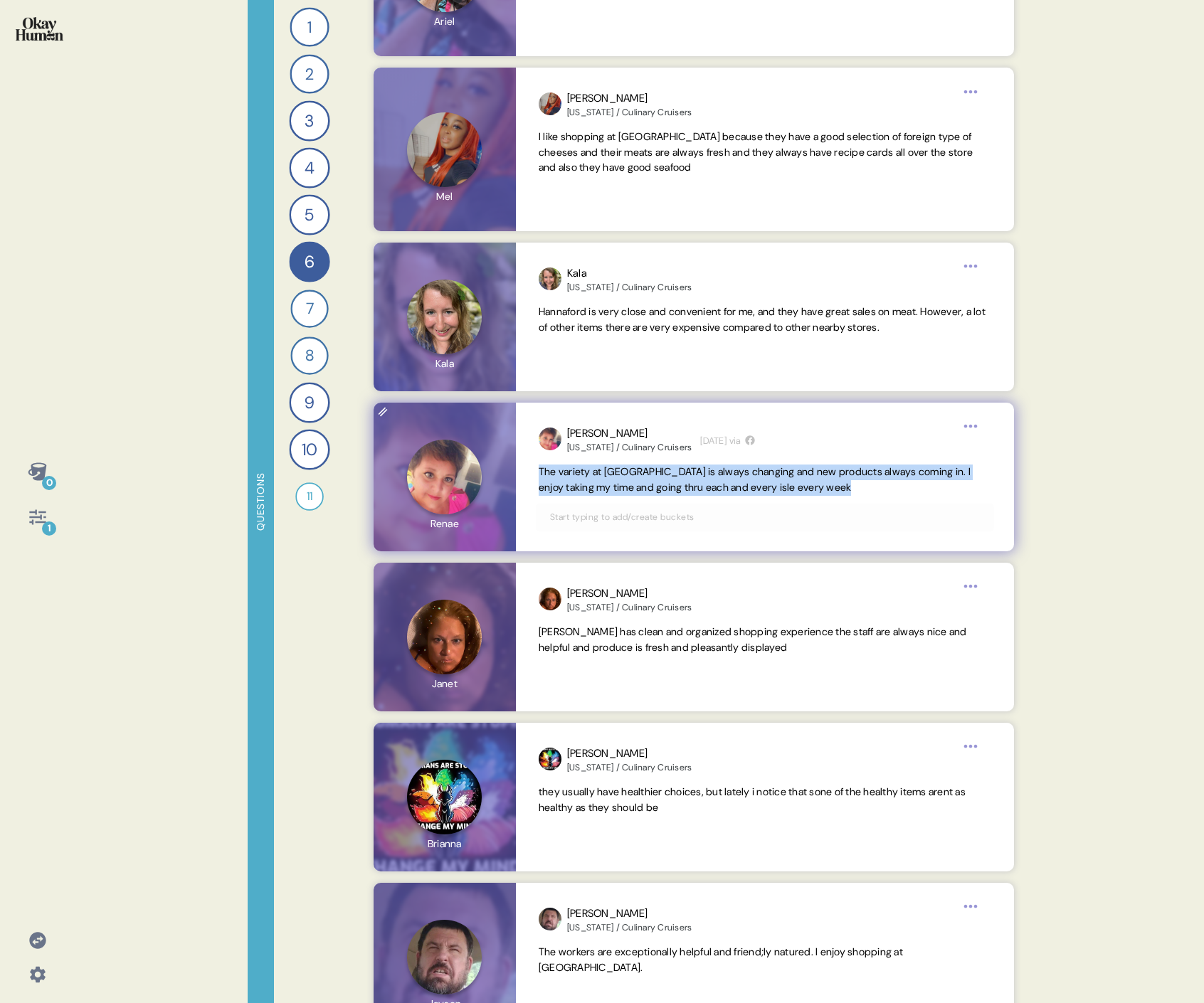
click at [671, 461] on span "The variety at [GEOGRAPHIC_DATA] is always changing and new products always com…" at bounding box center [754, 480] width 432 height 28
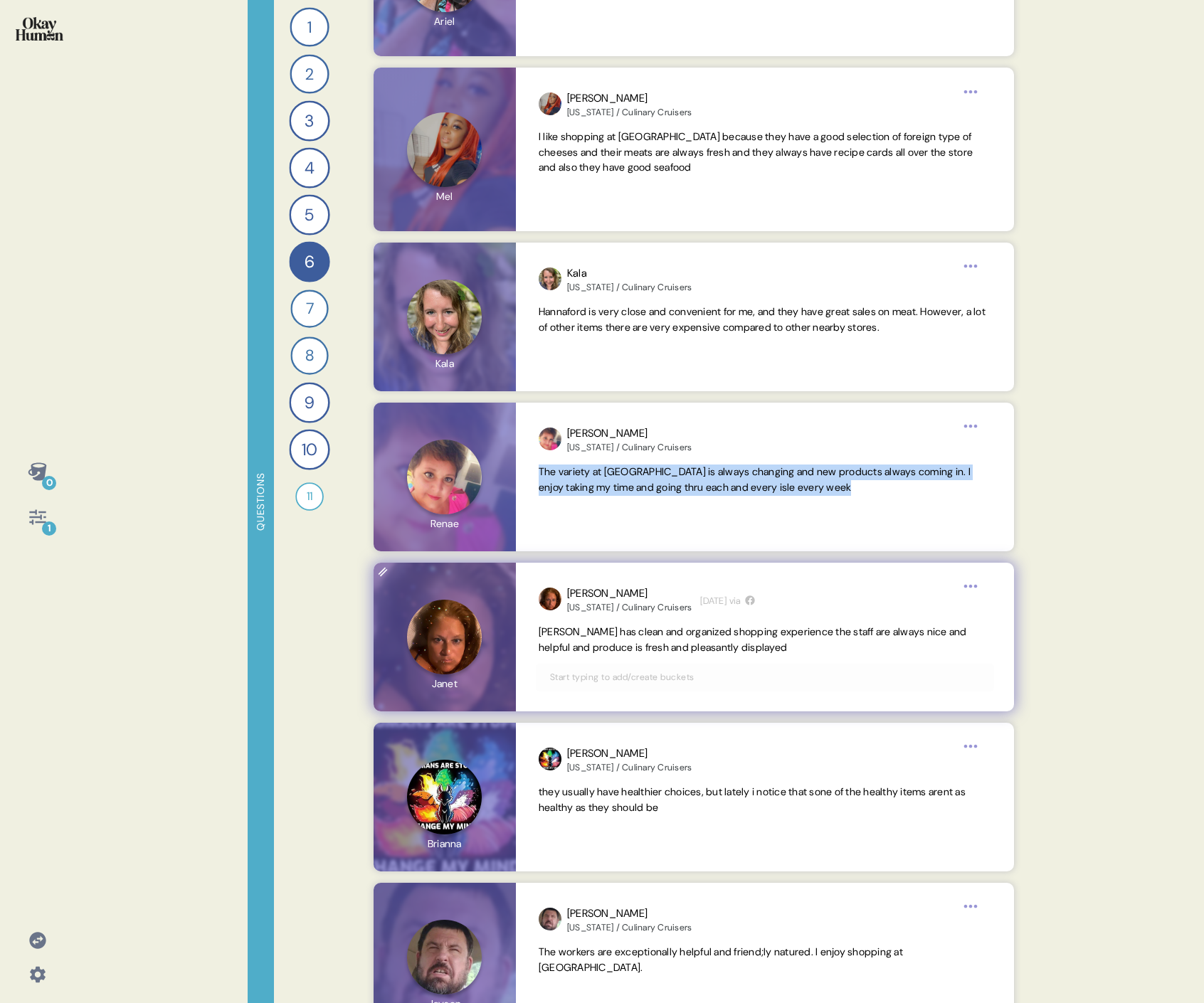
click at [625, 461] on span "[PERSON_NAME] has clean and organized shopping experience the staff are always …" at bounding box center [752, 639] width 428 height 28
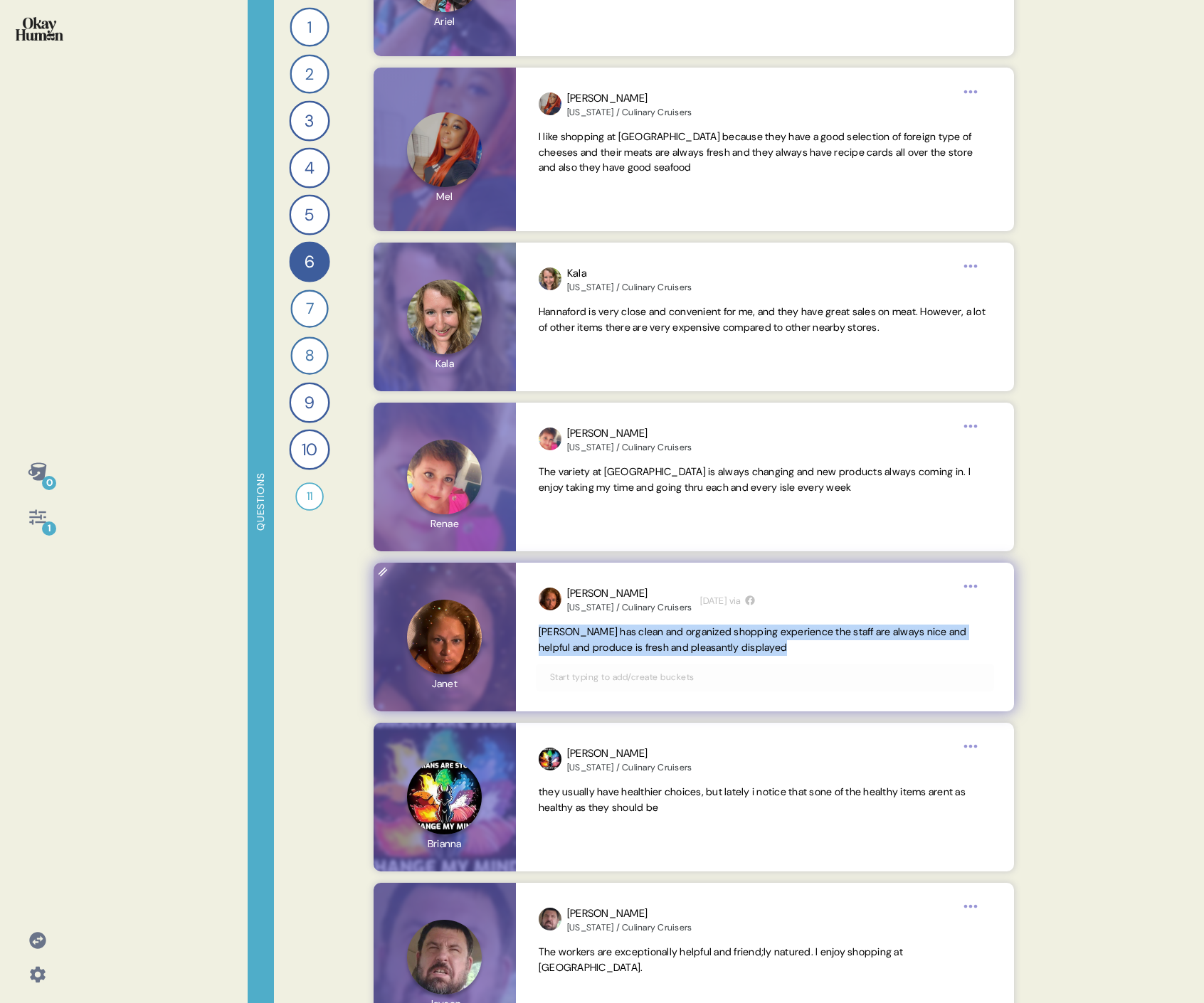
click at [625, 461] on span "[PERSON_NAME] has clean and organized shopping experience the staff are always …" at bounding box center [752, 639] width 428 height 28
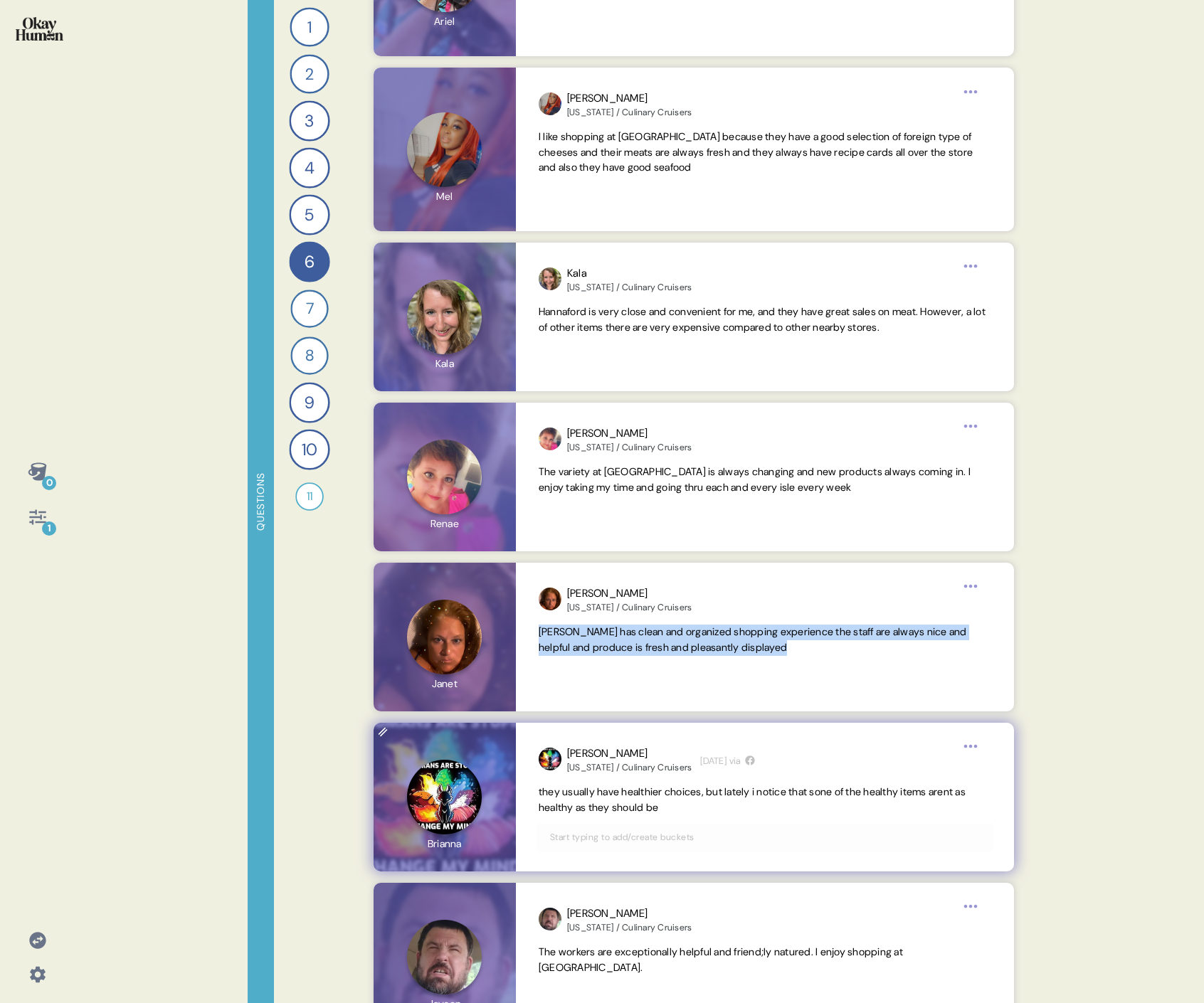
click at [651, 461] on span "they usually have healthier choices, but lately i notice that sone of the healt…" at bounding box center [752, 799] width 427 height 28
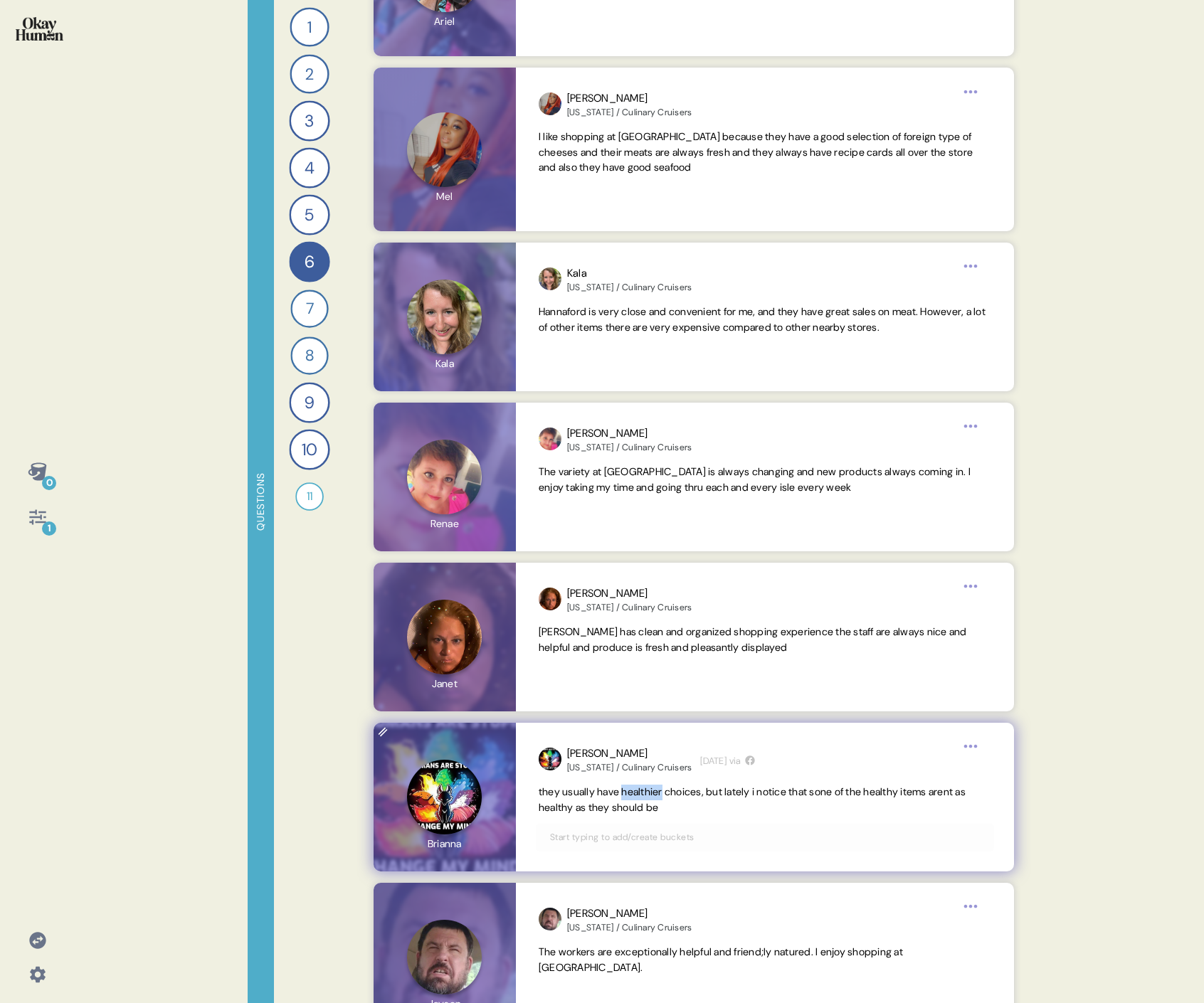
click at [651, 461] on span "they usually have healthier choices, but lately i notice that sone of the healt…" at bounding box center [752, 799] width 427 height 28
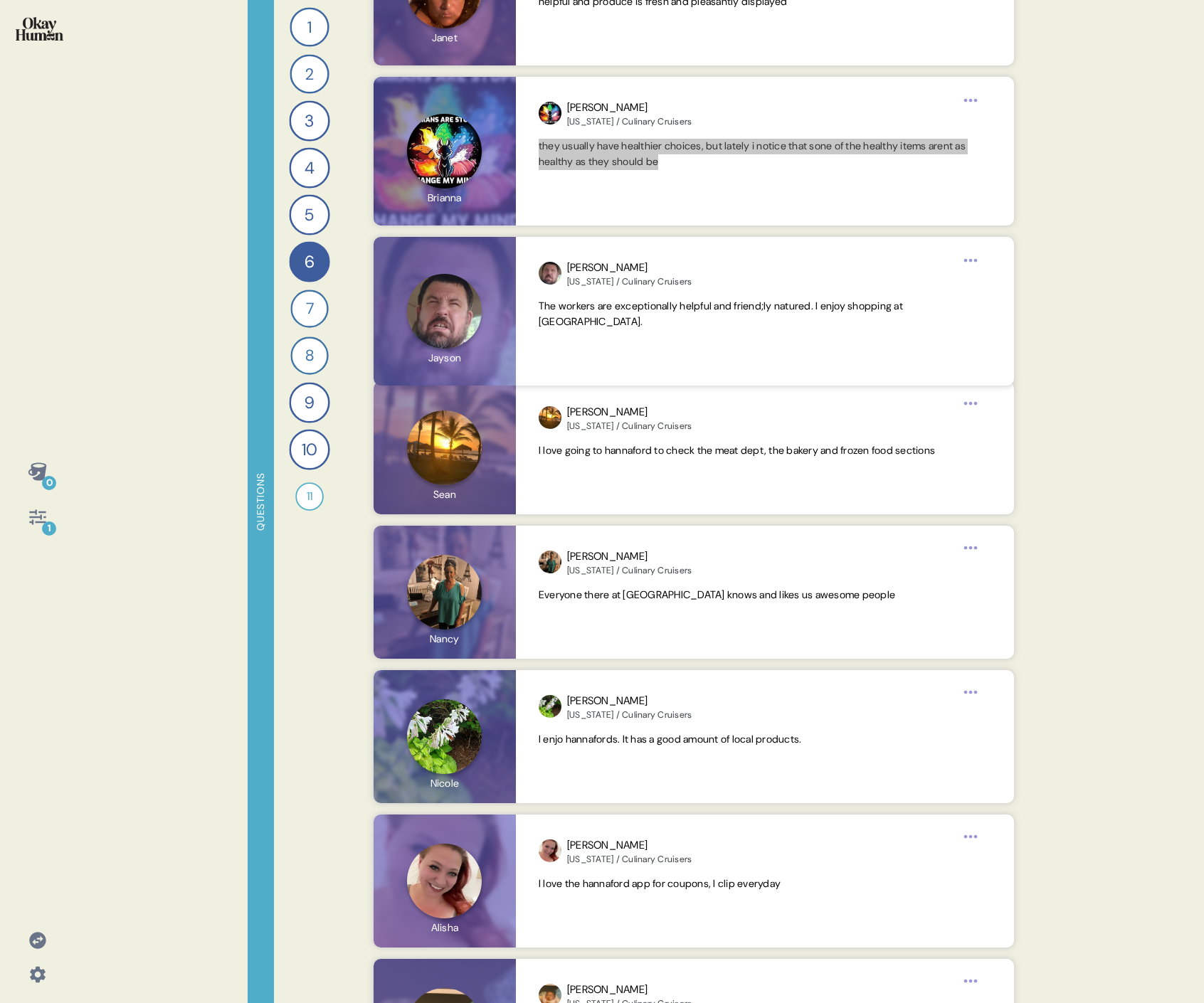
scroll to position [1823, 0]
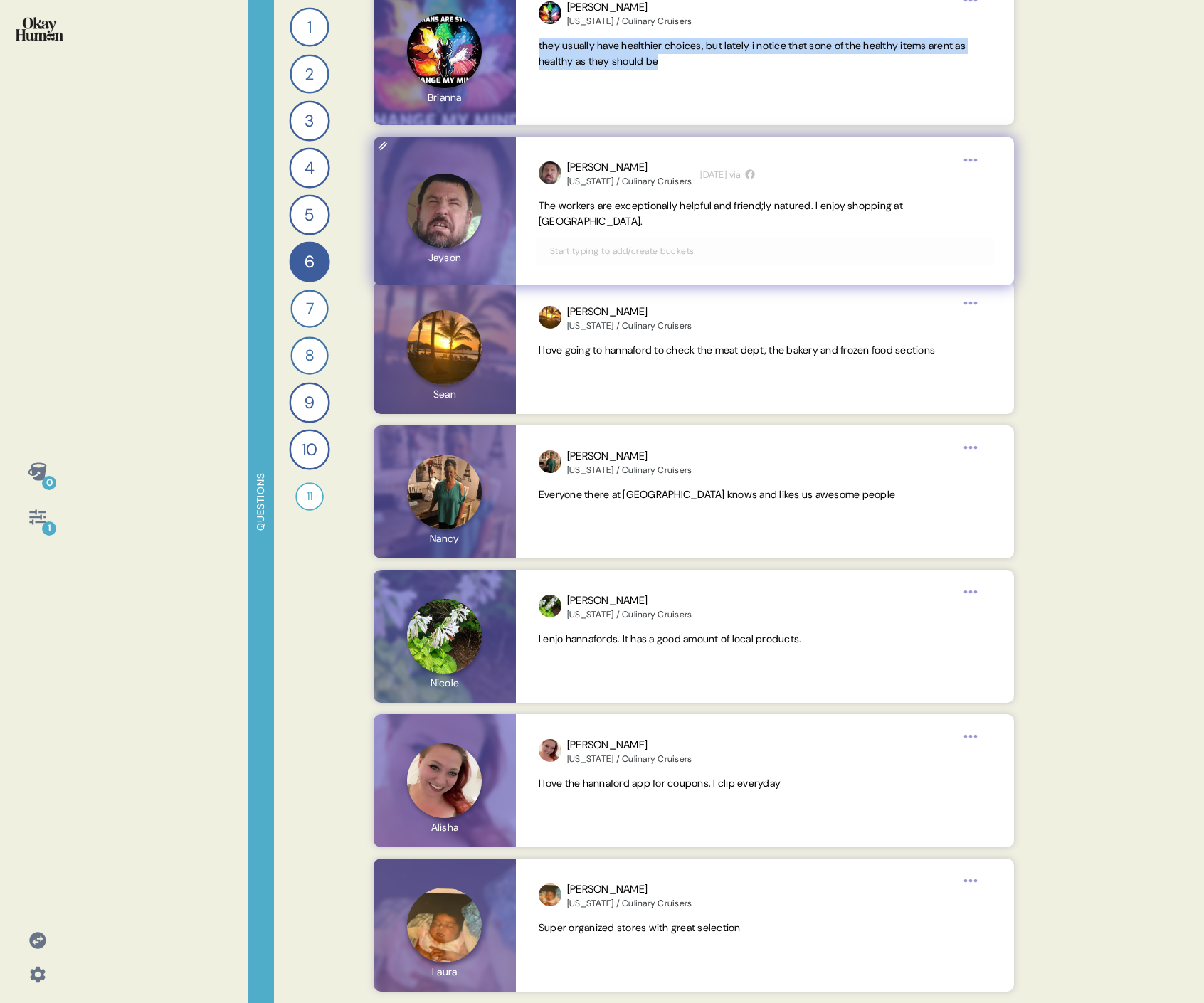
click at [687, 201] on span "The workers are exceptionally helpful and friend;ly natured. I enjoy shopping a…" at bounding box center [721, 213] width 365 height 28
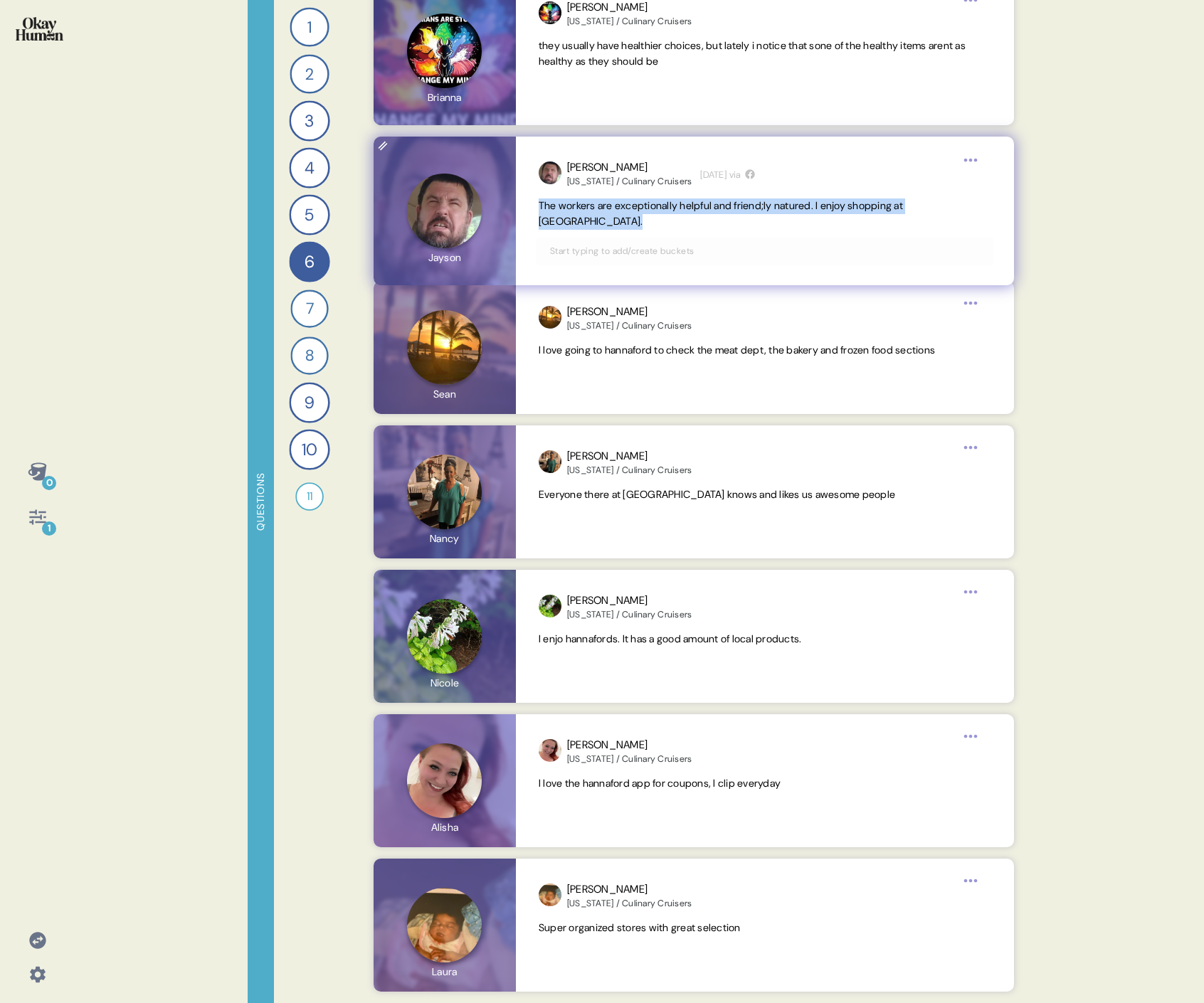
click at [687, 201] on span "The workers are exceptionally helpful and friend;ly natured. I enjoy shopping a…" at bounding box center [721, 213] width 365 height 28
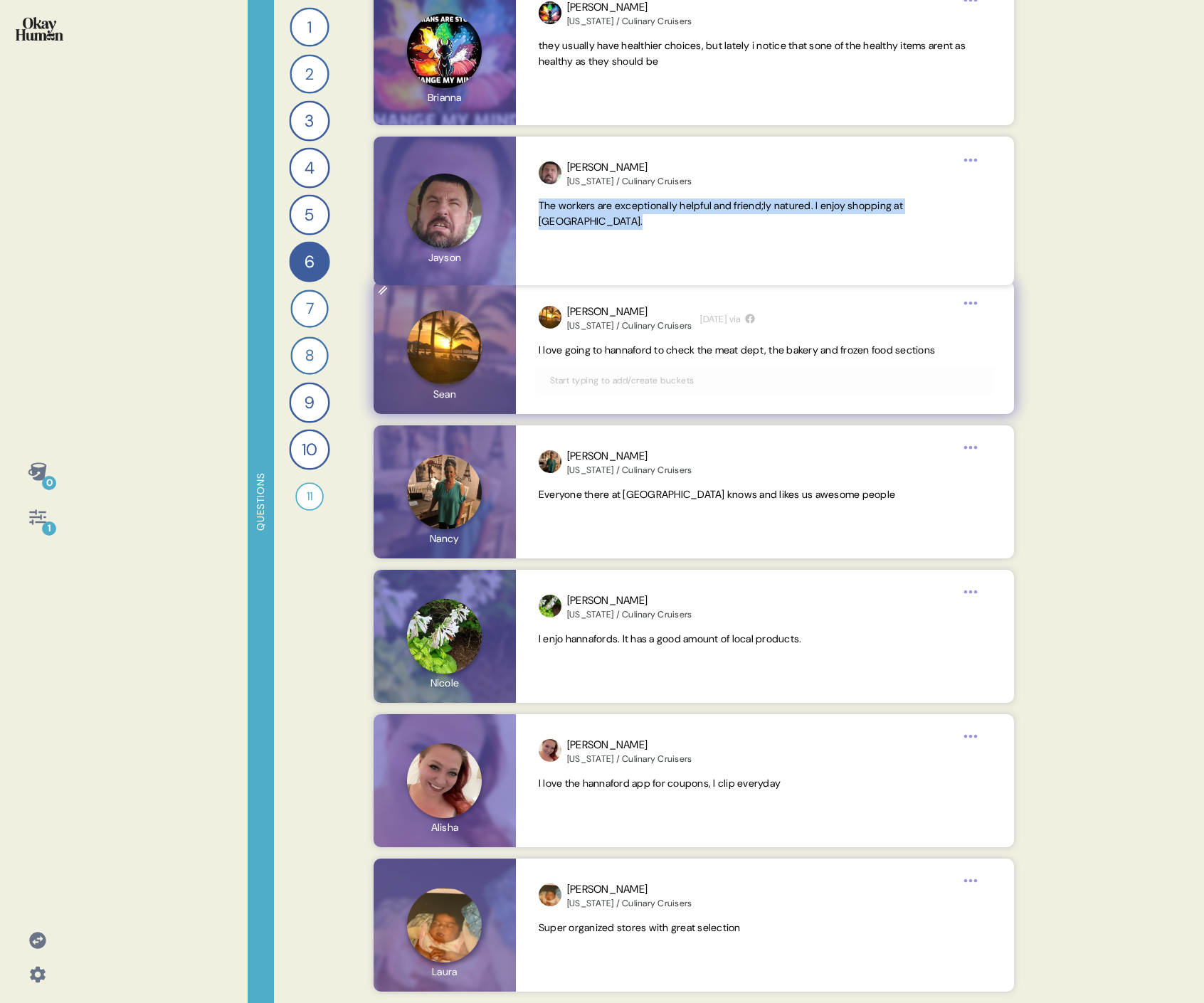
click at [589, 348] on span "I love going to hannaford to check the meat dept, the bakery and frozen food se…" at bounding box center [737, 351] width 396 height 13
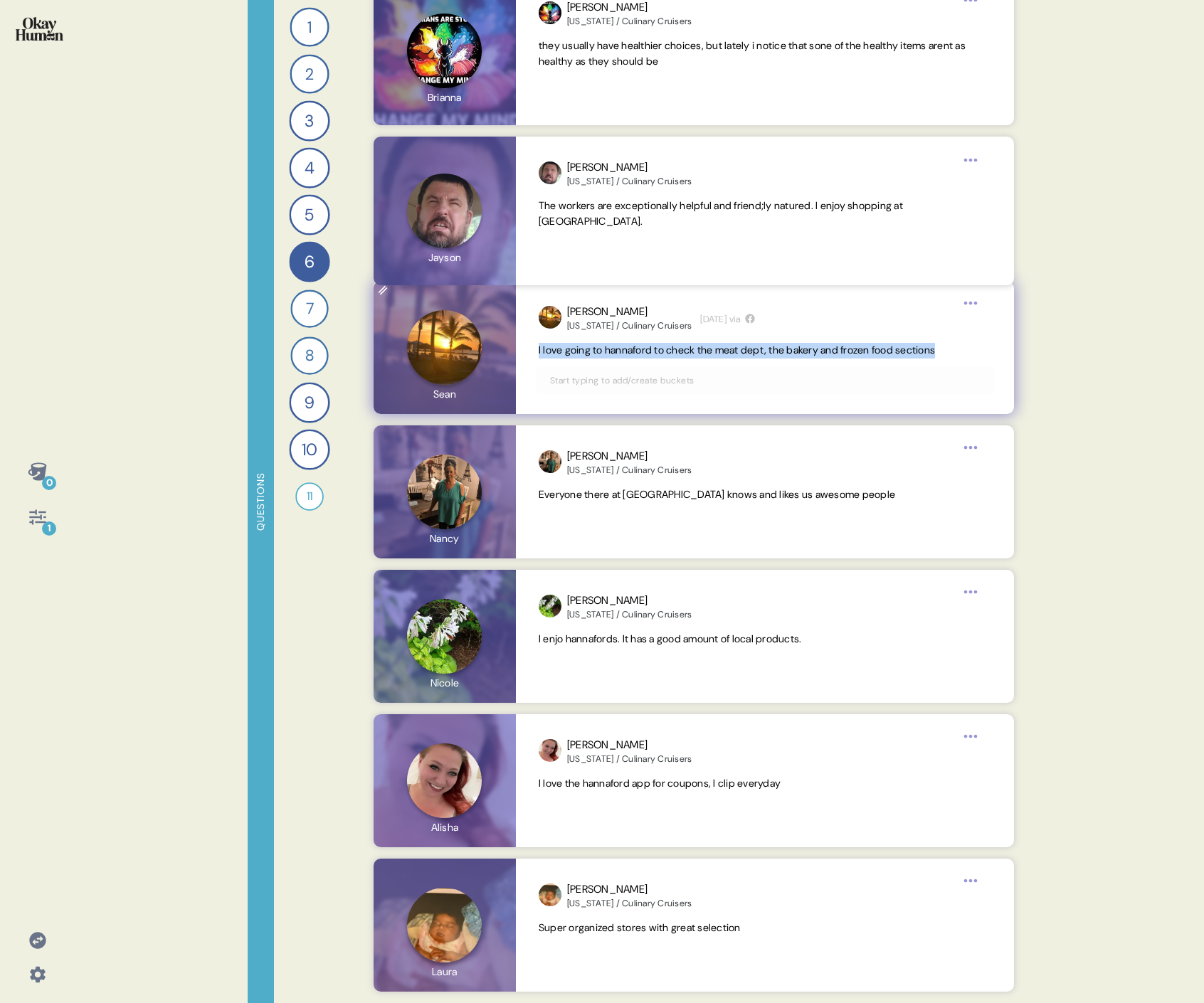
click at [589, 348] on span "I love going to hannaford to check the meat dept, the bakery and frozen food se…" at bounding box center [737, 351] width 396 height 13
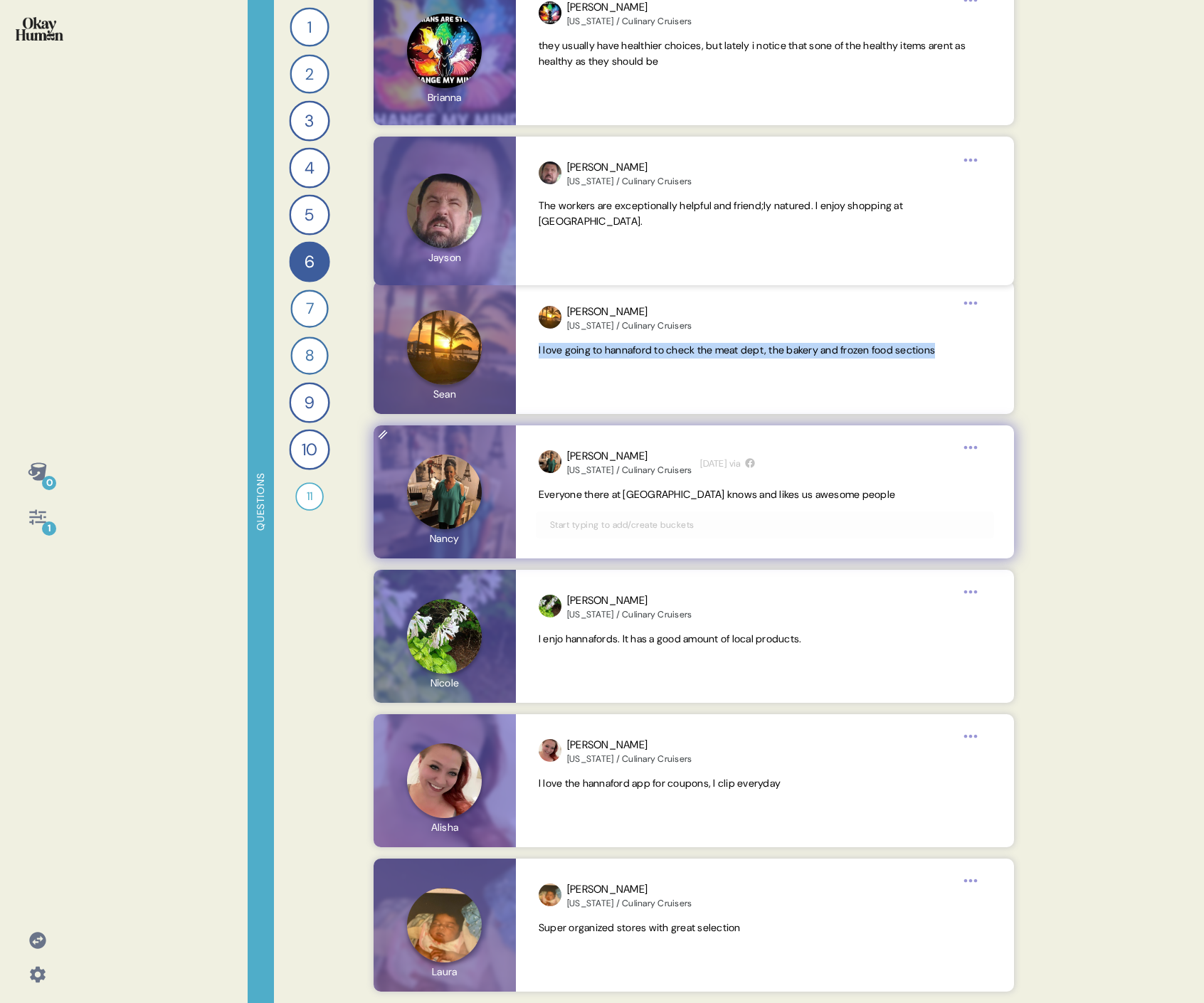
click at [635, 461] on span "Everyone there at [GEOGRAPHIC_DATA] knows and likes us awesome people" at bounding box center [716, 494] width 356 height 13
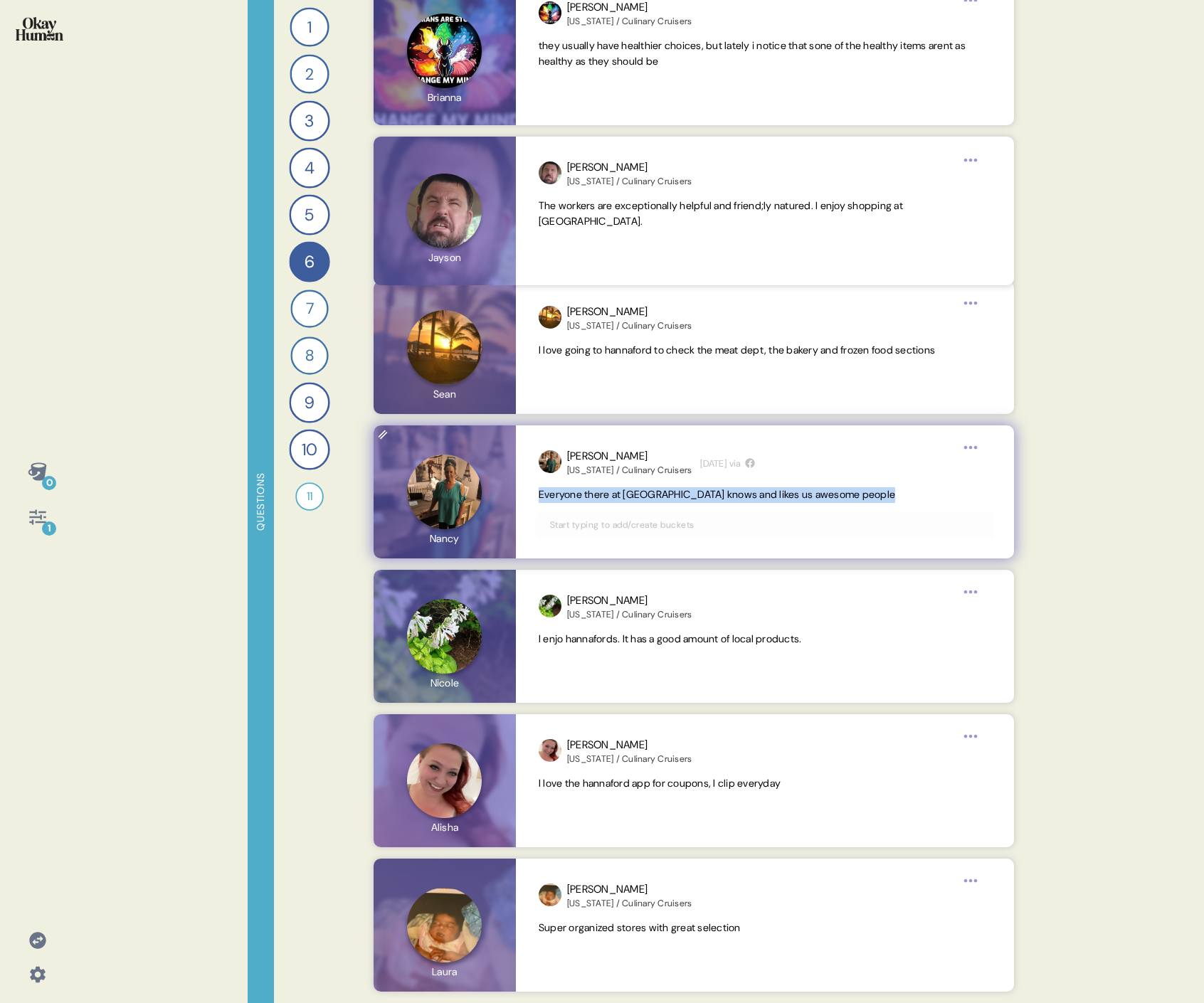
click at [635, 461] on span "Everyone there at [GEOGRAPHIC_DATA] knows and likes us awesome people" at bounding box center [716, 494] width 356 height 13
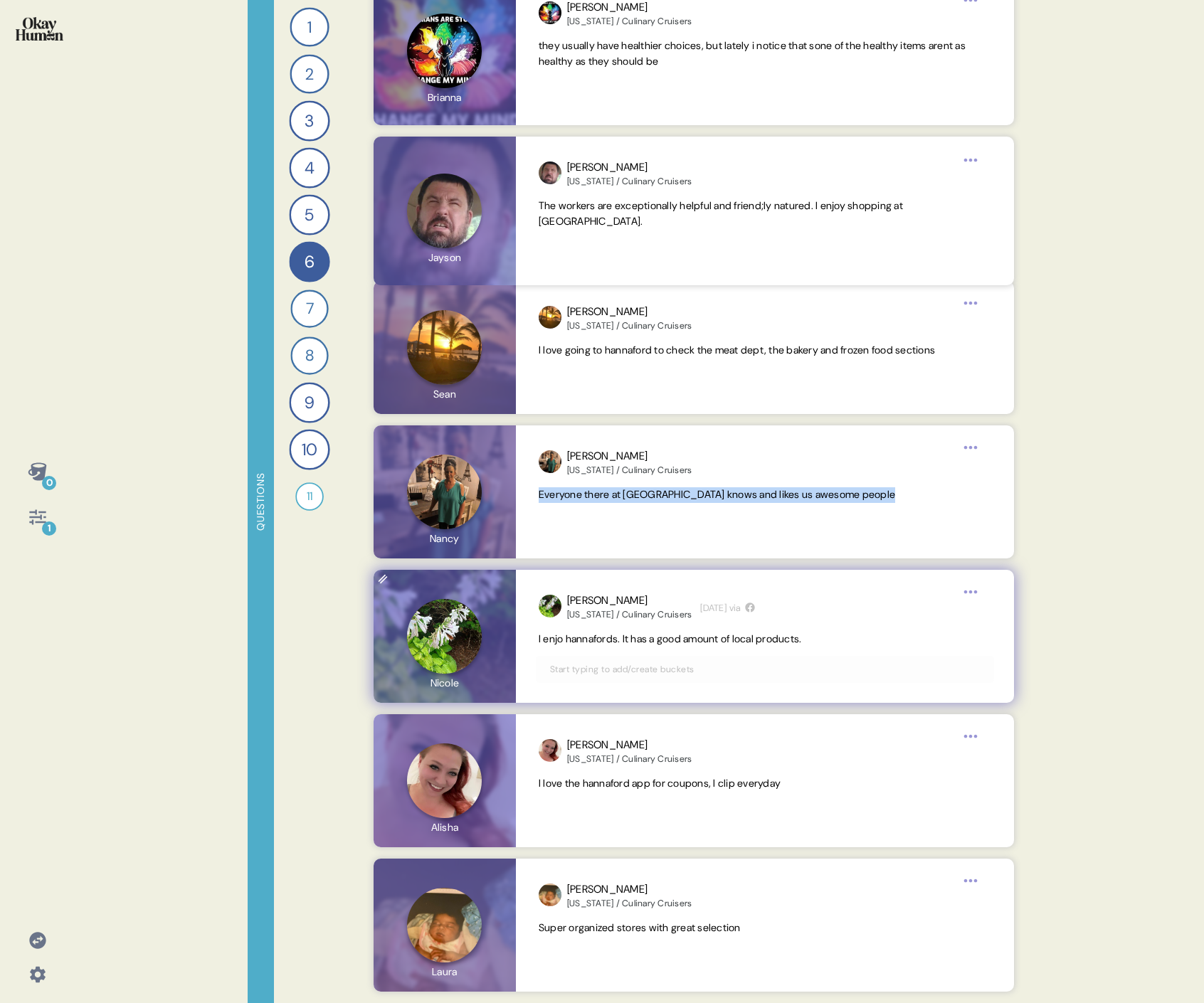
click at [638, 461] on span "I enjo hannafords. It has a good amount of local products." at bounding box center [670, 639] width 264 height 13
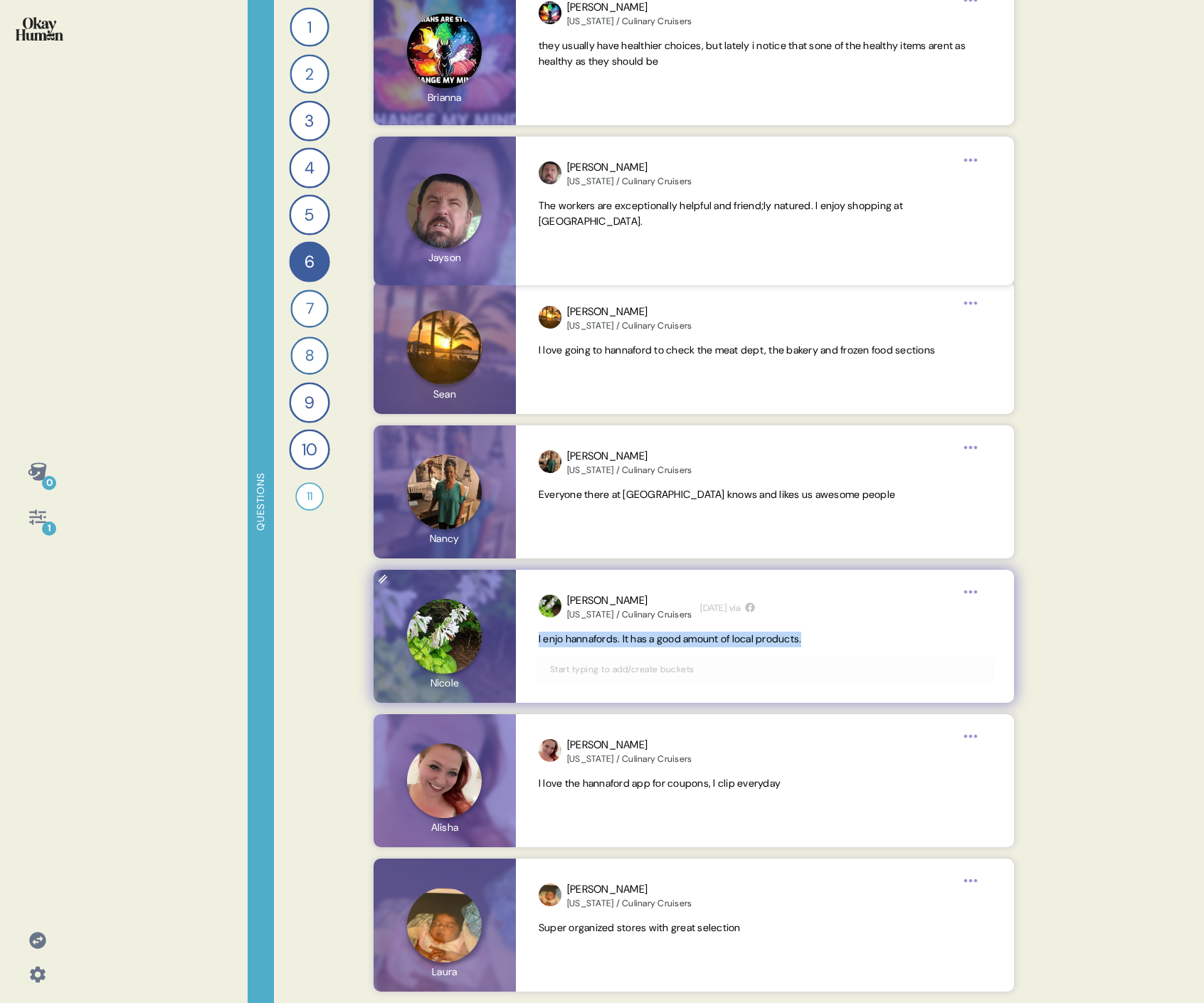
click at [638, 461] on span "I enjo hannafords. It has a good amount of local products." at bounding box center [670, 639] width 264 height 13
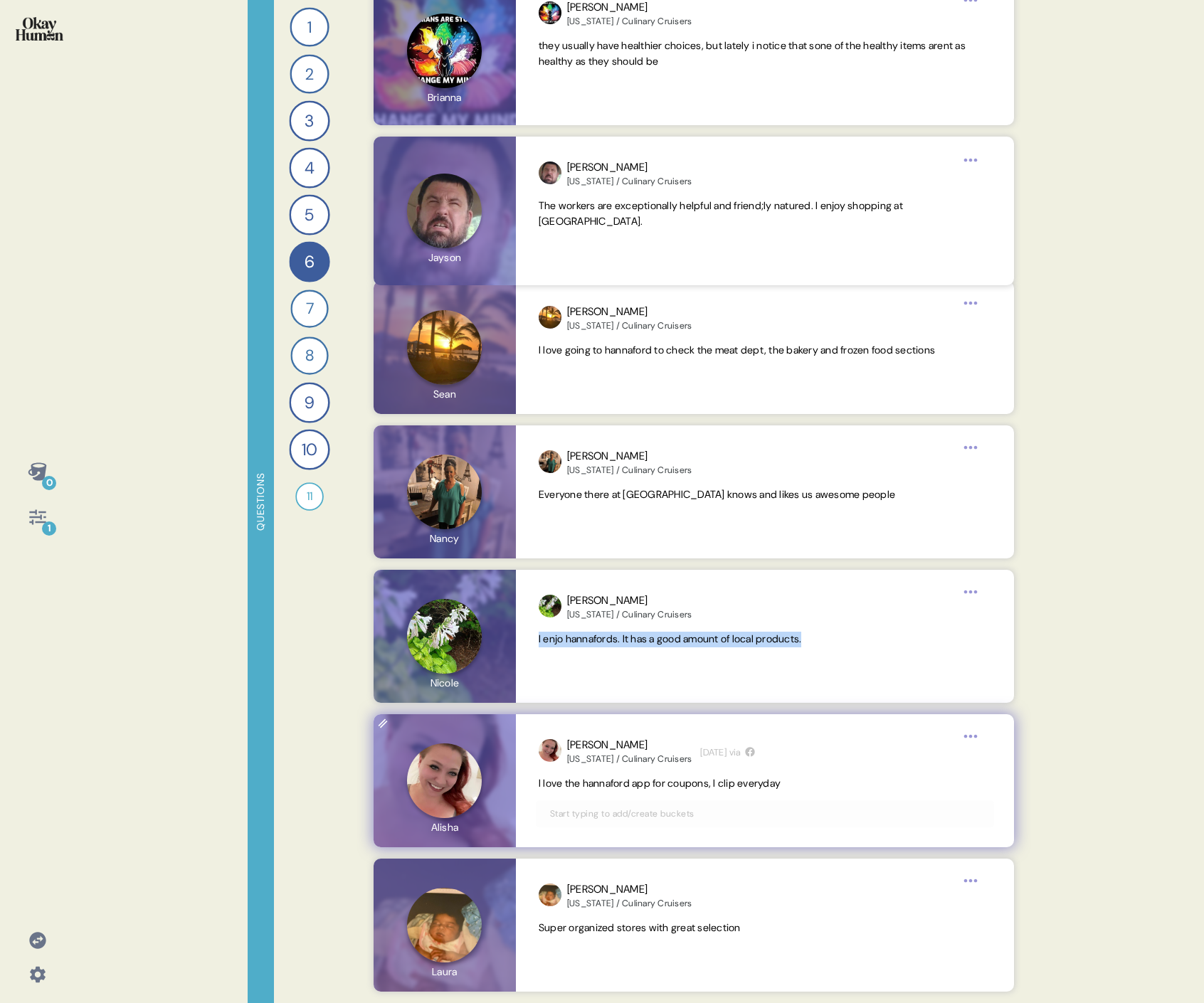
click at [648, 461] on span "I love the hannaford app for coupons, I clip everyday" at bounding box center [659, 783] width 242 height 13
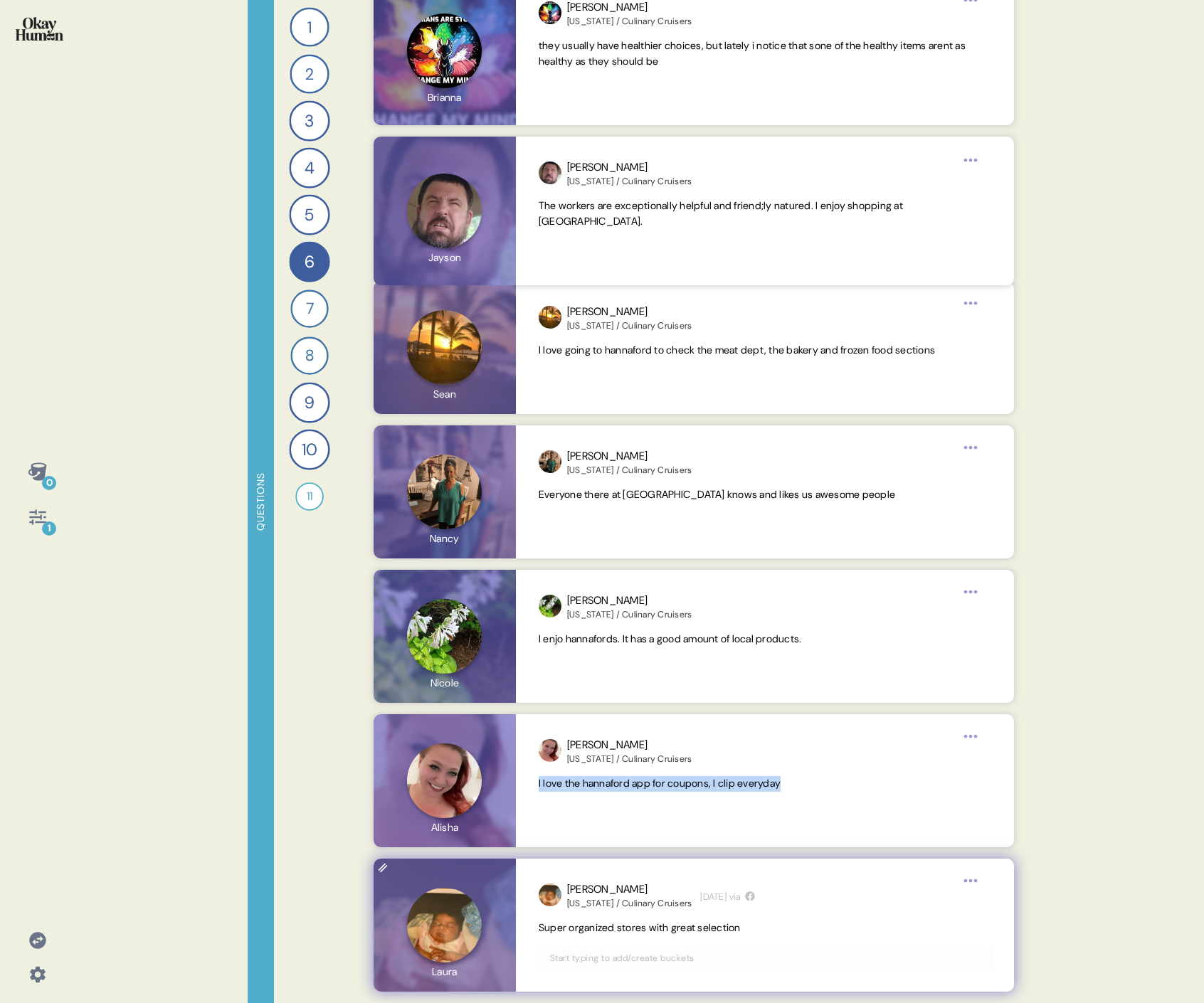
click at [687, 461] on span "Super organized stores with great selection" at bounding box center [639, 928] width 202 height 13
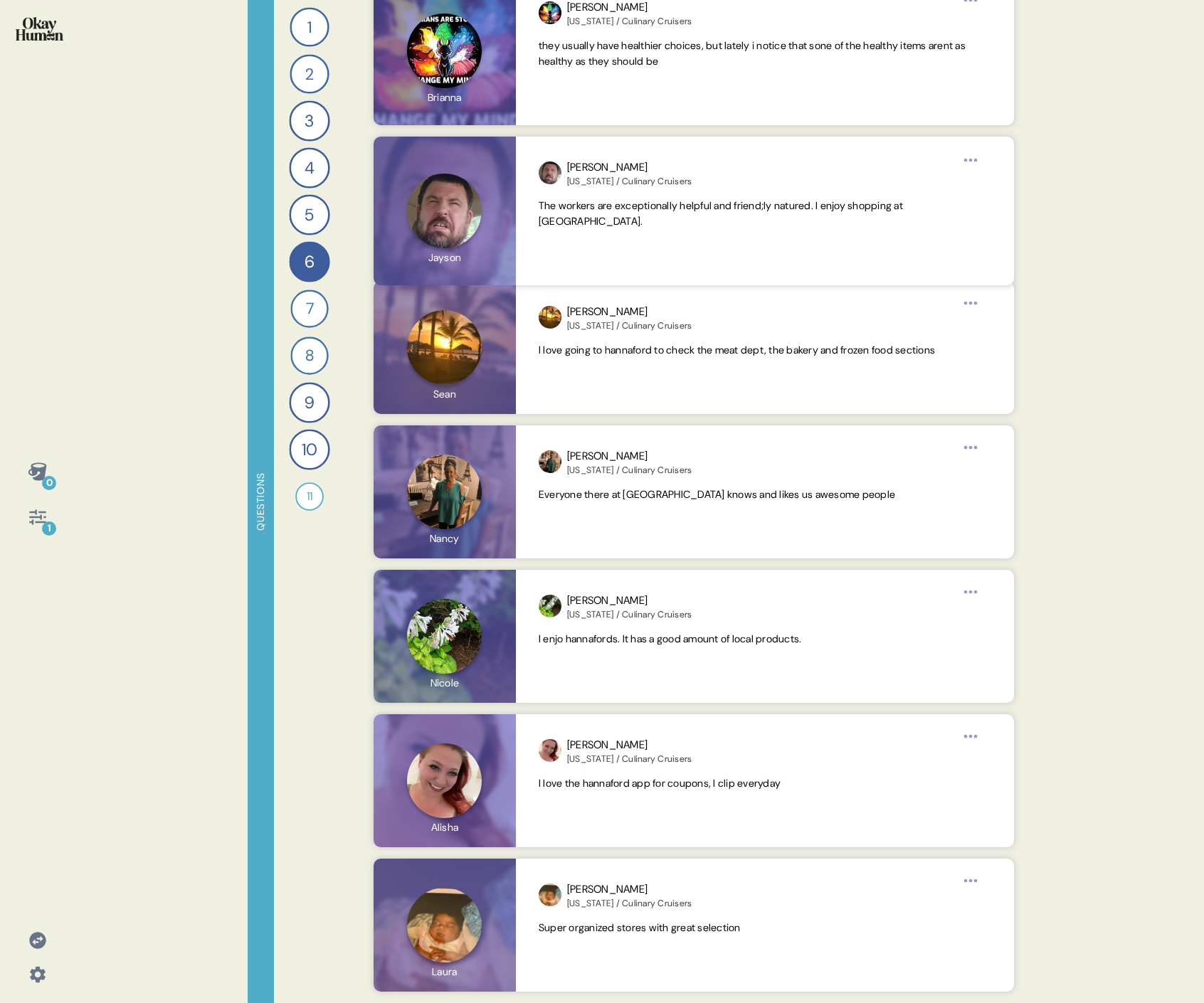
click at [37, 461] on icon at bounding box center [37, 517] width 20 height 20
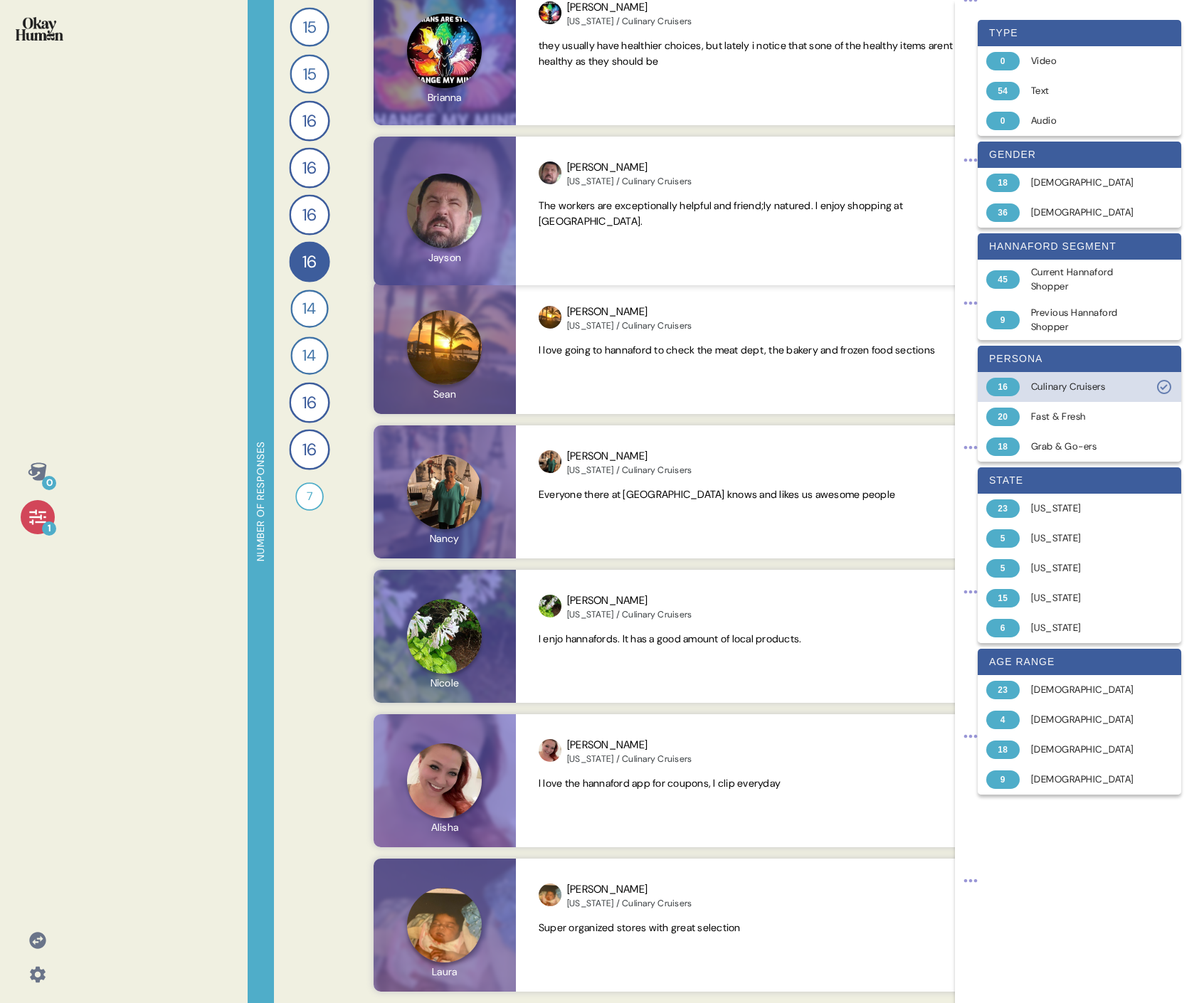
click at [687, 384] on div "Culinary Cruisers" at bounding box center [1087, 386] width 113 height 14
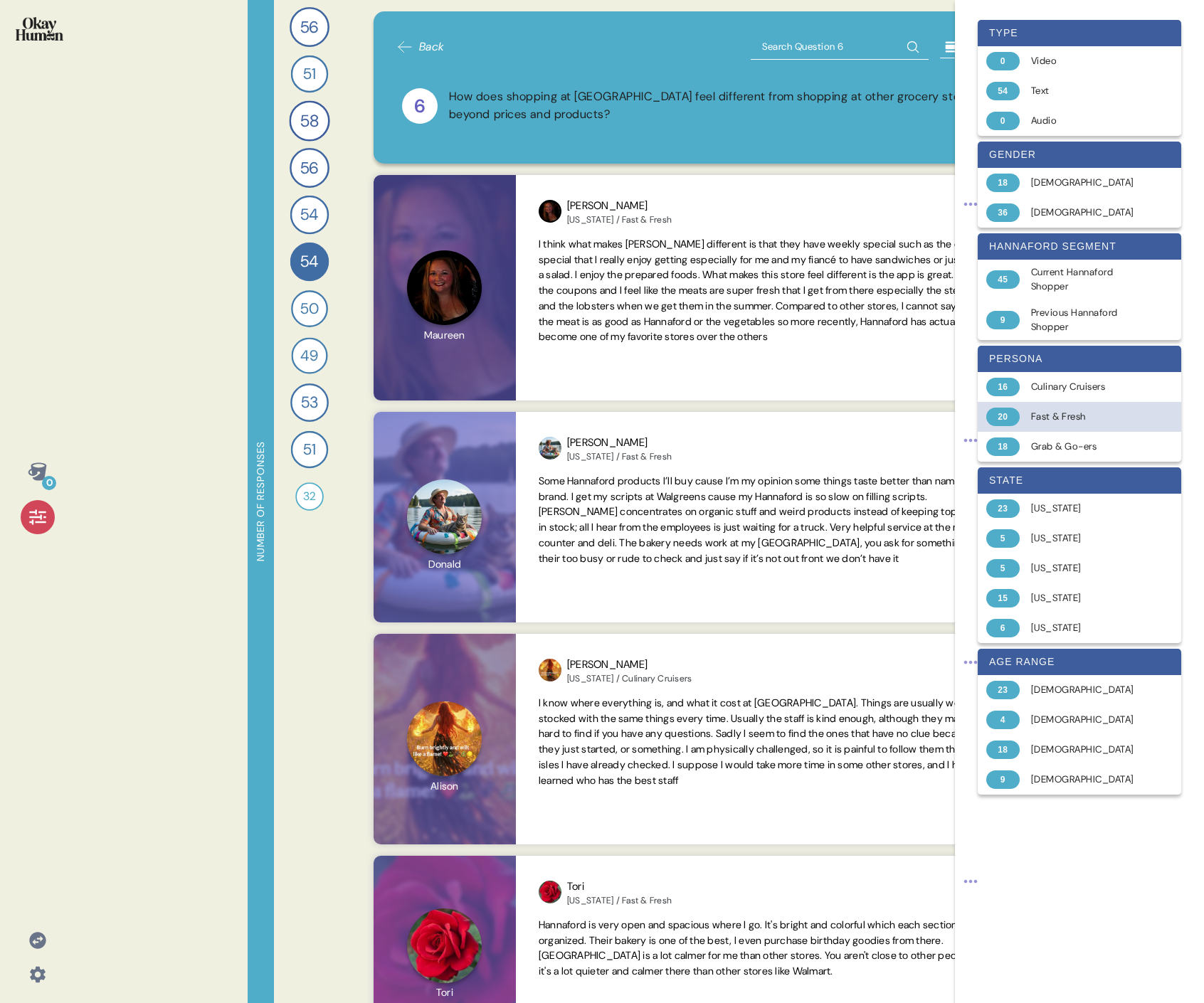
click at [687, 412] on div "Fast & Fresh" at bounding box center [1087, 416] width 113 height 14
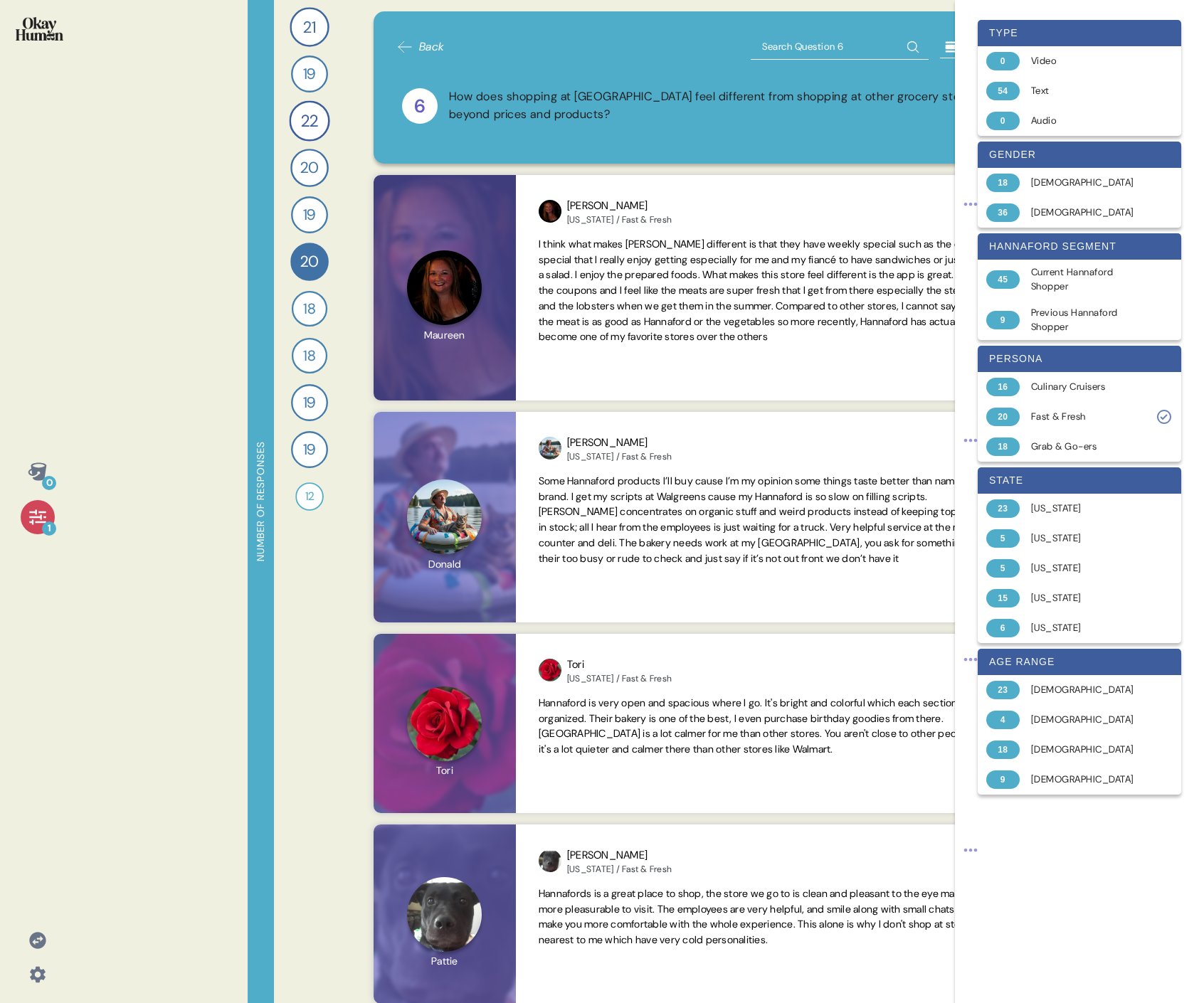
drag, startPoint x: 5, startPoint y: 296, endPoint x: -3, endPoint y: 299, distance: 8.5
click at [0, 299] on html "0 1 Number of responses 21 How do you keep up to date with current events and t…" at bounding box center [602, 501] width 1204 height 1003
click at [34, 461] on icon at bounding box center [37, 517] width 17 height 15
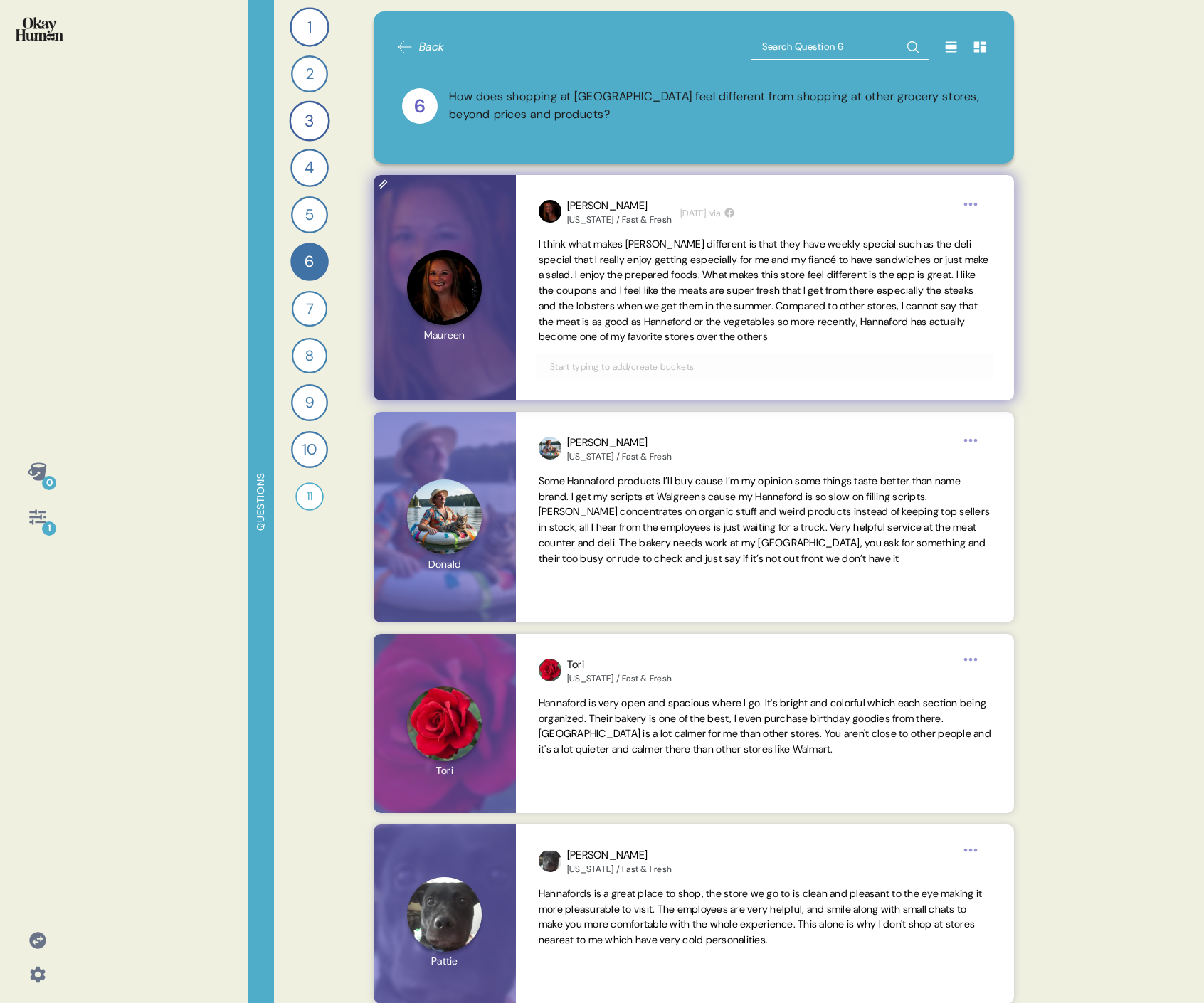
click at [687, 267] on span "I think what makes [PERSON_NAME] different is that they have weekly special suc…" at bounding box center [765, 291] width 452 height 108
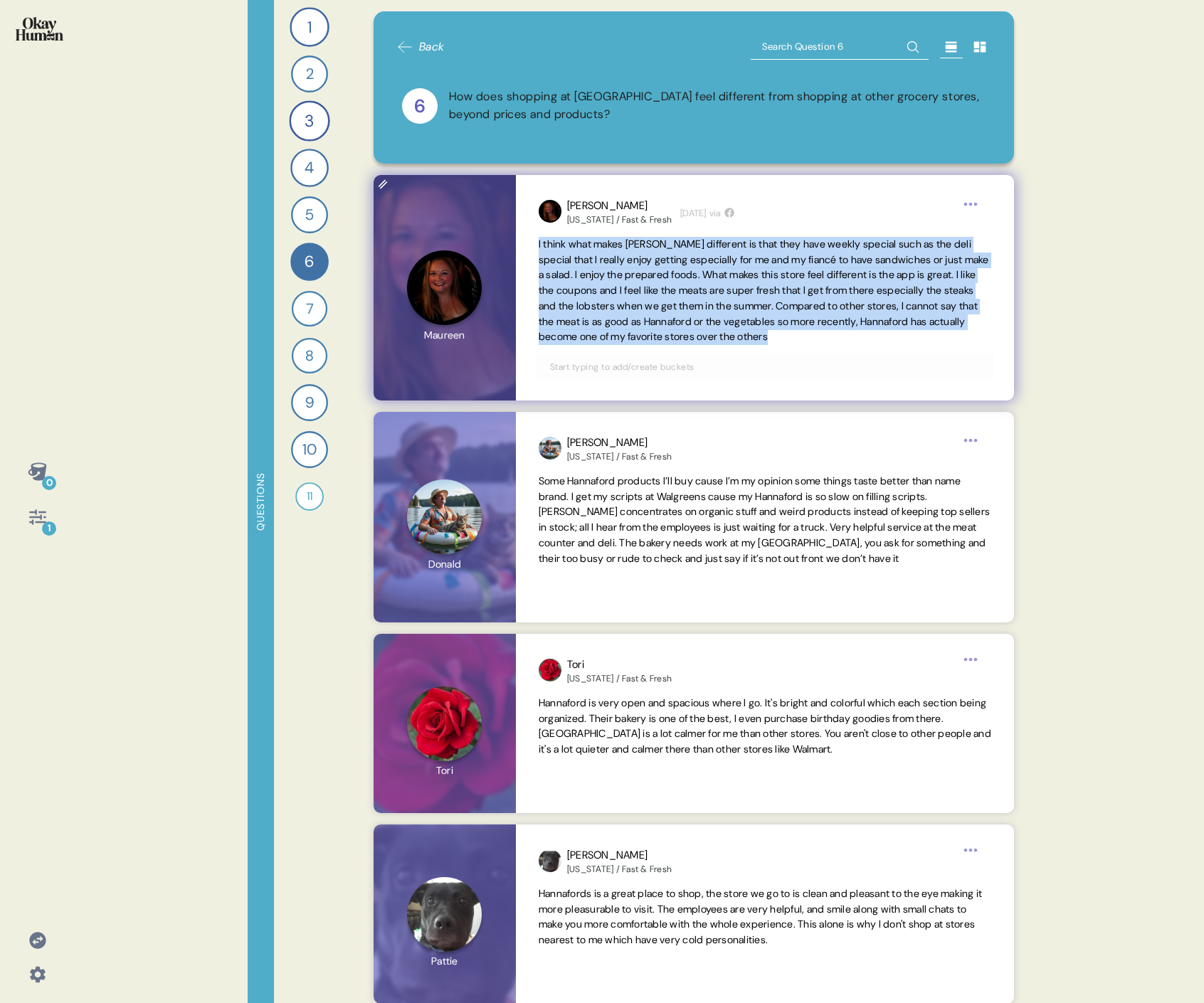
click at [687, 267] on span "I think what makes [PERSON_NAME] different is that they have weekly special suc…" at bounding box center [765, 291] width 452 height 108
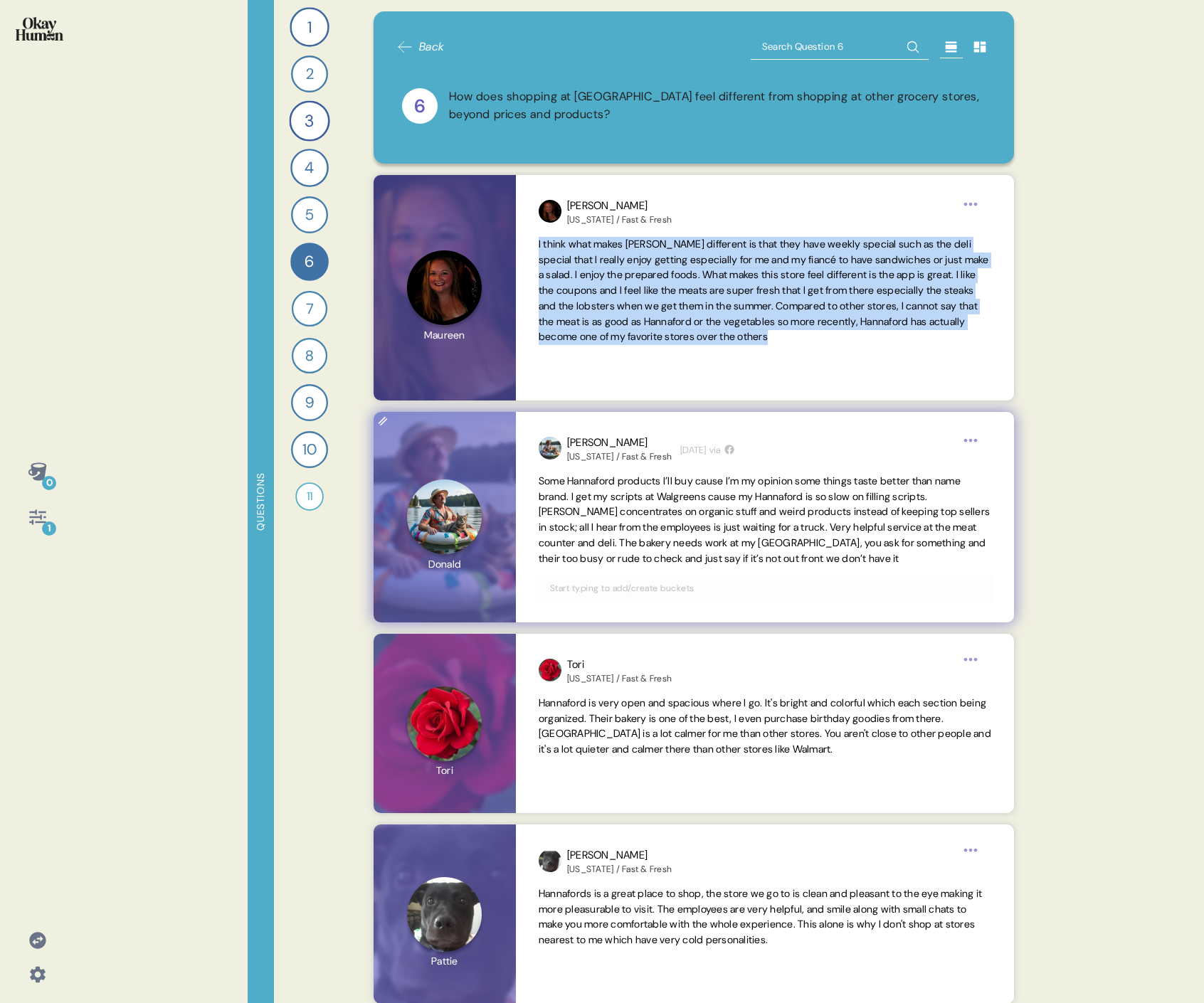
click at [624, 461] on span "Some Hannaford products I’ll buy cause I’m my opinion some things taste better …" at bounding box center [764, 520] width 452 height 91
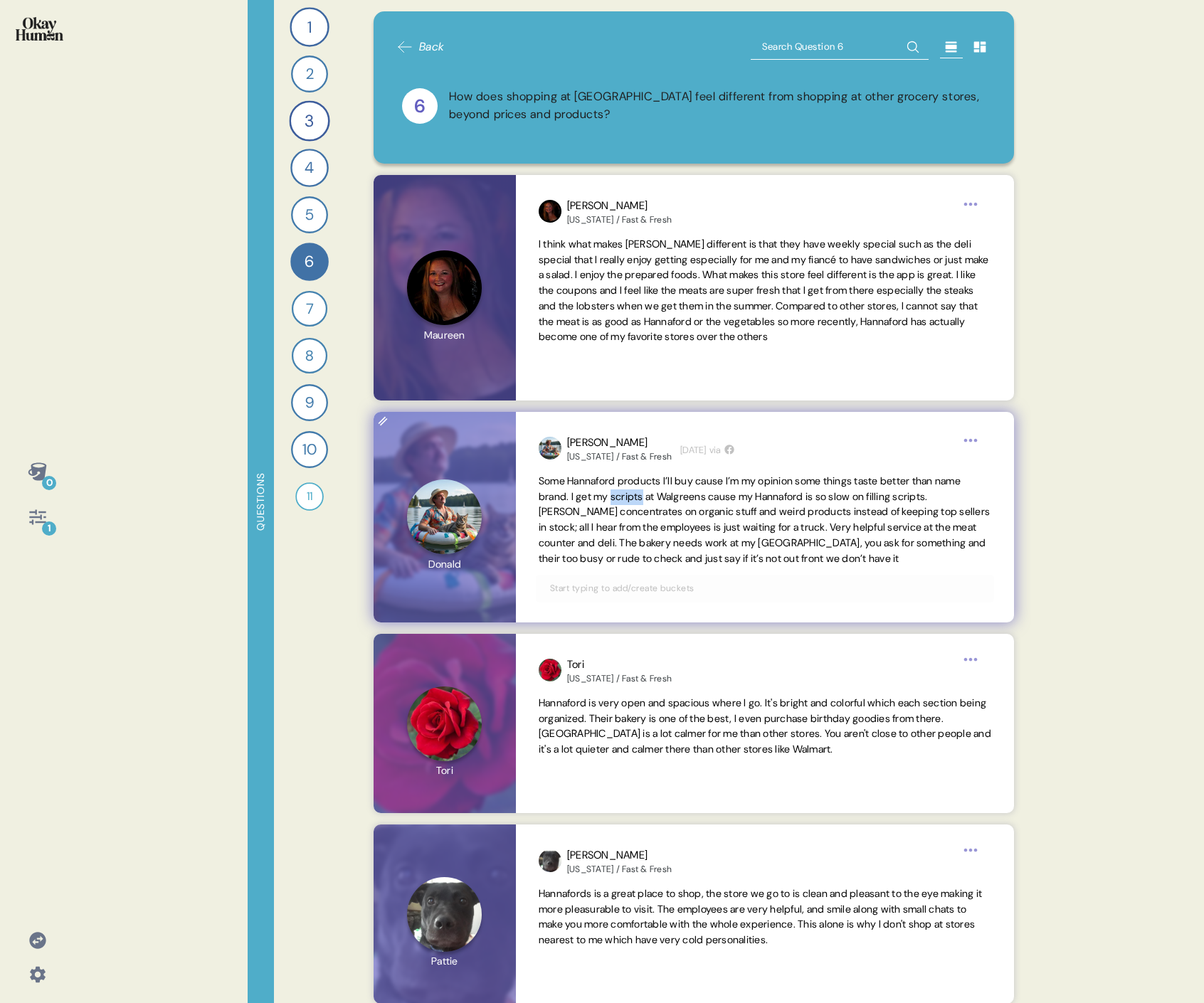
click at [624, 461] on span "Some Hannaford products I’ll buy cause I’m my opinion some things taste better …" at bounding box center [764, 520] width 452 height 91
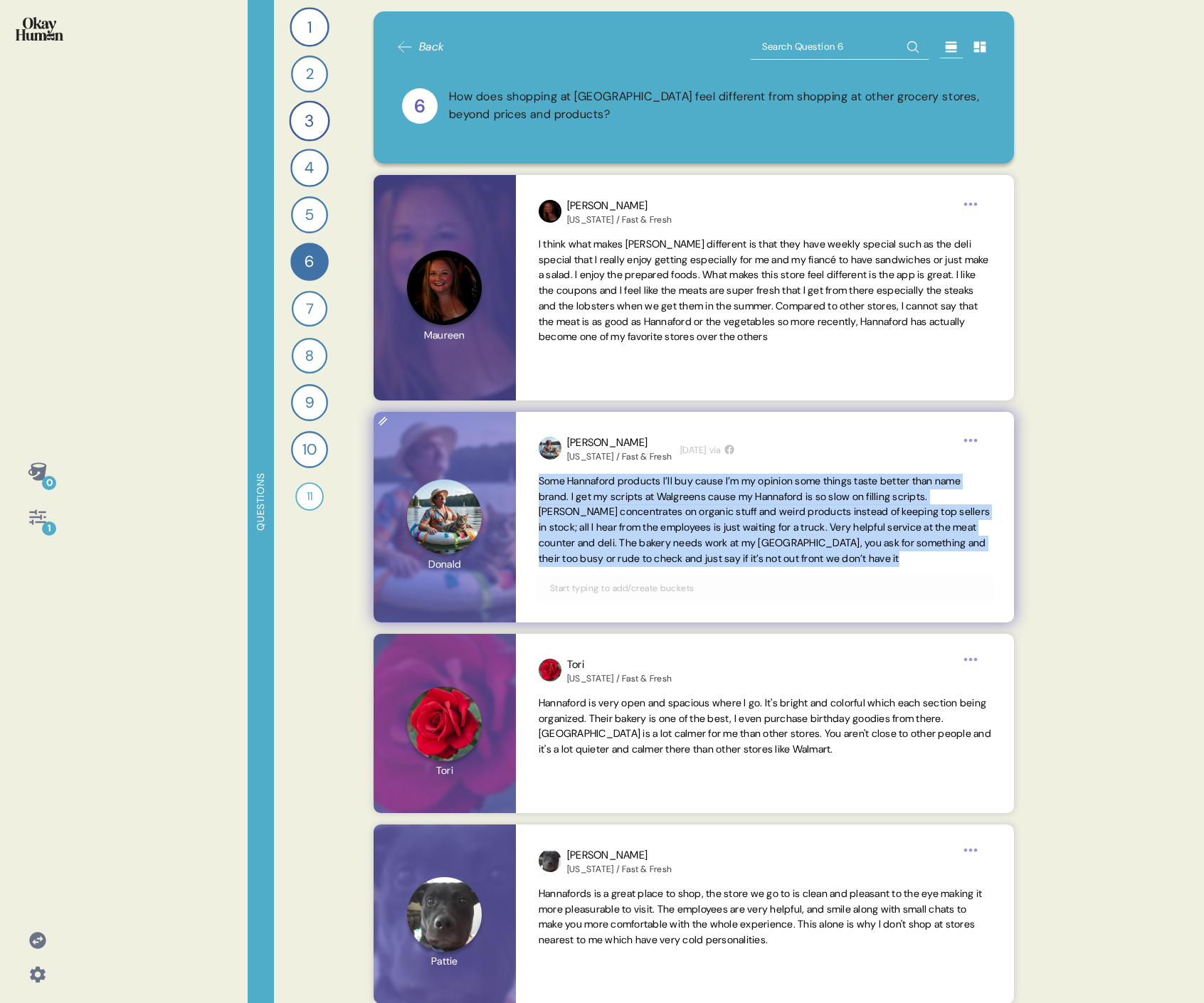
click at [624, 461] on span "Some Hannaford products I’ll buy cause I’m my opinion some things taste better …" at bounding box center [764, 520] width 452 height 91
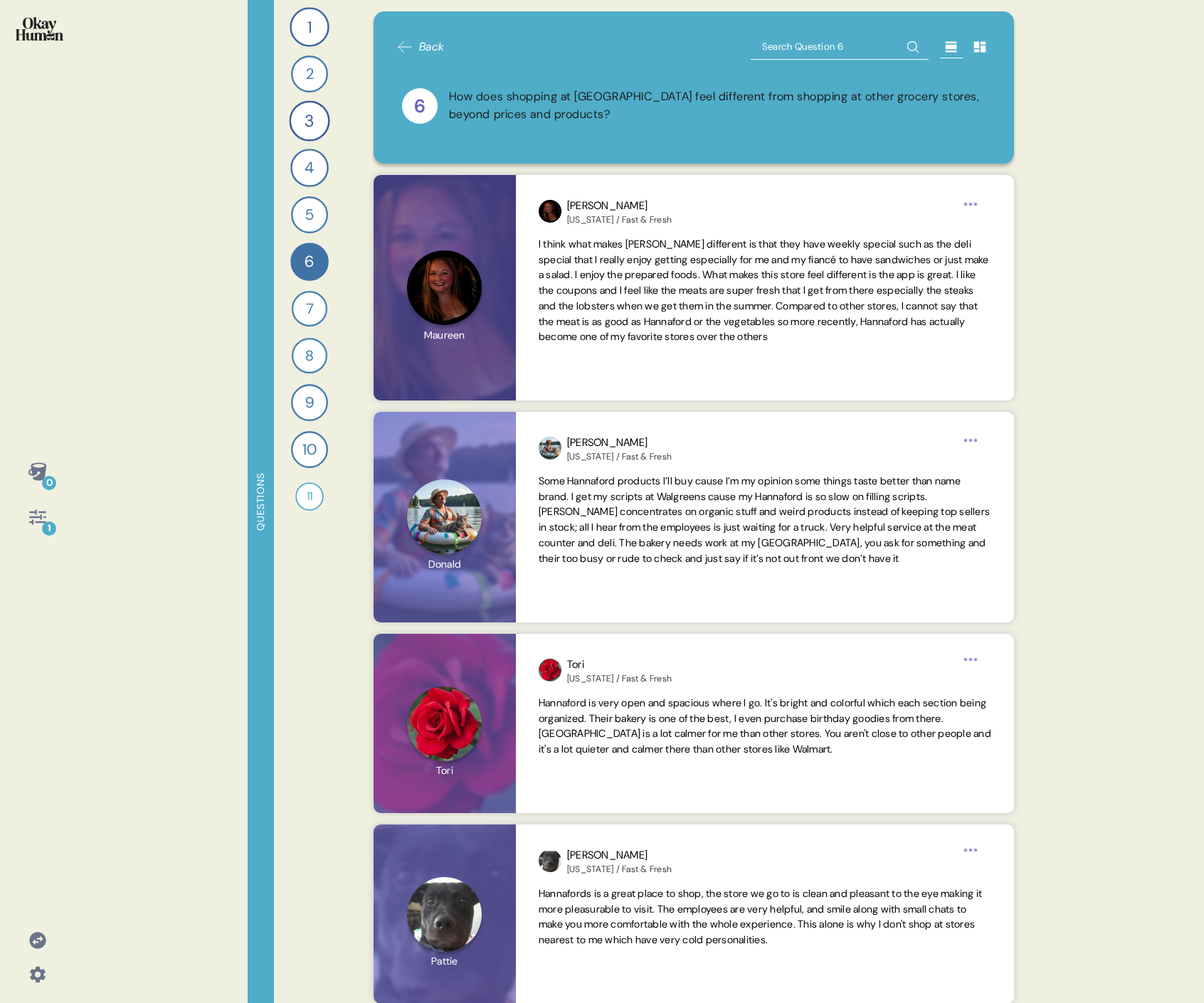
click at [46, 461] on div "1" at bounding box center [49, 528] width 14 height 14
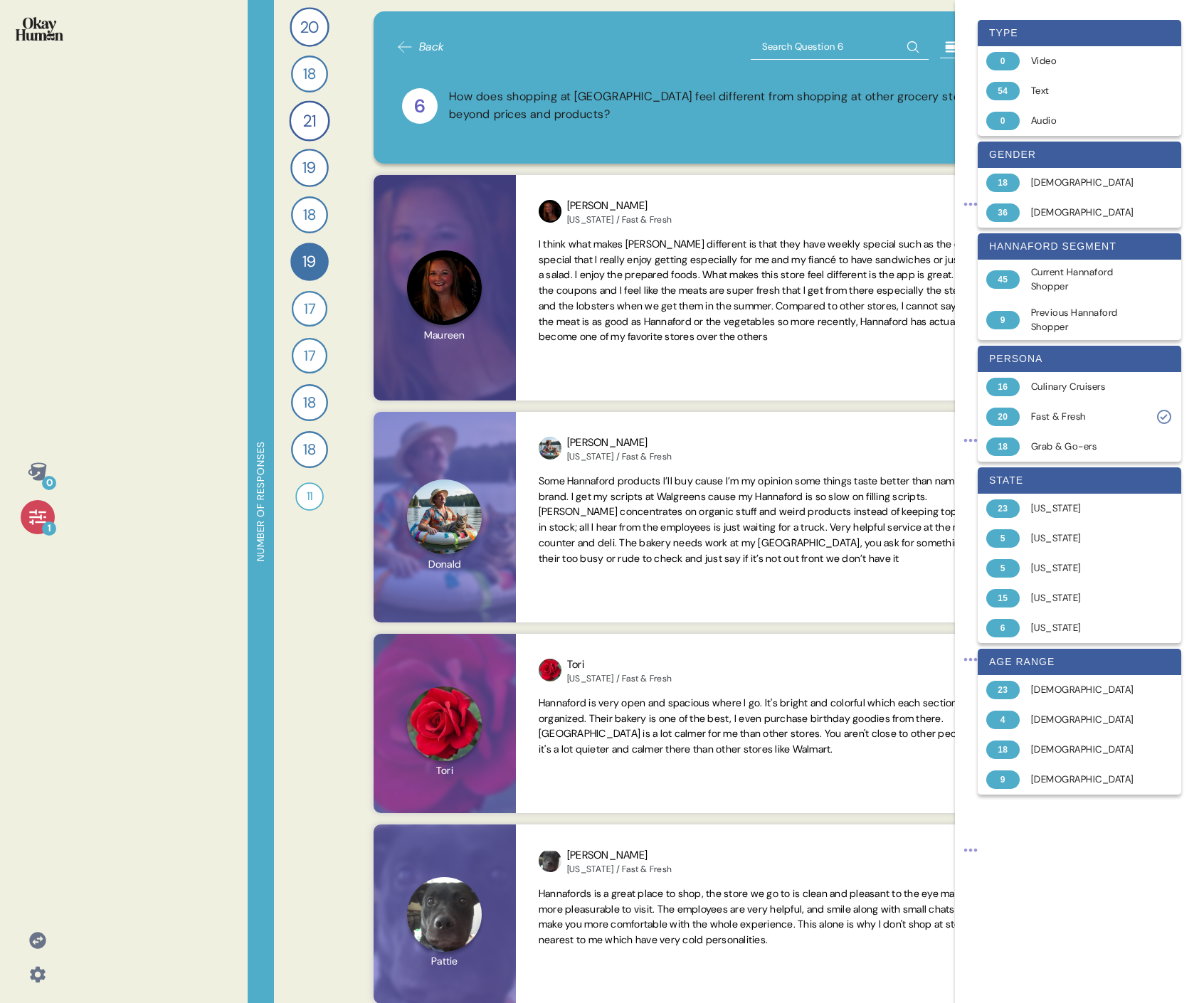
click at [40, 461] on icon at bounding box center [37, 517] width 17 height 15
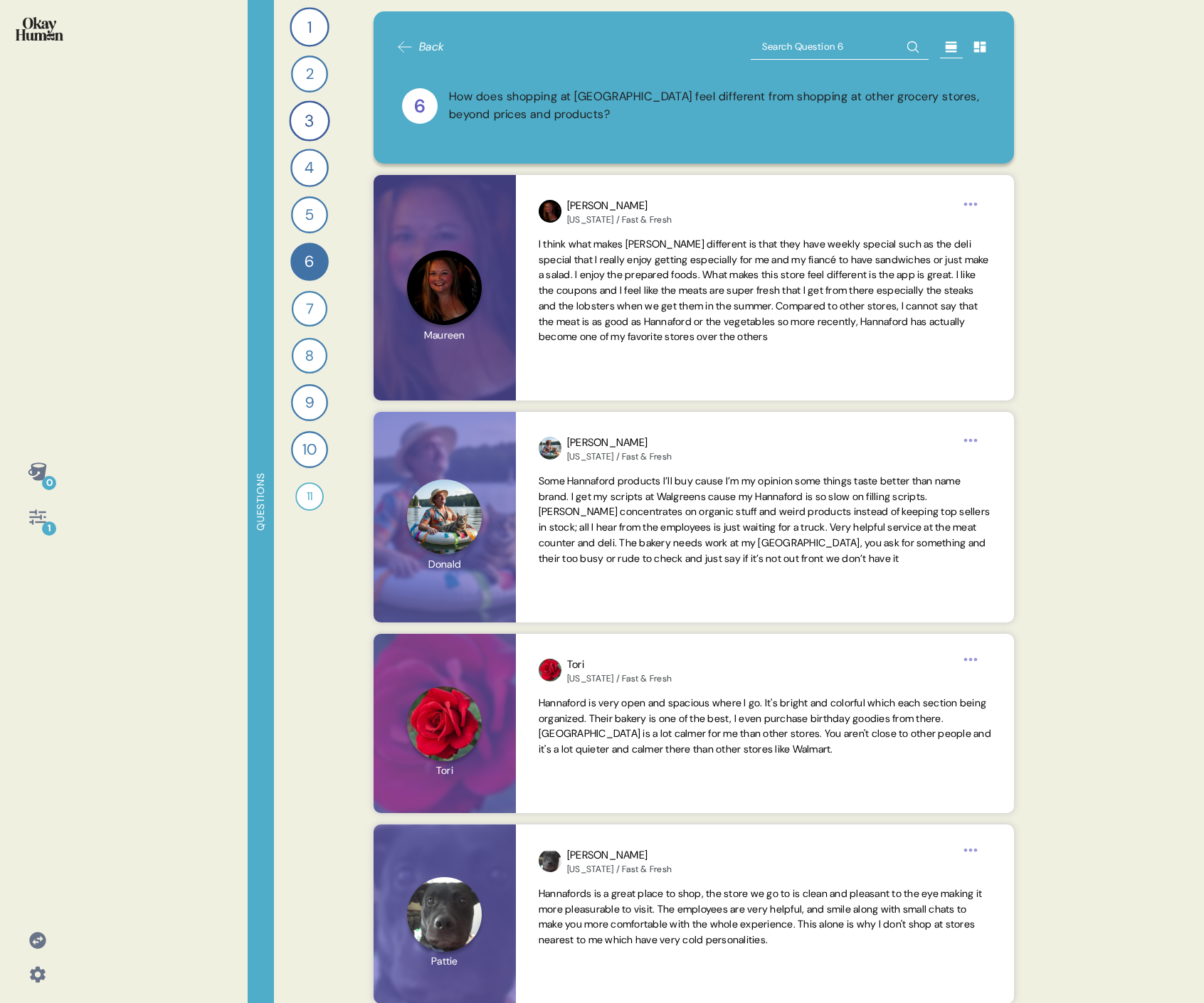
click at [43, 461] on div "1" at bounding box center [49, 528] width 14 height 14
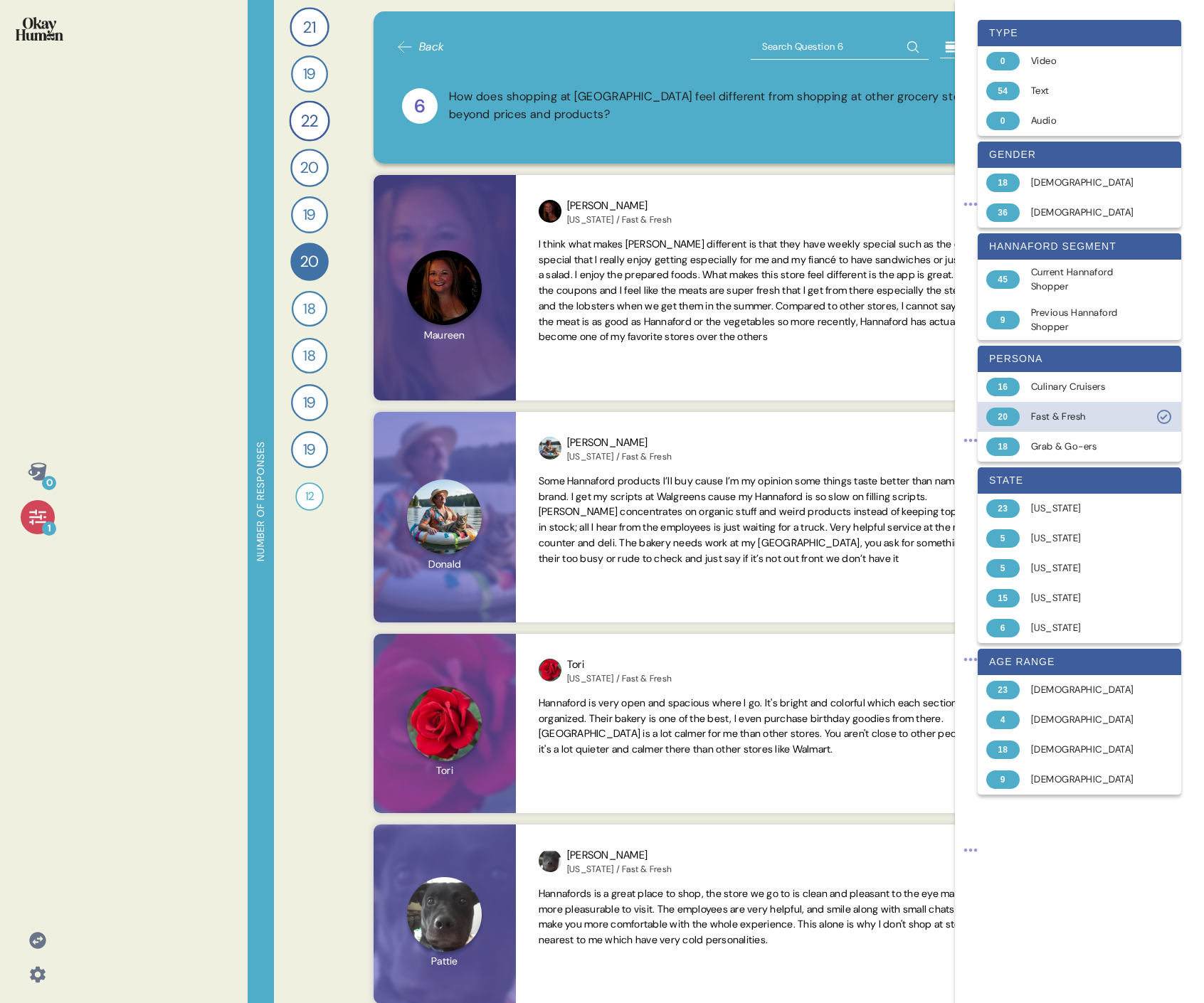
click at [687, 421] on div "Fast & Fresh" at bounding box center [1087, 416] width 113 height 14
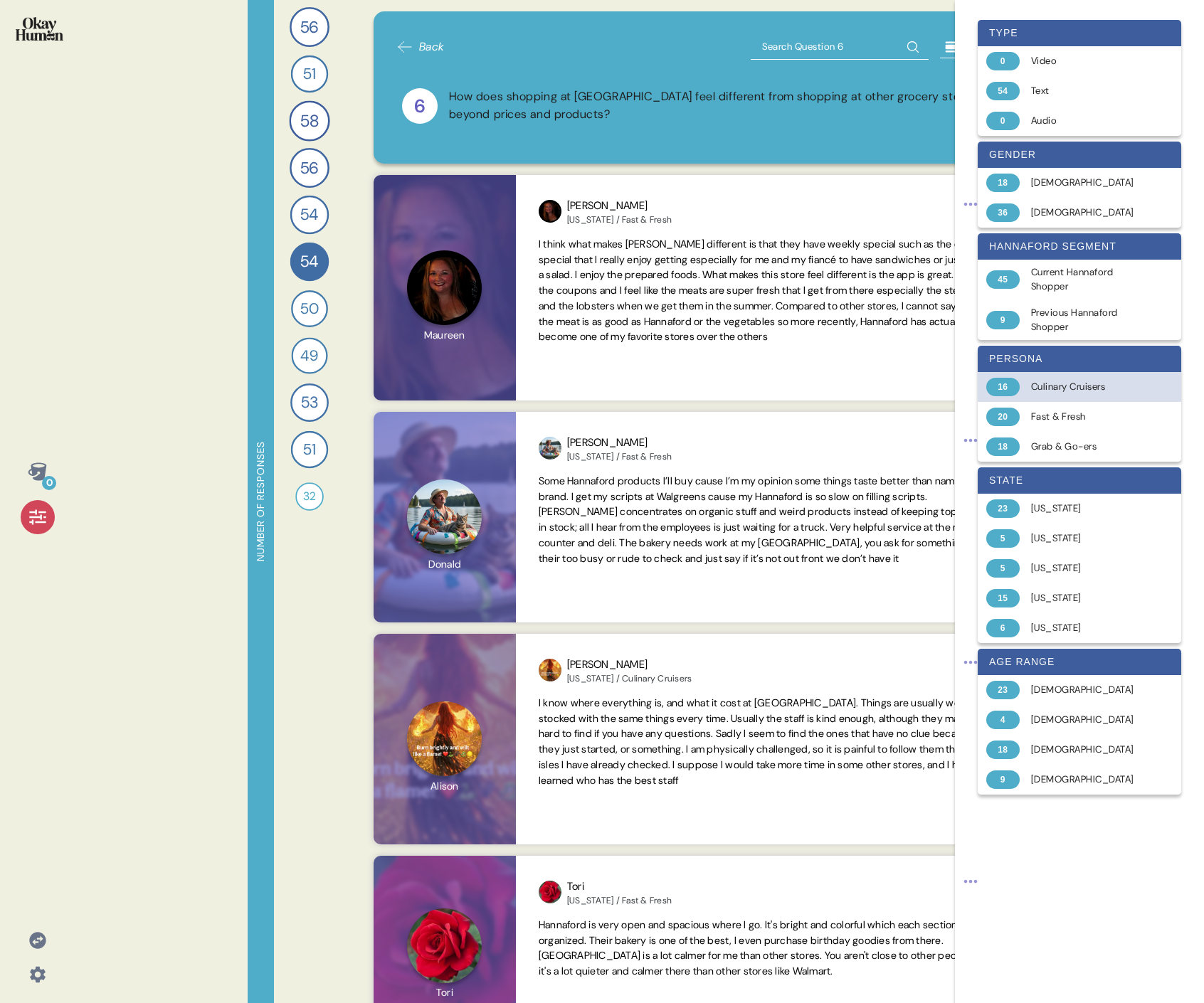
click at [687, 392] on div "Culinary Cruisers" at bounding box center [1087, 386] width 113 height 14
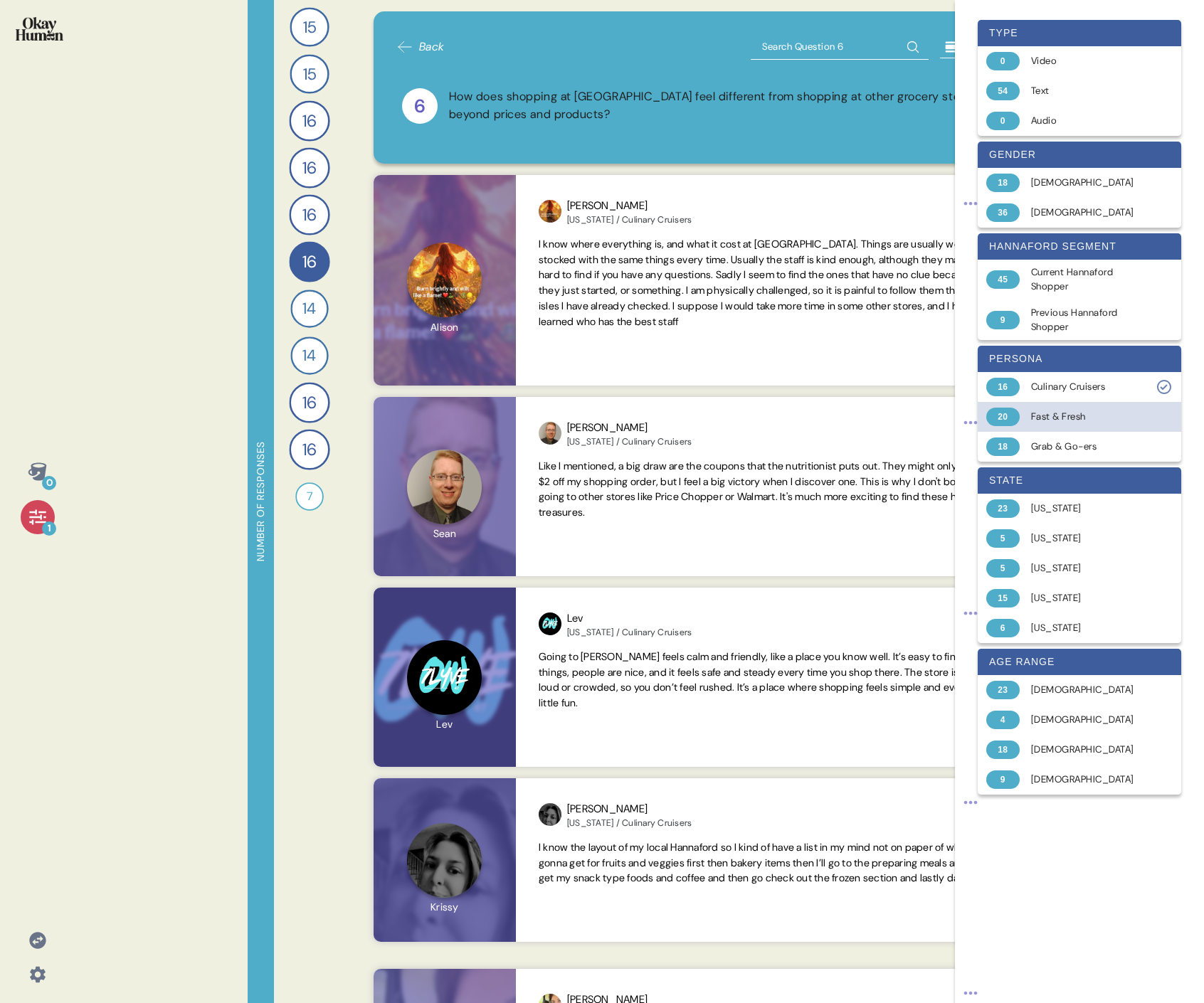
click at [687, 417] on div "Fast & Fresh" at bounding box center [1087, 416] width 113 height 14
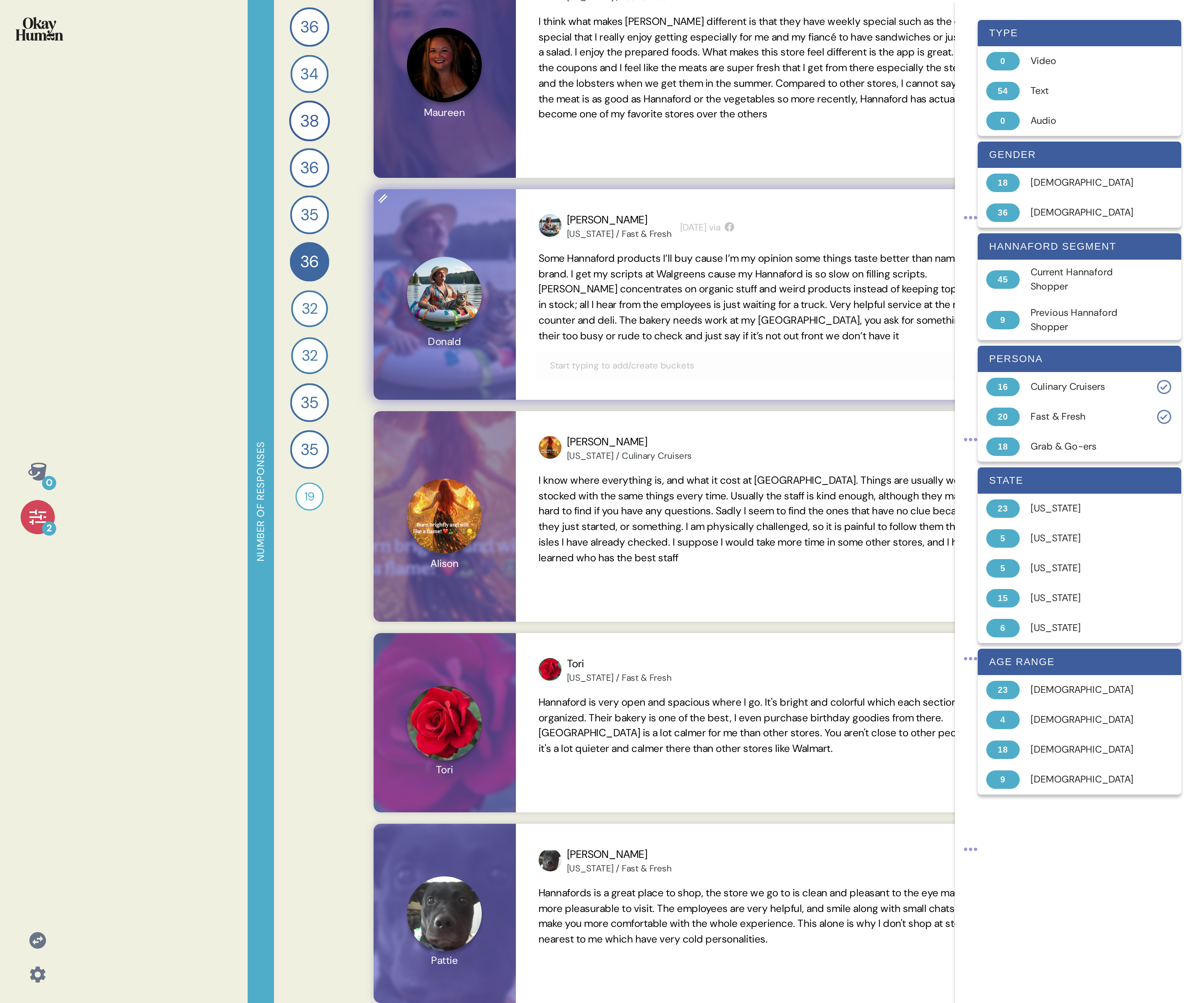
scroll to position [123, 0]
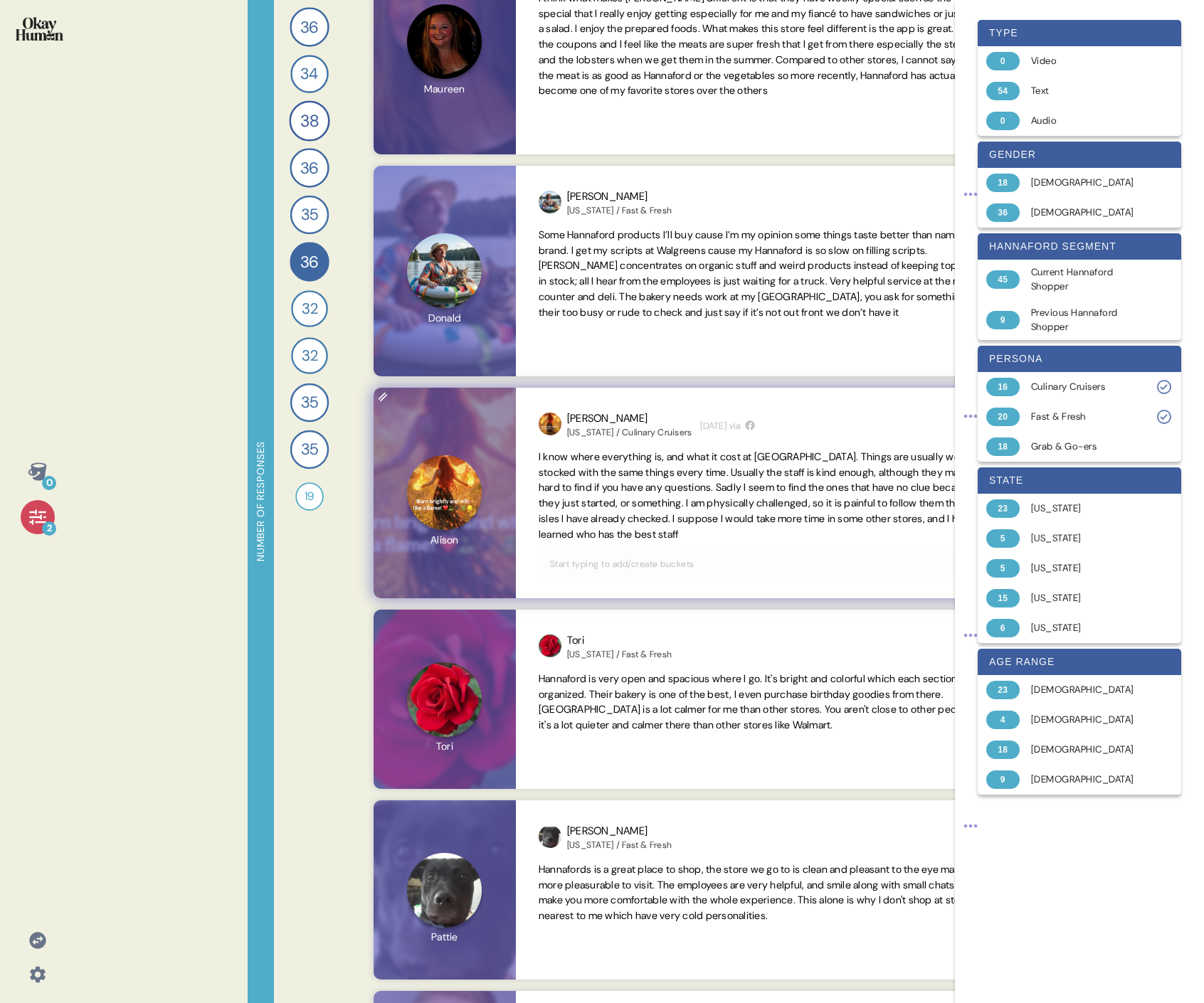
click at [687, 461] on span "I know where everything is, and what it cost at [GEOGRAPHIC_DATA]. Things are u…" at bounding box center [760, 495] width 444 height 91
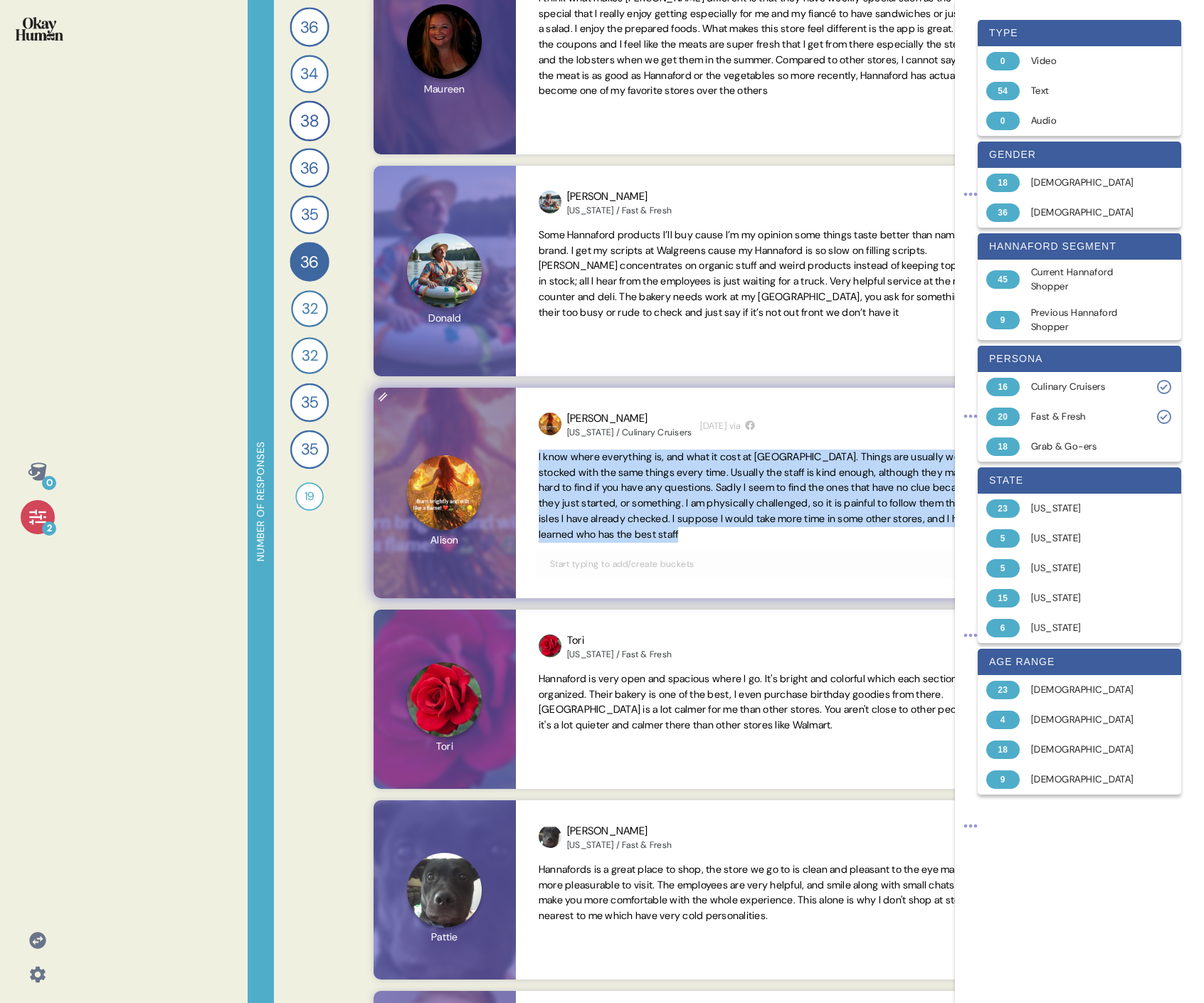
click at [687, 461] on span "I know where everything is, and what it cost at [GEOGRAPHIC_DATA]. Things are u…" at bounding box center [760, 495] width 444 height 91
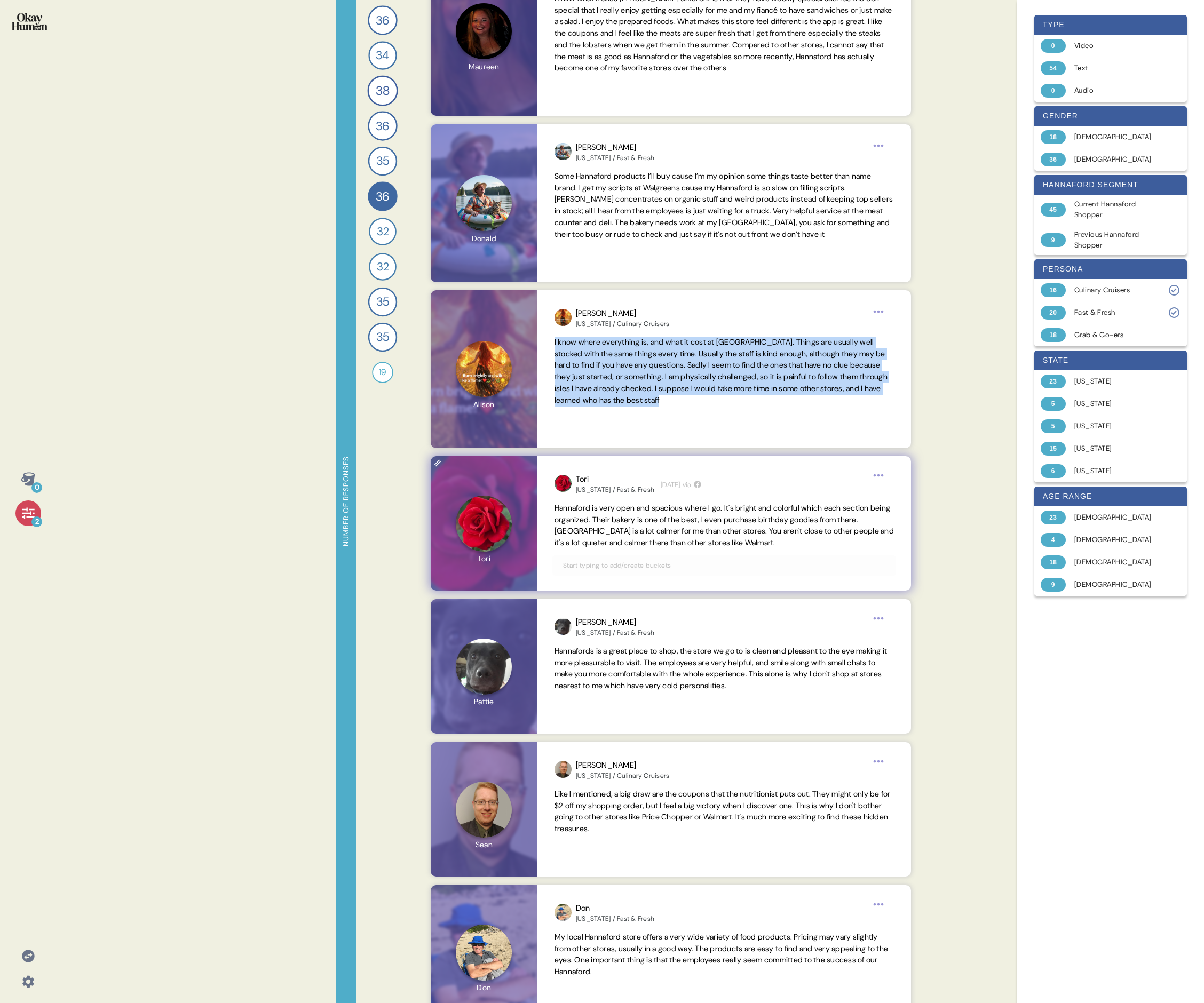
scroll to position [185, 0]
click at [515, 346] on span "I know where everything is, and what it cost at [GEOGRAPHIC_DATA]. Things are u…" at bounding box center [721, 371] width 333 height 68
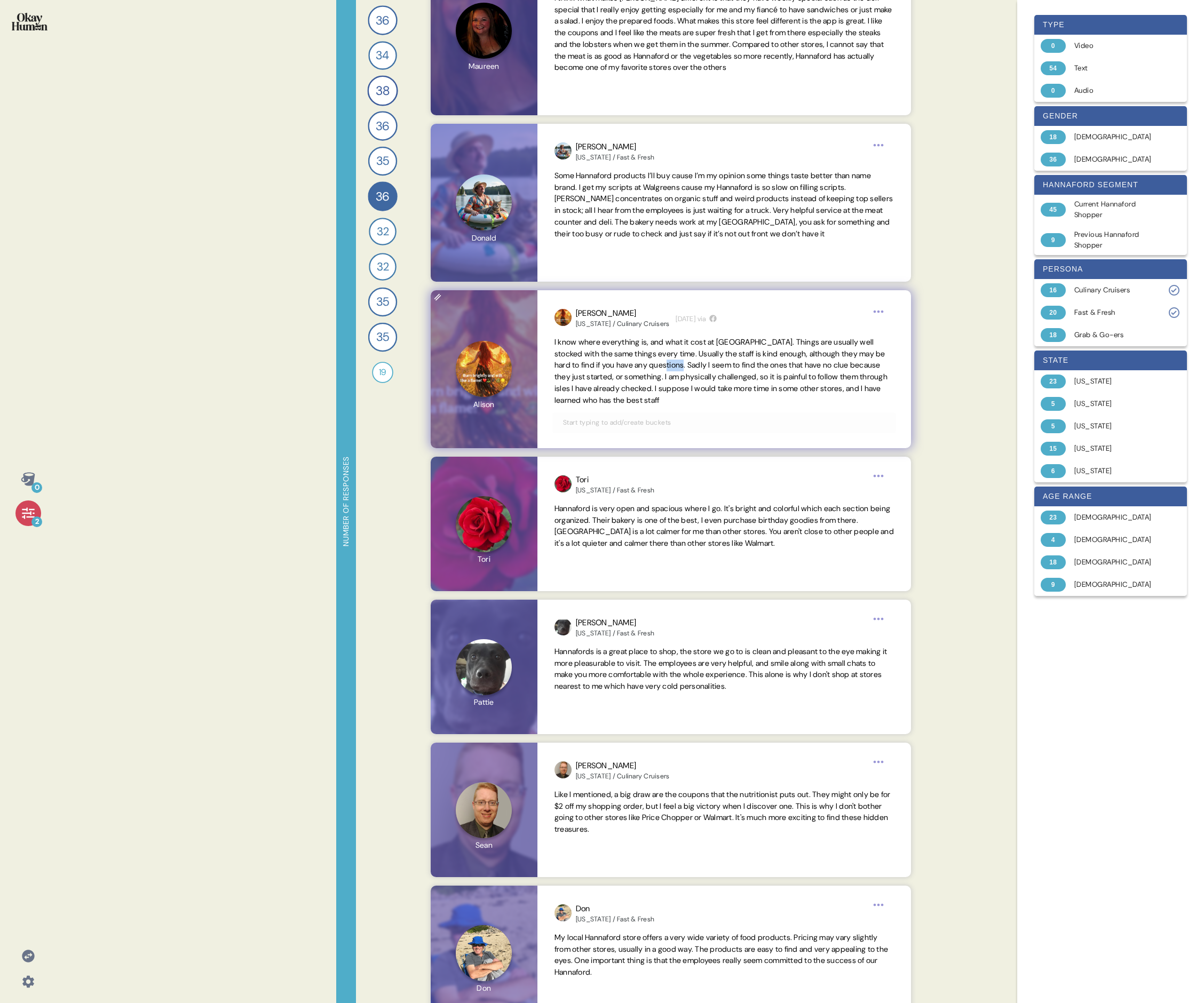
click at [515, 346] on span "I know where everything is, and what it cost at [GEOGRAPHIC_DATA]. Things are u…" at bounding box center [721, 371] width 333 height 68
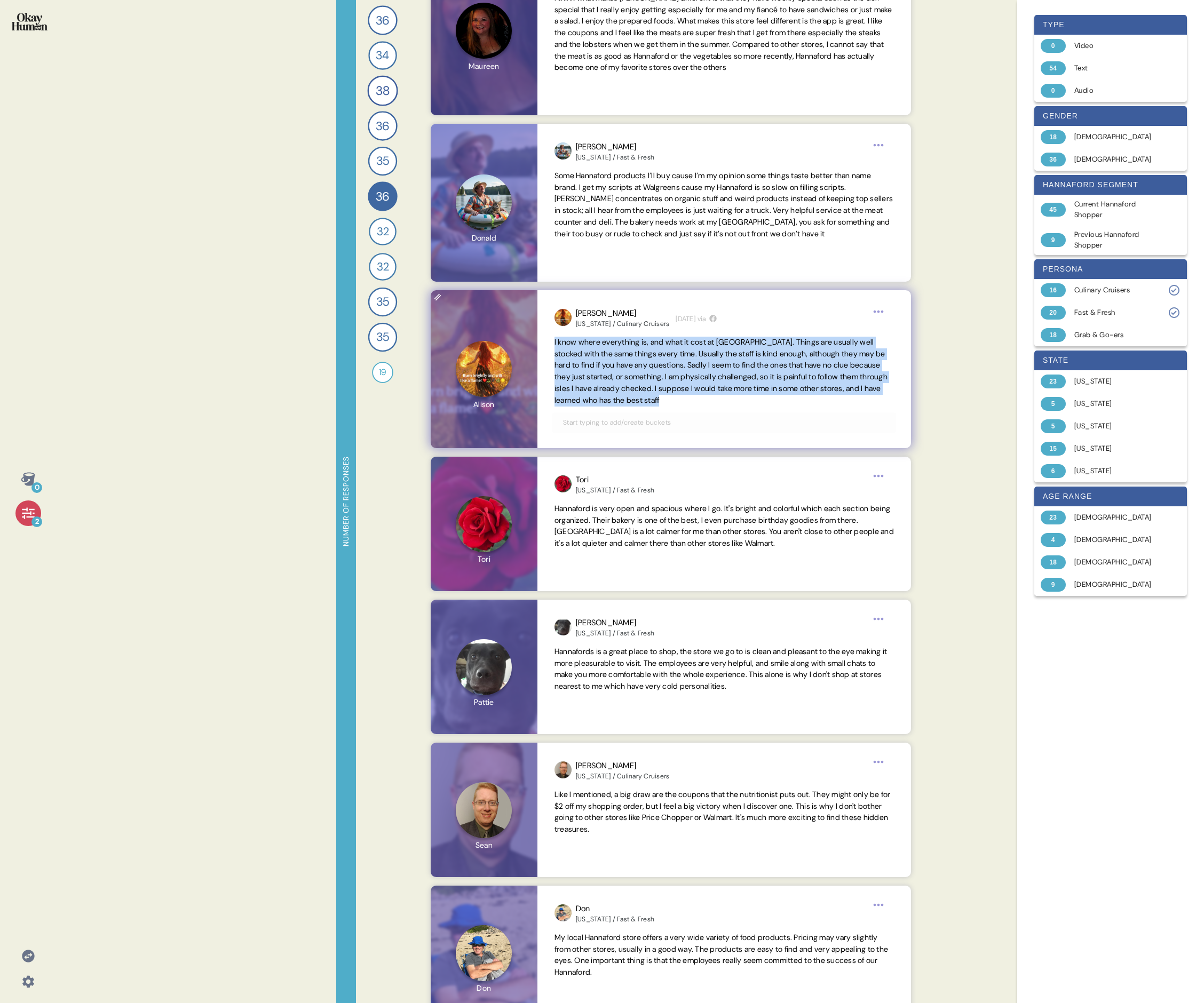
click at [515, 346] on span "I know where everything is, and what it cost at [GEOGRAPHIC_DATA]. Things are u…" at bounding box center [721, 371] width 333 height 68
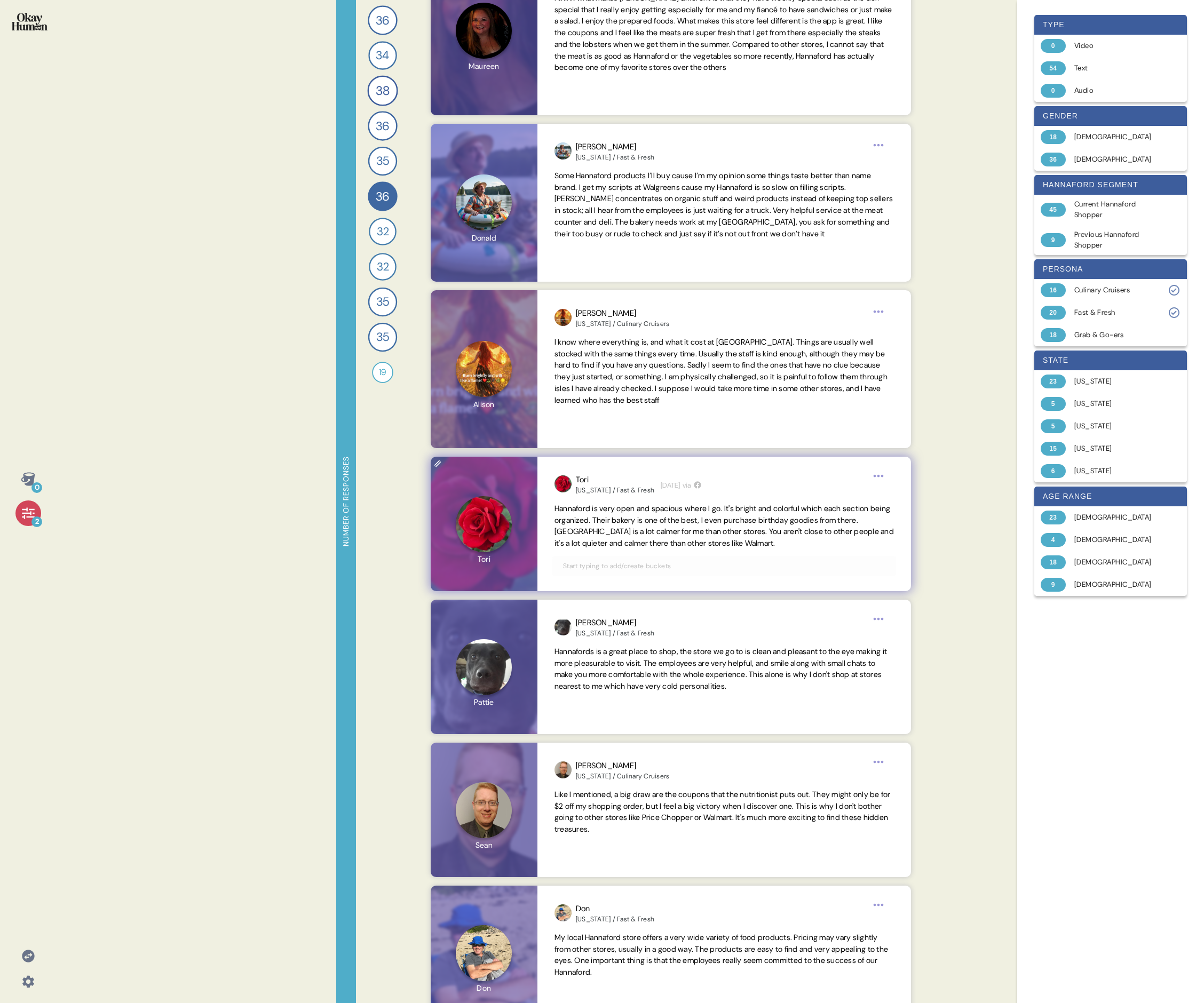
click at [515, 346] on span "Hannaford is very open and spacious where I go. It's bright and colorful which …" at bounding box center [724, 526] width 339 height 44
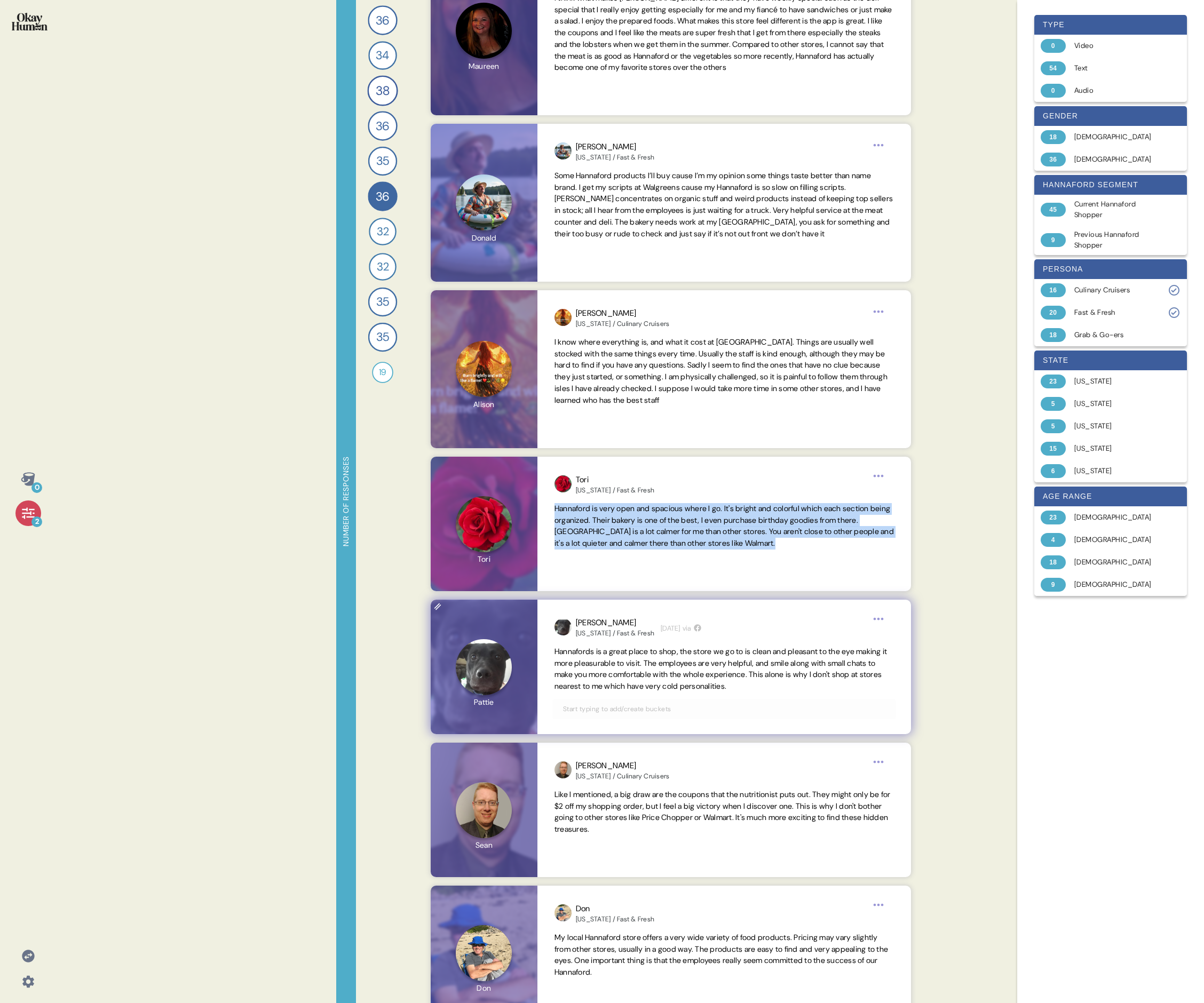
click at [515, 346] on span "Hannafords is a great place to shop, the store we go to is clean and pleasant t…" at bounding box center [721, 669] width 333 height 44
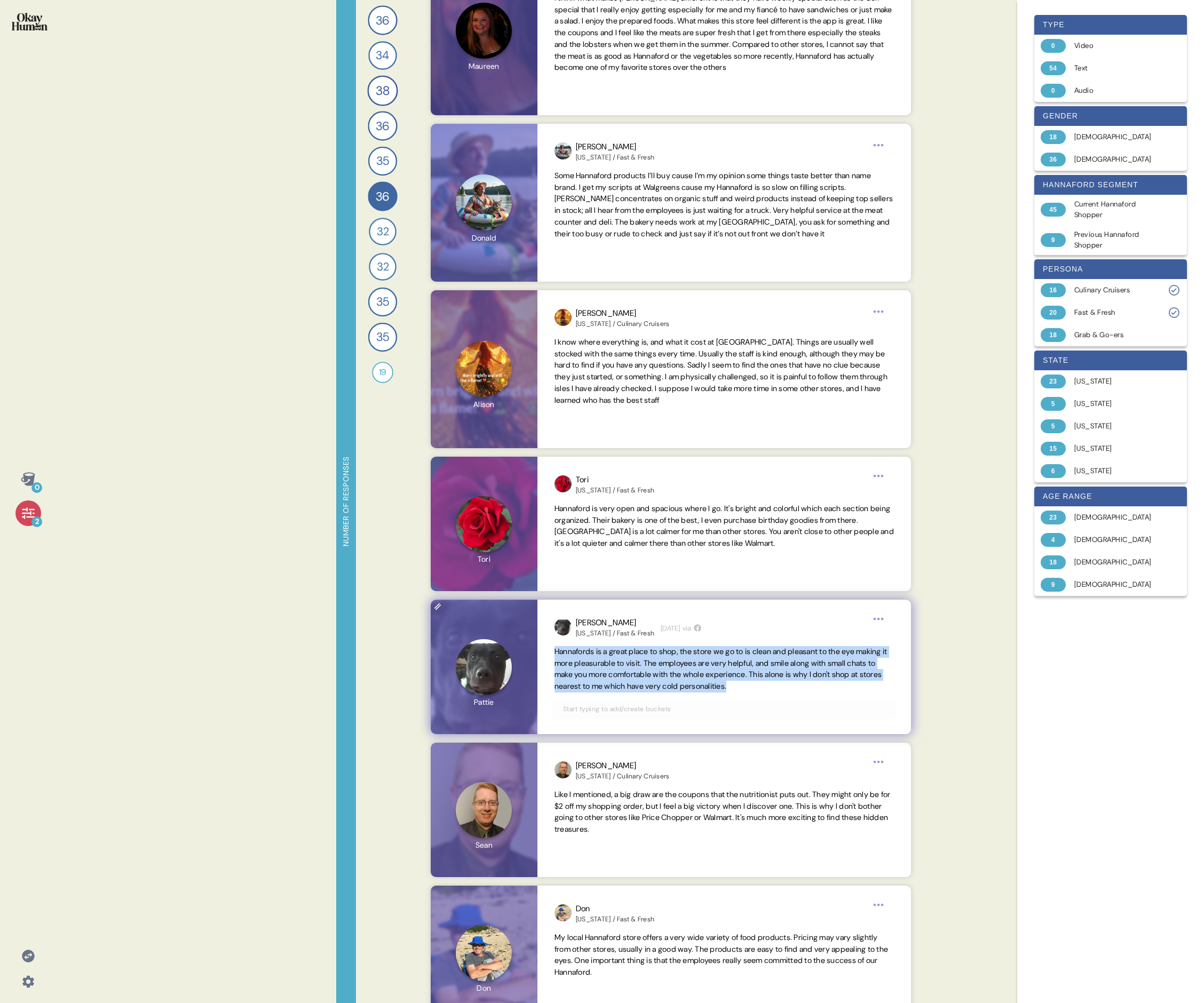
click at [515, 346] on span "Hannafords is a great place to shop, the store we go to is clean and pleasant t…" at bounding box center [721, 669] width 333 height 44
click at [515, 346] on span "Like I mentioned, a big draw are the coupons that the nutritionist puts out. Th…" at bounding box center [723, 812] width 337 height 44
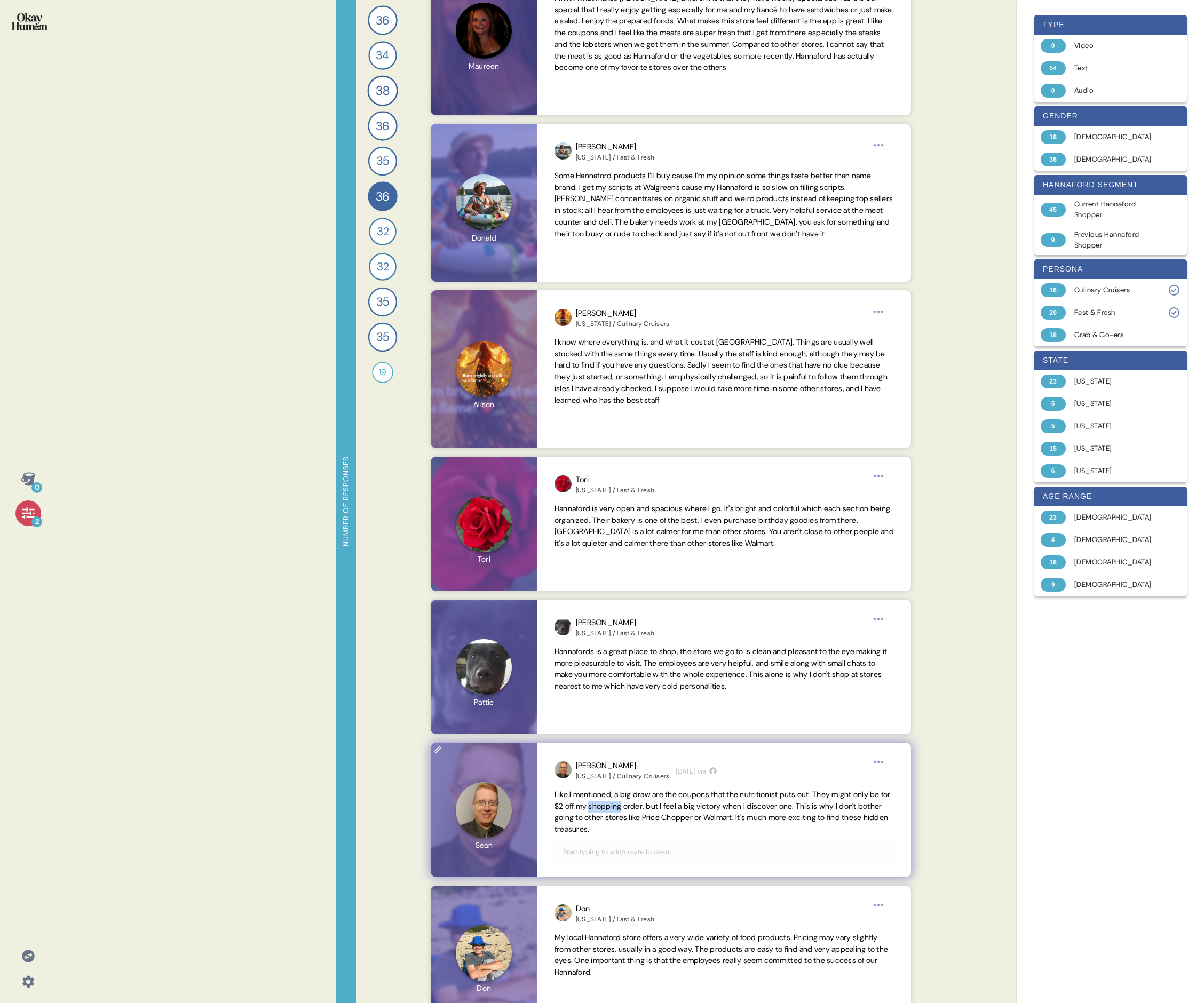
click at [515, 346] on span "Like I mentioned, a big draw are the coupons that the nutritionist puts out. Th…" at bounding box center [723, 812] width 337 height 44
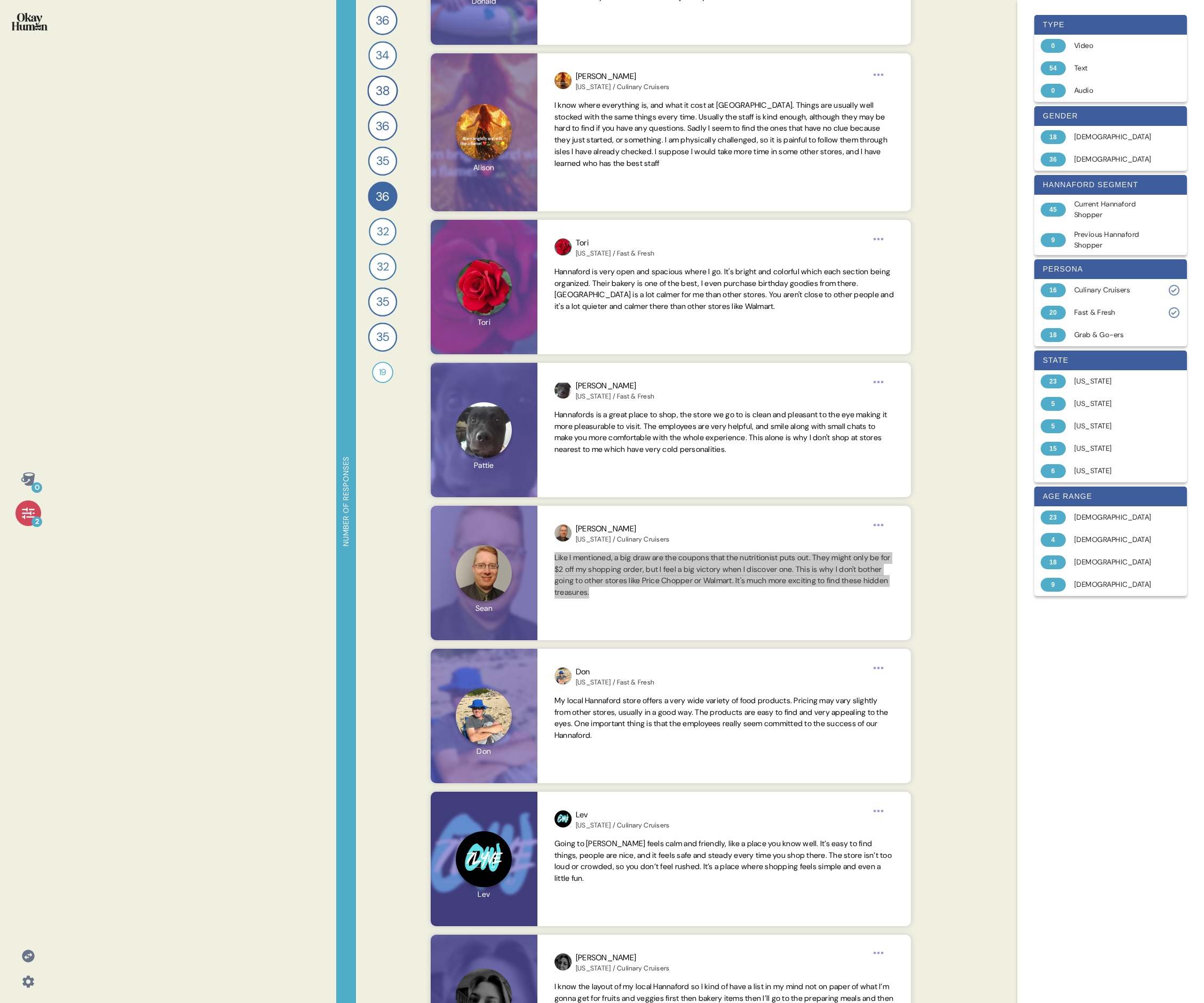
scroll to position [473, 0]
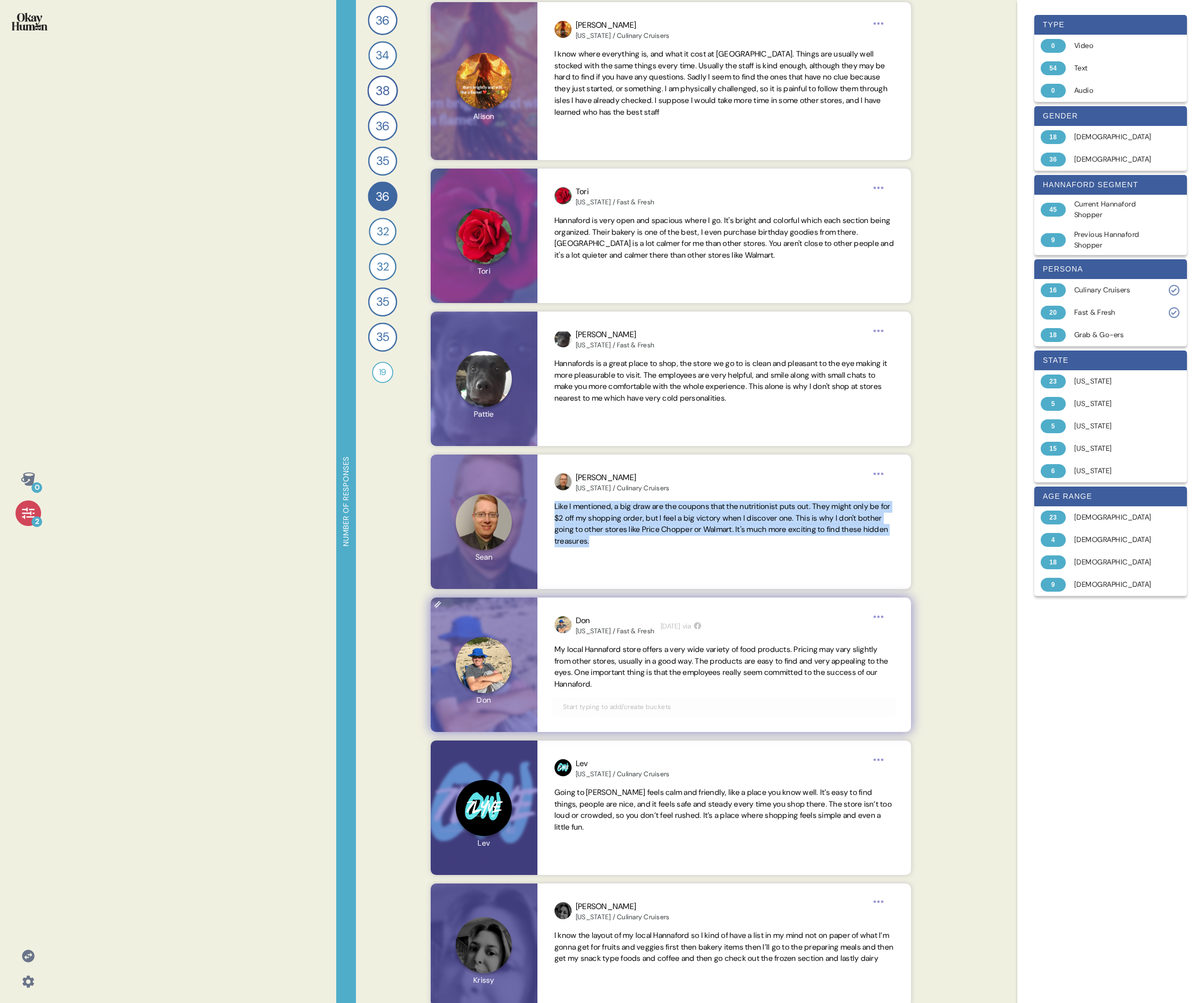
click at [515, 346] on span "My local Hannaford store offers a very wide variety of food products. Pricing m…" at bounding box center [722, 667] width 334 height 44
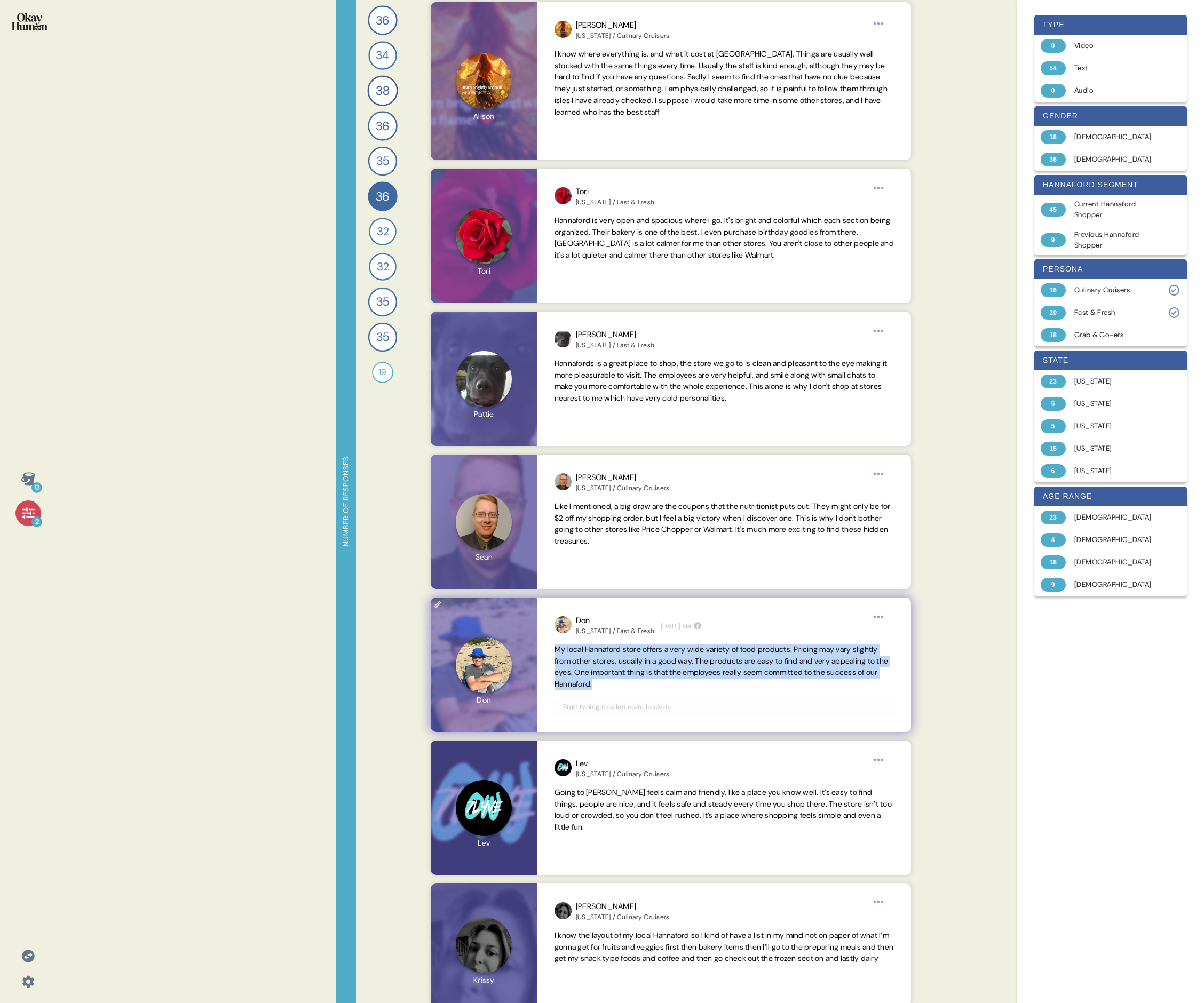
click at [515, 346] on span "My local Hannaford store offers a very wide variety of food products. Pricing m…" at bounding box center [722, 667] width 334 height 44
click at [515, 346] on span "Going to [PERSON_NAME] feels calm and friendly, like a place you know well. It’…" at bounding box center [723, 810] width 337 height 44
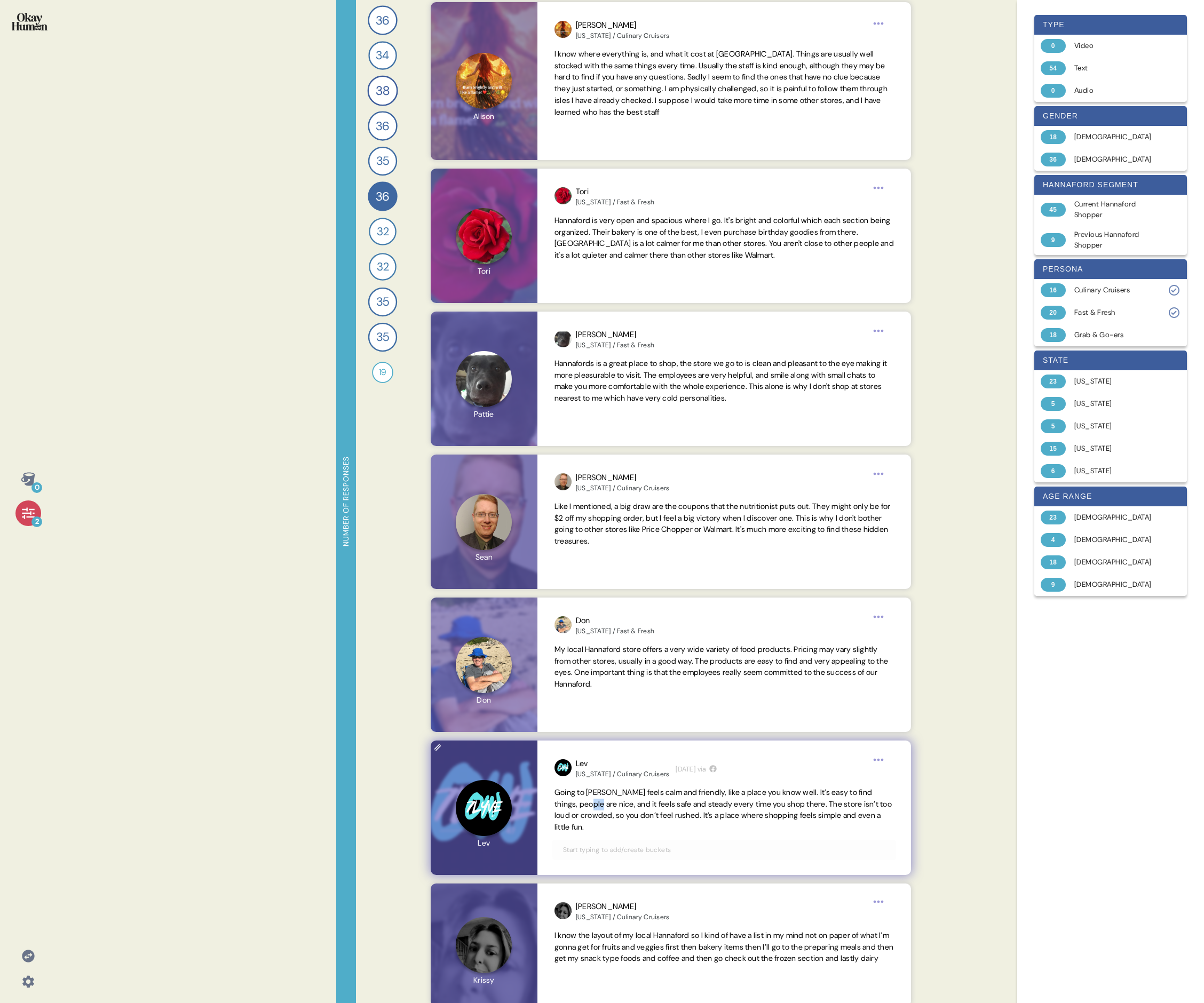
click at [515, 346] on span "Going to [PERSON_NAME] feels calm and friendly, like a place you know well. It’…" at bounding box center [723, 810] width 337 height 44
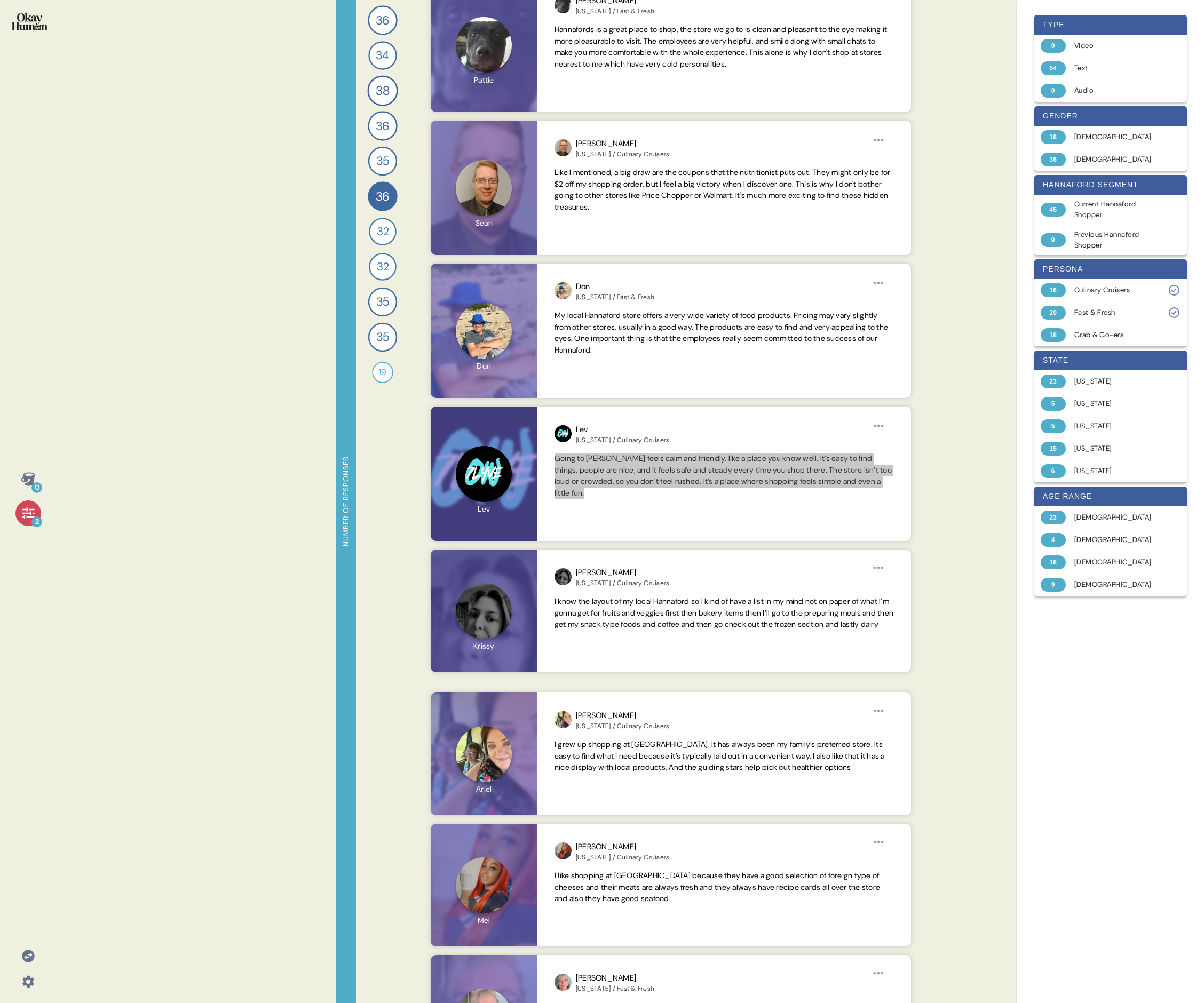
scroll to position [810, 0]
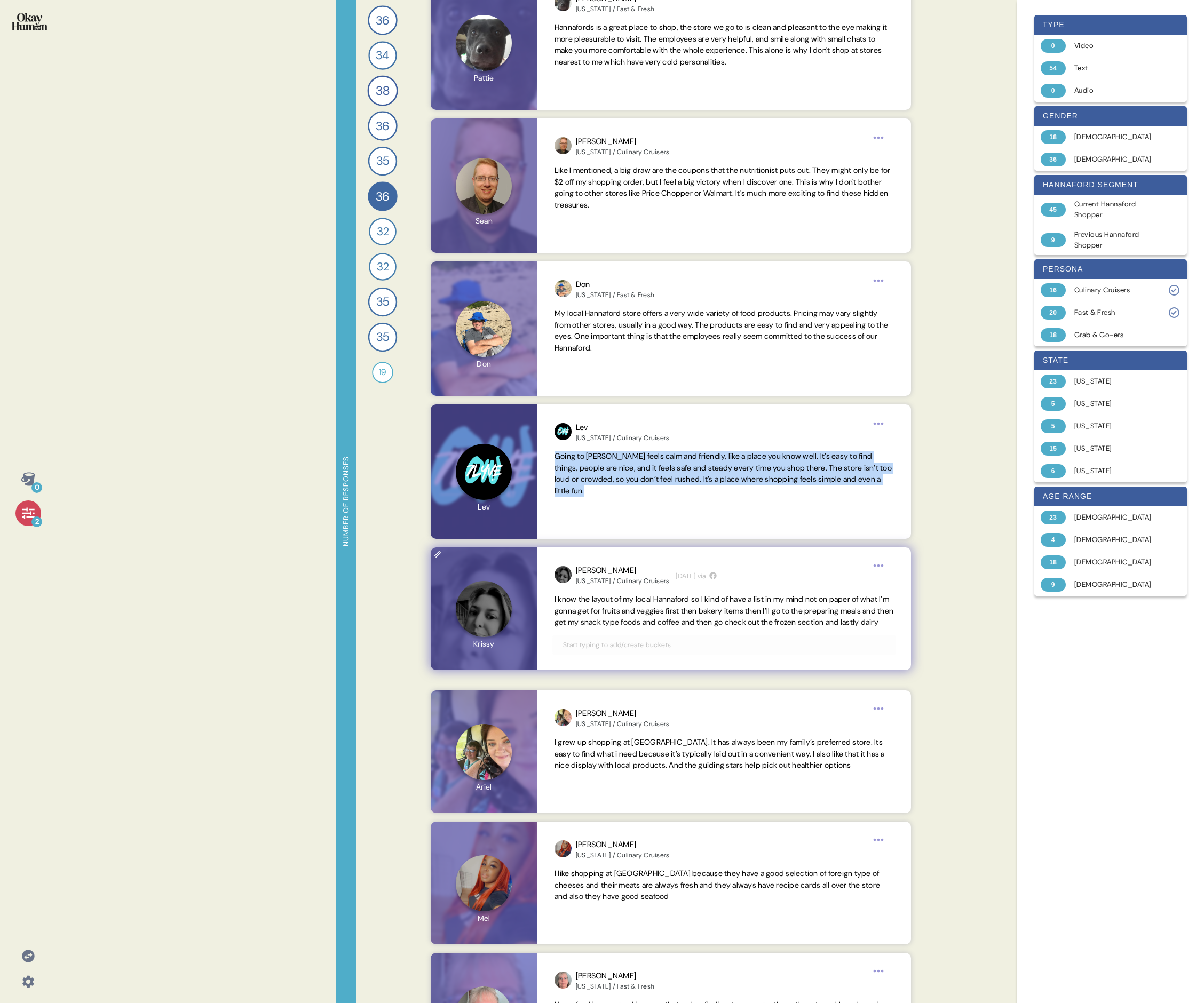
click at [515, 346] on span "I know the layout of my local Hannaford so I kind of have a list in my mind not…" at bounding box center [724, 610] width 339 height 33
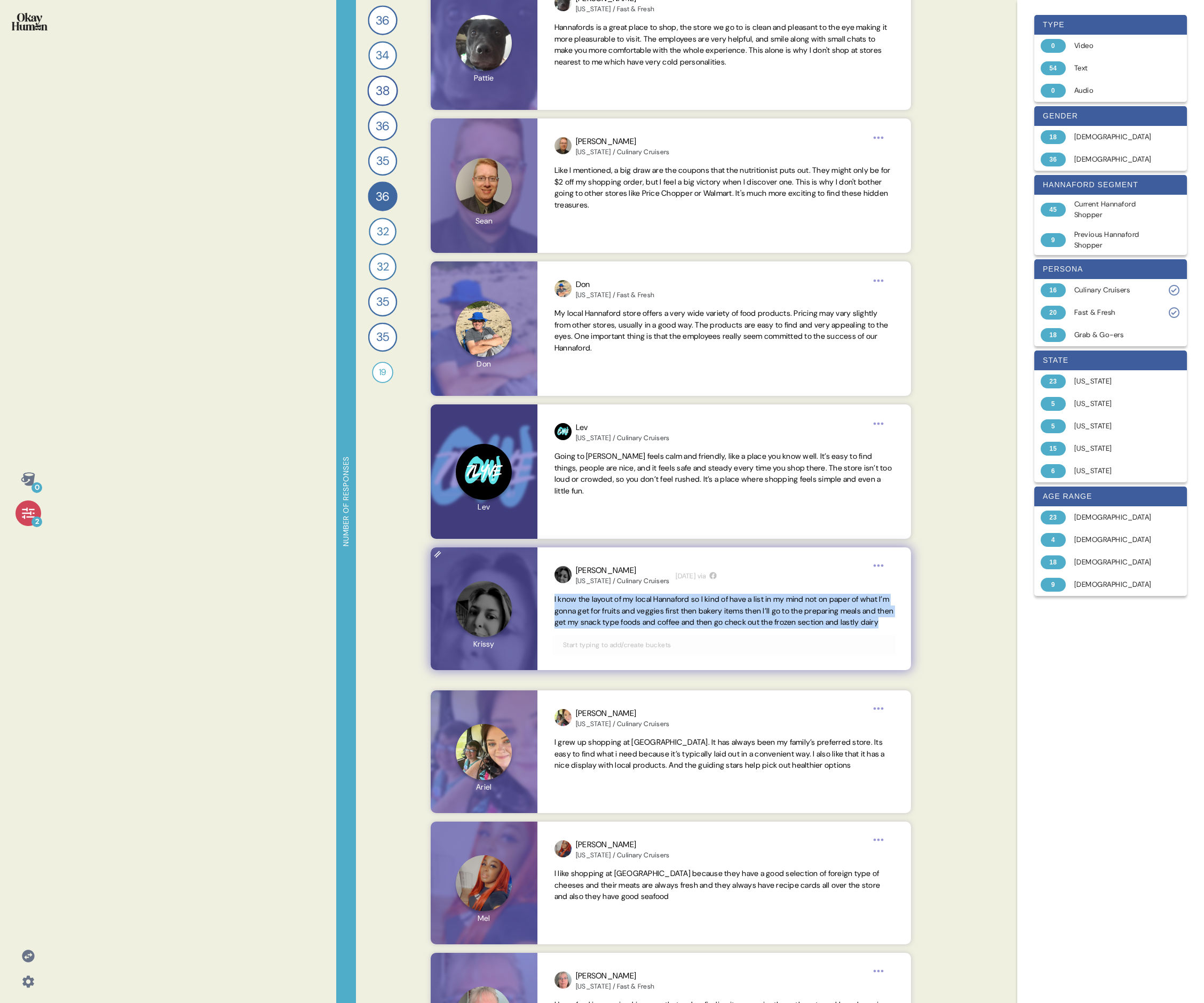
click at [515, 346] on span "I know the layout of my local Hannaford so I kind of have a list in my mind not…" at bounding box center [724, 610] width 339 height 33
click at [515, 346] on span "I grew up shopping at [GEOGRAPHIC_DATA]. It has always been my family’s preferr…" at bounding box center [724, 753] width 339 height 34
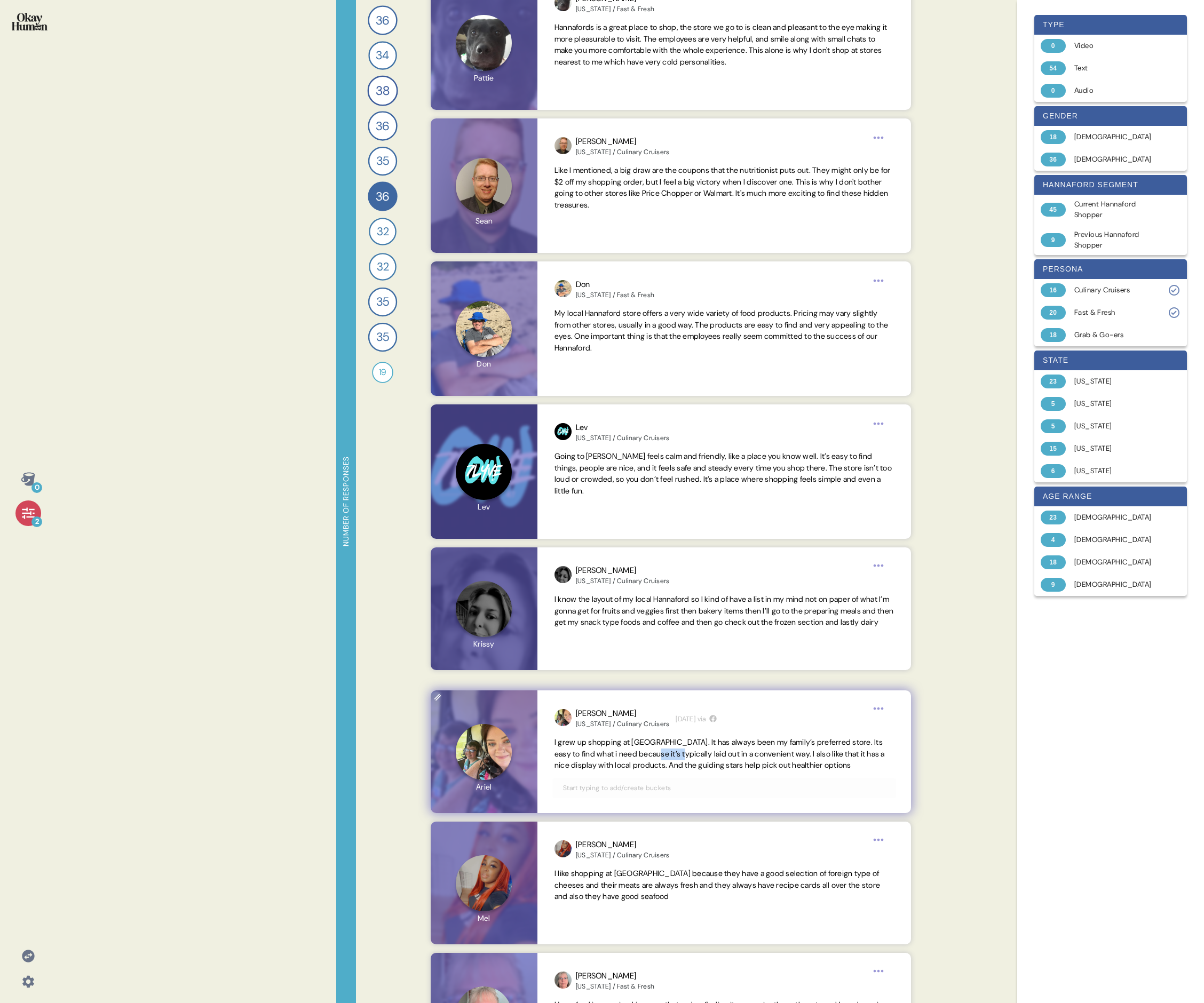
click at [515, 346] on span "I grew up shopping at [GEOGRAPHIC_DATA]. It has always been my family’s preferr…" at bounding box center [724, 753] width 339 height 34
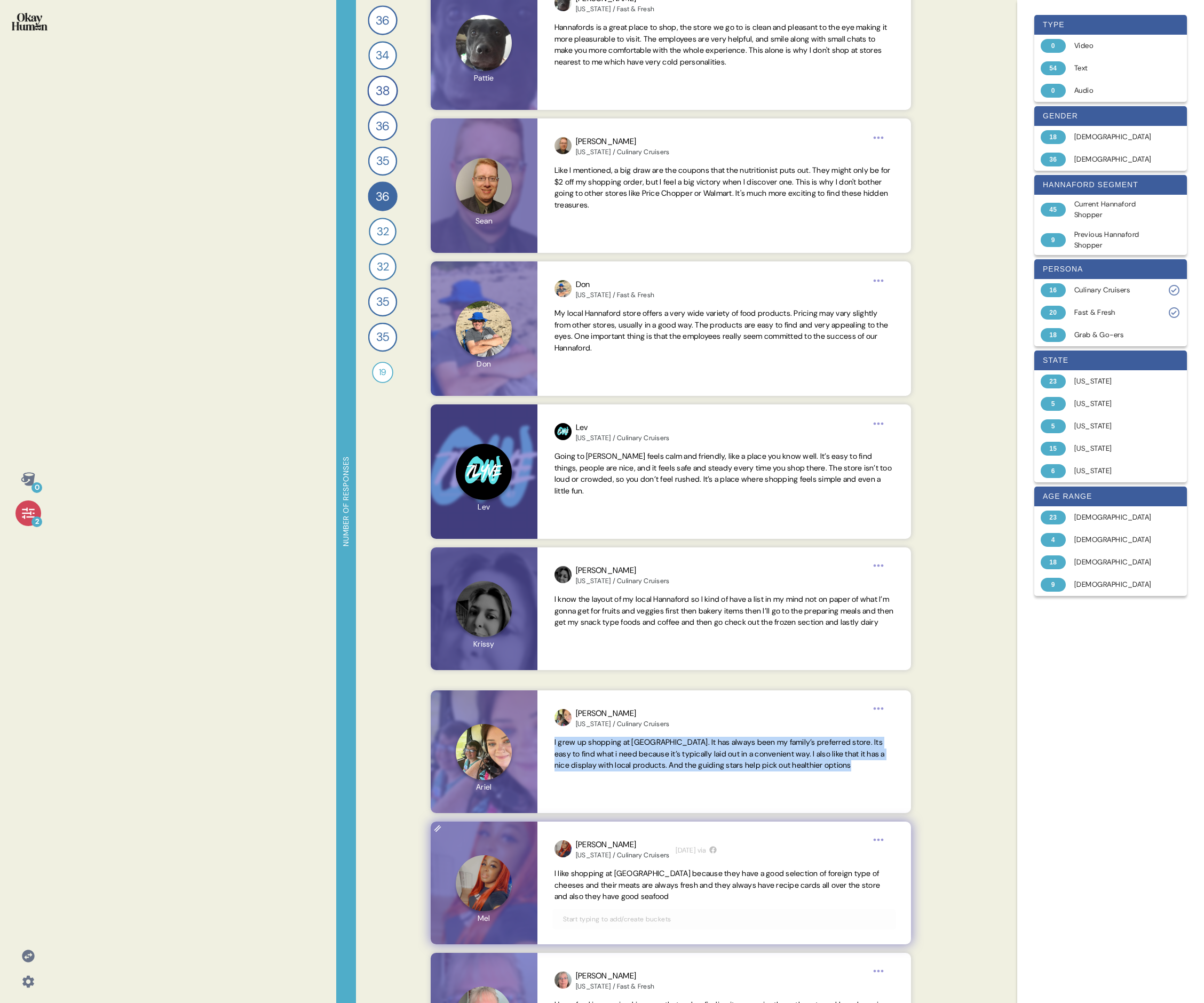
click at [515, 346] on span "I like shopping at [GEOGRAPHIC_DATA] because they have a good selection of fore…" at bounding box center [717, 885] width 325 height 33
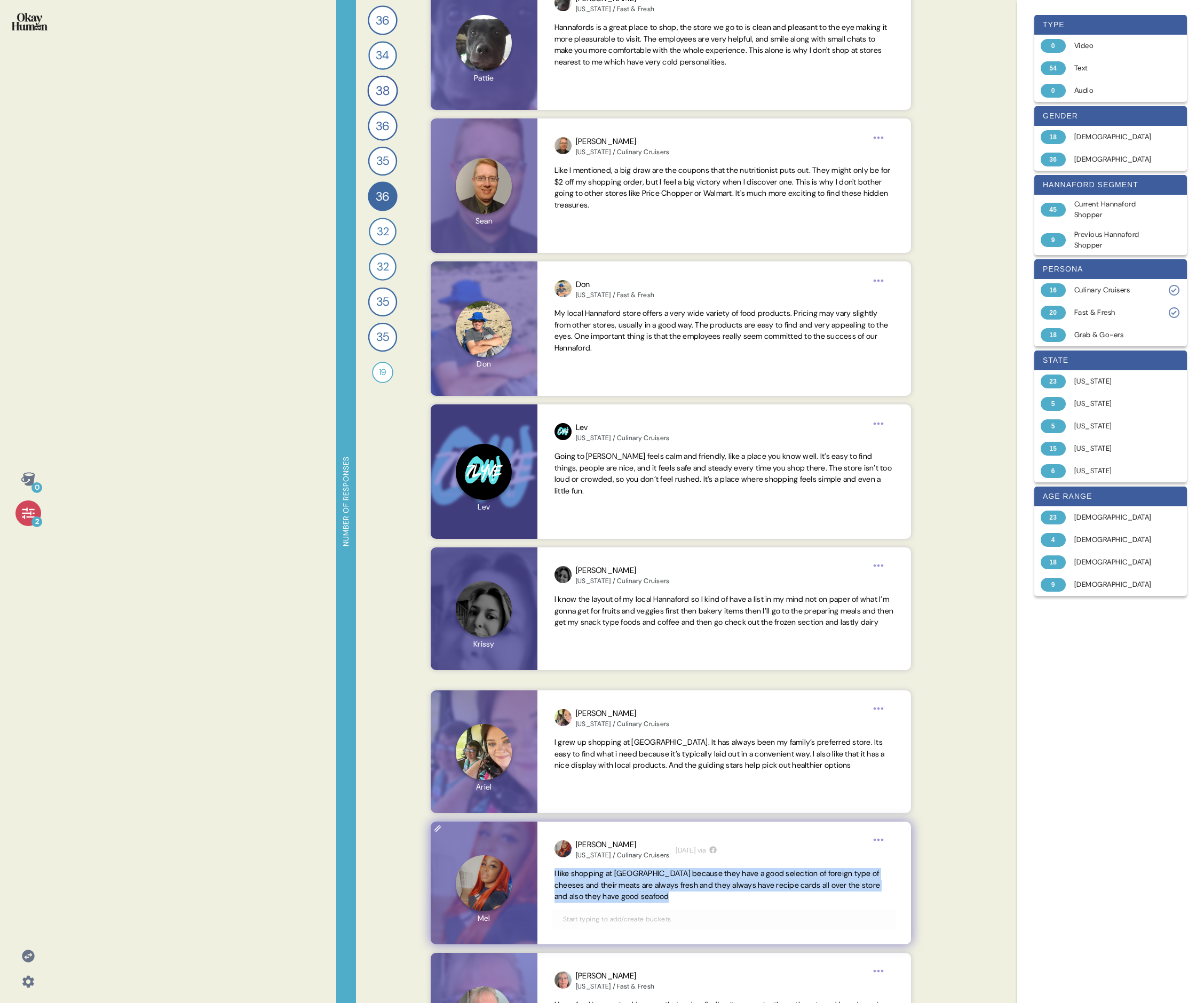
click at [515, 346] on span "I like shopping at [GEOGRAPHIC_DATA] because they have a good selection of fore…" at bounding box center [717, 885] width 325 height 33
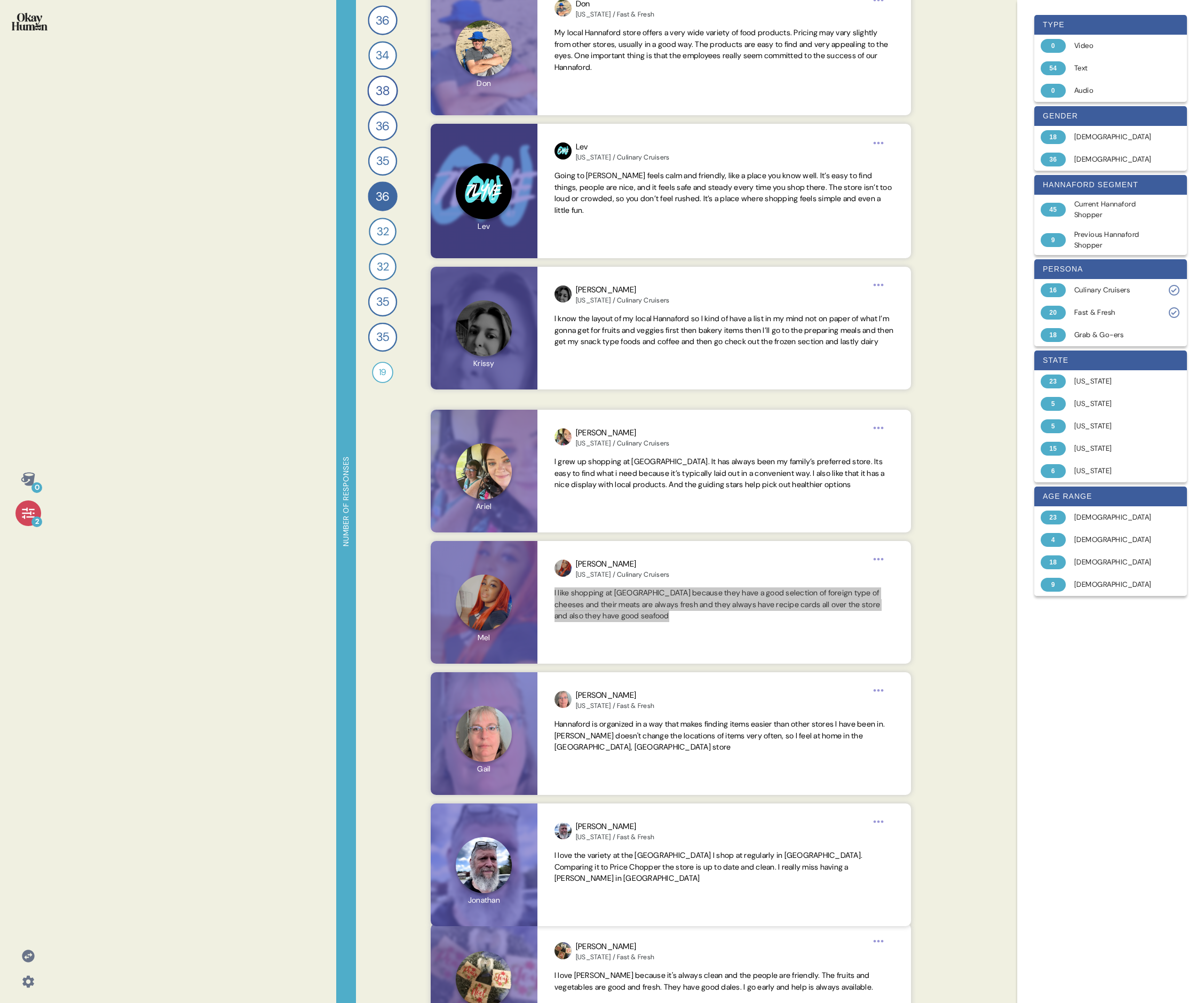
scroll to position [1089, 0]
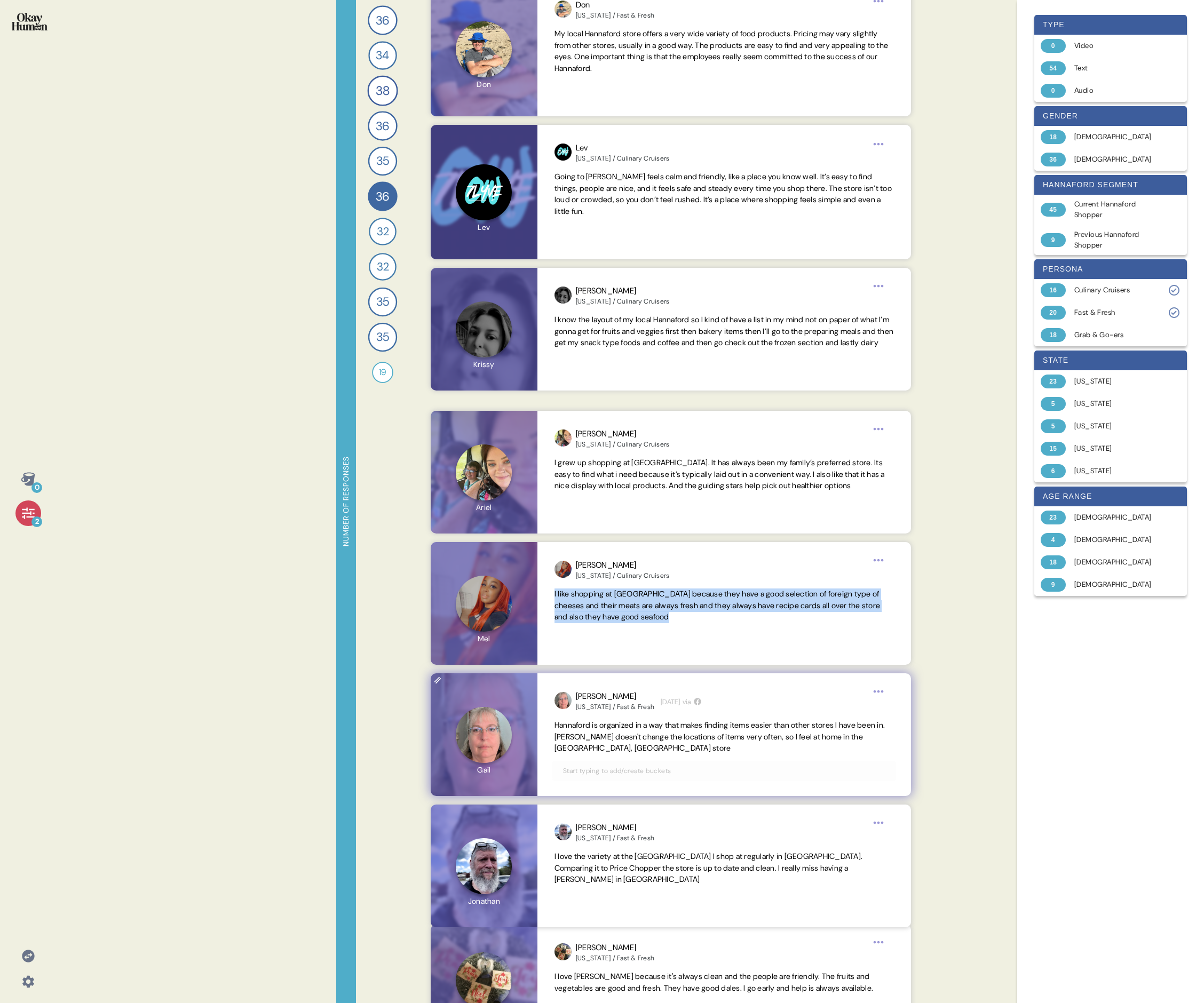
click at [515, 346] on span "Hannaford is organized in a way that makes finding items easier than other stor…" at bounding box center [719, 737] width 330 height 33
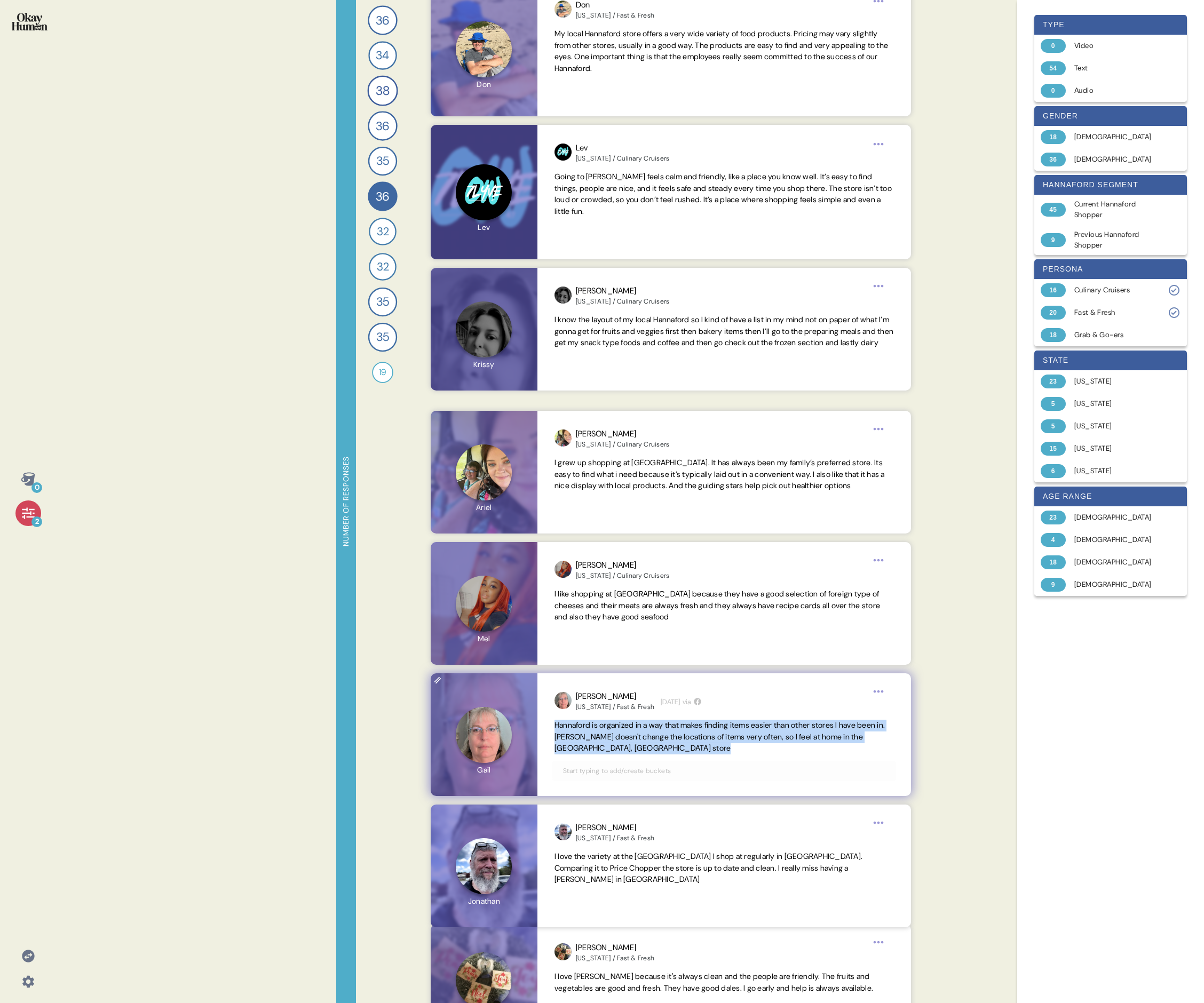
click at [515, 346] on span "Hannaford is organized in a way that makes finding items easier than other stor…" at bounding box center [719, 737] width 330 height 33
click at [515, 346] on span "I love the variety at the [GEOGRAPHIC_DATA] I shop at regularly in [GEOGRAPHIC_…" at bounding box center [708, 868] width 308 height 33
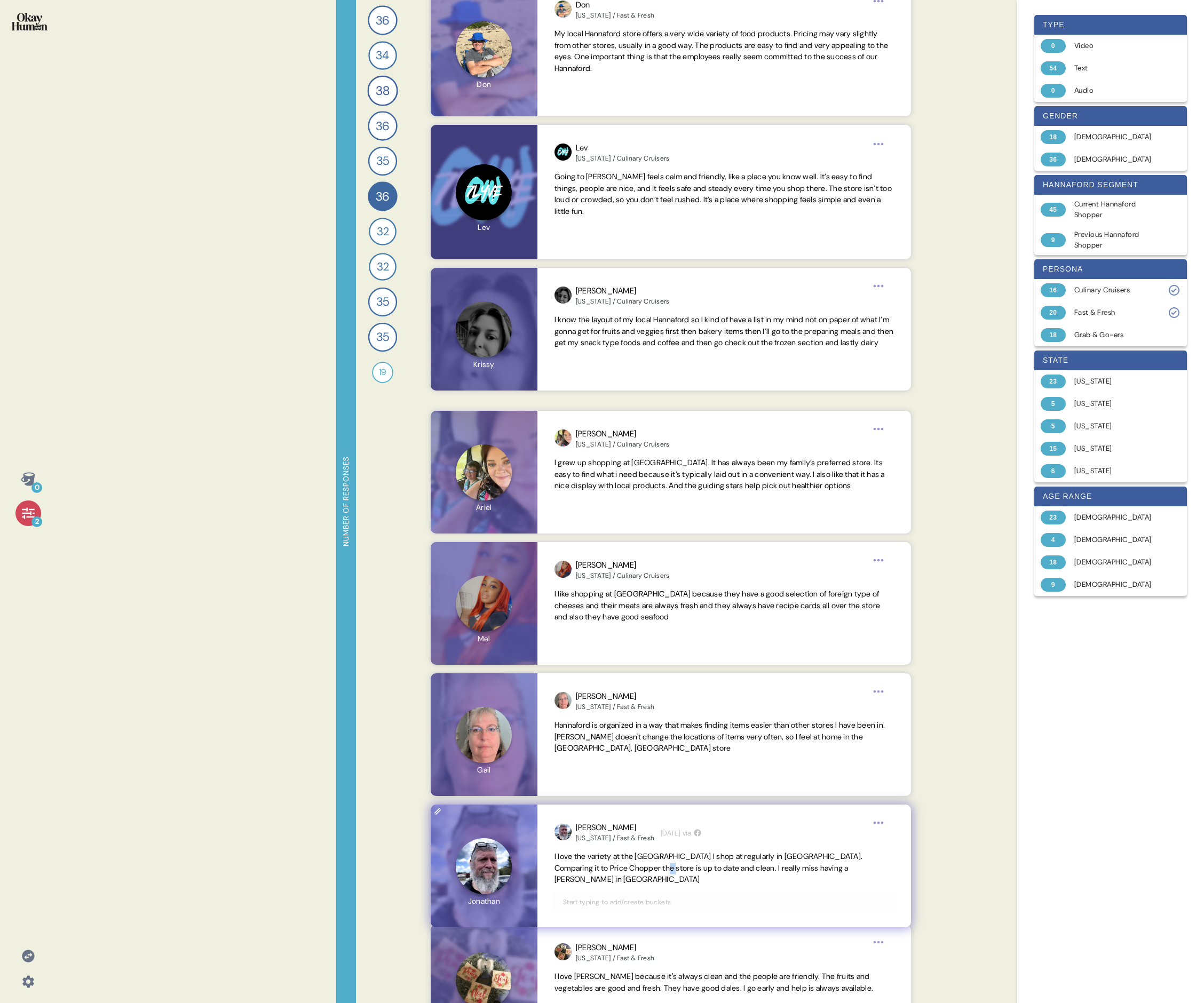
click at [515, 346] on span "I love the variety at the [GEOGRAPHIC_DATA] I shop at regularly in [GEOGRAPHIC_…" at bounding box center [708, 868] width 308 height 33
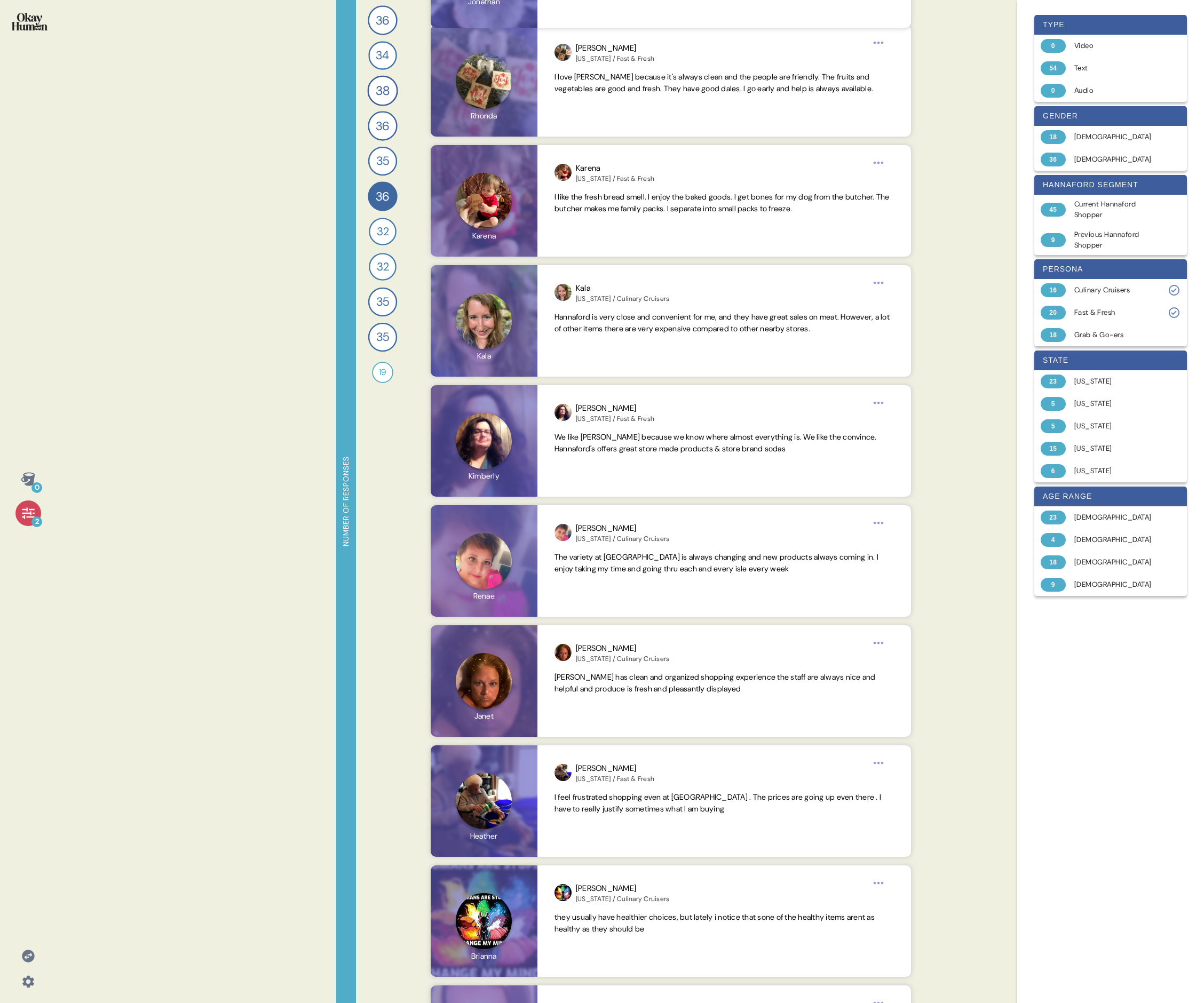
scroll to position [1751, 0]
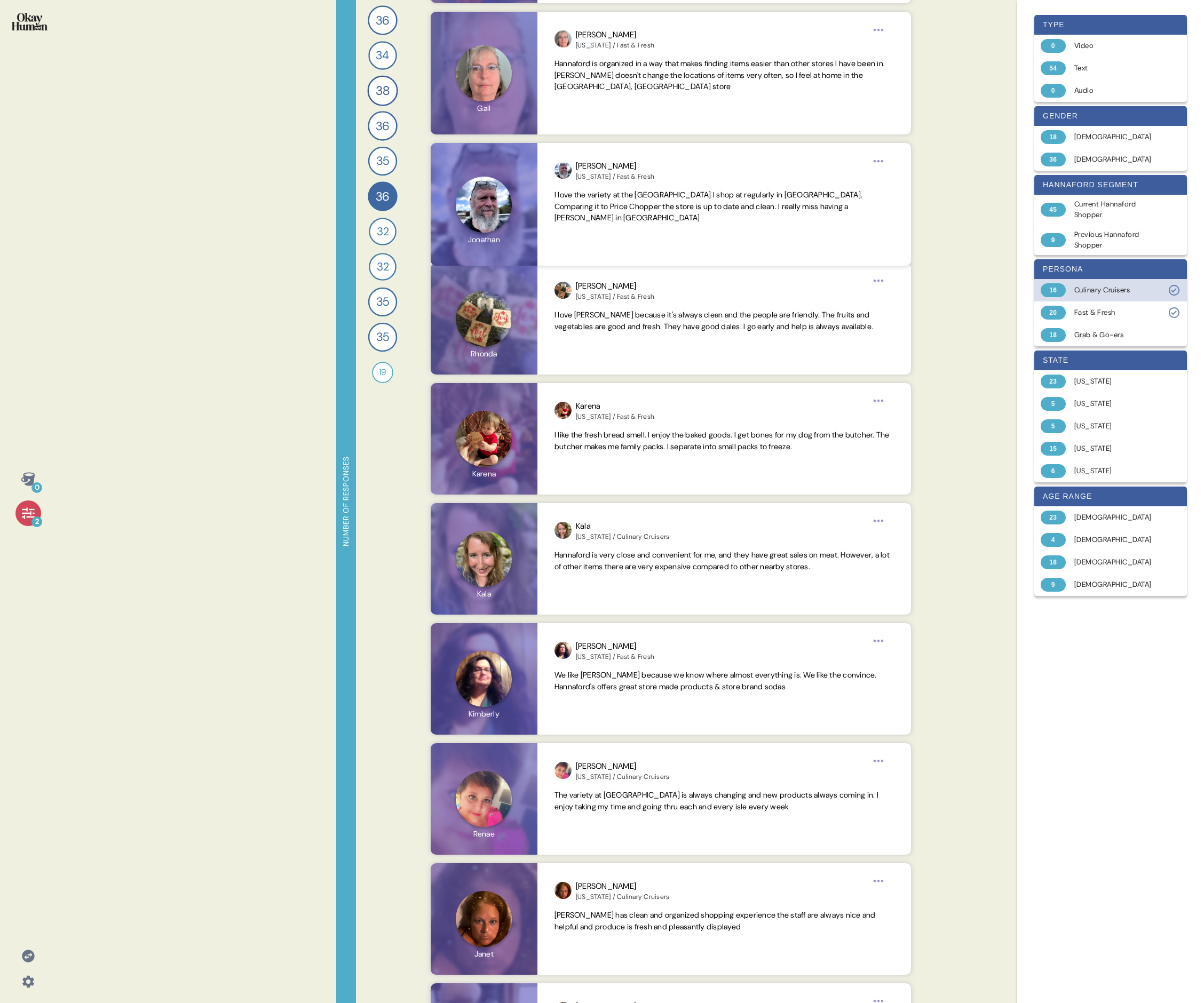
click at [515, 290] on div "Culinary Cruisers" at bounding box center [1116, 289] width 85 height 11
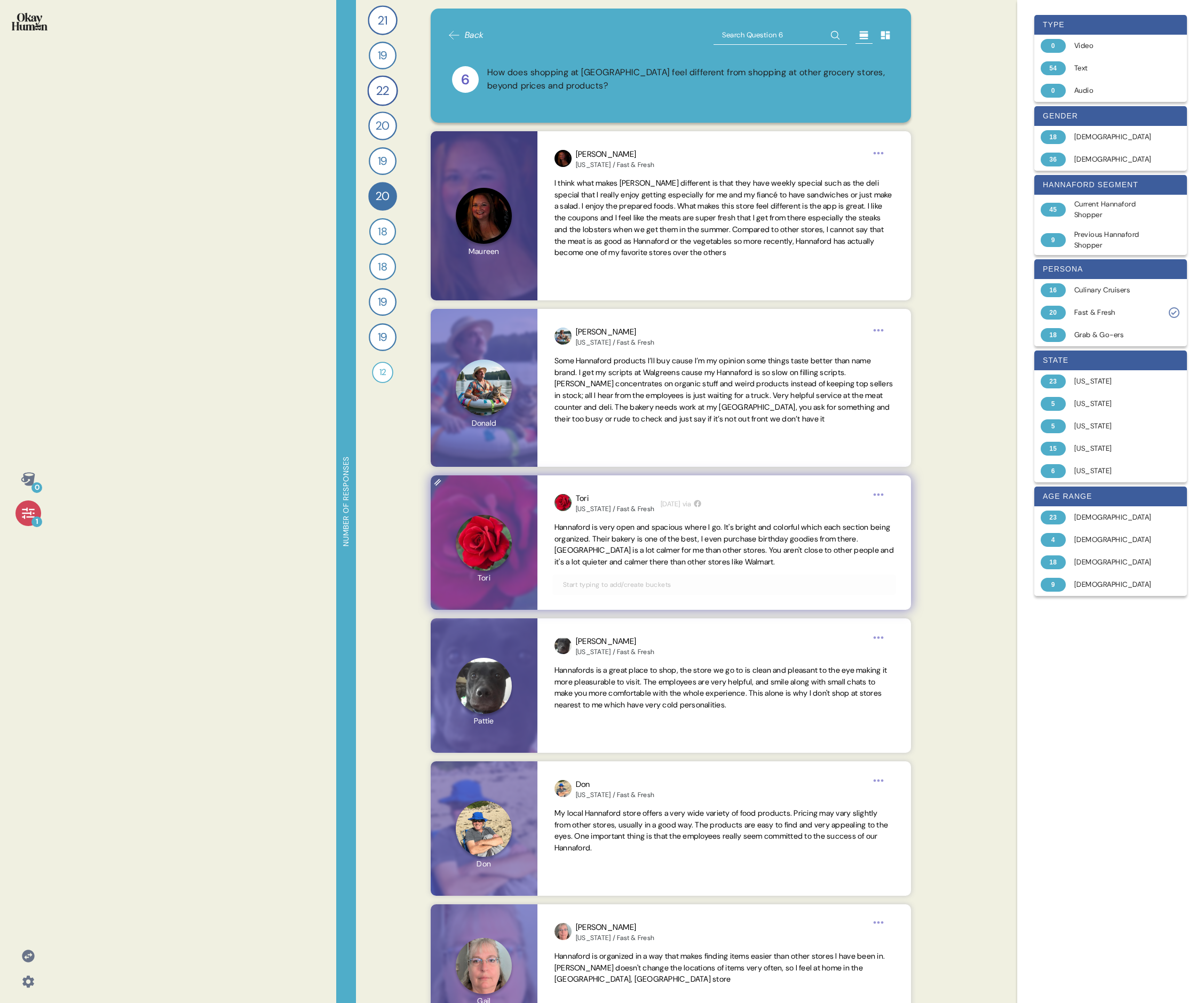
click at [515, 346] on span "Hannaford is very open and spacious where I go. It's bright and colorful which …" at bounding box center [724, 545] width 339 height 46
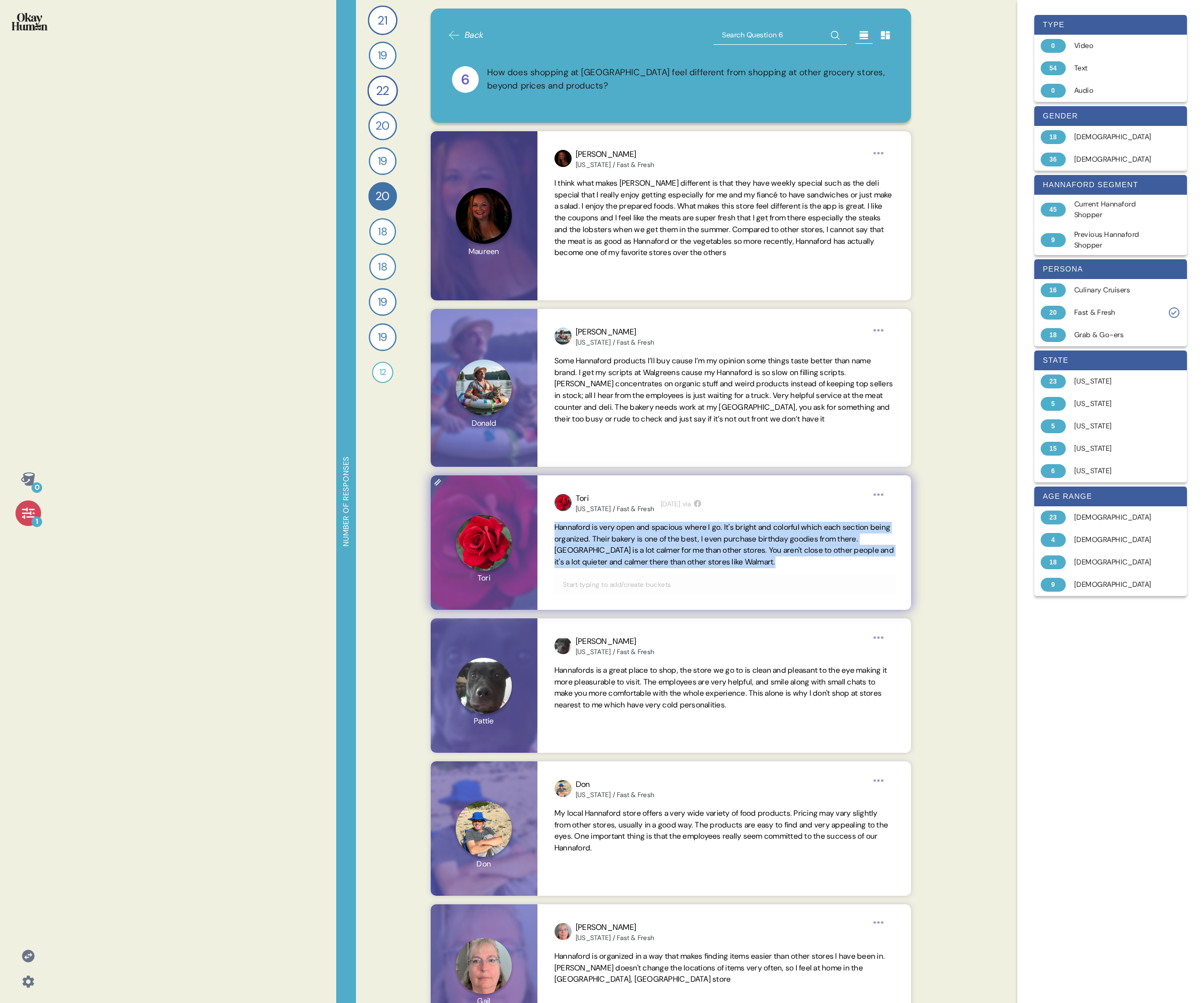
click at [515, 346] on span "Hannaford is very open and spacious where I go. It's bright and colorful which …" at bounding box center [724, 545] width 339 height 46
click at [515, 346] on span "Hannafords is a great place to shop, the store we go to is clean and pleasant t…" at bounding box center [721, 687] width 333 height 44
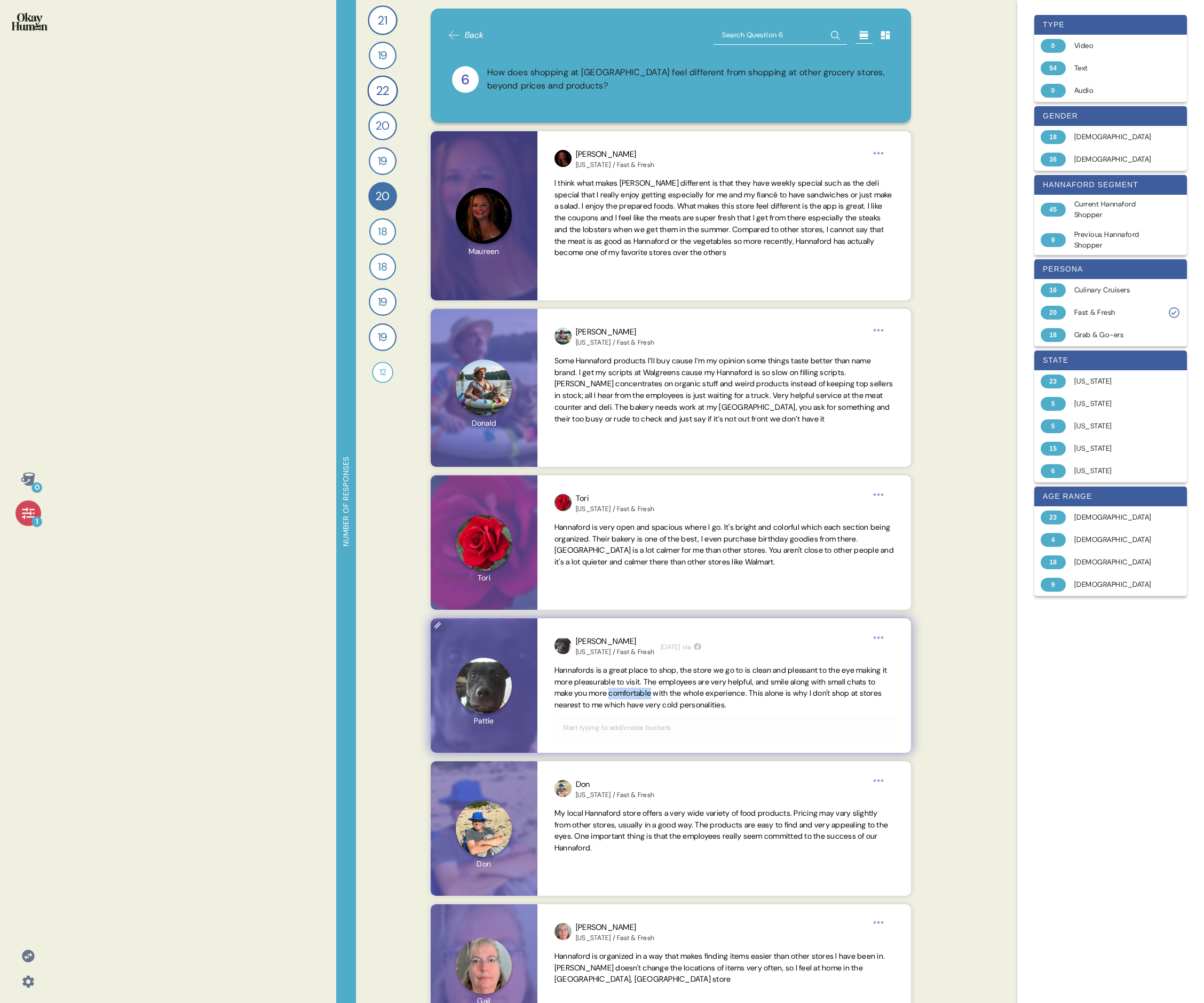
click at [515, 346] on span "Hannafords is a great place to shop, the store we go to is clean and pleasant t…" at bounding box center [721, 687] width 333 height 44
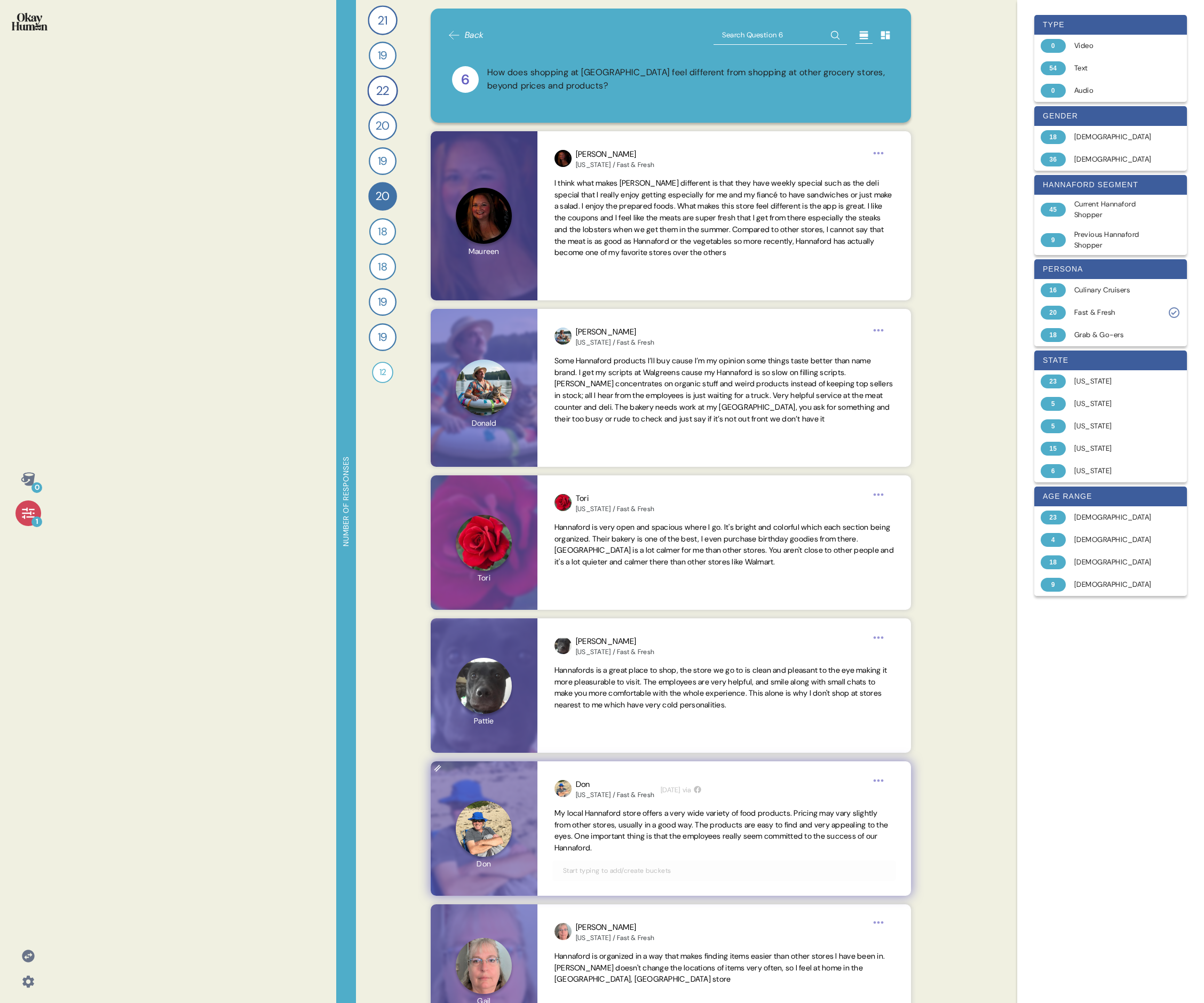
click at [515, 346] on span "My local Hannaford store offers a very wide variety of food products. Pricing m…" at bounding box center [724, 831] width 339 height 46
click at [515, 346] on span "My local Hannaford store offers a very wide variety of food products. Pricing m…" at bounding box center [722, 830] width 334 height 44
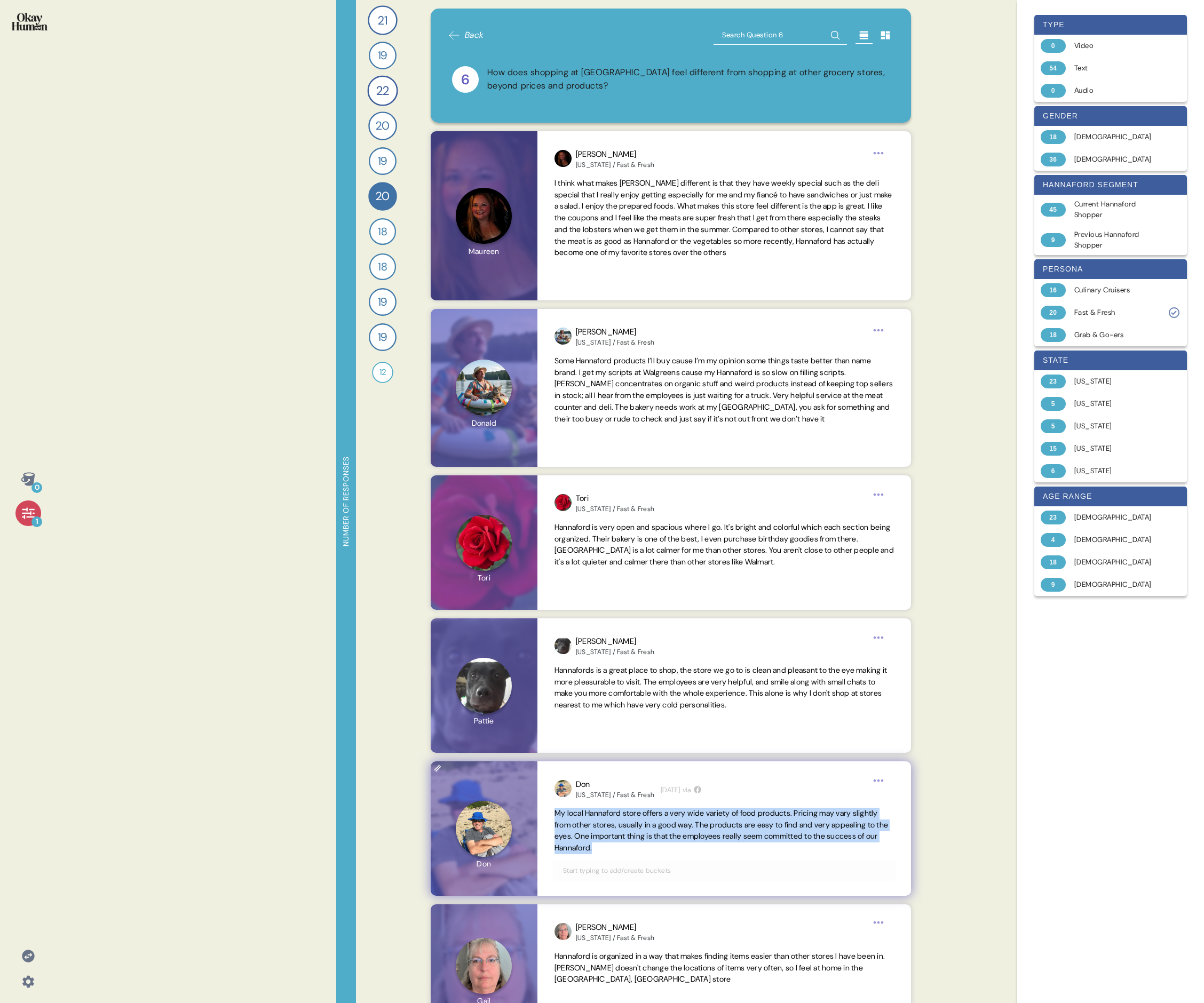
click at [515, 346] on span "My local Hannaford store offers a very wide variety of food products. Pricing m…" at bounding box center [722, 830] width 334 height 44
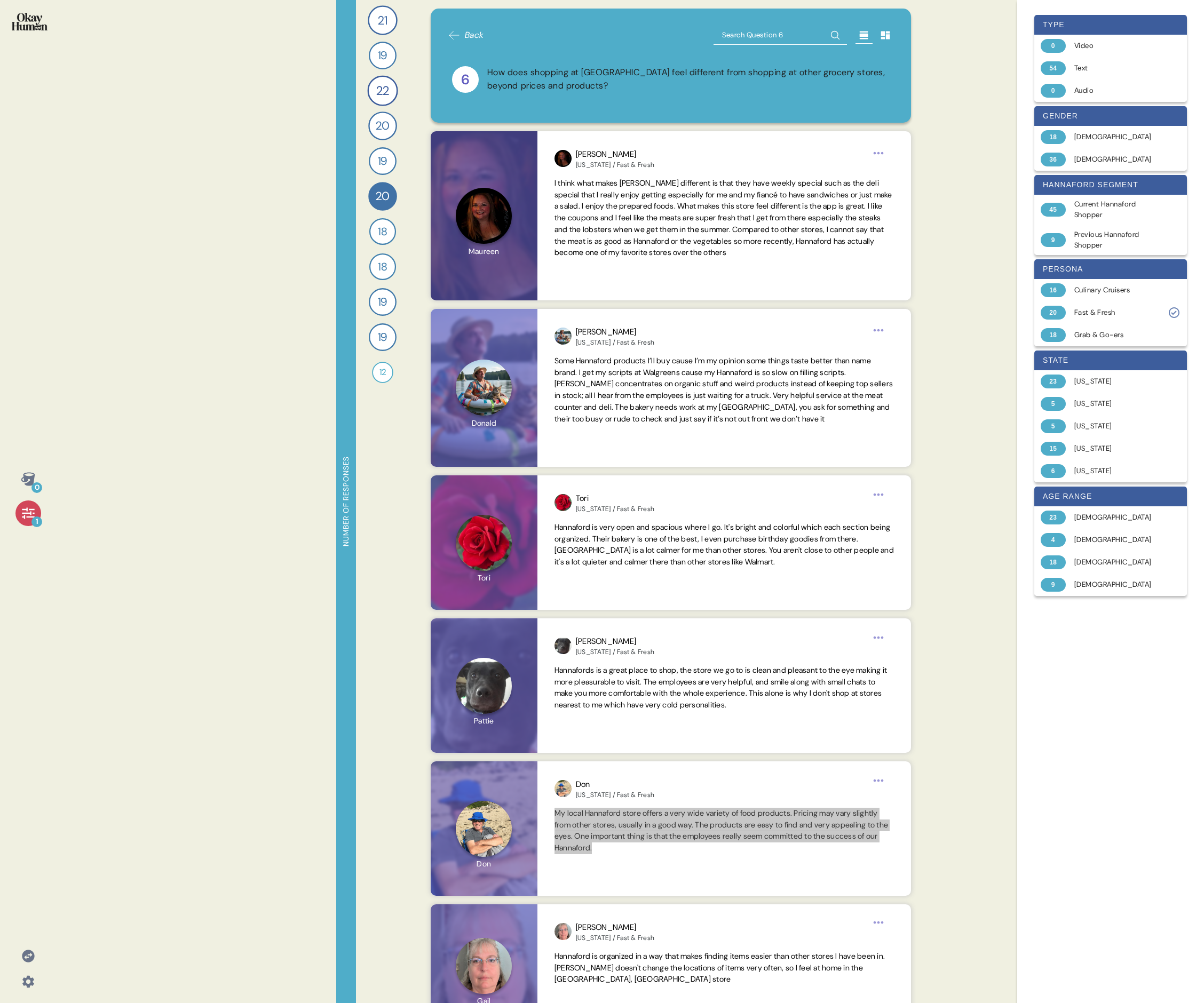
scroll to position [137, 0]
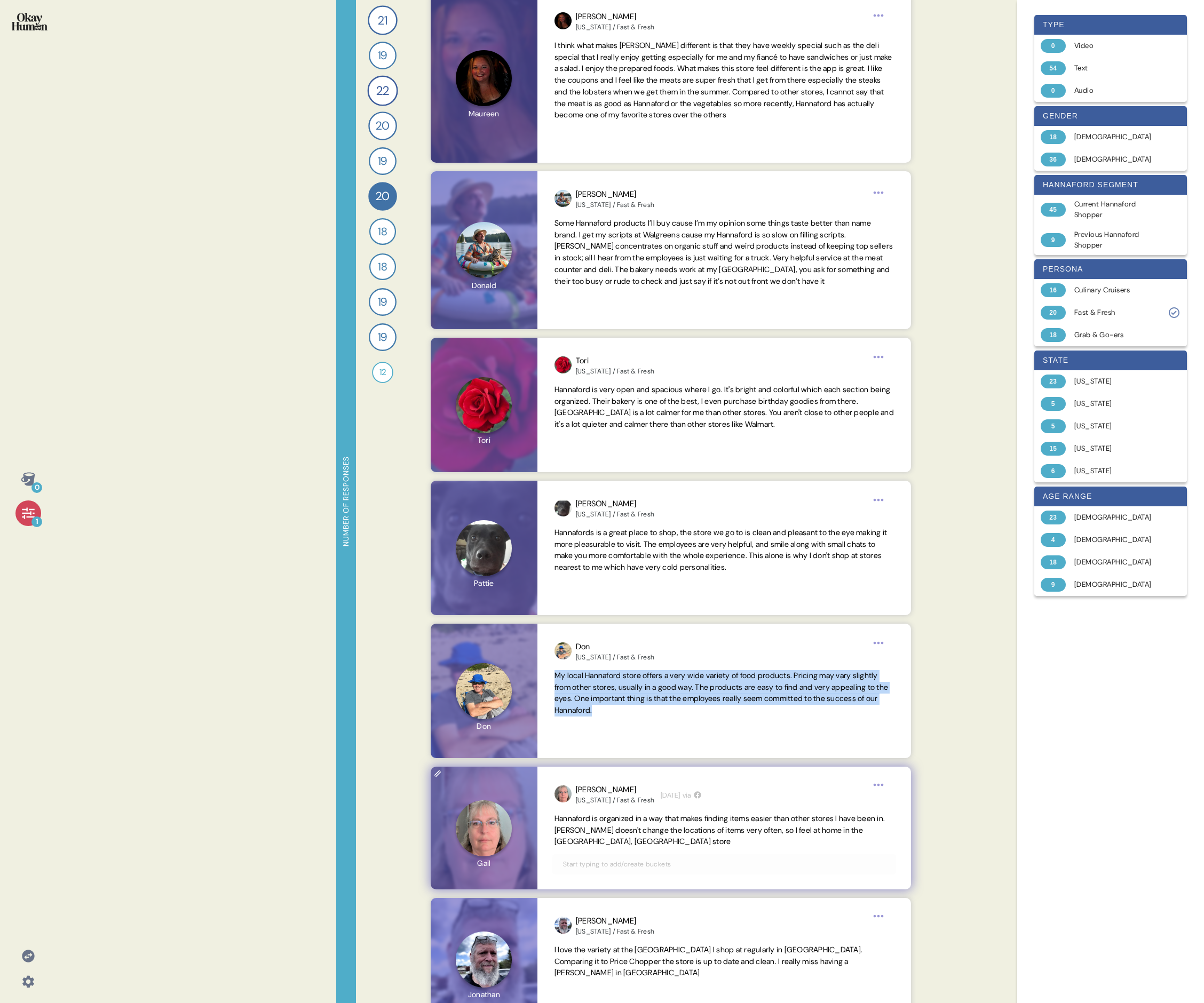
click at [515, 346] on span "Hannaford is organized in a way that makes finding items easier than other stor…" at bounding box center [719, 830] width 330 height 33
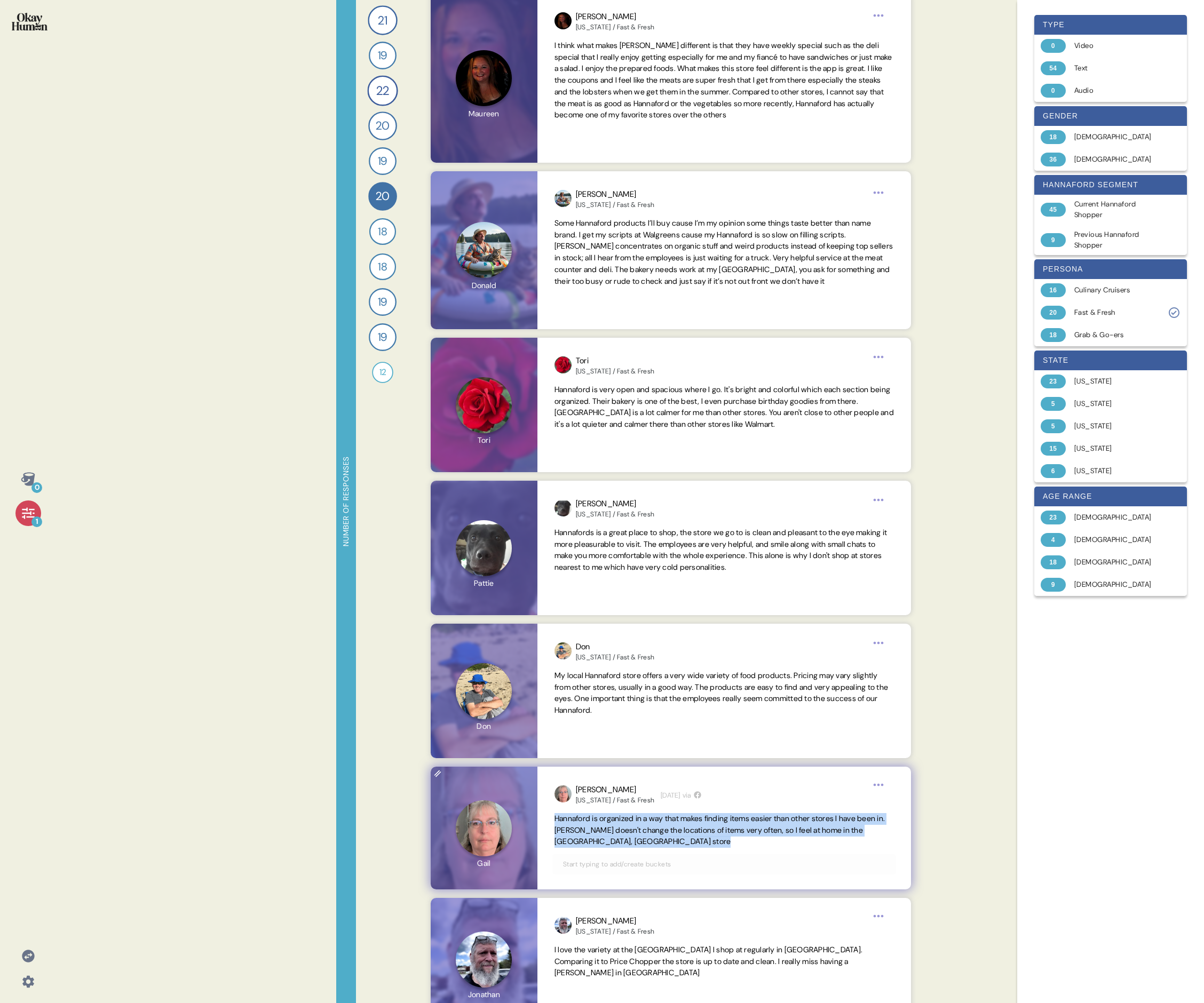
click at [515, 346] on span "Hannaford is organized in a way that makes finding items easier than other stor…" at bounding box center [719, 830] width 330 height 33
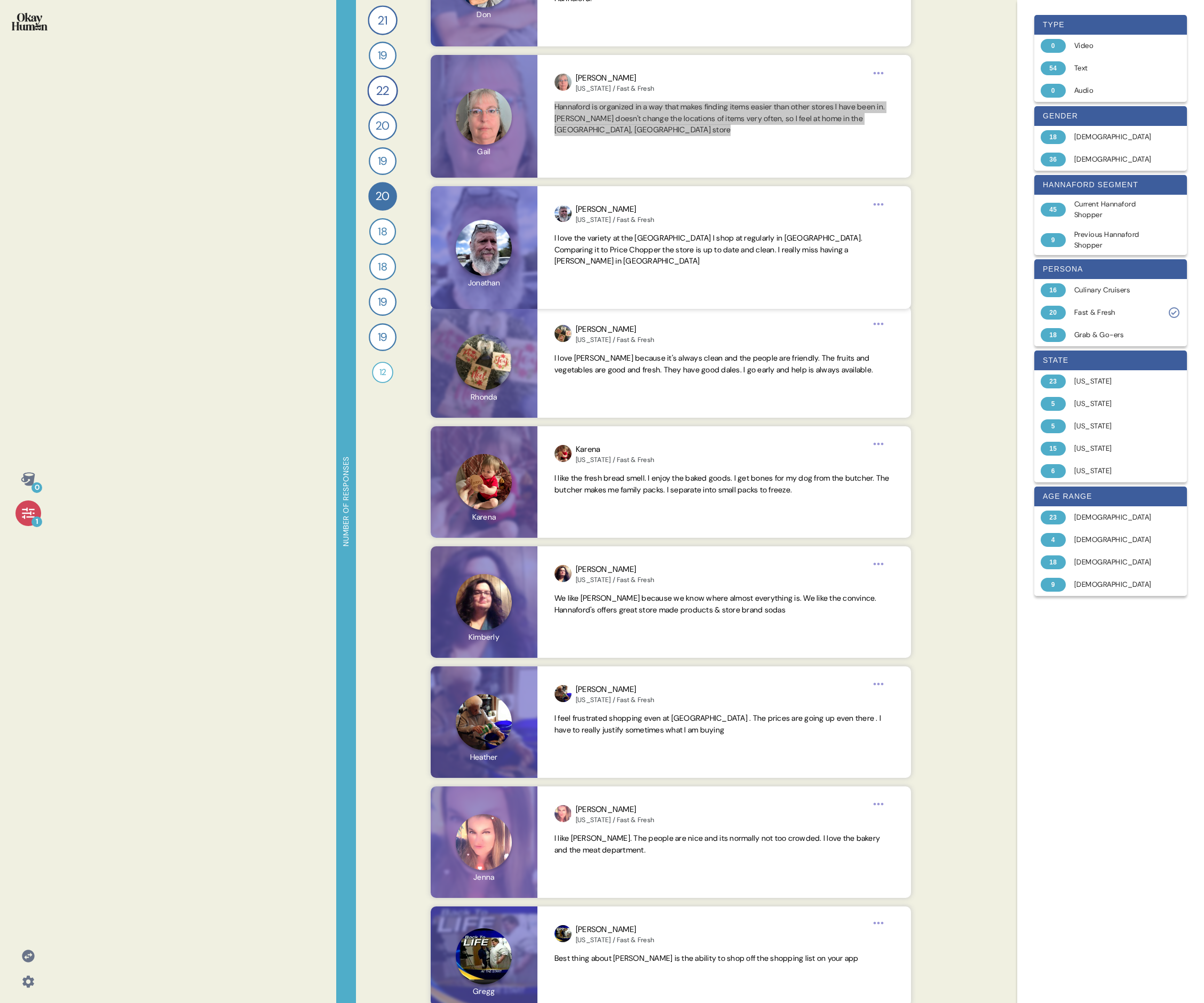
scroll to position [925, 0]
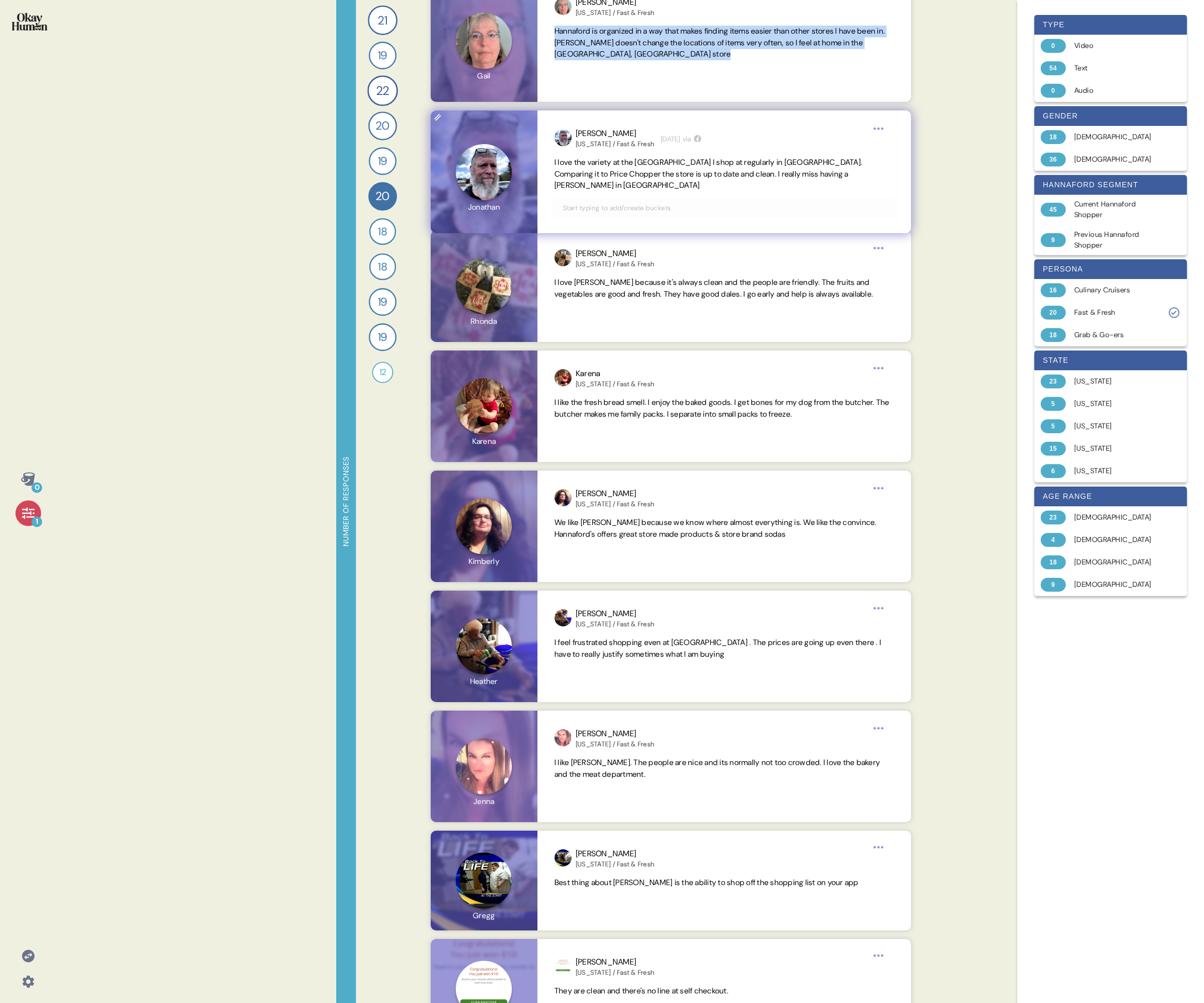
click at [515, 165] on span "I love the variety at the [GEOGRAPHIC_DATA] I shop at regularly in [GEOGRAPHIC_…" at bounding box center [708, 174] width 308 height 33
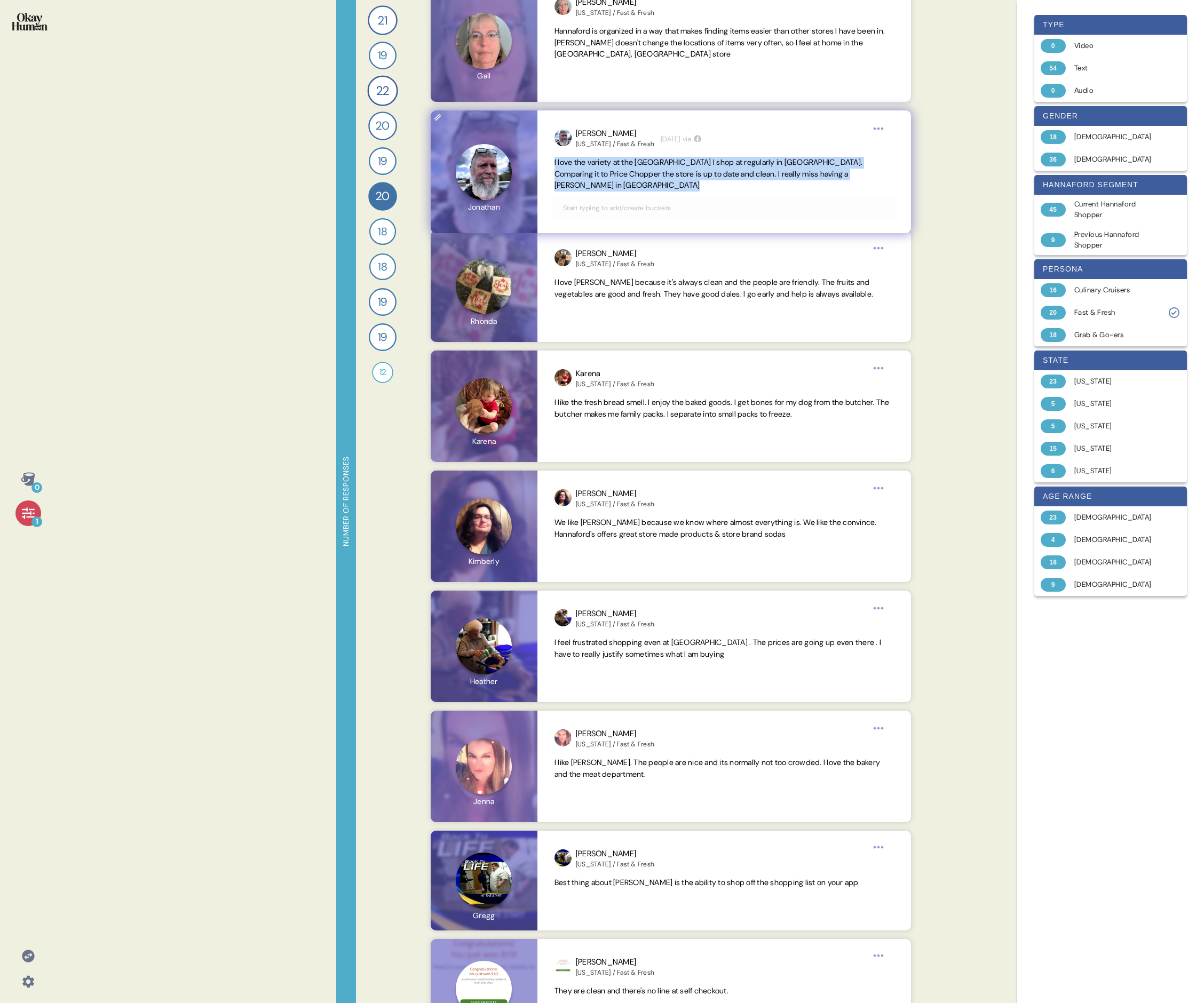
click at [515, 165] on span "I love the variety at the [GEOGRAPHIC_DATA] I shop at regularly in [GEOGRAPHIC_…" at bounding box center [708, 174] width 308 height 33
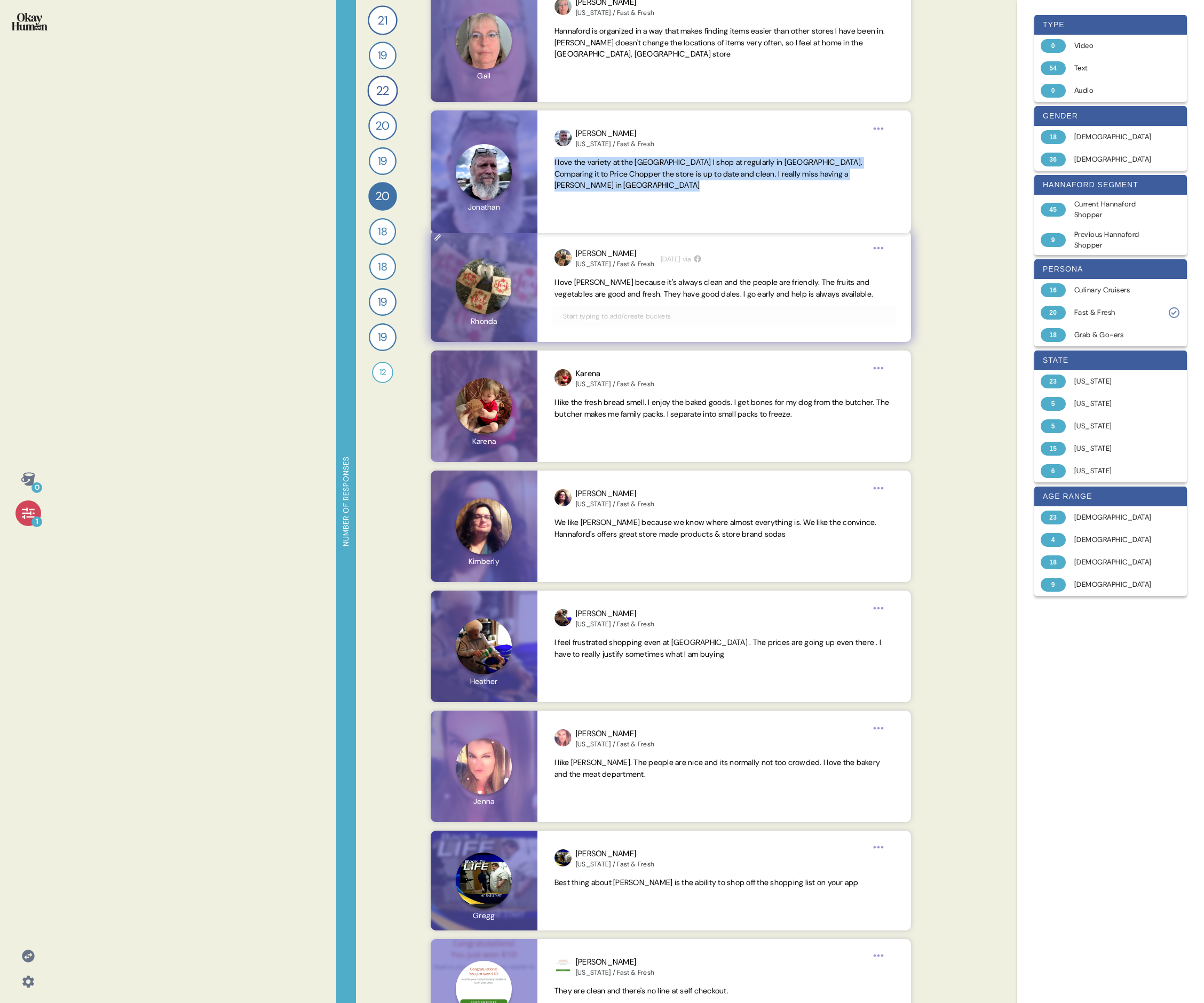
click at [515, 285] on span "I love [PERSON_NAME] because it's always clean and the people are friendly. The…" at bounding box center [714, 288] width 318 height 21
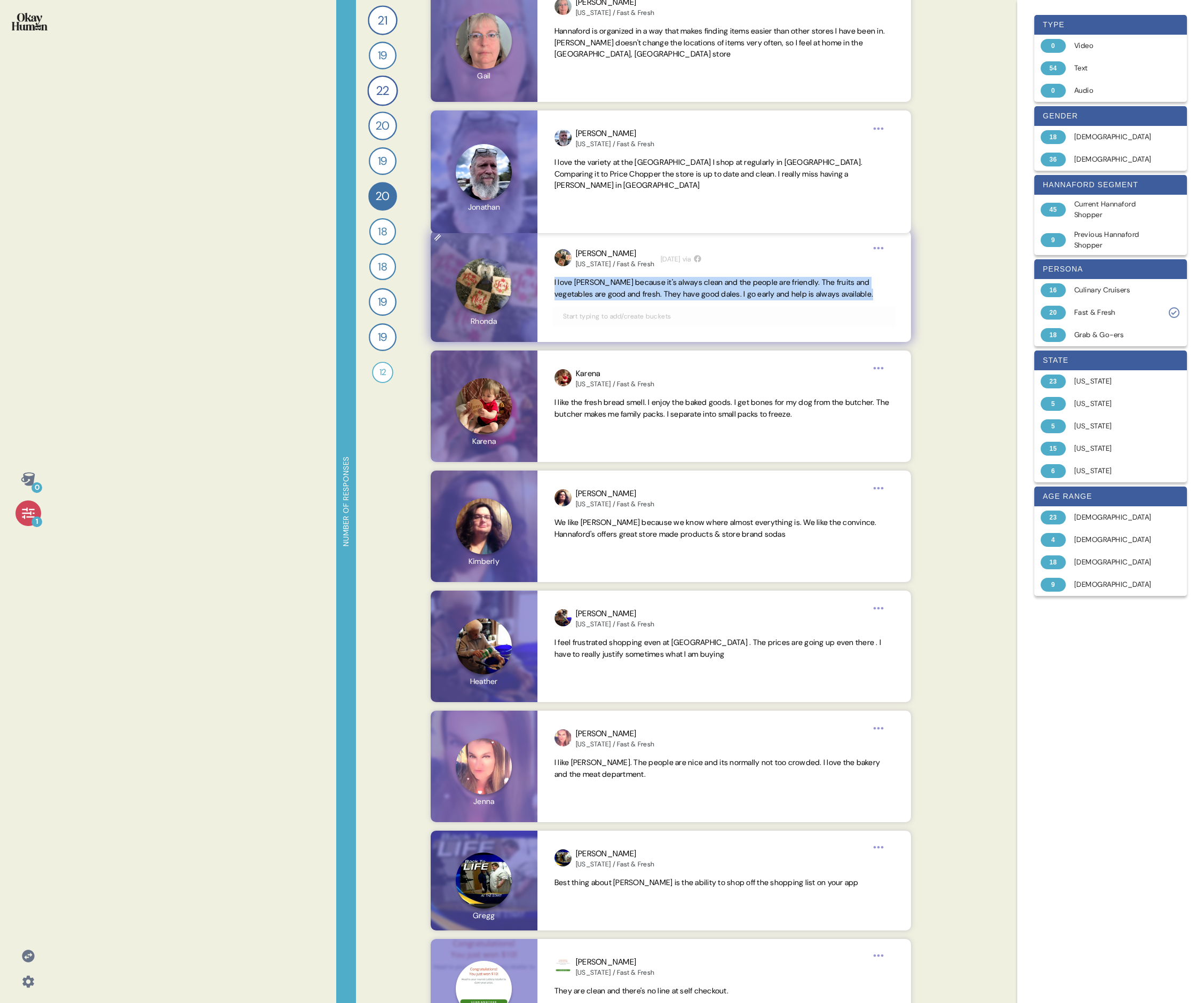
click at [515, 285] on span "I love [PERSON_NAME] because it's always clean and the people are friendly. The…" at bounding box center [714, 288] width 318 height 21
click at [515, 346] on span "I like the fresh bread smell. I enjoy the baked goods. I get bones for my dog f…" at bounding box center [722, 408] width 335 height 21
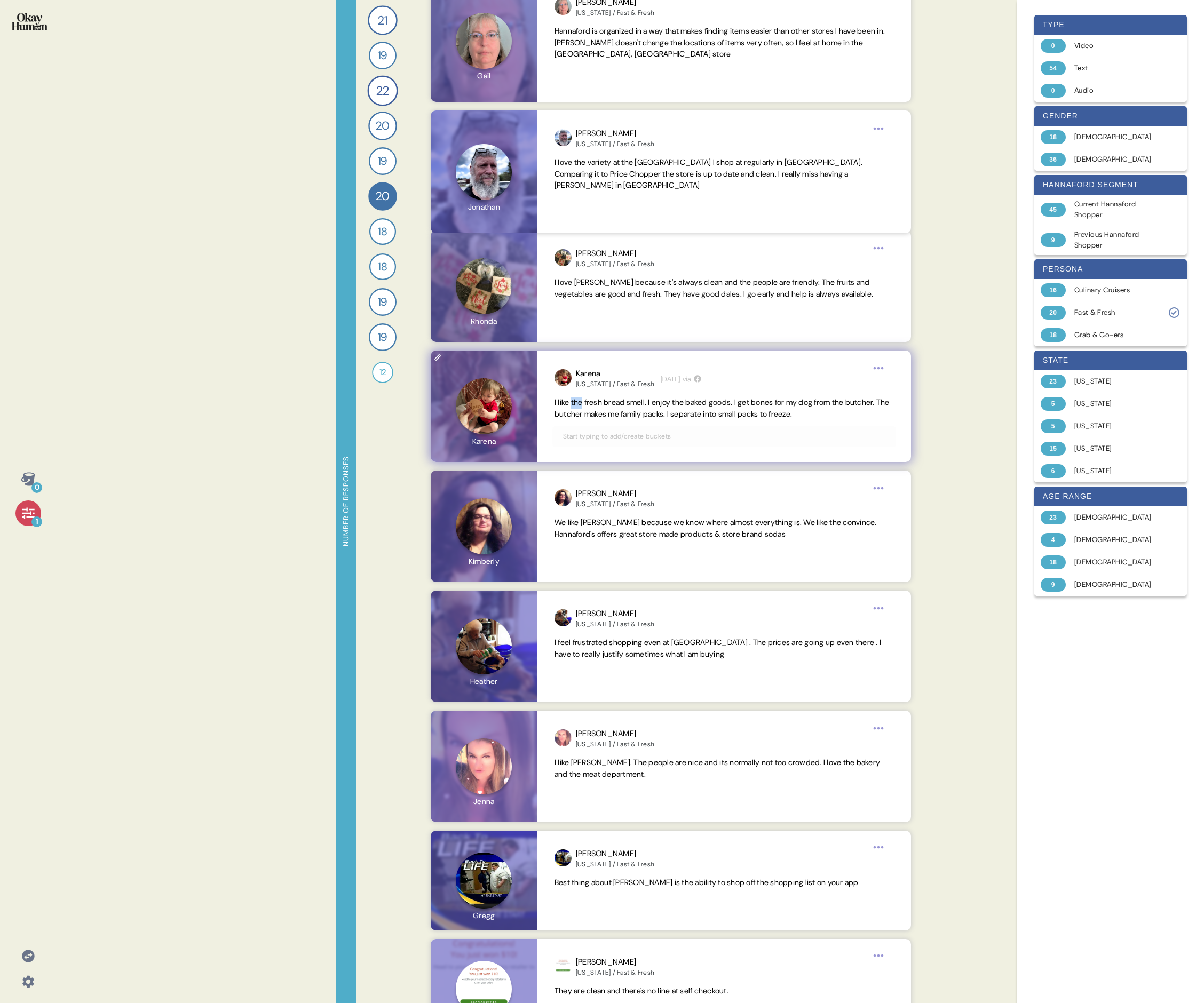
click at [515, 346] on span "I like the fresh bread smell. I enjoy the baked goods. I get bones for my dog f…" at bounding box center [722, 408] width 335 height 21
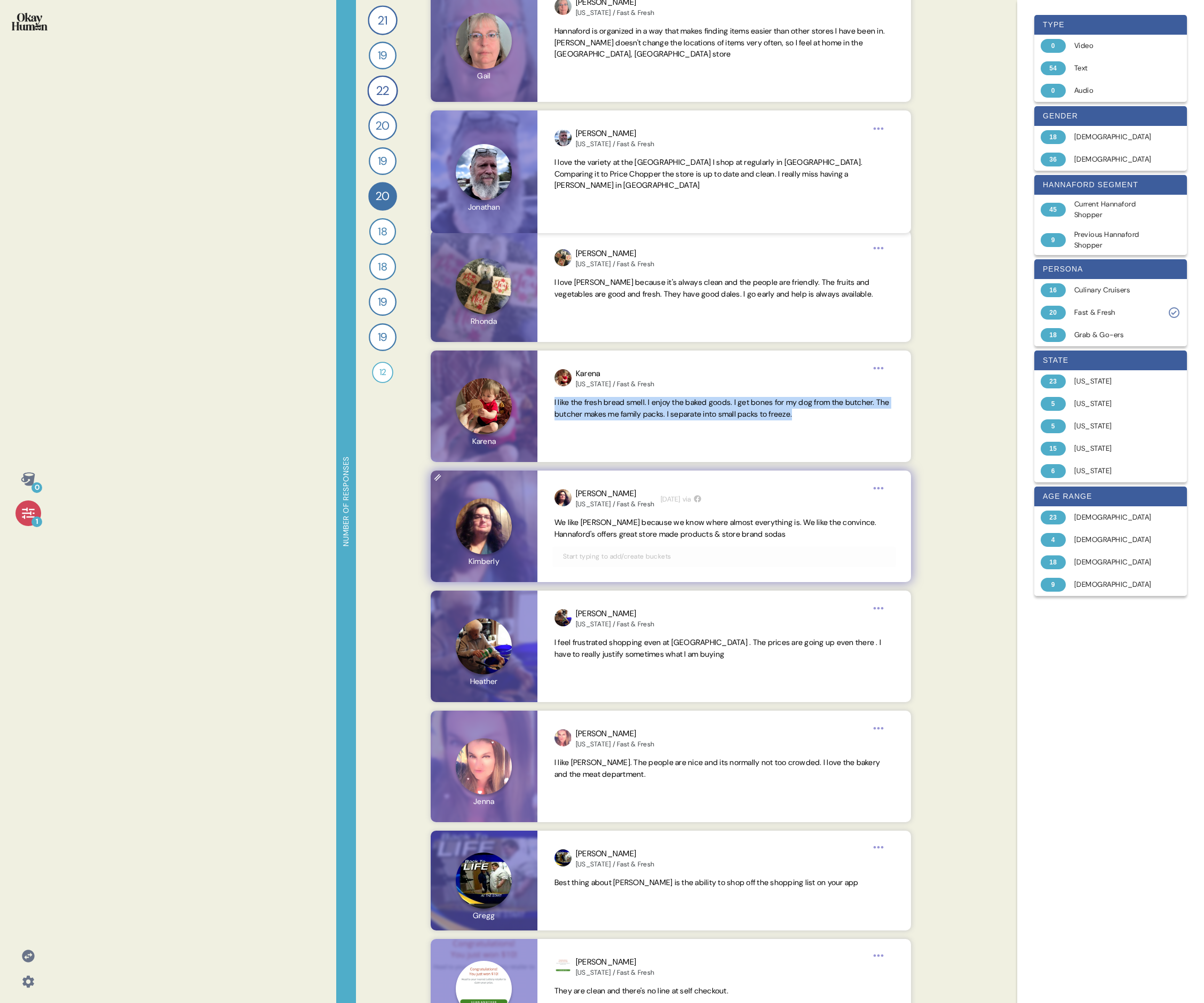
click at [515, 346] on span "We like [PERSON_NAME] because we know where almost everything is. We like the c…" at bounding box center [716, 528] width 323 height 21
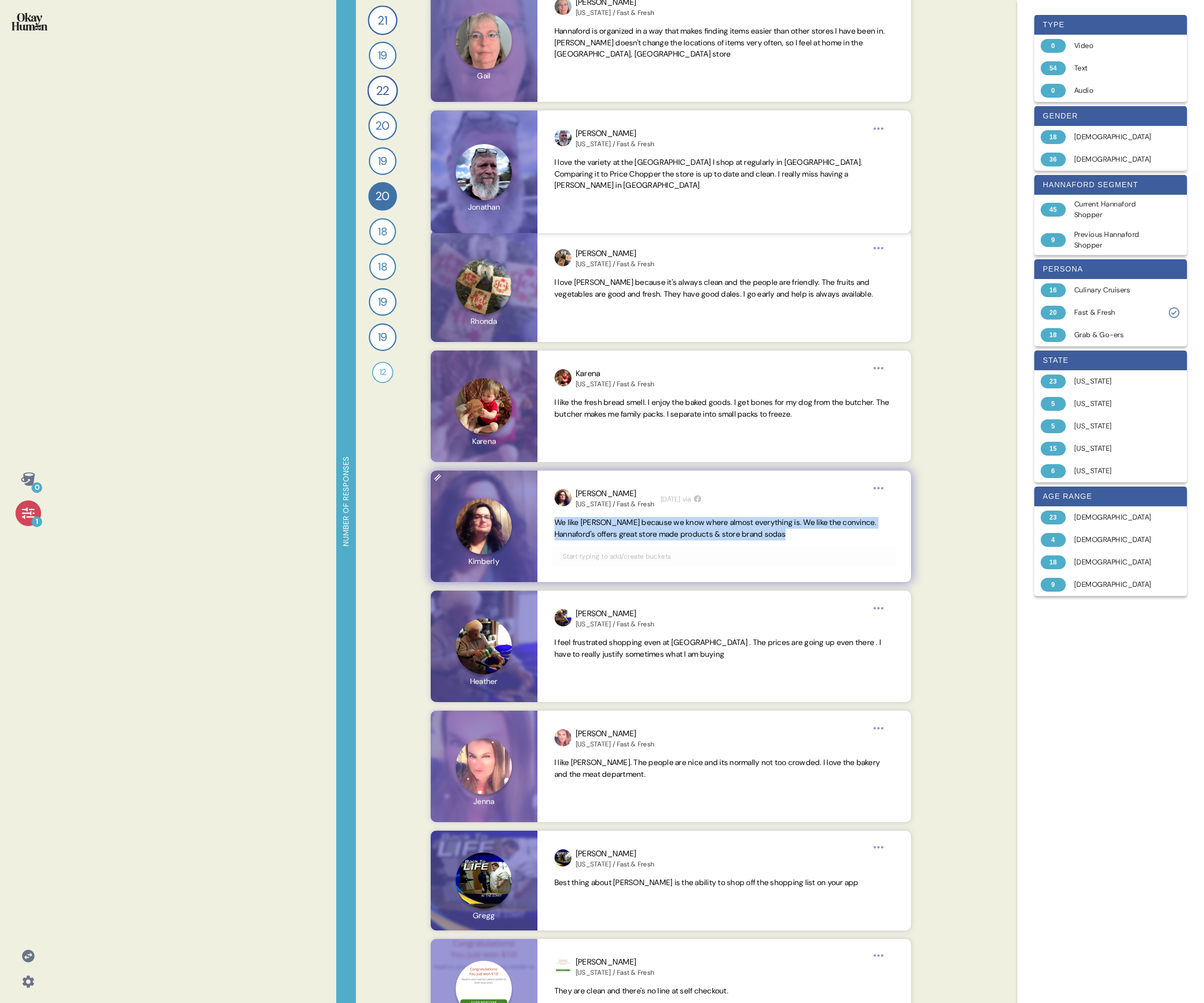
click at [515, 346] on span "We like [PERSON_NAME] because we know where almost everything is. We like the c…" at bounding box center [716, 528] width 323 height 21
click at [515, 346] on span "I feel frustrated shopping even at [GEOGRAPHIC_DATA] . The prices are going up …" at bounding box center [718, 648] width 327 height 21
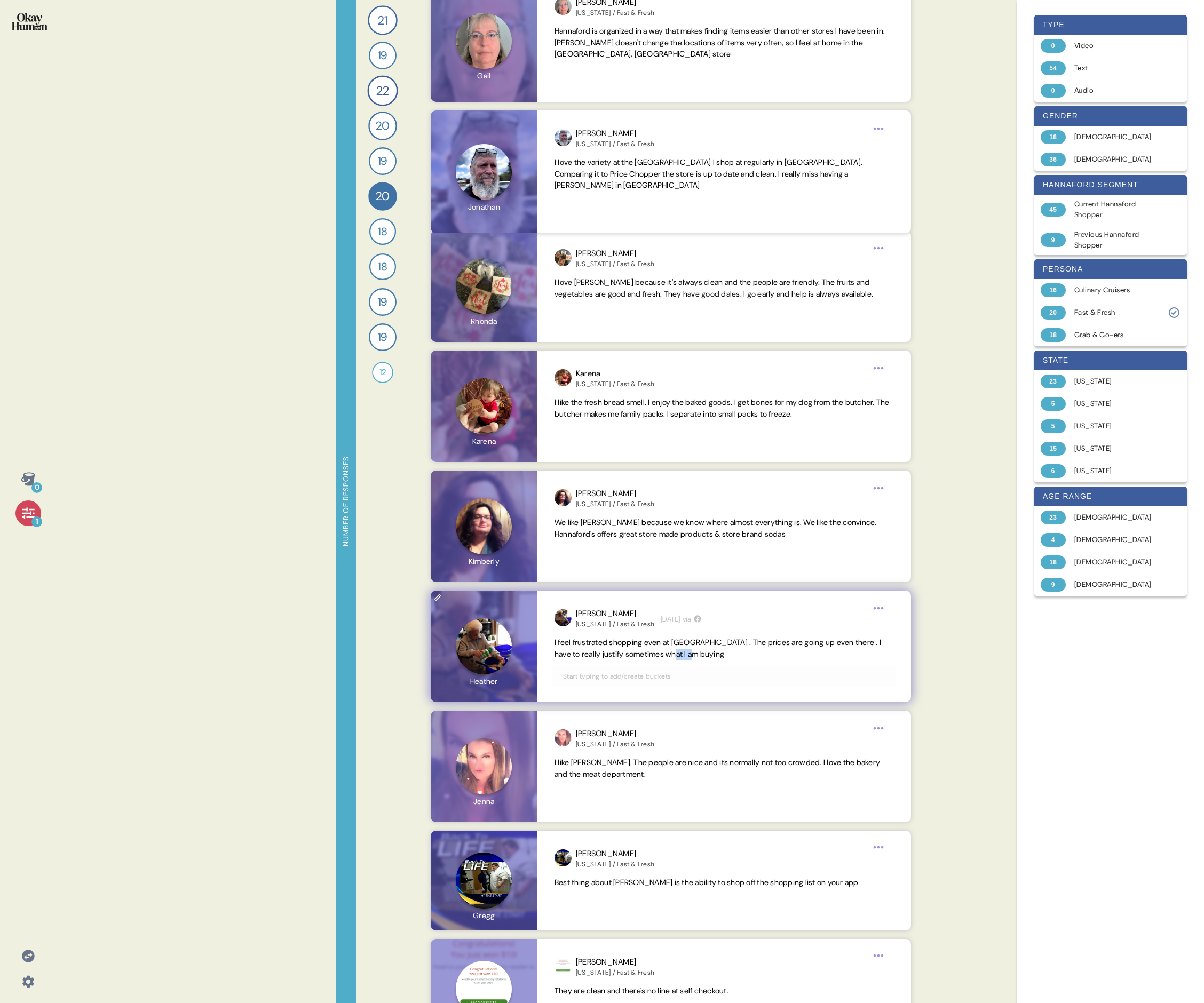
click at [515, 346] on span "I feel frustrated shopping even at [GEOGRAPHIC_DATA] . The prices are going up …" at bounding box center [718, 648] width 327 height 21
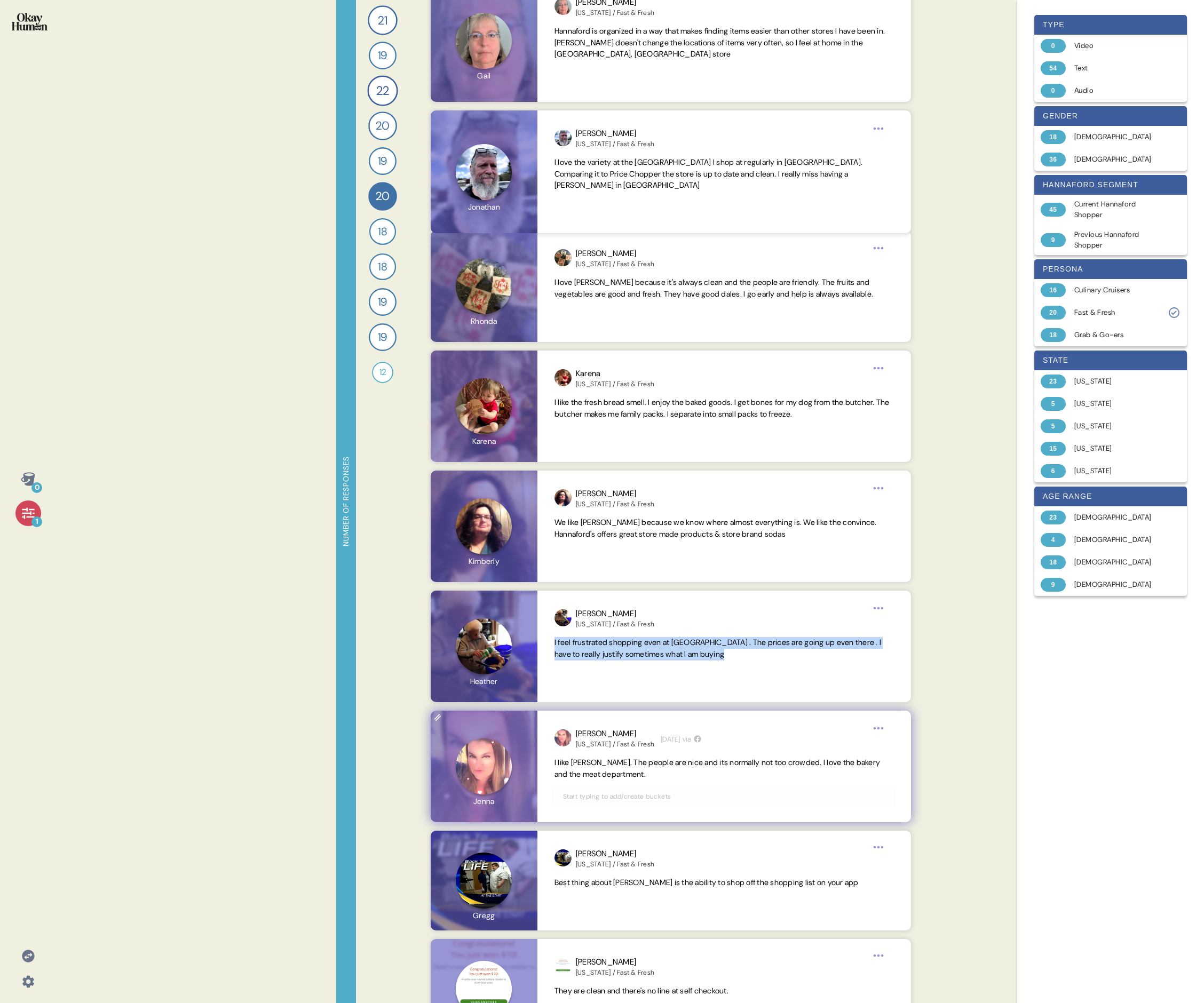
click at [515, 346] on span "I like [PERSON_NAME]. The people are nice and its normally not too crowded. I l…" at bounding box center [717, 768] width 325 height 21
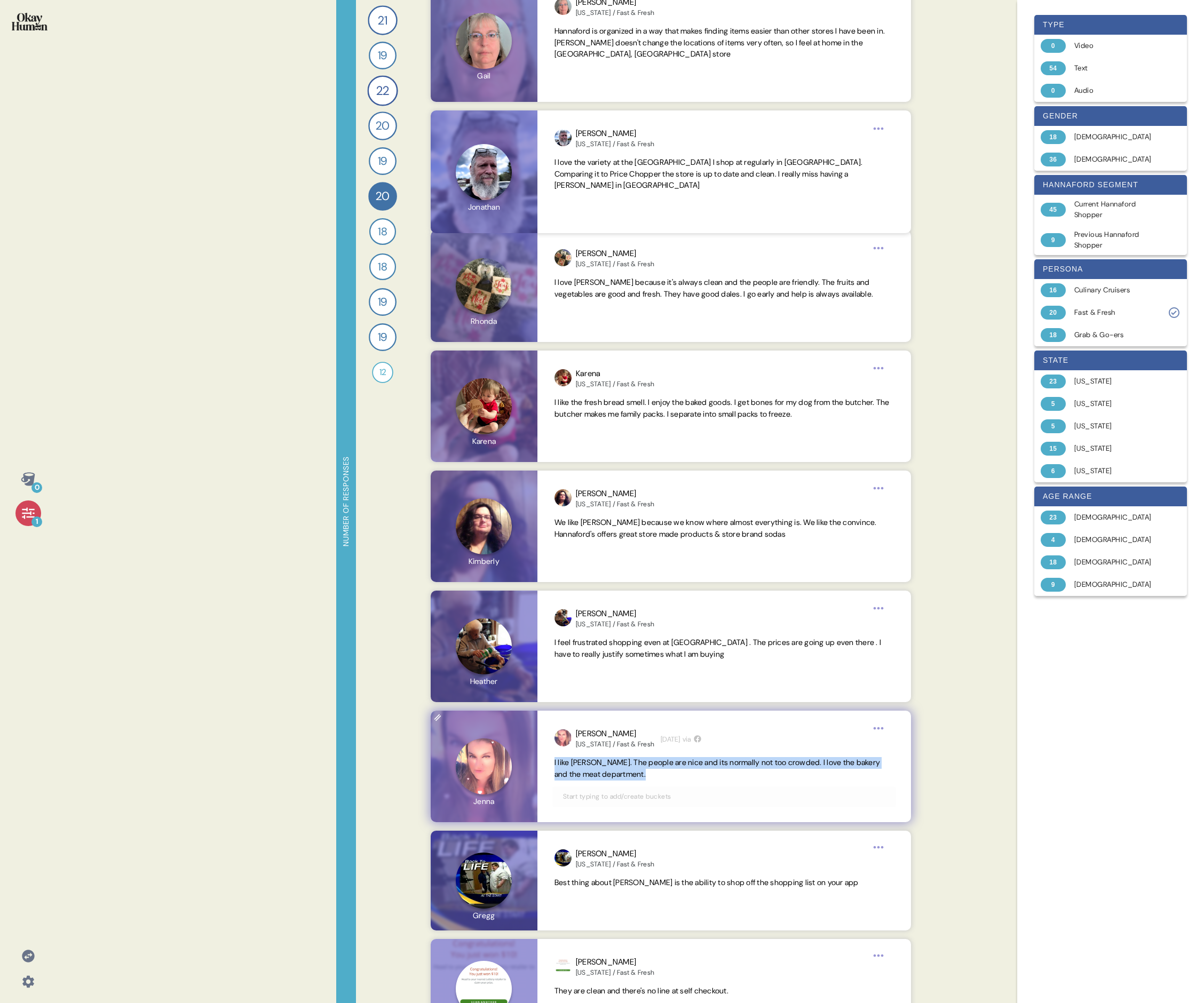
click at [515, 346] on span "I like [PERSON_NAME]. The people are nice and its normally not too crowded. I l…" at bounding box center [717, 768] width 325 height 21
click at [515, 346] on span "Best thing about [PERSON_NAME] is the ability to shop off the shopping list on …" at bounding box center [707, 882] width 304 height 10
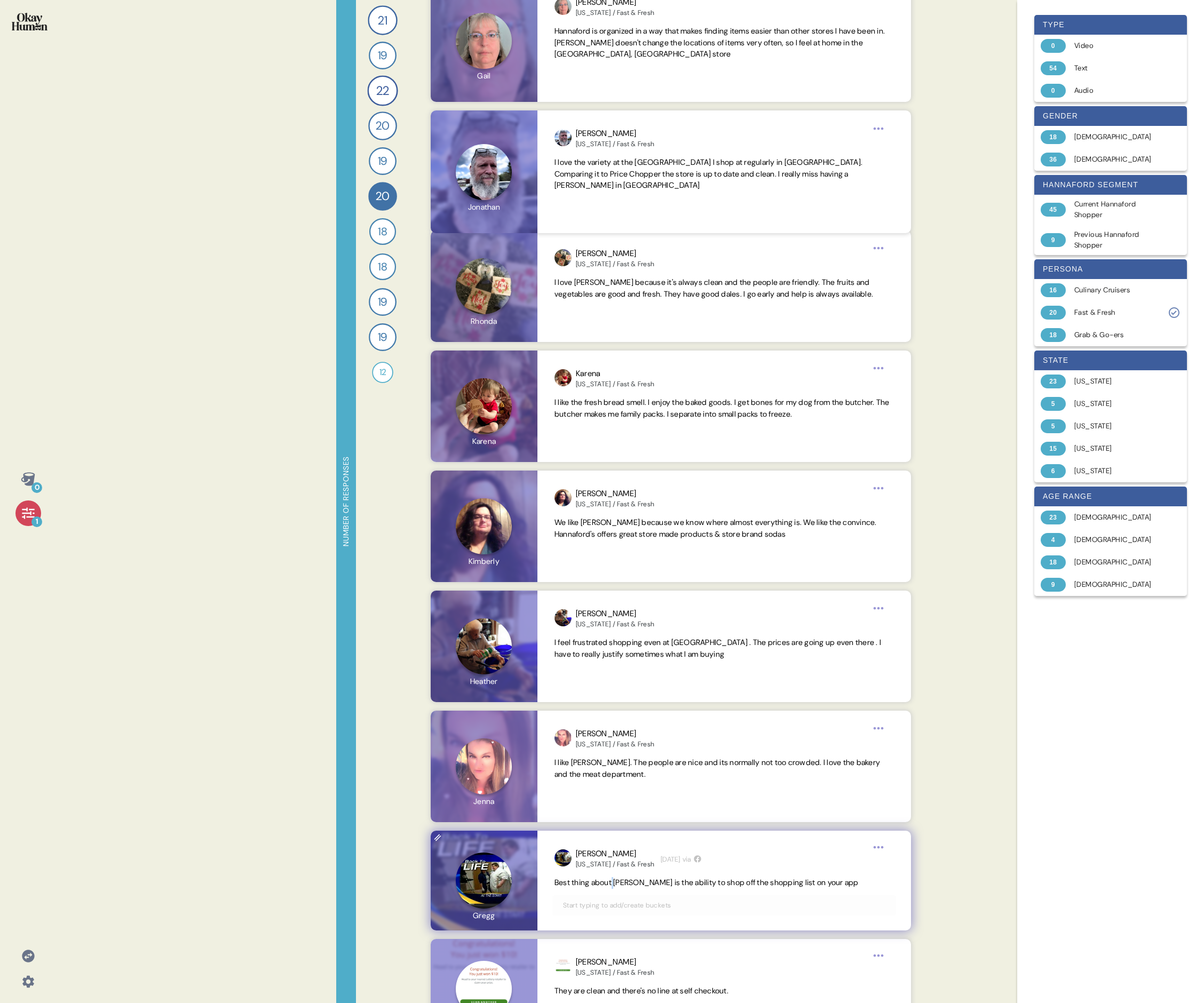
click at [515, 346] on span "Best thing about [PERSON_NAME] is the ability to shop off the shopping list on …" at bounding box center [707, 882] width 304 height 10
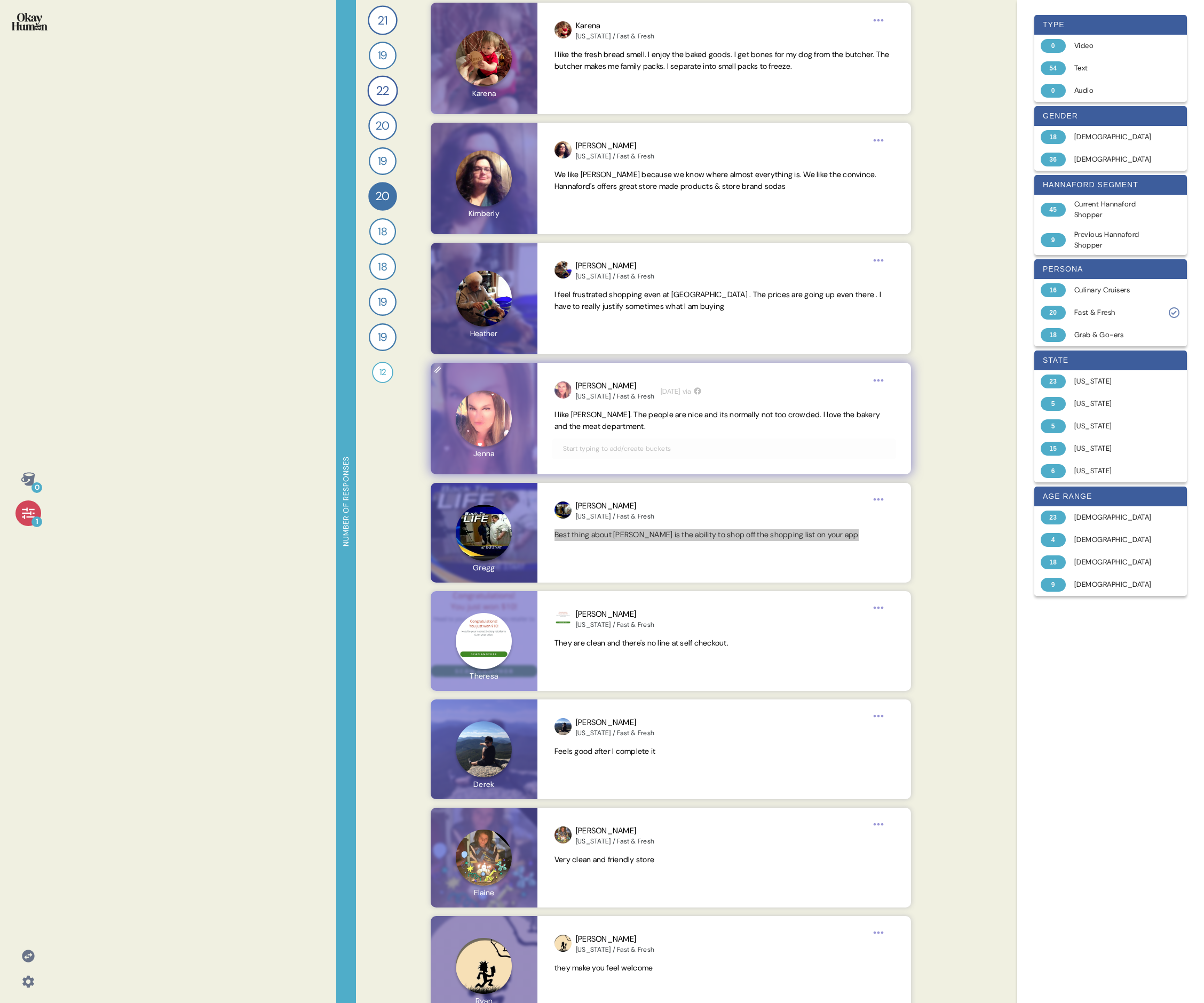
scroll to position [1605, 0]
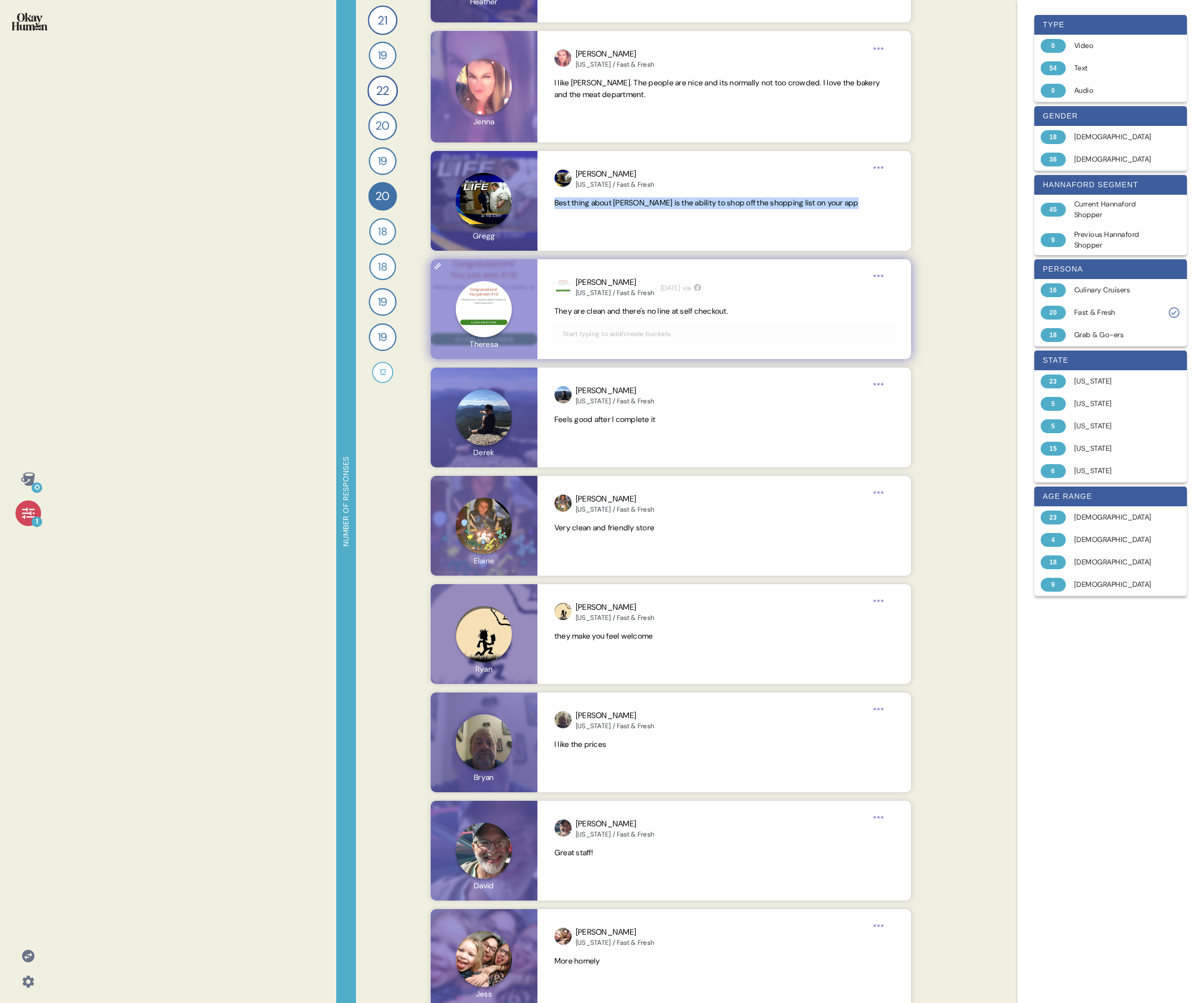
click at [515, 311] on span "They are clean and there's no line at self checkout." at bounding box center [642, 311] width 174 height 10
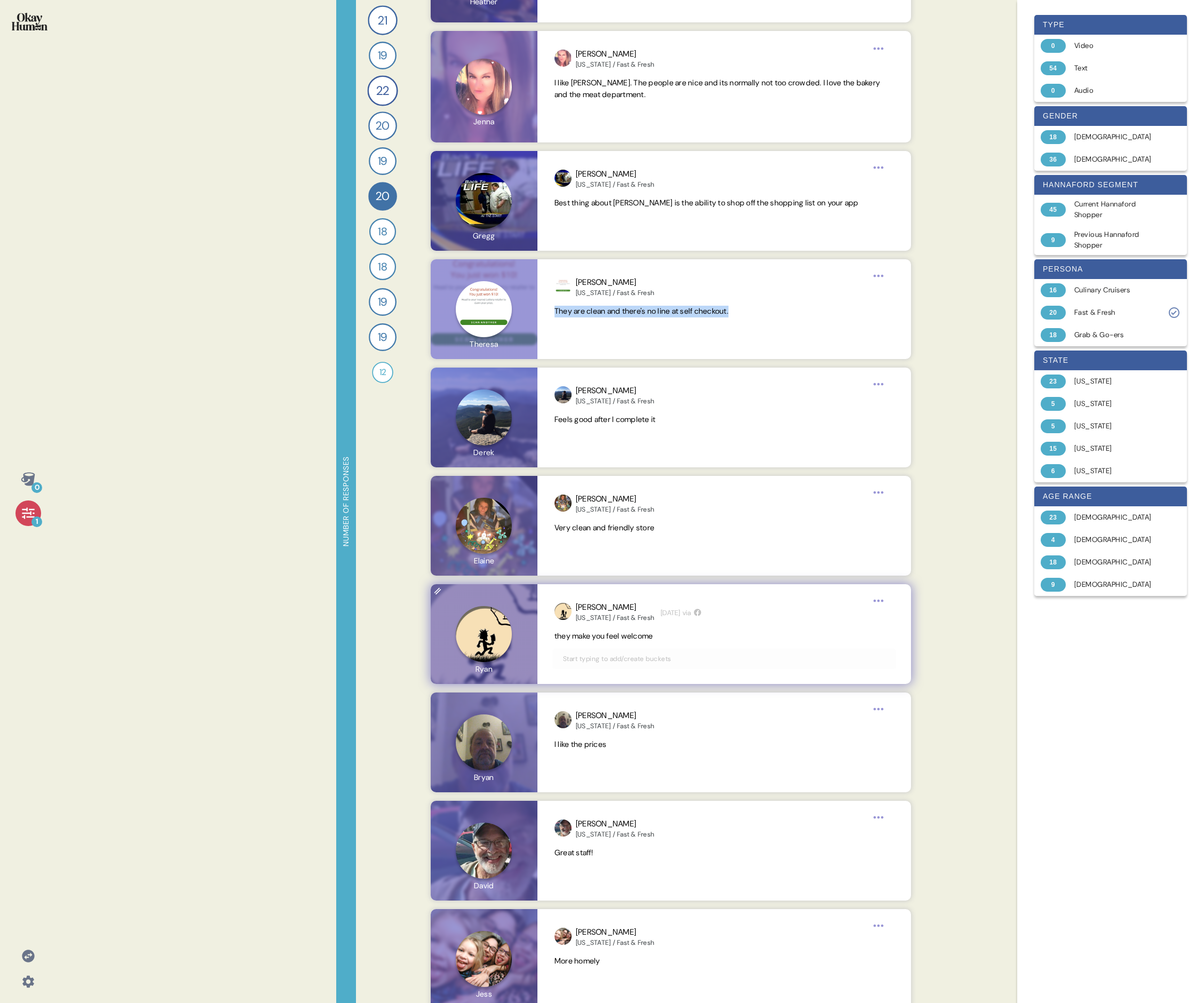
click at [515, 346] on span "they make you feel welcome" at bounding box center [604, 636] width 99 height 10
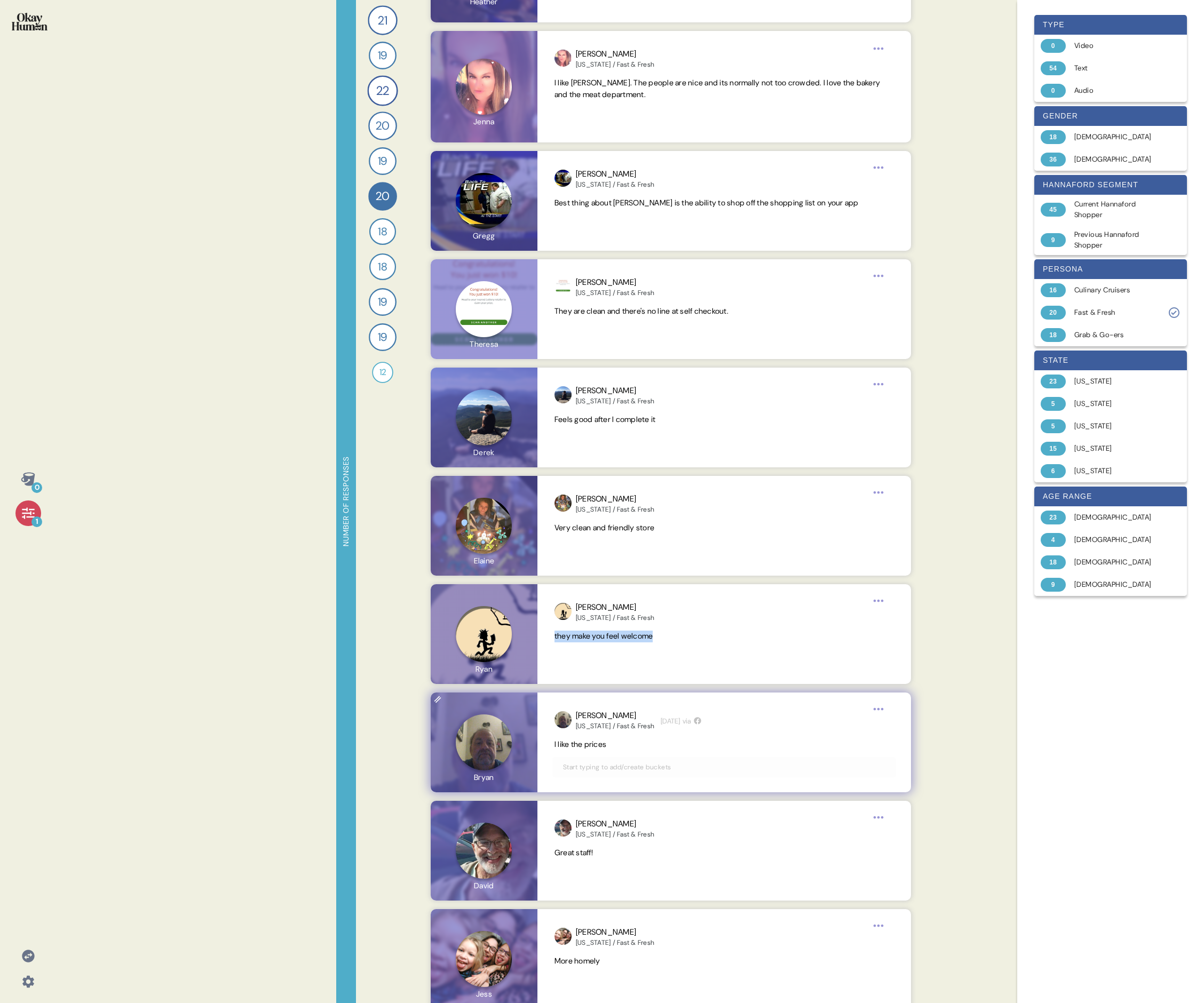
click at [515, 346] on span "I like the prices" at bounding box center [581, 744] width 52 height 10
click at [515, 346] on span "Great staff!" at bounding box center [574, 853] width 39 height 10
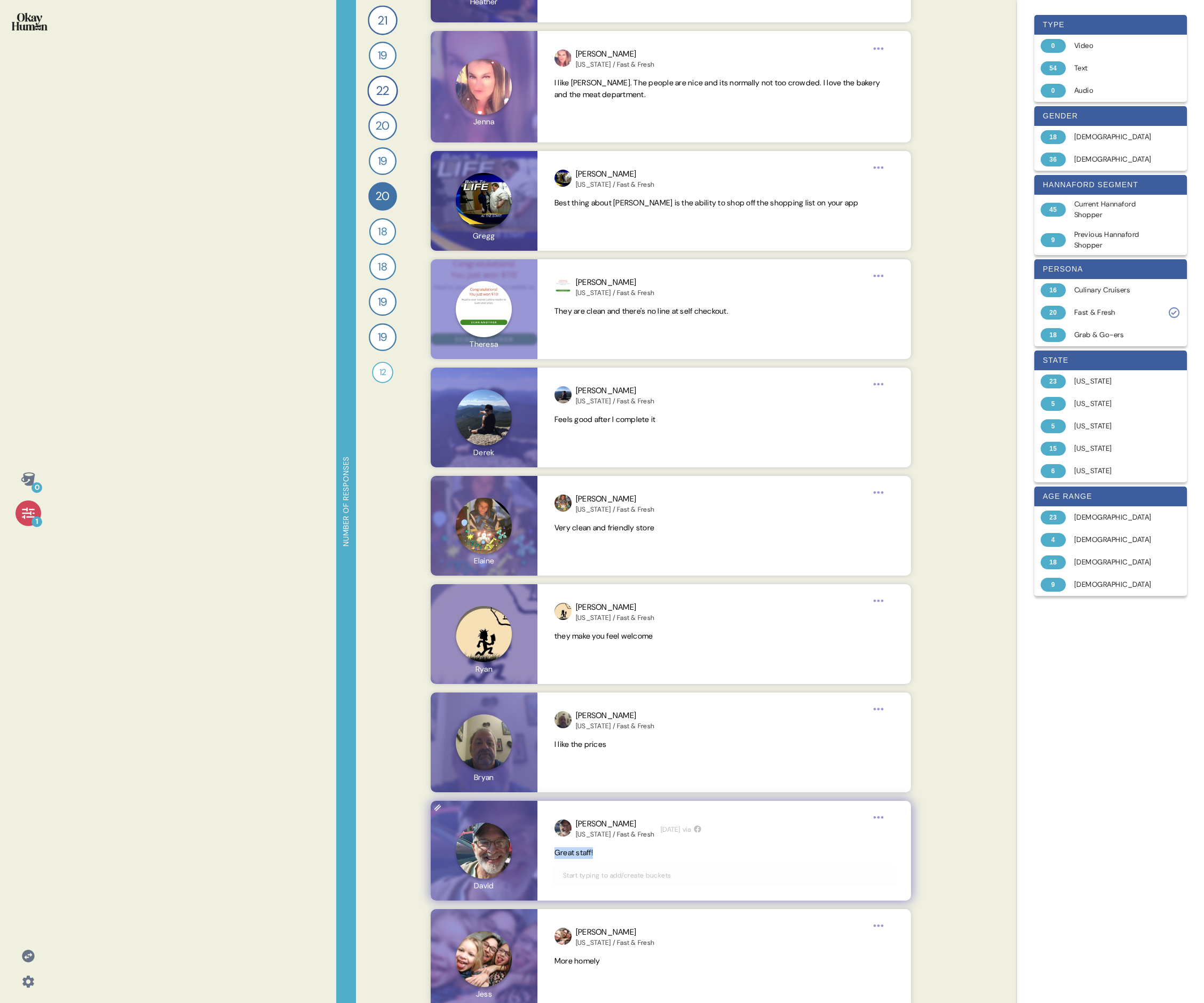
click at [515, 346] on span "Great staff!" at bounding box center [574, 853] width 39 height 10
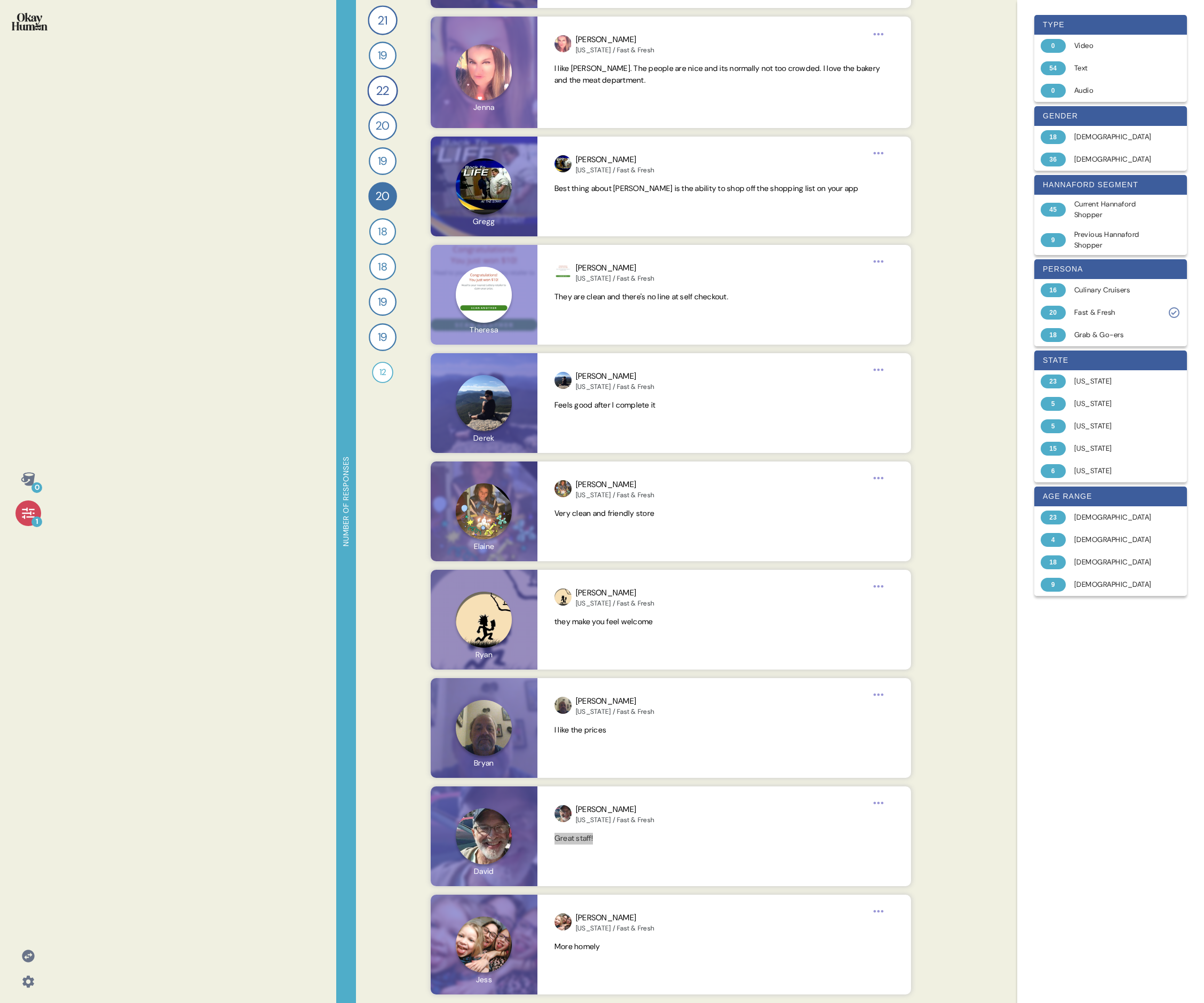
scroll to position [1618, 0]
click at [515, 346] on span "More homely" at bounding box center [577, 948] width 46 height 10
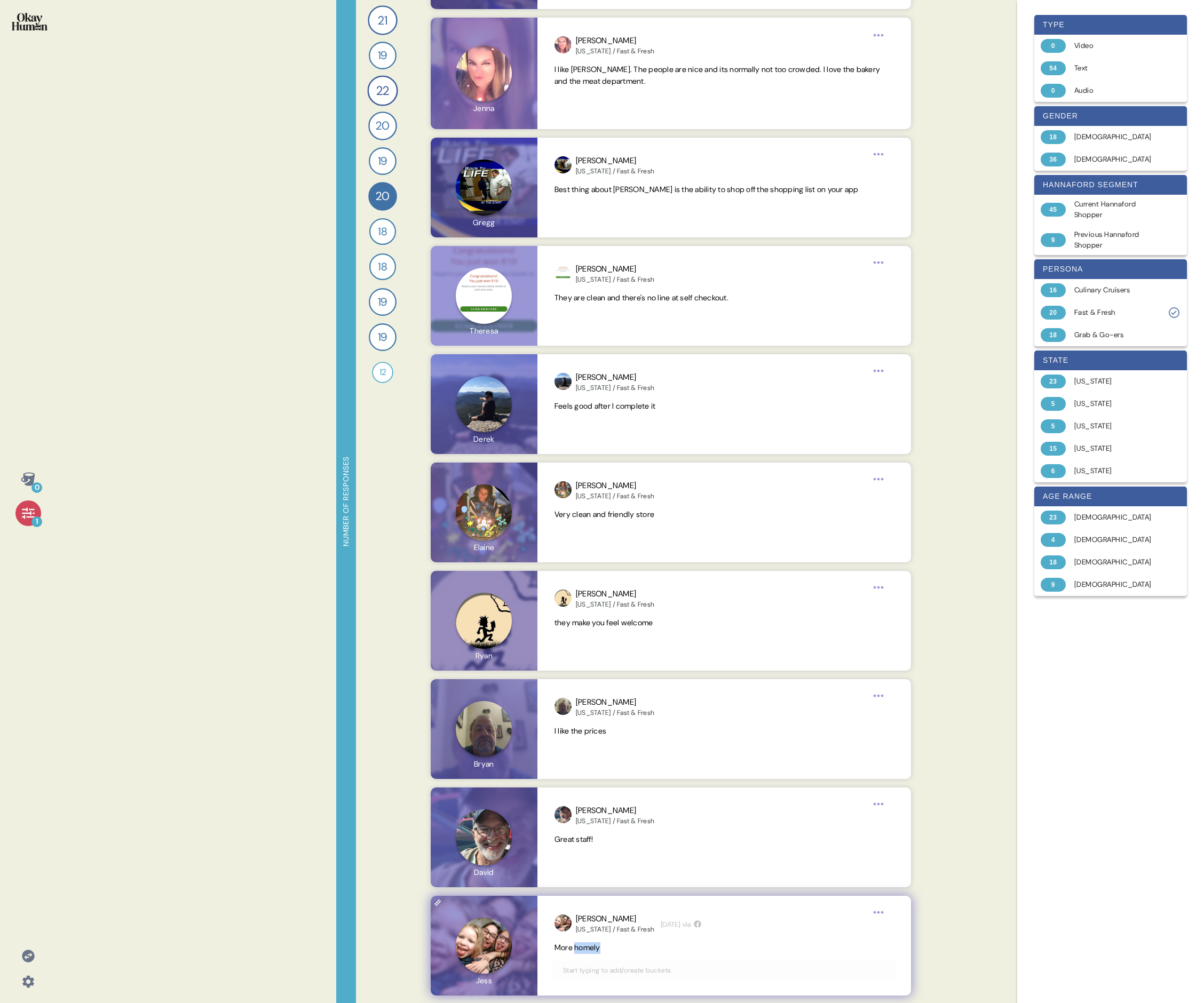
click at [515, 346] on span "More homely" at bounding box center [577, 948] width 46 height 10
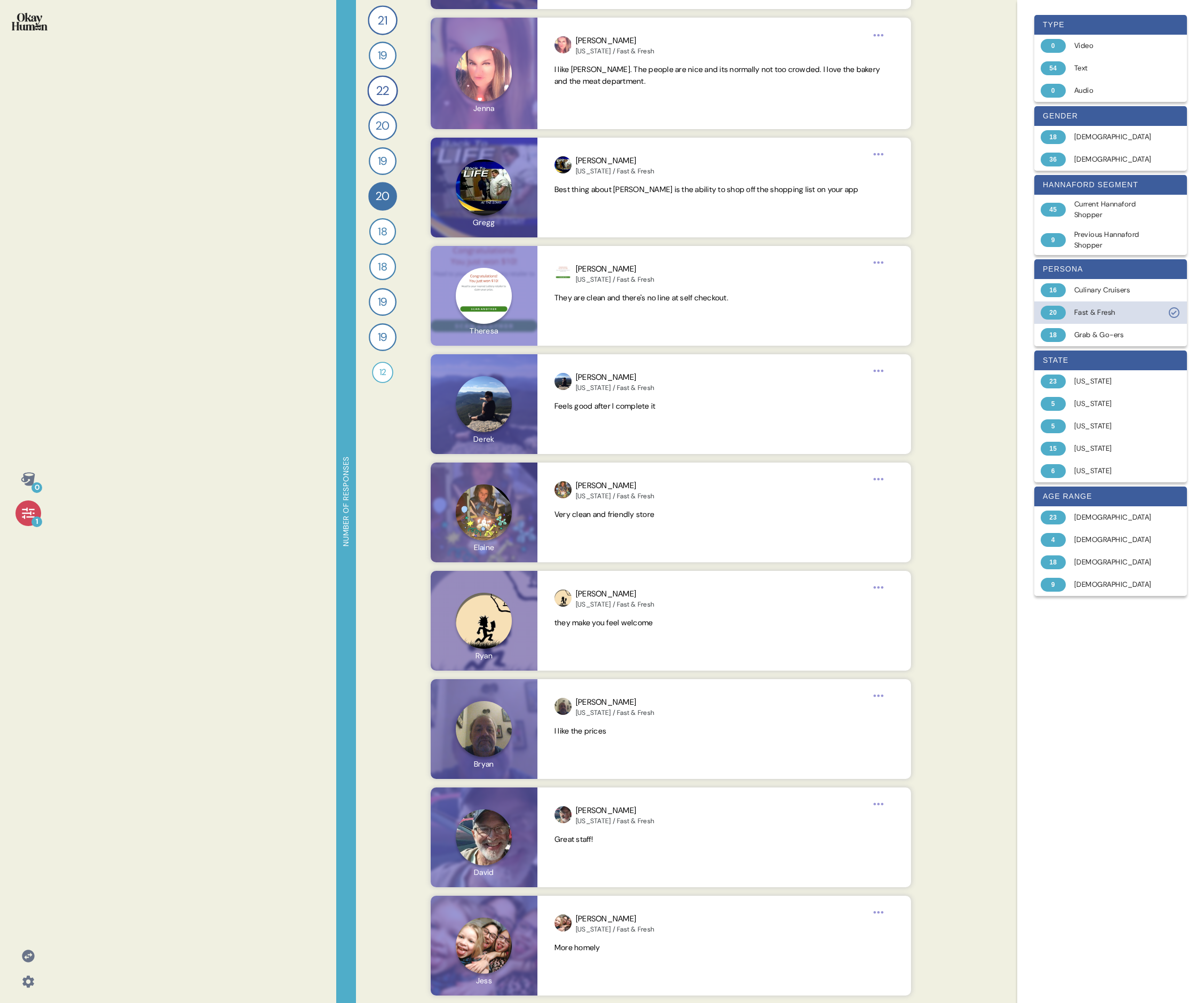
click at [515, 314] on div "Fast & Fresh" at bounding box center [1116, 312] width 85 height 11
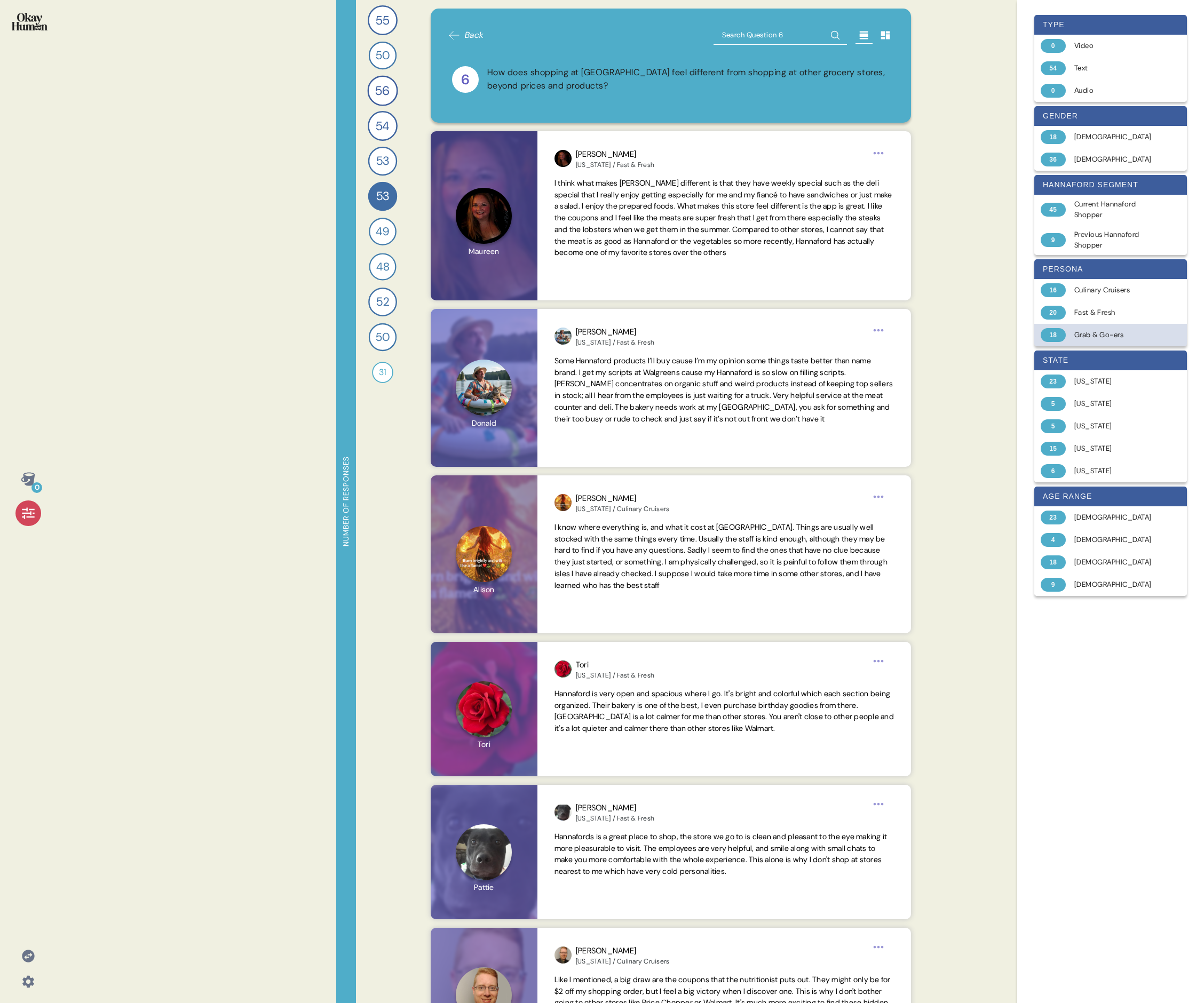
click at [515, 332] on div "Grab & Go-ers" at bounding box center [1116, 334] width 85 height 11
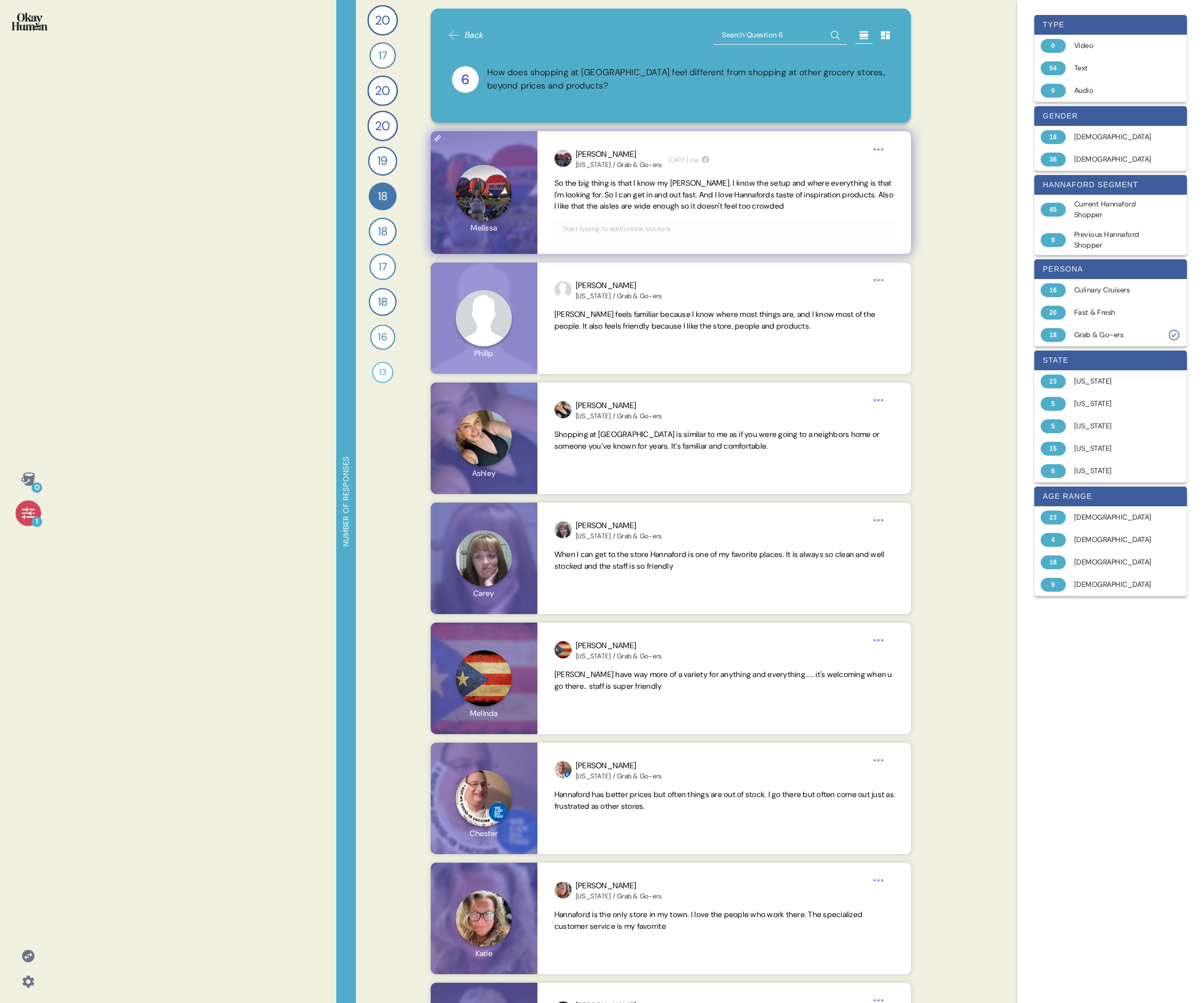
click at [515, 186] on span "So the big thing is that I know my [PERSON_NAME]. I know the setup and where ev…" at bounding box center [724, 194] width 339 height 33
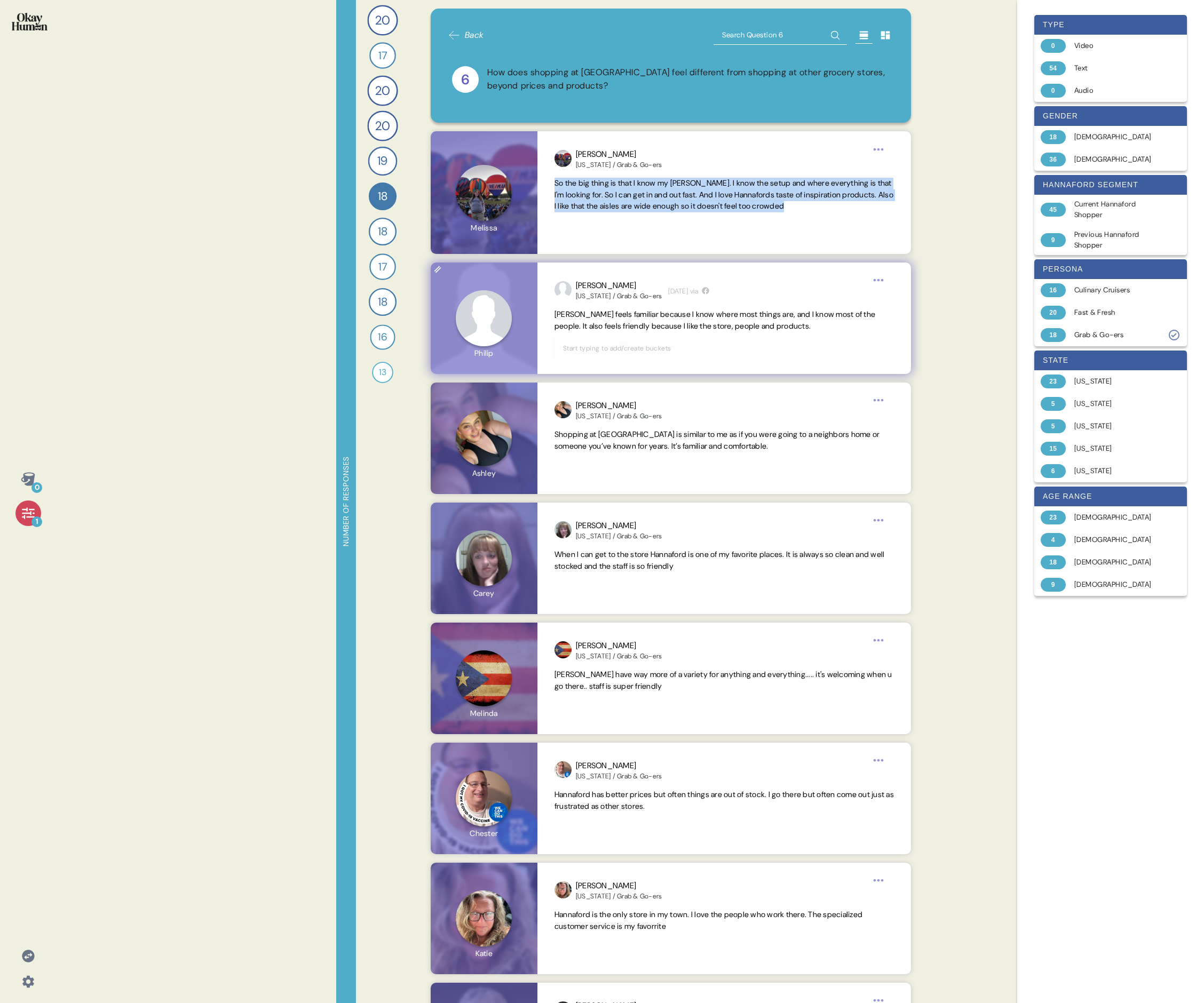
click at [515, 313] on span "[PERSON_NAME] feels familiar because I know where most things are, and I know m…" at bounding box center [715, 320] width 320 height 21
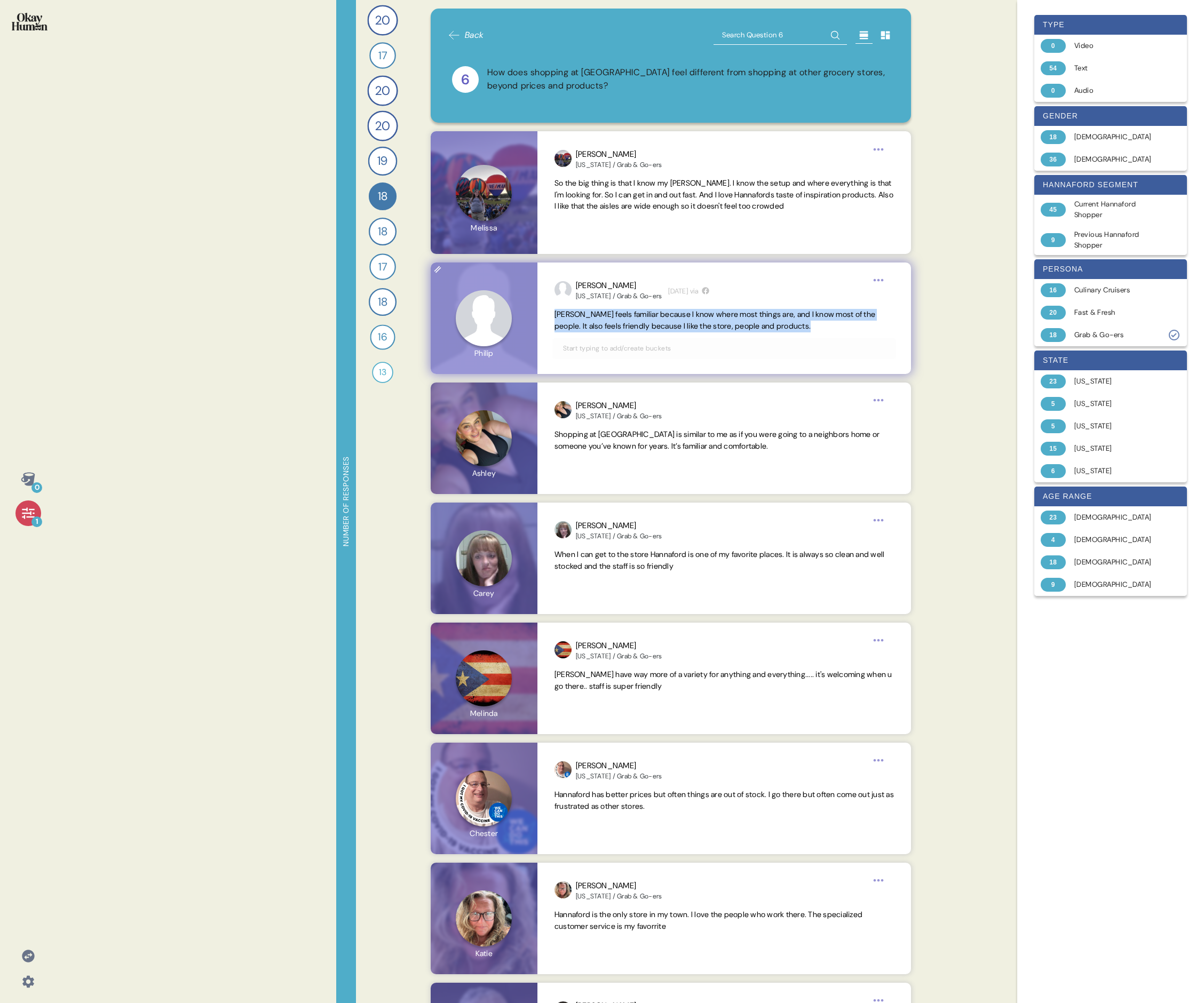
click at [515, 313] on span "[PERSON_NAME] feels familiar because I know where most things are, and I know m…" at bounding box center [715, 320] width 320 height 21
click at [515, 346] on span "Shopping at [GEOGRAPHIC_DATA] is similar to me as if you were going to a neighb…" at bounding box center [717, 440] width 325 height 21
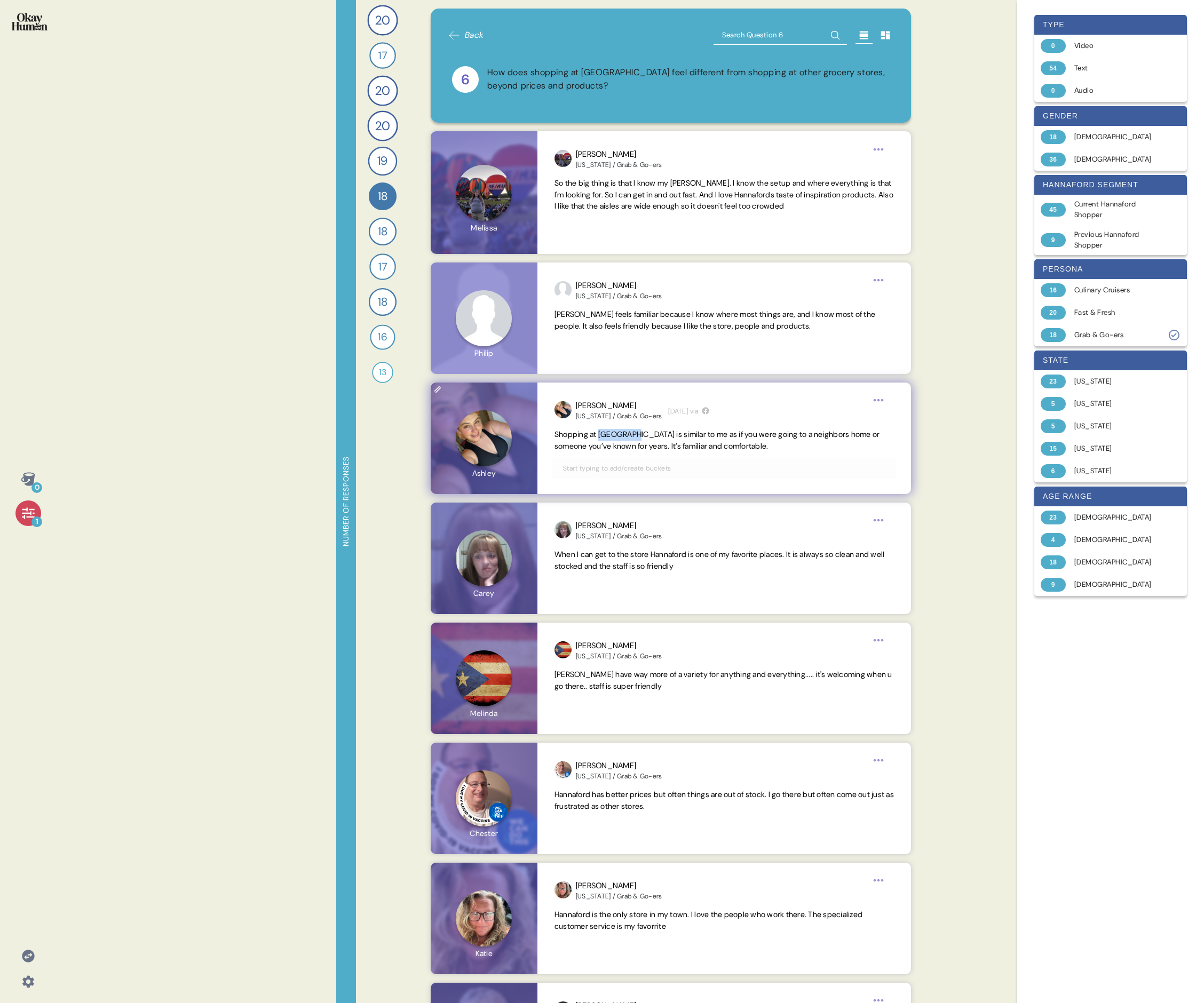
click at [515, 346] on span "Shopping at [GEOGRAPHIC_DATA] is similar to me as if you were going to a neighb…" at bounding box center [717, 440] width 325 height 21
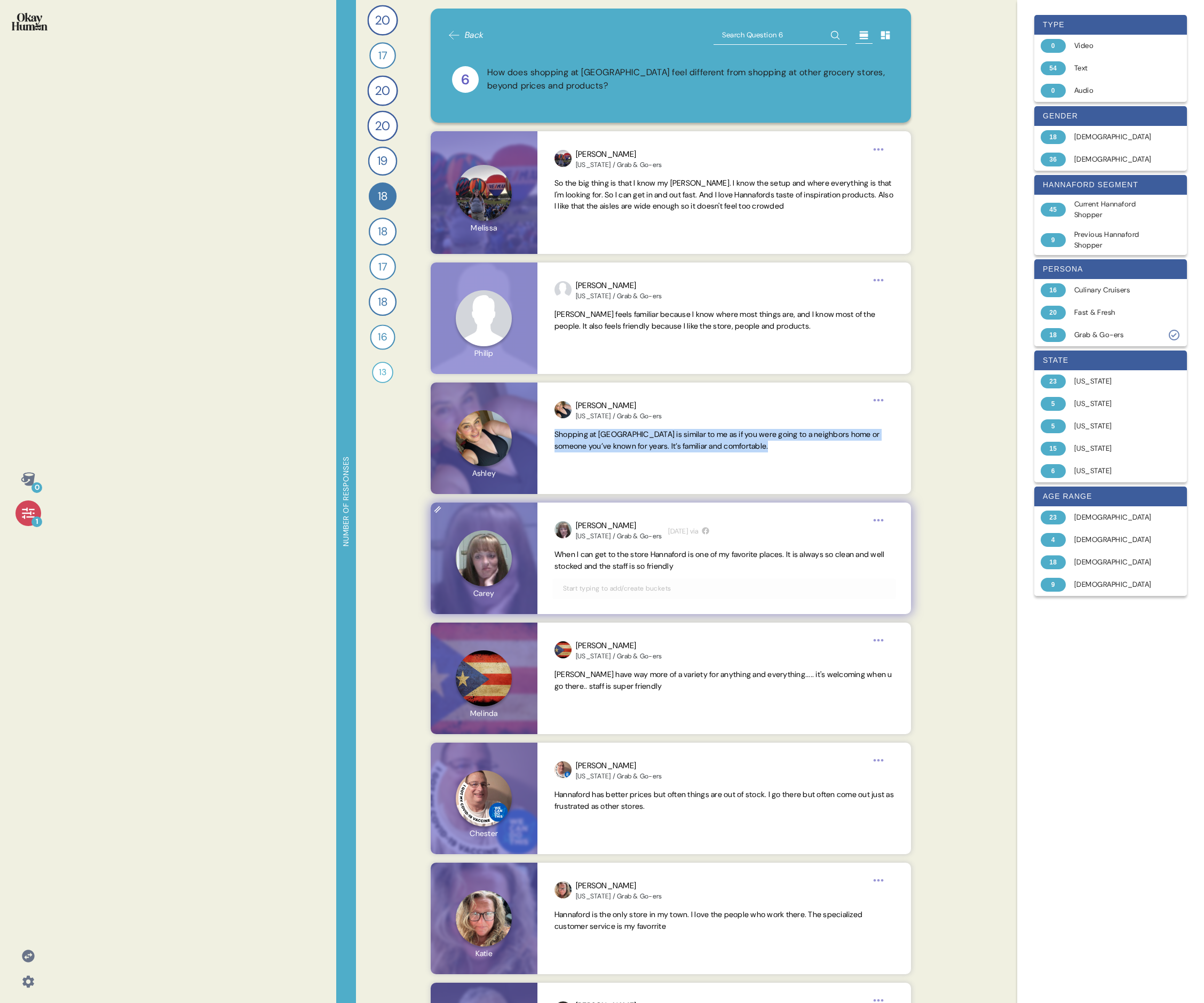
click at [515, 346] on span "When I can get to the store Hannaford is one of my favorite places. It is alway…" at bounding box center [719, 560] width 330 height 21
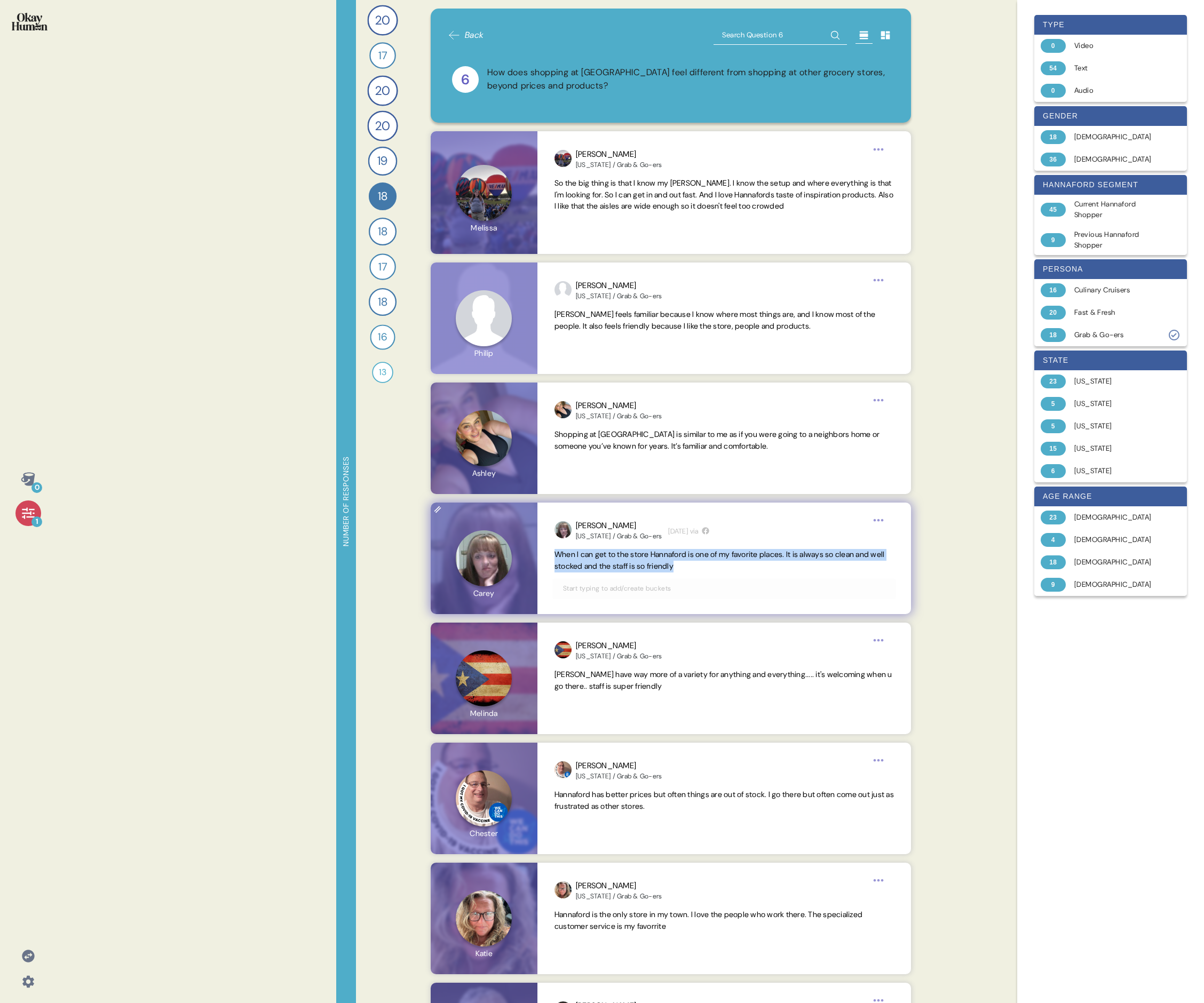
click at [515, 346] on span "When I can get to the store Hannaford is one of my favorite places. It is alway…" at bounding box center [719, 560] width 330 height 21
click at [515, 346] on span "[PERSON_NAME] have way more of a variety for anything and everything..... it's …" at bounding box center [724, 680] width 338 height 21
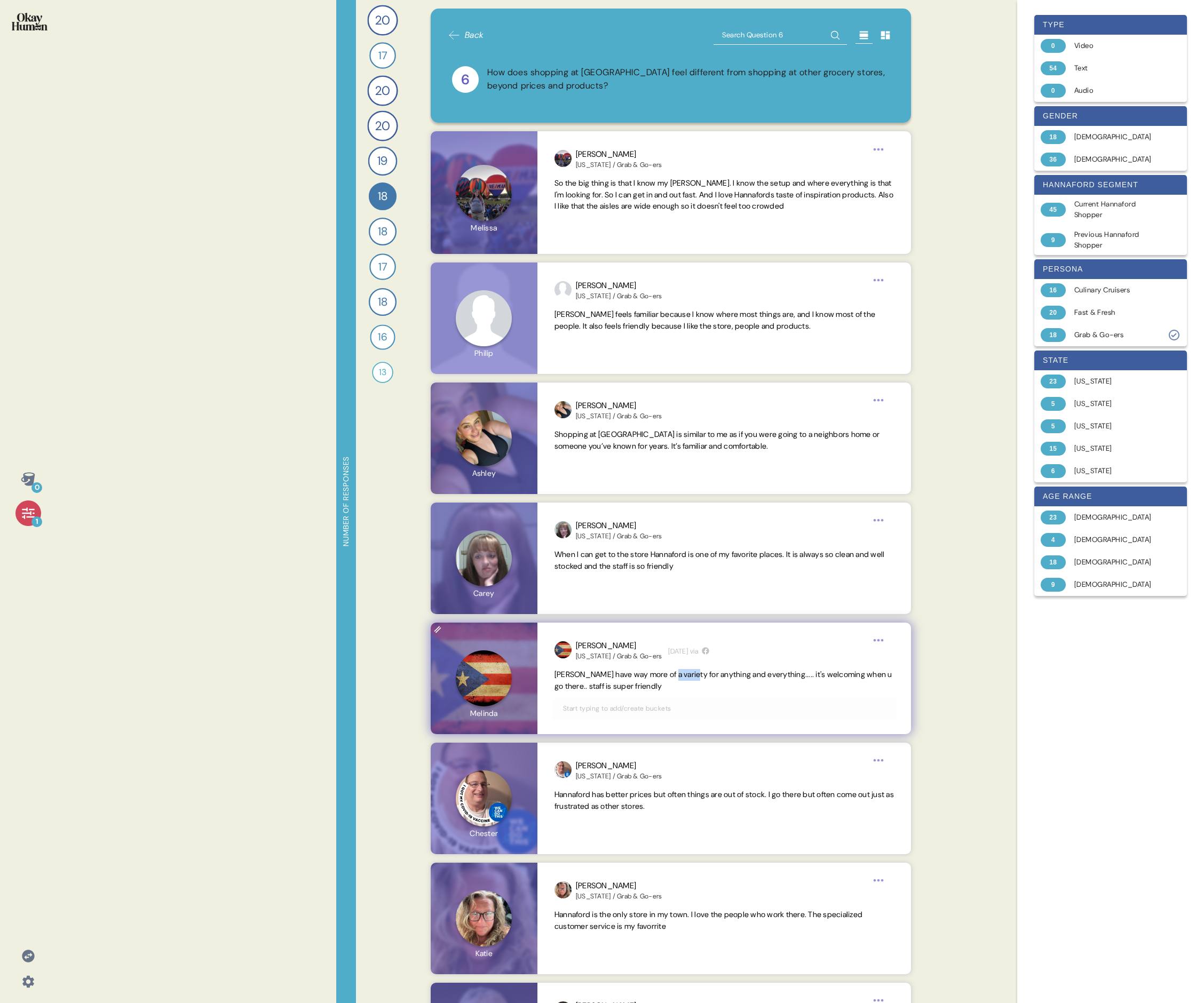
click at [515, 346] on span "[PERSON_NAME] have way more of a variety for anything and everything..... it's …" at bounding box center [724, 680] width 338 height 21
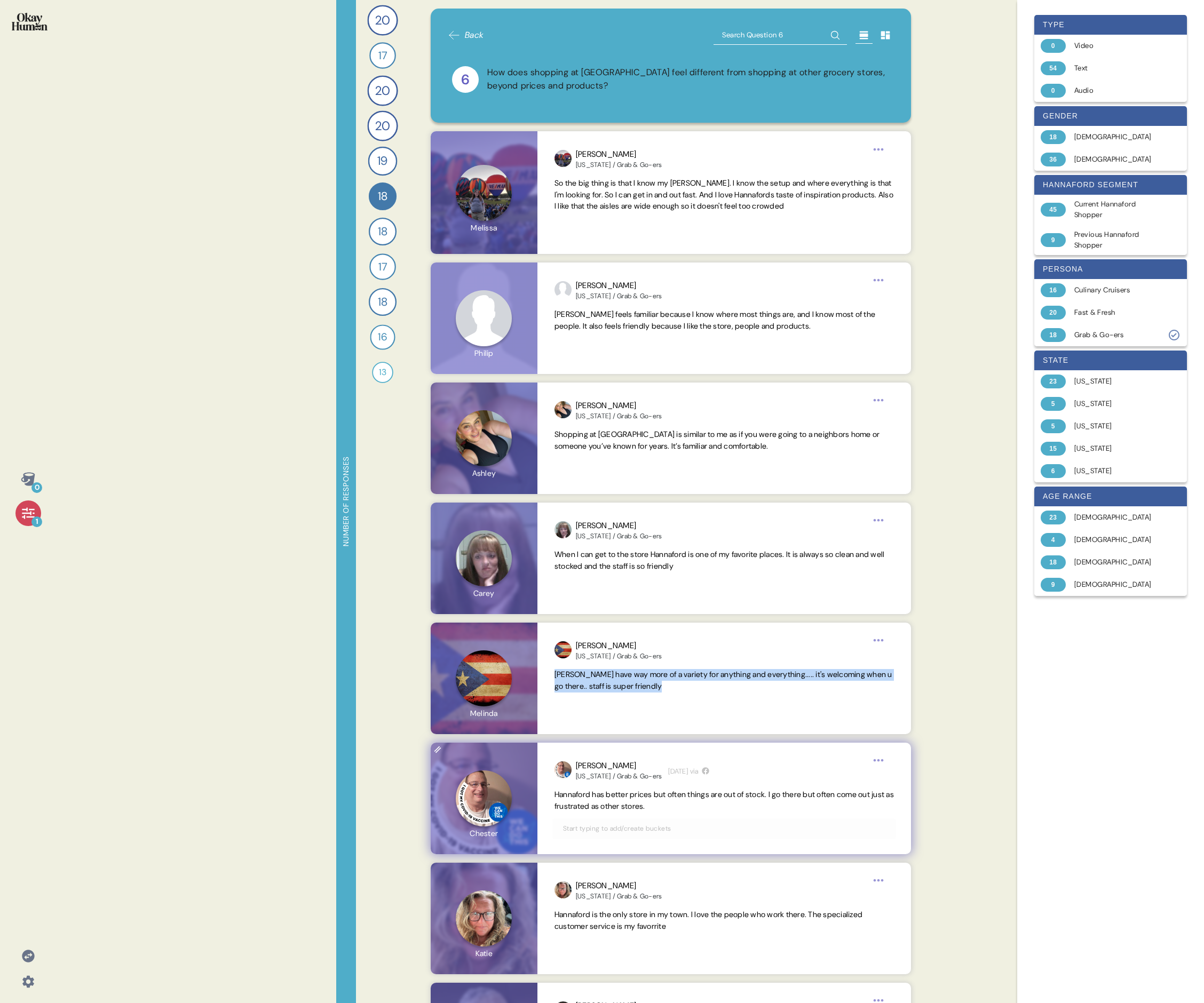
click at [515, 346] on span "Hannaford has better prices but often things are out of stock. I go there but o…" at bounding box center [724, 800] width 339 height 21
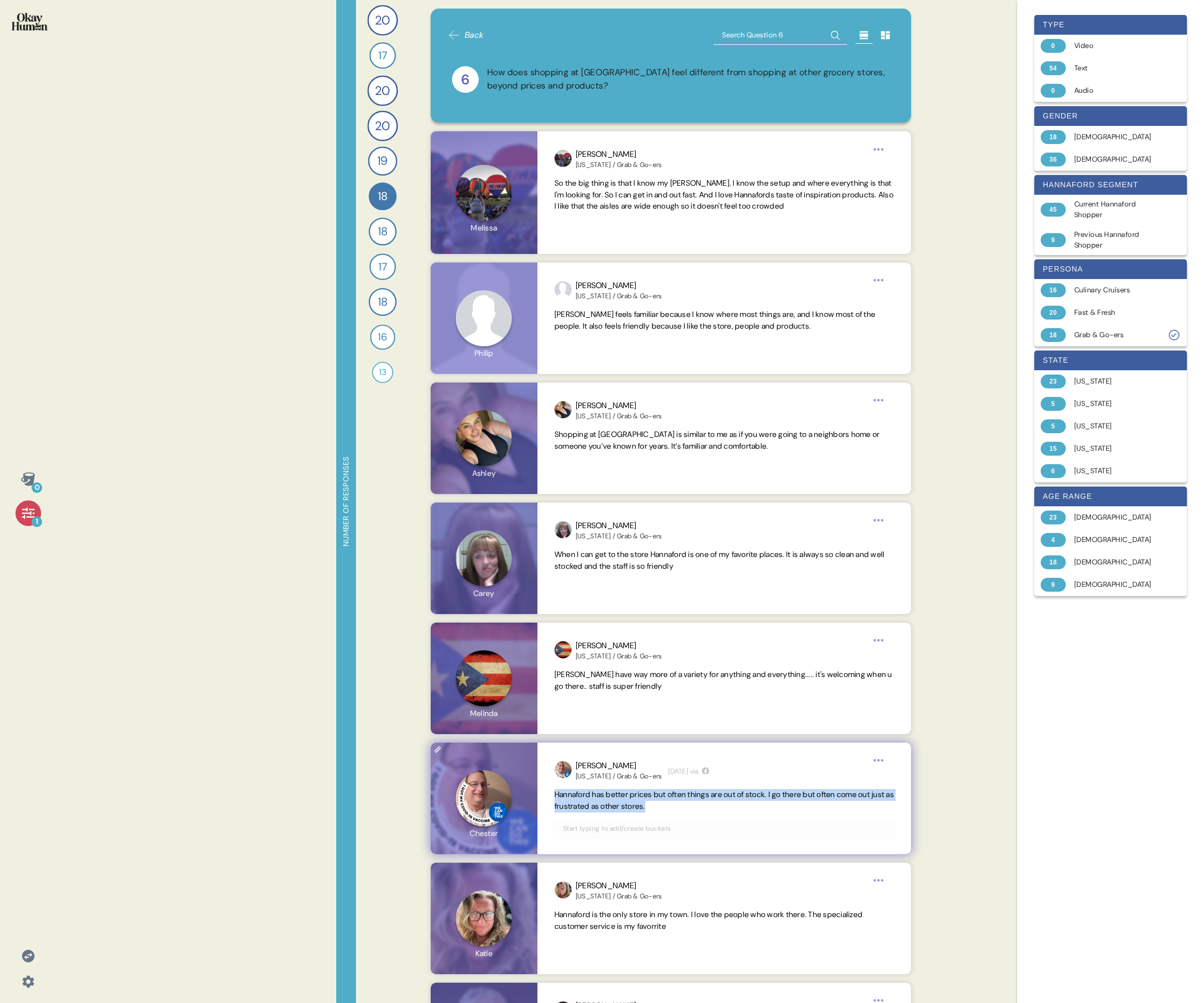
click at [515, 346] on span "Hannaford has better prices but often things are out of stock. I go there but o…" at bounding box center [724, 800] width 339 height 21
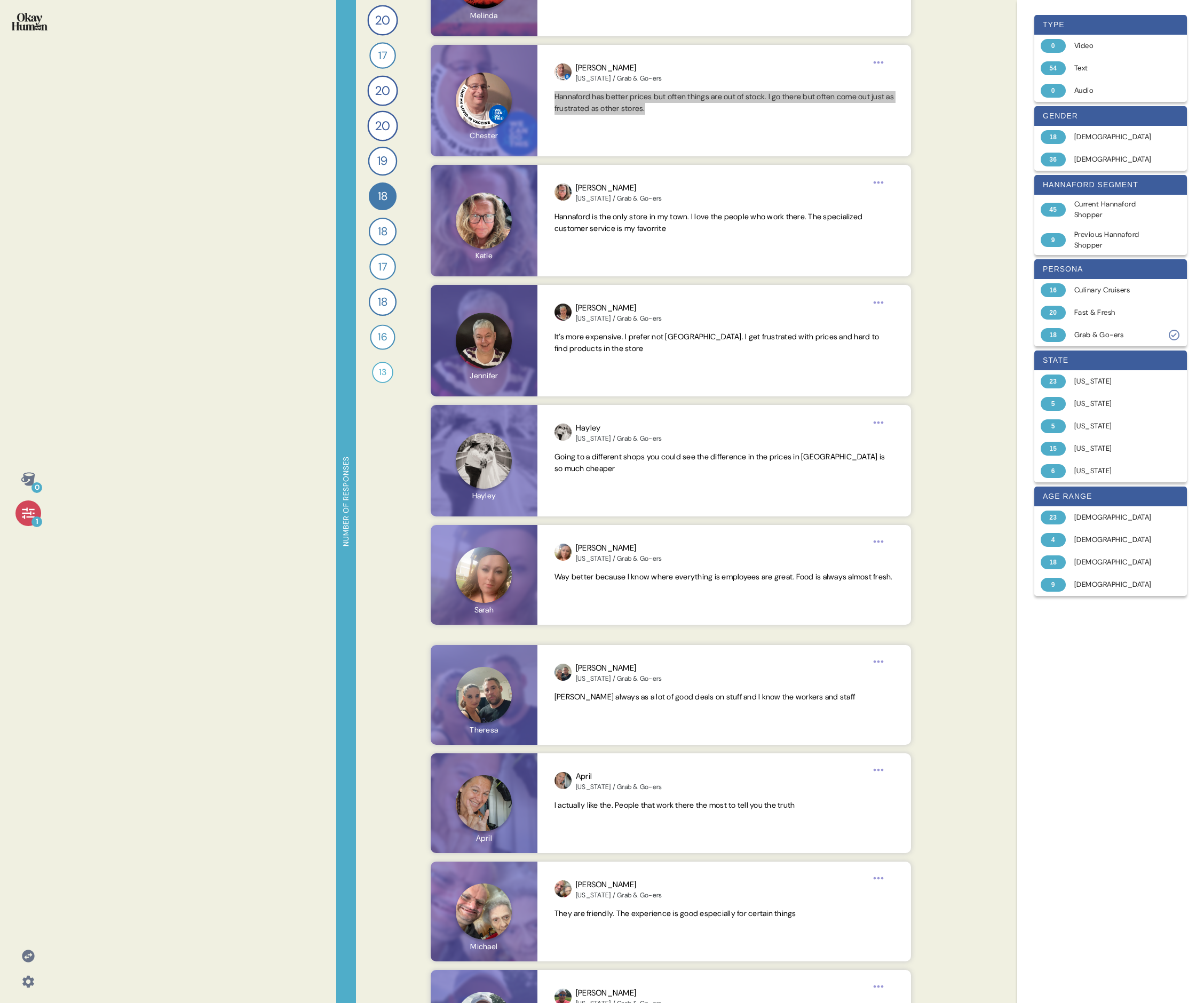
scroll to position [718, 0]
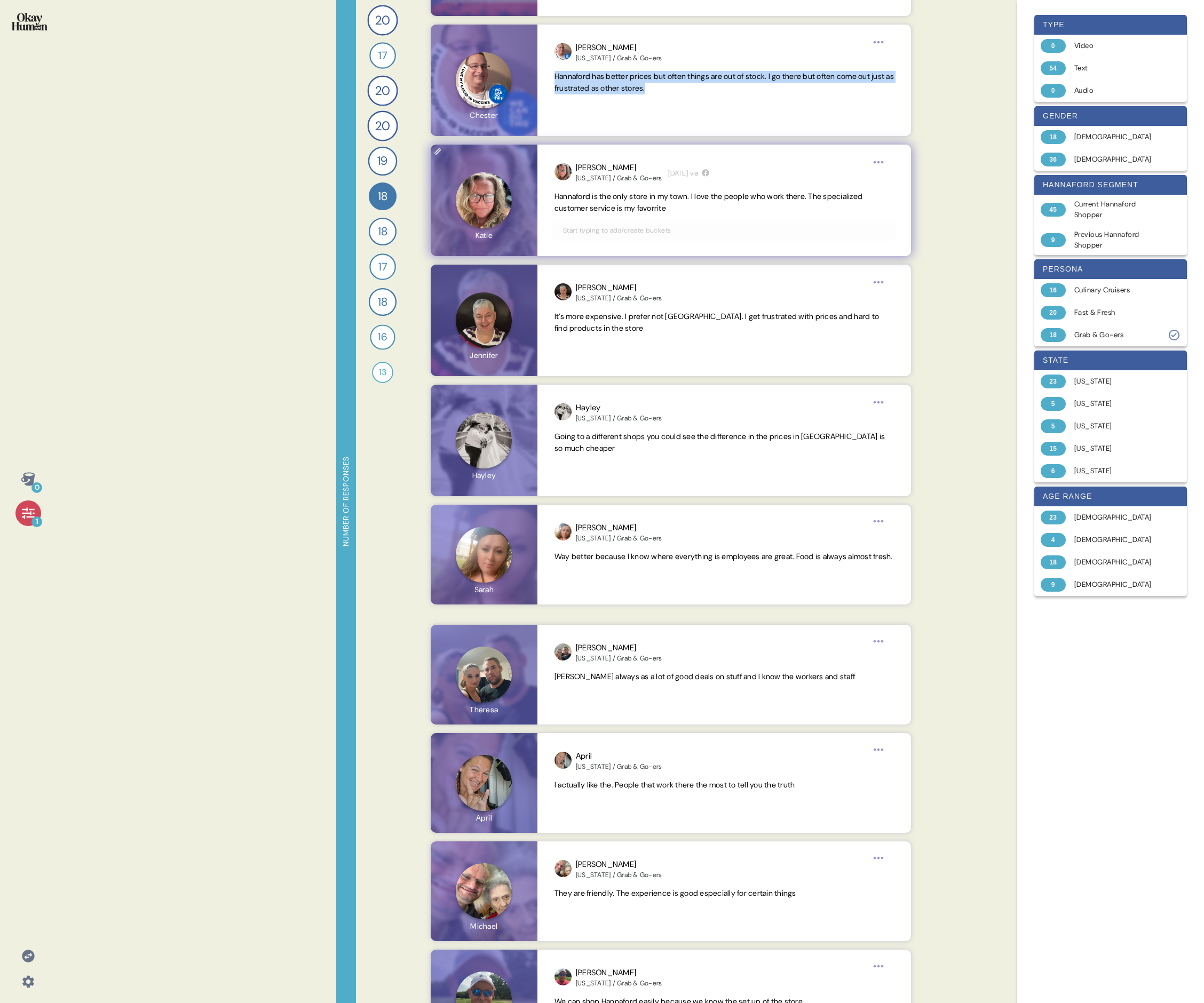
click at [515, 203] on span "Hannaford is the only store in my town. I love the people who work there. The s…" at bounding box center [708, 202] width 308 height 21
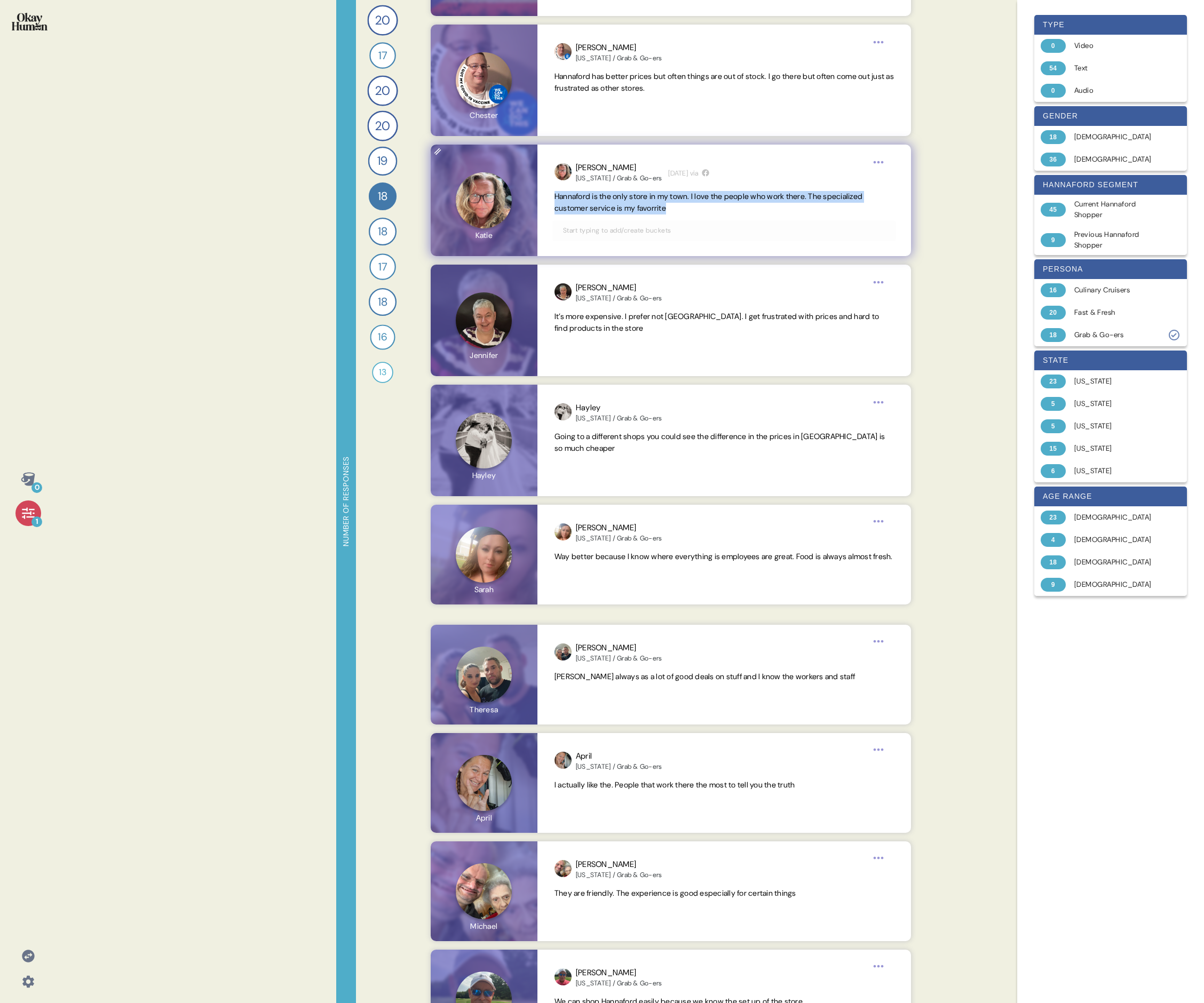
click at [515, 203] on span "Hannaford is the only store in my town. I love the people who work there. The s…" at bounding box center [708, 202] width 308 height 21
click at [515, 320] on span "It’s more expensive. I prefer not [GEOGRAPHIC_DATA]. I get frustrated with pric…" at bounding box center [717, 322] width 325 height 21
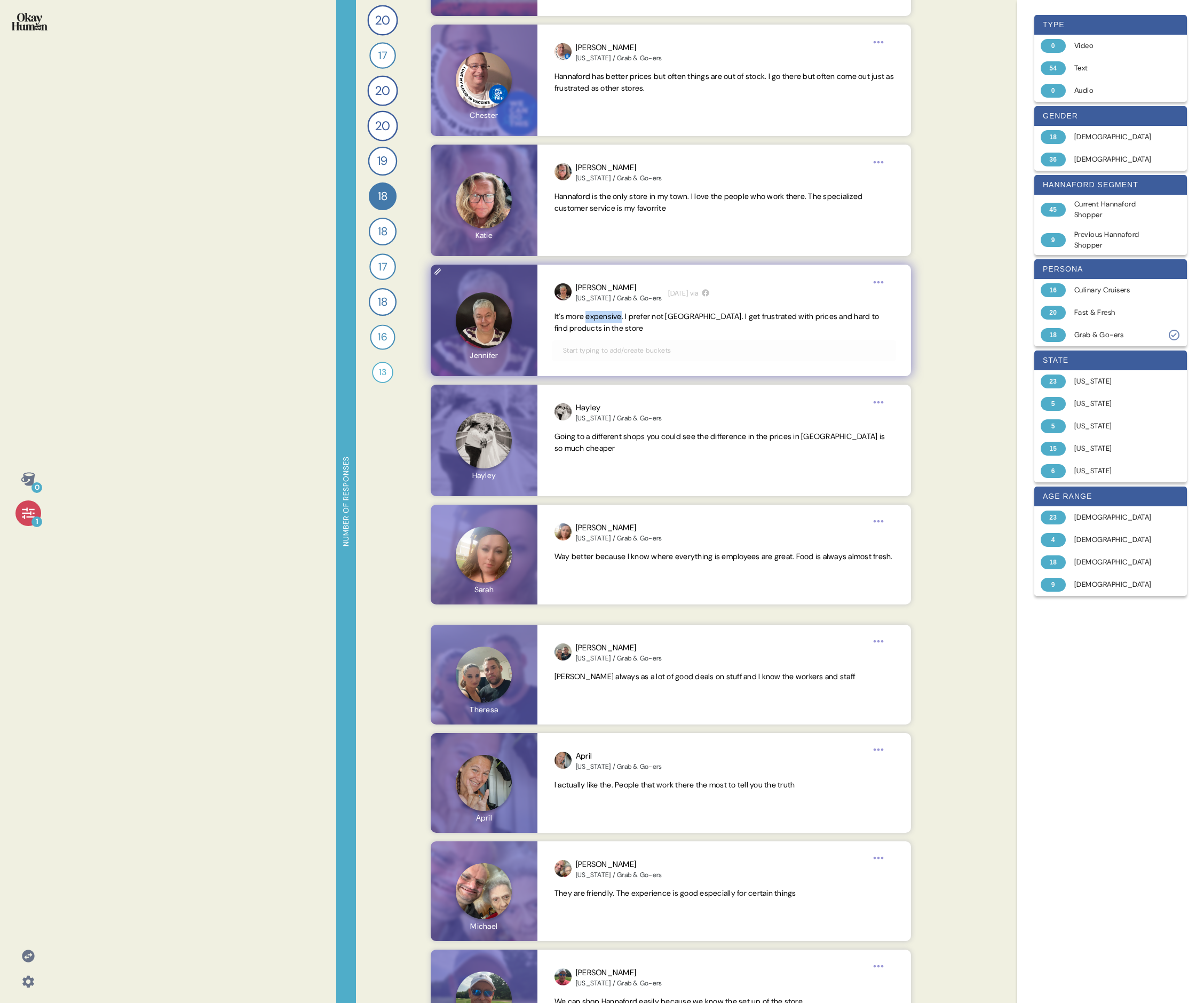
click at [515, 320] on span "It’s more expensive. I prefer not [GEOGRAPHIC_DATA]. I get frustrated with pric…" at bounding box center [717, 322] width 325 height 21
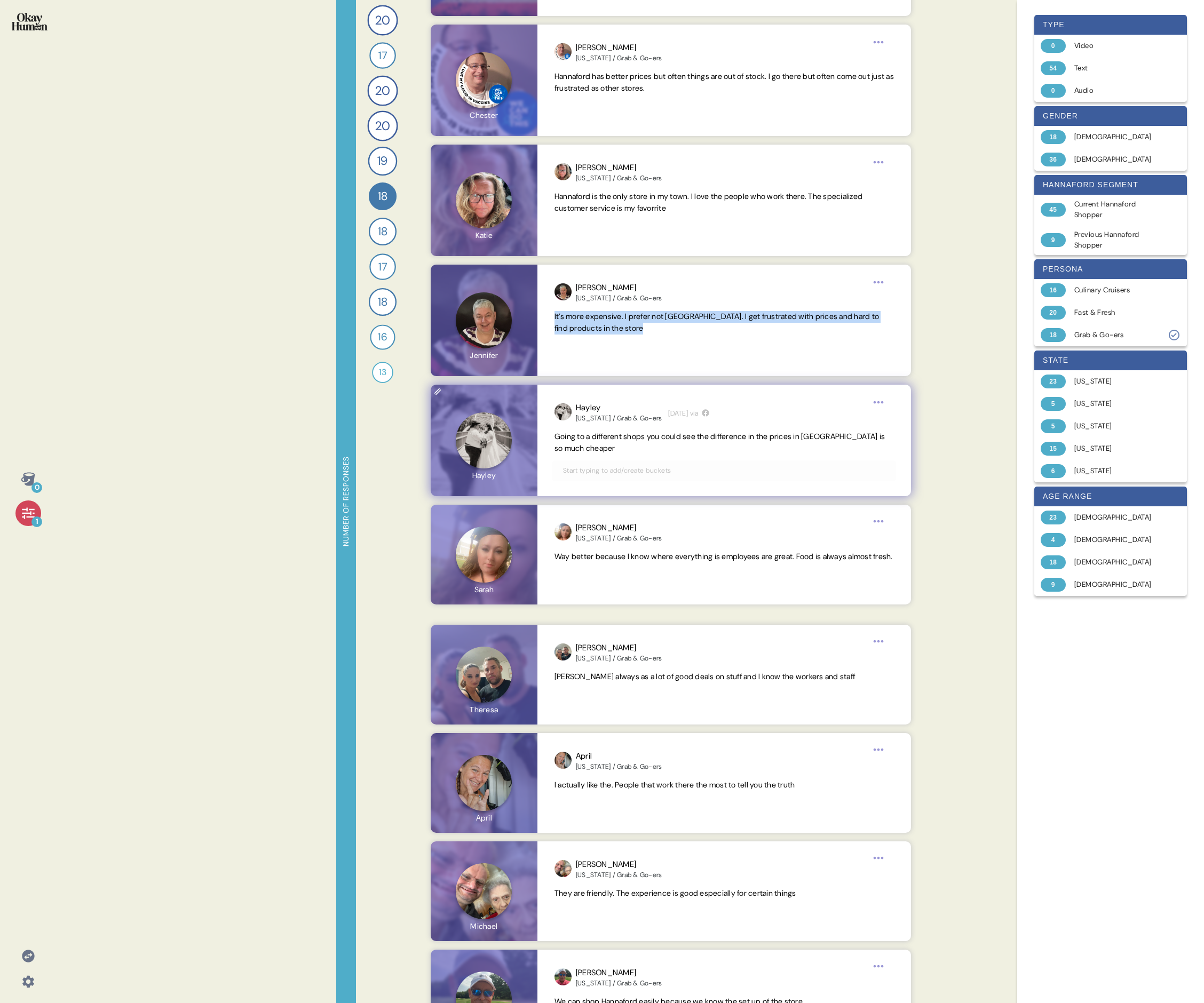
click at [515, 346] on span "Going to a different shops you could see the difference in the prices in [GEOGR…" at bounding box center [719, 442] width 330 height 21
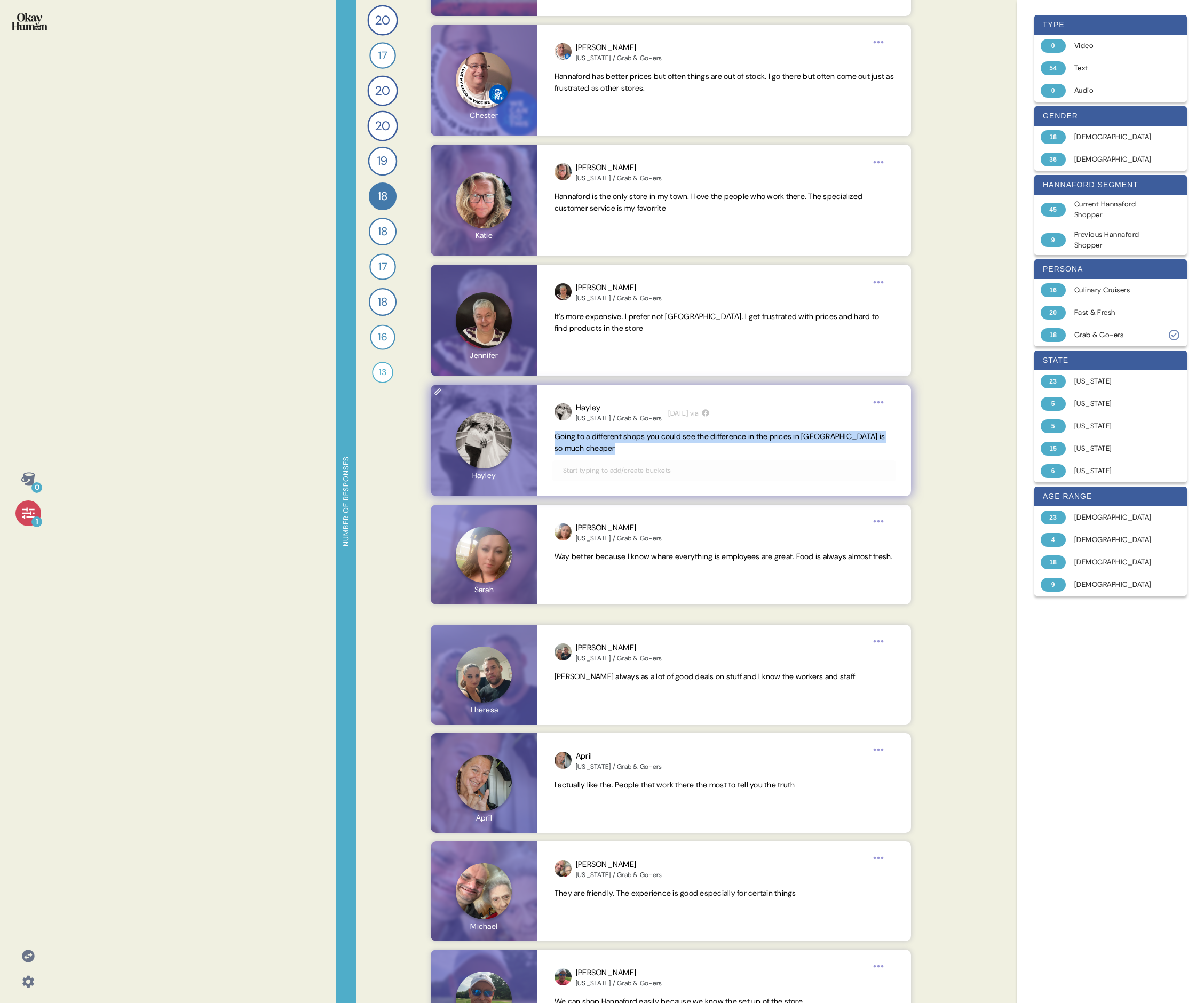
click at [515, 346] on span "Going to a different shops you could see the difference in the prices in [GEOGR…" at bounding box center [719, 442] width 330 height 21
click at [515, 346] on span "Way better because I know where everything is employees are great. Food is alwa…" at bounding box center [724, 557] width 339 height 12
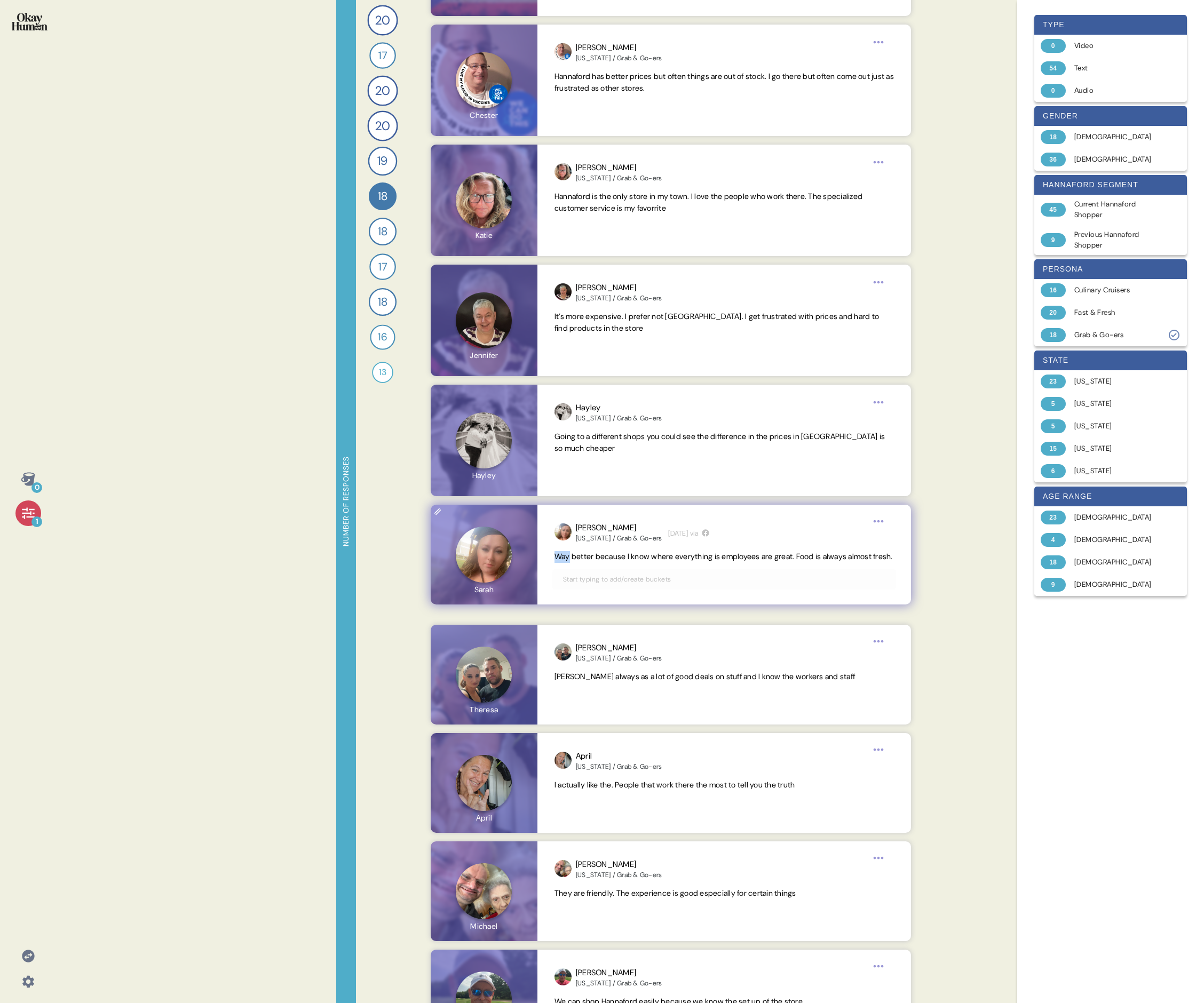
click at [515, 346] on span "Way better because I know where everything is employees are great. Food is alwa…" at bounding box center [724, 557] width 339 height 12
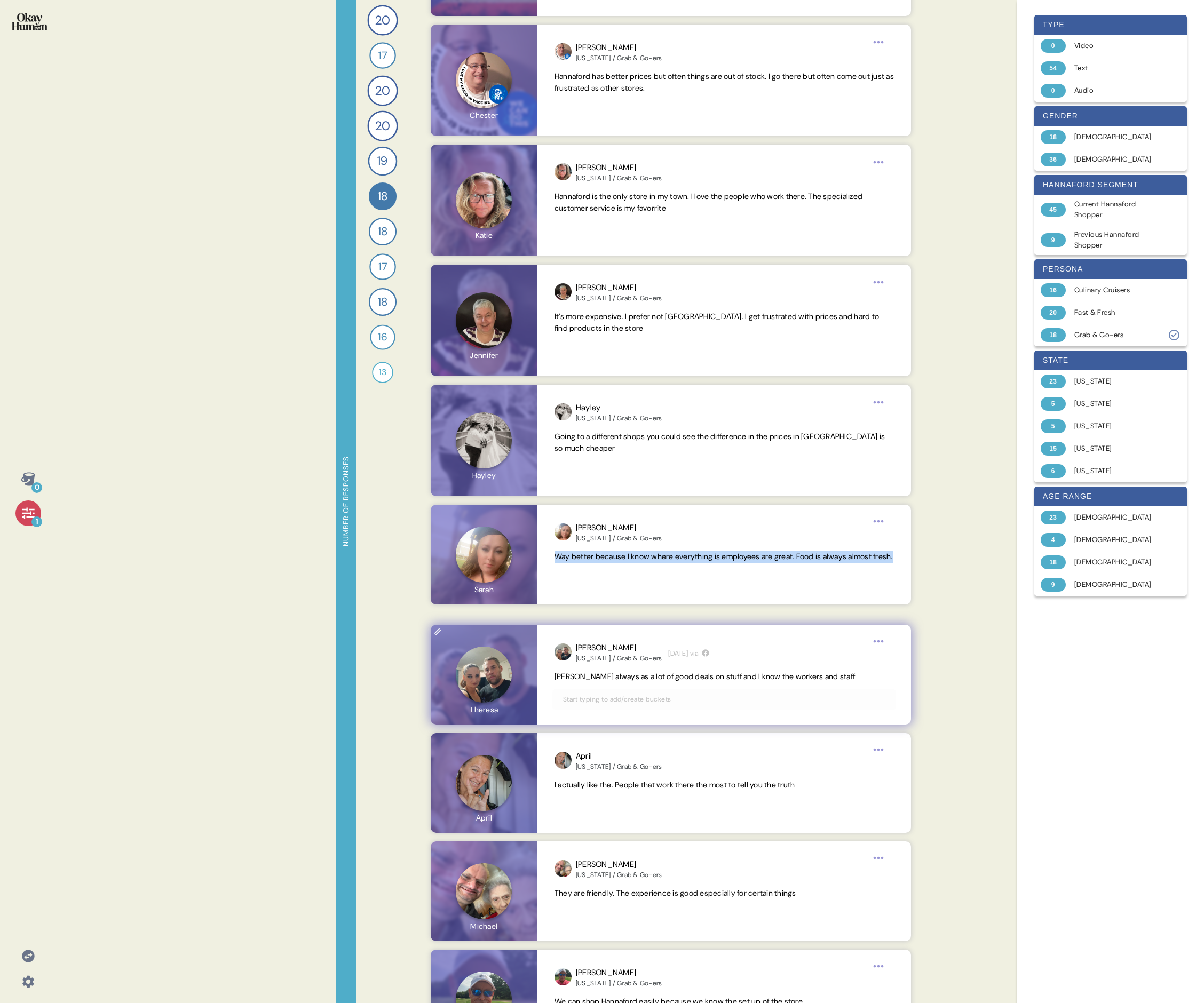
click at [515, 346] on span "[PERSON_NAME] always as a lot of good deals on stuff and I know the workers and…" at bounding box center [705, 676] width 301 height 10
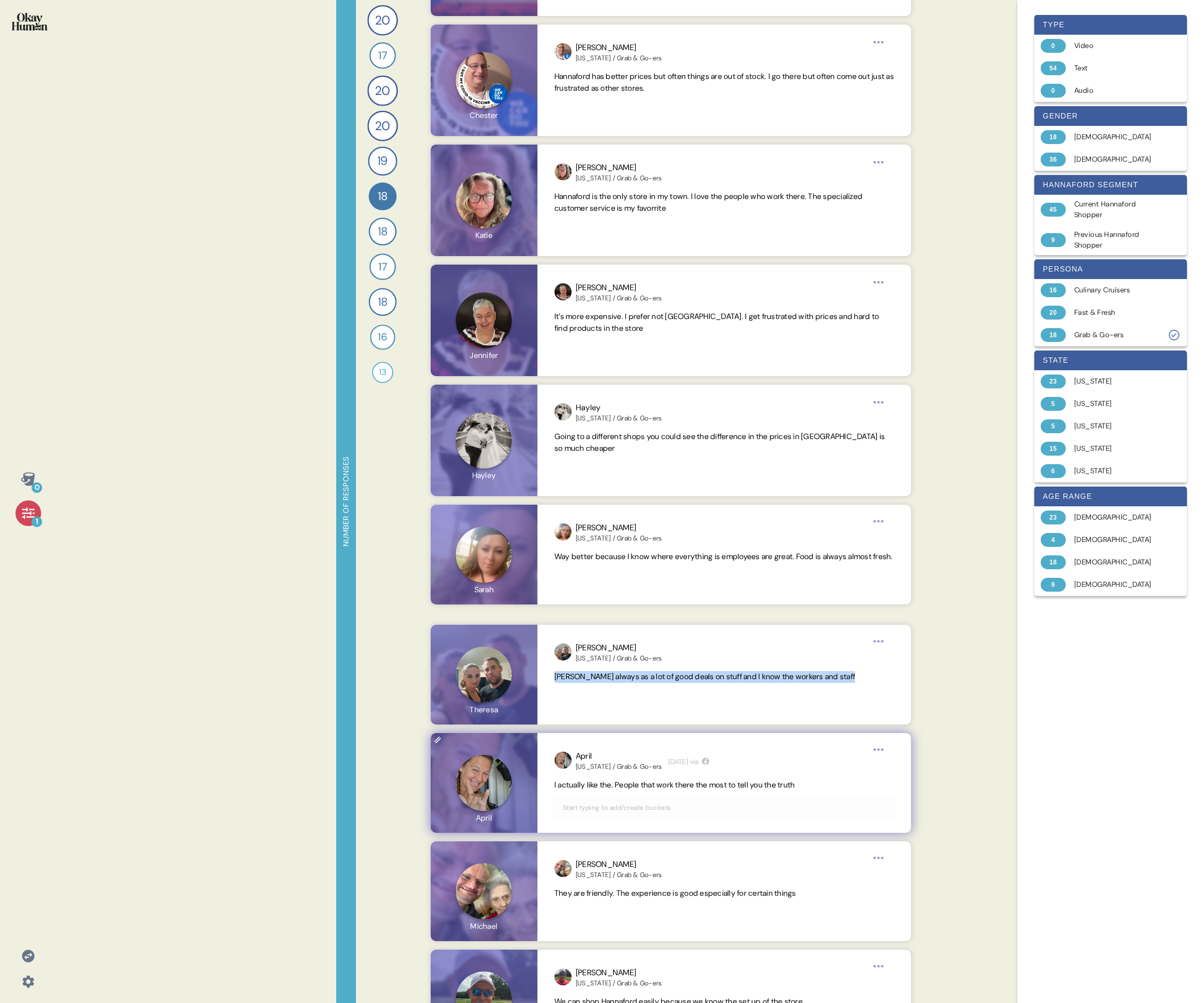
click at [515, 346] on span "I actually like the. People that work there the most to tell you the truth" at bounding box center [675, 785] width 241 height 10
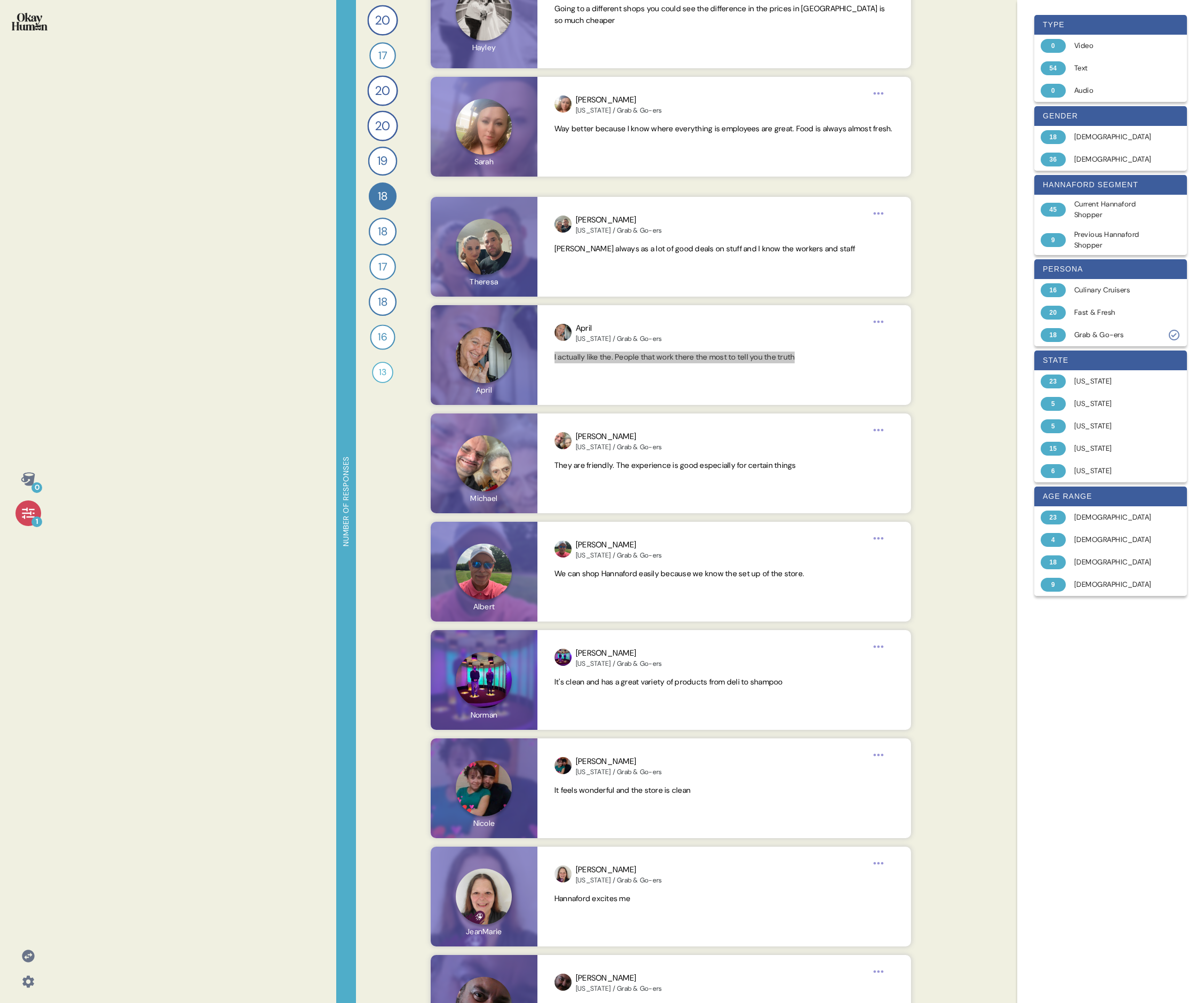
scroll to position [1206, 0]
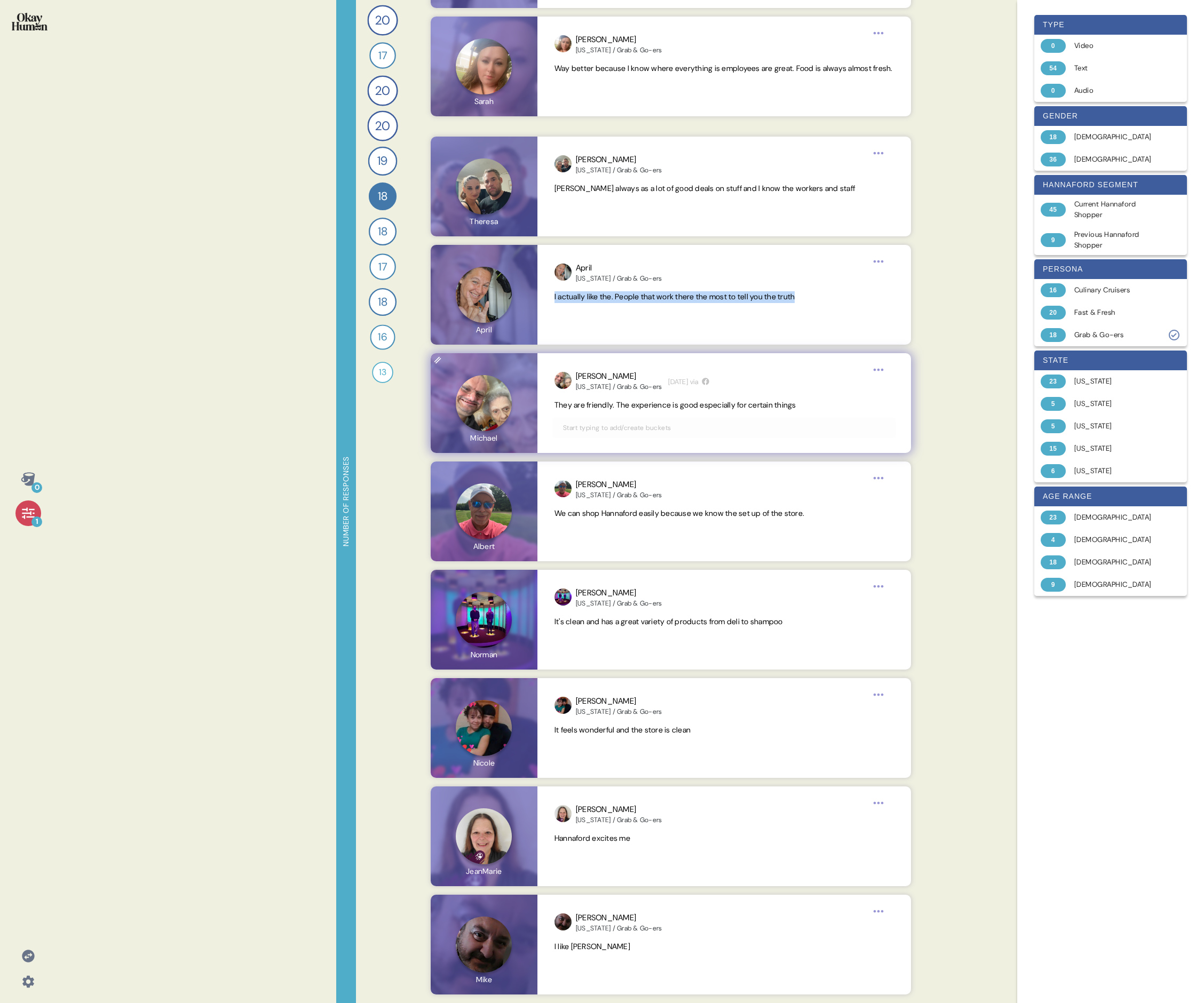
click at [515, 346] on span "They are friendly. The experience is good especially for certain things" at bounding box center [675, 405] width 242 height 10
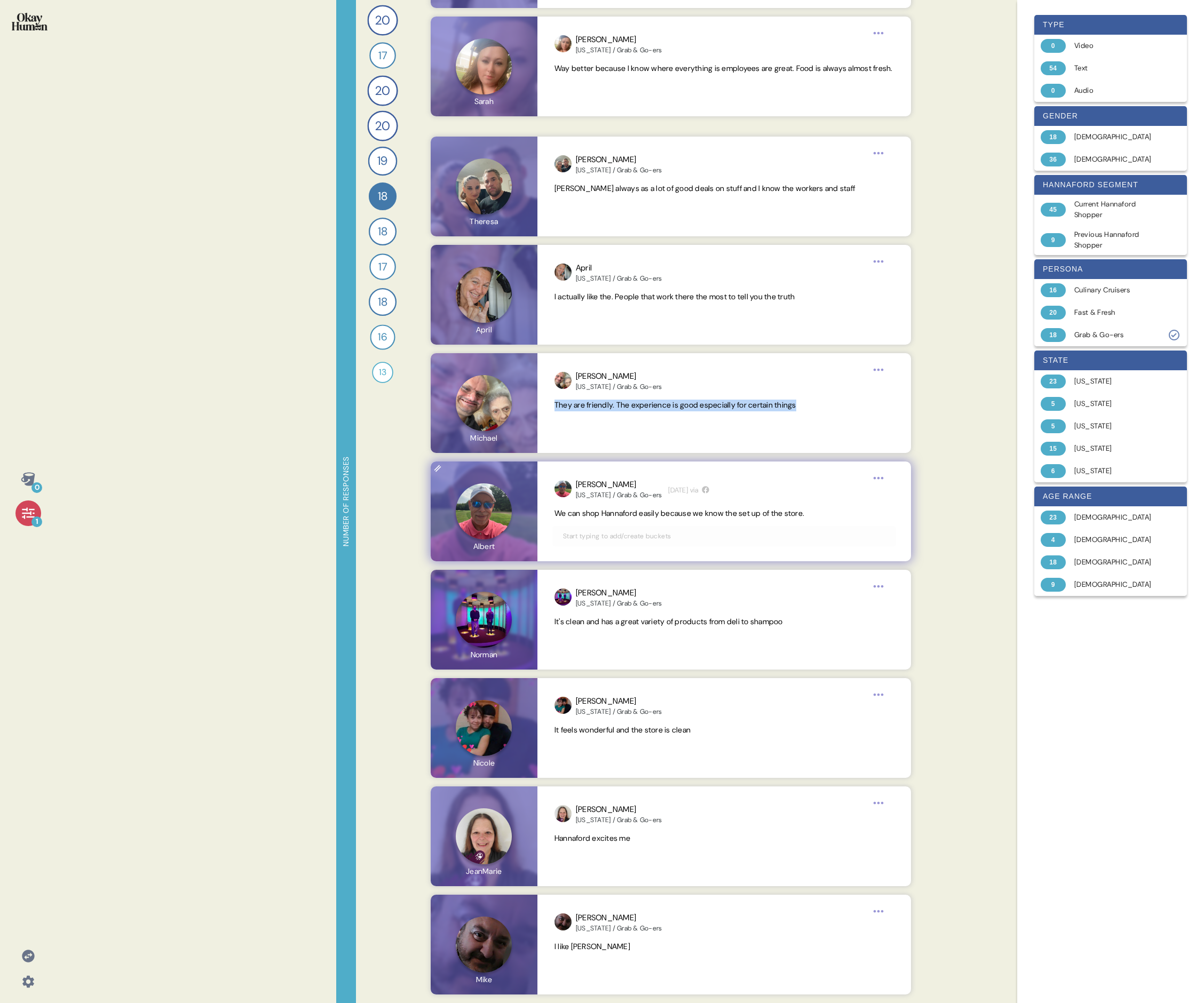
click at [515, 346] on span "We can shop Hannaford easily because we know the set up of the store." at bounding box center [679, 513] width 250 height 10
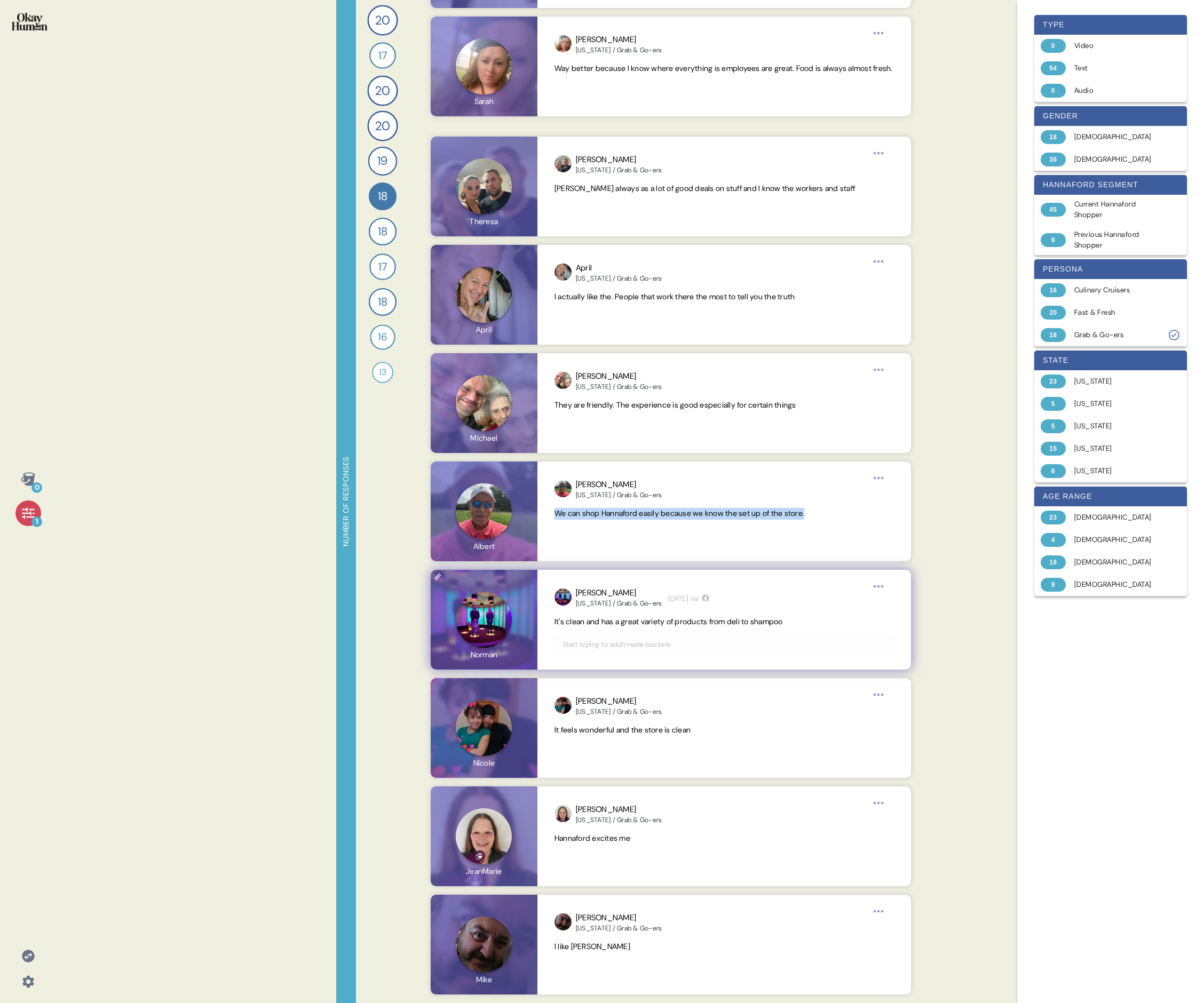
click at [515, 346] on span "It's clean and has a great variety of products from deli to shampoo" at bounding box center [669, 622] width 229 height 10
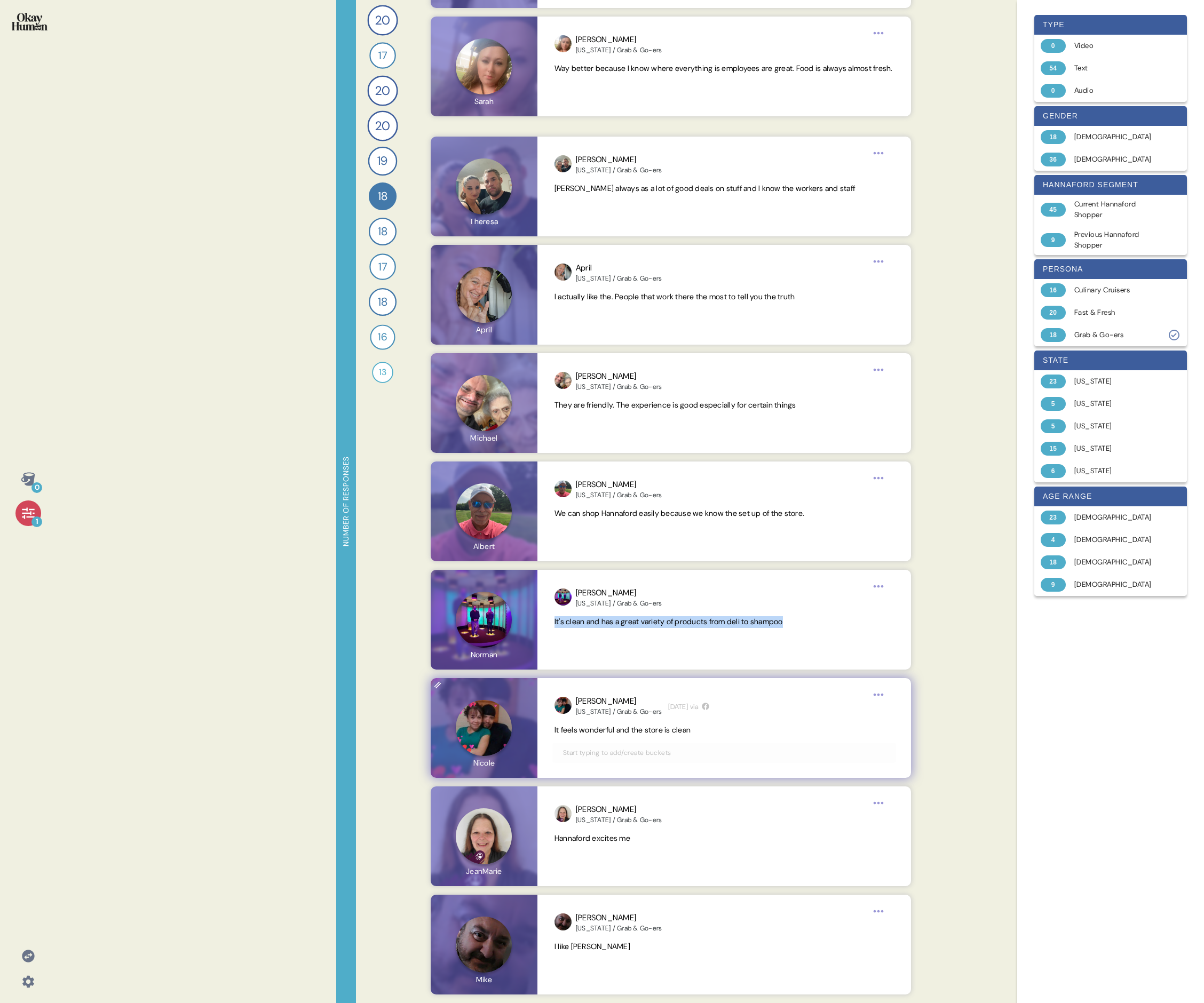
click at [515, 346] on span "It feels wonderful and the store is clean" at bounding box center [623, 730] width 136 height 10
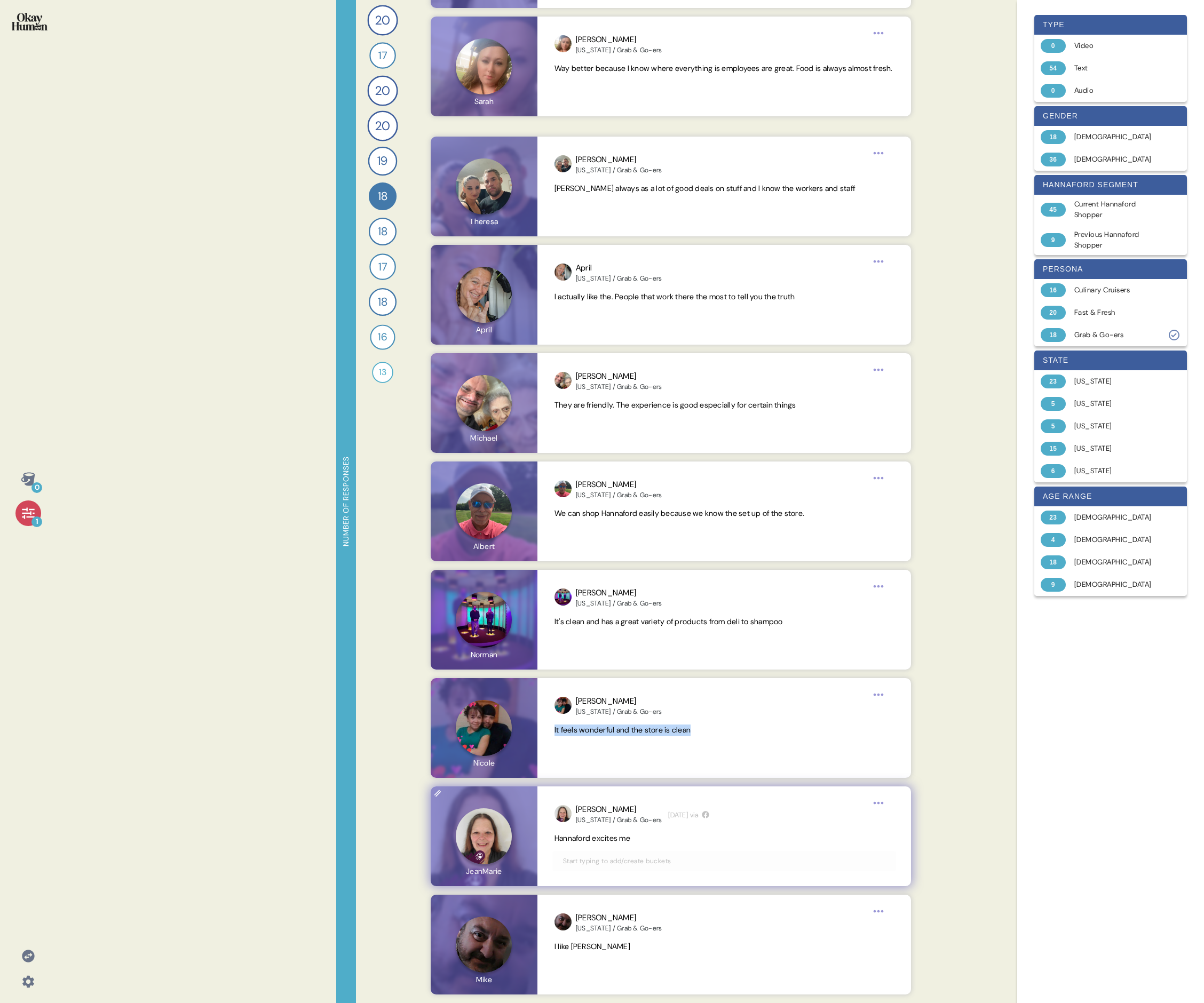
click at [515, 346] on span "Hannaford excites me" at bounding box center [593, 838] width 76 height 10
click at [515, 294] on div "Culinary Cruisers" at bounding box center [1116, 289] width 85 height 11
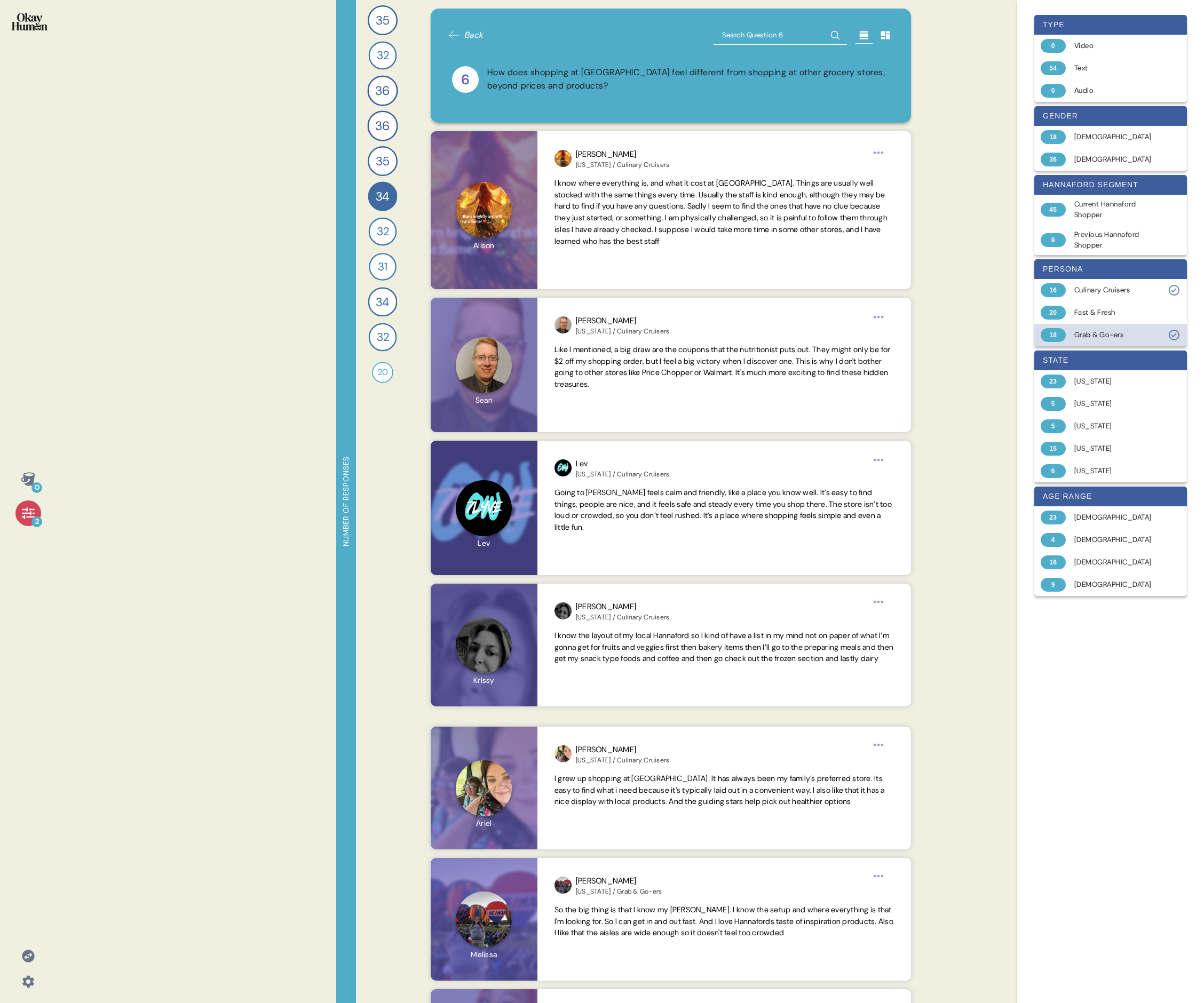
click at [515, 333] on div "Grab & Go-ers" at bounding box center [1116, 334] width 85 height 11
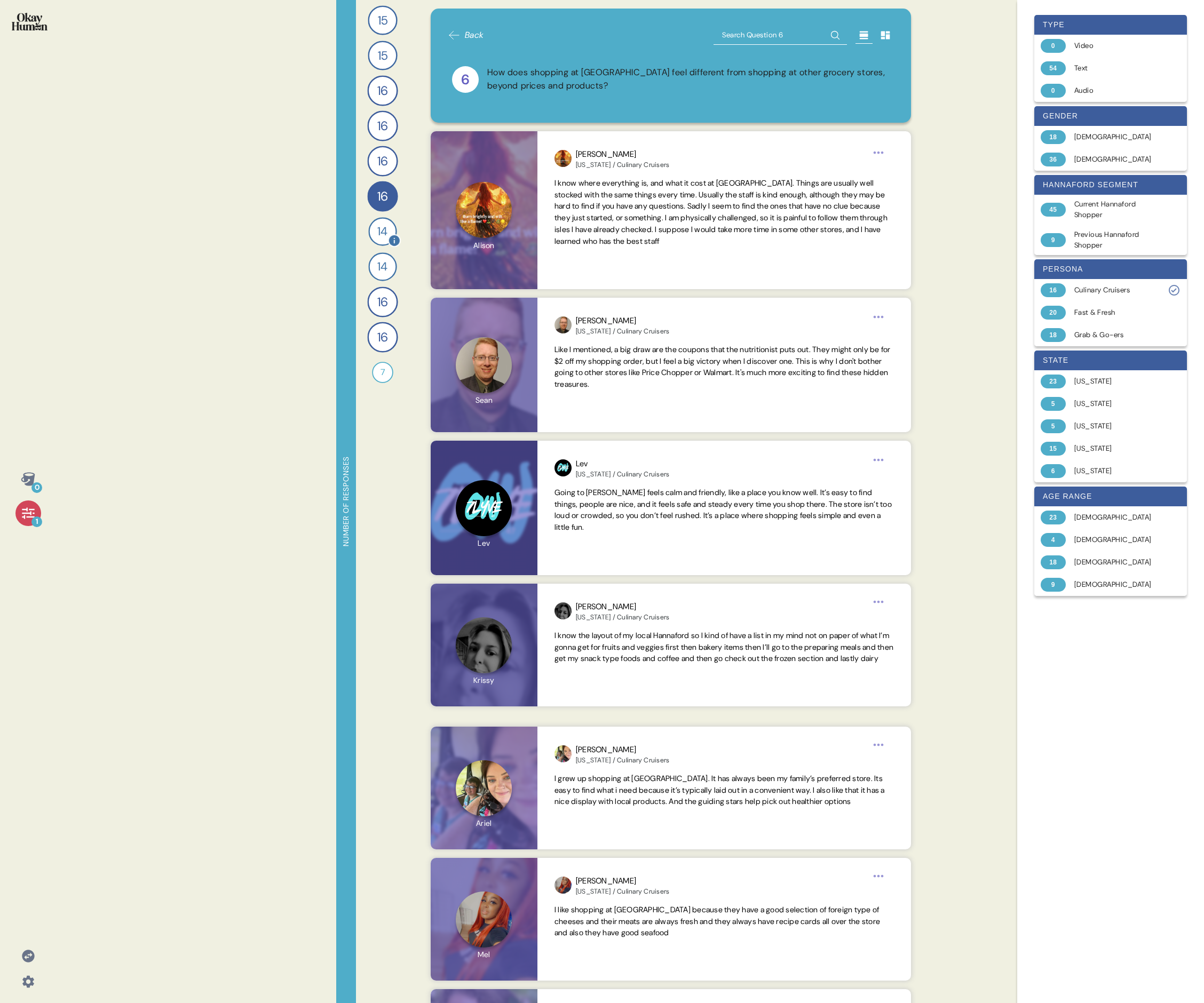
click at [381, 230] on span "14" at bounding box center [382, 231] width 10 height 18
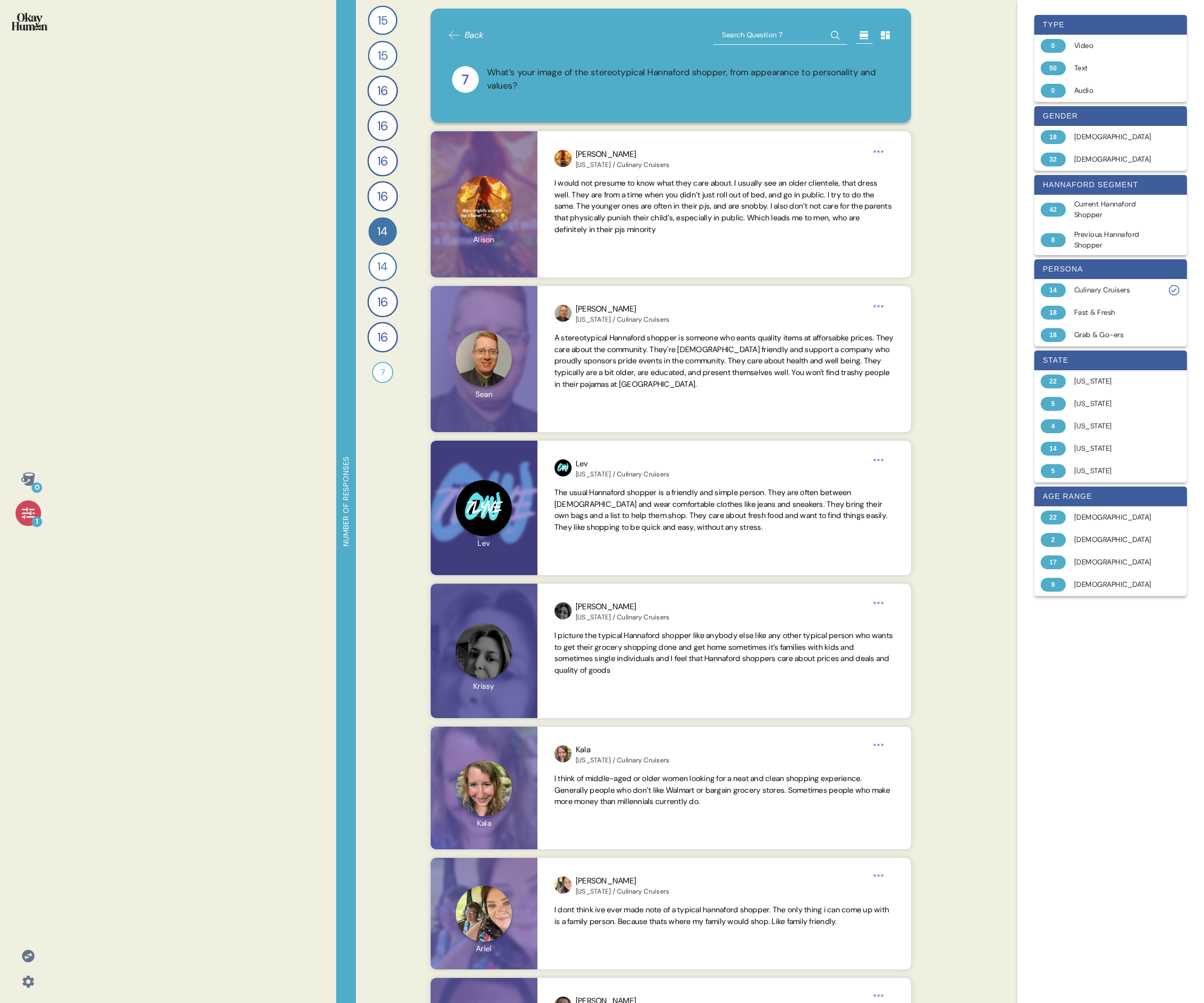
click at [515, 75] on div "What’s your image of the stereotypical Hannaford shopper, from appearance to pe…" at bounding box center [689, 79] width 403 height 27
click at [515, 198] on span "I would not presume to know what they care about. I usually see an older client…" at bounding box center [723, 206] width 337 height 56
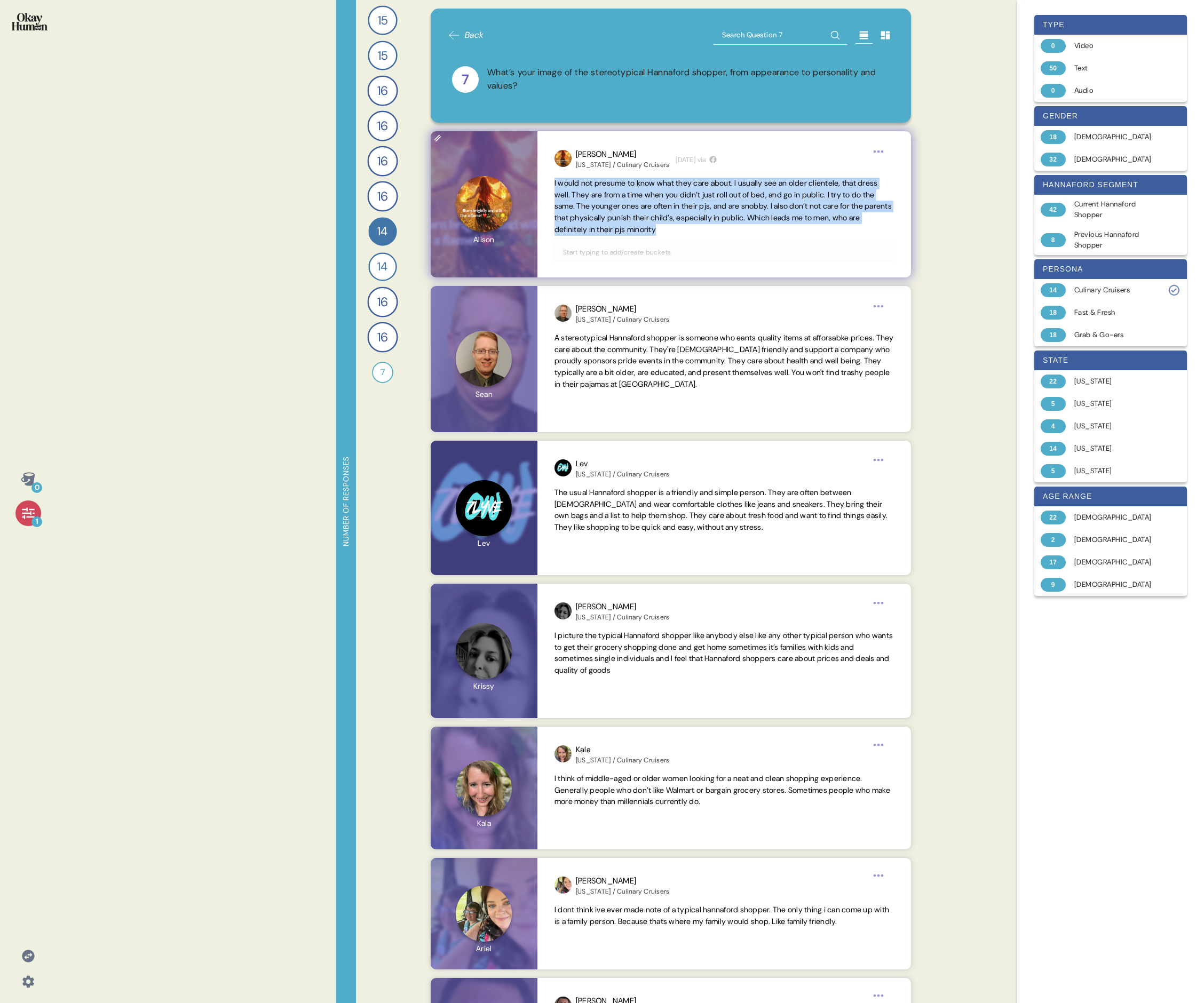
click at [515, 198] on span "I would not presume to know what they care about. I usually see an older client…" at bounding box center [723, 206] width 337 height 56
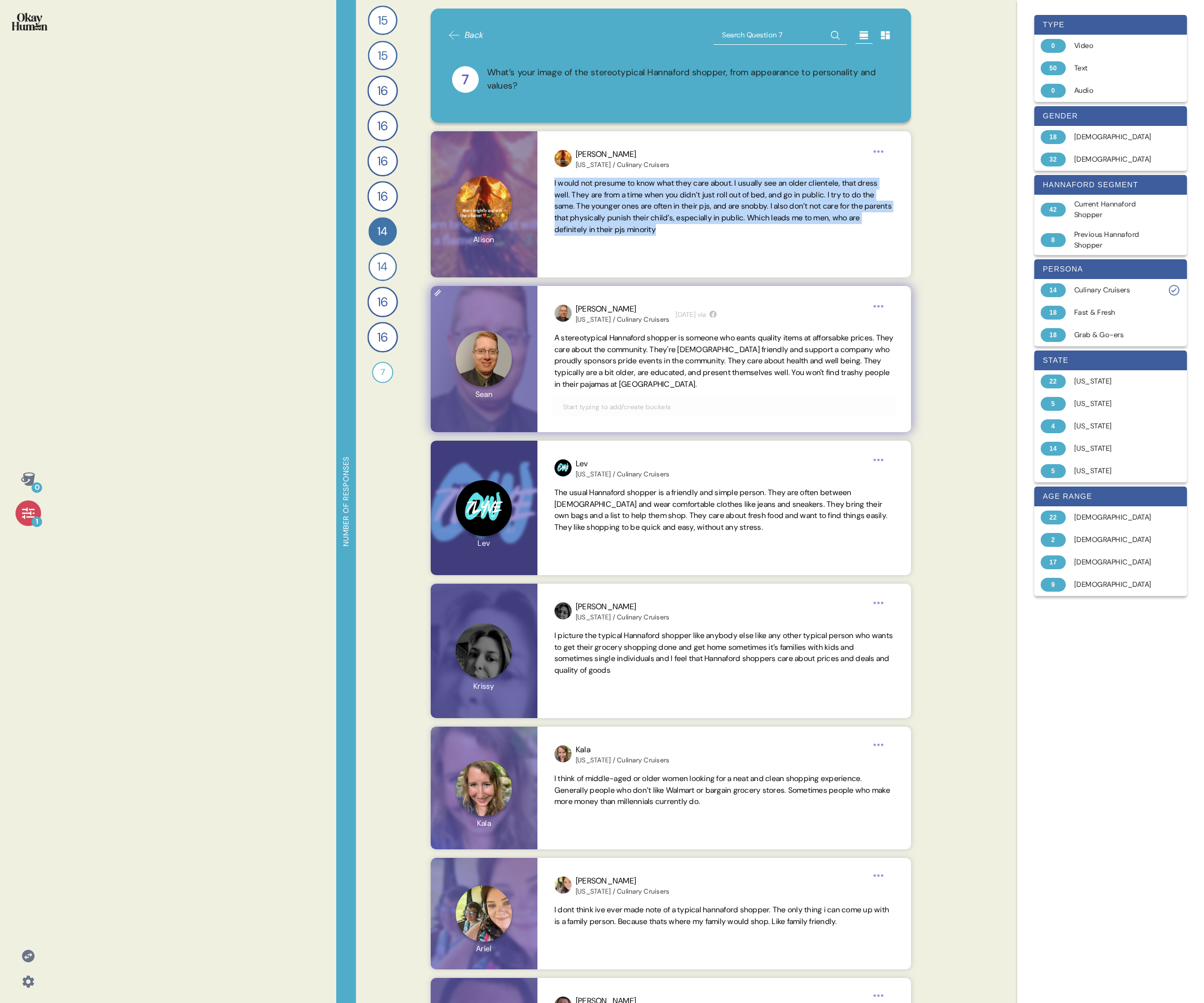
click at [515, 346] on span "A stereotypical Hannaford shopper is someone who eants quality items at afforsa…" at bounding box center [724, 361] width 339 height 56
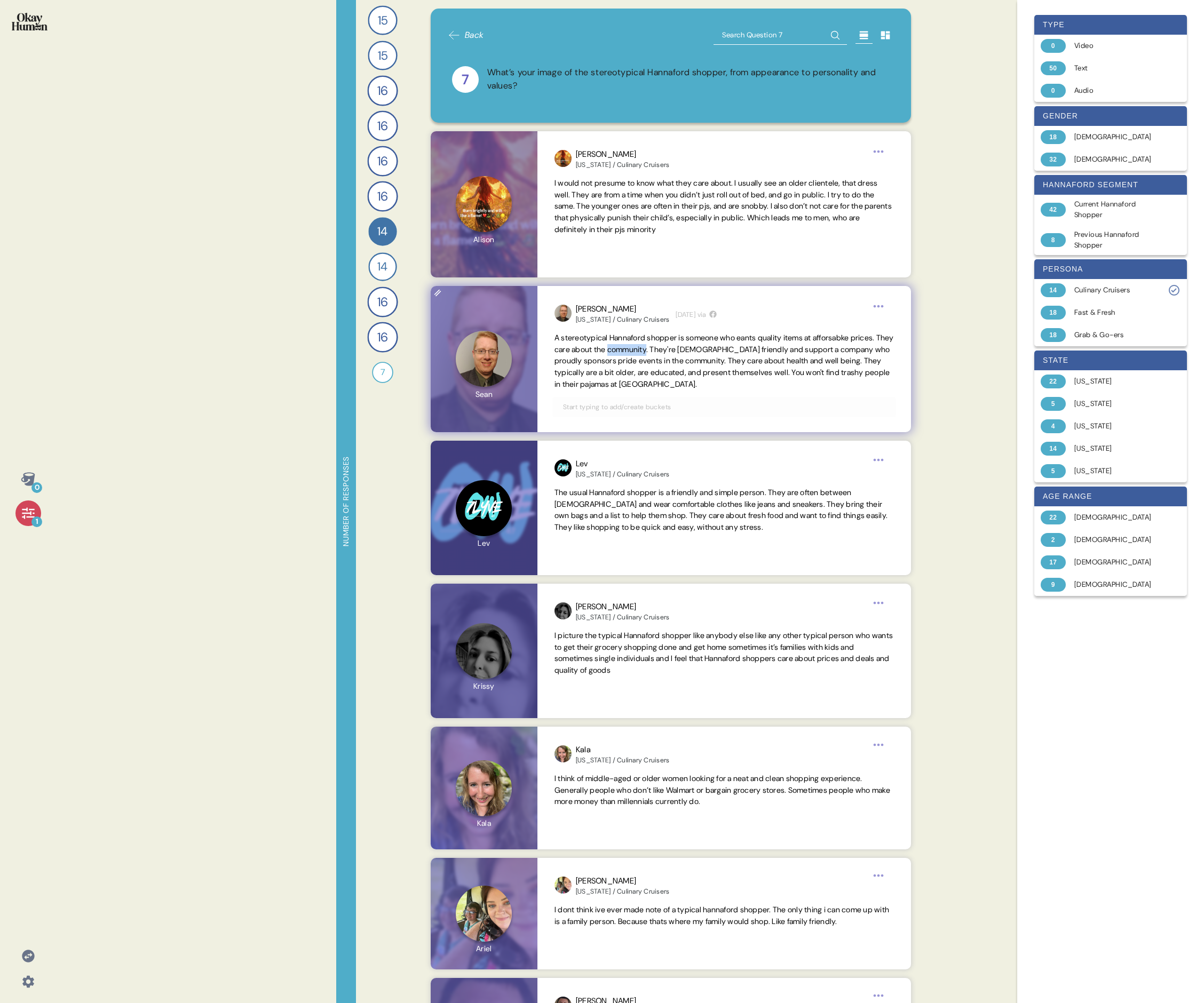
click at [515, 346] on span "A stereotypical Hannaford shopper is someone who eants quality items at afforsa…" at bounding box center [724, 361] width 339 height 56
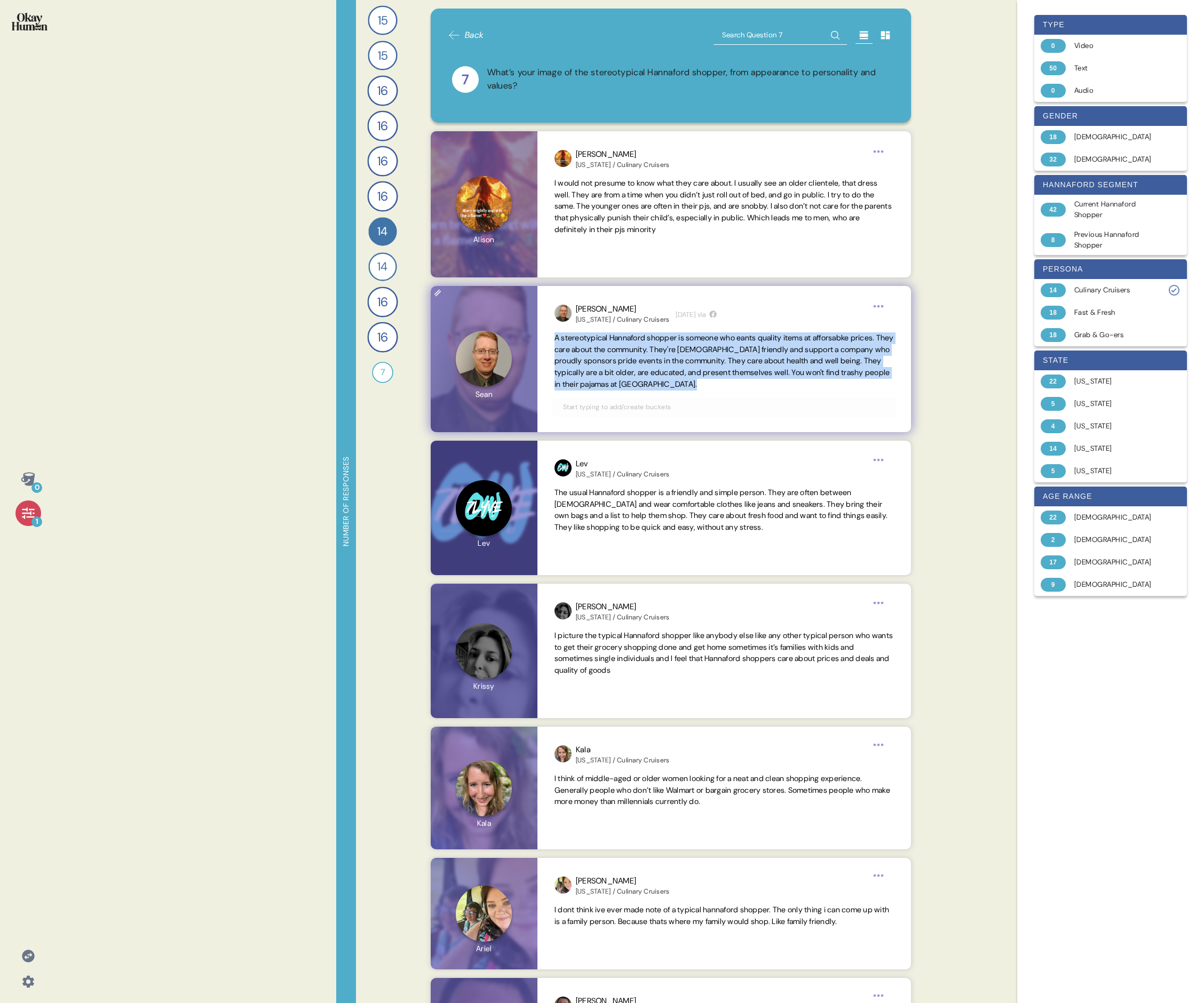
click at [515, 346] on span "A stereotypical Hannaford shopper is someone who eants quality items at afforsa…" at bounding box center [724, 361] width 339 height 56
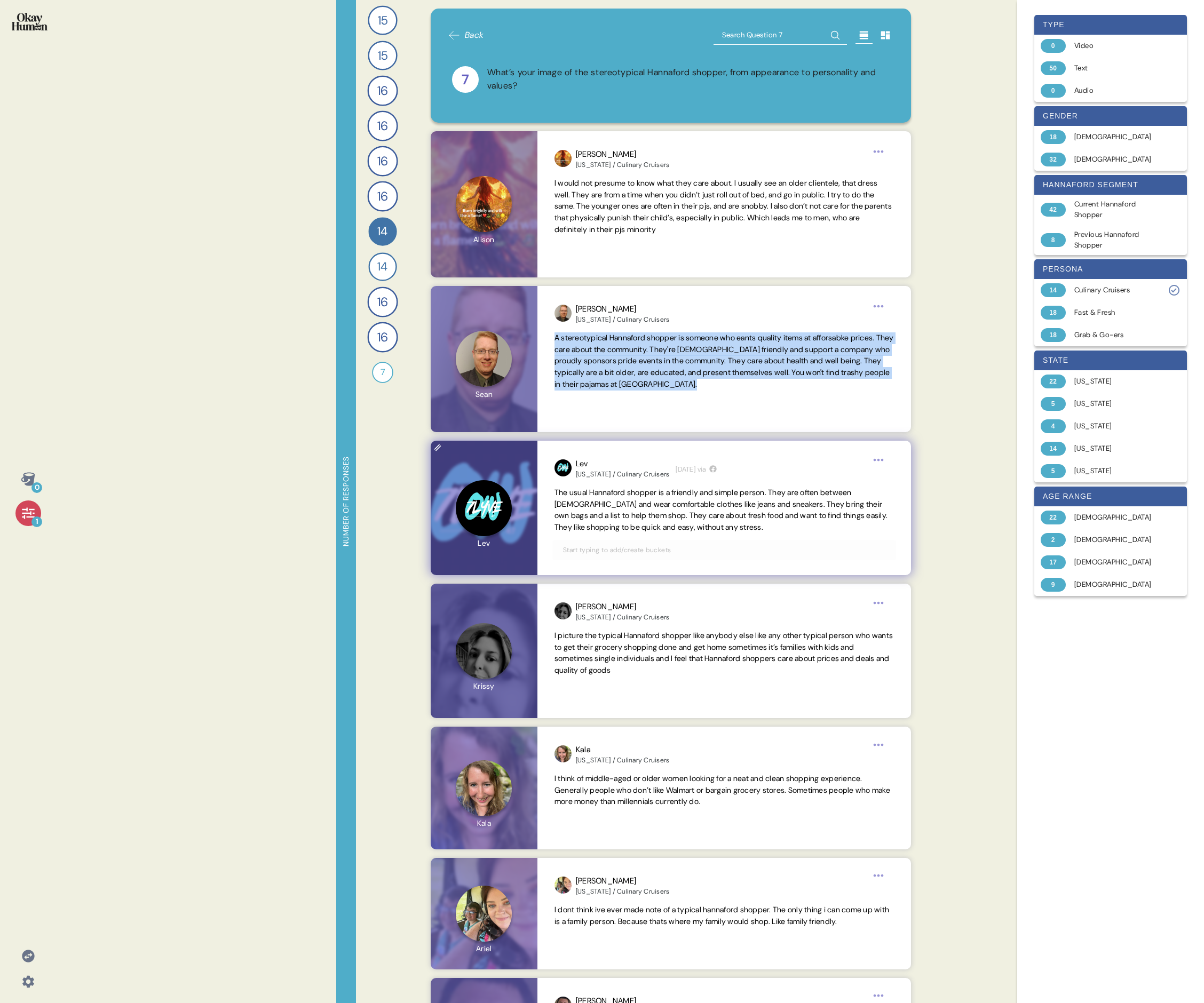
click at [515, 346] on span "The usual Hannaford shopper is a friendly and simple person. They are often bet…" at bounding box center [721, 510] width 333 height 44
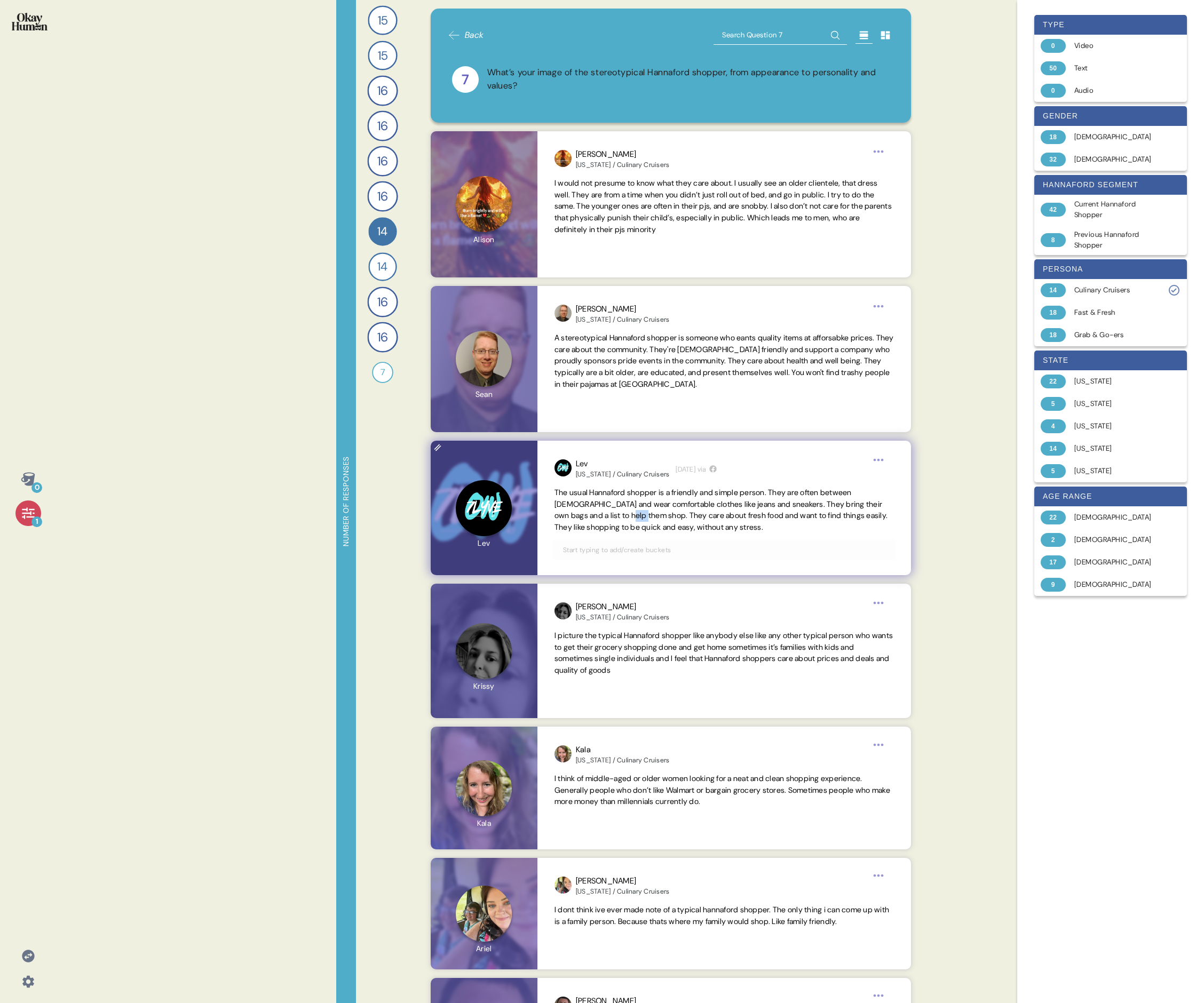
click at [515, 346] on span "The usual Hannaford shopper is a friendly and simple person. They are often bet…" at bounding box center [721, 510] width 333 height 44
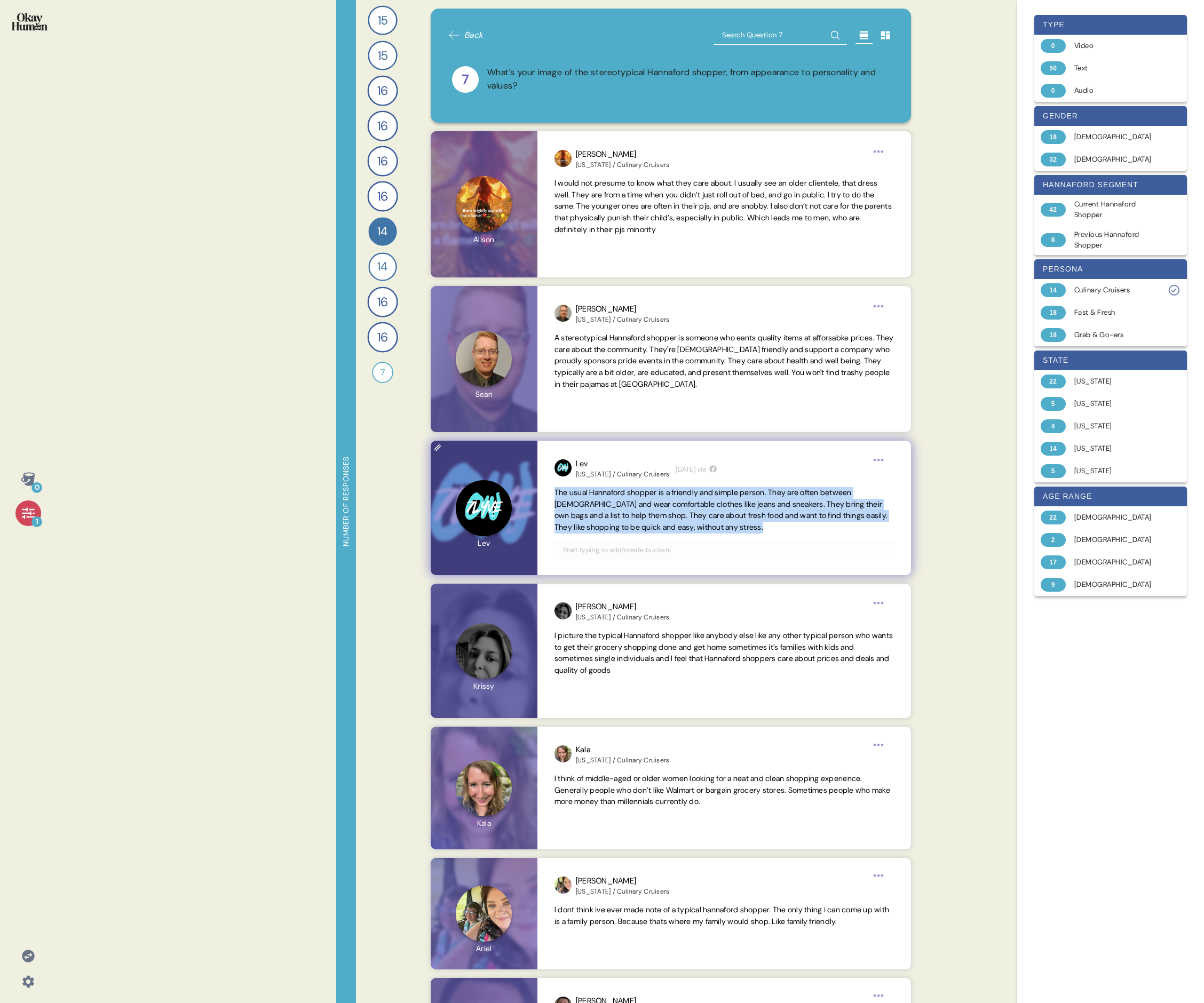
click at [515, 346] on span "The usual Hannaford shopper is a friendly and simple person. They are often bet…" at bounding box center [721, 510] width 333 height 44
click at [515, 346] on span "I picture the typical Hannaford shopper like anybody else like any other typica…" at bounding box center [724, 653] width 339 height 46
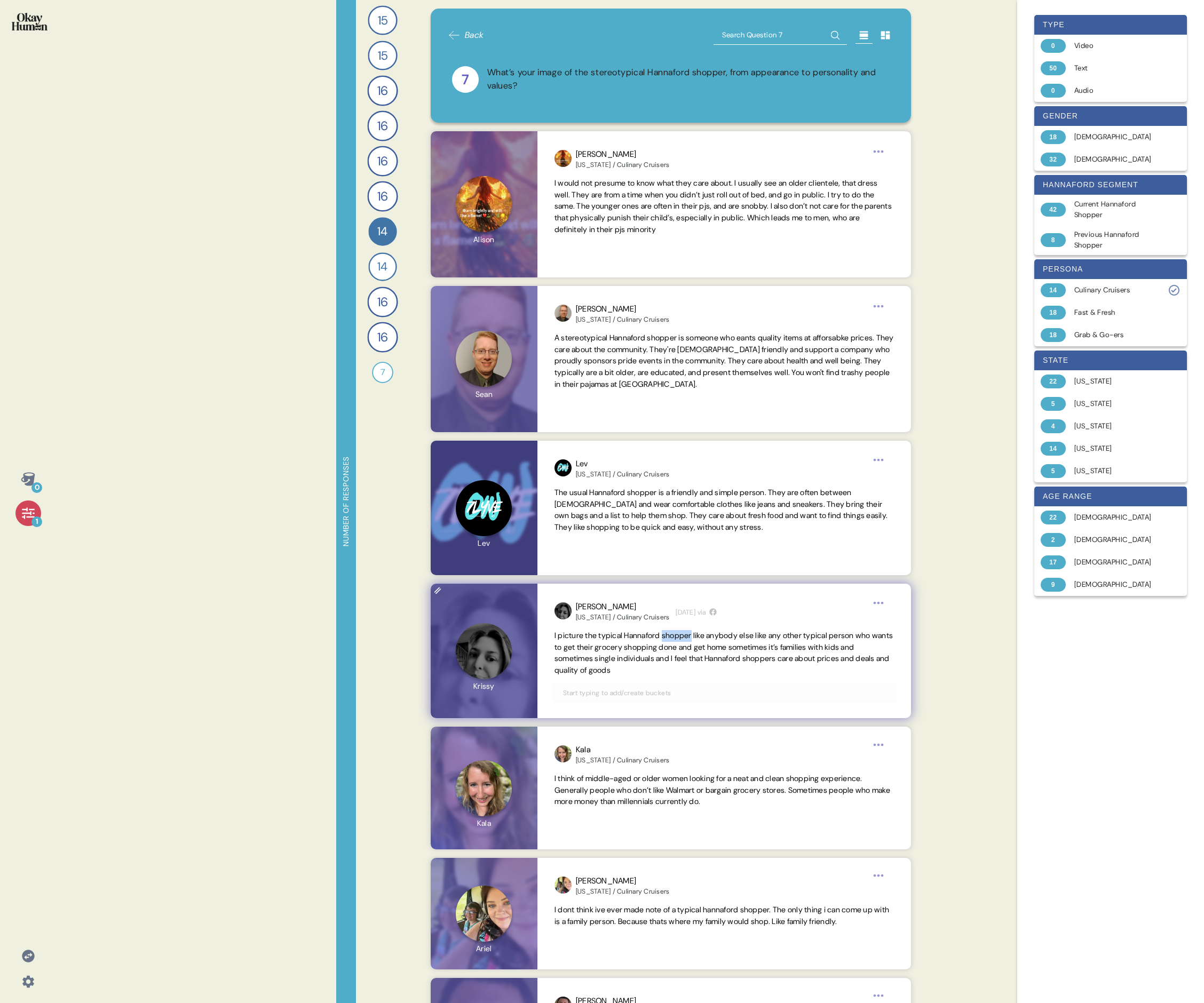
click at [515, 346] on span "I picture the typical Hannaford shopper like anybody else like any other typica…" at bounding box center [724, 653] width 339 height 46
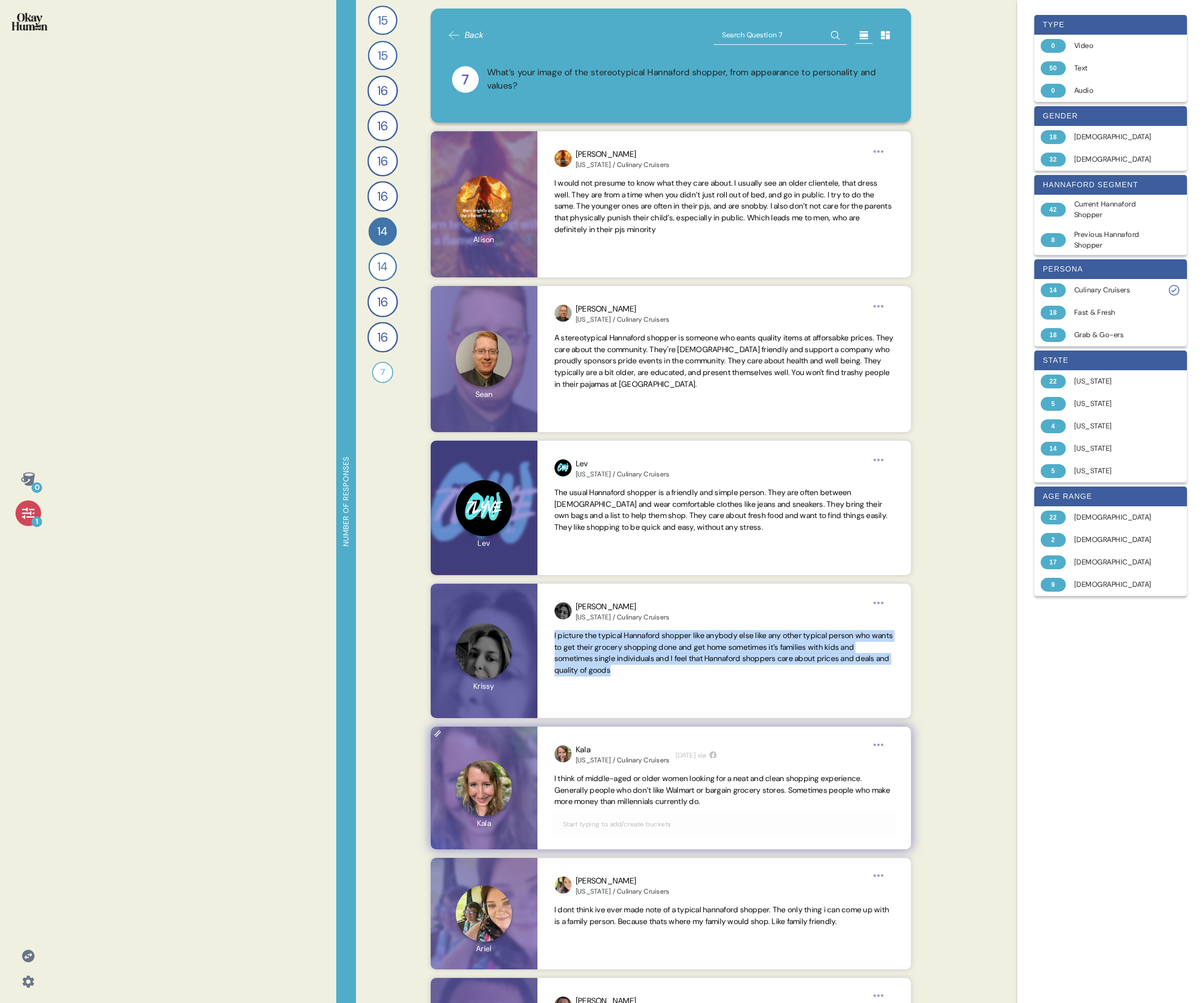
click at [515, 346] on span "I think of middle-aged or older women looking for a neat and clean shopping exp…" at bounding box center [722, 790] width 336 height 33
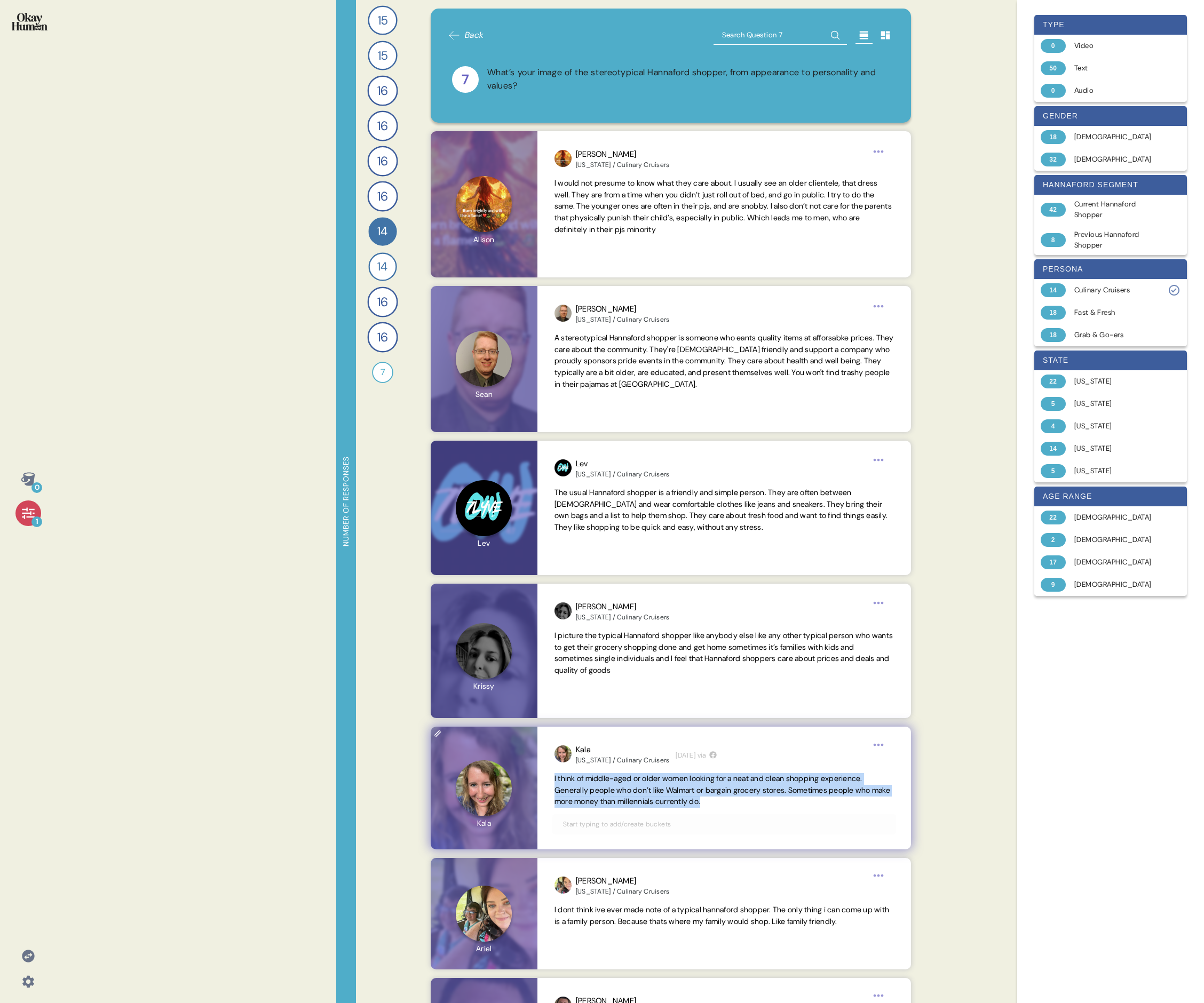
click at [515, 346] on span "I think of middle-aged or older women looking for a neat and clean shopping exp…" at bounding box center [722, 790] width 336 height 33
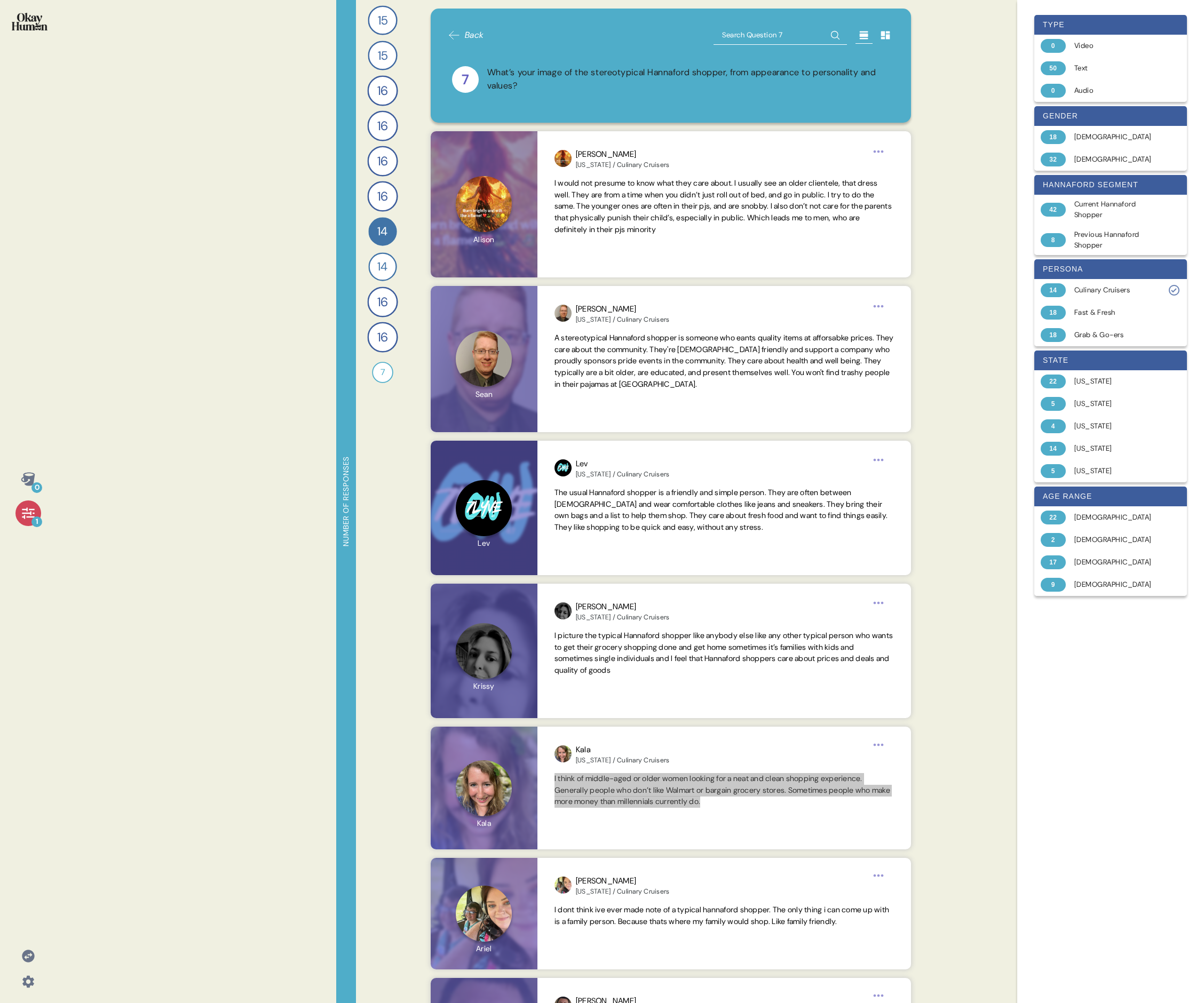
scroll to position [351, 0]
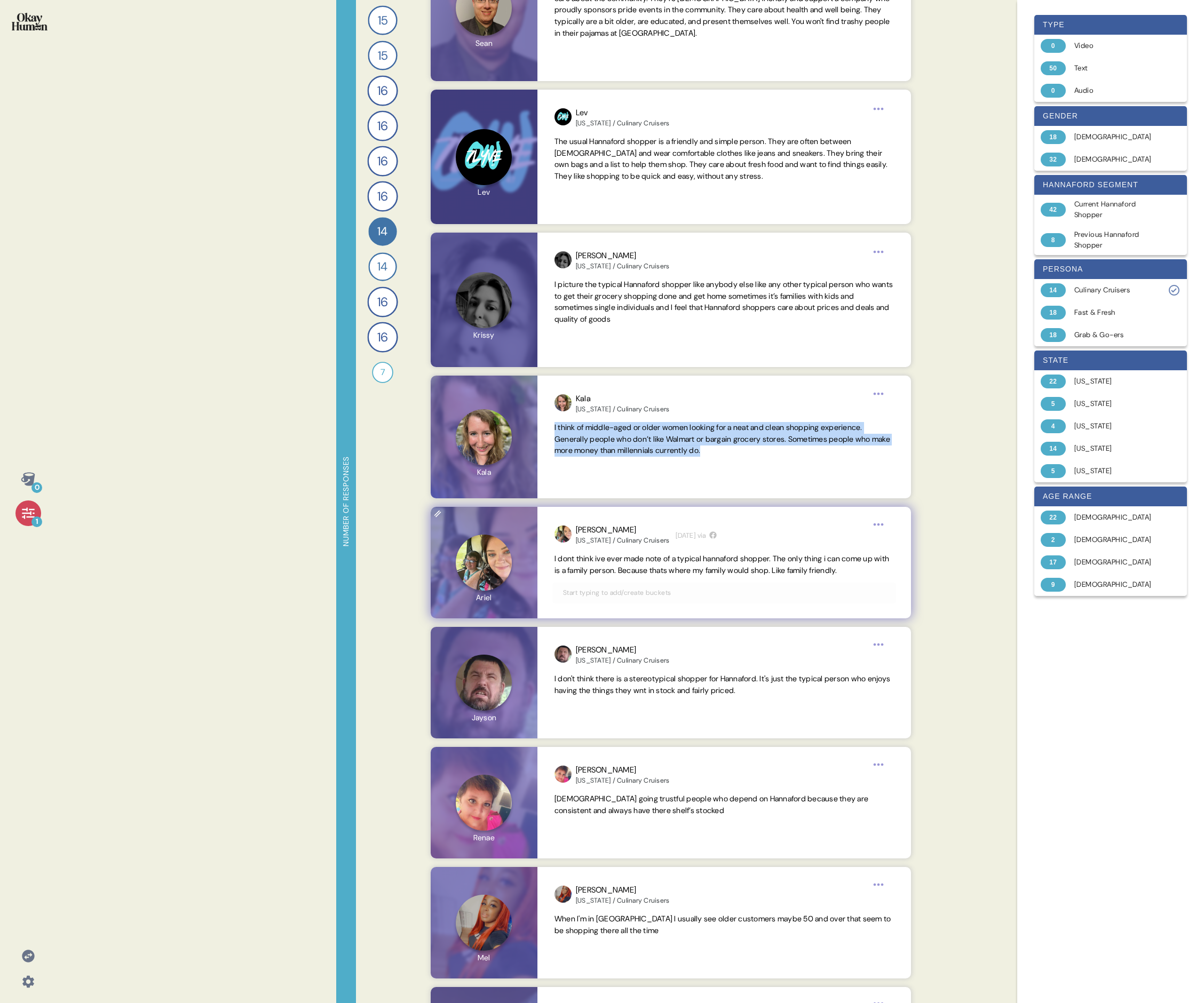
click at [515, 346] on span "I dont think ive ever made note of a typical hannaford shopper. The only thing …" at bounding box center [722, 564] width 334 height 21
click at [515, 346] on div "Back 7 What’s your image of the stereotypical Hannaford shopper, from appearanc…" at bounding box center [671, 501] width 506 height 1003
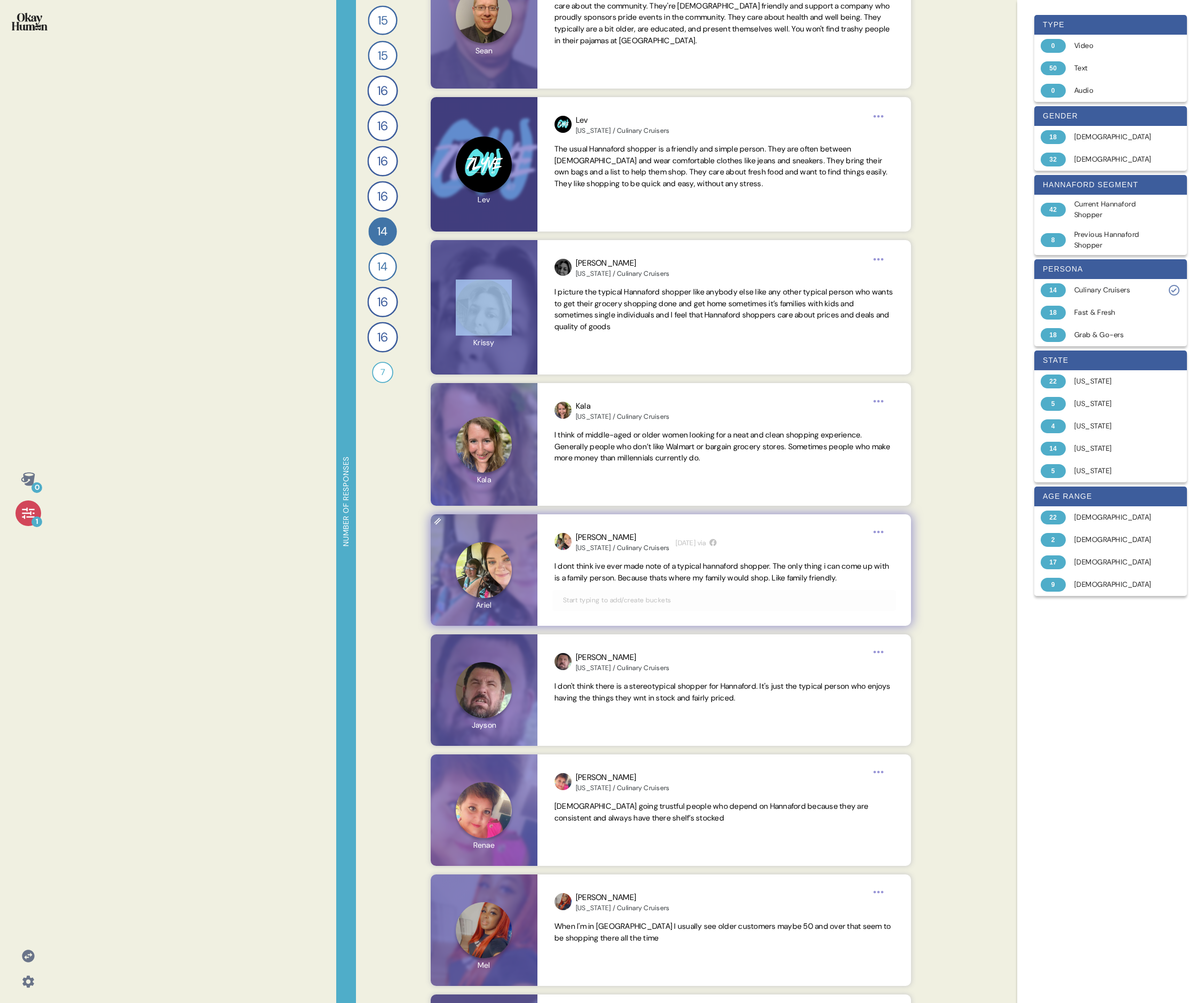
click at [515, 346] on div "Back 7 What’s your image of the stereotypical Hannaford shopper, from appearanc…" at bounding box center [671, 501] width 506 height 1003
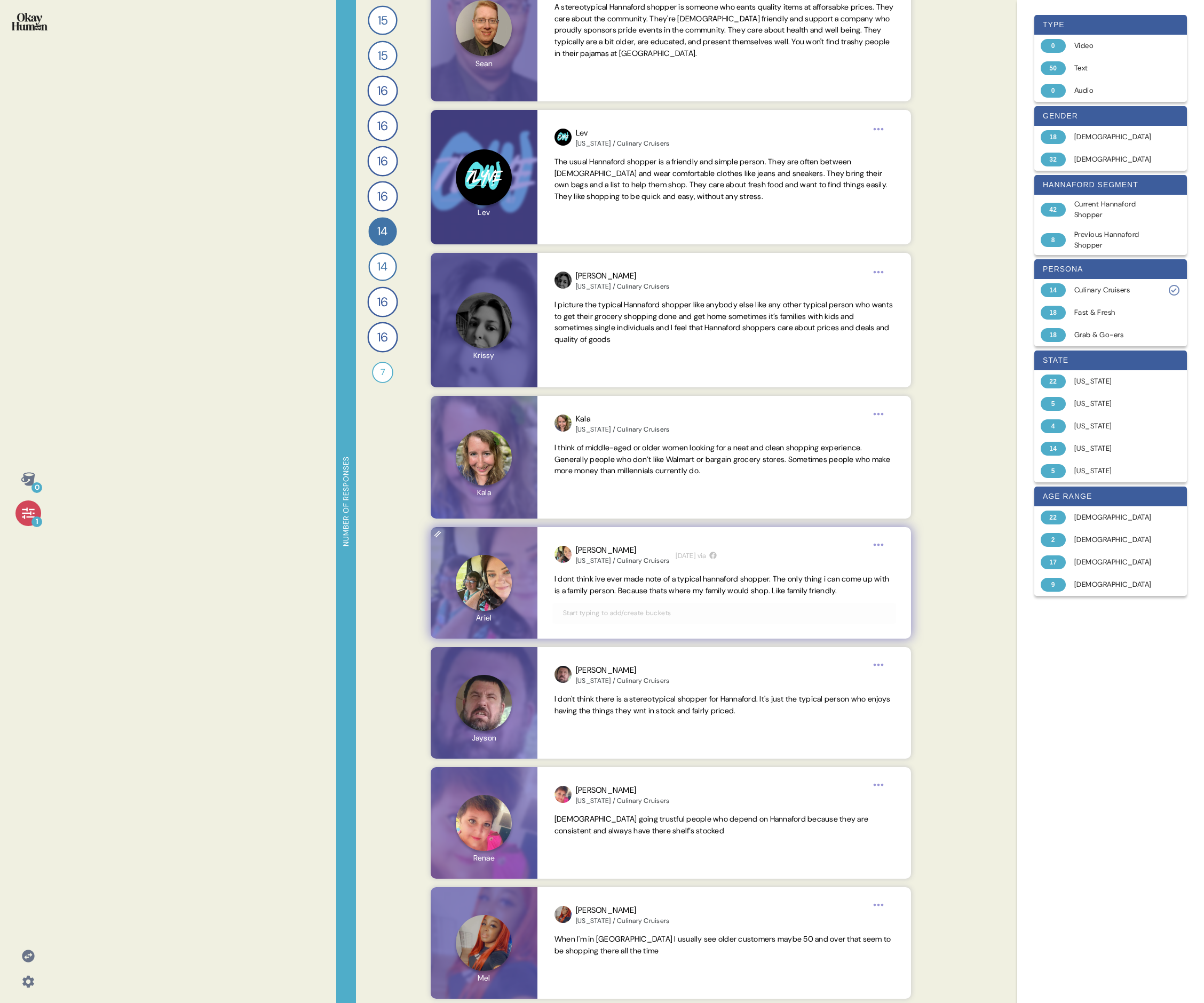
click at [515, 346] on span "I dont think ive ever made note of a typical hannaford shopper. The only thing …" at bounding box center [724, 585] width 339 height 23
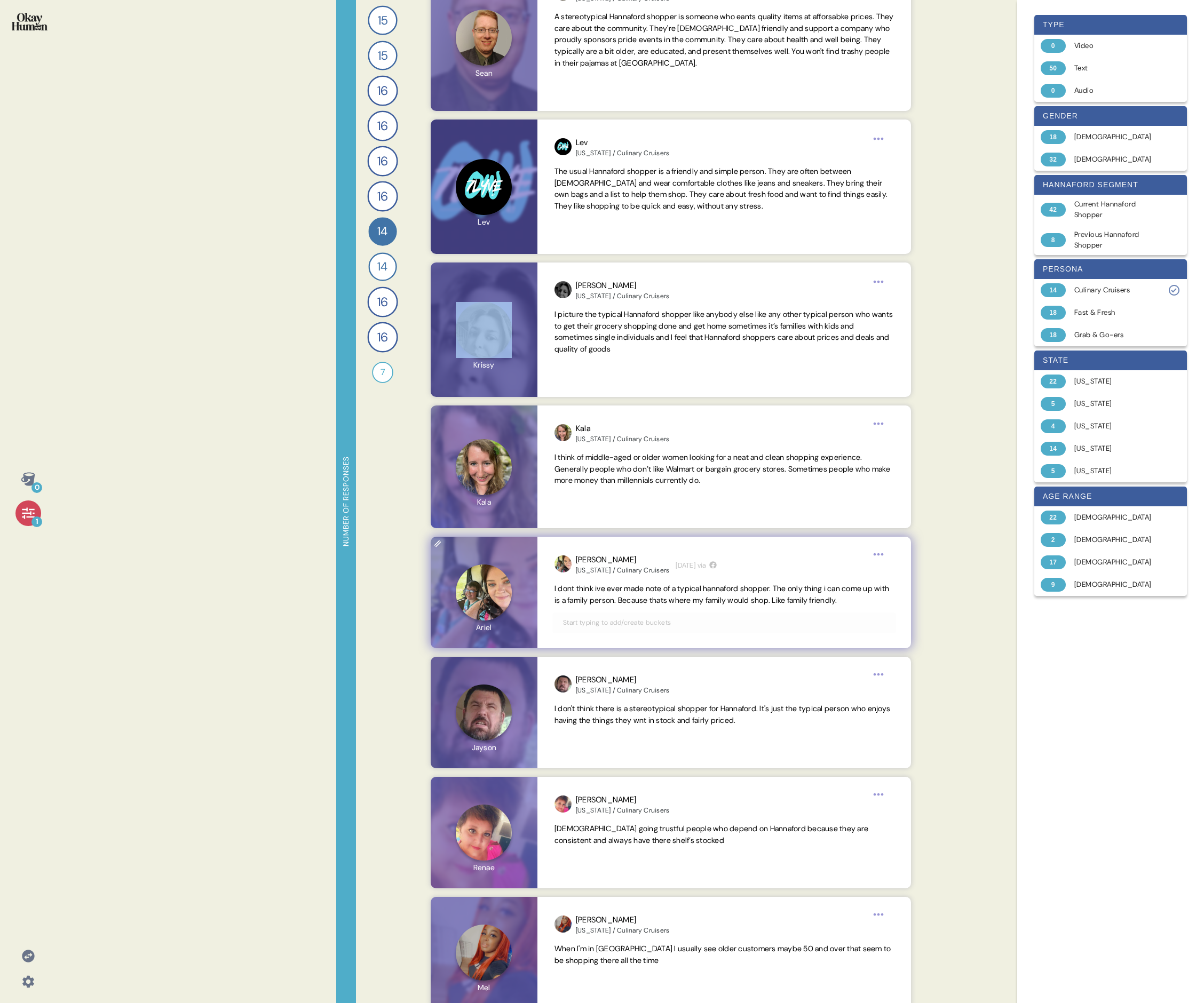
click at [515, 346] on div "Back 7 What’s your image of the stereotypical Hannaford shopper, from appearanc…" at bounding box center [671, 501] width 506 height 1003
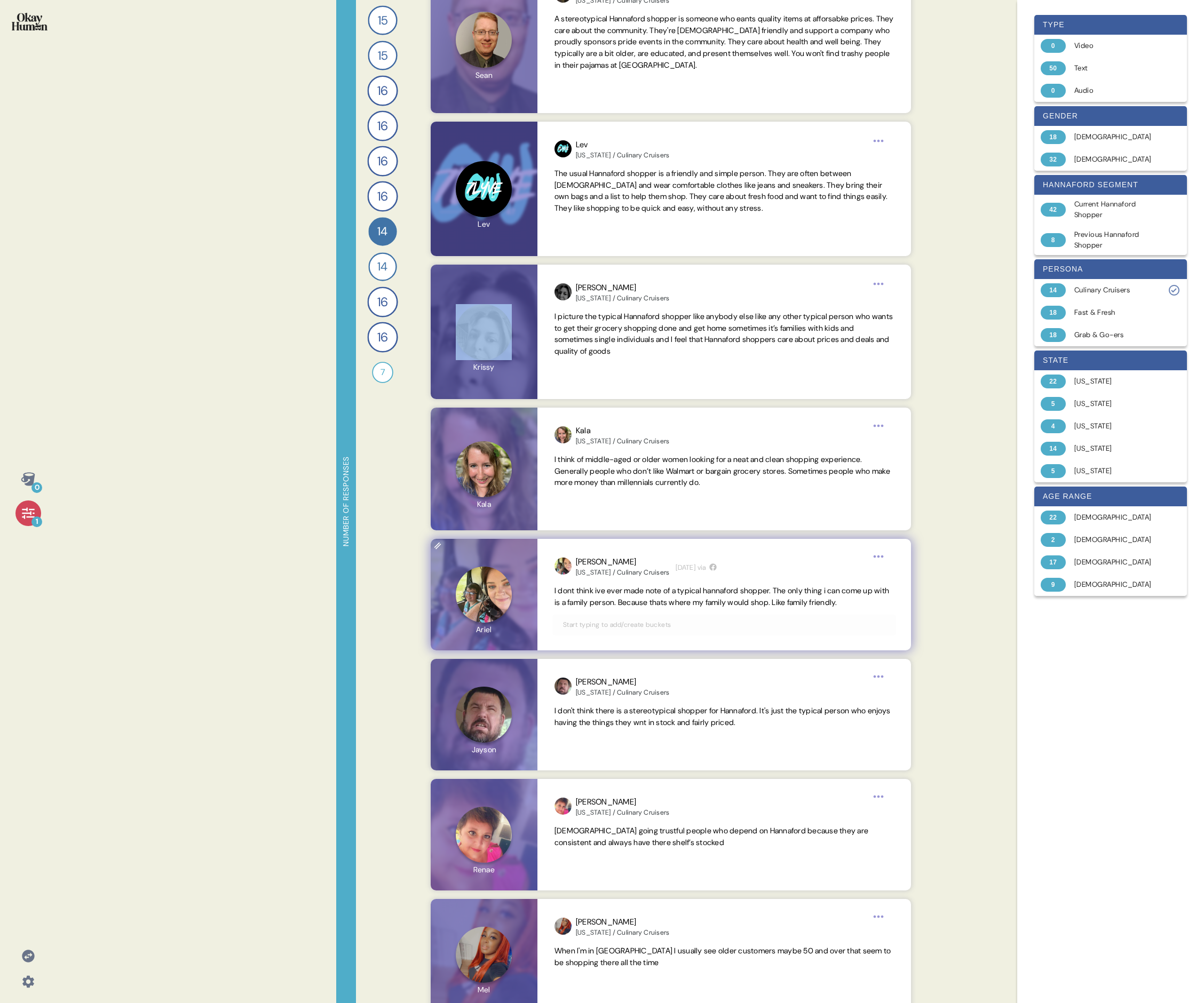
click at [515, 346] on div "Back 7 What’s your image of the stereotypical Hannaford shopper, from appearanc…" at bounding box center [671, 501] width 506 height 1003
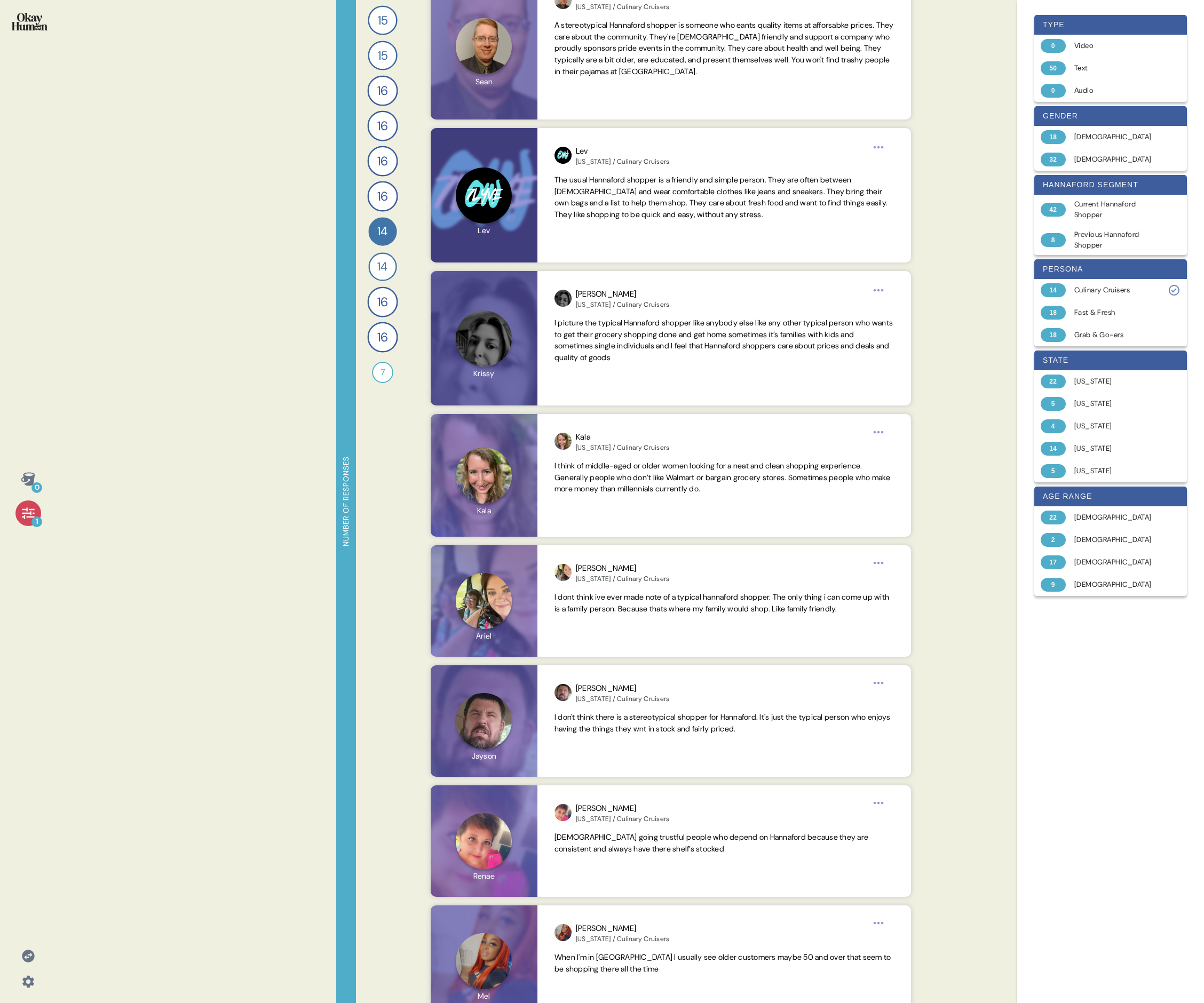
click at [515, 346] on div "Back 7 What’s your image of the stereotypical Hannaford shopper, from appearanc…" at bounding box center [671, 501] width 506 height 1003
click at [515, 346] on span "I dont think ive ever made note of a typical hannaford shopper. The only thing …" at bounding box center [722, 601] width 334 height 21
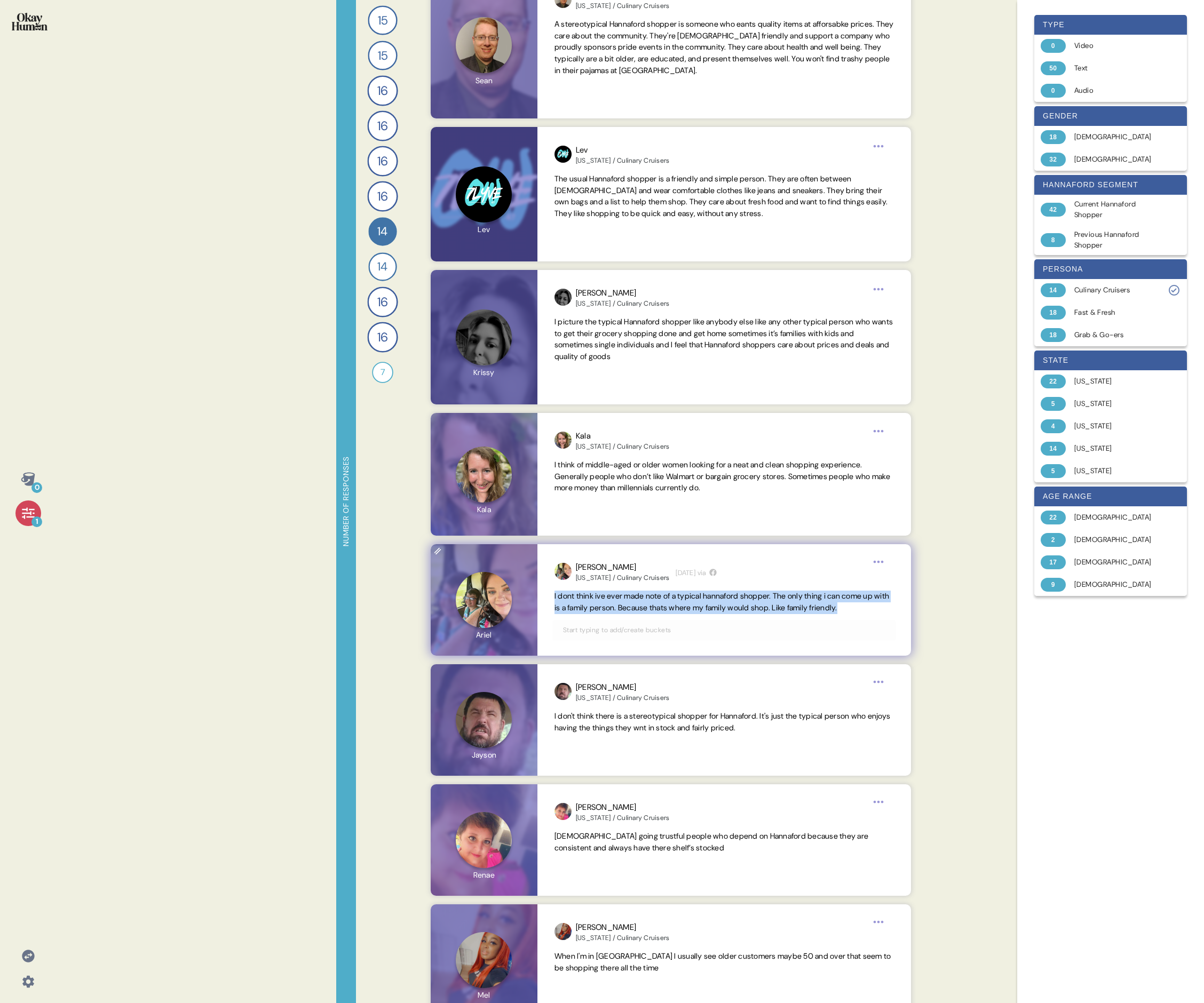
click at [515, 346] on span "I dont think ive ever made note of a typical hannaford shopper. The only thing …" at bounding box center [722, 601] width 334 height 21
click at [515, 346] on span "I don't think there is a stereotypical shopper for Hannaford. It's just the typ…" at bounding box center [722, 722] width 336 height 21
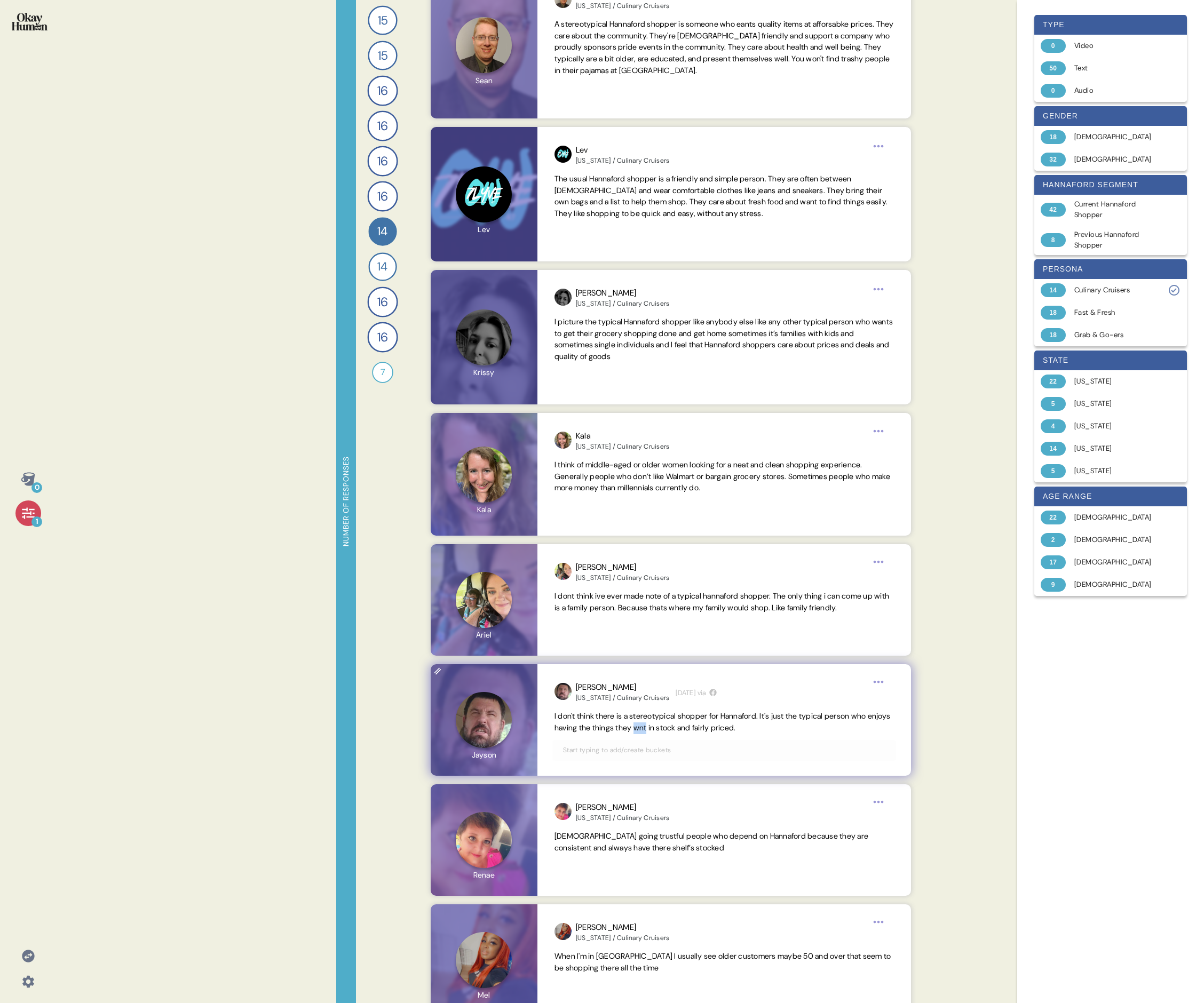
click at [515, 346] on span "I don't think there is a stereotypical shopper for Hannaford. It's just the typ…" at bounding box center [722, 722] width 336 height 21
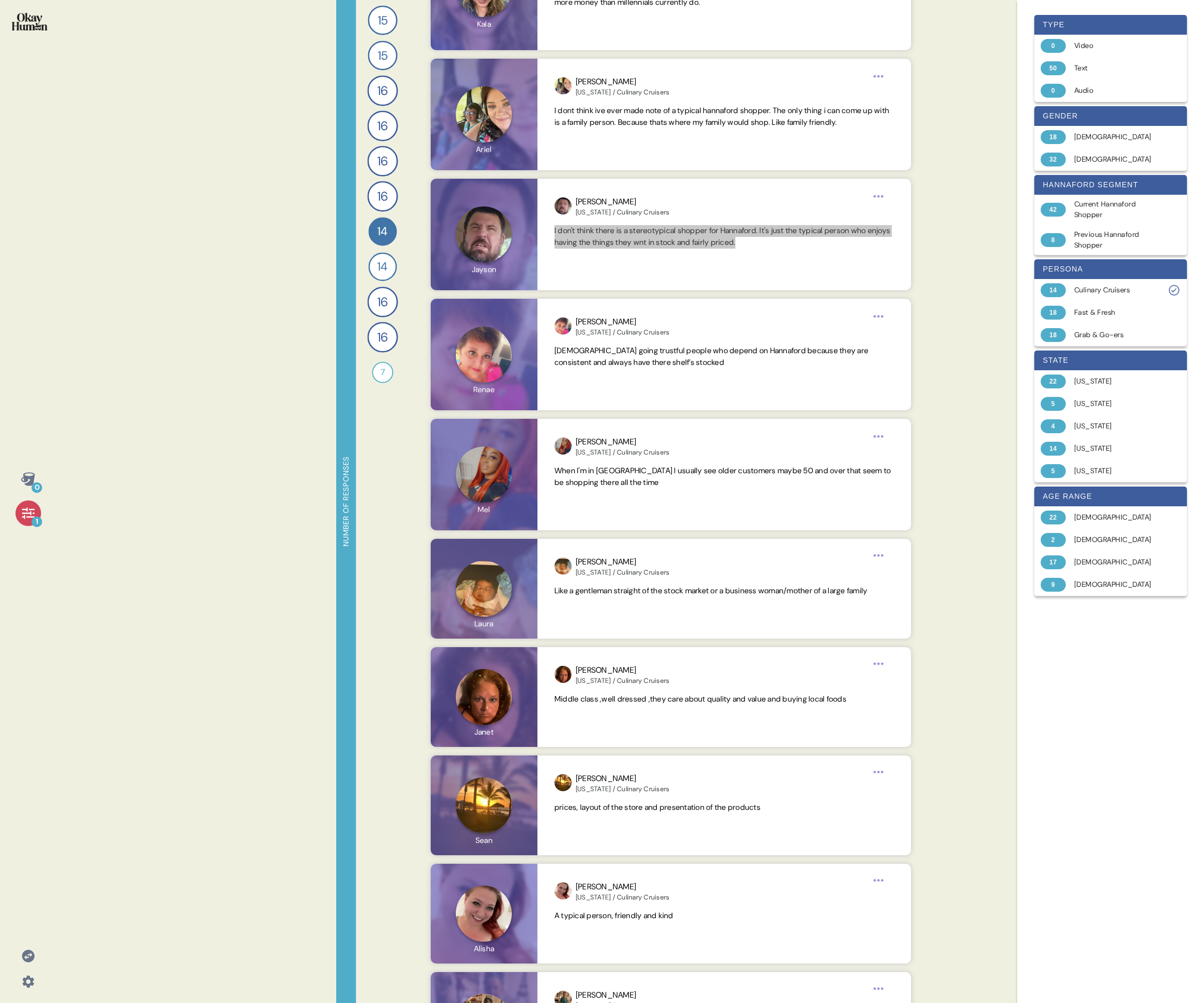
scroll to position [809, 0]
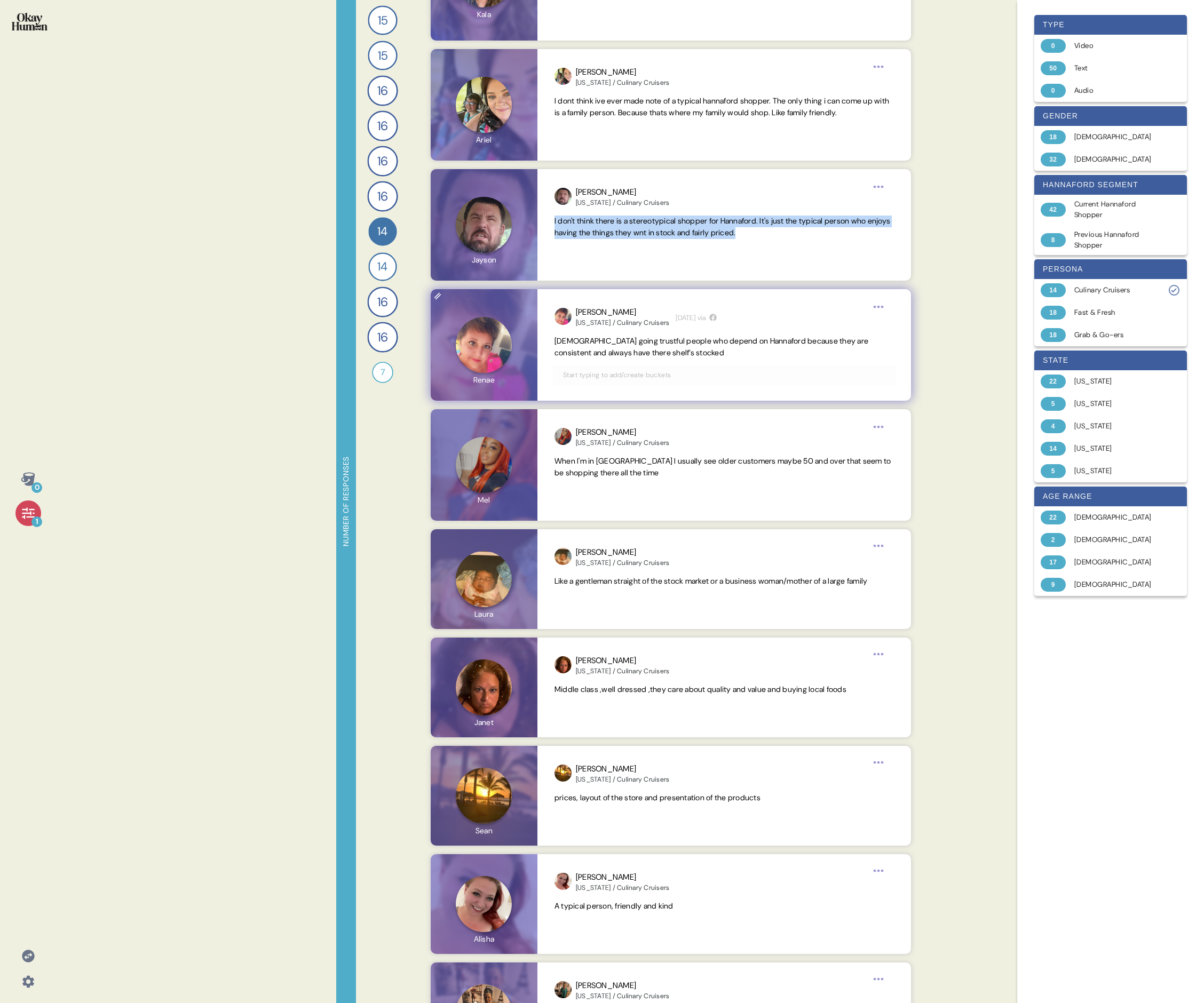
click at [515, 336] on span "[DEMOGRAPHIC_DATA] going trustful people who depend on Hannaford because they a…" at bounding box center [712, 347] width 314 height 21
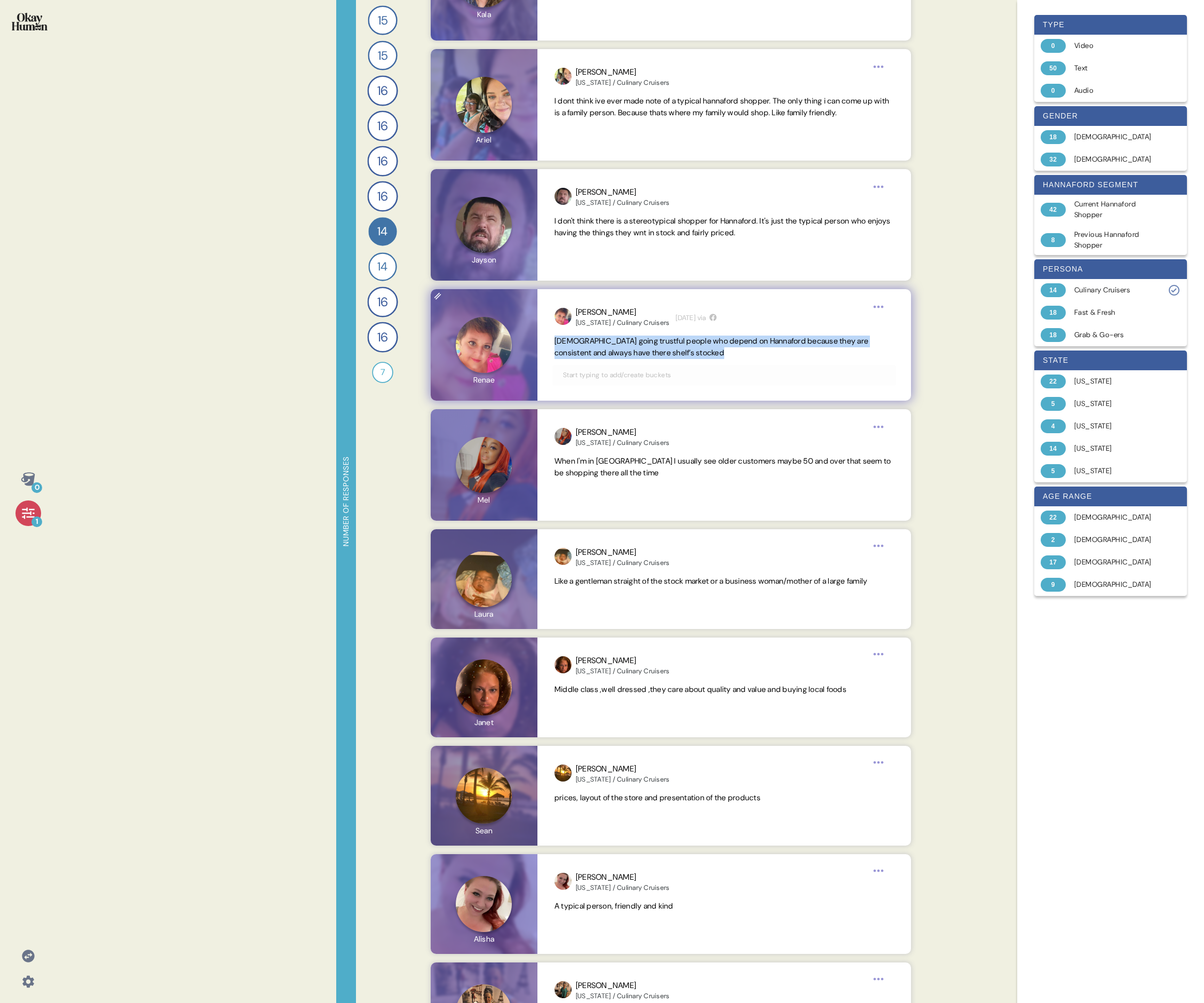
click at [515, 336] on span "[DEMOGRAPHIC_DATA] going trustful people who depend on Hannaford because they a…" at bounding box center [712, 347] width 314 height 21
click at [515, 346] on span "When I'm in [GEOGRAPHIC_DATA] I usually see older customers maybe 50 and over t…" at bounding box center [724, 467] width 339 height 23
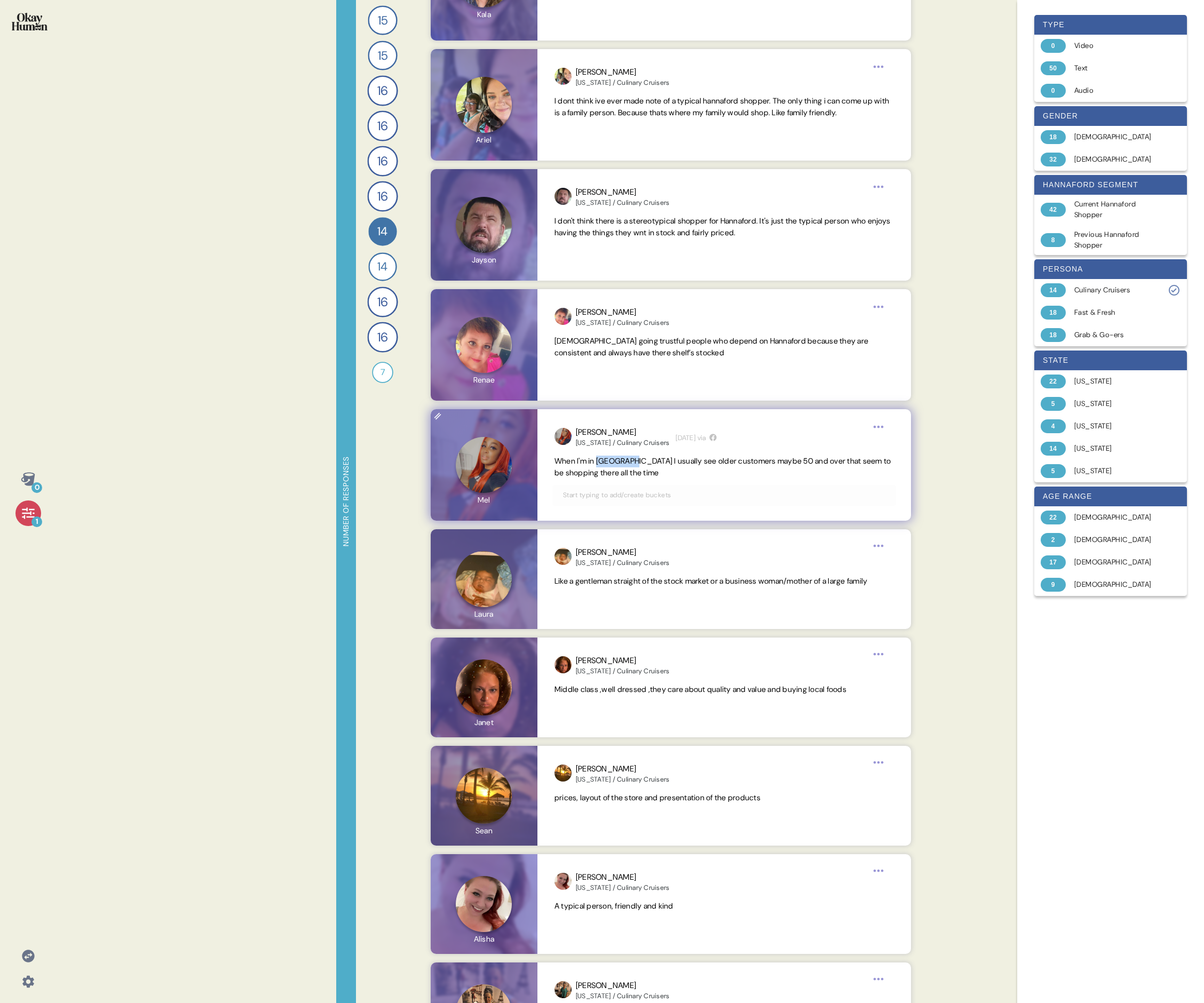
click at [515, 346] on span "When I'm in [GEOGRAPHIC_DATA] I usually see older customers maybe 50 and over t…" at bounding box center [724, 467] width 339 height 23
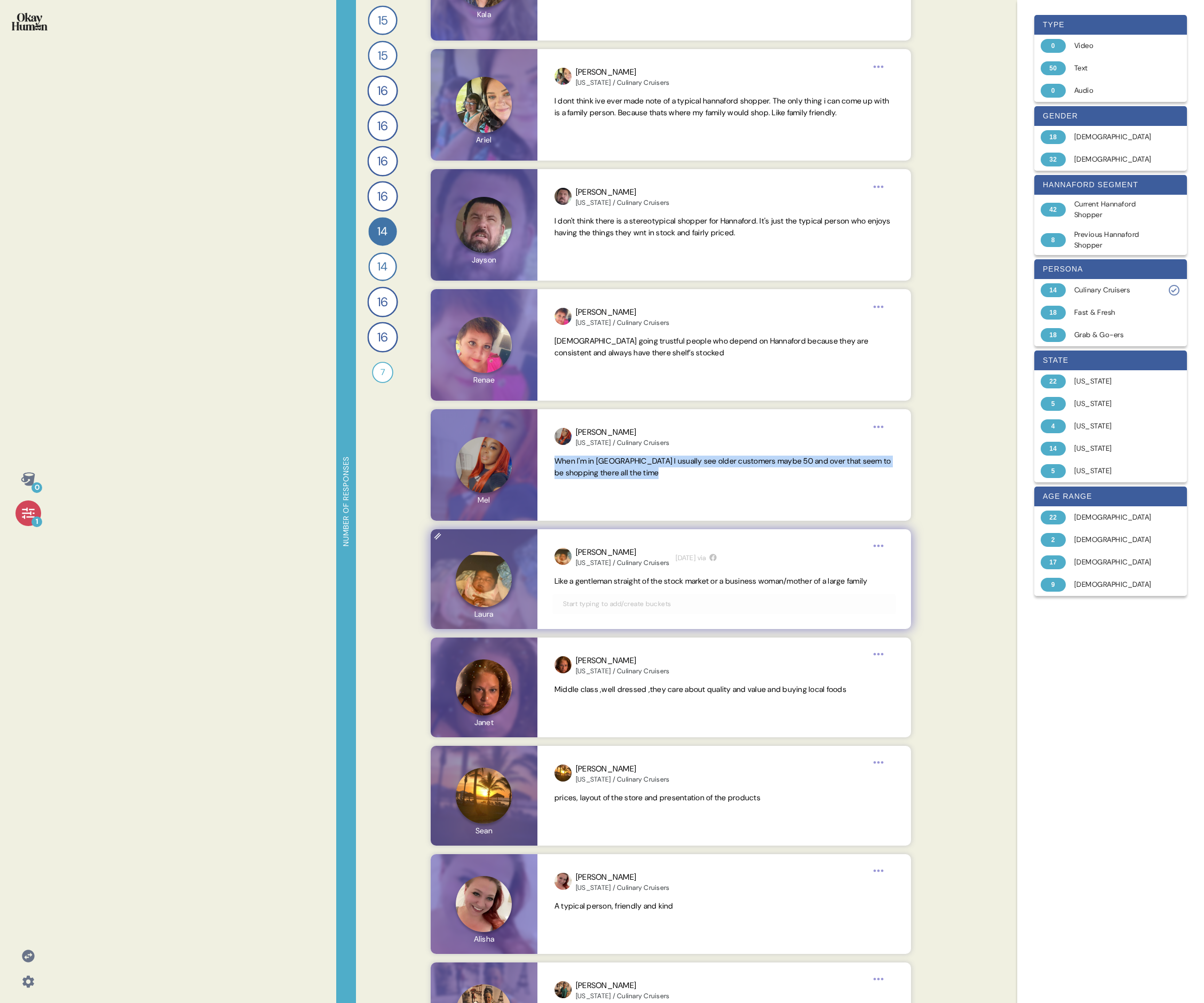
click at [515, 346] on span "Like a gentleman straight of the stock market or a business woman/mother of a l…" at bounding box center [711, 581] width 313 height 10
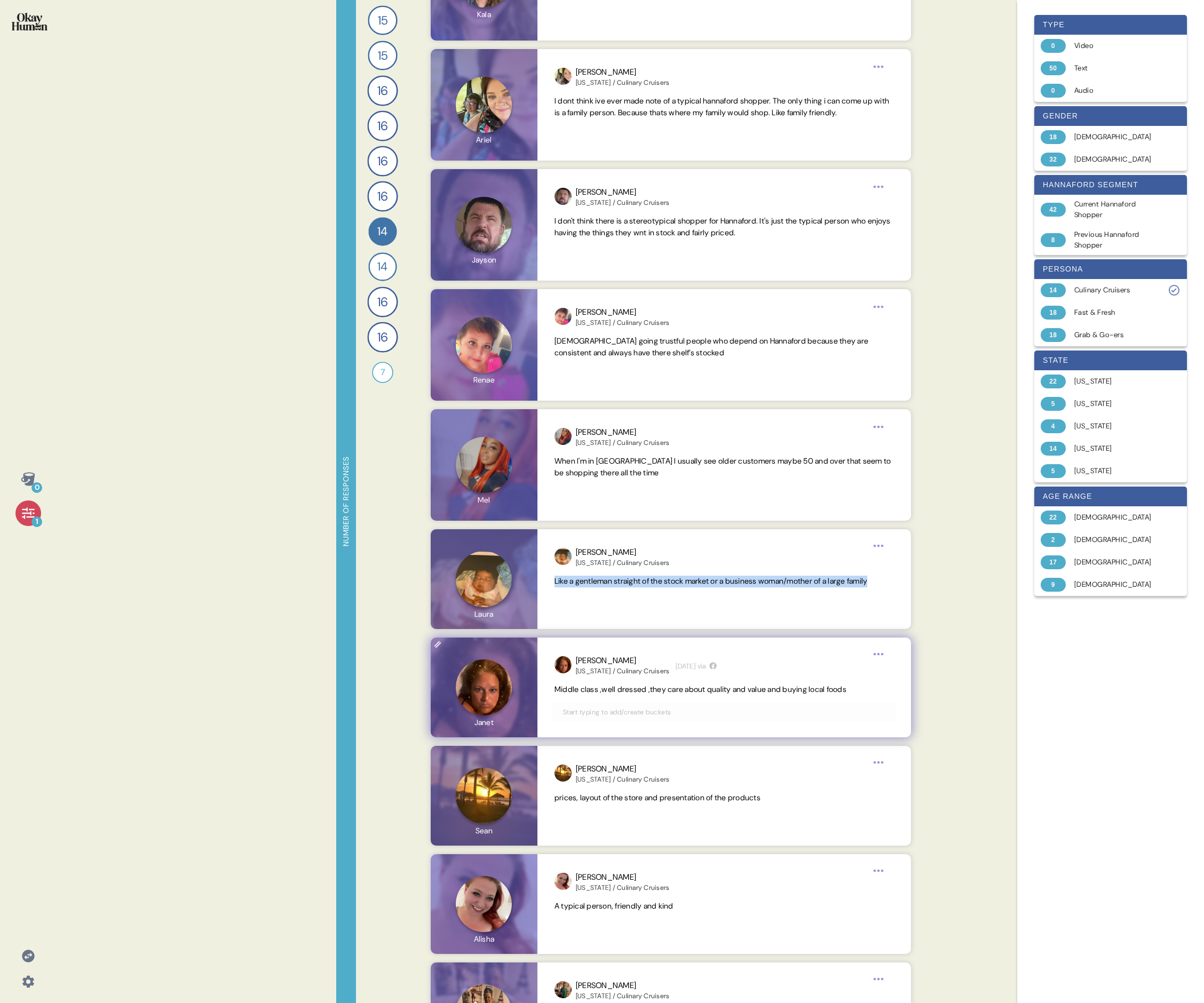
click at [515, 346] on span "Middle class ,well dressed ,they care about quality and value and buying local …" at bounding box center [701, 690] width 292 height 10
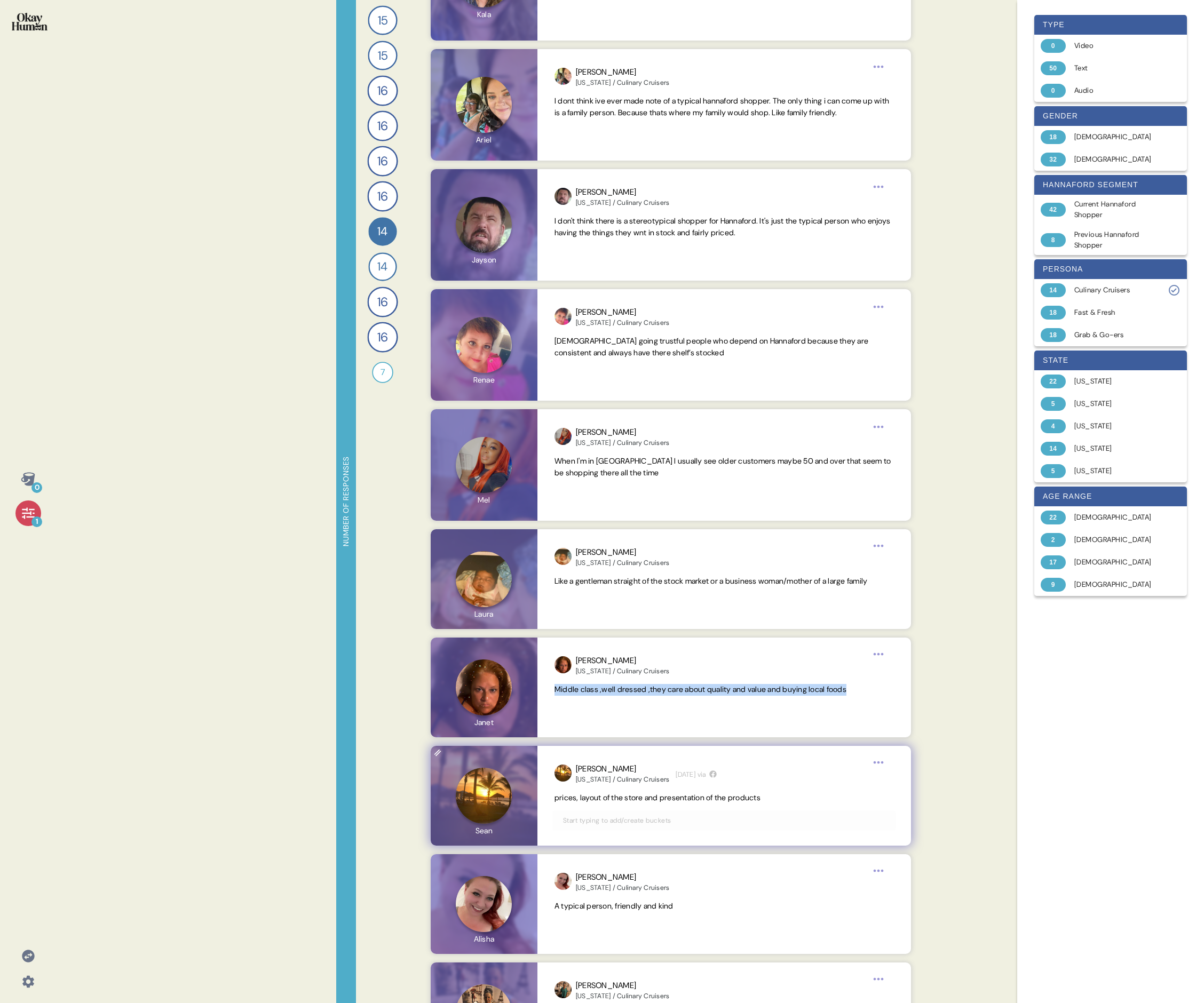
click at [515, 346] on span "prices, layout of the store and presentation of the products" at bounding box center [658, 798] width 206 height 10
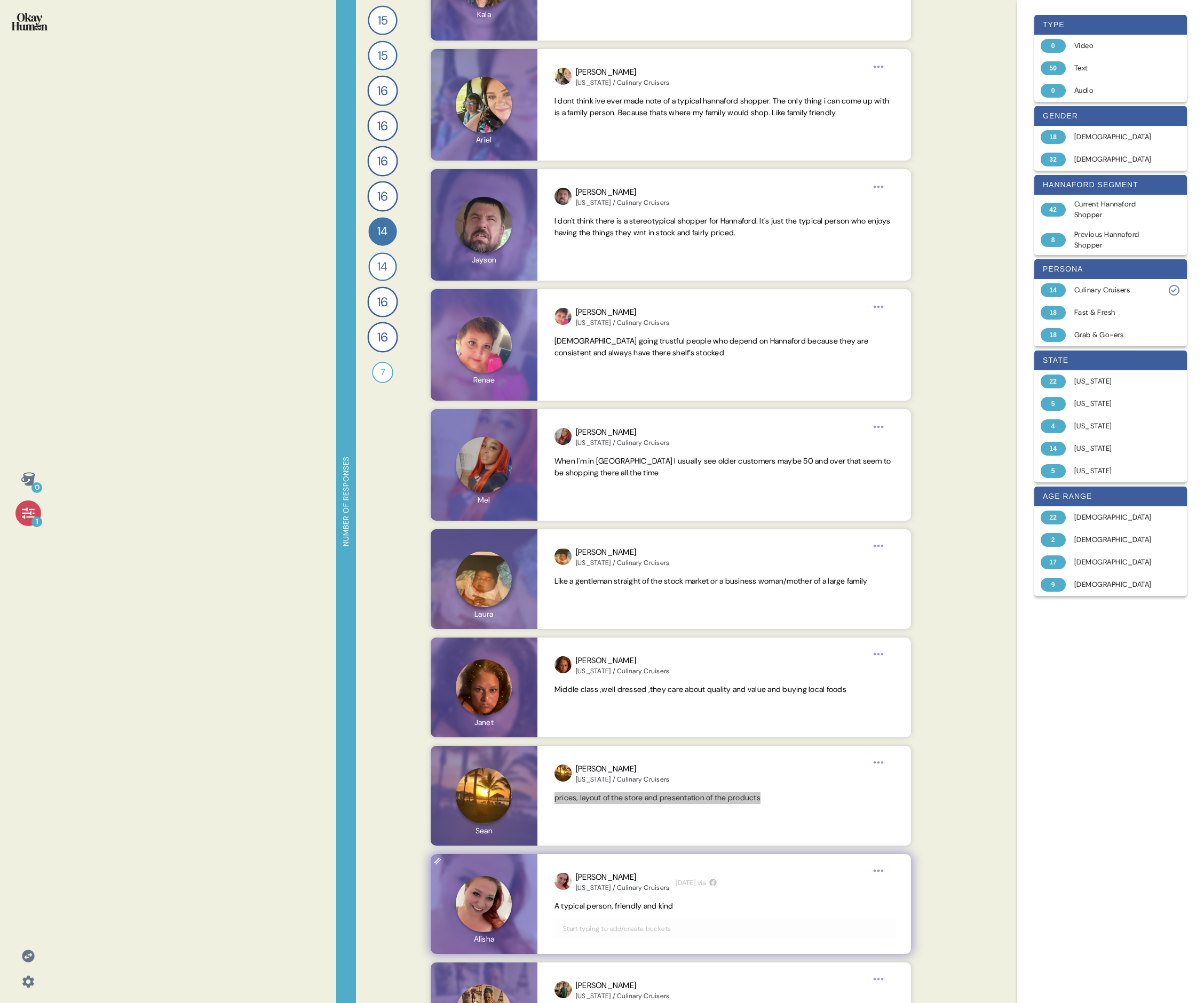
scroll to position [877, 0]
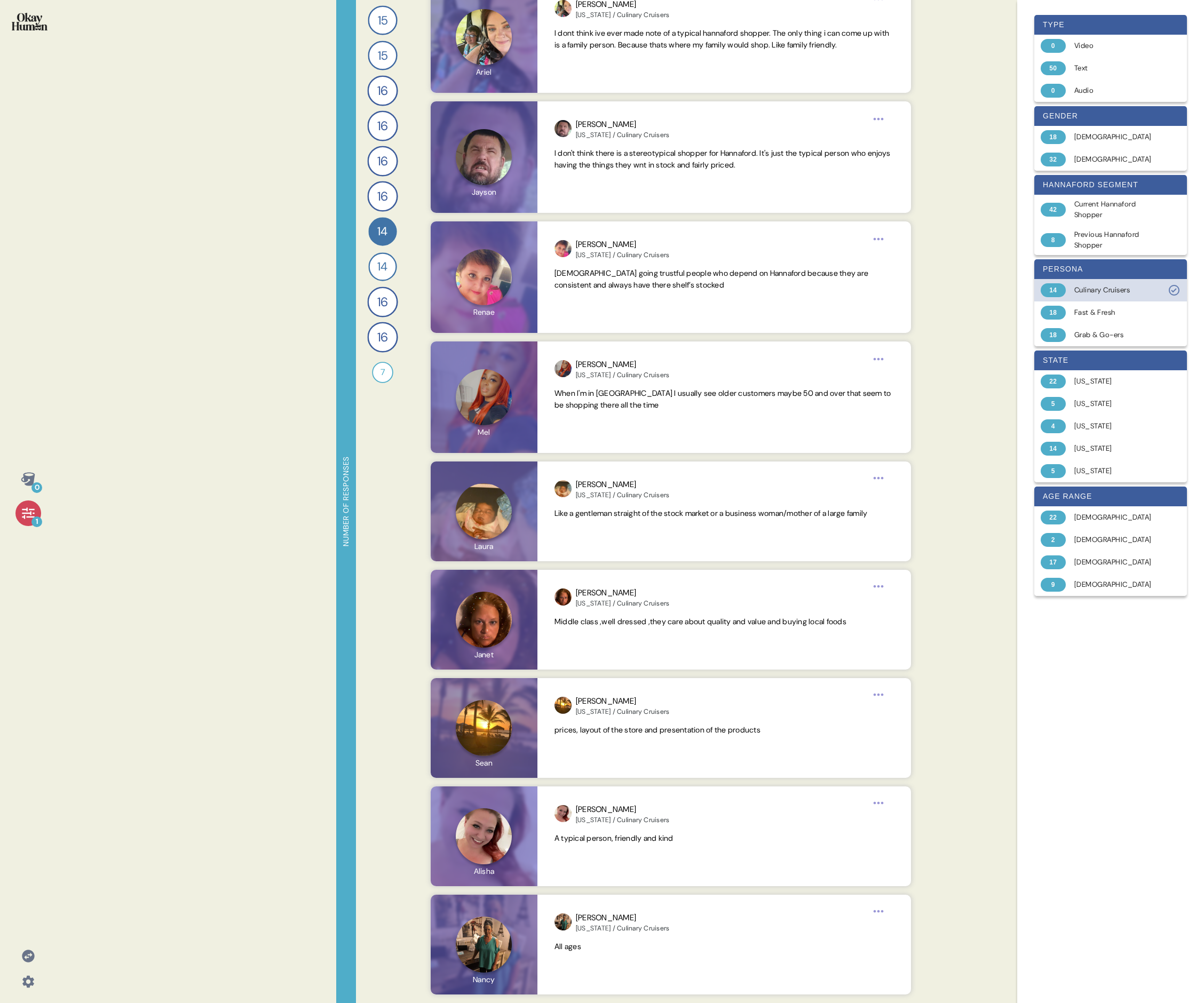
click at [515, 292] on div "Culinary Cruisers" at bounding box center [1116, 289] width 85 height 11
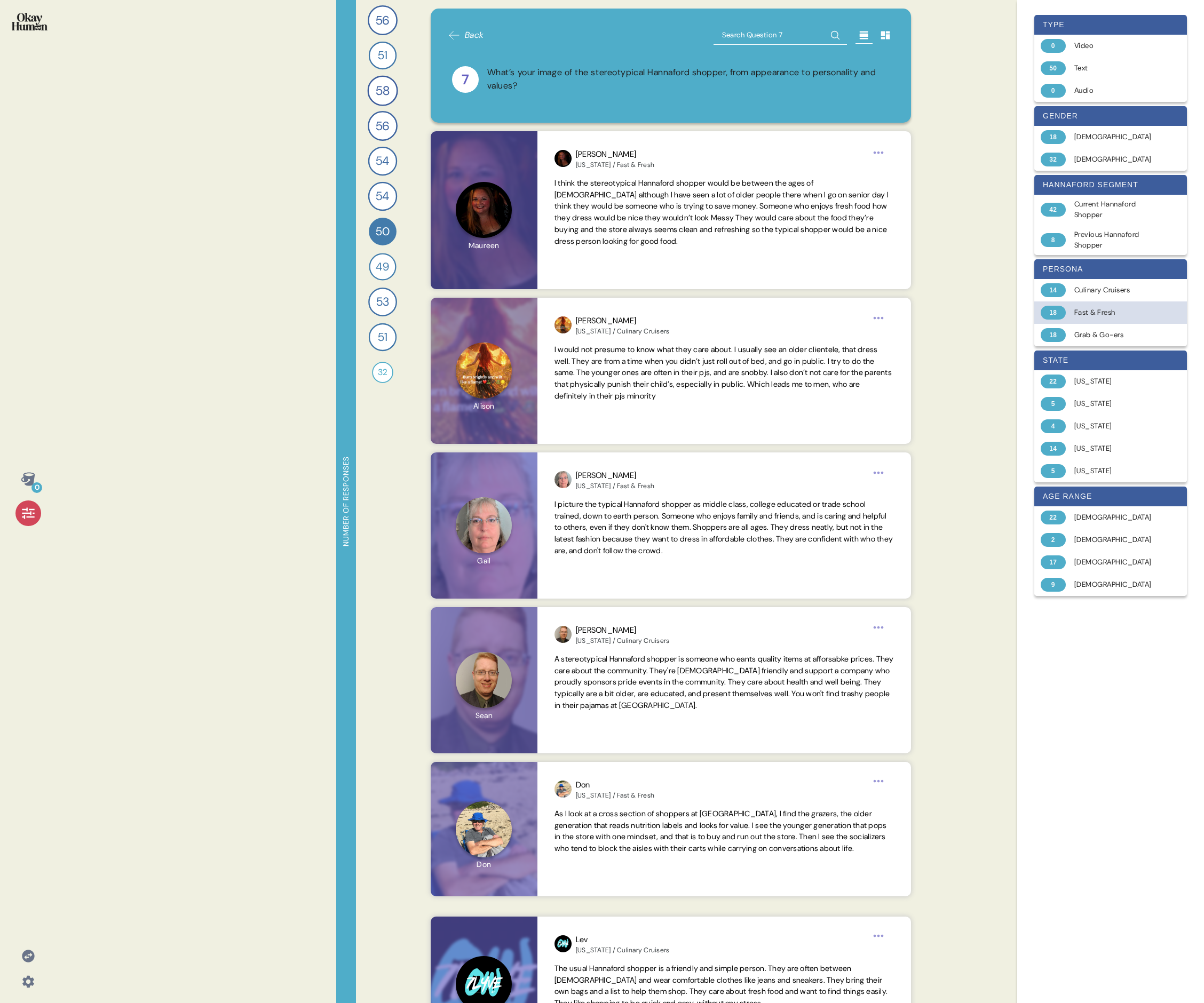
click at [515, 309] on div "Fast & Fresh" at bounding box center [1116, 312] width 85 height 11
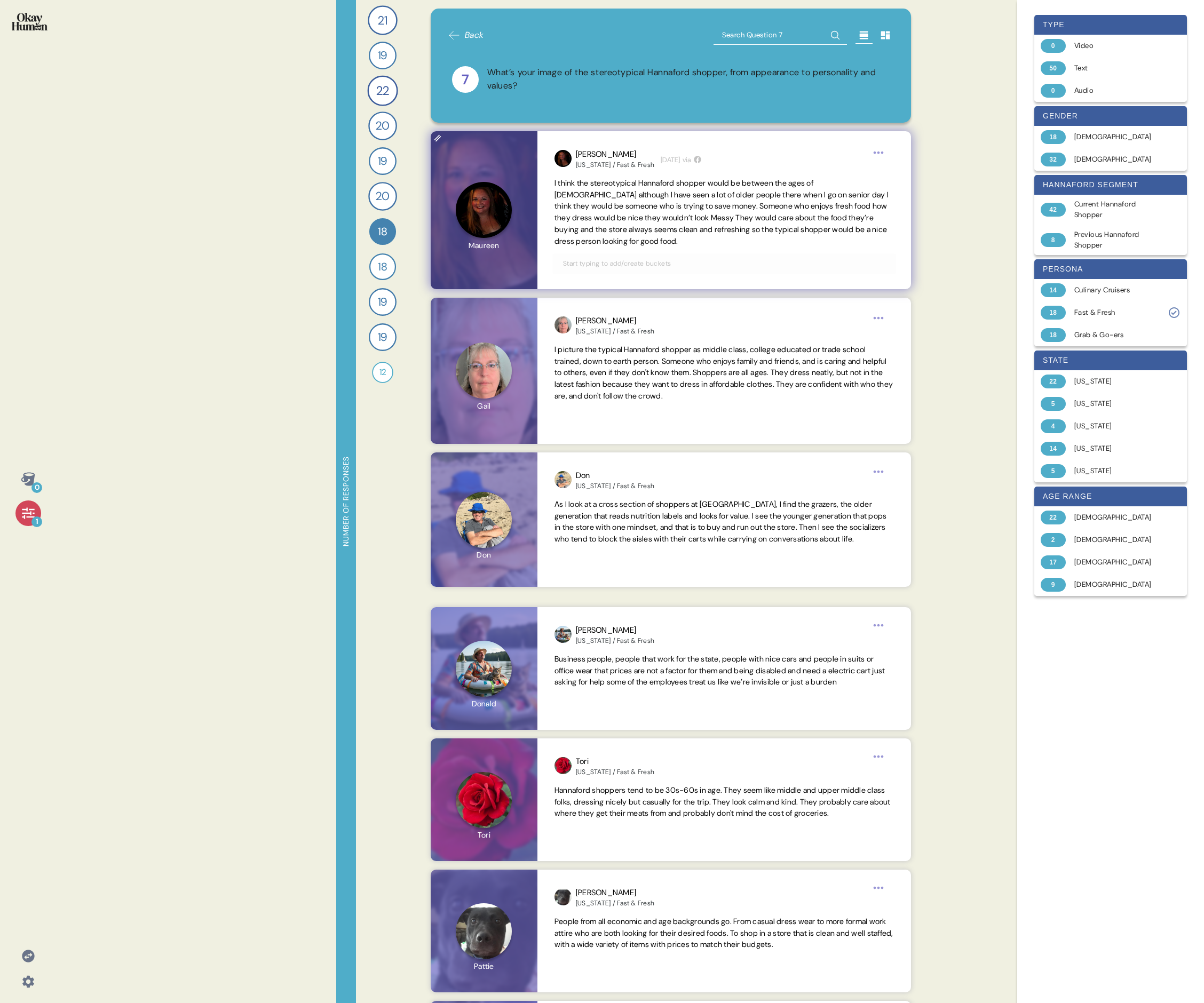
click at [515, 201] on span "I think the stereotypical Hannaford shopper would be between the ages of [DEMOG…" at bounding box center [722, 212] width 334 height 68
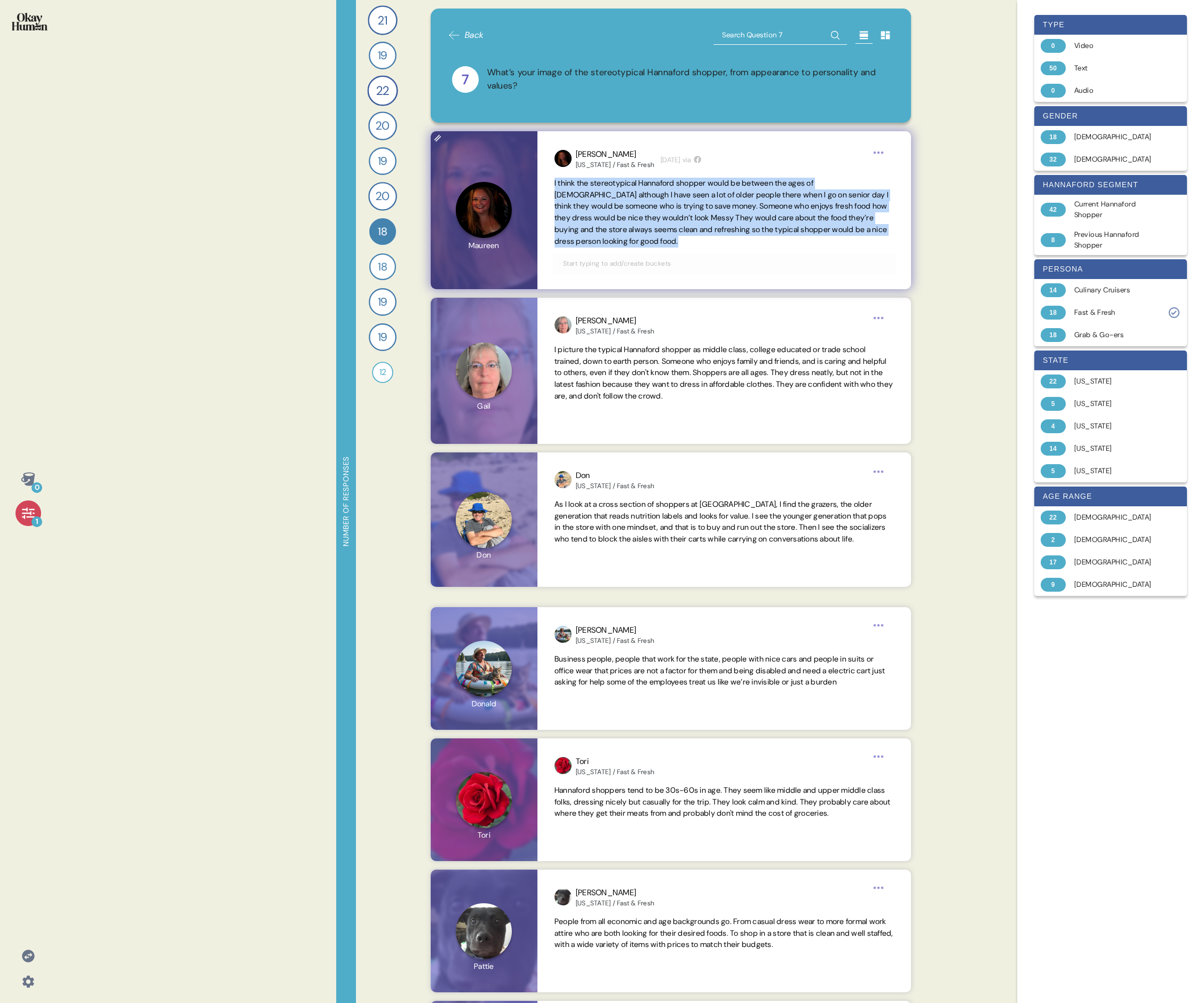
click at [515, 201] on span "I think the stereotypical Hannaford shopper would be between the ages of [DEMOG…" at bounding box center [722, 212] width 334 height 68
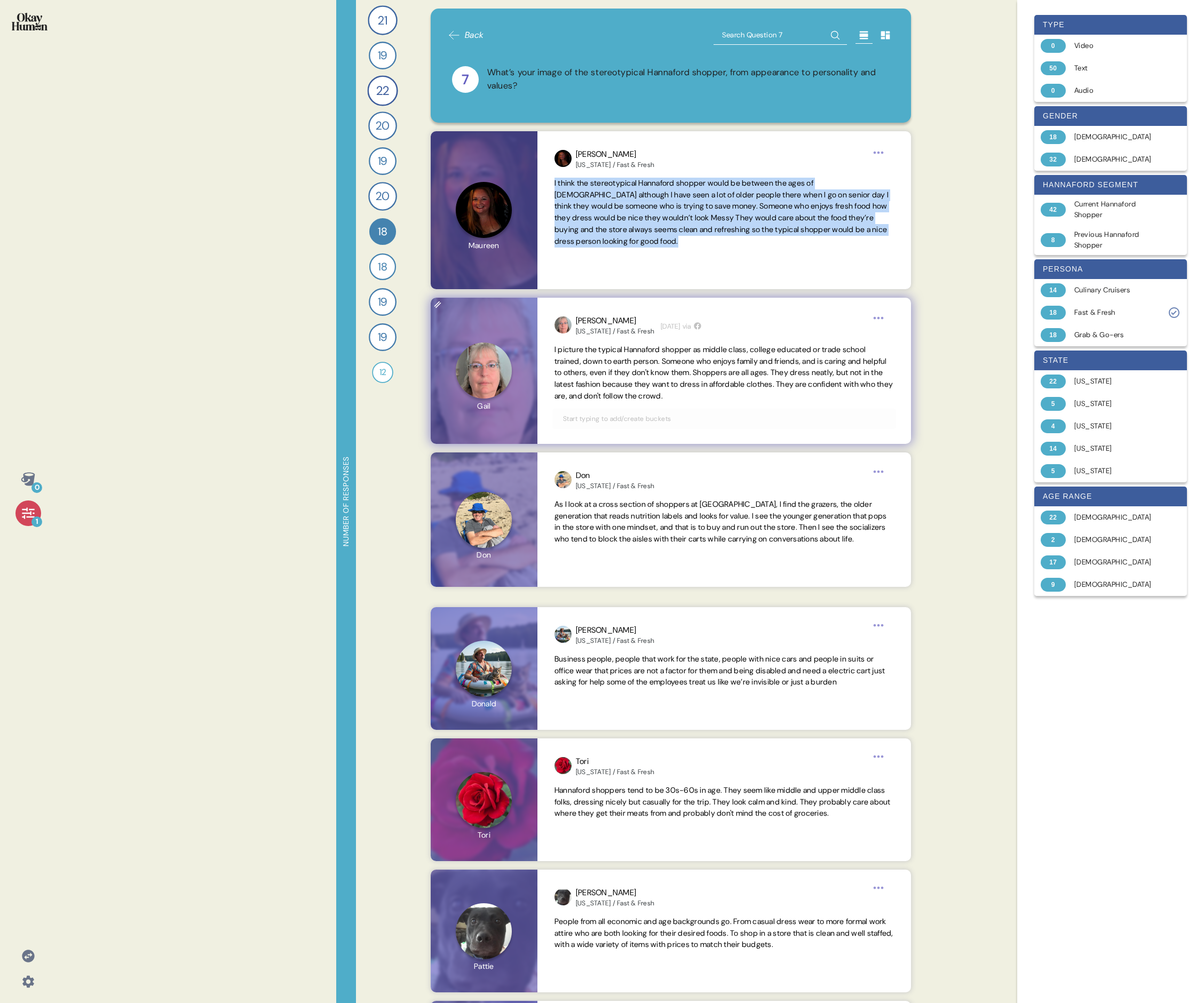
click at [515, 346] on span "I picture the typical Hannaford shopper as middle class, college educated or tr…" at bounding box center [724, 373] width 339 height 56
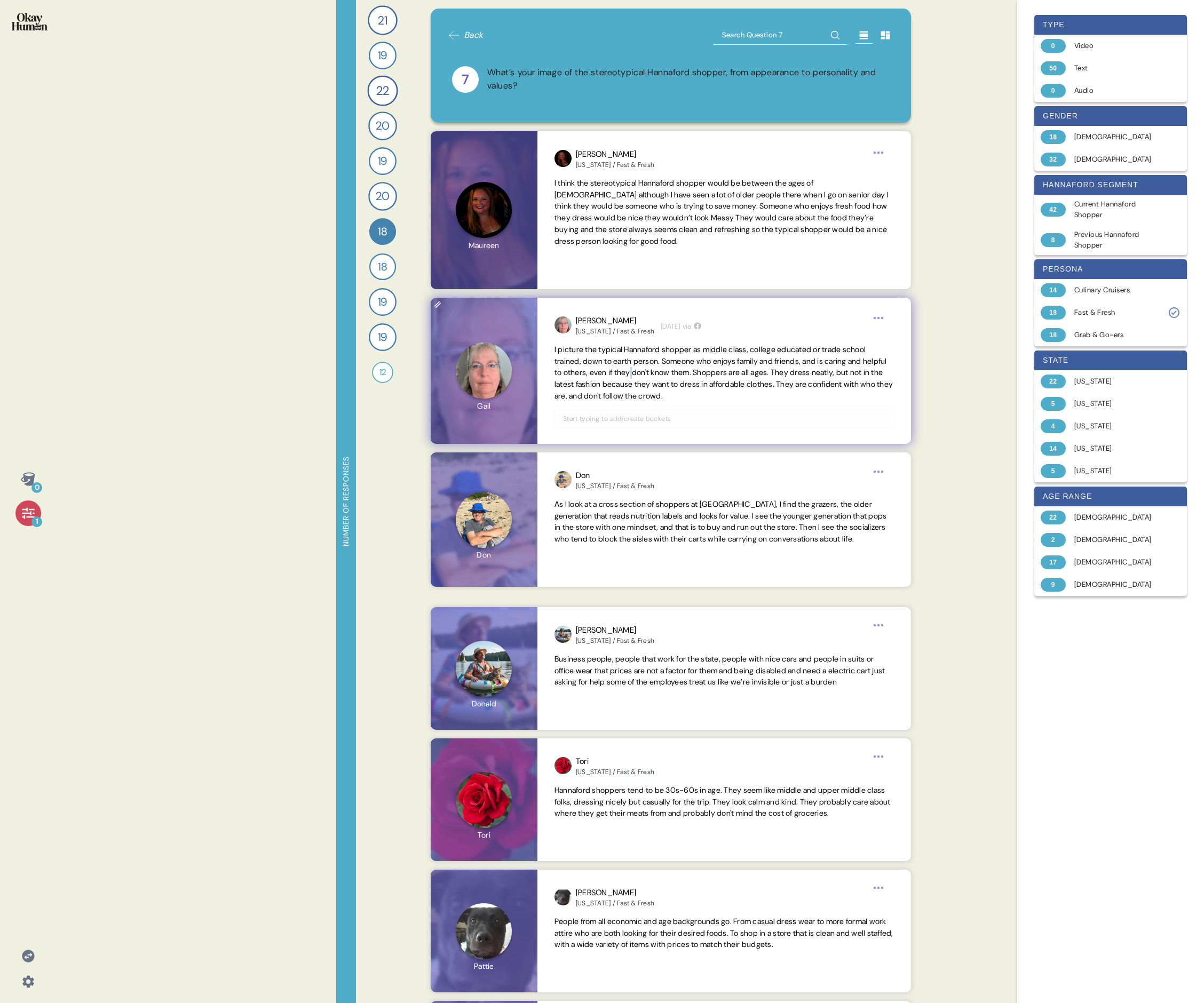
click at [515, 346] on span "I picture the typical Hannaford shopper as middle class, college educated or tr…" at bounding box center [724, 373] width 339 height 56
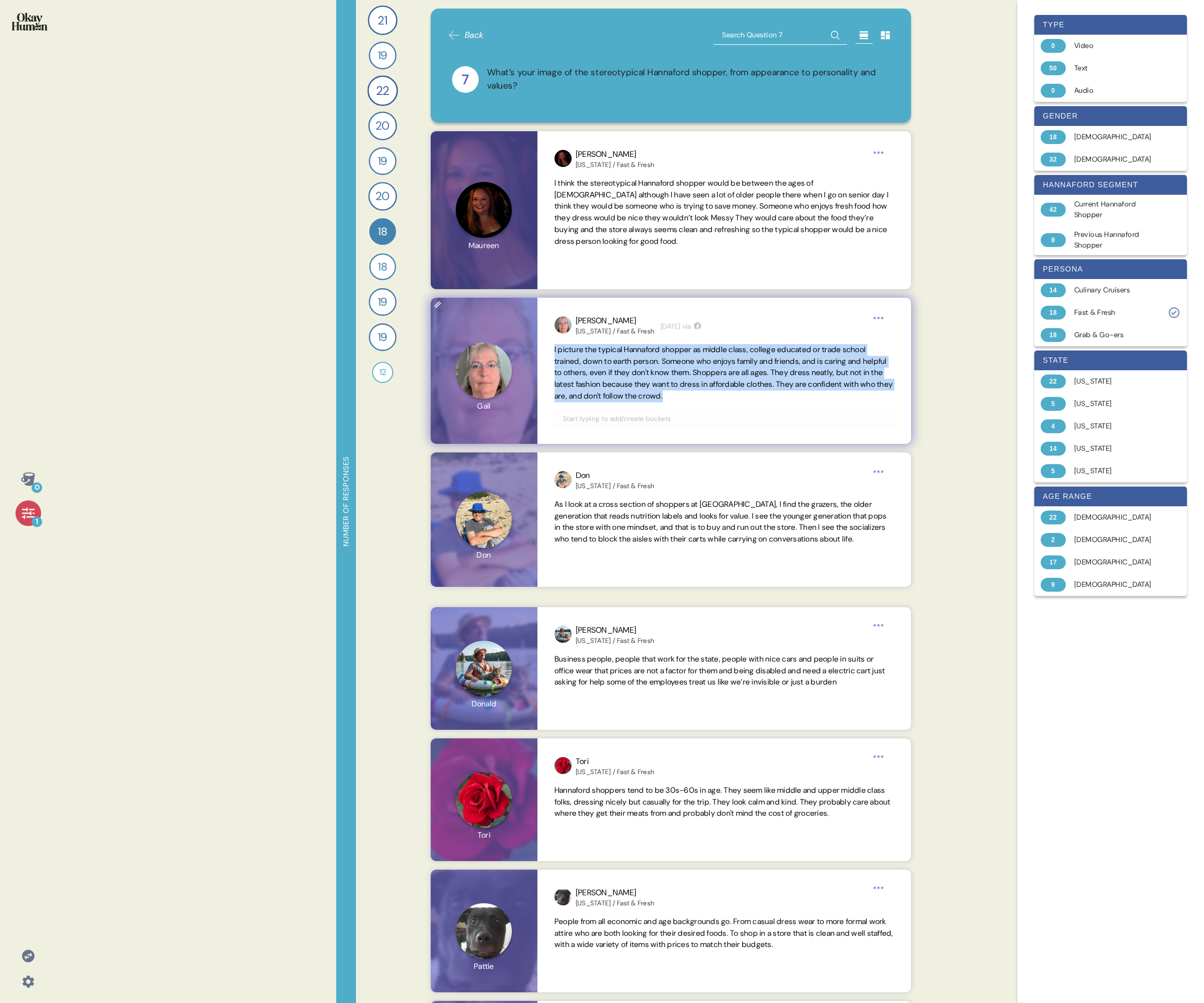
click at [515, 346] on span "I picture the typical Hannaford shopper as middle class, college educated or tr…" at bounding box center [724, 373] width 339 height 56
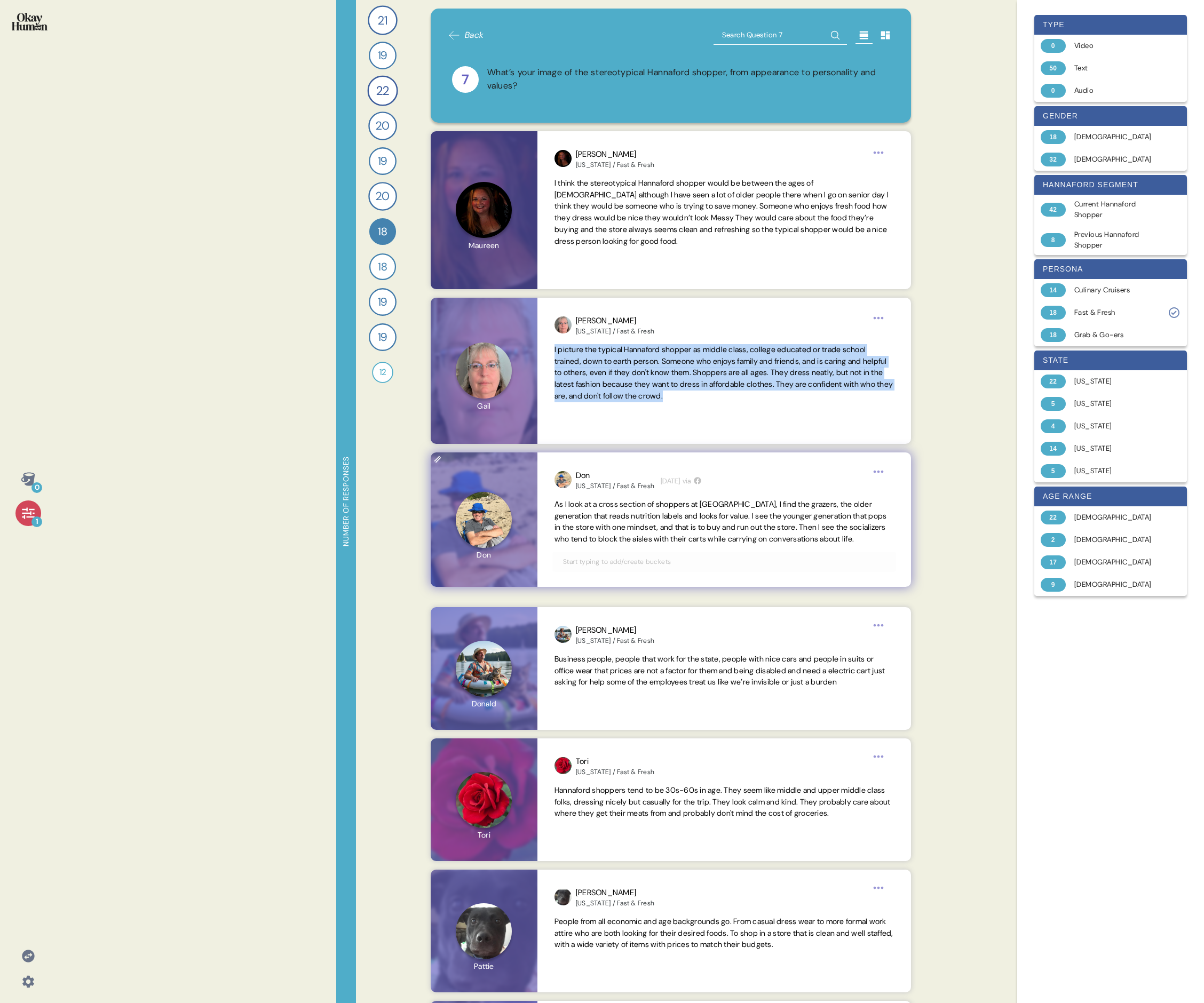
click at [515, 346] on span "As I look at a cross section of shoppers at [GEOGRAPHIC_DATA], I find the graze…" at bounding box center [721, 521] width 332 height 44
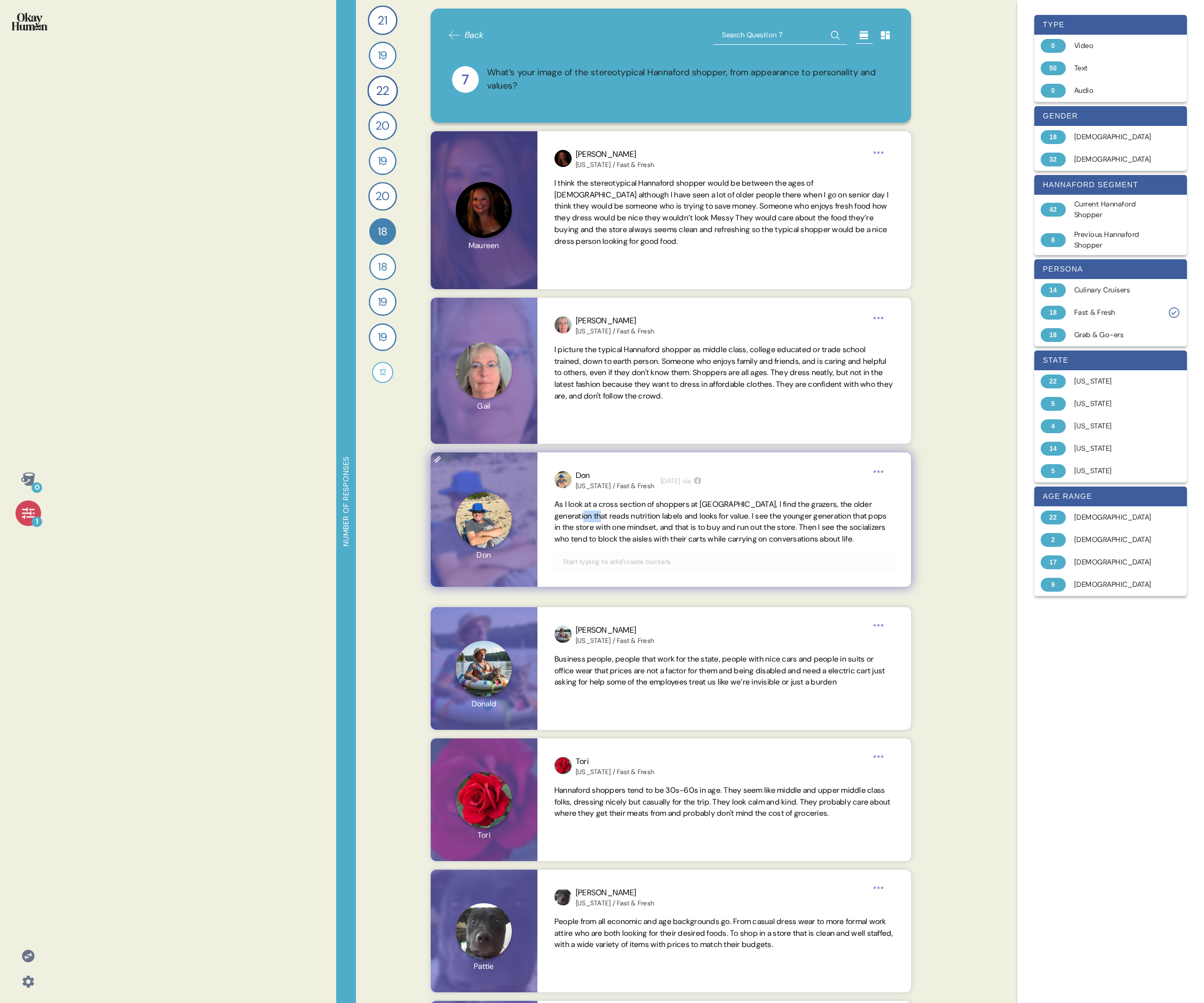
click at [515, 346] on span "As I look at a cross section of shoppers at [GEOGRAPHIC_DATA], I find the graze…" at bounding box center [721, 521] width 332 height 44
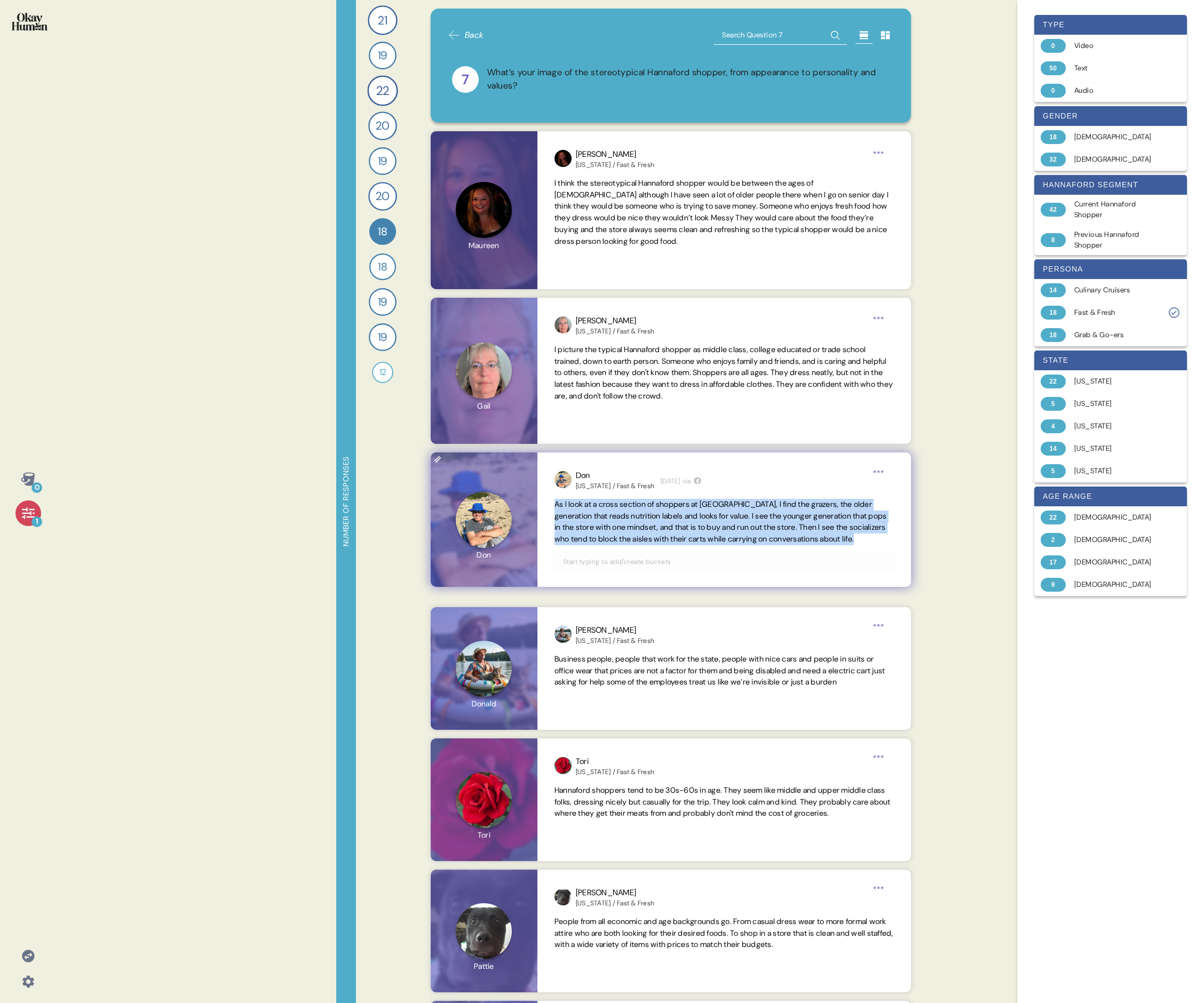
click at [515, 346] on span "As I look at a cross section of shoppers at [GEOGRAPHIC_DATA], I find the graze…" at bounding box center [721, 521] width 332 height 44
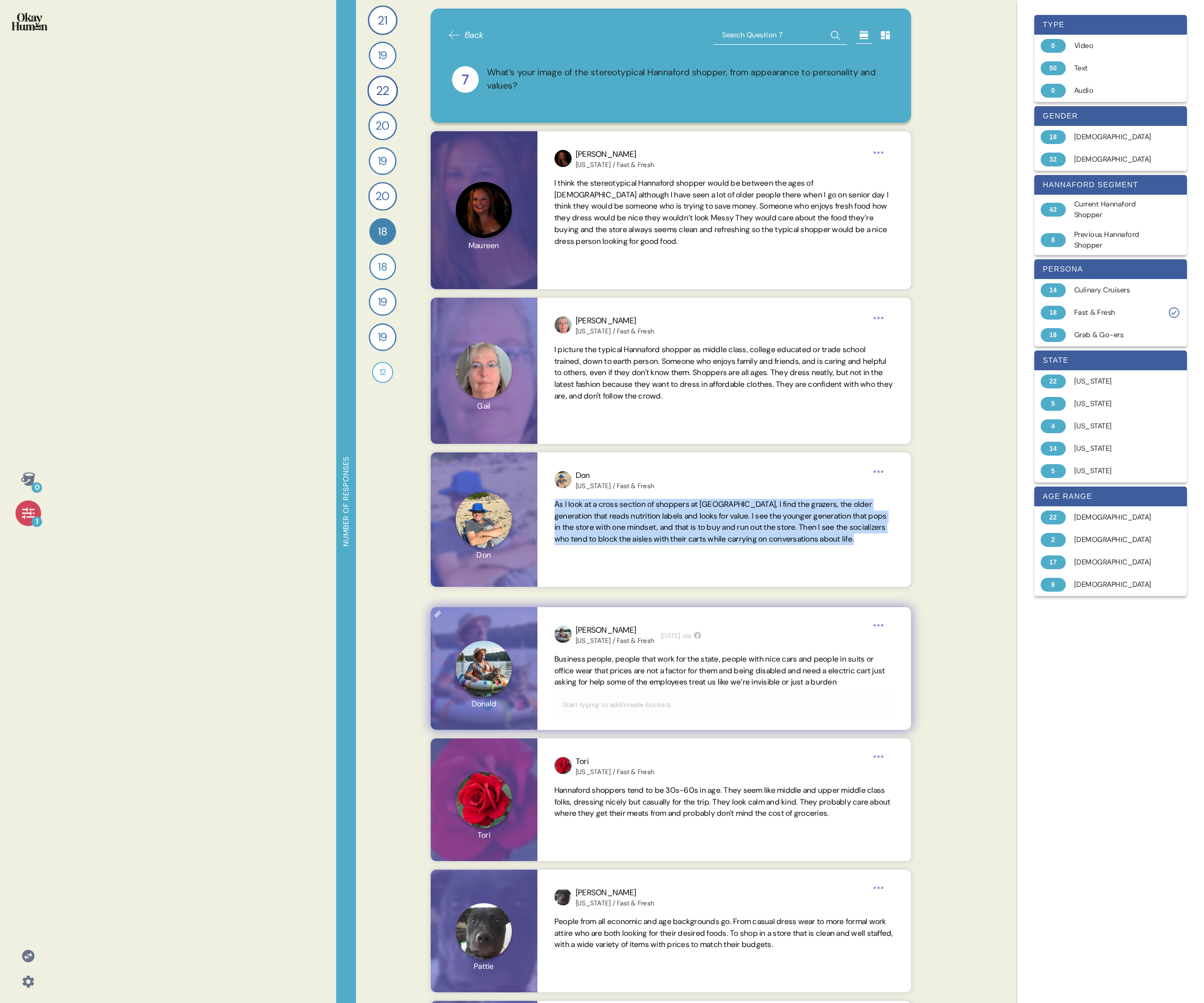
click at [515, 346] on span "Business people, people that work for the state, people with nice cars and peop…" at bounding box center [720, 670] width 331 height 33
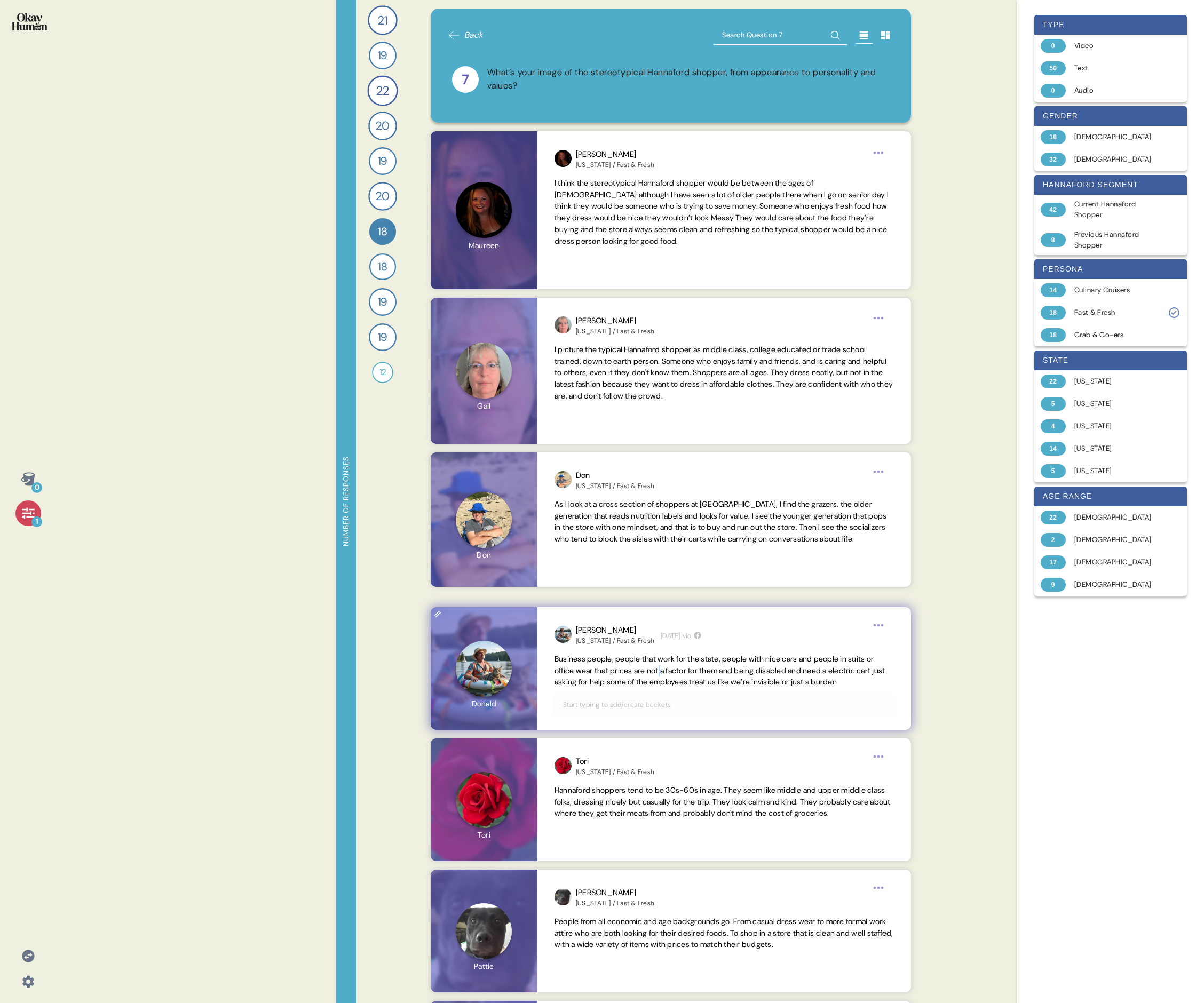
click at [515, 346] on span "Business people, people that work for the state, people with nice cars and peop…" at bounding box center [720, 670] width 331 height 33
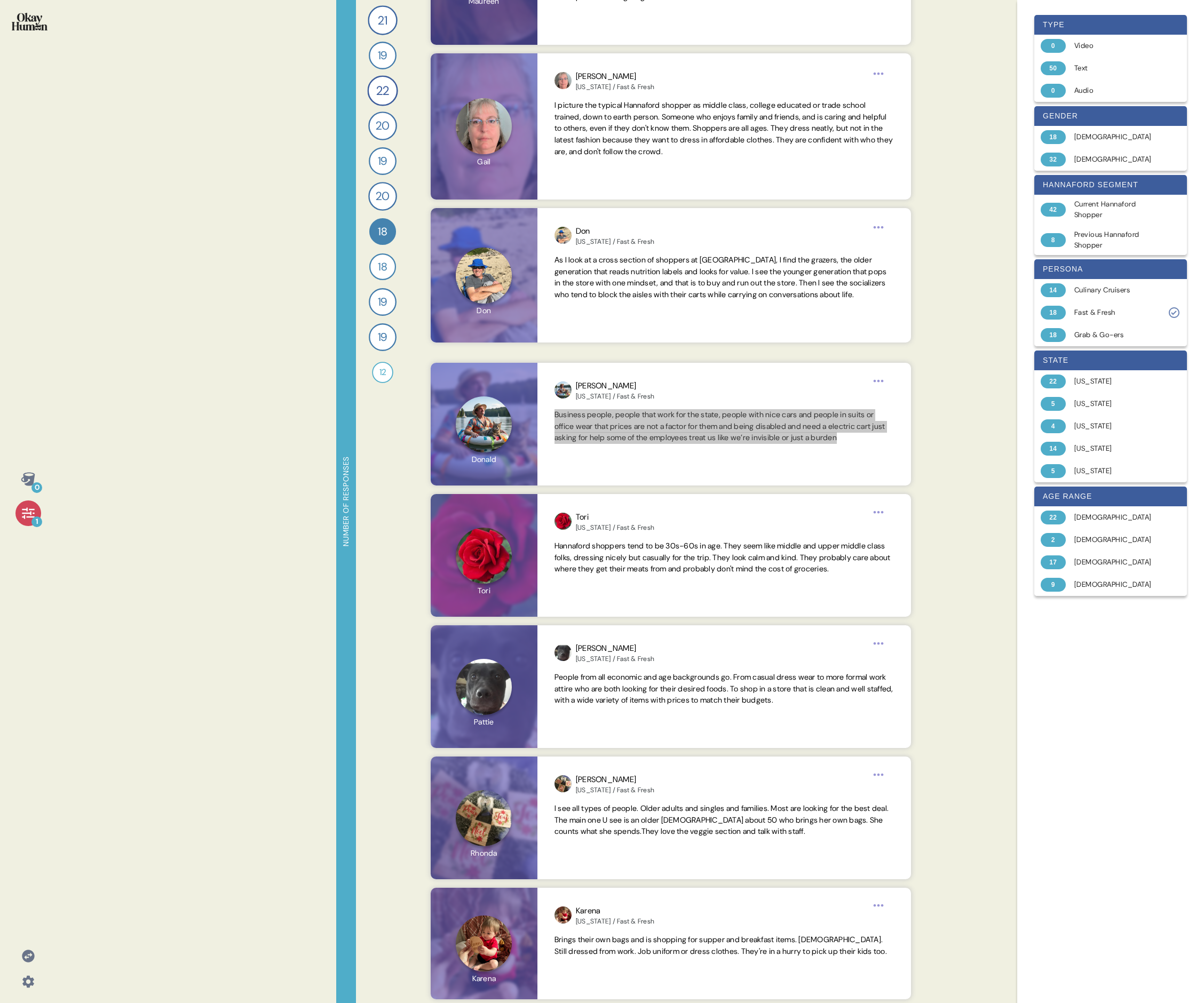
scroll to position [535, 0]
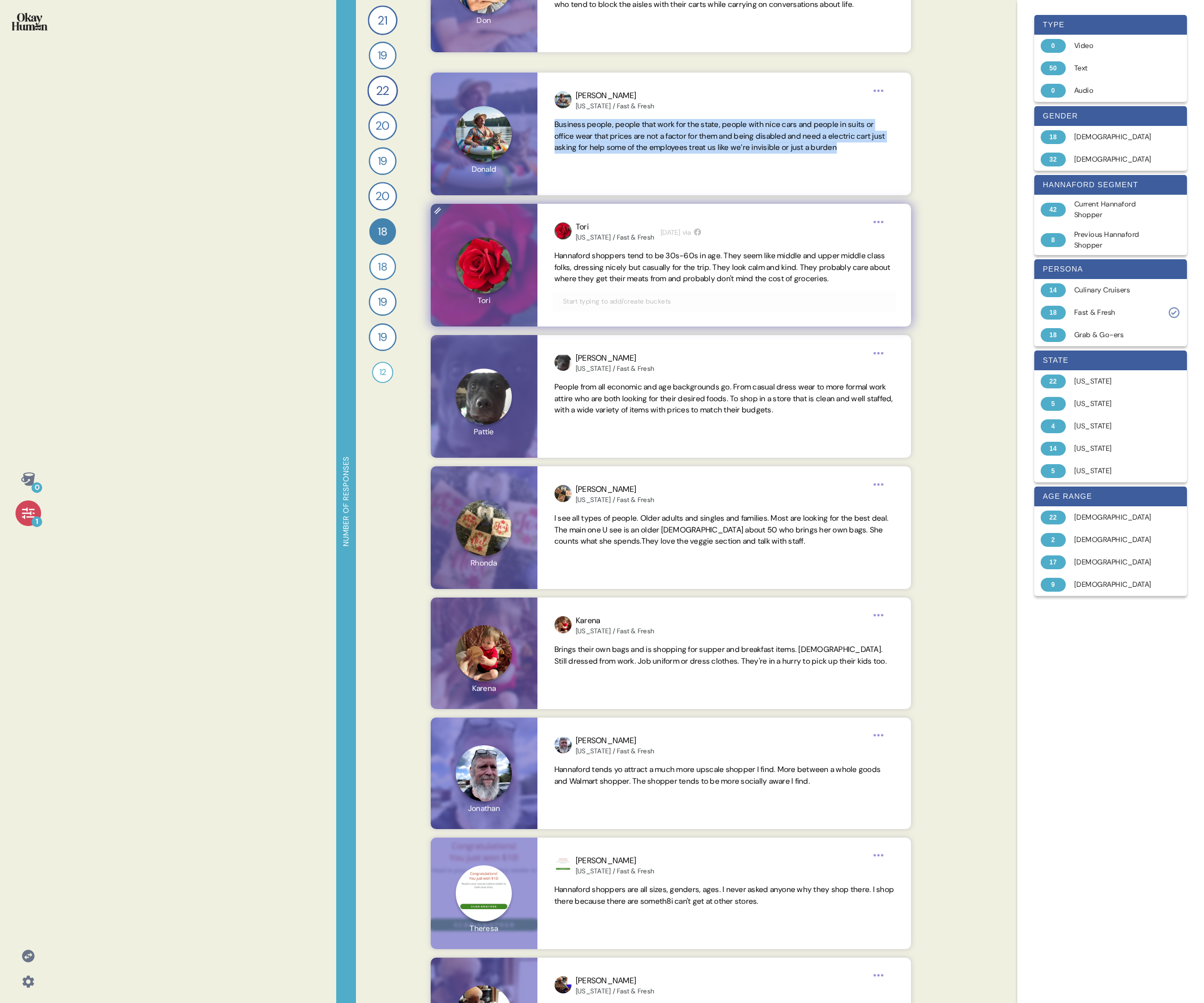
click at [515, 269] on span "Hannaford shoppers tend to be 30s-60s in age. They seem like middle and upper m…" at bounding box center [723, 267] width 337 height 33
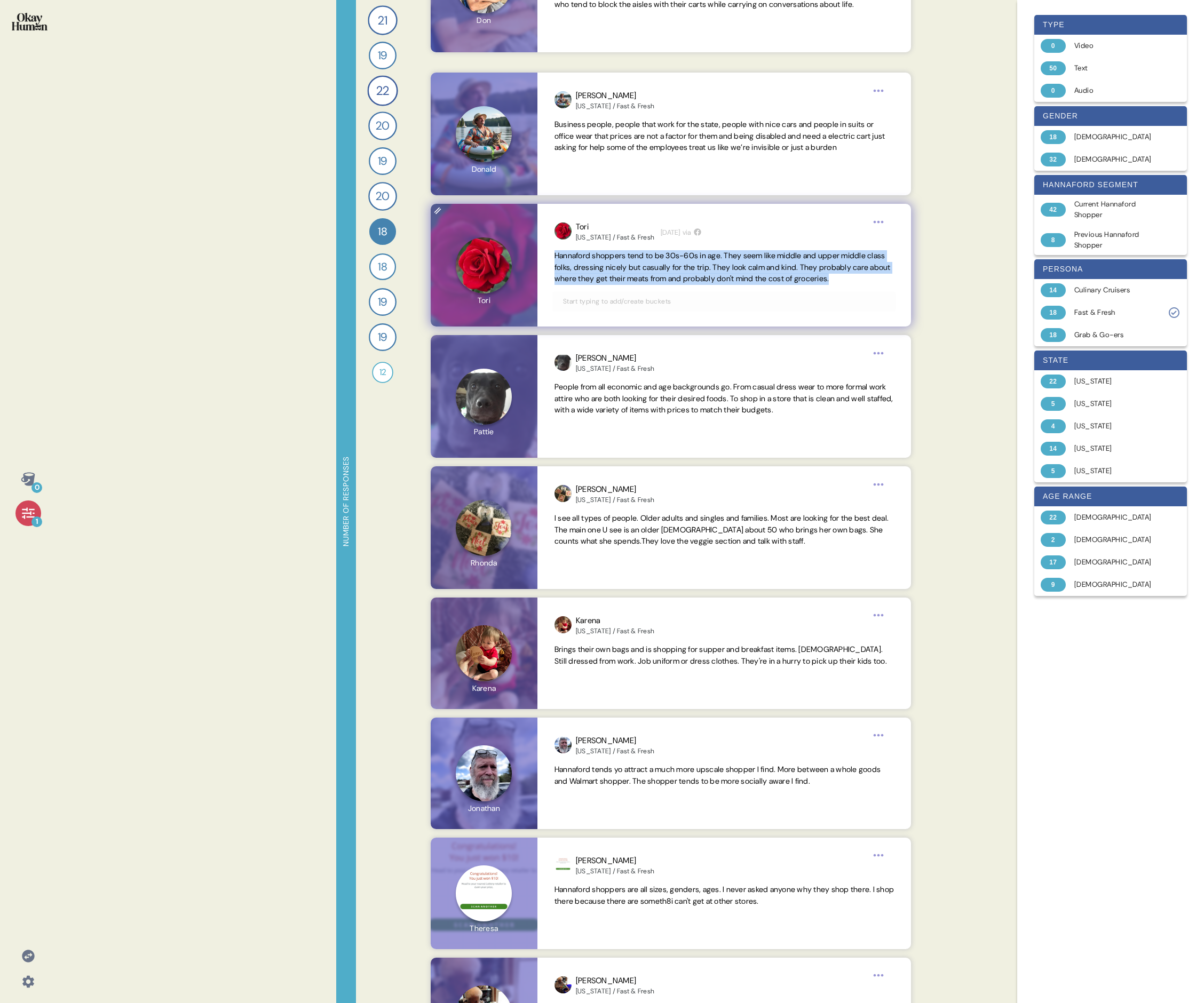
click at [515, 269] on span "Hannaford shoppers tend to be 30s-60s in age. They seem like middle and upper m…" at bounding box center [723, 267] width 337 height 33
click at [515, 346] on span "People from all economic and age backgrounds go. From casual dress wear to more…" at bounding box center [724, 398] width 339 height 33
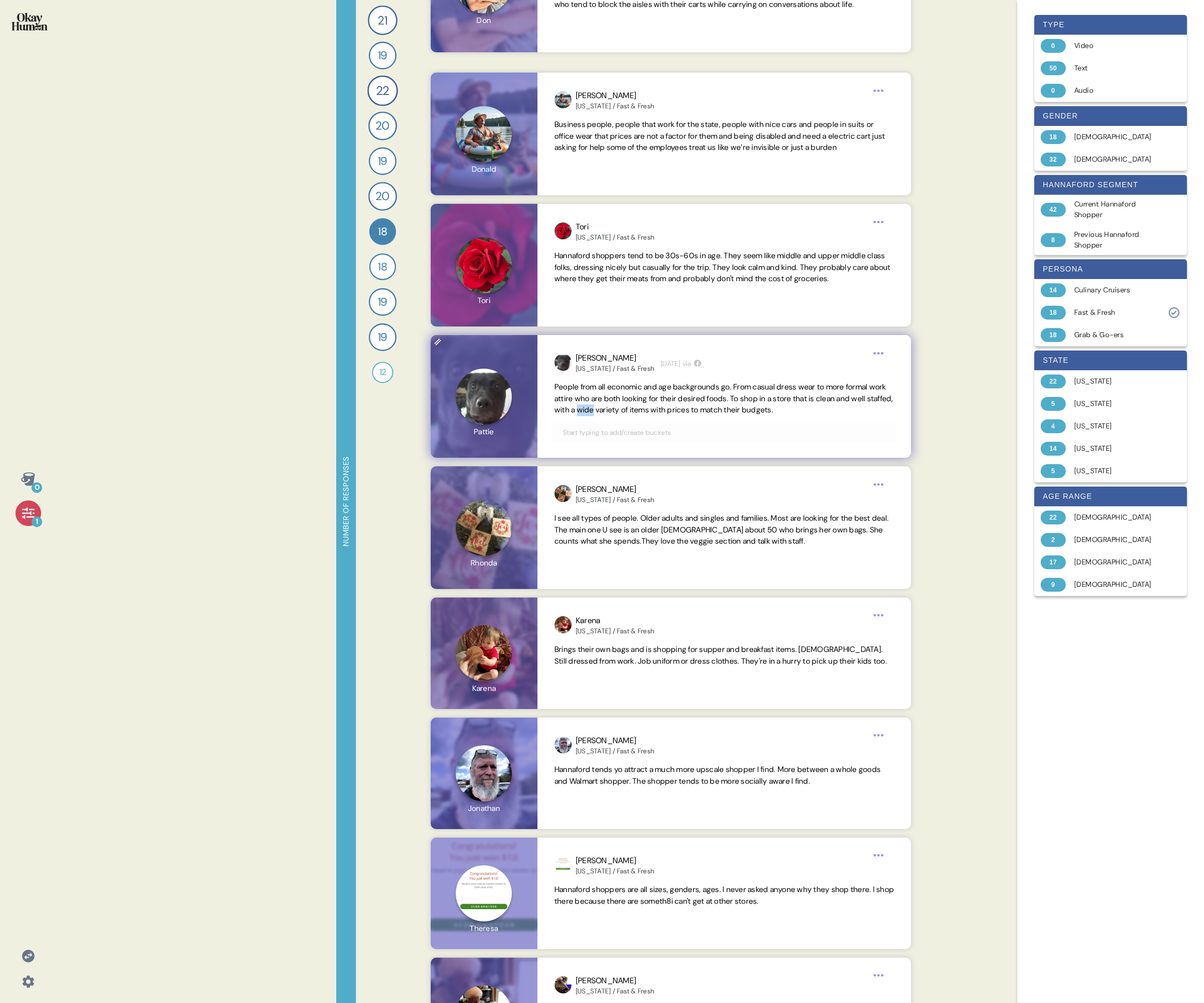
click at [515, 346] on span "People from all economic and age backgrounds go. From casual dress wear to more…" at bounding box center [724, 398] width 339 height 33
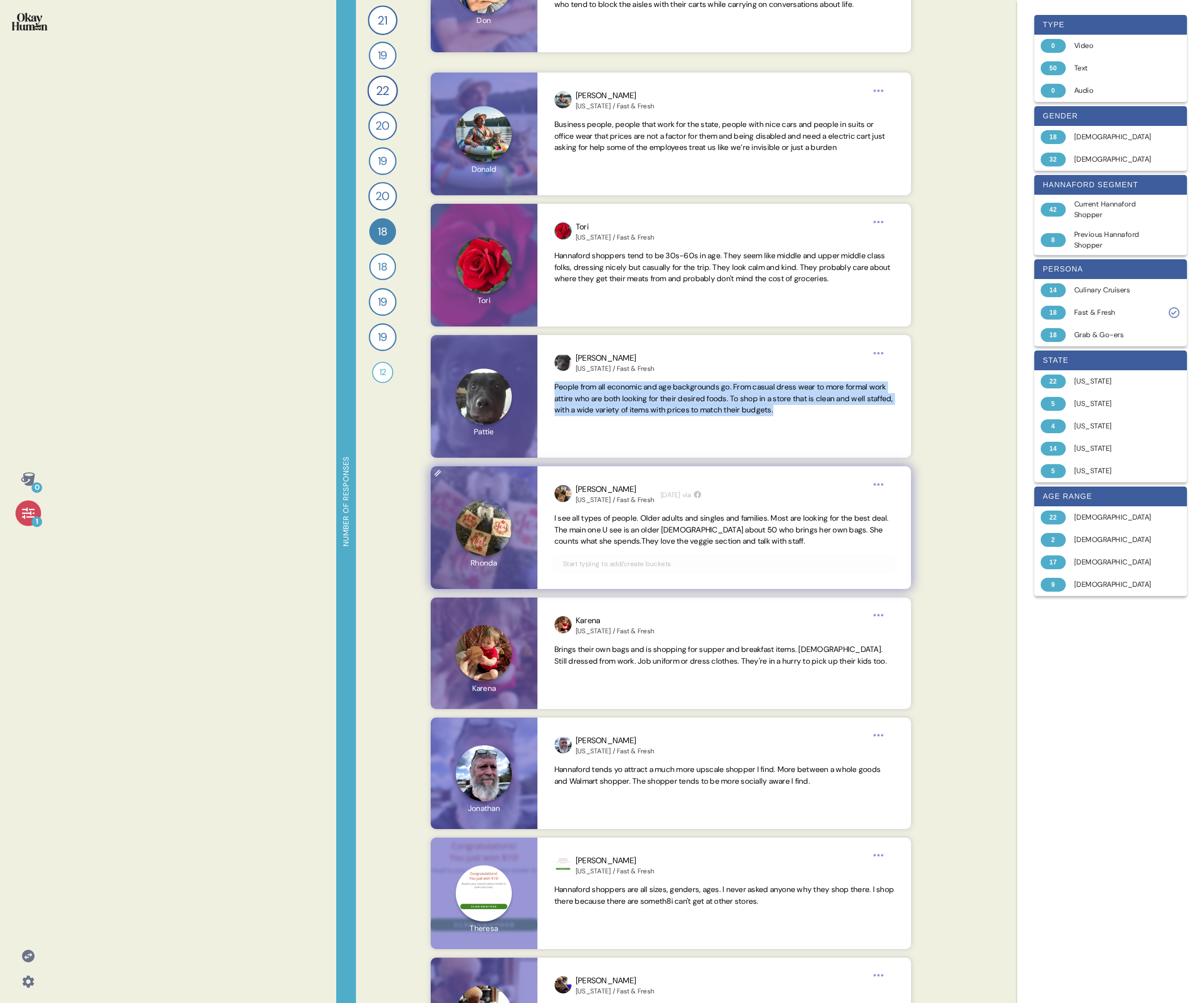
click at [515, 346] on span "I see all types of people. Older adults and singles and families. Most are look…" at bounding box center [722, 529] width 334 height 33
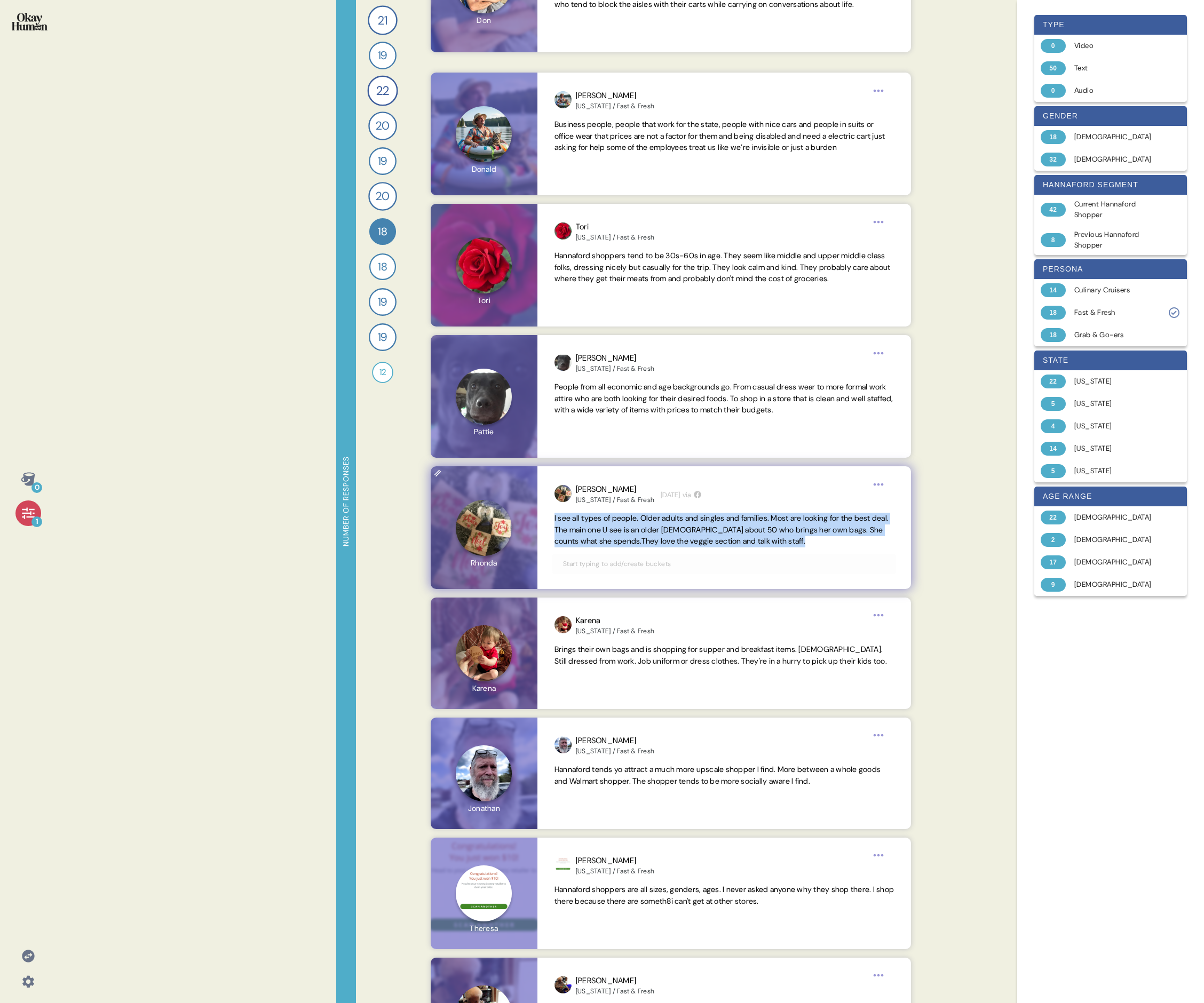
click at [515, 346] on span "I see all types of people. Older adults and singles and families. Most are look…" at bounding box center [722, 529] width 334 height 33
click at [515, 346] on span "Brings their own bags and is shopping for supper and breakfast items. [DEMOGRAP…" at bounding box center [721, 655] width 332 height 21
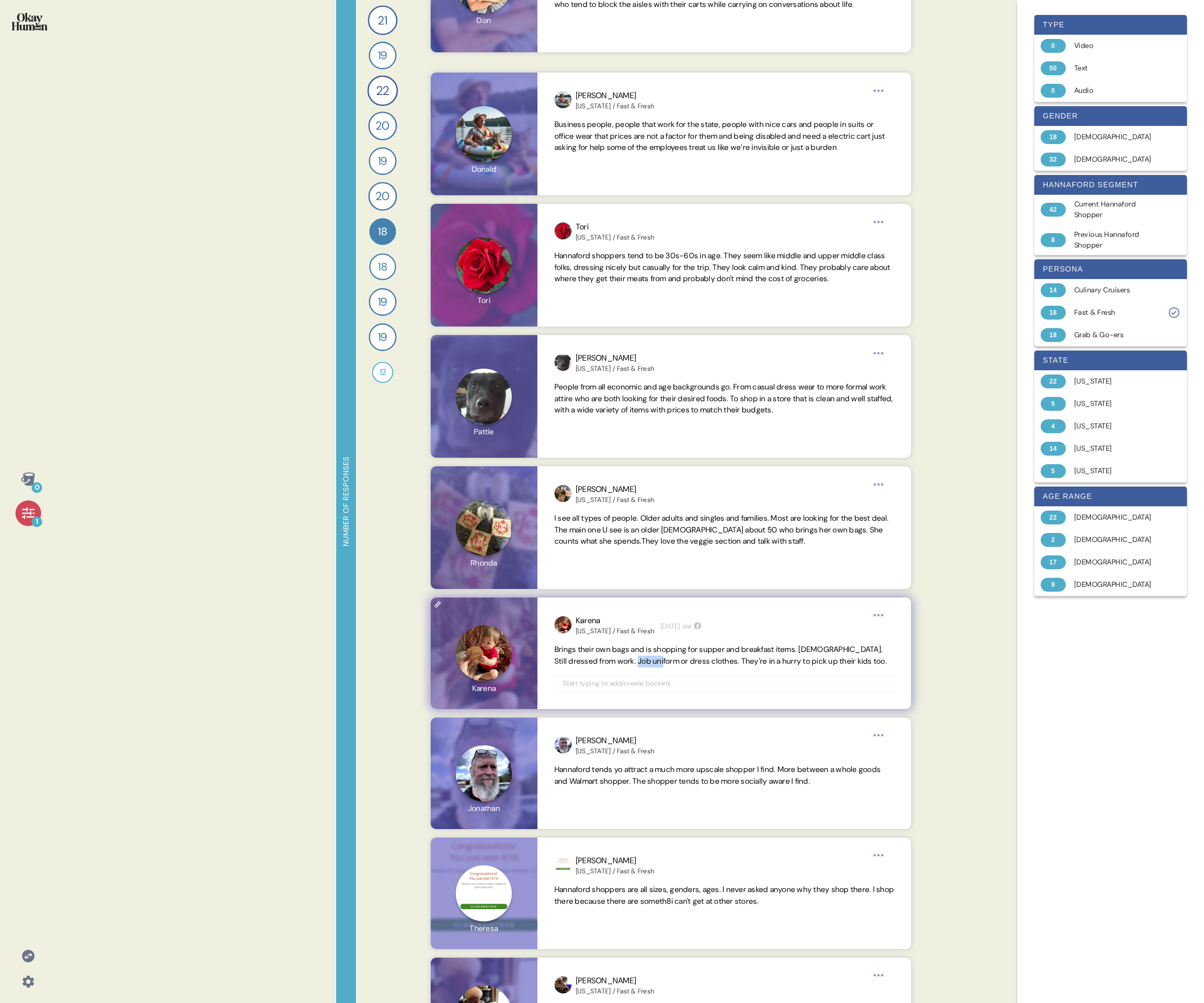
click at [515, 346] on span "Brings their own bags and is shopping for supper and breakfast items. [DEMOGRAP…" at bounding box center [721, 655] width 332 height 21
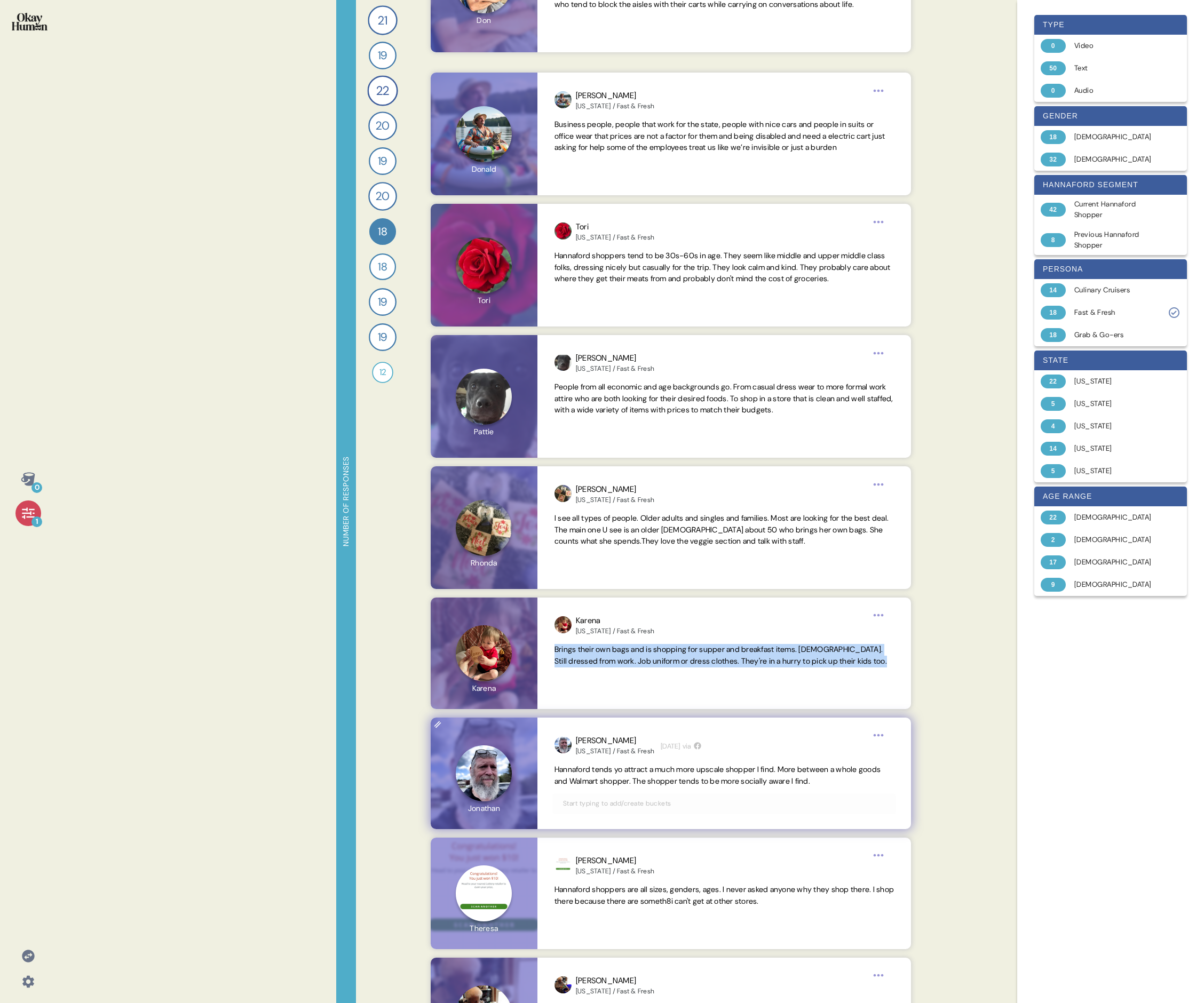
click at [515, 346] on span "Hannaford tends yo attract a much more upscale shopper I find. More between a w…" at bounding box center [724, 775] width 339 height 23
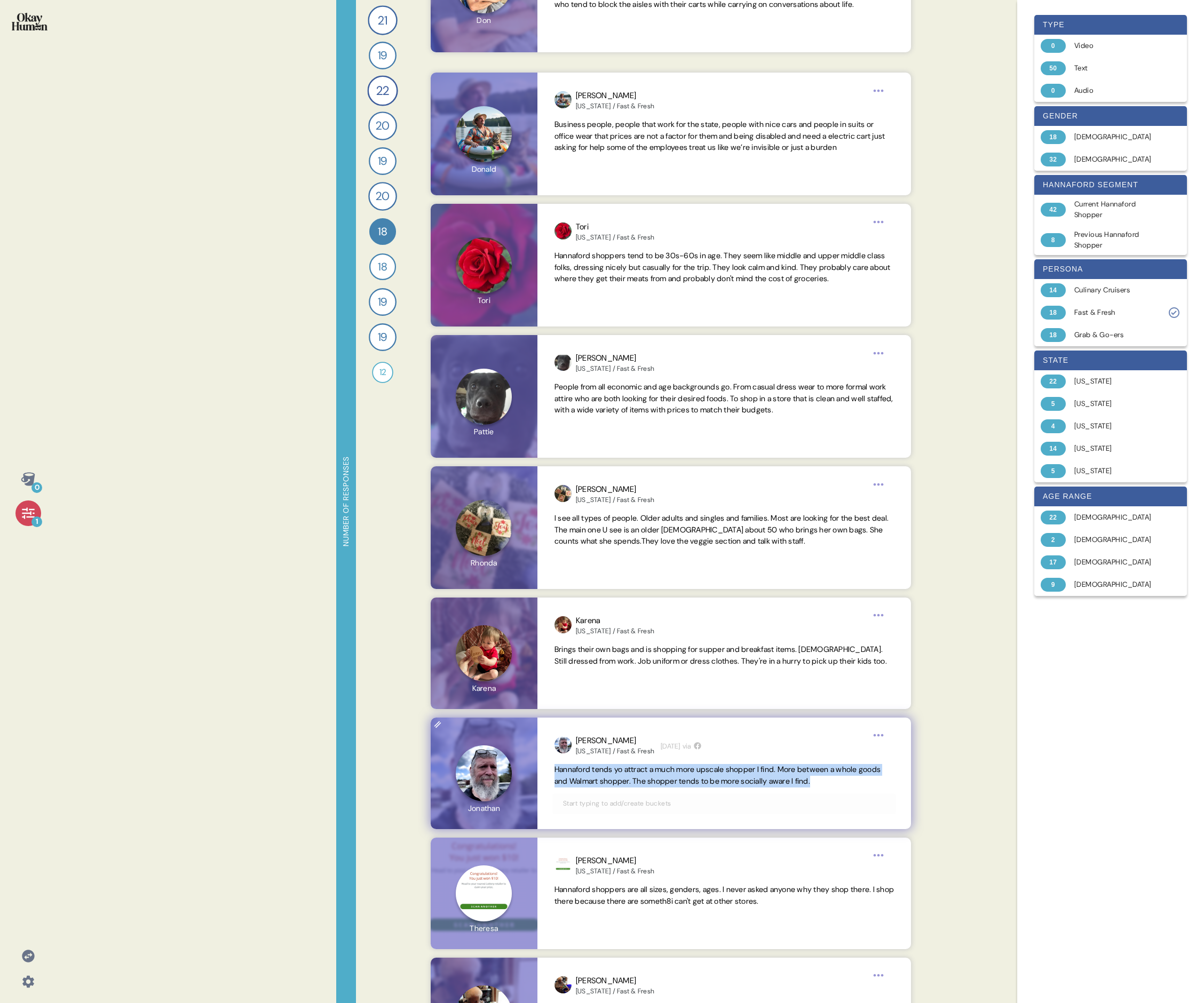
click at [515, 346] on span "Hannaford tends yo attract a much more upscale shopper I find. More between a w…" at bounding box center [724, 775] width 339 height 23
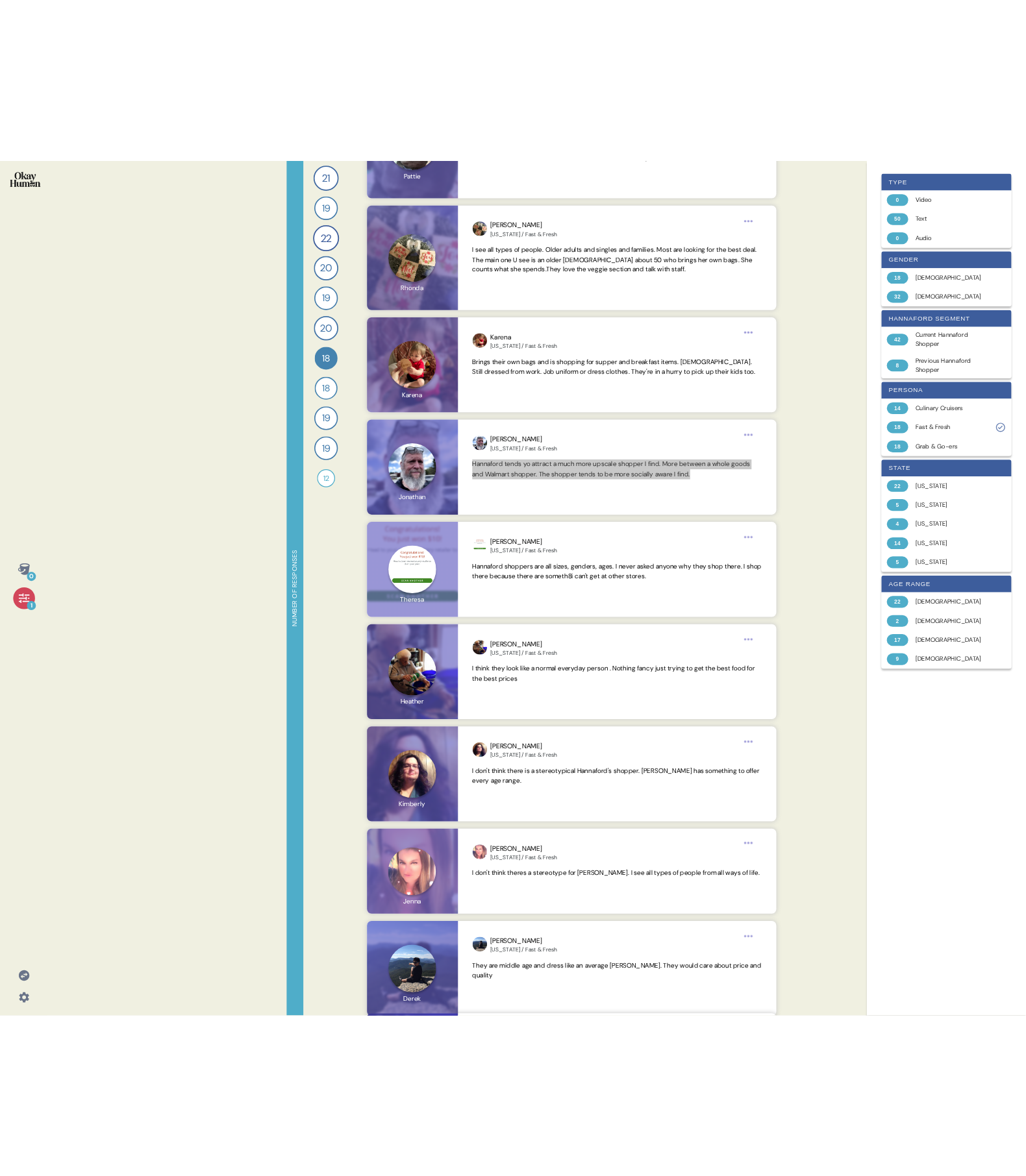
scroll to position [1414, 0]
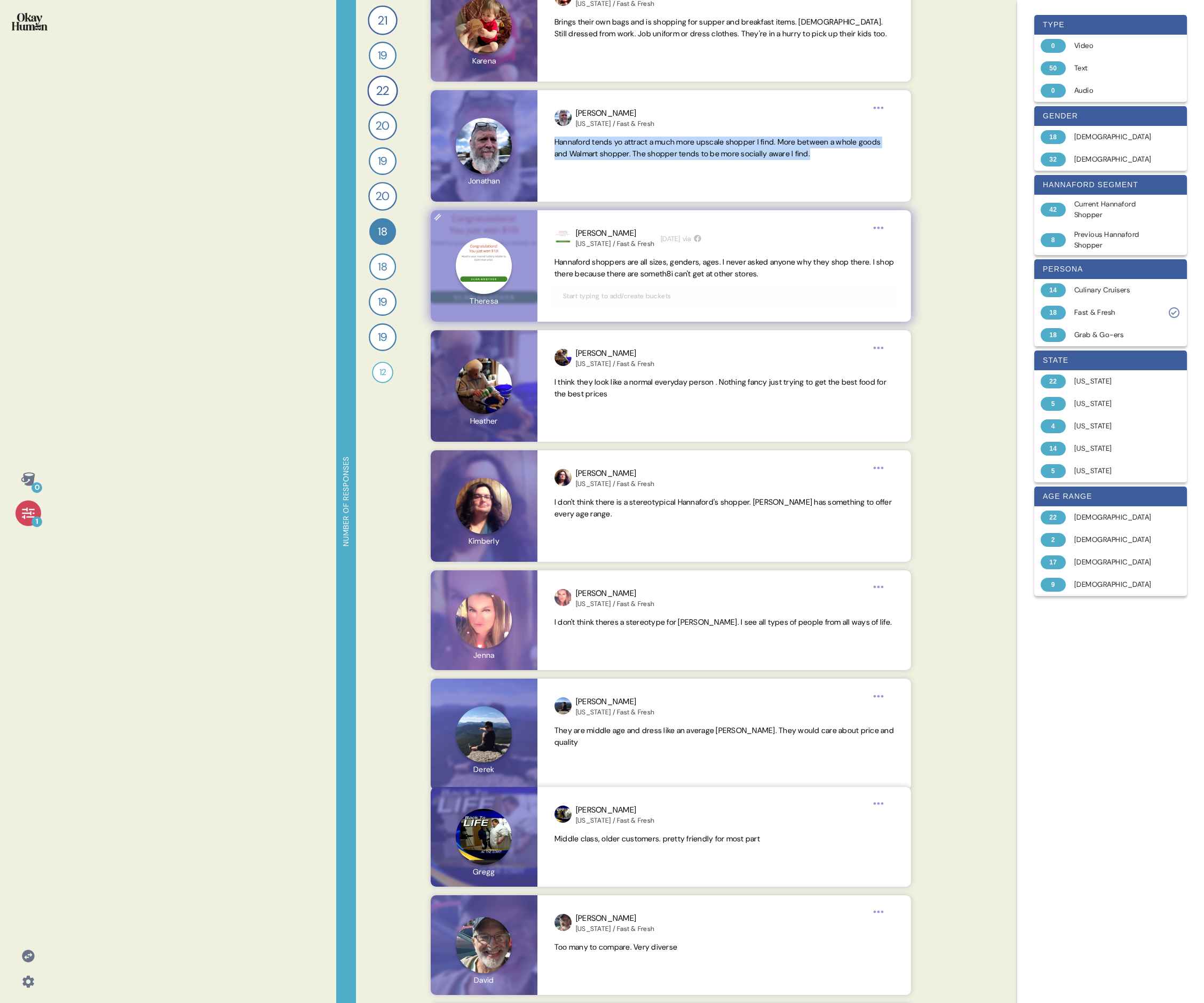
click at [515, 263] on span "Hannaford shoppers are all sizes, genders, ages. I never asked anyone why they …" at bounding box center [724, 268] width 339 height 21
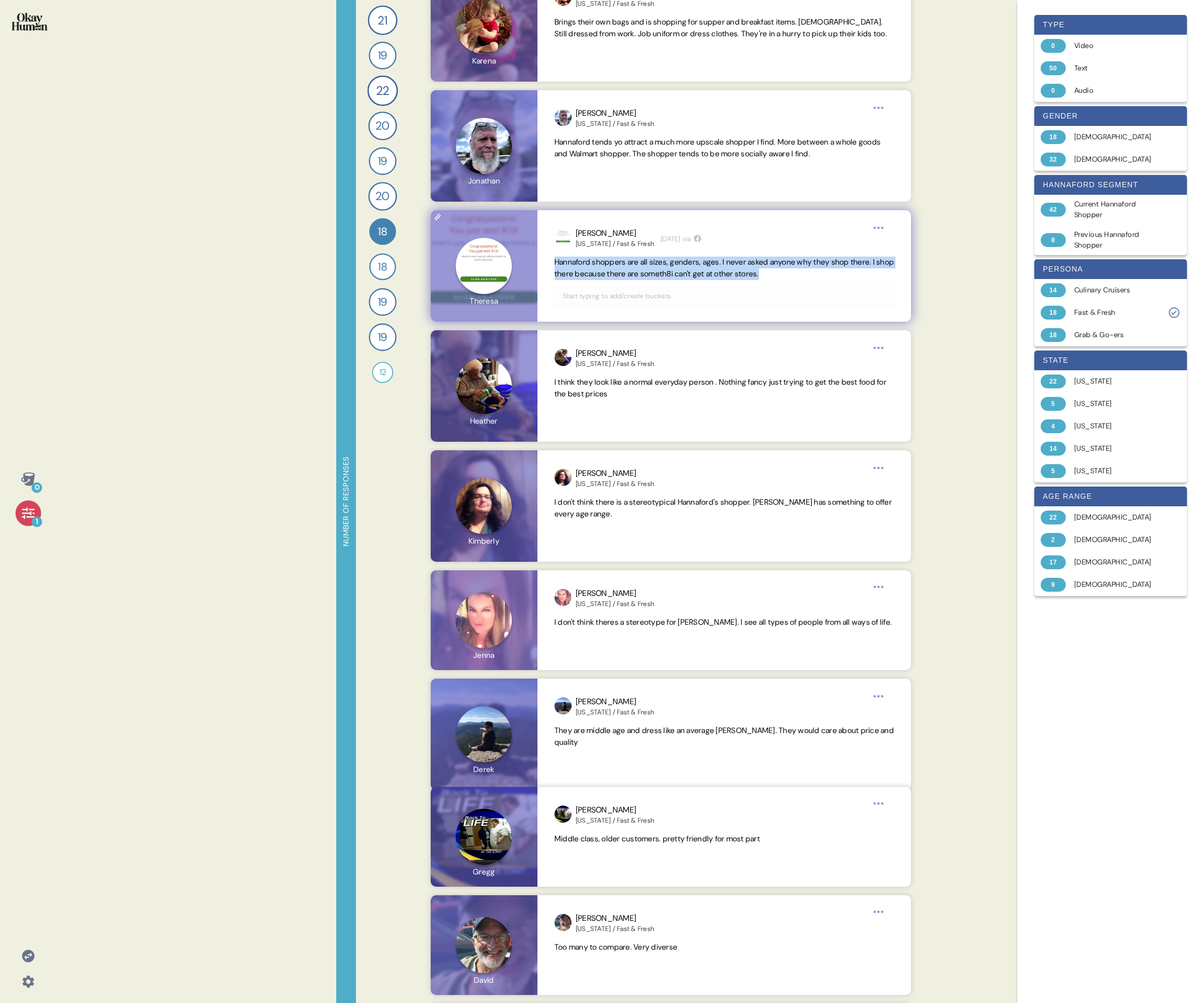
click at [515, 263] on span "Hannaford shoppers are all sizes, genders, ages. I never asked anyone why they …" at bounding box center [724, 268] width 339 height 21
click at [515, 346] on span "I think they look like a normal everyday person . Nothing fancy just trying to …" at bounding box center [720, 388] width 332 height 21
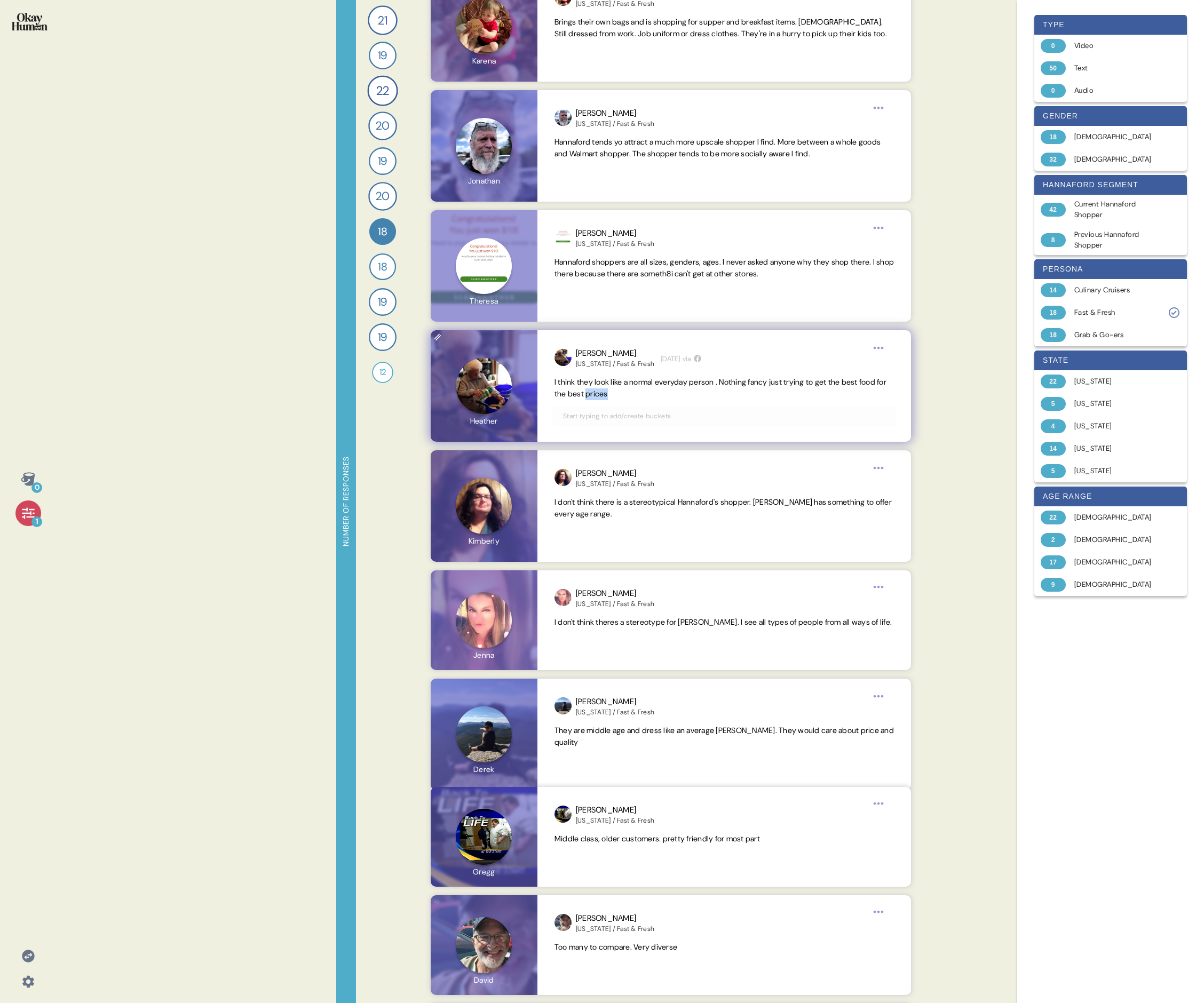
click at [515, 346] on span "I think they look like a normal everyday person . Nothing fancy just trying to …" at bounding box center [720, 388] width 332 height 21
click at [515, 346] on span "I don't think there is a stereotypical Hannaford's shopper. [PERSON_NAME] has s…" at bounding box center [723, 507] width 337 height 21
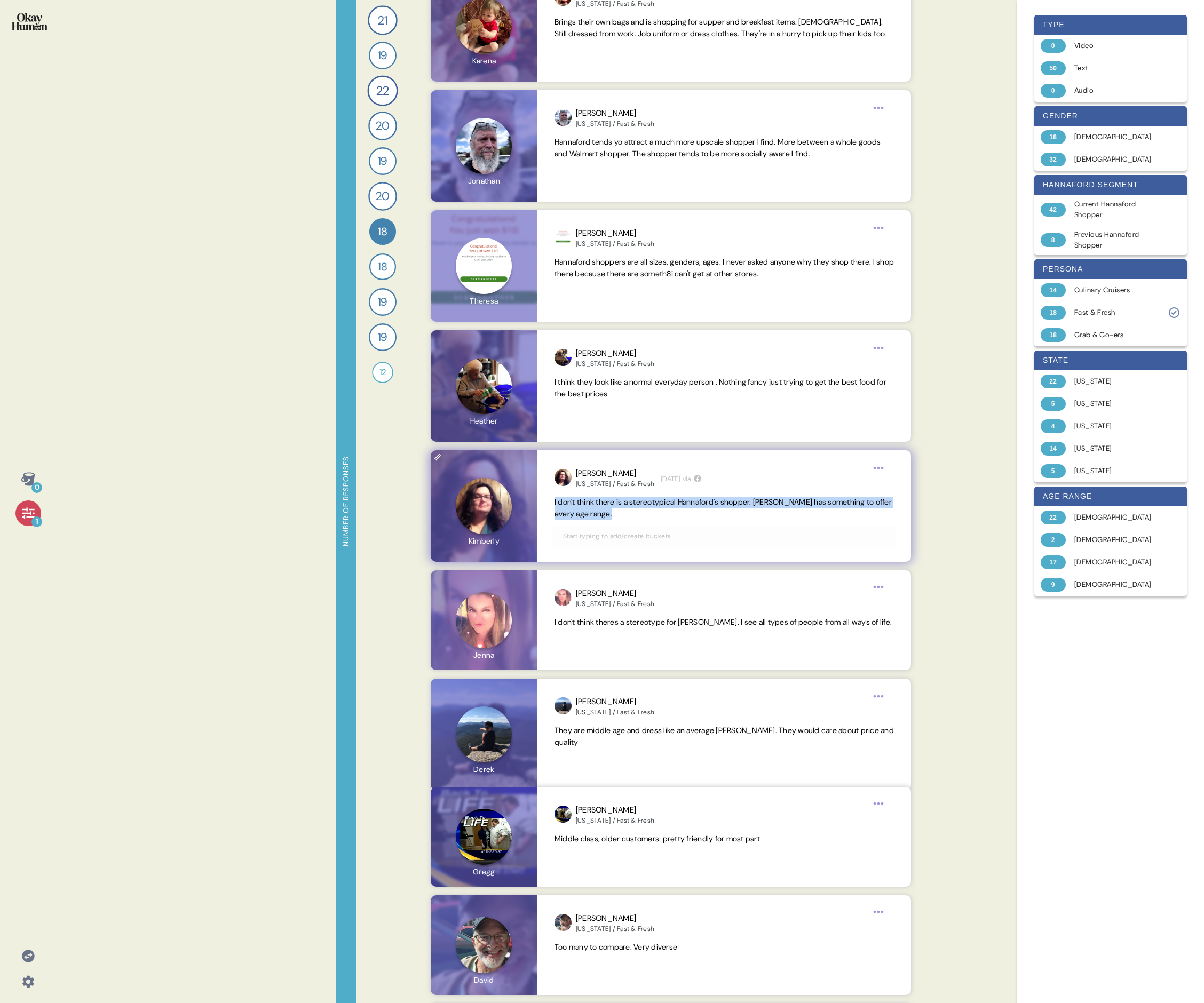
click at [515, 346] on span "I don't think there is a stereotypical Hannaford's shopper. [PERSON_NAME] has s…" at bounding box center [723, 507] width 337 height 21
click at [515, 346] on span "They are middle age and dress like an average [PERSON_NAME]. They would care ab…" at bounding box center [724, 736] width 339 height 21
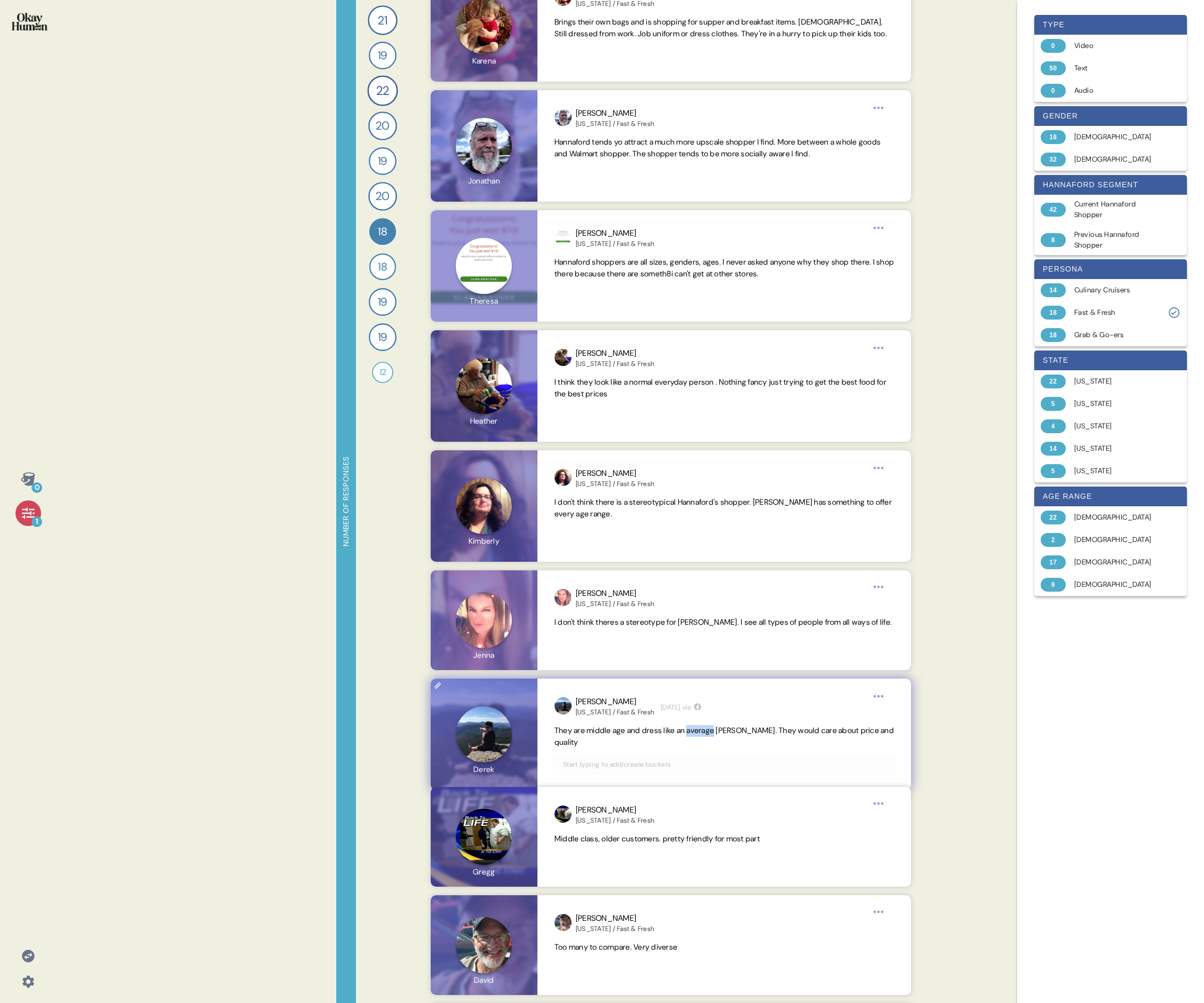
click at [515, 346] on span "They are middle age and dress like an average [PERSON_NAME]. They would care ab…" at bounding box center [724, 736] width 339 height 21
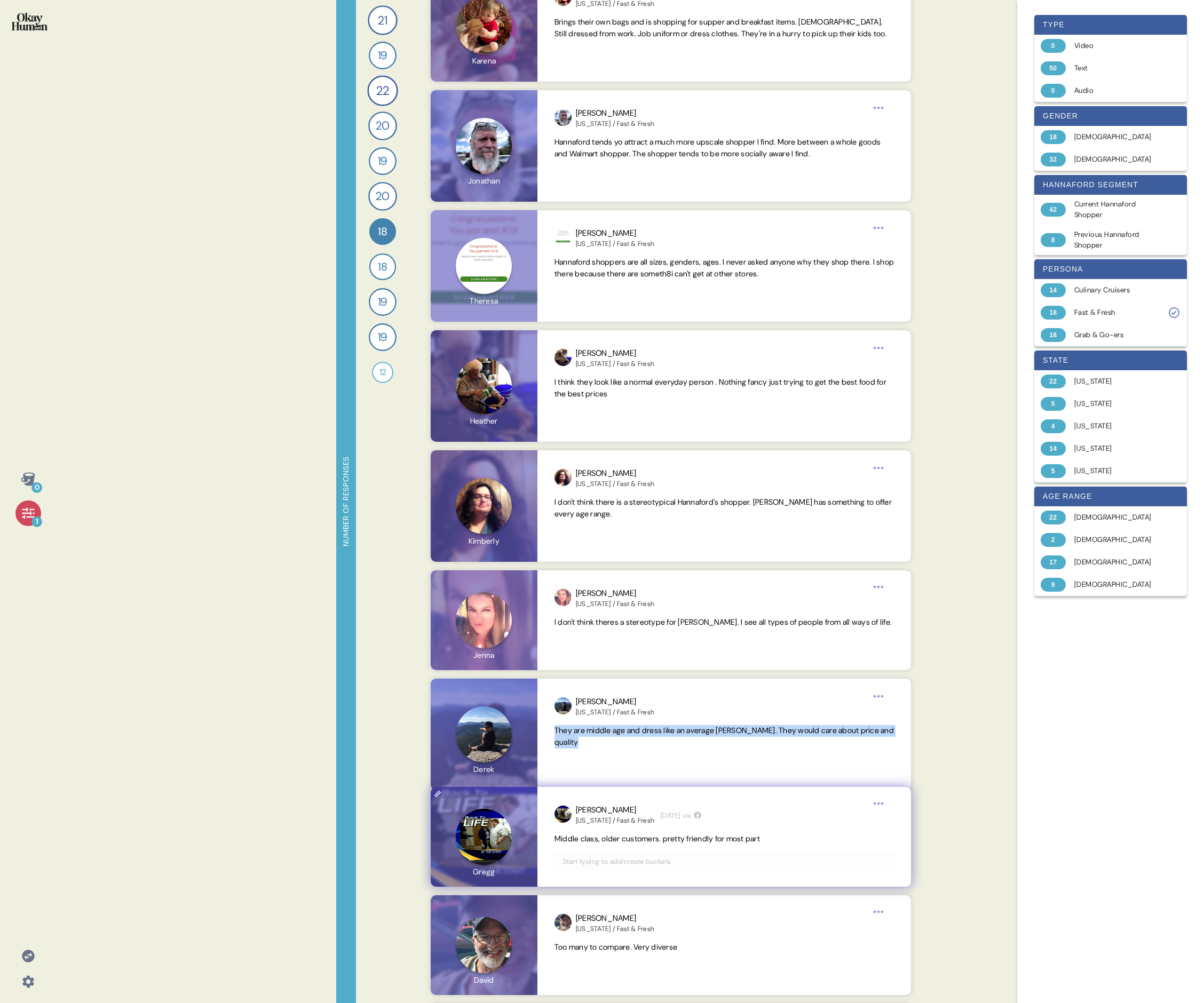
click at [515, 346] on span "Middle class, older customers. pretty friendly for most part" at bounding box center [657, 839] width 205 height 10
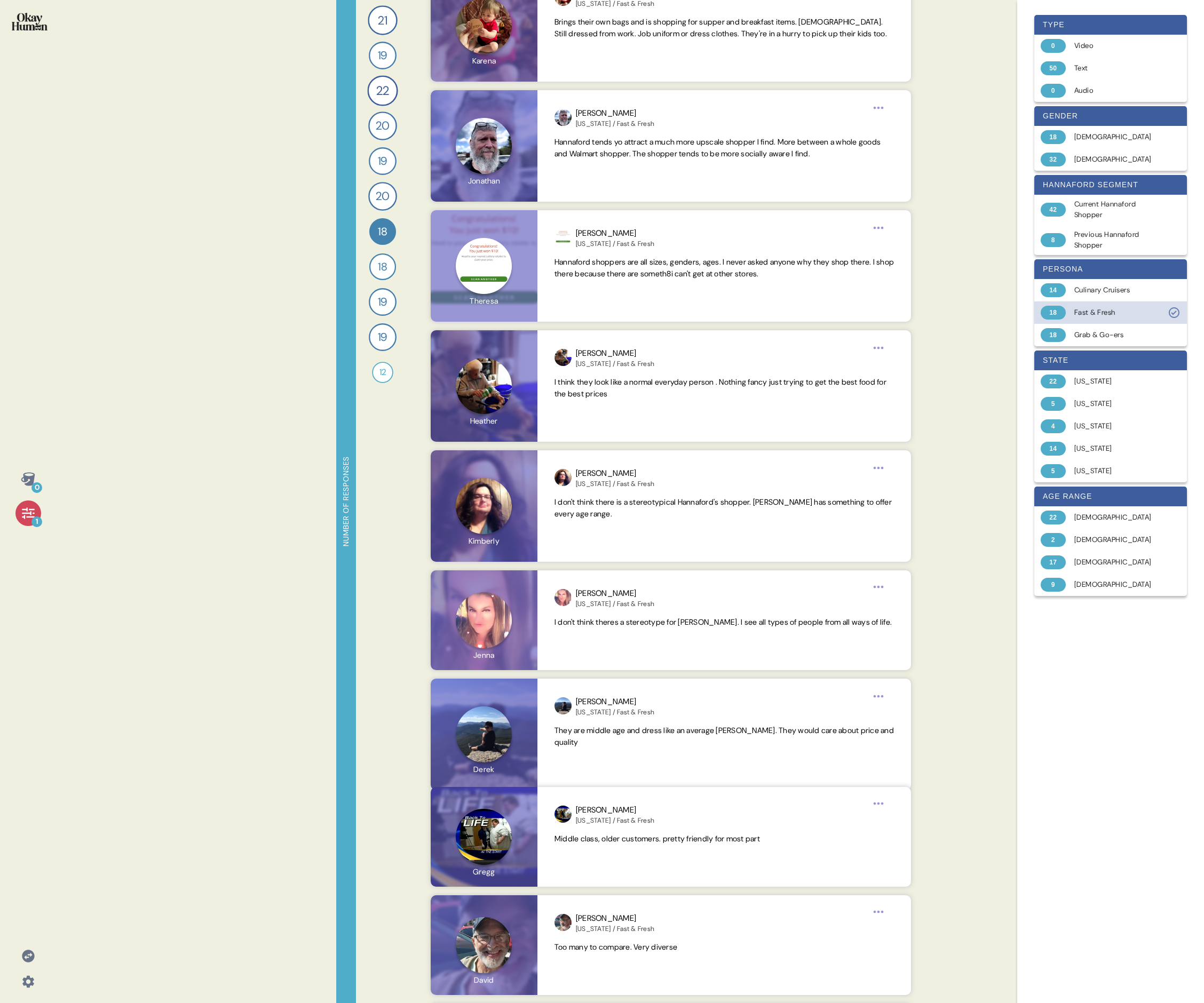
click at [515, 311] on div "Fast & Fresh" at bounding box center [1116, 312] width 85 height 11
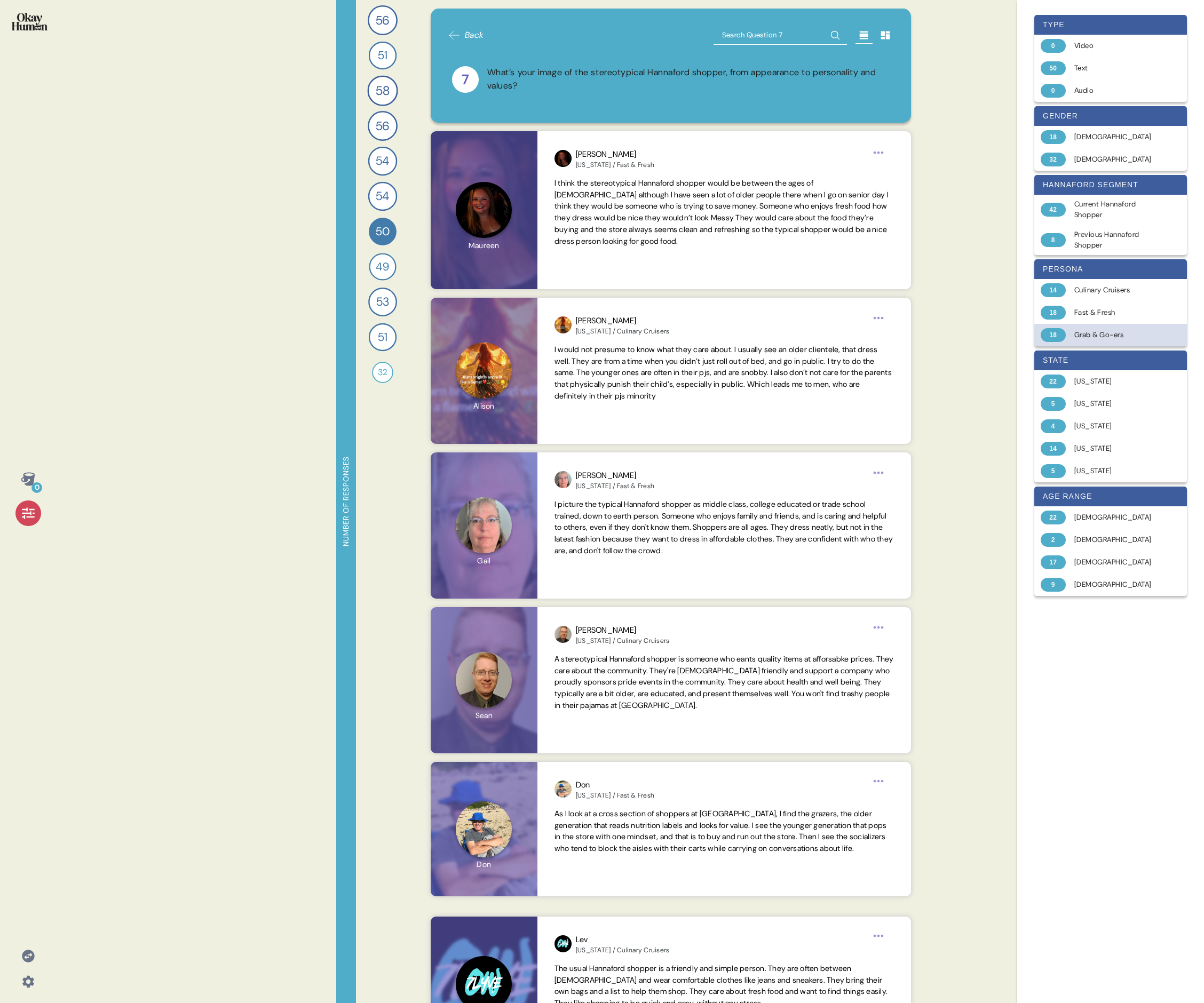
click at [515, 327] on div "18 Grab & Go-ers" at bounding box center [1111, 335] width 153 height 22
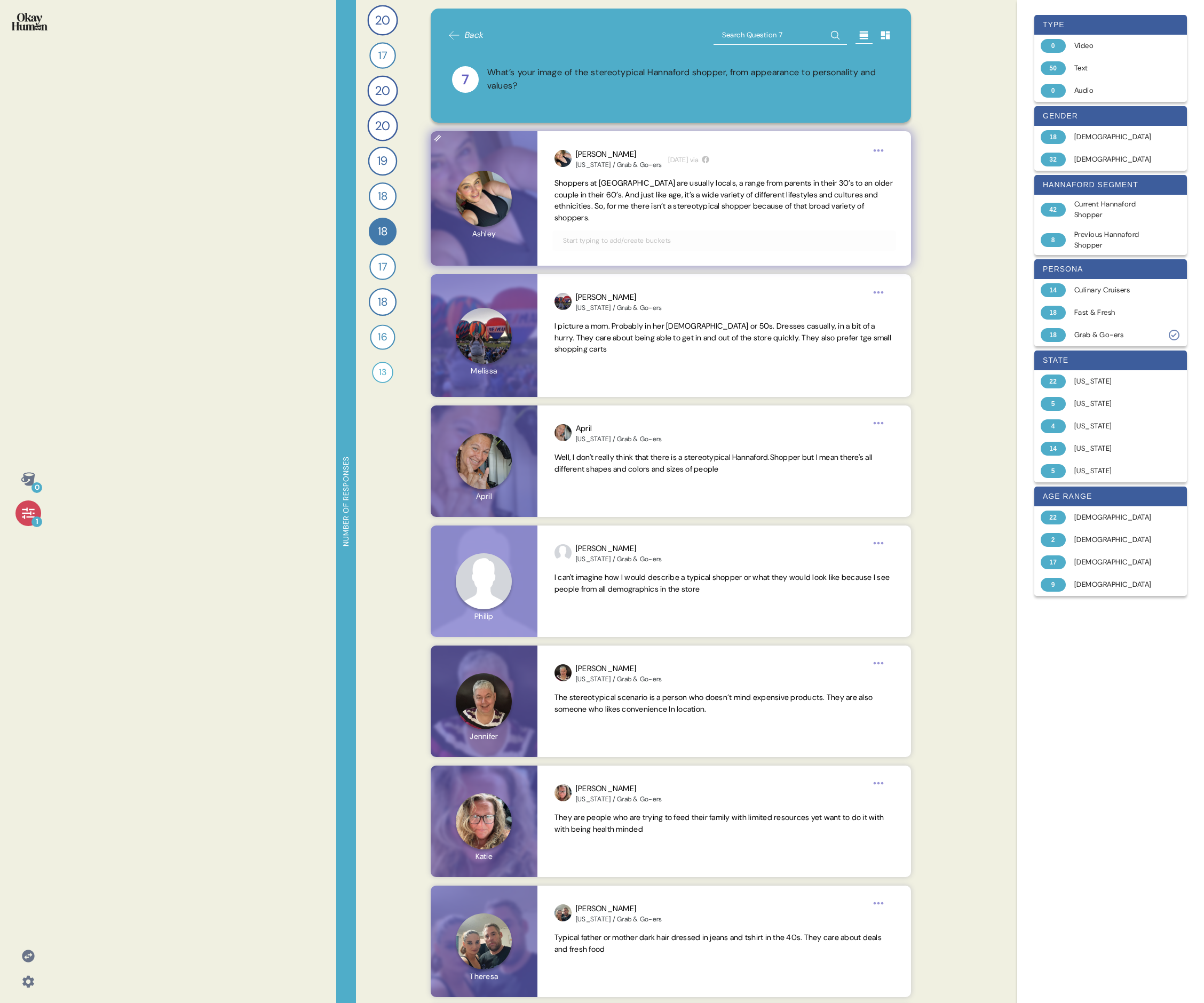
click at [515, 212] on span "Shoppers at [GEOGRAPHIC_DATA] are usually locals, a range from parents in their…" at bounding box center [724, 200] width 339 height 46
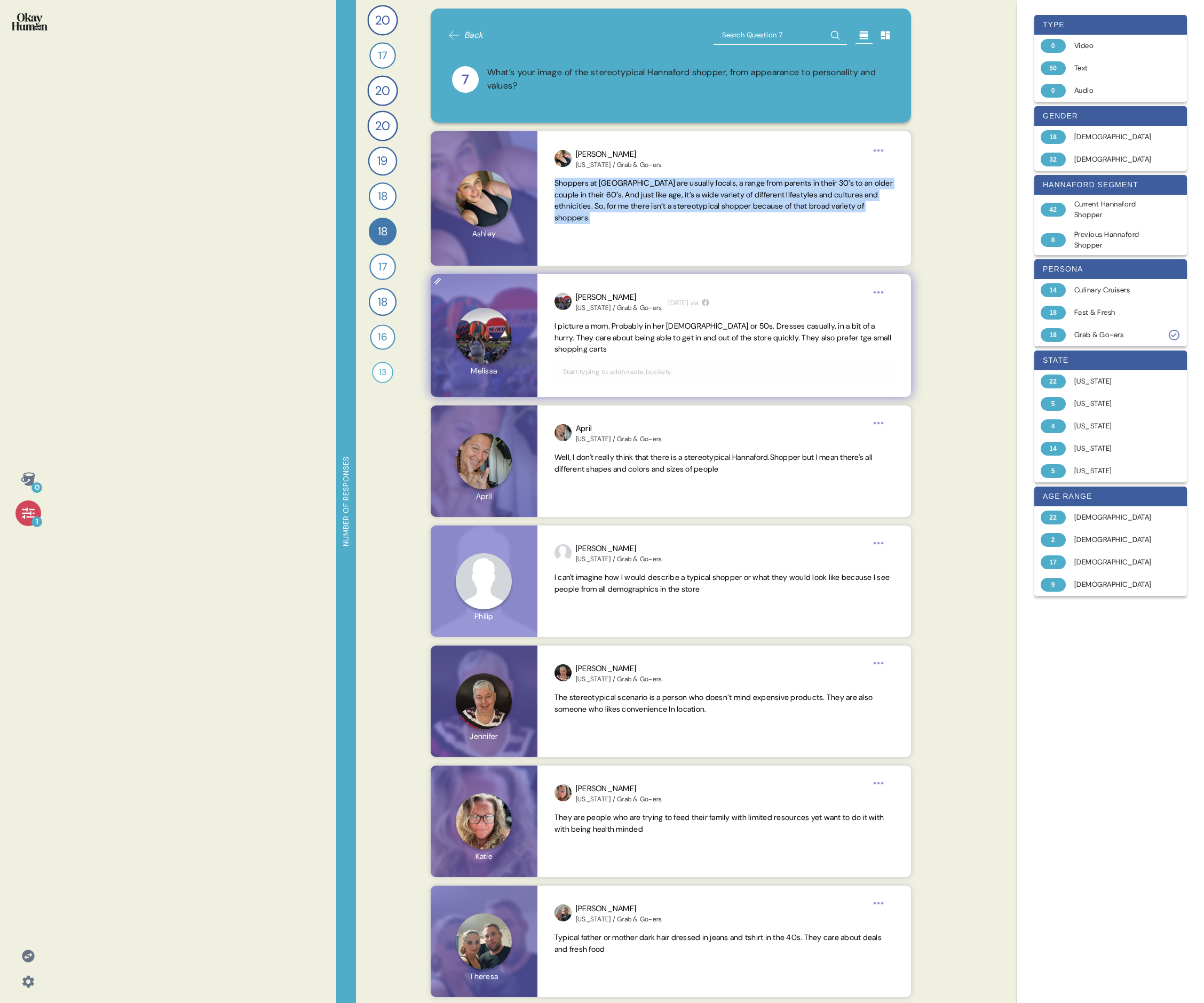
click at [515, 329] on span "I picture a mom. Probably in her [DEMOGRAPHIC_DATA] or 50s. Dresses casually, i…" at bounding box center [723, 337] width 337 height 33
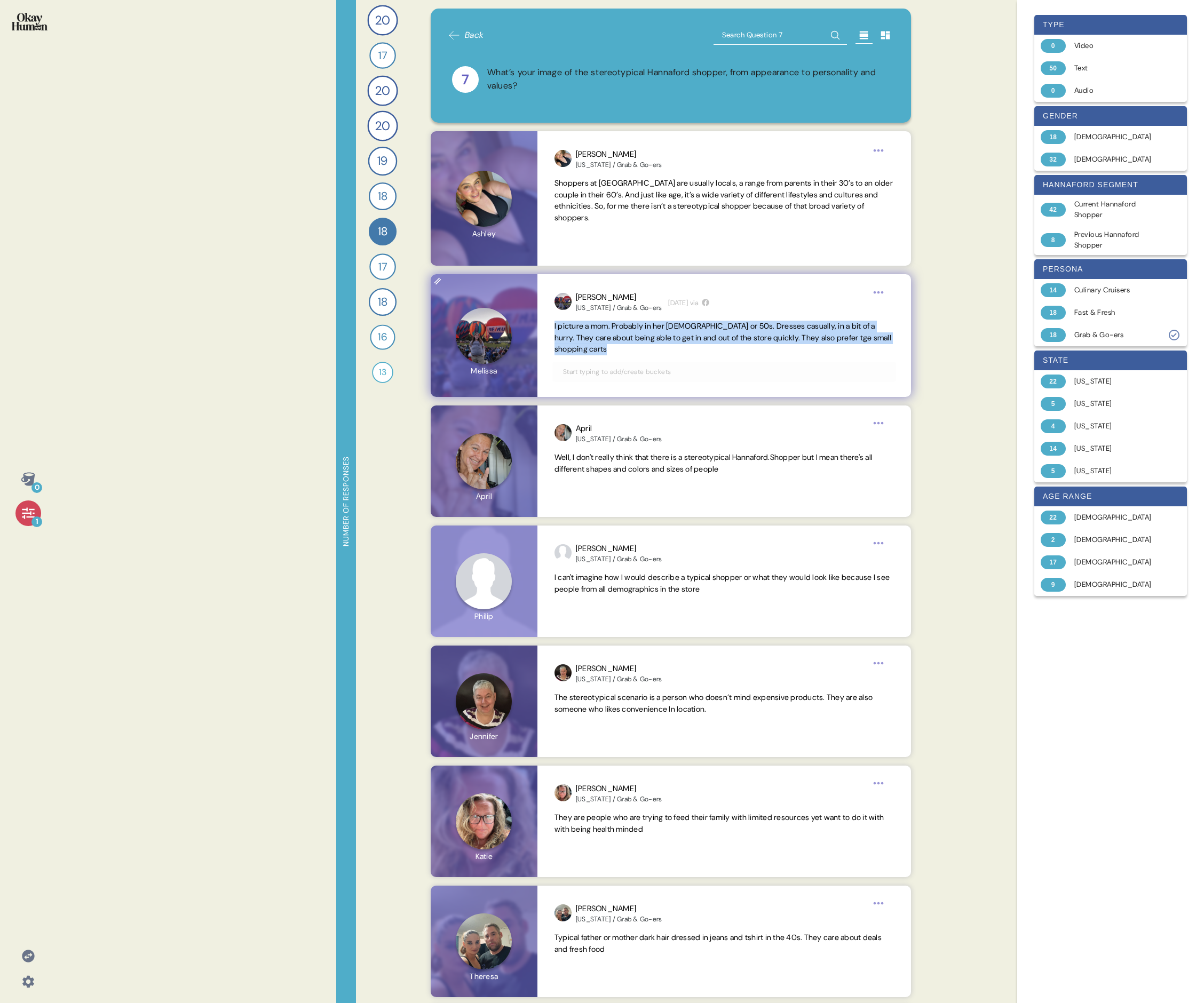
click at [515, 329] on span "I picture a mom. Probably in her [DEMOGRAPHIC_DATA] or 50s. Dresses casually, i…" at bounding box center [723, 337] width 337 height 33
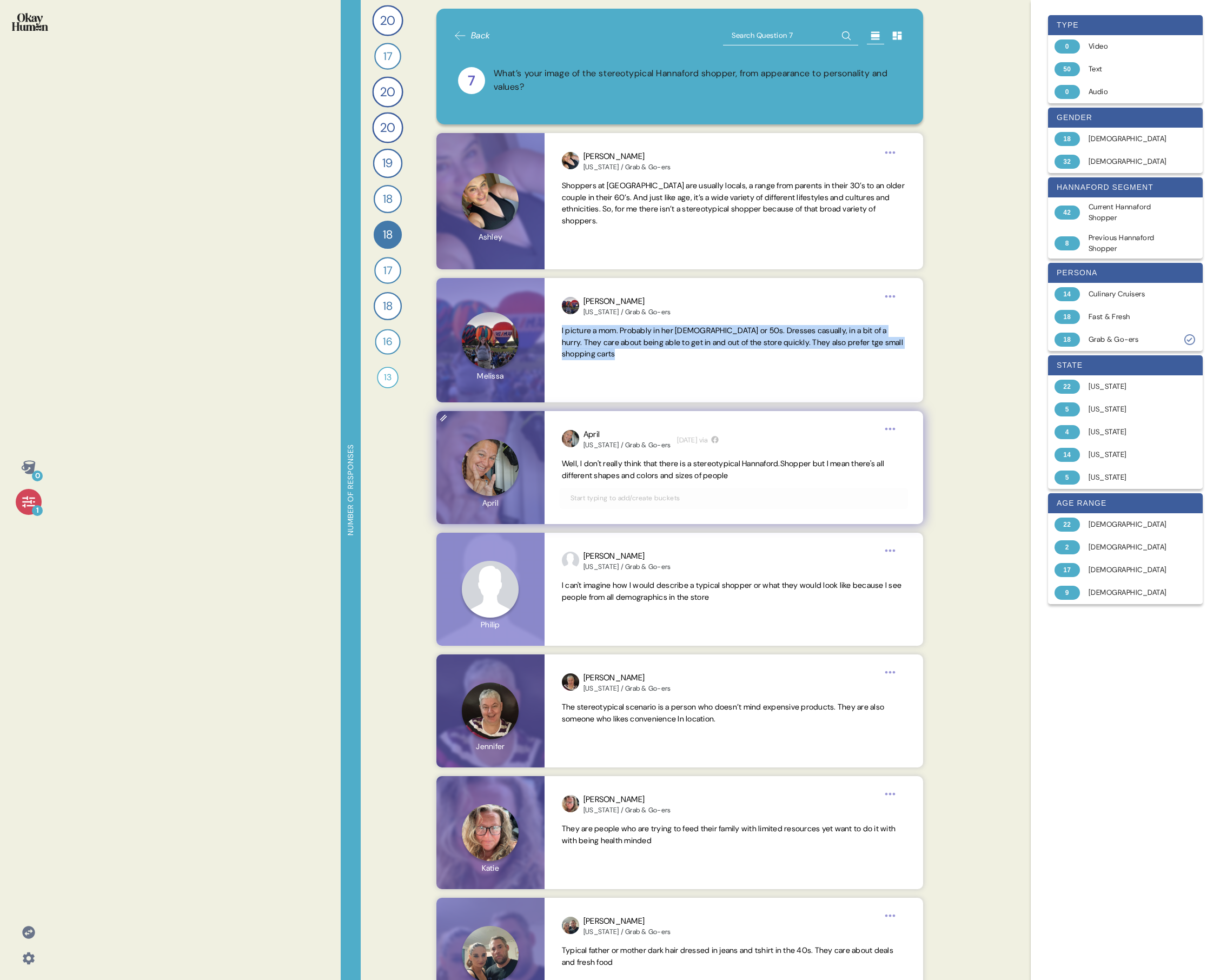
click at [522, 350] on span "Well, I don't really think that there is a stereotypical Hannaford.Shopper but …" at bounding box center [723, 470] width 323 height 21
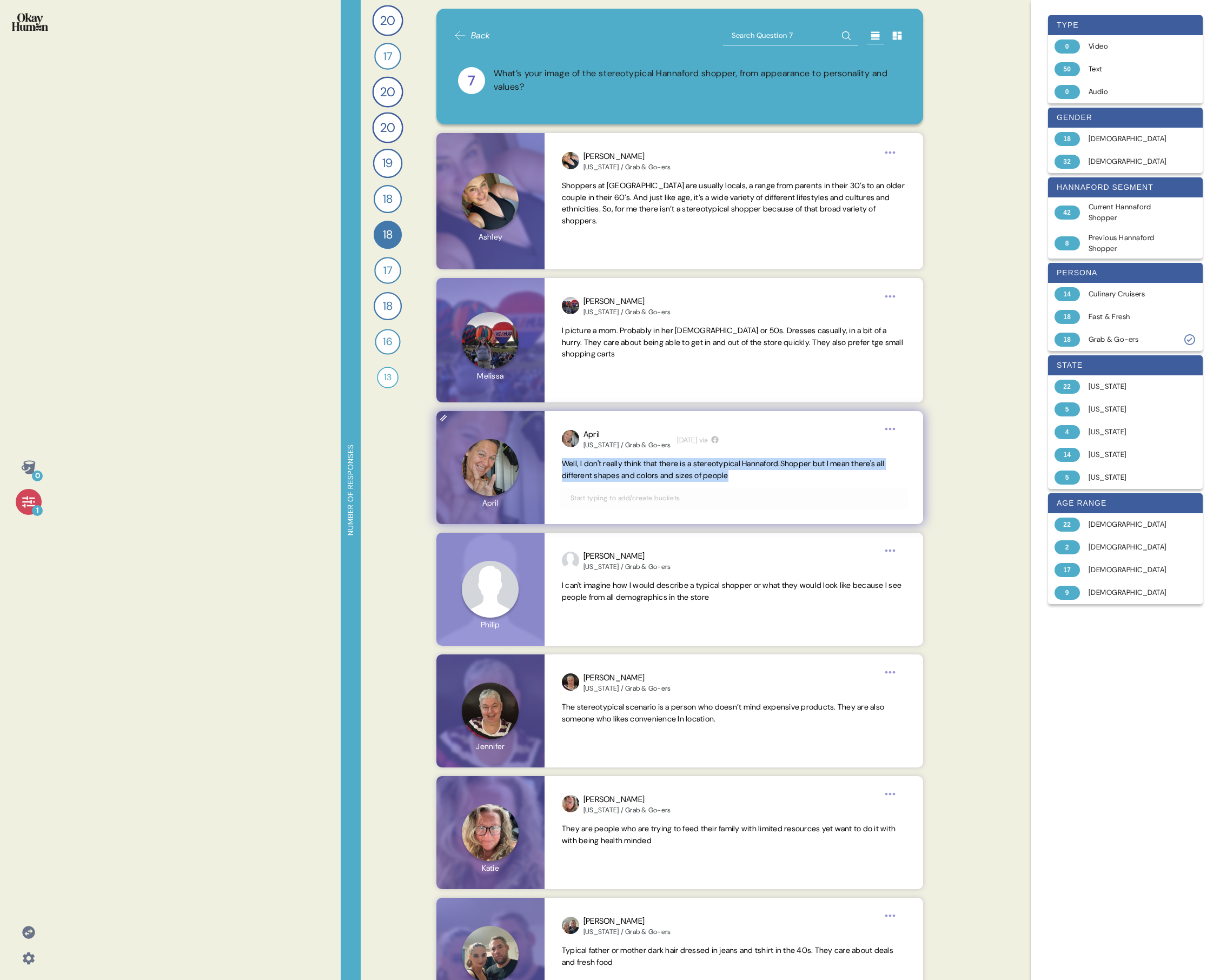
click at [522, 350] on span "Well, I don't really think that there is a stereotypical Hannaford.Shopper but …" at bounding box center [723, 470] width 323 height 21
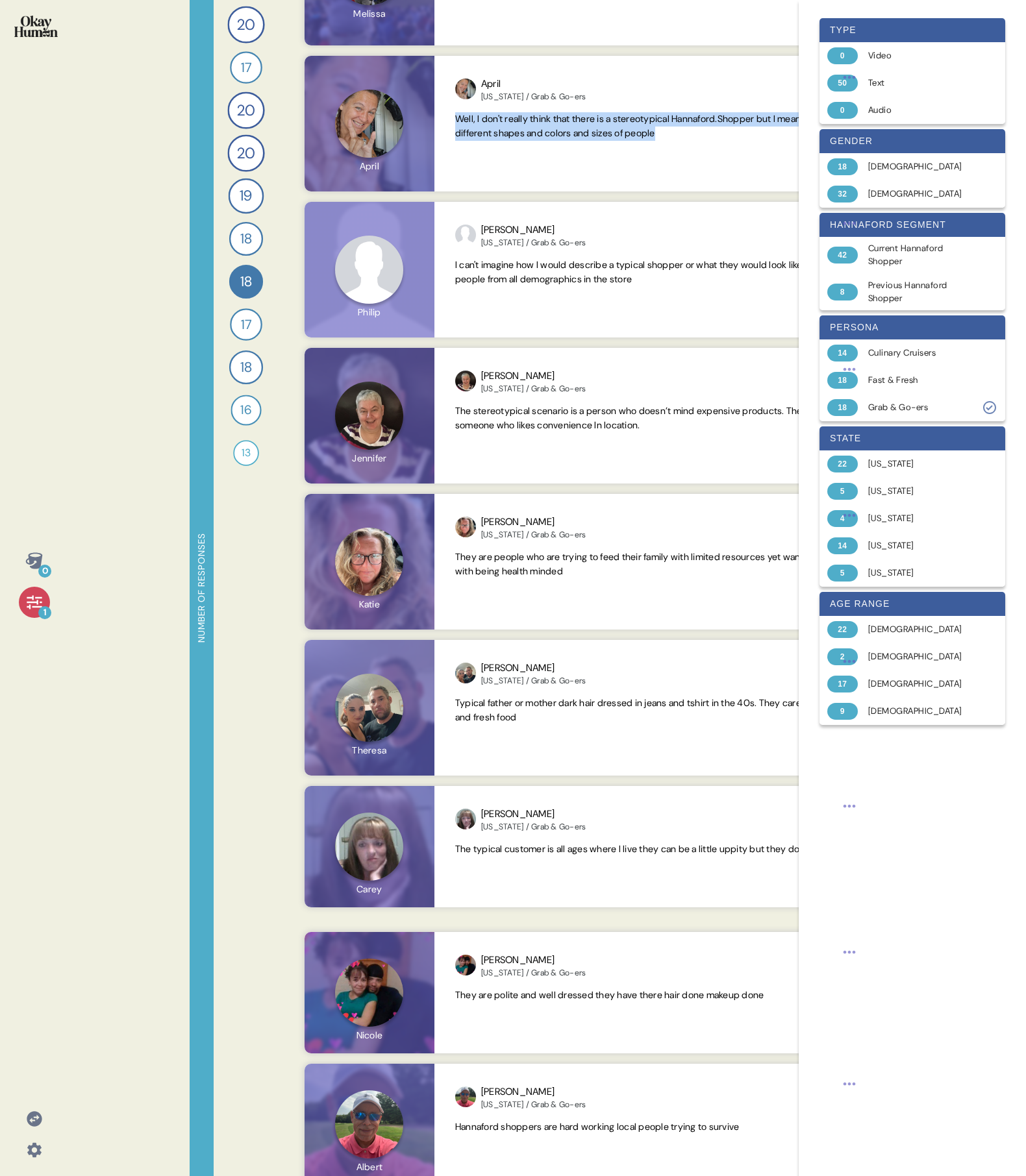
scroll to position [514, 0]
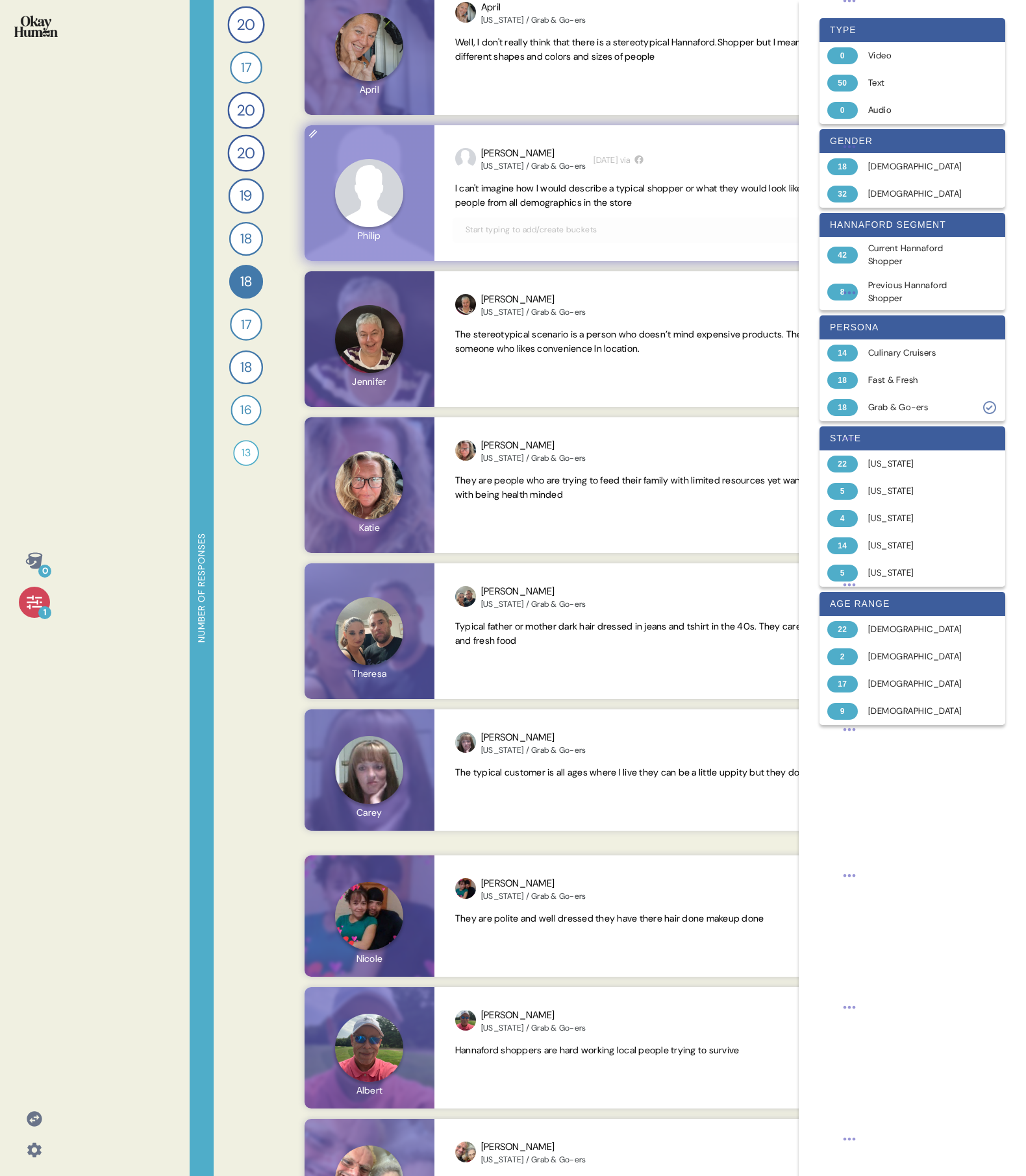
click at [561, 194] on span "I can't imagine how I would describe a typical shopper or what they would look …" at bounding box center [659, 195] width 408 height 26
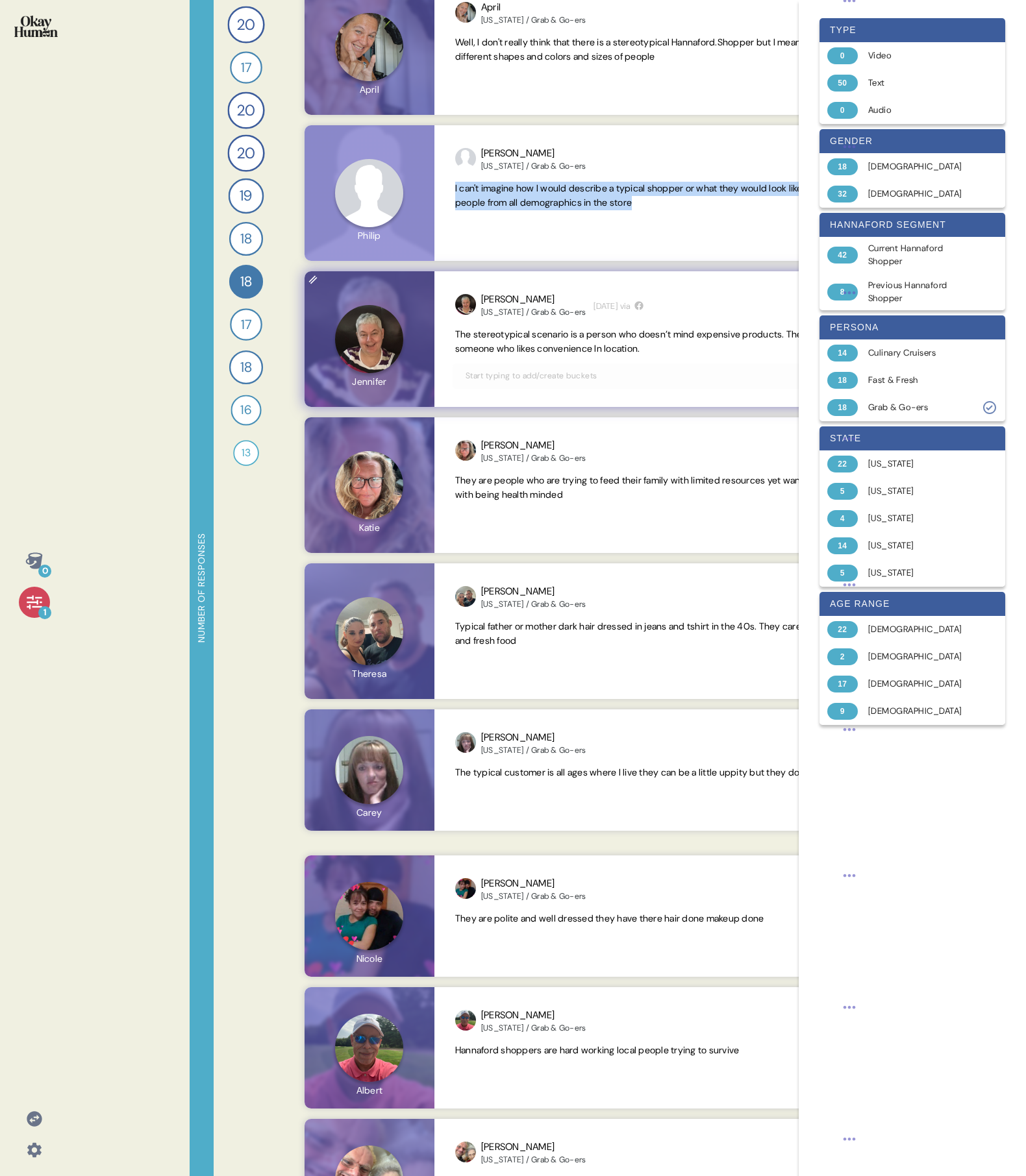
click at [565, 348] on span "The stereotypical scenario is a person who doesn’t mind expensive products. The…" at bounding box center [649, 341] width 387 height 26
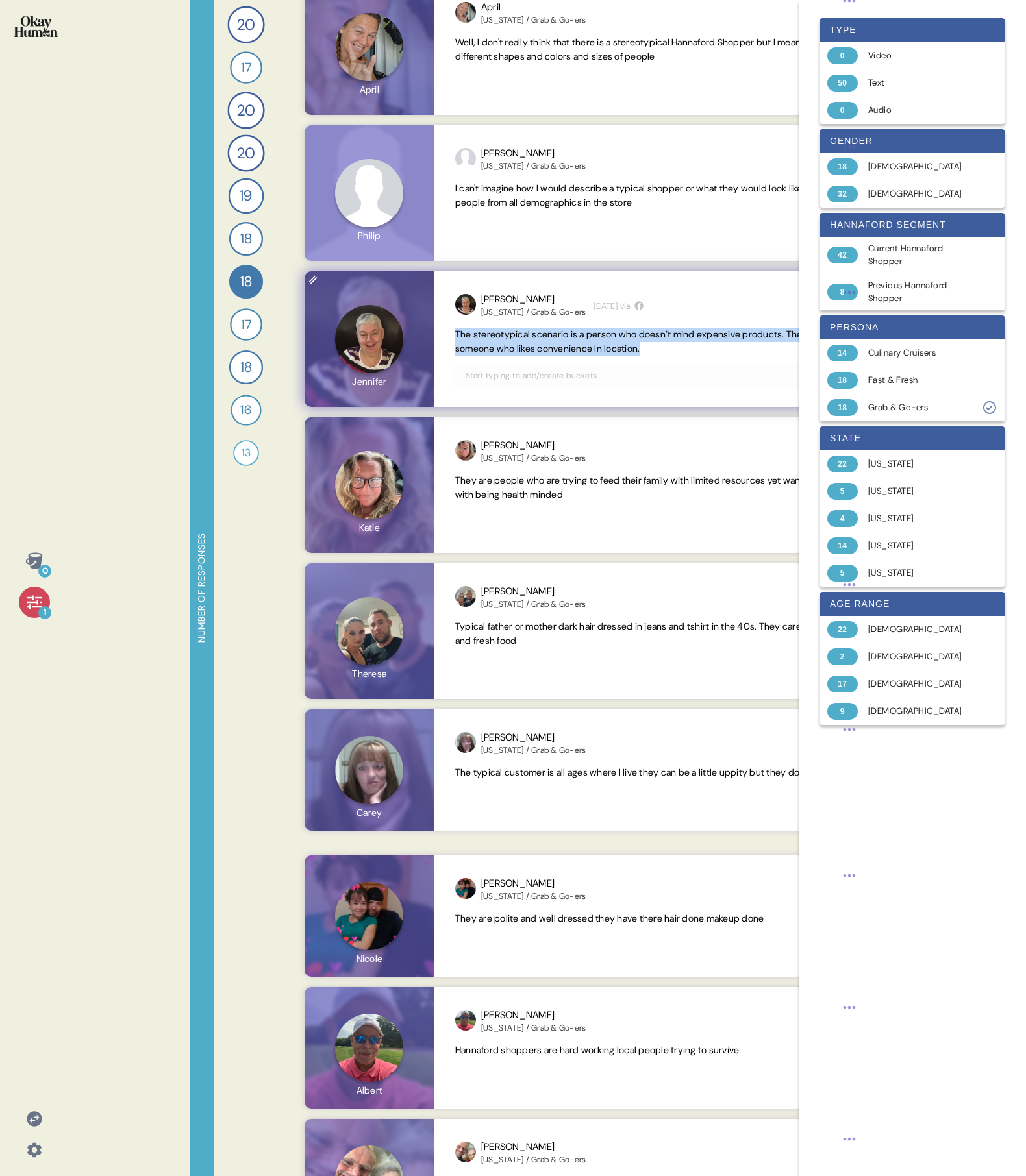
click at [565, 348] on span "The stereotypical scenario is a person who doesn’t mind expensive products. The…" at bounding box center [649, 341] width 387 height 26
click at [513, 420] on span "They are people who are trying to feed their family with limited resources yet …" at bounding box center [656, 487] width 401 height 26
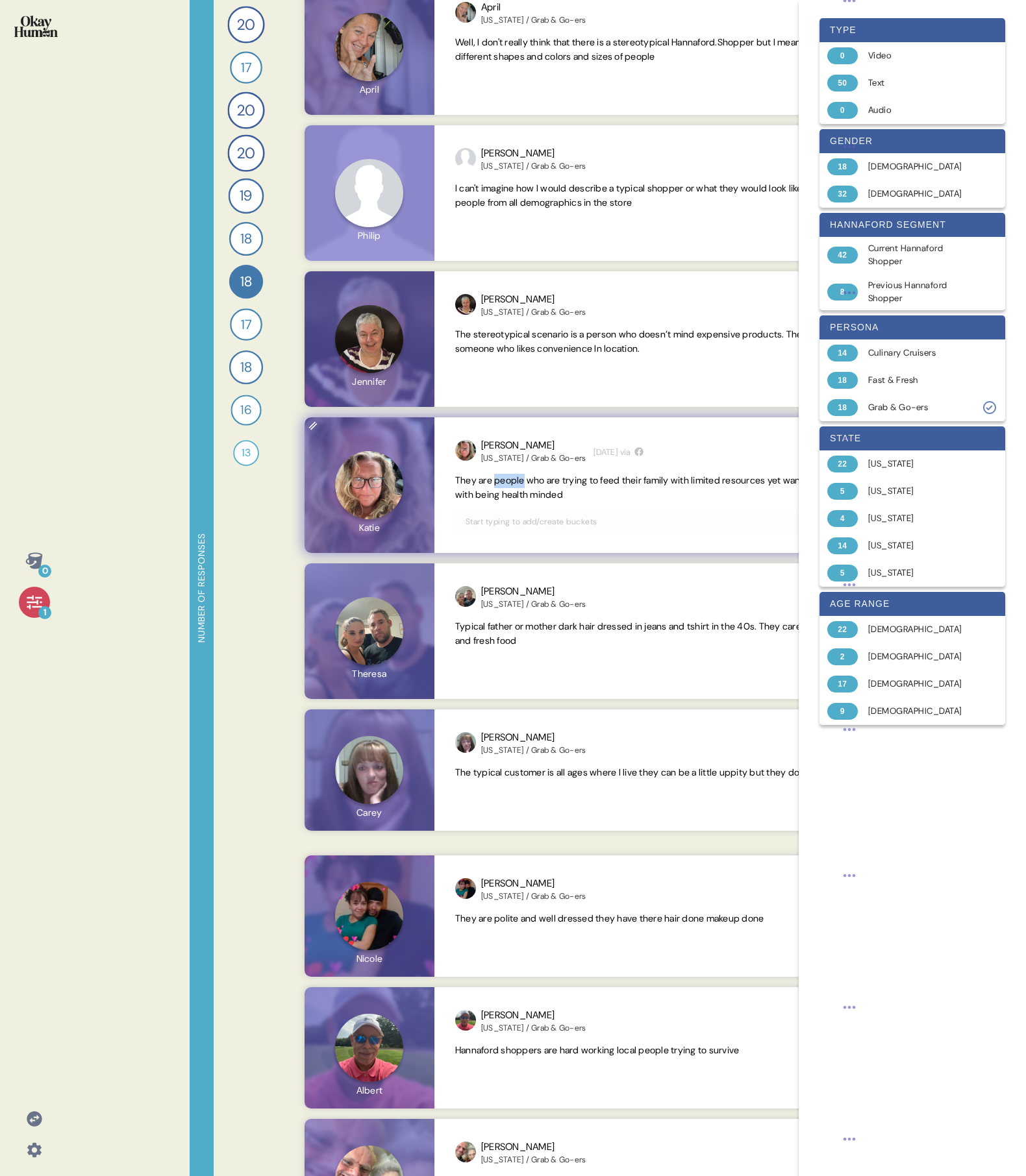
click at [513, 420] on span "They are people who are trying to feed their family with limited resources yet …" at bounding box center [656, 487] width 401 height 26
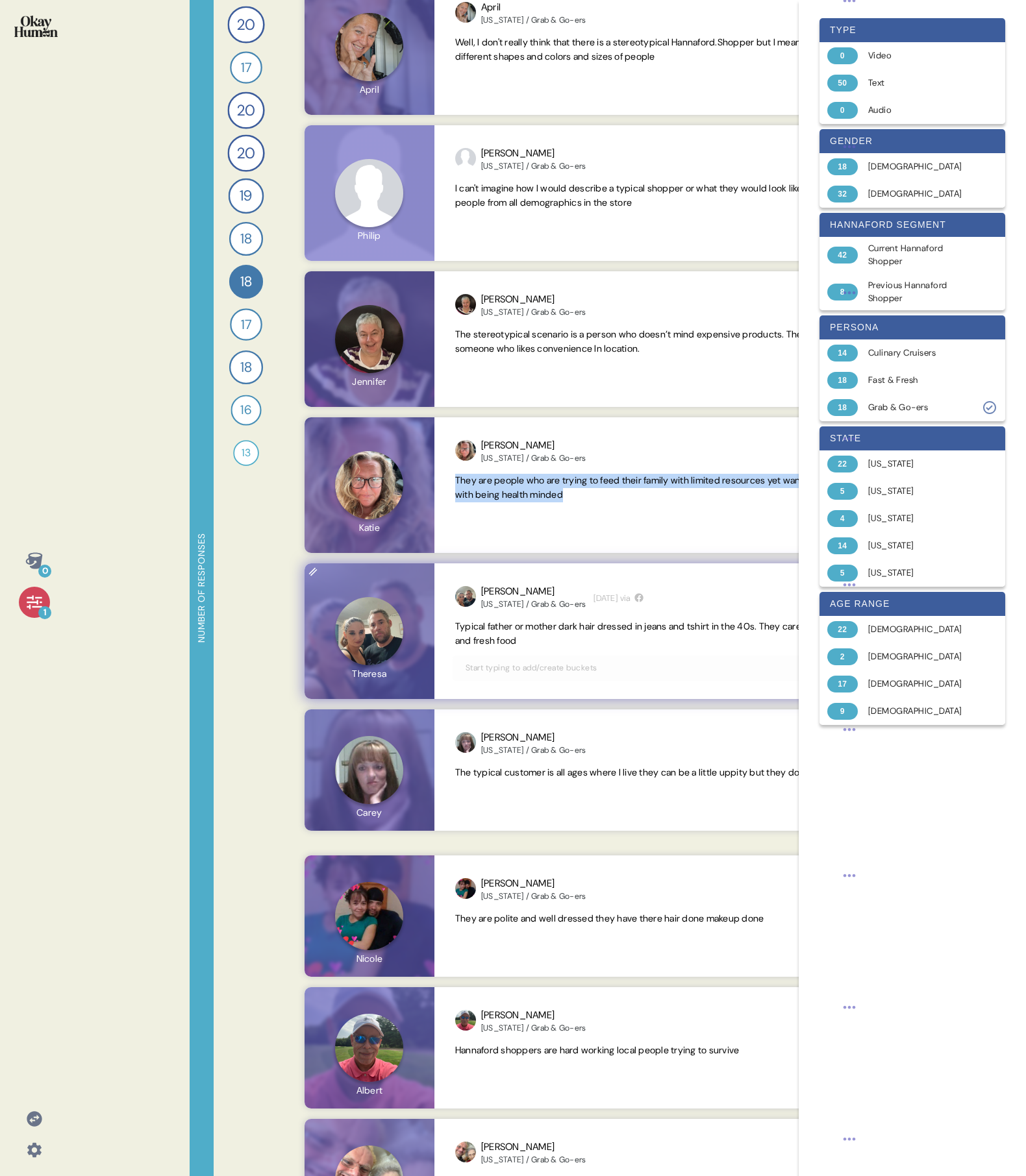
click at [490, 420] on span "Typical father or mother dark hair dressed in jeans and tshirt in the 40s. They…" at bounding box center [654, 634] width 398 height 26
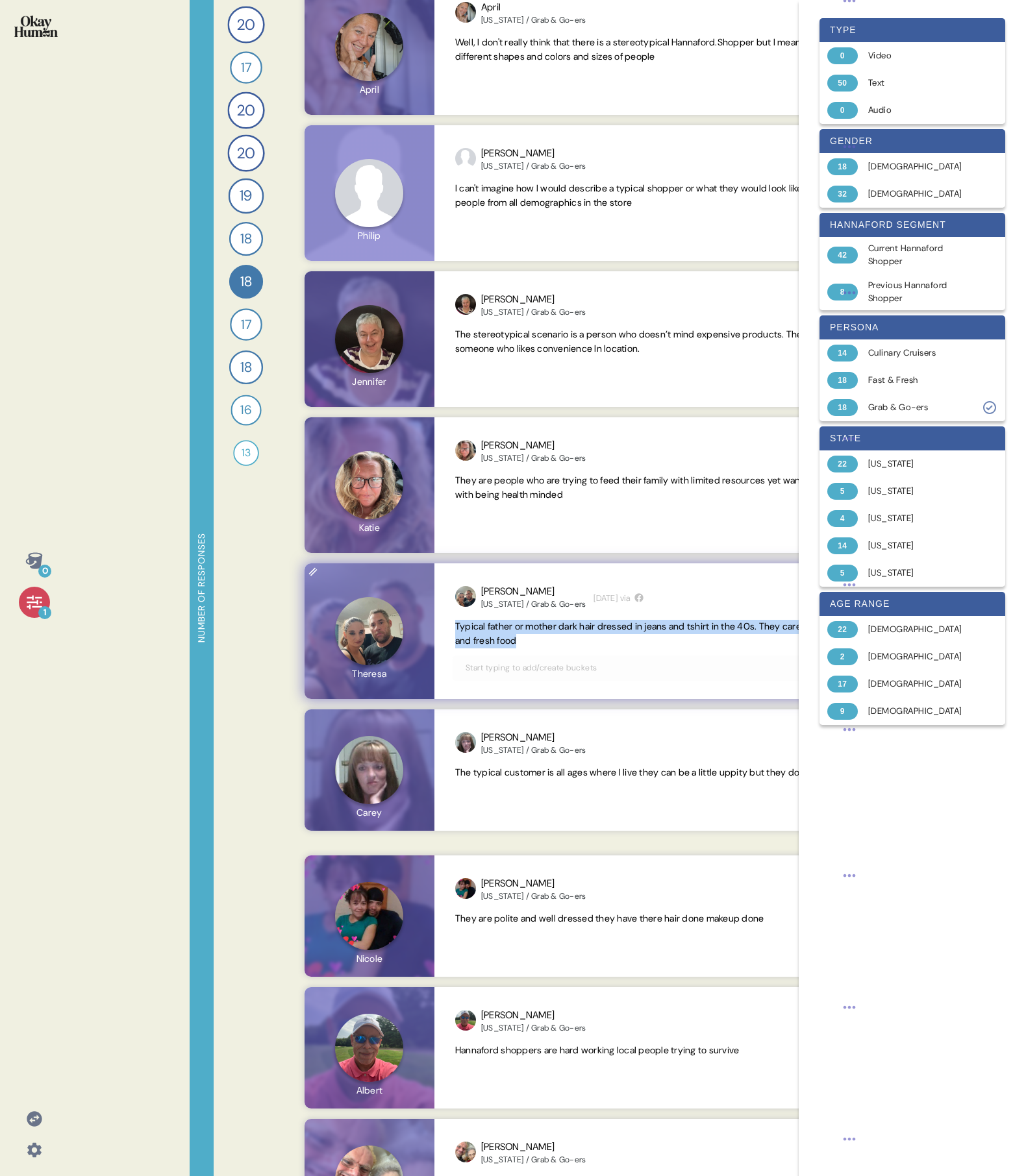
click at [490, 420] on span "Typical father or mother dark hair dressed in jeans and tshirt in the 40s. They…" at bounding box center [654, 634] width 398 height 26
click at [501, 420] on span "The typical customer is all ages where I live they can be a little uppity but t…" at bounding box center [651, 773] width 391 height 12
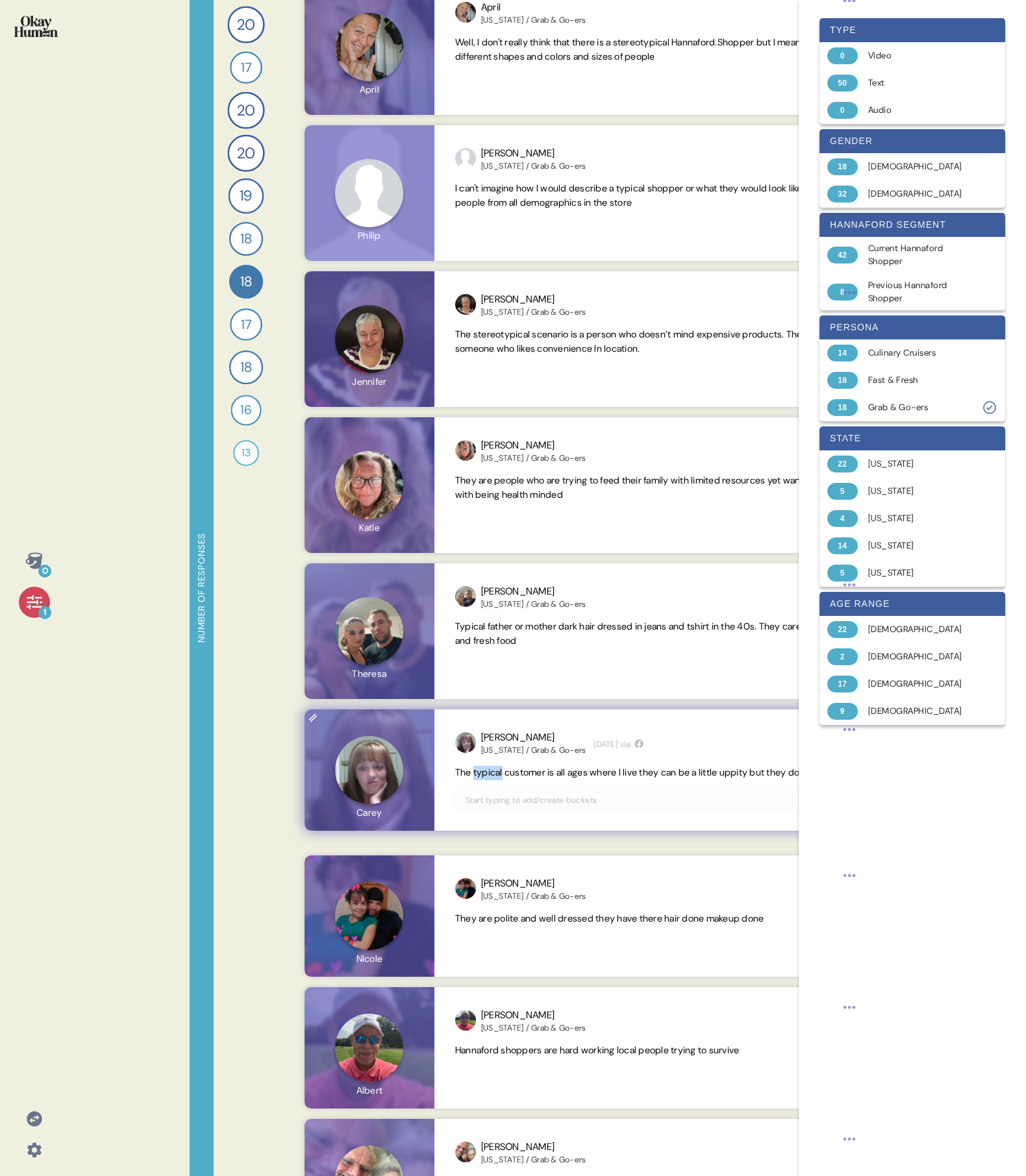
click at [501, 420] on span "The typical customer is all ages where I live they can be a little uppity but t…" at bounding box center [651, 773] width 391 height 12
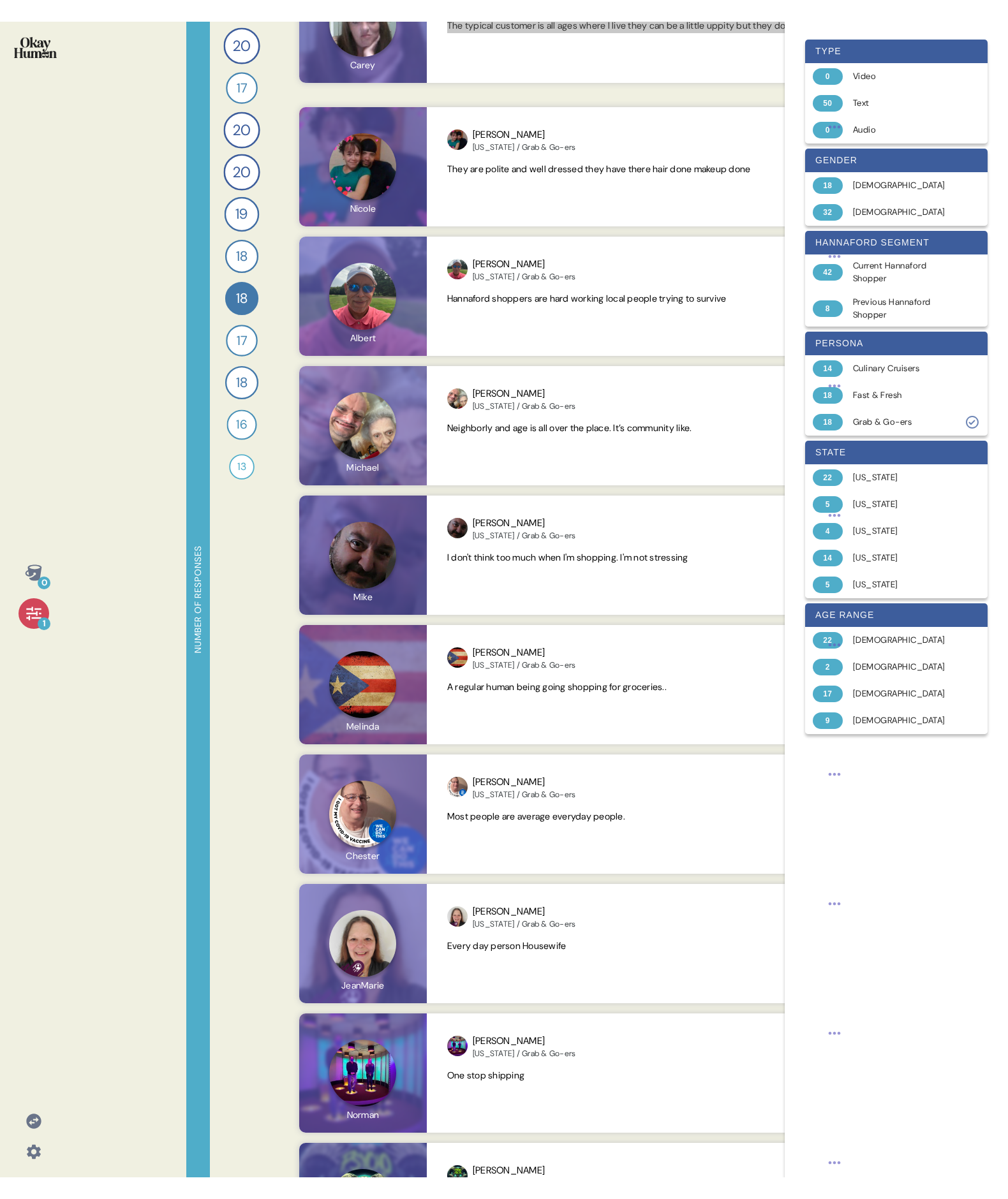
scroll to position [1264, 0]
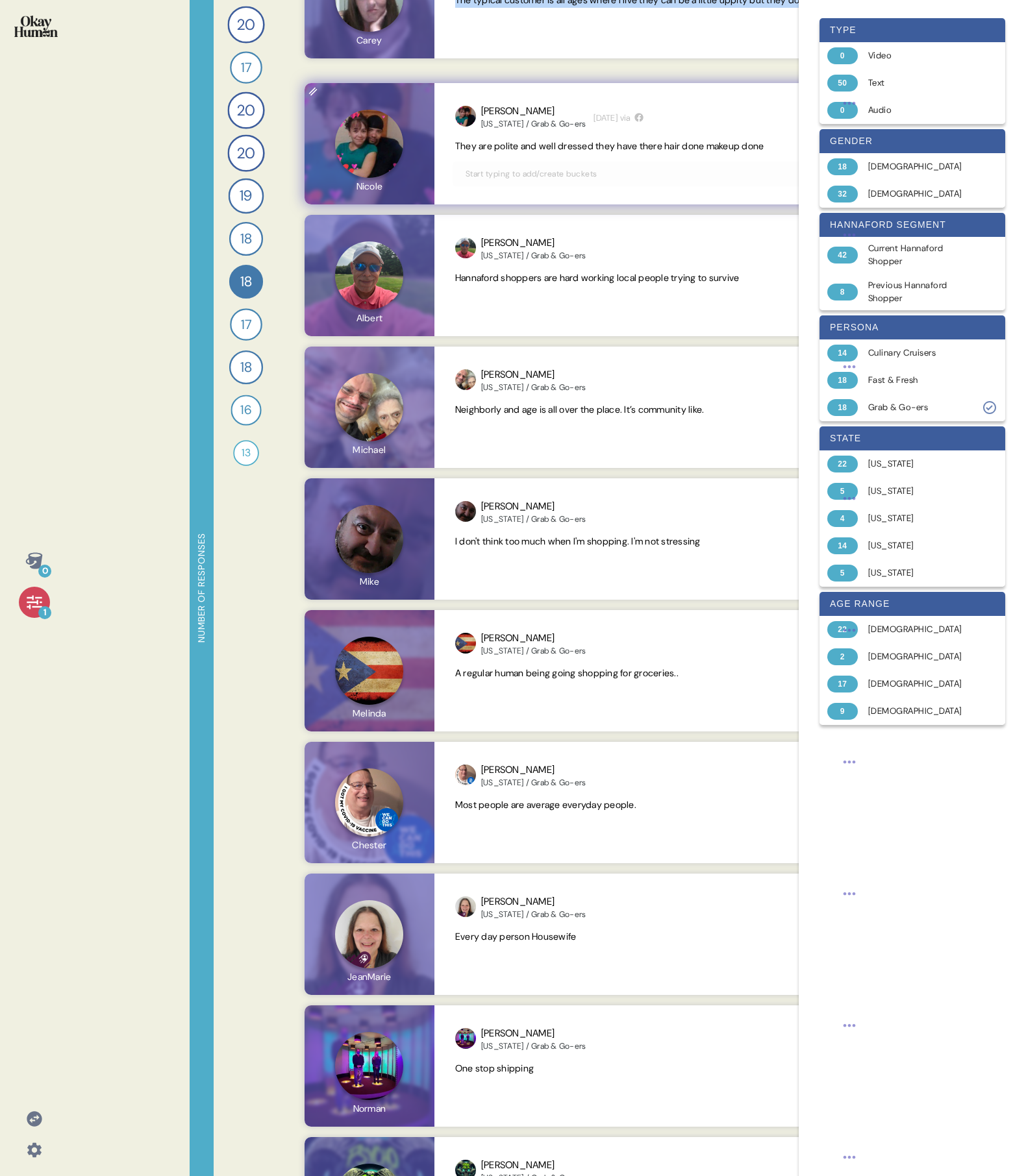
click at [627, 148] on span "They are polite and well dressed they have there hair done makeup done" at bounding box center [610, 146] width 309 height 12
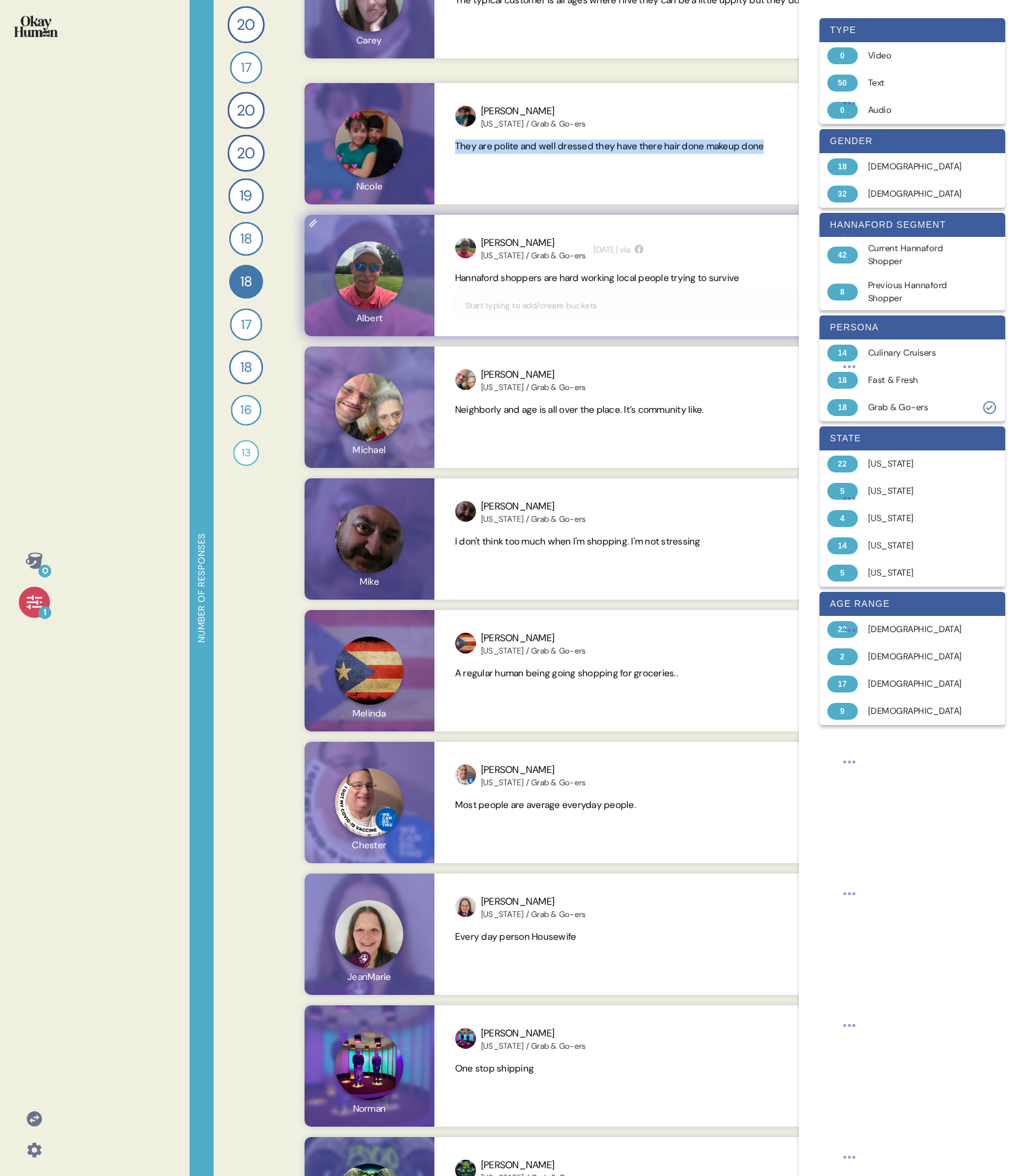
click at [517, 279] on span "Hannaford shoppers are hard working local people trying to survive" at bounding box center [597, 278] width 284 height 12
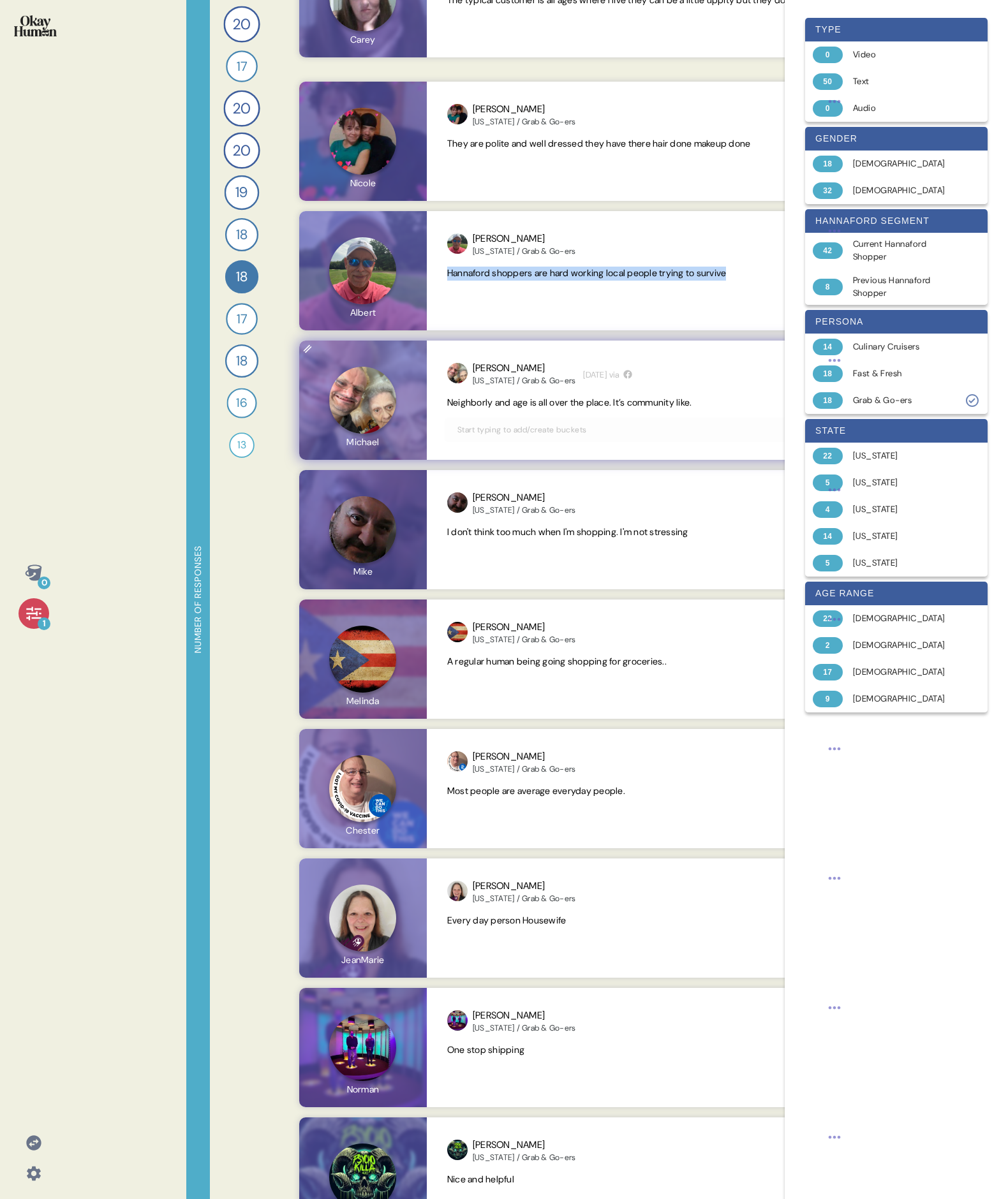
click at [531, 400] on span "Neighborly and age is all over the place. It’s community like." at bounding box center [570, 402] width 245 height 12
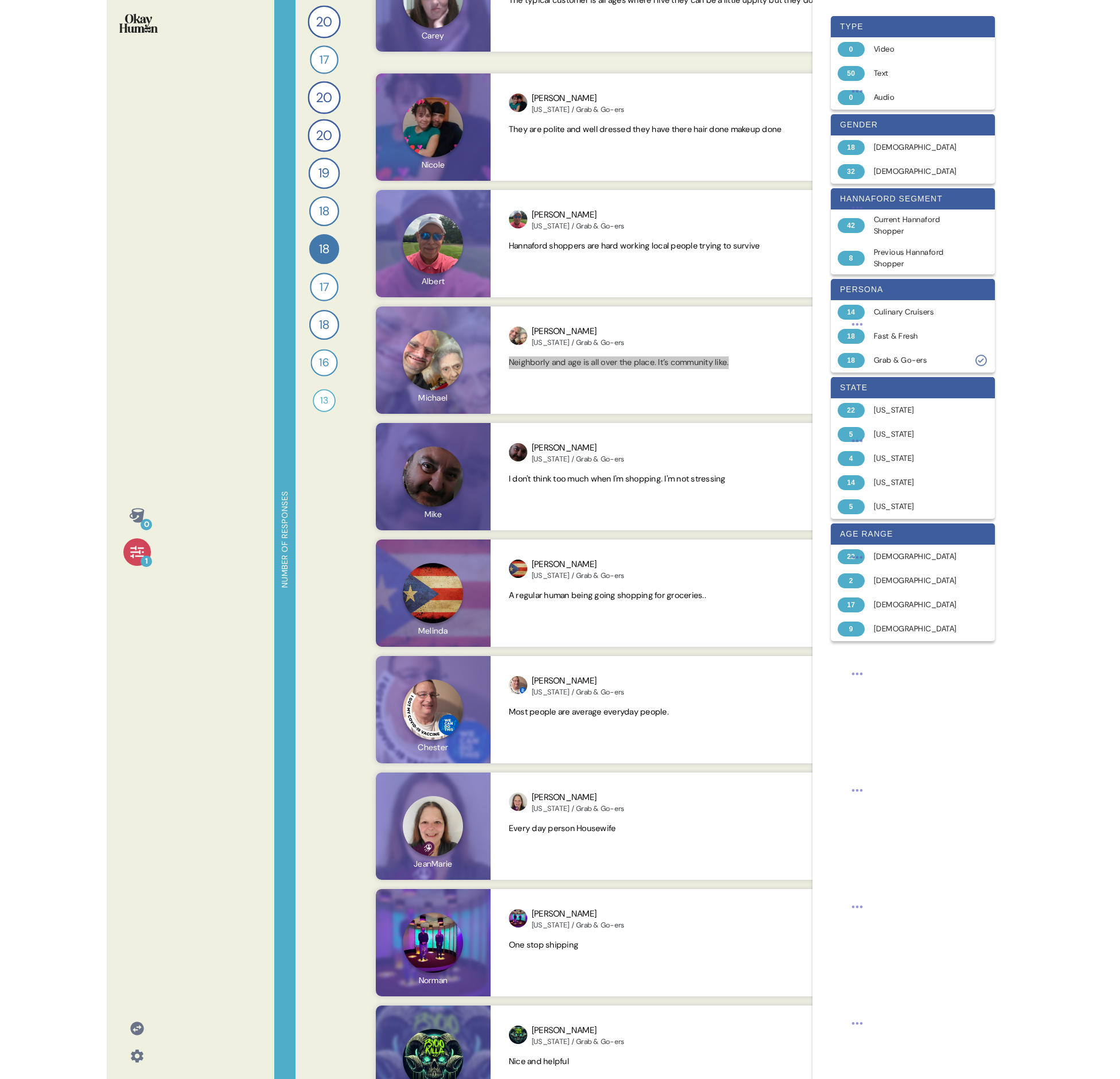
scroll to position [1297, 0]
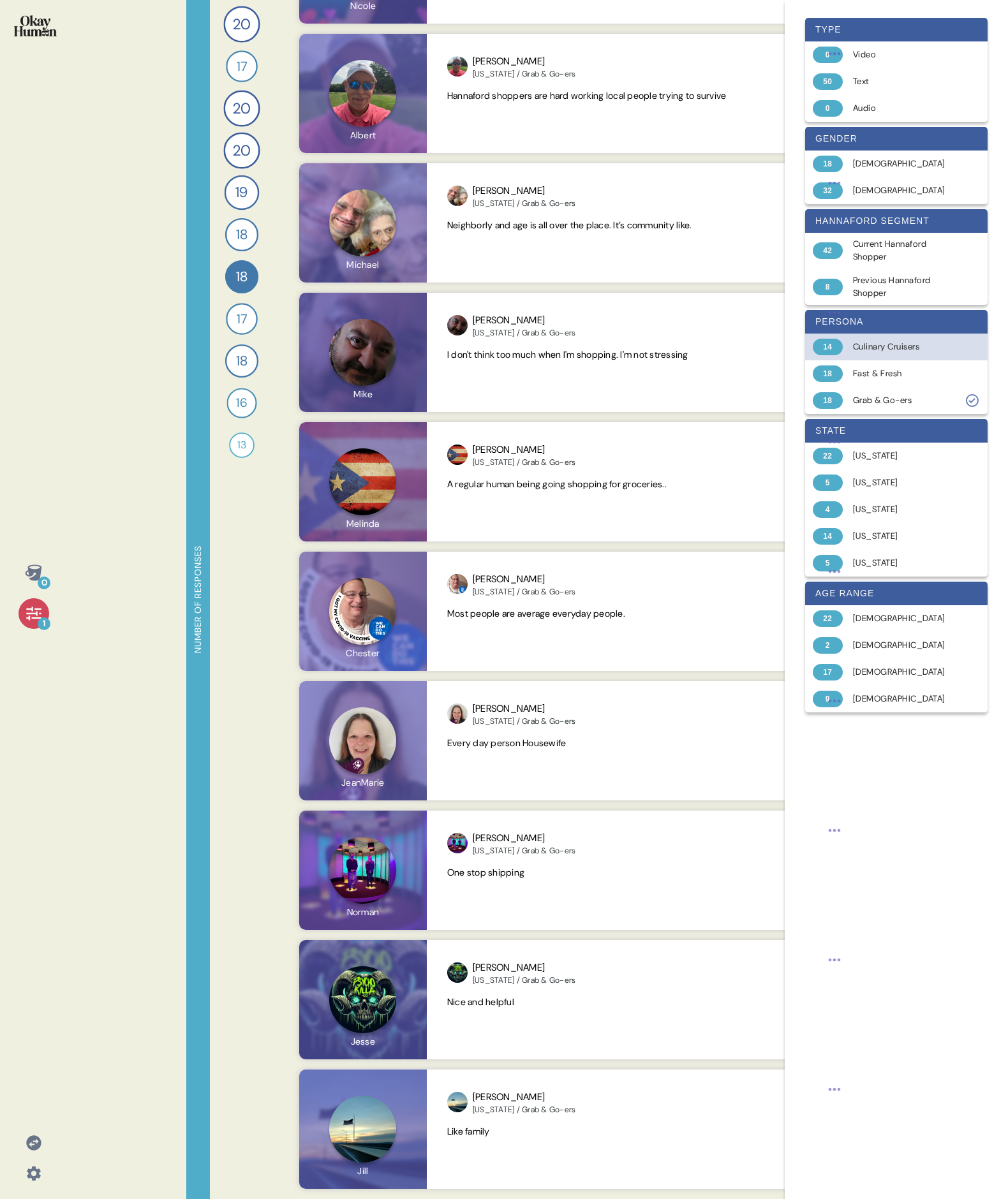
click at [616, 349] on div "Culinary Cruisers" at bounding box center [903, 346] width 101 height 13
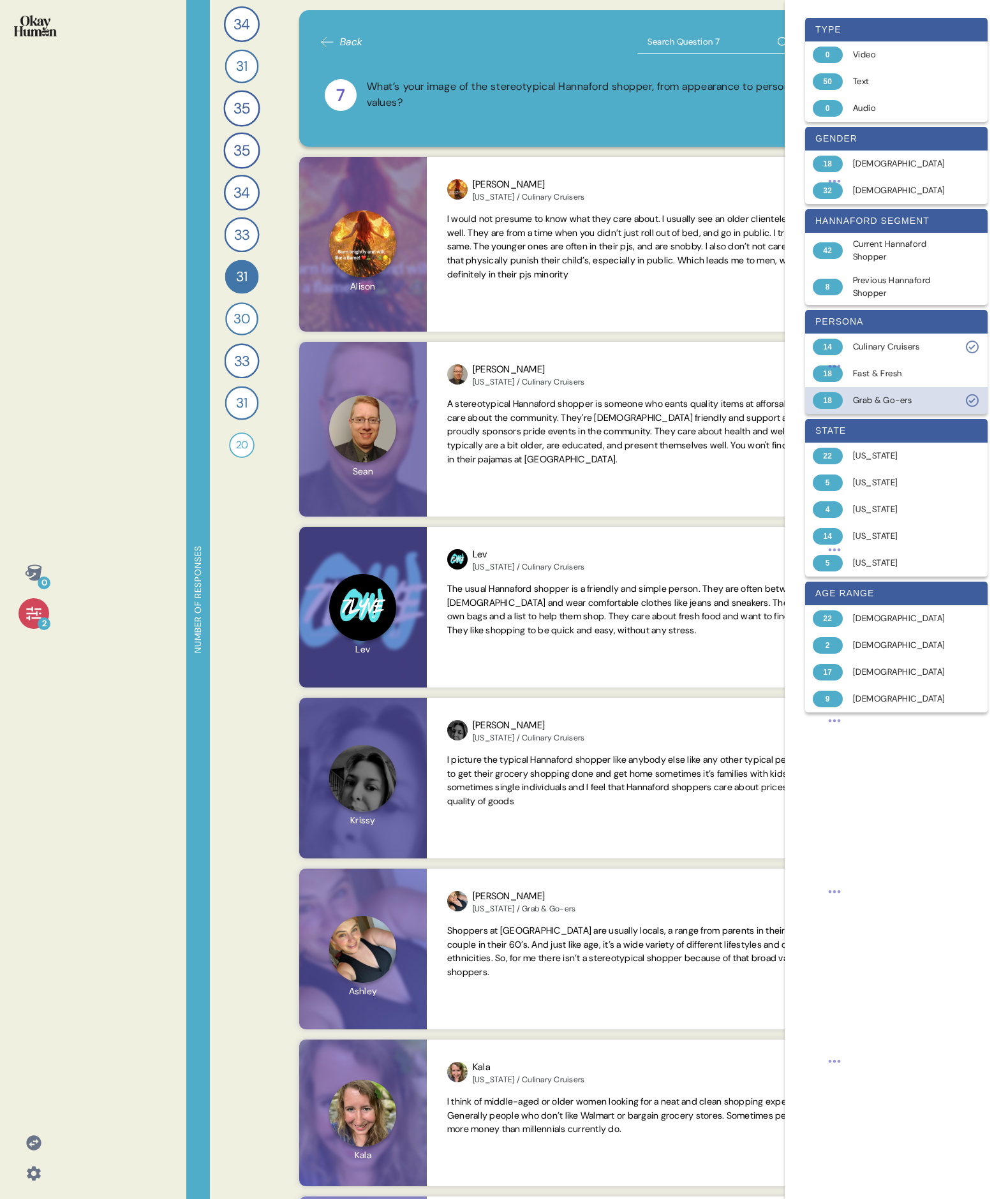
click at [616, 399] on div "Grab & Go-ers" at bounding box center [903, 400] width 101 height 13
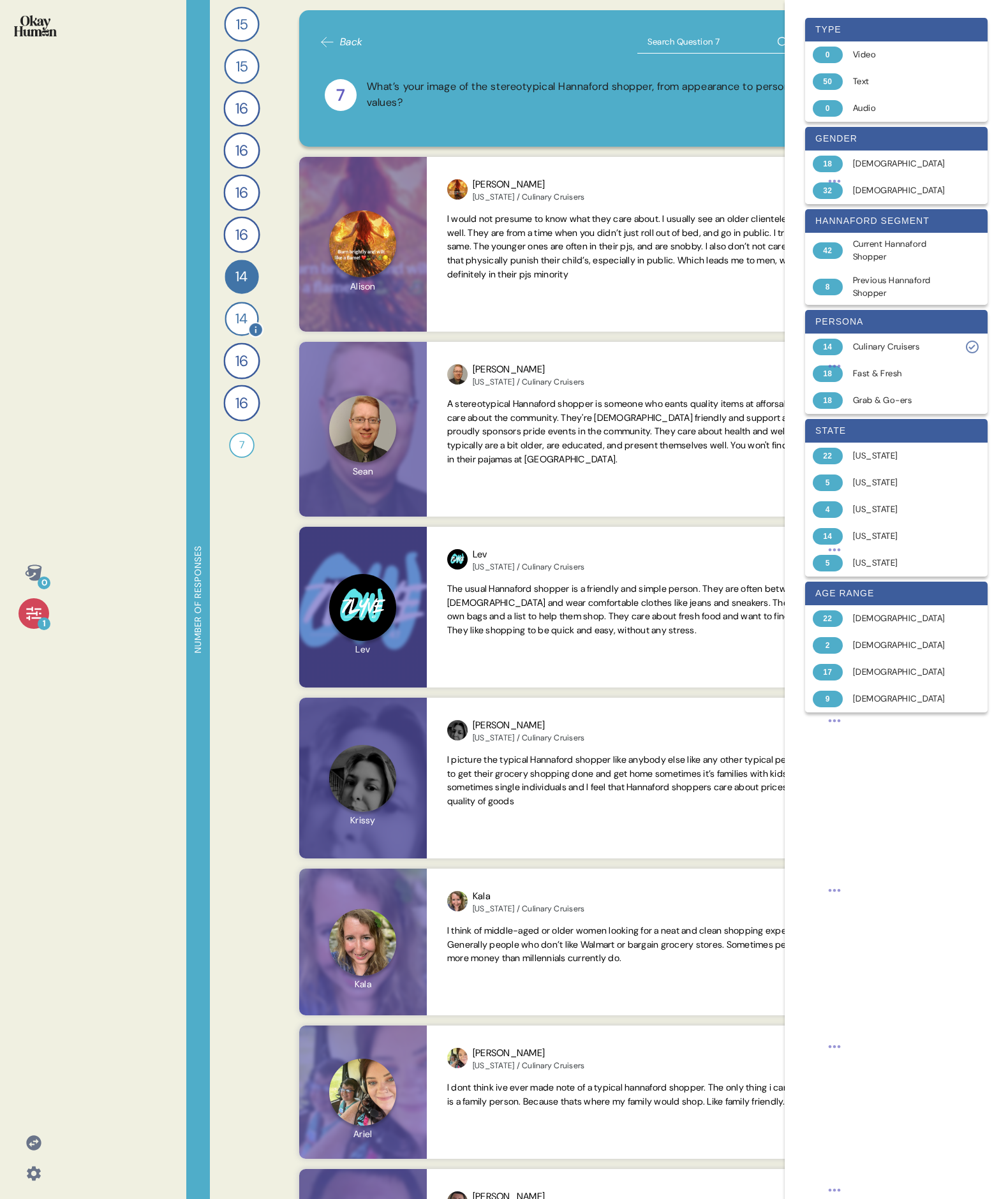
click at [246, 322] on span "14" at bounding box center [241, 318] width 12 height 21
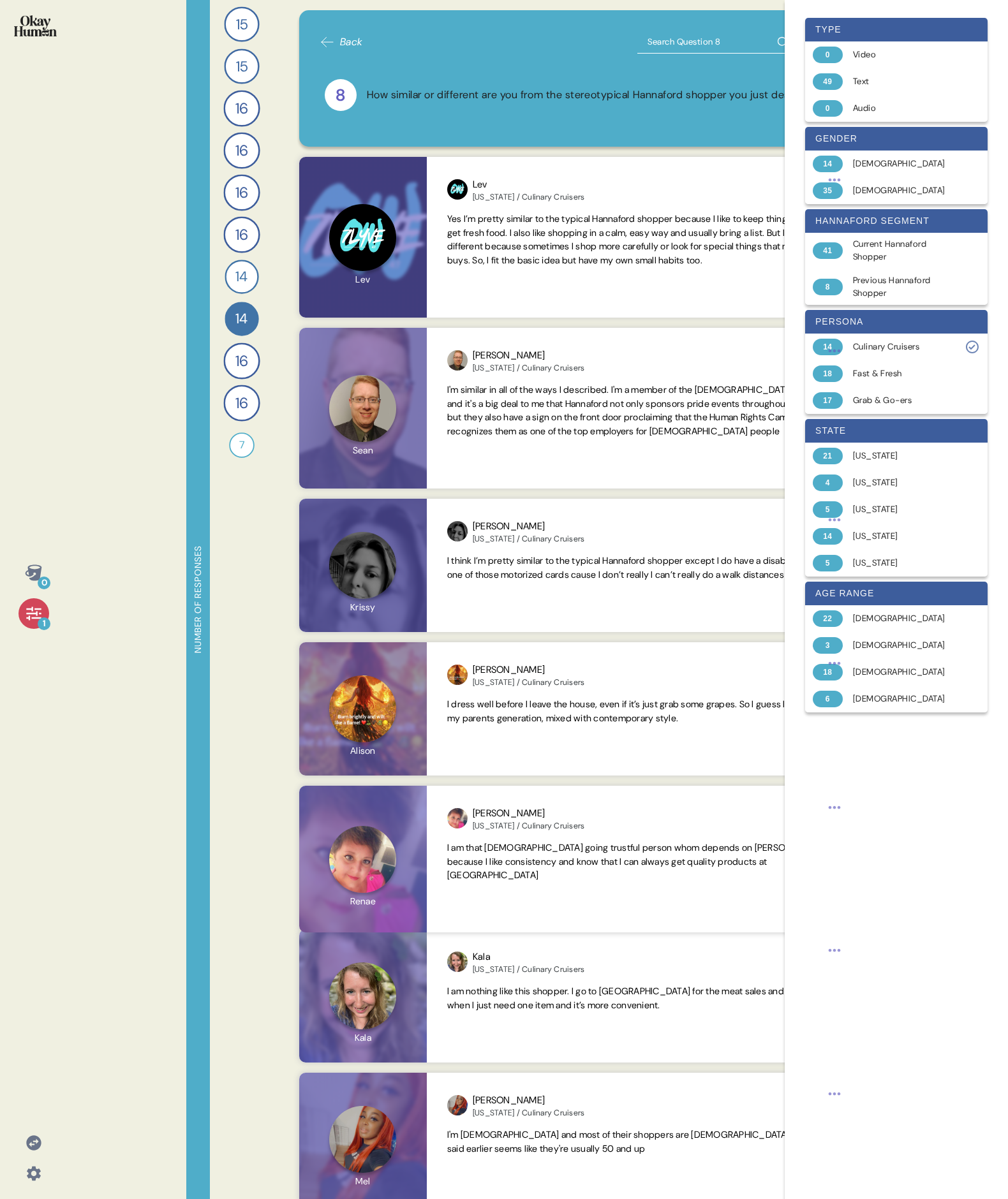
click at [402, 89] on div "How similar or different are you from the stereotypical Hannaford shopper you j…" at bounding box center [597, 95] width 460 height 16
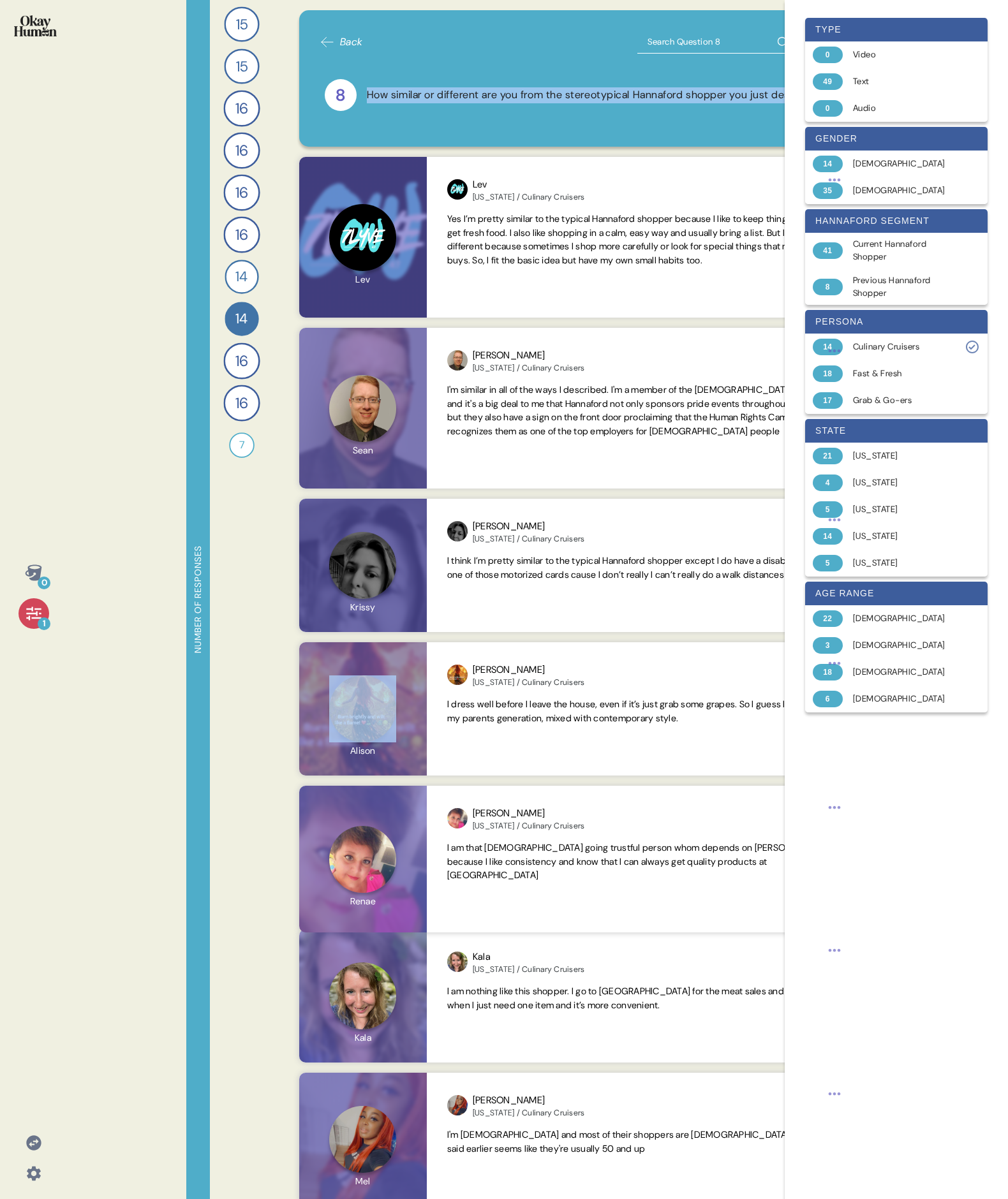
click at [402, 89] on div "How similar or different are you from the stereotypical Hannaford shopper you j…" at bounding box center [597, 95] width 460 height 16
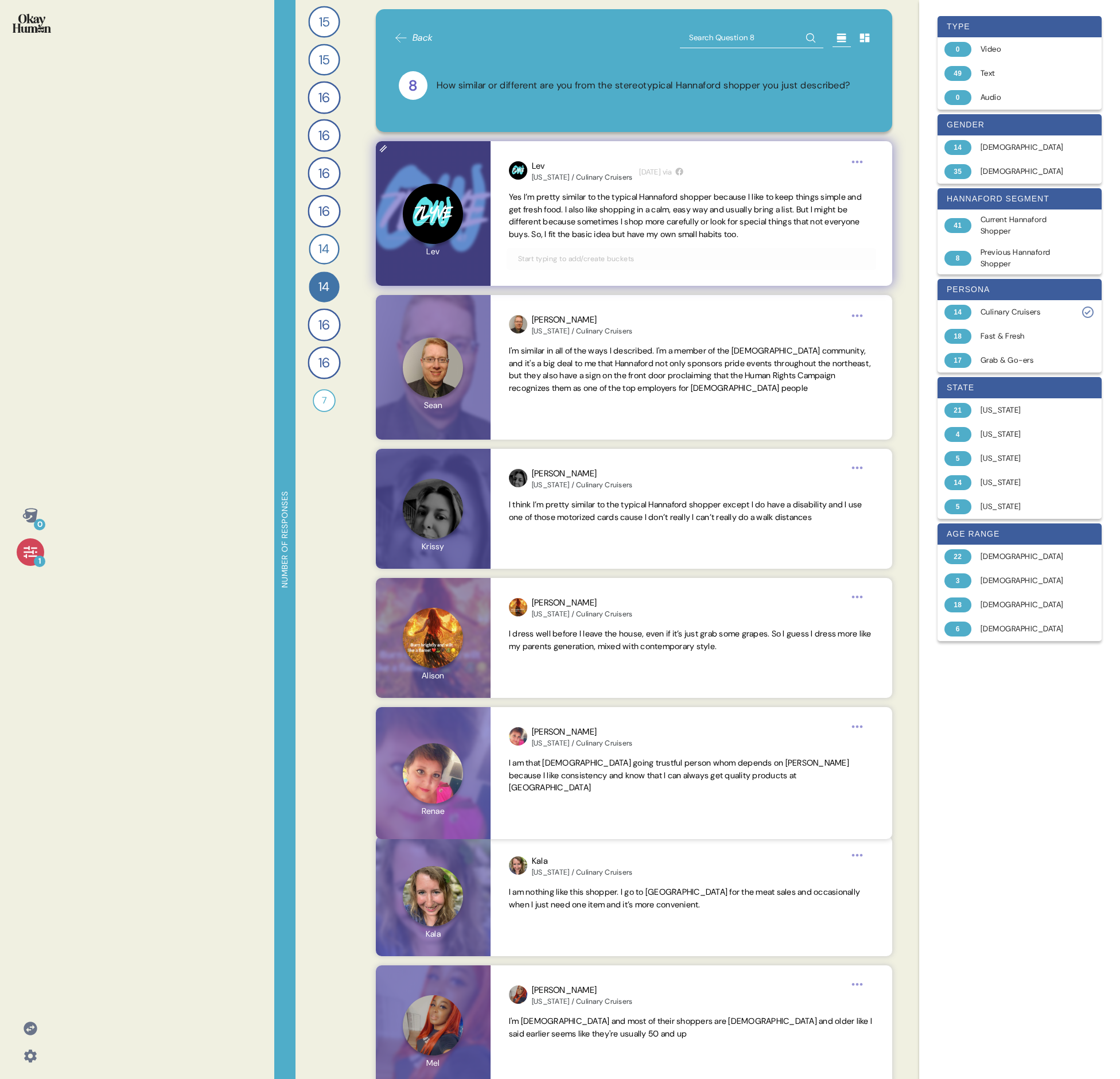
click at [554, 219] on span "Yes I’m pretty similar to the typical Hannaford shopper because I like to keep …" at bounding box center [685, 215] width 353 height 48
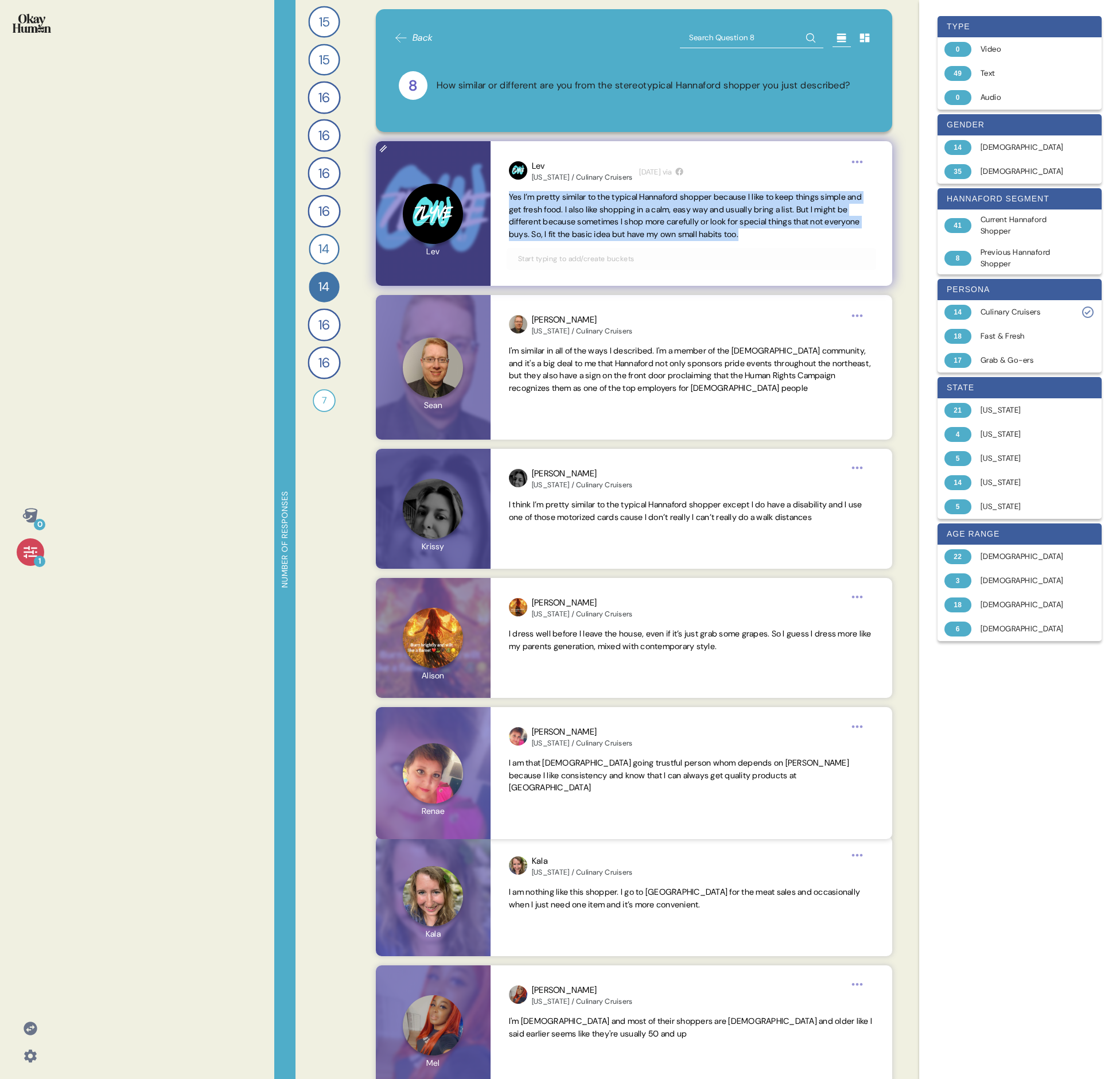
click at [554, 219] on span "Yes I’m pretty similar to the typical Hannaford shopper because I like to keep …" at bounding box center [685, 215] width 353 height 48
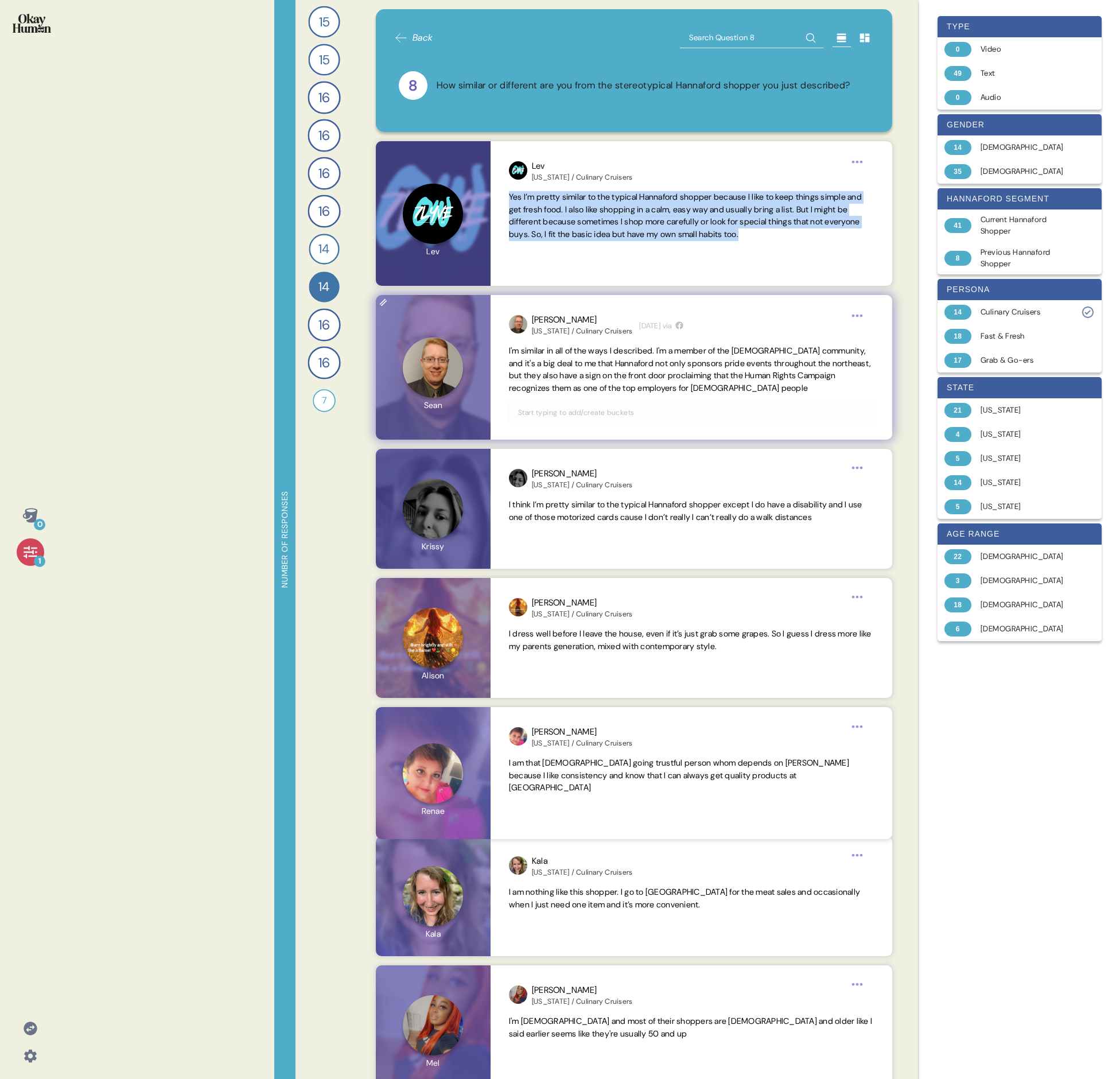
click at [554, 357] on span "I'm similar in all of the ways I described. I'm a member of the [DEMOGRAPHIC_DA…" at bounding box center [691, 369] width 365 height 50
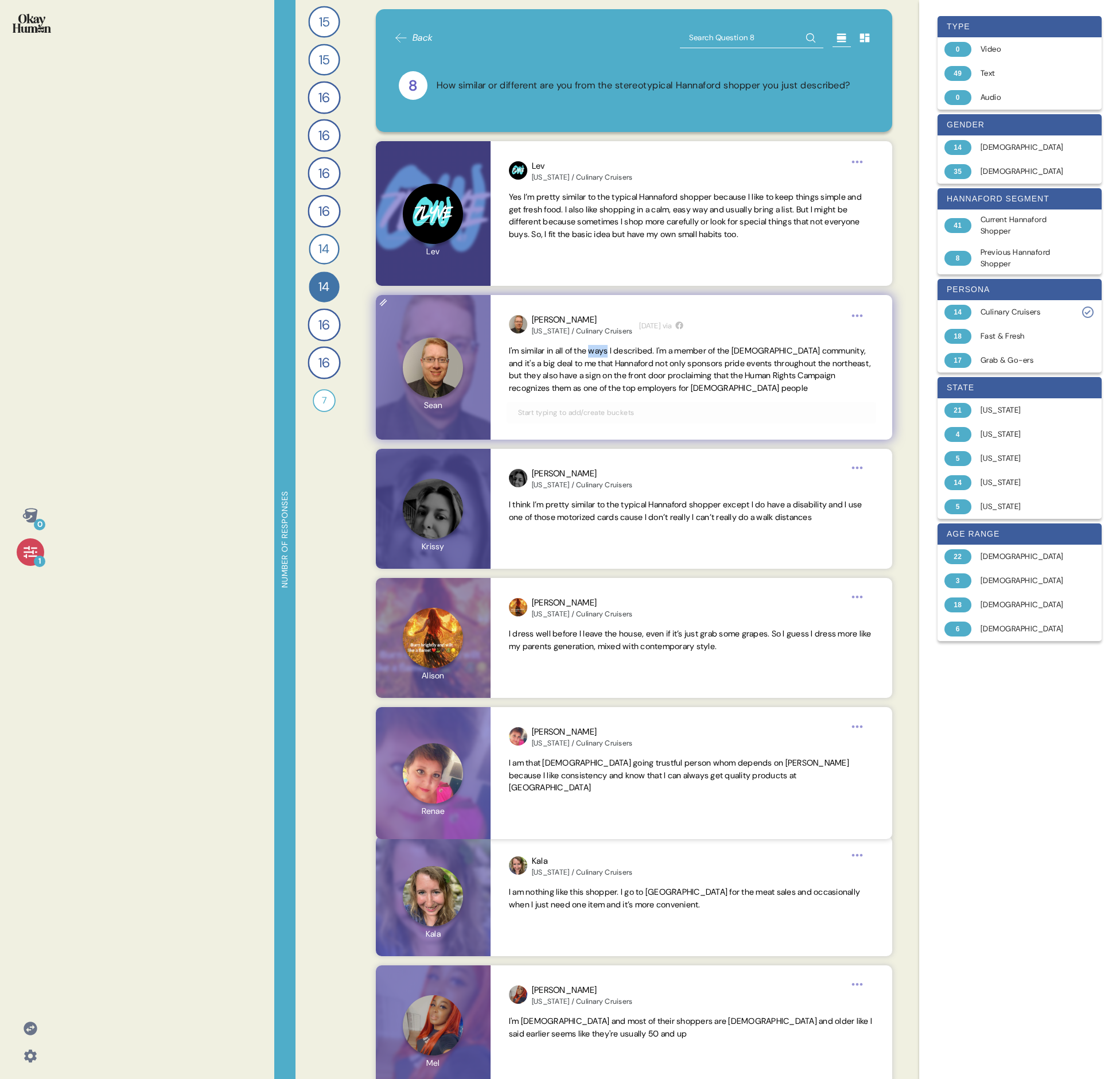
click at [554, 357] on span "I'm similar in all of the ways I described. I'm a member of the [DEMOGRAPHIC_DA…" at bounding box center [691, 369] width 365 height 50
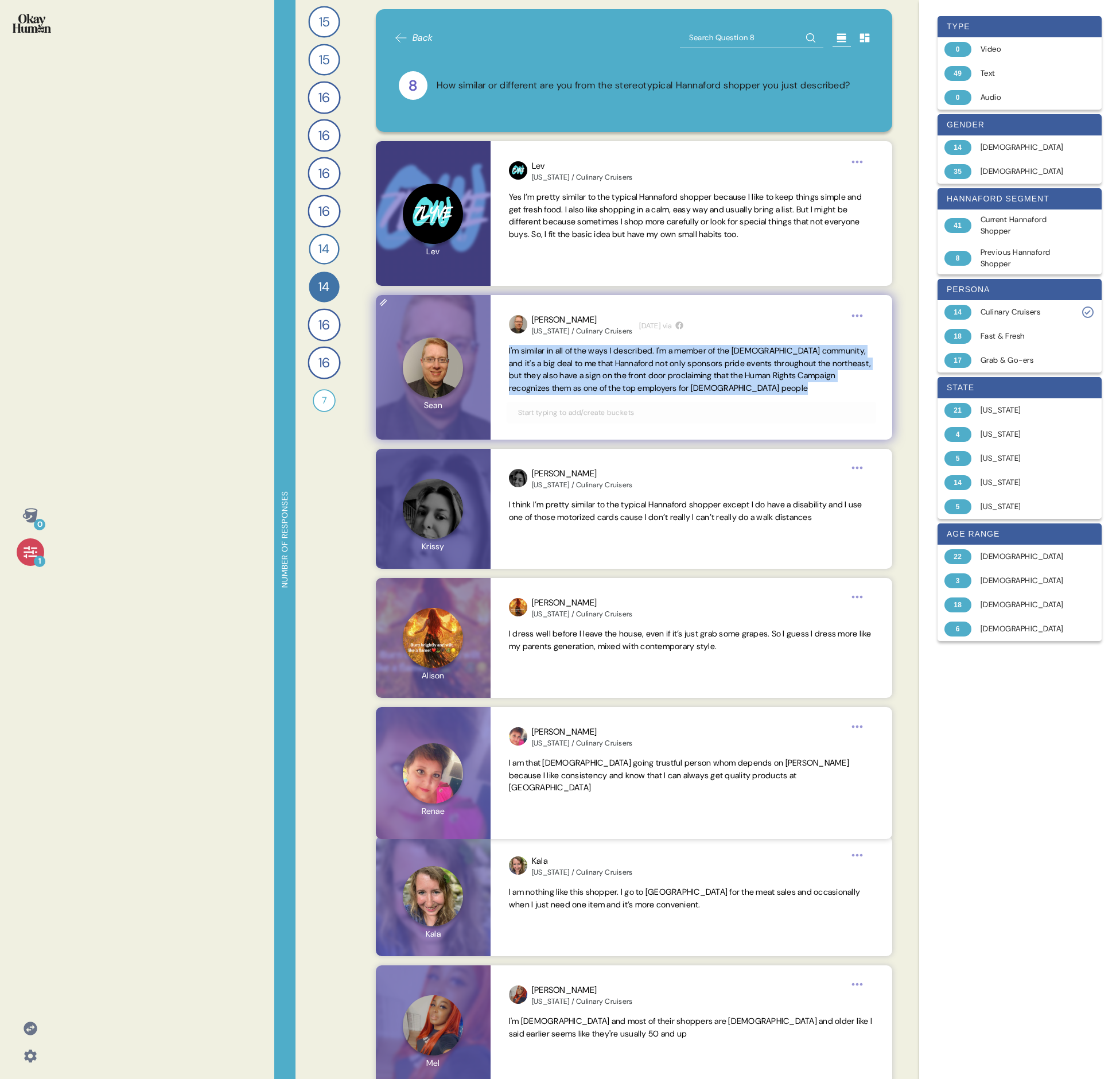
click at [554, 357] on span "I'm similar in all of the ways I described. I'm a member of the [DEMOGRAPHIC_DA…" at bounding box center [691, 369] width 365 height 50
click at [554, 372] on span "I think I’m pretty similar to the typical Hannaford shopper except I do have a …" at bounding box center [685, 510] width 353 height 23
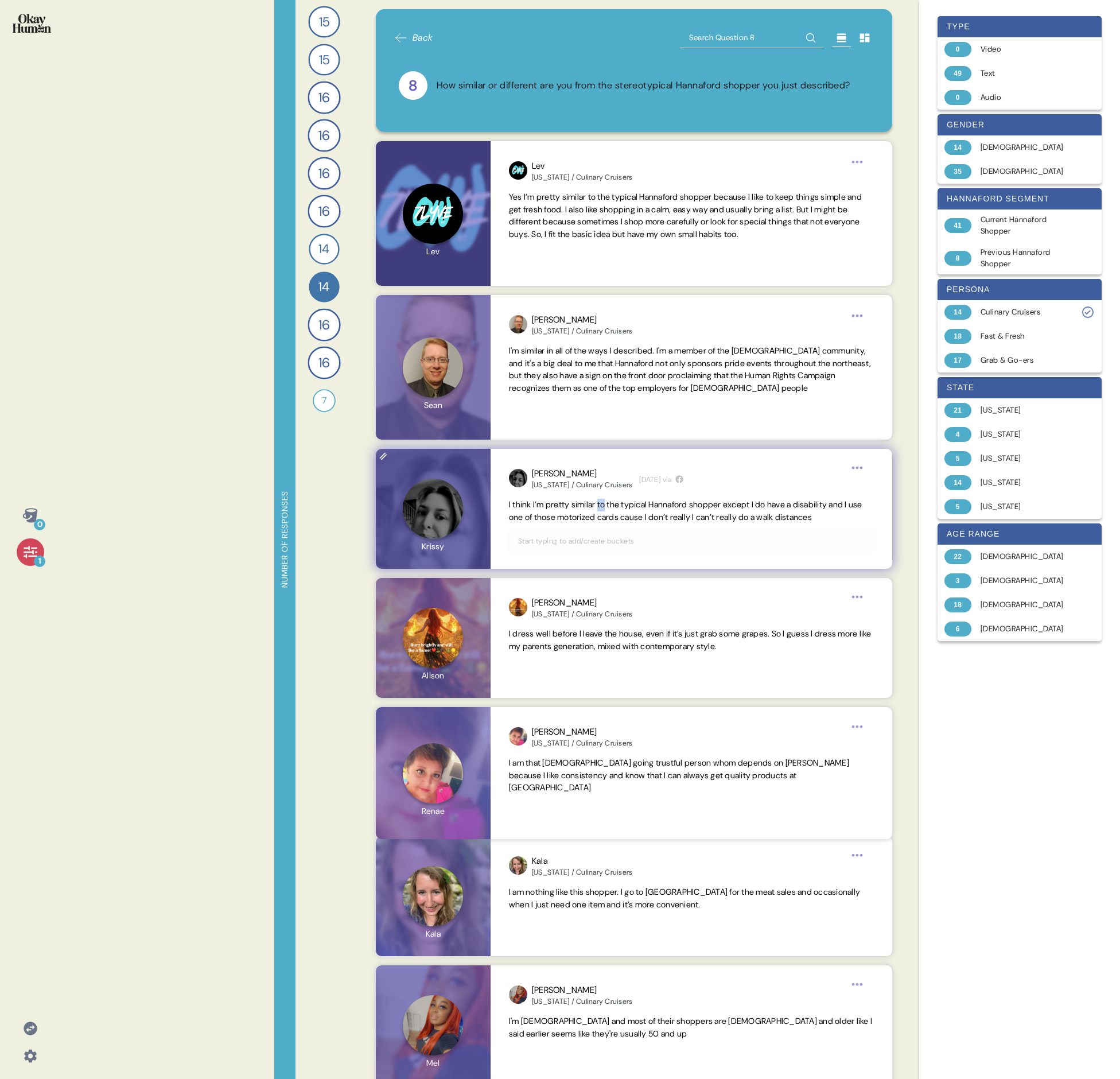
click at [554, 372] on span "I think I’m pretty similar to the typical Hannaford shopper except I do have a …" at bounding box center [685, 510] width 353 height 23
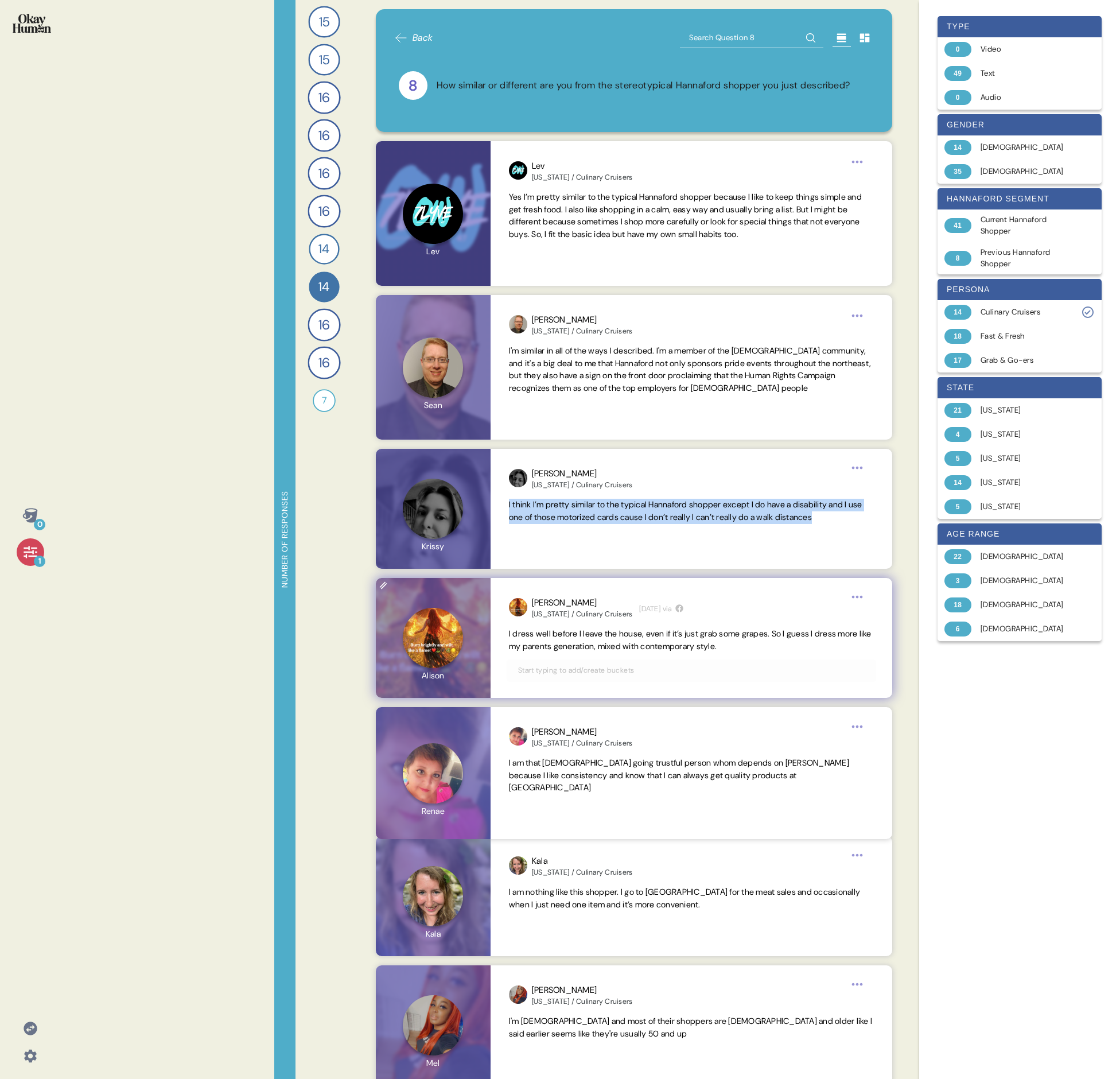
click at [554, 372] on span "I dress well before I leave the house, even if it’s just grab some grapes. So I…" at bounding box center [690, 640] width 363 height 23
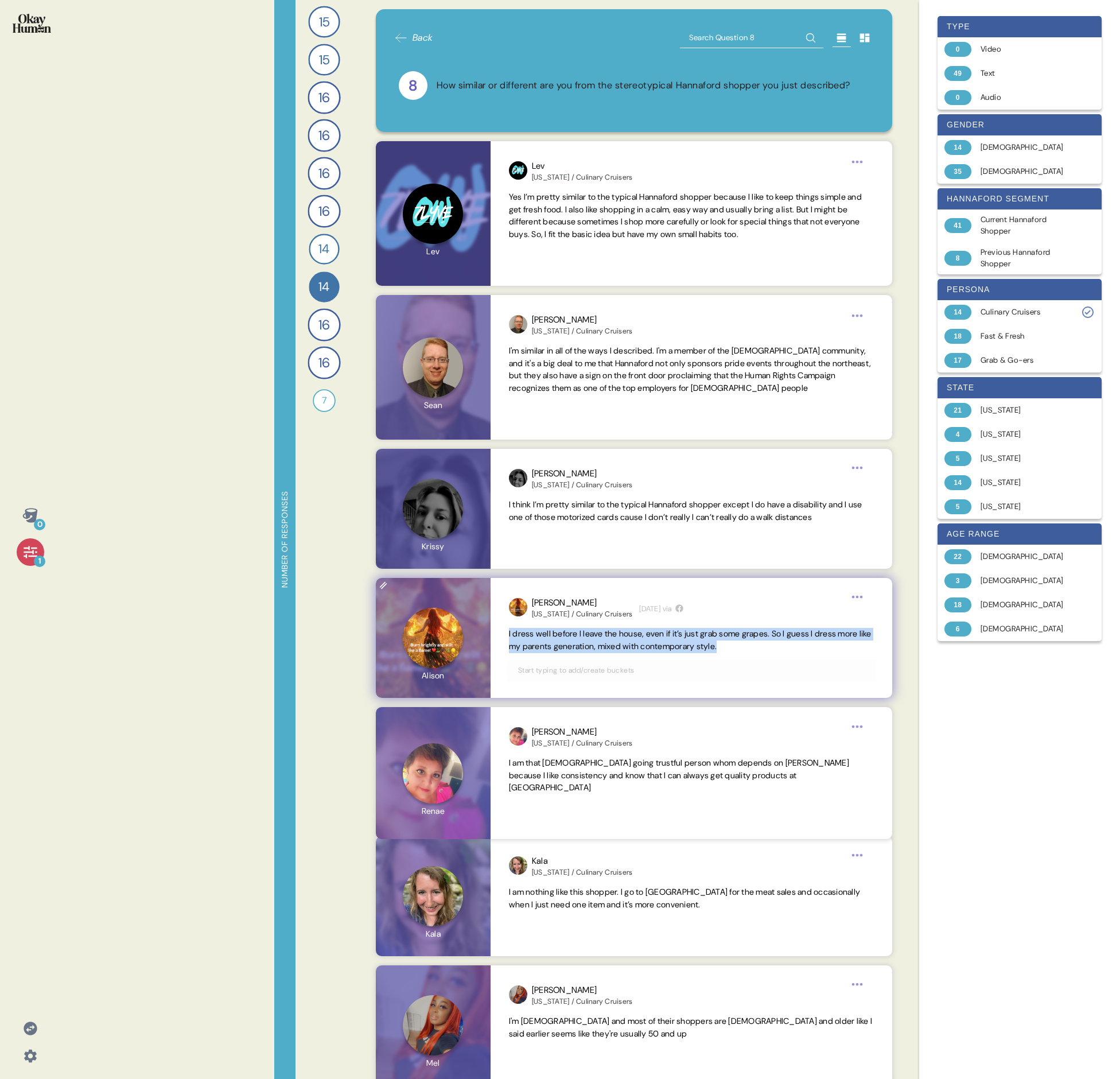
click at [554, 372] on span "I dress well before I leave the house, even if it’s just grab some grapes. So I…" at bounding box center [690, 640] width 363 height 23
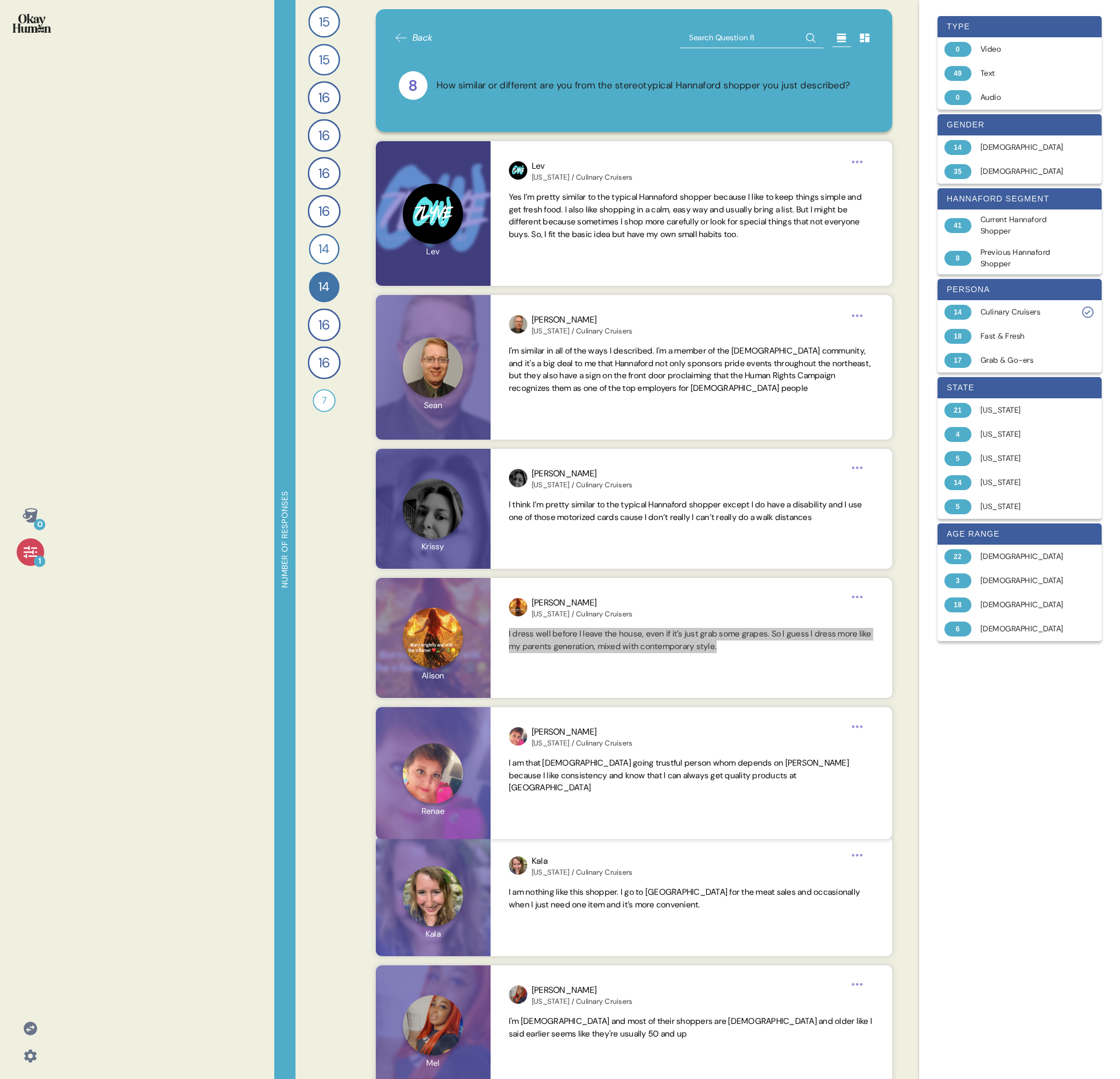
scroll to position [376, 0]
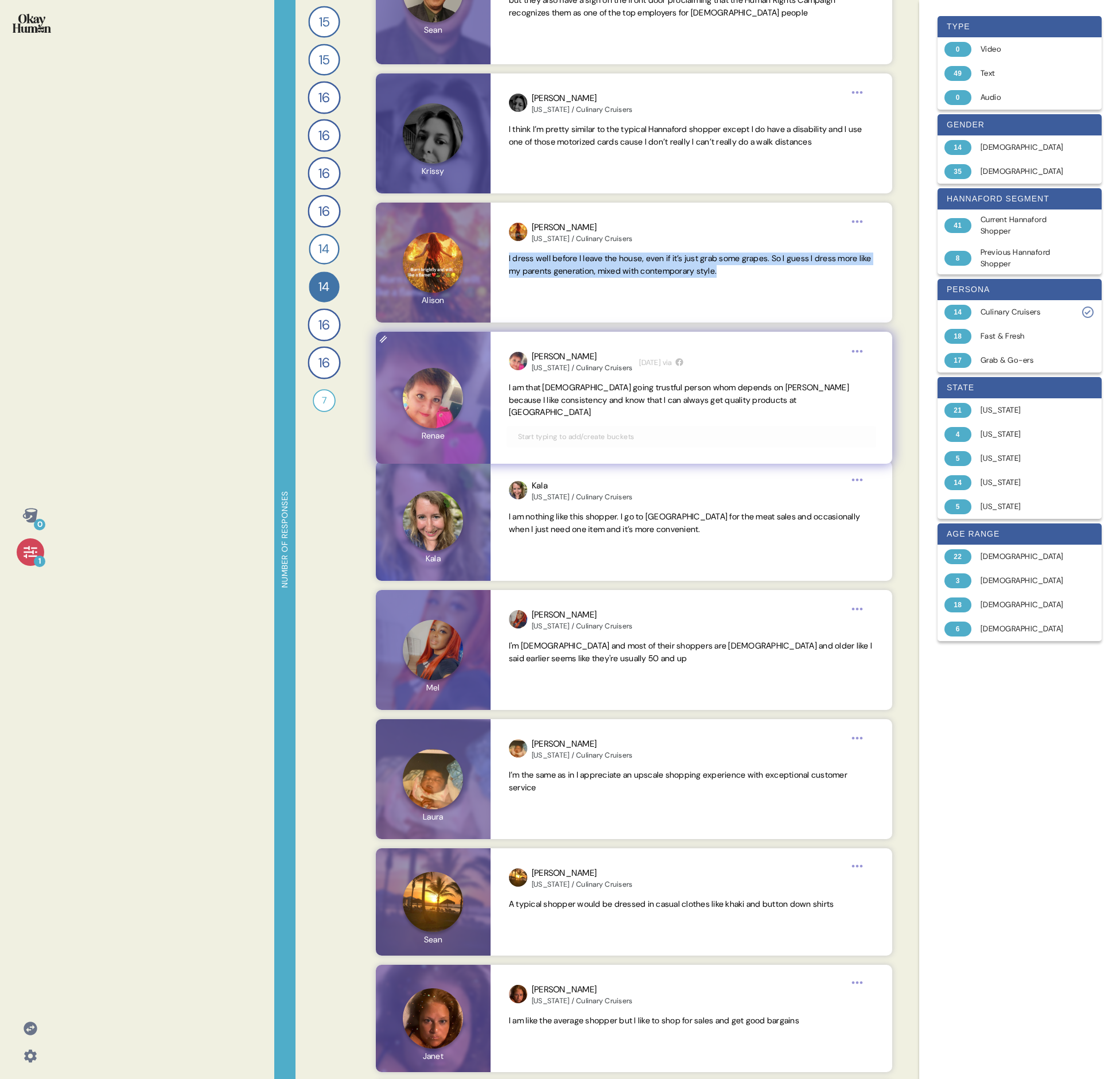
click at [554, 372] on span "I am that [DEMOGRAPHIC_DATA] going trustful person whom depends on [PERSON_NAME…" at bounding box center [678, 400] width 340 height 35
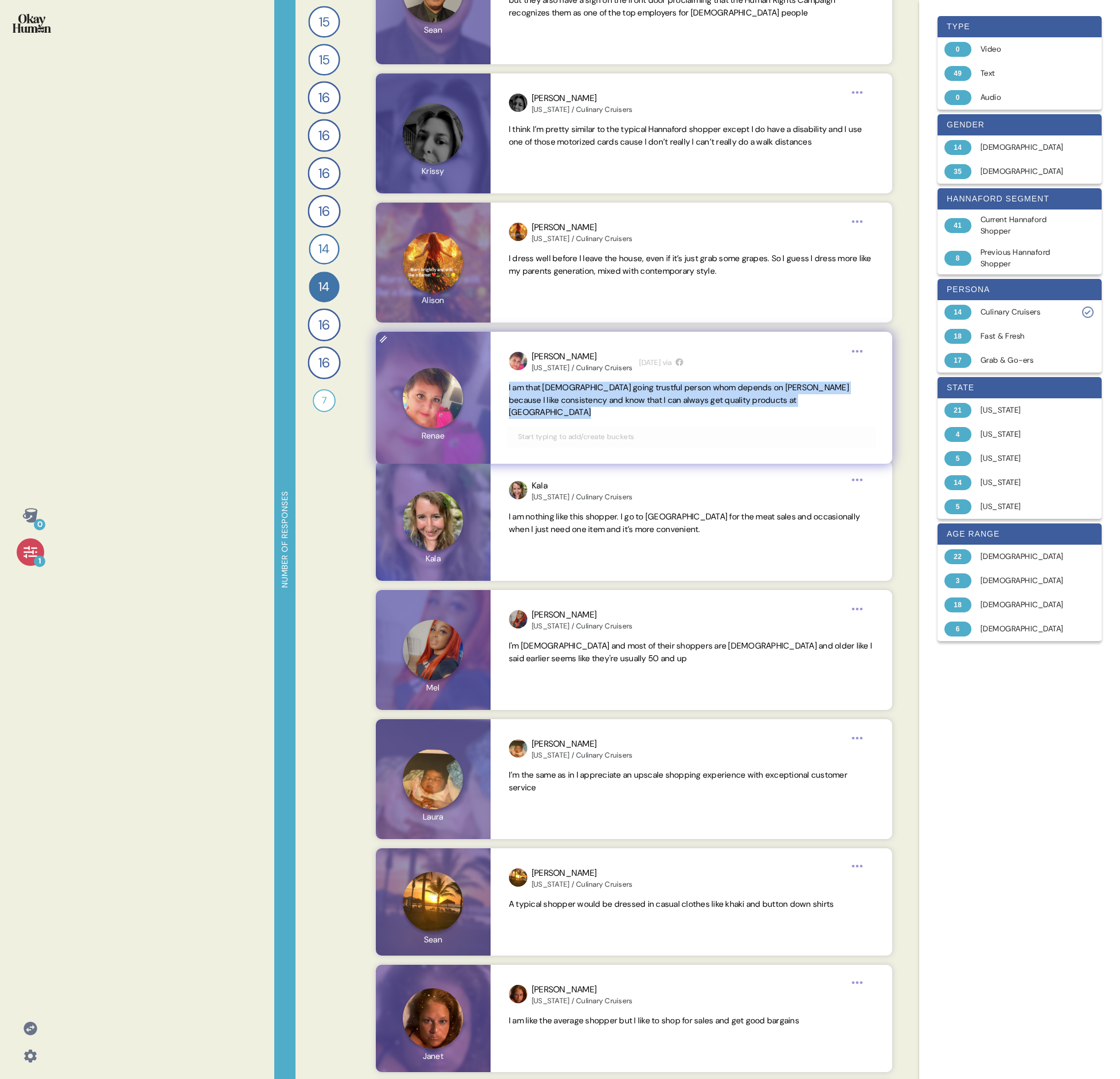
click at [554, 372] on span "I am that [DEMOGRAPHIC_DATA] going trustful person whom depends on [PERSON_NAME…" at bounding box center [678, 400] width 340 height 35
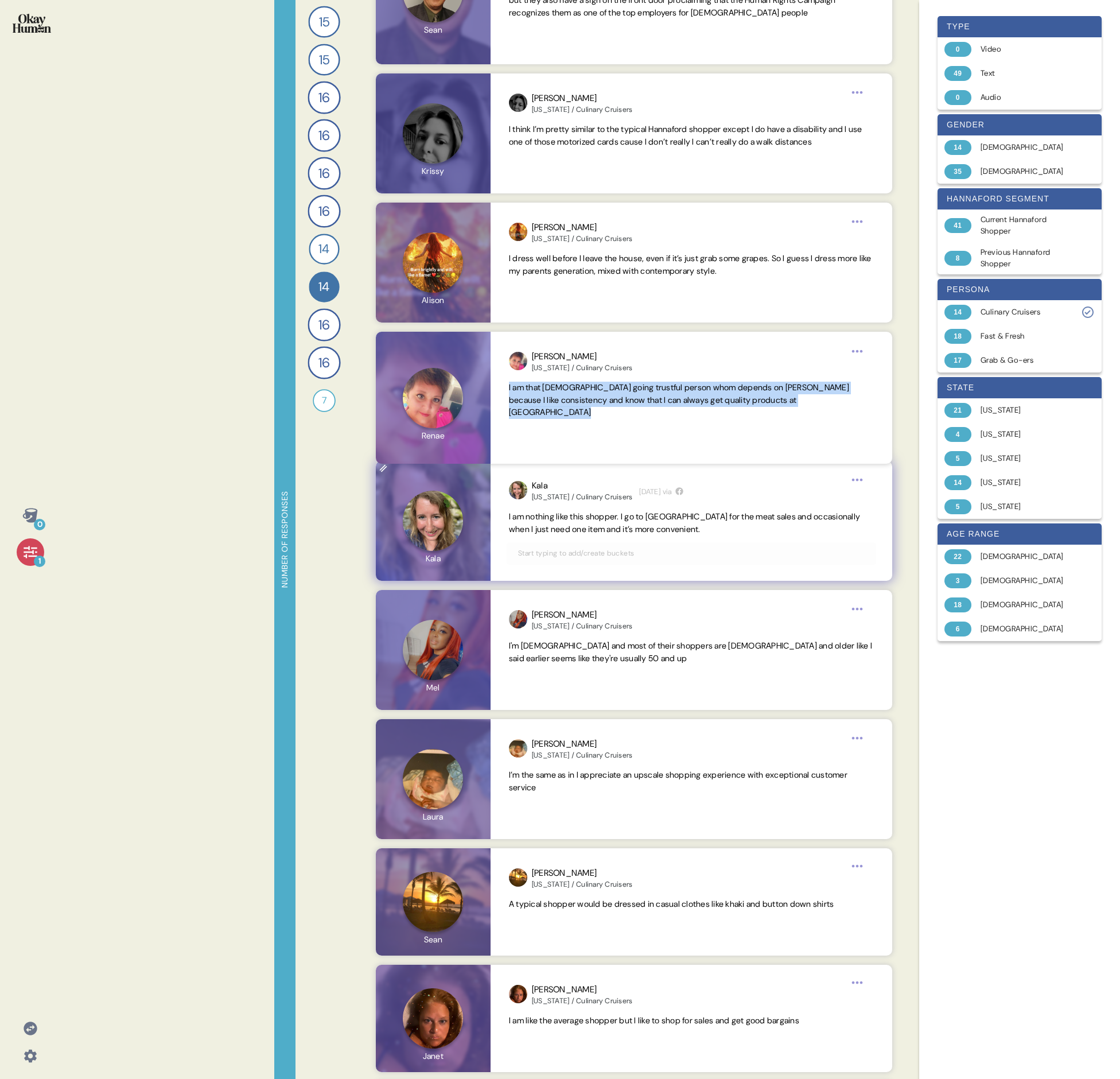
click at [554, 372] on span "I am nothing like this shopper. I go to [GEOGRAPHIC_DATA] for the meat sales an…" at bounding box center [684, 523] width 351 height 23
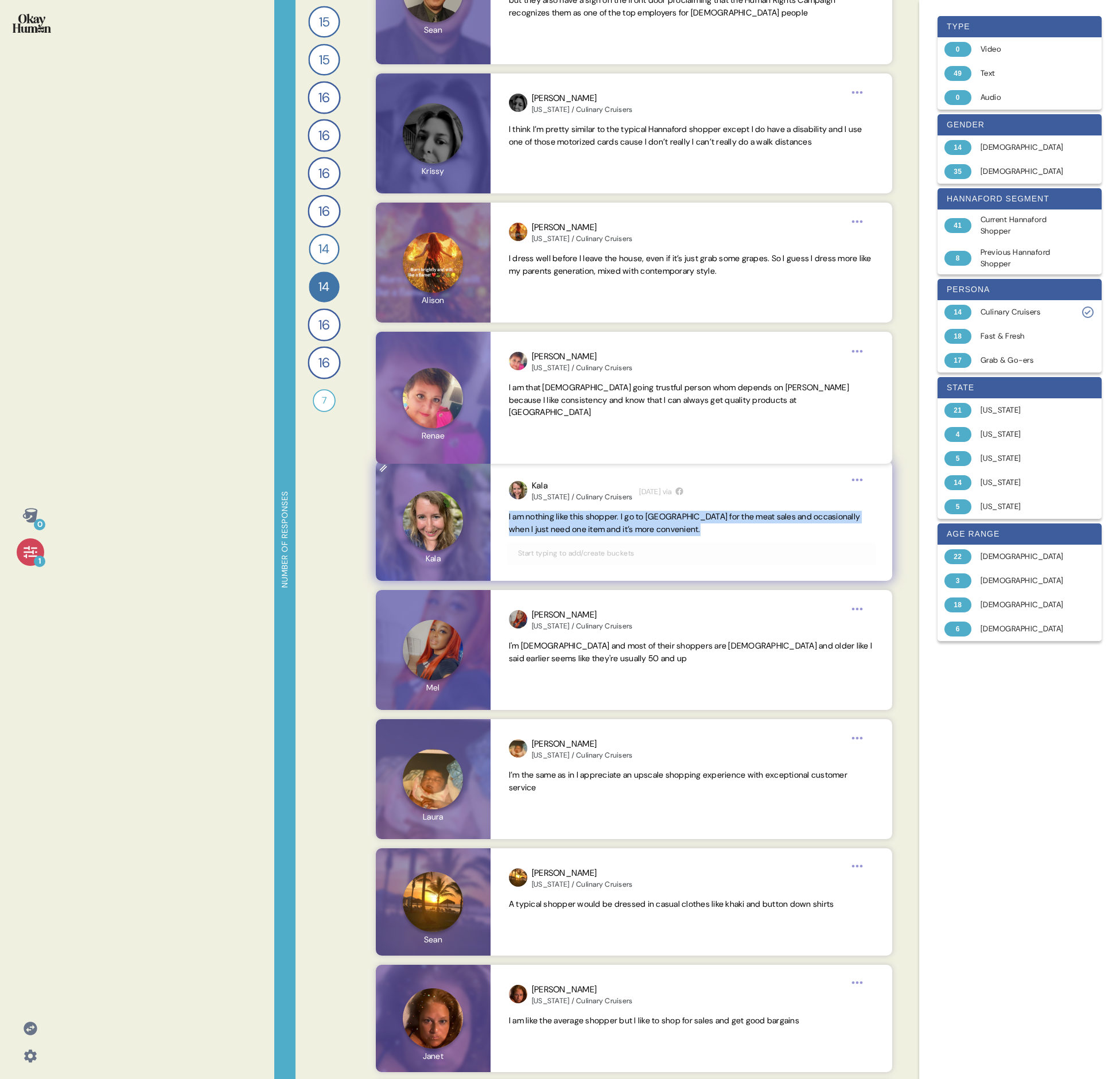
click at [554, 372] on span "I am nothing like this shopper. I go to [GEOGRAPHIC_DATA] for the meat sales an…" at bounding box center [684, 523] width 351 height 23
click at [554, 372] on span "I'm [DEMOGRAPHIC_DATA] and most of their shoppers are [DEMOGRAPHIC_DATA] and ol…" at bounding box center [690, 652] width 363 height 23
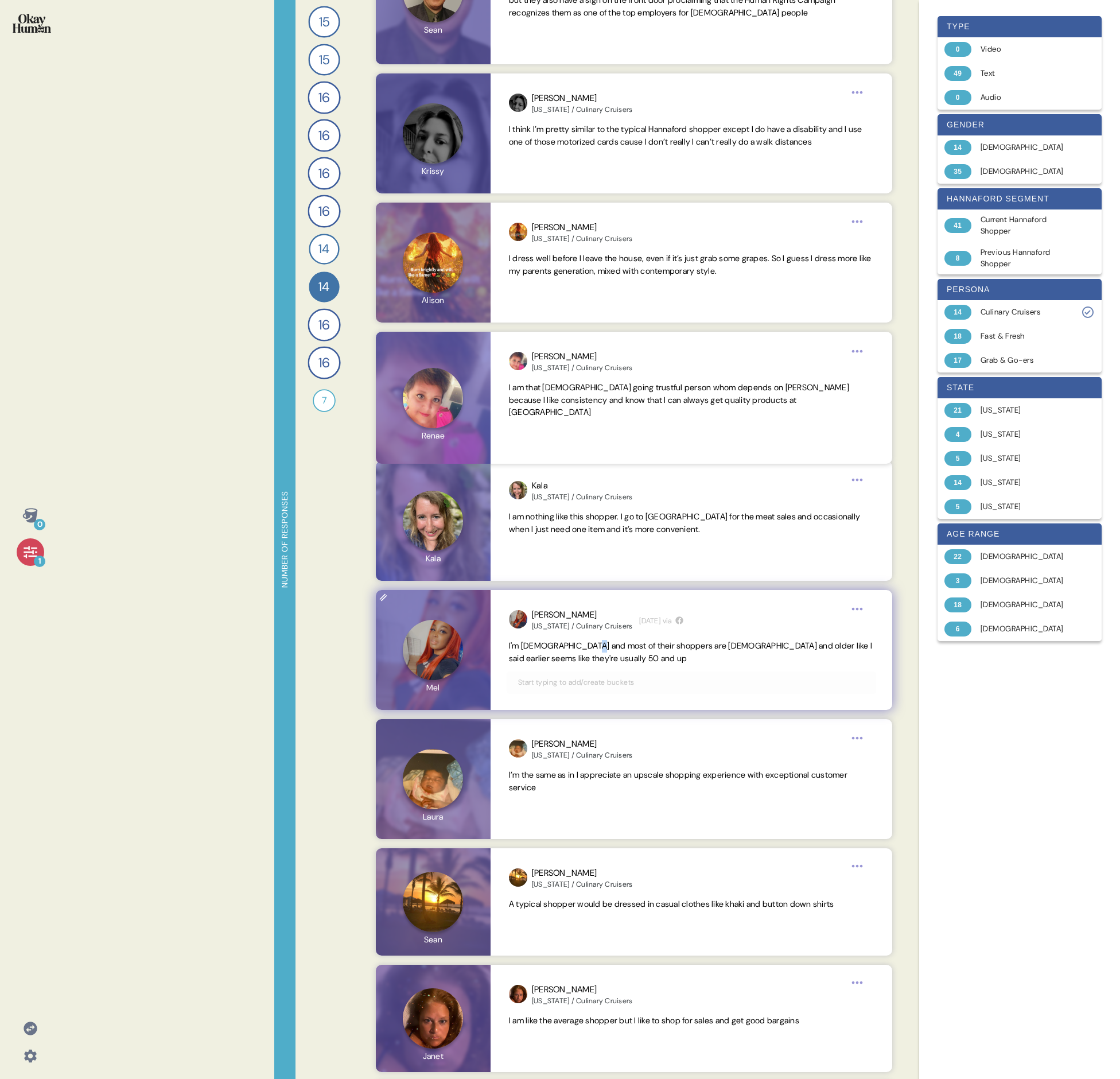
click at [554, 372] on span "I'm [DEMOGRAPHIC_DATA] and most of their shoppers are [DEMOGRAPHIC_DATA] and ol…" at bounding box center [690, 652] width 363 height 23
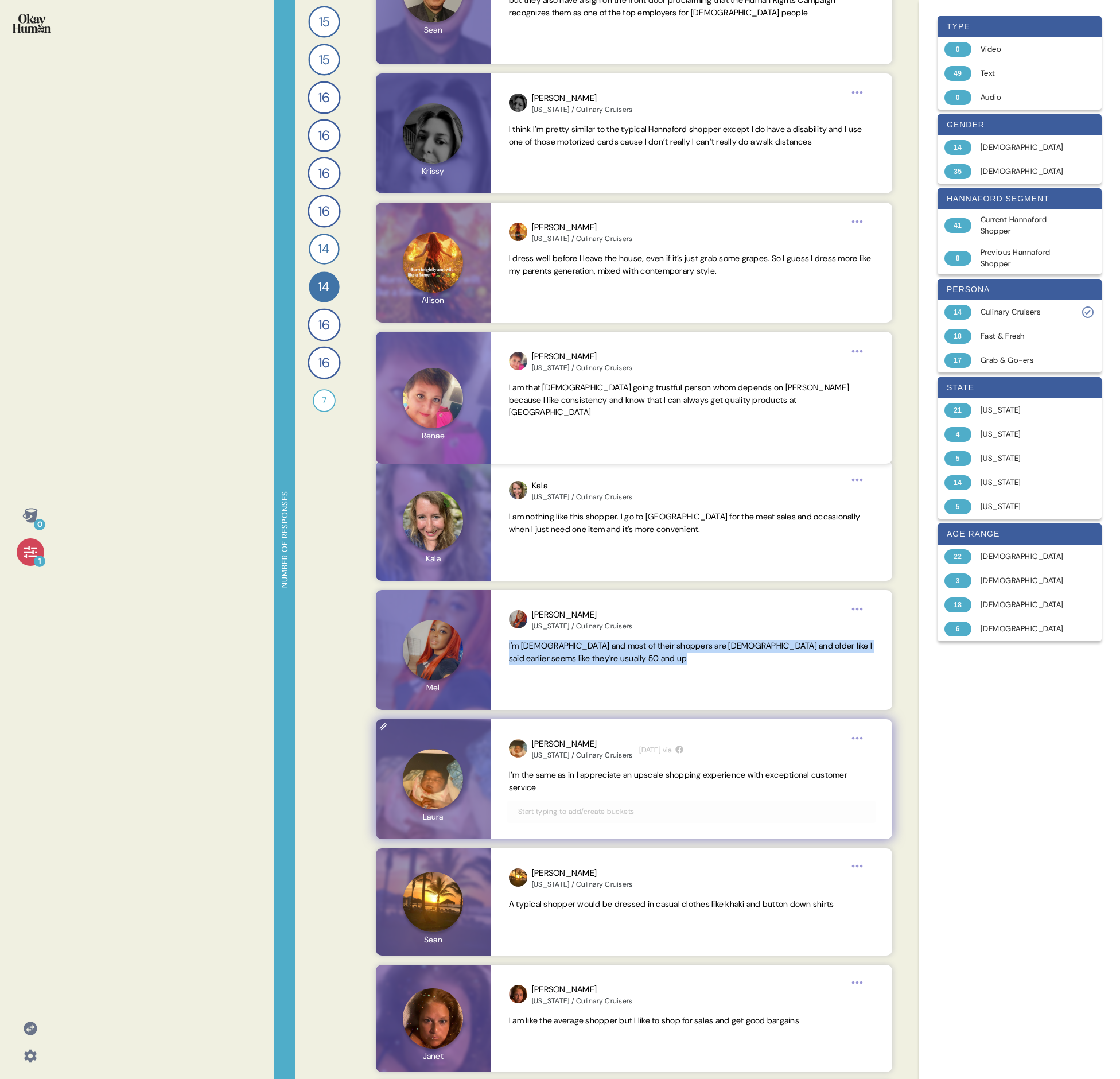
click at [554, 372] on span "I’m the same as in I appreciate an upscale shopping experience with exceptional…" at bounding box center [678, 781] width 338 height 23
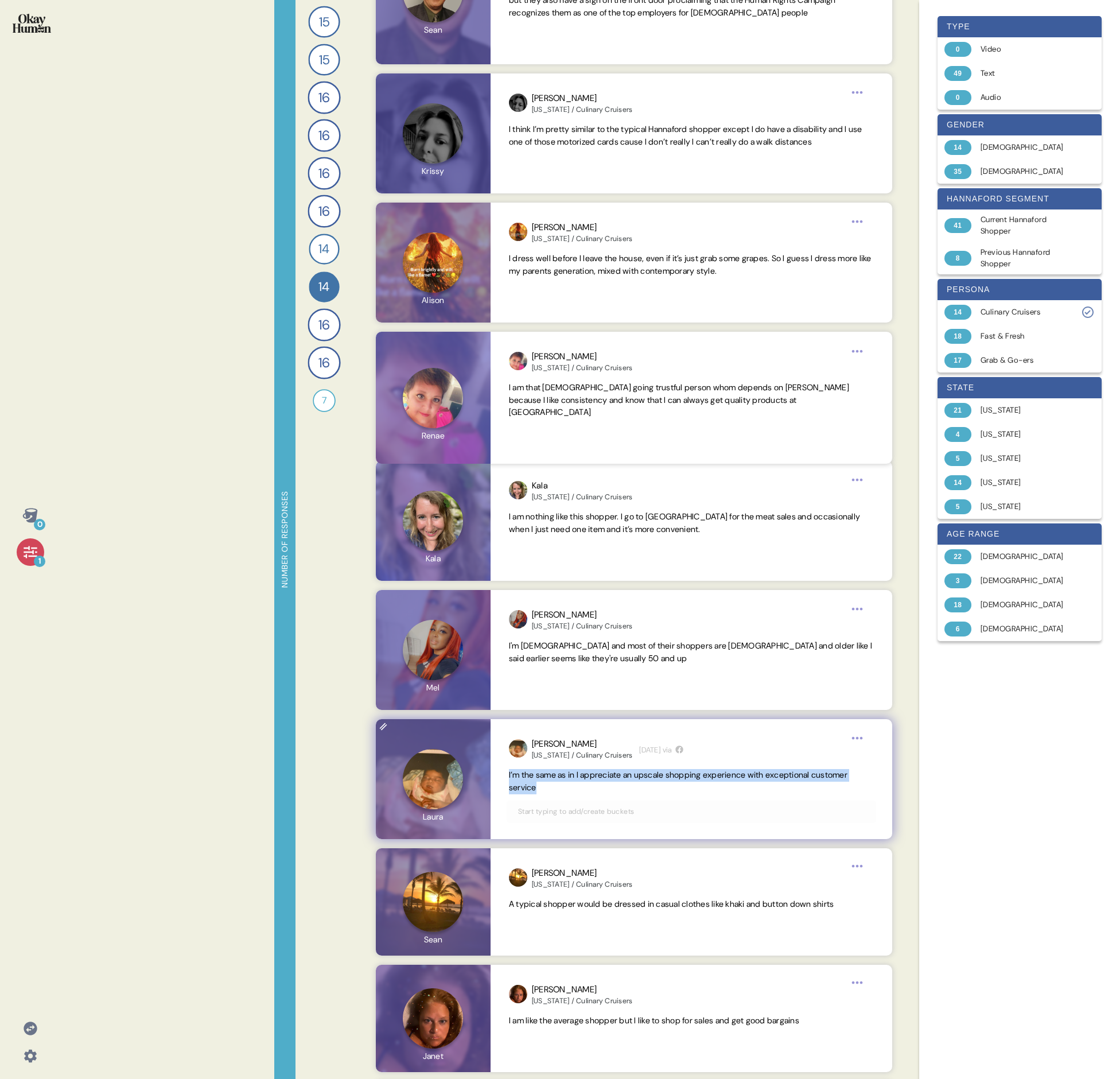
click at [554, 372] on span "I’m the same as in I appreciate an upscale shopping experience with exceptional…" at bounding box center [678, 781] width 338 height 23
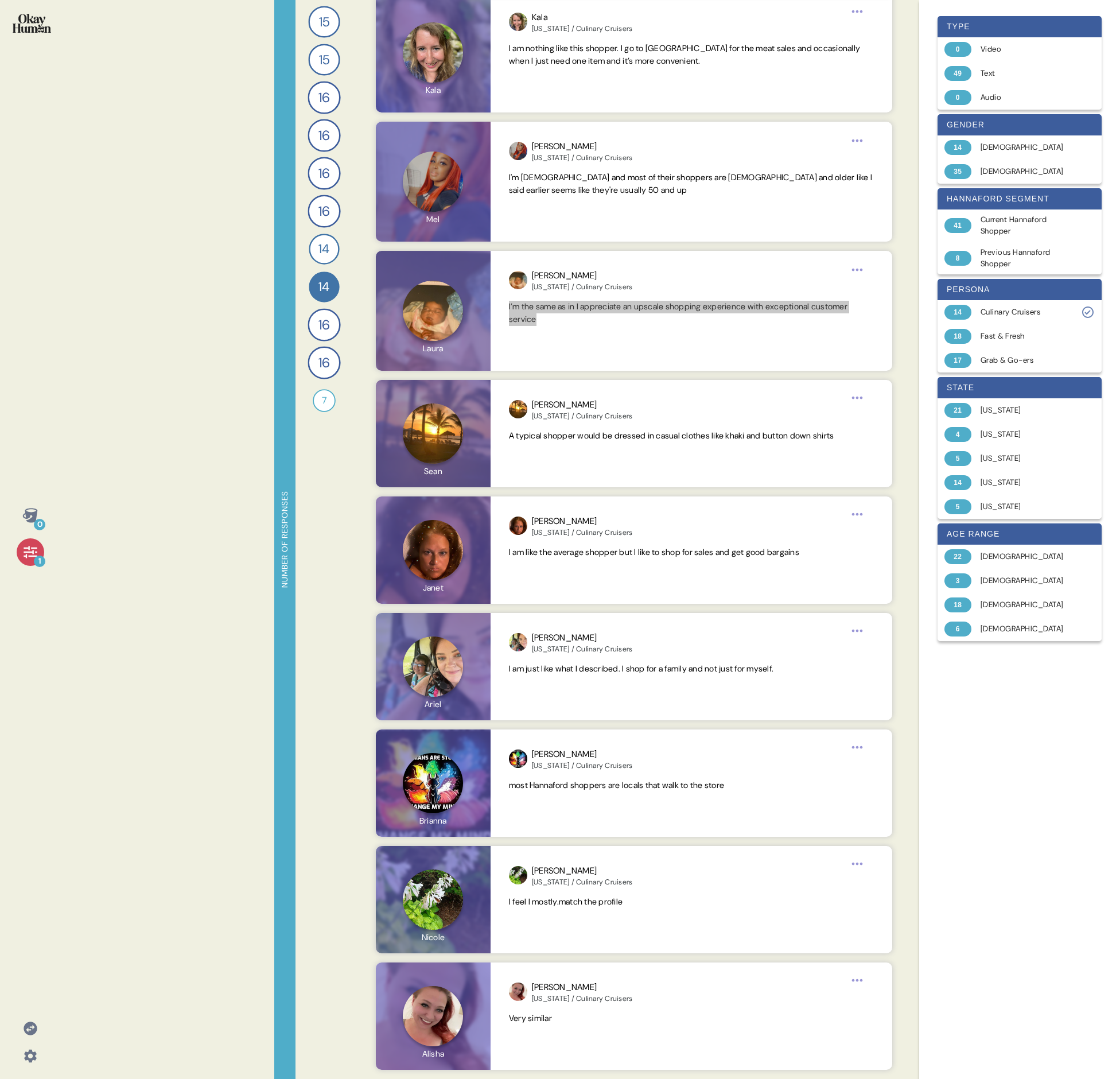
scroll to position [844, 0]
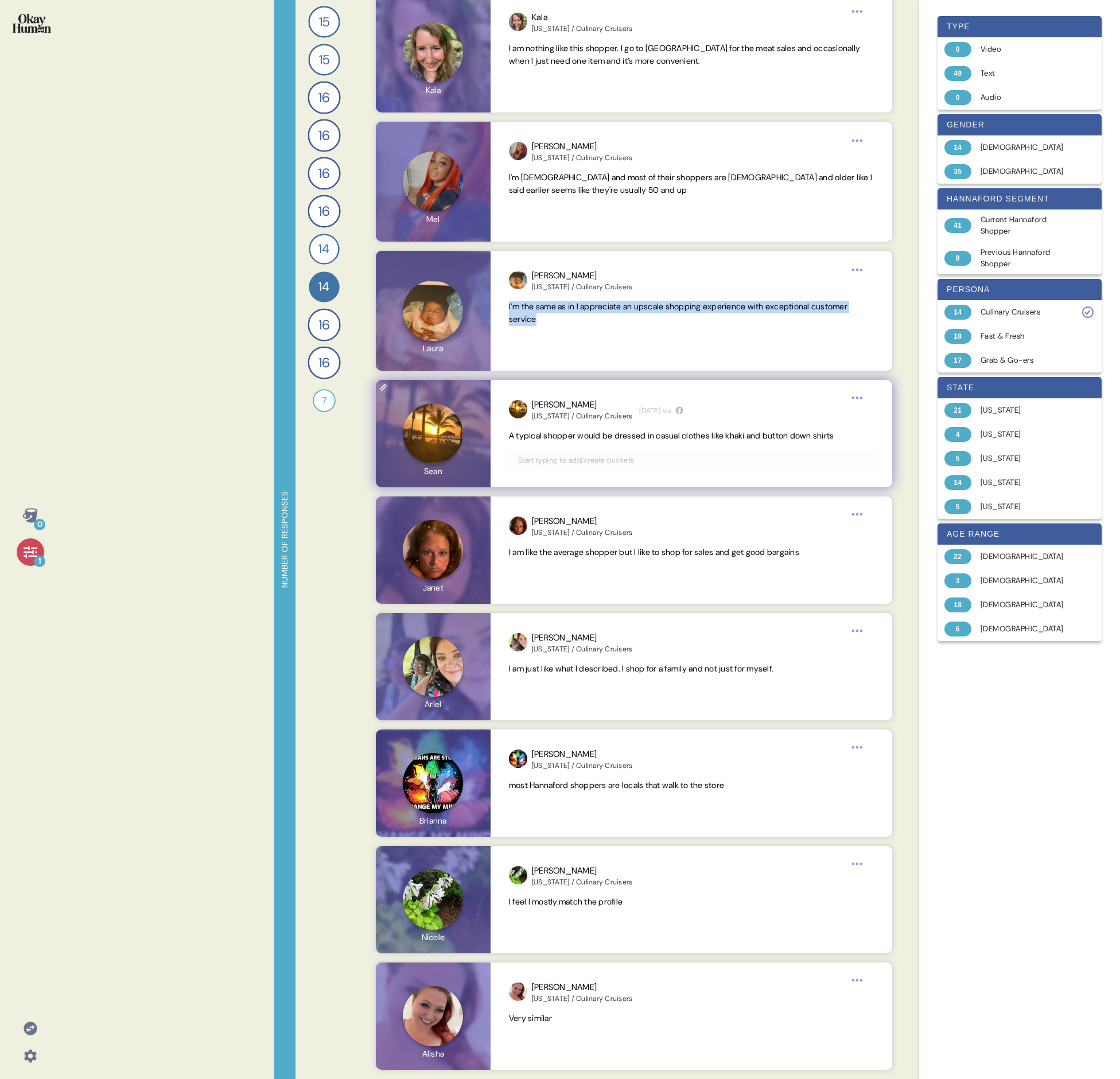
click at [554, 372] on span "A typical shopper would be dressed in casual clothes like khaki and button down…" at bounding box center [672, 436] width 326 height 11
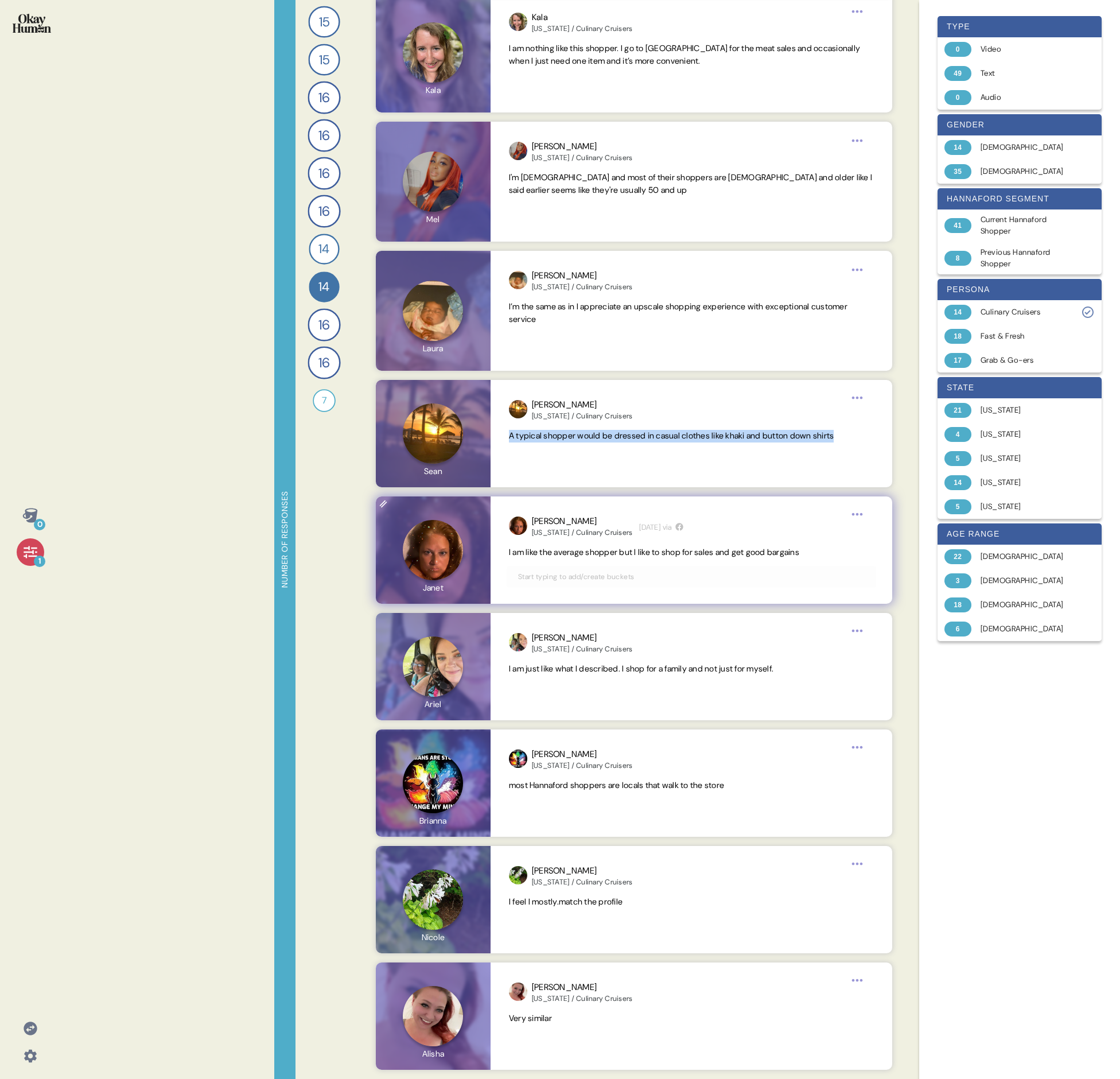
click at [554, 372] on span "I am like the average shopper but I like to shop for sales and get good bargains" at bounding box center [653, 552] width 290 height 11
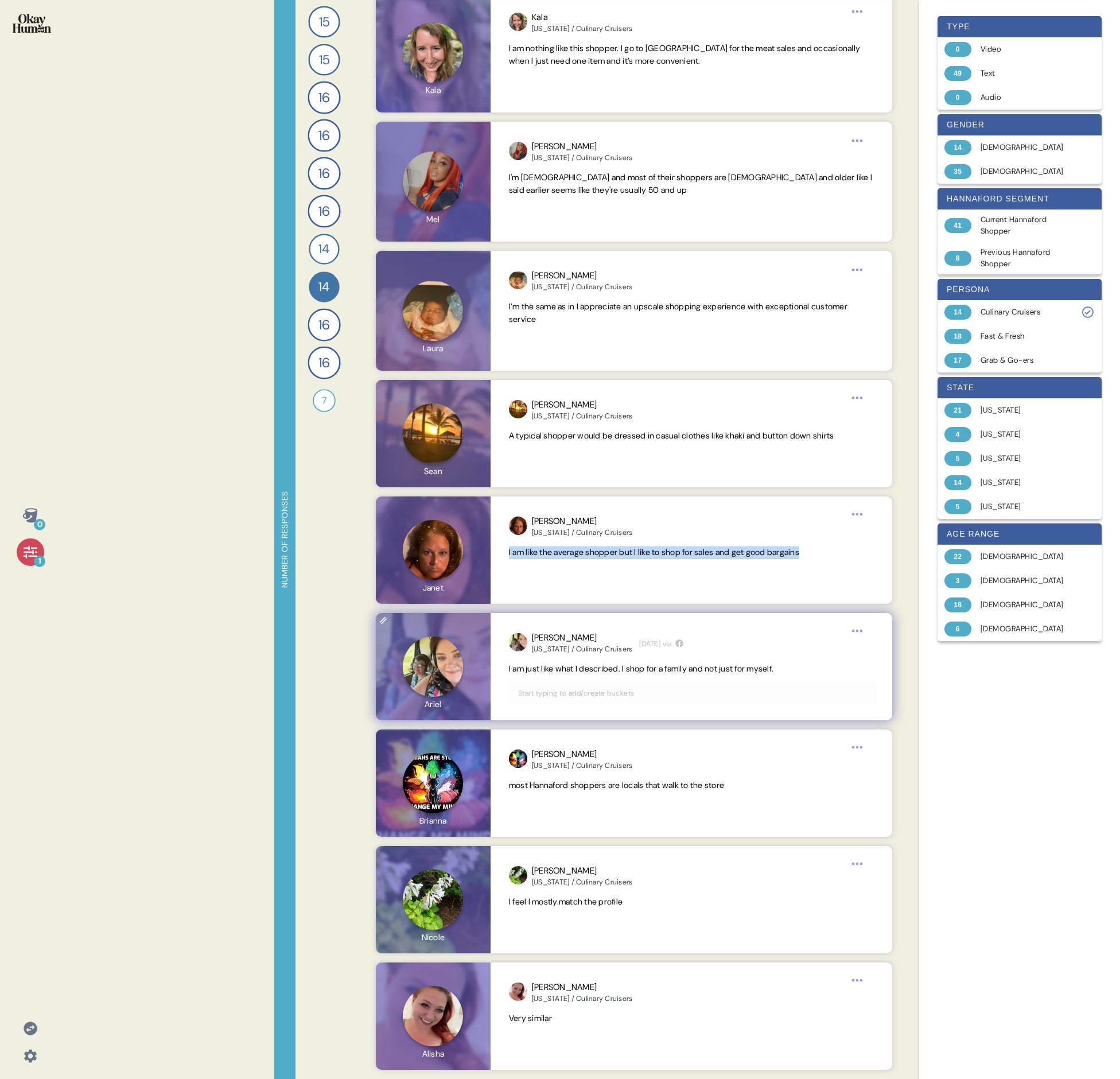
click at [554, 372] on span "I am just like what I described. I shop for a family and not just for myself." at bounding box center [691, 669] width 365 height 13
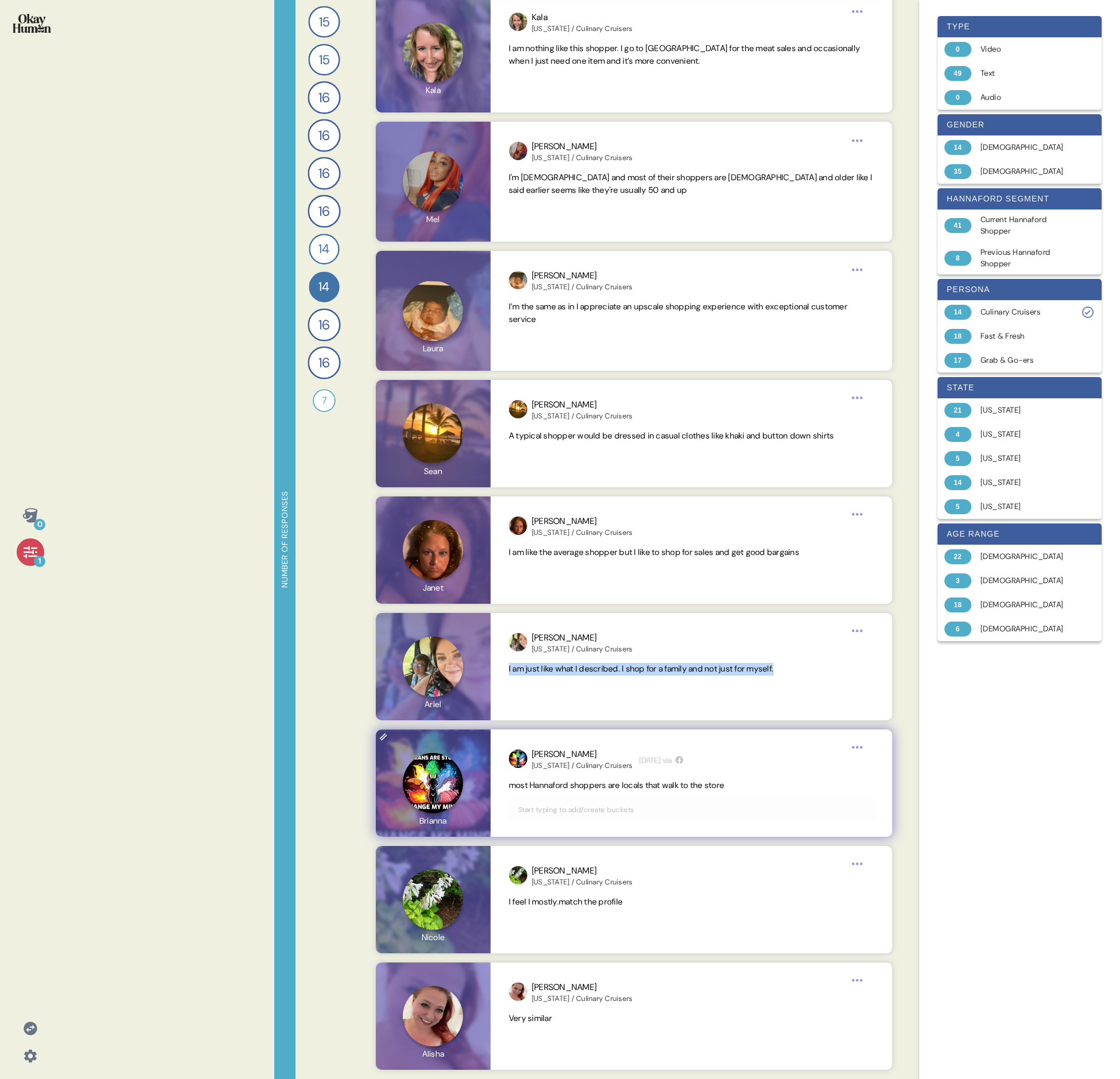
click at [554, 372] on span "most Hannaford shoppers are locals that walk to the store" at bounding box center [616, 786] width 215 height 11
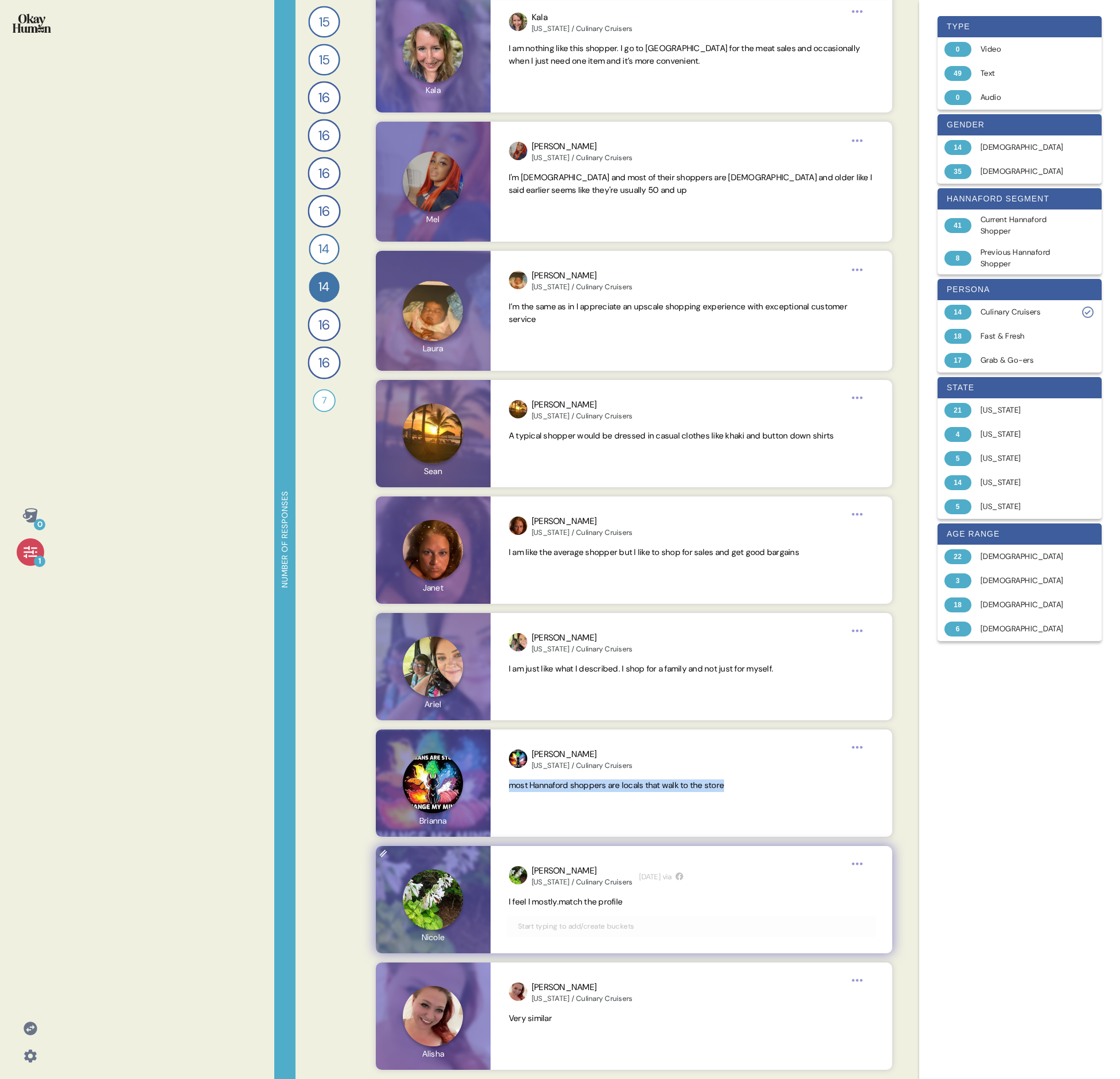
click at [554, 372] on span "I feel I mostly.match the profile" at bounding box center [565, 902] width 114 height 11
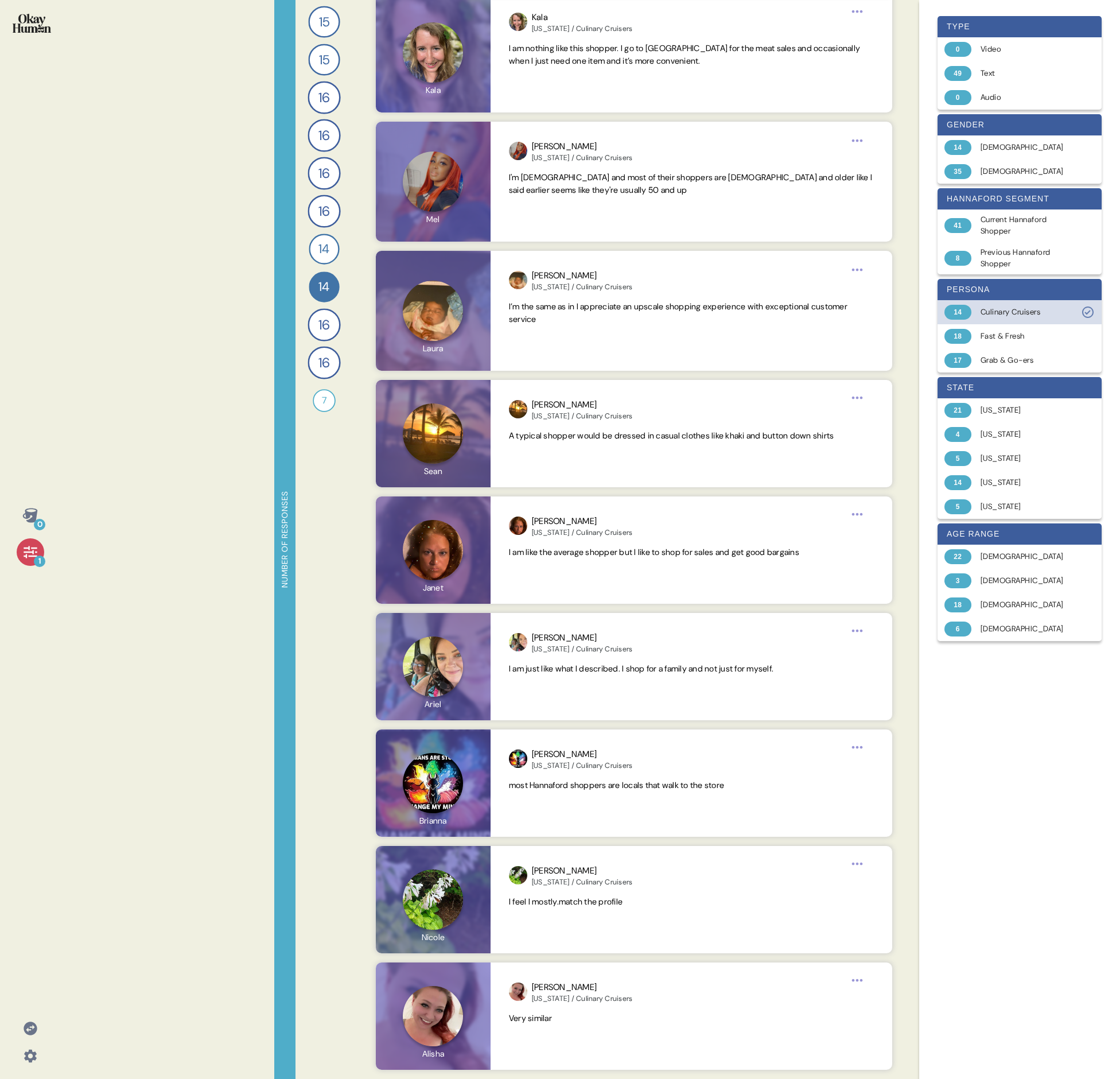
click at [554, 313] on div "Culinary Cruisers" at bounding box center [1026, 311] width 91 height 11
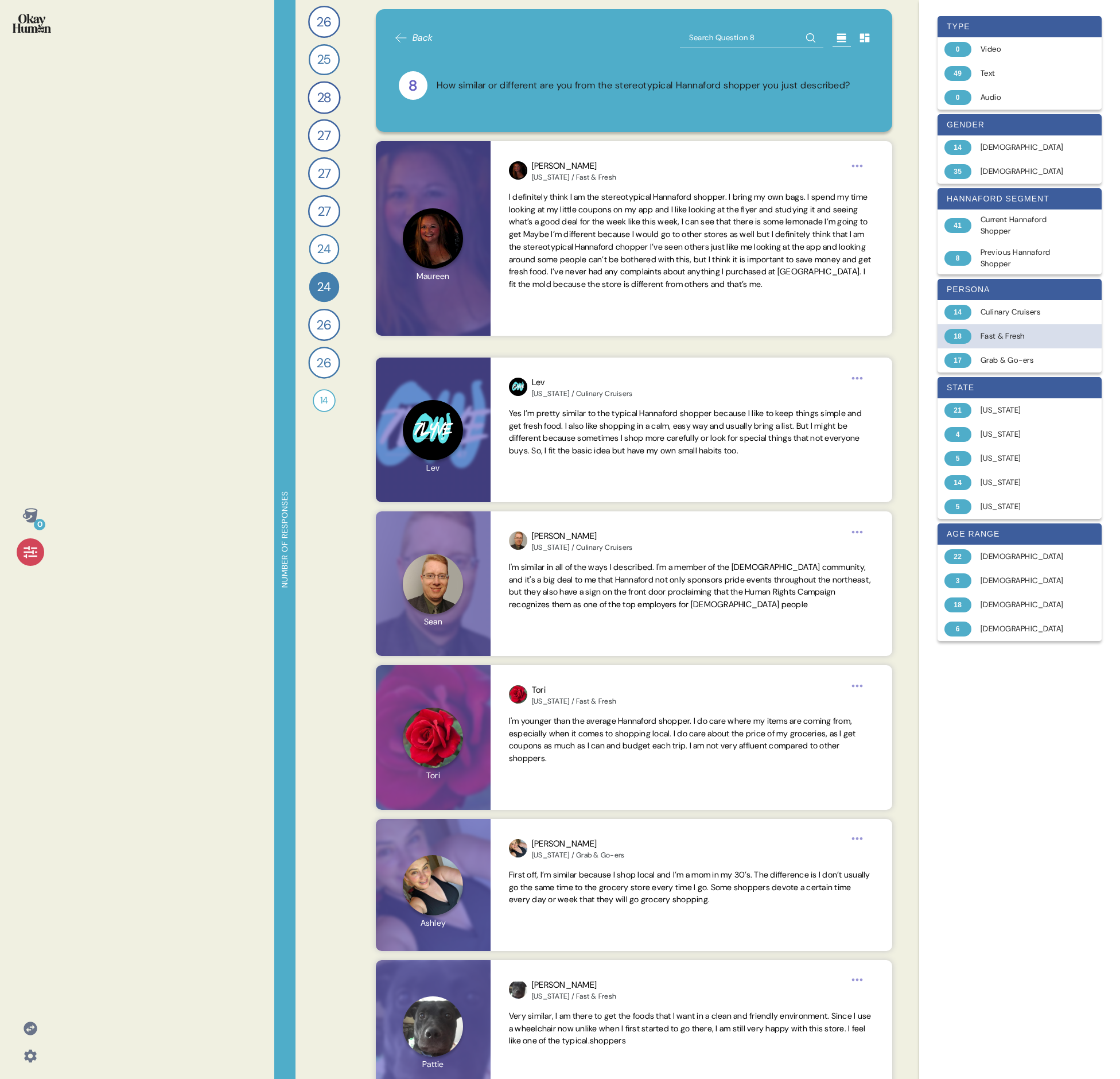
click at [554, 336] on div "Fast & Fresh" at bounding box center [1026, 336] width 91 height 11
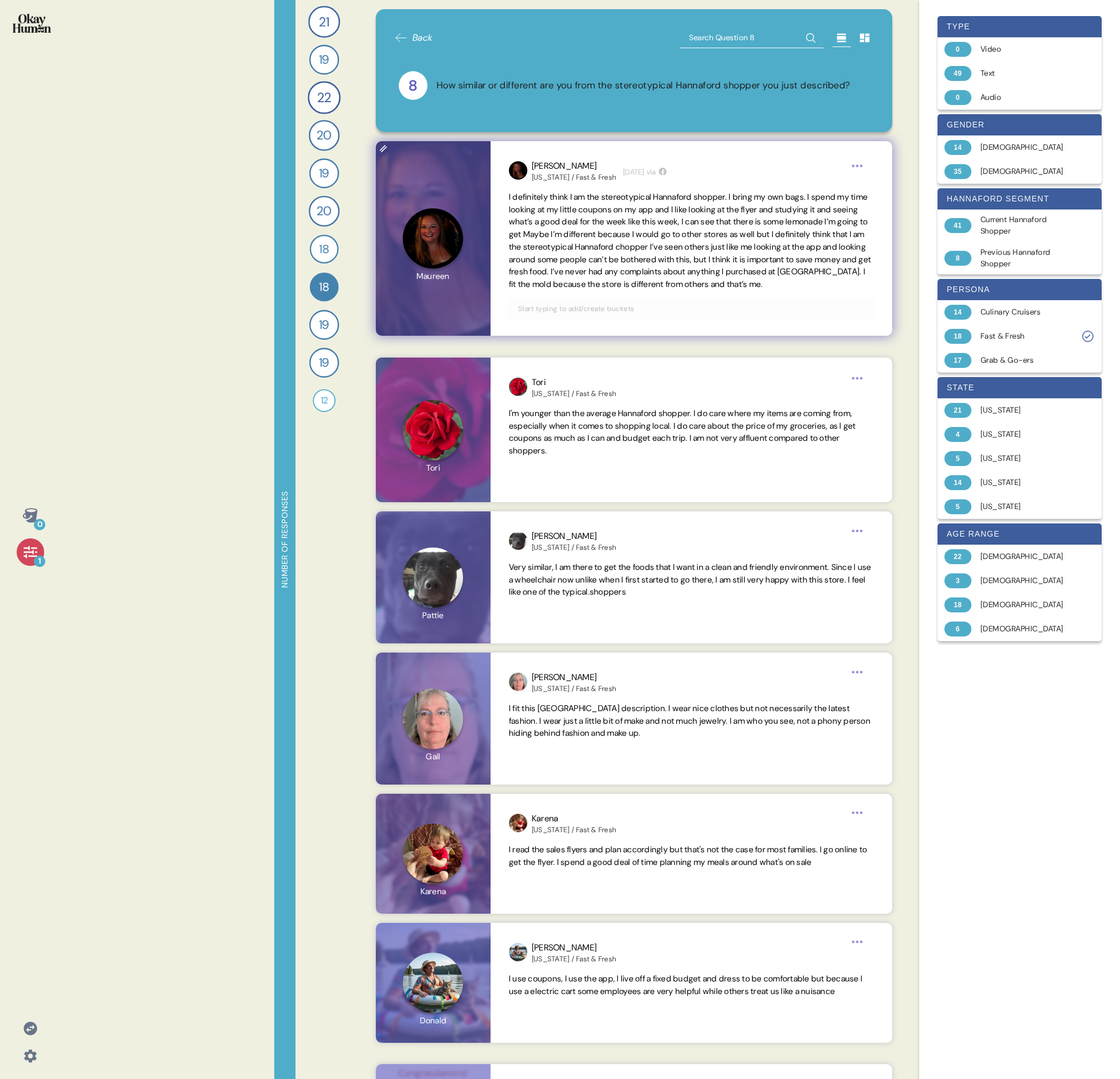
click at [554, 253] on span "I definitely think I am the stereotypical Hannaford shopper. I bring my own bag…" at bounding box center [691, 241] width 365 height 100
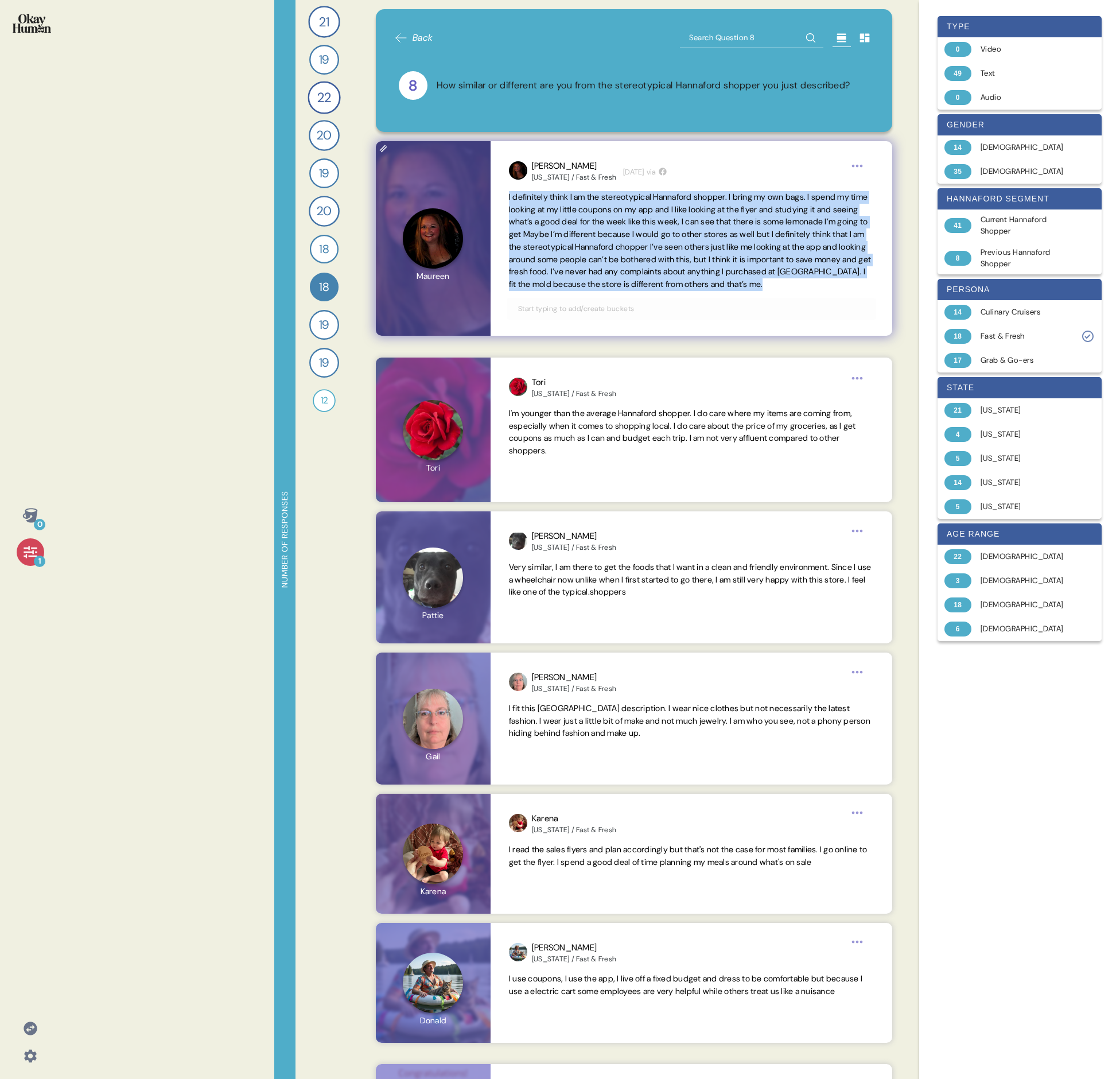
click at [554, 253] on span "I definitely think I am the stereotypical Hannaford shopper. I bring my own bag…" at bounding box center [691, 241] width 365 height 100
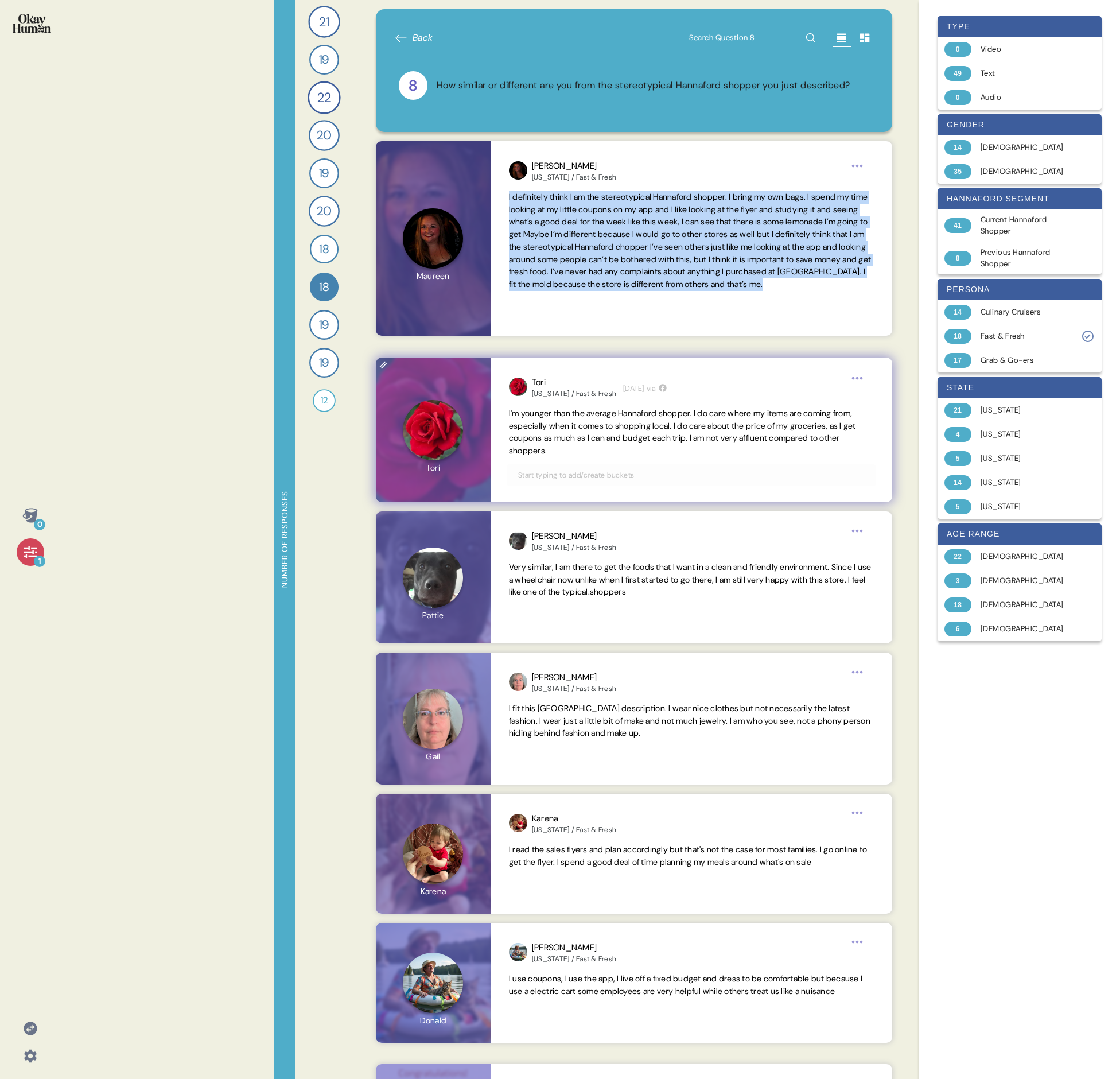
click at [554, 372] on span "I'm younger than the average Hannaford shopper. I do care where my items are co…" at bounding box center [691, 432] width 365 height 50
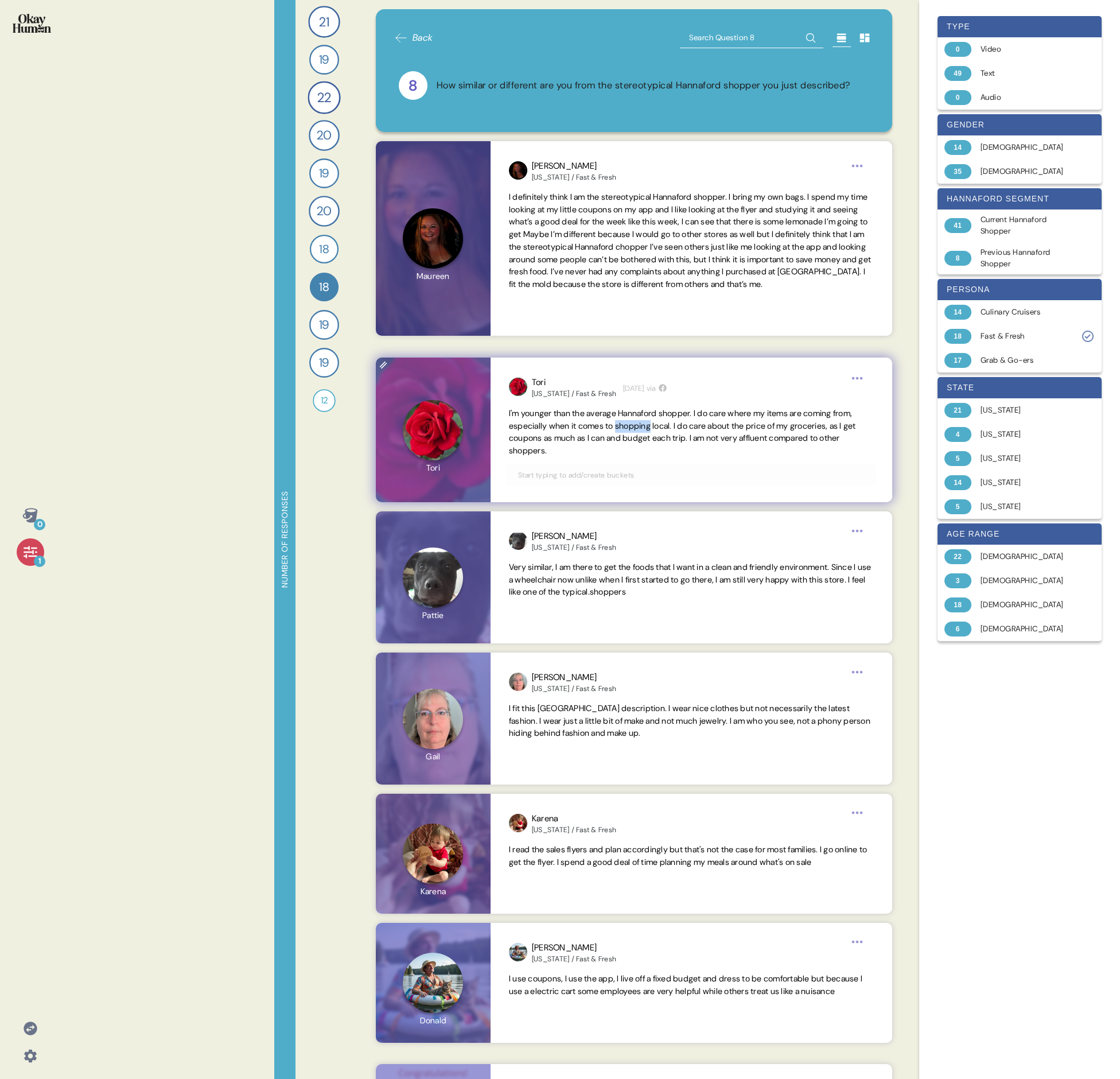
click at [554, 372] on span "I'm younger than the average Hannaford shopper. I do care where my items are co…" at bounding box center [691, 432] width 365 height 50
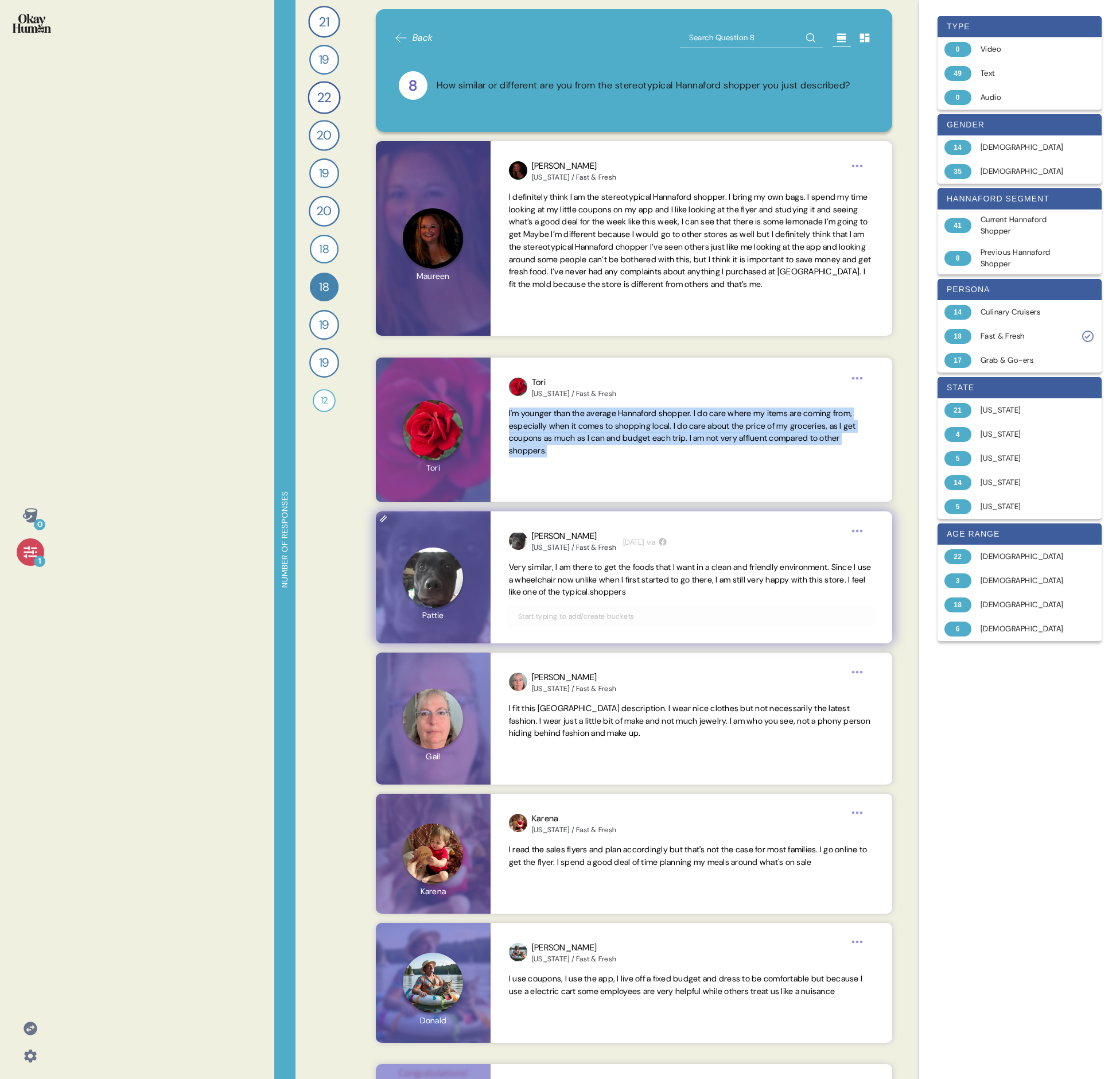
click at [554, 372] on span "Very similar, I am there to get the foods that I want in a clean and friendly e…" at bounding box center [690, 579] width 363 height 35
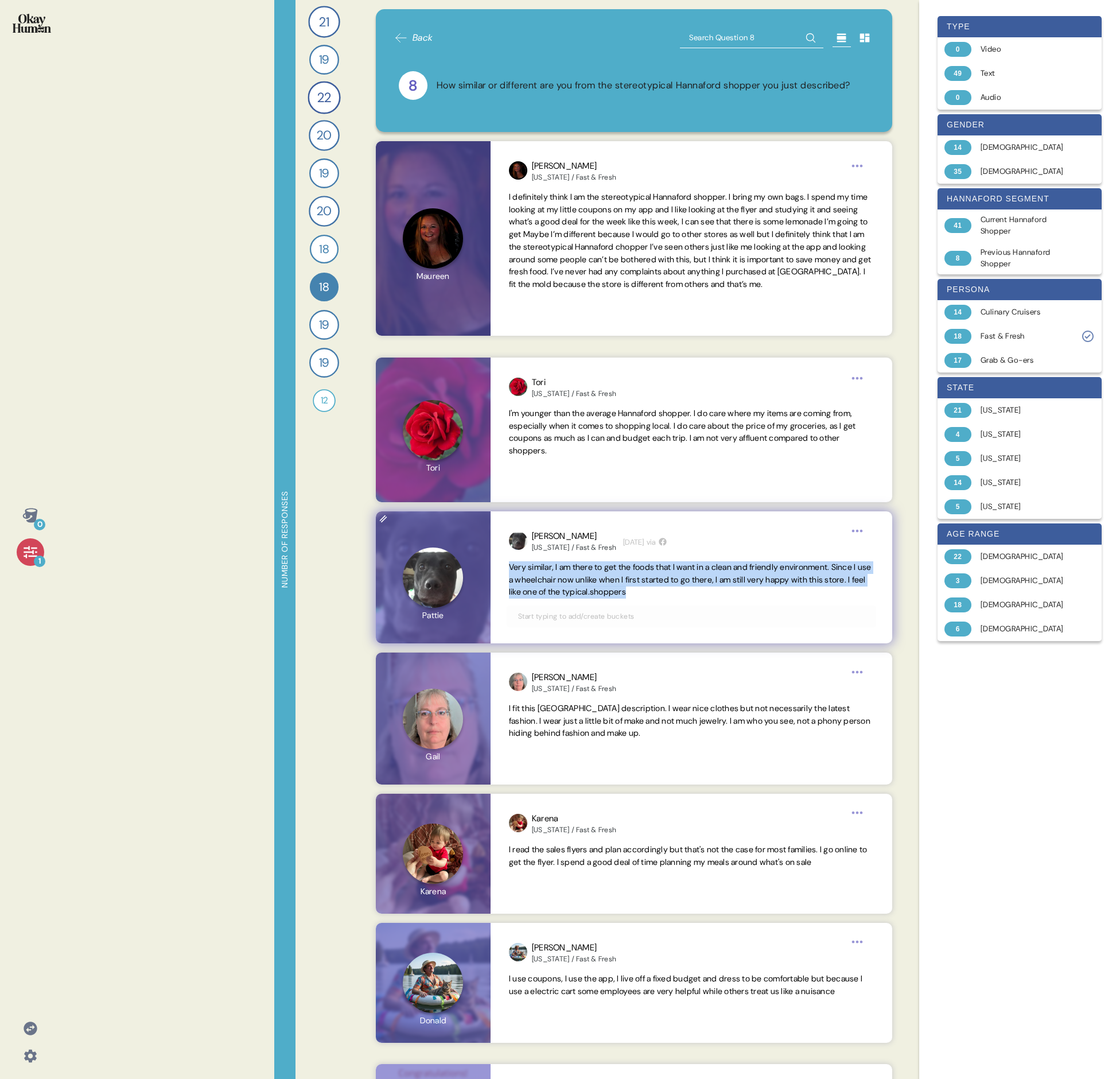
click at [554, 372] on span "Very similar, I am there to get the foods that I want in a clean and friendly e…" at bounding box center [690, 579] width 363 height 35
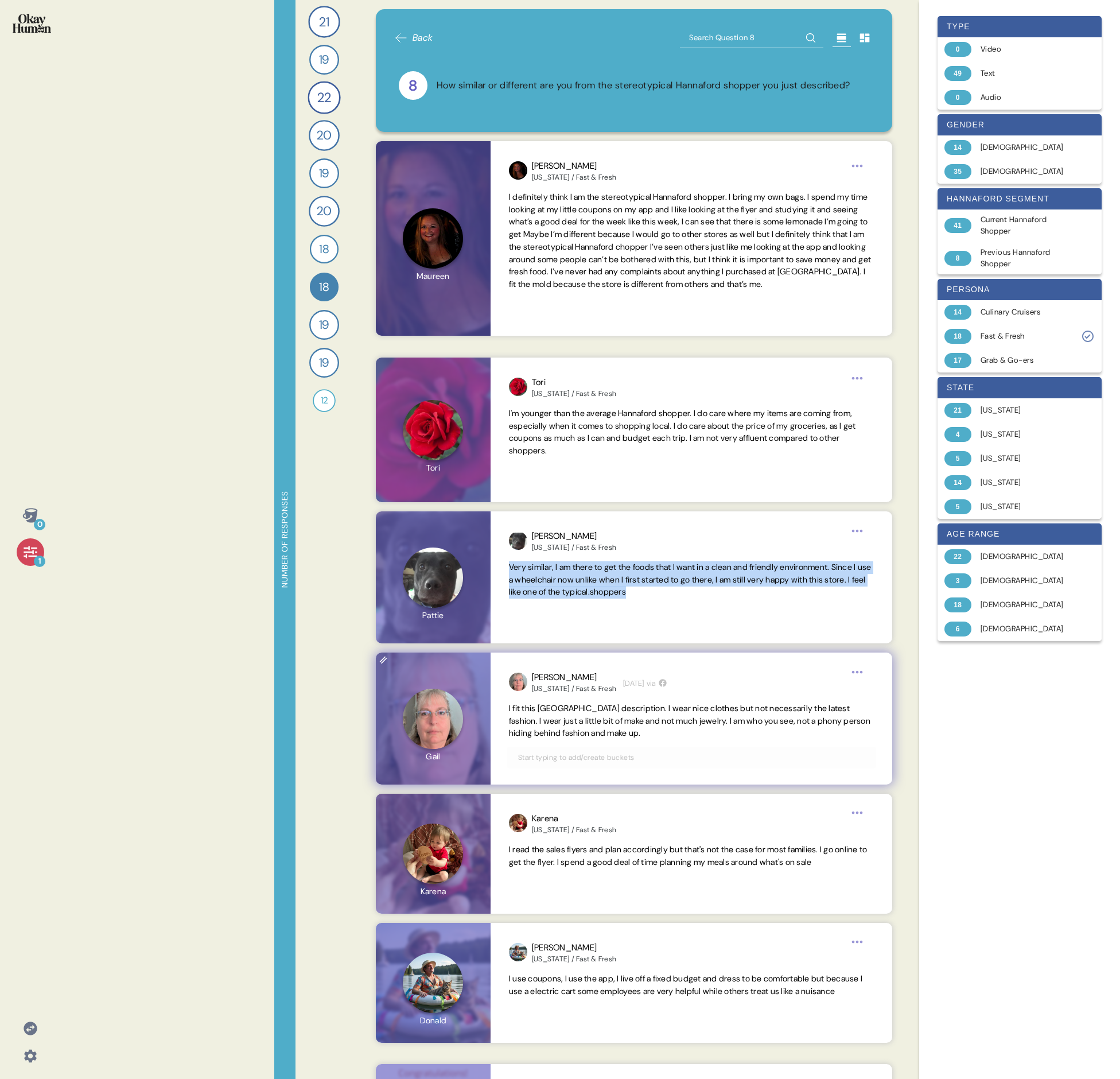
click at [554, 372] on span "I fit this [GEOGRAPHIC_DATA] description. I wear nice clothes but not necessari…" at bounding box center [690, 721] width 362 height 35
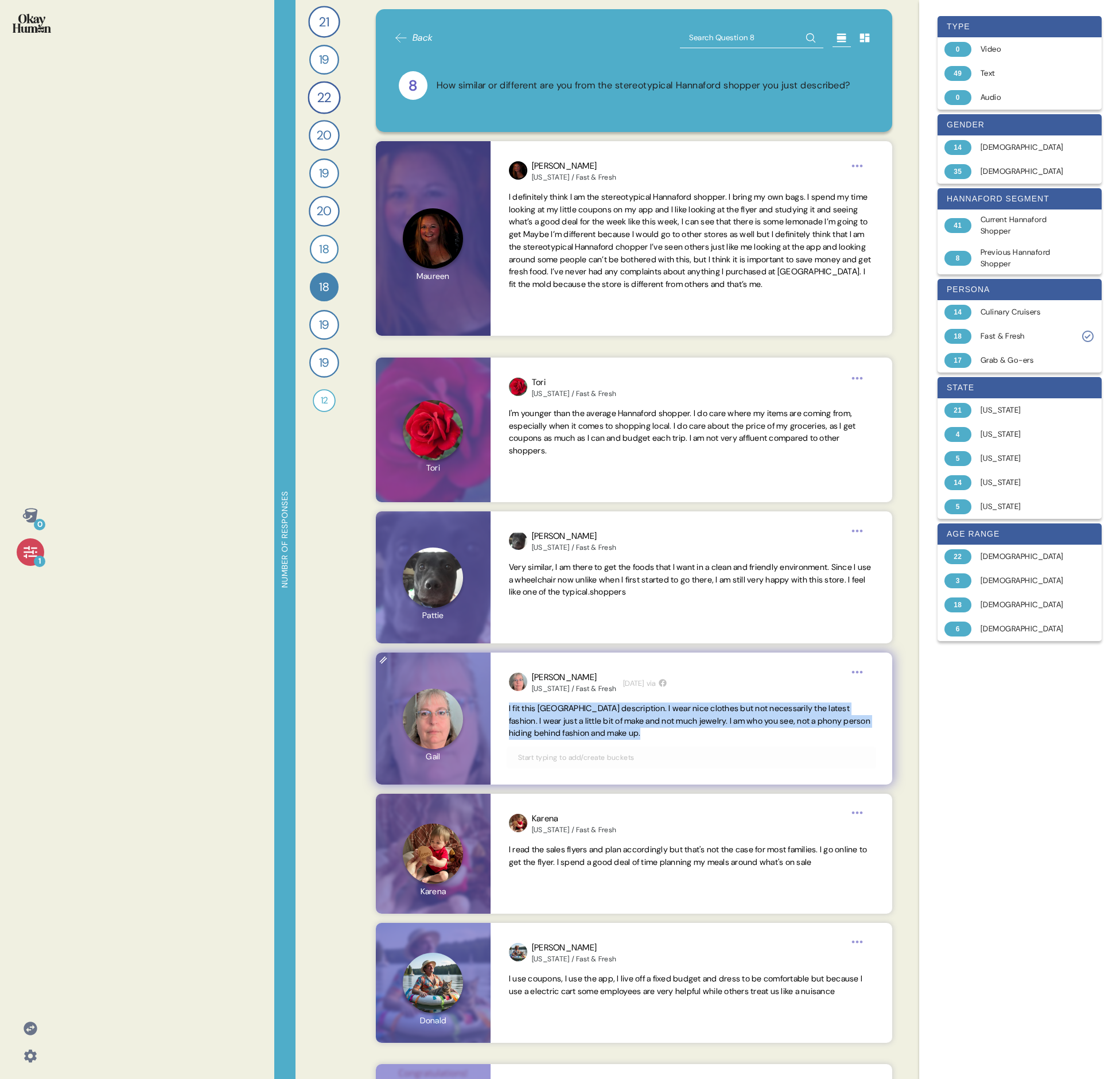
click at [554, 372] on span "I fit this [GEOGRAPHIC_DATA] description. I wear nice clothes but not necessari…" at bounding box center [690, 721] width 362 height 35
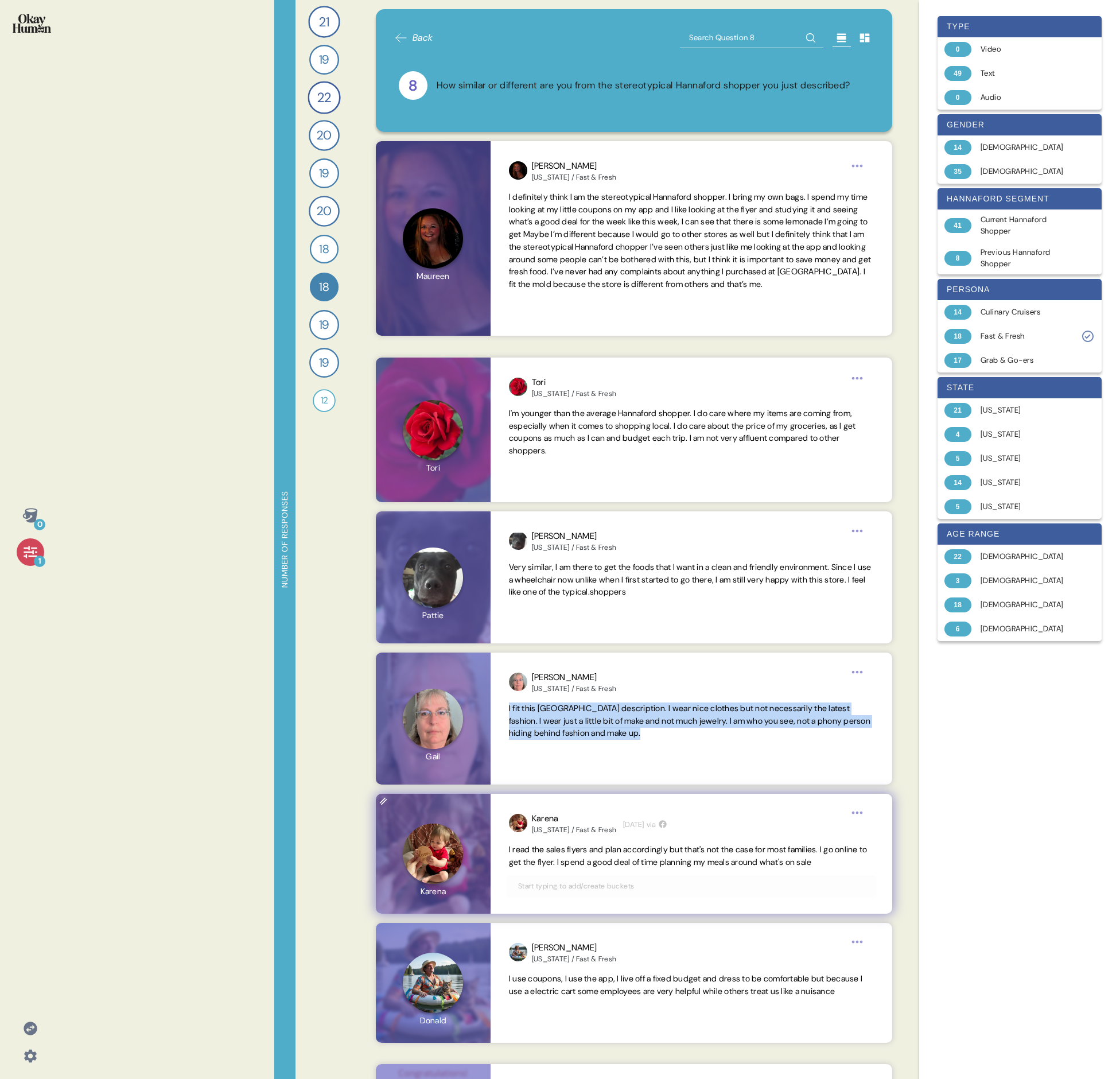
click at [554, 372] on span "I read the sales flyers and plan accordingly but that's not the case for most f…" at bounding box center [688, 856] width 359 height 23
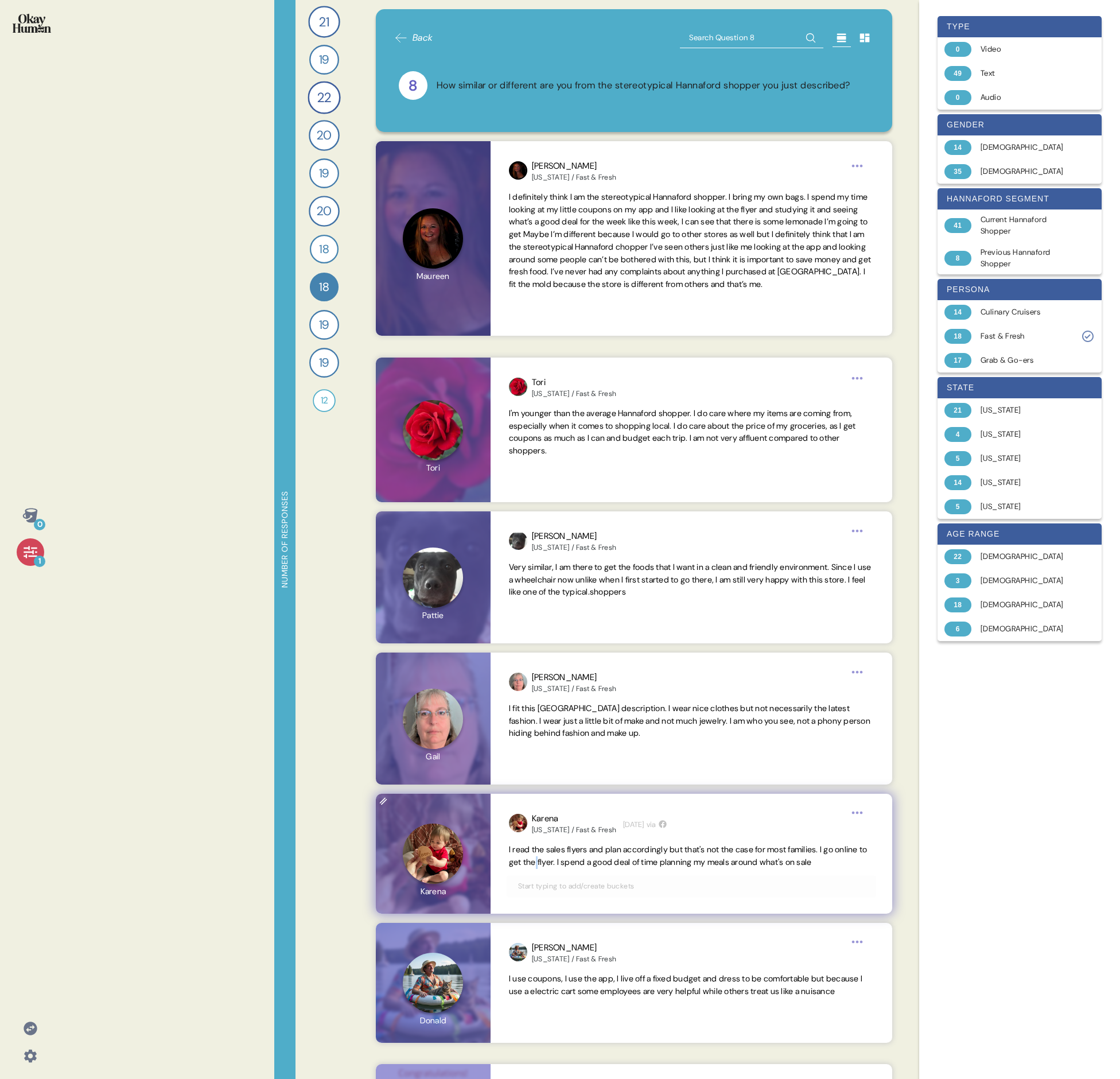
click at [554, 372] on span "I read the sales flyers and plan accordingly but that's not the case for most f…" at bounding box center [688, 856] width 359 height 23
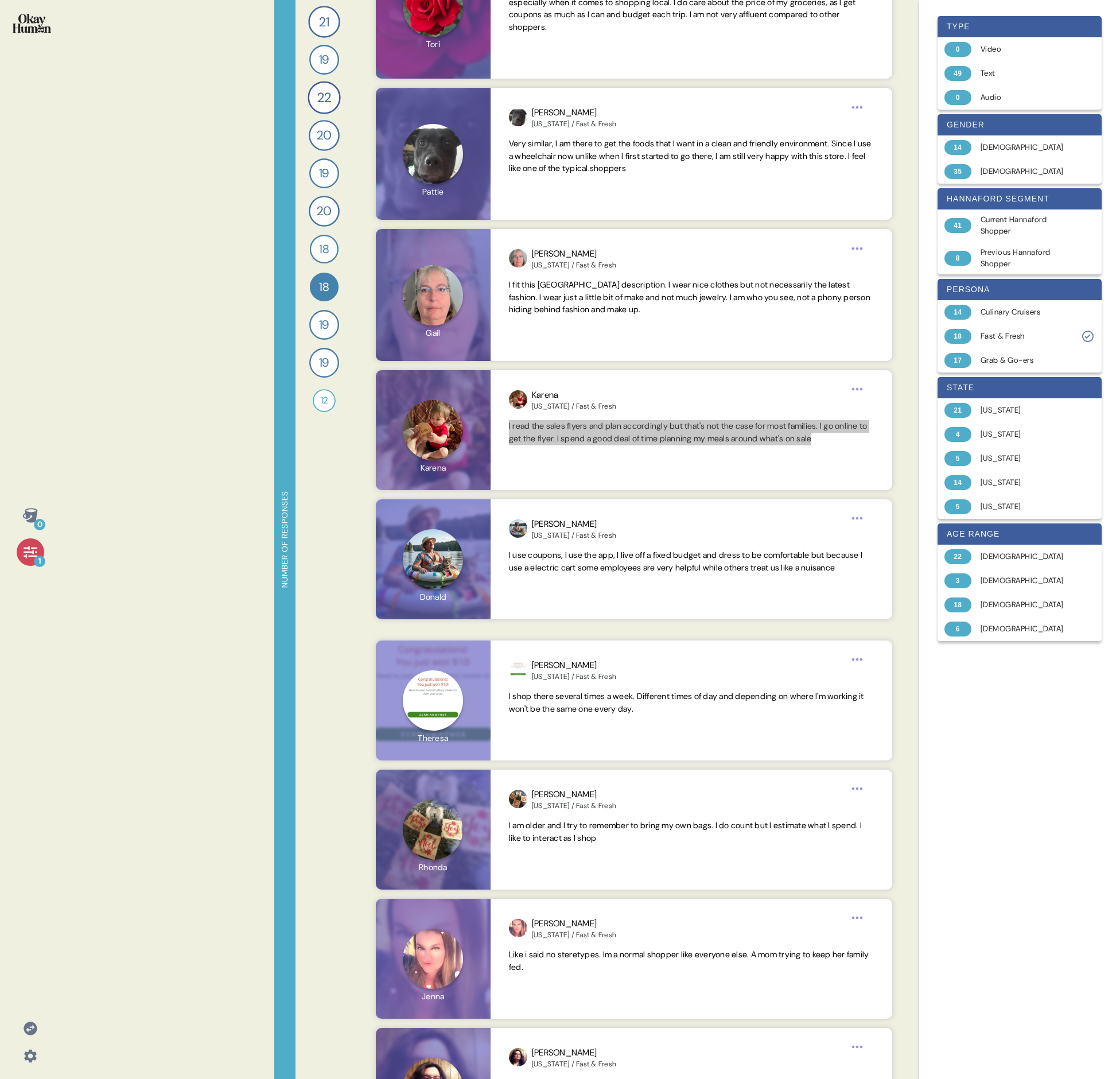
scroll to position [585, 0]
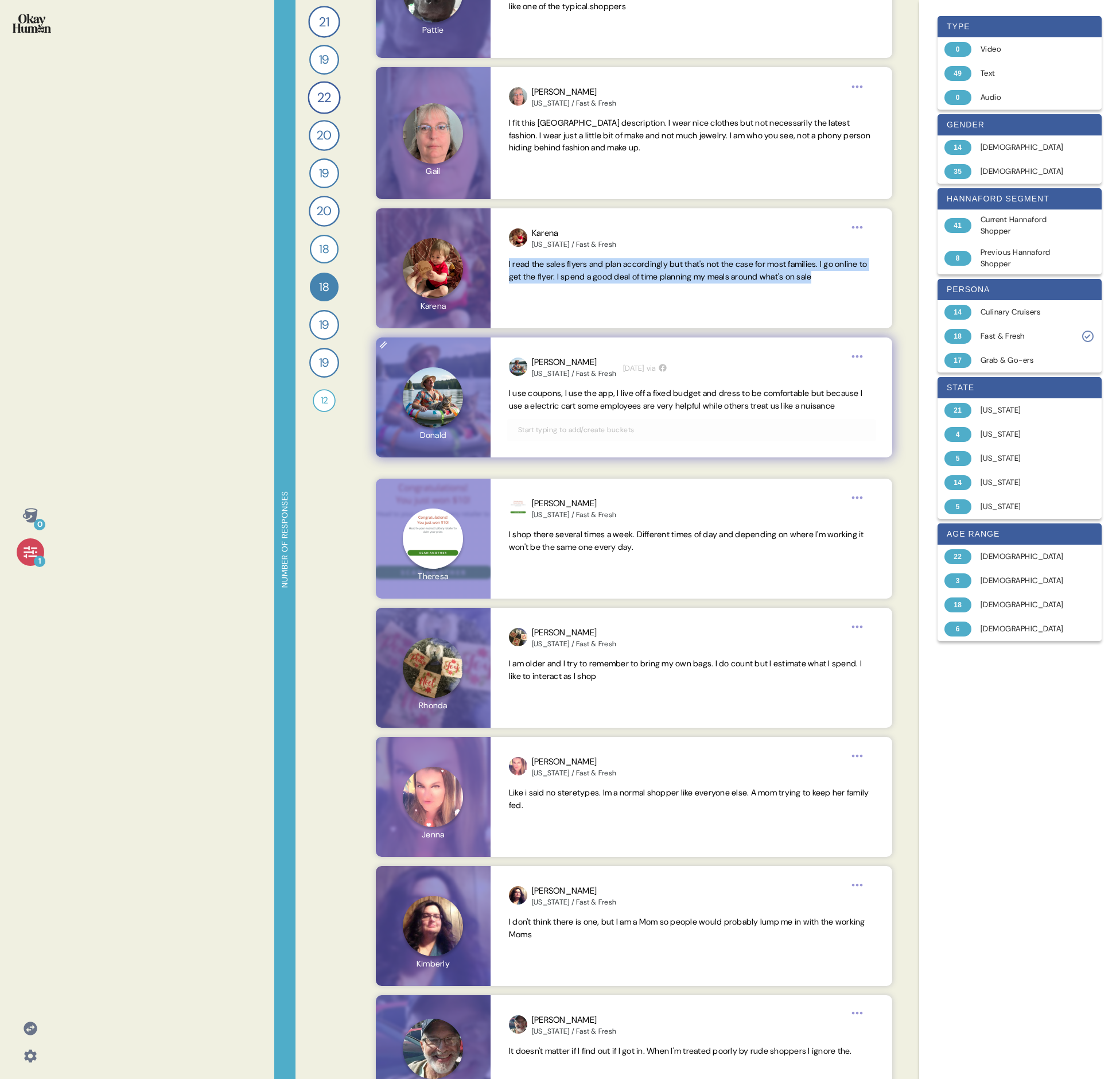
click at [554, 372] on span "I use coupons, I use the app, I live off a fixed budget and dress to be comfort…" at bounding box center [685, 400] width 353 height 23
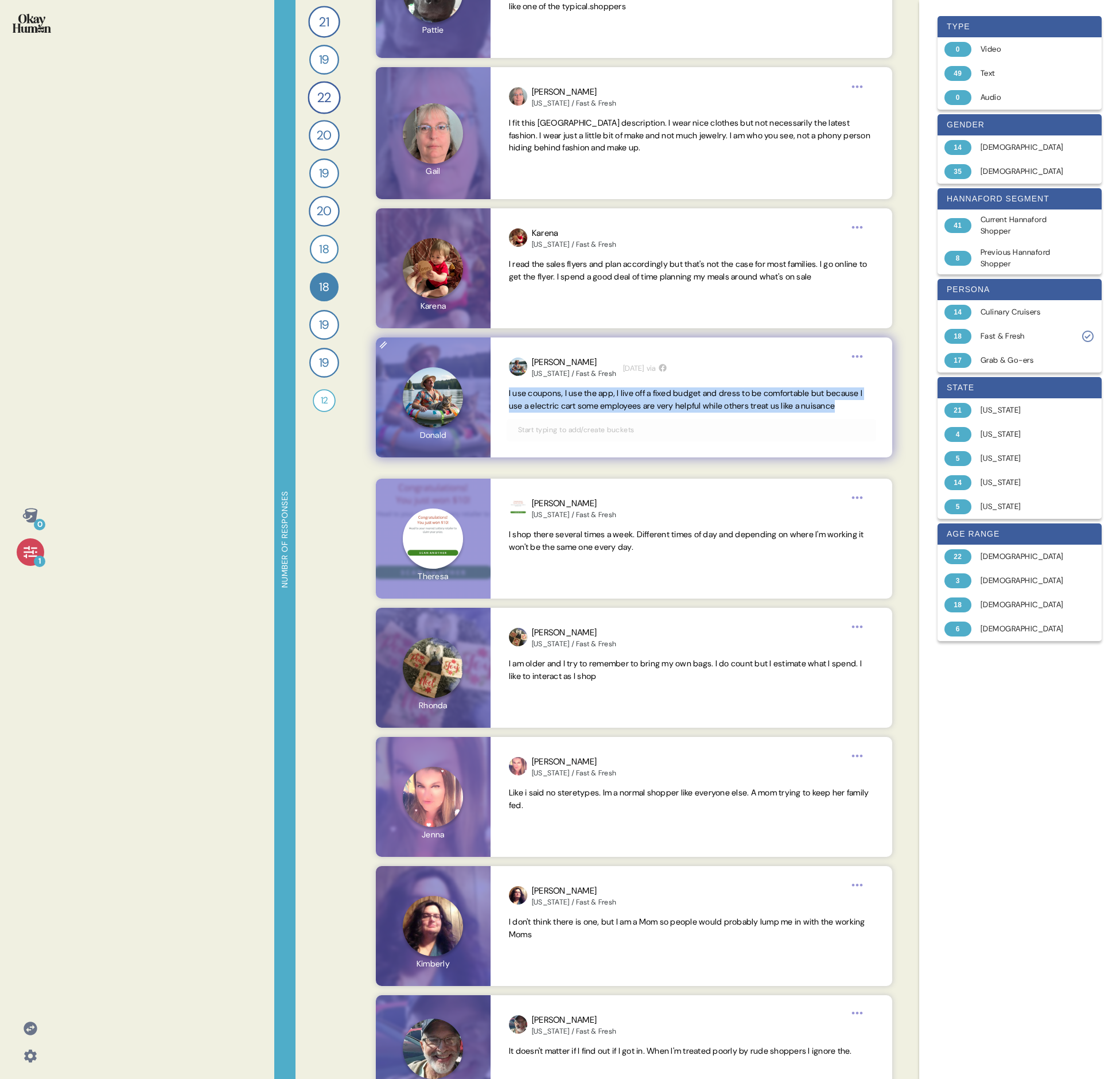
click at [554, 372] on span "I use coupons, I use the app, I live off a fixed budget and dress to be comfort…" at bounding box center [685, 400] width 353 height 23
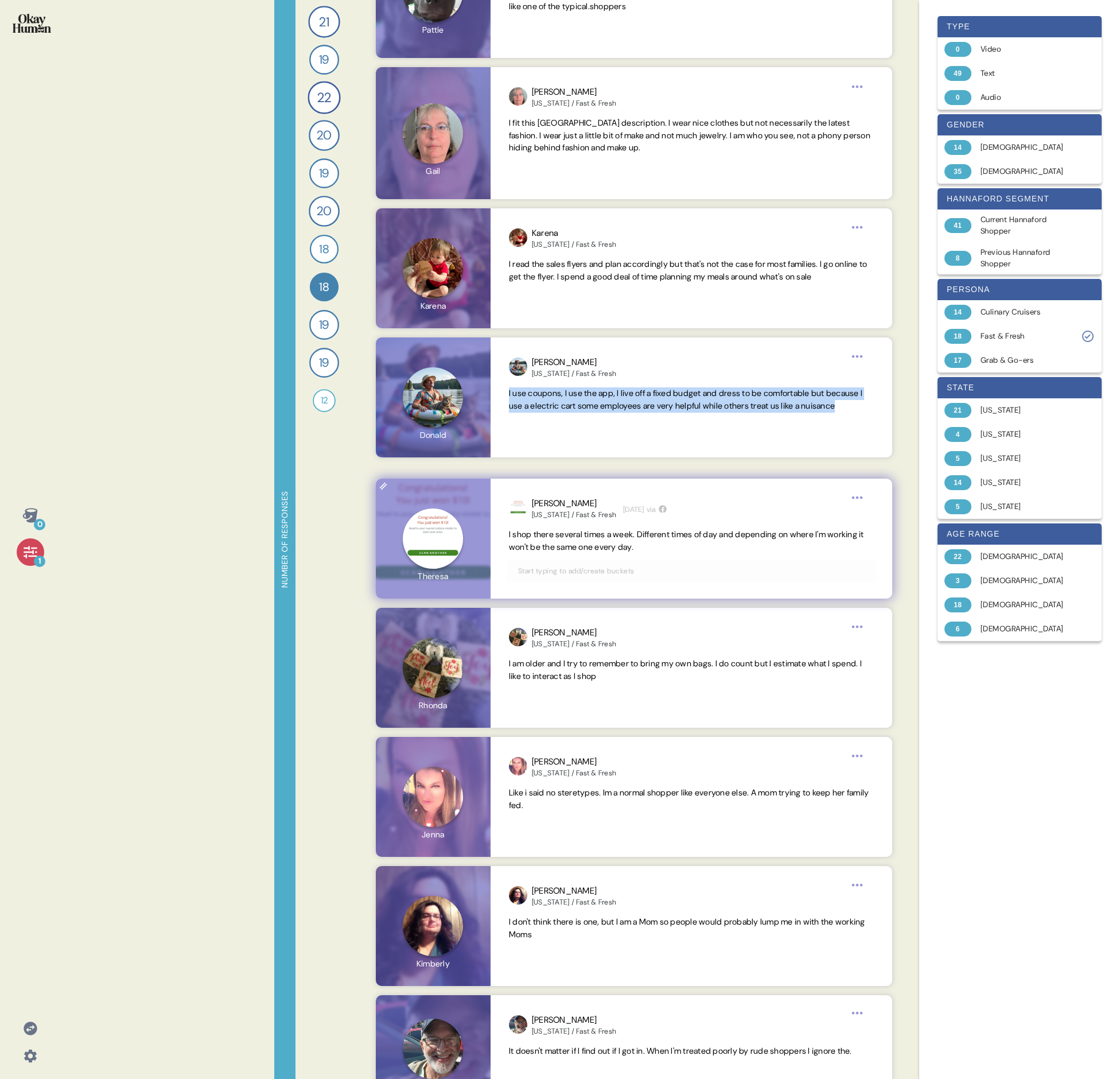
click at [554, 372] on span "I shop there several times a week. Different times of day and depending on wher…" at bounding box center [686, 541] width 355 height 23
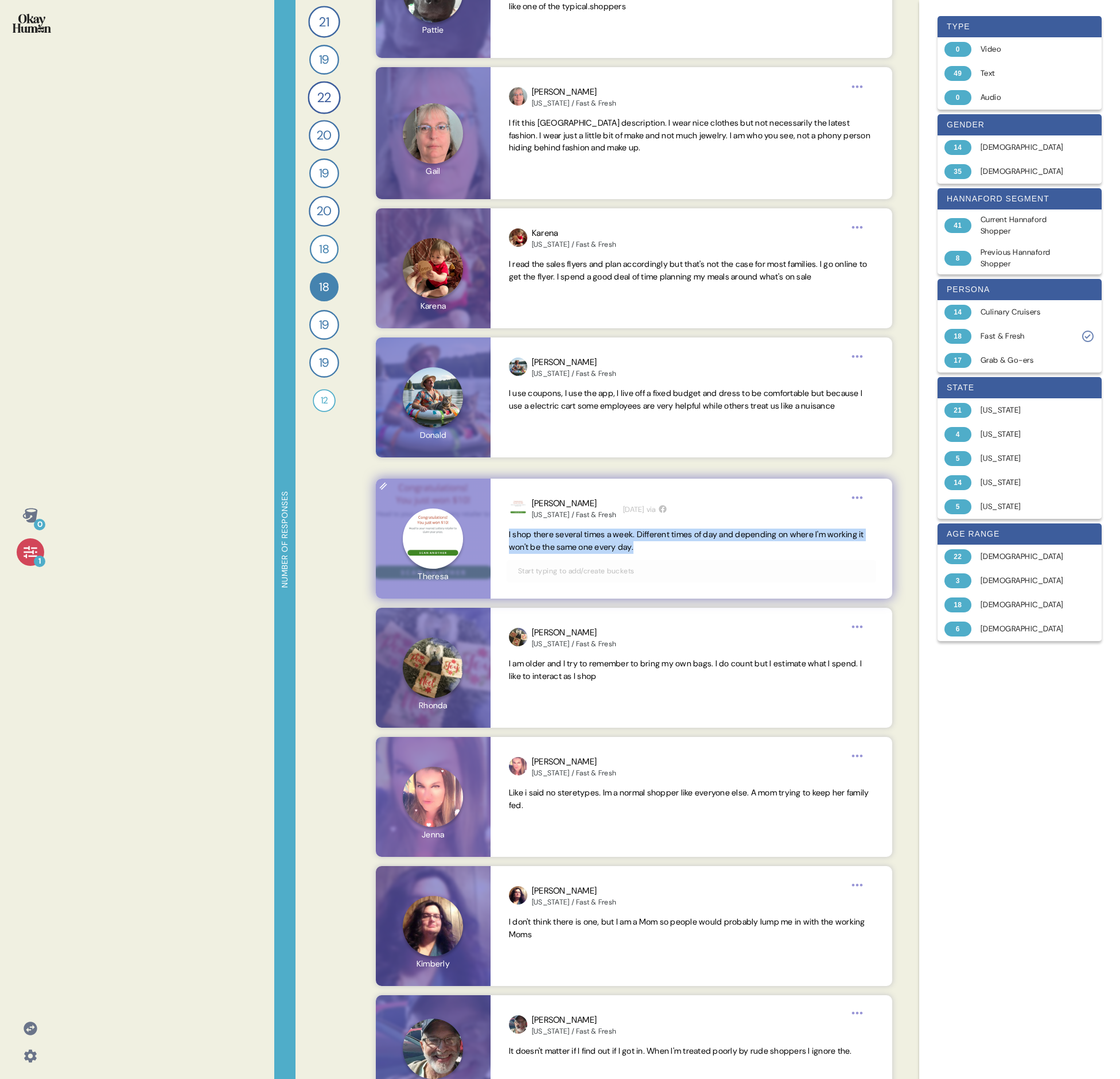
click at [554, 372] on span "I shop there several times a week. Different times of day and depending on wher…" at bounding box center [686, 541] width 355 height 23
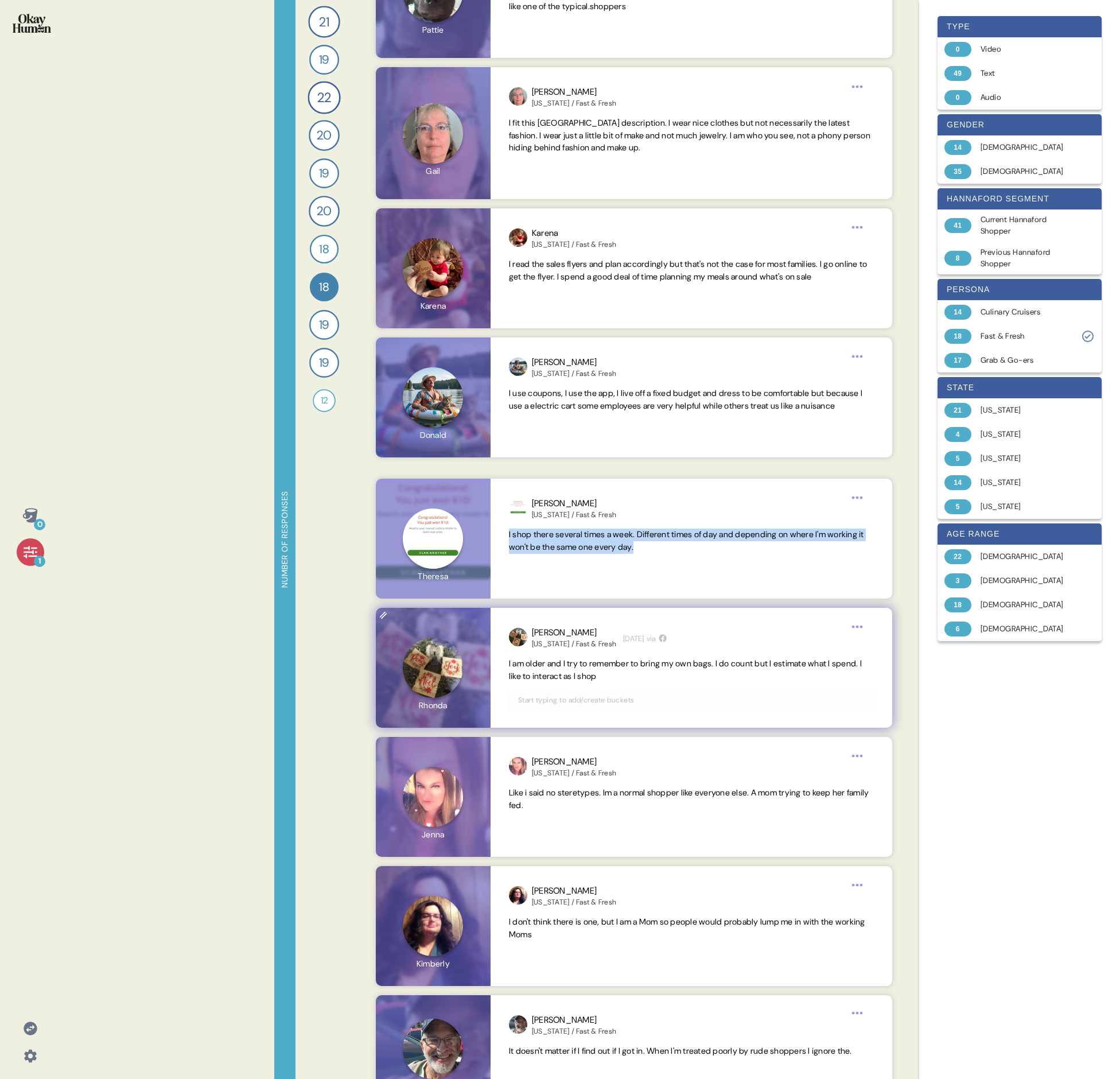
click at [554, 372] on span "I am older and I try to remember to bring my own bags. I do count but I estimat…" at bounding box center [685, 670] width 353 height 23
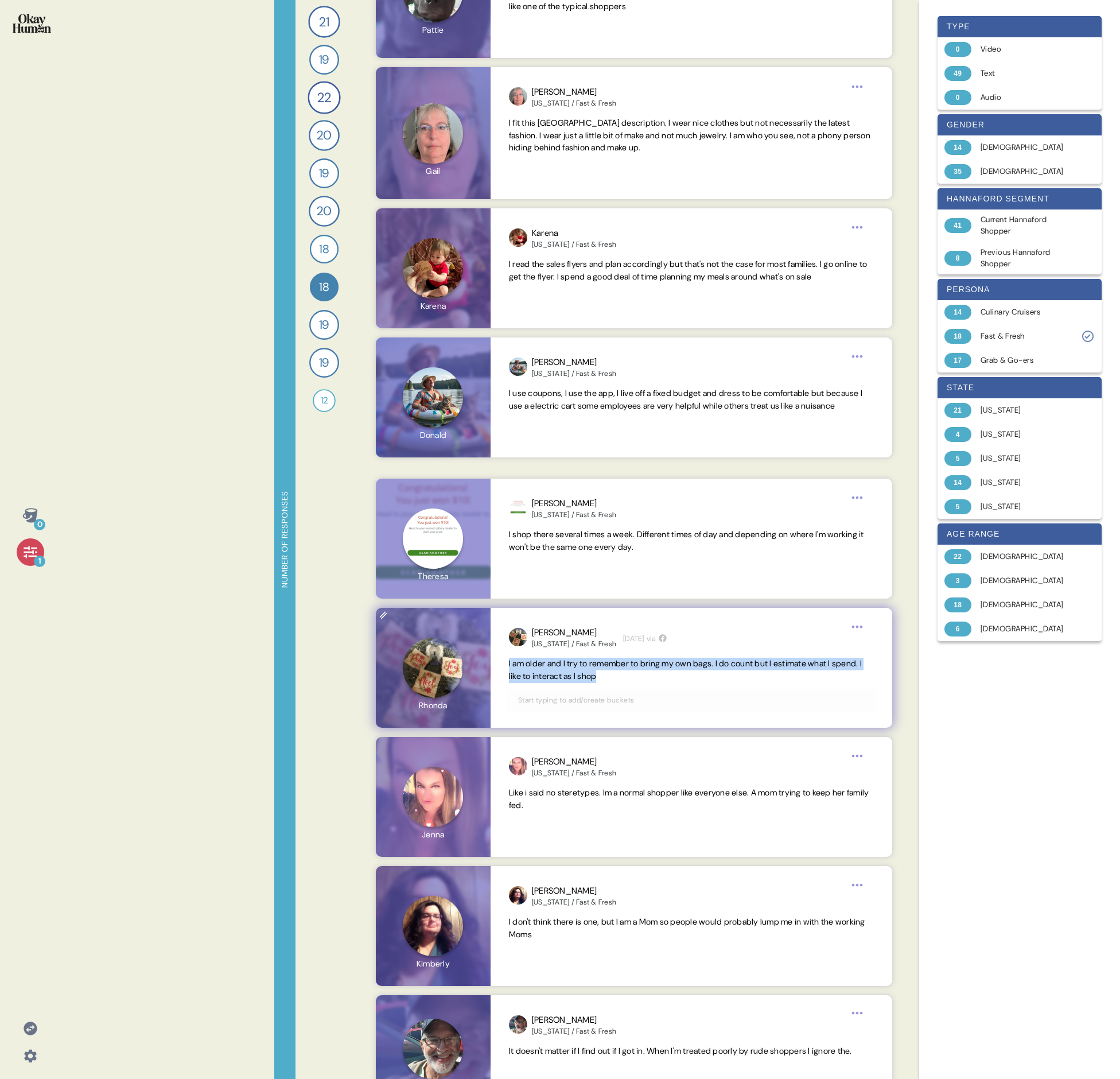
click at [554, 372] on span "I am older and I try to remember to bring my own bags. I do count but I estimat…" at bounding box center [685, 670] width 353 height 23
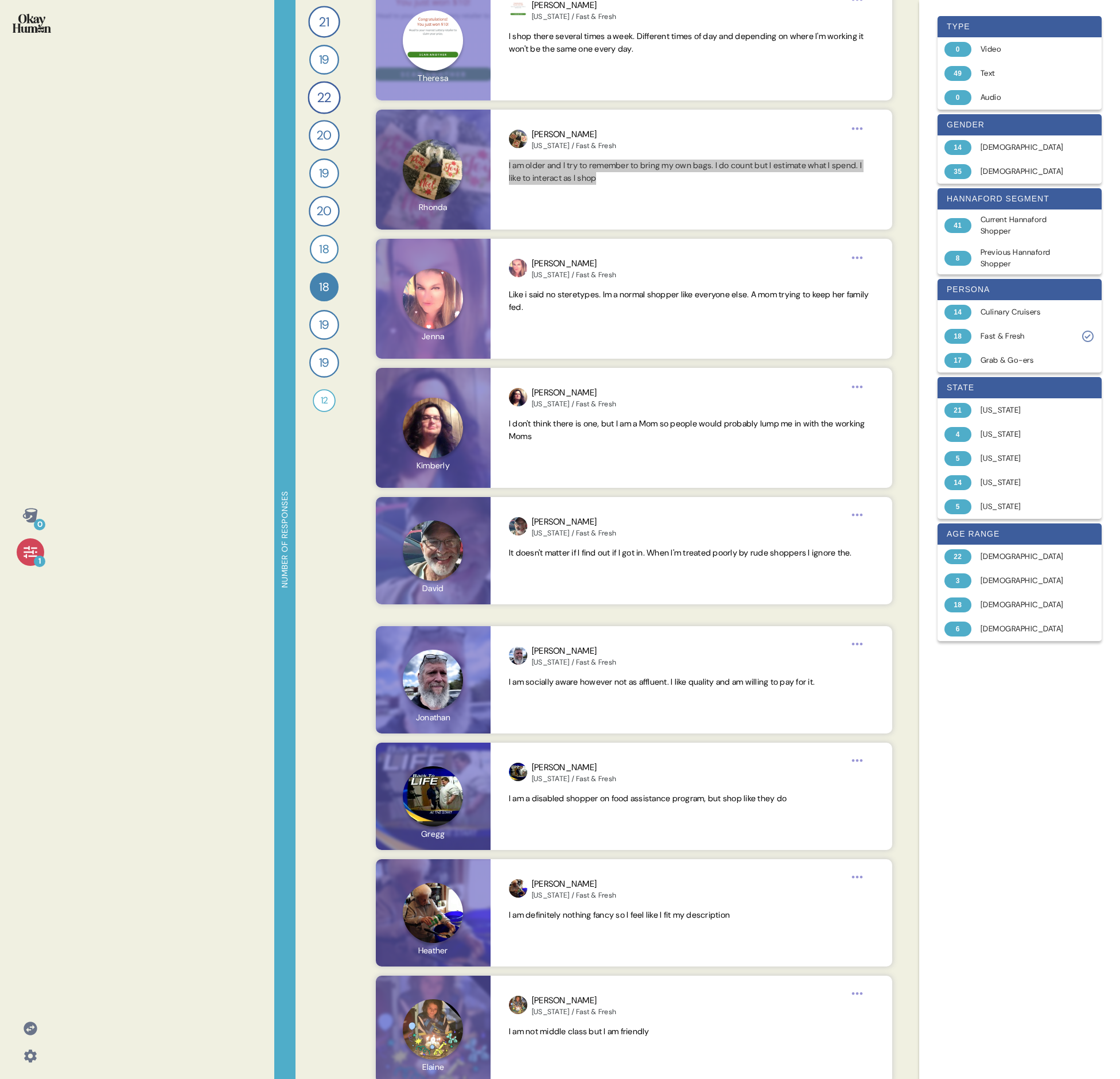
scroll to position [1102, 0]
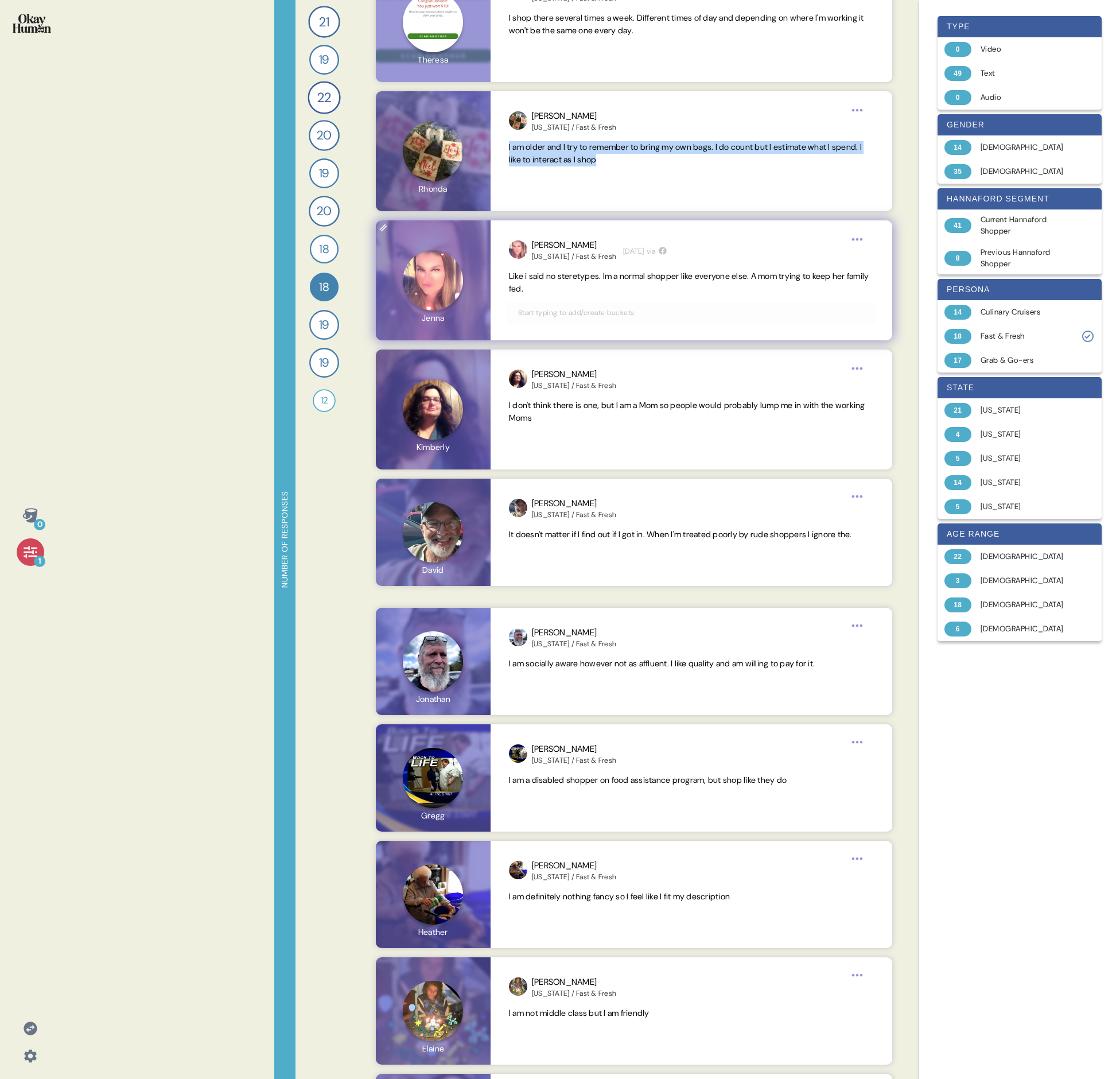
click at [541, 285] on span "Like i said no steretypes. Im a normal shopper like everyone else. A mom trying…" at bounding box center [689, 282] width 360 height 23
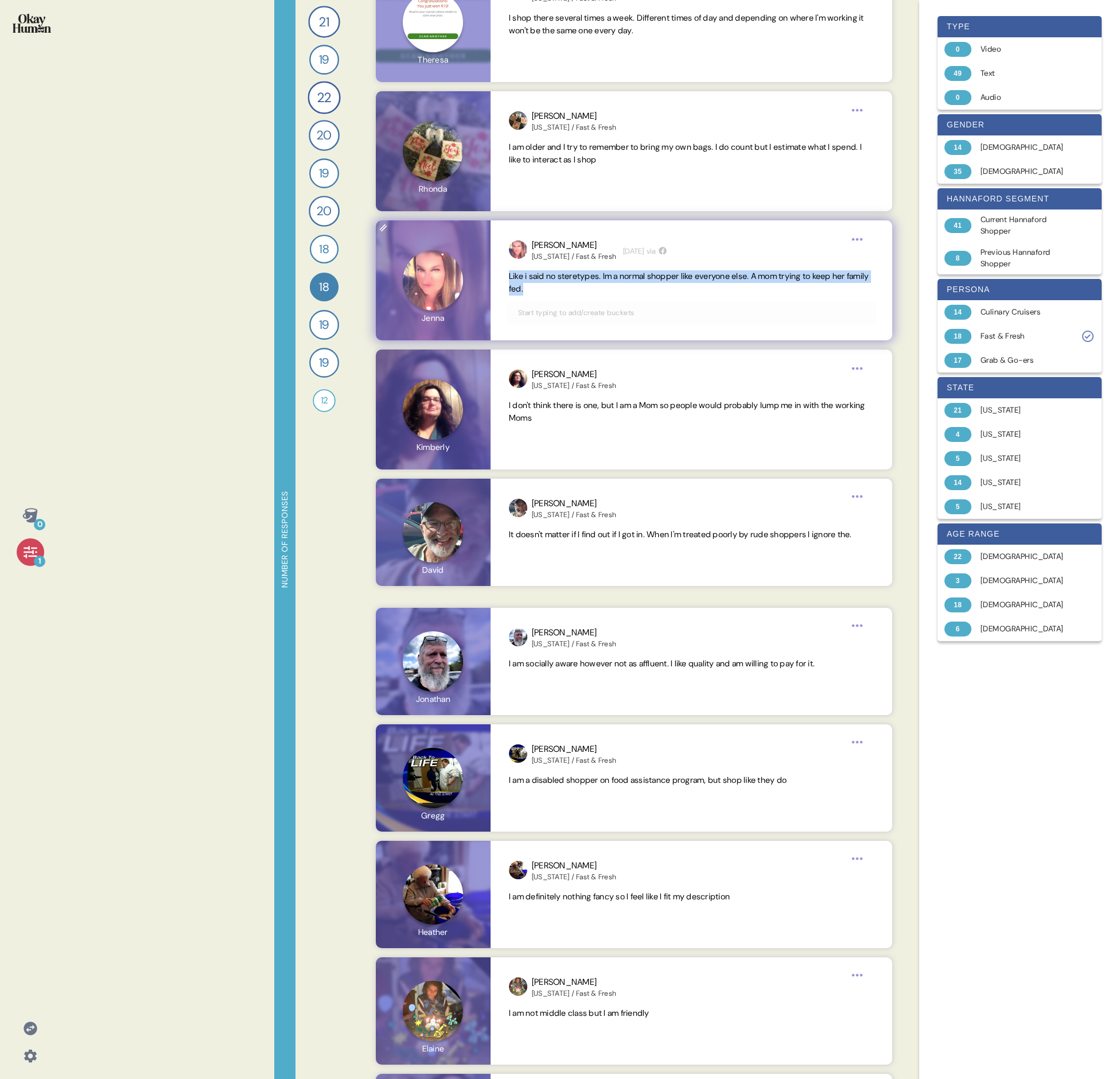
click at [541, 285] on span "Like i said no steretypes. Im a normal shopper like everyone else. A mom trying…" at bounding box center [689, 282] width 360 height 23
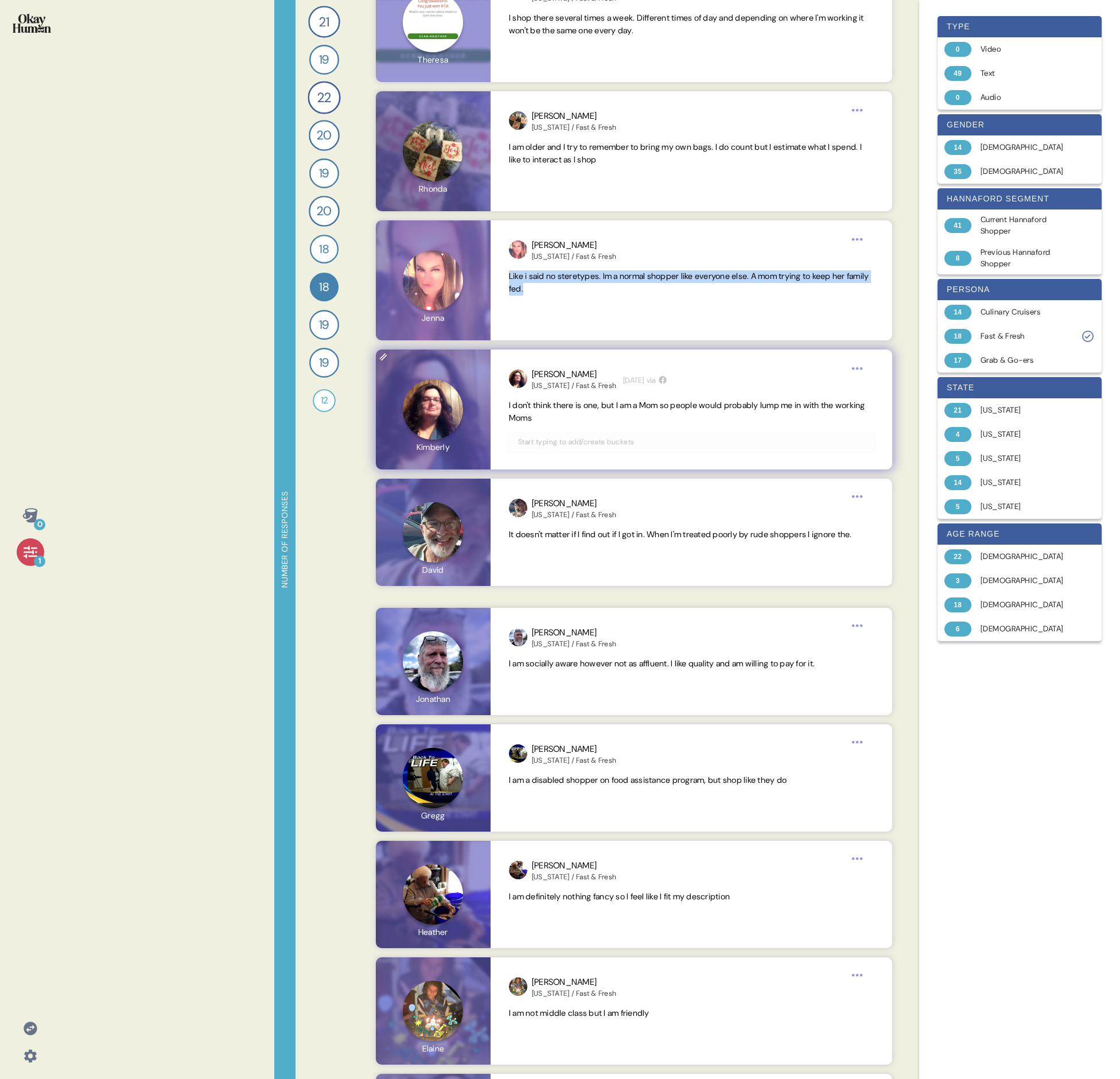
click at [552, 372] on span "I don't think there is one, but I am a Mom so people would probably lump me in …" at bounding box center [687, 412] width 357 height 23
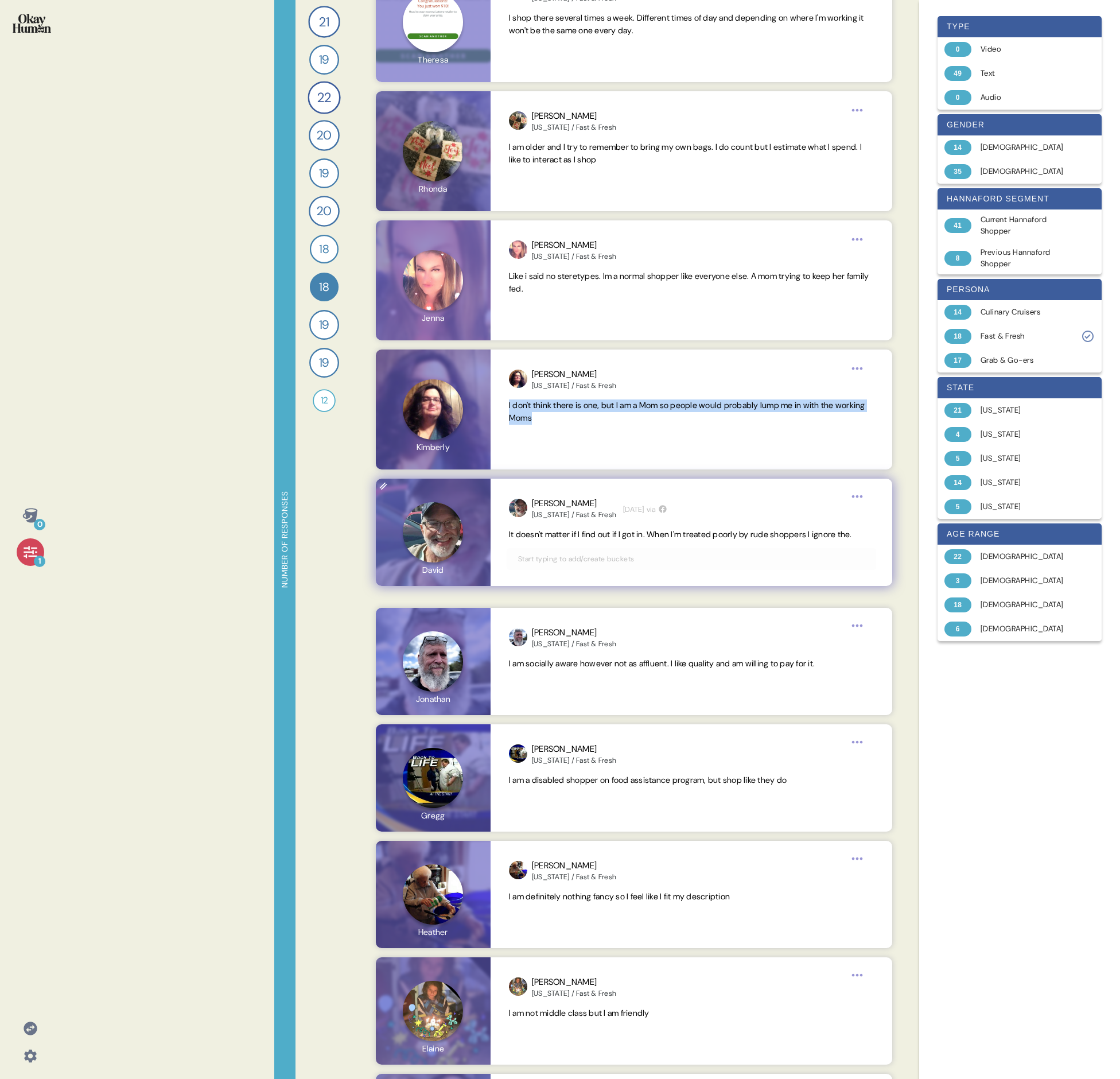
click at [543, 372] on span "It doesn't matter if I find out if I got in. When I'm treated poorly by rude sh…" at bounding box center [680, 535] width 343 height 11
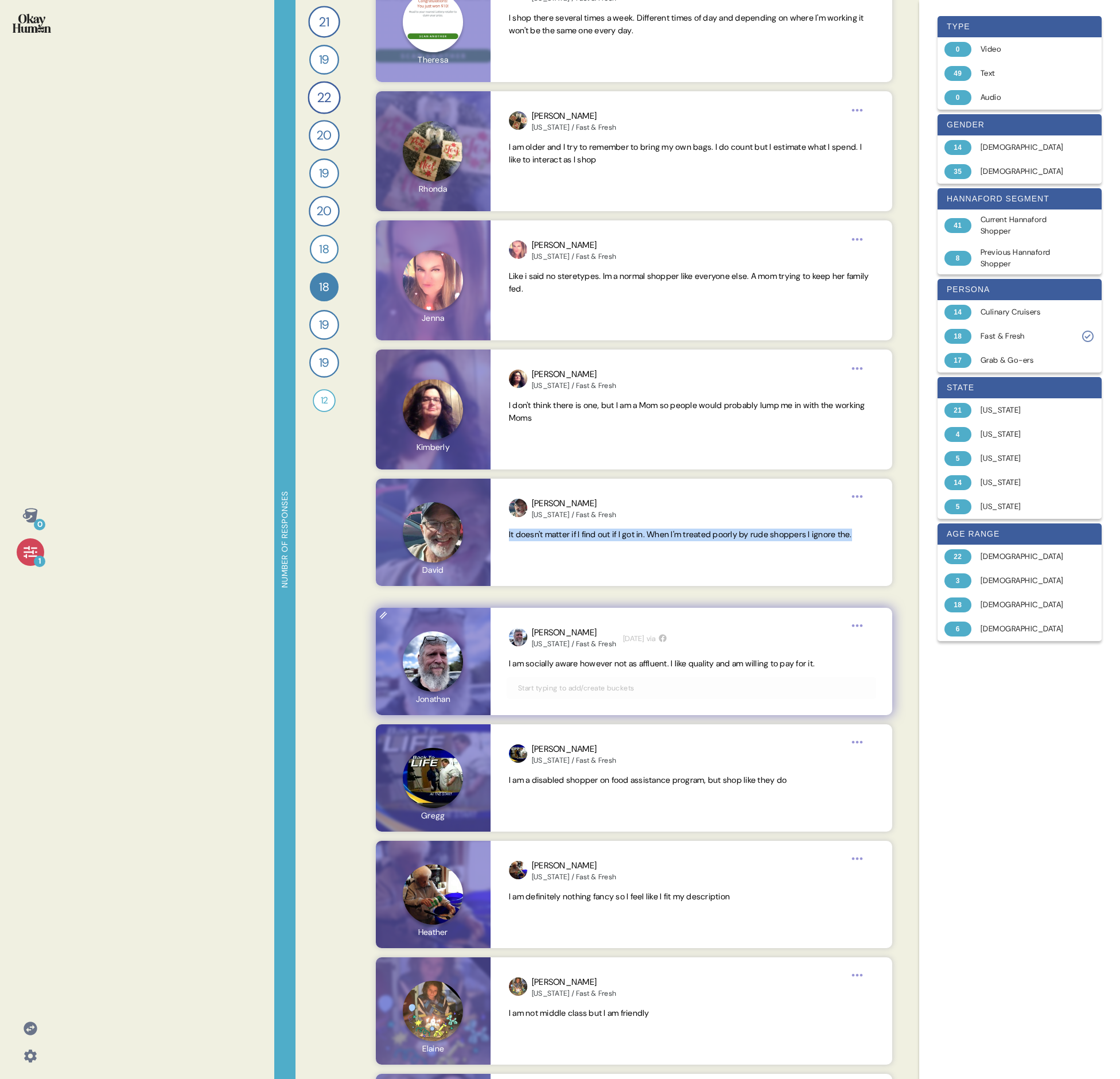
click at [554, 372] on span "I am socially aware however not as affluent. I like quality and am willing to p…" at bounding box center [662, 664] width 306 height 11
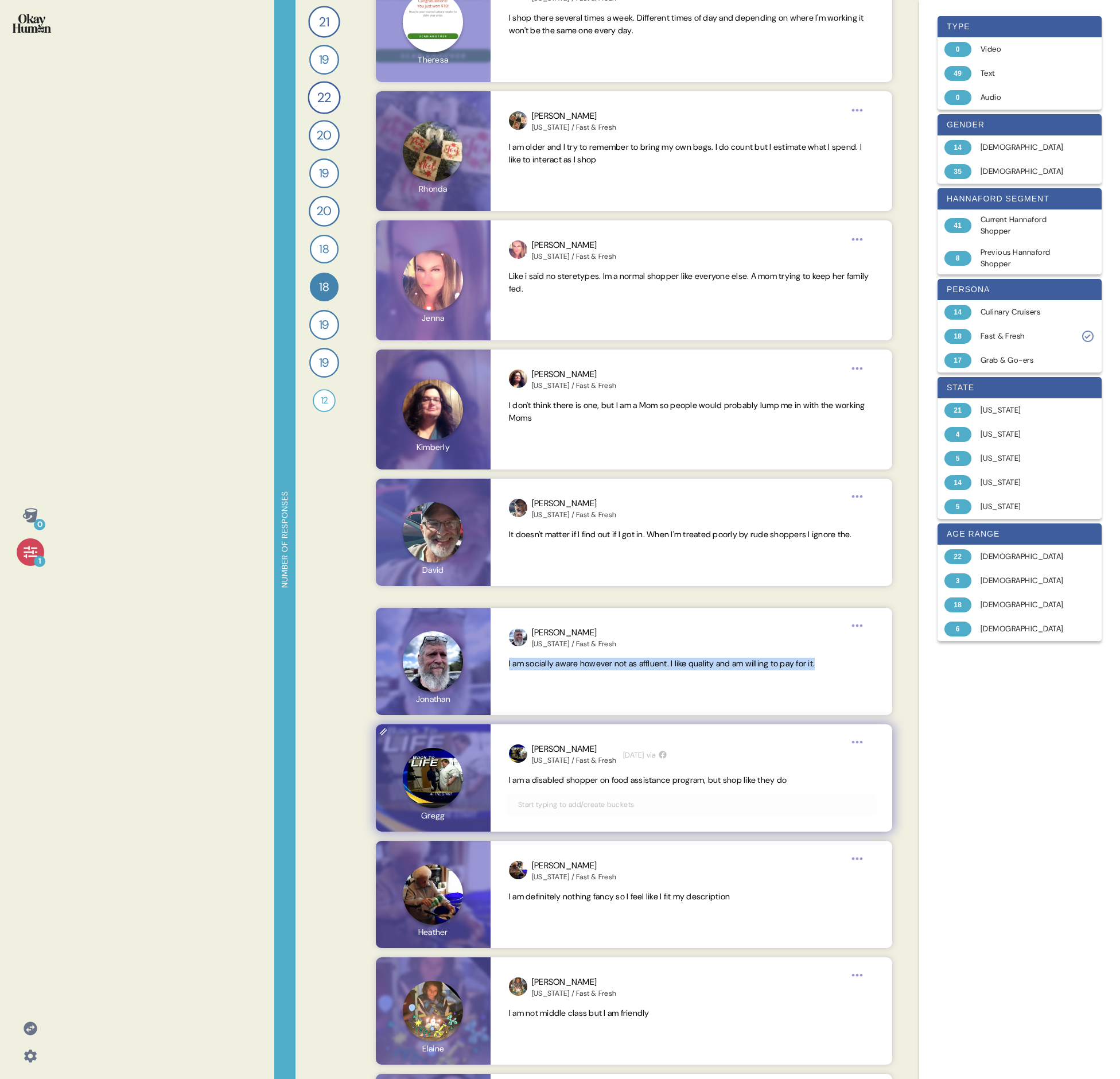
click at [554, 372] on span "I am a disabled shopper on food assistance program, but shop like they do" at bounding box center [691, 780] width 365 height 13
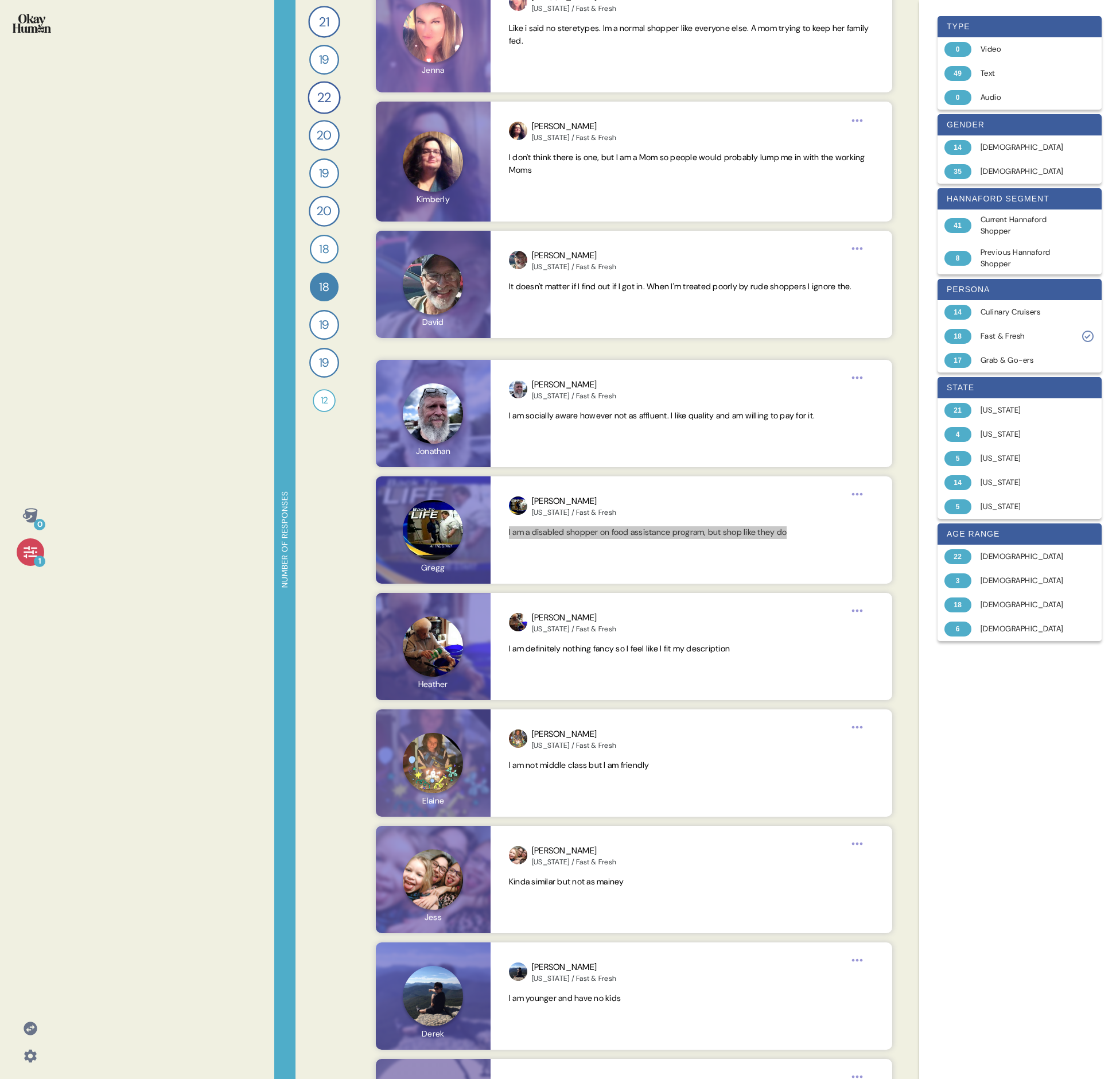
scroll to position [1357, 0]
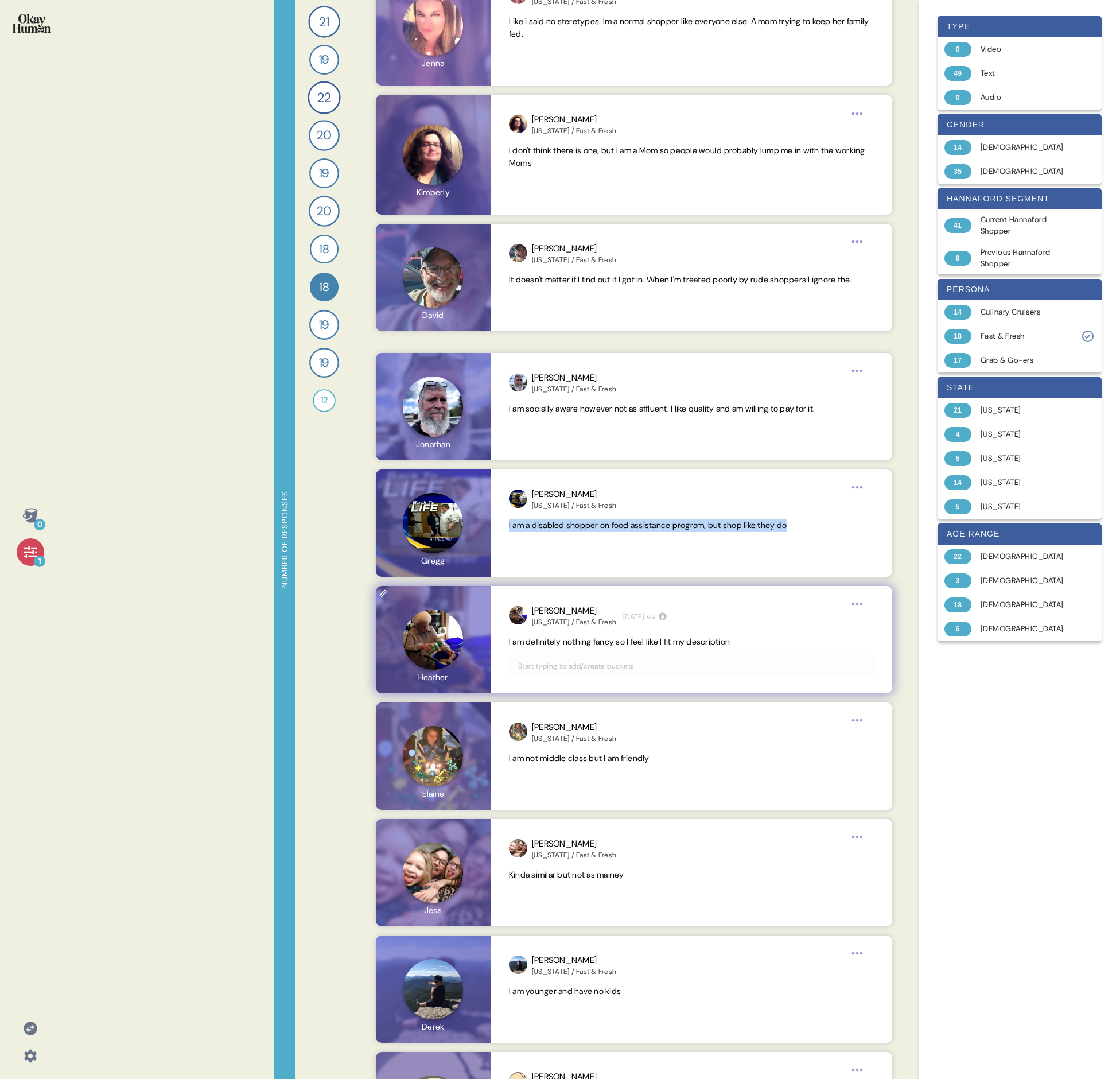
click at [554, 372] on span "I am definitely nothing fancy so I feel like I fit my description" at bounding box center [619, 642] width 221 height 11
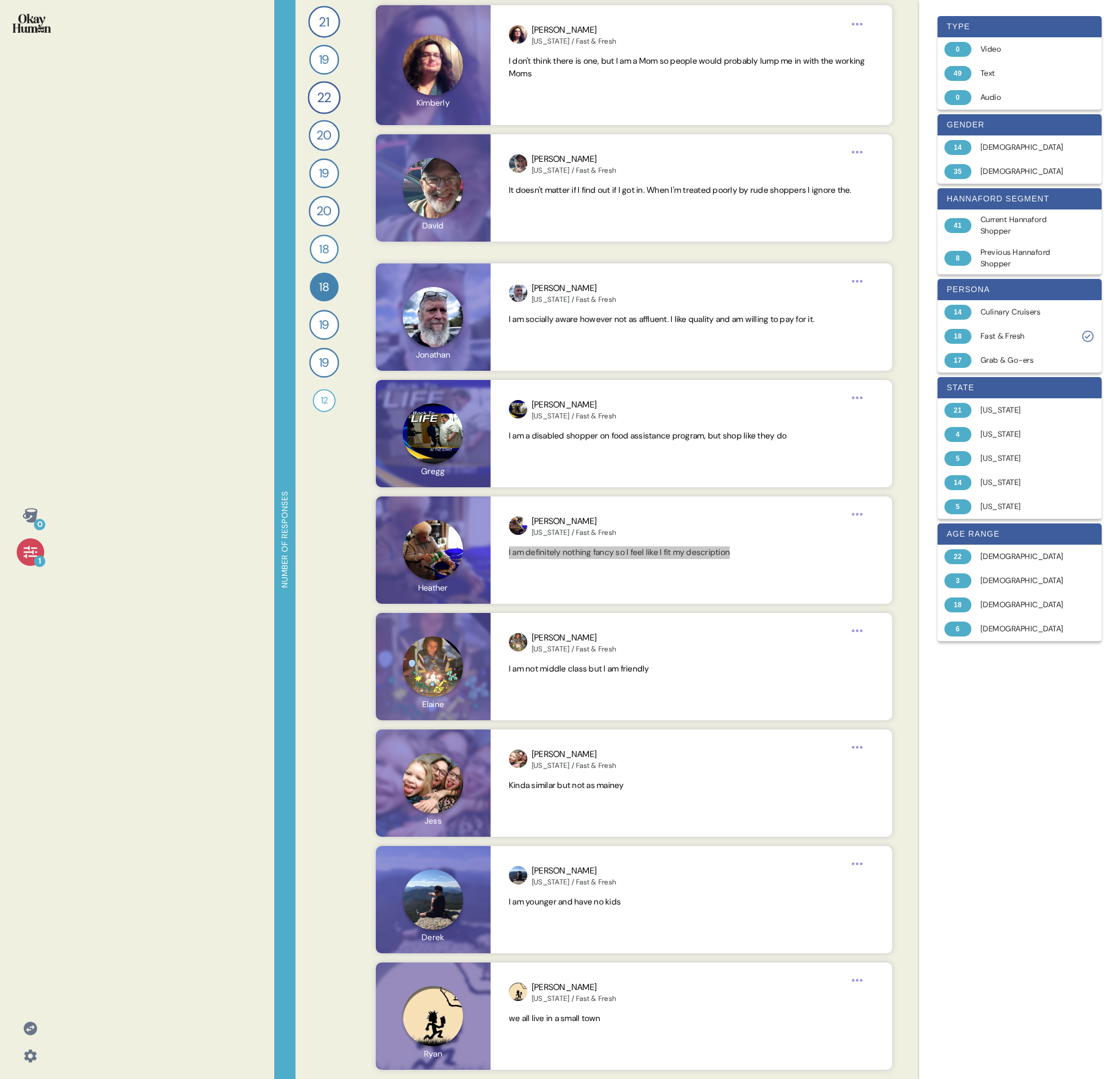
scroll to position [1445, 0]
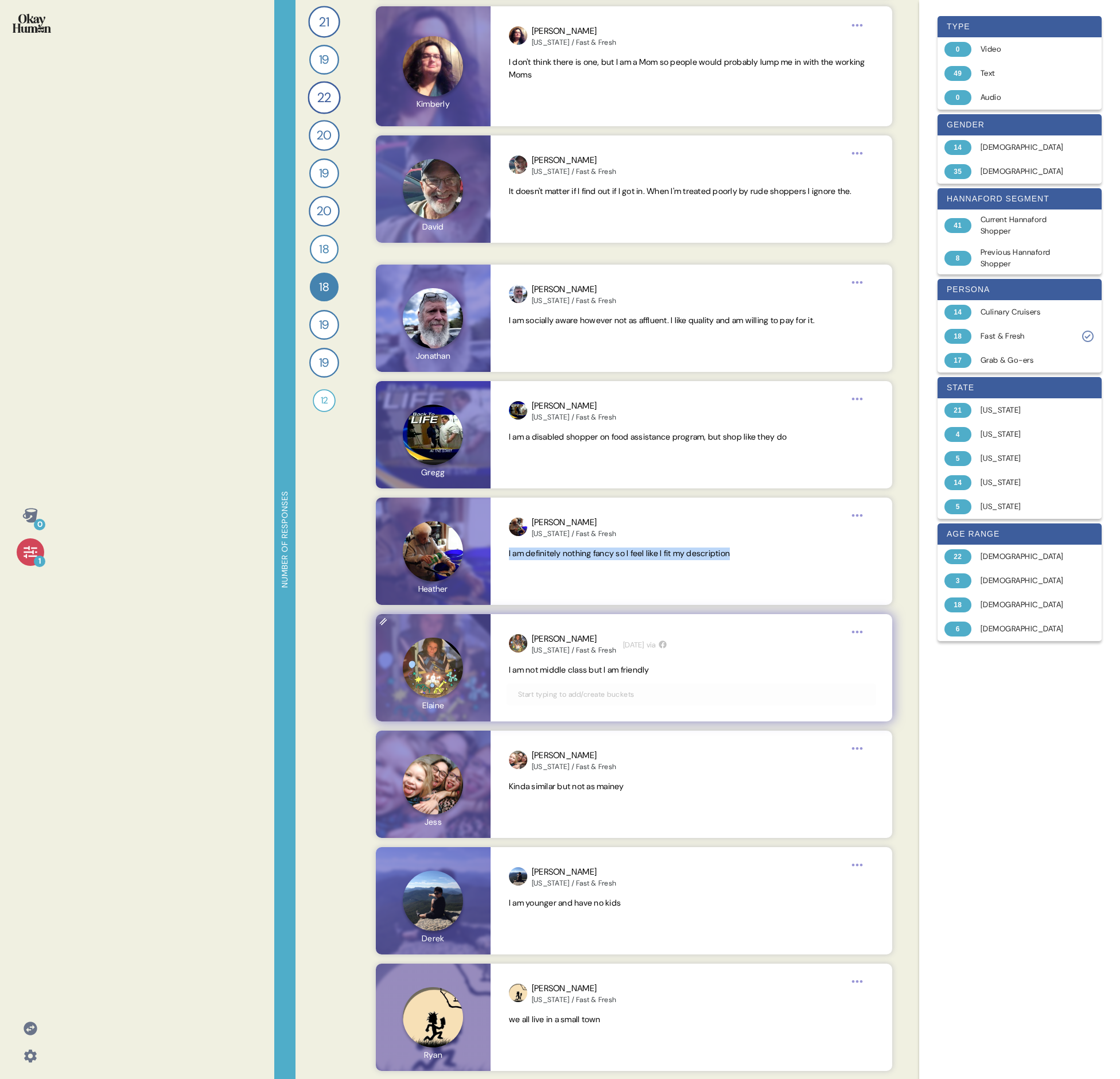
click at [554, 372] on span "I am not middle class but I am friendly" at bounding box center [579, 670] width 141 height 11
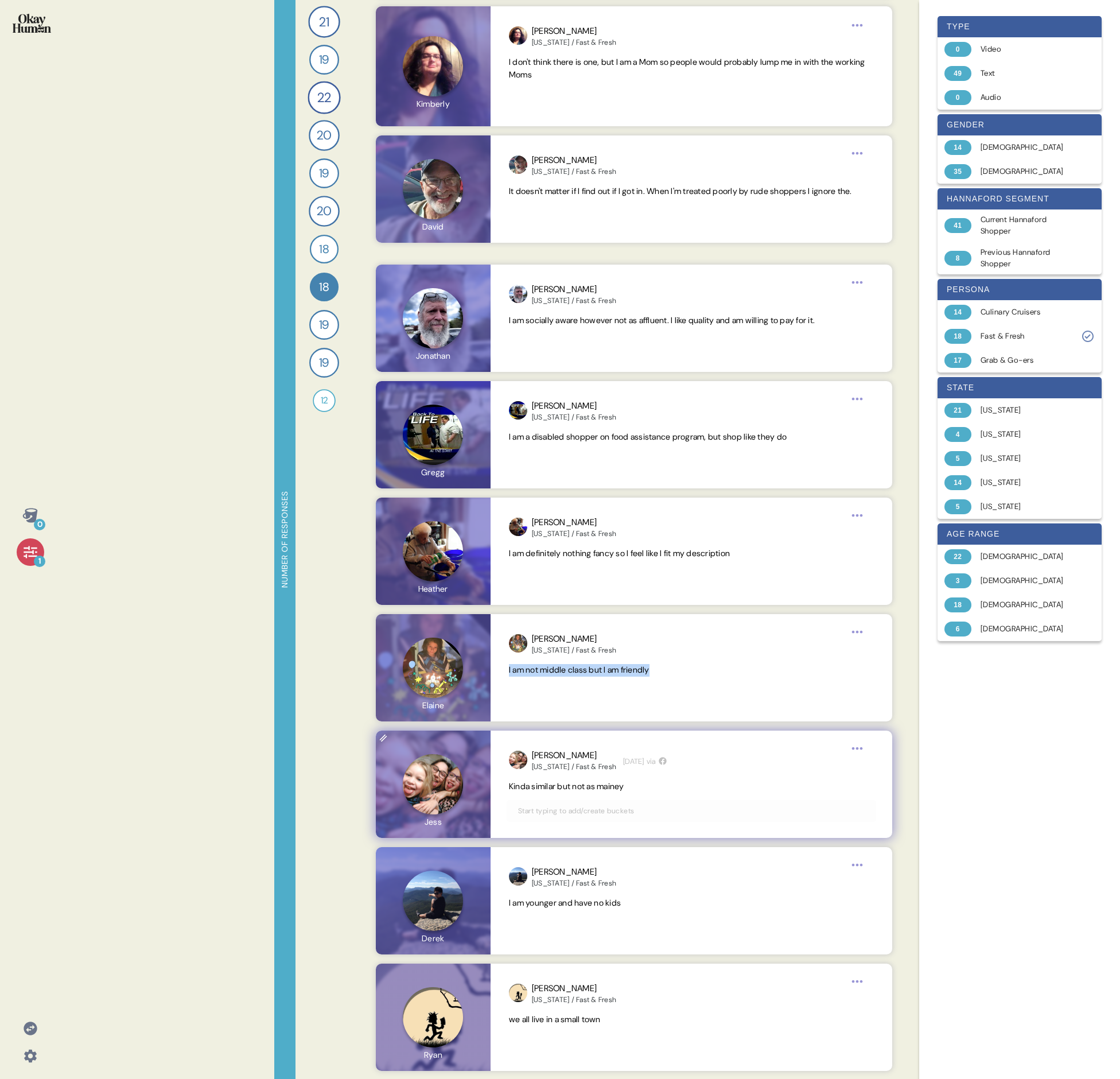
click at [554, 372] on div "[PERSON_NAME][US_STATE] / Fast & Fresh [DATE] via Kinda similar but not as main…" at bounding box center [691, 784] width 402 height 107
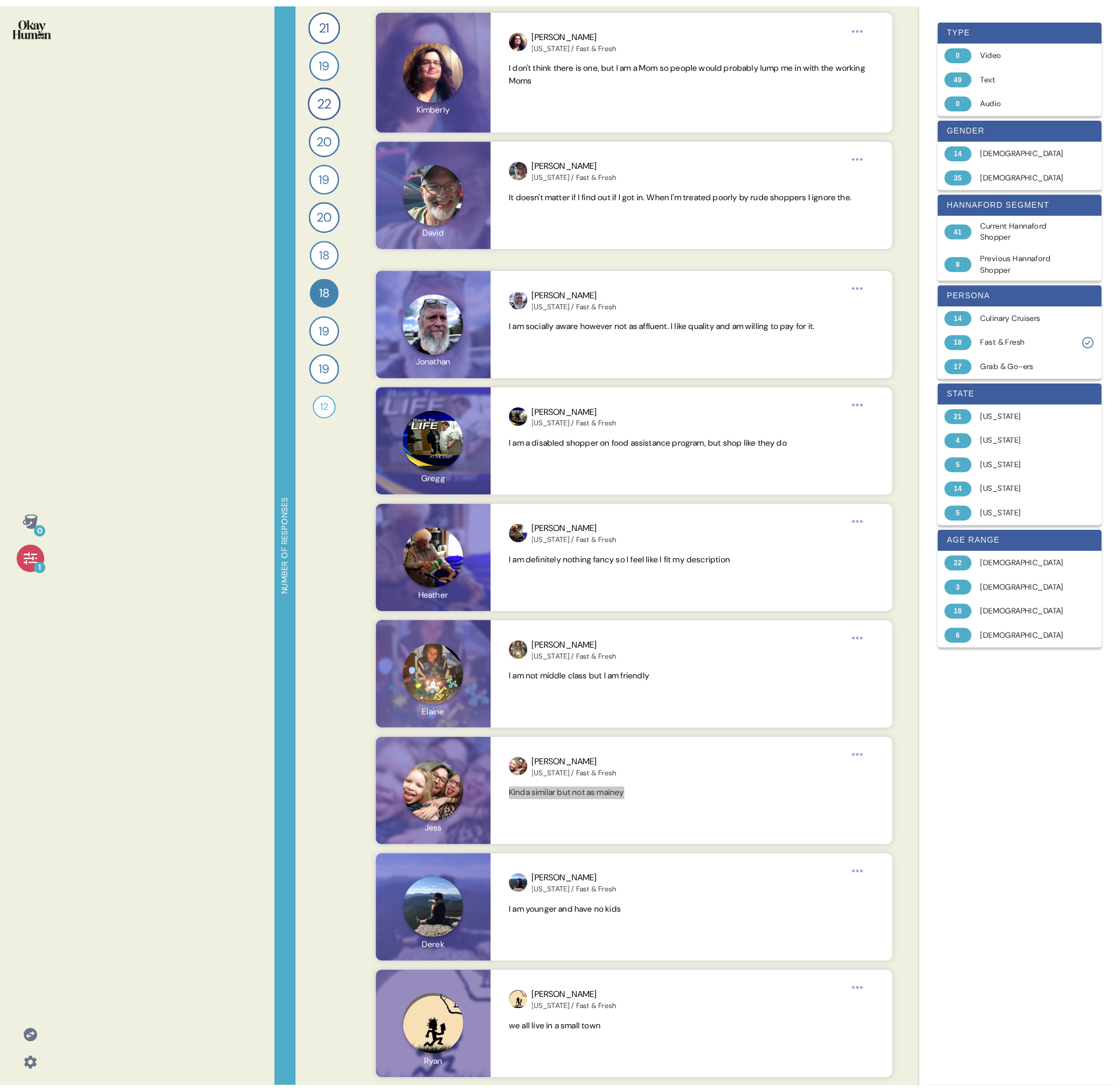
scroll to position [1462, 0]
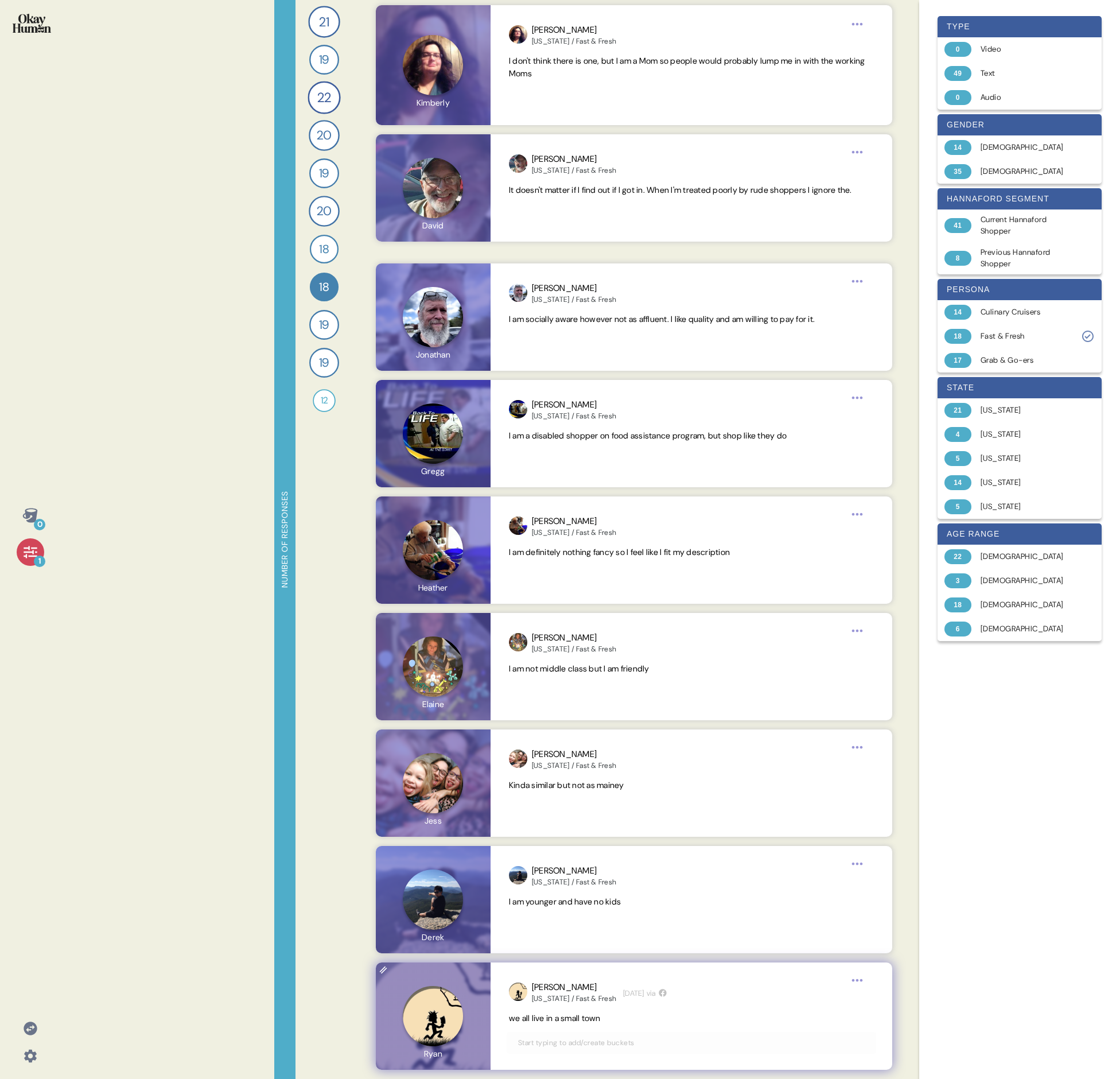
click at [554, 372] on span "we all live in a small town" at bounding box center [555, 1019] width 92 height 11
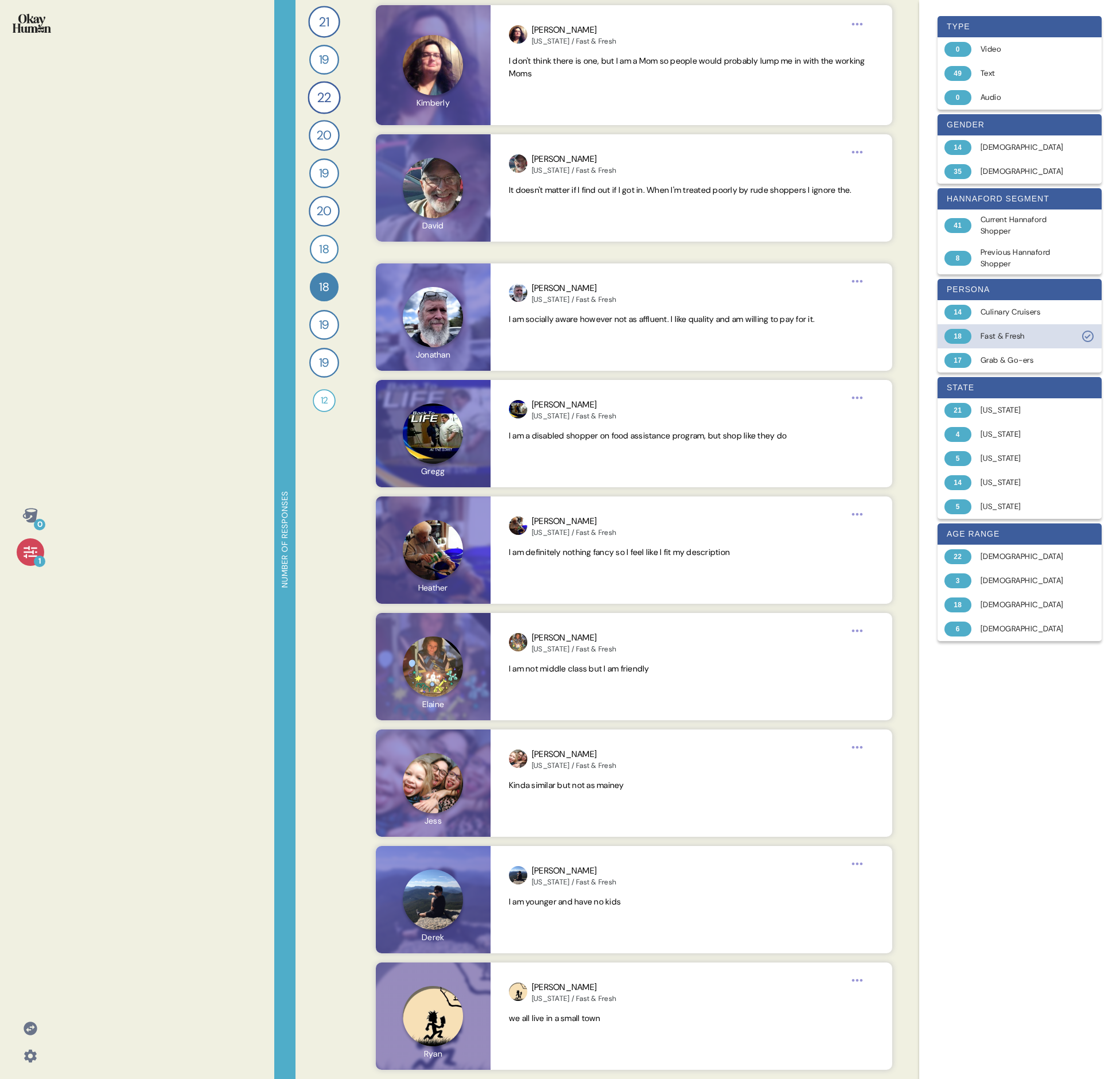
click at [554, 335] on div "Fast & Fresh" at bounding box center [1026, 336] width 91 height 11
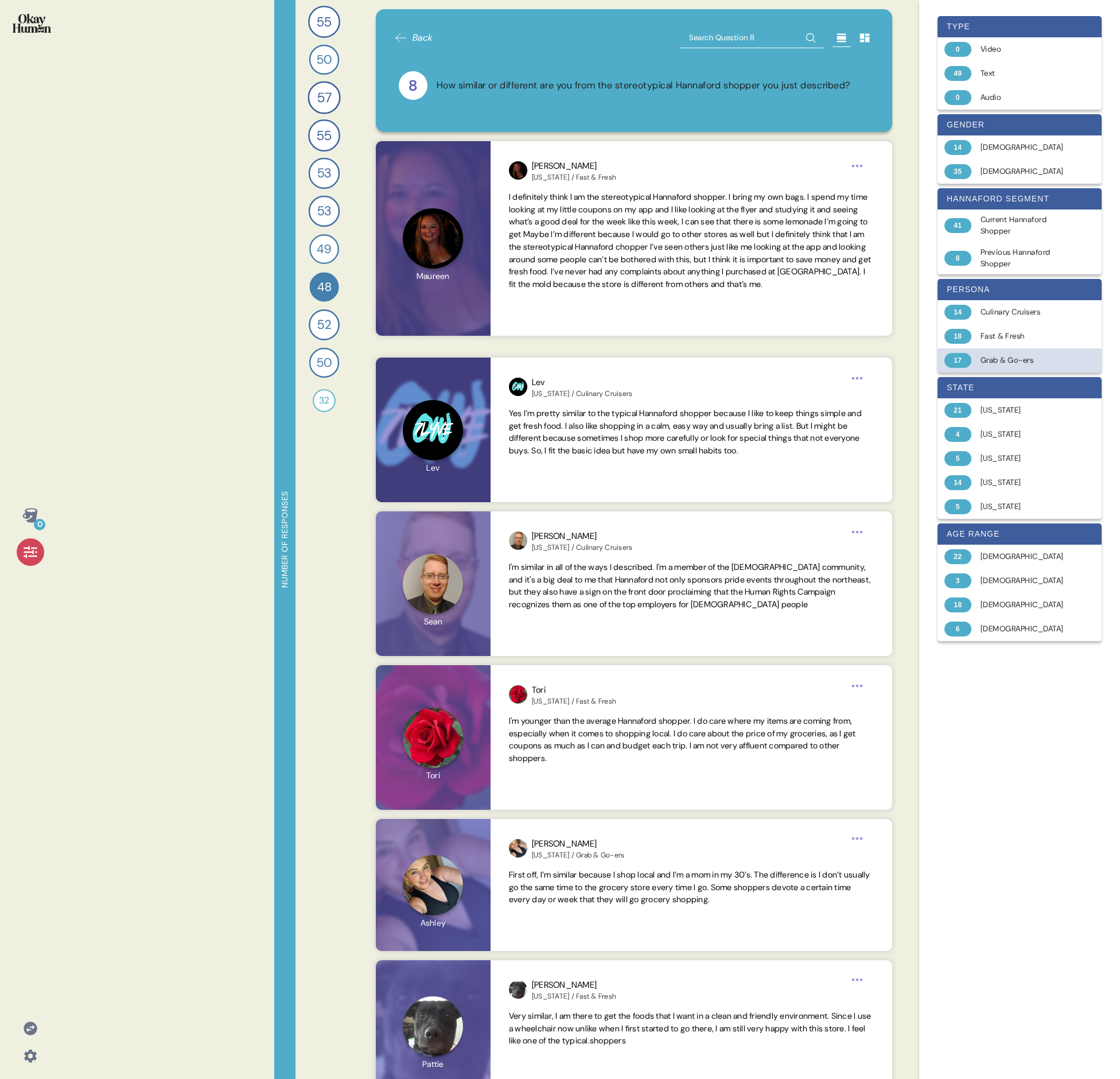
click at [554, 357] on div "Grab & Go-ers" at bounding box center [1026, 360] width 91 height 11
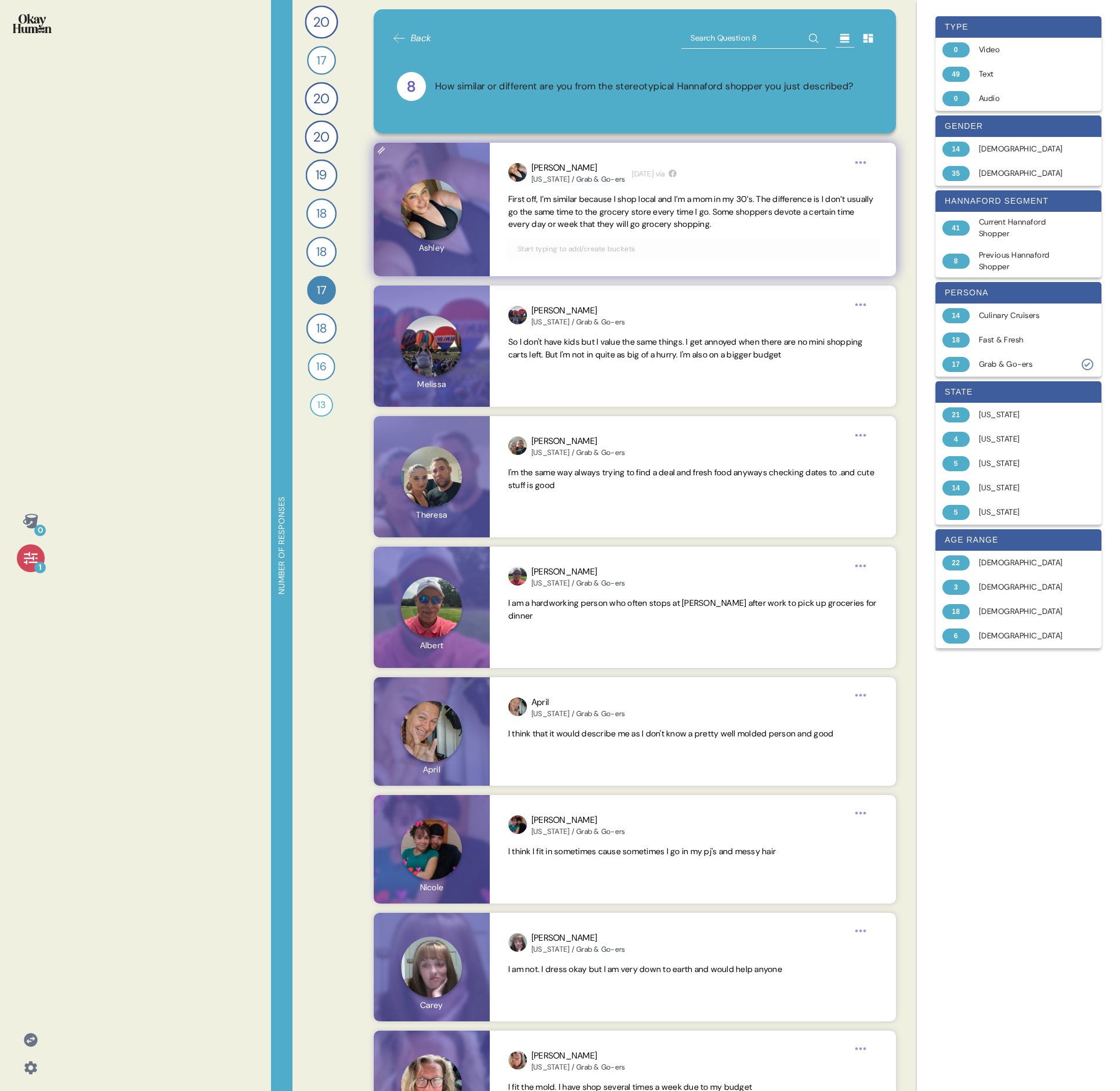
click at [560, 210] on span "First off, I’m similar because I shop local and I’m a mom in my 30’s. The diffe…" at bounding box center [692, 211] width 366 height 36
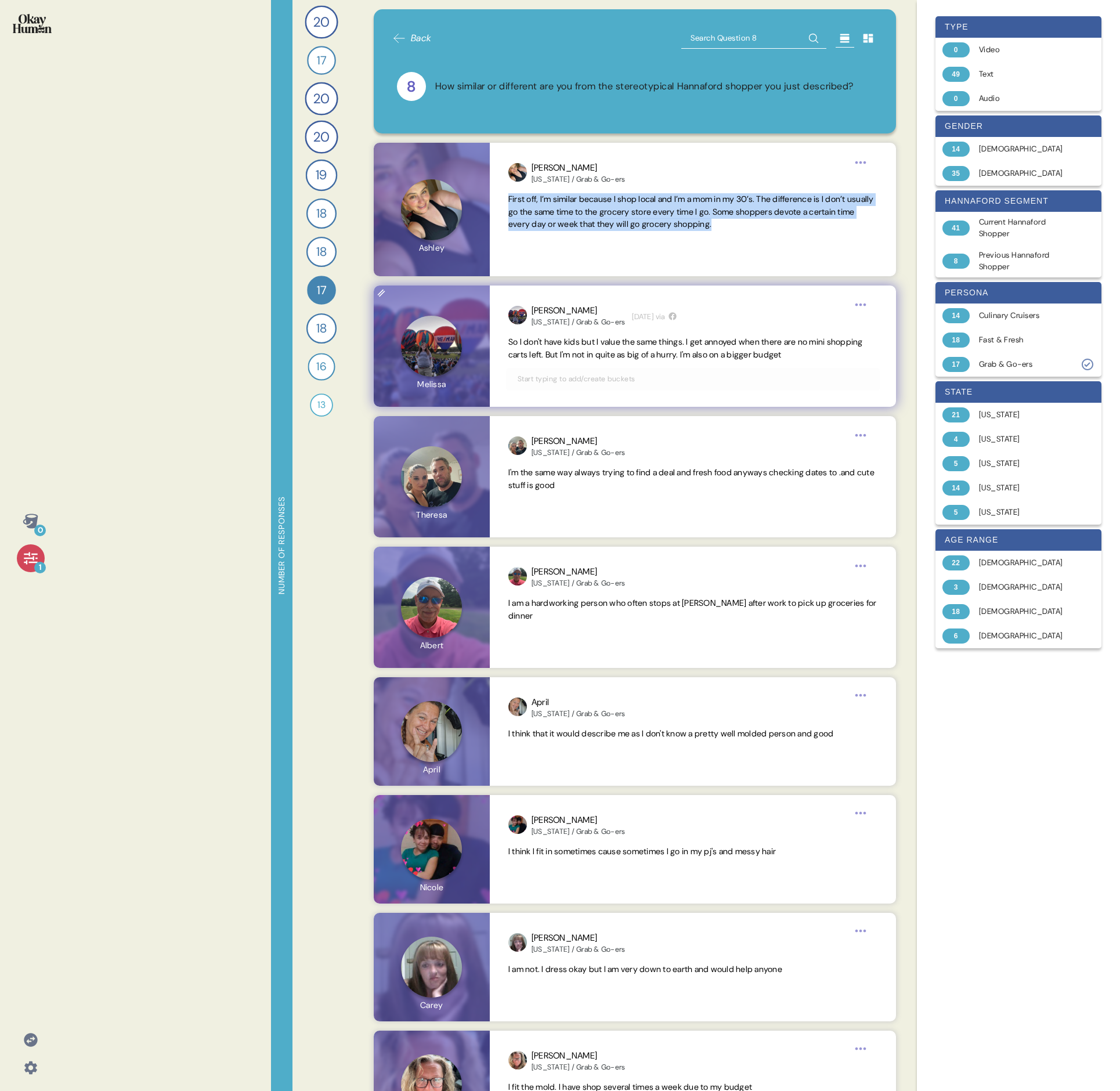
click at [560, 352] on span "So I don't have kids but I value the same things. I get annoyed when there are …" at bounding box center [685, 348] width 355 height 23
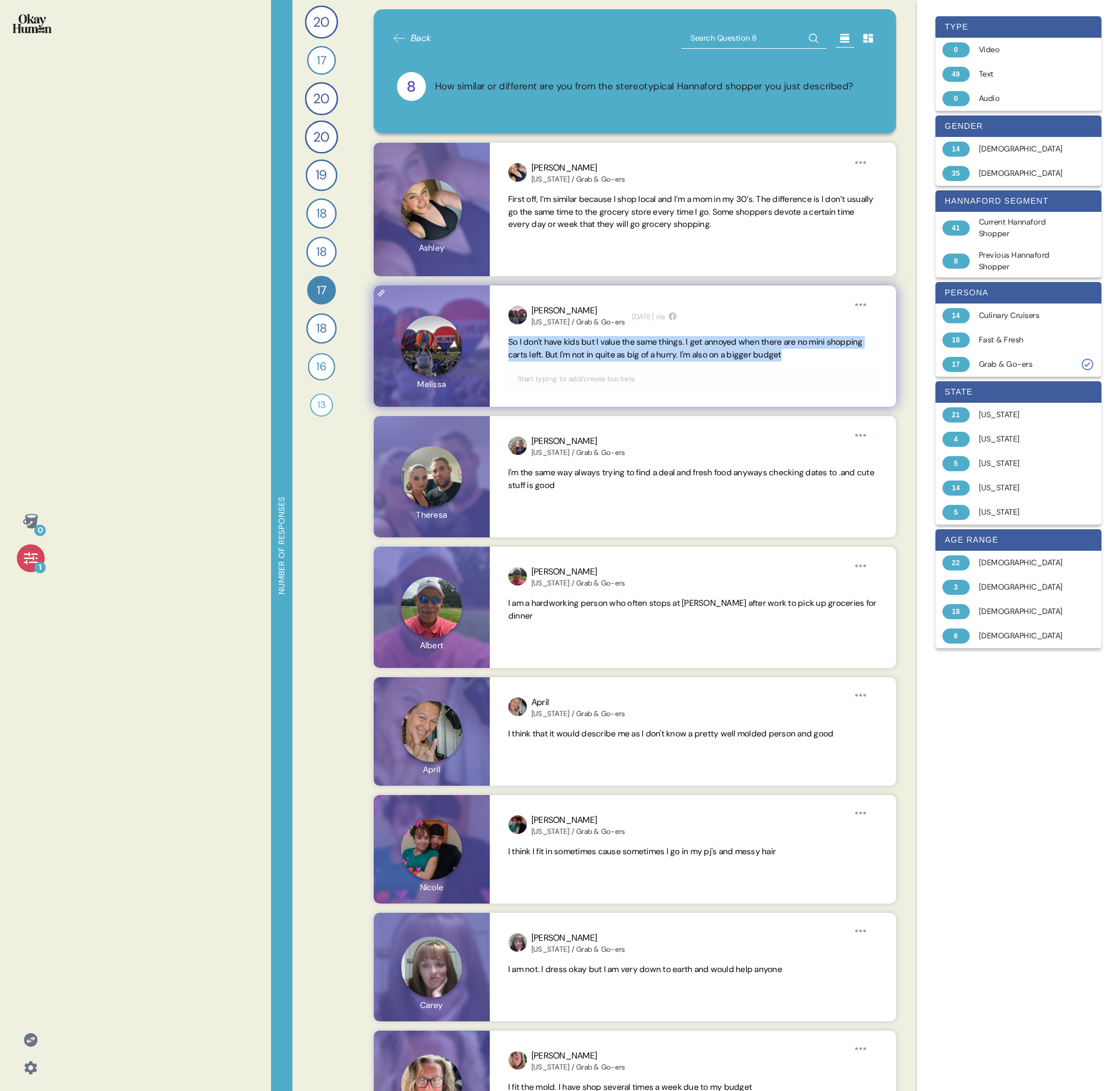
click at [560, 352] on span "So I don't have kids but I value the same things. I get annoyed when there are …" at bounding box center [685, 348] width 355 height 23
click at [560, 376] on span "I'm the same way always trying to find a deal and fresh food anyways checking d…" at bounding box center [692, 479] width 366 height 23
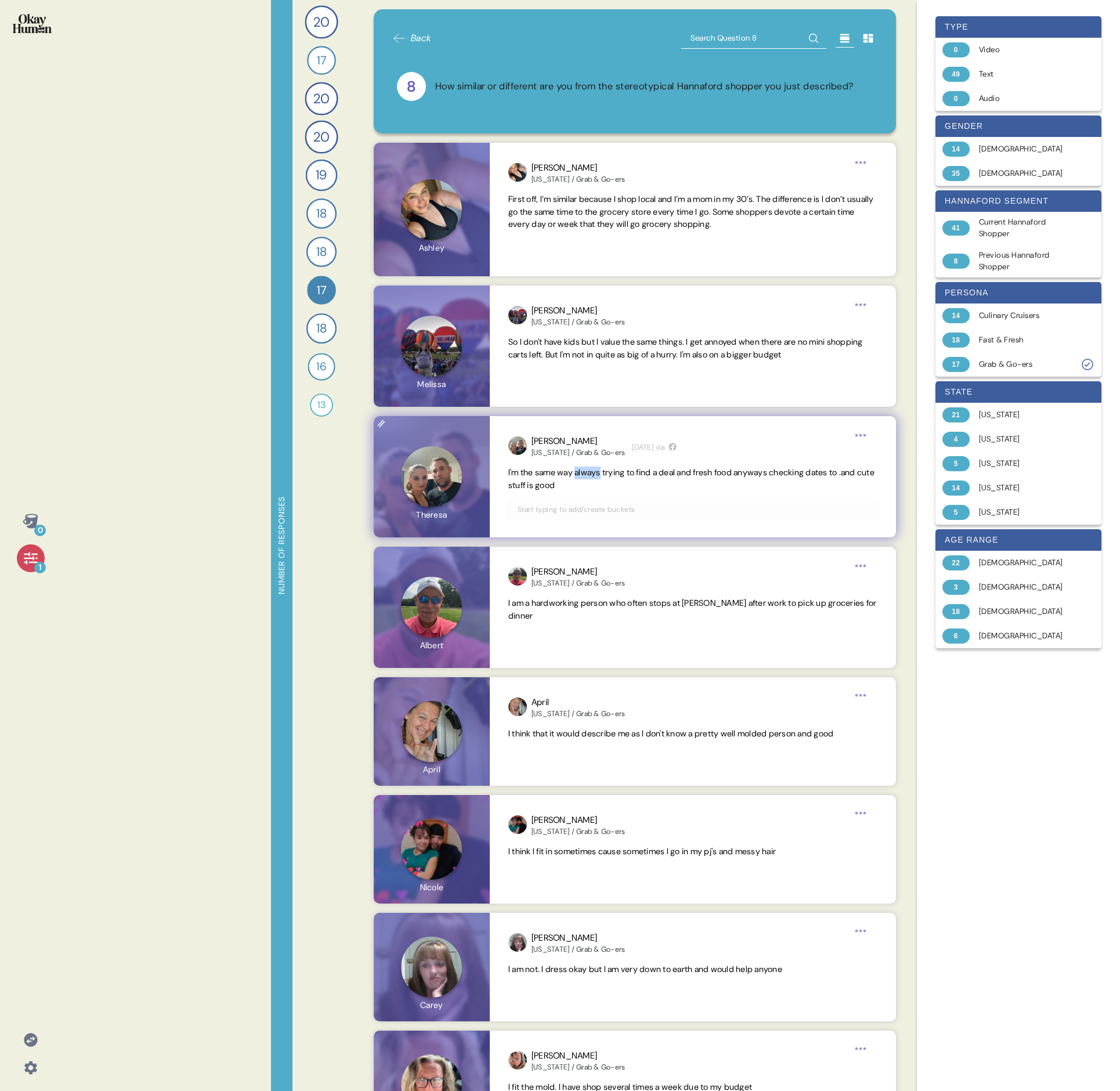
click at [560, 376] on span "I'm the same way always trying to find a deal and fresh food anyways checking d…" at bounding box center [692, 479] width 366 height 23
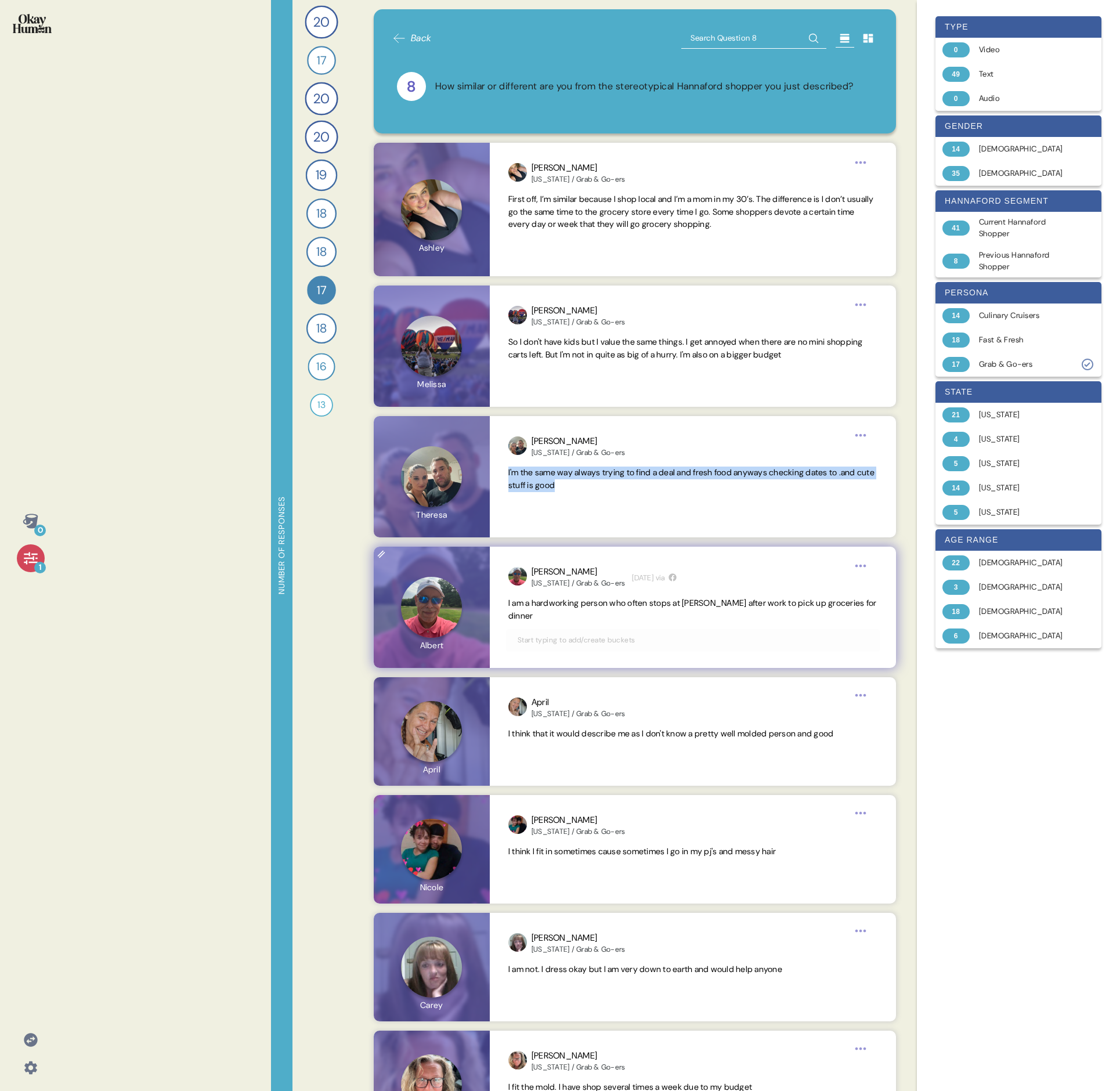
click at [528, 376] on span "I am a hardworking person who often stops at [PERSON_NAME] after work to pick u…" at bounding box center [692, 609] width 368 height 23
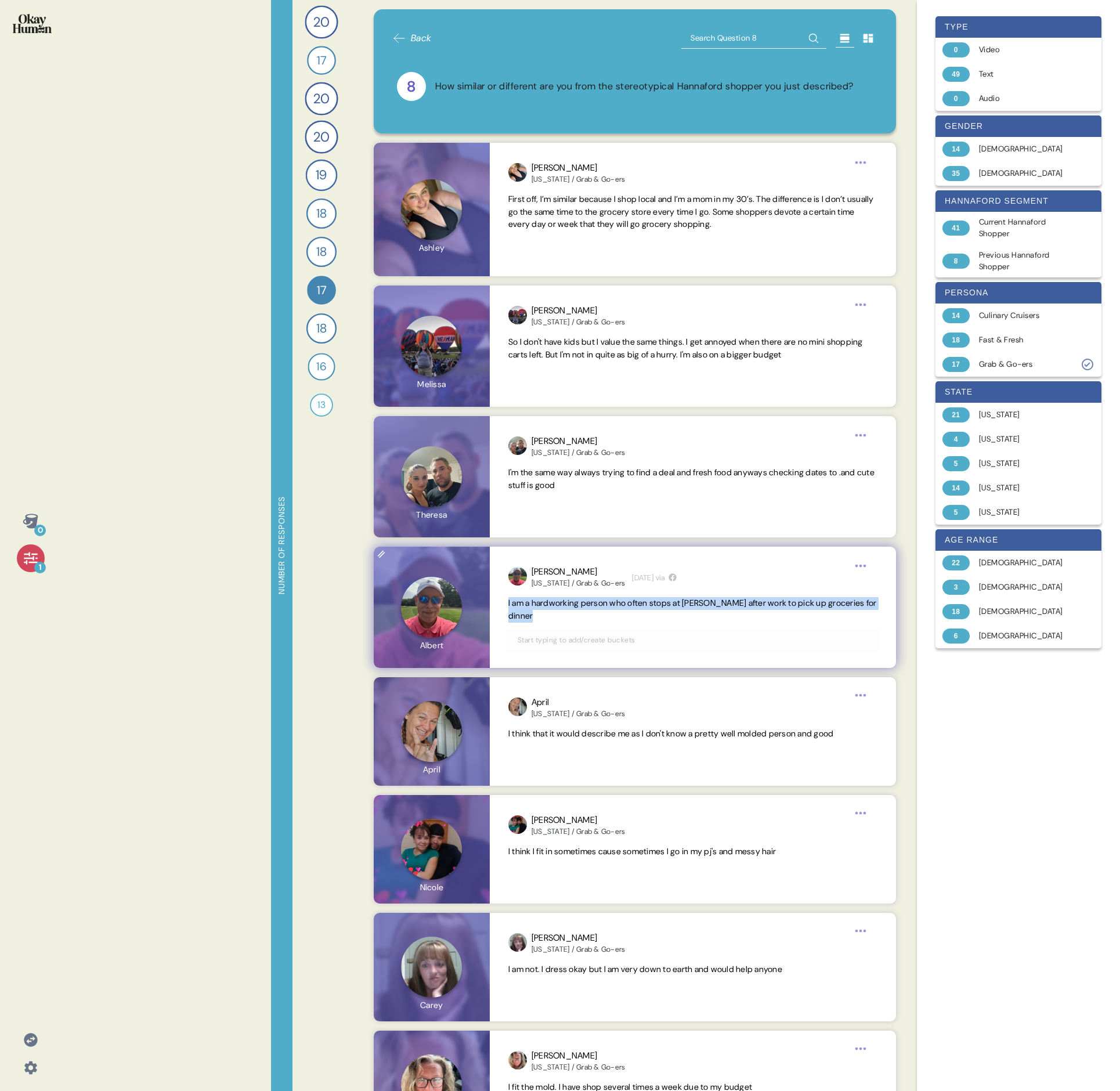
click at [528, 376] on span "I am a hardworking person who often stops at [PERSON_NAME] after work to pick u…" at bounding box center [692, 609] width 368 height 23
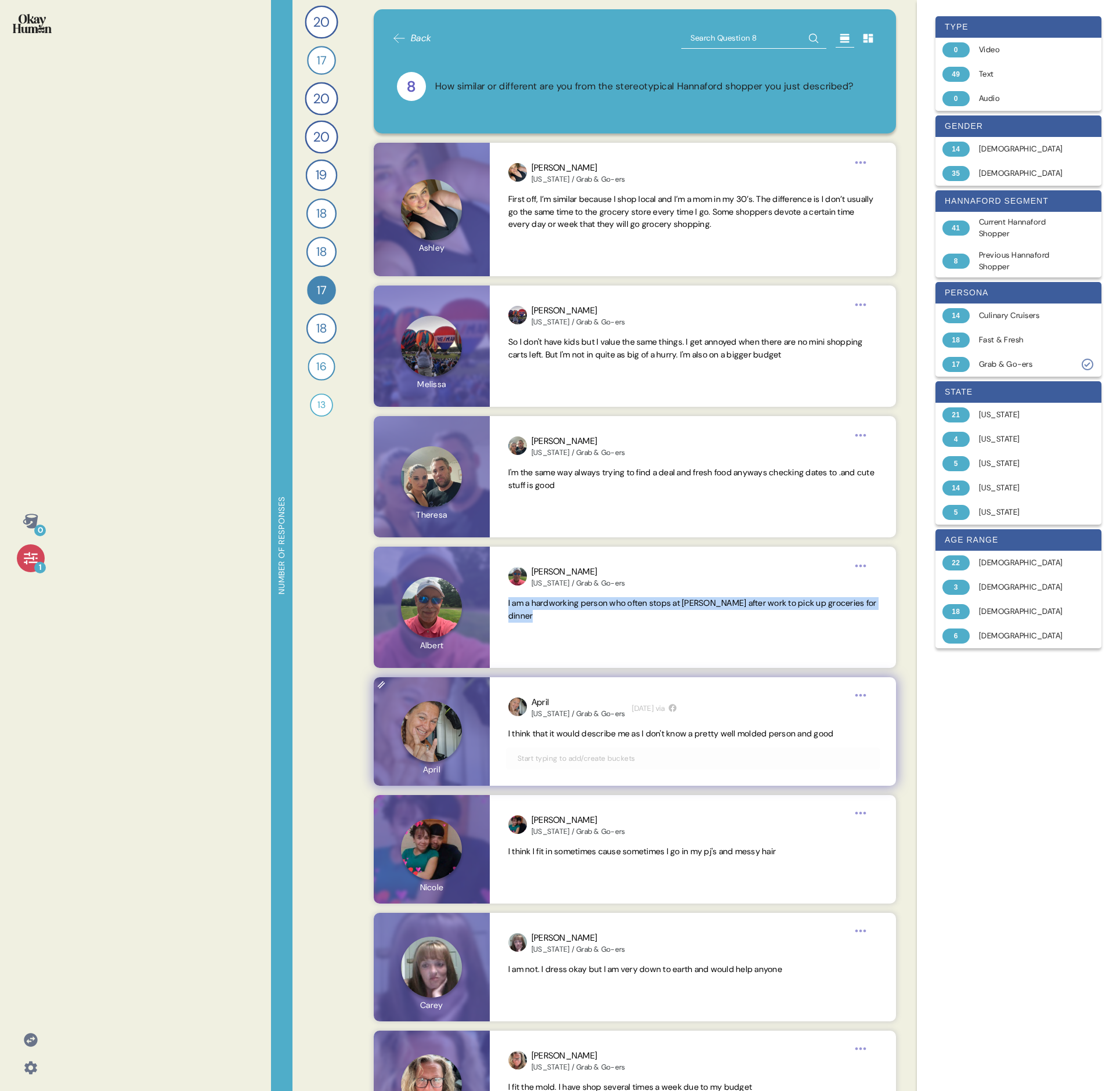
click at [560, 376] on span "I think that it would describe me as I don't know a pretty well molded person a…" at bounding box center [671, 733] width 326 height 11
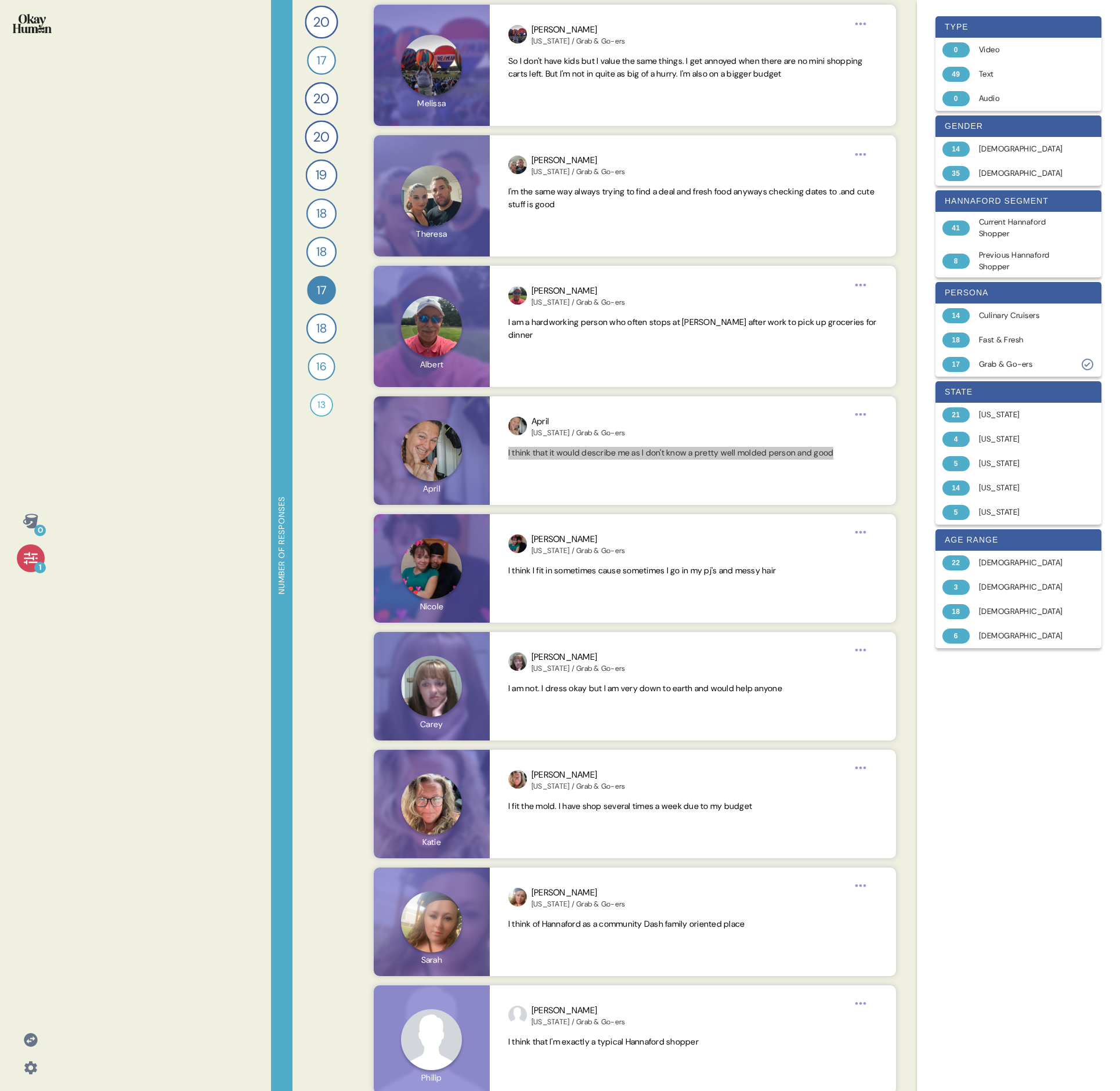
scroll to position [309, 0]
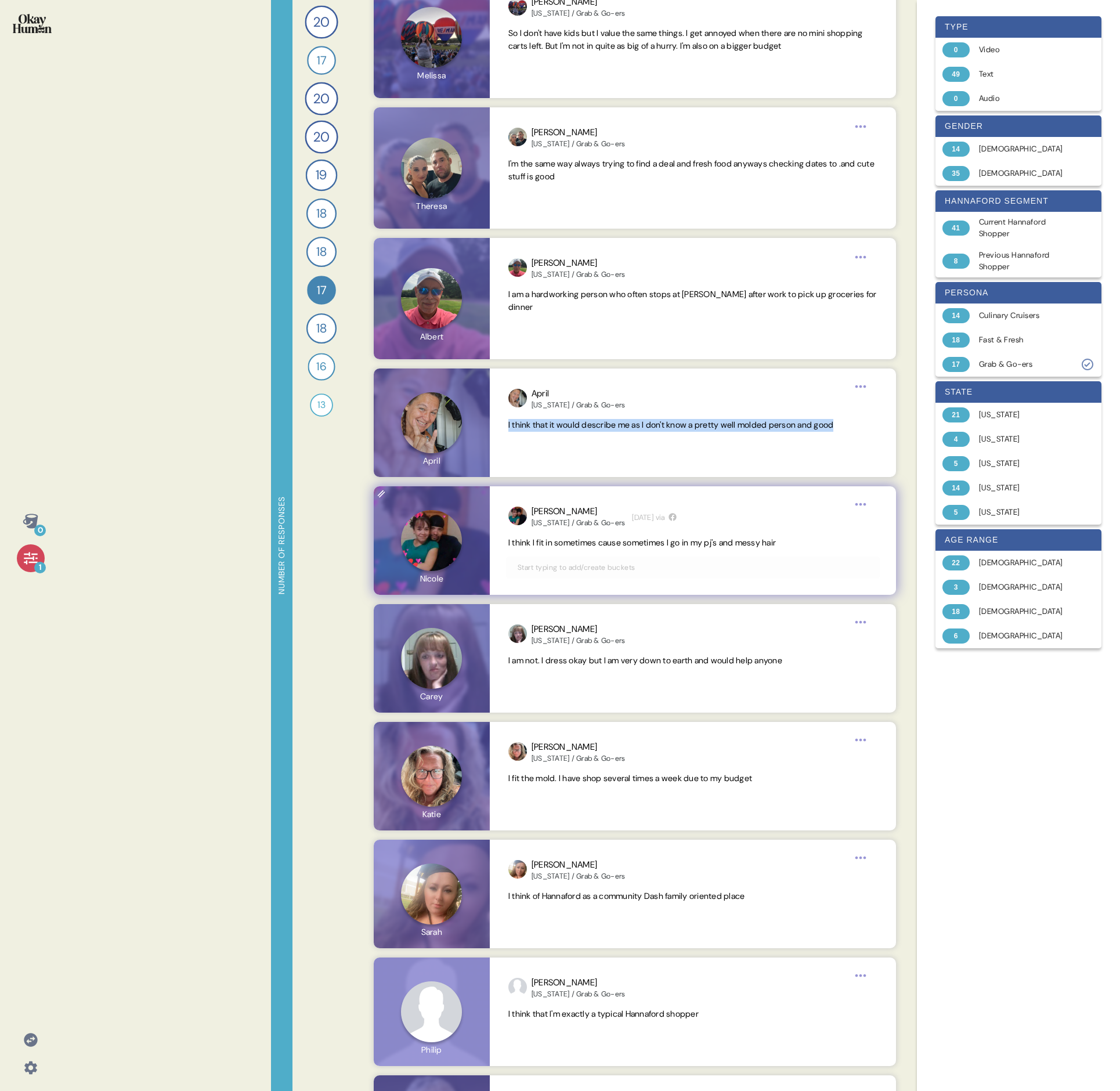
click at [560, 376] on span "I think I fit in sometimes cause sometimes I go in my pj's and messy hair" at bounding box center [642, 543] width 268 height 11
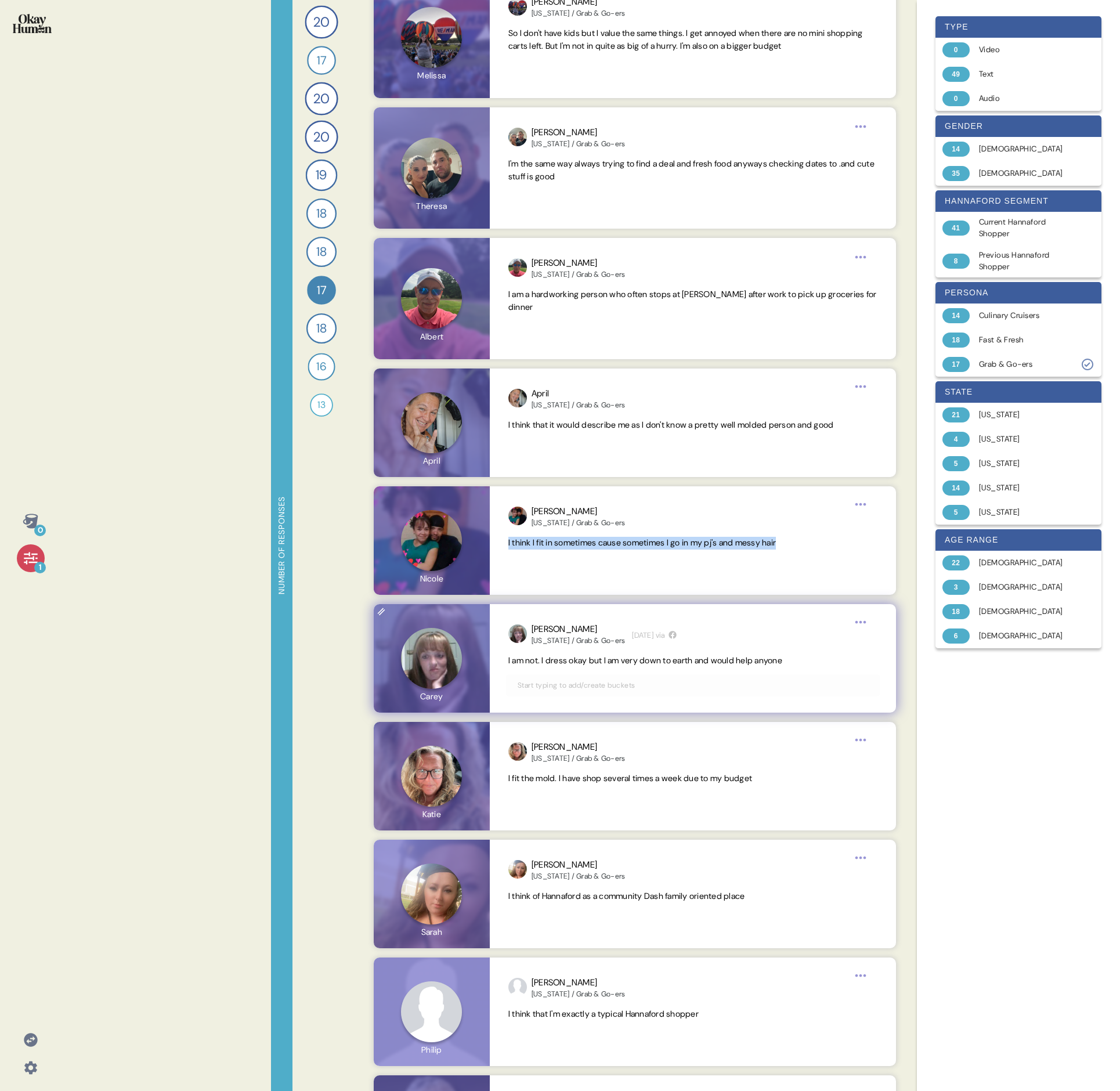
click at [560, 376] on span "I am not. I dress okay but I am very down to earth and would help anyone" at bounding box center [645, 660] width 274 height 11
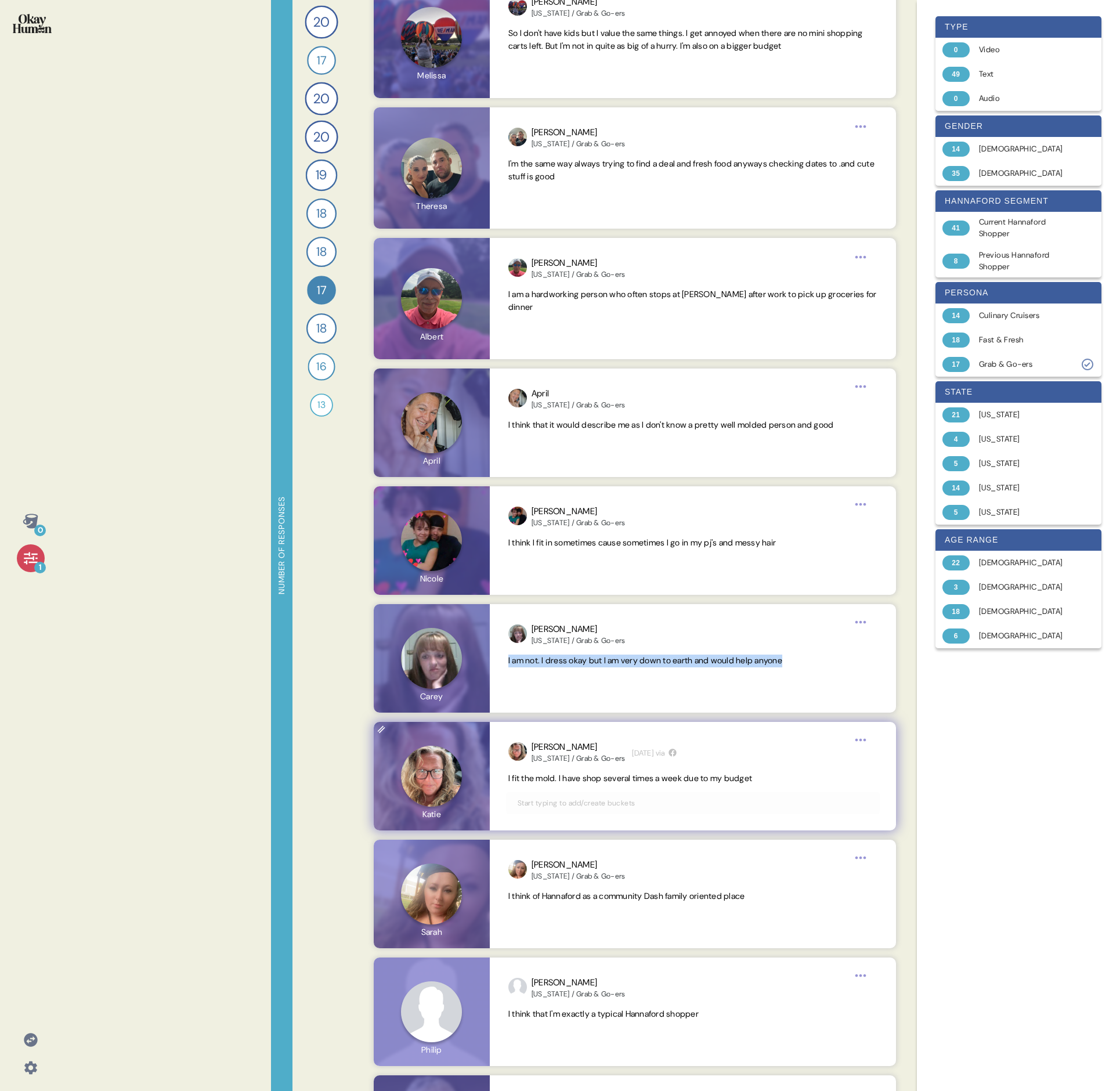
click at [560, 376] on span "I fit the mold. I have shop several times a week due to my budget" at bounding box center [631, 778] width 244 height 11
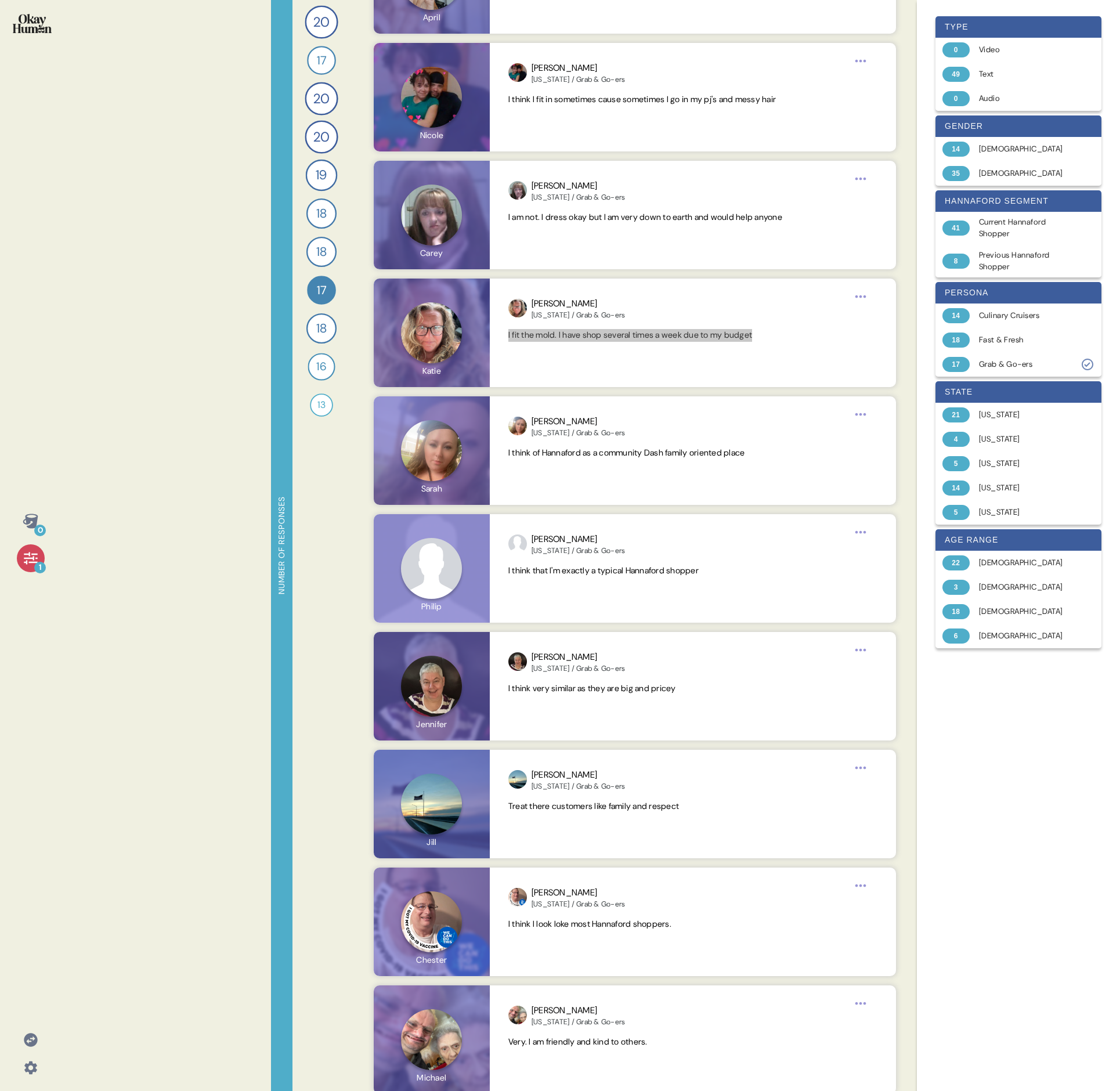
scroll to position [910, 0]
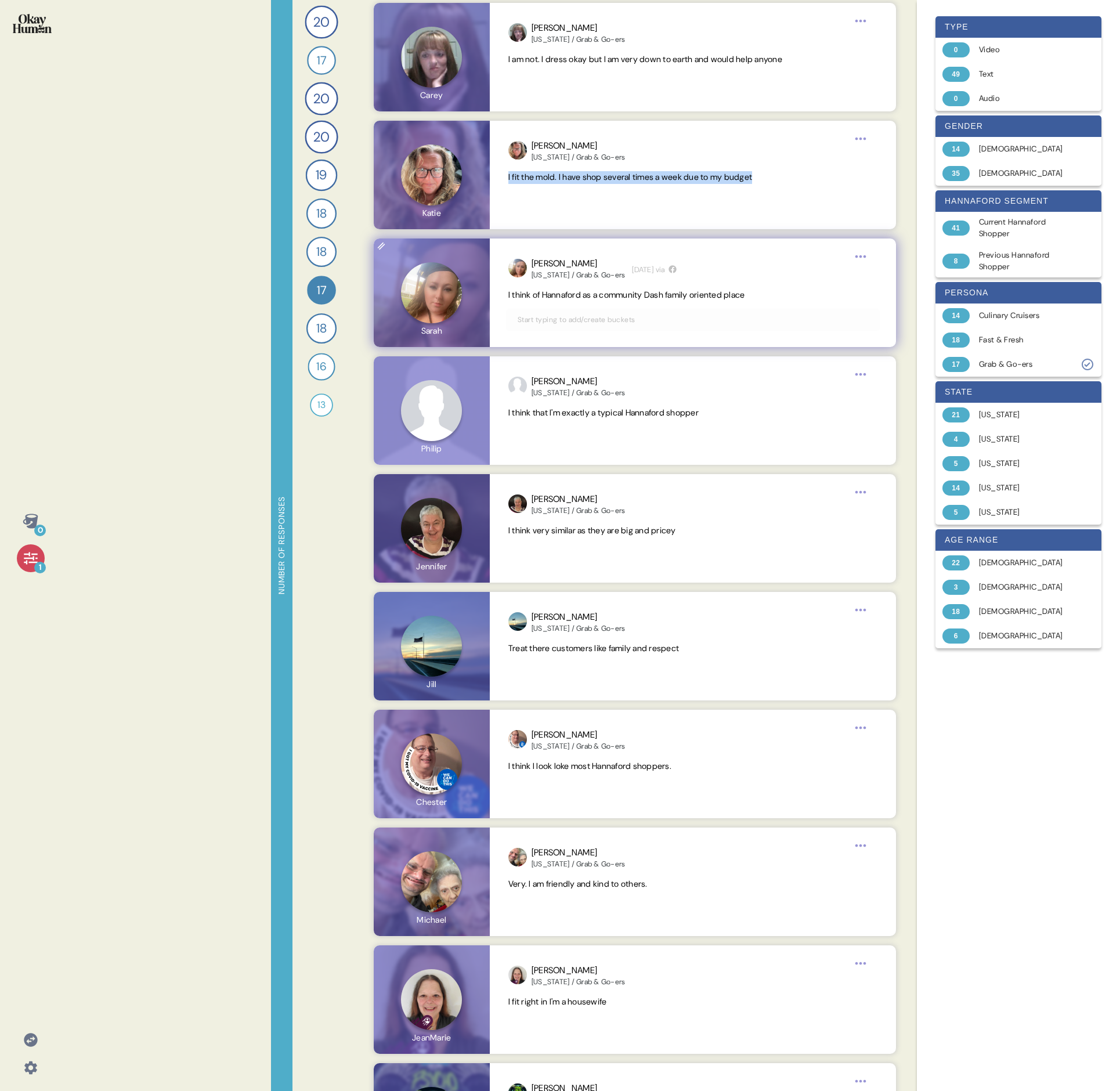
click at [558, 295] on span "I think of Hannaford as a community Dash family oriented place" at bounding box center [627, 295] width 237 height 11
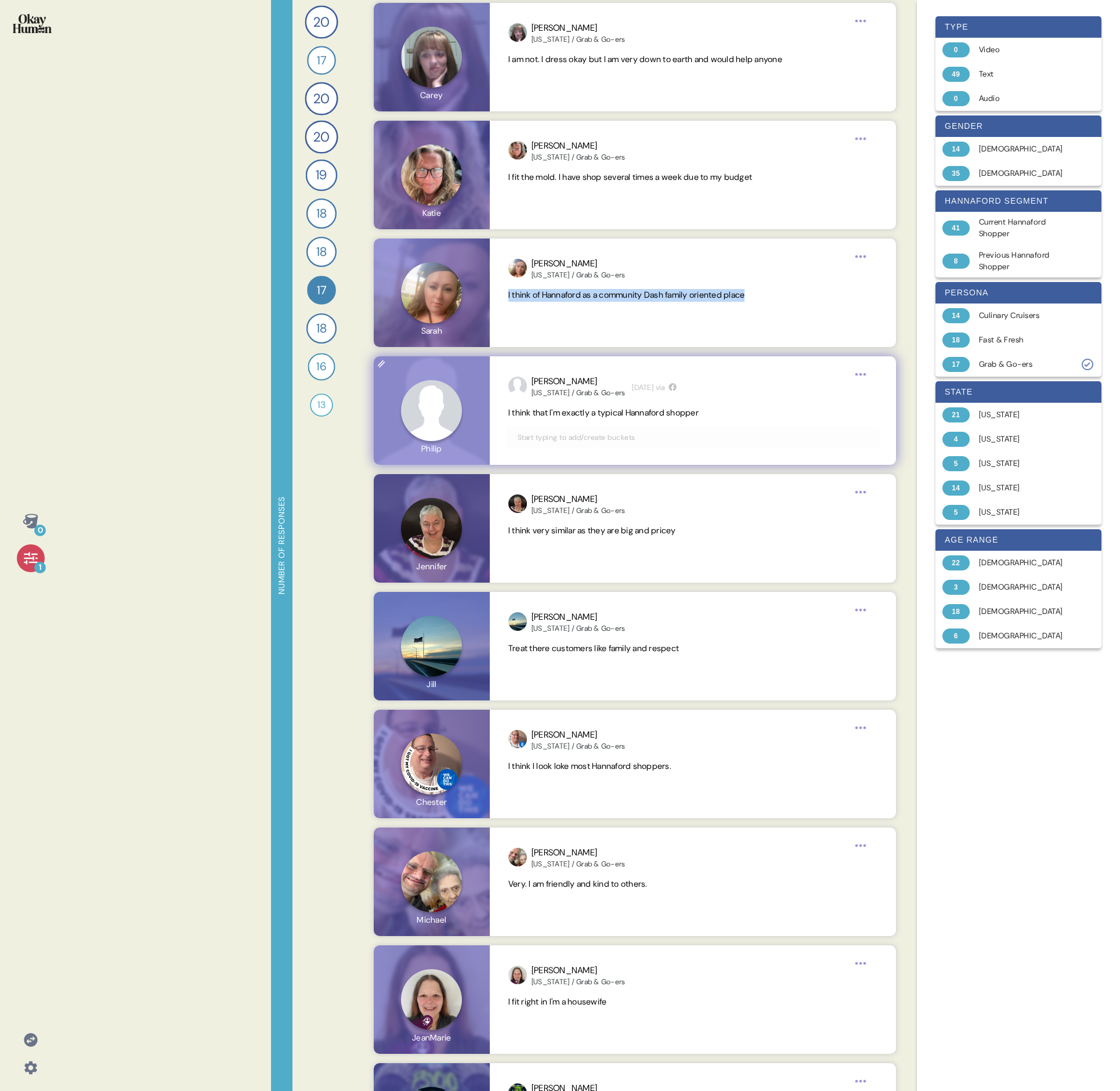
click at [560, 376] on span "I think that I'm exactly a typical Hannaford shopper" at bounding box center [604, 412] width 191 height 11
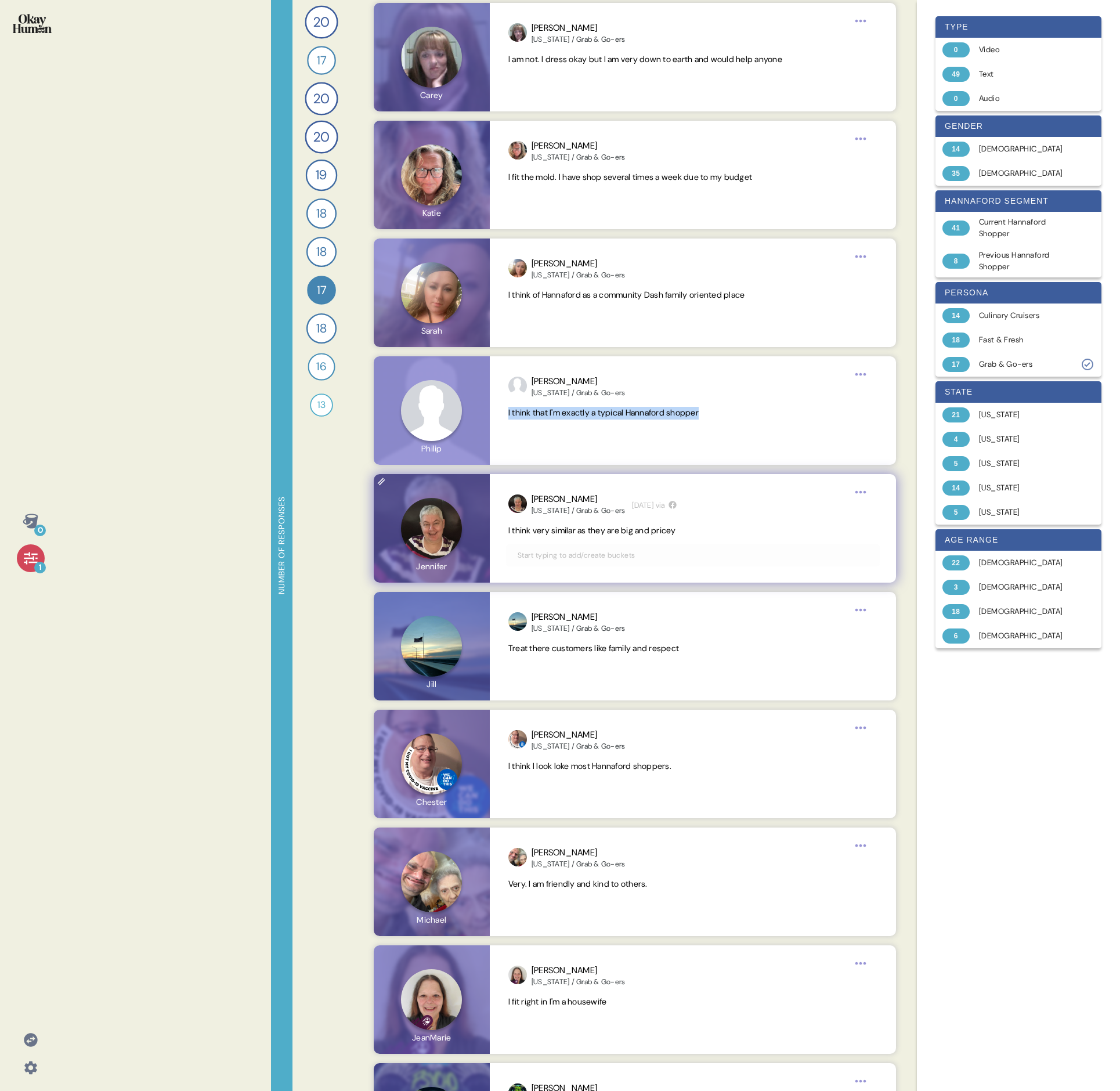
click at [560, 376] on span "I think very similar as they are big and pricey" at bounding box center [592, 531] width 168 height 11
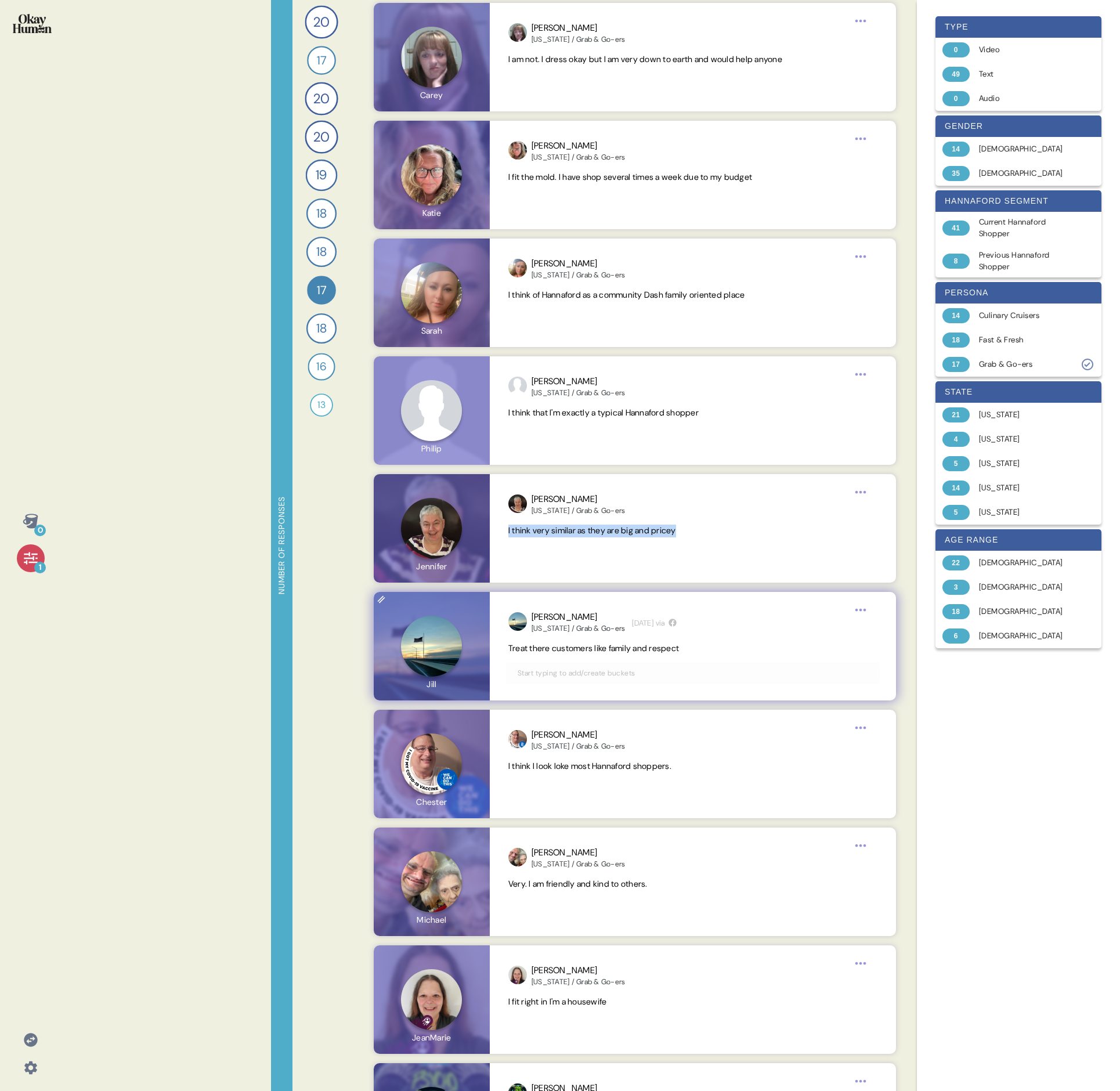
click at [560, 376] on span "Treat there customers like family and respect" at bounding box center [594, 648] width 171 height 11
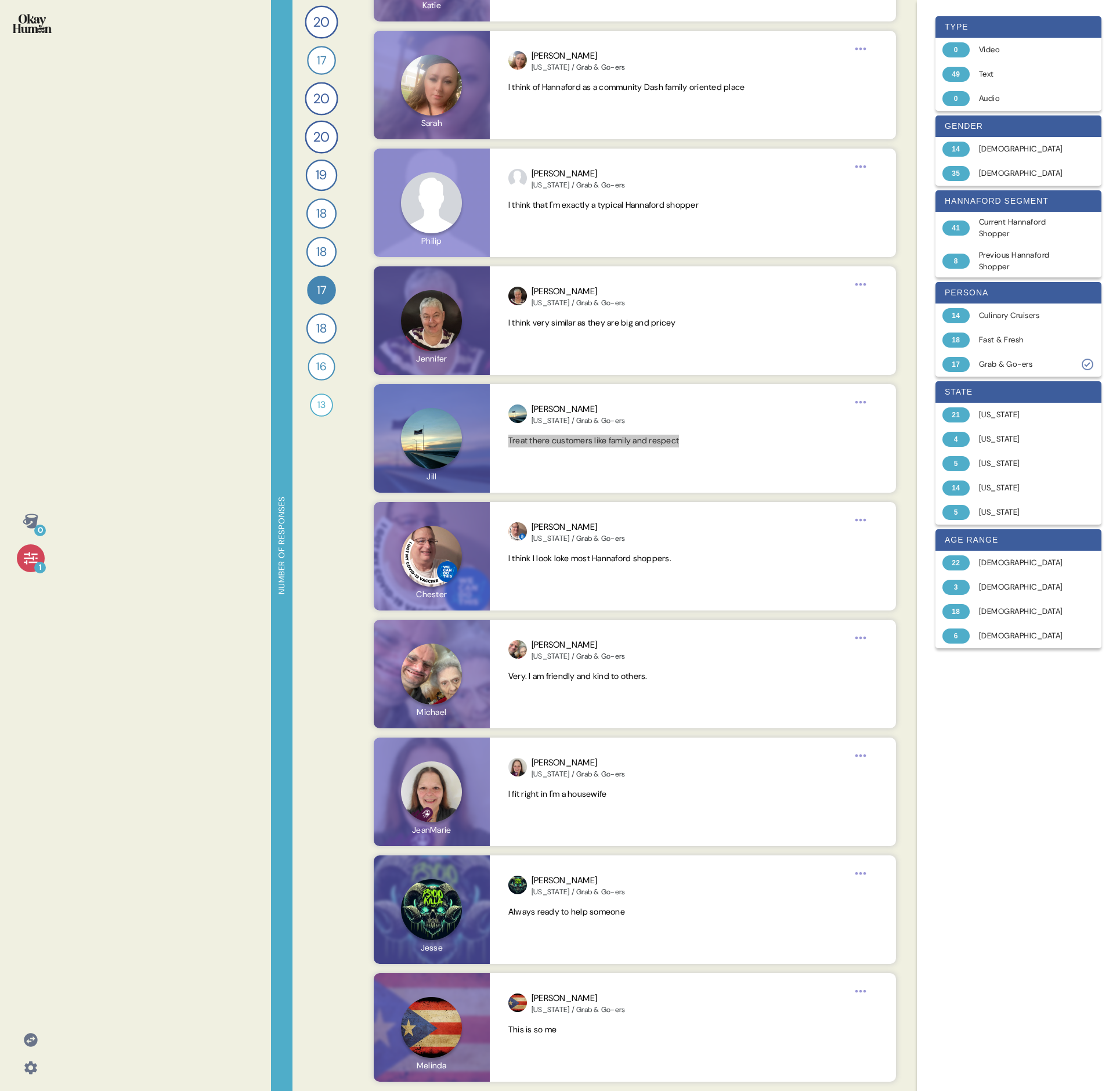
scroll to position [1117, 0]
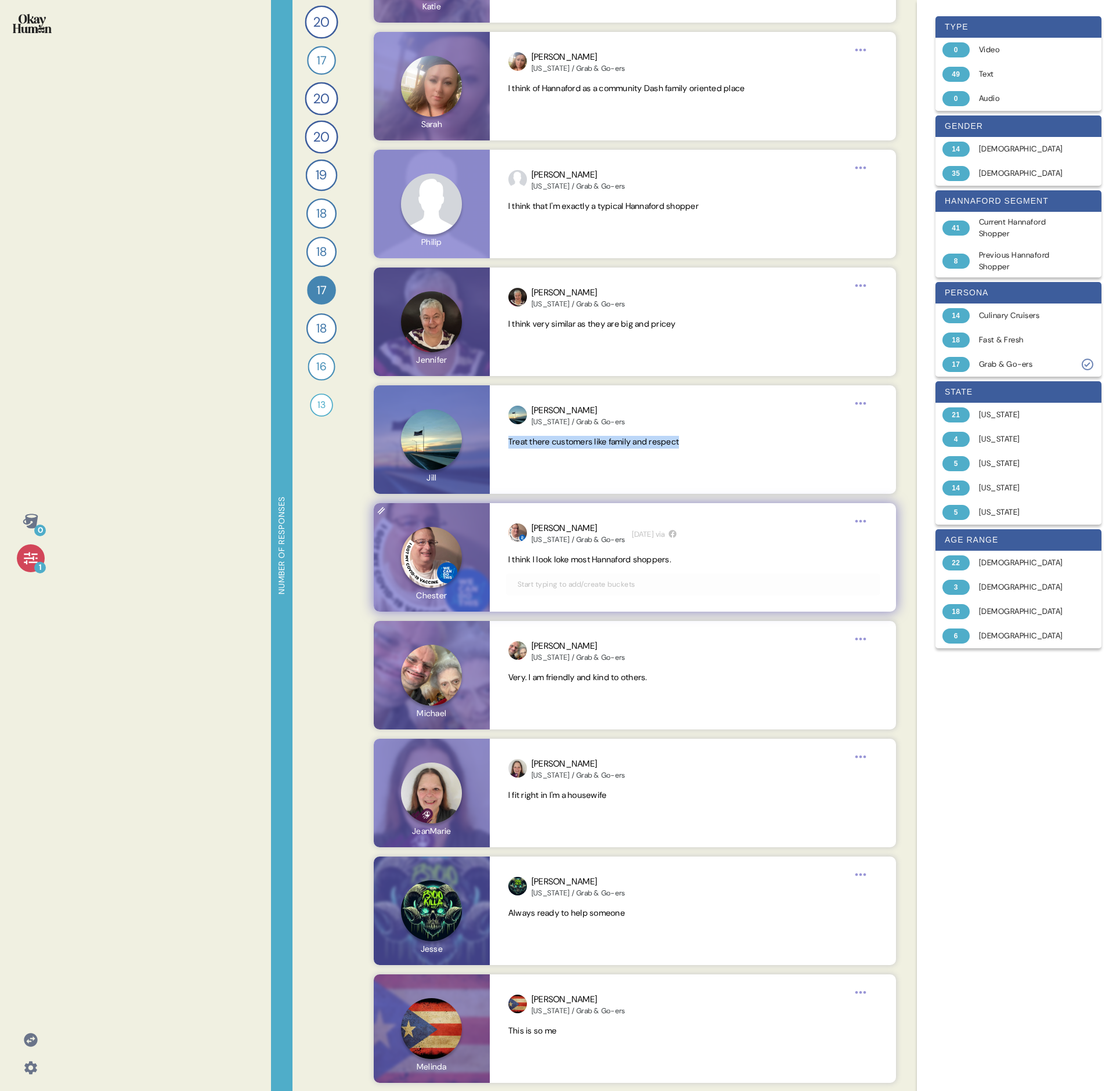
click at [553, 376] on span "I think I look loke most Hannaford shoppers." at bounding box center [693, 560] width 369 height 13
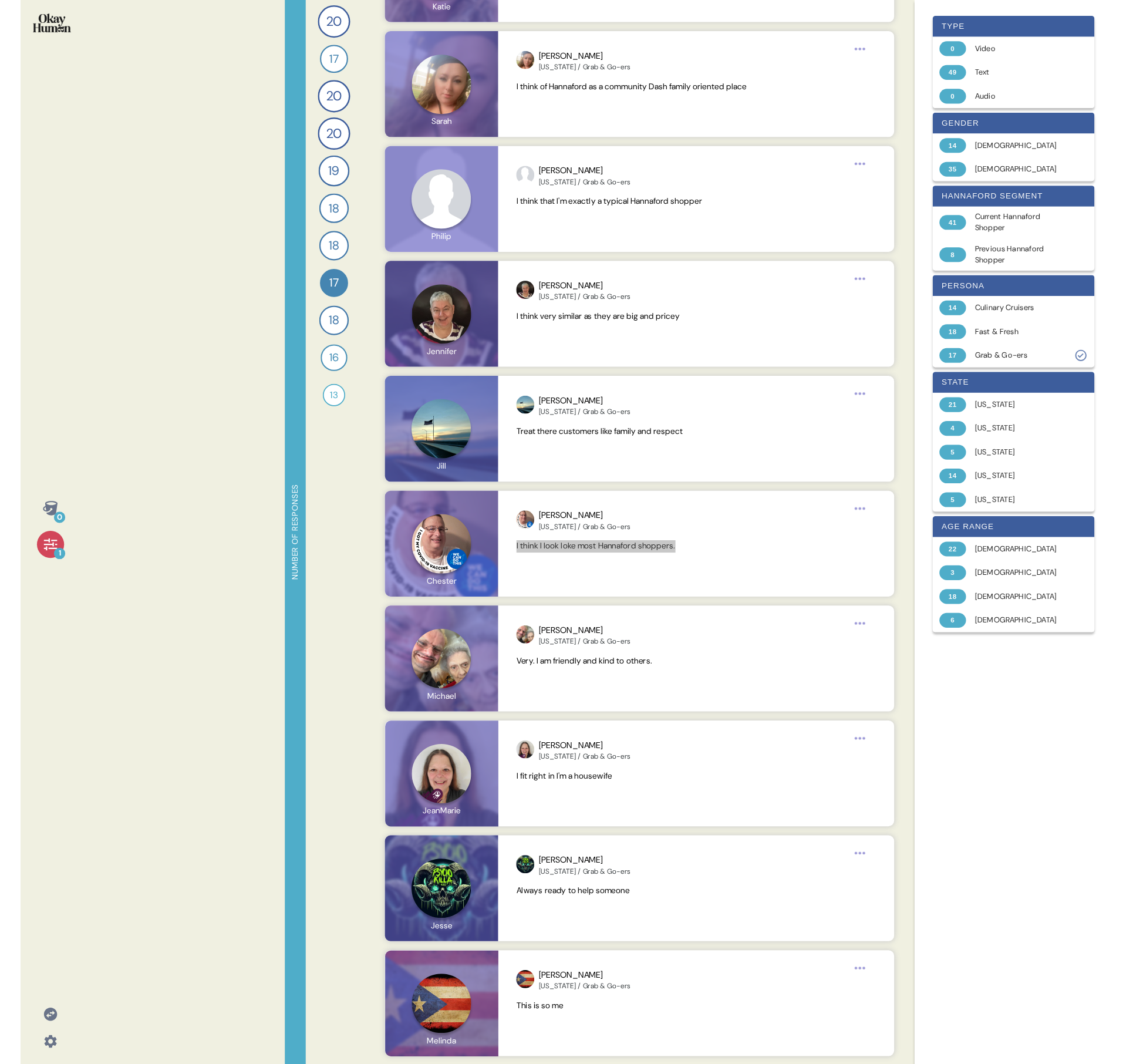
scroll to position [1131, 0]
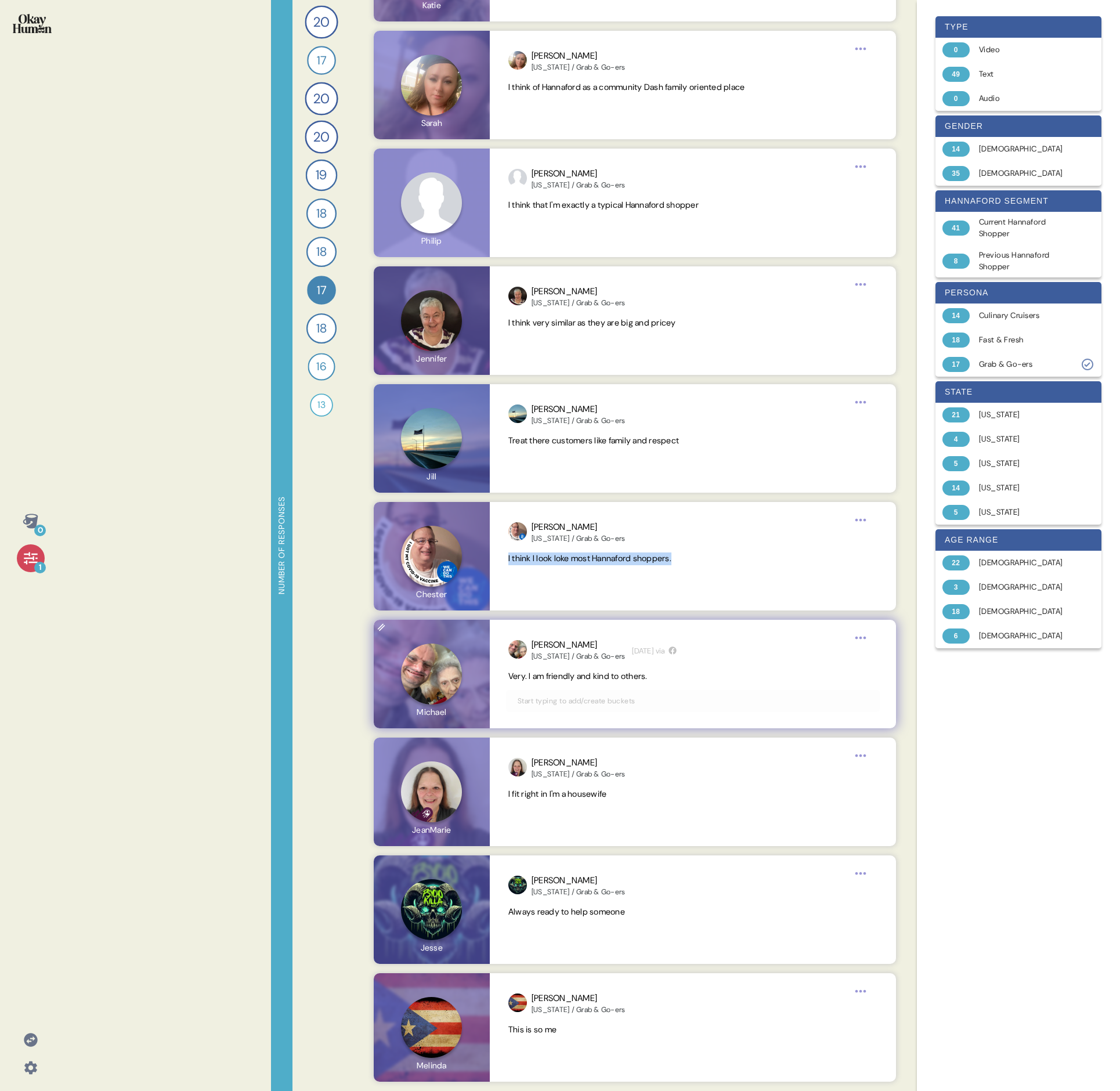
click at [560, 376] on span "Very. I am friendly and kind to others." at bounding box center [578, 676] width 140 height 11
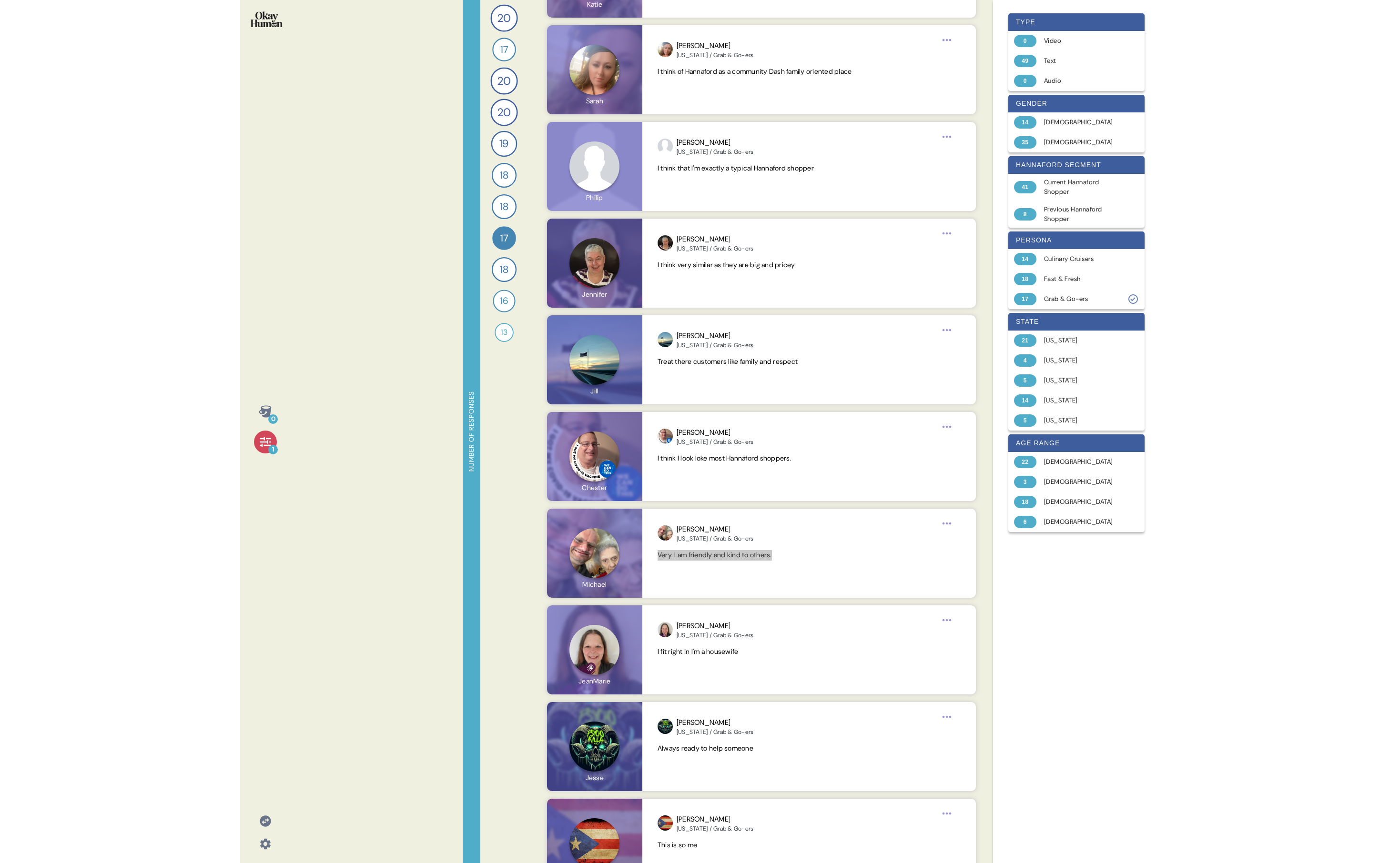
scroll to position [950, 0]
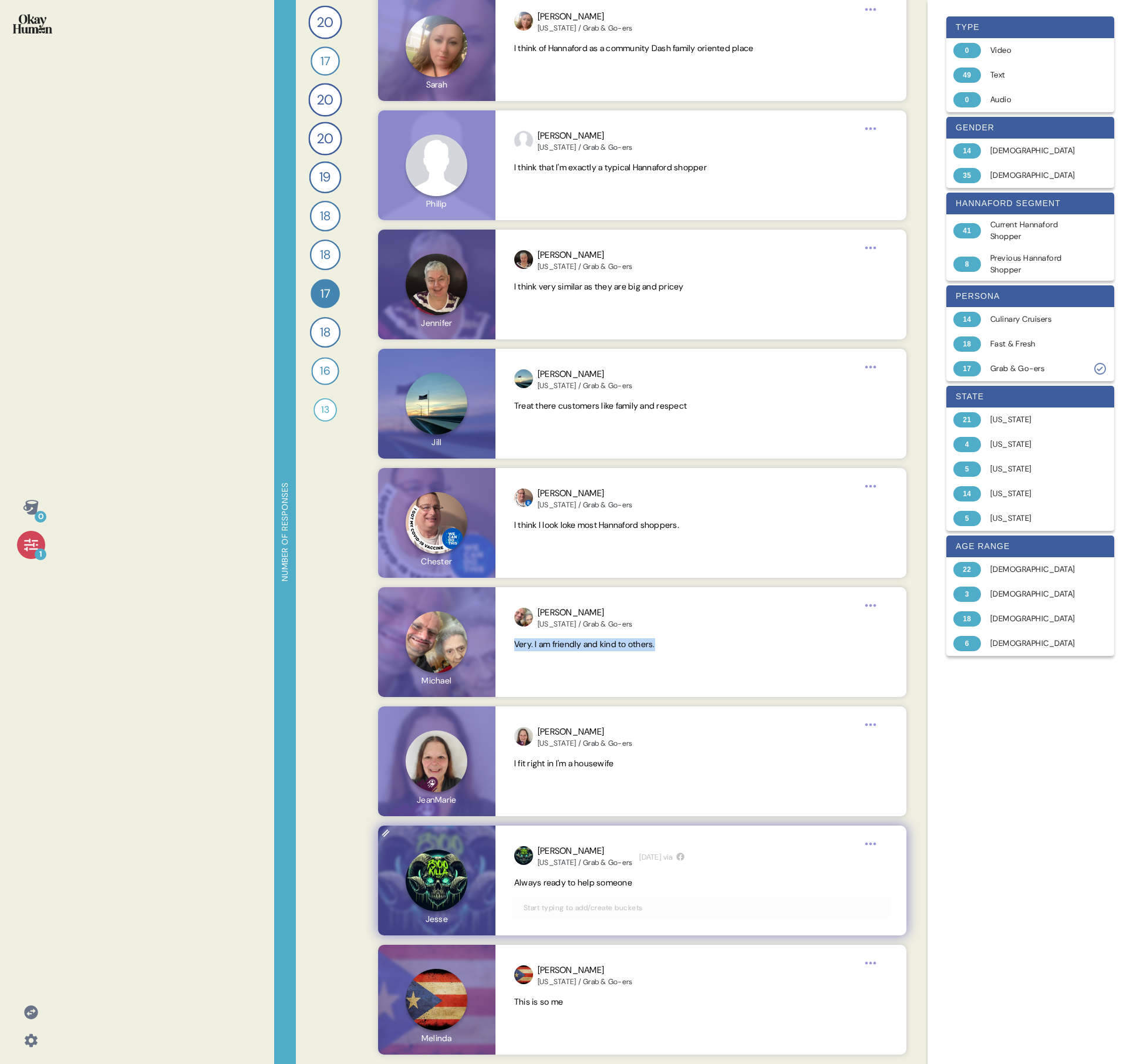
click at [567, 380] on span "Always ready to help someone" at bounding box center [573, 883] width 118 height 11
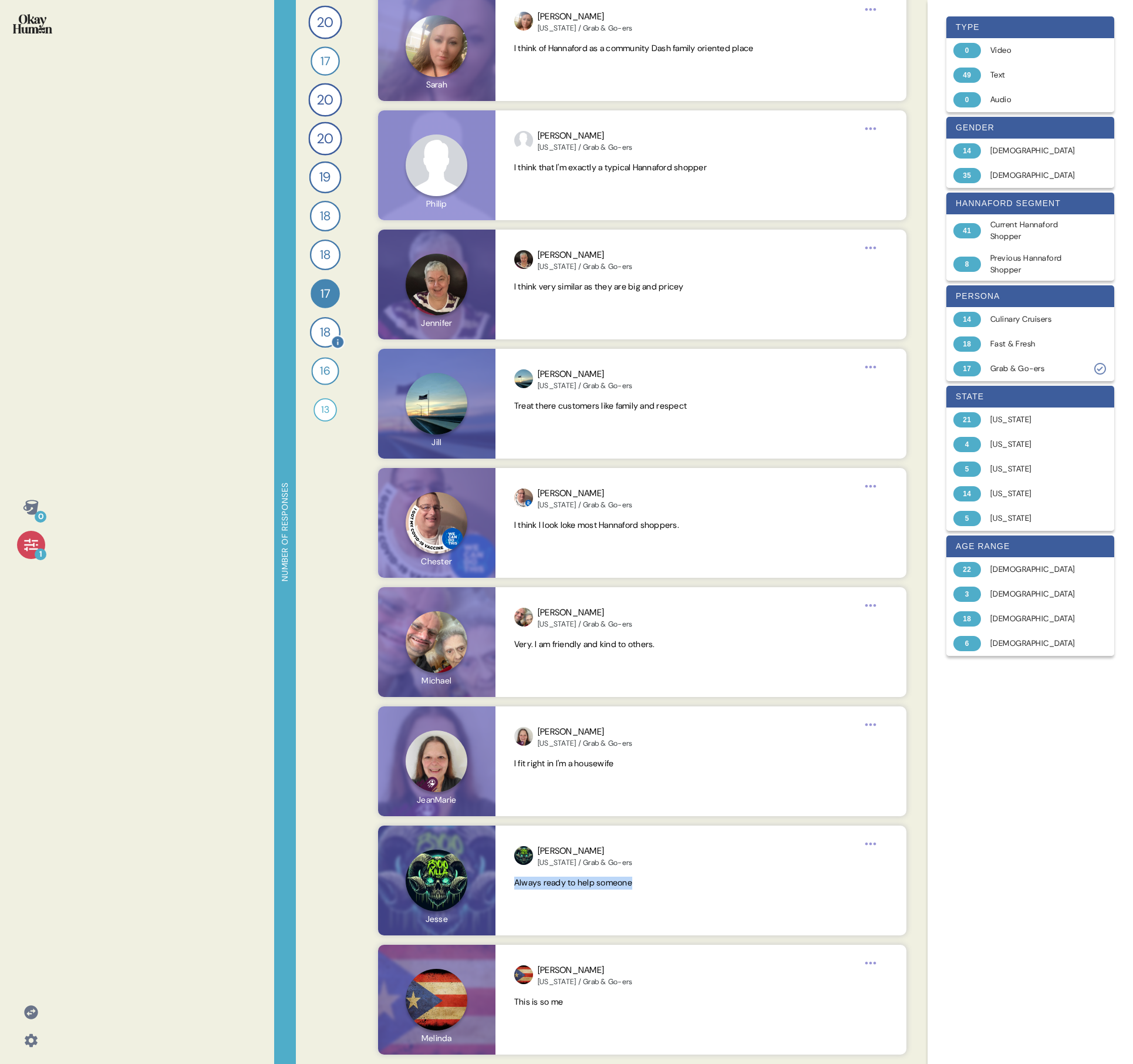
click at [329, 329] on span "18" at bounding box center [325, 333] width 11 height 19
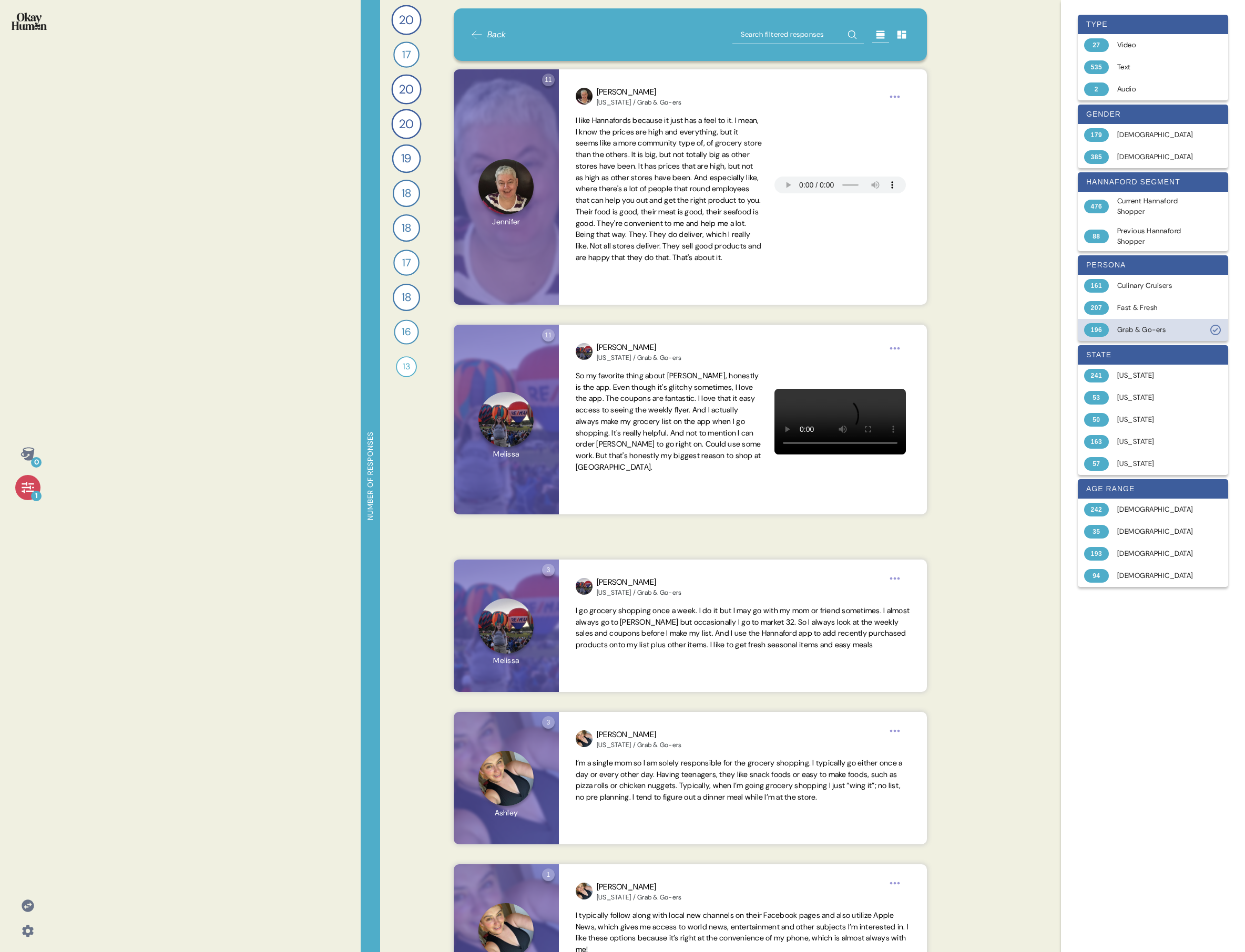
click at [508, 331] on div "Grab & Go-ers" at bounding box center [1159, 329] width 84 height 10
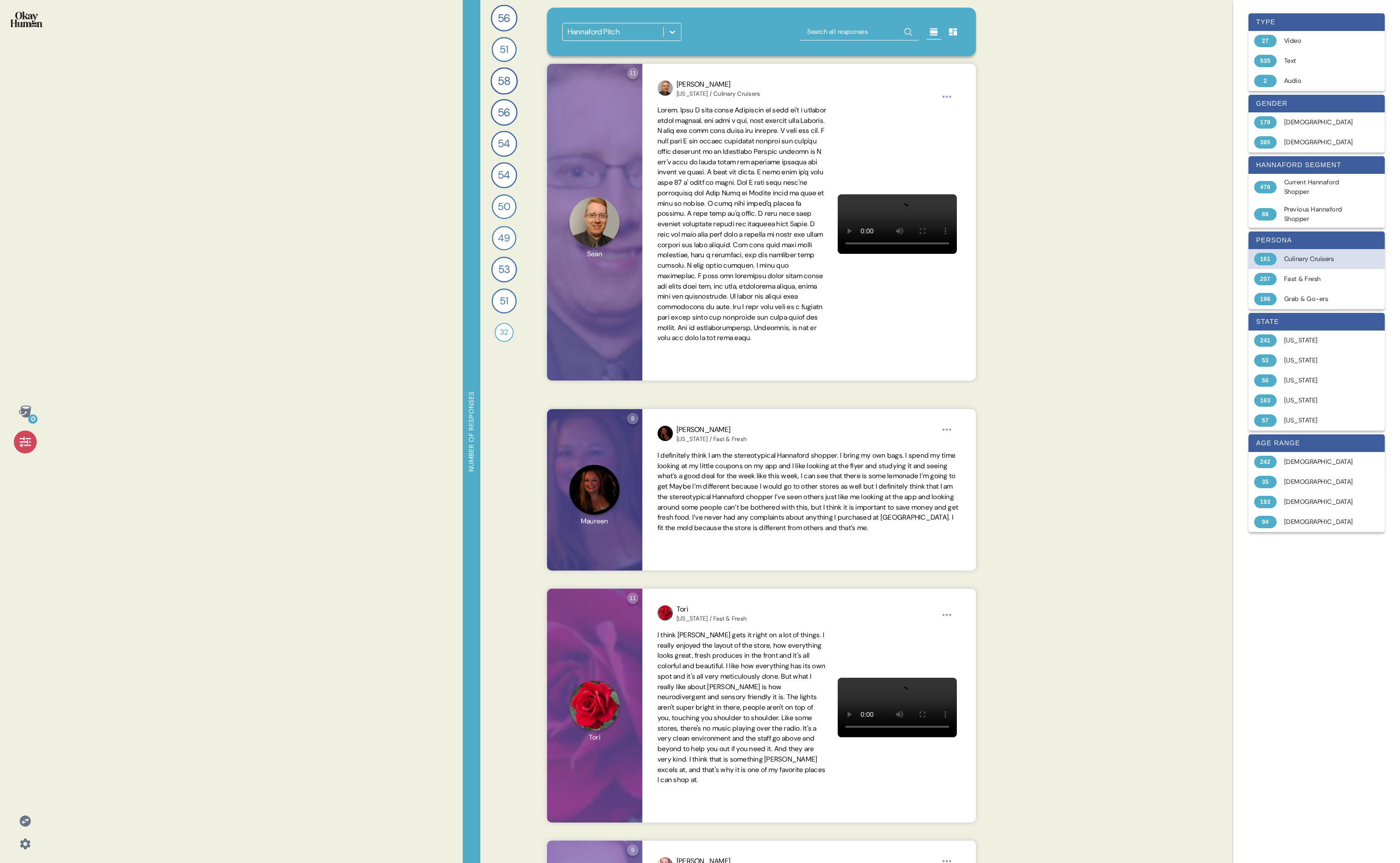
click at [460, 258] on div "Culinary Cruisers" at bounding box center [1322, 258] width 76 height 9
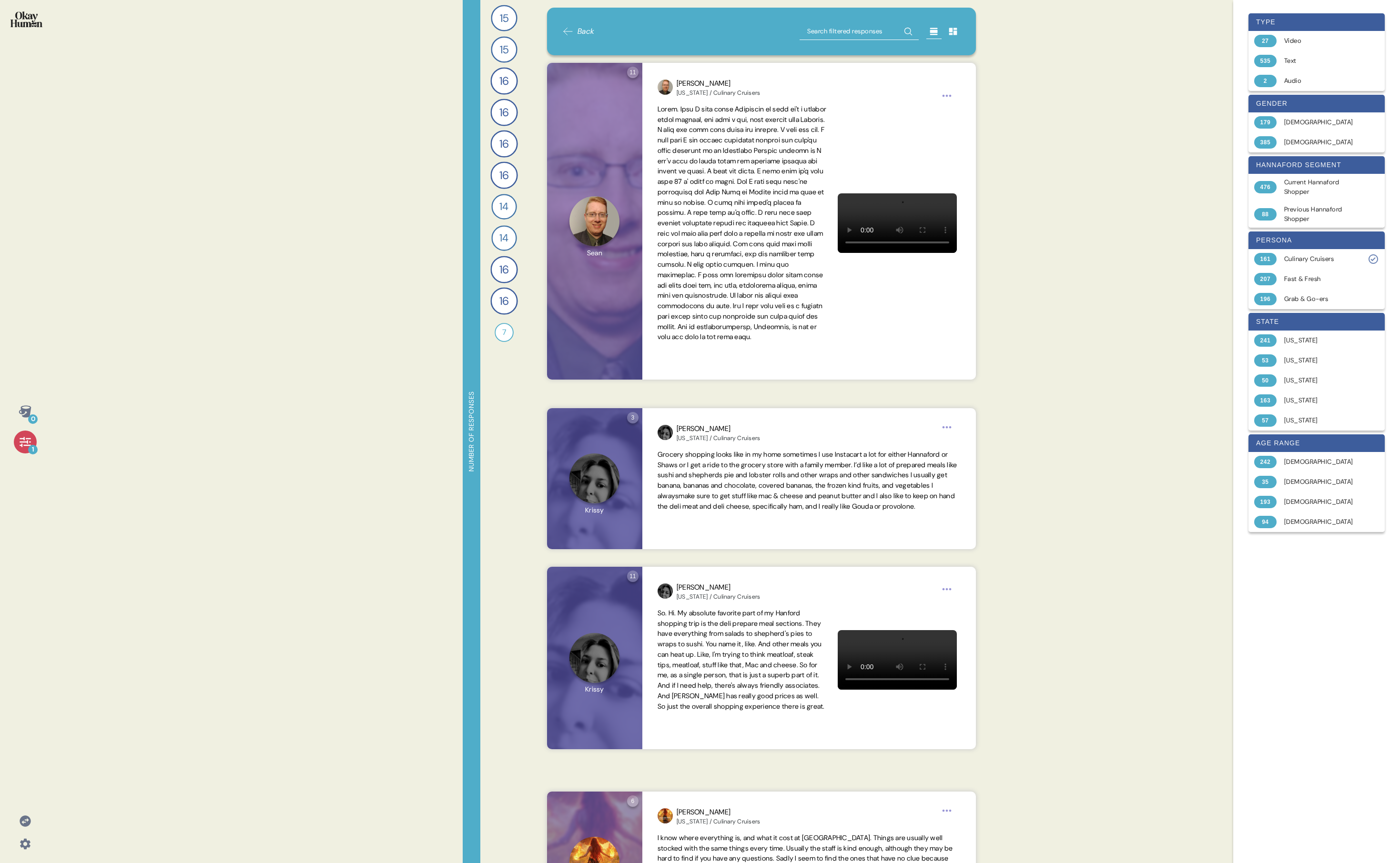
click at [460, 33] on span "Back" at bounding box center [586, 31] width 17 height 11
click at [460, 205] on span "14" at bounding box center [504, 207] width 9 height 16
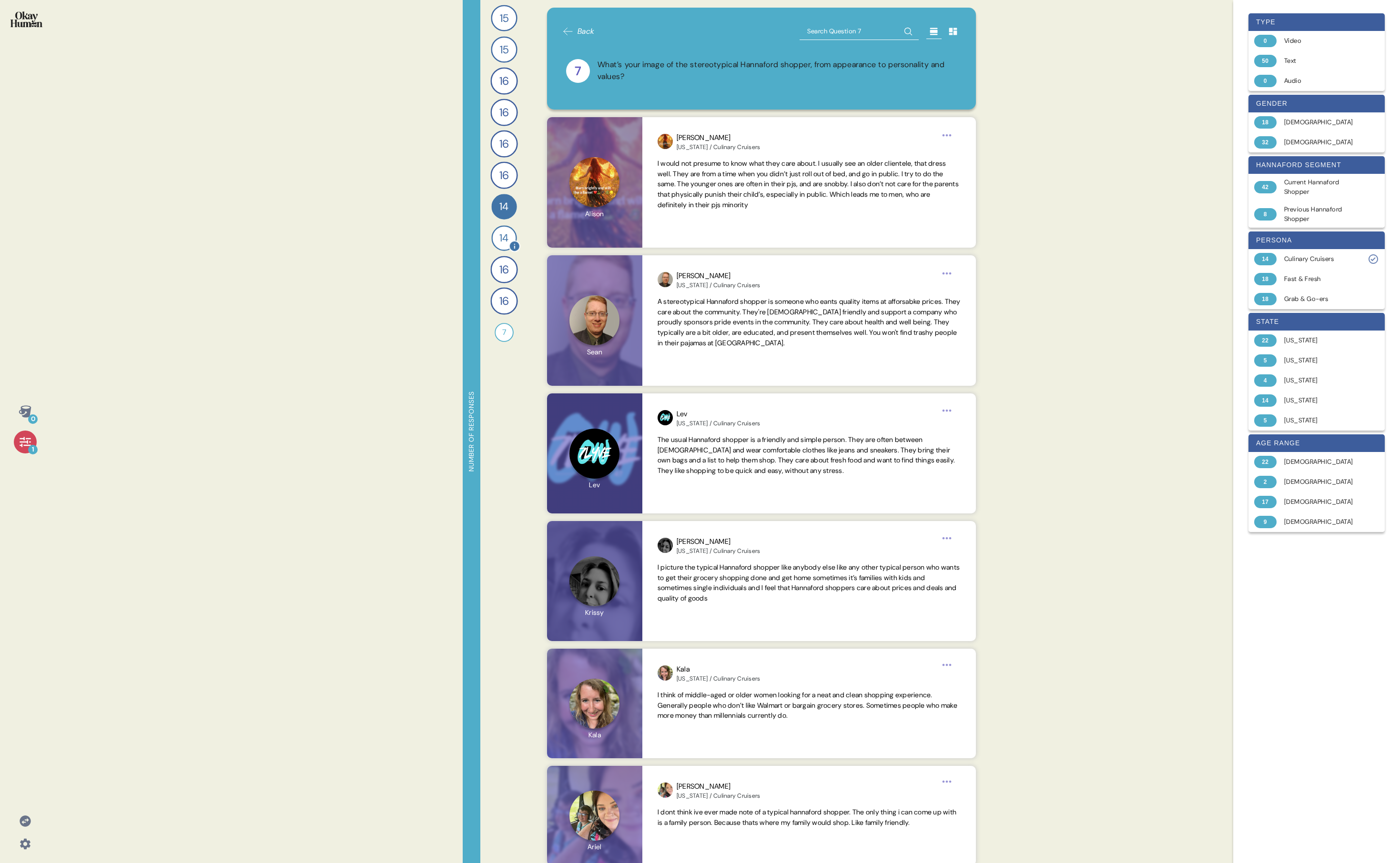
click at [460, 237] on span "14" at bounding box center [504, 238] width 9 height 16
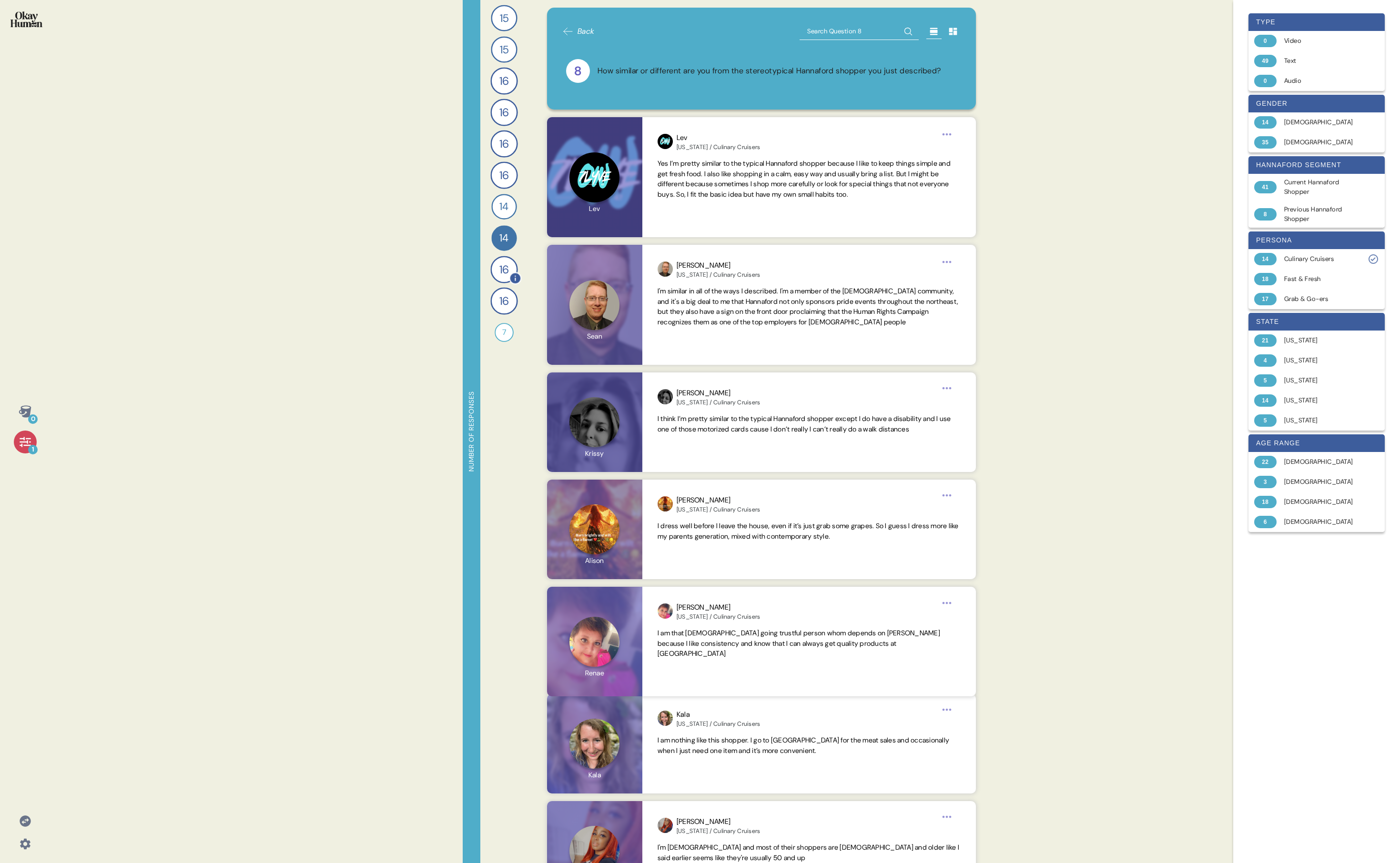
click at [460, 268] on span "16" at bounding box center [505, 269] width 10 height 17
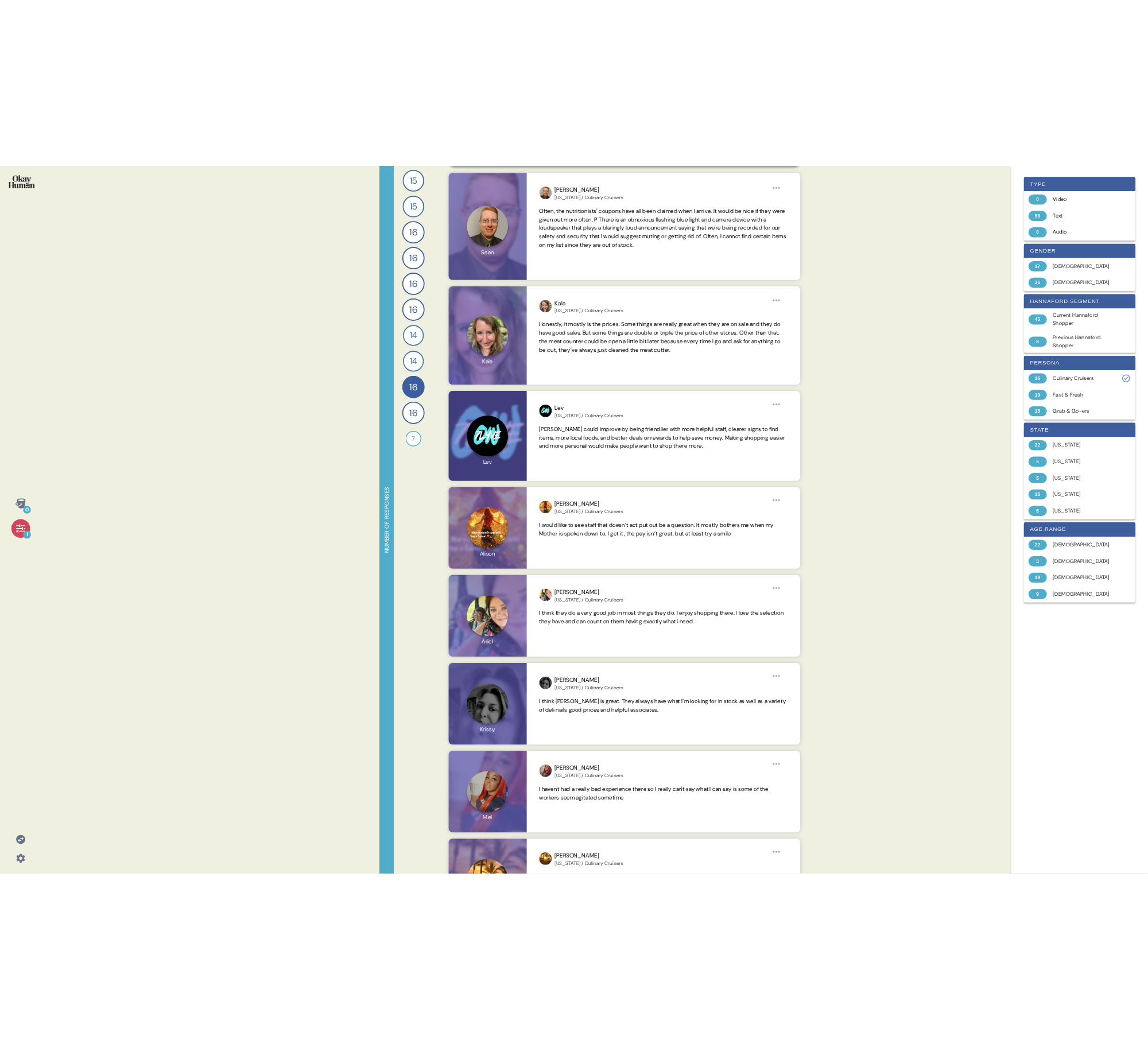
scroll to position [0, 0]
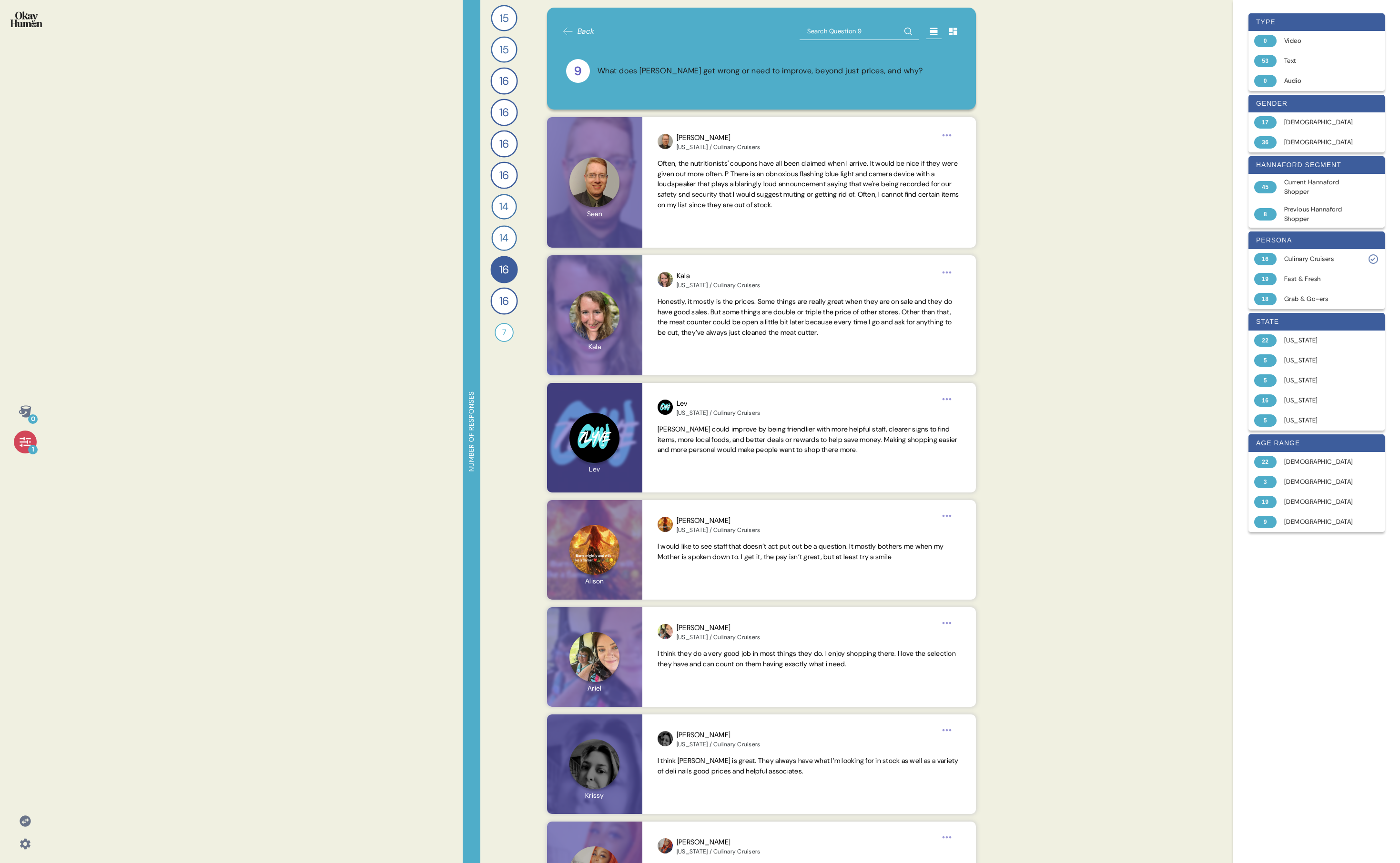
click at [460, 66] on div "What does [PERSON_NAME] get wrong or need to improve, beyond just prices, and w…" at bounding box center [761, 71] width 326 height 12
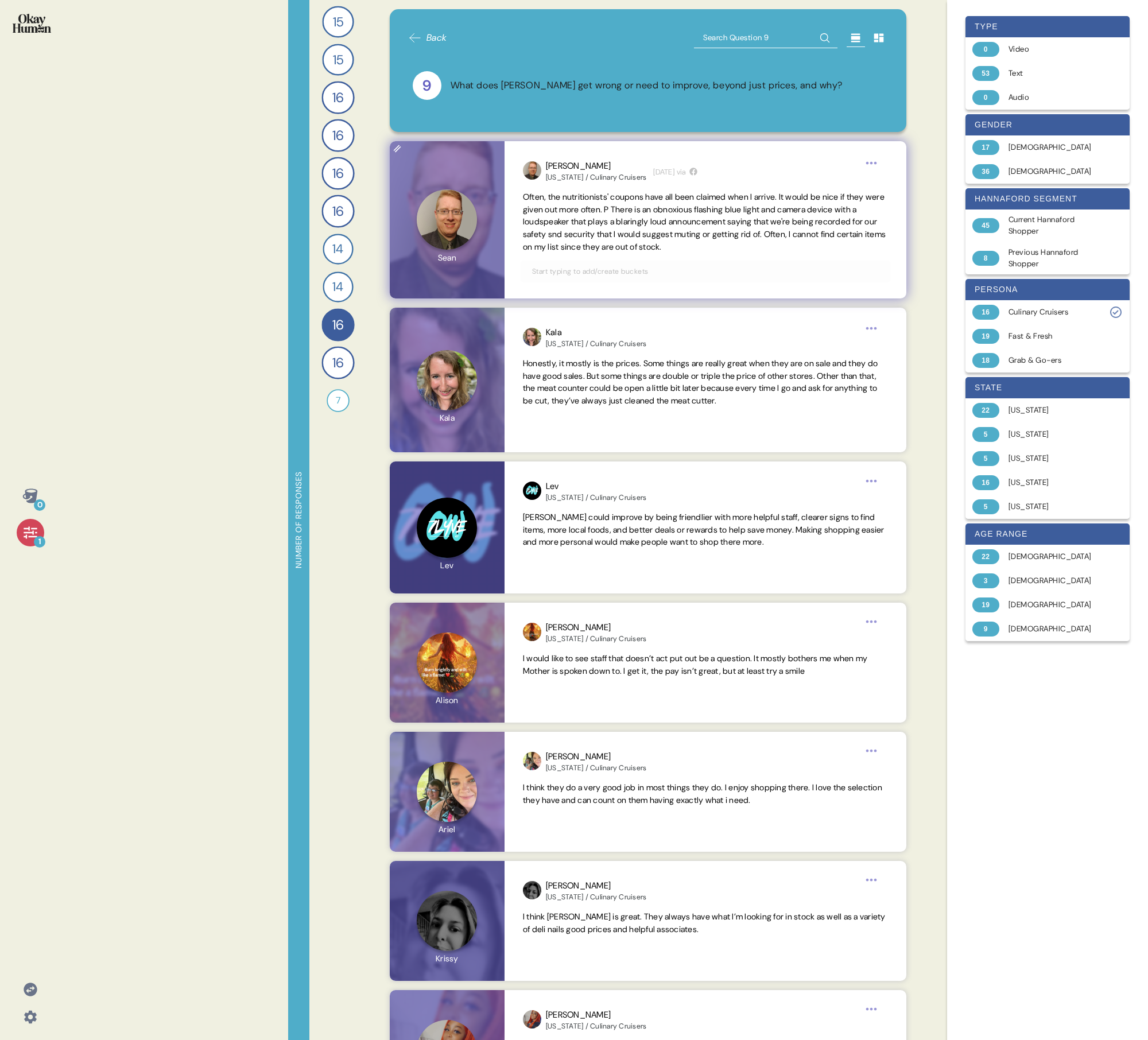
click at [554, 218] on span "Often, the nutritionists' coupons have all been claimed when I arrive. It would…" at bounding box center [704, 222] width 363 height 60
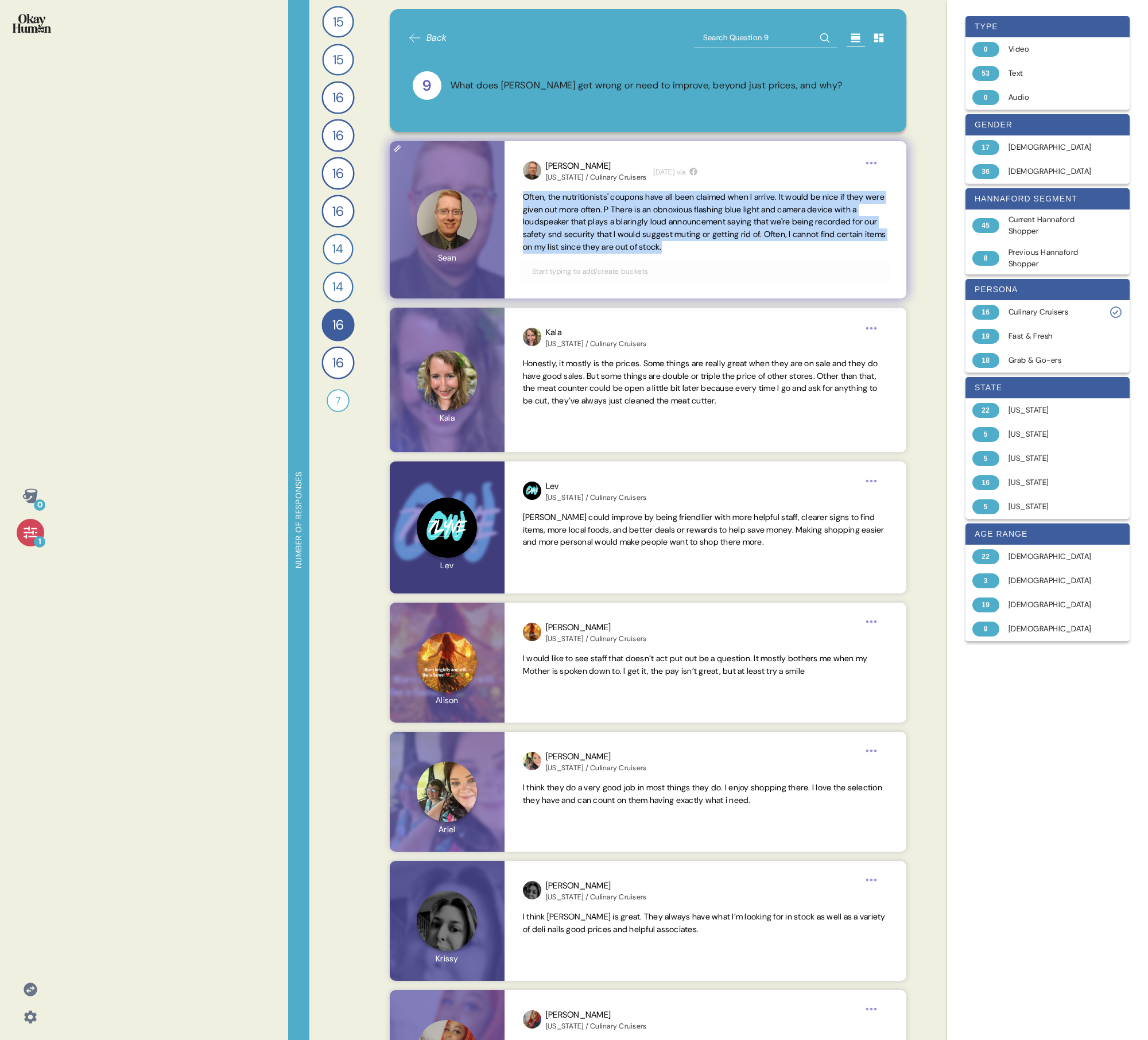
click at [554, 218] on span "Often, the nutritionists' coupons have all been claimed when I arrive. It would…" at bounding box center [704, 222] width 363 height 60
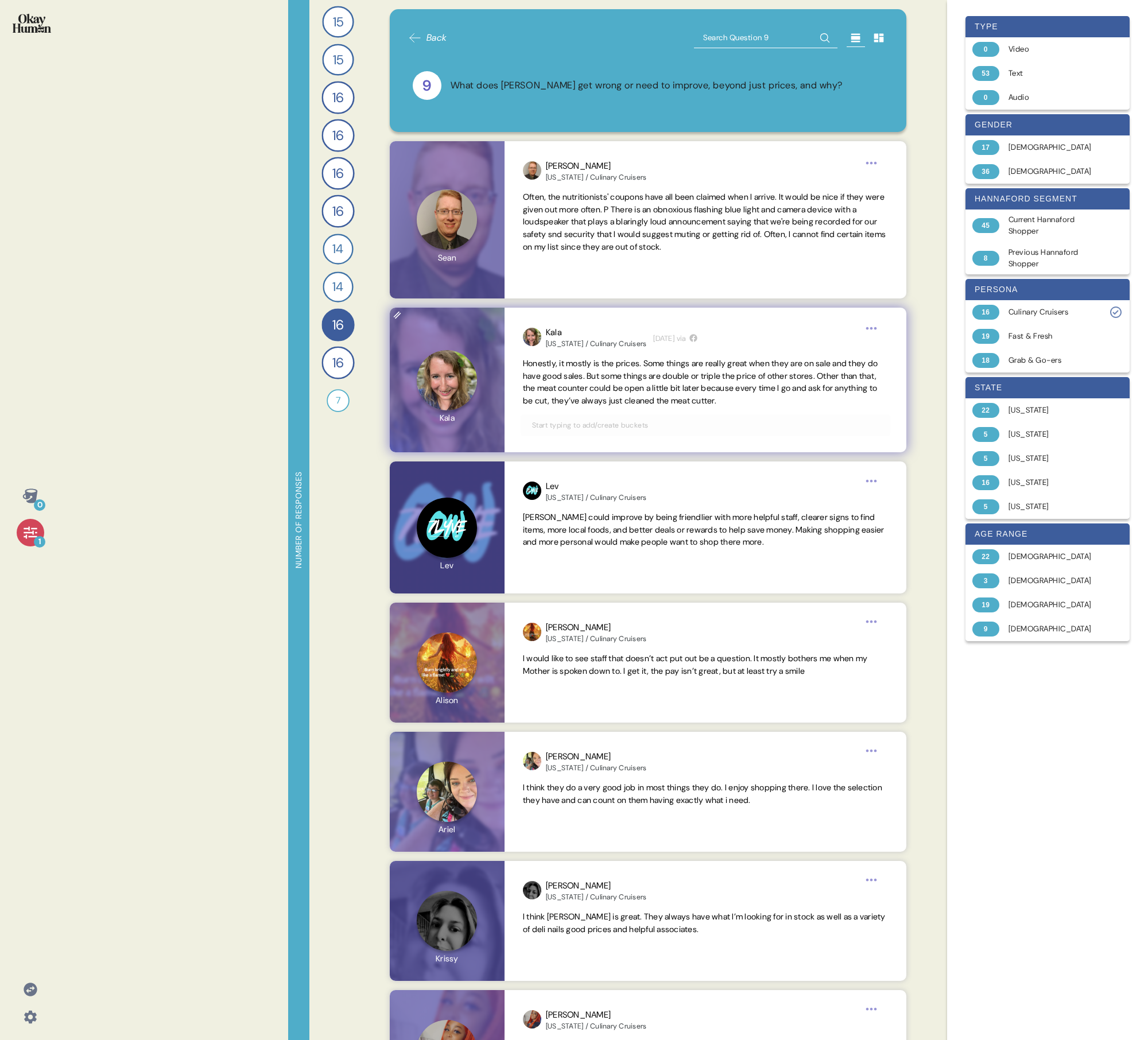
click at [554, 372] on span "Honestly, it mostly is the prices. Some things are really great when they are o…" at bounding box center [700, 382] width 355 height 48
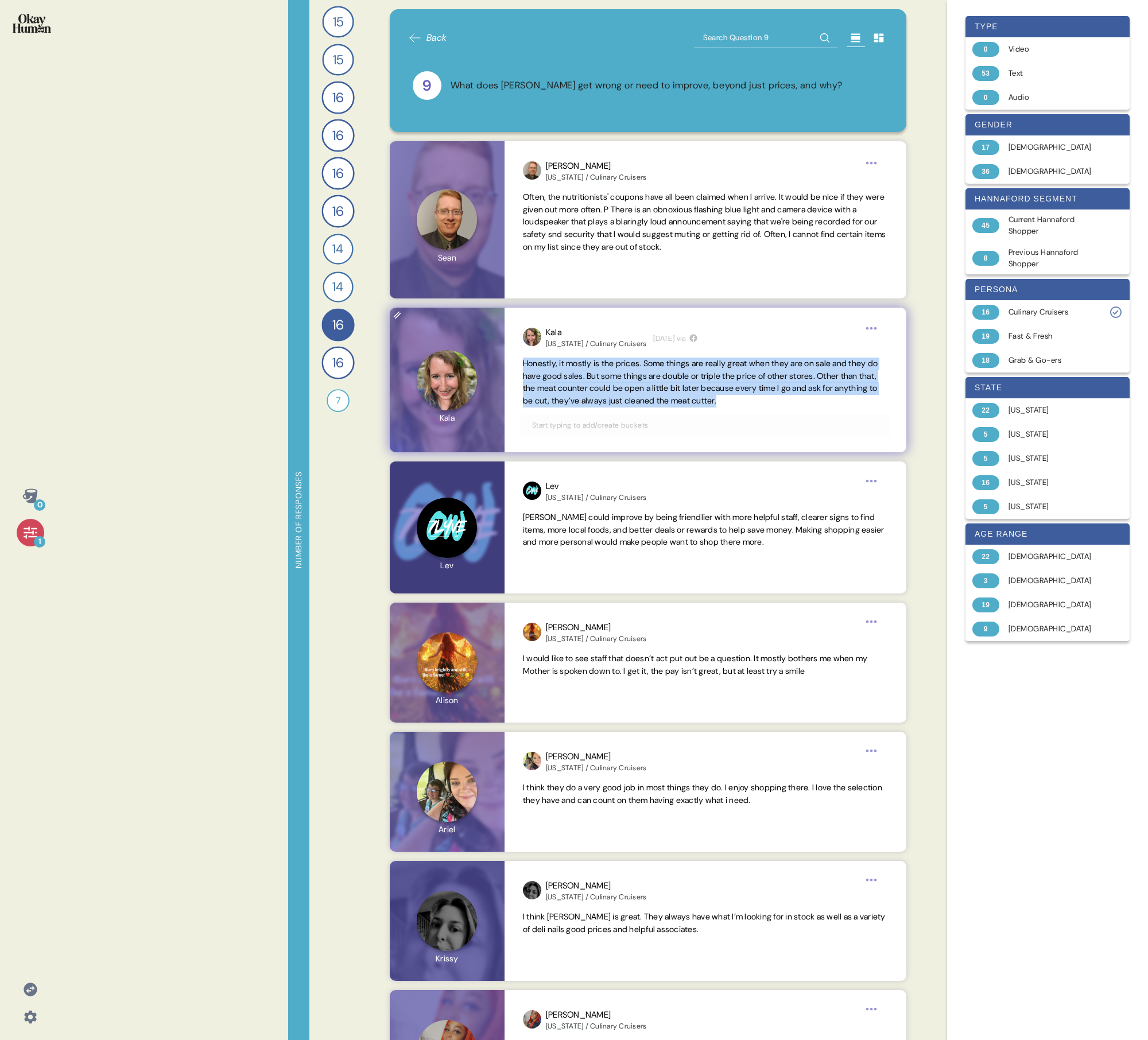
click at [554, 372] on span "Honestly, it mostly is the prices. Some things are really great when they are o…" at bounding box center [700, 382] width 355 height 48
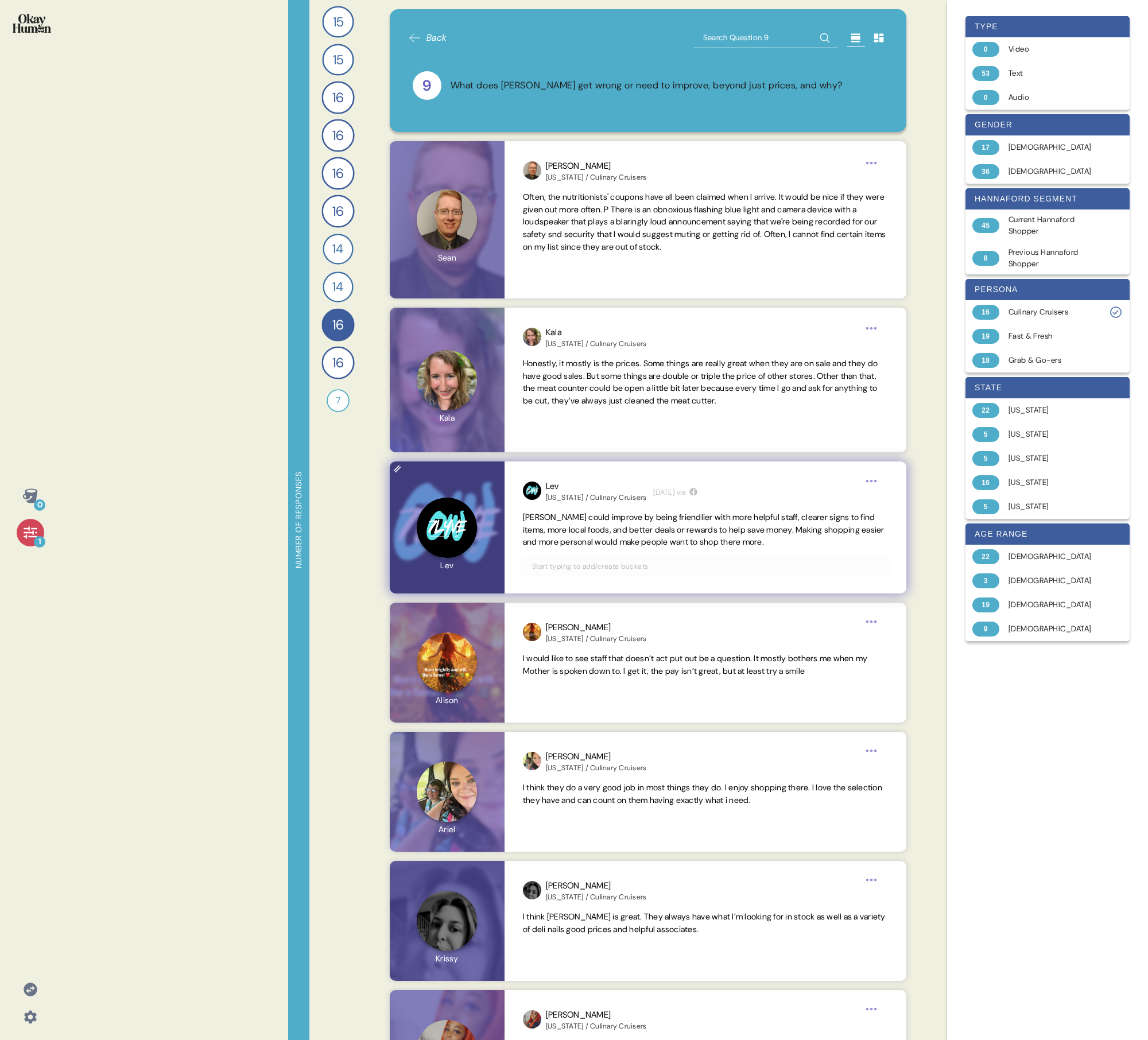
click at [554, 372] on span "[PERSON_NAME] could improve by being friendlier with more helpful staff, cleare…" at bounding box center [704, 529] width 362 height 35
click at [554, 372] on span "[PERSON_NAME] could improve by being friendlier with more helpful staff, cleare…" at bounding box center [705, 529] width 365 height 37
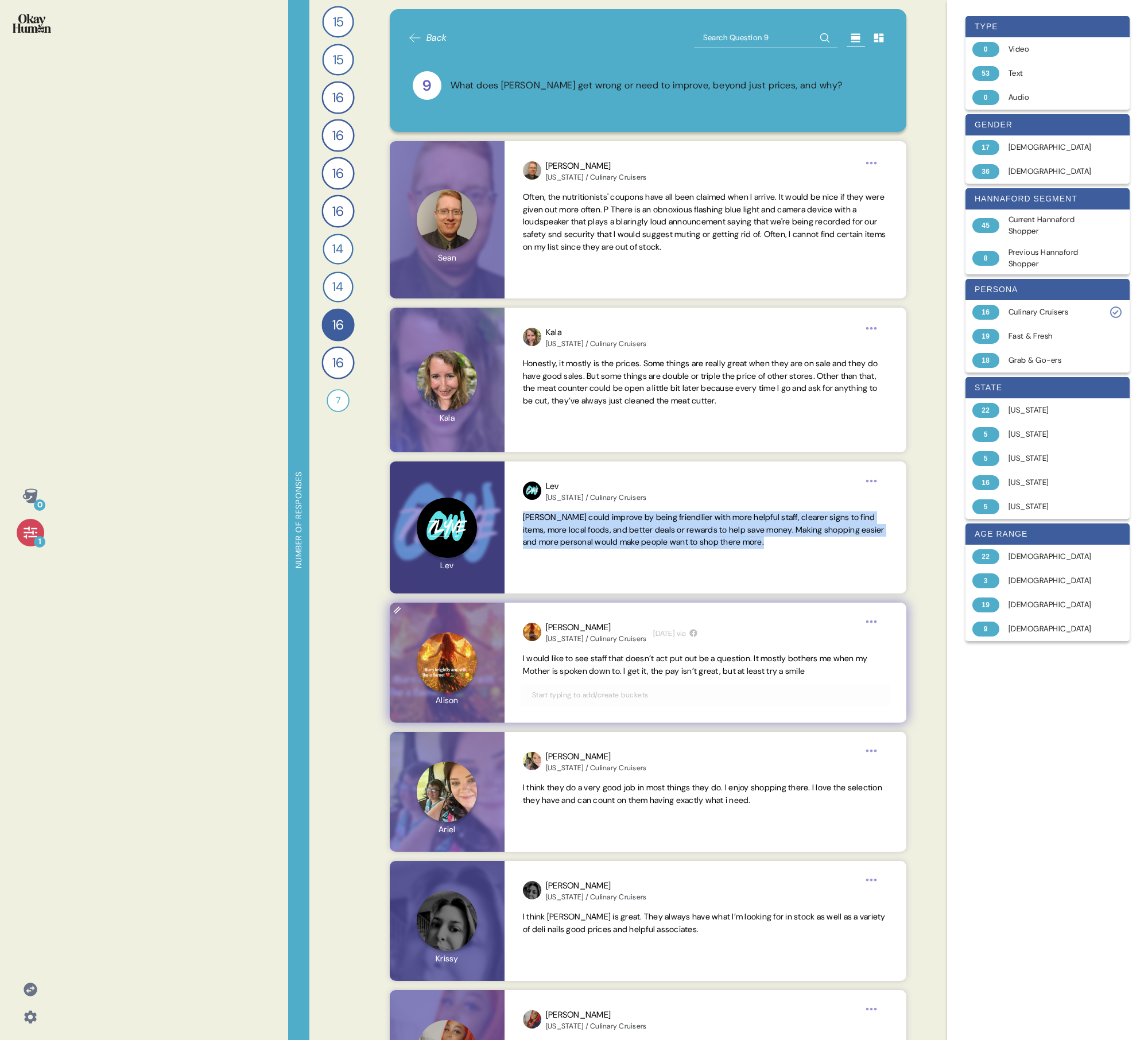
click at [554, 372] on span "I would like to see staff that doesn’t act put out be a question. It mostly bot…" at bounding box center [695, 664] width 345 height 23
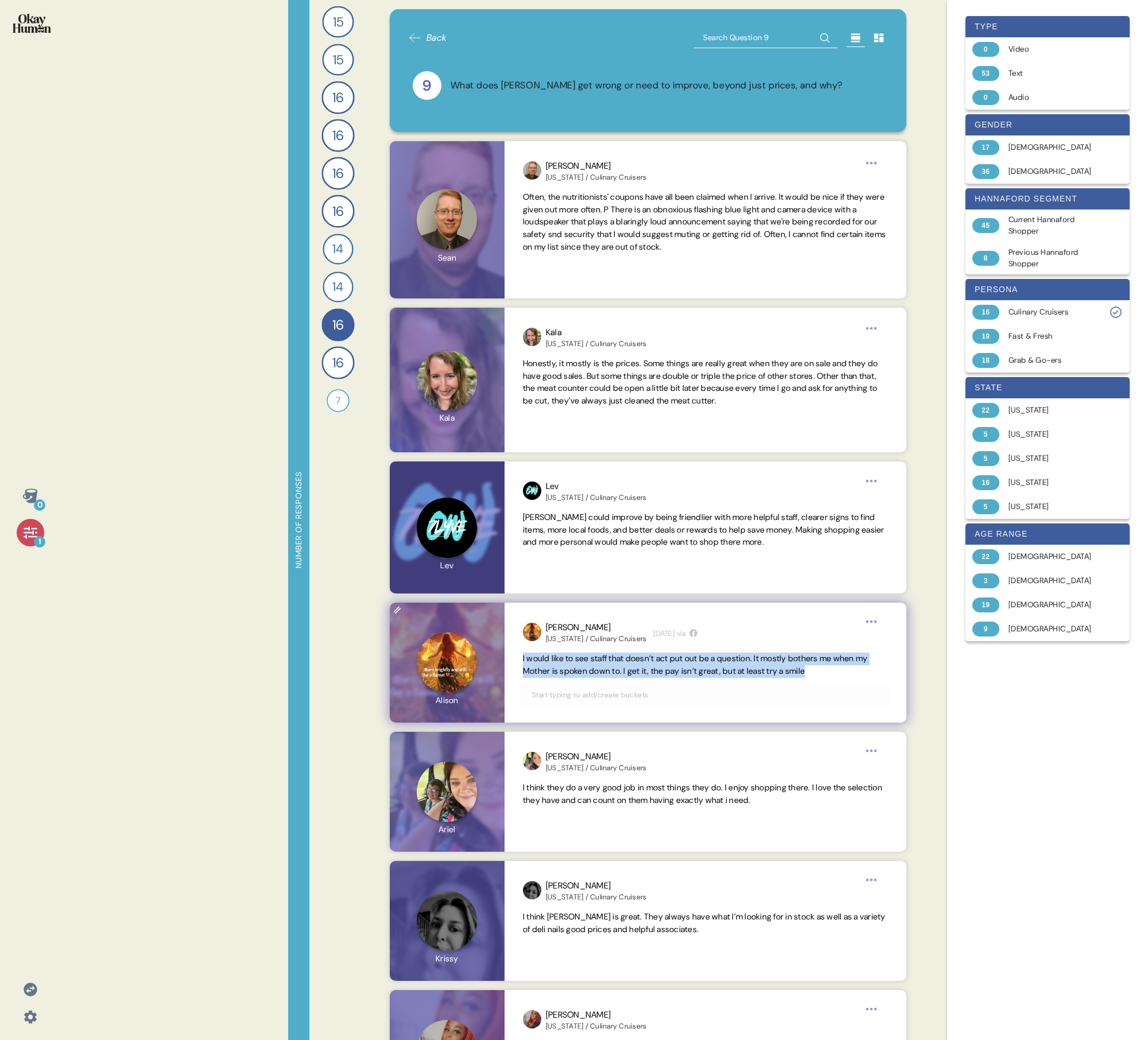
click at [554, 372] on span "I would like to see staff that doesn’t act put out be a question. It mostly bot…" at bounding box center [695, 664] width 345 height 23
click at [554, 372] on span "I think they do a very good job in most things they do. I enjoy shopping there.…" at bounding box center [705, 794] width 365 height 25
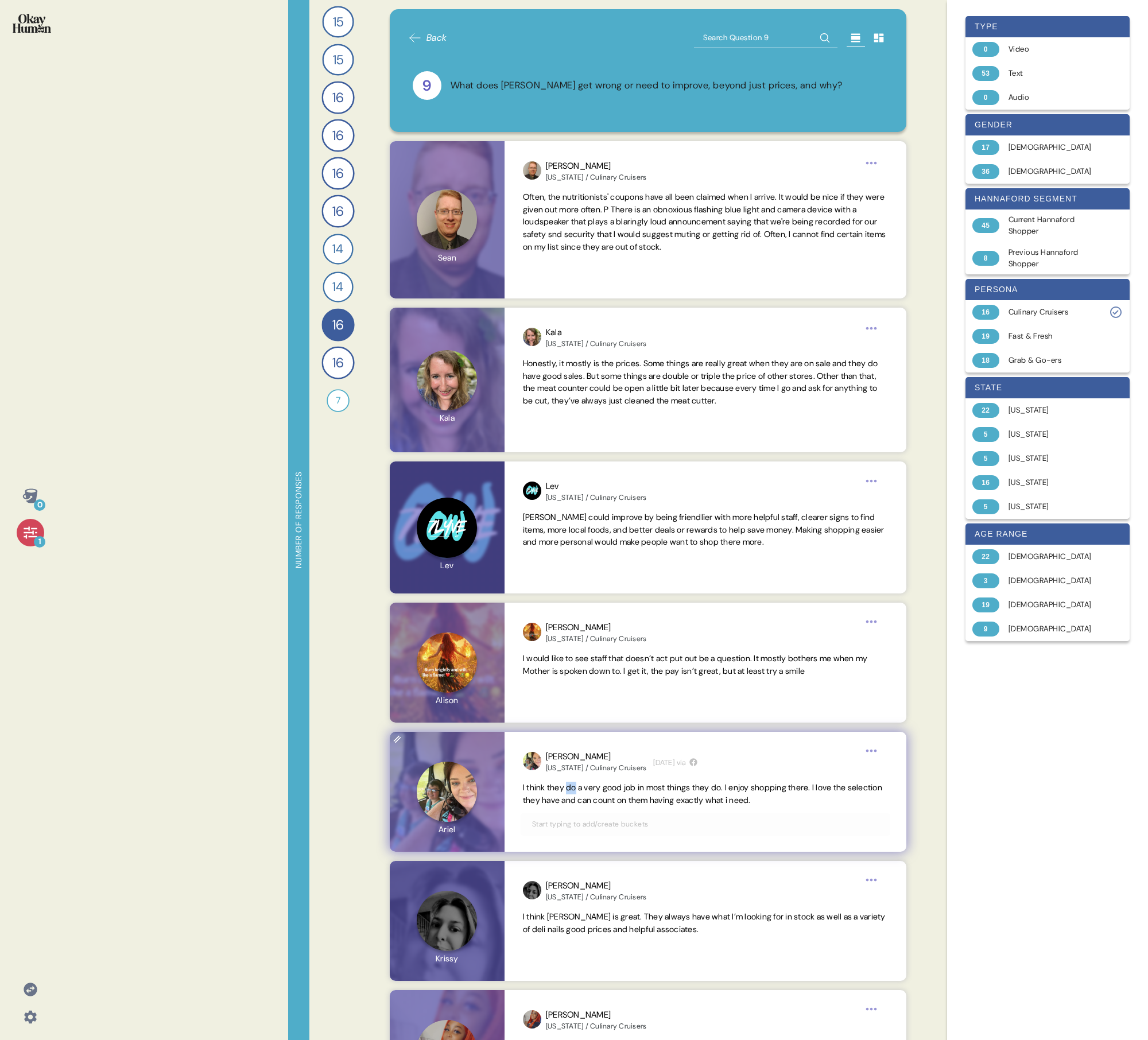
click at [554, 372] on span "I think they do a very good job in most things they do. I enjoy shopping there.…" at bounding box center [705, 794] width 365 height 25
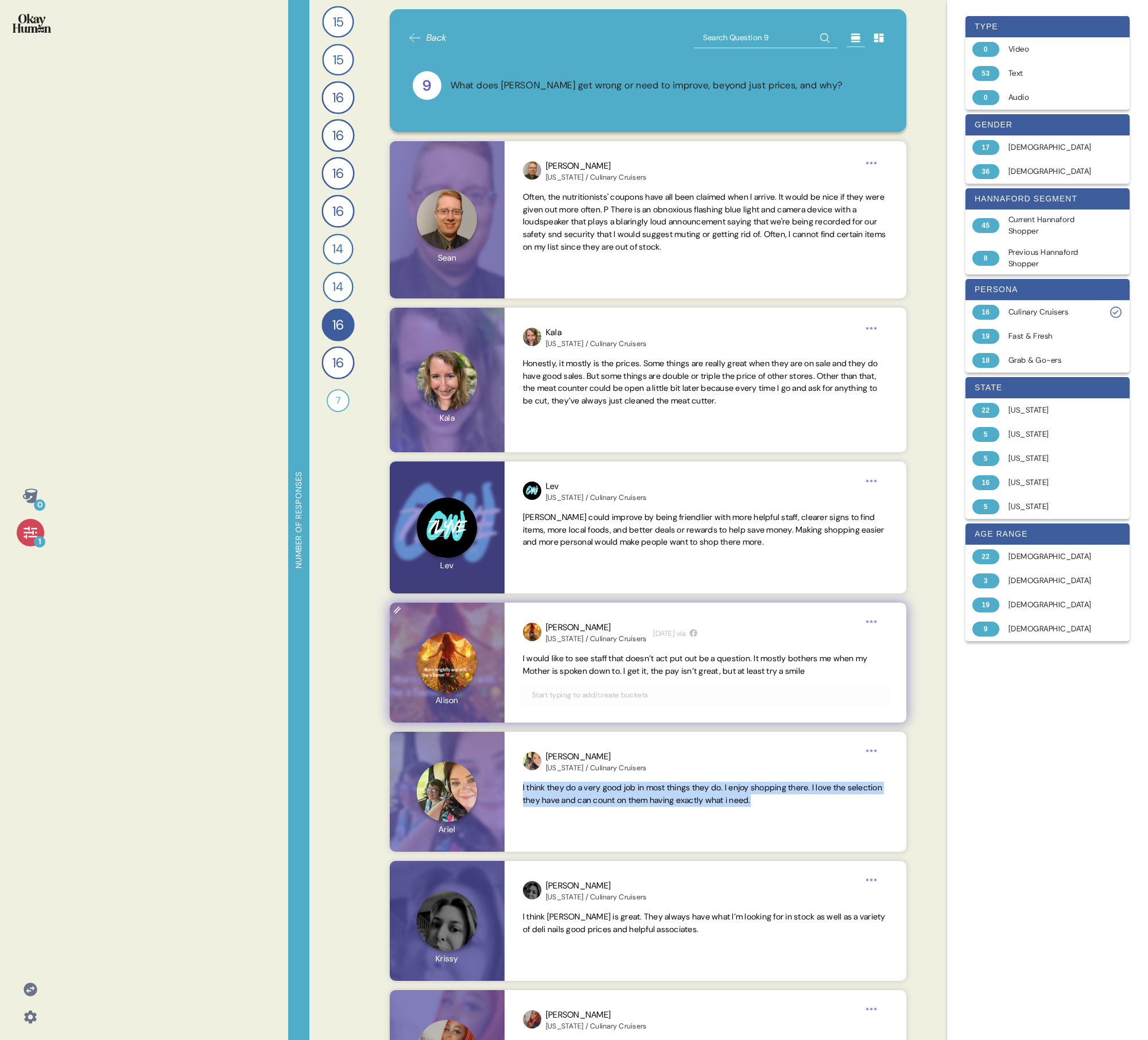
click at [554, 372] on span "I would like to see staff that doesn’t act put out be a question. It mostly bot…" at bounding box center [695, 664] width 345 height 23
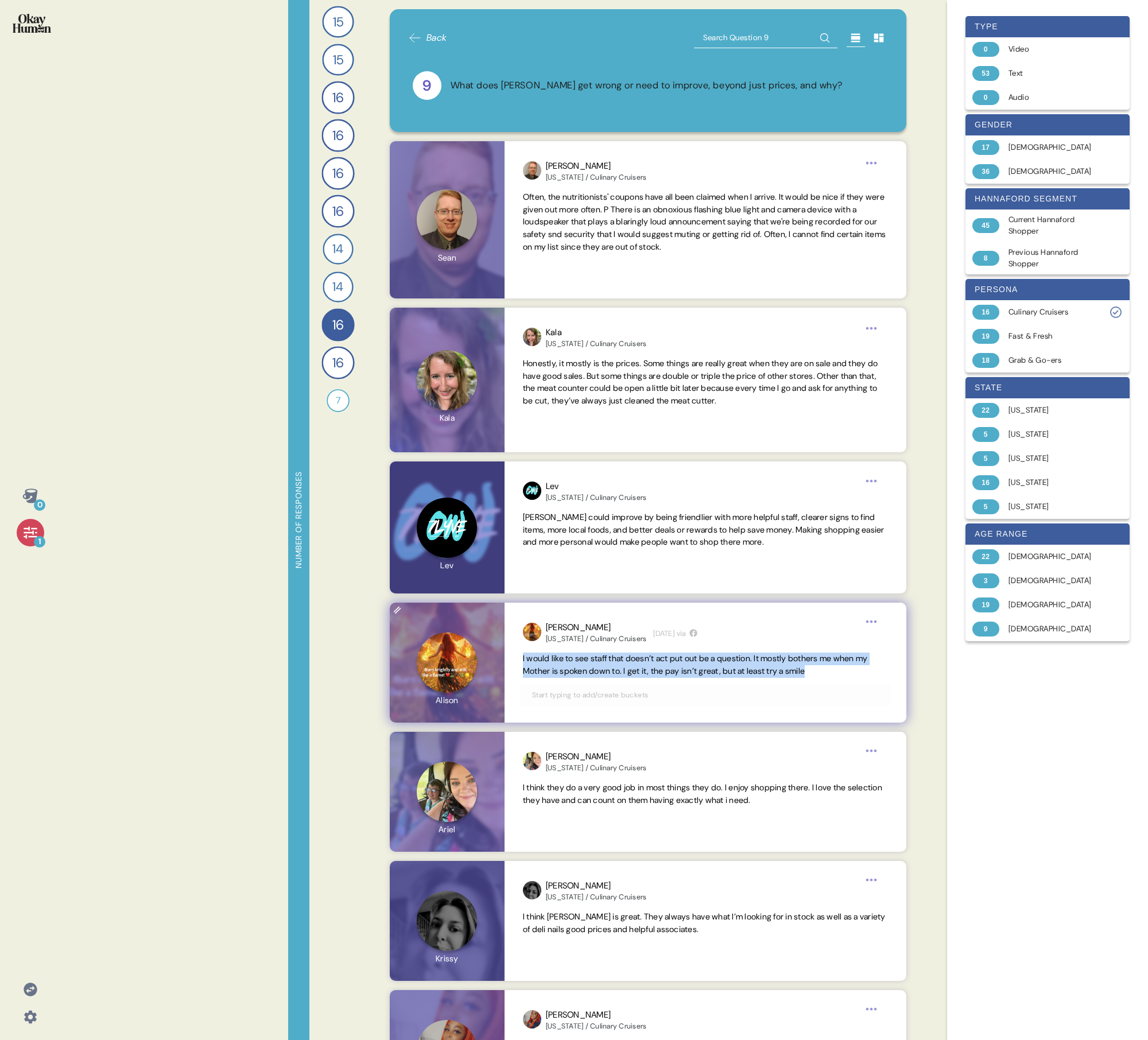
click at [554, 372] on span "I would like to see staff that doesn’t act put out be a question. It mostly bot…" at bounding box center [695, 664] width 345 height 23
click at [554, 372] on span "I think they do a very good job in most things they do. I enjoy shopping there.…" at bounding box center [702, 794] width 360 height 23
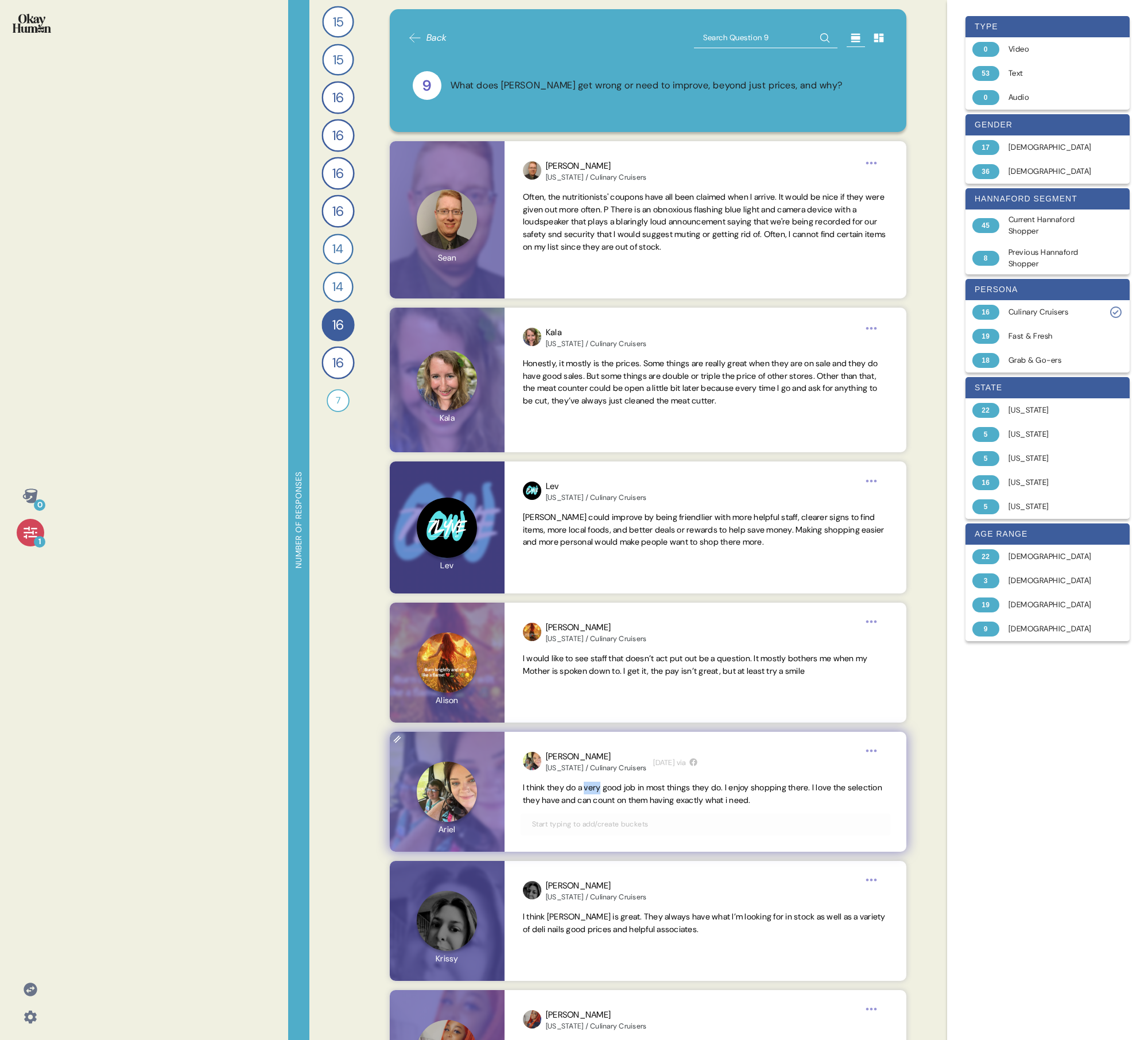
click at [554, 372] on span "I think they do a very good job in most things they do. I enjoy shopping there.…" at bounding box center [702, 794] width 360 height 23
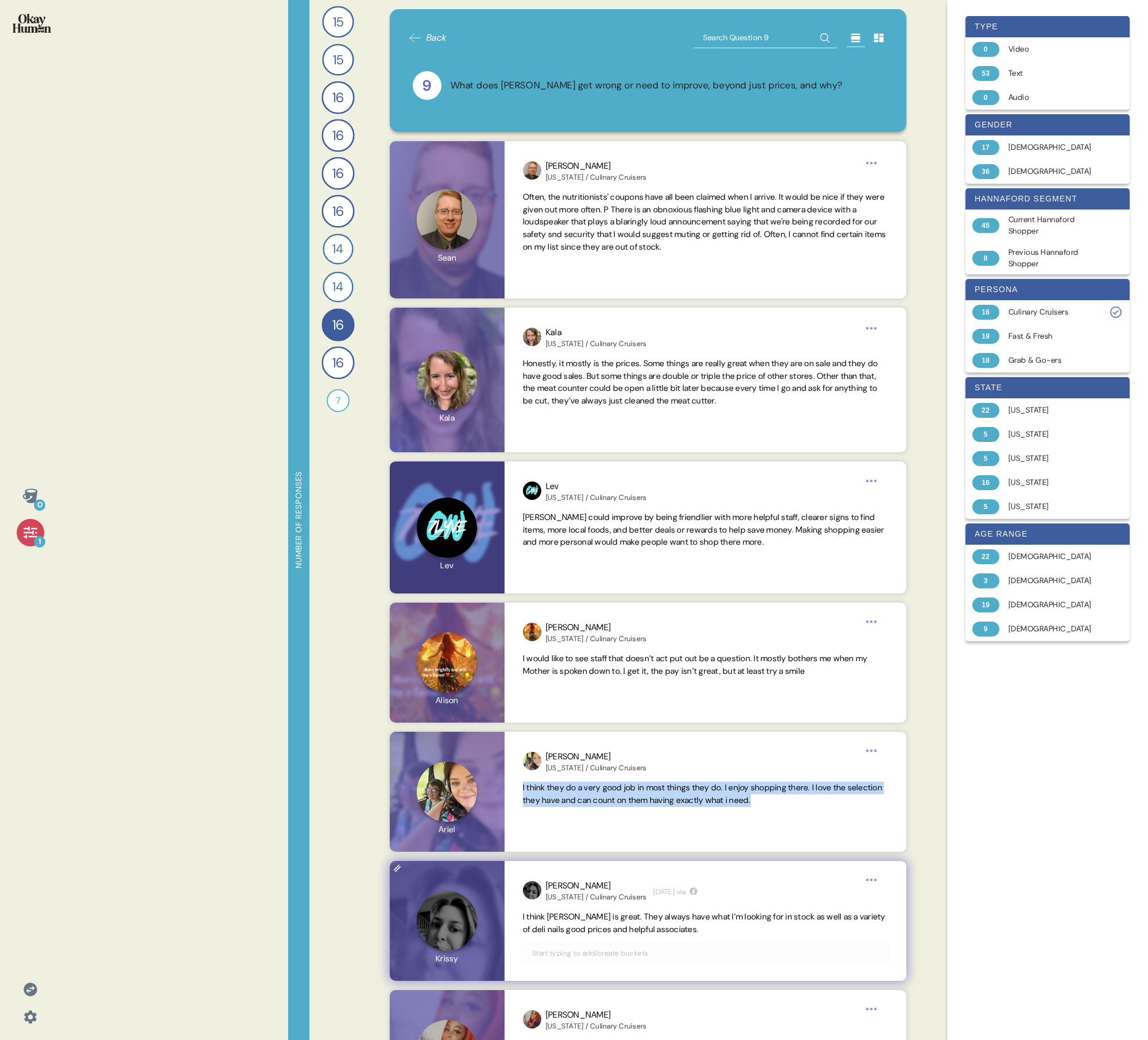
click at [554, 372] on span "I think [PERSON_NAME] is great. They always have what I’m looking for in stock …" at bounding box center [704, 923] width 363 height 23
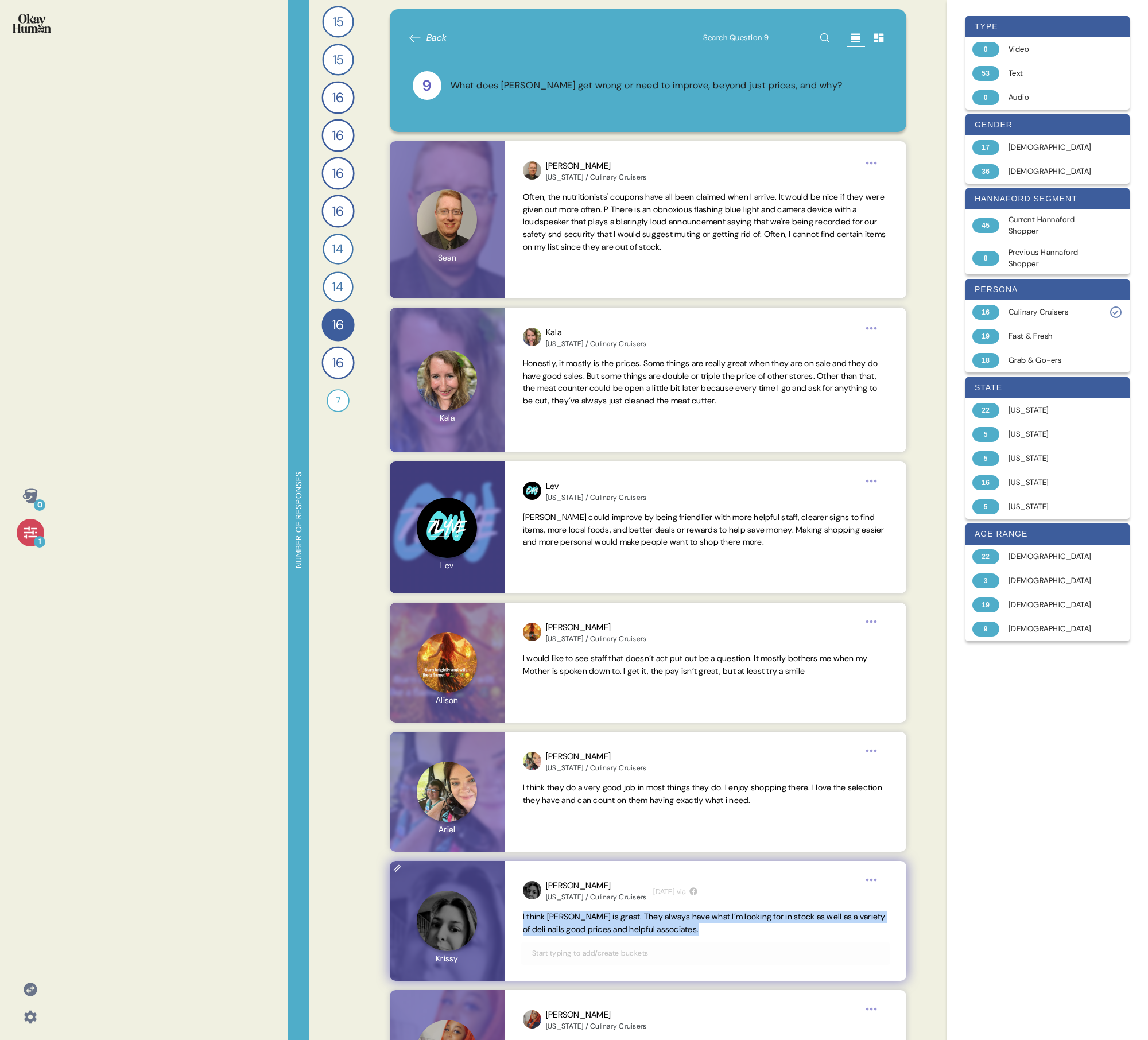
click at [554, 372] on span "I think [PERSON_NAME] is great. They always have what I’m looking for in stock …" at bounding box center [704, 923] width 363 height 23
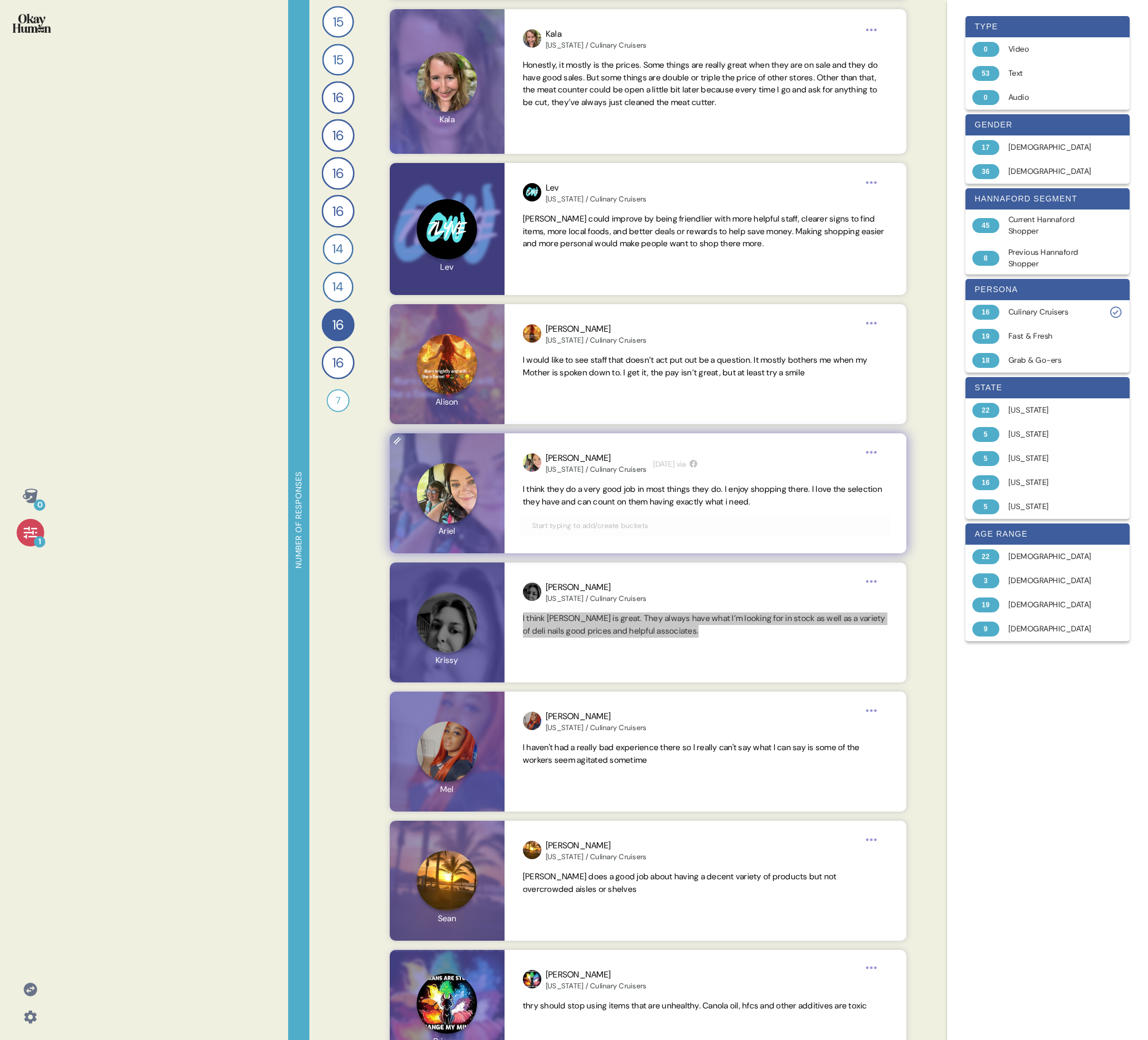
scroll to position [367, 0]
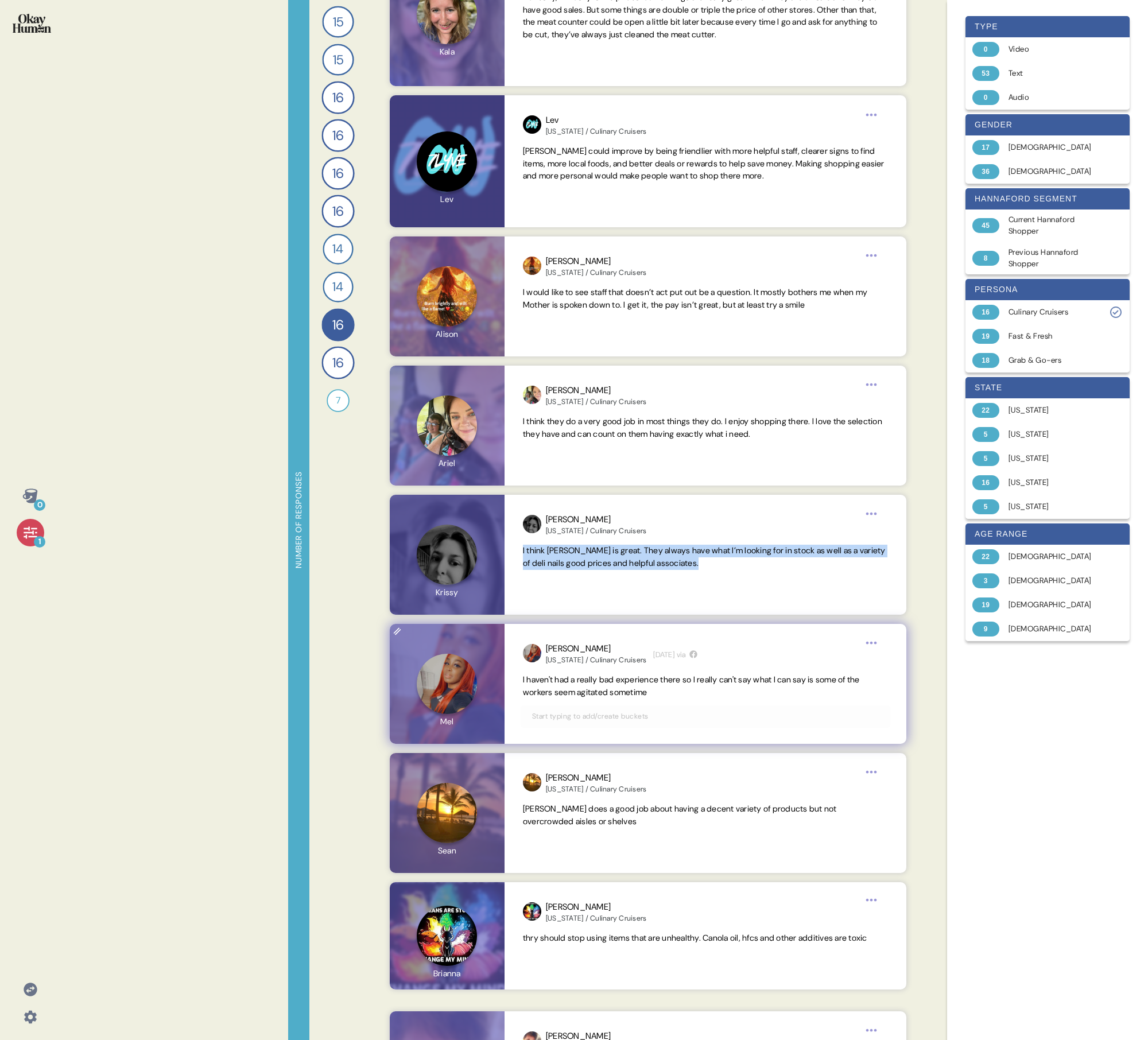
click at [554, 372] on span "I haven't had a really bad experience there so I really can't say what I can sa…" at bounding box center [691, 686] width 337 height 23
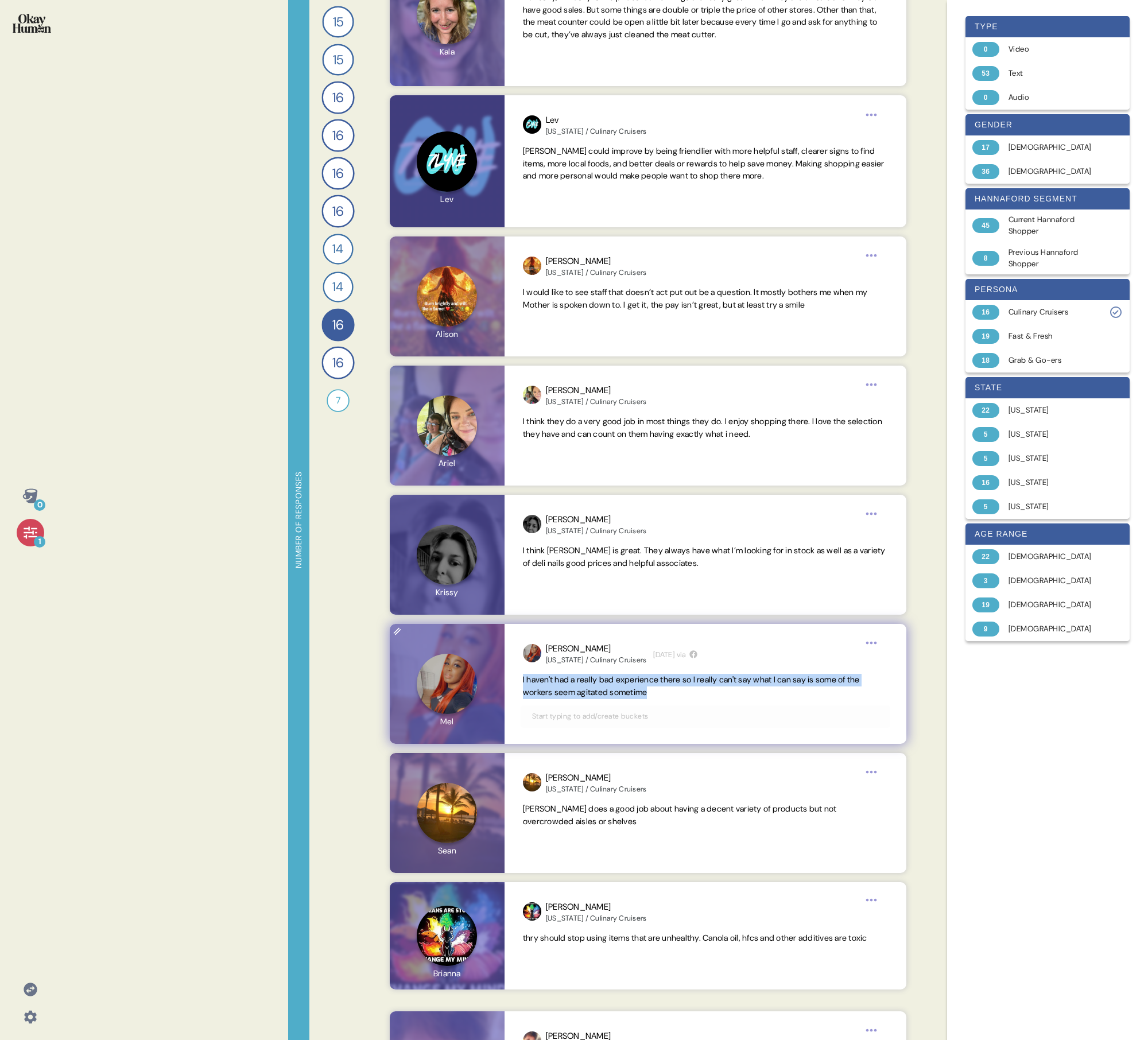
click at [554, 372] on span "I haven't had a really bad experience there so I really can't say what I can sa…" at bounding box center [691, 686] width 337 height 23
click at [533, 372] on span "[PERSON_NAME] does a good job about having a decent variety of products but not…" at bounding box center [680, 815] width 314 height 23
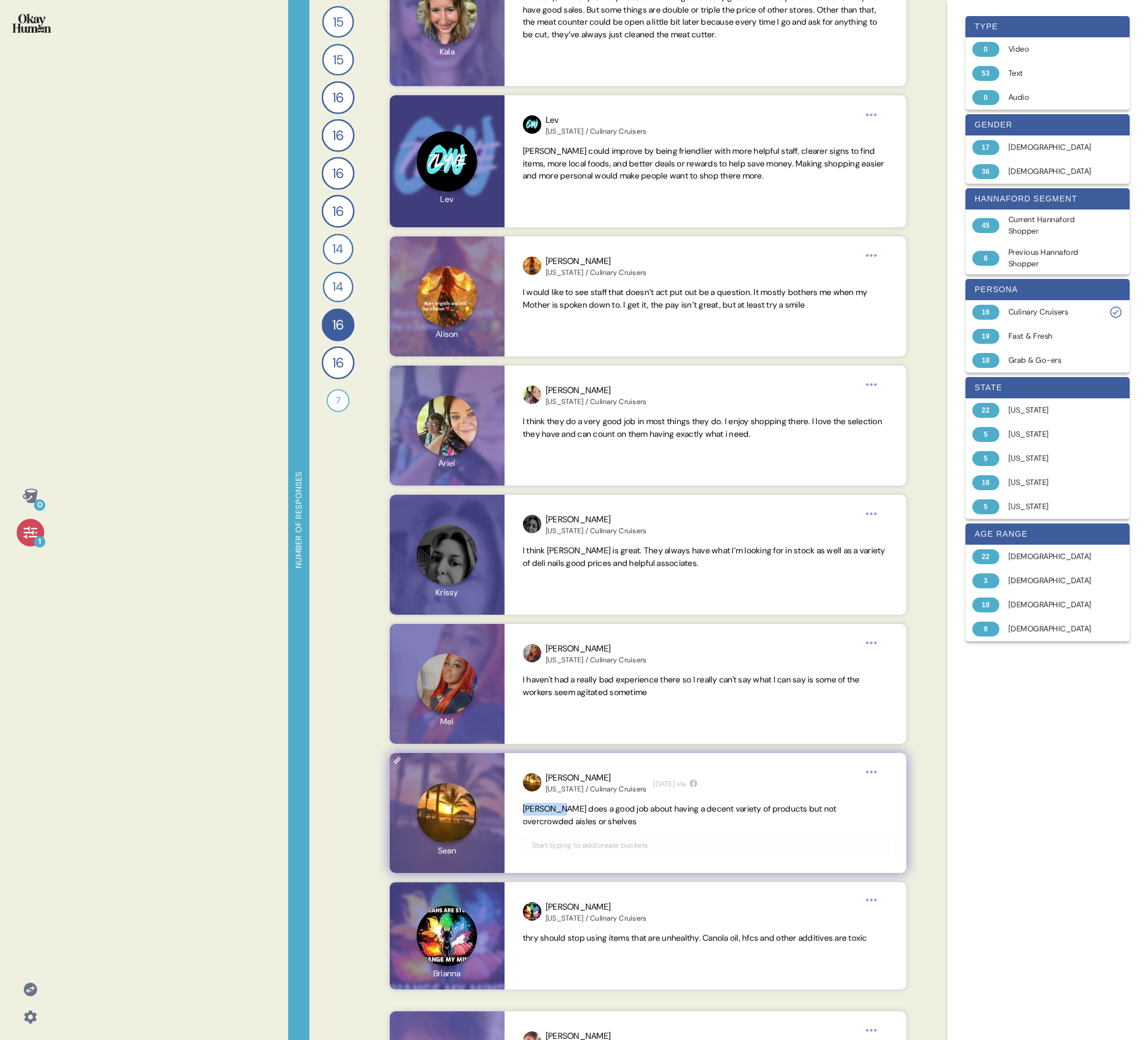
click at [533, 372] on span "[PERSON_NAME] does a good job about having a decent variety of products but not…" at bounding box center [680, 815] width 314 height 23
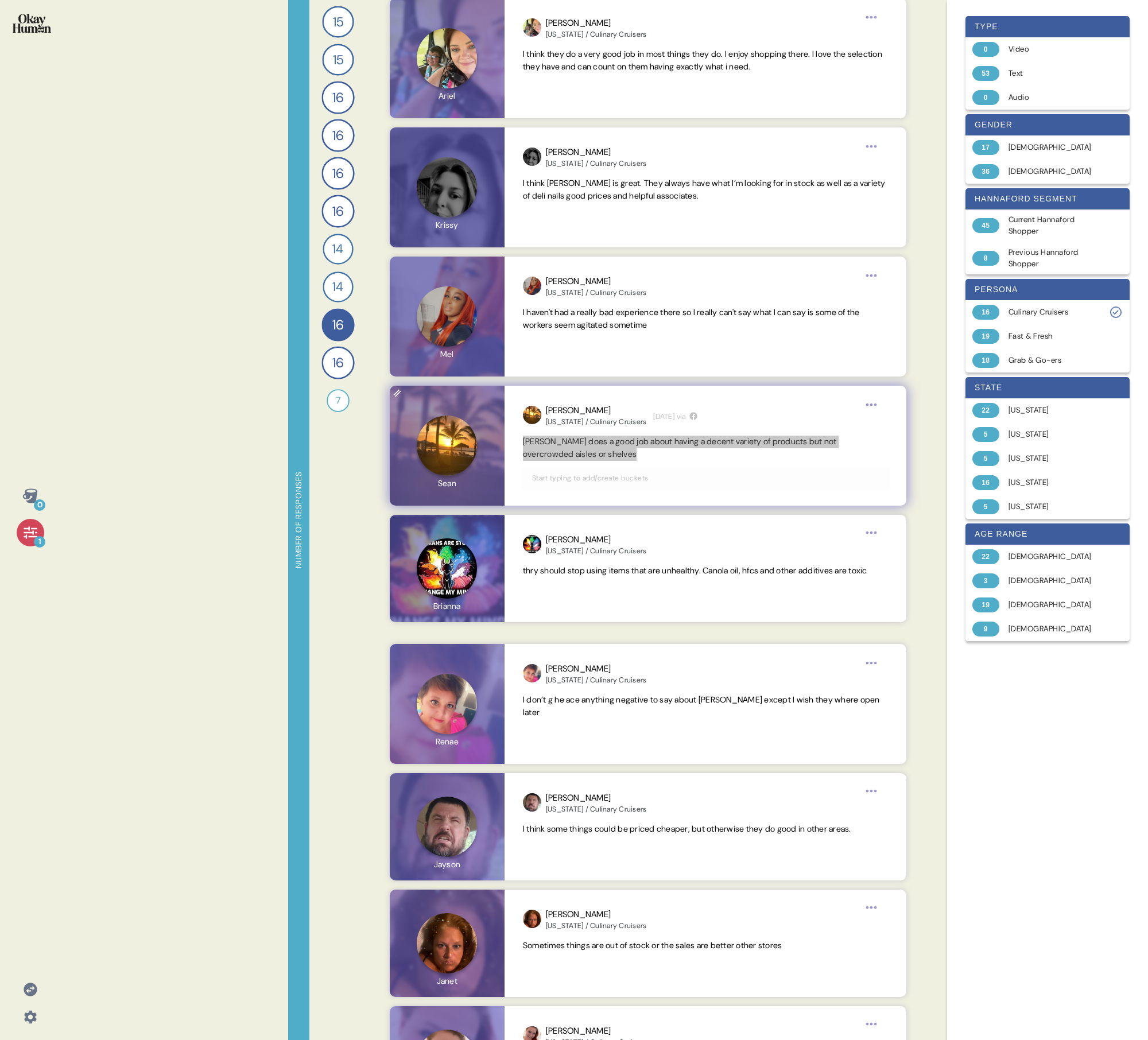
scroll to position [735, 0]
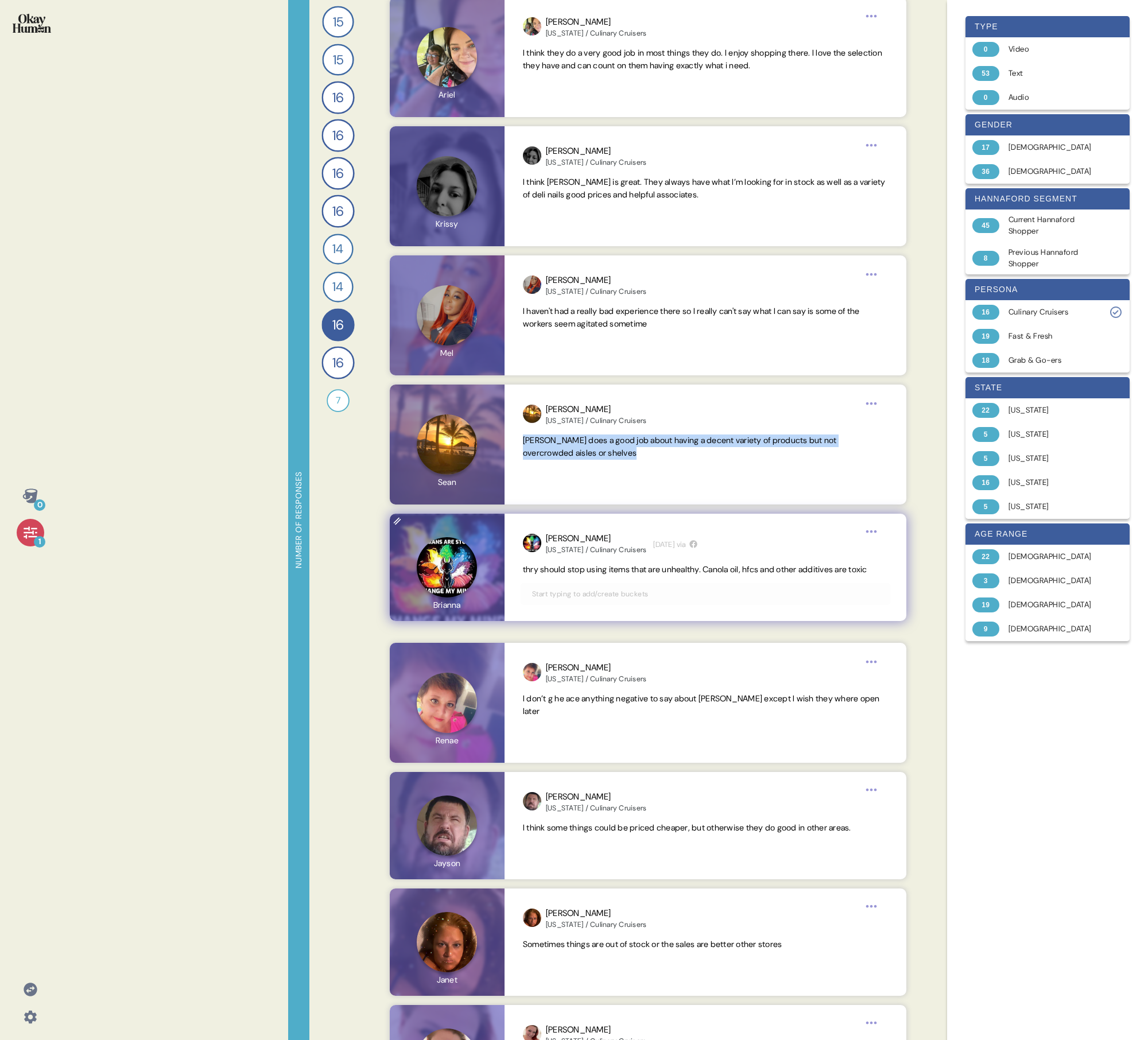
click at [554, 372] on span "thry should stop using items that are unhealthy. Canola oil, hfcs and other add…" at bounding box center [695, 569] width 345 height 11
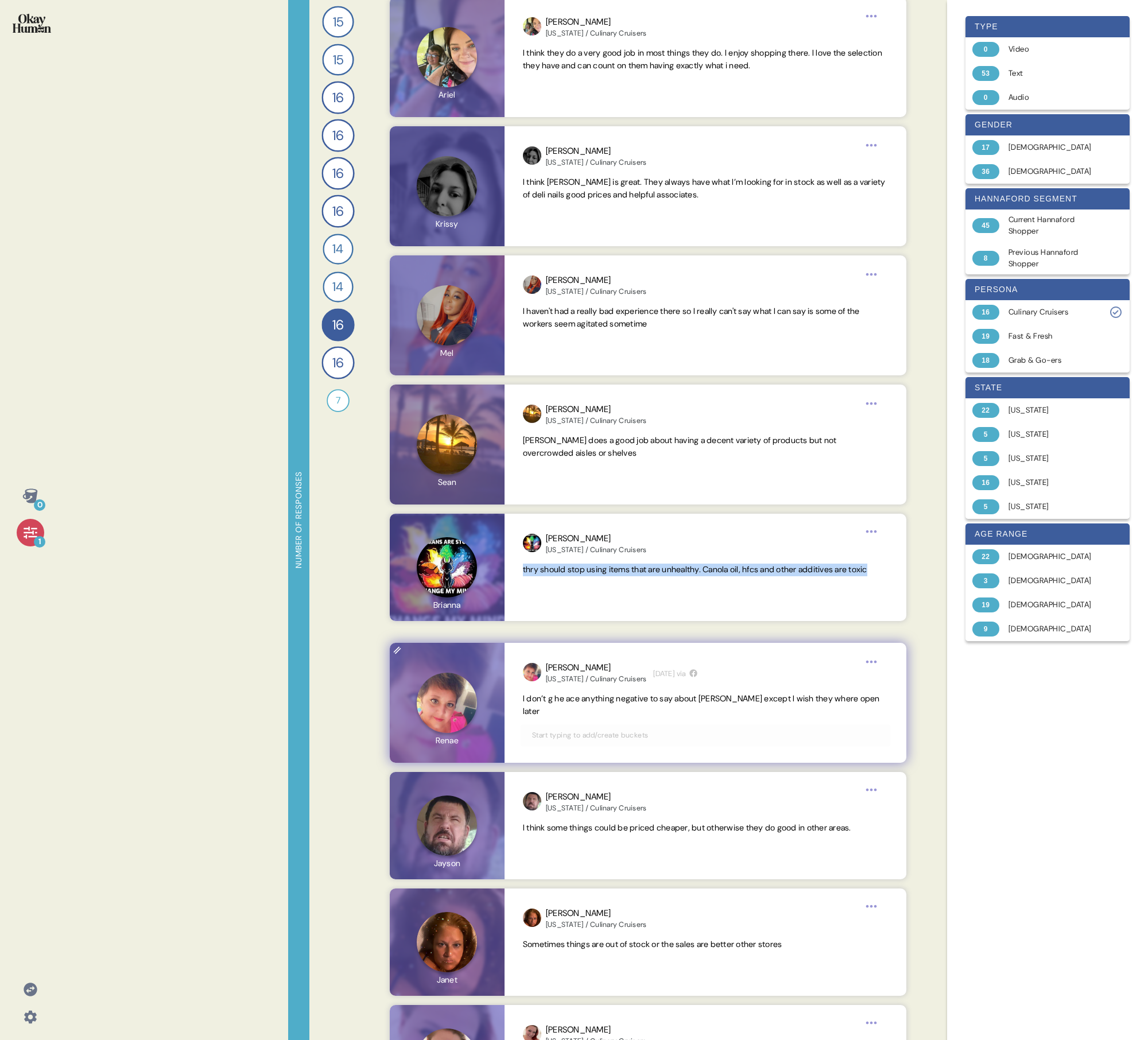
click at [554, 372] on span "I don’t g he ace anything negative to say about [PERSON_NAME] except I wish the…" at bounding box center [701, 705] width 357 height 23
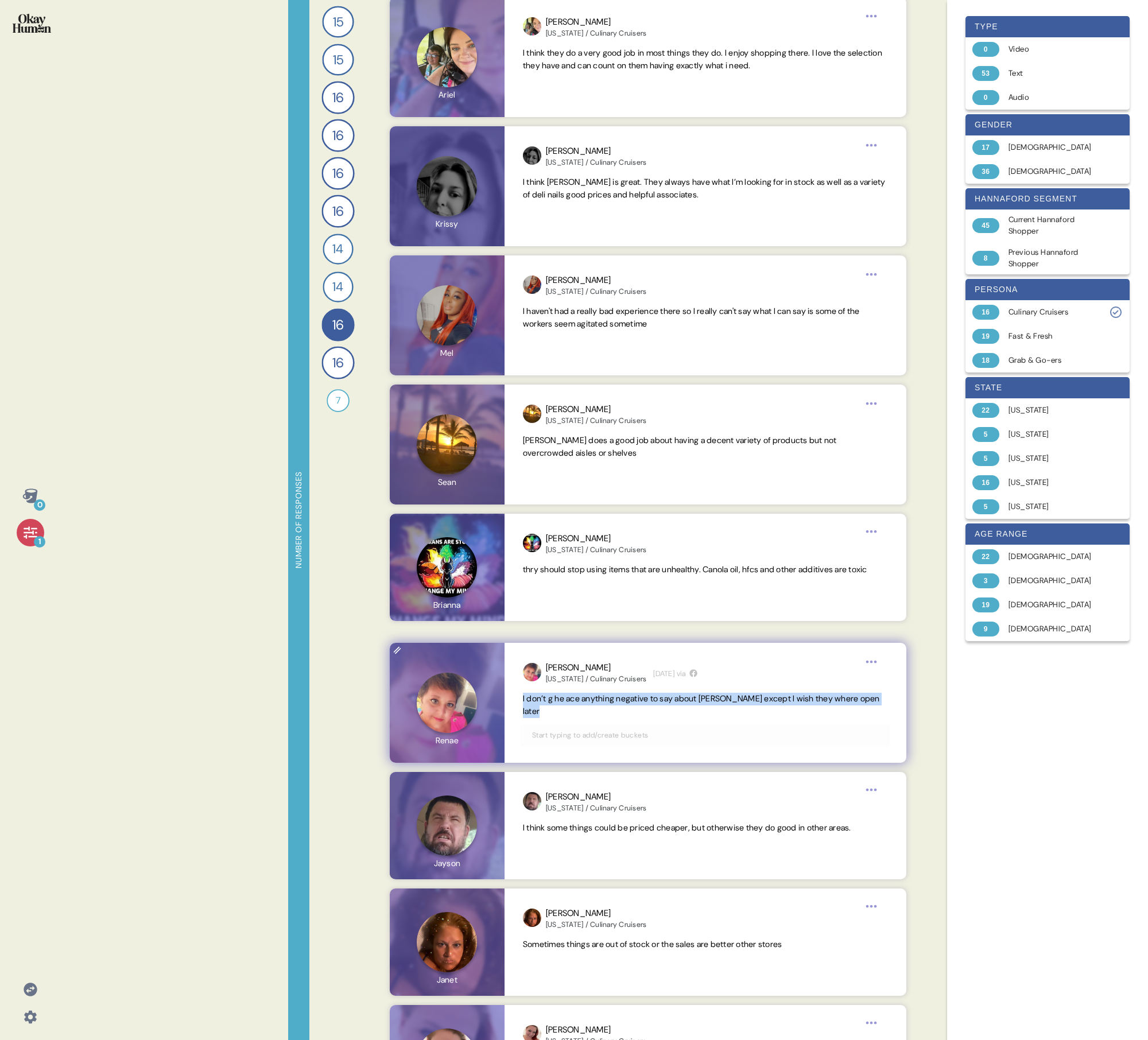
click at [554, 372] on span "I don’t g he ace anything negative to say about [PERSON_NAME] except I wish the…" at bounding box center [701, 705] width 357 height 23
click at [554, 372] on span "I think some things could be priced cheaper, but otherwise they do good in othe…" at bounding box center [705, 828] width 365 height 13
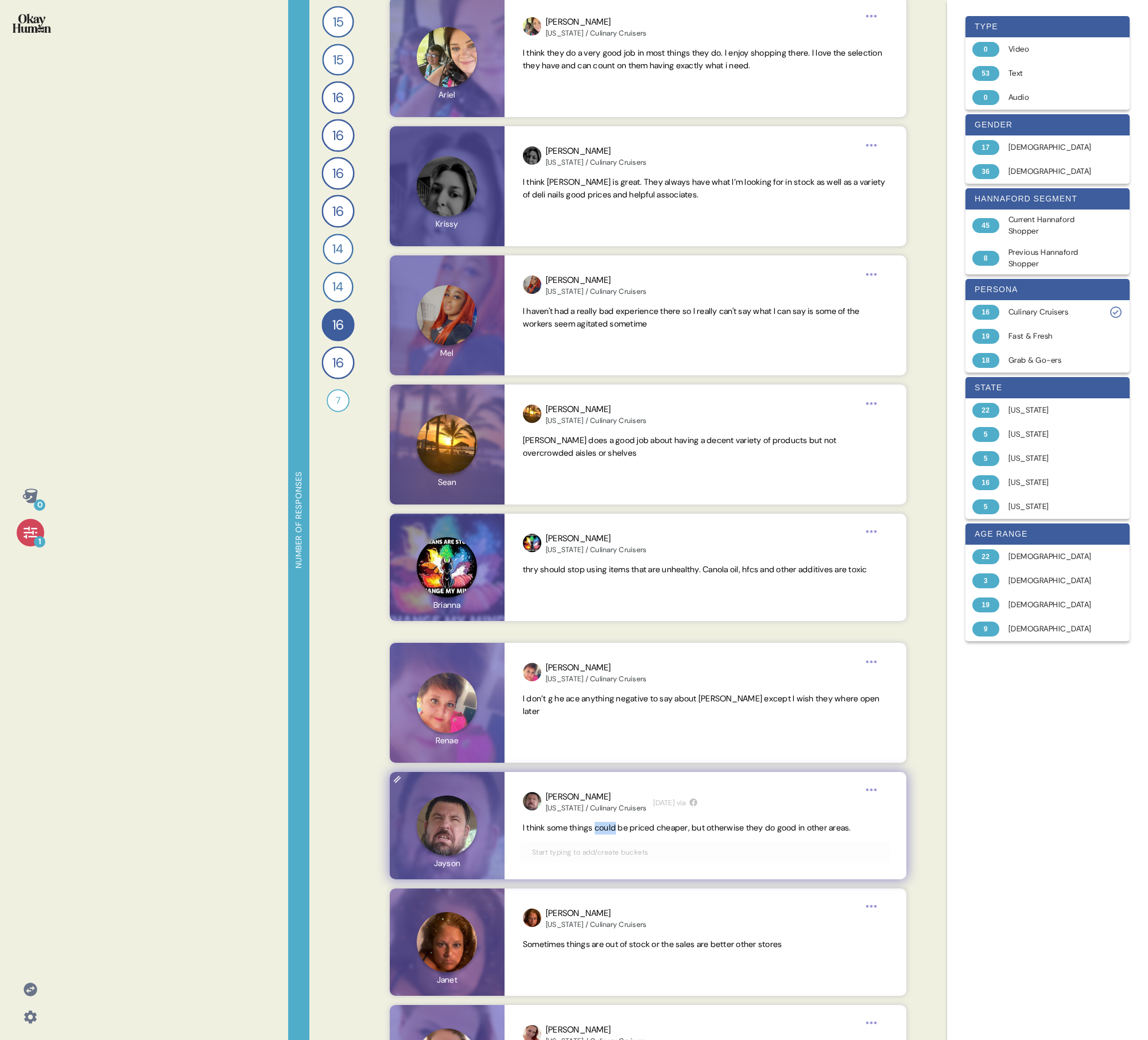
click at [554, 372] on span "I think some things could be priced cheaper, but otherwise they do good in othe…" at bounding box center [705, 828] width 365 height 13
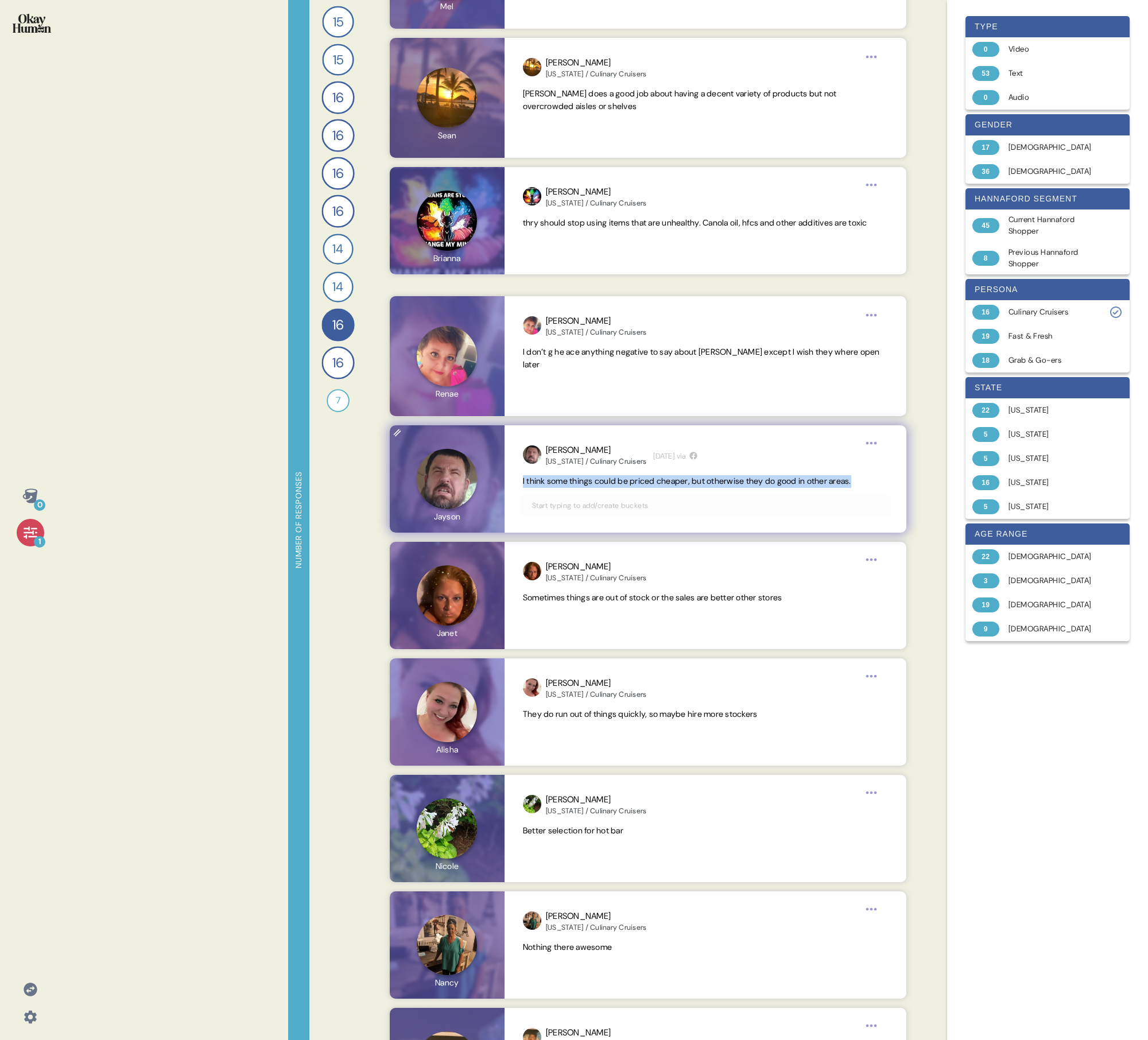
scroll to position [1166, 0]
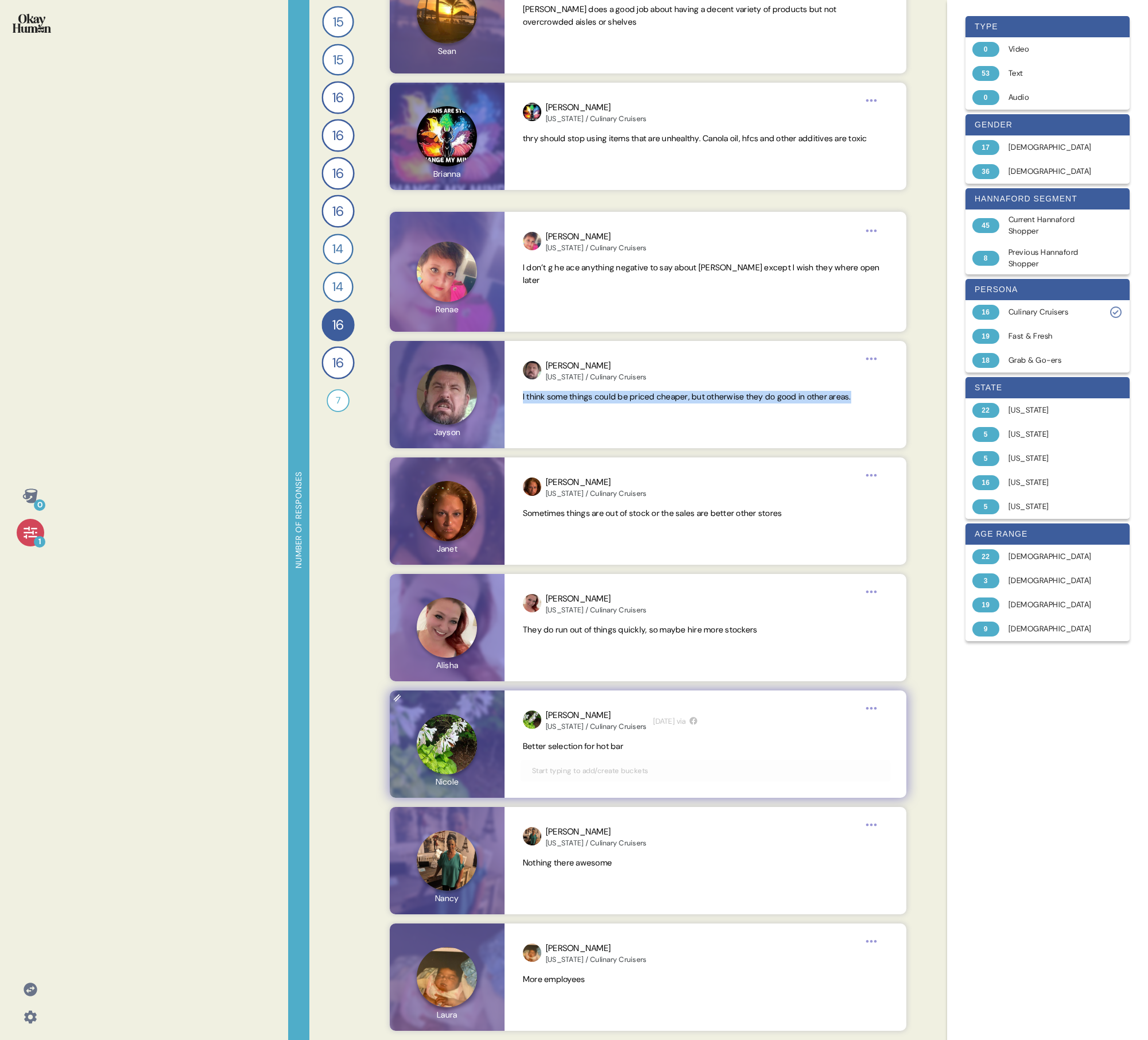
click at [554, 372] on div "[PERSON_NAME] [US_STATE] / Culinary Cruisers [DATE] via Better selection for ho…" at bounding box center [705, 744] width 402 height 107
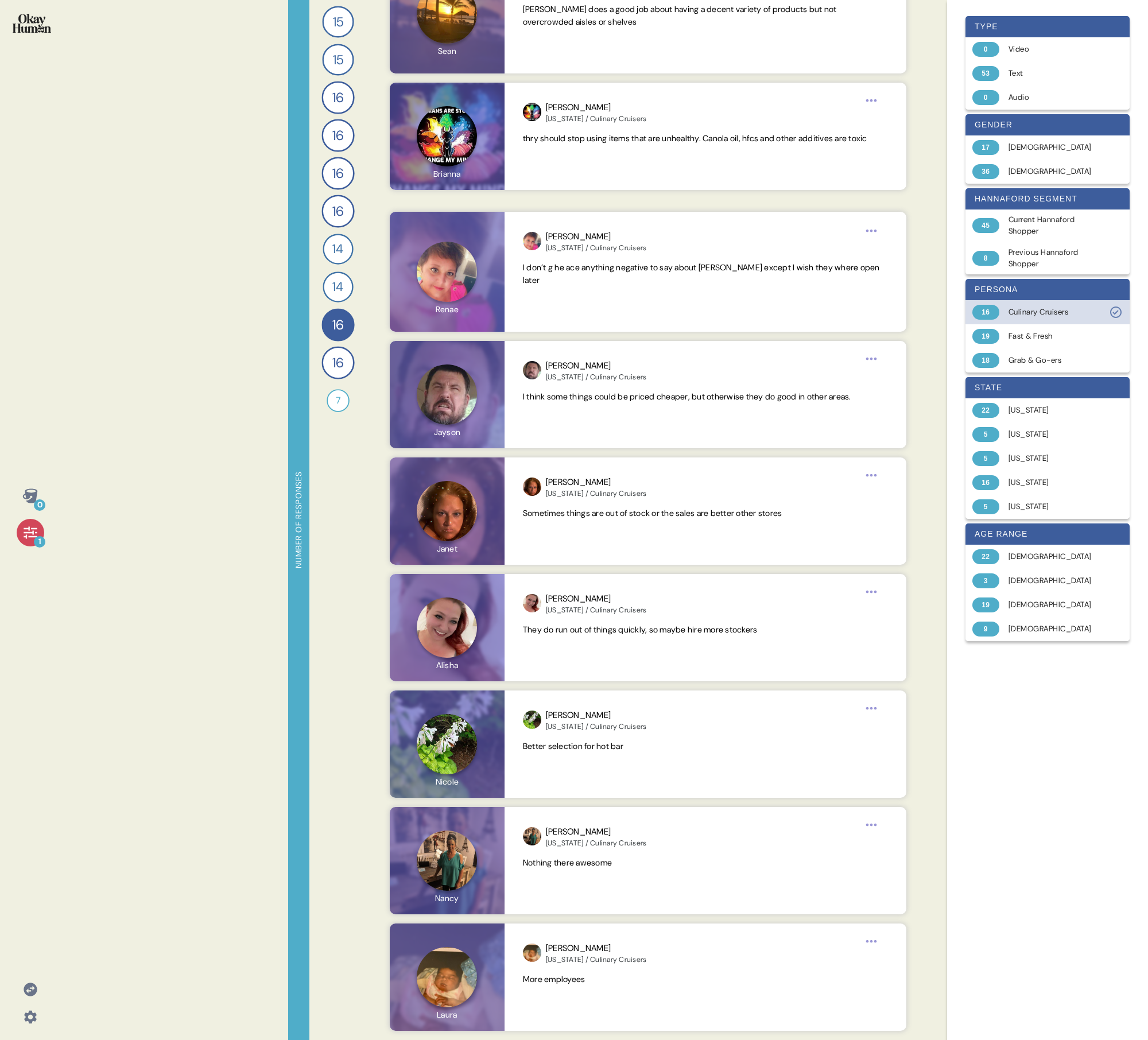
click at [554, 314] on div "Culinary Cruisers" at bounding box center [1054, 311] width 91 height 11
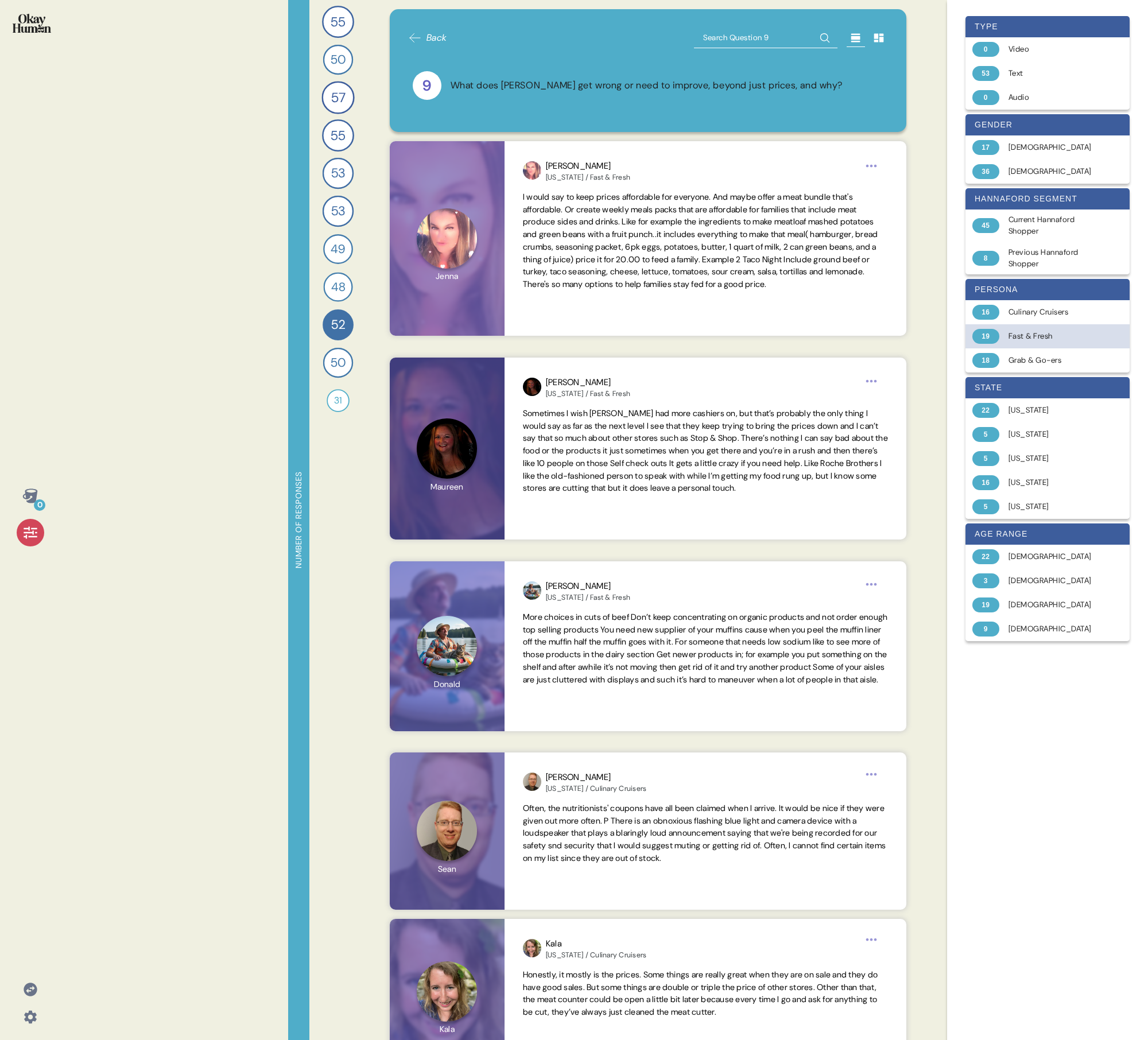
click at [554, 333] on div "Fast & Fresh" at bounding box center [1054, 336] width 91 height 11
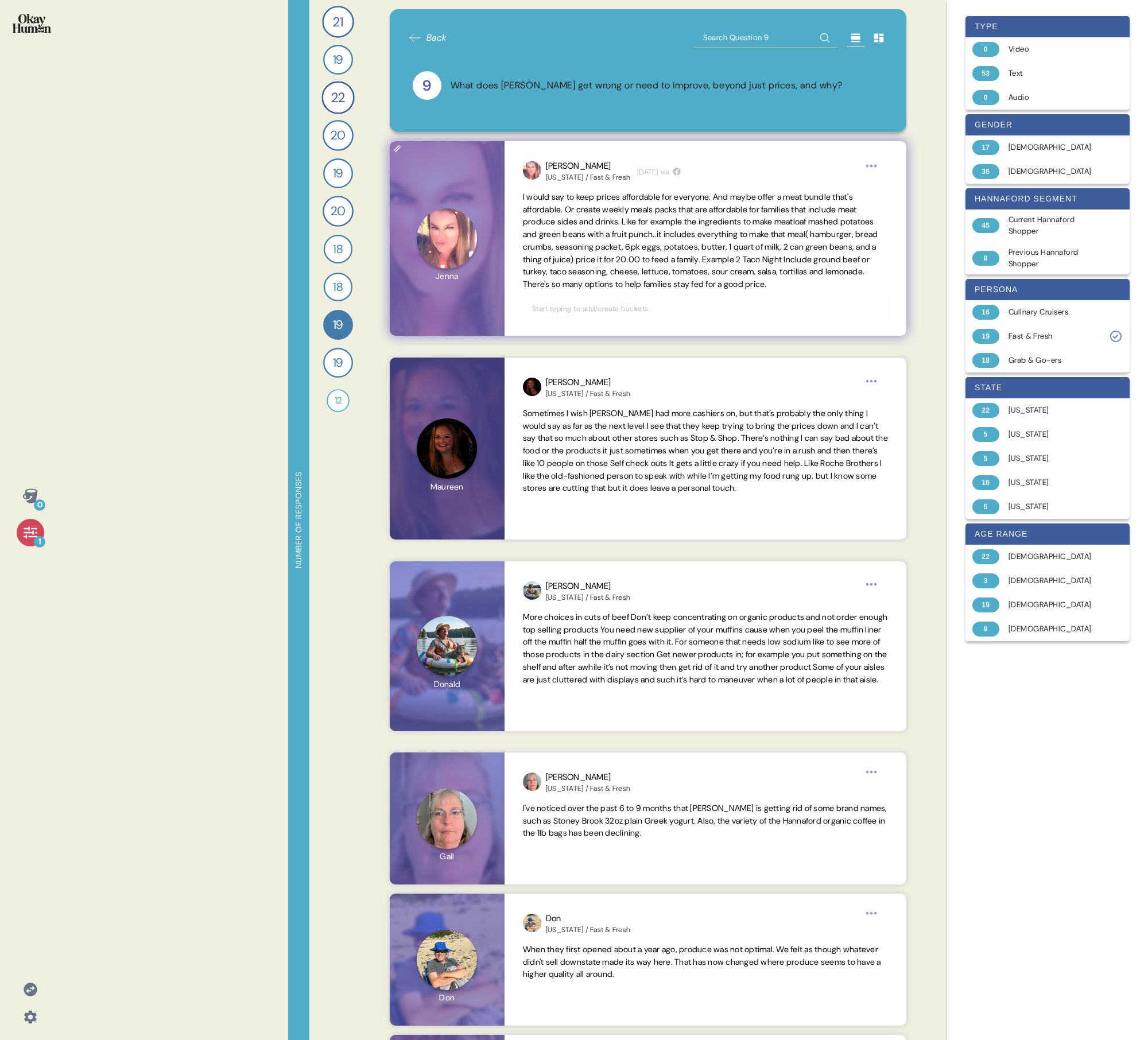
click at [554, 244] on span "I would say to keep prices affordable for everyone. And maybe offer a meat bund…" at bounding box center [700, 240] width 355 height 97
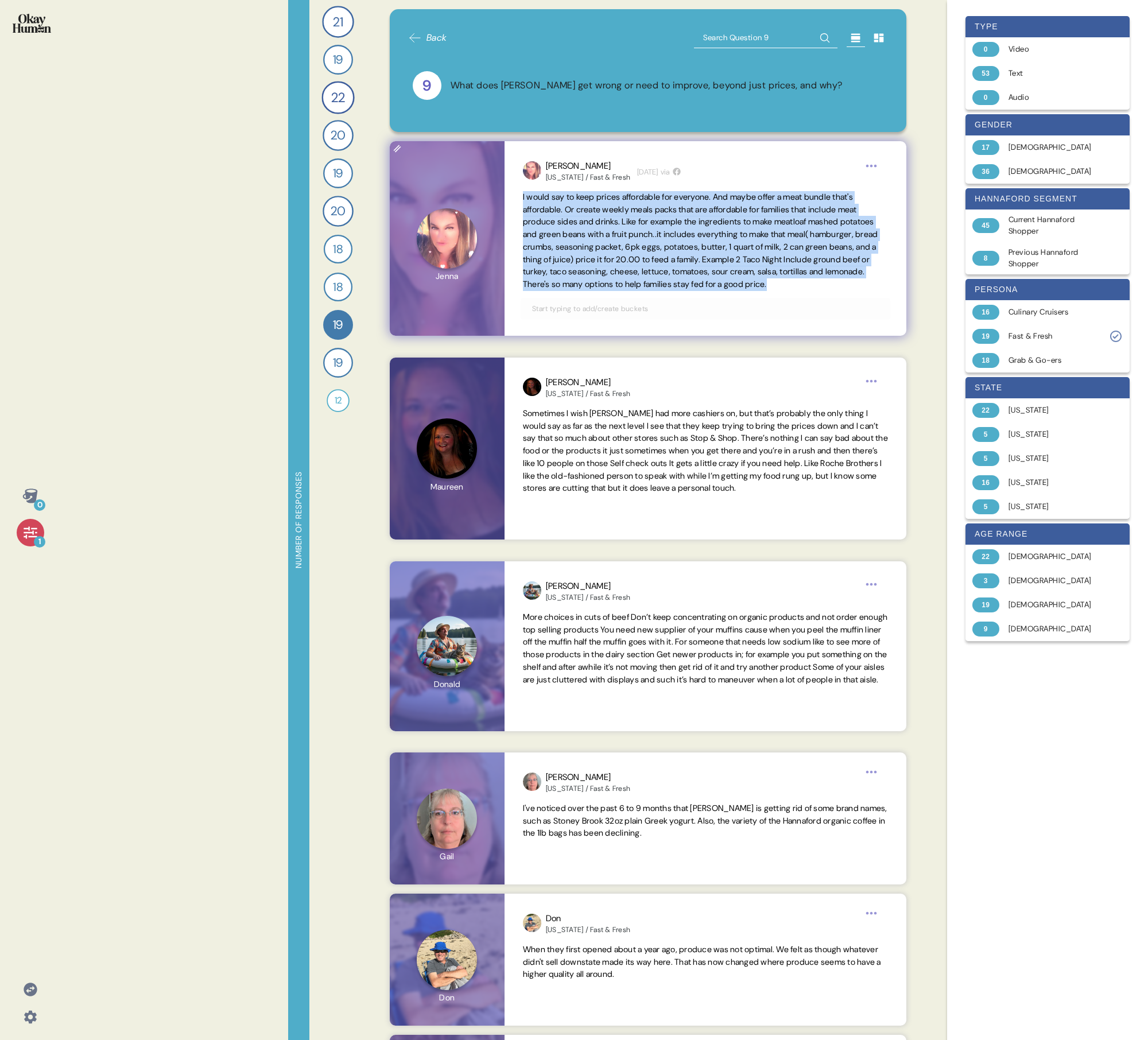
click at [554, 244] on span "I would say to keep prices affordable for everyone. And maybe offer a meat bund…" at bounding box center [700, 240] width 355 height 97
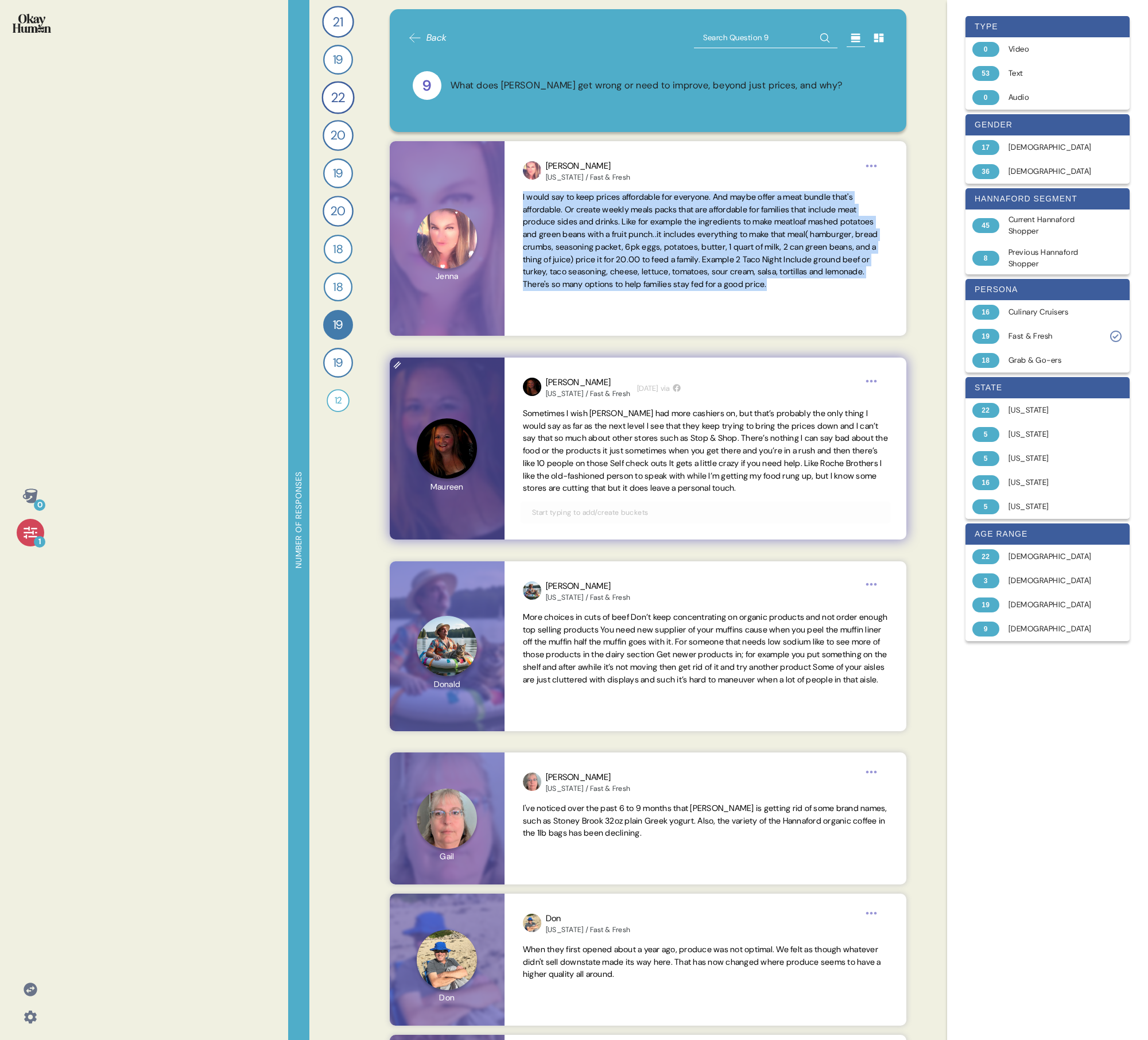
click at [554, 372] on span "Sometimes I wish [PERSON_NAME] had more cashiers on, but that’s probably the on…" at bounding box center [705, 450] width 365 height 85
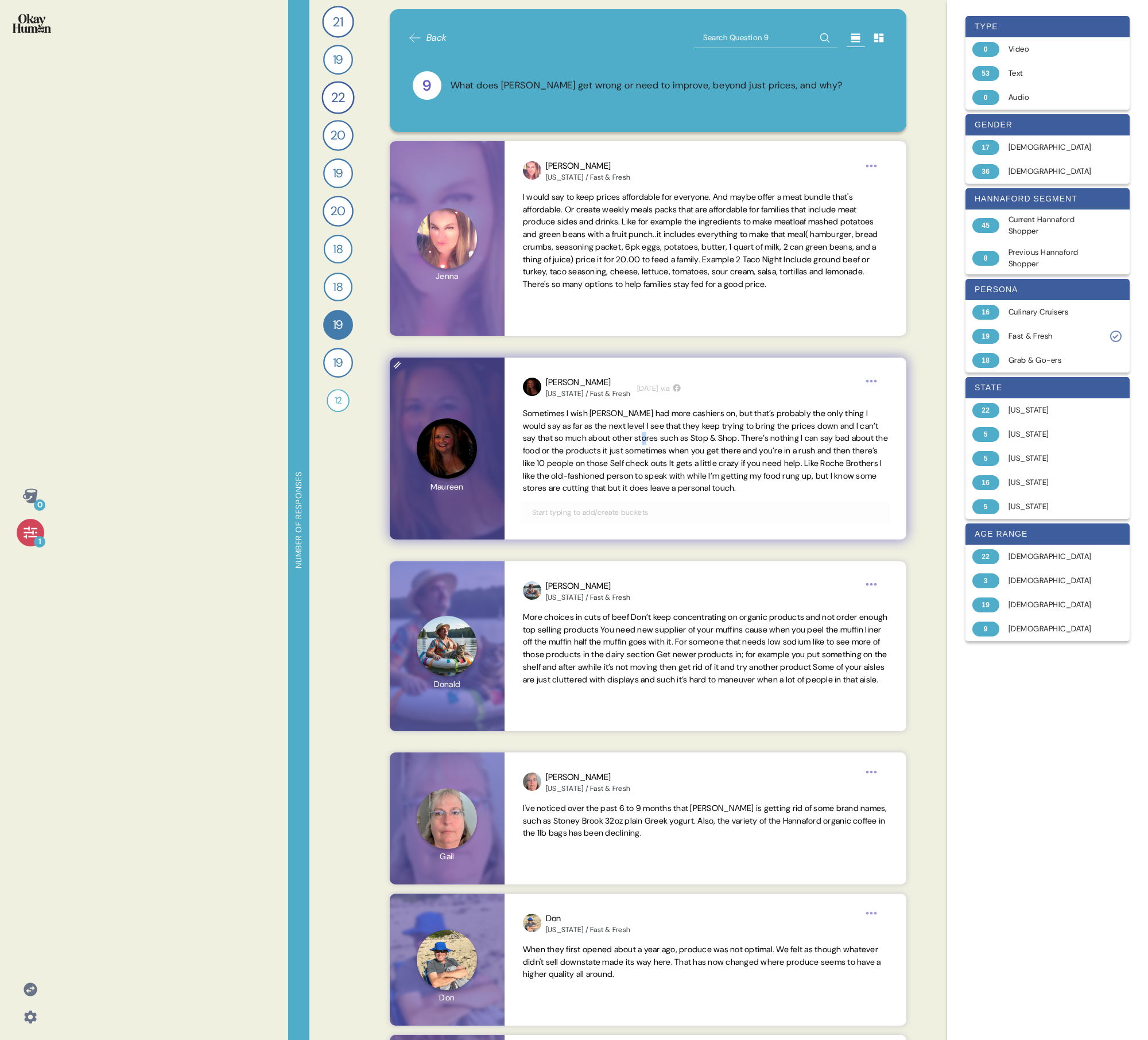
click at [554, 372] on span "Sometimes I wish [PERSON_NAME] had more cashiers on, but that’s probably the on…" at bounding box center [705, 450] width 365 height 85
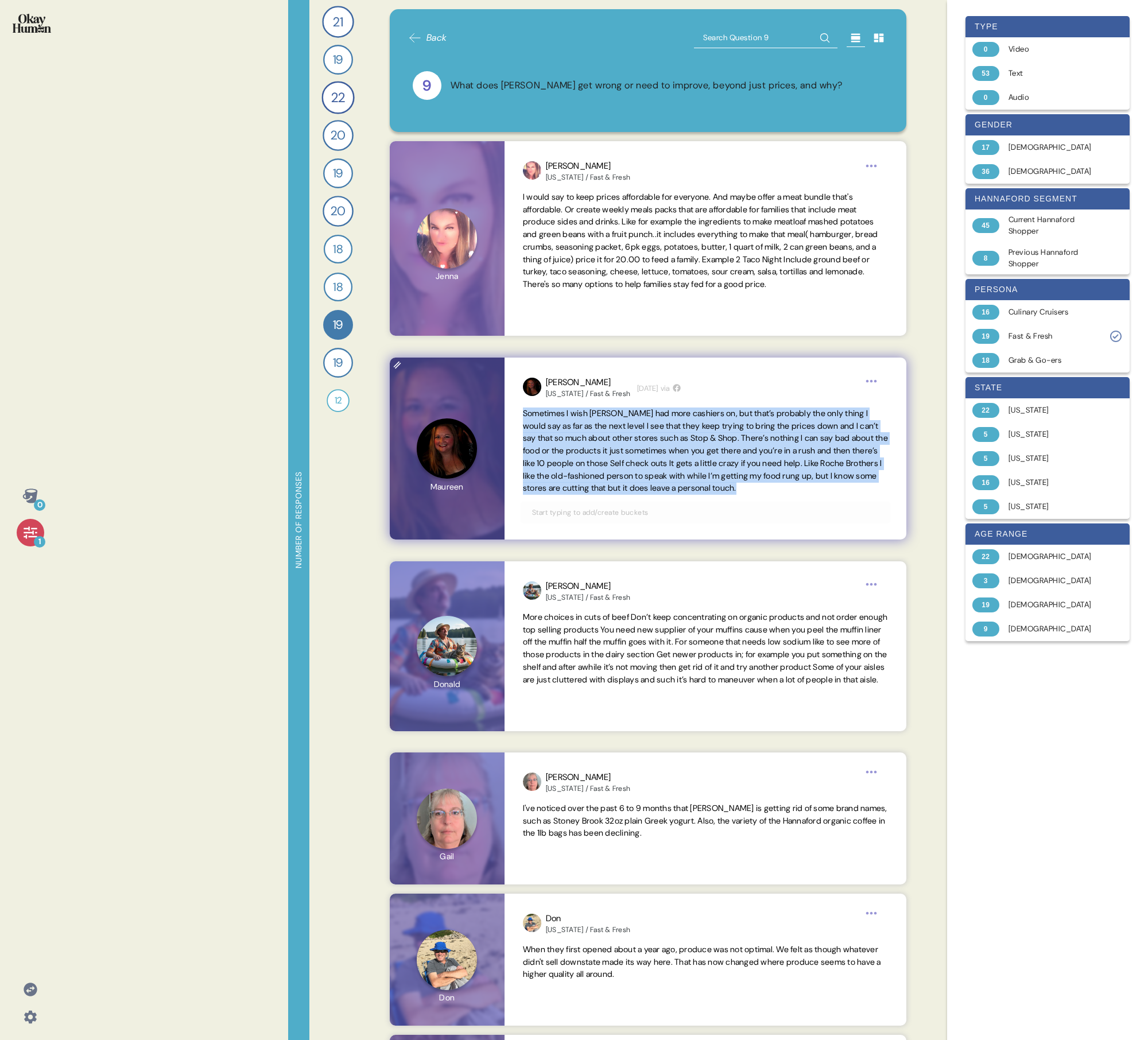
click at [554, 372] on span "Sometimes I wish [PERSON_NAME] had more cashiers on, but that’s probably the on…" at bounding box center [705, 450] width 365 height 85
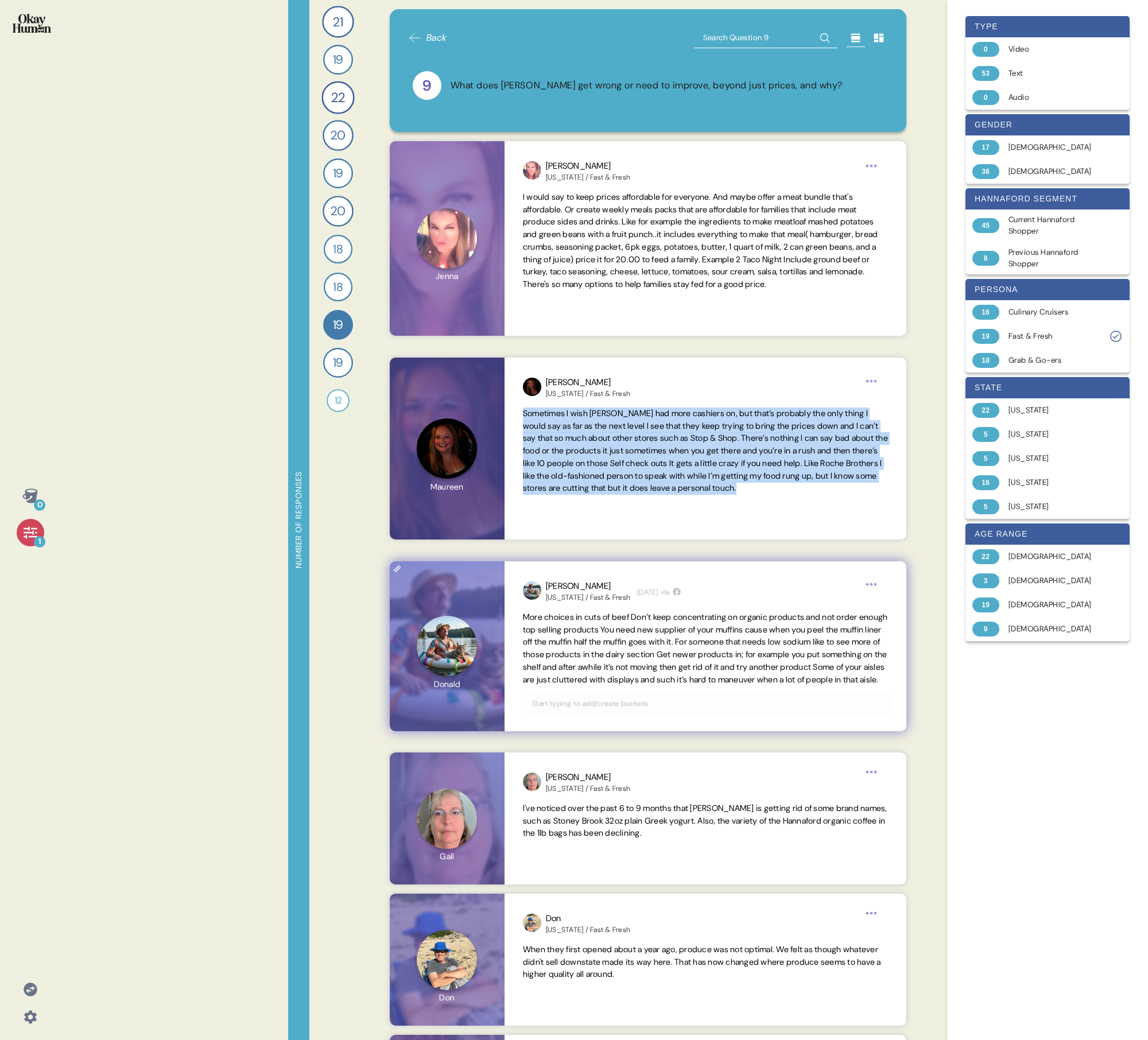
click at [554, 372] on span "More choices in cuts of beef Don’t keep concentrating on organic products and n…" at bounding box center [705, 648] width 365 height 73
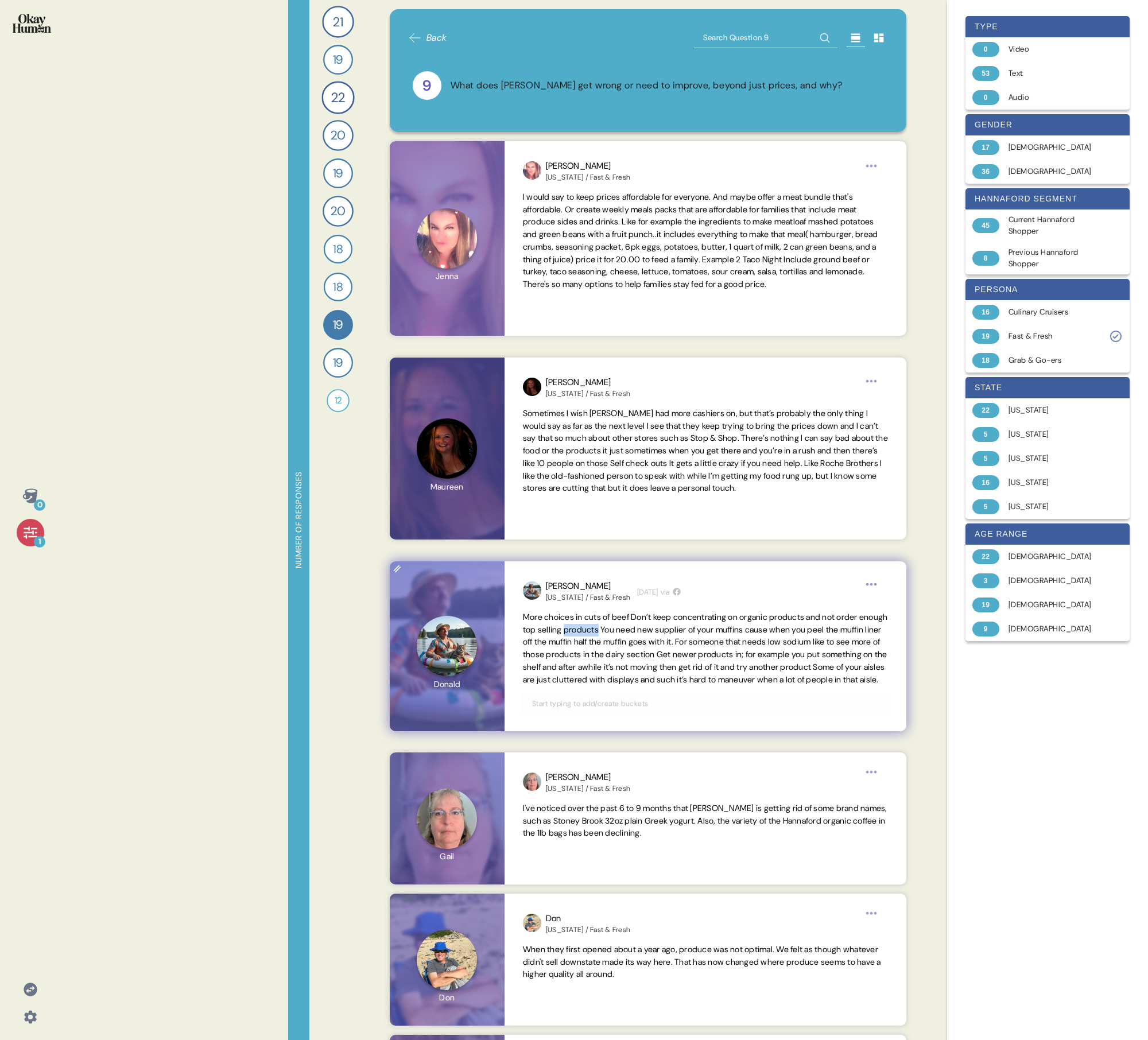
click at [554, 372] on span "More choices in cuts of beef Don’t keep concentrating on organic products and n…" at bounding box center [705, 648] width 365 height 73
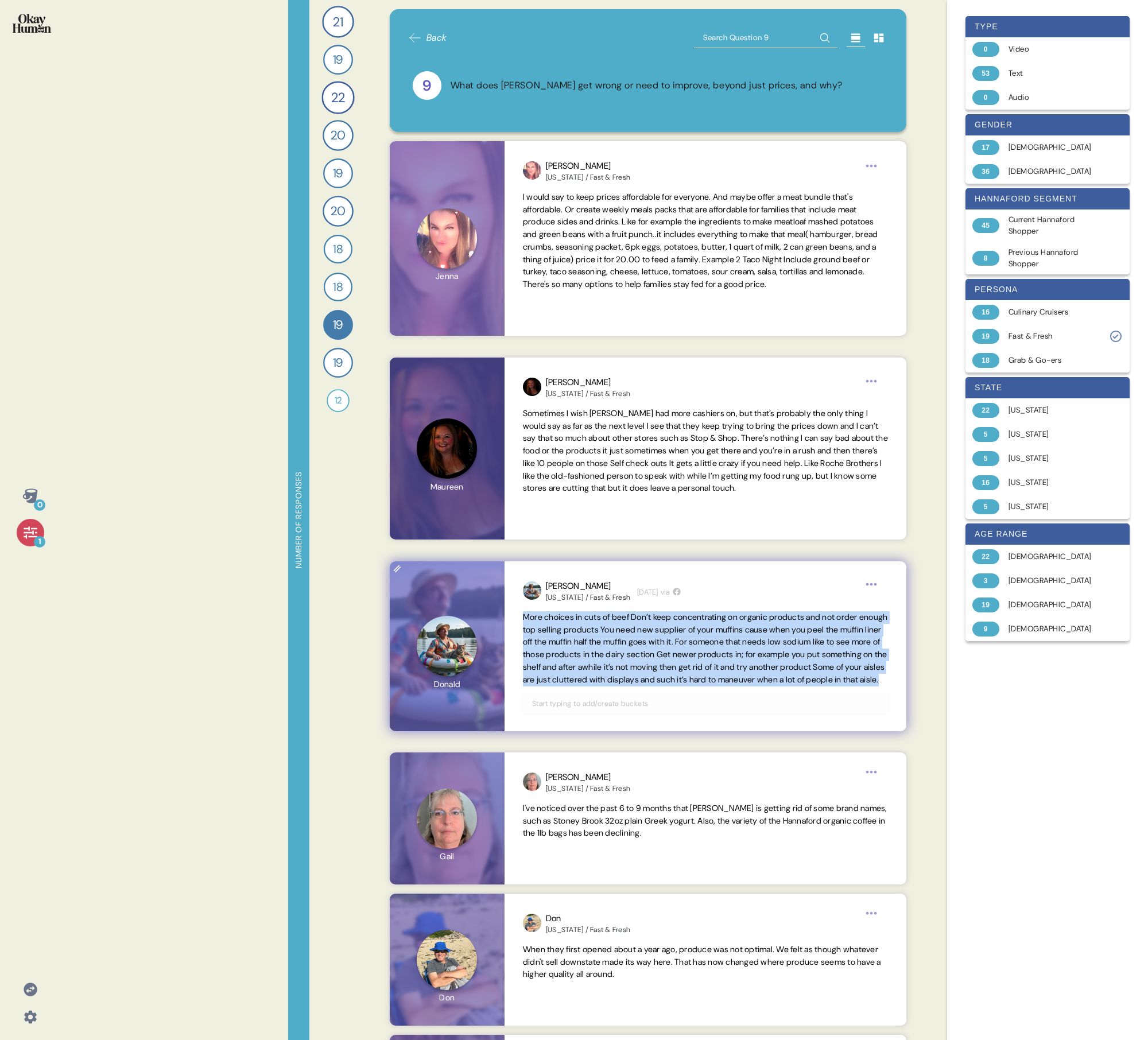
click at [554, 372] on span "More choices in cuts of beef Don’t keep concentrating on organic products and n…" at bounding box center [705, 648] width 365 height 73
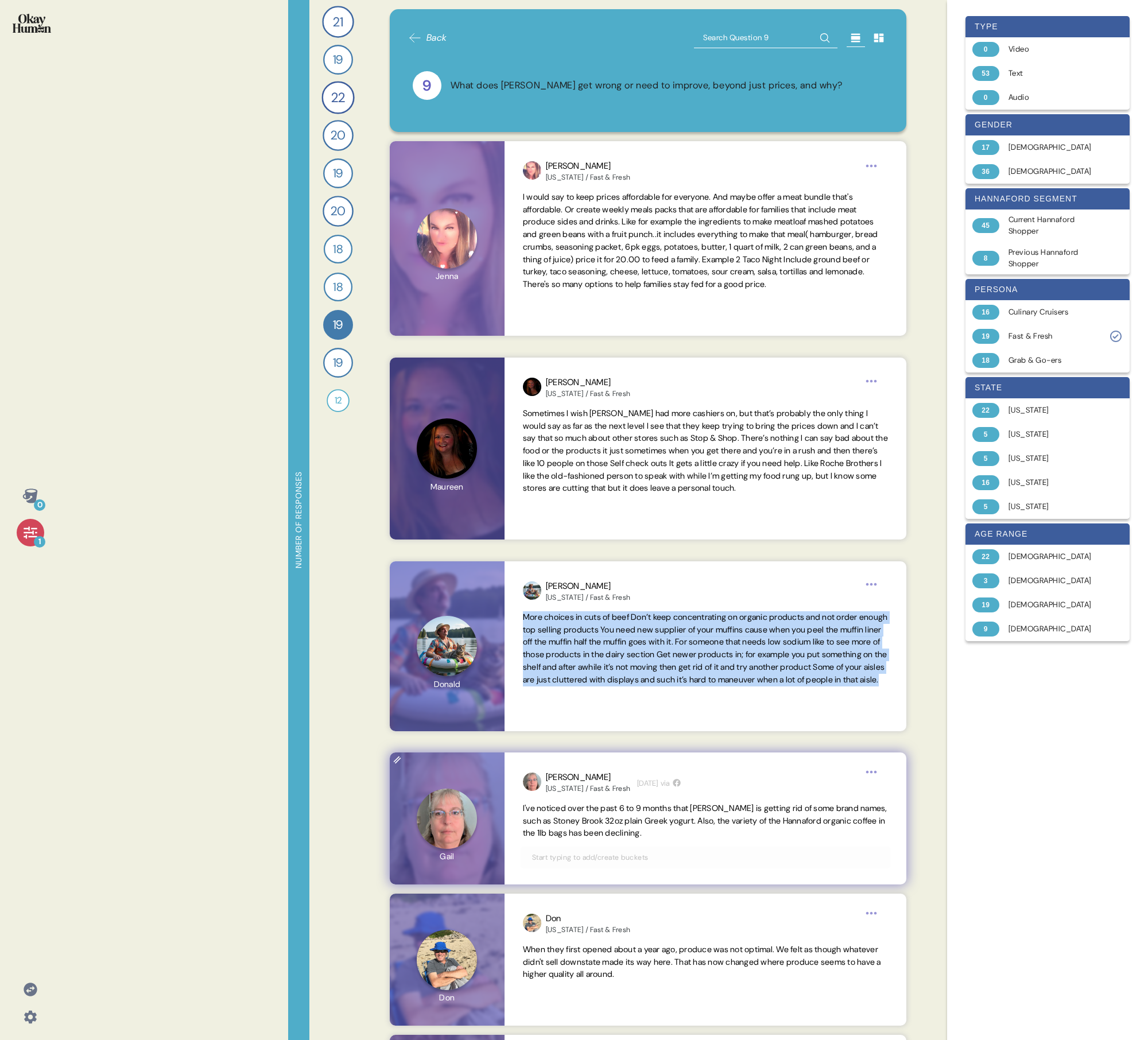
click at [554, 372] on span "I've noticed over the past 6 to 9 months that [PERSON_NAME] is getting rid of s…" at bounding box center [704, 821] width 364 height 35
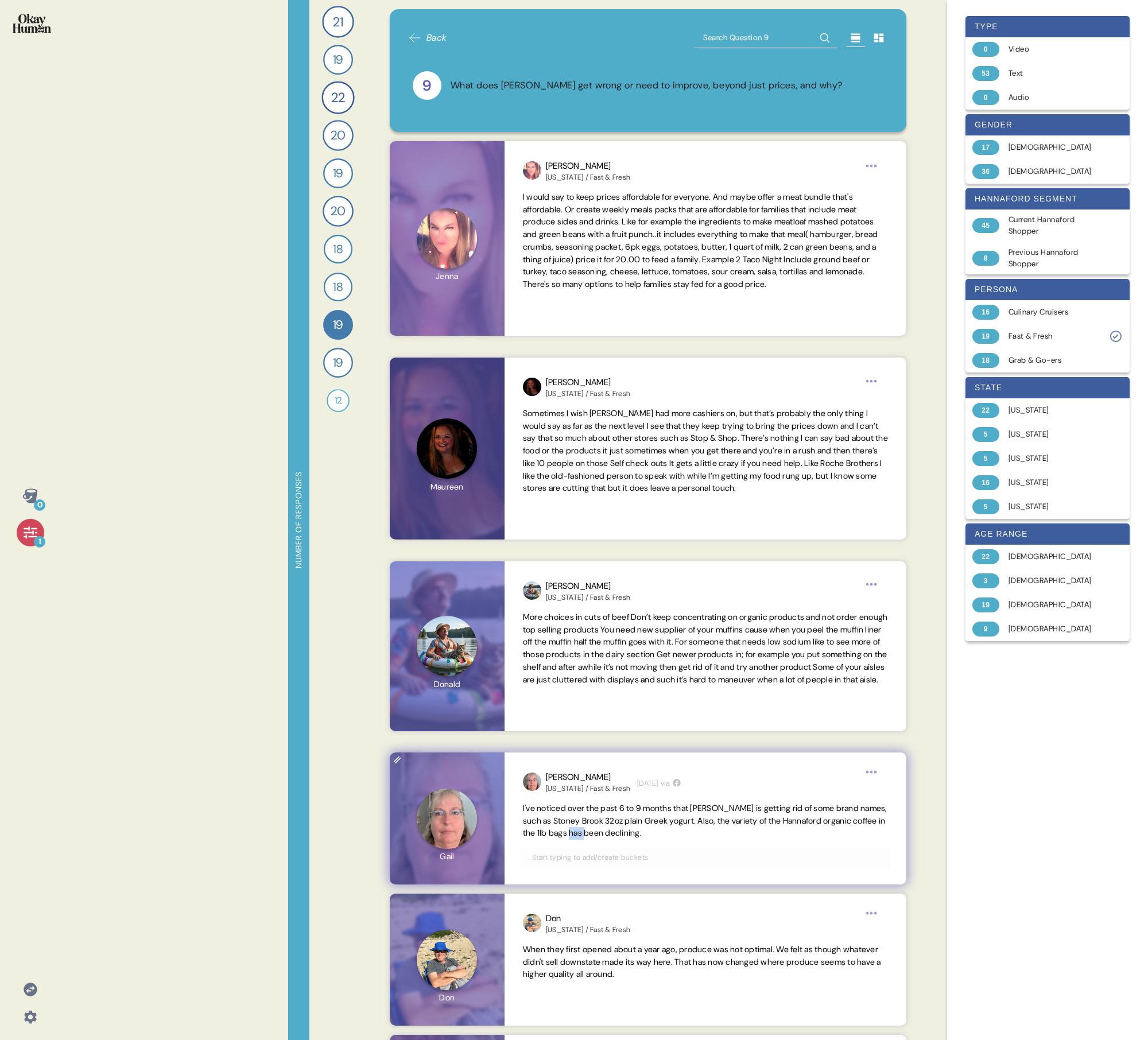
click at [554, 372] on span "I've noticed over the past 6 to 9 months that [PERSON_NAME] is getting rid of s…" at bounding box center [704, 821] width 364 height 35
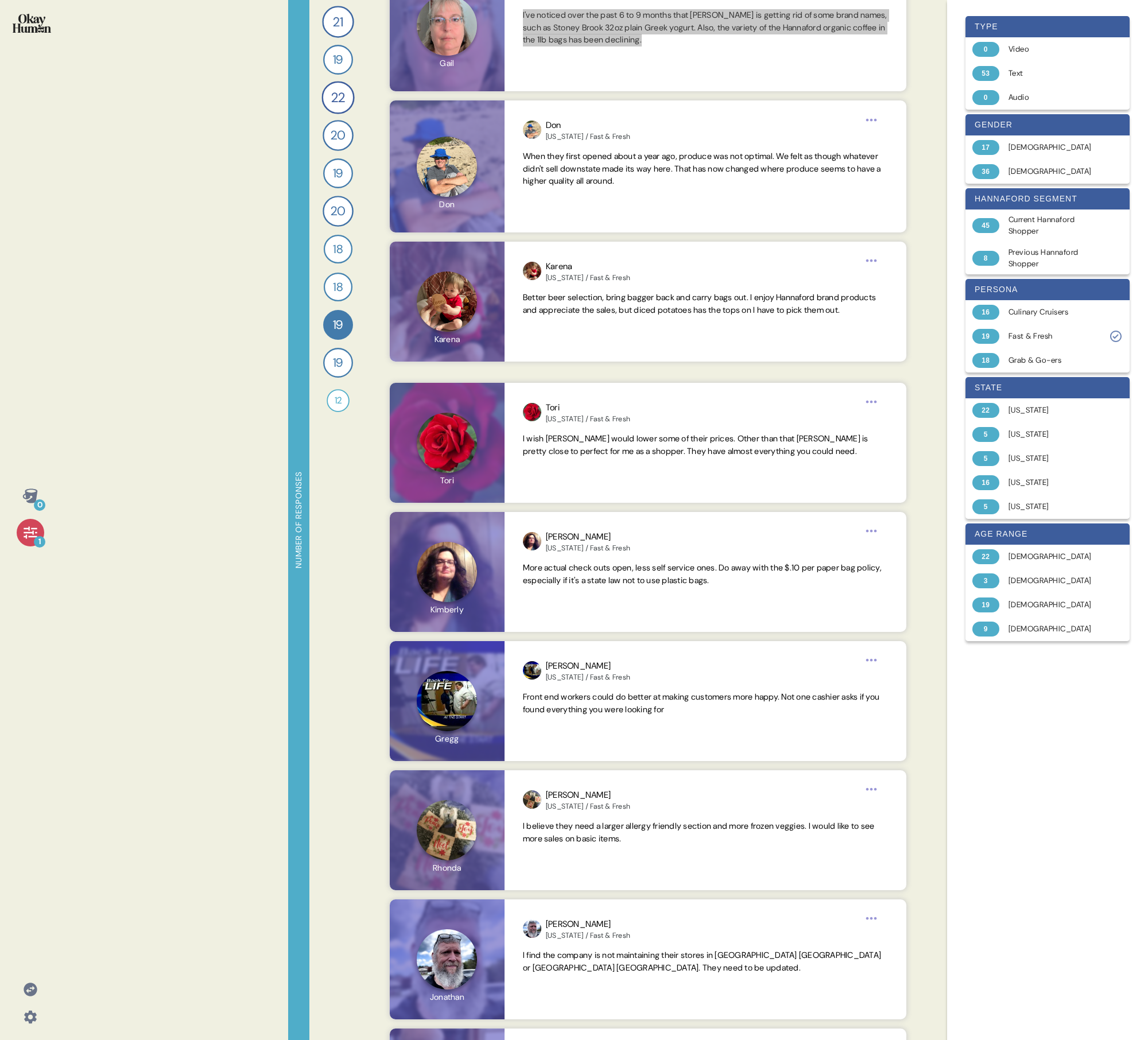
scroll to position [805, 0]
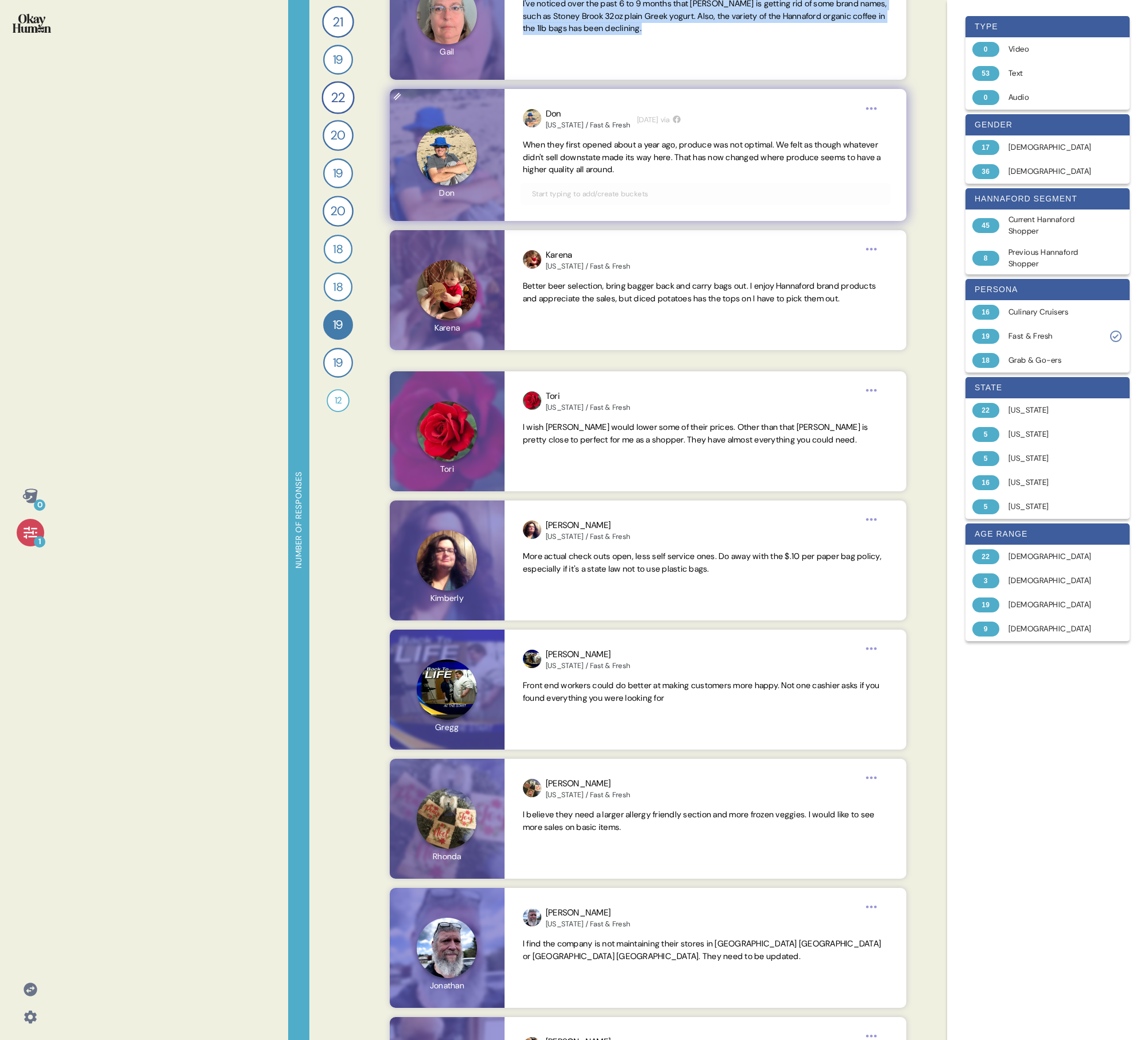
click at [554, 164] on span "When they first opened about a year ago, produce was not optimal. We felt as th…" at bounding box center [701, 157] width 358 height 35
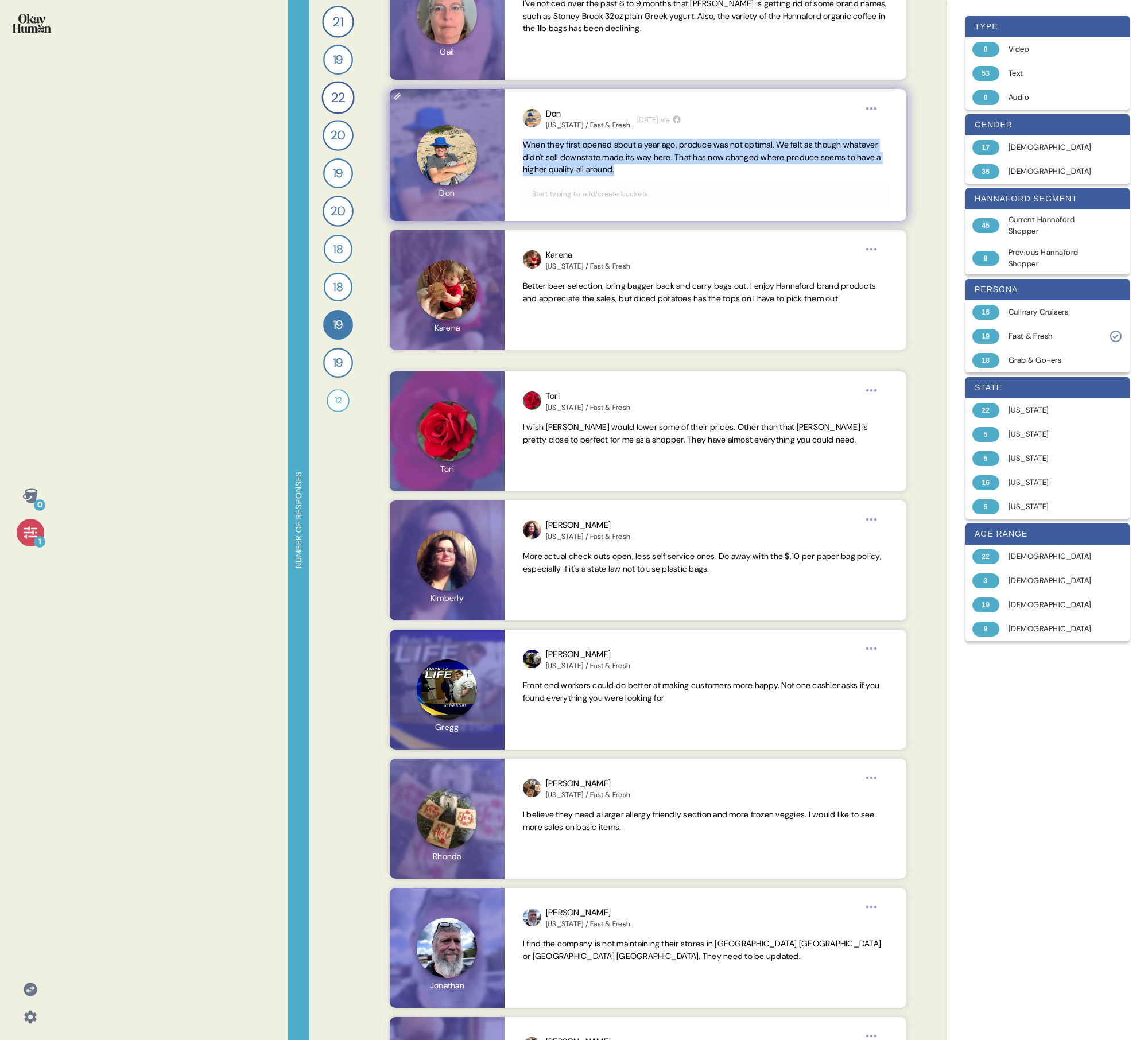
click at [554, 164] on span "When they first opened about a year ago, produce was not optimal. We felt as th…" at bounding box center [701, 157] width 358 height 35
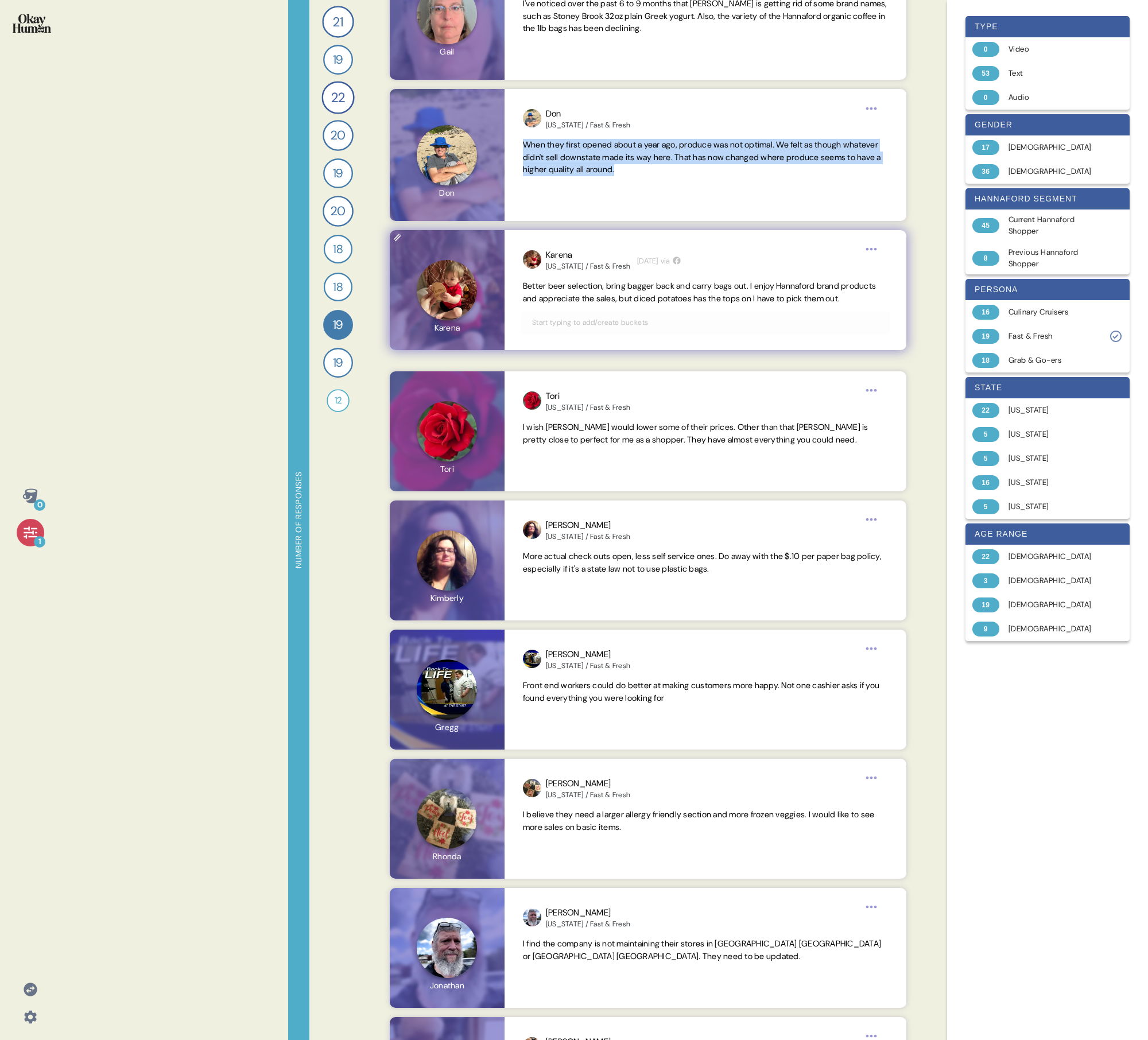
click at [553, 287] on span "Better beer selection, bring bagger back and carry bags out. I enjoy Hannaford …" at bounding box center [699, 292] width 353 height 23
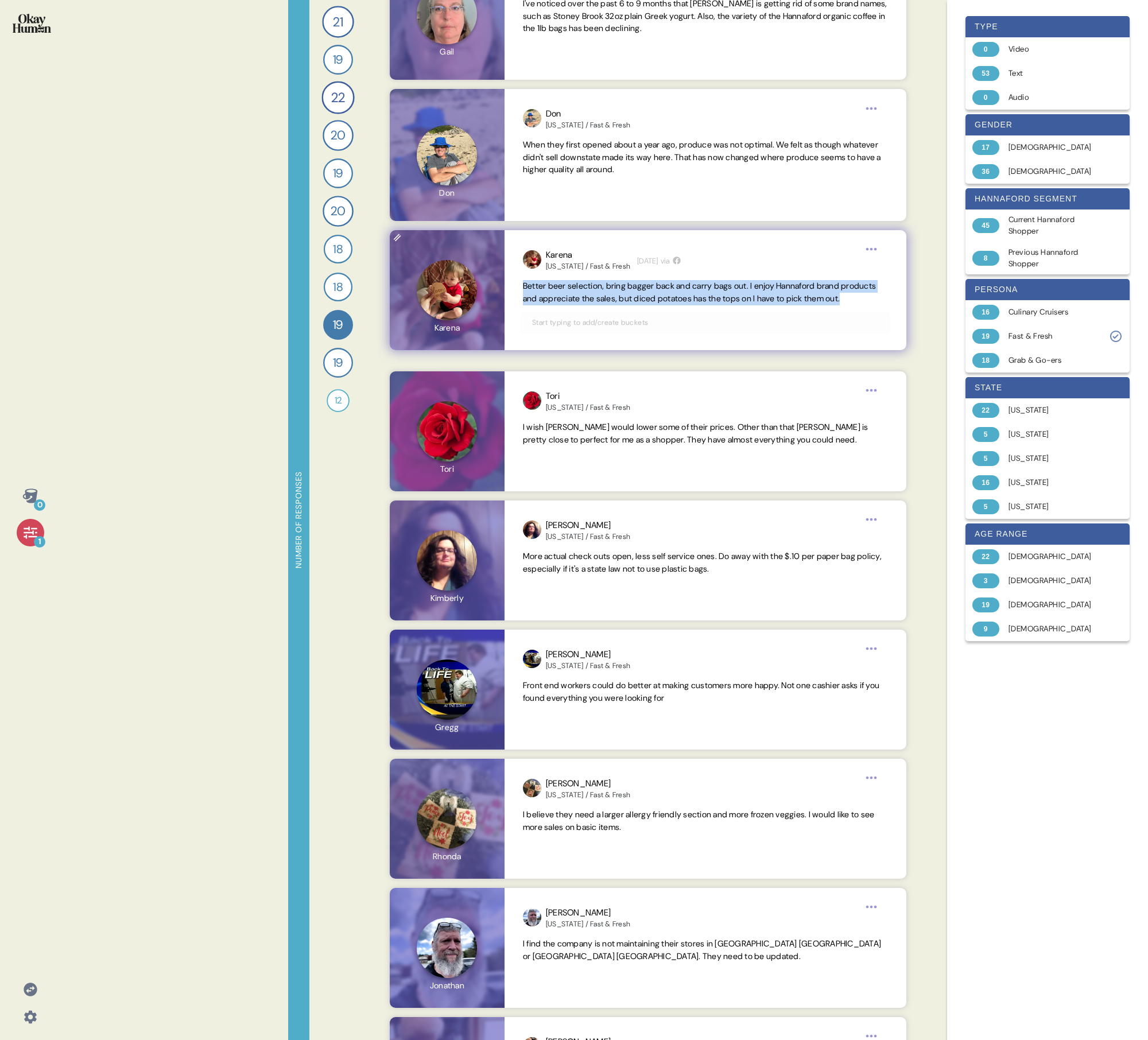
click at [553, 287] on span "Better beer selection, bring bagger back and carry bags out. I enjoy Hannaford …" at bounding box center [699, 292] width 353 height 23
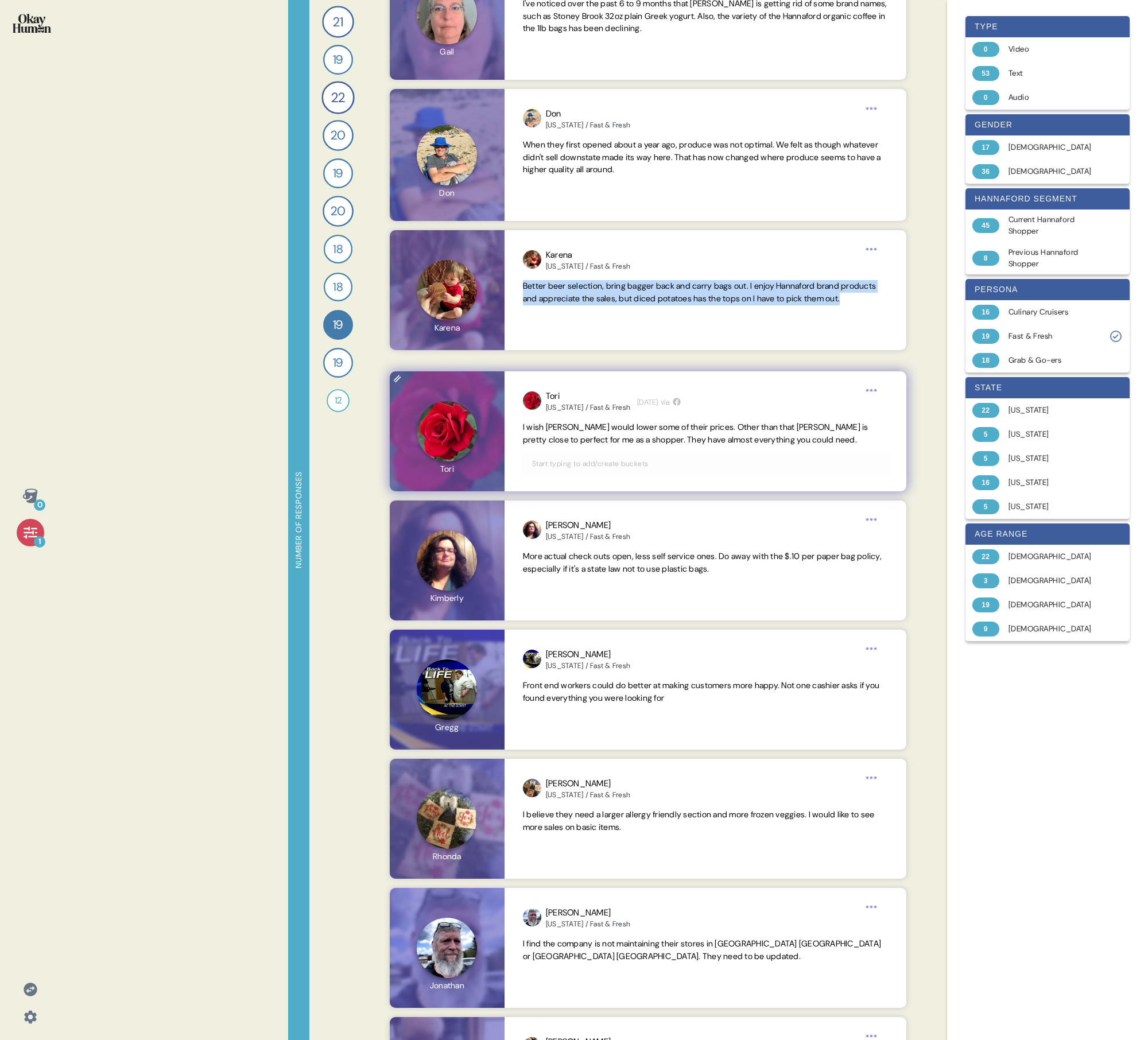
click at [554, 372] on span "I wish [PERSON_NAME] would lower some of their prices. Other than that [PERSON_…" at bounding box center [695, 434] width 345 height 23
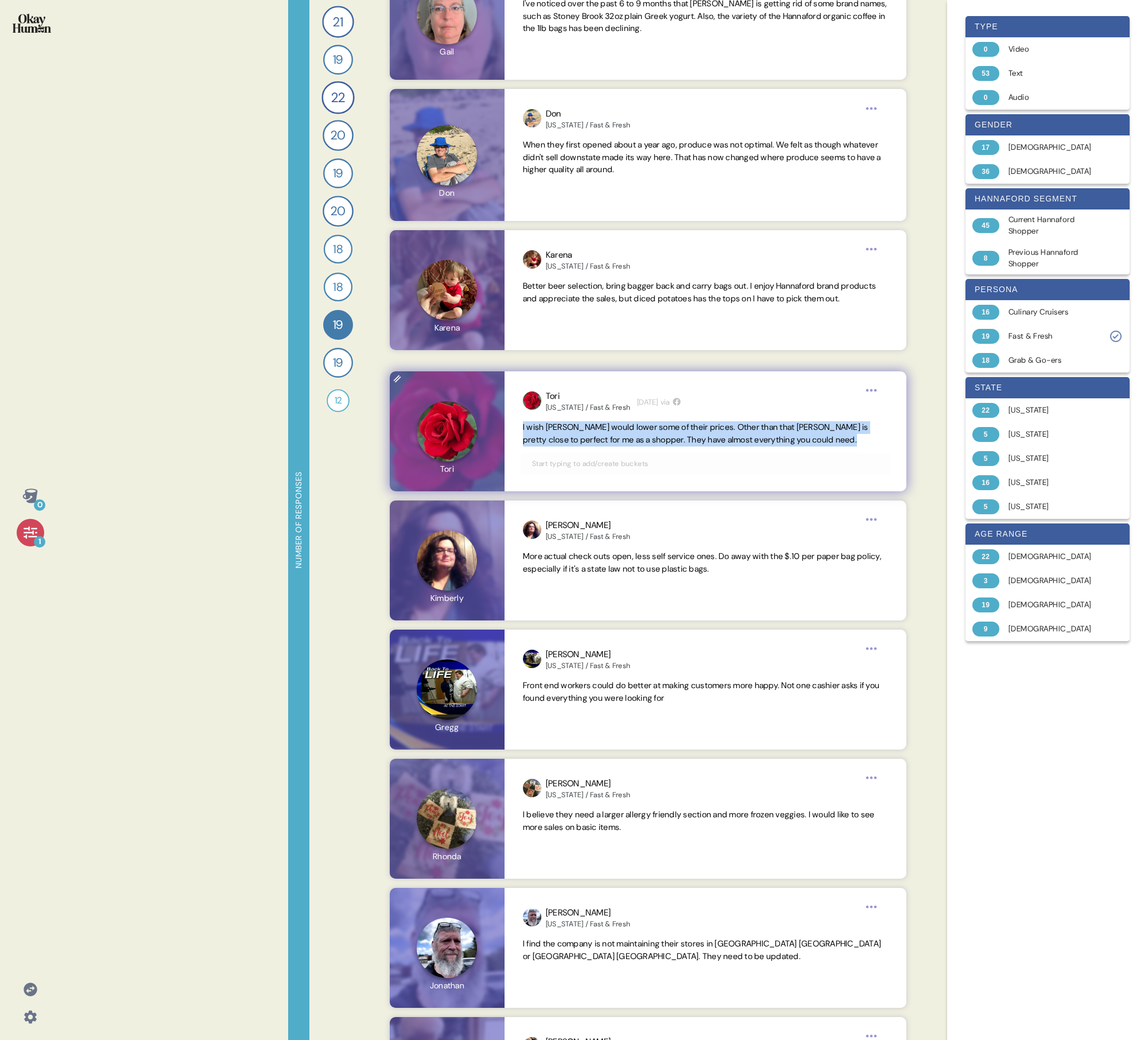
click at [554, 372] on span "I wish [PERSON_NAME] would lower some of their prices. Other than that [PERSON_…" at bounding box center [695, 434] width 345 height 23
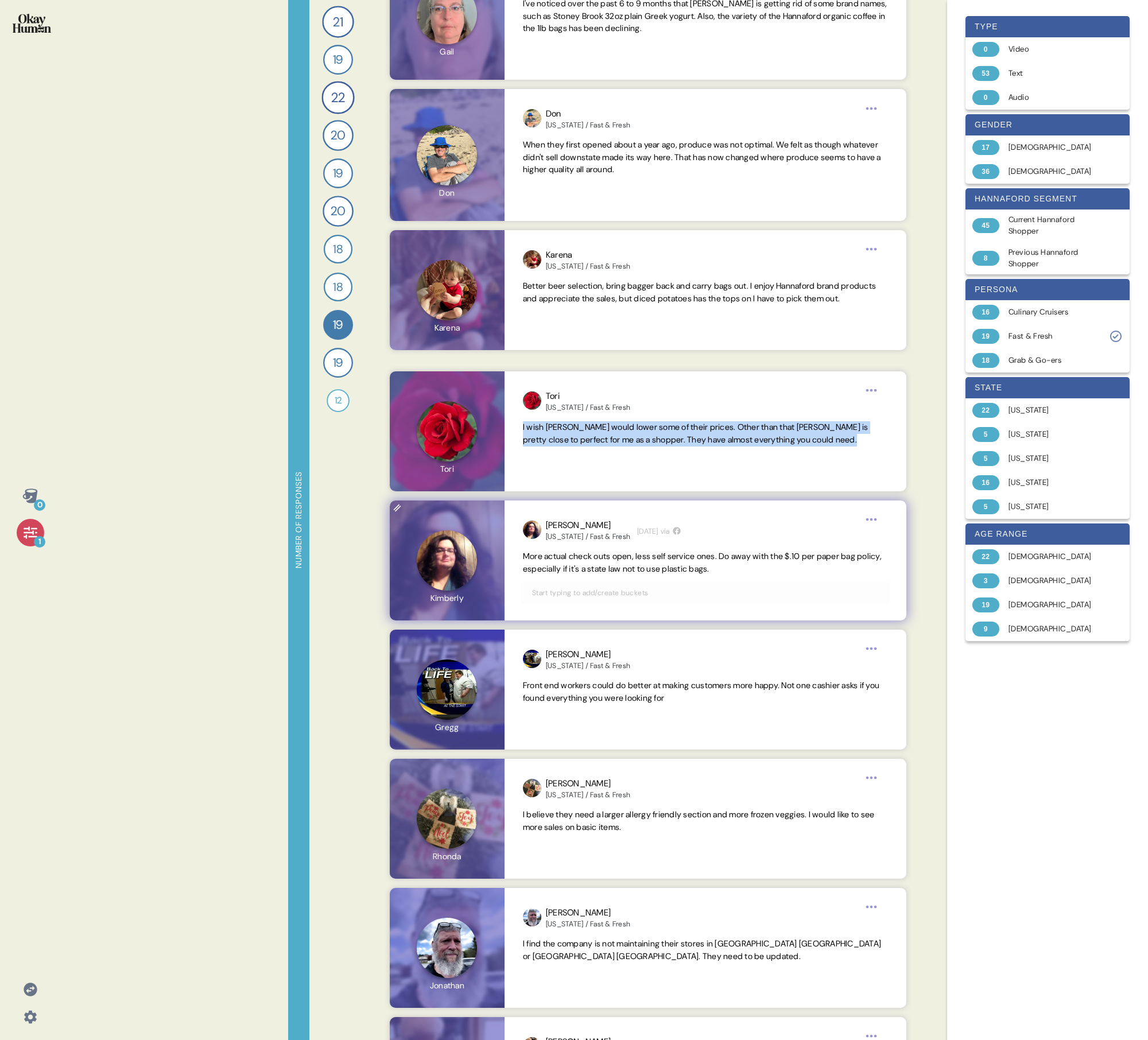
click at [554, 372] on span "More actual check outs open, less self service ones. Do away with the $.10 per …" at bounding box center [702, 563] width 359 height 23
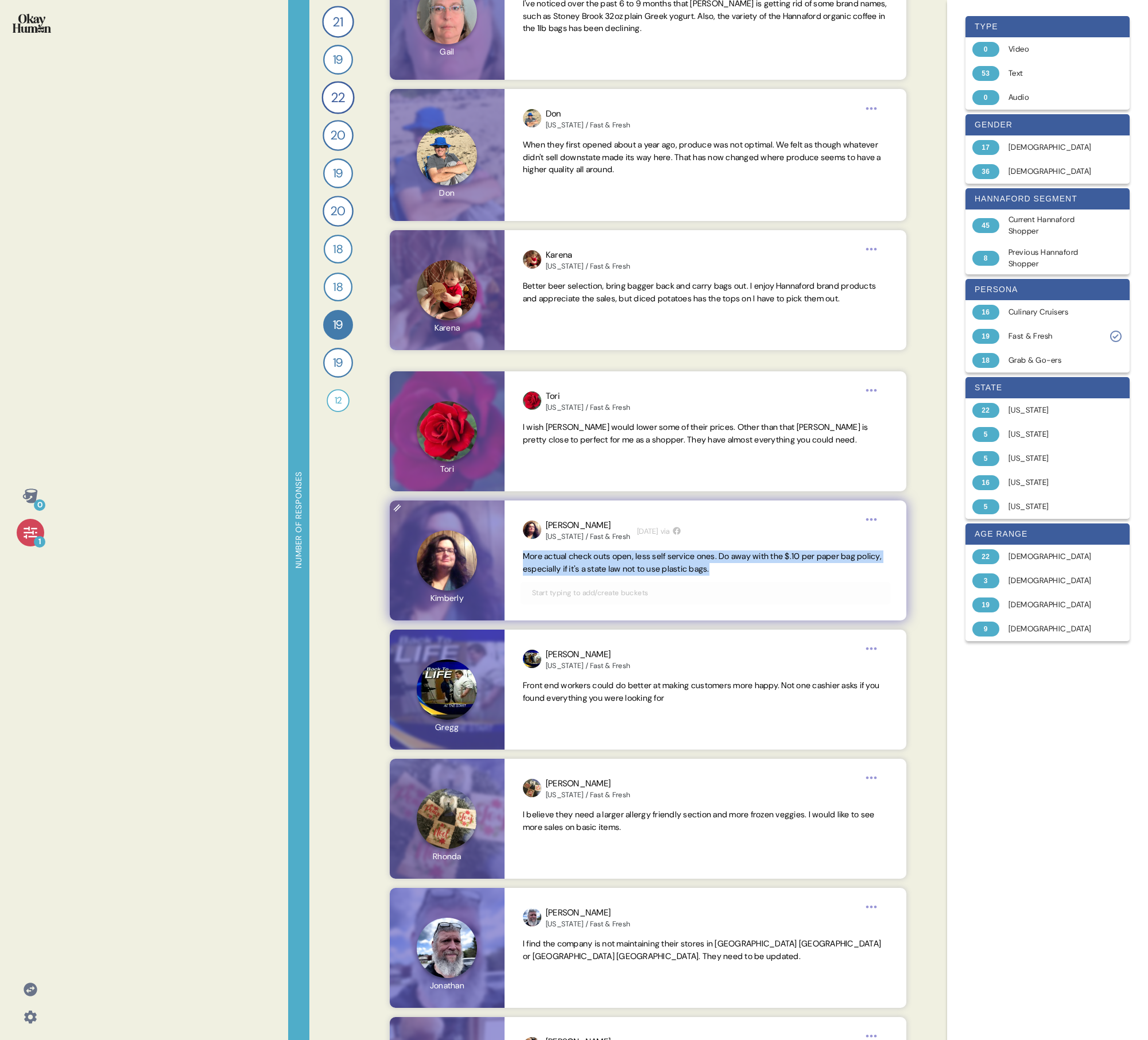
click at [554, 372] on span "More actual check outs open, less self service ones. Do away with the $.10 per …" at bounding box center [702, 563] width 359 height 23
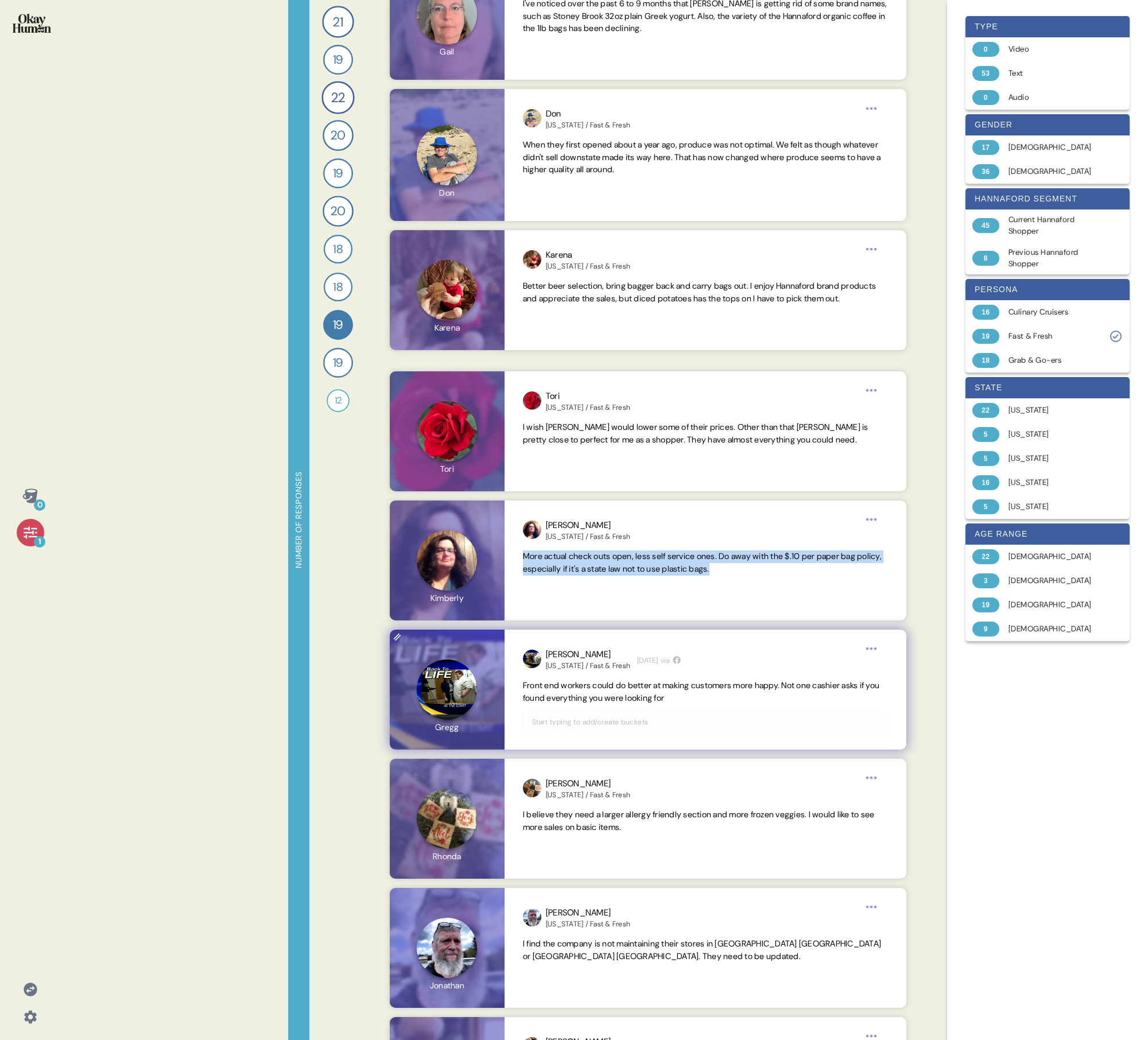
click at [540, 372] on span "Front end workers could do better at making customers more happy. Not one cashi…" at bounding box center [701, 692] width 357 height 23
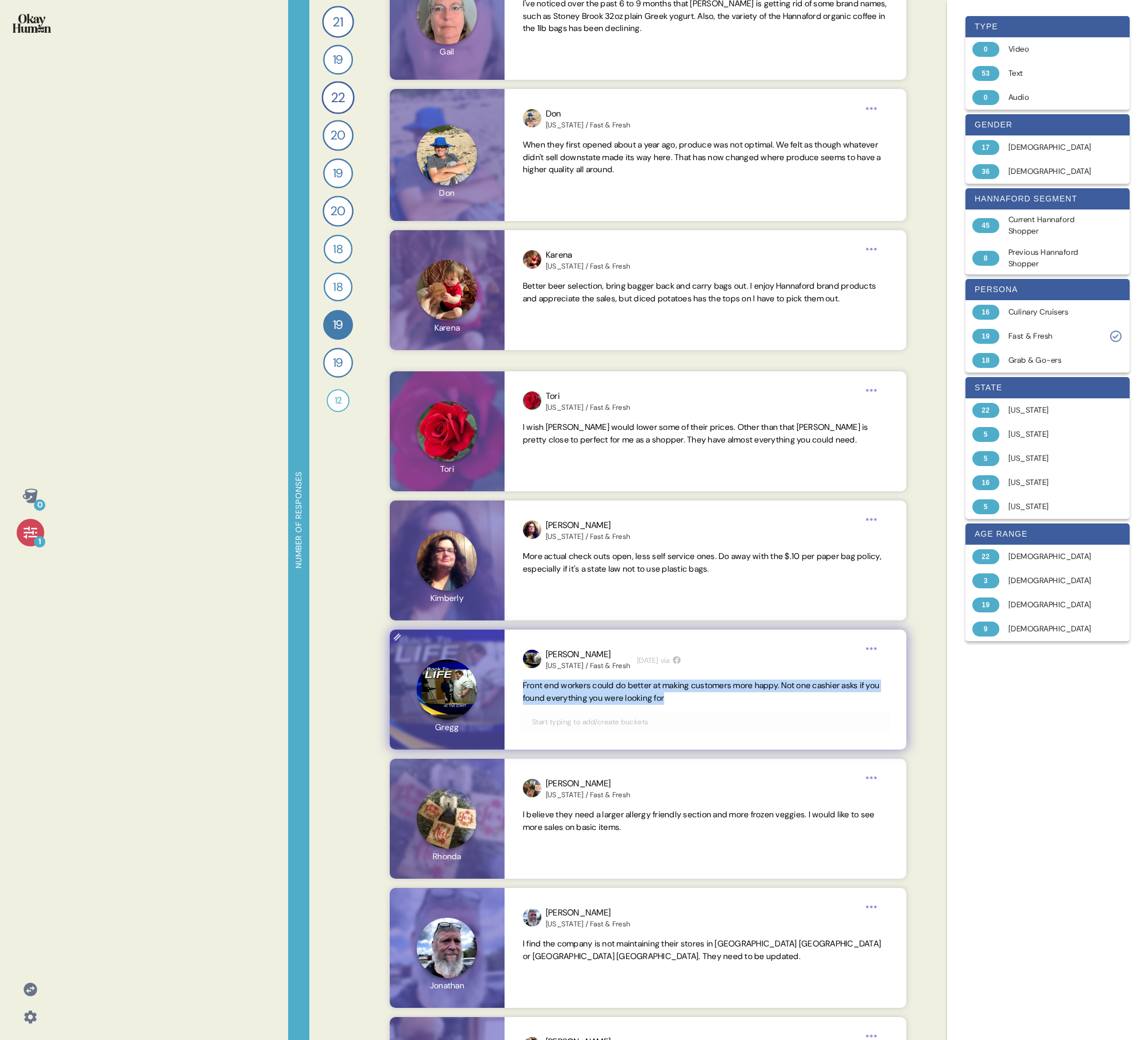
click at [540, 372] on span "Front end workers could do better at making customers more happy. Not one cashi…" at bounding box center [701, 692] width 357 height 23
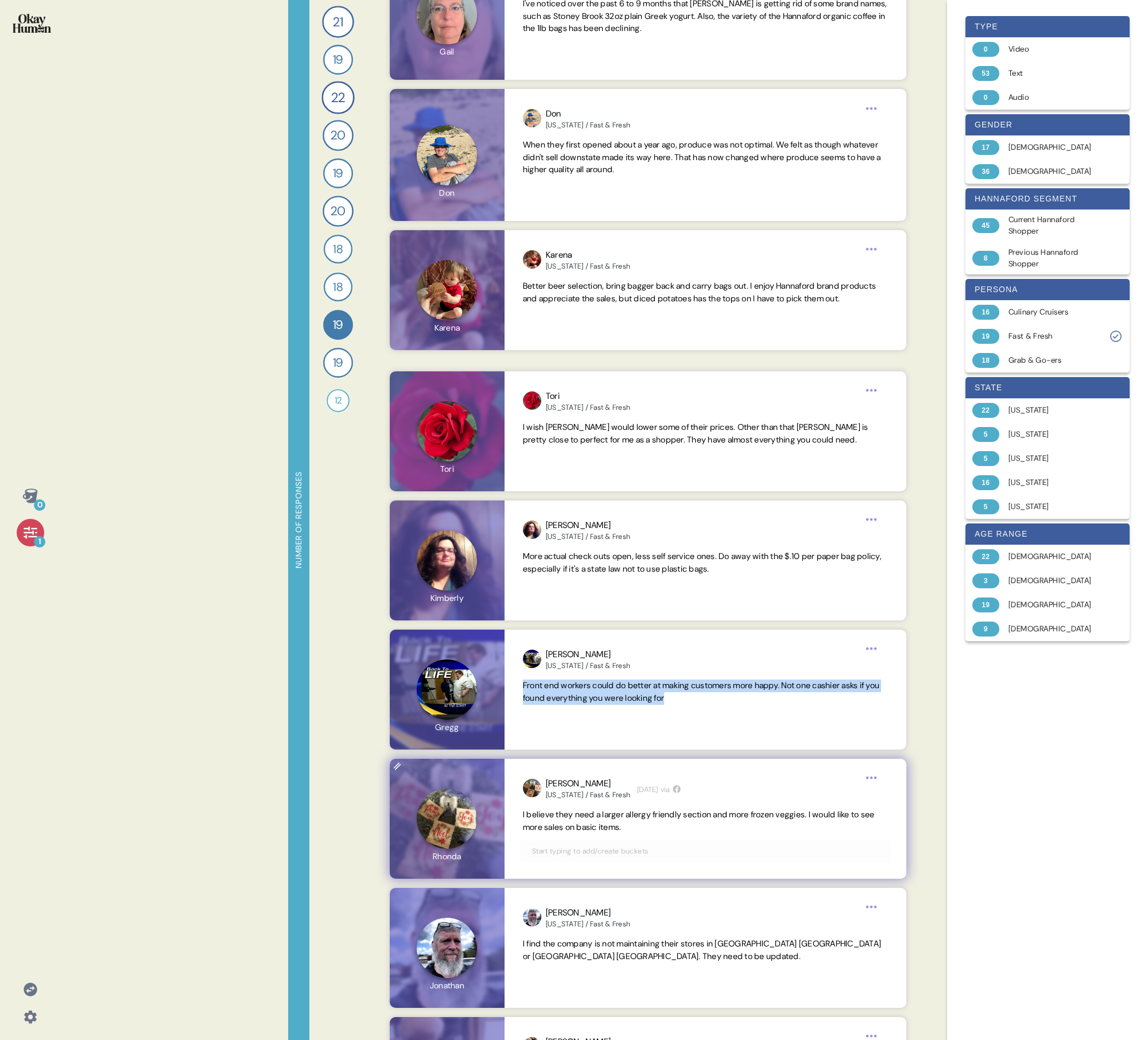
click at [554, 372] on div "[PERSON_NAME] [US_STATE] / Fast & Fresh [DATE] via I believe they need a larger…" at bounding box center [705, 818] width 402 height 120
click at [554, 372] on span "I believe they need a larger allergy friendly section and more frozen veggies. …" at bounding box center [698, 821] width 352 height 23
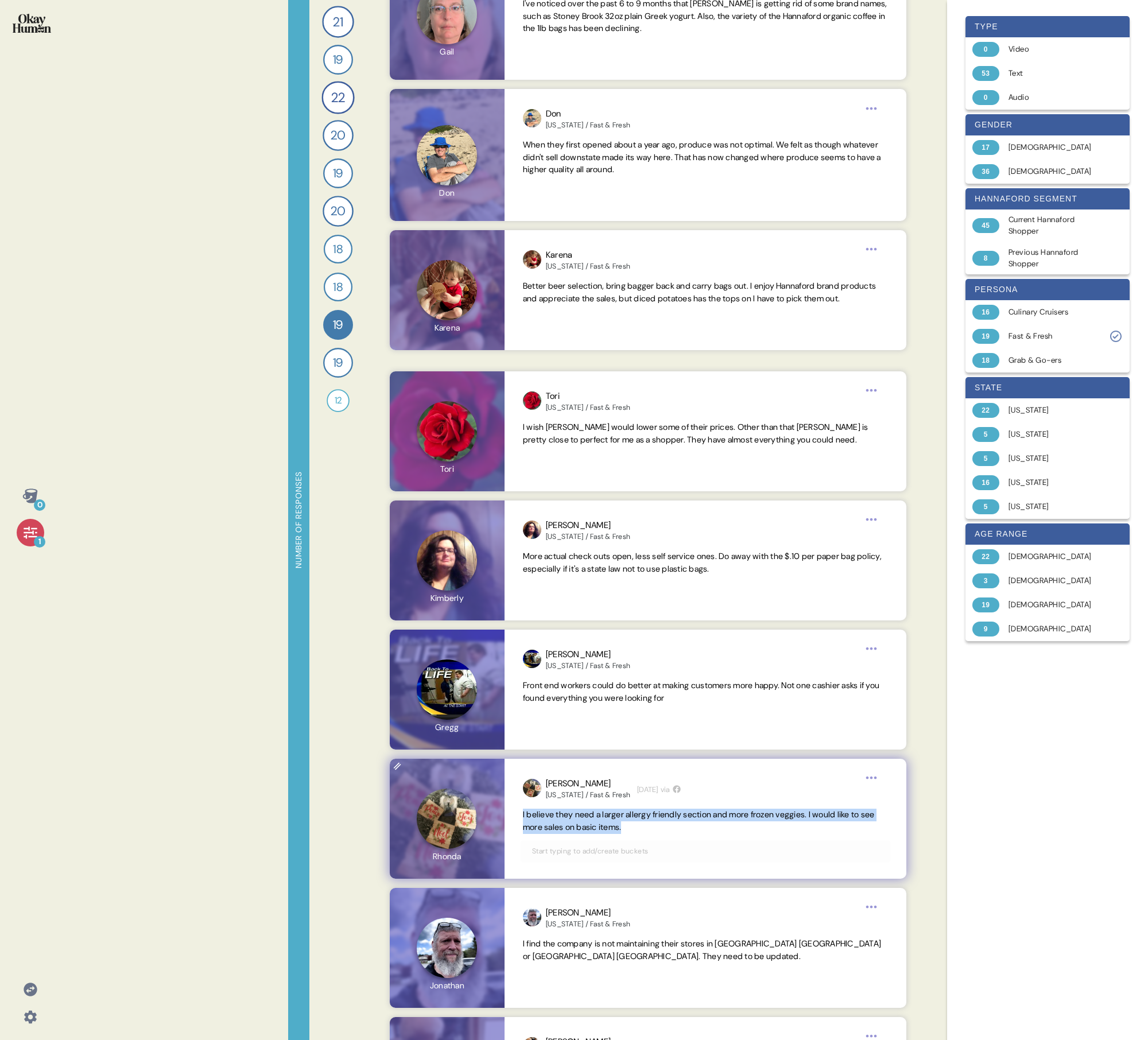
click at [554, 372] on span "I believe they need a larger allergy friendly section and more frozen veggies. …" at bounding box center [698, 821] width 352 height 23
click at [554, 372] on span "I find the company is not maintaining their stores in [GEOGRAPHIC_DATA] [GEOGRA…" at bounding box center [701, 950] width 358 height 23
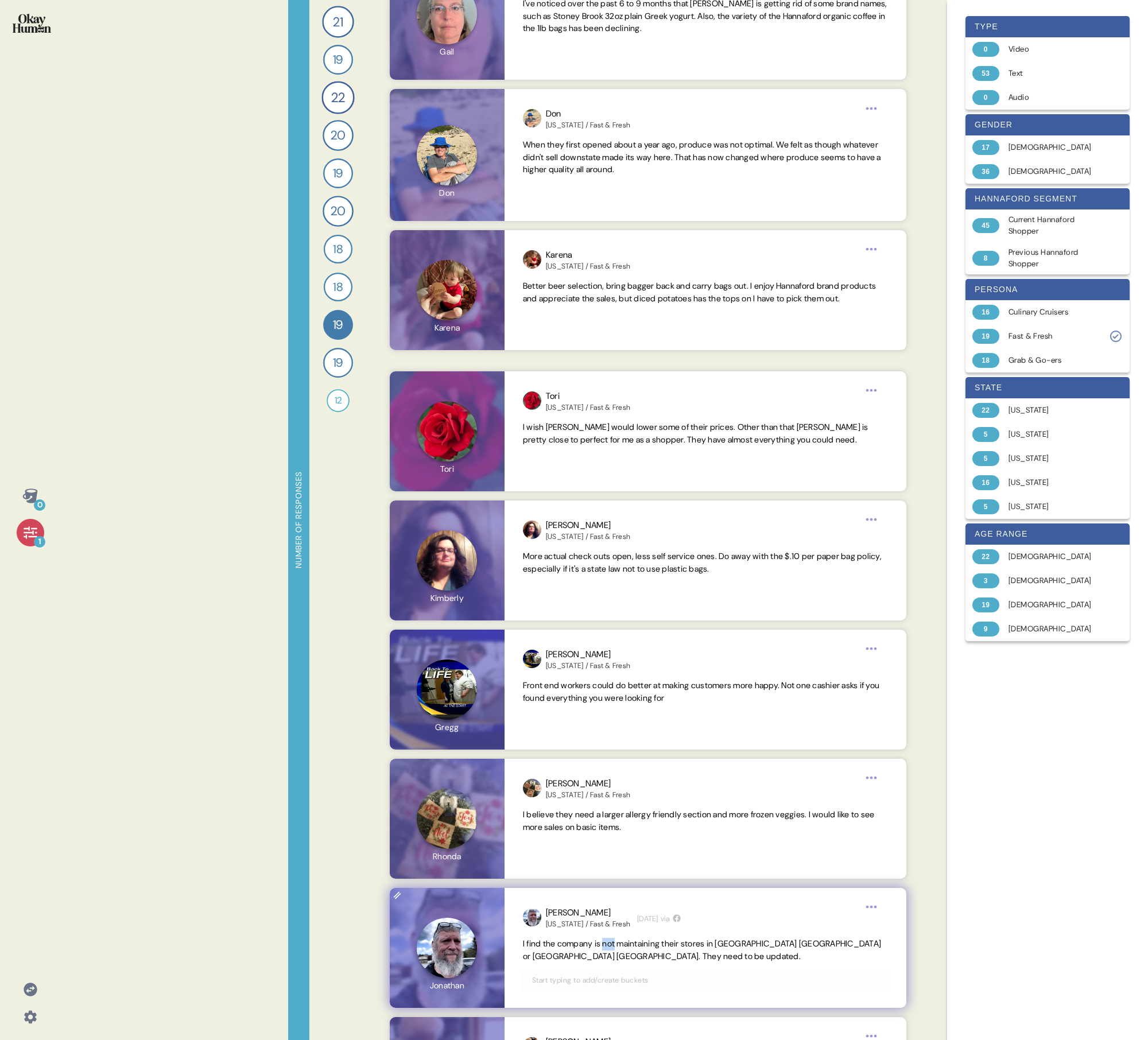
click at [554, 372] on span "I find the company is not maintaining their stores in [GEOGRAPHIC_DATA] [GEOGRA…" at bounding box center [701, 950] width 358 height 23
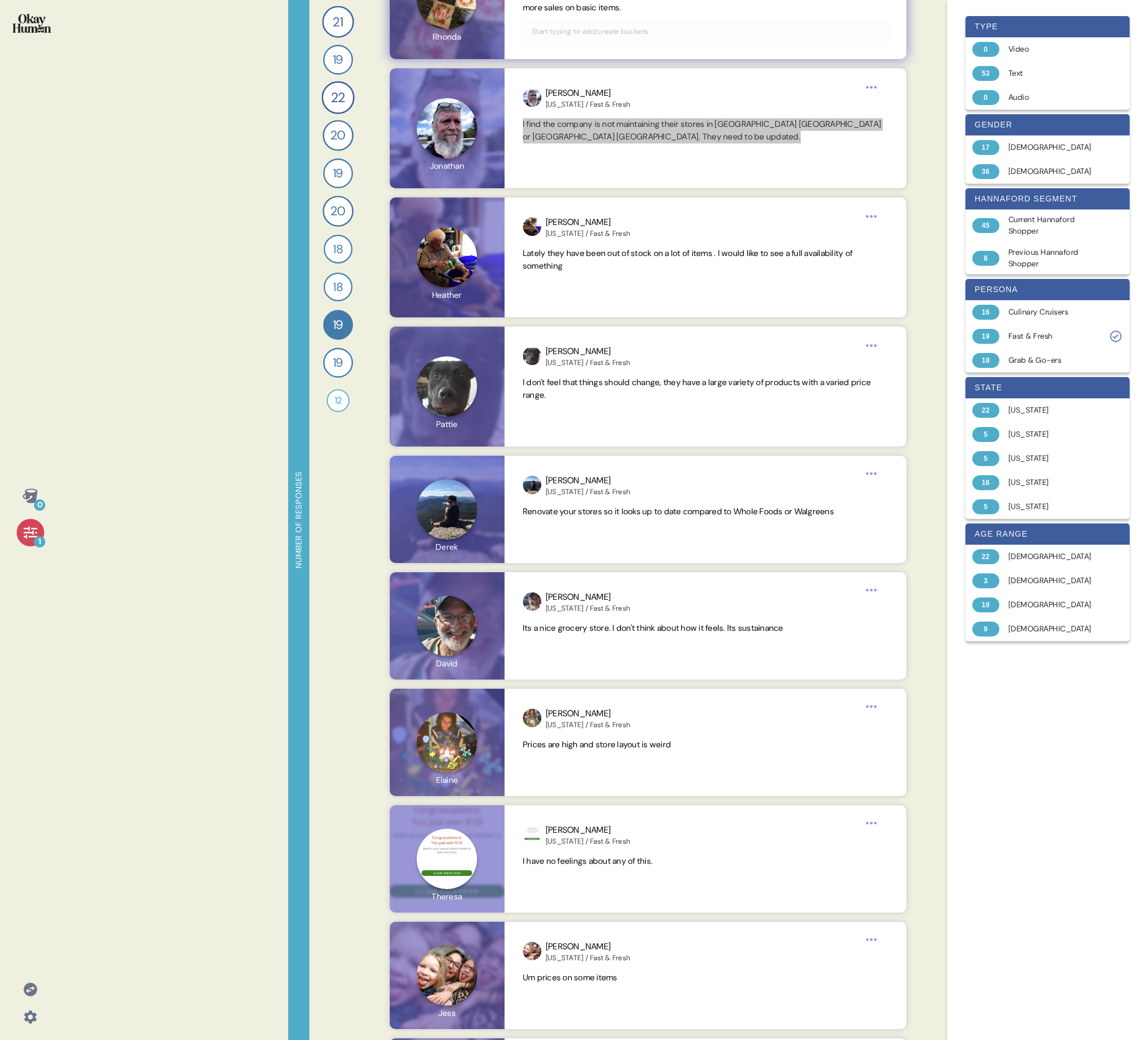
scroll to position [1624, 0]
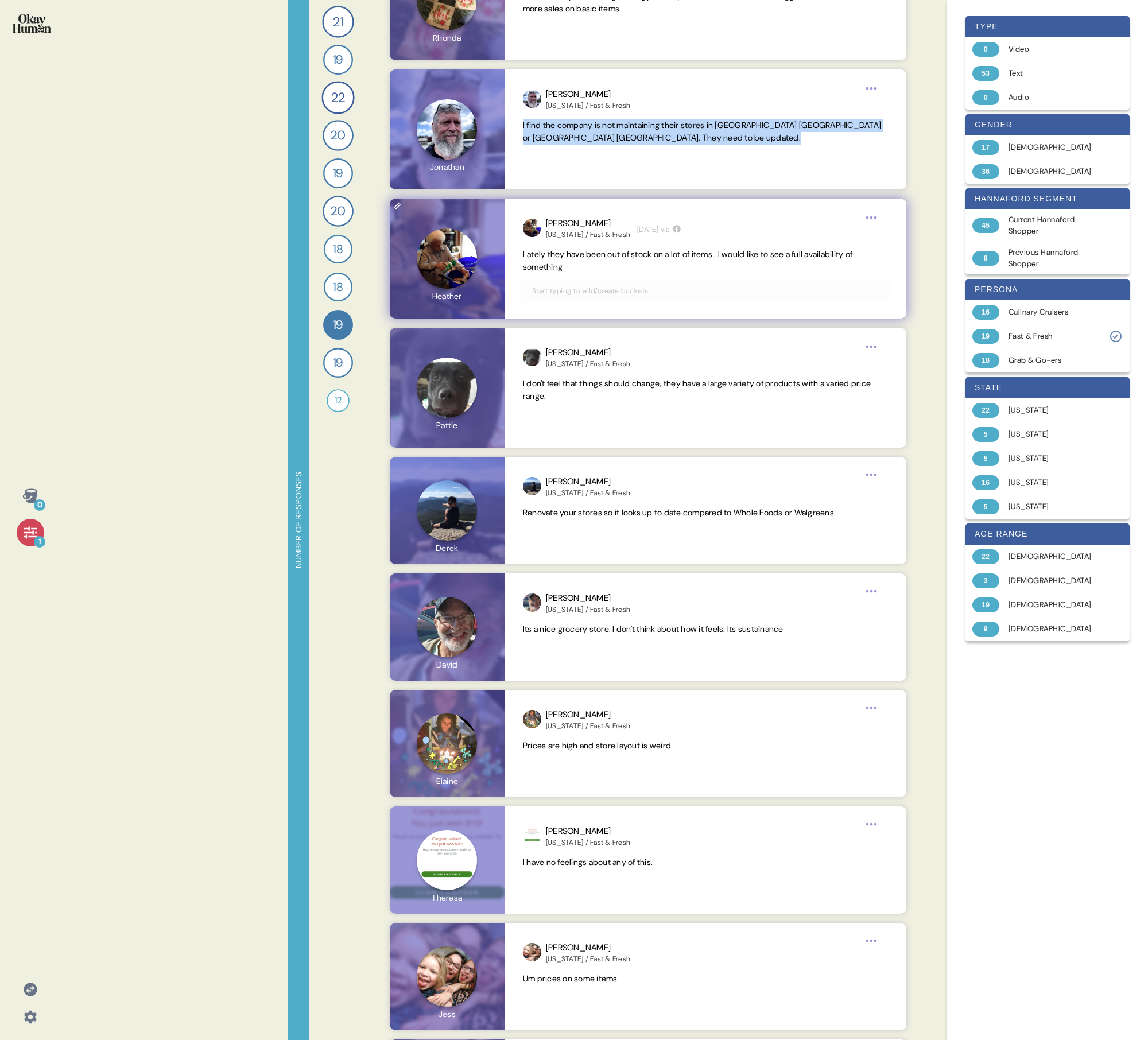
click at [554, 254] on span "Lately they have been out of stock on a lot of items . I would like to see a fu…" at bounding box center [687, 260] width 330 height 23
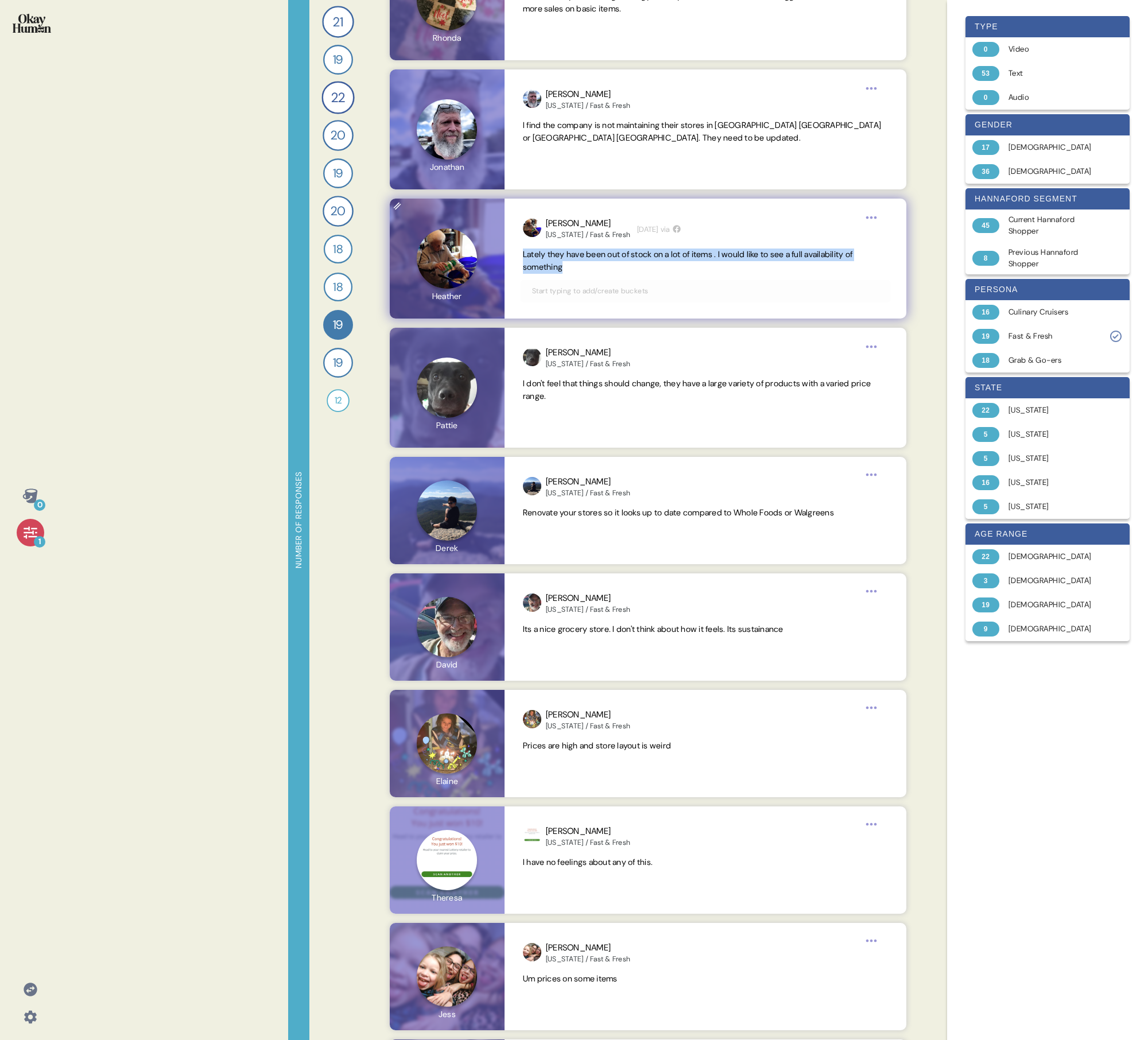
click at [554, 254] on span "Lately they have been out of stock on a lot of items . I would like to see a fu…" at bounding box center [687, 260] width 330 height 23
click at [554, 372] on span "I don't feel that things should change, they have a large variety of products w…" at bounding box center [696, 390] width 348 height 23
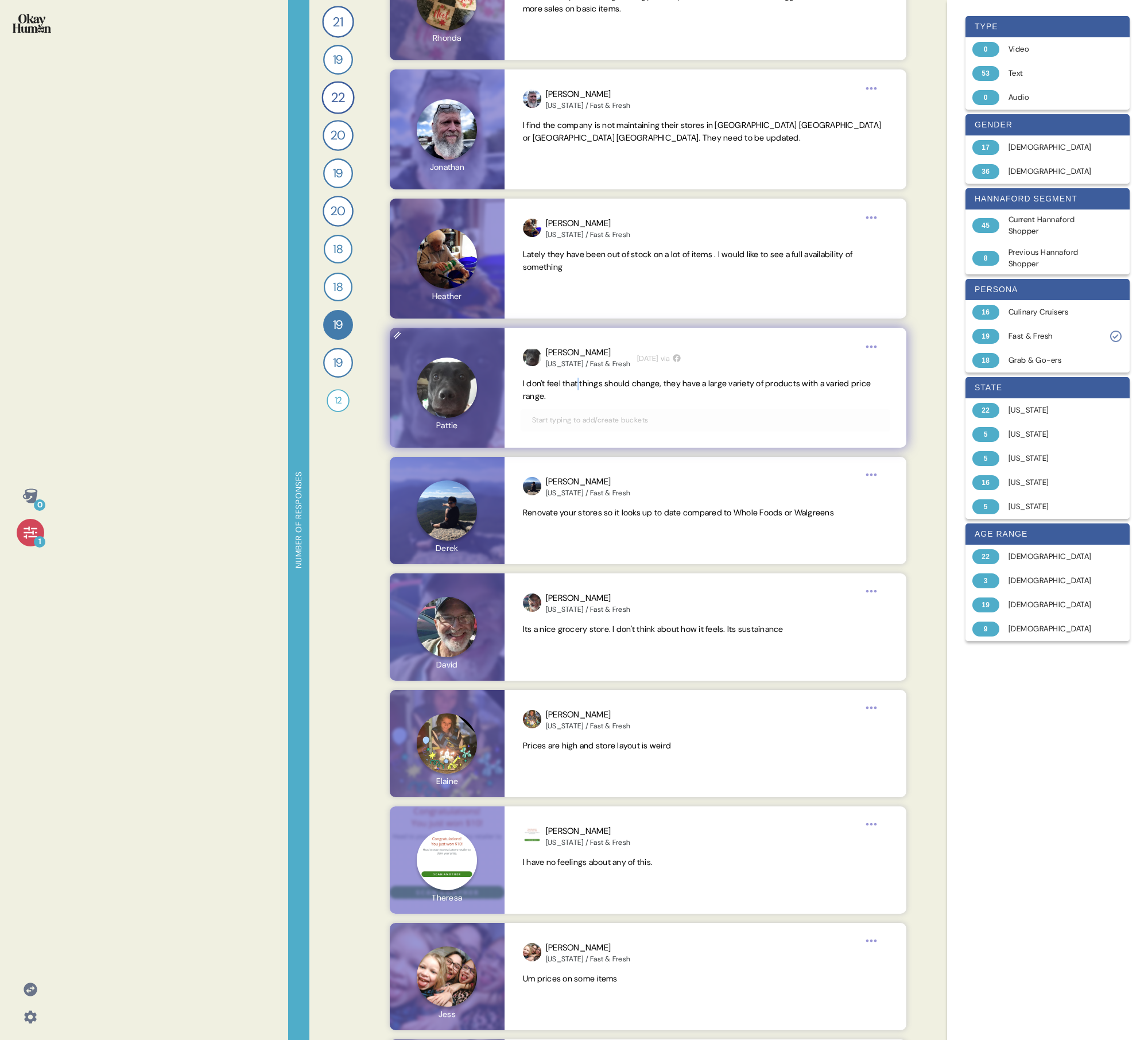
click at [554, 372] on span "I don't feel that things should change, they have a large variety of products w…" at bounding box center [696, 390] width 348 height 23
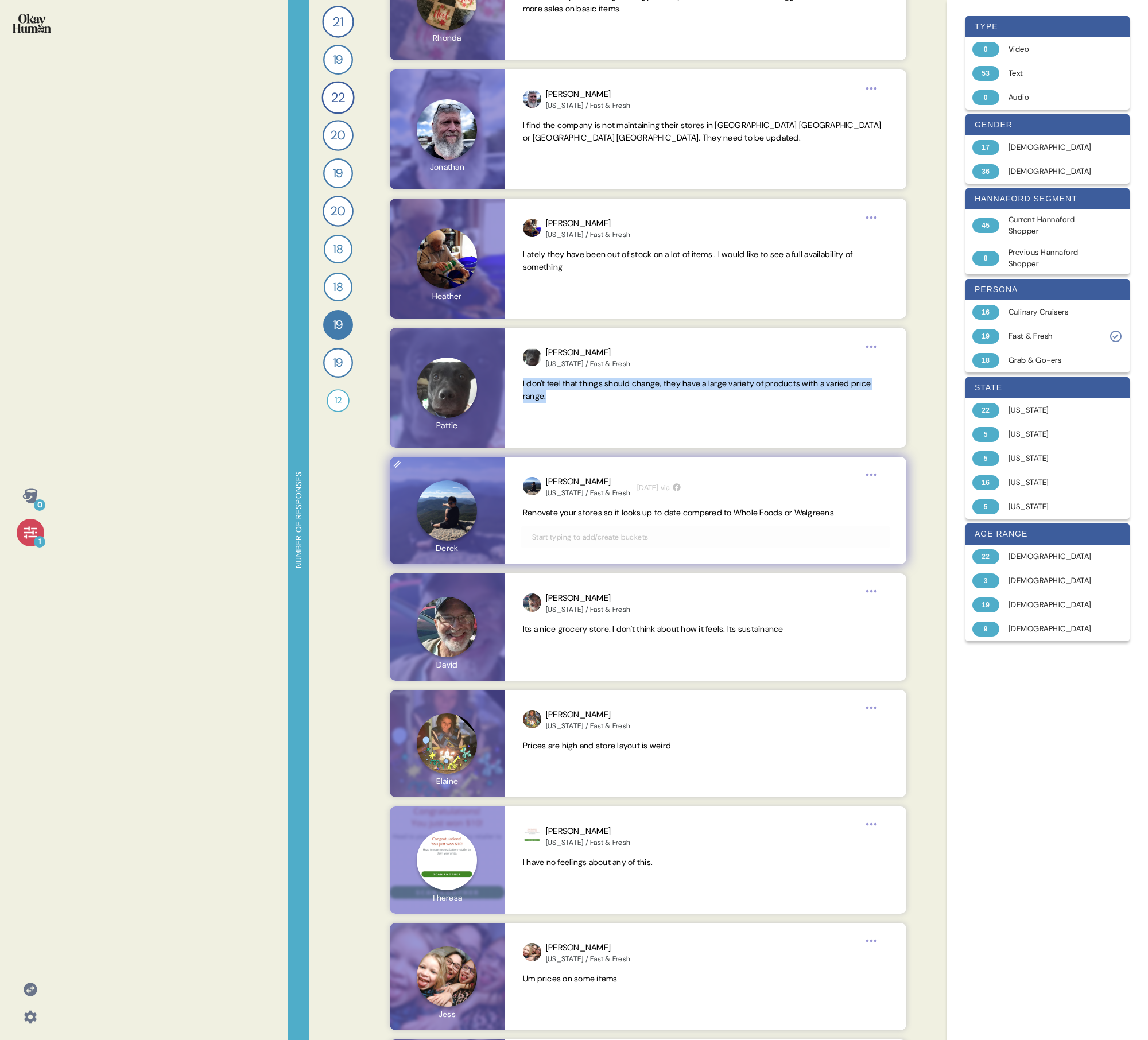
click at [554, 372] on span "Renovate your stores so it looks up to date compared to Whole Foods or Walgreens" at bounding box center [678, 513] width 312 height 11
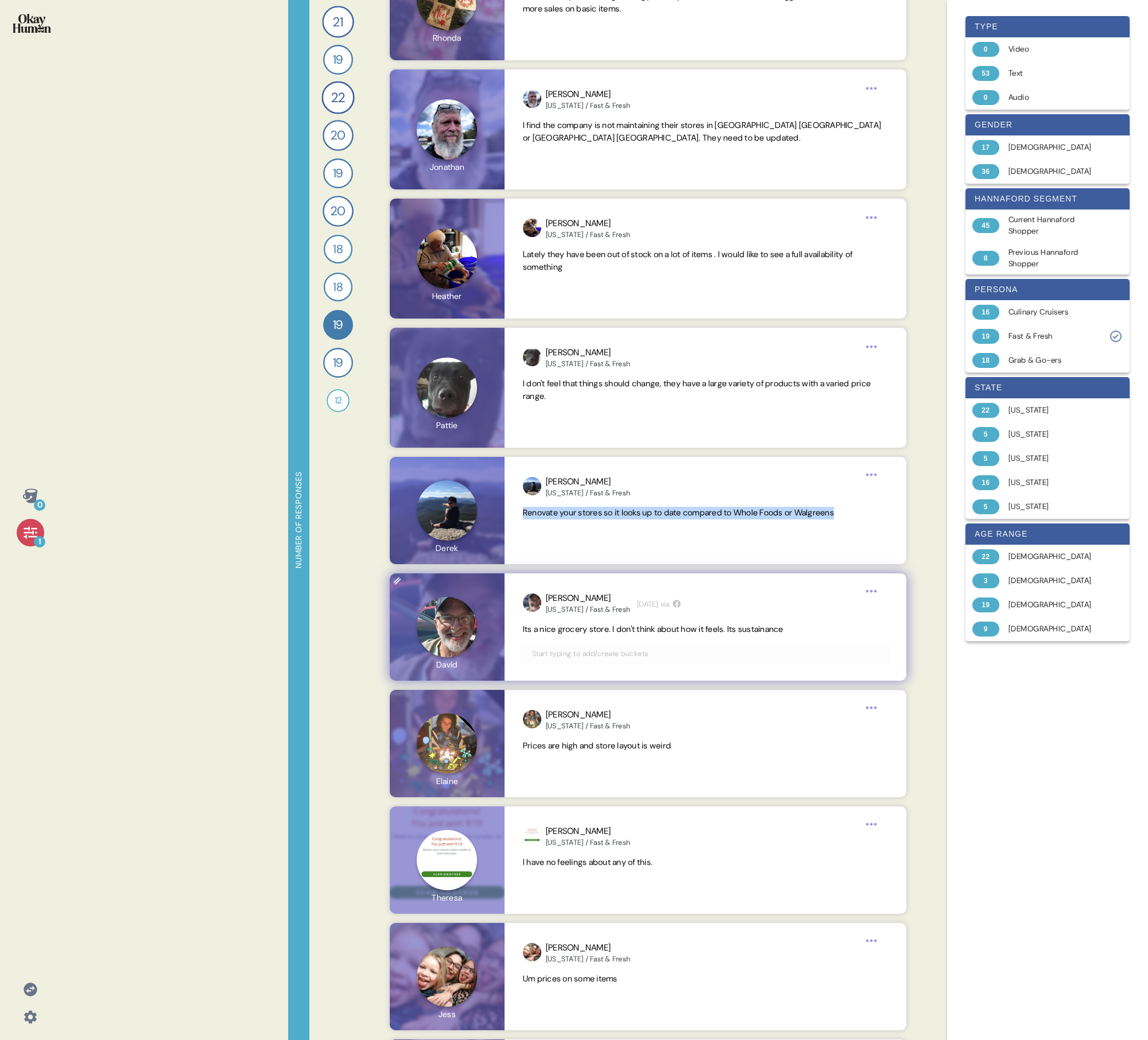
click at [554, 372] on span "Its a nice grocery store. I don't think about how it feels. Its sustainance" at bounding box center [653, 629] width 261 height 11
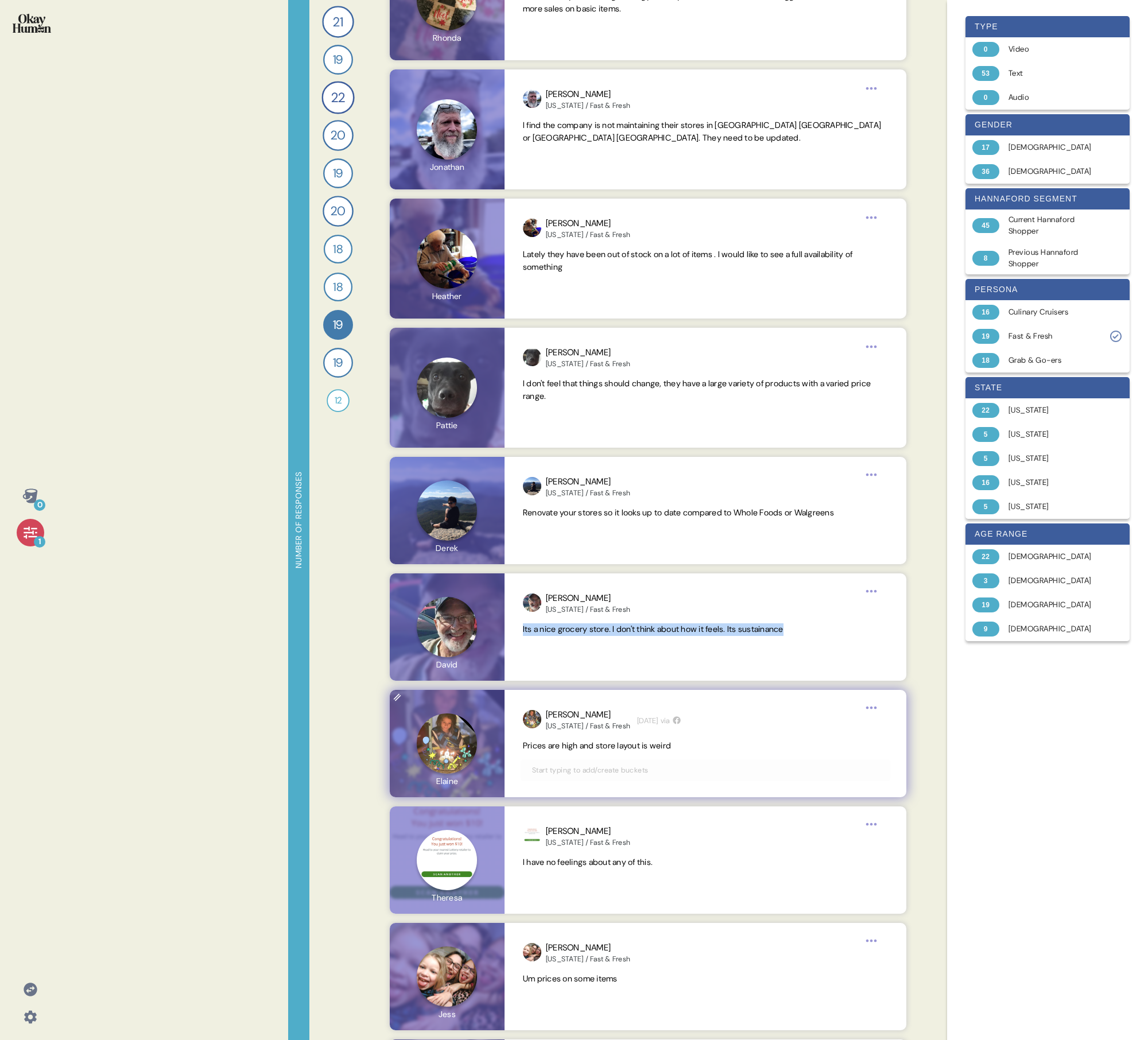
click at [554, 372] on span "Prices are high and store layout is weird" at bounding box center [597, 746] width 148 height 11
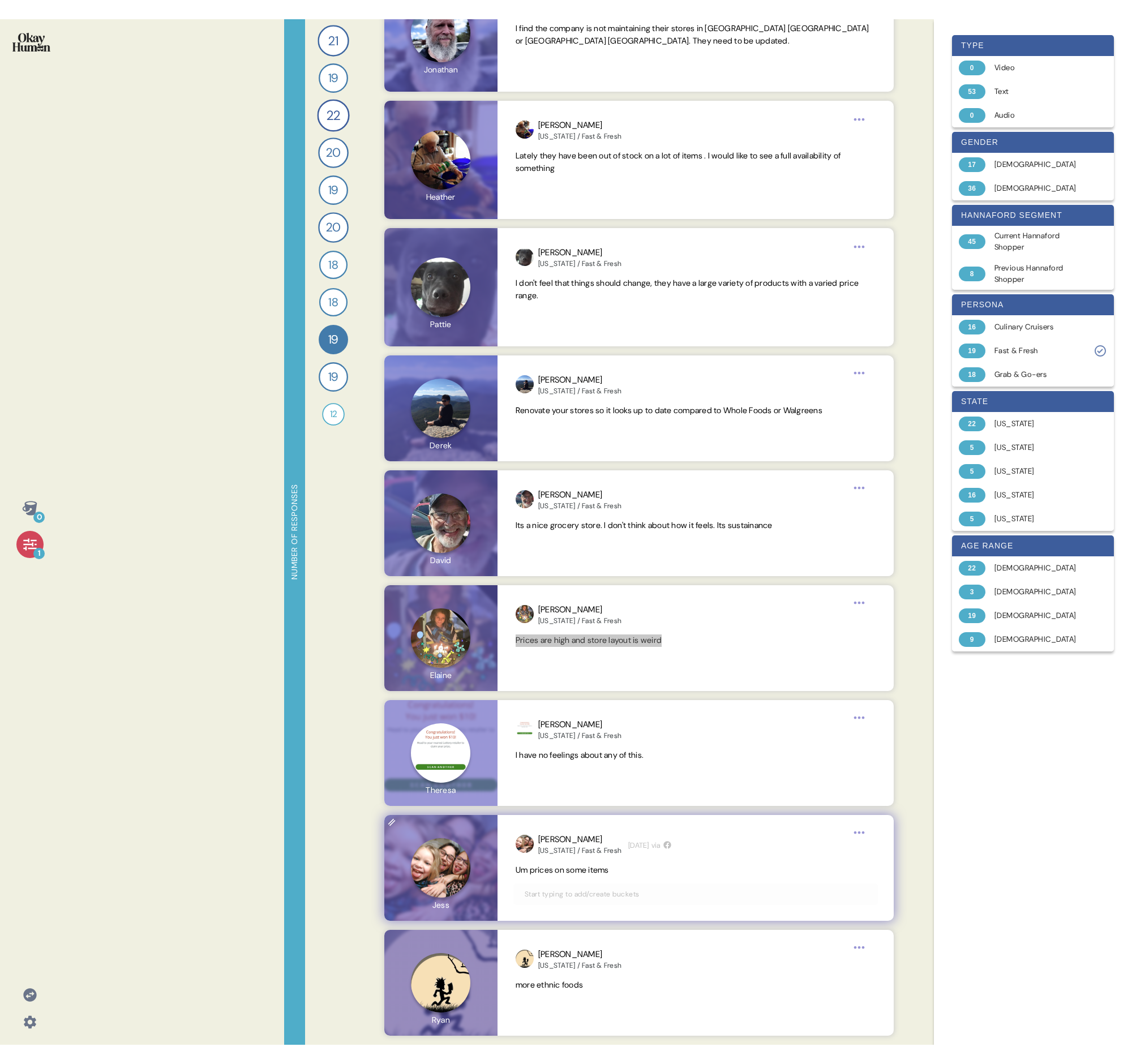
scroll to position [1714, 0]
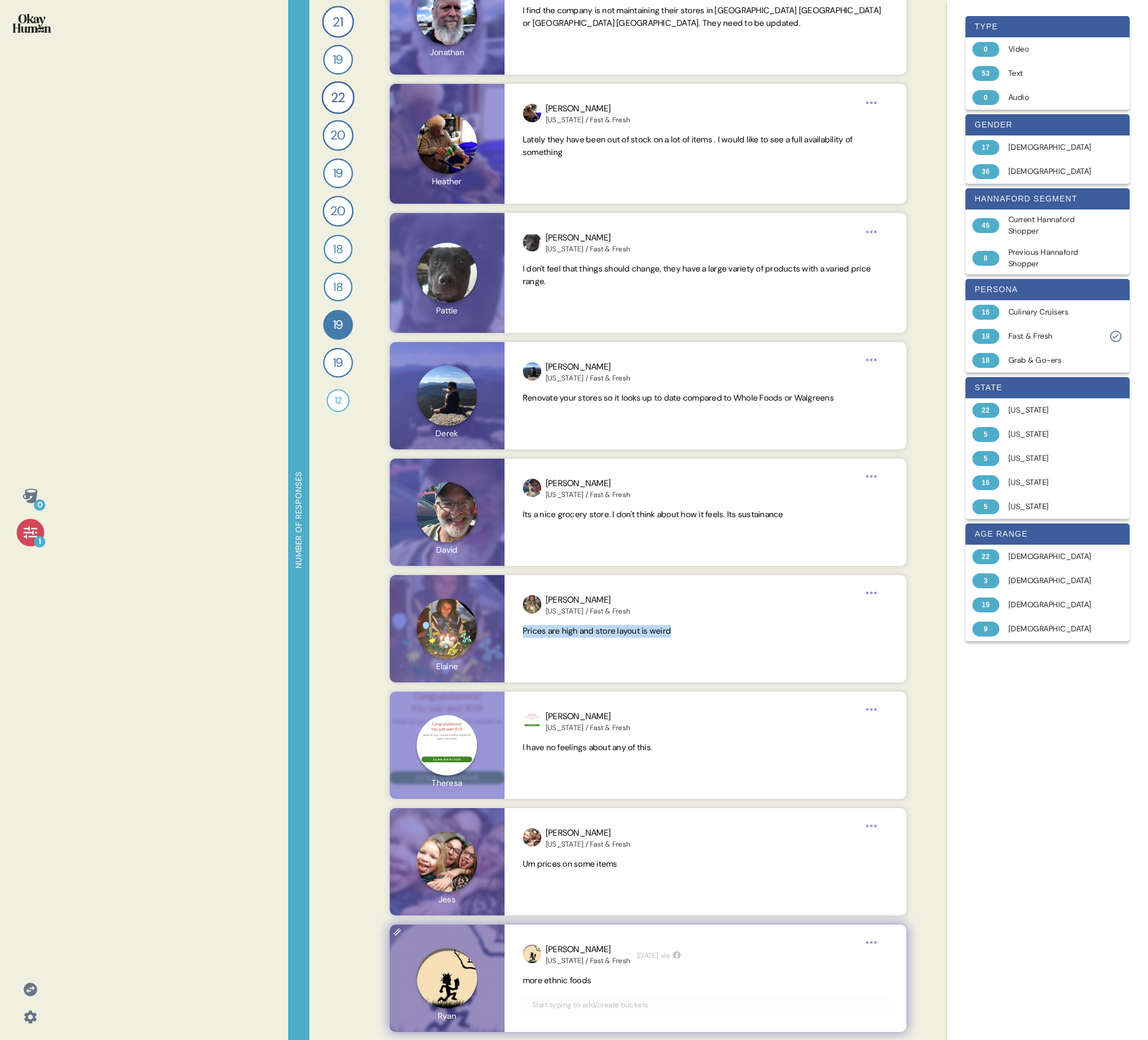
click at [553, 372] on span "more ethnic foods" at bounding box center [557, 980] width 69 height 11
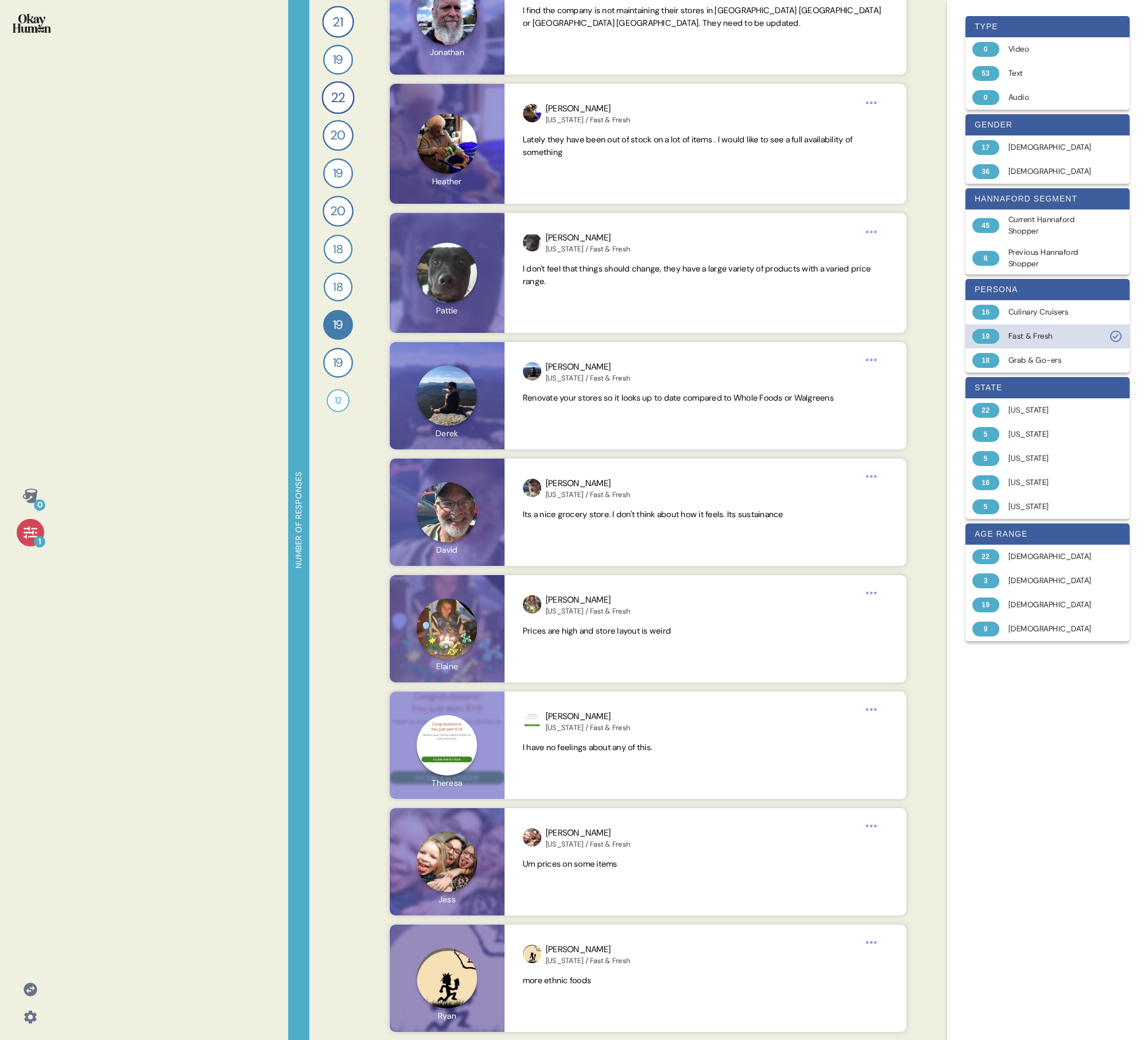
click at [554, 333] on div "Fast & Fresh" at bounding box center [1054, 336] width 91 height 11
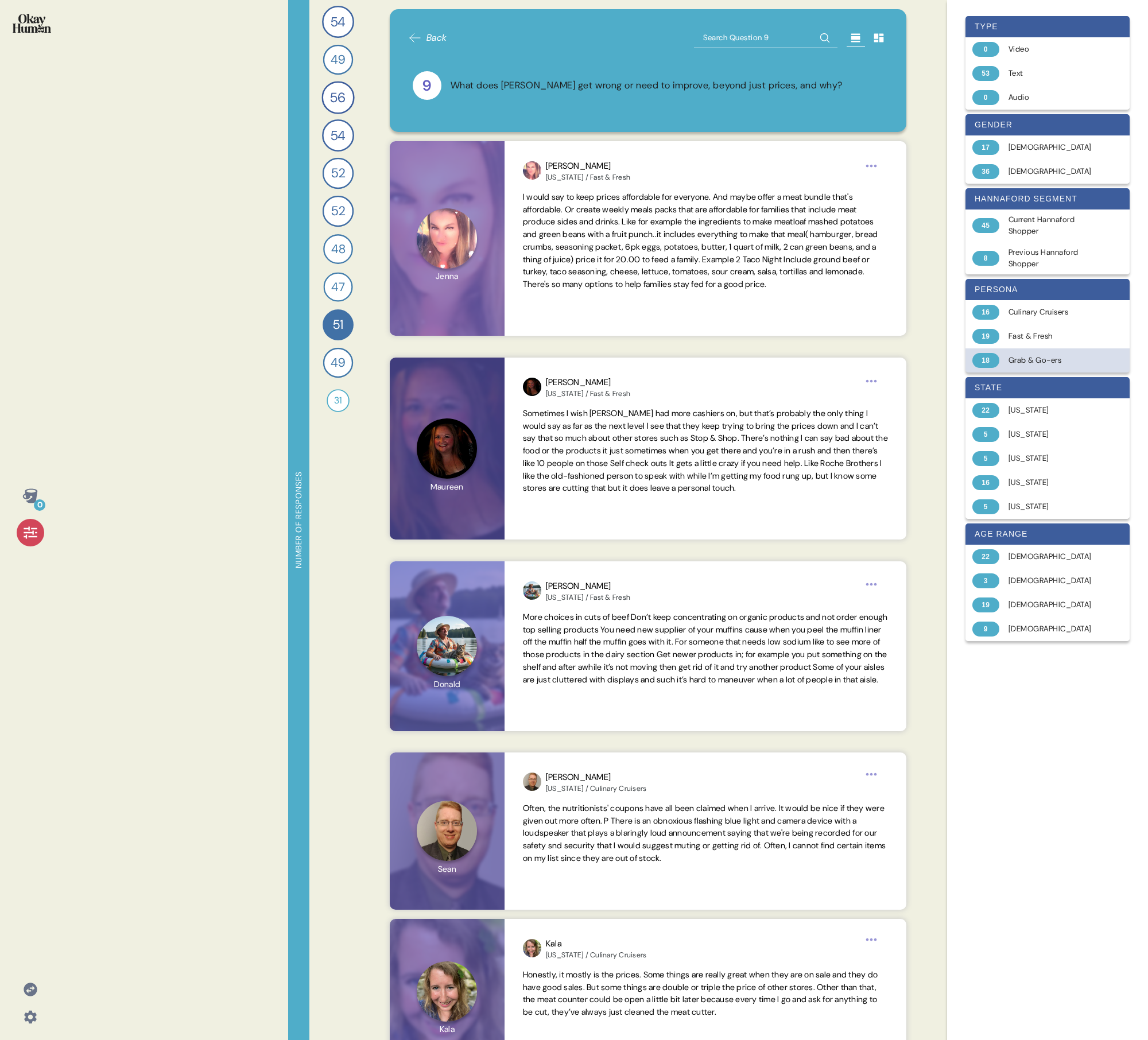
click at [554, 357] on div "Grab & Go-ers" at bounding box center [1054, 360] width 91 height 11
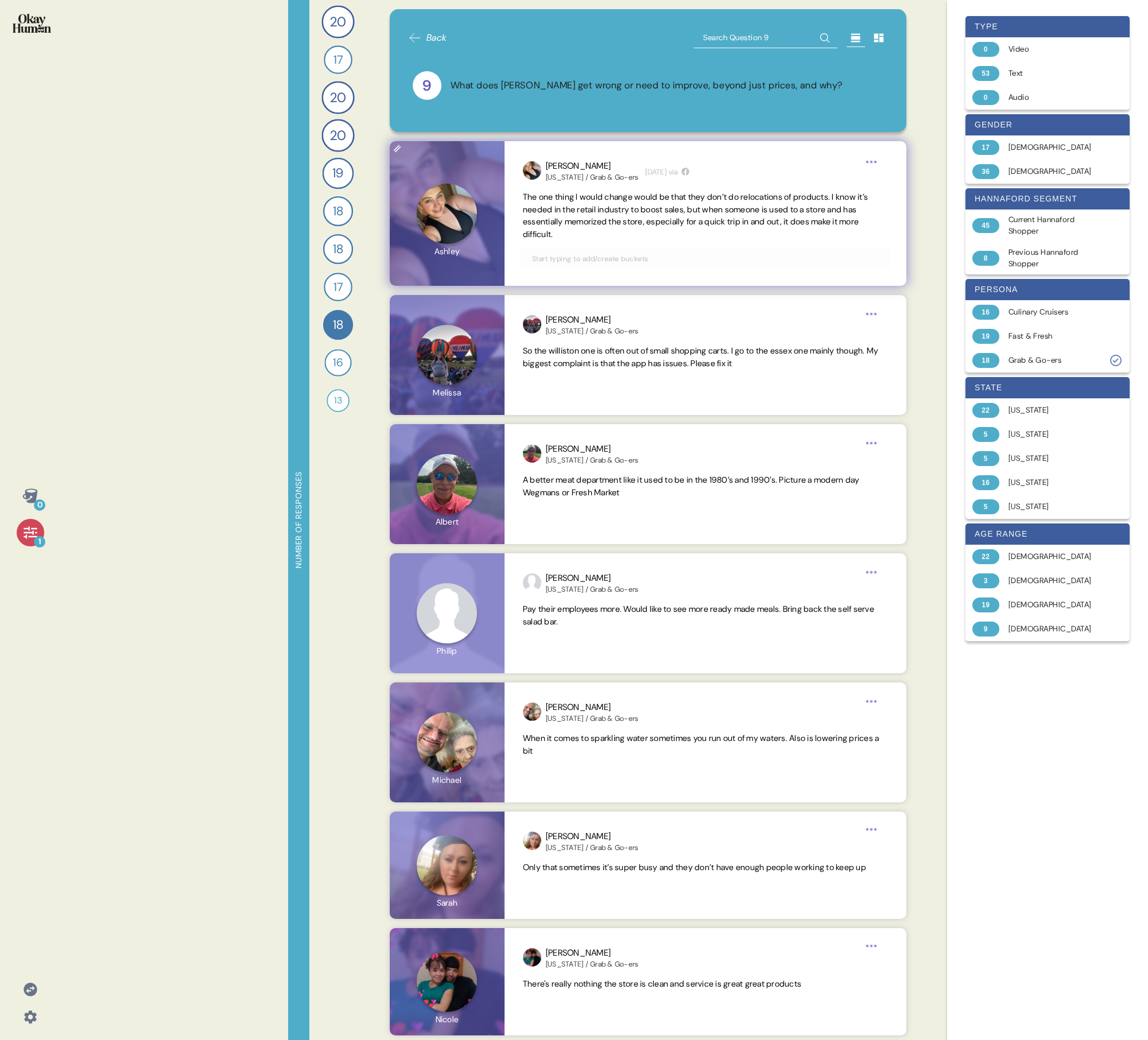
click at [554, 195] on span "The one thing I would change would be that they don’t do relocations of product…" at bounding box center [695, 215] width 345 height 48
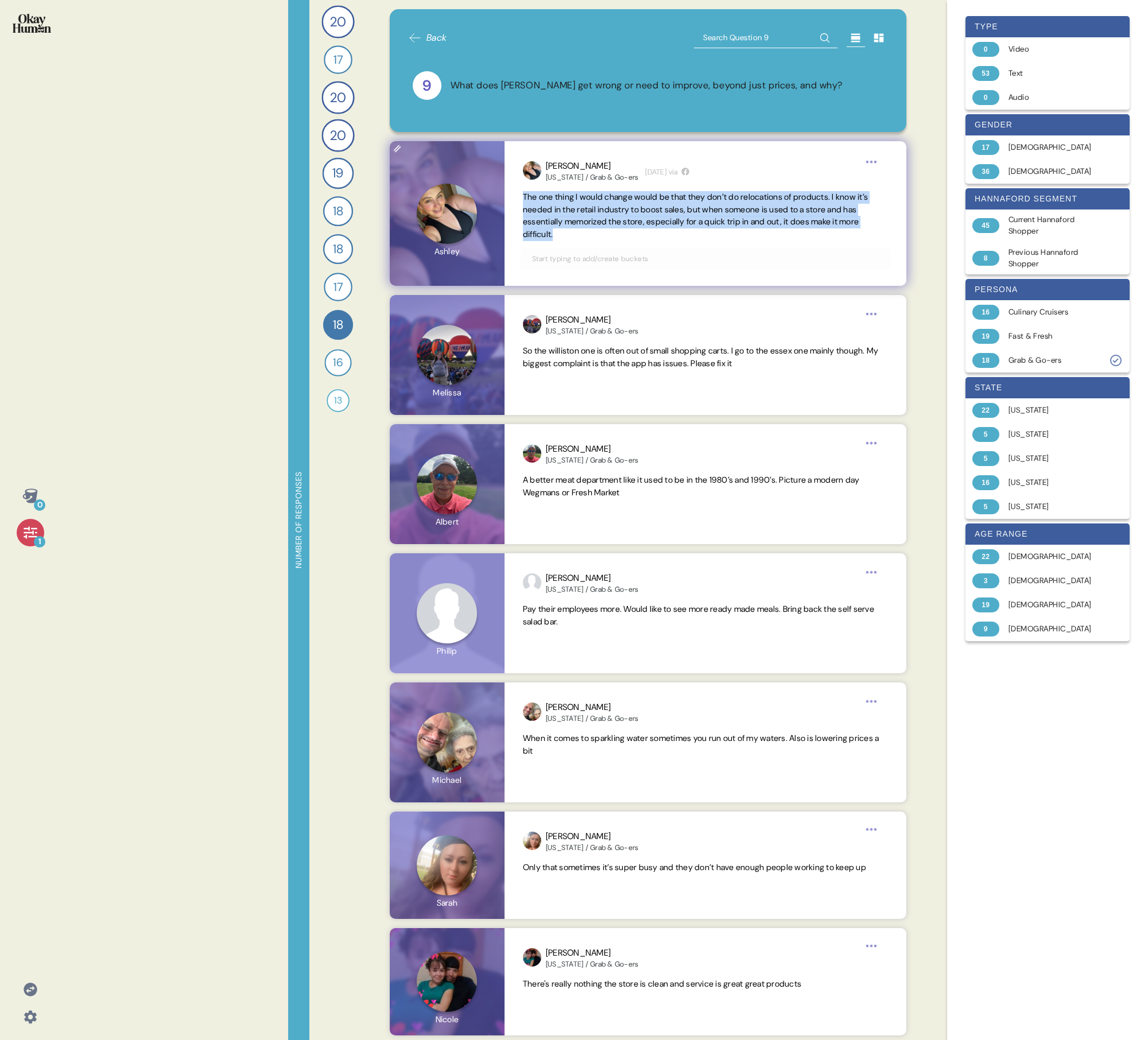
click at [554, 195] on span "The one thing I would change would be that they don’t do relocations of product…" at bounding box center [695, 215] width 345 height 48
click at [554, 359] on span "So the williston one is often out of small shopping carts. I go to the essex on…" at bounding box center [701, 357] width 356 height 23
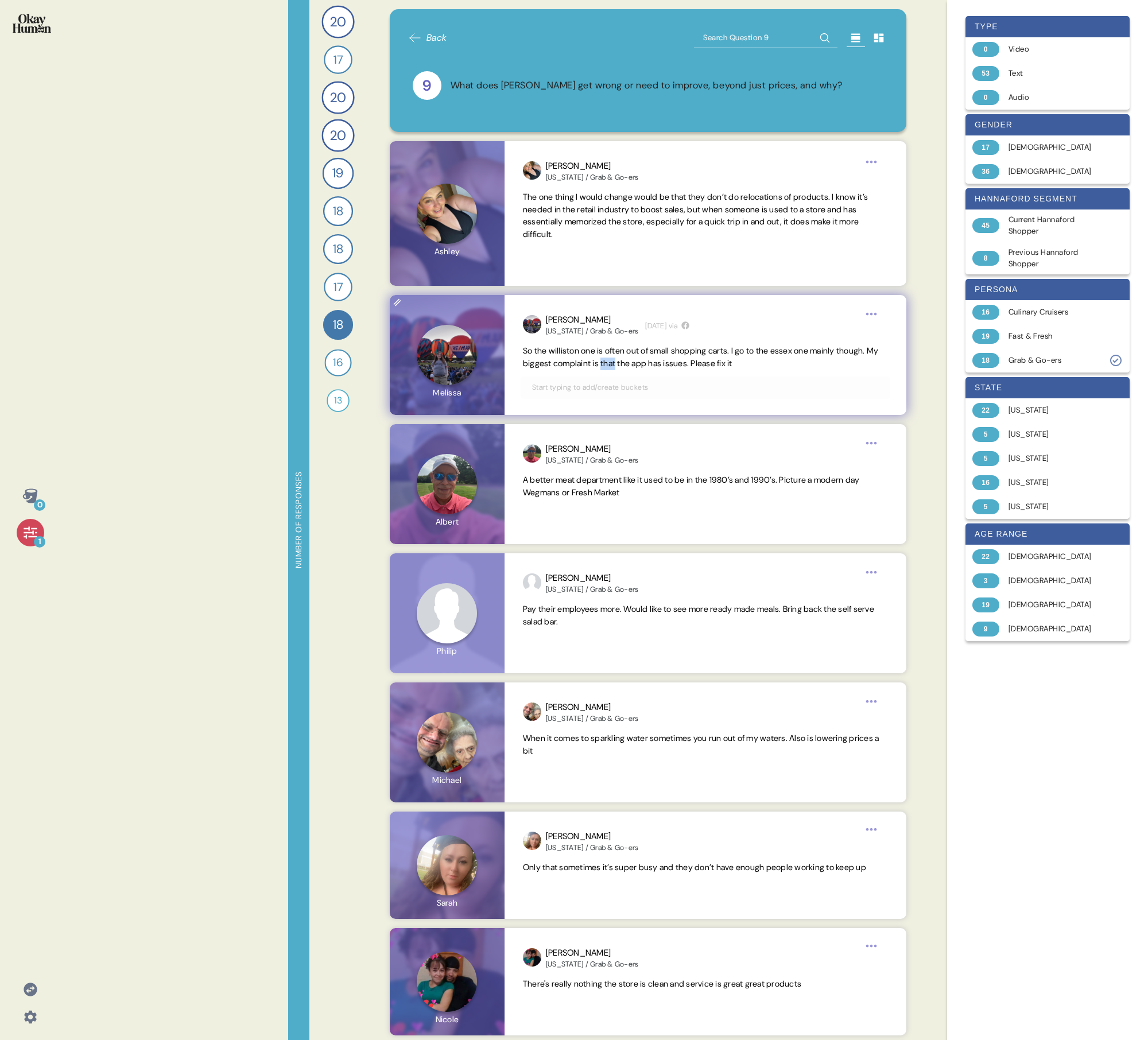
click at [554, 359] on span "So the williston one is often out of small shopping carts. I go to the essex on…" at bounding box center [701, 357] width 356 height 23
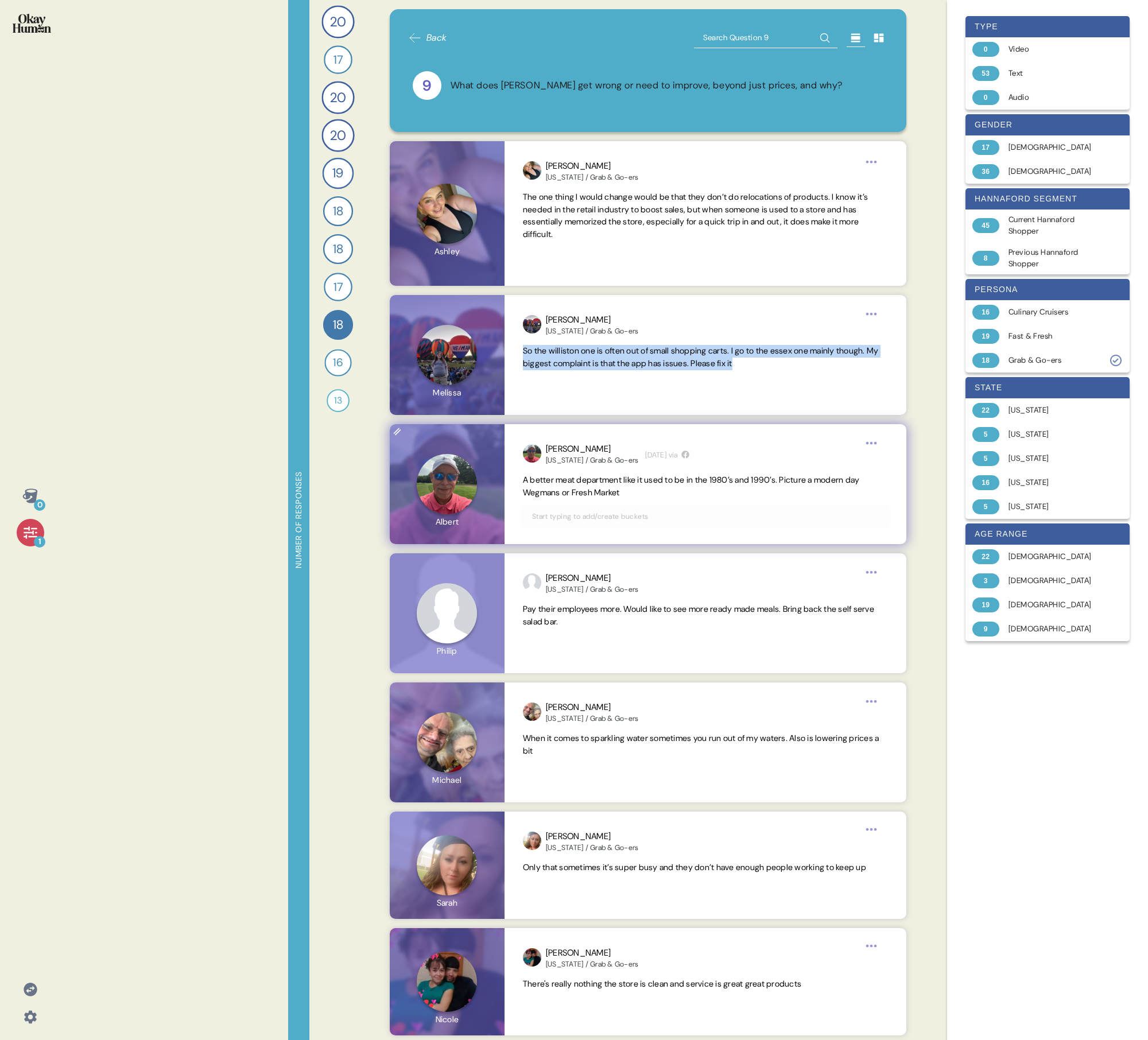
click at [554, 372] on span "A better meat department like it used to be in the 1980’s and 1990’s. Picture a…" at bounding box center [691, 486] width 337 height 23
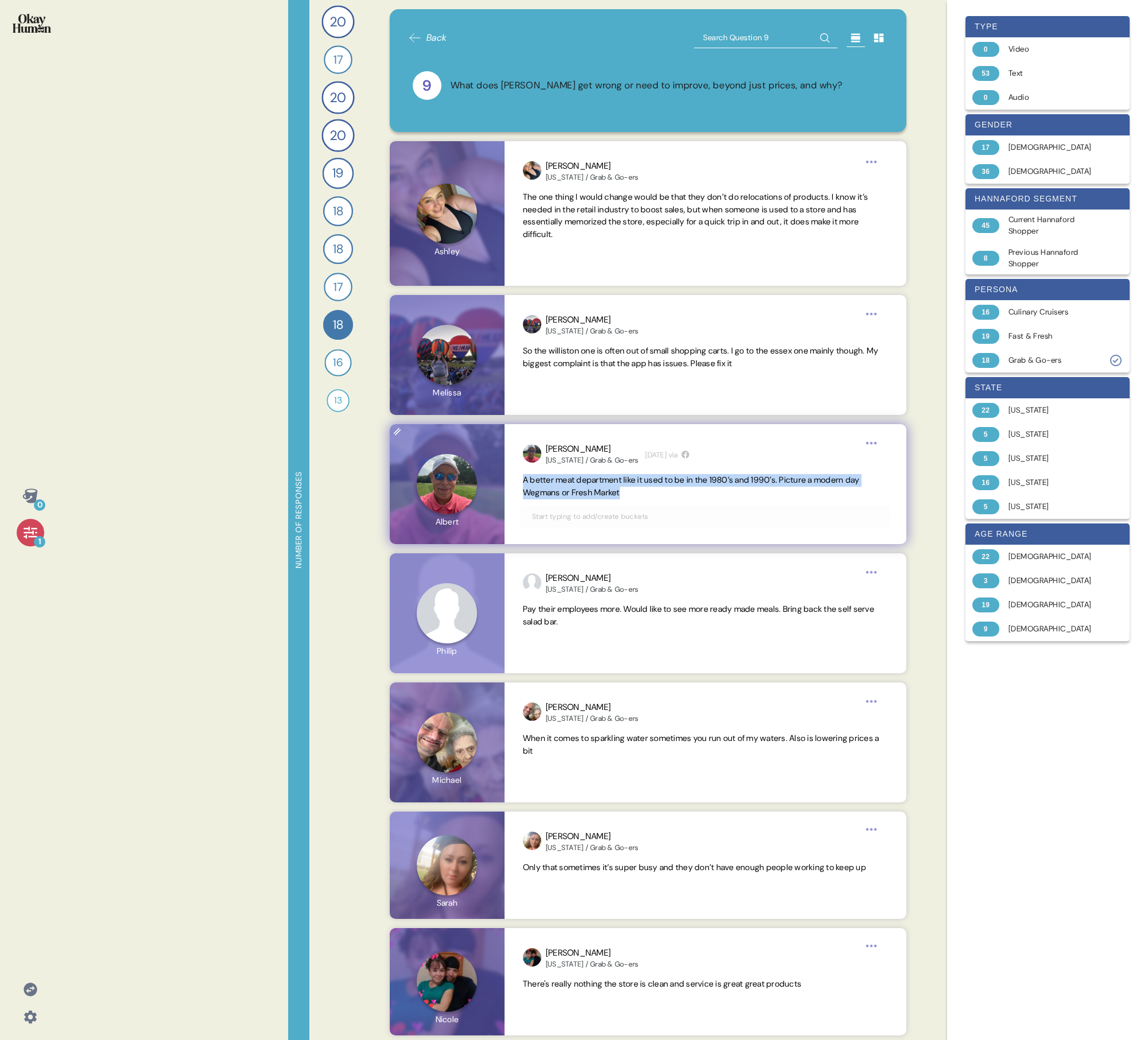
click at [554, 372] on span "A better meat department like it used to be in the 1980’s and 1990’s. Picture a…" at bounding box center [691, 486] width 337 height 23
click at [549, 372] on span "Pay their employees more. Would like to see more ready made meals. Bring back t…" at bounding box center [698, 615] width 351 height 23
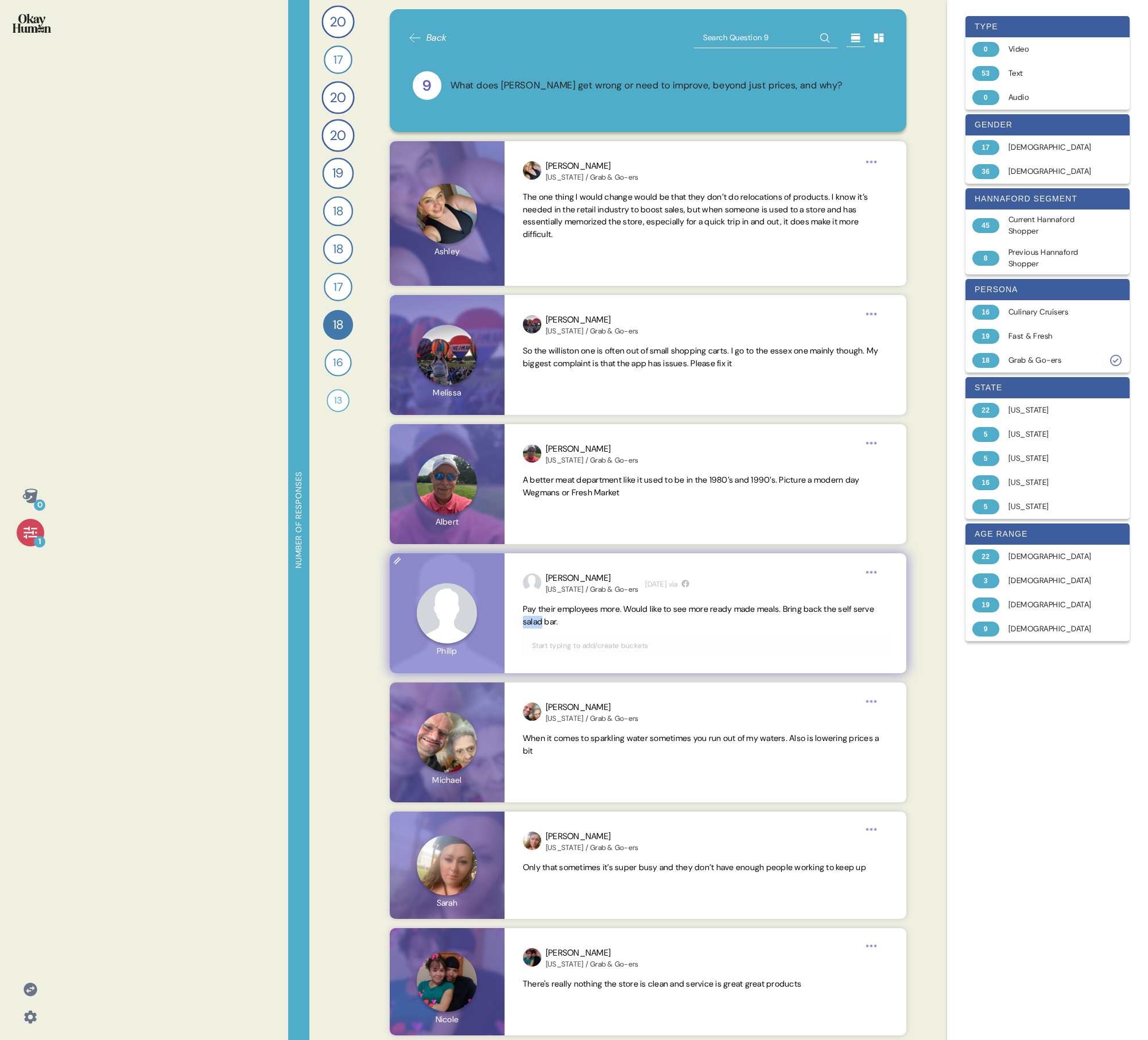
click at [549, 372] on span "Pay their employees more. Would like to see more ready made meals. Bring back t…" at bounding box center [698, 615] width 351 height 23
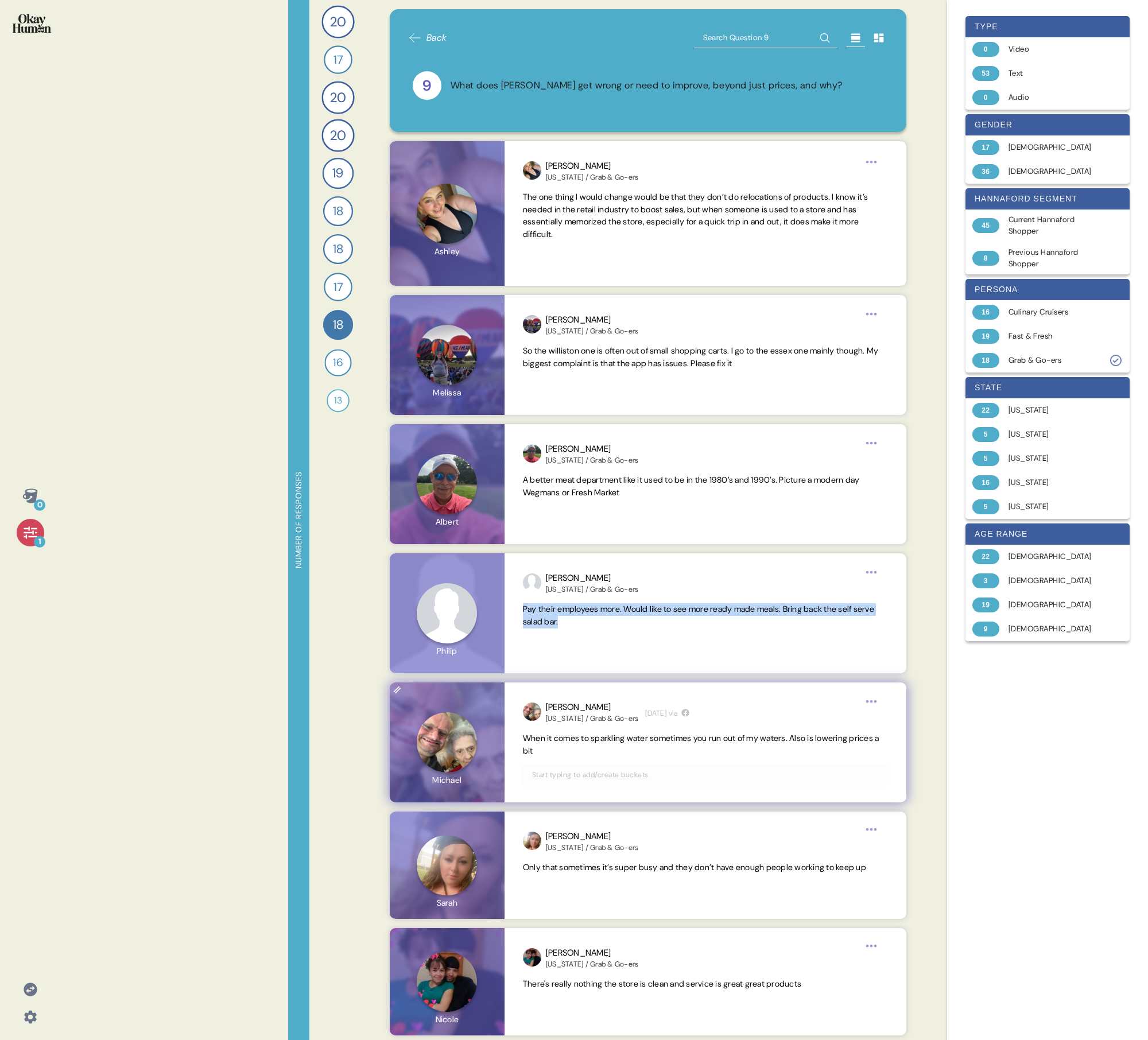
click at [554, 372] on span "When it comes to sparkling water sometimes you run out of my waters. Also is lo…" at bounding box center [701, 744] width 357 height 23
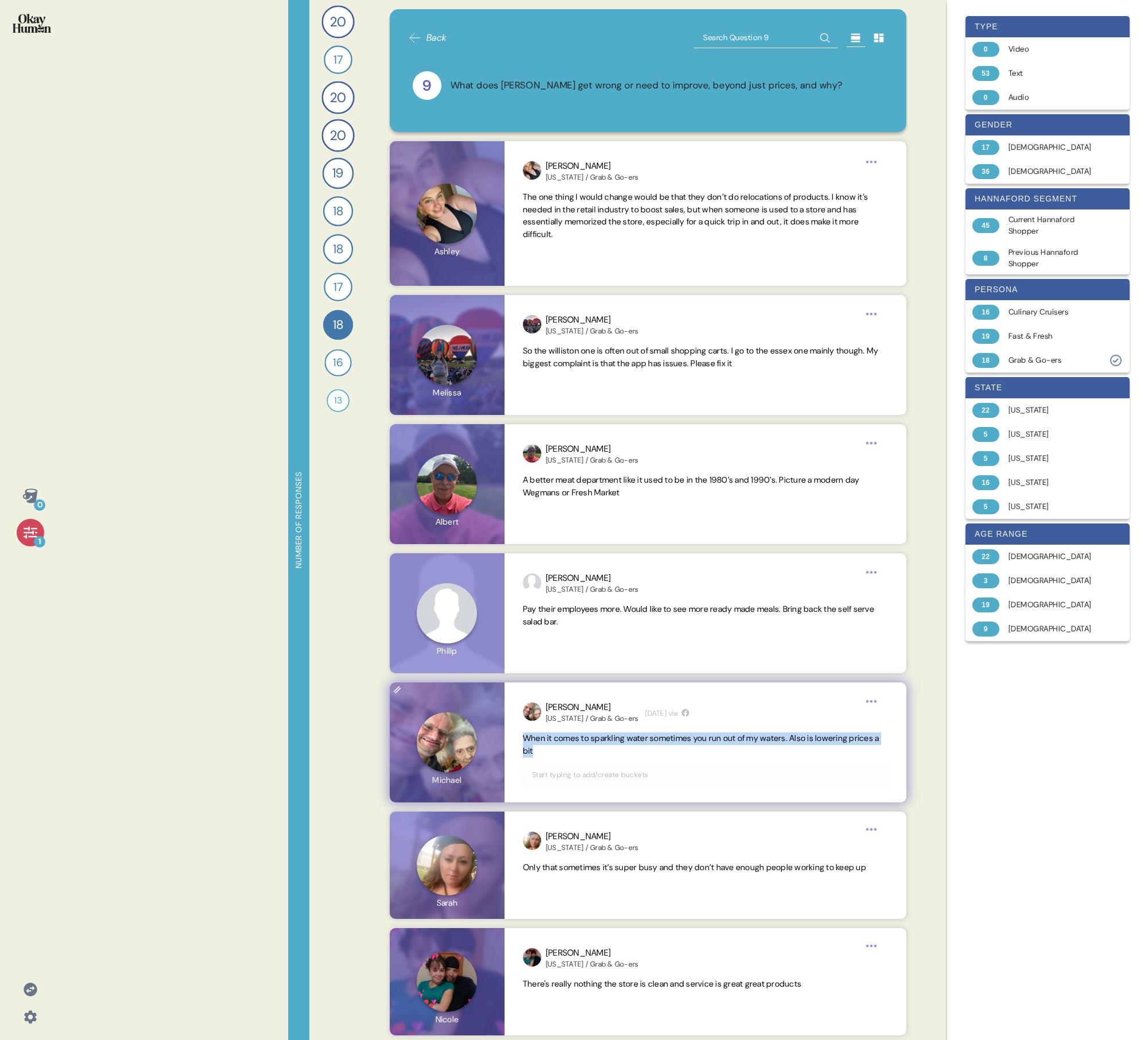
click at [554, 372] on span "When it comes to sparkling water sometimes you run out of my waters. Also is lo…" at bounding box center [701, 744] width 357 height 23
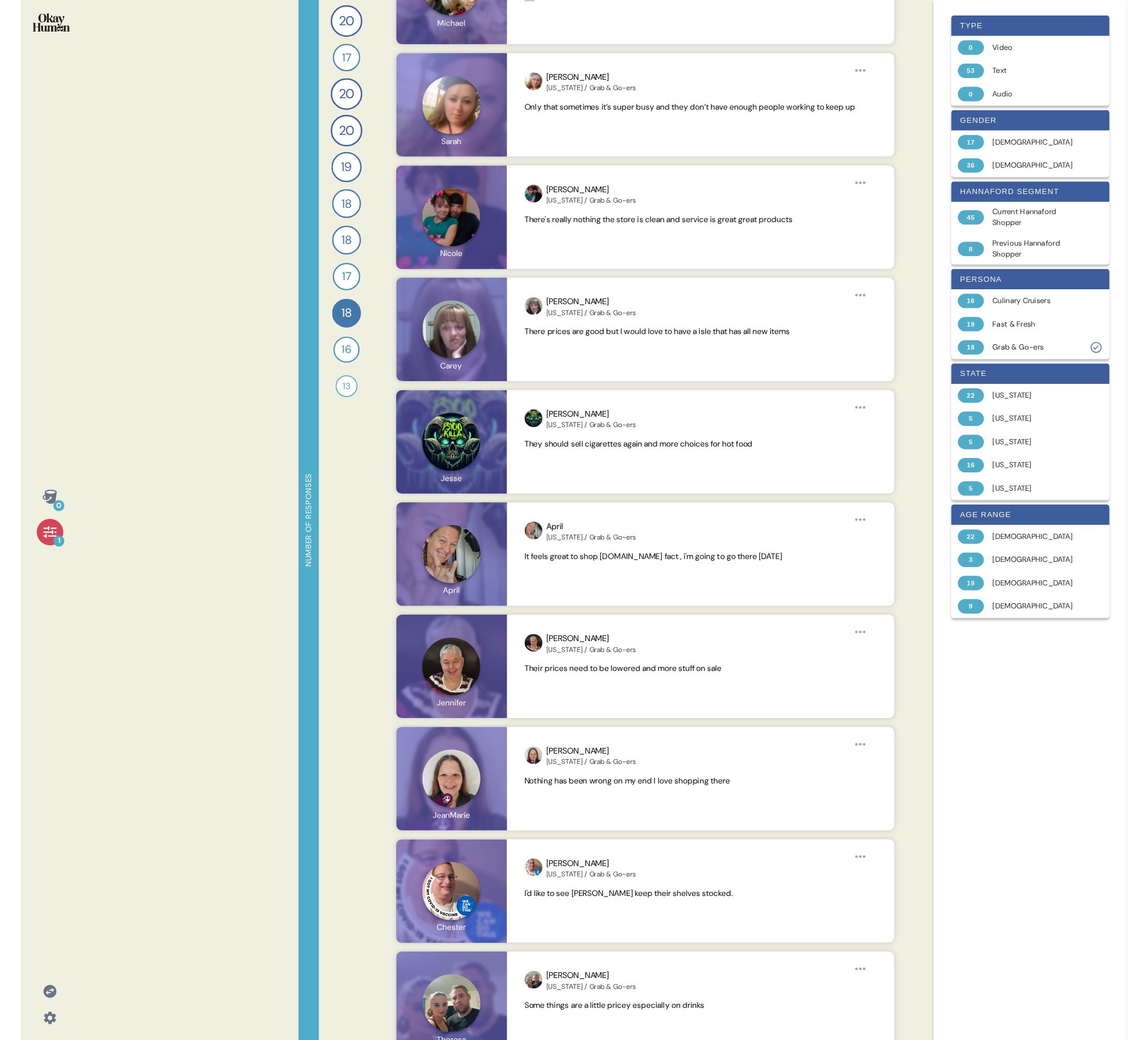
scroll to position [750, 0]
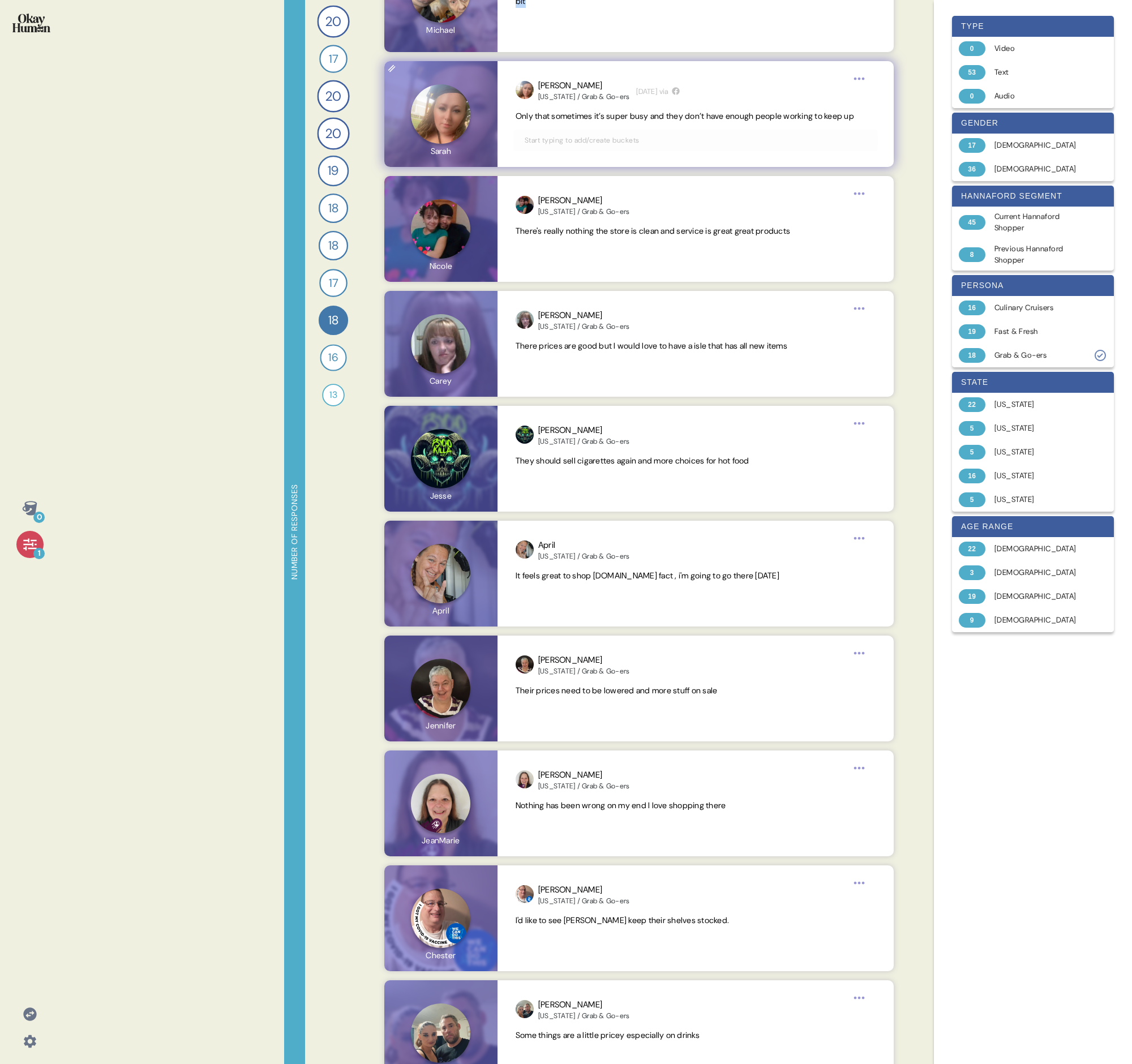
click at [547, 111] on span "Only that sometimes it’s super busy and they don’t have enough people working t…" at bounding box center [684, 116] width 338 height 10
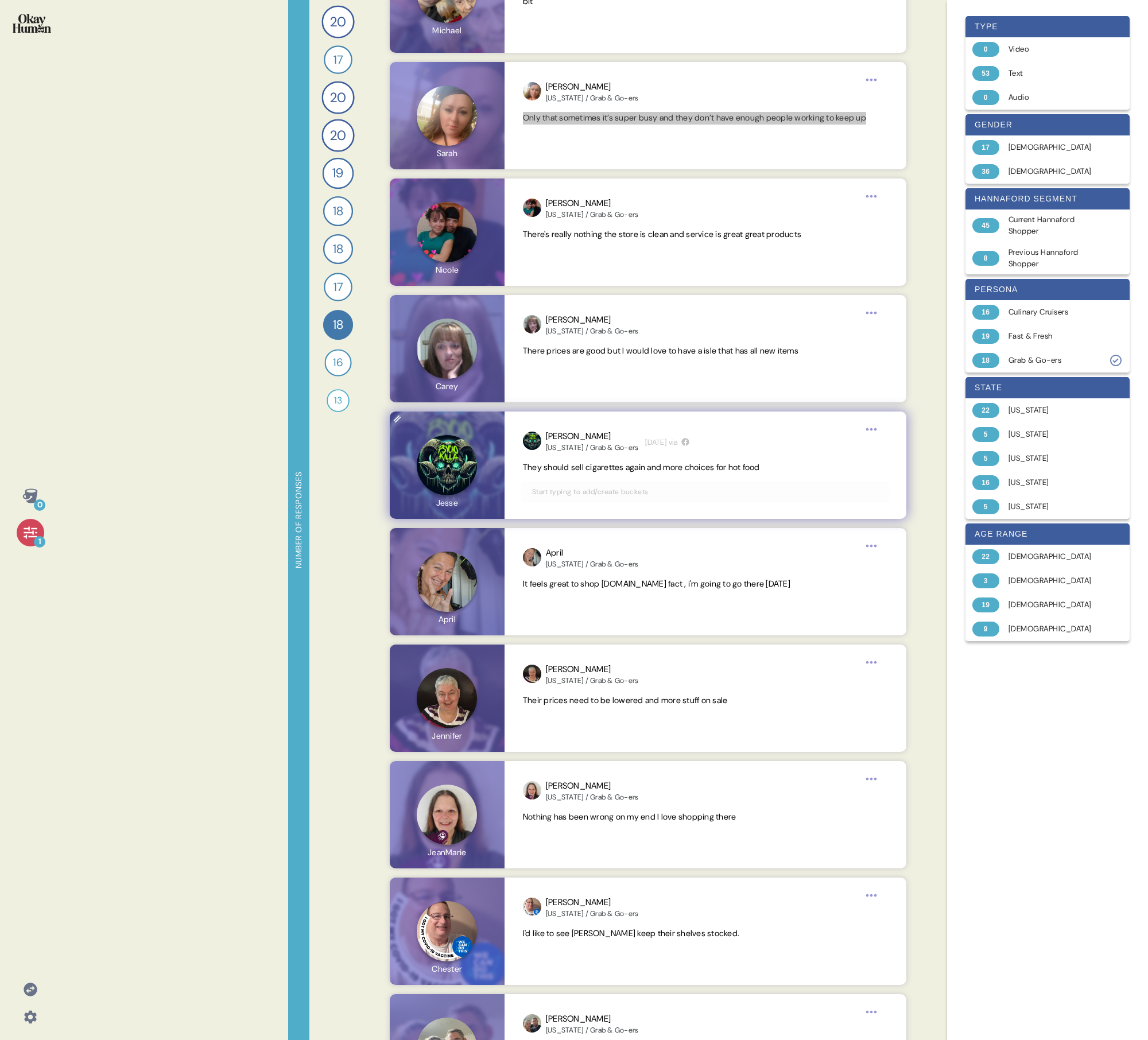
scroll to position [710, 0]
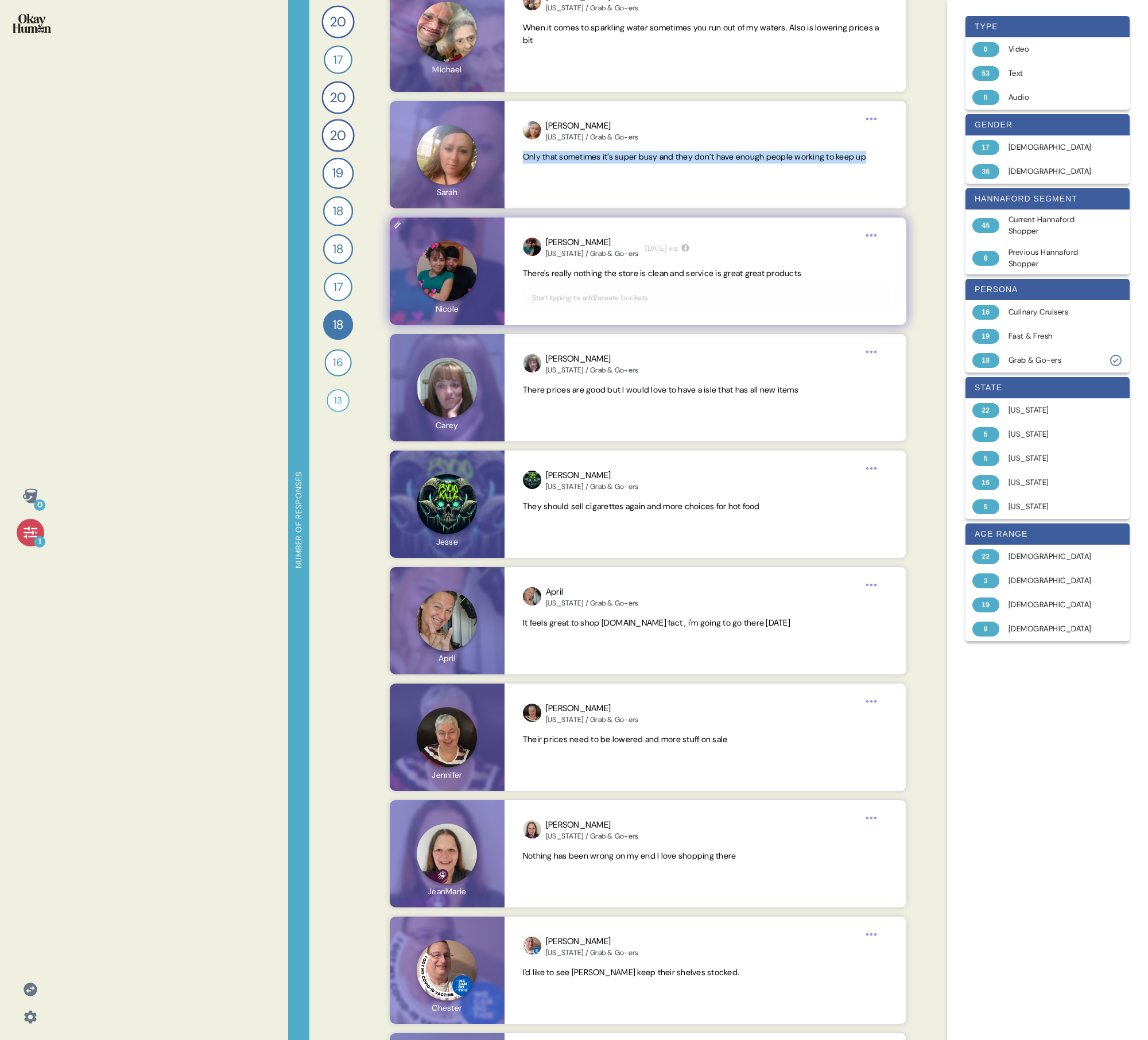
click at [554, 272] on span "There's really nothing the store is clean and service is great great products" at bounding box center [661, 273] width 278 height 11
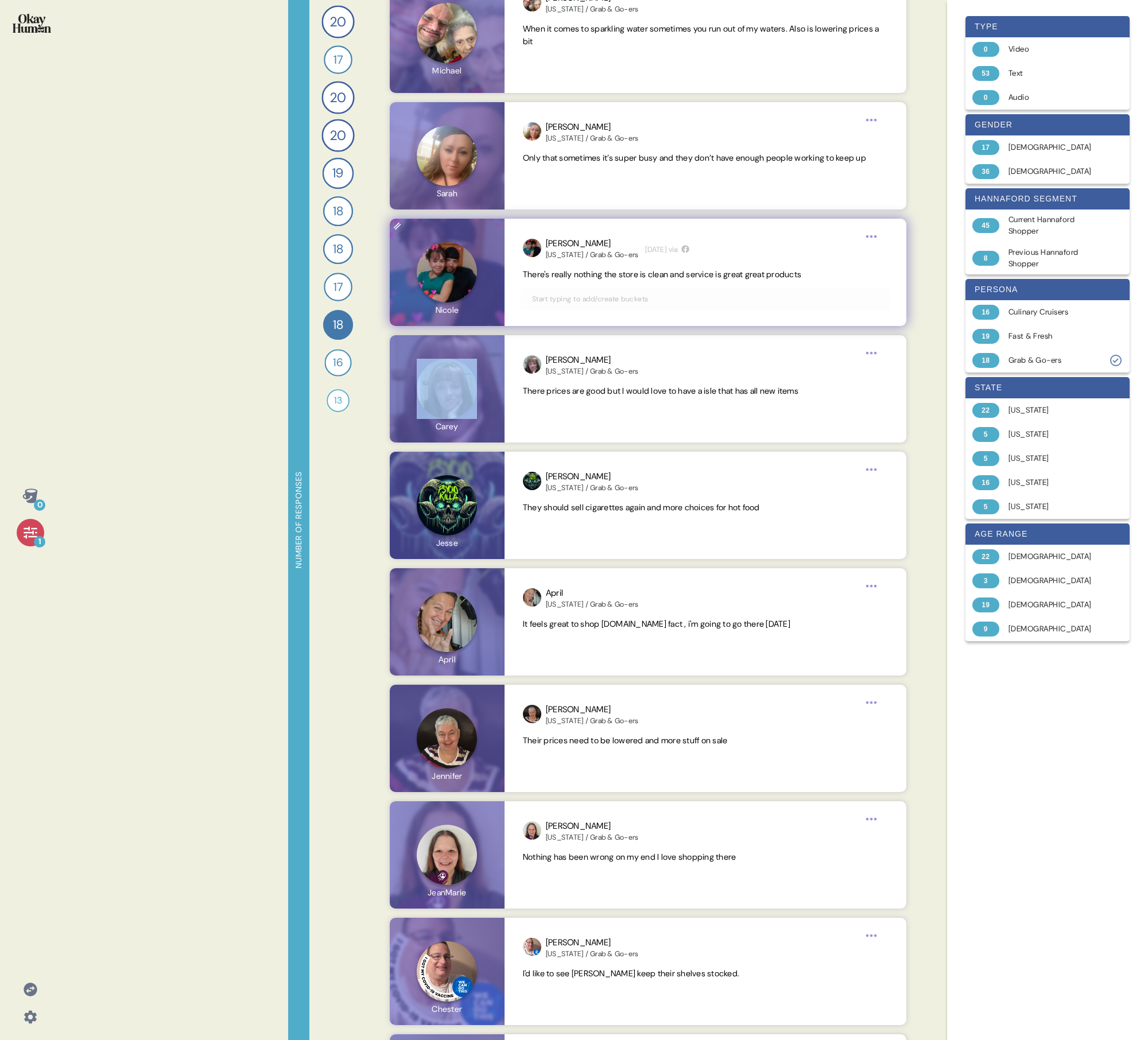
click at [554, 272] on div "Back 9 What does [PERSON_NAME] get wrong or need to improve, beyond just prices…" at bounding box center [649, 520] width 545 height 1040
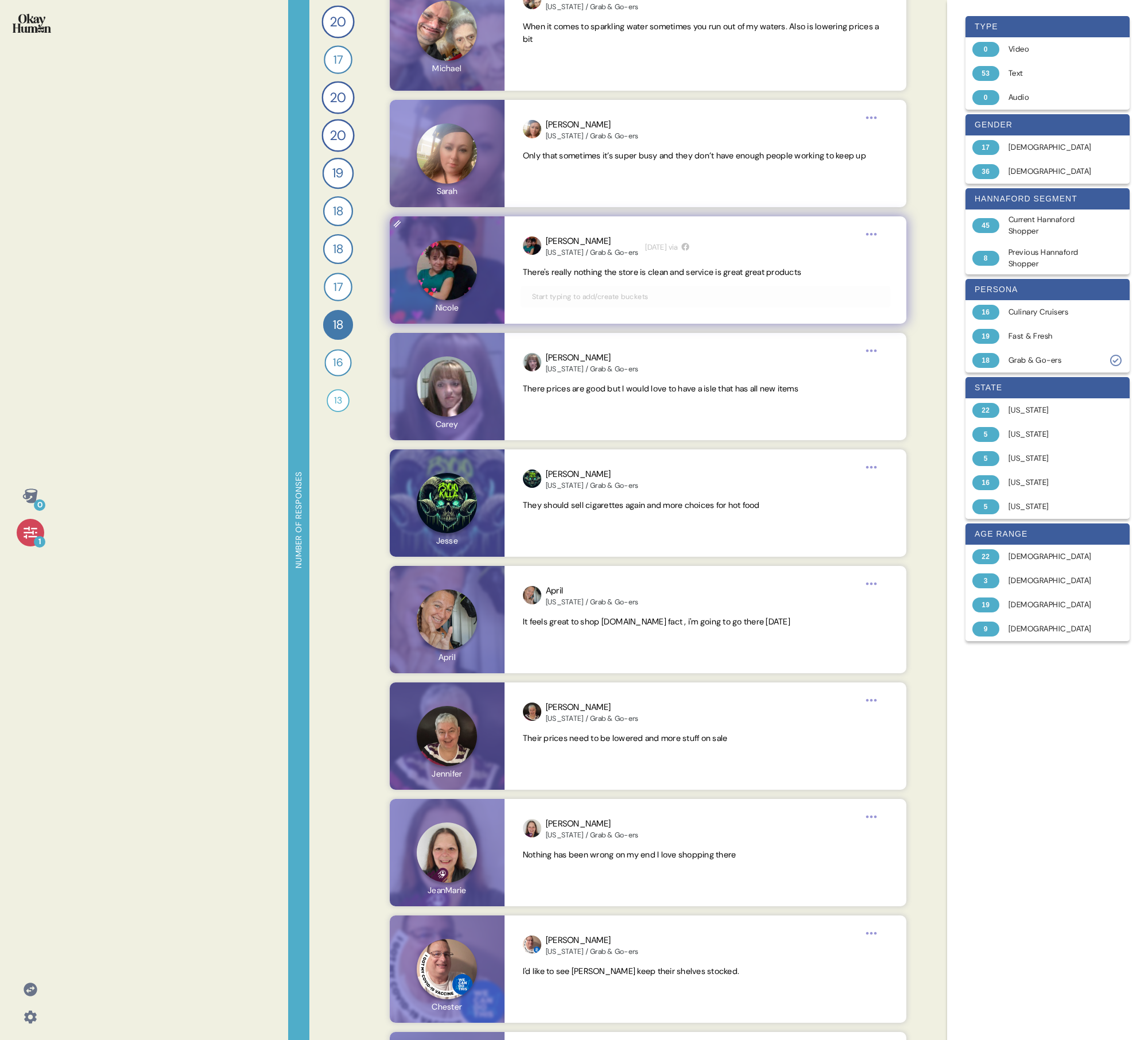
click at [554, 275] on span "There's really nothing the store is clean and service is great great products" at bounding box center [661, 272] width 278 height 11
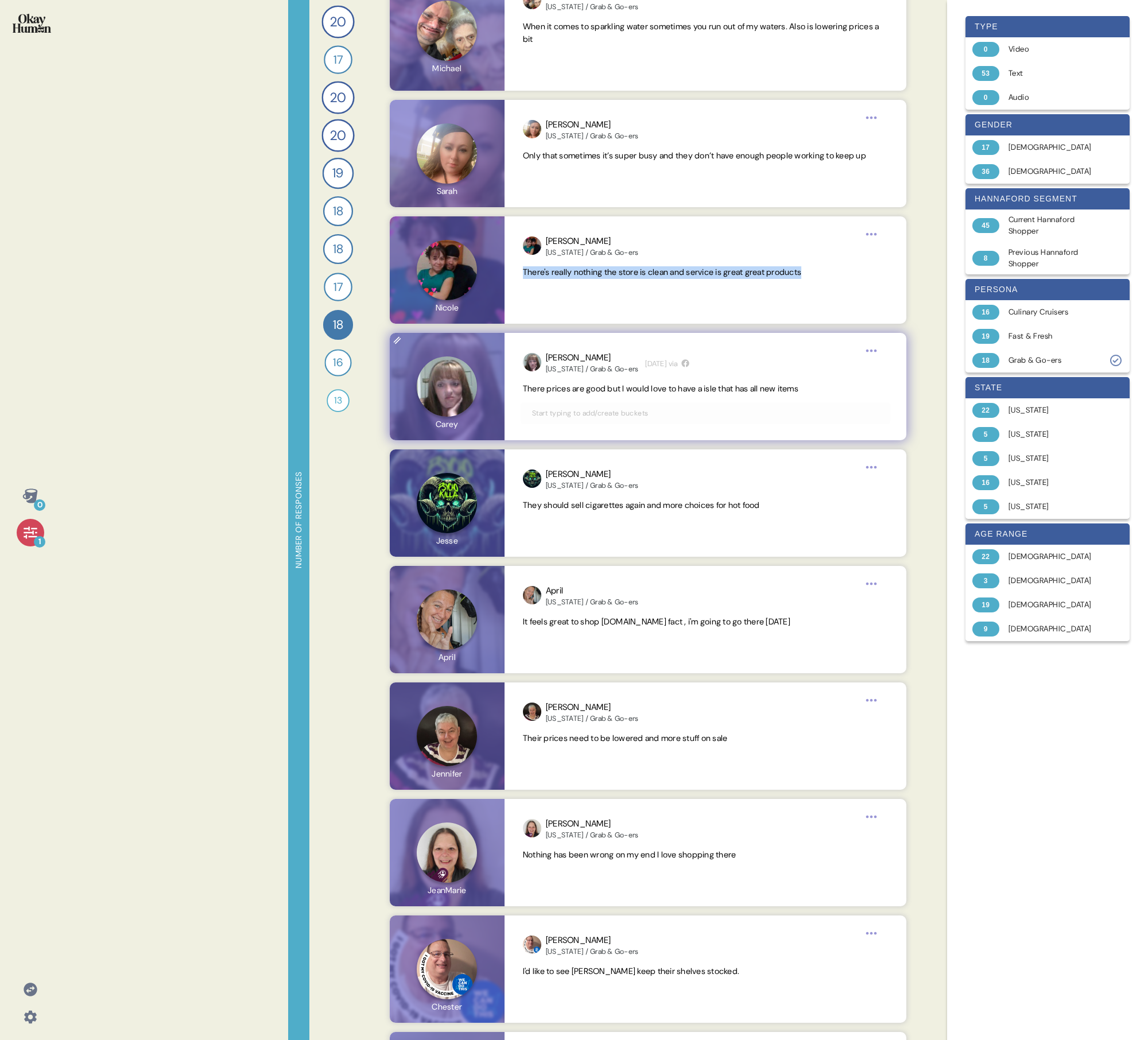
click at [554, 372] on span "There prices are good but I would love to have a isle that has all new items" at bounding box center [660, 389] width 275 height 11
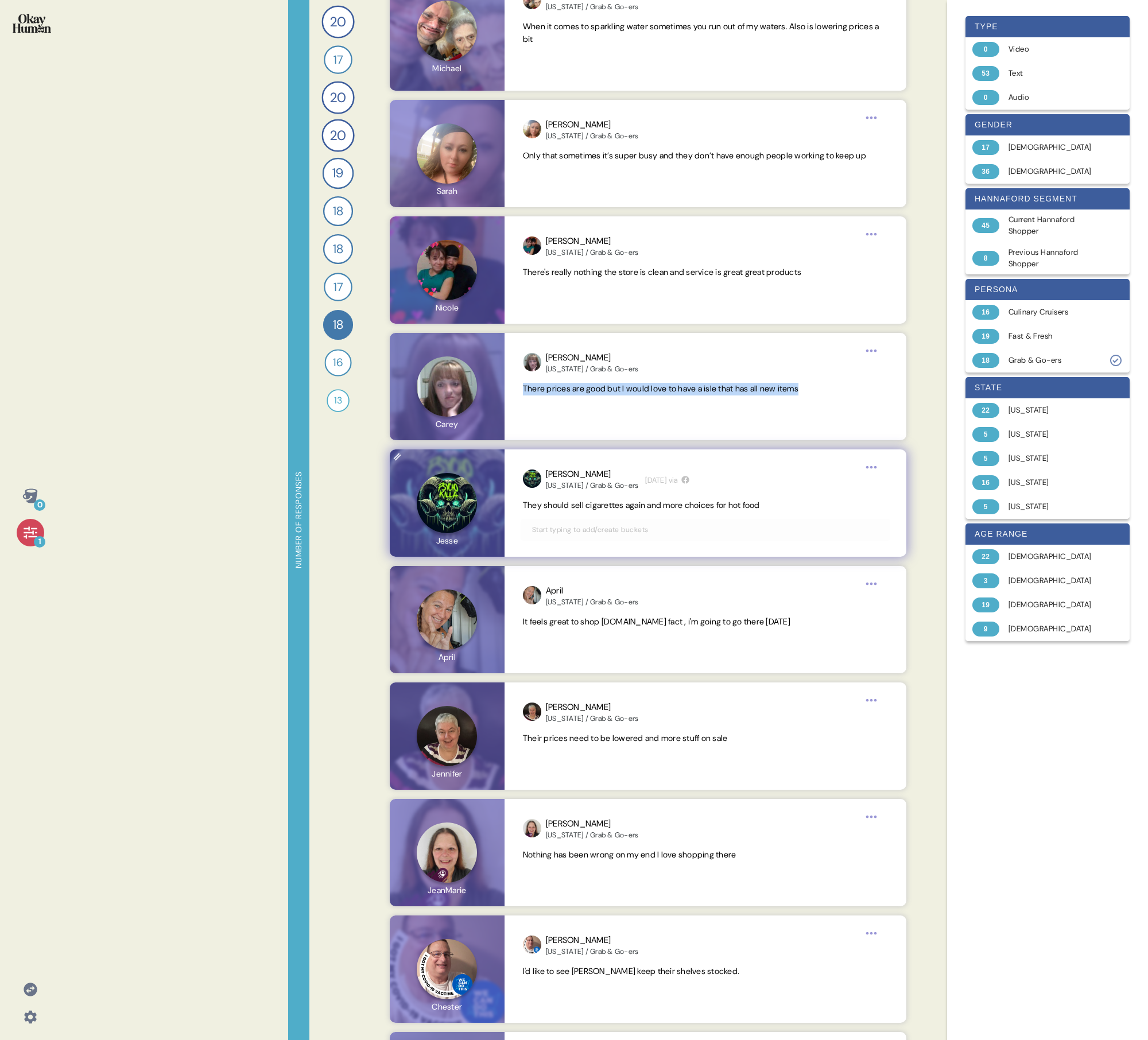
click at [554, 372] on span "They should sell cigarettes again and more choices for hot food" at bounding box center [641, 505] width 237 height 11
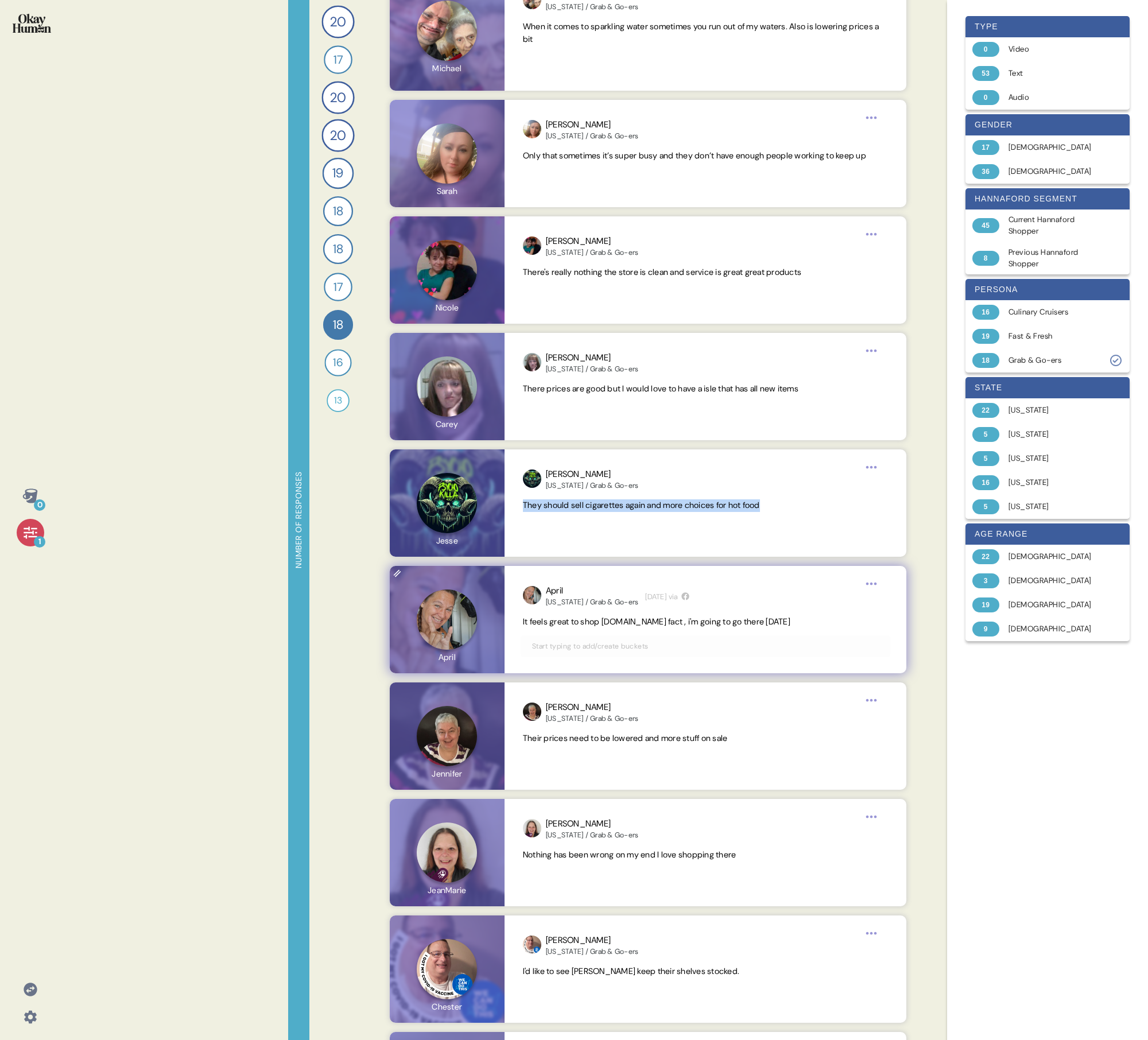
click at [554, 372] on span "It feels great to shop [DOMAIN_NAME] fact , i'm going to go there [DATE]" at bounding box center [656, 622] width 268 height 11
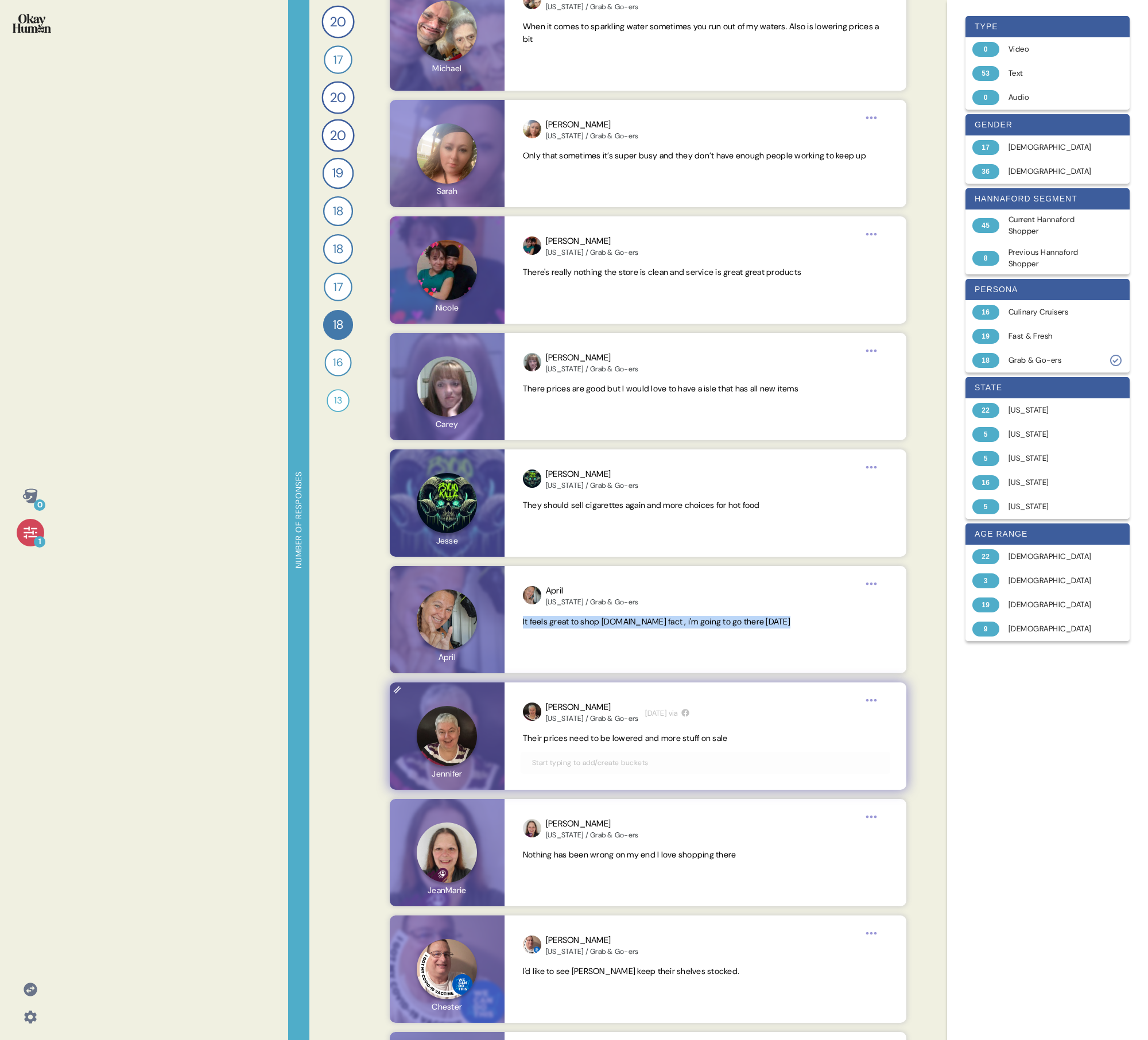
click at [554, 372] on span "Their prices need to be lowered and more stuff on sale" at bounding box center [625, 738] width 205 height 11
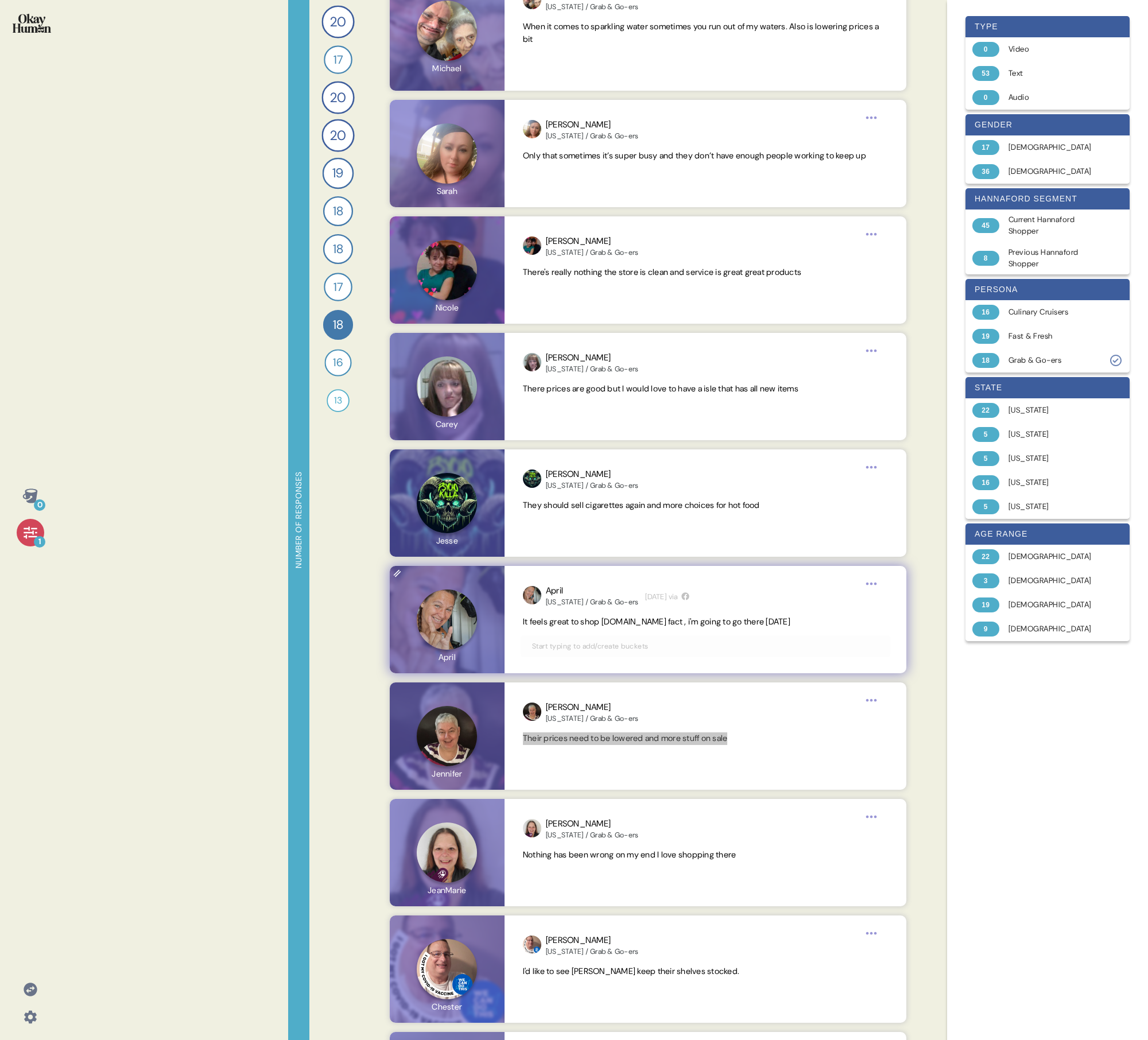
scroll to position [848, 0]
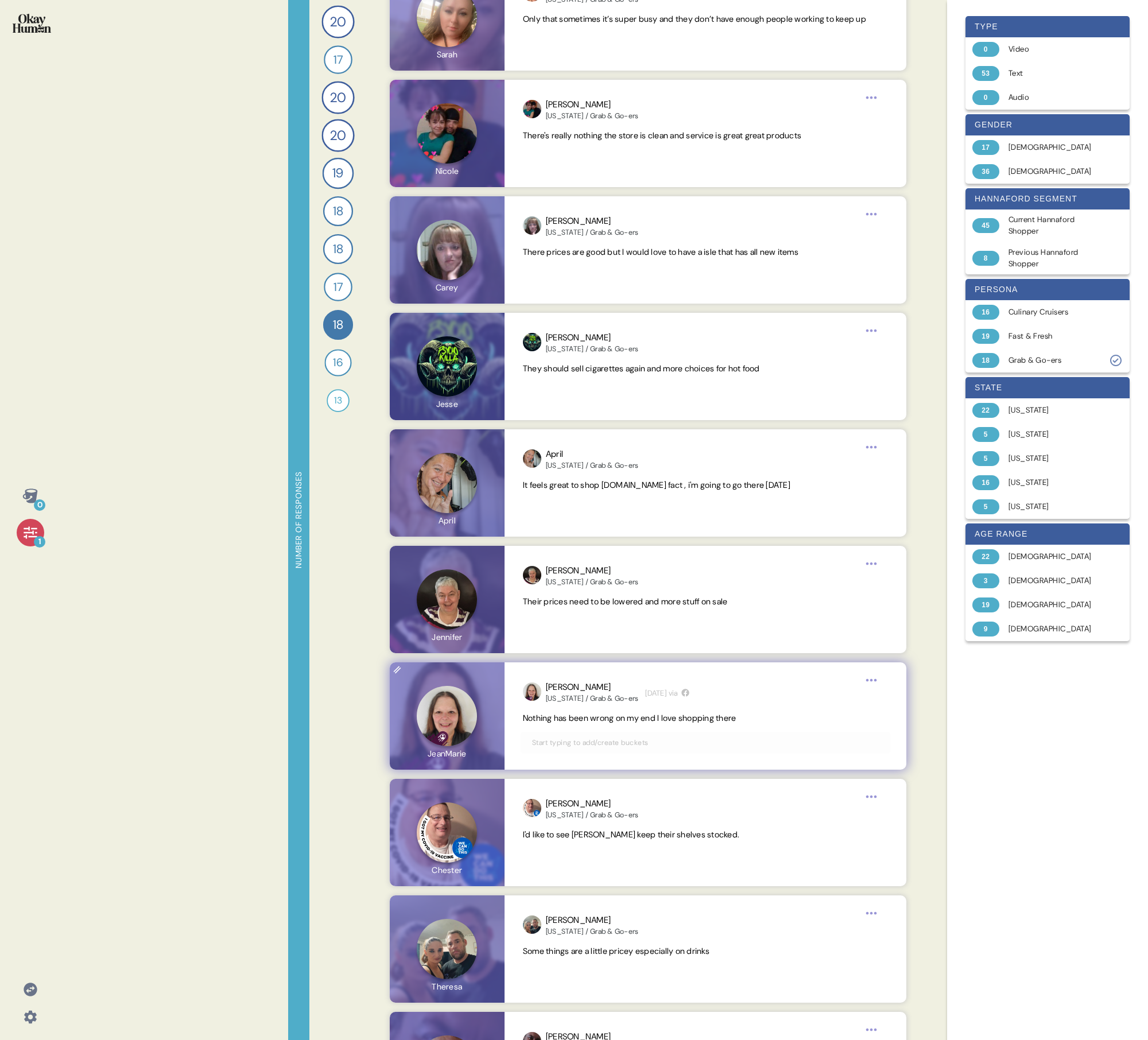
click at [554, 372] on span "Nothing has been wrong on my end I love shopping there" at bounding box center [629, 718] width 213 height 11
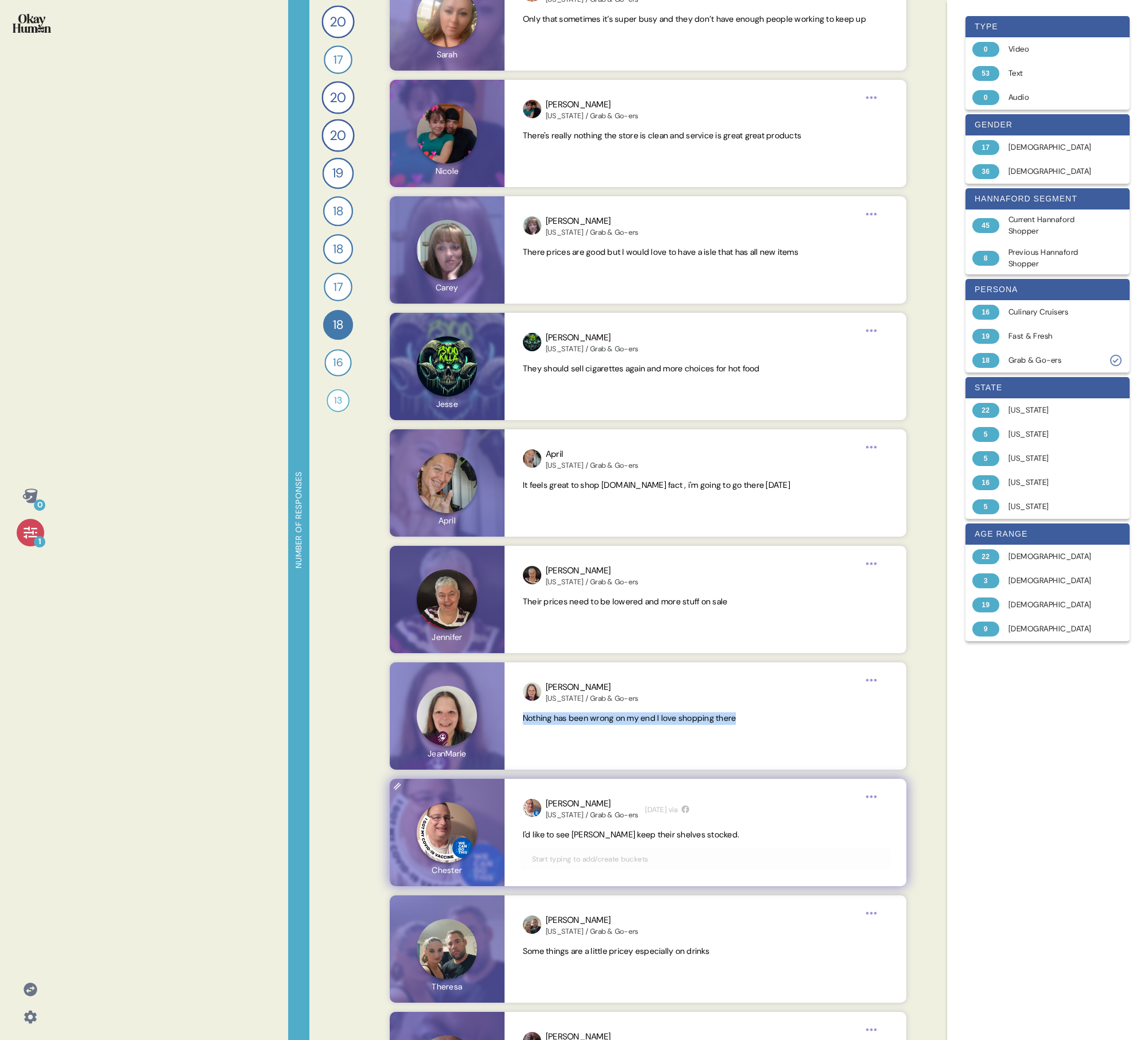
click at [554, 372] on span "I'd like to see [PERSON_NAME] keep their shelves stocked." at bounding box center [631, 835] width 216 height 11
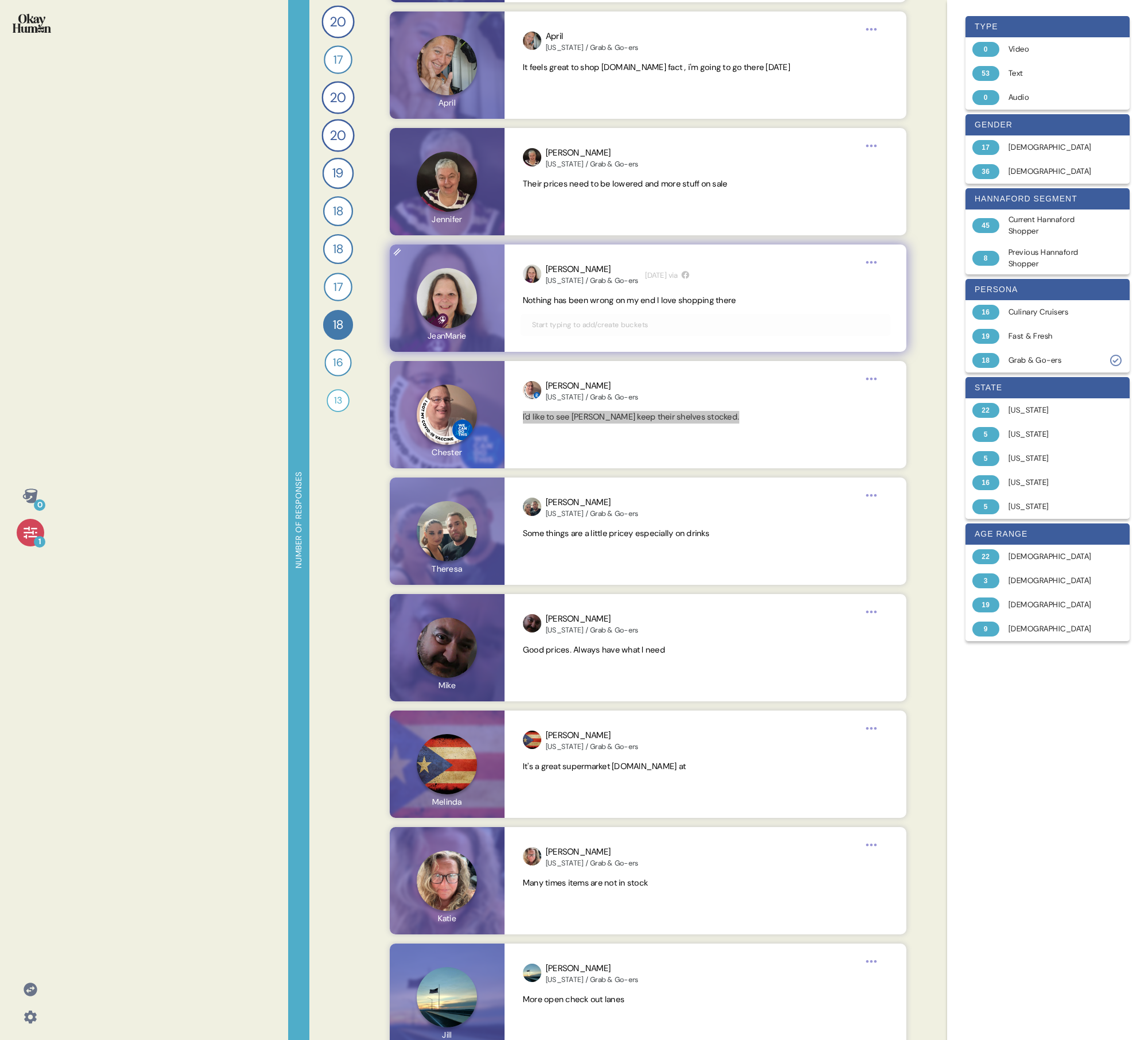
scroll to position [1268, 0]
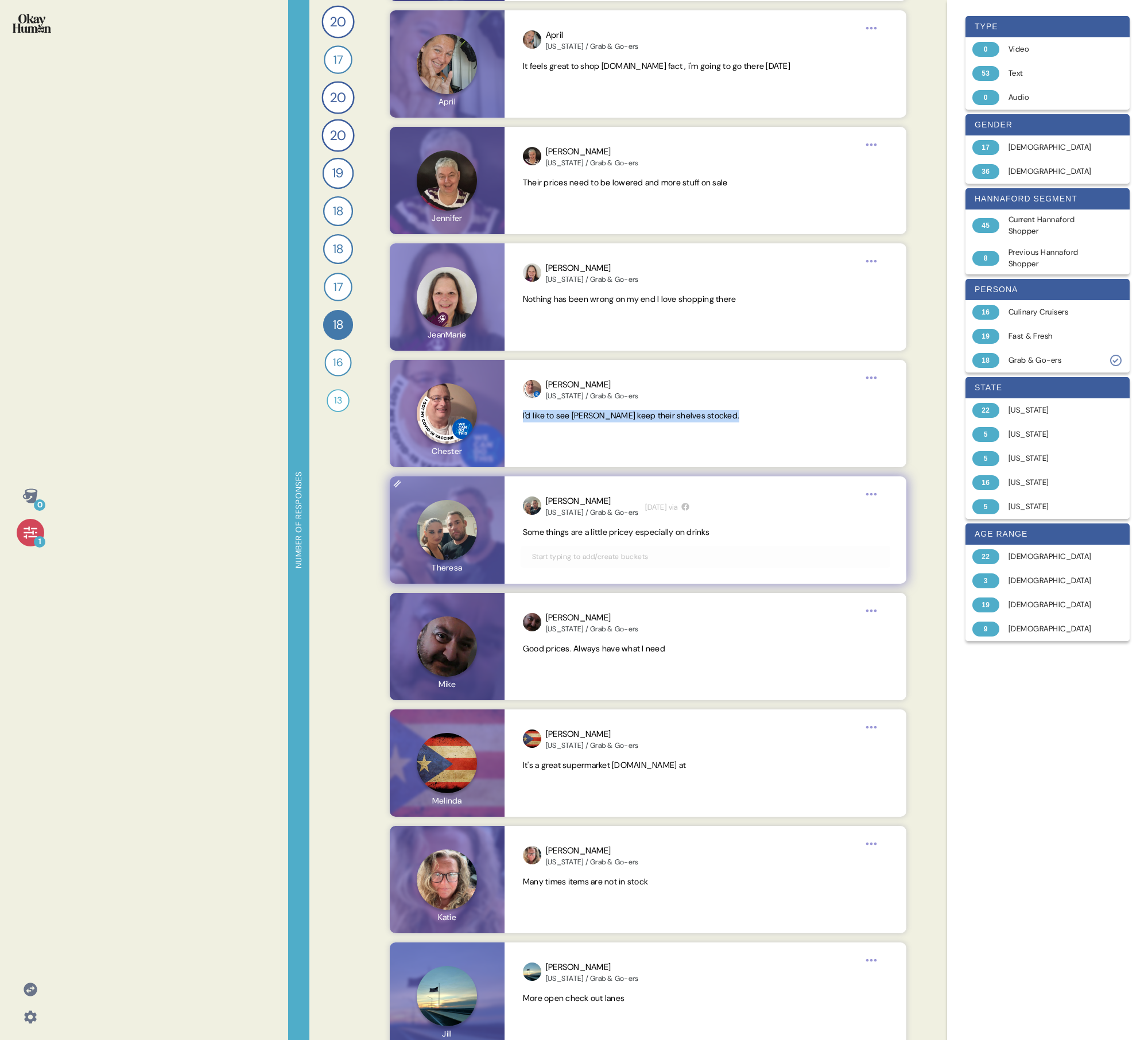
click at [554, 372] on span "Some things are a little pricey especially on drinks" at bounding box center [615, 532] width 186 height 11
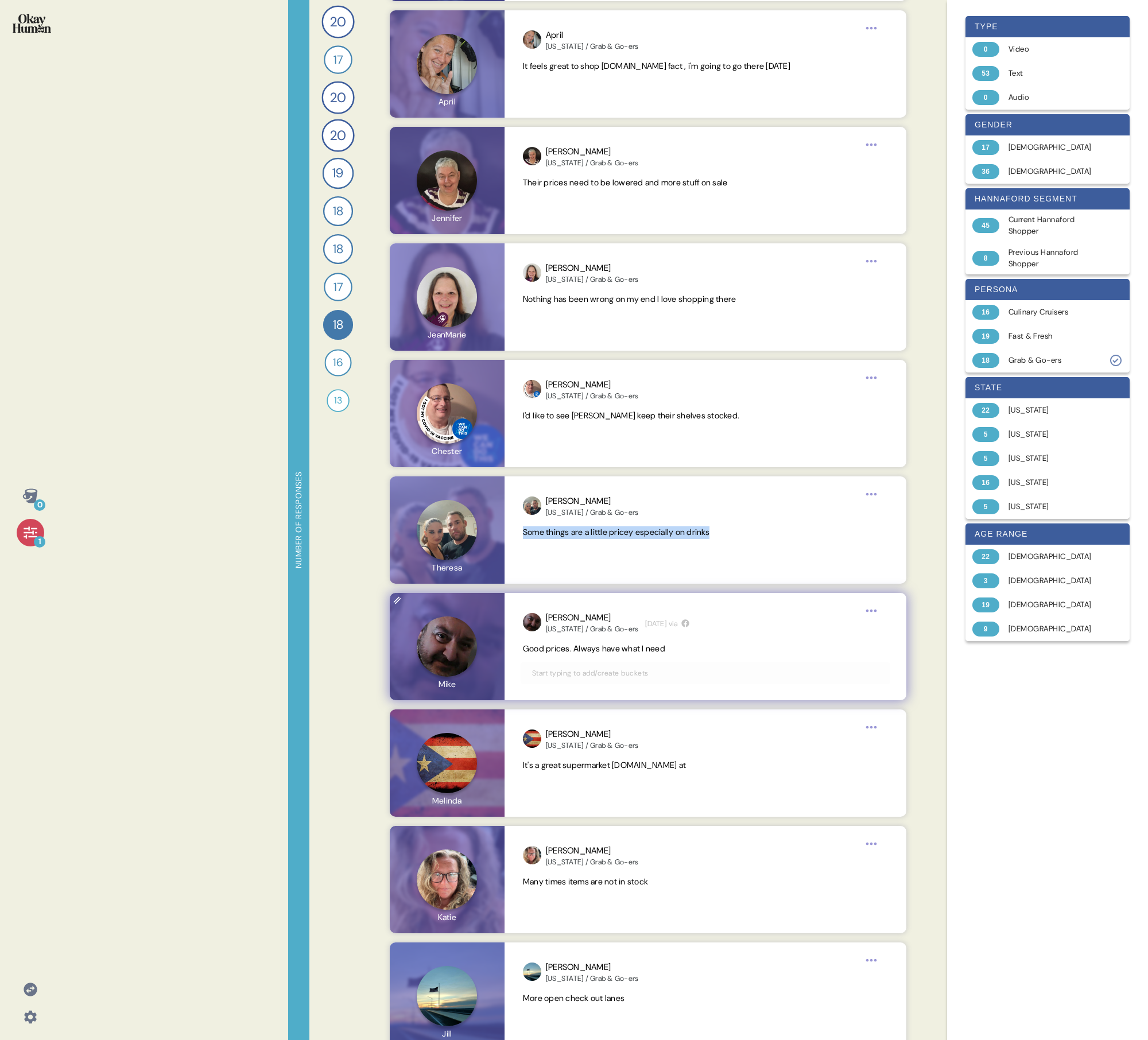
click at [554, 372] on span "Good prices. Always have what I need" at bounding box center [594, 649] width 143 height 11
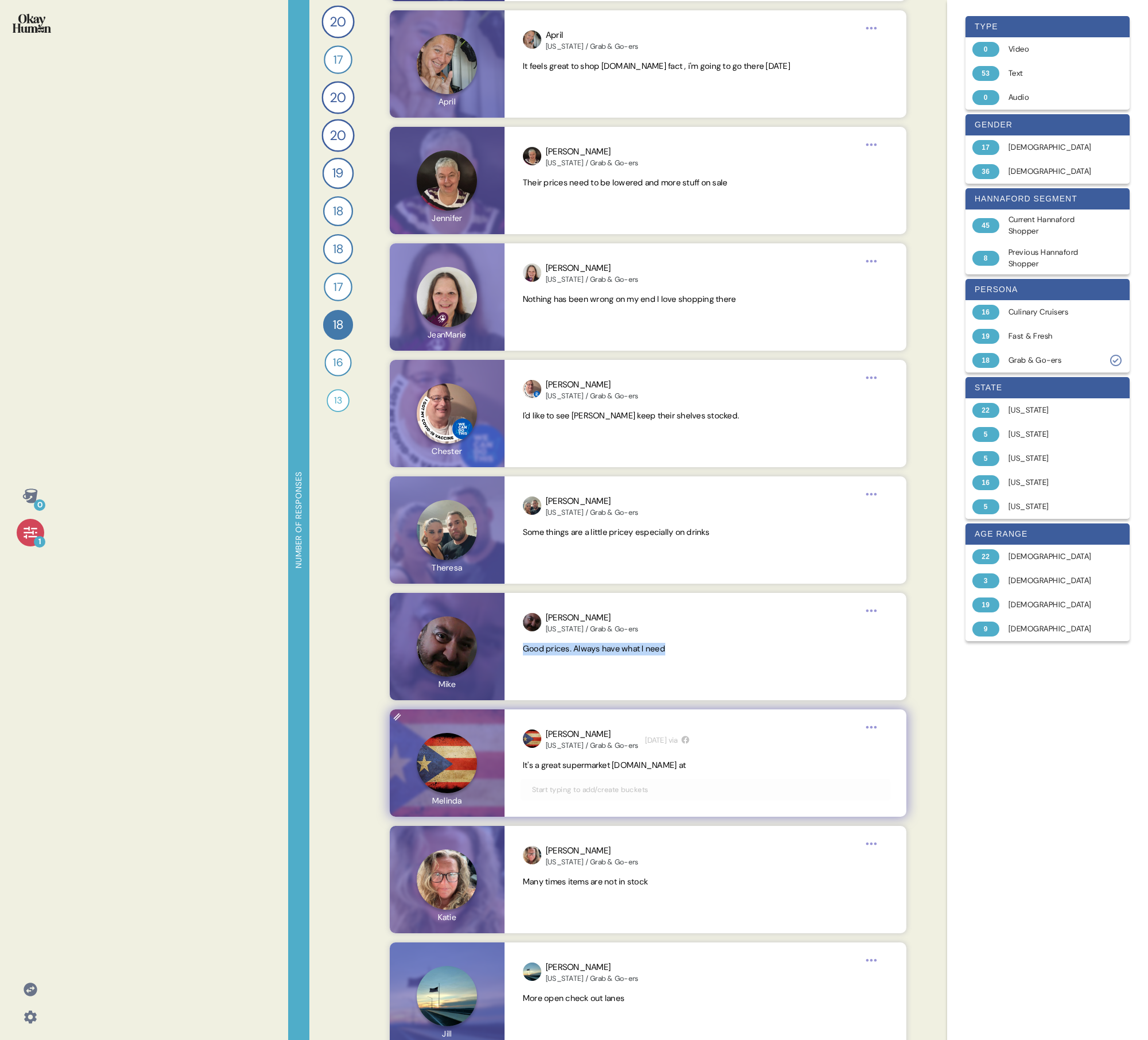
click at [554, 372] on span "It's a great supermarket [DOMAIN_NAME] at" at bounding box center [604, 765] width 163 height 11
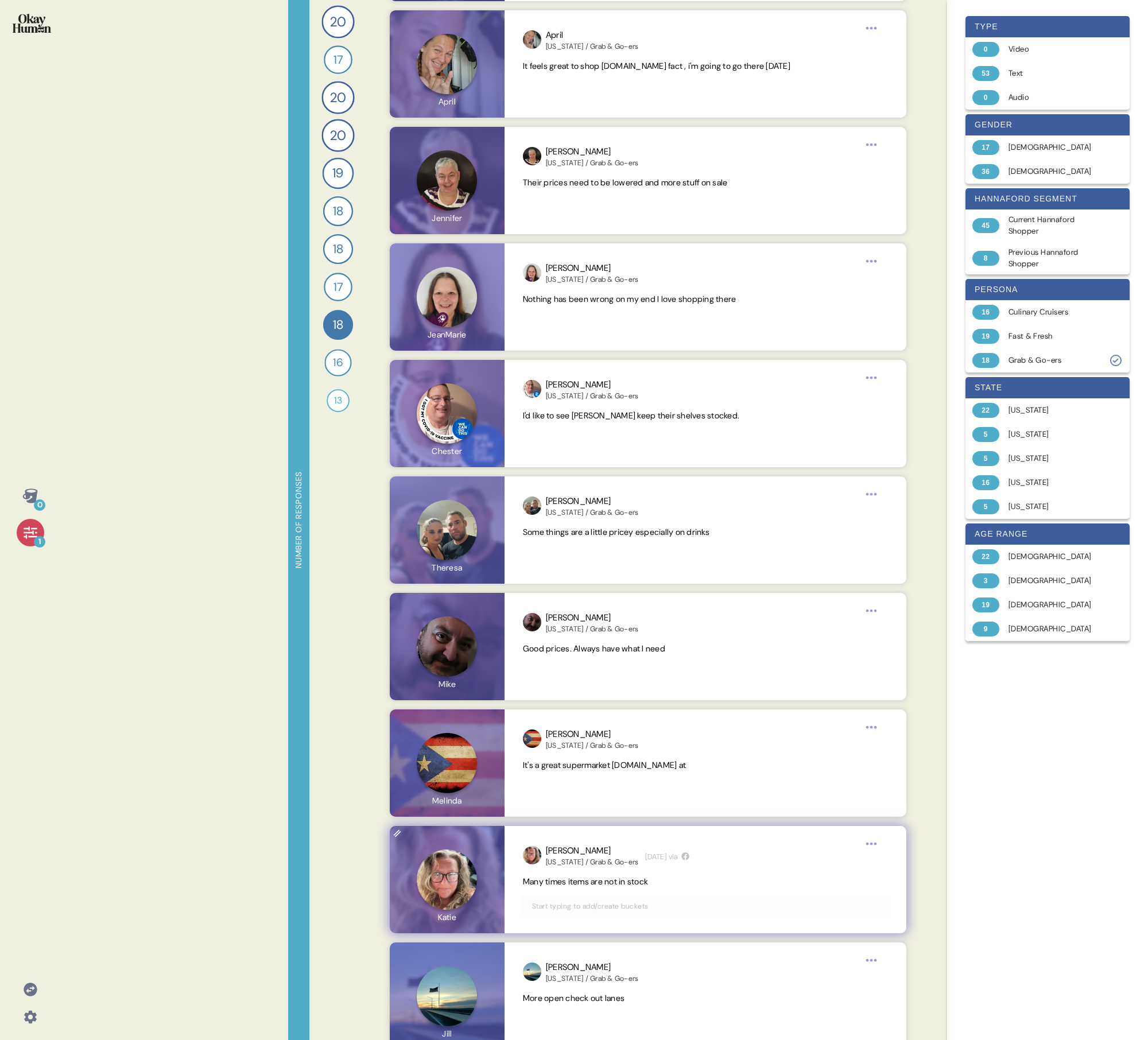
click at [554, 372] on span "Many times items are not in stock" at bounding box center [585, 882] width 125 height 11
click at [542, 372] on span "More open check out lanes" at bounding box center [573, 999] width 102 height 11
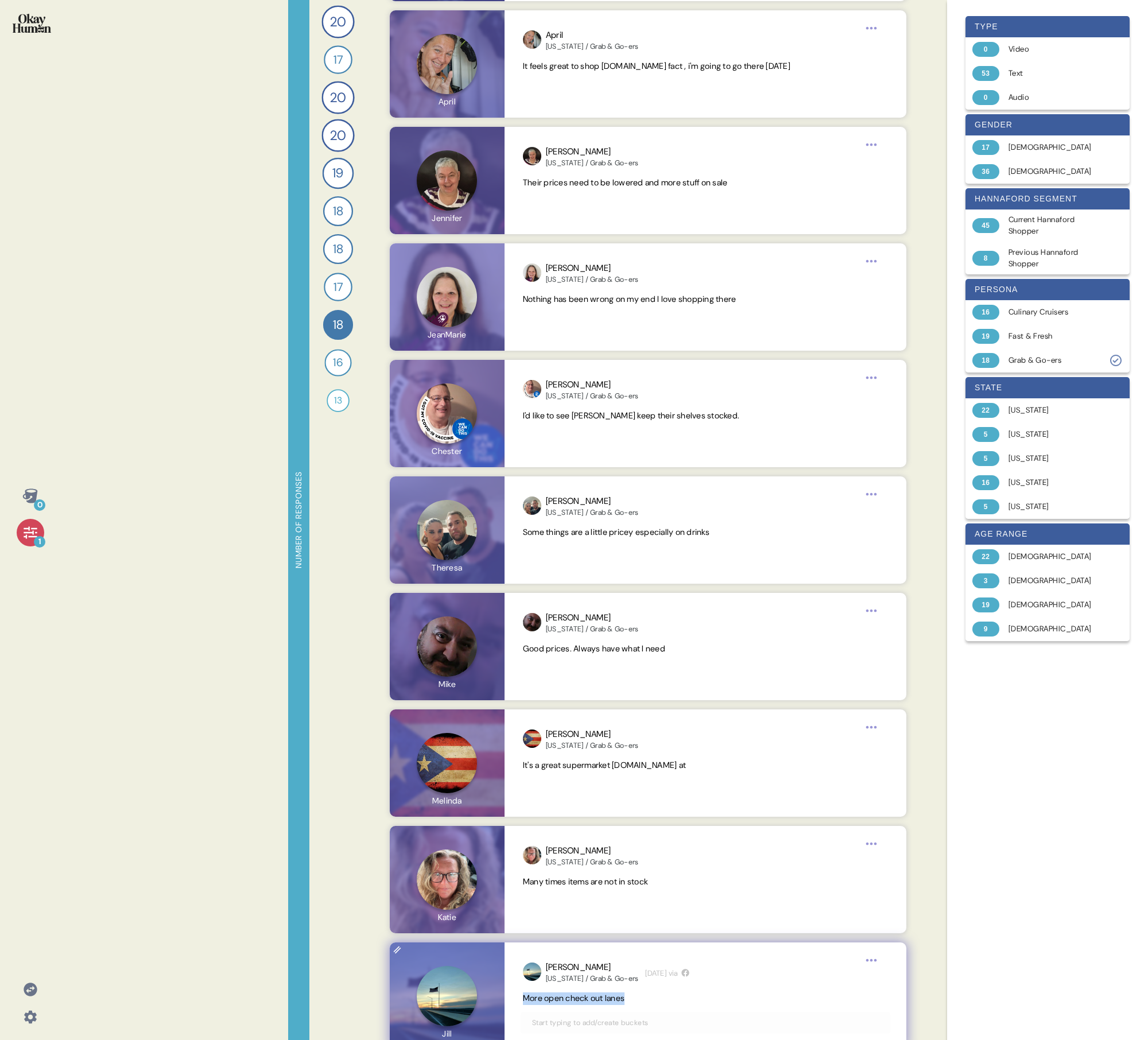
click at [542, 372] on span "More open check out lanes" at bounding box center [573, 999] width 102 height 11
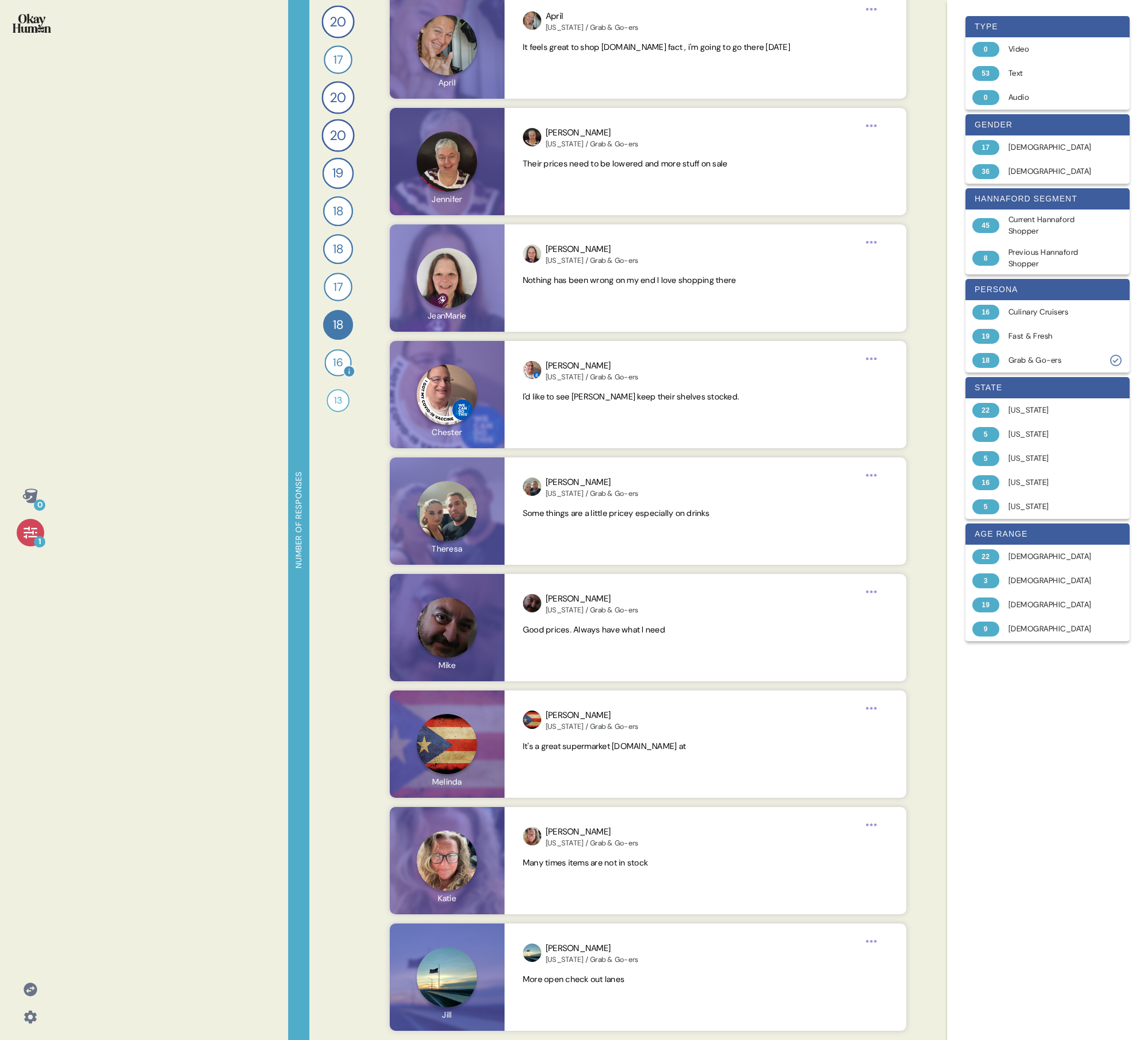
click at [331, 357] on div "16" at bounding box center [338, 363] width 27 height 27
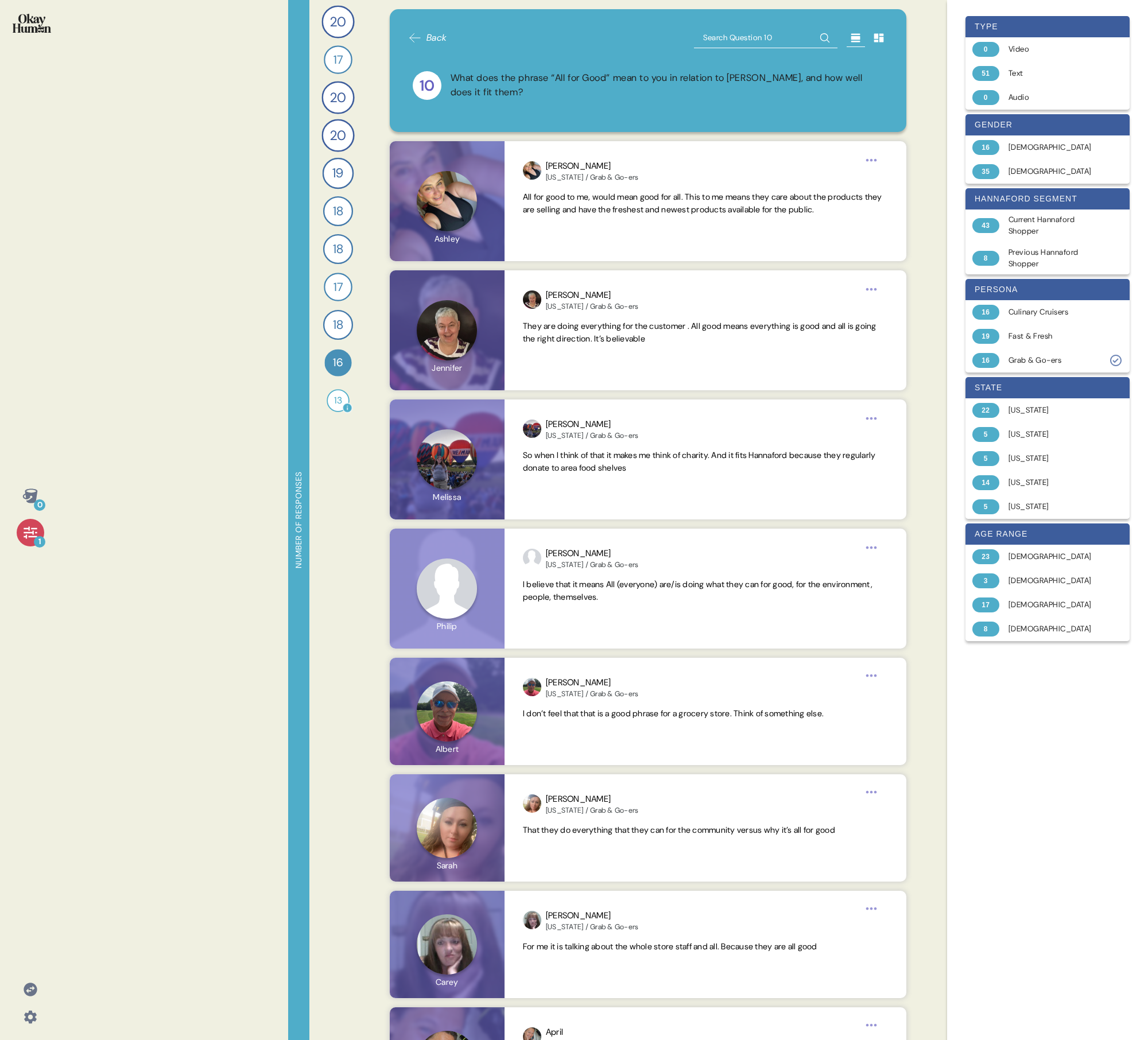
click at [335, 372] on span "13" at bounding box center [338, 400] width 8 height 14
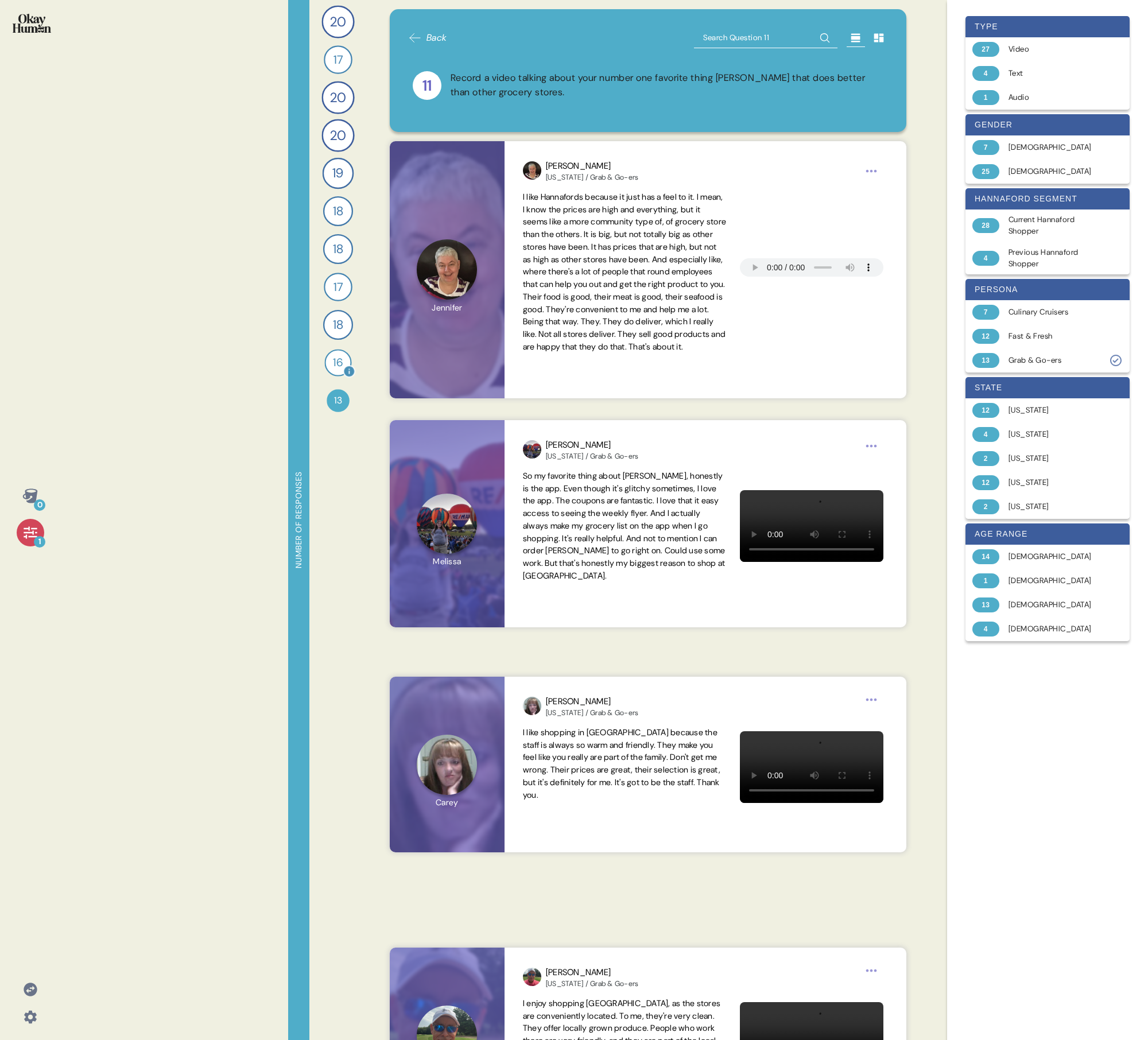
click at [335, 364] on span "16" at bounding box center [338, 363] width 10 height 17
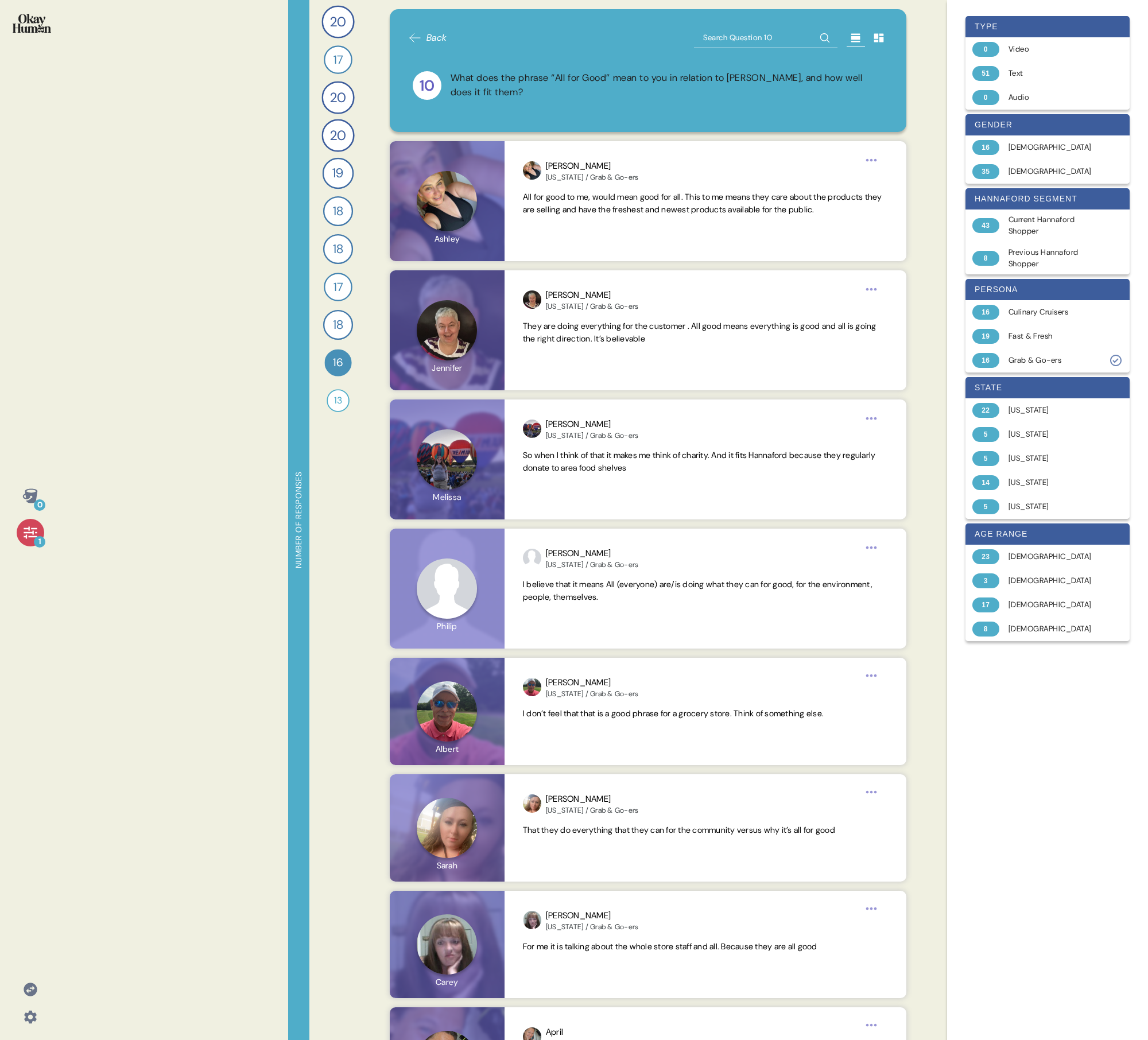
click at [514, 69] on div "10 What does the phrase “All for Good” mean to you in relation to [PERSON_NAME]…" at bounding box center [648, 85] width 480 height 57
click at [514, 75] on div "What does the phrase “All for Good” mean to you in relation to [PERSON_NAME], a…" at bounding box center [668, 85] width 434 height 29
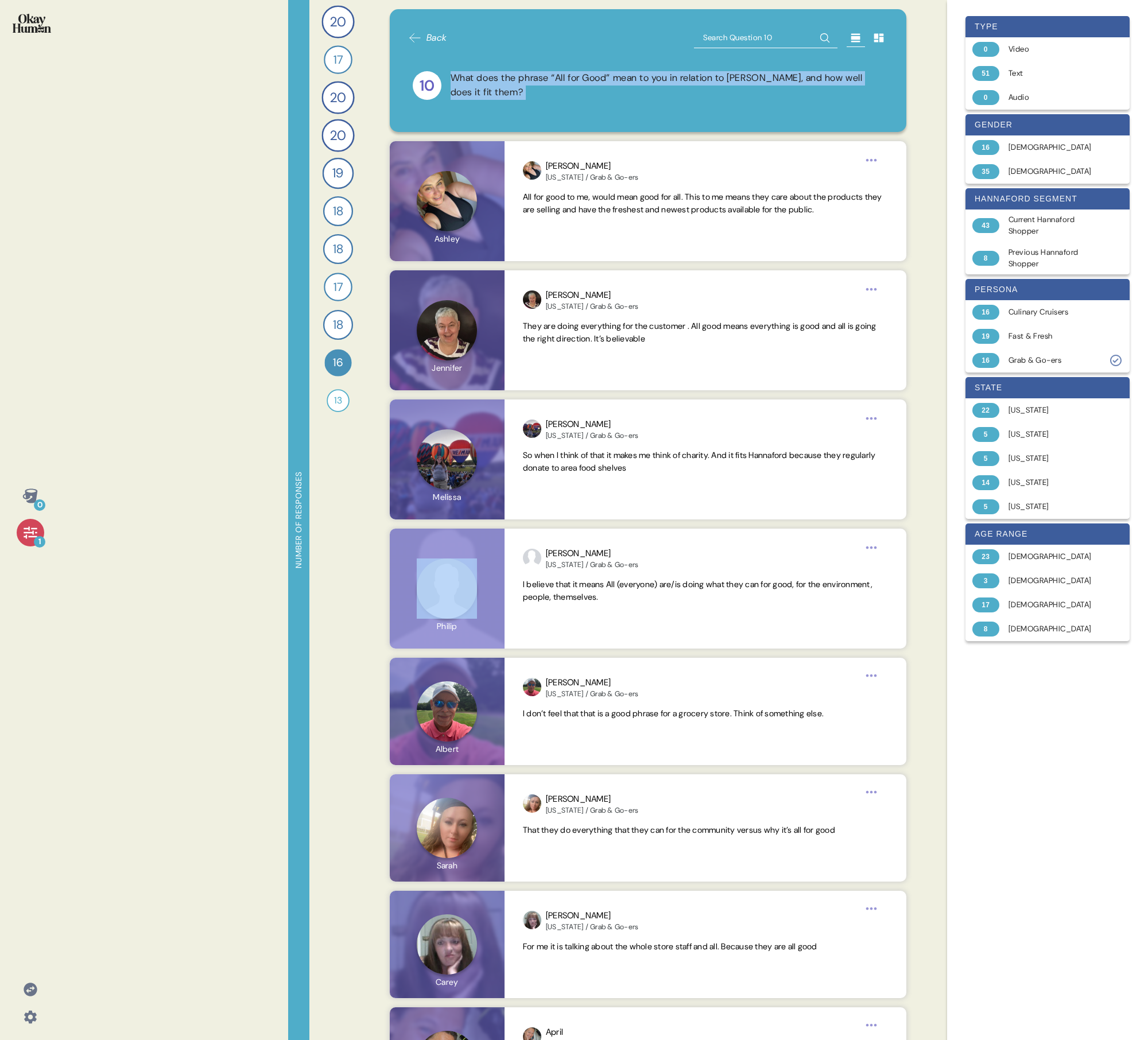
click at [514, 75] on div "What does the phrase “All for Good” mean to you in relation to [PERSON_NAME], a…" at bounding box center [668, 85] width 434 height 29
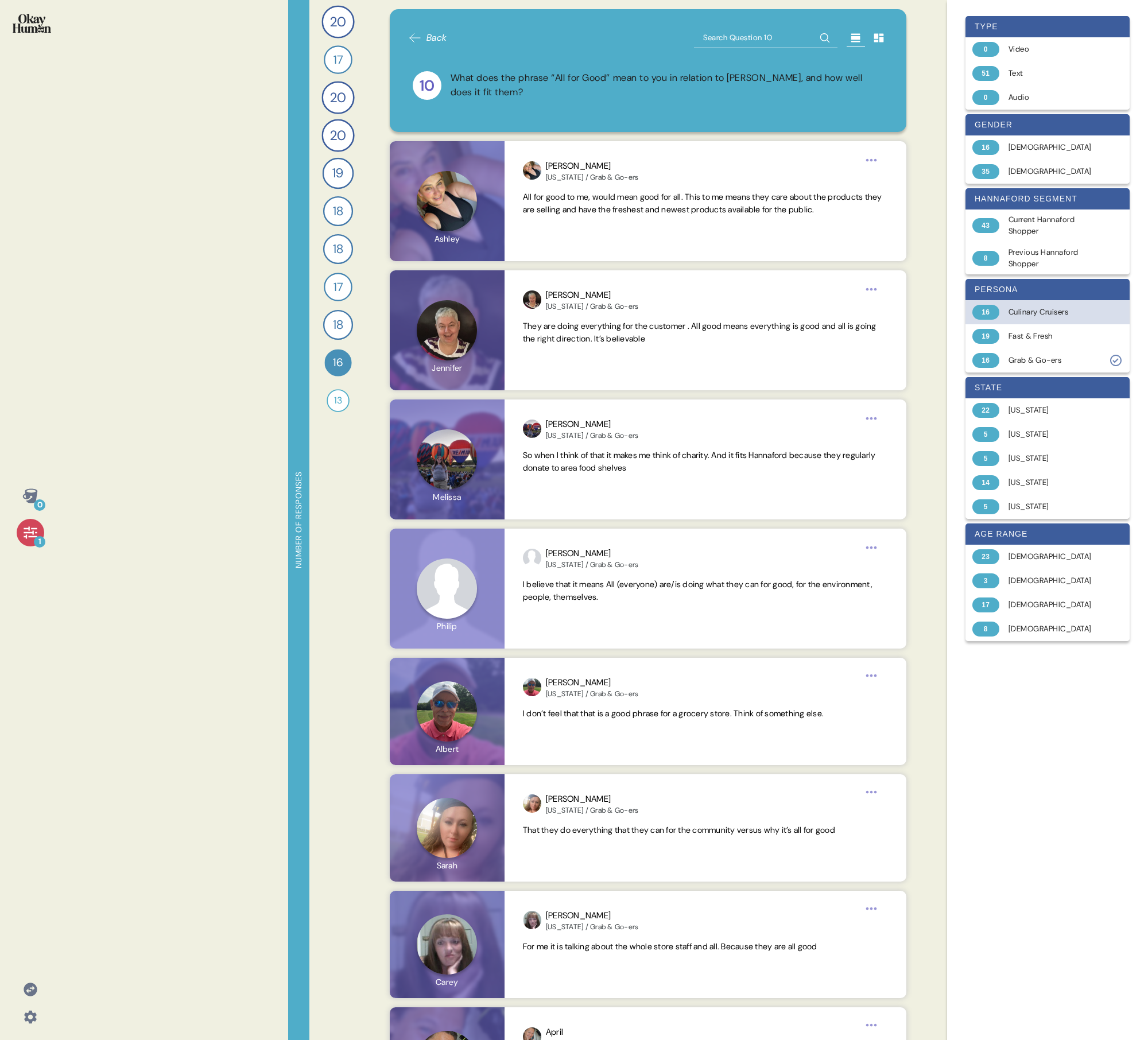
click at [554, 314] on div "Culinary Cruisers" at bounding box center [1054, 311] width 91 height 11
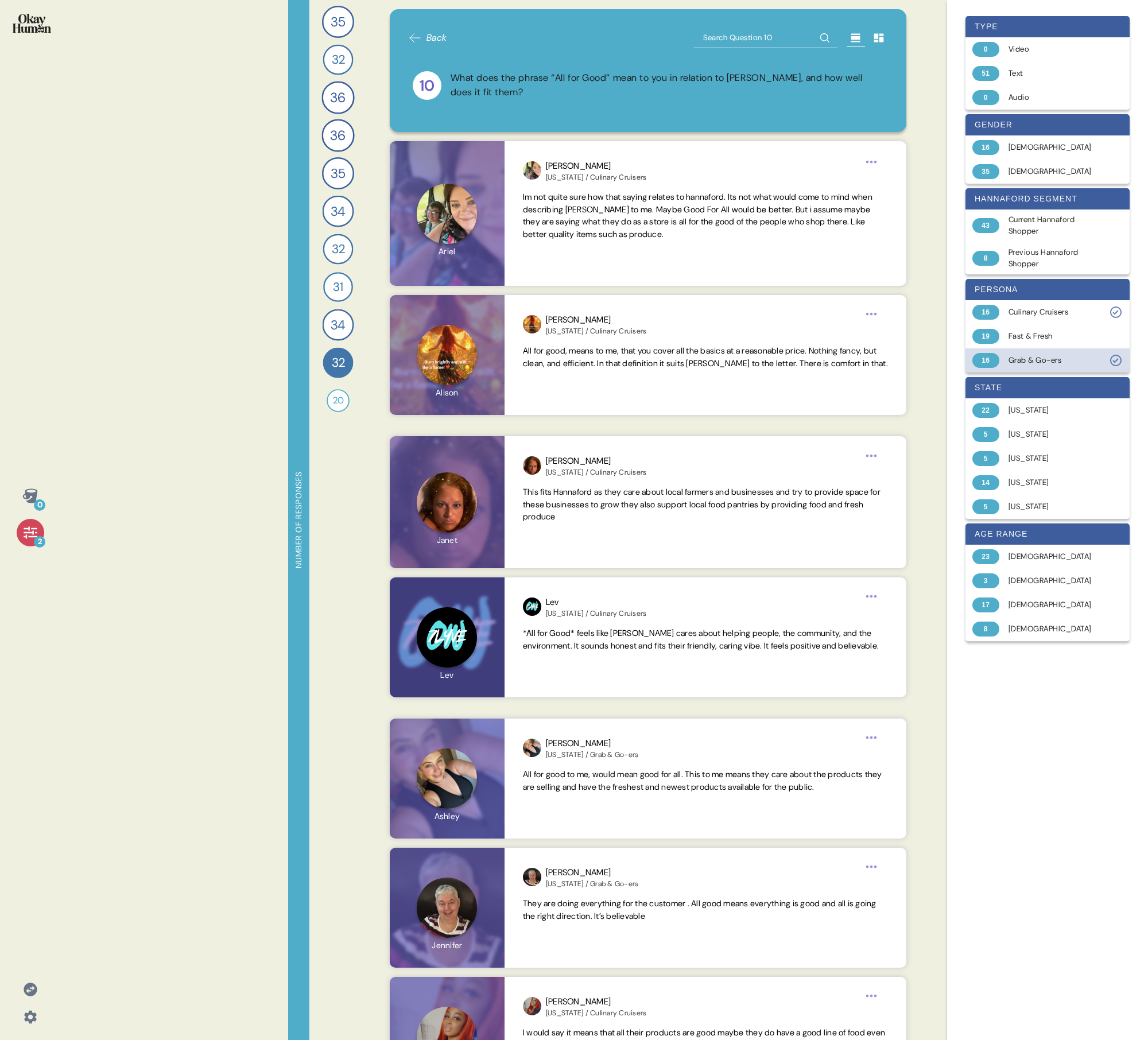
click at [554, 362] on div "Grab & Go-ers" at bounding box center [1054, 360] width 91 height 11
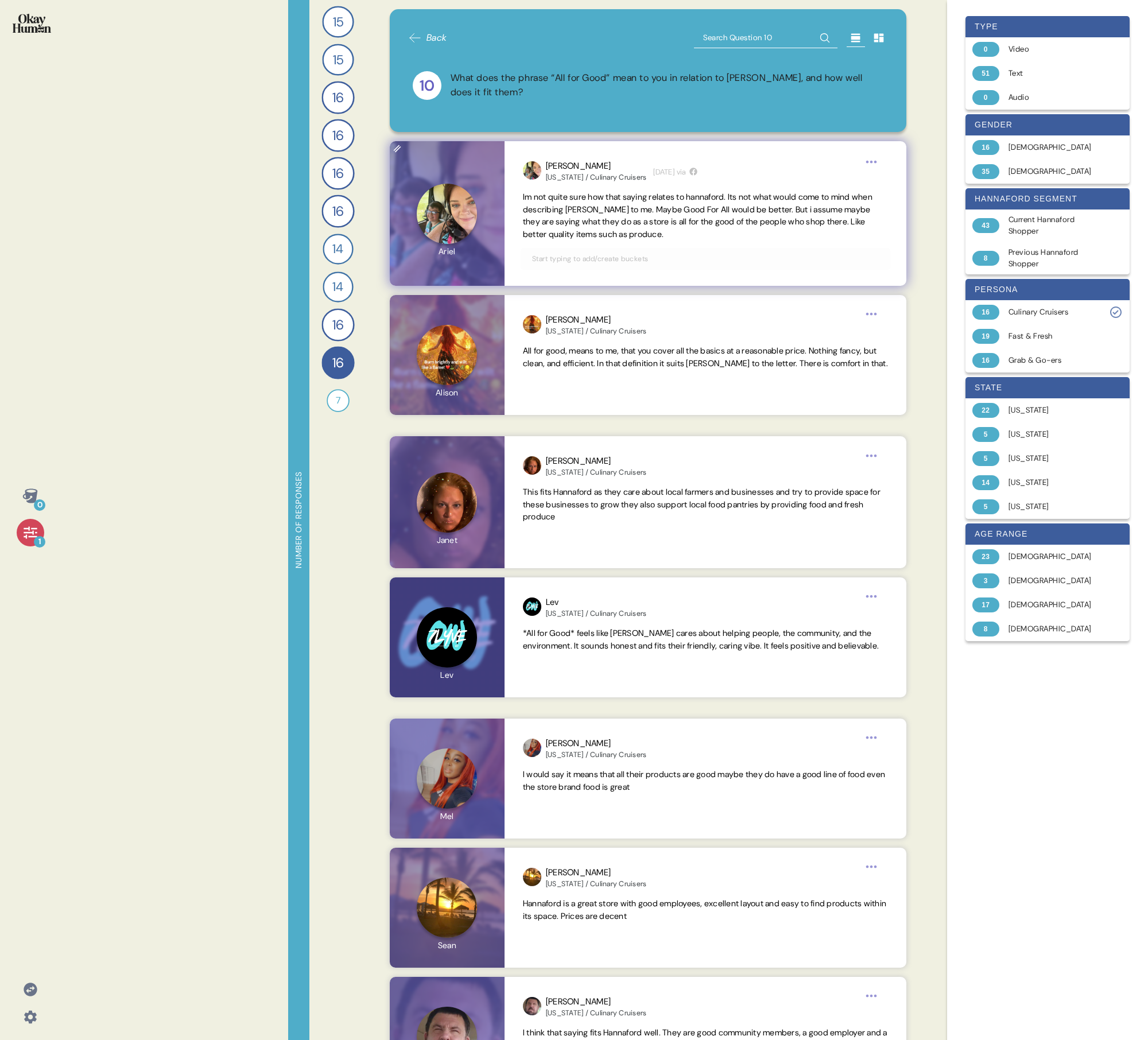
click at [554, 210] on span "Im not quite sure how that saying relates to hannaford. Its not what would come…" at bounding box center [698, 215] width 350 height 48
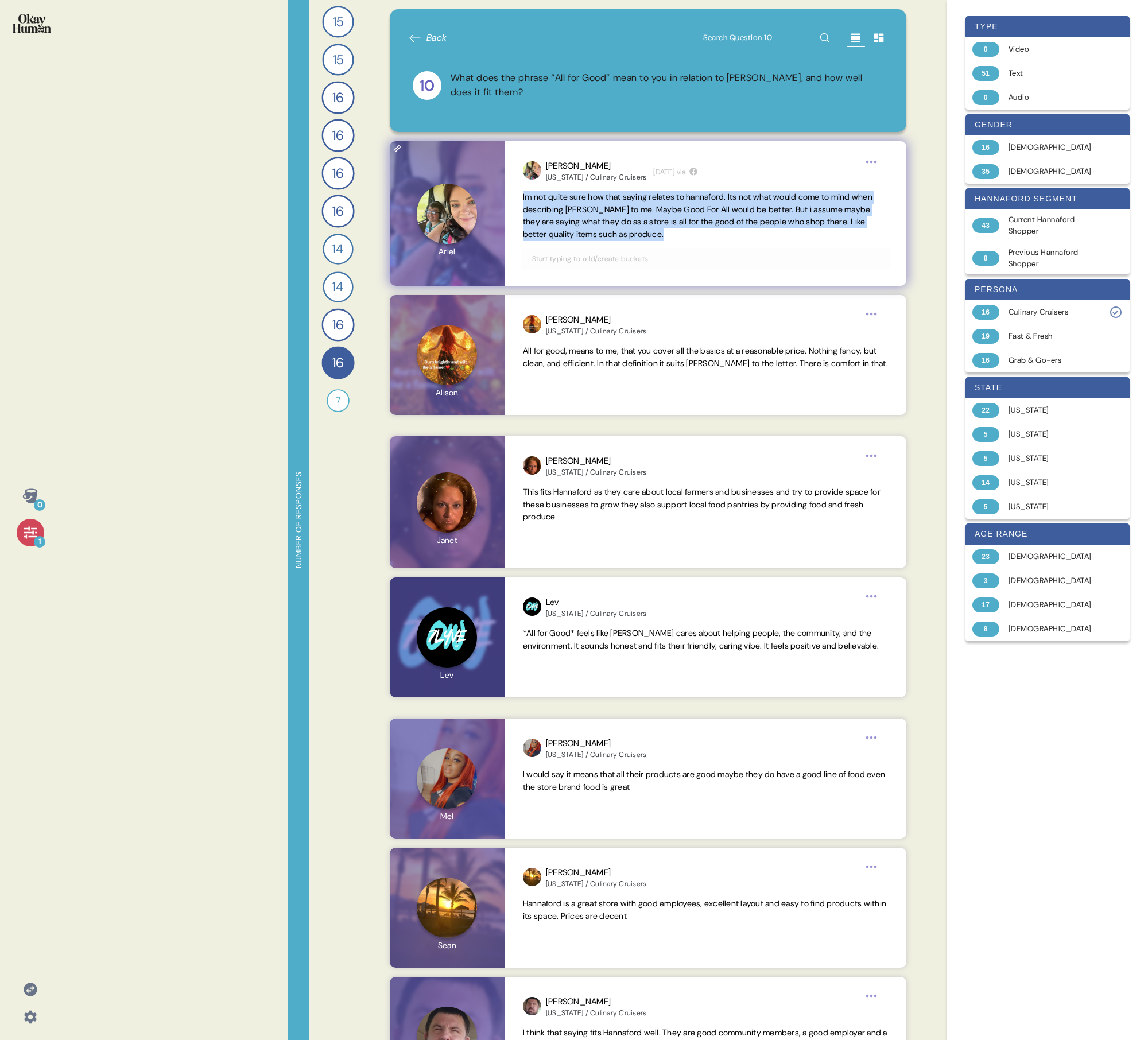
click at [554, 210] on span "Im not quite sure how that saying relates to hannaford. Its not what would come…" at bounding box center [698, 215] width 350 height 48
click at [554, 229] on span "Im not quite sure how that saying relates to hannaford. Its not what would come…" at bounding box center [698, 215] width 350 height 48
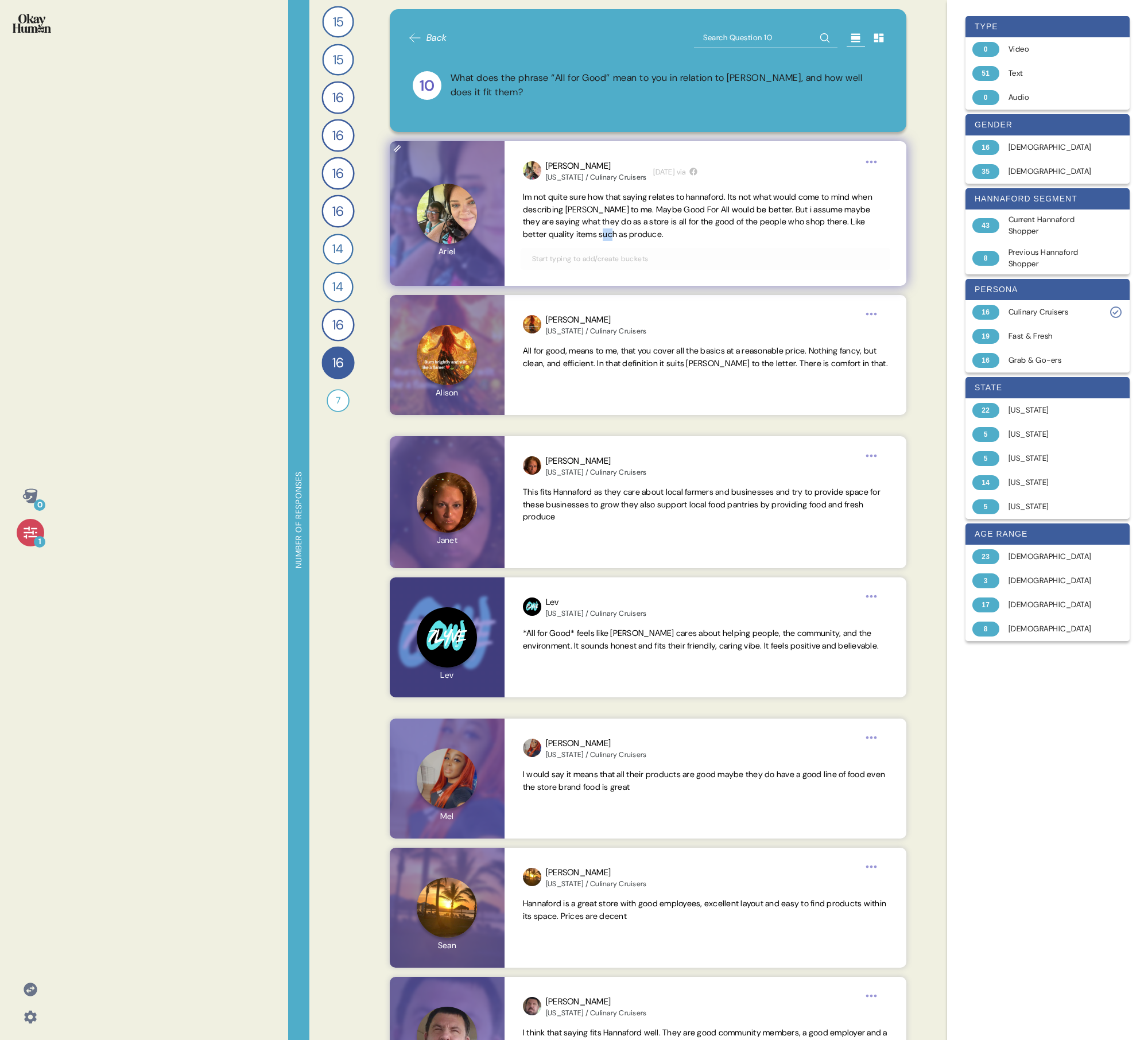
click at [554, 229] on span "Im not quite sure how that saying relates to hannaford. Its not what would come…" at bounding box center [698, 215] width 350 height 48
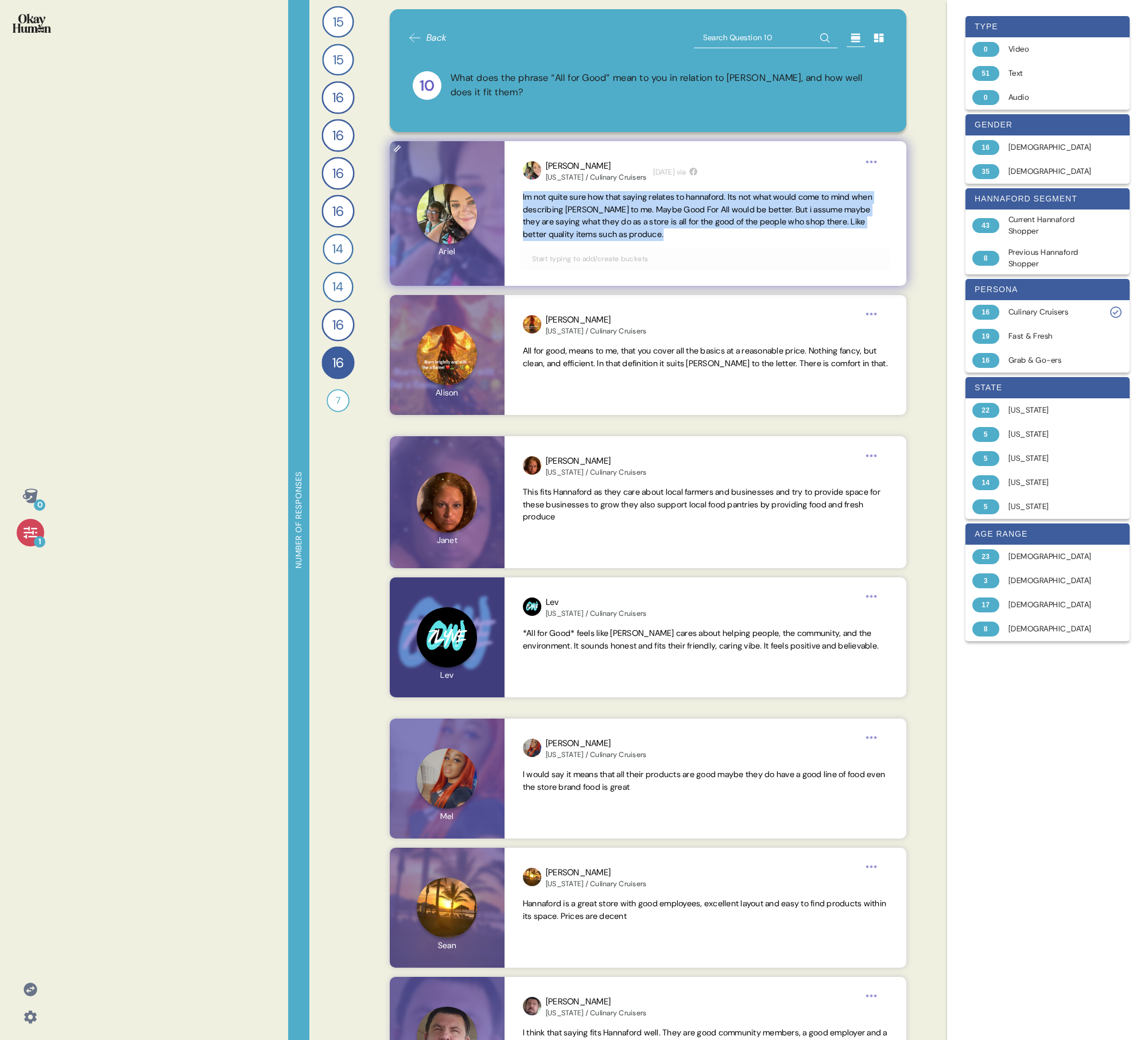
click at [554, 229] on span "Im not quite sure how that saying relates to hannaford. Its not what would come…" at bounding box center [698, 215] width 350 height 48
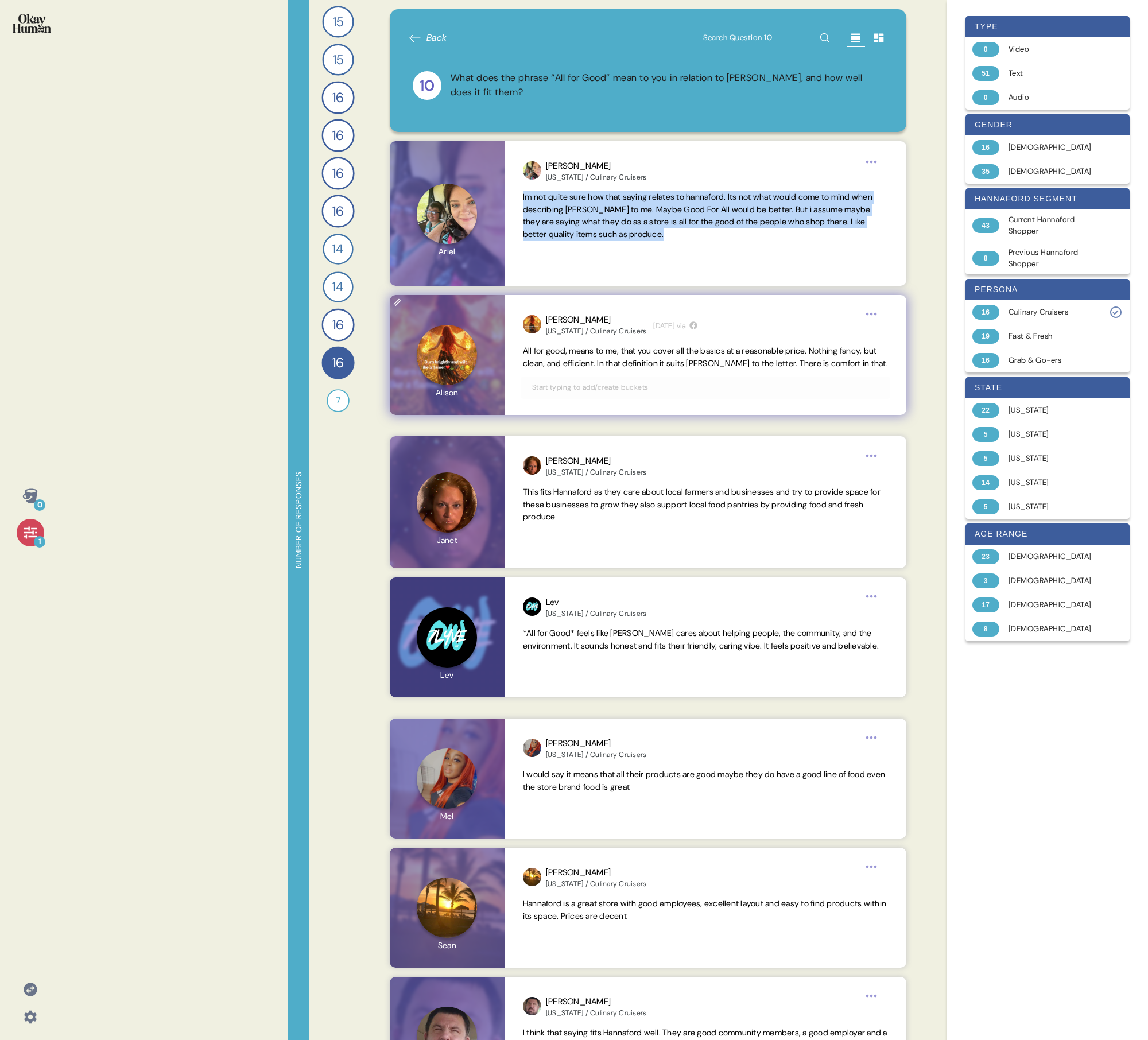
click at [554, 354] on span "All for good, means to me, that you cover all the basics at a reasonable price.…" at bounding box center [705, 357] width 365 height 23
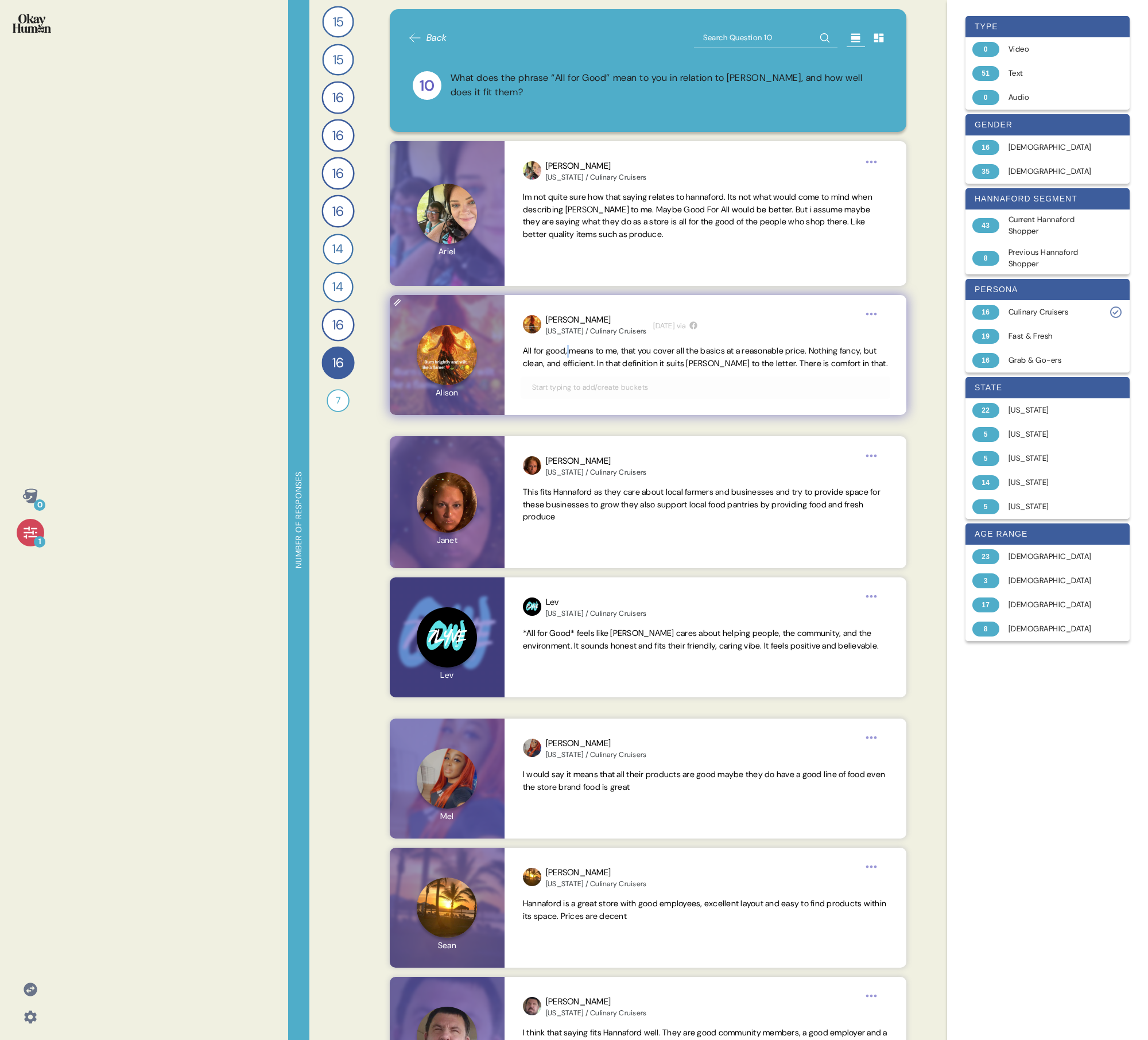
click at [554, 354] on span "All for good, means to me, that you cover all the basics at a reasonable price.…" at bounding box center [705, 357] width 365 height 23
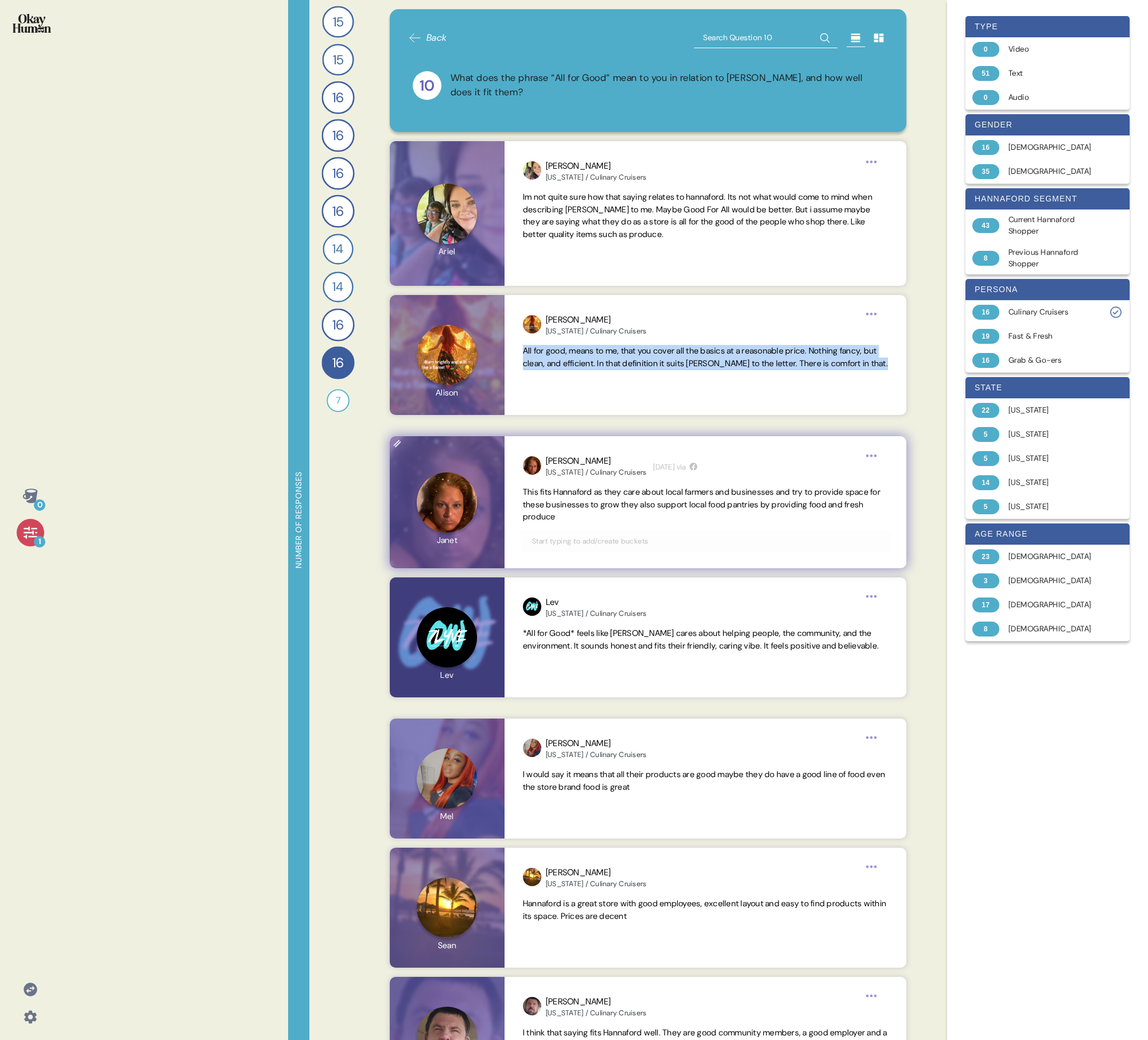
click at [554, 372] on span "This fits Hannaford as they care about local farmers and businesses and try to …" at bounding box center [701, 505] width 358 height 35
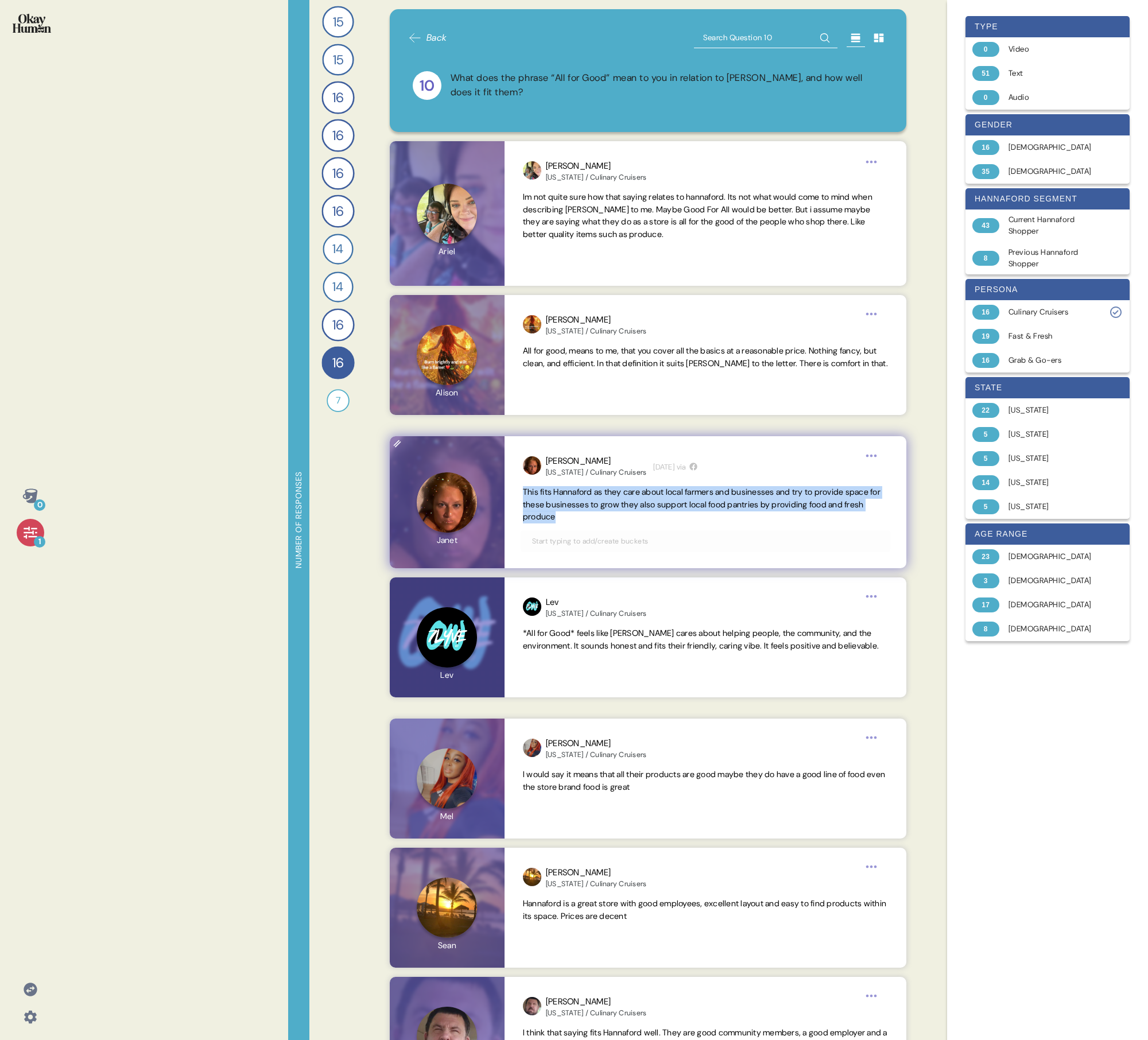
click at [554, 372] on span "This fits Hannaford as they care about local farmers and businesses and try to …" at bounding box center [701, 505] width 358 height 35
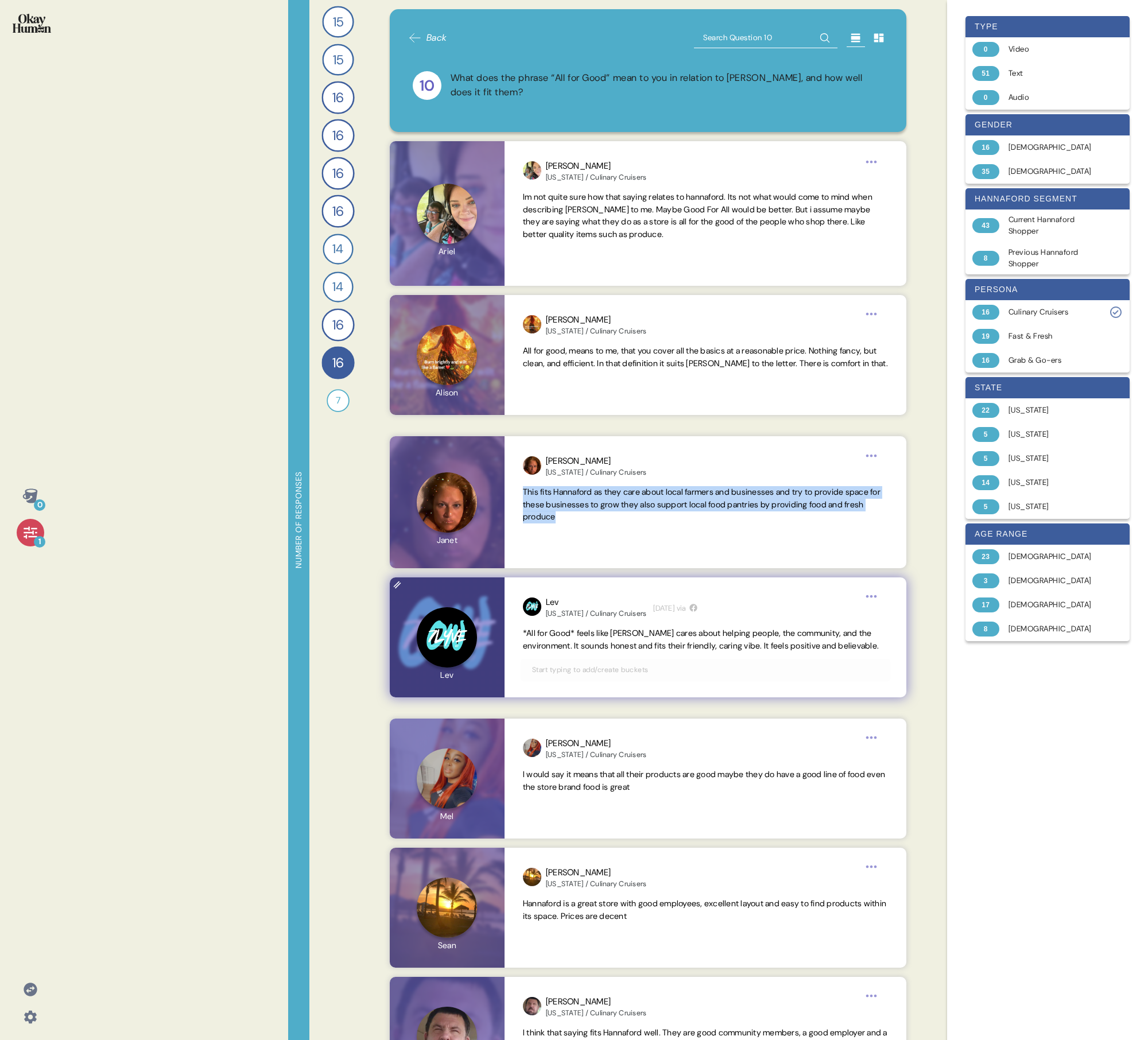
click at [554, 372] on span "*All for Good* feels like [PERSON_NAME] cares about helping people, the communi…" at bounding box center [701, 640] width 356 height 23
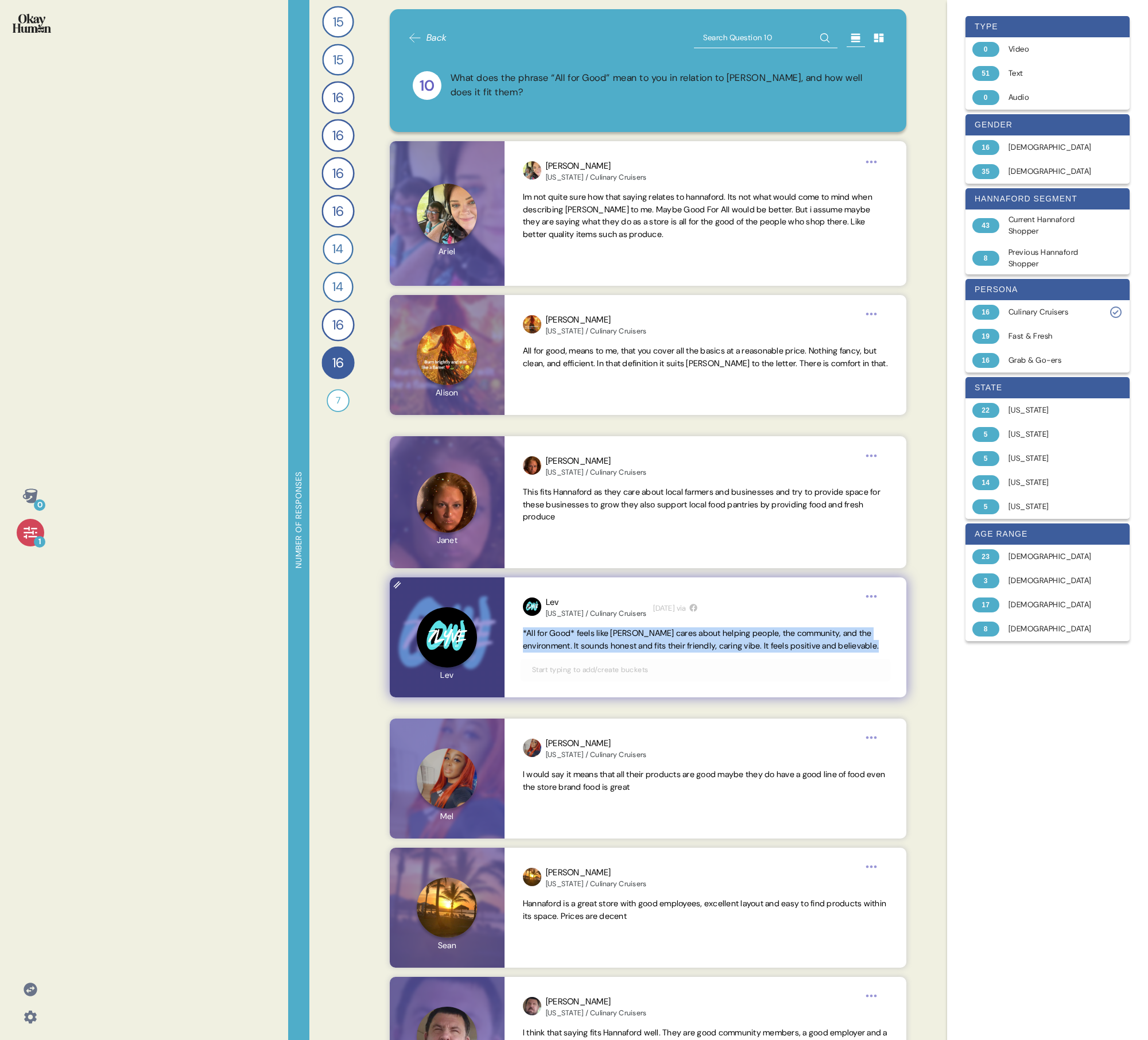
click at [554, 372] on span "*All for Good* feels like [PERSON_NAME] cares about helping people, the communi…" at bounding box center [701, 640] width 356 height 23
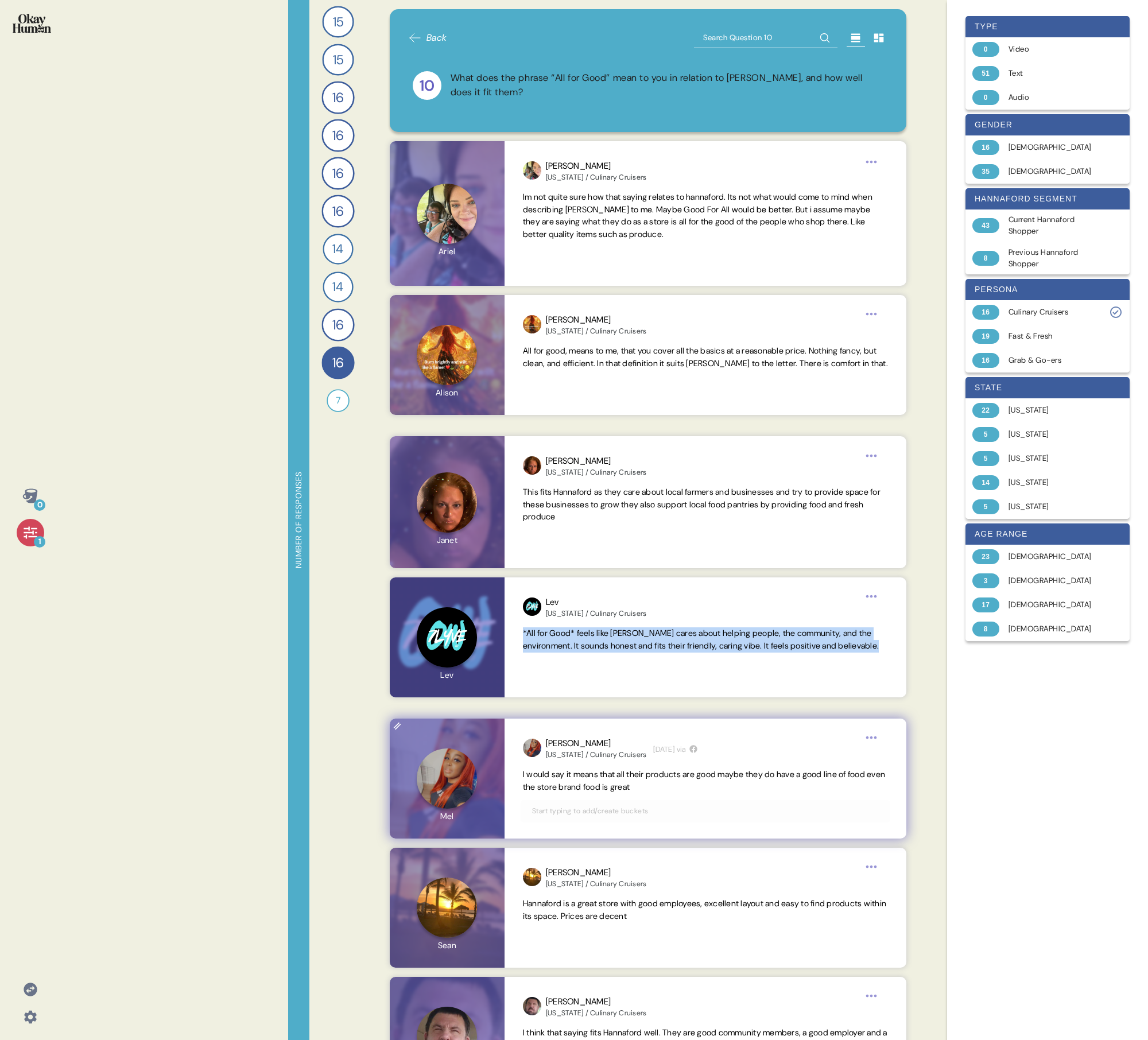
click at [554, 372] on div "[PERSON_NAME] [US_STATE] / Culinary Cruisers [DATE] via I would say it means th…" at bounding box center [705, 778] width 402 height 120
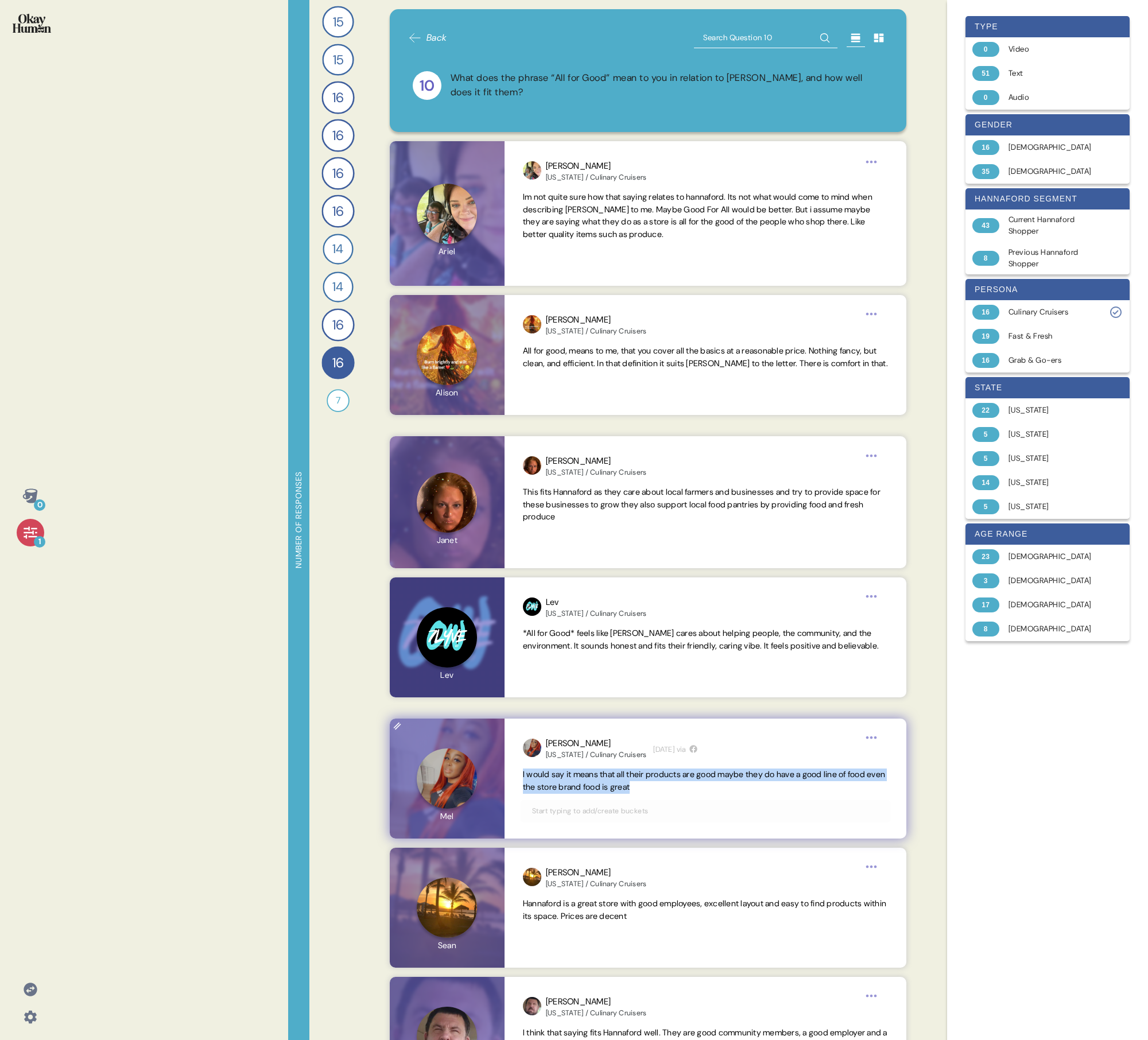
click at [554, 372] on div "[PERSON_NAME] [US_STATE] / Culinary Cruisers [DATE] via I would say it means th…" at bounding box center [705, 778] width 402 height 120
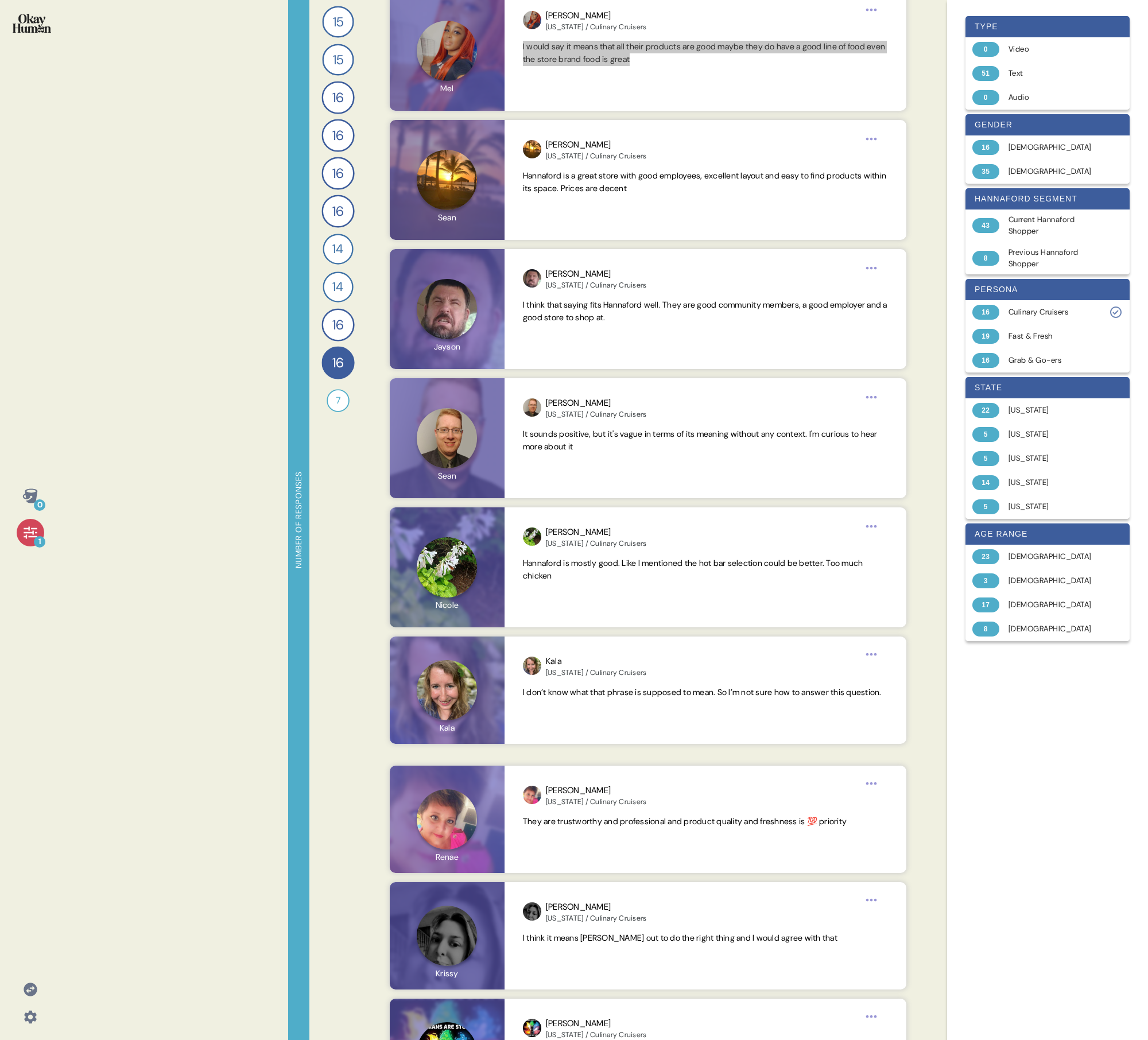
scroll to position [741, 0]
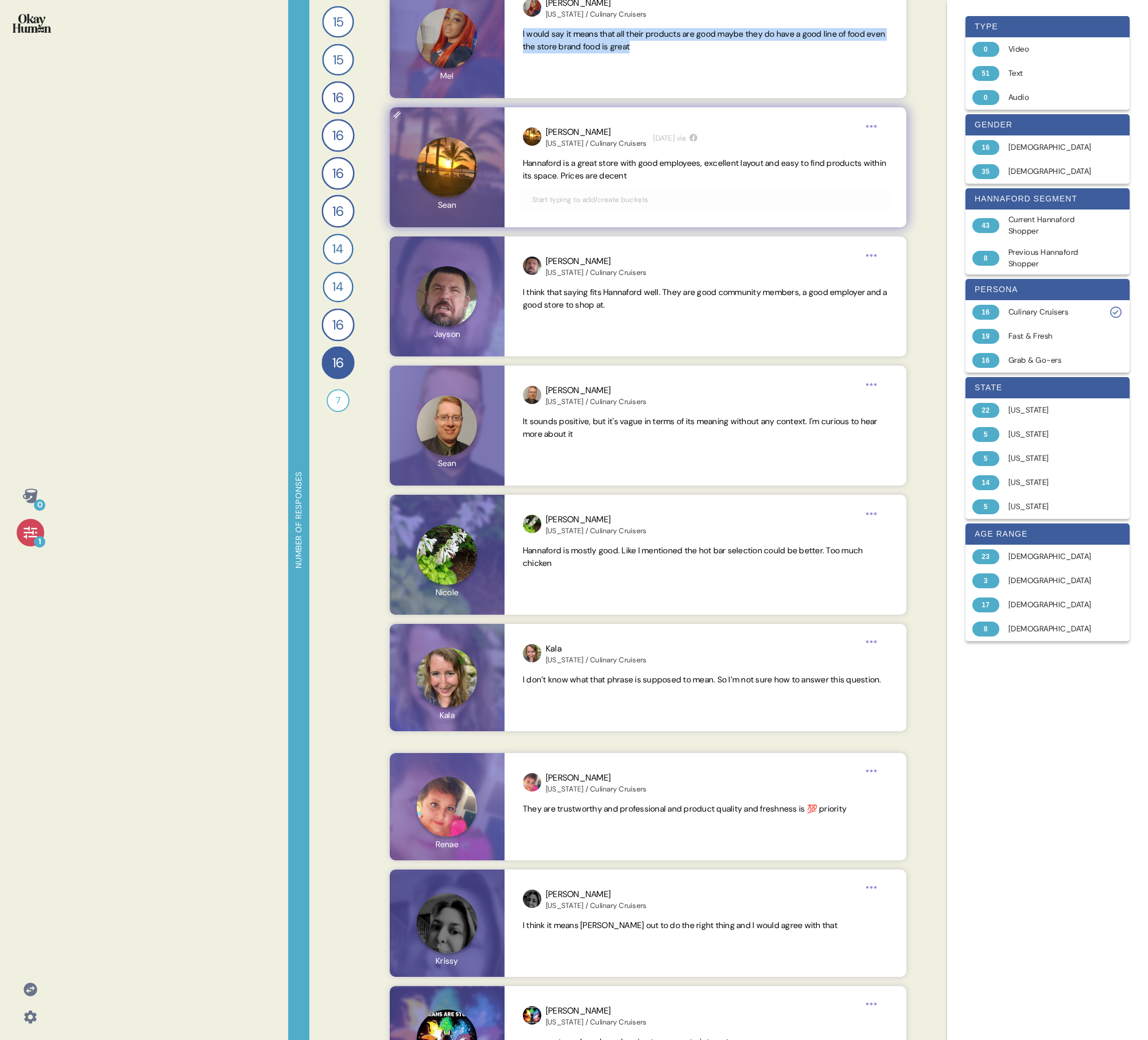
click at [554, 166] on span "Hannaford is a great store with good employees, excellent layout and easy to fi…" at bounding box center [704, 169] width 364 height 23
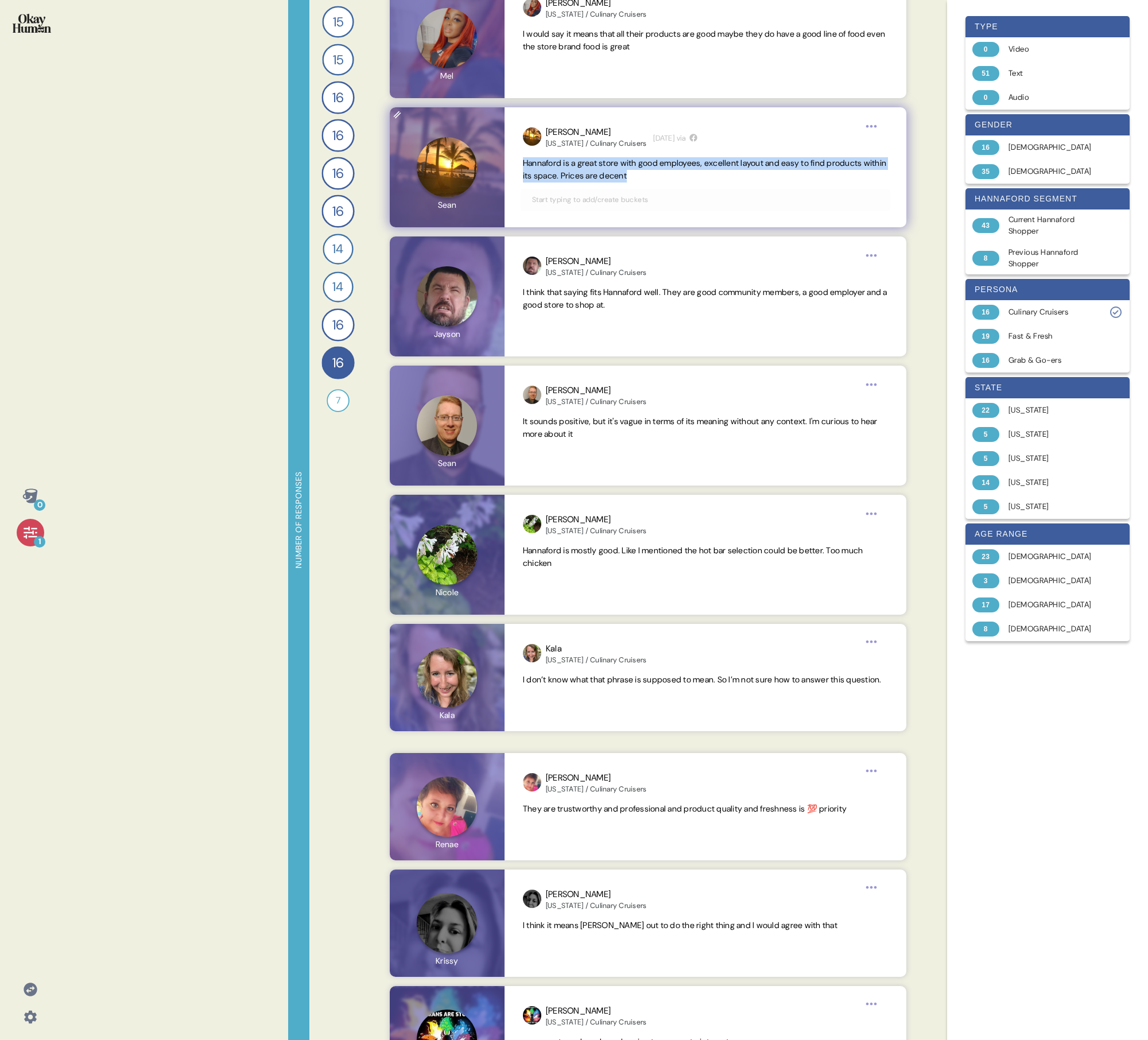
click at [554, 166] on span "Hannaford is a great store with good employees, excellent layout and easy to fi…" at bounding box center [704, 169] width 364 height 23
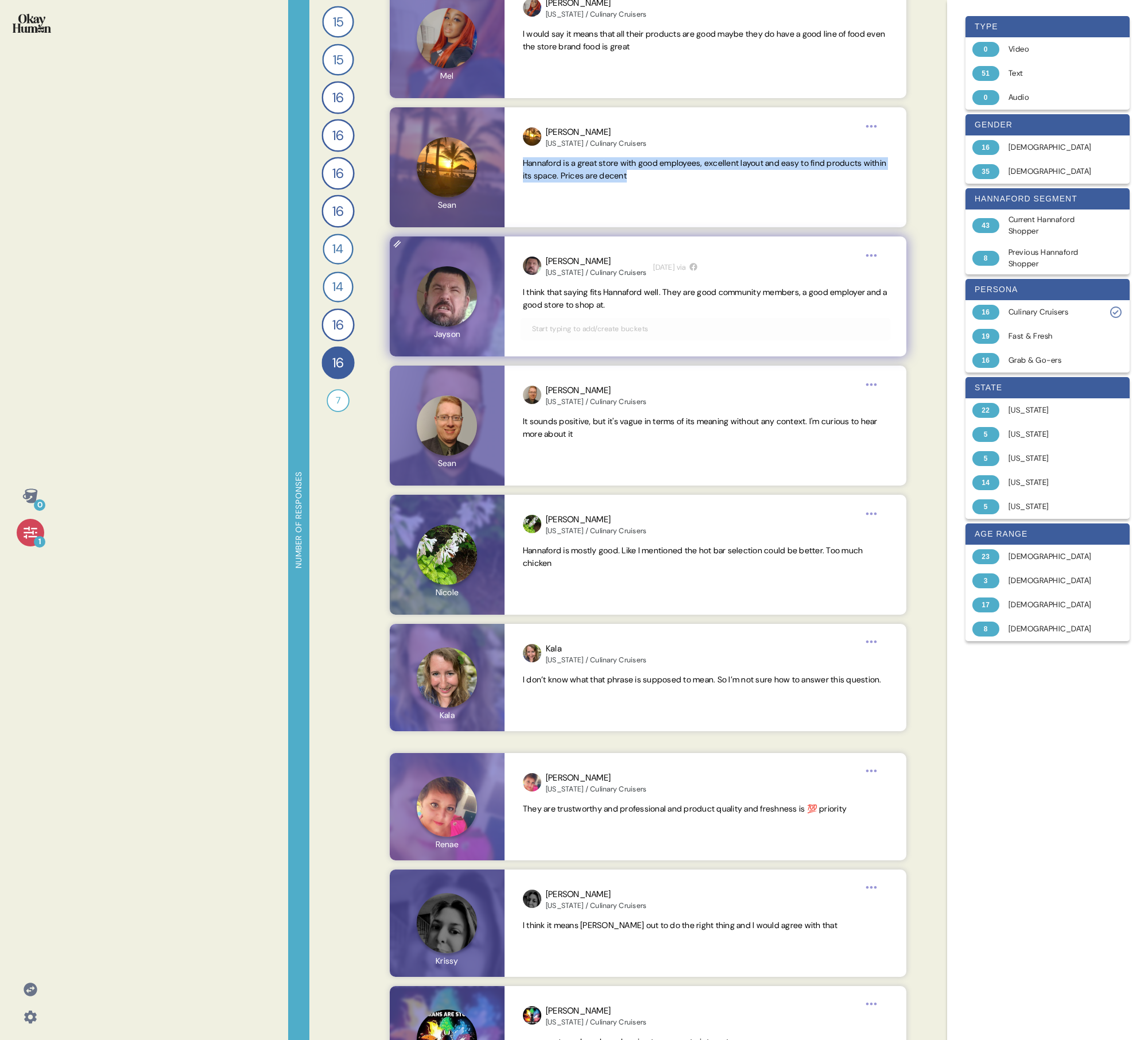
click at [554, 300] on span "I think that saying fits Hannaford well. They are good community members, a goo…" at bounding box center [704, 299] width 364 height 23
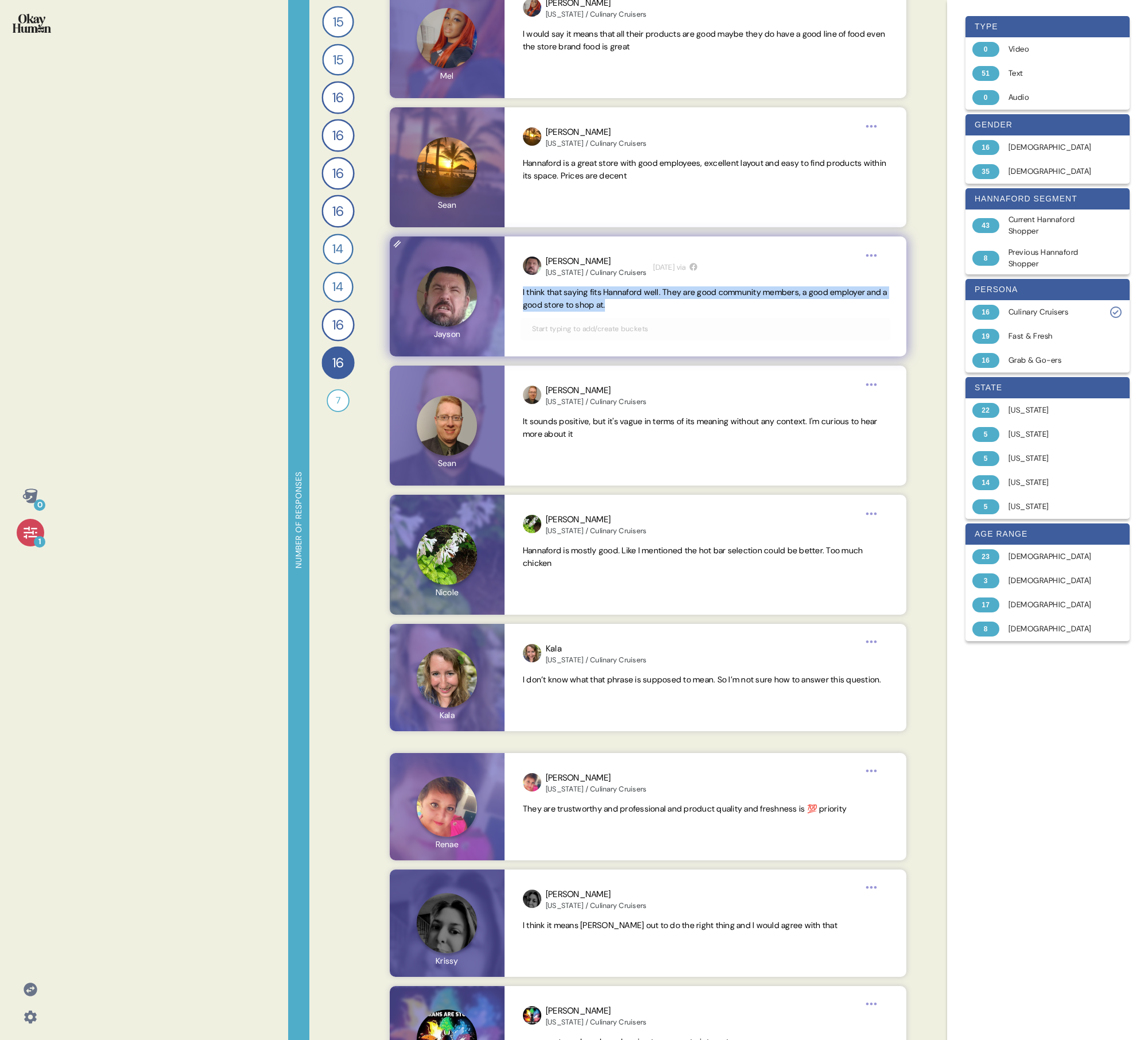
click at [554, 300] on span "I think that saying fits Hannaford well. They are good community members, a goo…" at bounding box center [704, 299] width 364 height 23
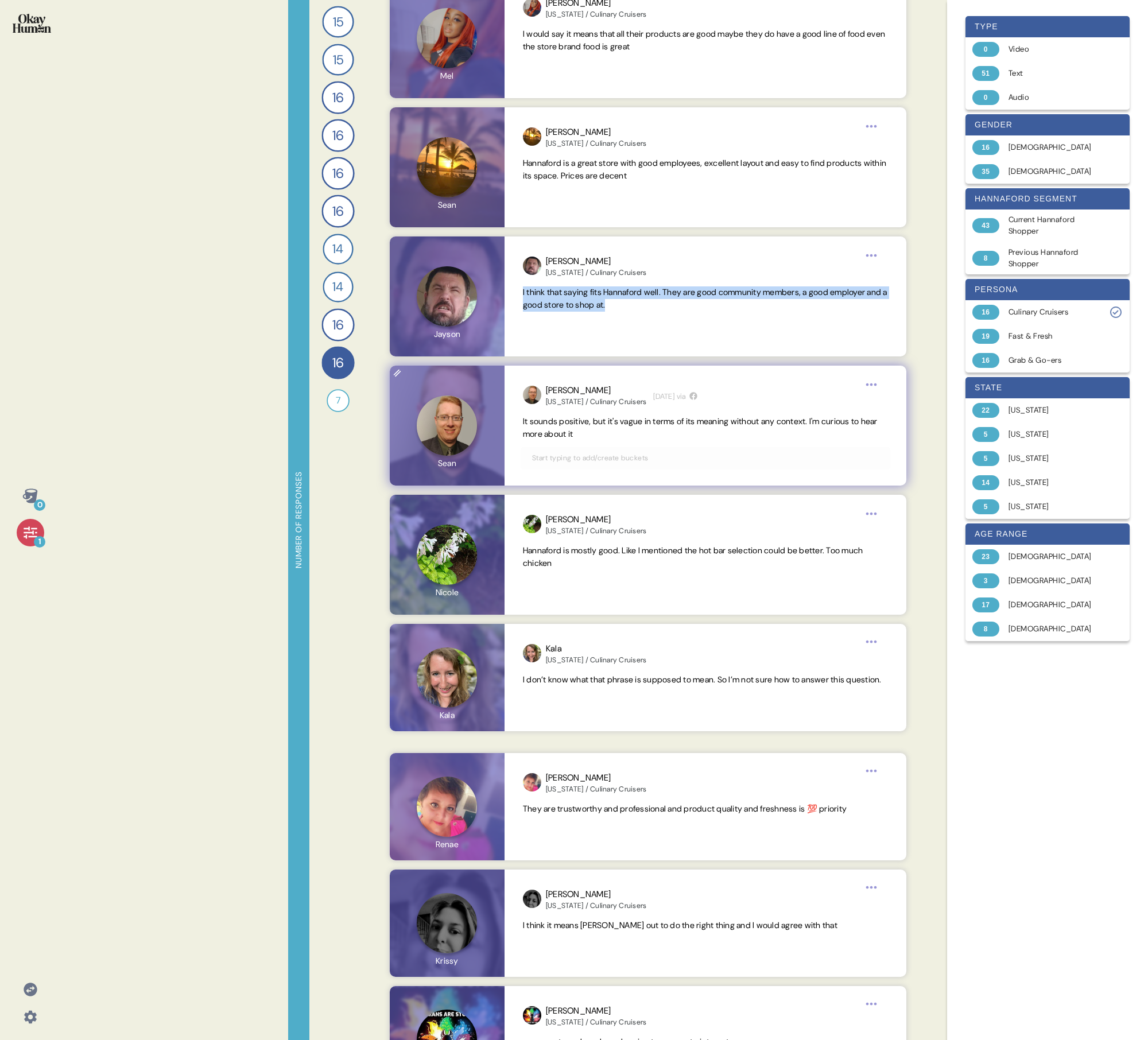
click at [554, 372] on span "It sounds positive, but it's vague in terms of its meaning without any context.…" at bounding box center [700, 428] width 355 height 23
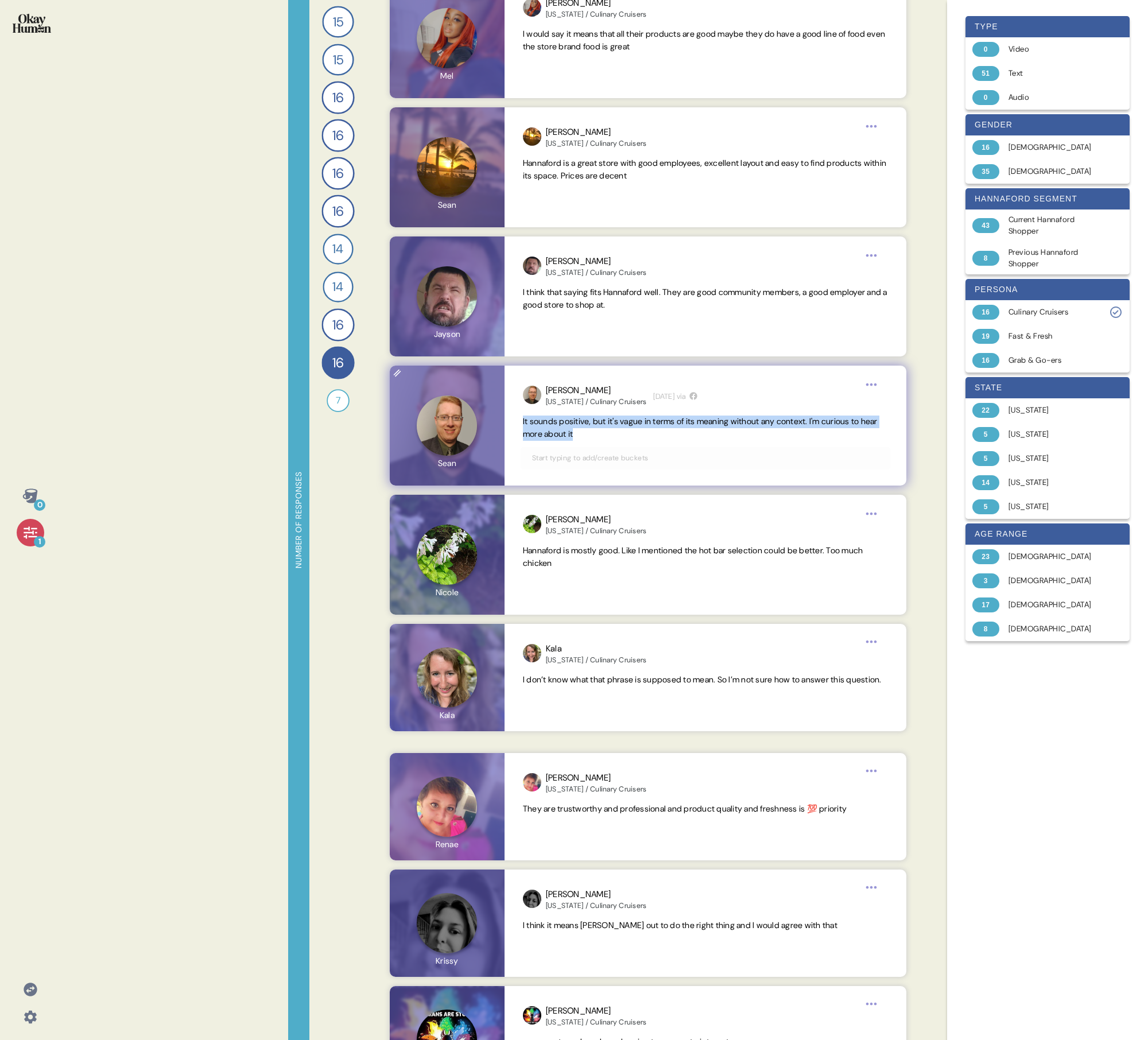
click at [554, 372] on span "It sounds positive, but it's vague in terms of its meaning without any context.…" at bounding box center [700, 428] width 355 height 23
click at [554, 372] on span "Hannaford is mostly good. Like I mentioned the hot bar selection could be bette…" at bounding box center [692, 557] width 340 height 23
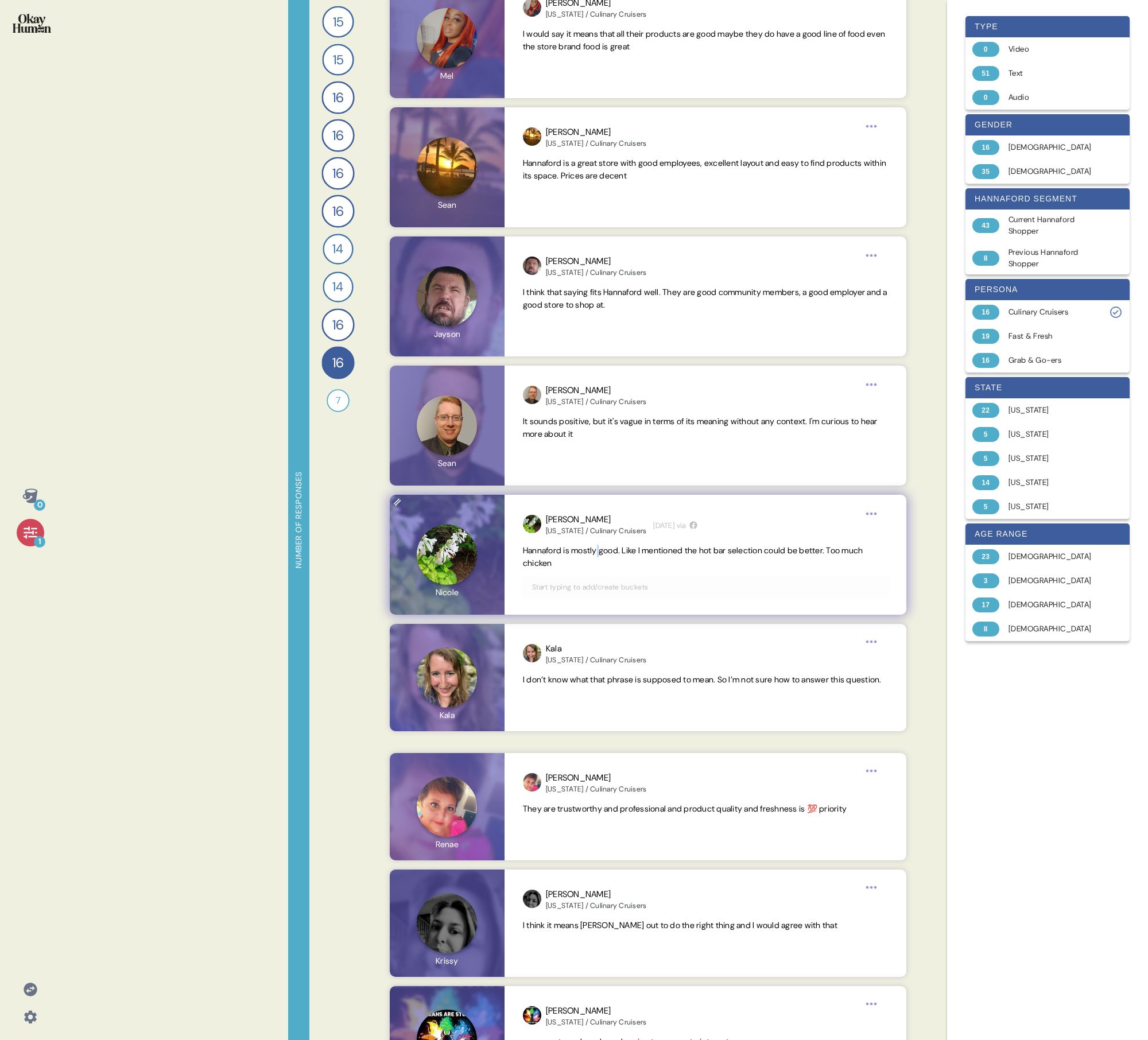
click at [554, 372] on span "Hannaford is mostly good. Like I mentioned the hot bar selection could be bette…" at bounding box center [692, 557] width 340 height 23
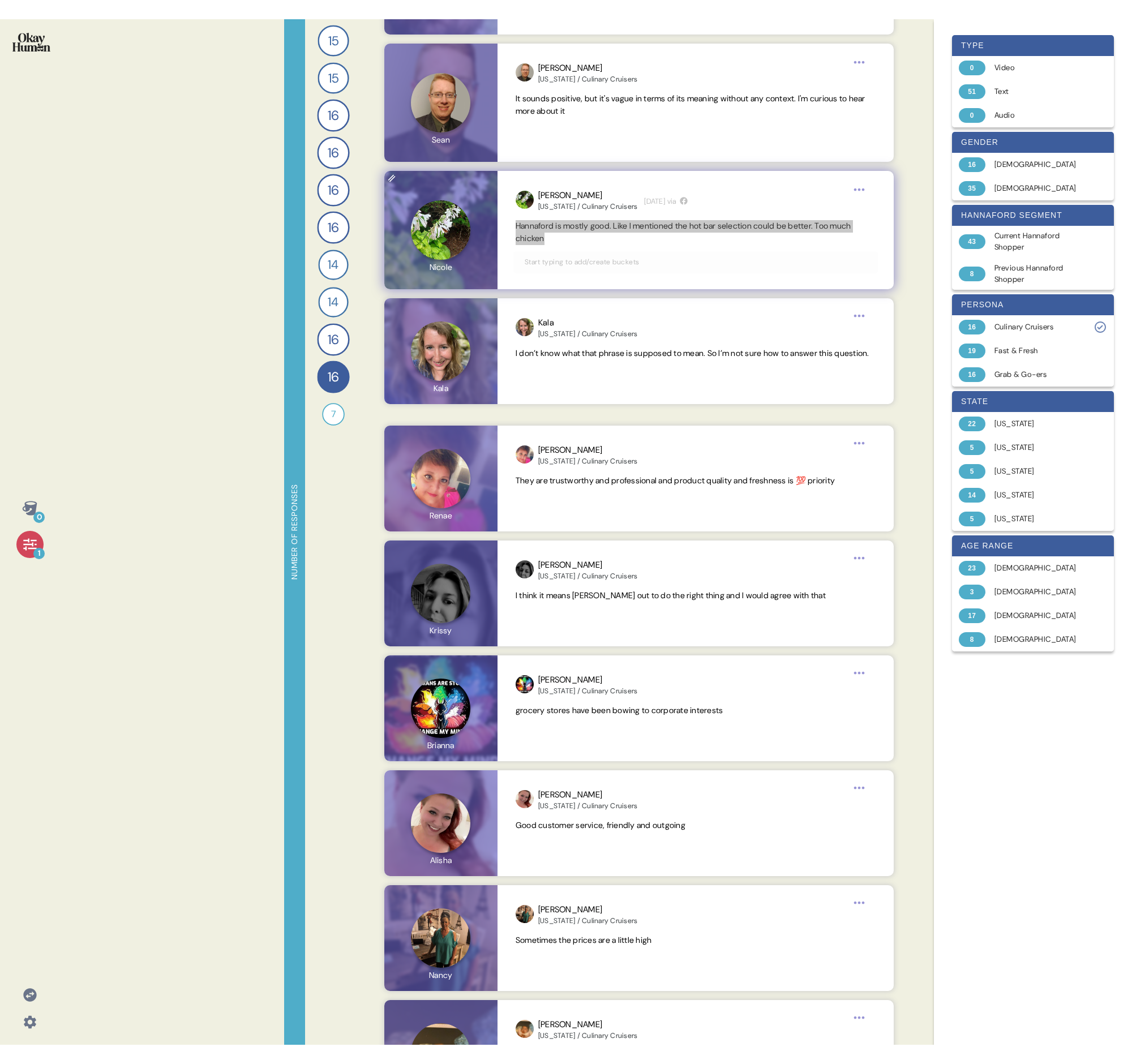
scroll to position [1137, 0]
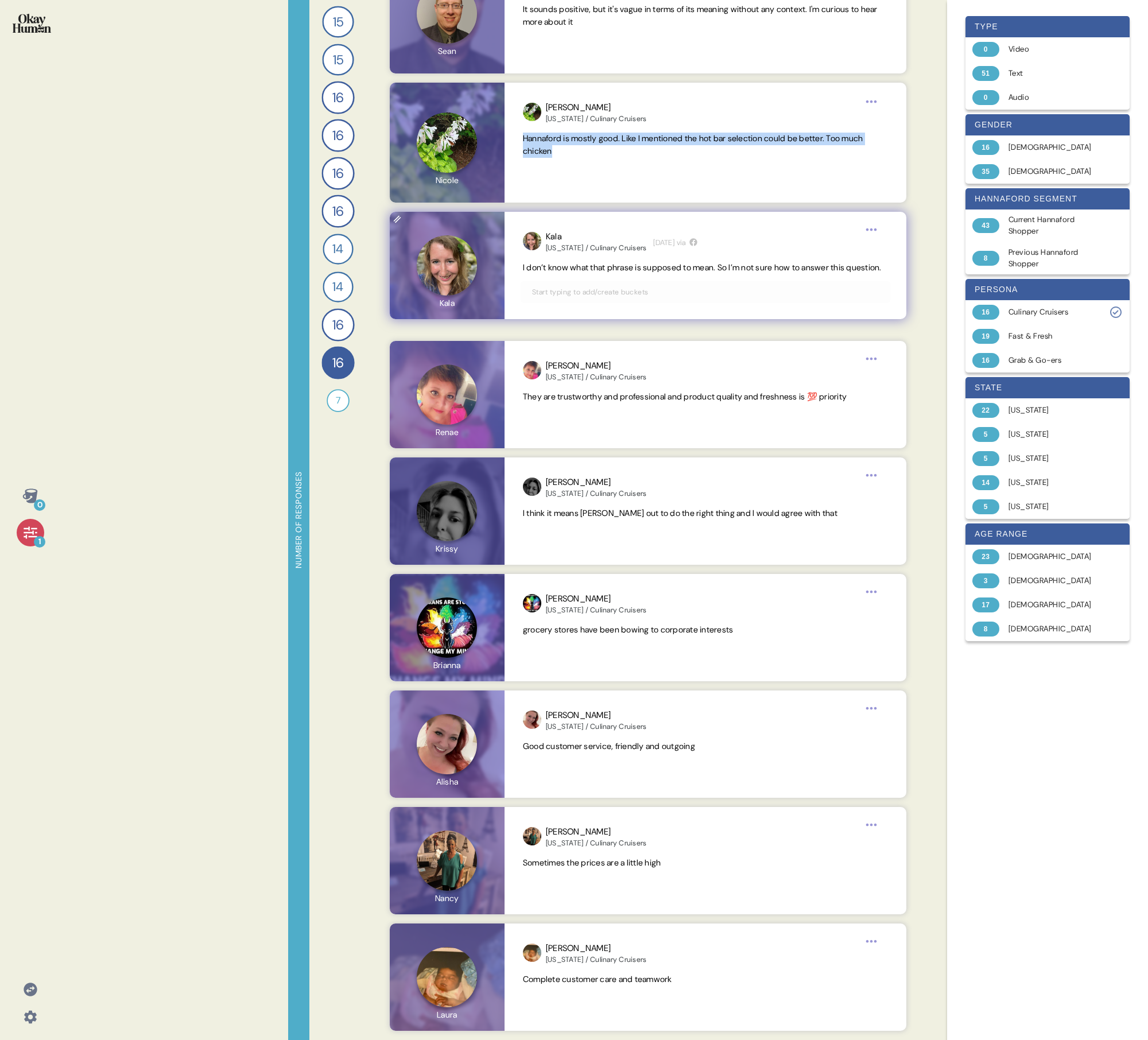
click at [554, 267] on span "I don’t know what that phrase is supposed to mean. So I’m not sure how to answe…" at bounding box center [702, 268] width 359 height 11
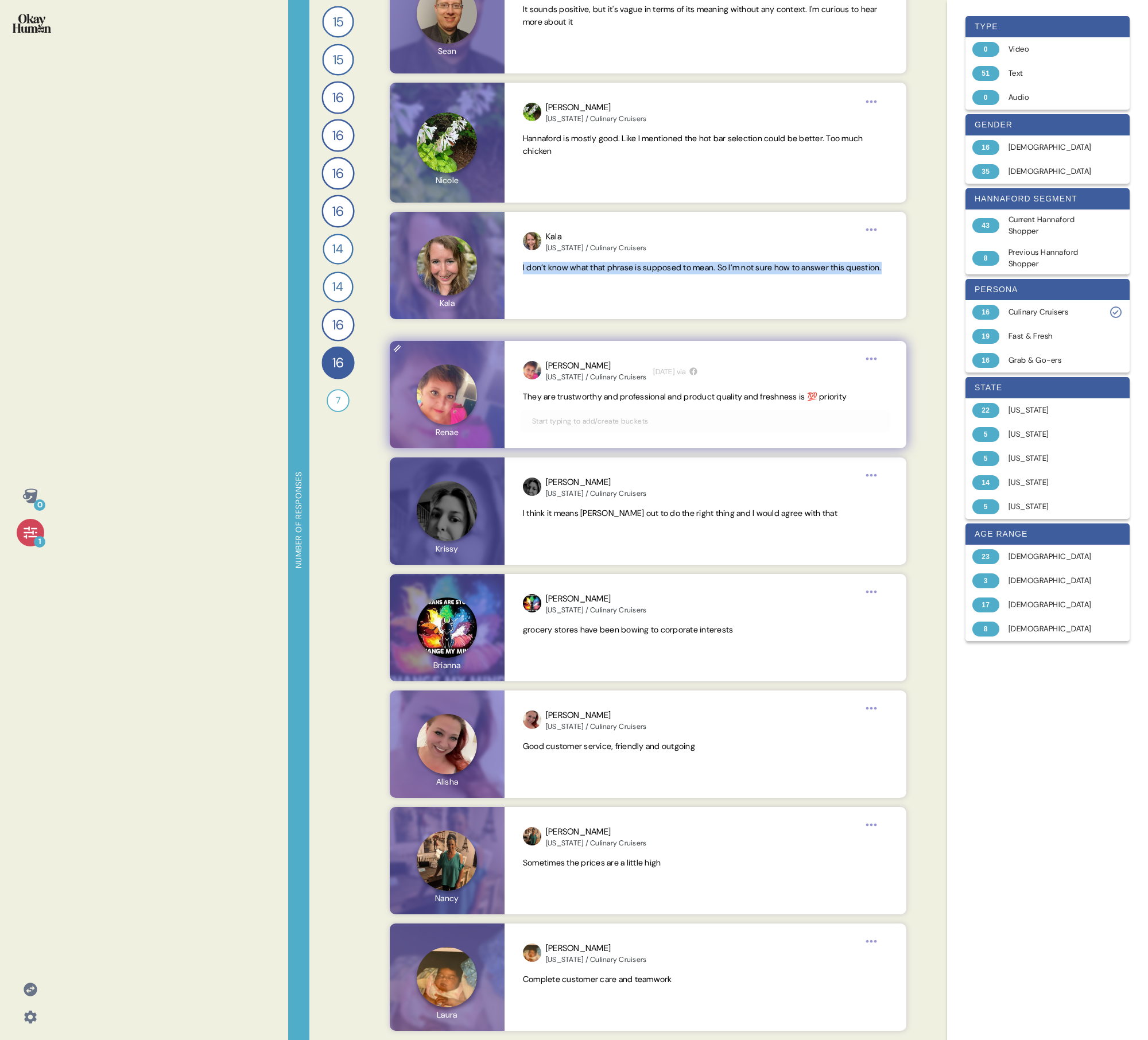
click at [554, 372] on span "They are trustworthy and professional and product quality and freshness is 💯 pr…" at bounding box center [684, 397] width 324 height 11
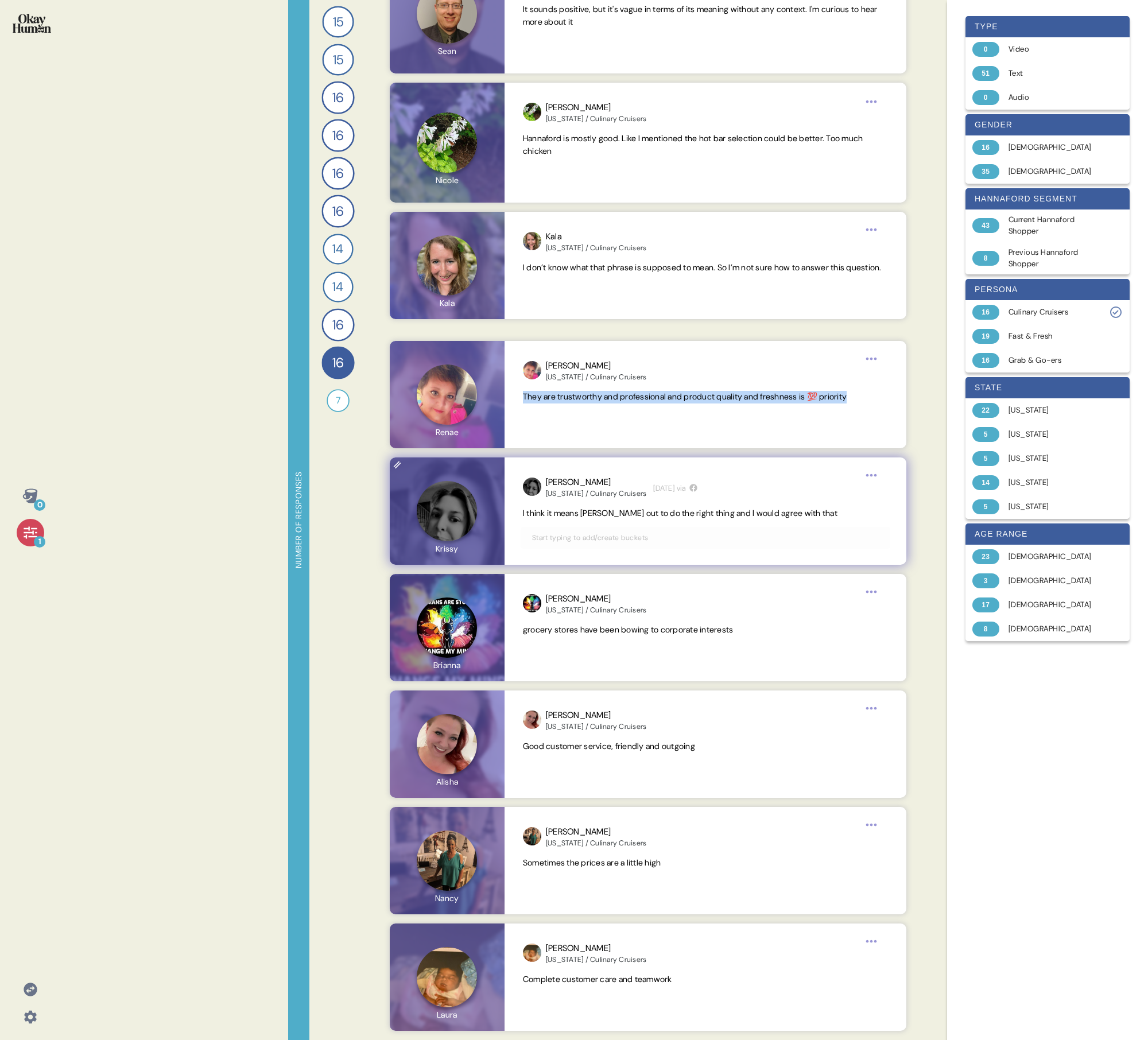
click at [554, 372] on span "I think it means [PERSON_NAME] out to do the right thing and I would agree with…" at bounding box center [680, 514] width 315 height 11
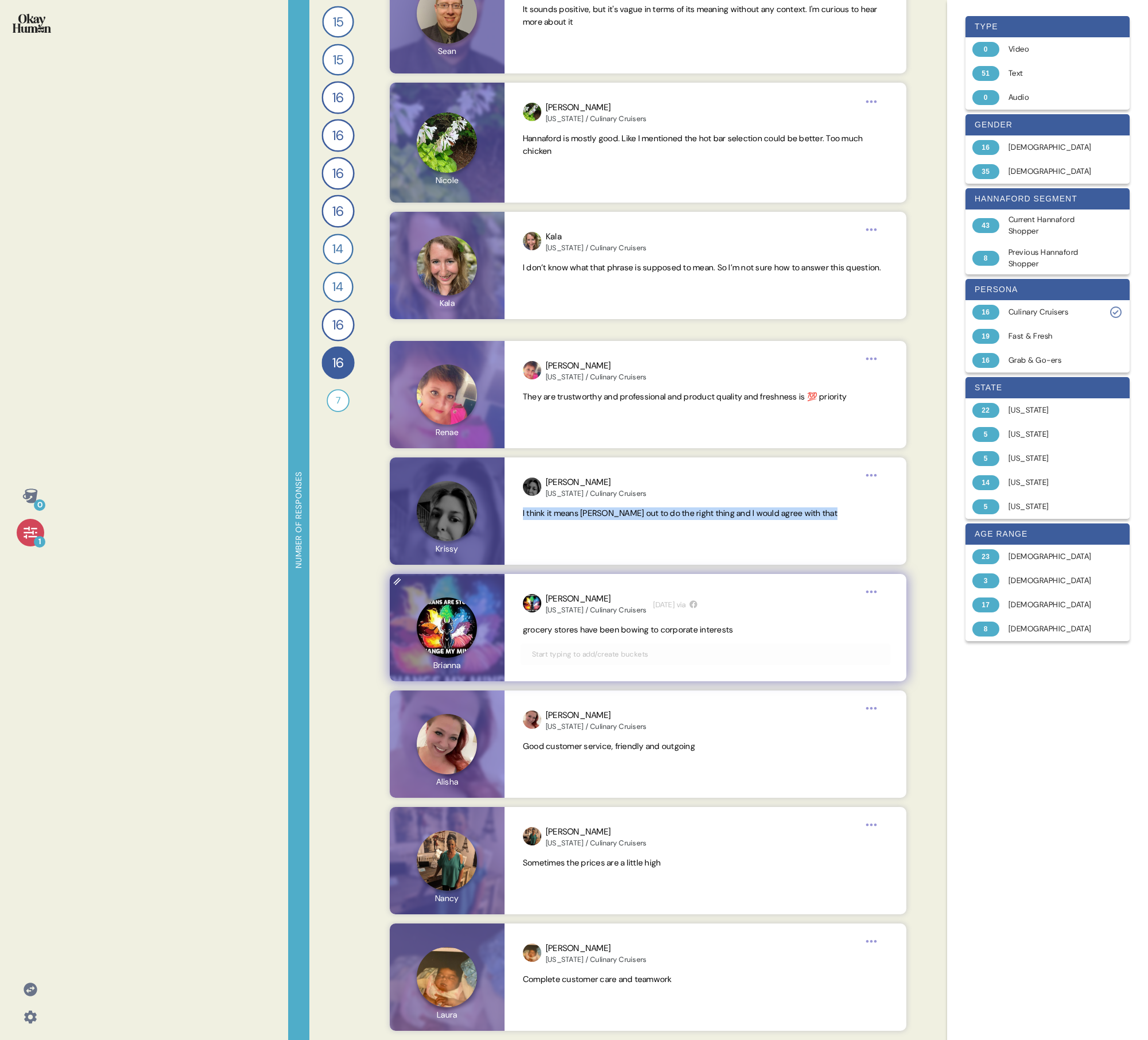
click at [554, 372] on span "grocery stores have been bowing to corporate interests" at bounding box center [628, 630] width 210 height 11
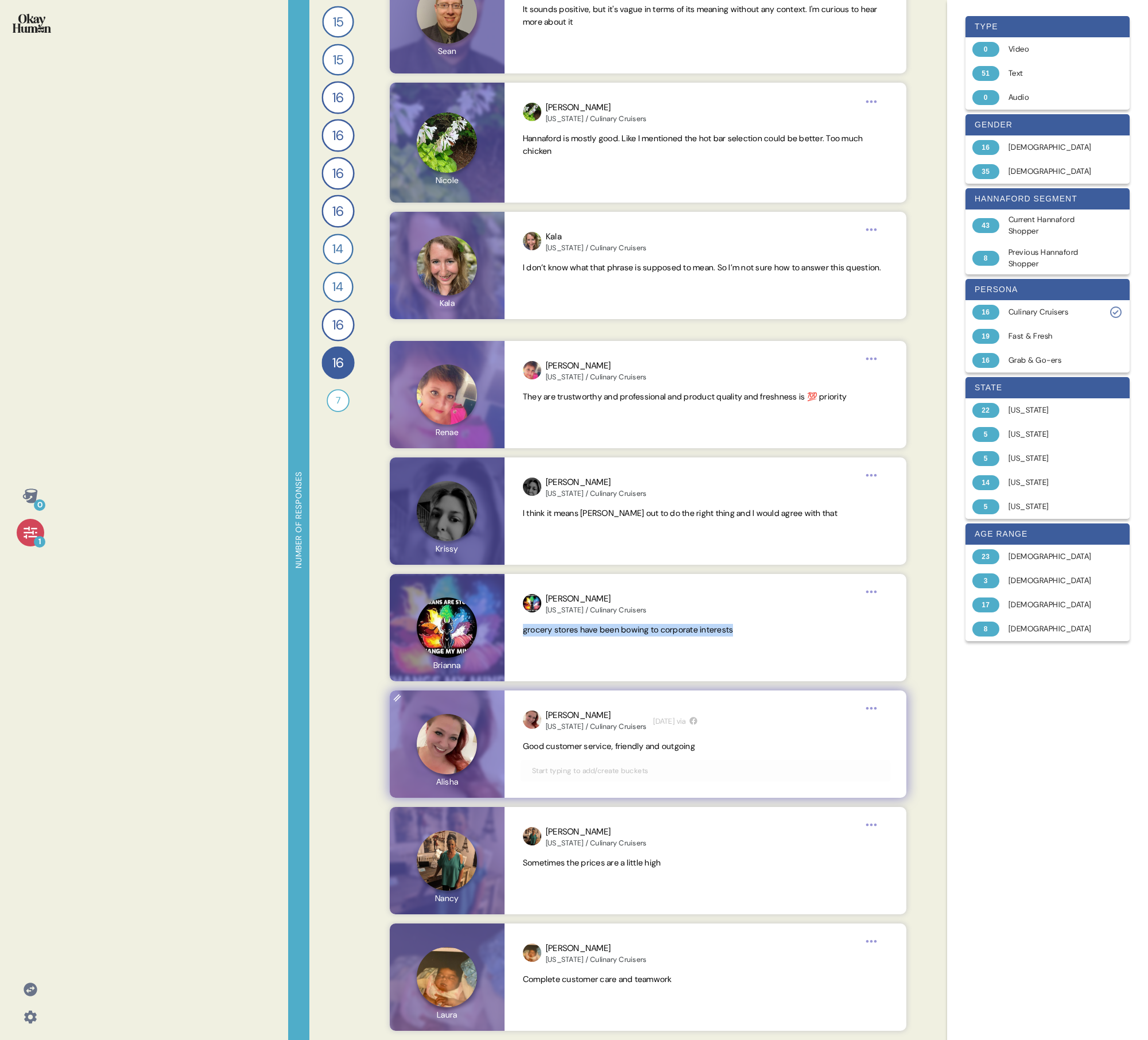
click at [543, 372] on span "Good customer service, friendly and outgoing" at bounding box center [609, 747] width 172 height 11
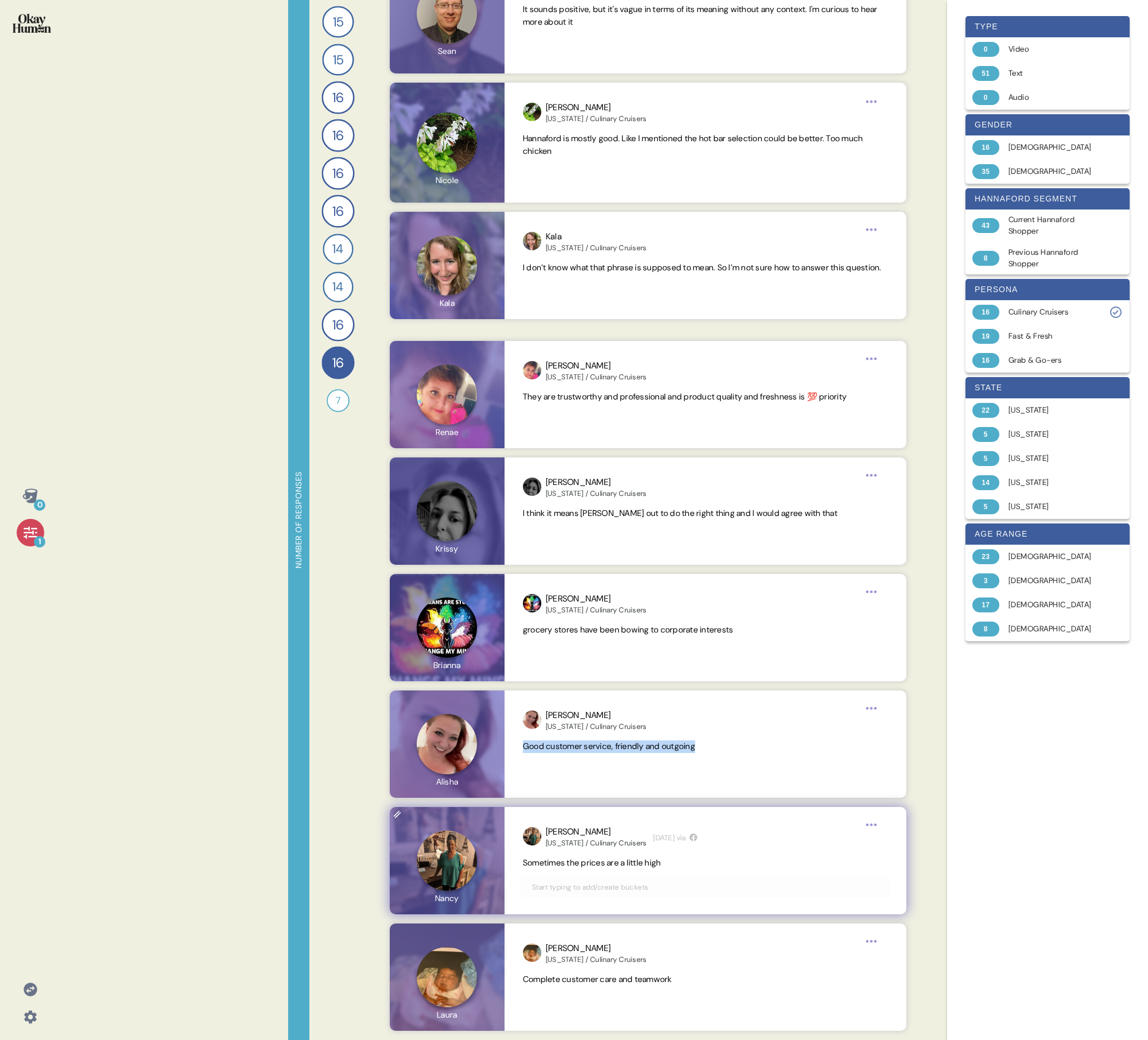
click at [554, 372] on span "Sometimes the prices are a little high" at bounding box center [591, 863] width 138 height 11
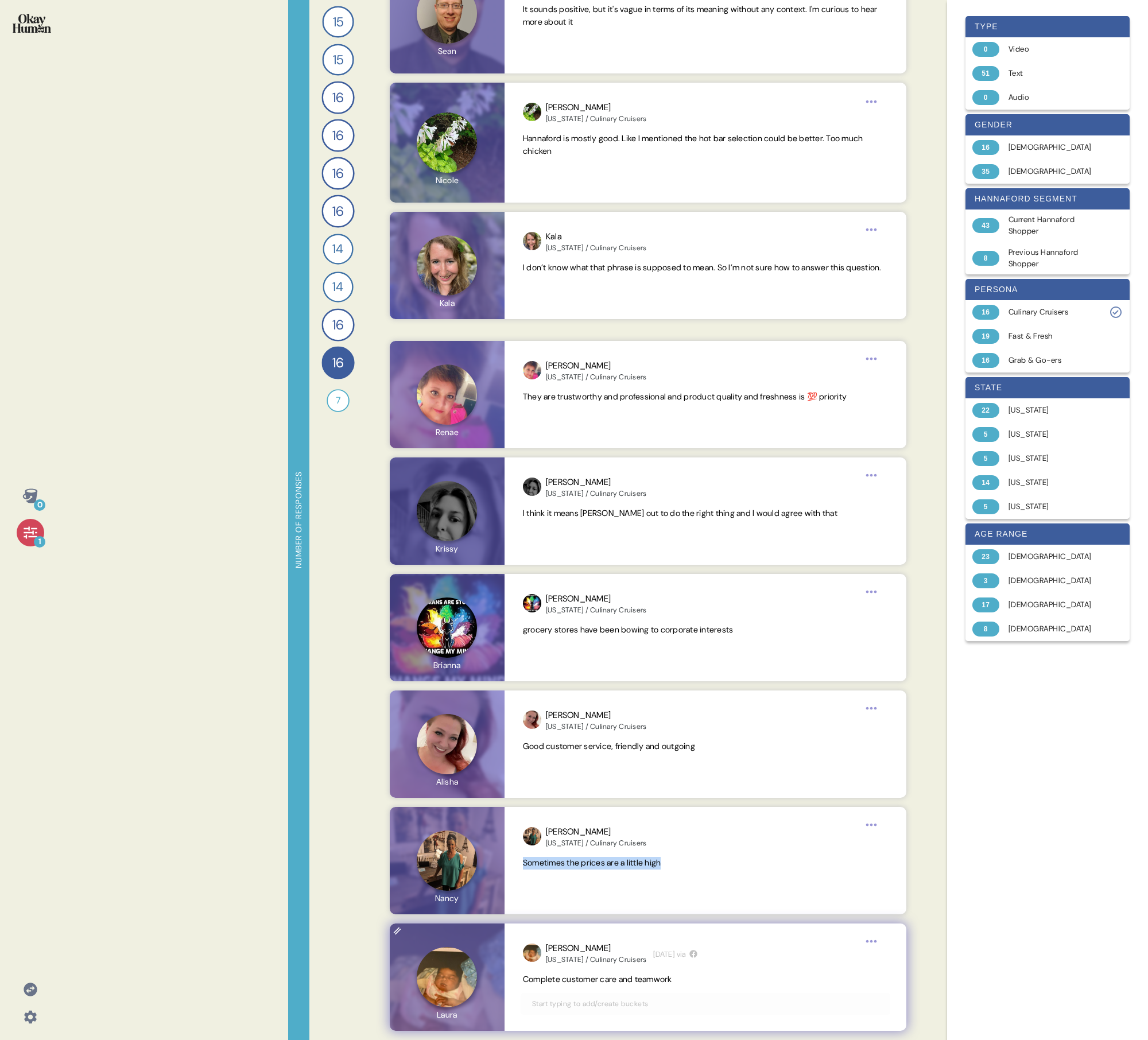
click at [554, 372] on span "Complete customer care and teamwork" at bounding box center [597, 980] width 149 height 11
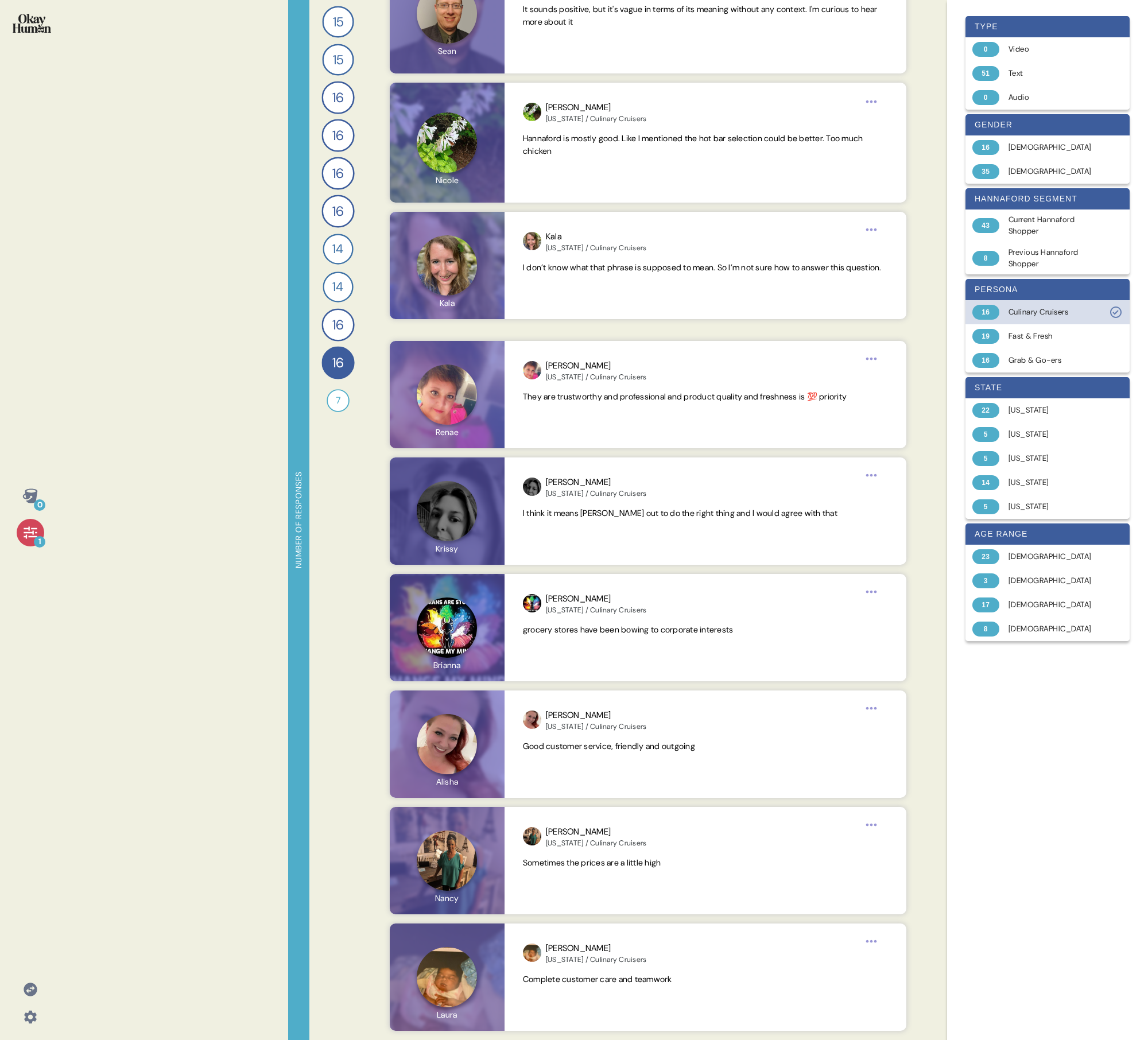
click at [554, 316] on div "Culinary Cruisers" at bounding box center [1054, 311] width 91 height 11
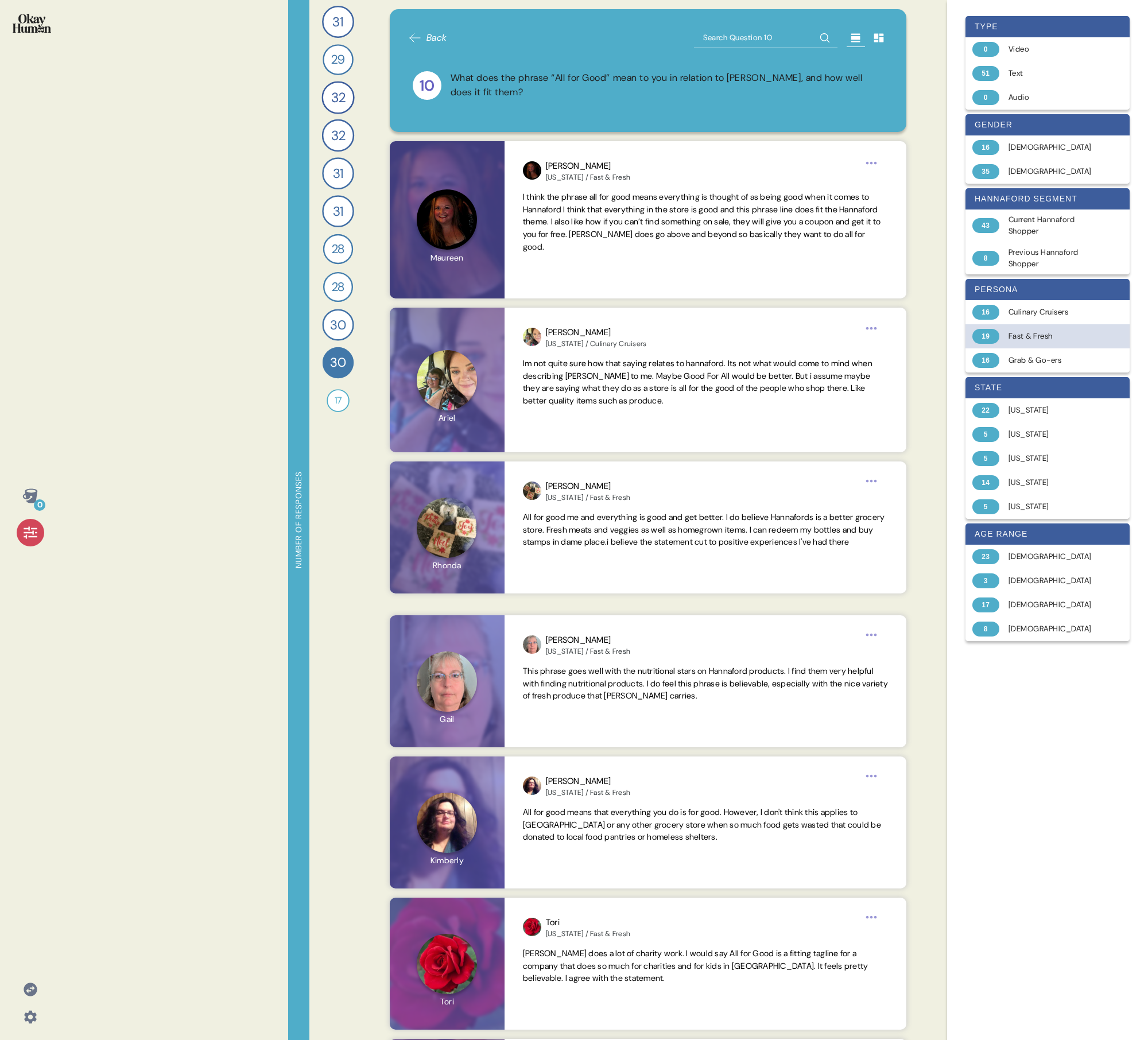
click at [554, 337] on div "Fast & Fresh" at bounding box center [1054, 336] width 91 height 11
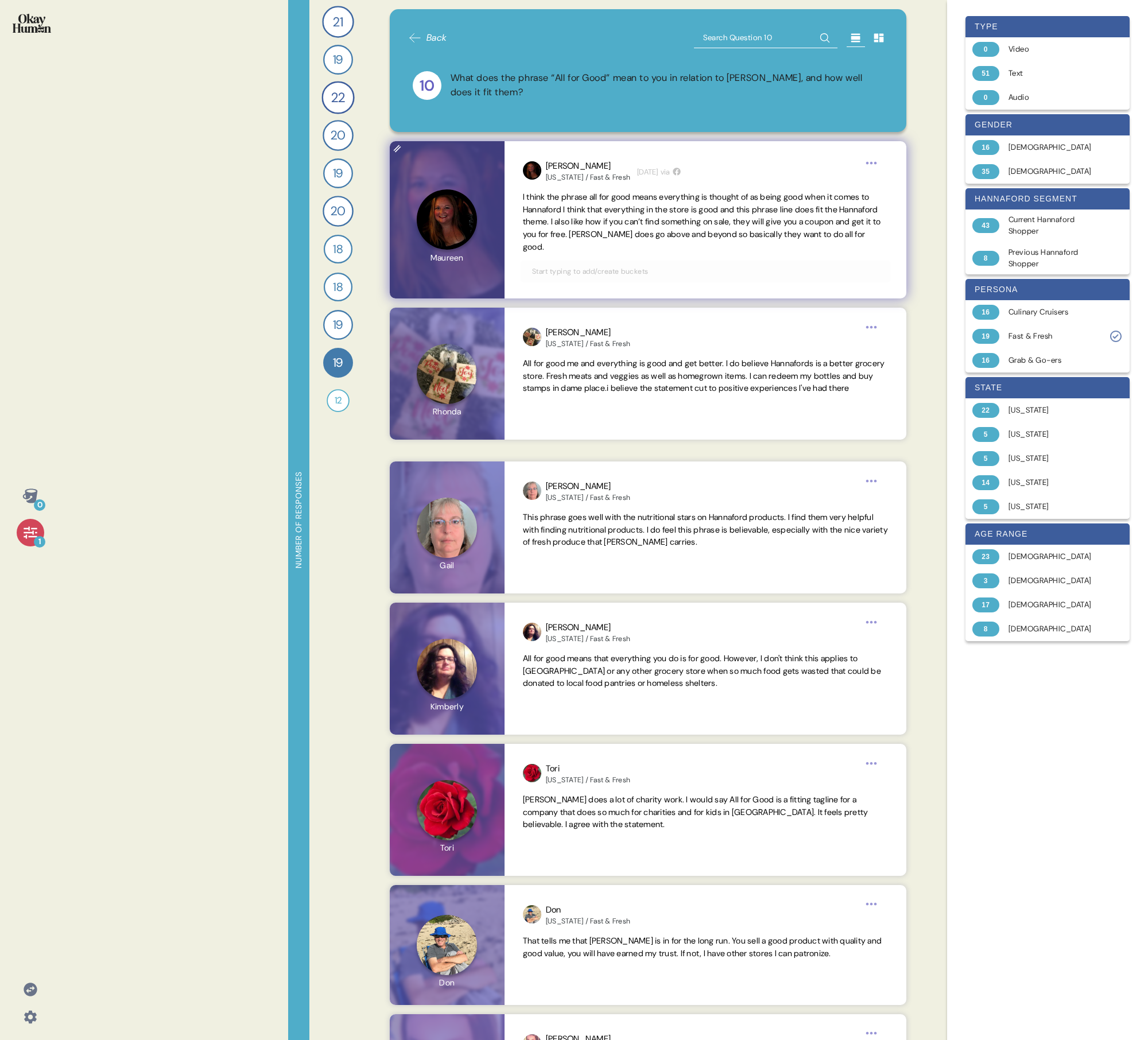
click at [554, 217] on span "I think the phrase all for good means everything is thought of as being good wh…" at bounding box center [701, 222] width 358 height 60
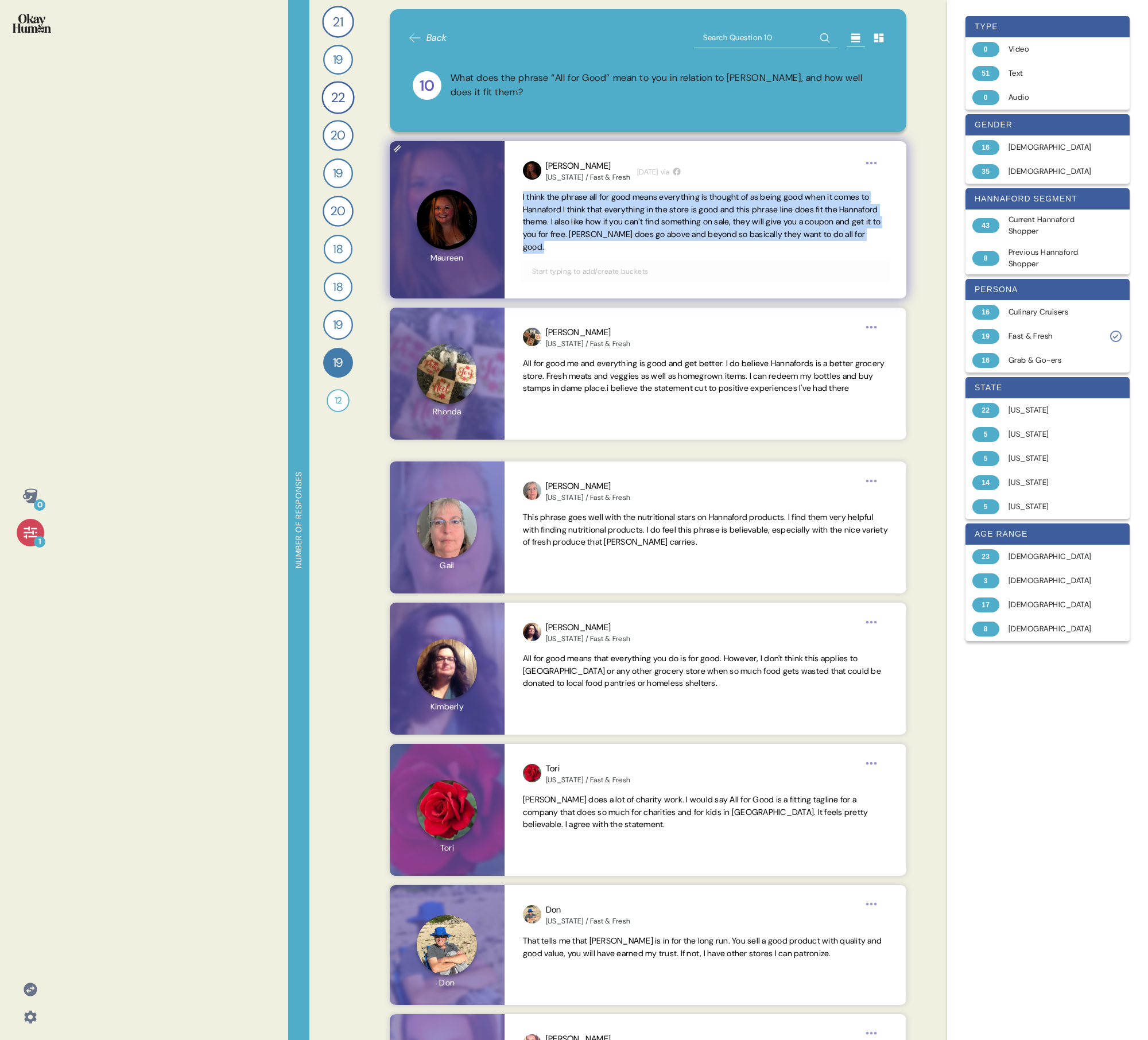
click at [554, 217] on span "I think the phrase all for good means everything is thought of as being good wh…" at bounding box center [701, 222] width 358 height 60
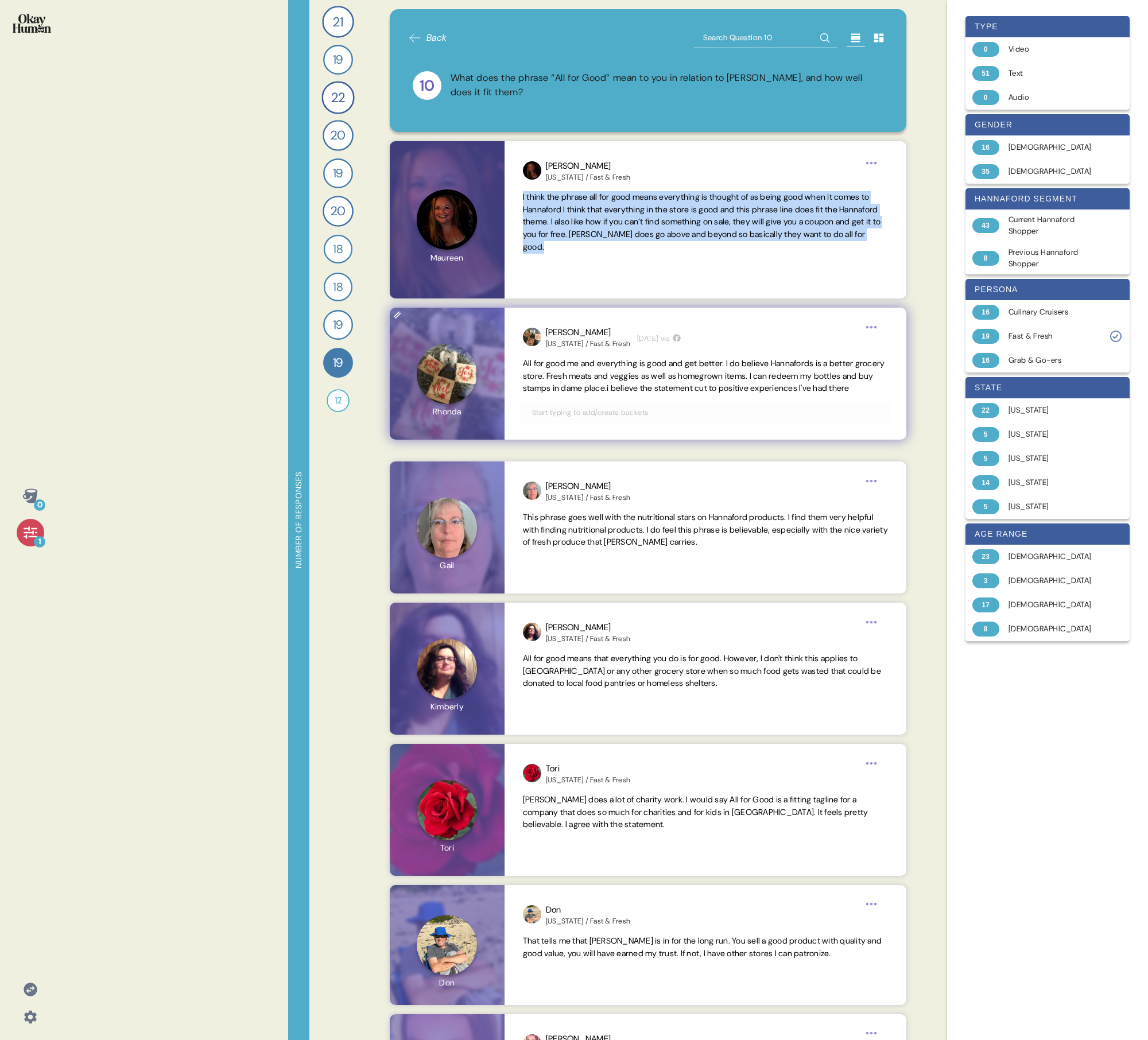
click at [554, 372] on span "All for good me and everything is good and get better. I do believe Hannafords …" at bounding box center [704, 376] width 362 height 35
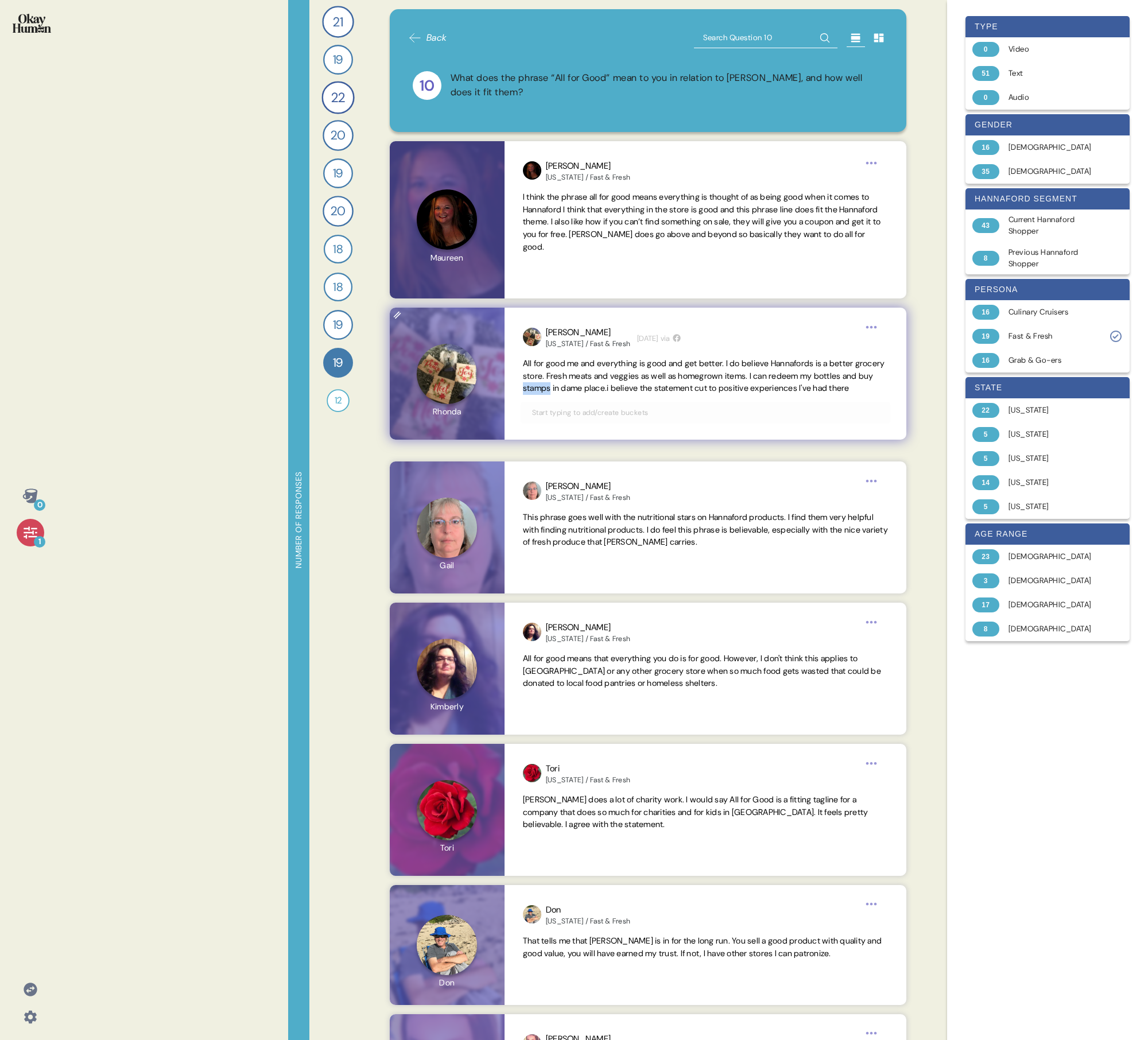
click at [554, 372] on span "All for good me and everything is good and get better. I do believe Hannafords …" at bounding box center [704, 376] width 362 height 35
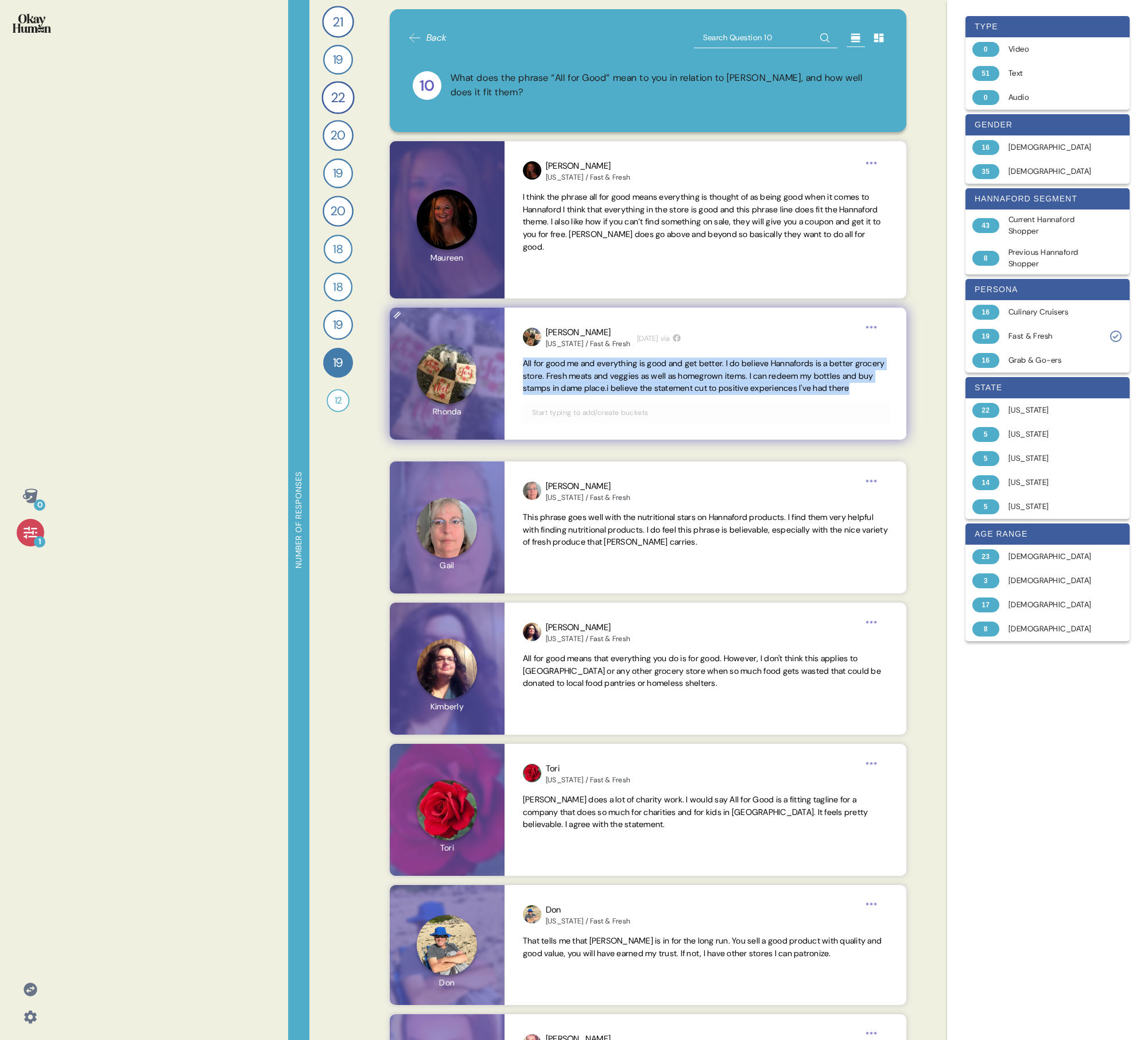
click at [554, 372] on span "All for good me and everything is good and get better. I do believe Hannafords …" at bounding box center [704, 376] width 362 height 35
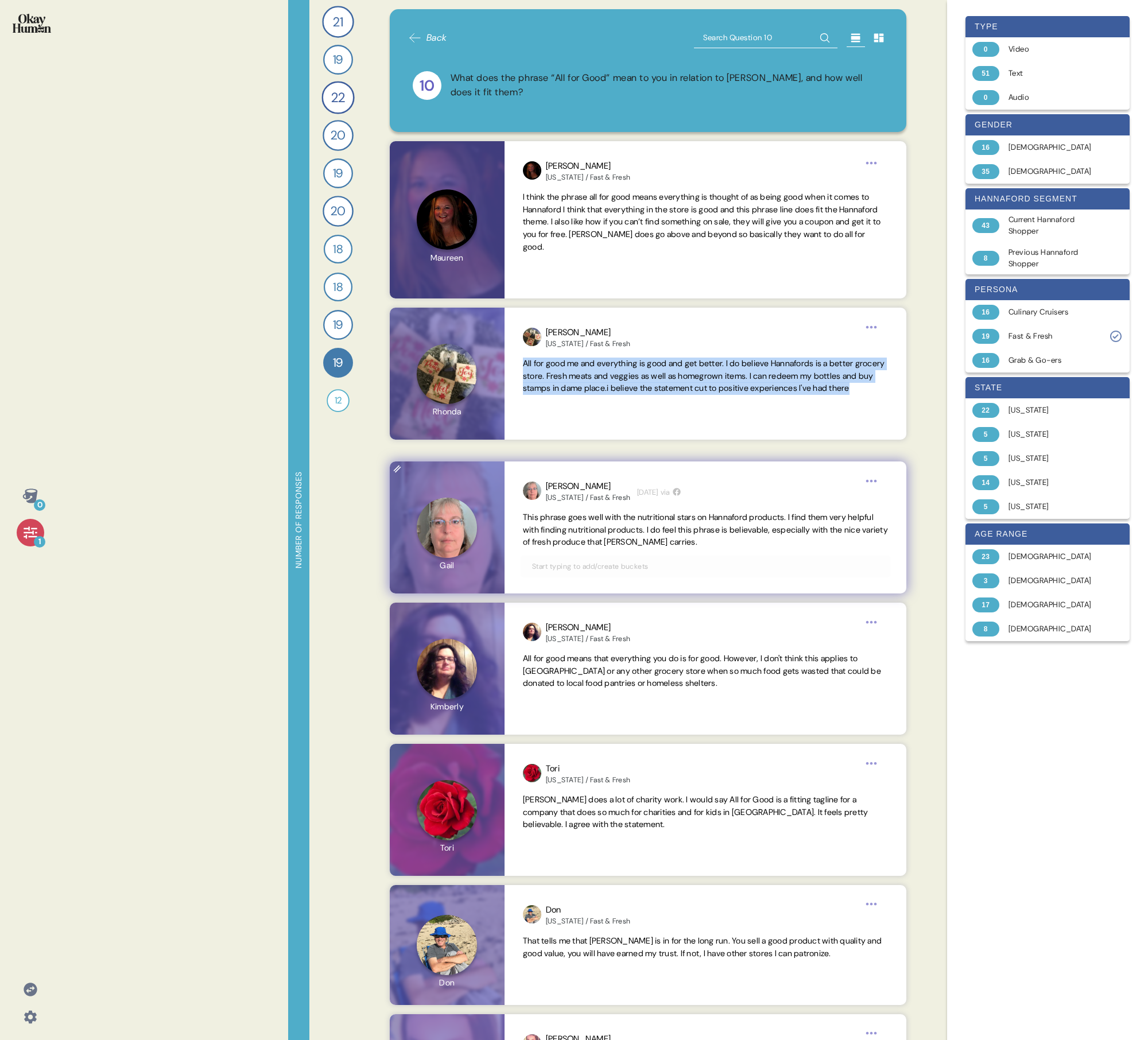
click at [554, 372] on span "This phrase goes well with the nutritional stars on Hannaford products. I find …" at bounding box center [705, 529] width 365 height 35
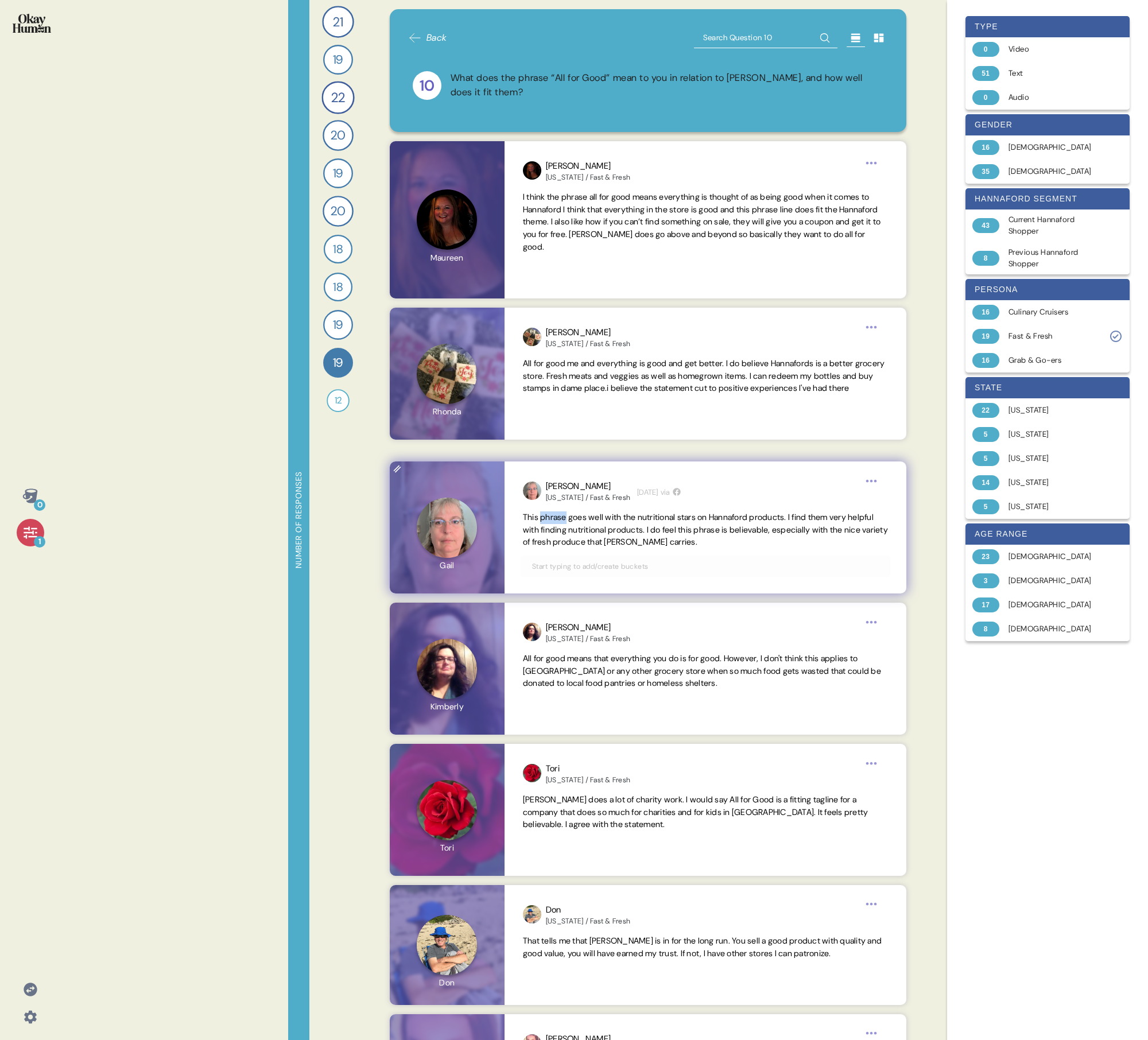
click at [554, 372] on span "This phrase goes well with the nutritional stars on Hannaford products. I find …" at bounding box center [705, 529] width 365 height 35
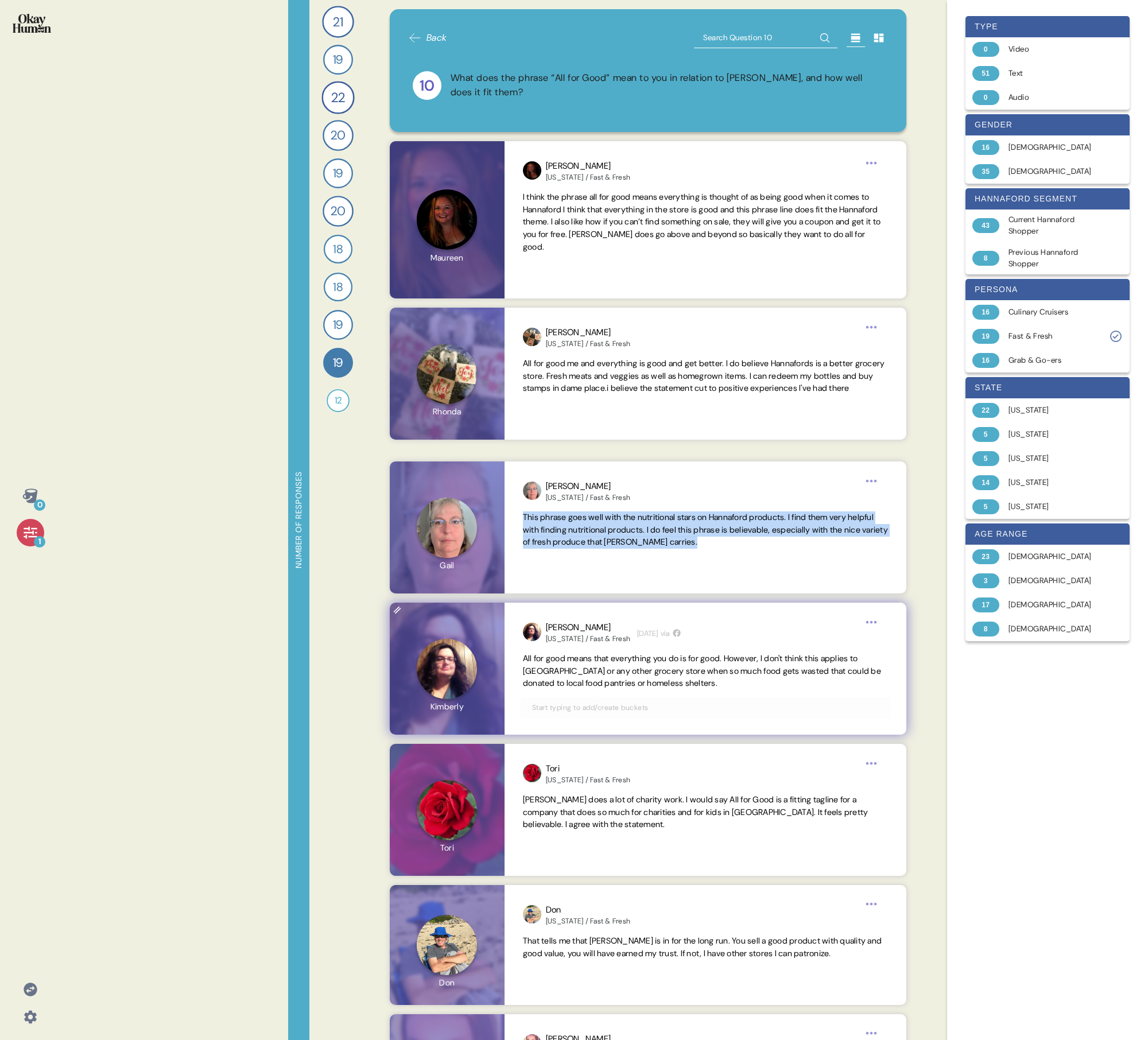
click at [554, 372] on span "All for good means that everything you do is for good. However, I don't think t…" at bounding box center [701, 670] width 358 height 35
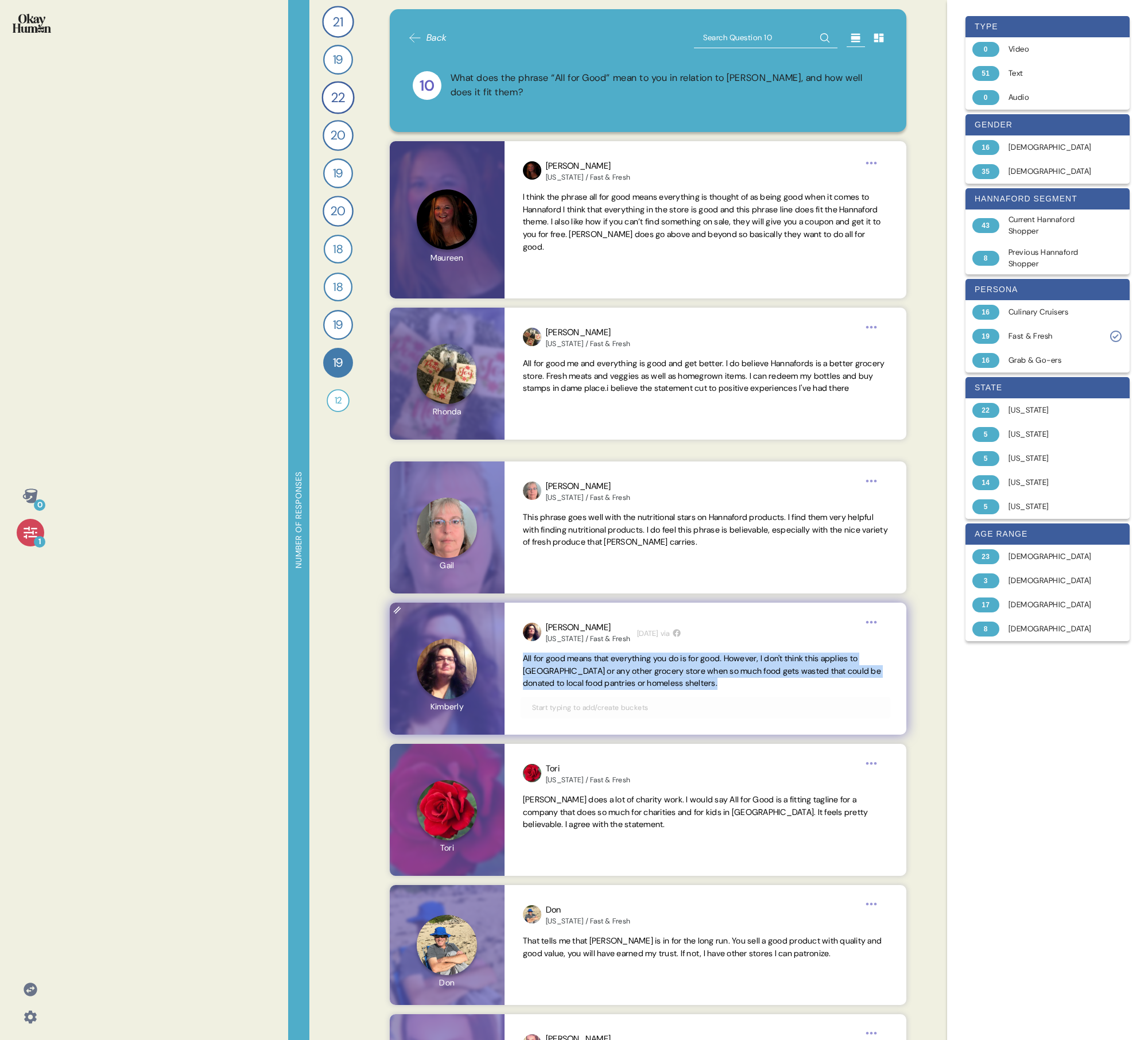
click at [554, 372] on span "All for good means that everything you do is for good. However, I don't think t…" at bounding box center [701, 670] width 358 height 35
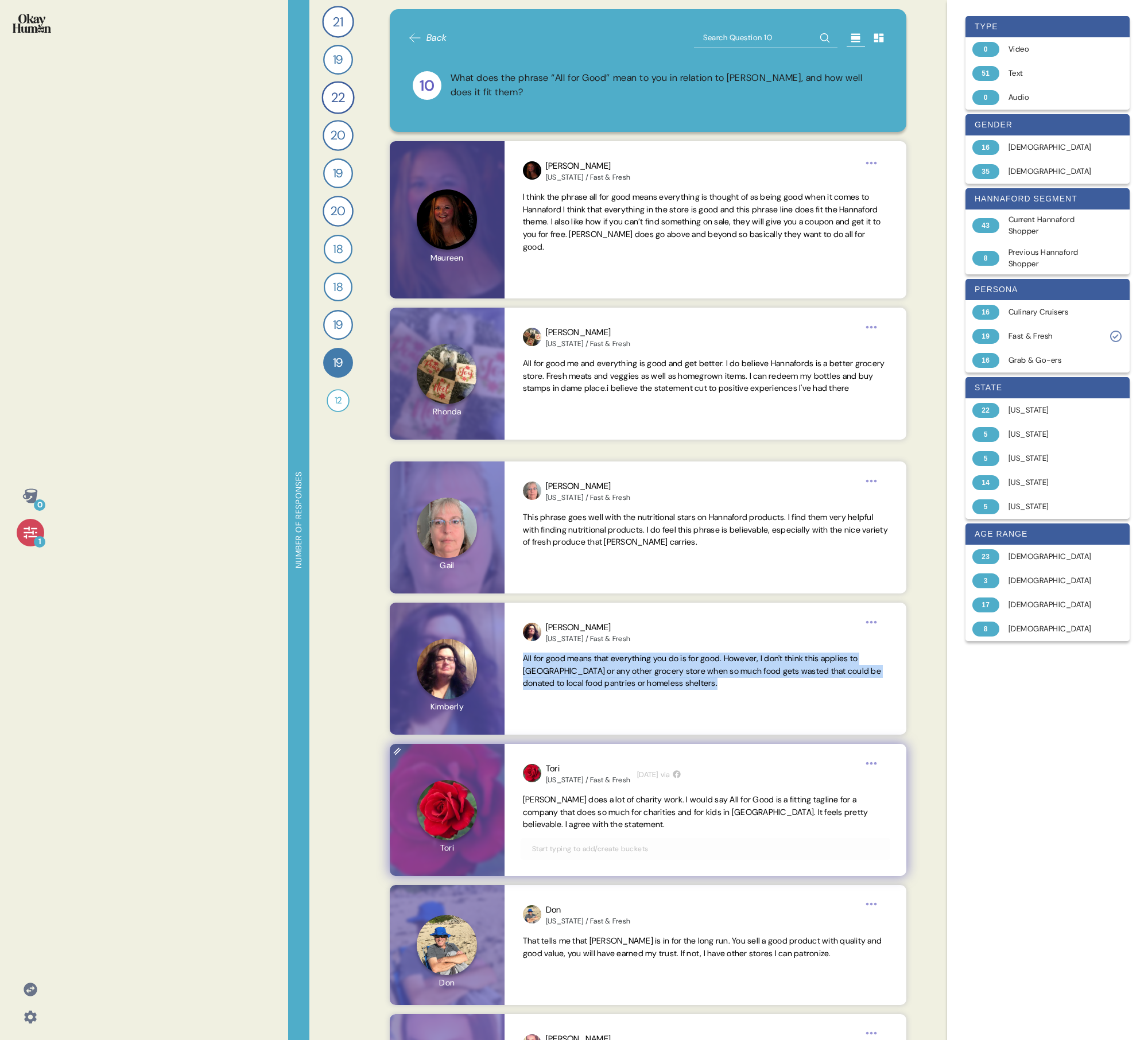
click at [554, 372] on span "[PERSON_NAME] does a lot of charity work. I would say All for Good is a fitting…" at bounding box center [695, 812] width 345 height 35
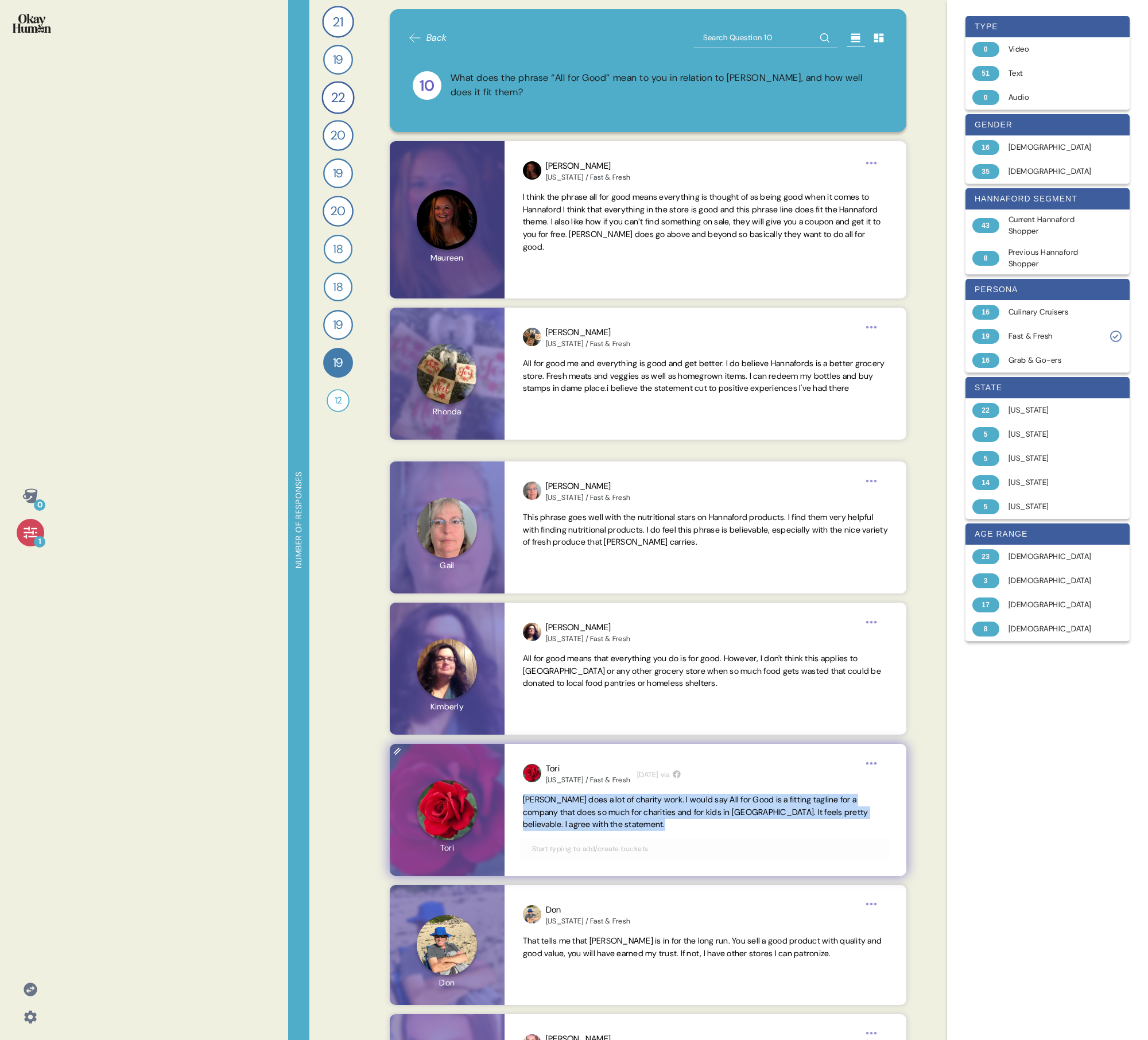
click at [554, 372] on span "[PERSON_NAME] does a lot of charity work. I would say All for Good is a fitting…" at bounding box center [695, 812] width 345 height 35
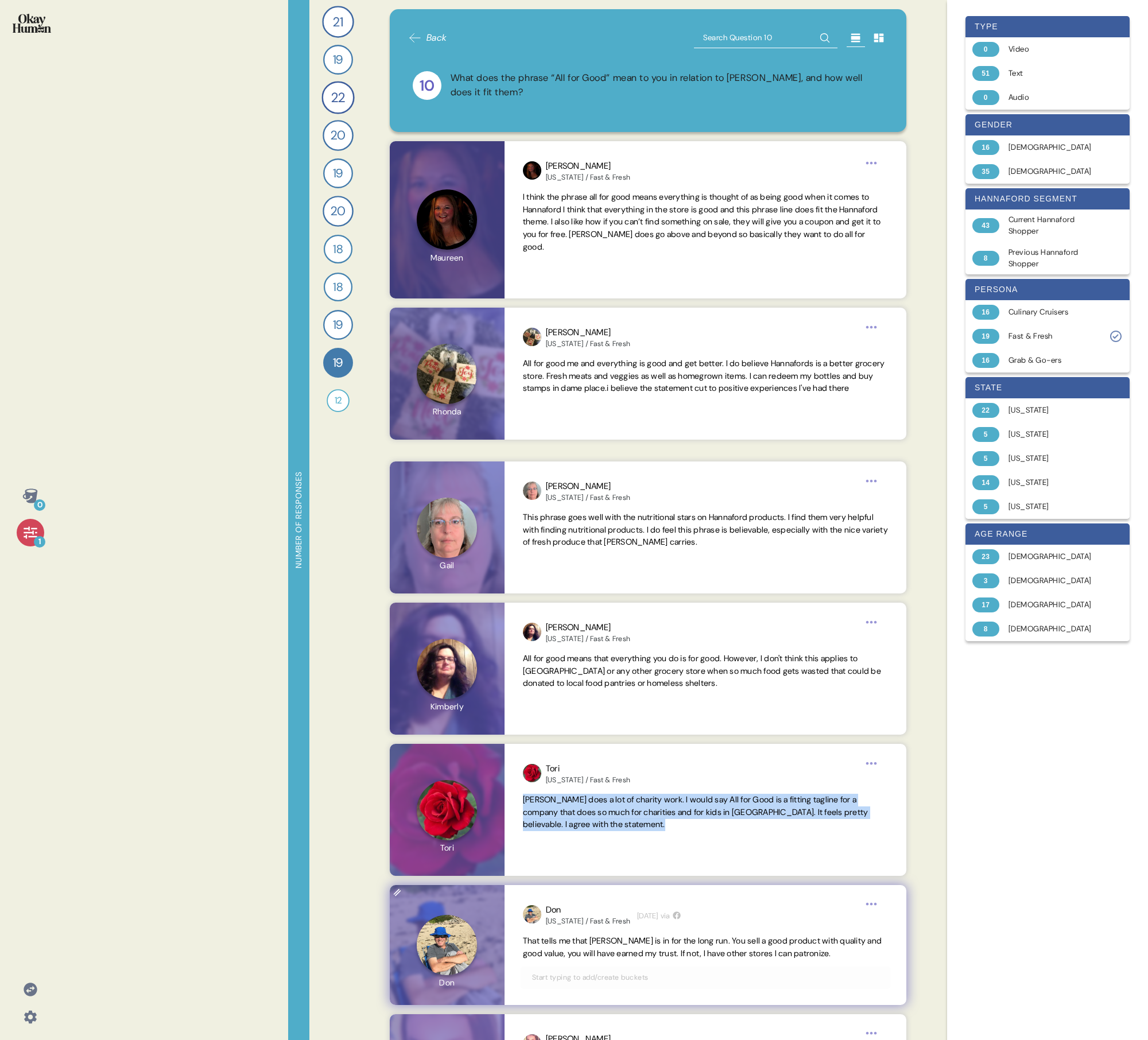
click at [554, 372] on span "That tells me that [PERSON_NAME] is in for the long run. You sell a good produc…" at bounding box center [705, 947] width 365 height 25
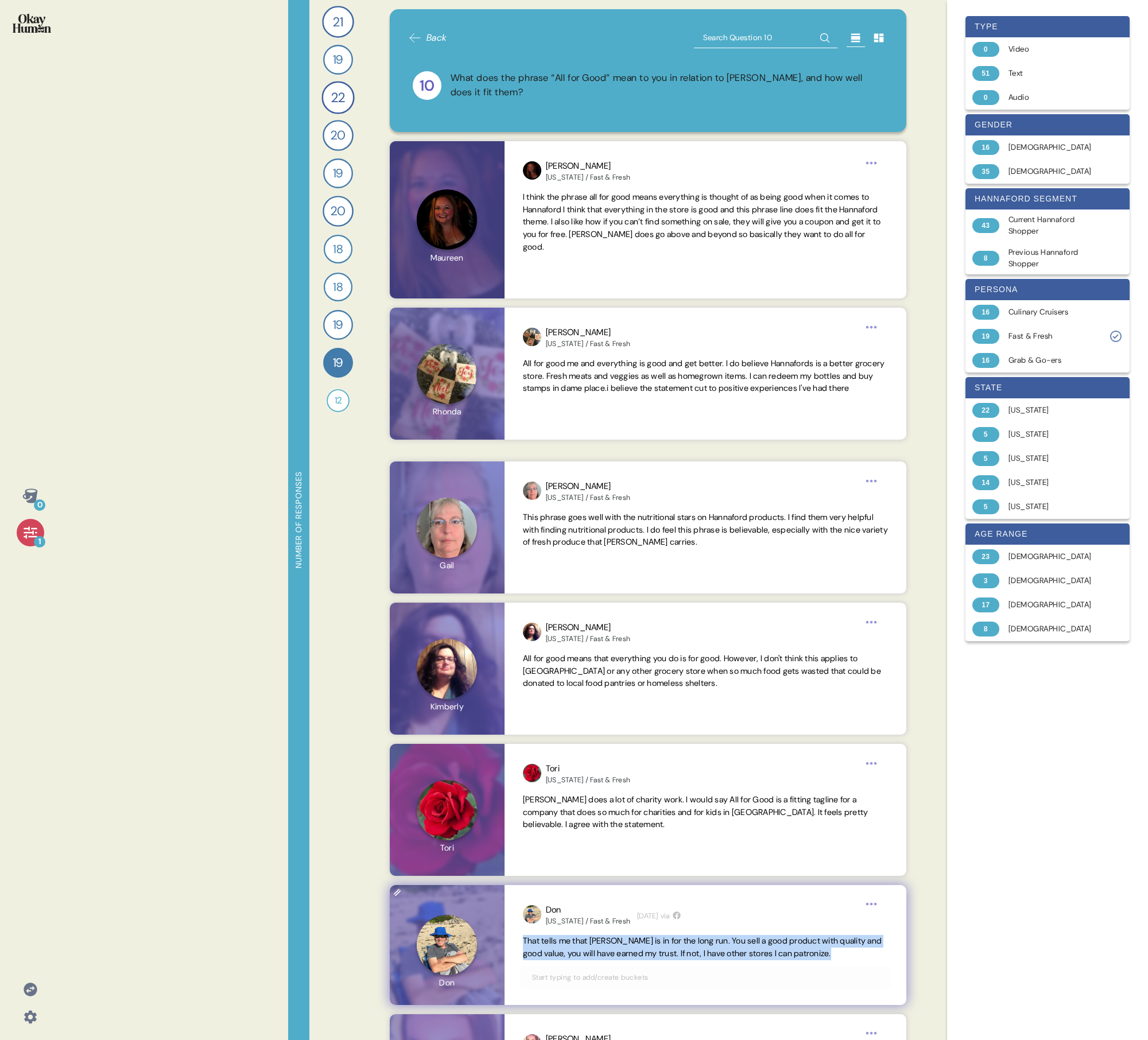
click at [554, 372] on span "That tells me that [PERSON_NAME] is in for the long run. You sell a good produc…" at bounding box center [705, 947] width 365 height 25
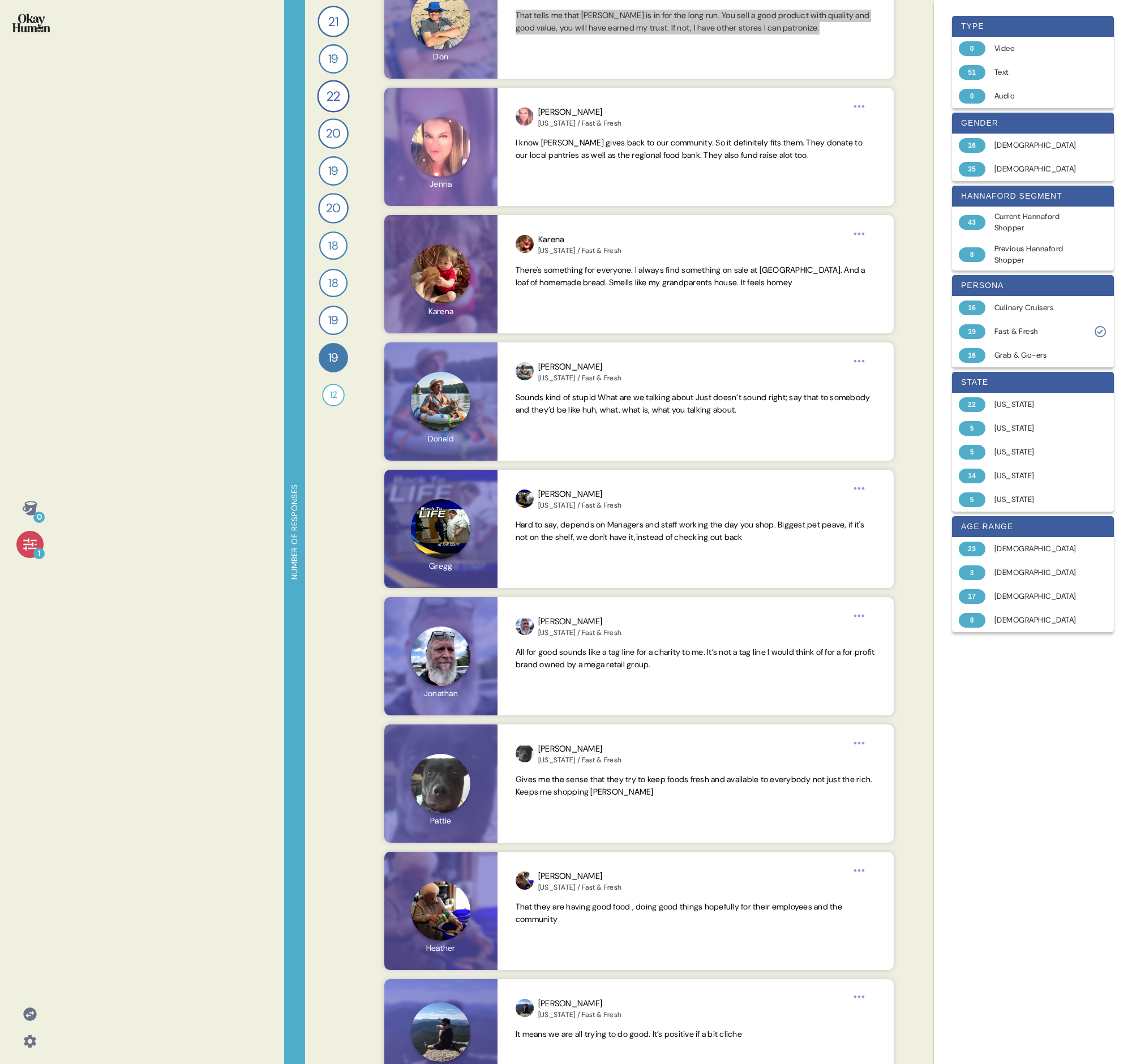
scroll to position [919, 0]
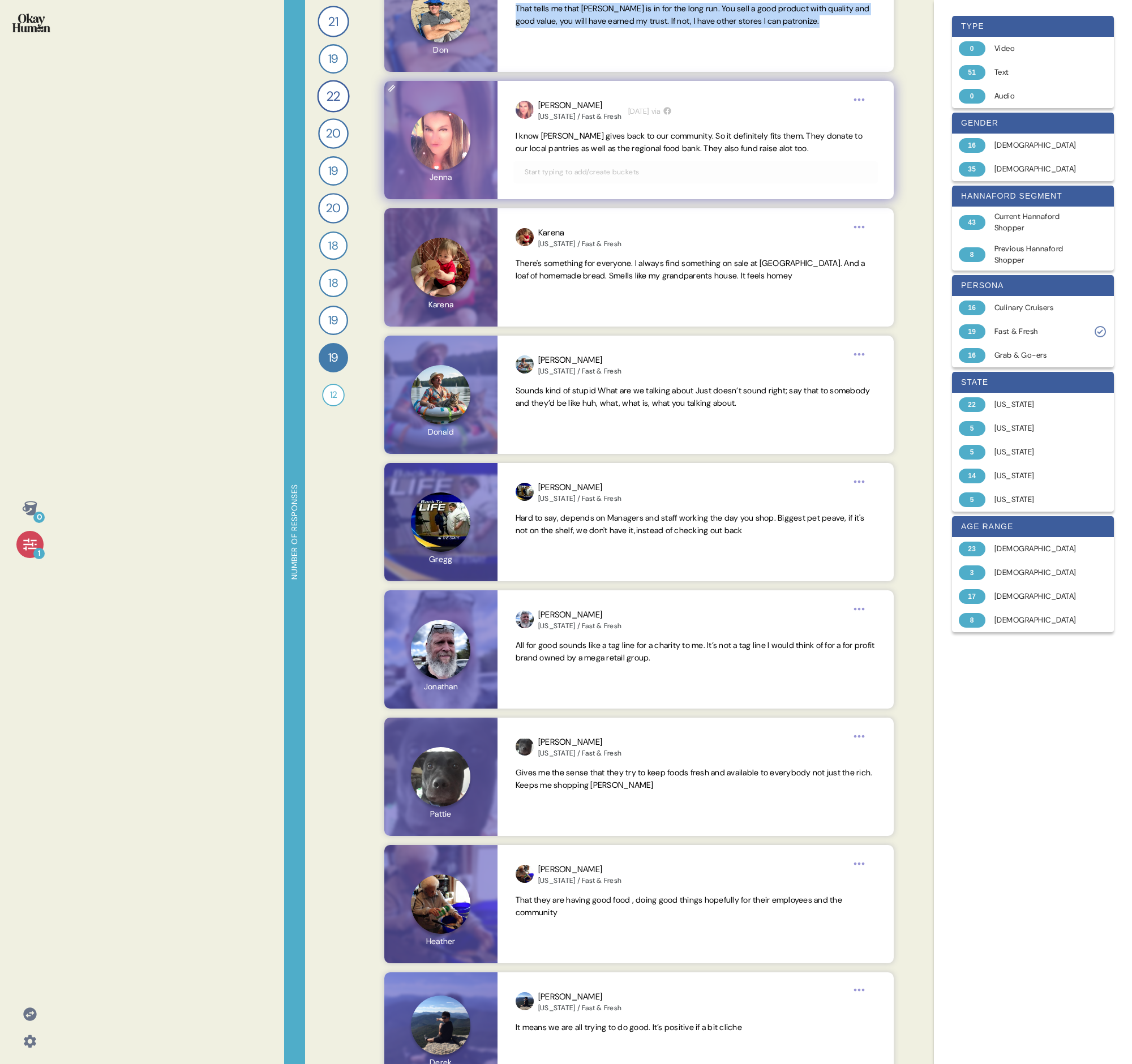
click at [547, 144] on span "I know [PERSON_NAME] gives back to our community. So it definitely fits them. T…" at bounding box center [689, 142] width 347 height 22
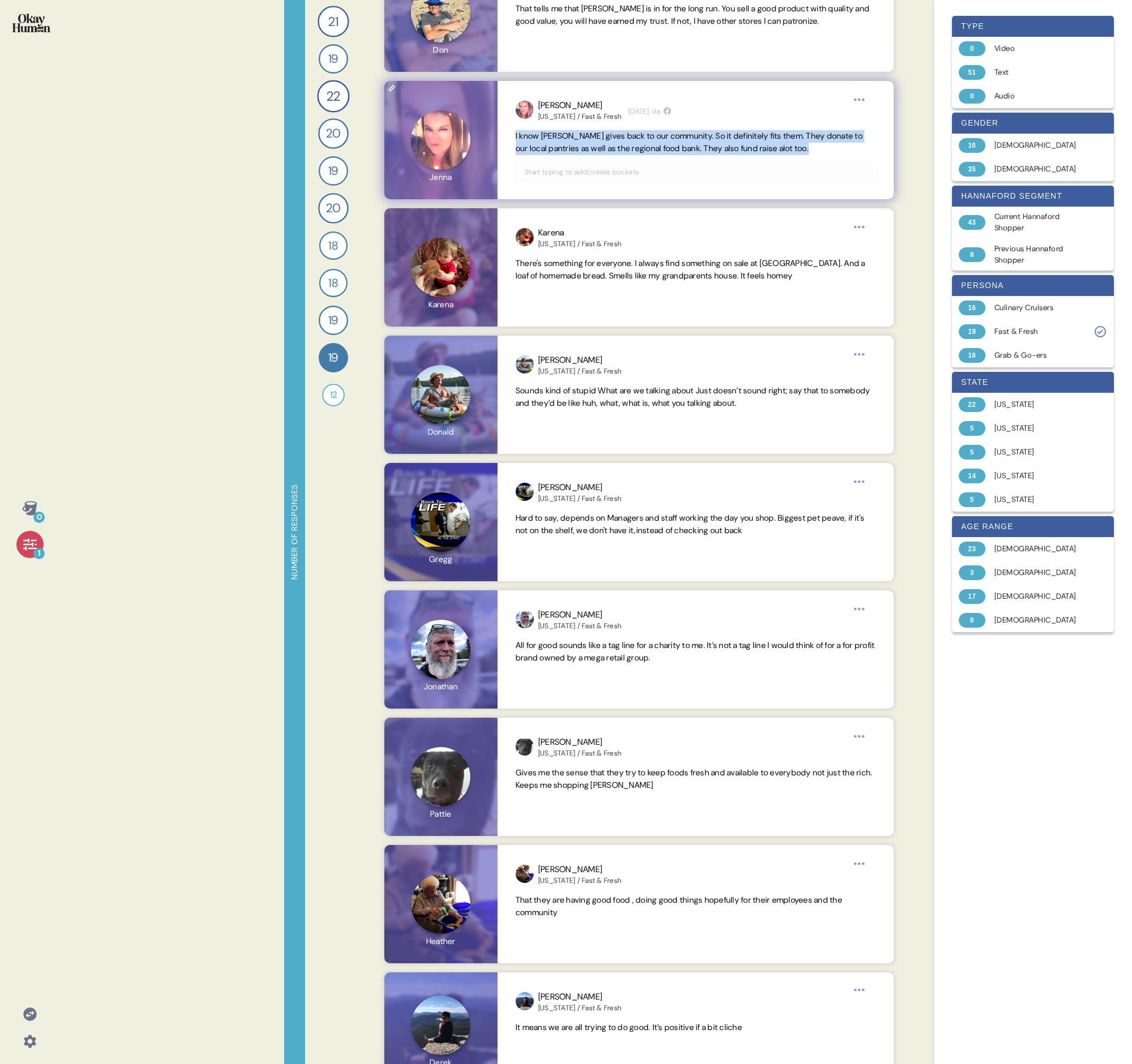
click at [547, 144] on span "I know [PERSON_NAME] gives back to our community. So it definitely fits them. T…" at bounding box center [689, 142] width 347 height 22
click at [547, 273] on span "There's something for everyone. I always find something on sale at [GEOGRAPHIC_…" at bounding box center [690, 269] width 350 height 22
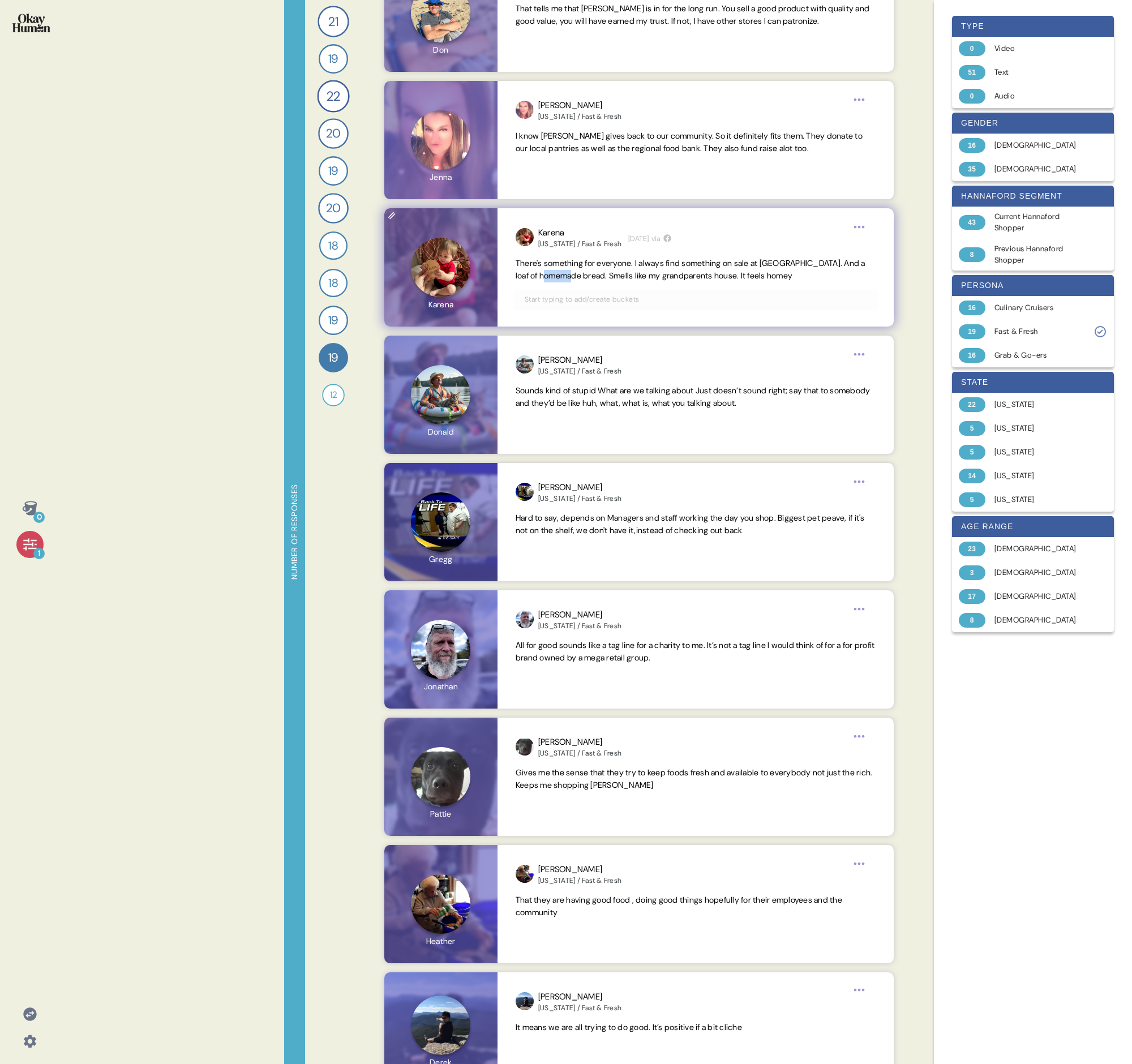
click at [547, 273] on span "There's something for everyone. I always find something on sale at [GEOGRAPHIC_…" at bounding box center [690, 269] width 350 height 22
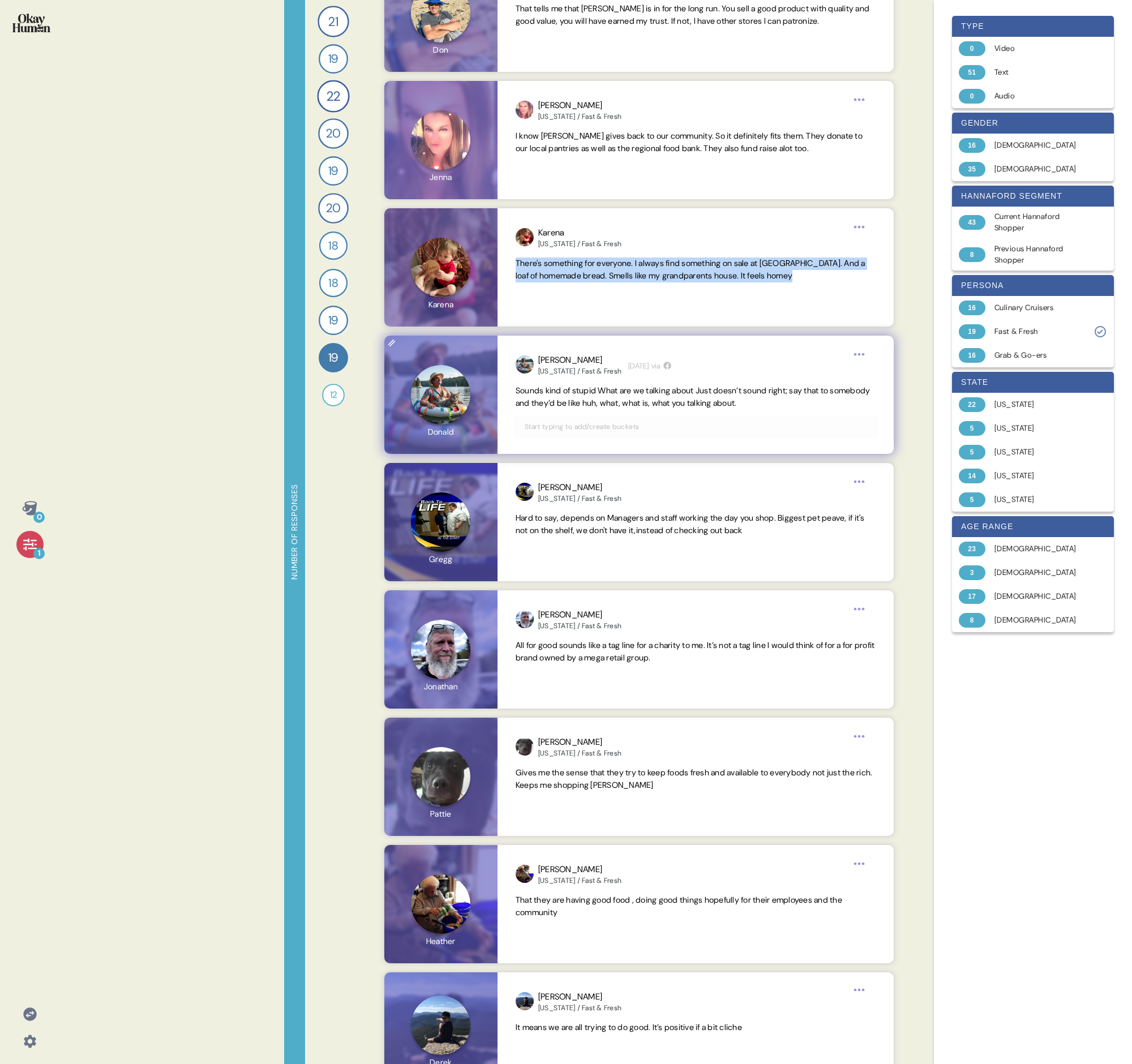
click at [547, 367] on span "Sounds kind of stupid What are we talking about Just doesn’t sound right; say t…" at bounding box center [692, 396] width 355 height 22
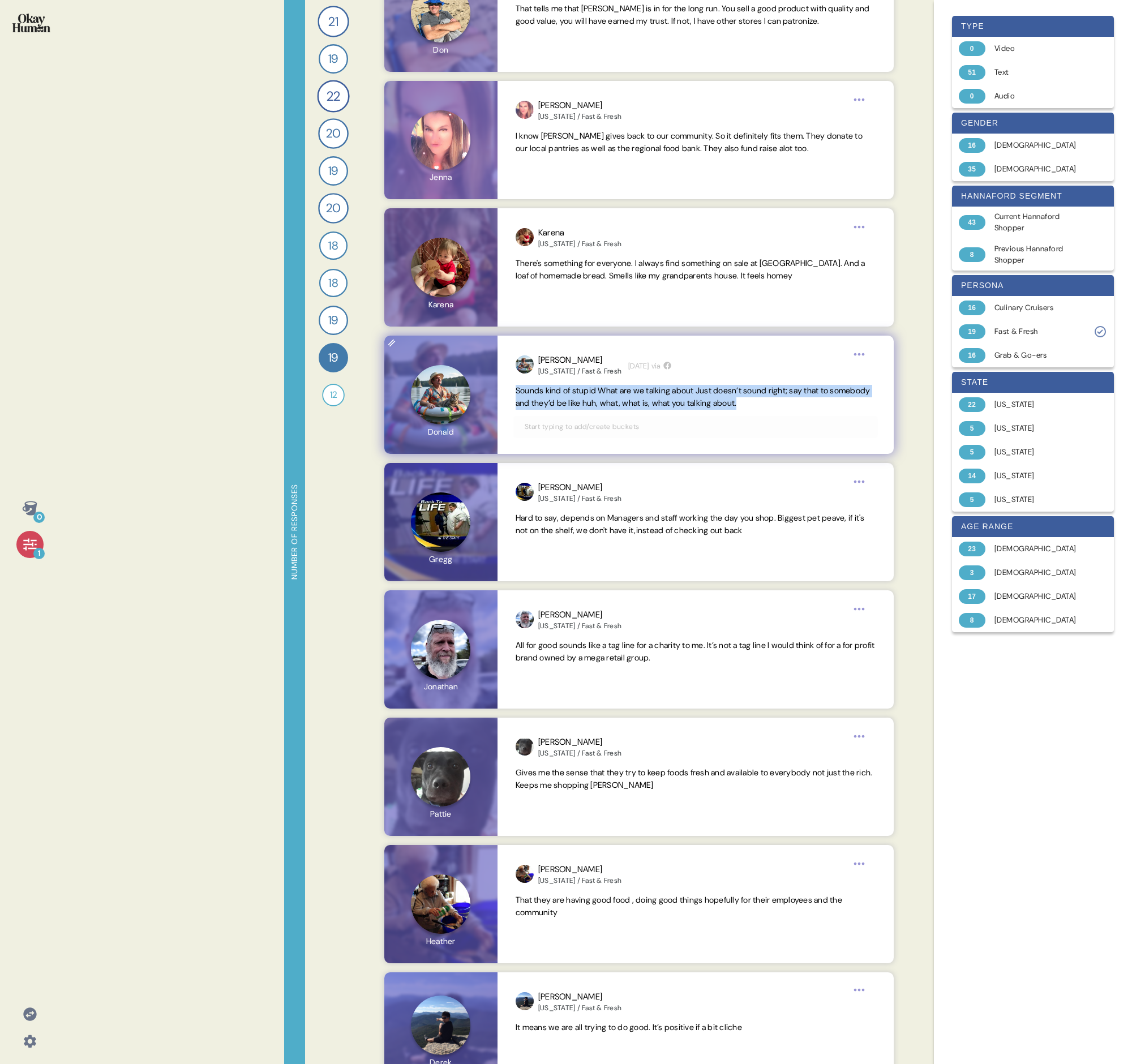
click at [547, 367] on span "Sounds kind of stupid What are we talking about Just doesn’t sound right; say t…" at bounding box center [692, 396] width 355 height 22
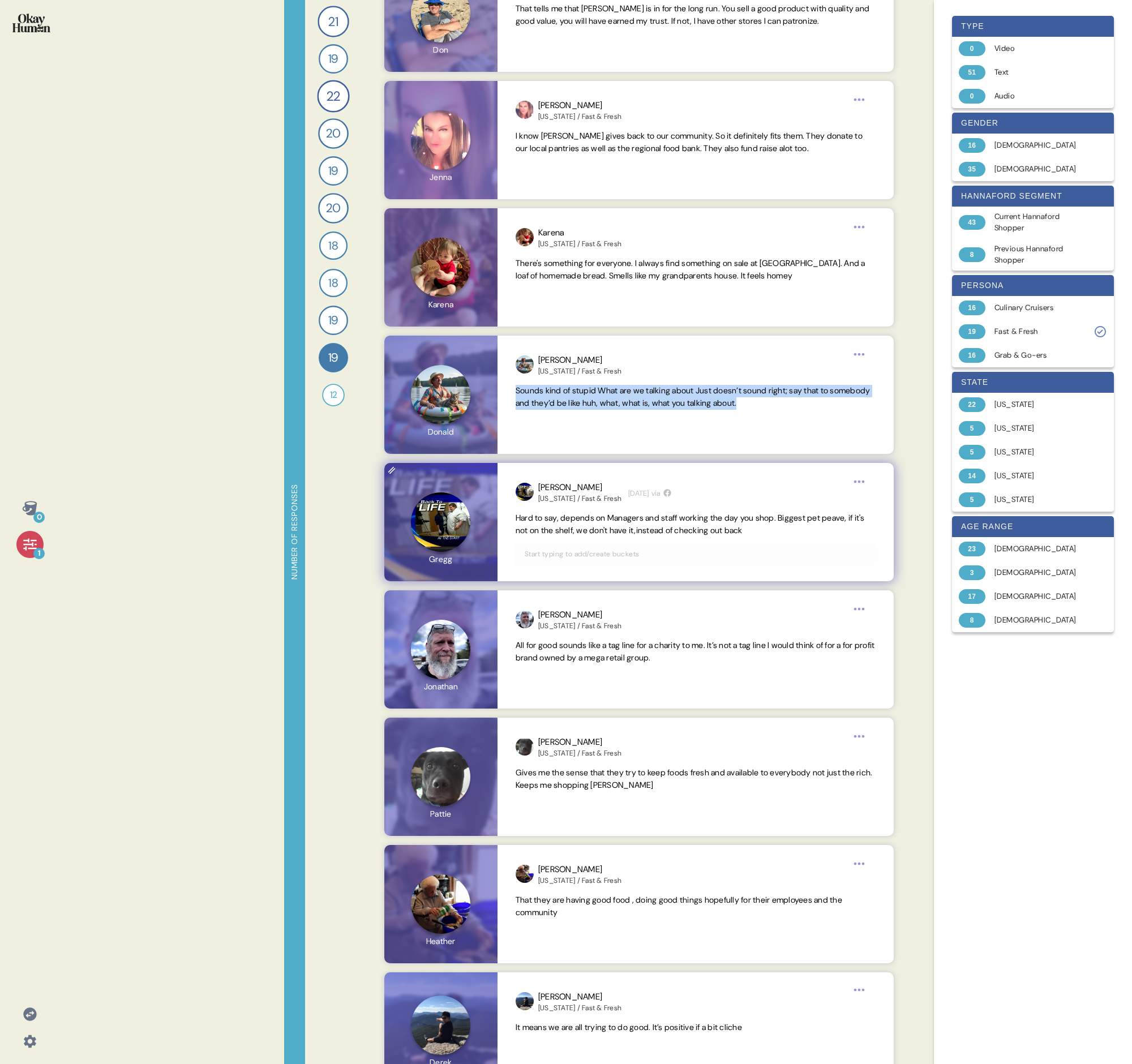
click at [547, 367] on span "Hard to say, depends on Managers and staff working the day you shop. Biggest pe…" at bounding box center [695, 524] width 360 height 25
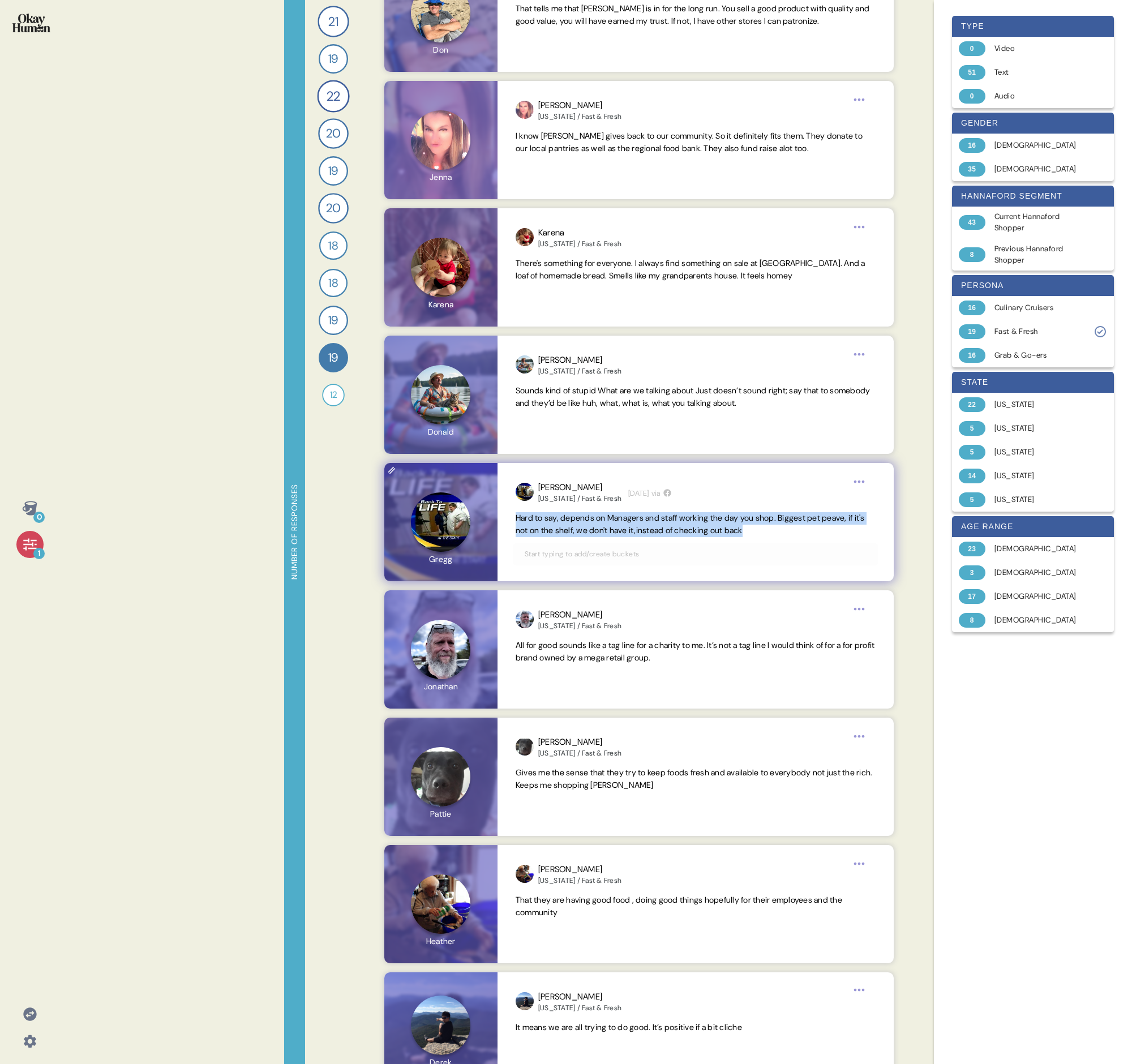
click at [547, 367] on span "Hard to say, depends on Managers and staff working the day you shop. Biggest pe…" at bounding box center [695, 524] width 360 height 25
click at [547, 367] on span "All for good sounds like a tag line for a charity to me. It’s not a tag line I …" at bounding box center [695, 651] width 359 height 22
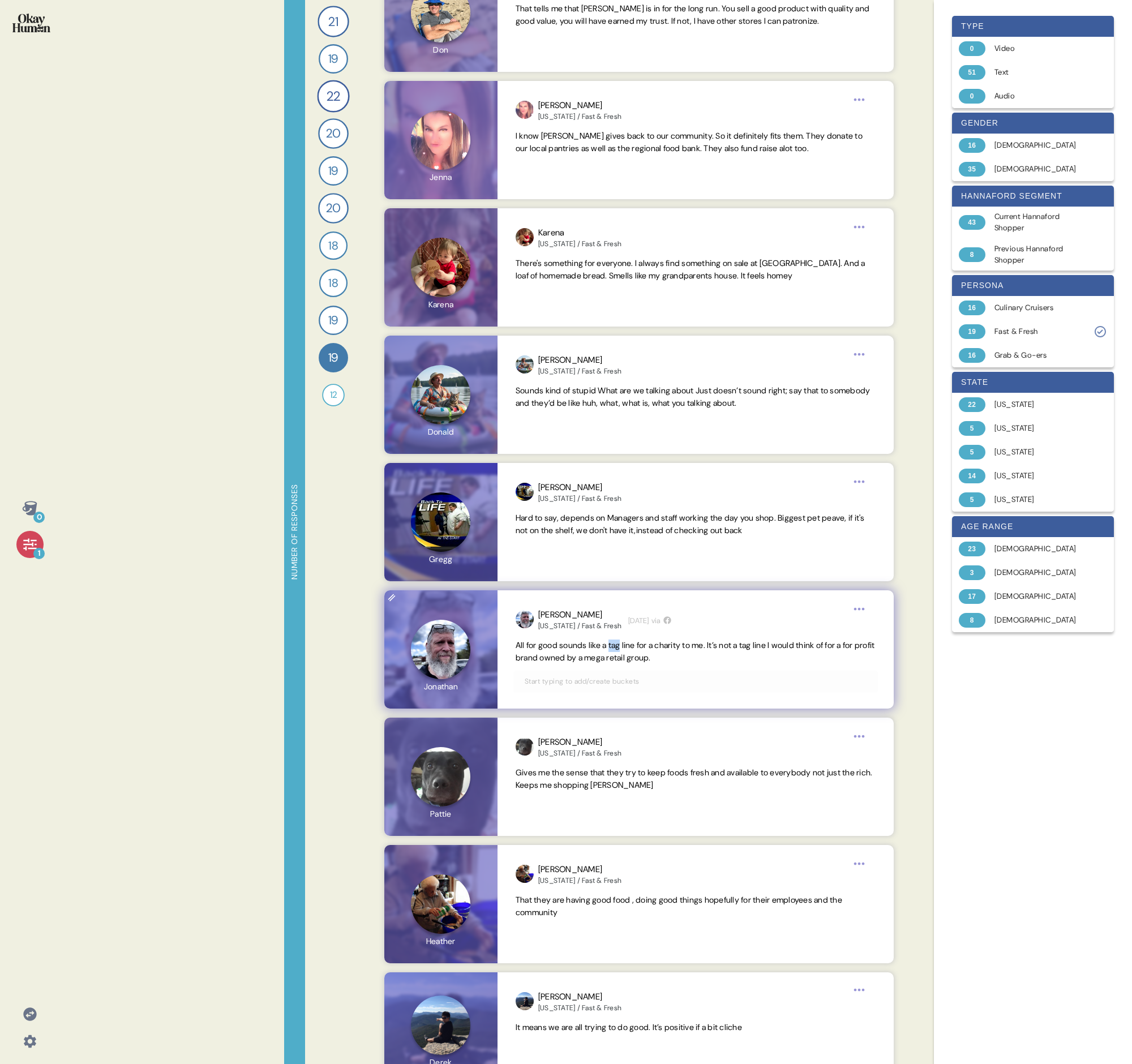
click at [547, 367] on span "All for good sounds like a tag line for a charity to me. It’s not a tag line I …" at bounding box center [695, 651] width 359 height 22
click at [547, 367] on span "Gives me the sense that they try to keep foods fresh and available to everybody…" at bounding box center [694, 778] width 357 height 22
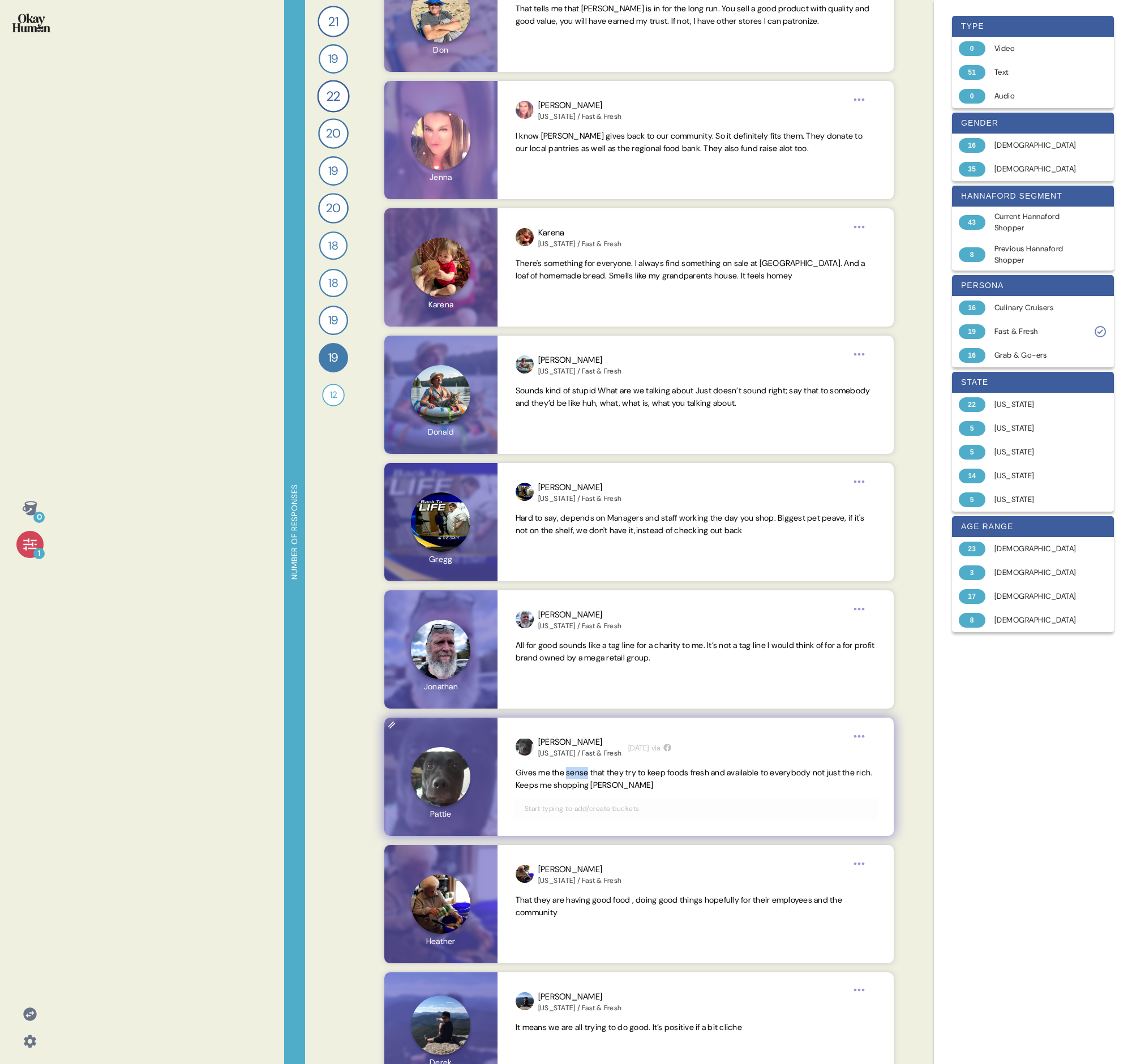
click at [547, 367] on span "Gives me the sense that they try to keep foods fresh and available to everybody…" at bounding box center [694, 778] width 357 height 22
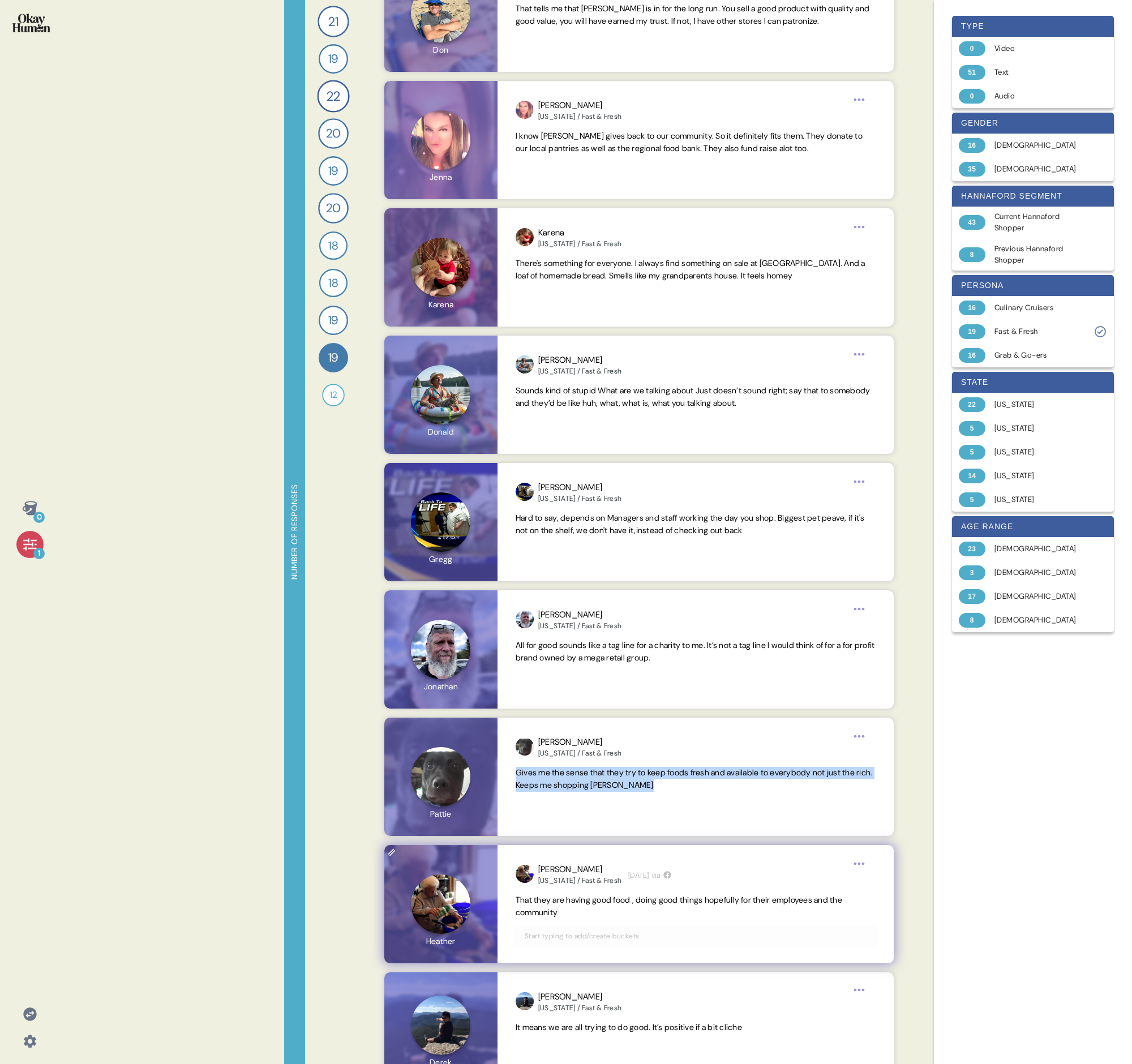
click at [547, 367] on span "That they are having good food , doing good things hopefully for their employee…" at bounding box center [678, 906] width 327 height 22
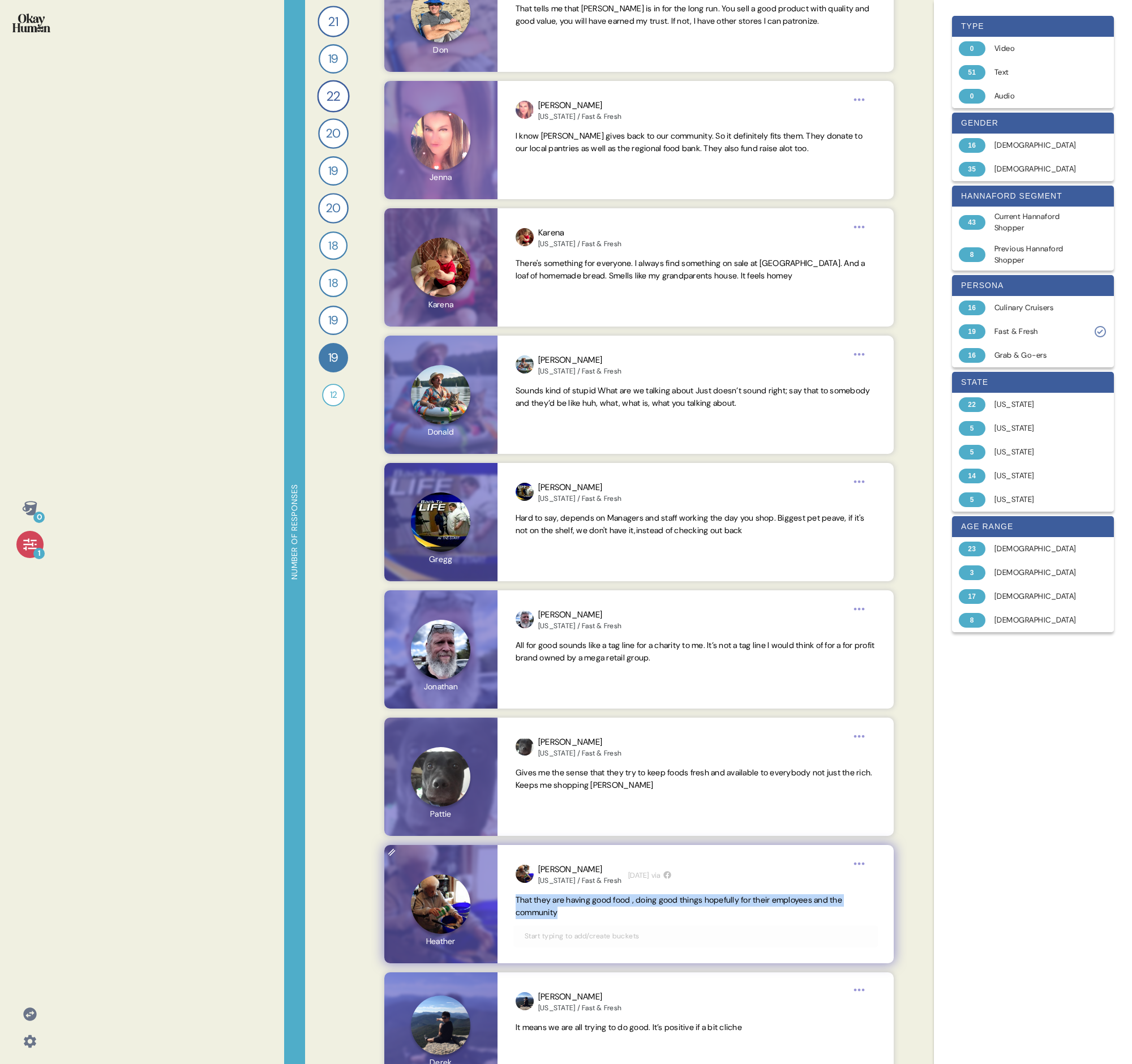
click at [547, 367] on span "That they are having good food , doing good things hopefully for their employee…" at bounding box center [678, 906] width 327 height 22
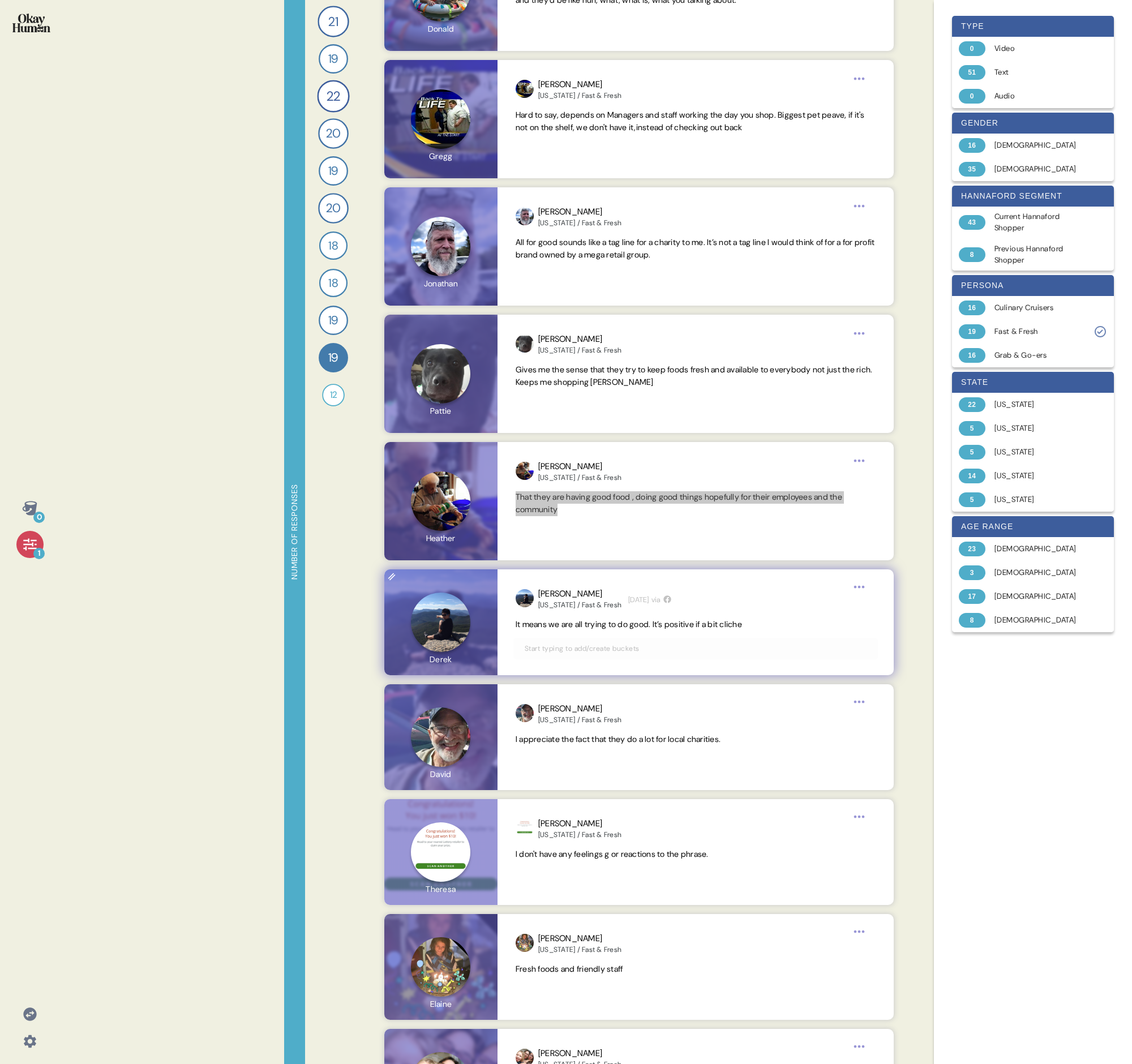
scroll to position [1323, 0]
click at [547, 367] on span "It means we are all trying to do good. It’s positive if a bit cliche" at bounding box center [628, 623] width 226 height 10
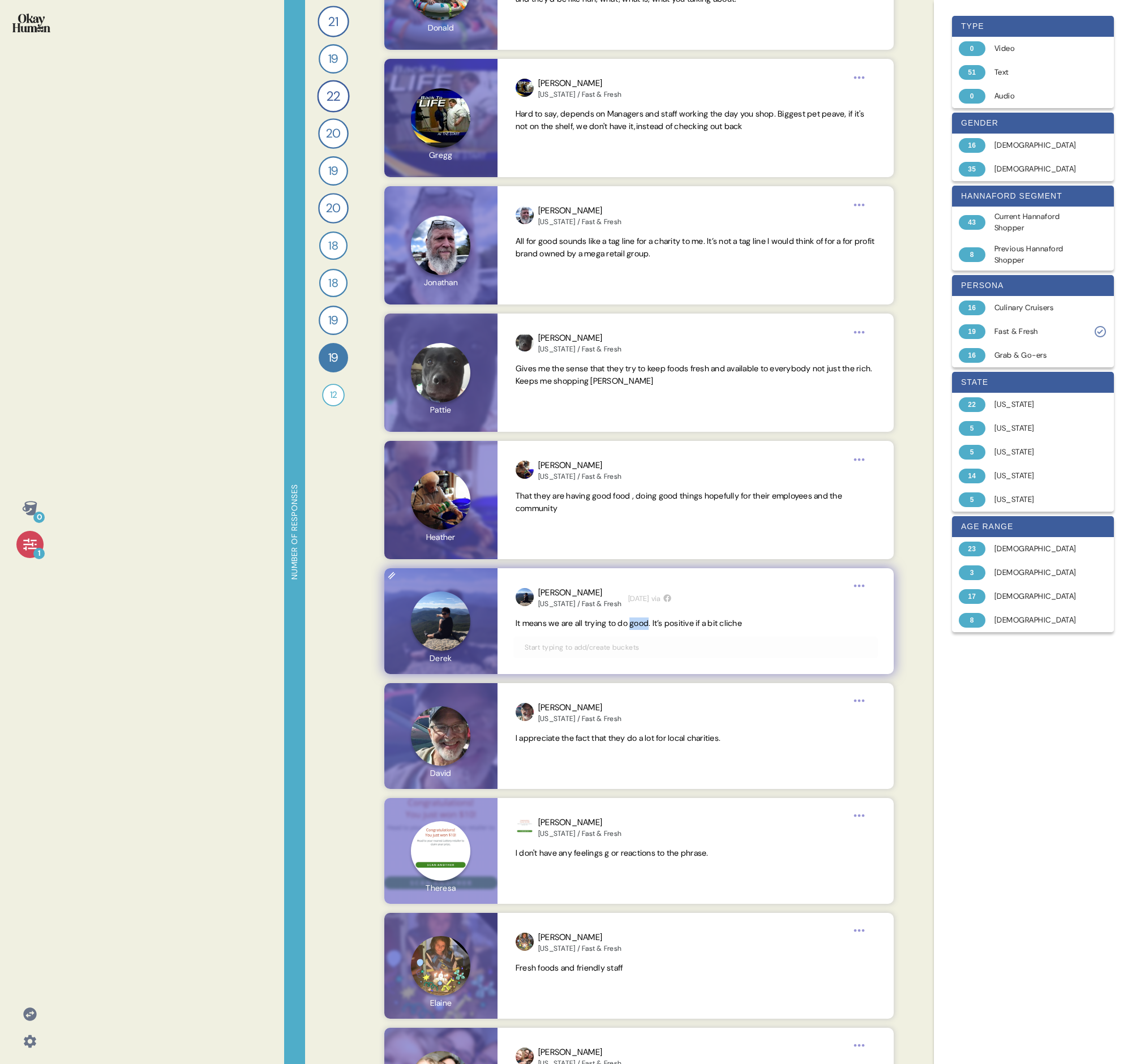
click at [547, 367] on span "It means we are all trying to do good. It’s positive if a bit cliche" at bounding box center [628, 623] width 226 height 10
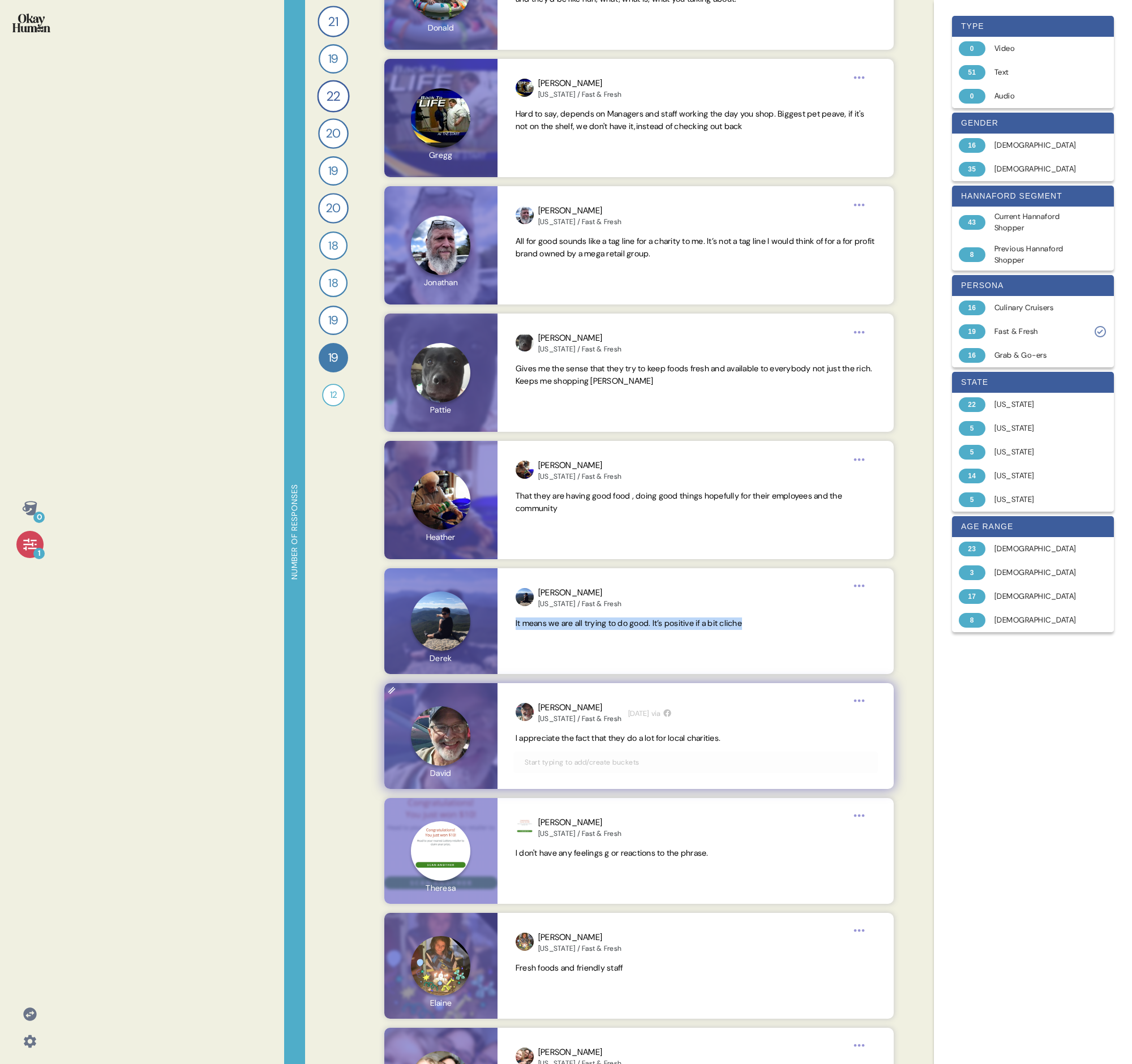
click at [547, 367] on span "I appreciate the fact that they do a lot for local charities." at bounding box center [618, 738] width 205 height 10
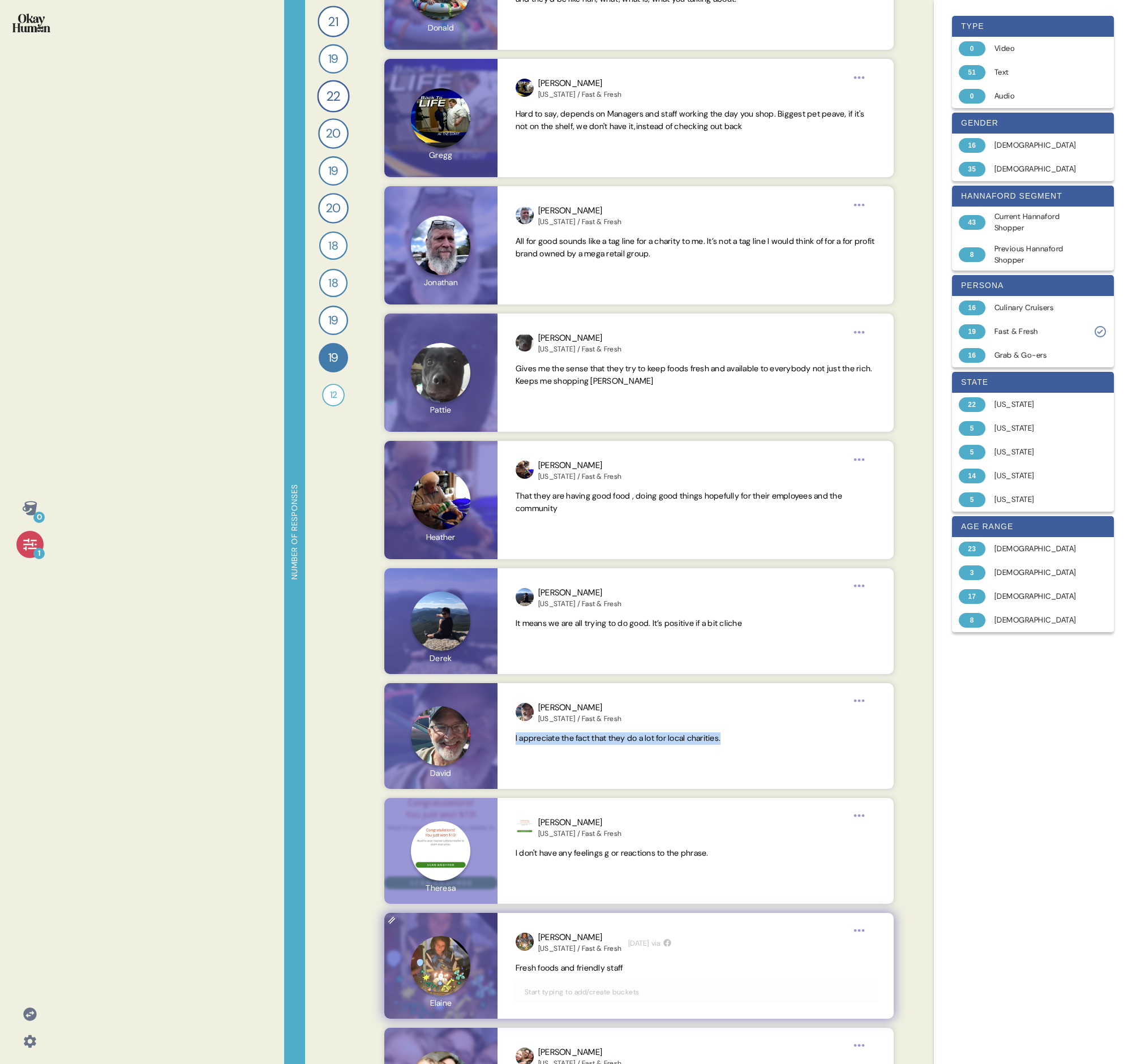
click at [547, 367] on span "Fresh foods and friendly staff" at bounding box center [569, 968] width 108 height 10
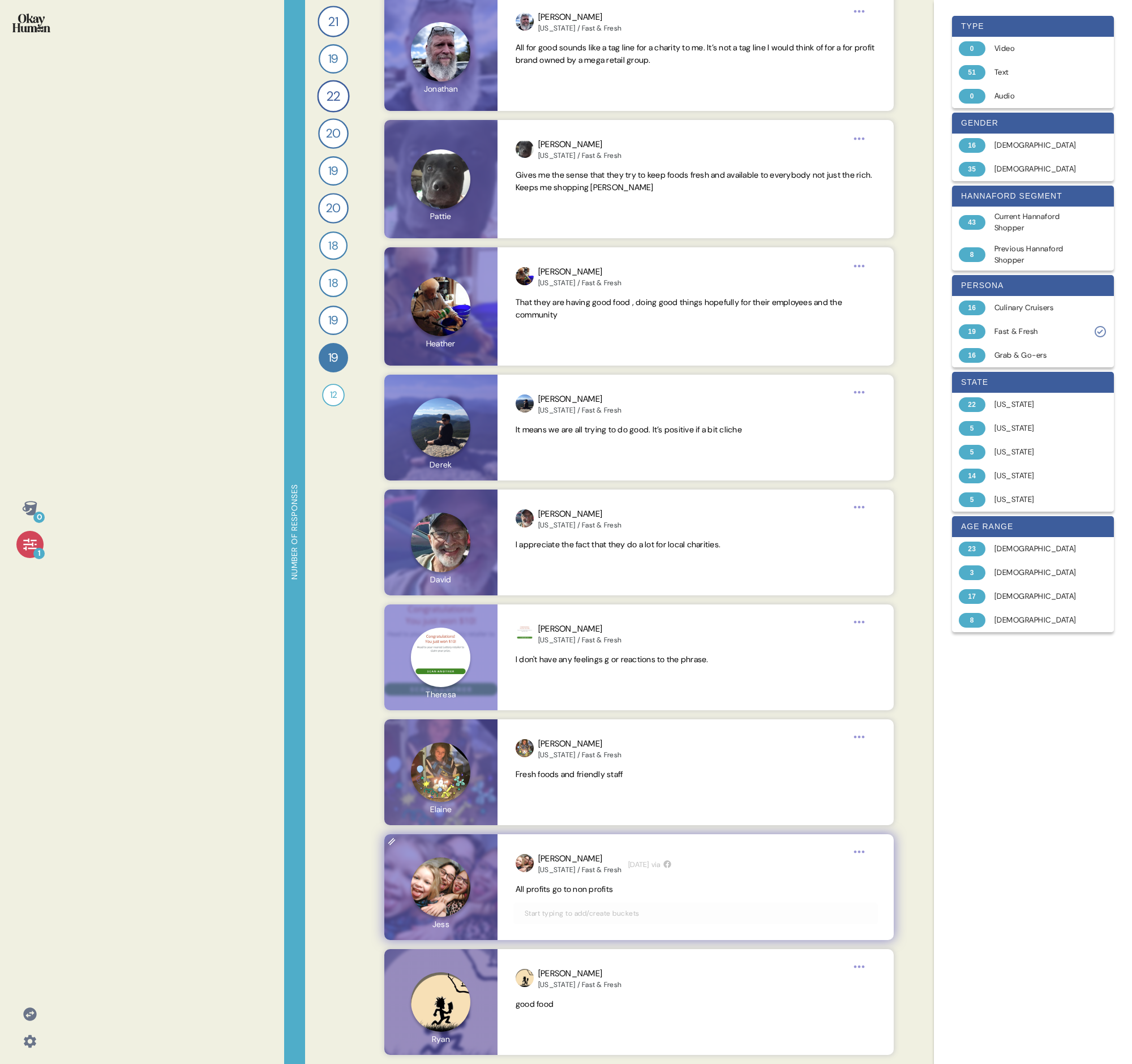
click at [547, 367] on span "All profits go to non profits" at bounding box center [564, 889] width 97 height 10
click at [547, 367] on div "type 0 Video 51 Text 0 Audio gender 16 [DEMOGRAPHIC_DATA] 35 [DEMOGRAPHIC_DATA]…" at bounding box center [1033, 532] width 180 height 1046
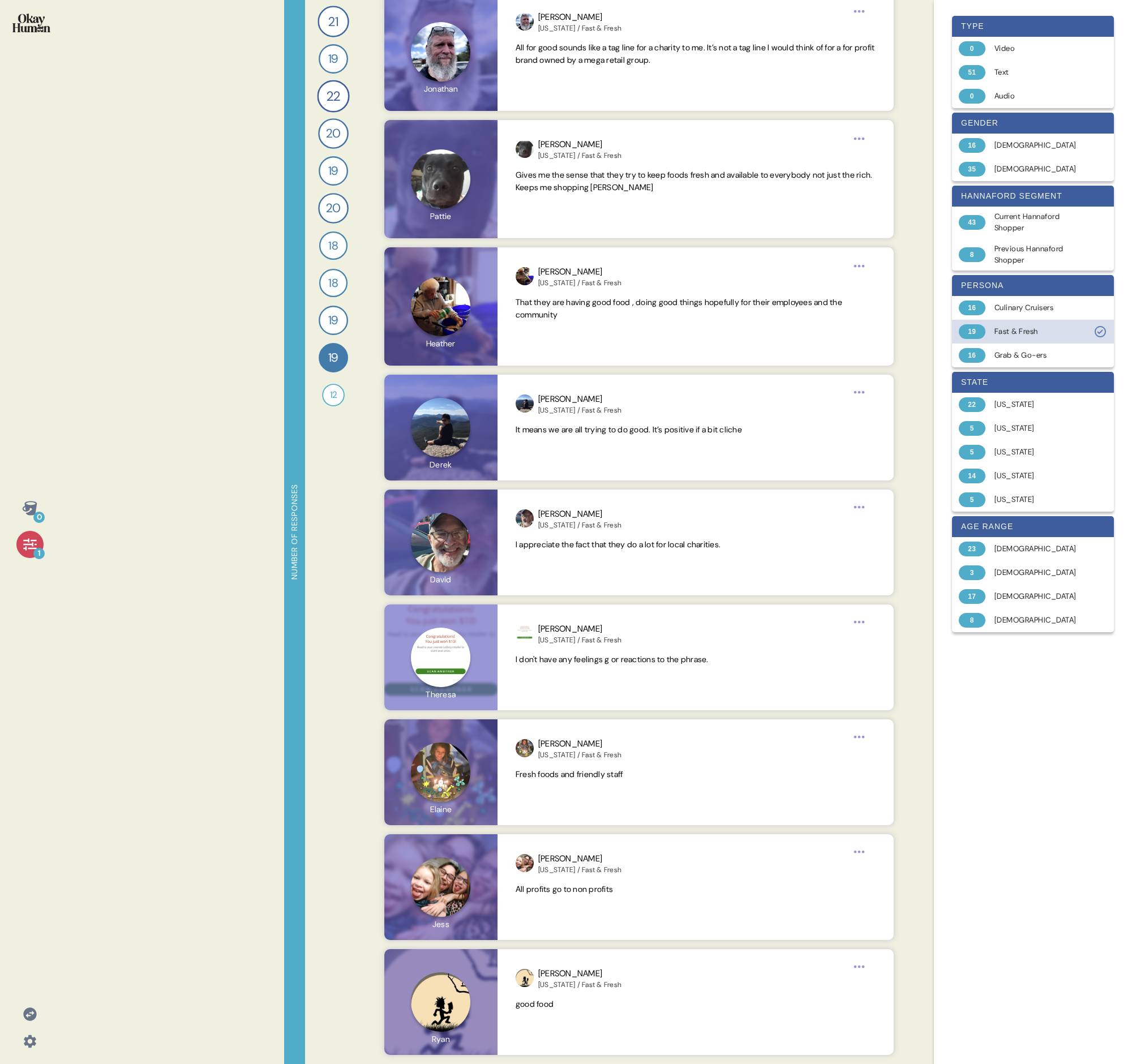
drag, startPoint x: 1038, startPoint y: 352, endPoint x: 1044, endPoint y: 330, distance: 22.8
click at [547, 352] on div "Grab & Go-ers" at bounding box center [1039, 355] width 90 height 11
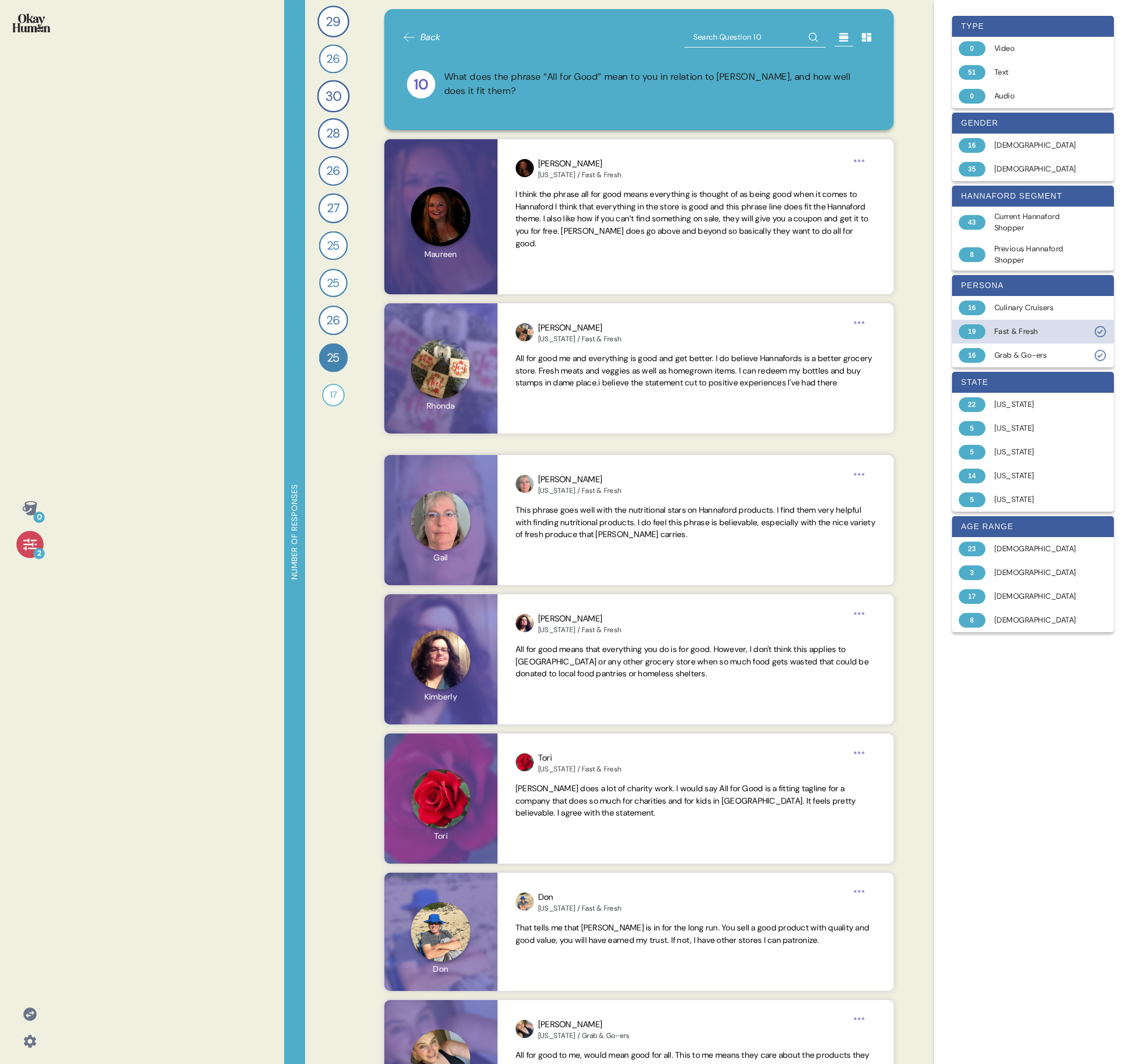
click at [547, 330] on div "Fast & Fresh" at bounding box center [1039, 331] width 90 height 11
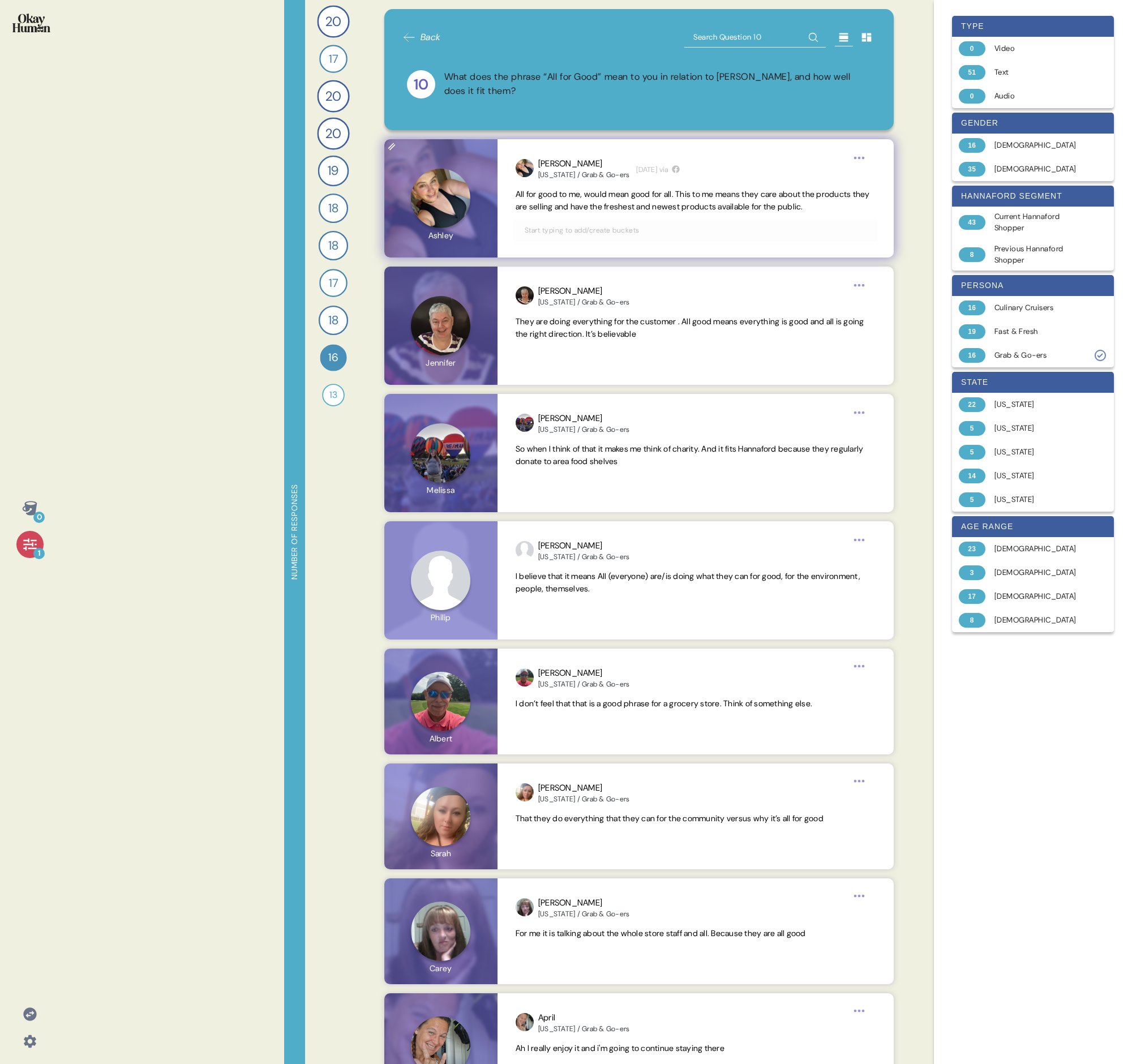
click at [547, 210] on span "All for good to me, would mean good for all. This to me means they care about t…" at bounding box center [692, 200] width 355 height 22
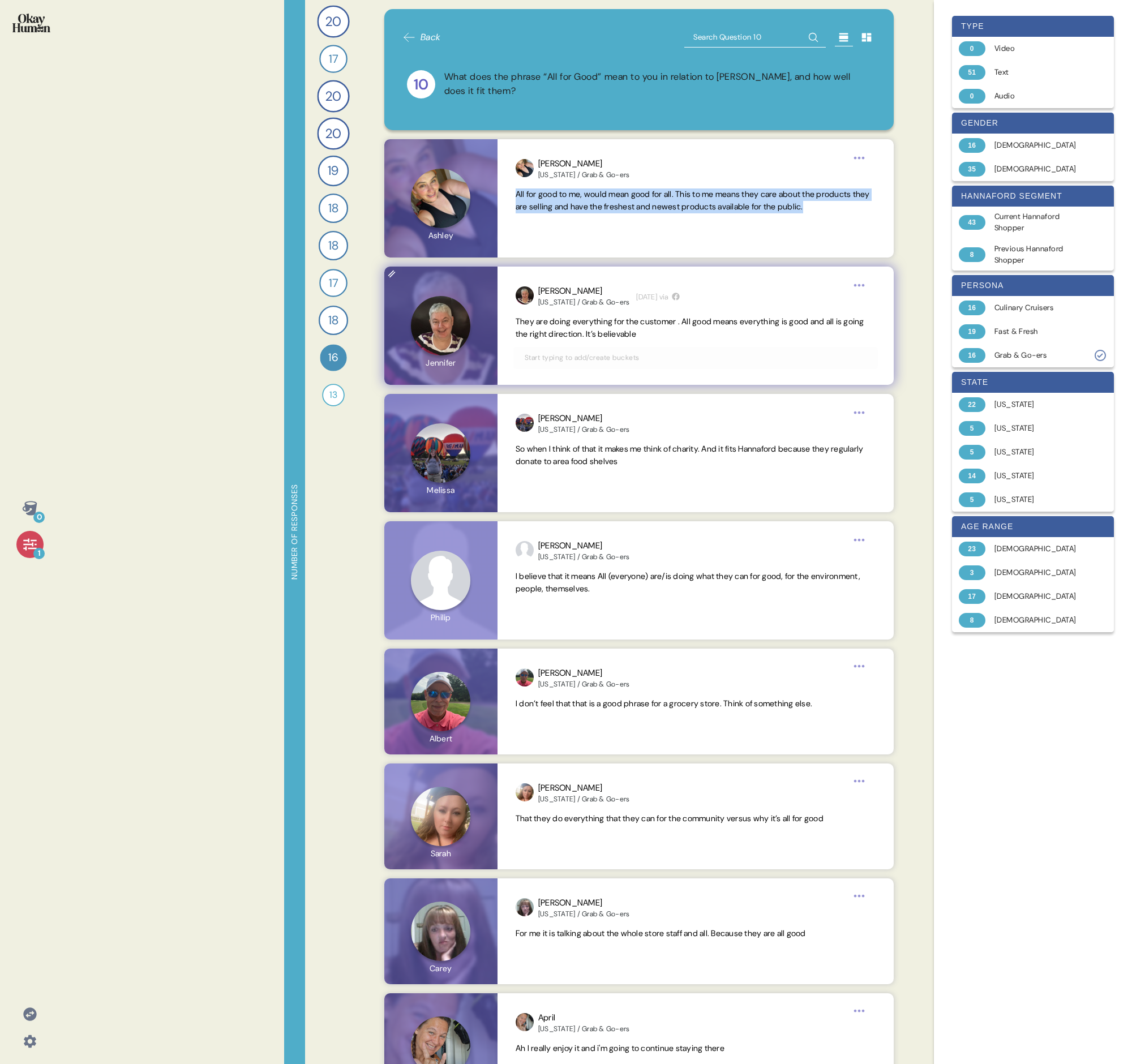
click at [544, 326] on span "They are doing everything for the customer . All good means everything is good …" at bounding box center [695, 328] width 360 height 25
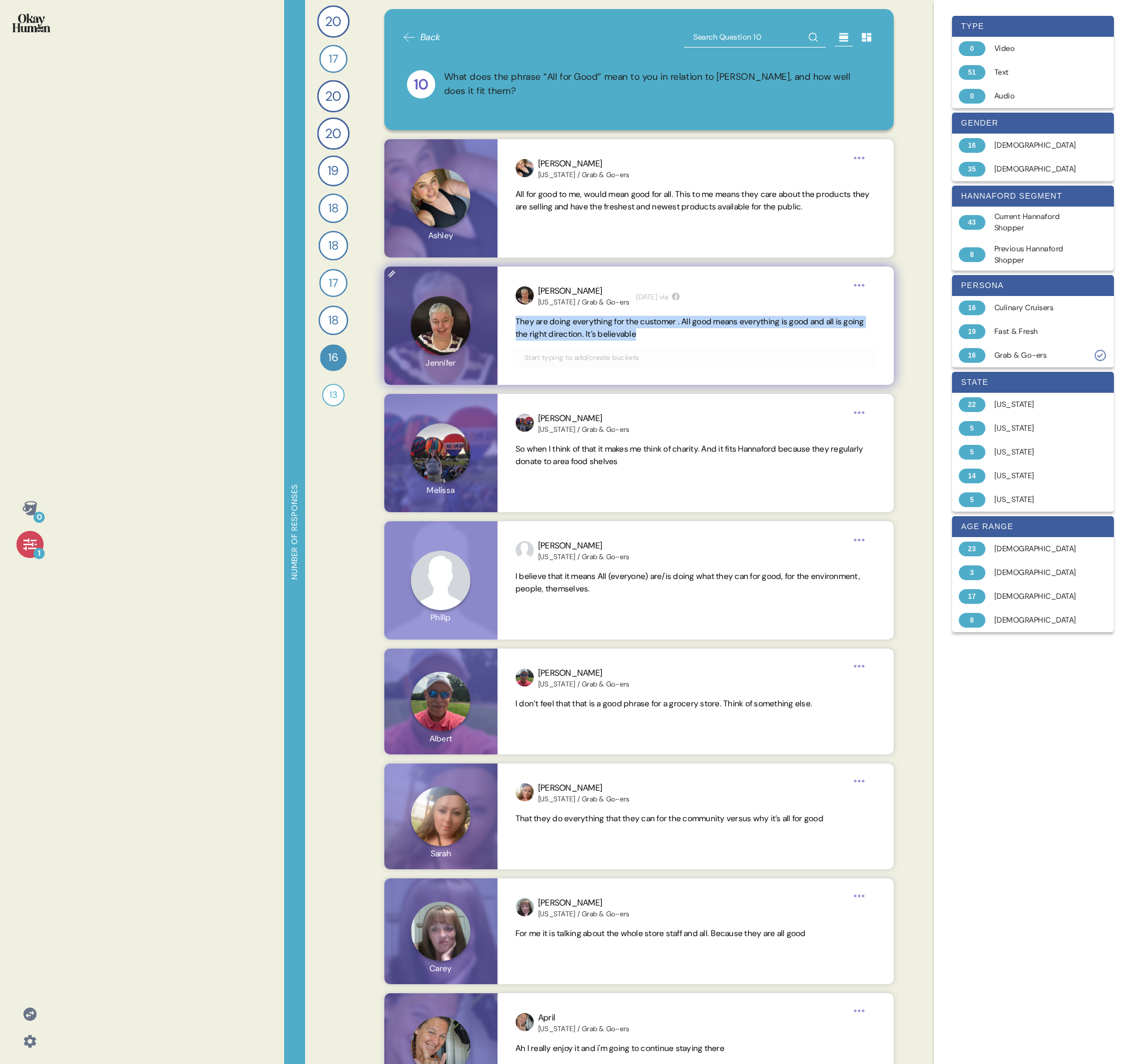
click at [544, 326] on span "They are doing everything for the customer . All good means everything is good …" at bounding box center [695, 328] width 360 height 25
click at [547, 367] on span "So when I think of that it makes me think of charity. And it fits Hannaford bec…" at bounding box center [689, 455] width 348 height 22
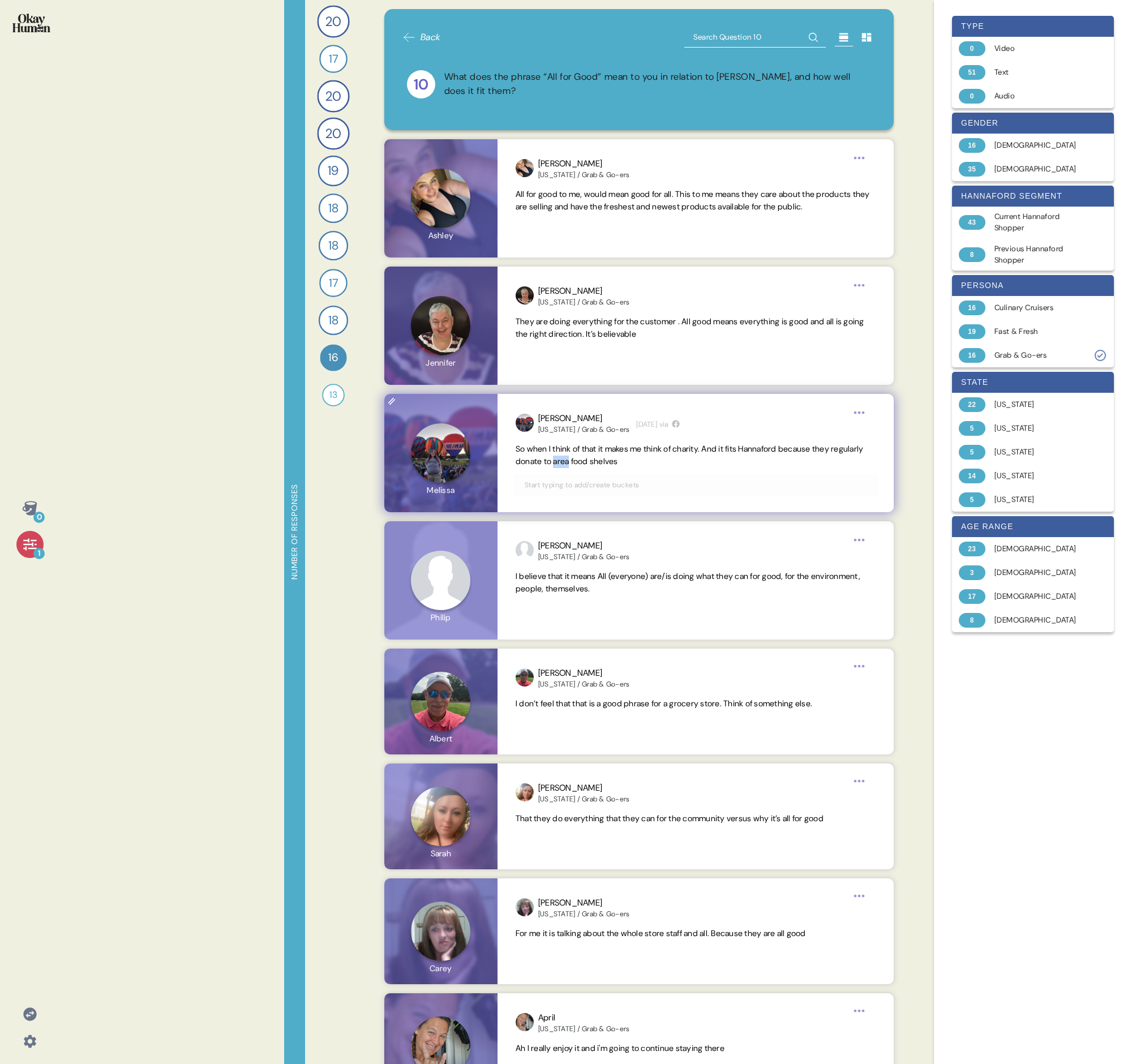
click at [547, 367] on span "So when I think of that it makes me think of charity. And it fits Hannaford bec…" at bounding box center [689, 455] width 348 height 22
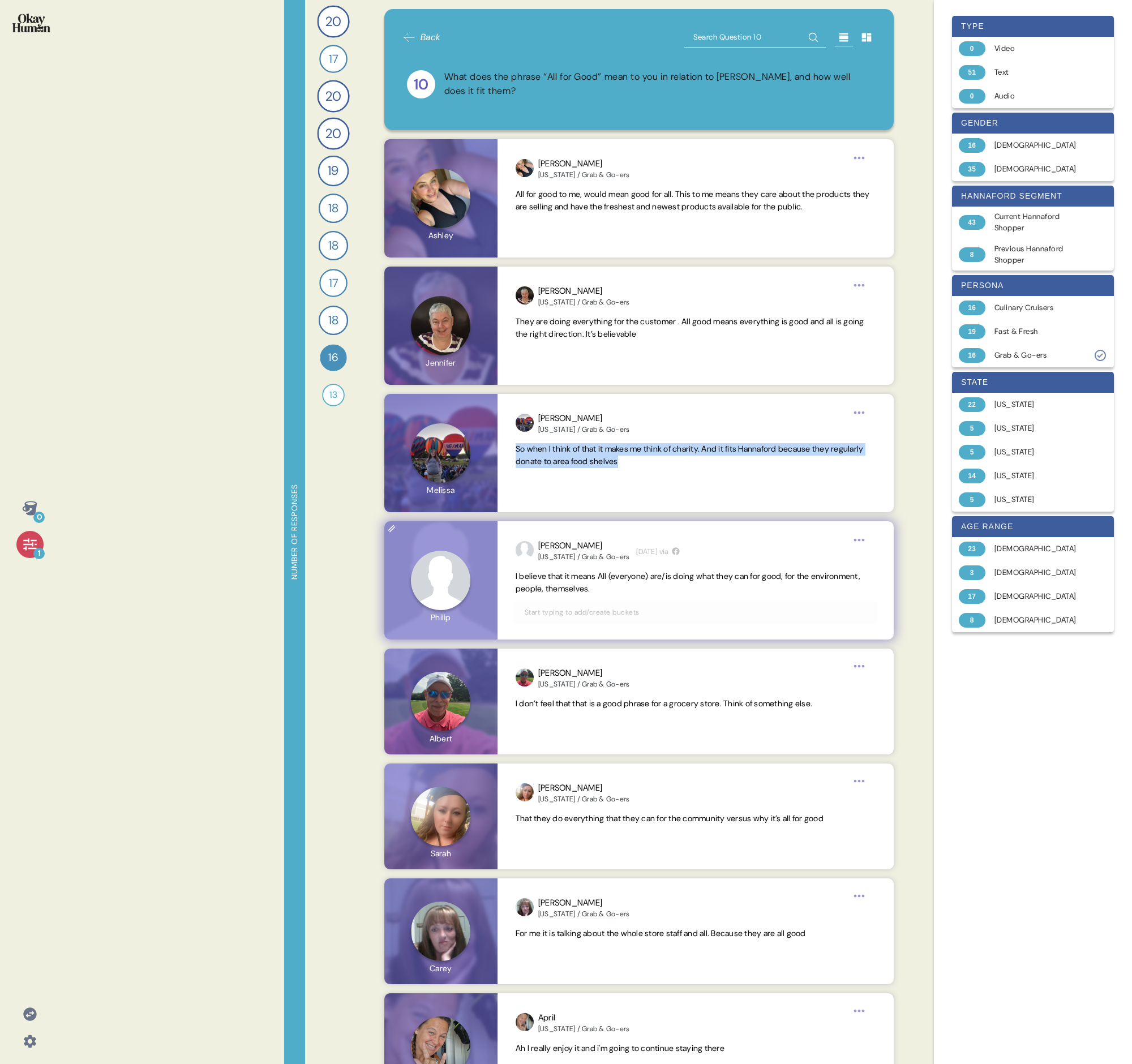
click at [547, 367] on span "I believe that it means All (everyone) are/is doing what they can for good, for…" at bounding box center [688, 582] width 345 height 22
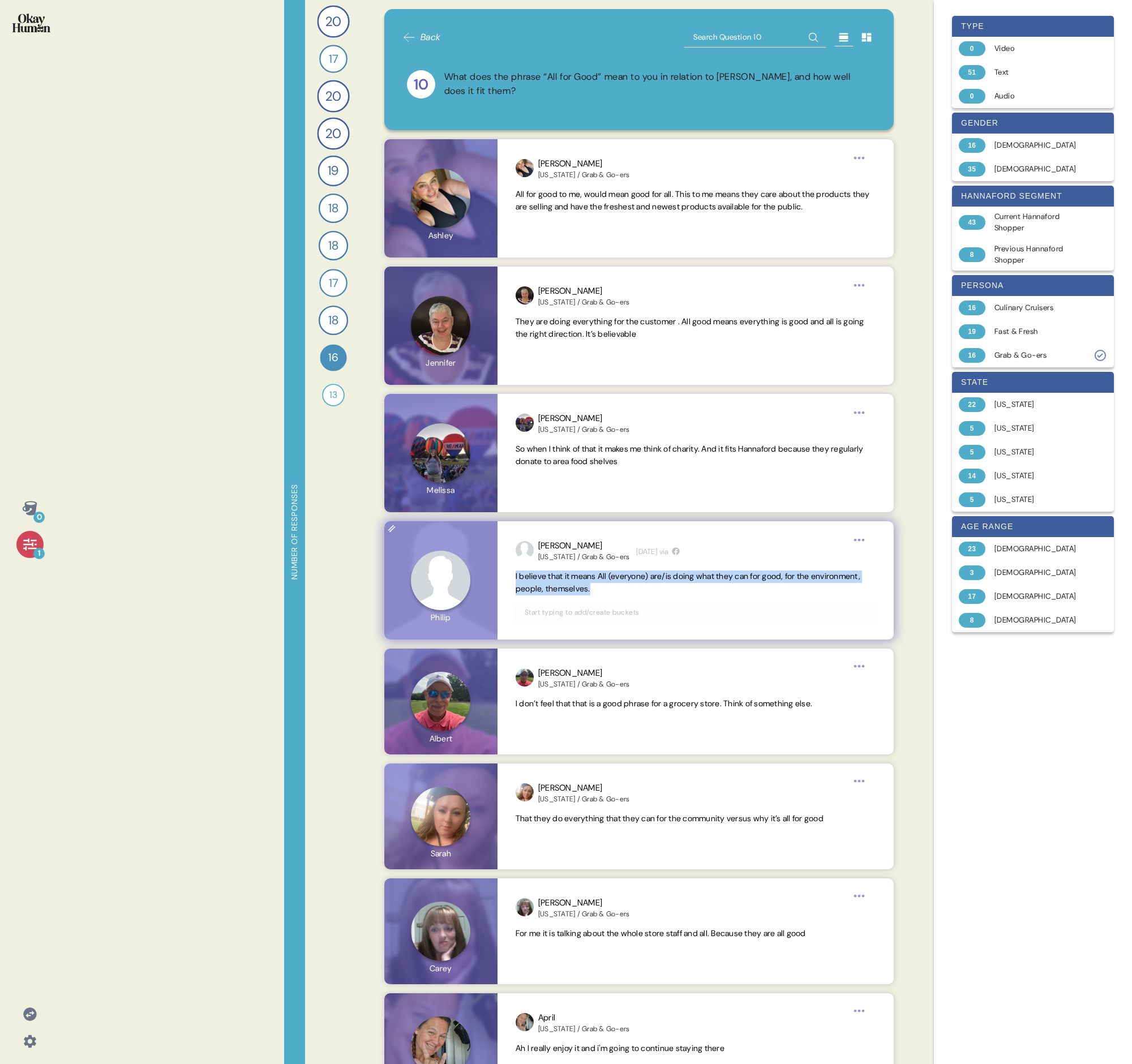
click at [547, 367] on span "I believe that it means All (everyone) are/is doing what they can for good, for…" at bounding box center [688, 582] width 345 height 22
click at [547, 367] on span "I don’t feel that that is a good phrase for a grocery store. Think of something…" at bounding box center [663, 703] width 297 height 10
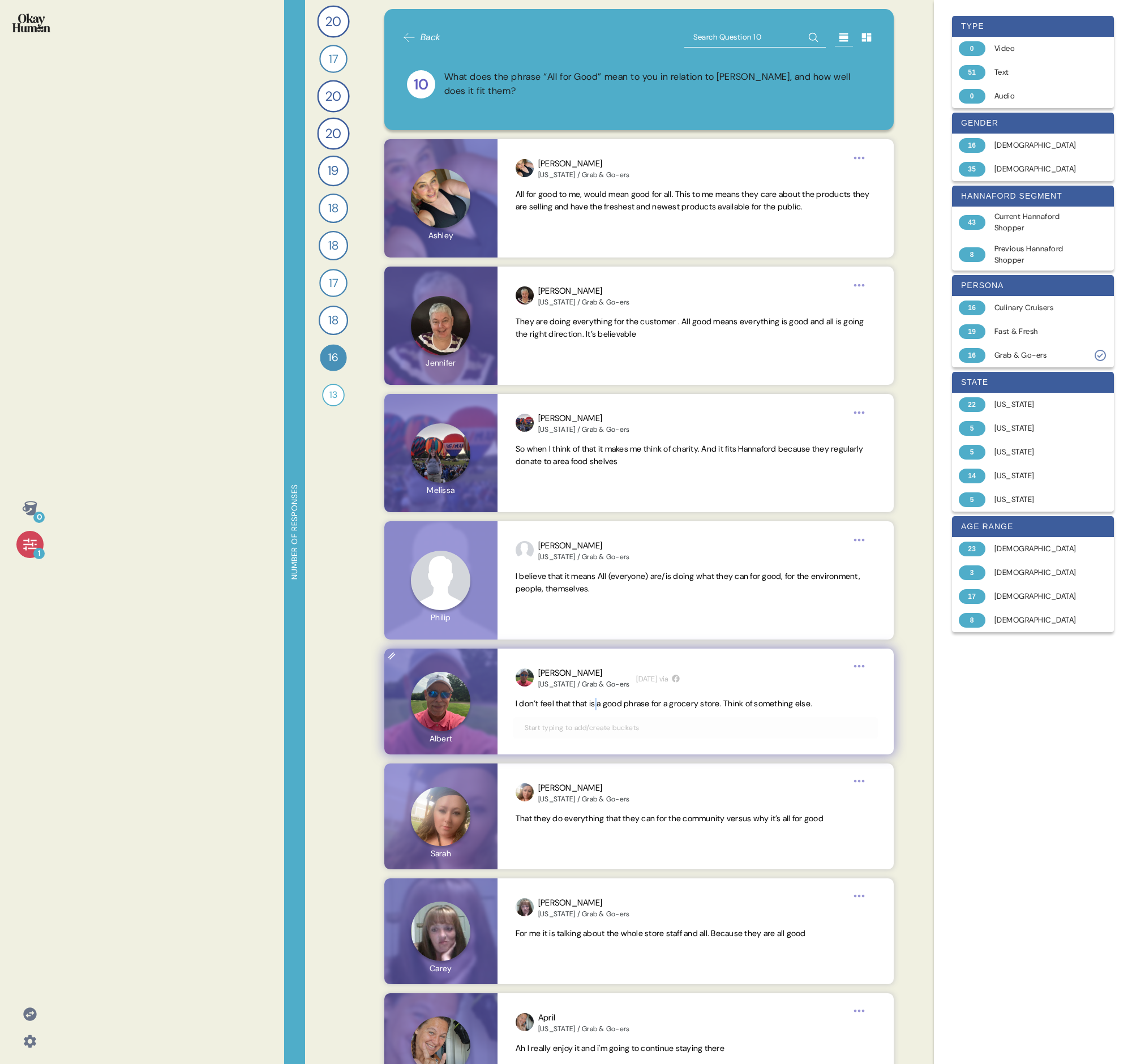
click at [547, 367] on span "I don’t feel that that is a good phrase for a grocery store. Think of something…" at bounding box center [663, 703] width 297 height 10
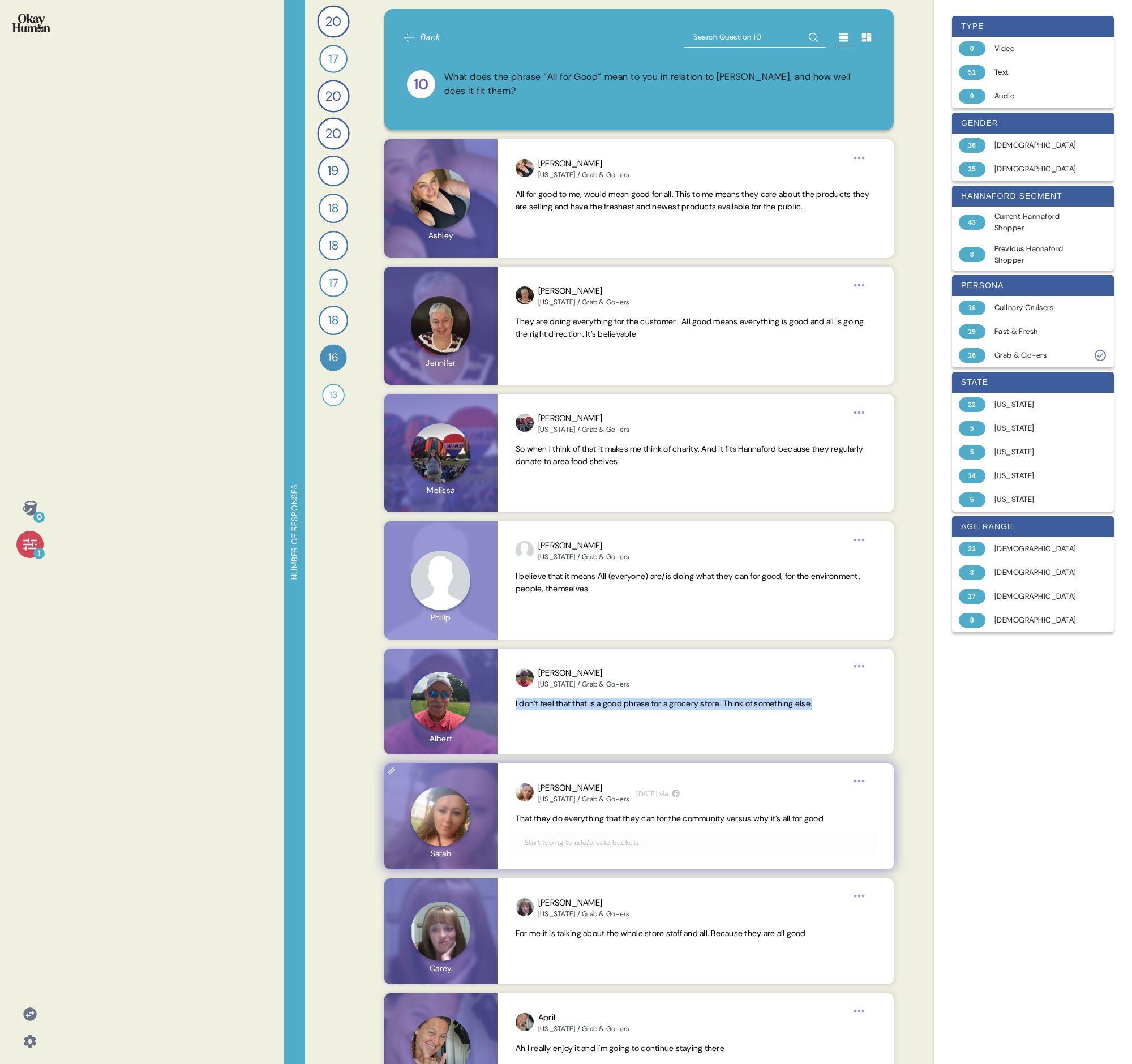
click at [547, 367] on span "That they do everything that they can for the community versus why it’s all for…" at bounding box center [669, 819] width 308 height 10
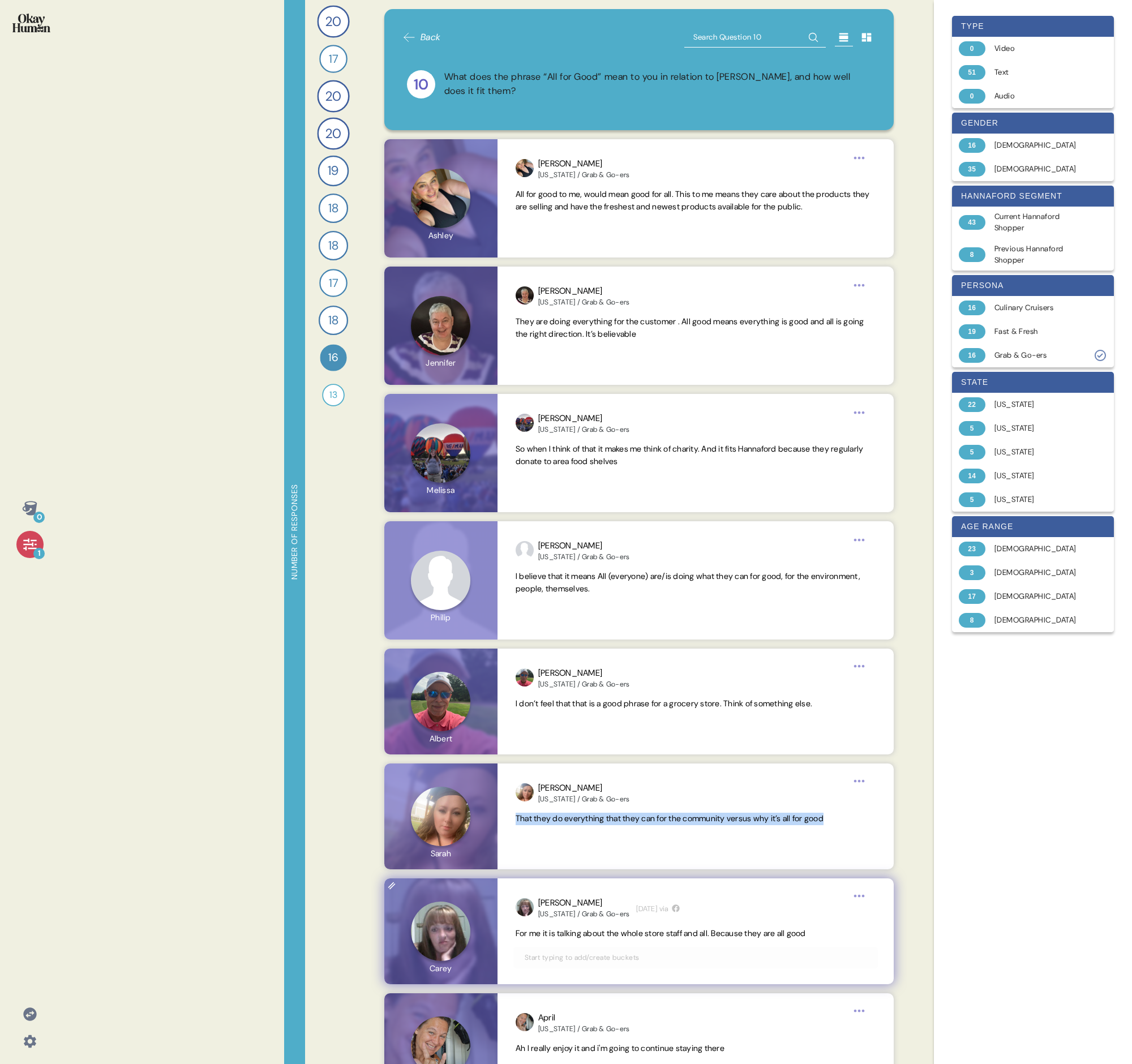
click at [547, 367] on span "For me it is talking about the whole store staff and all. Because they are all …" at bounding box center [660, 933] width 291 height 10
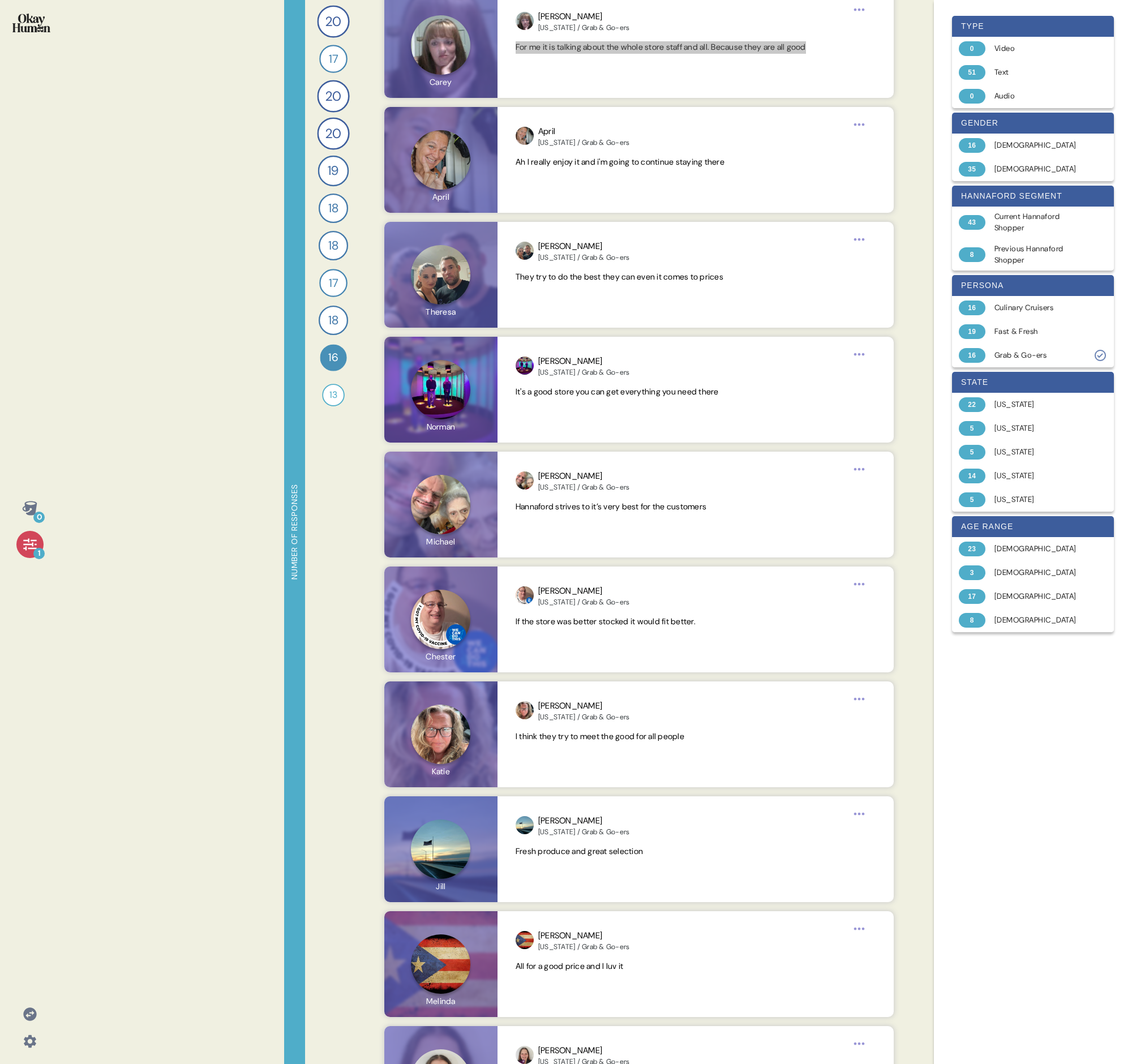
scroll to position [897, 0]
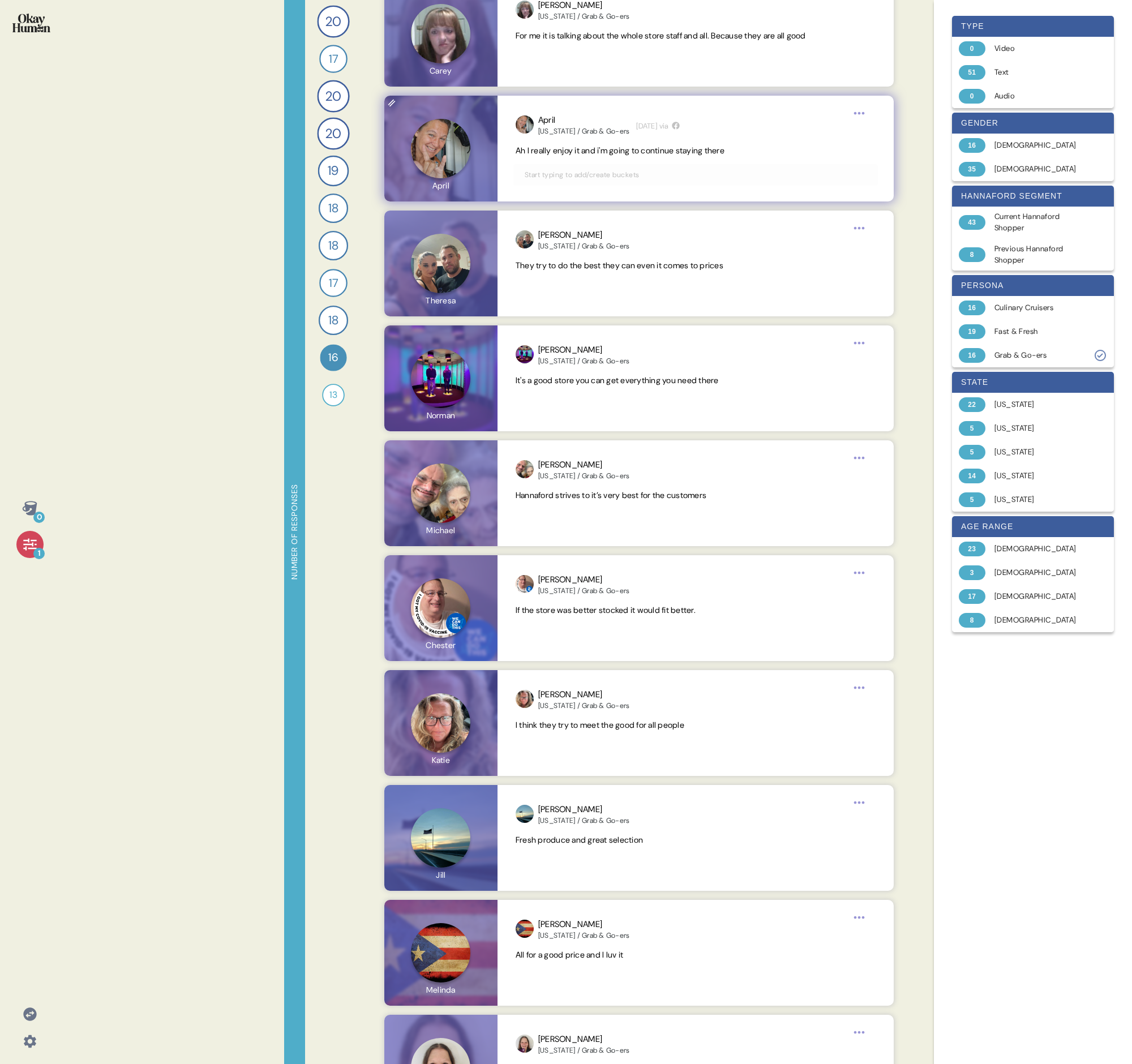
click at [547, 151] on span "Ah I really enjoy it and i'm going to continue staying there" at bounding box center [620, 151] width 209 height 10
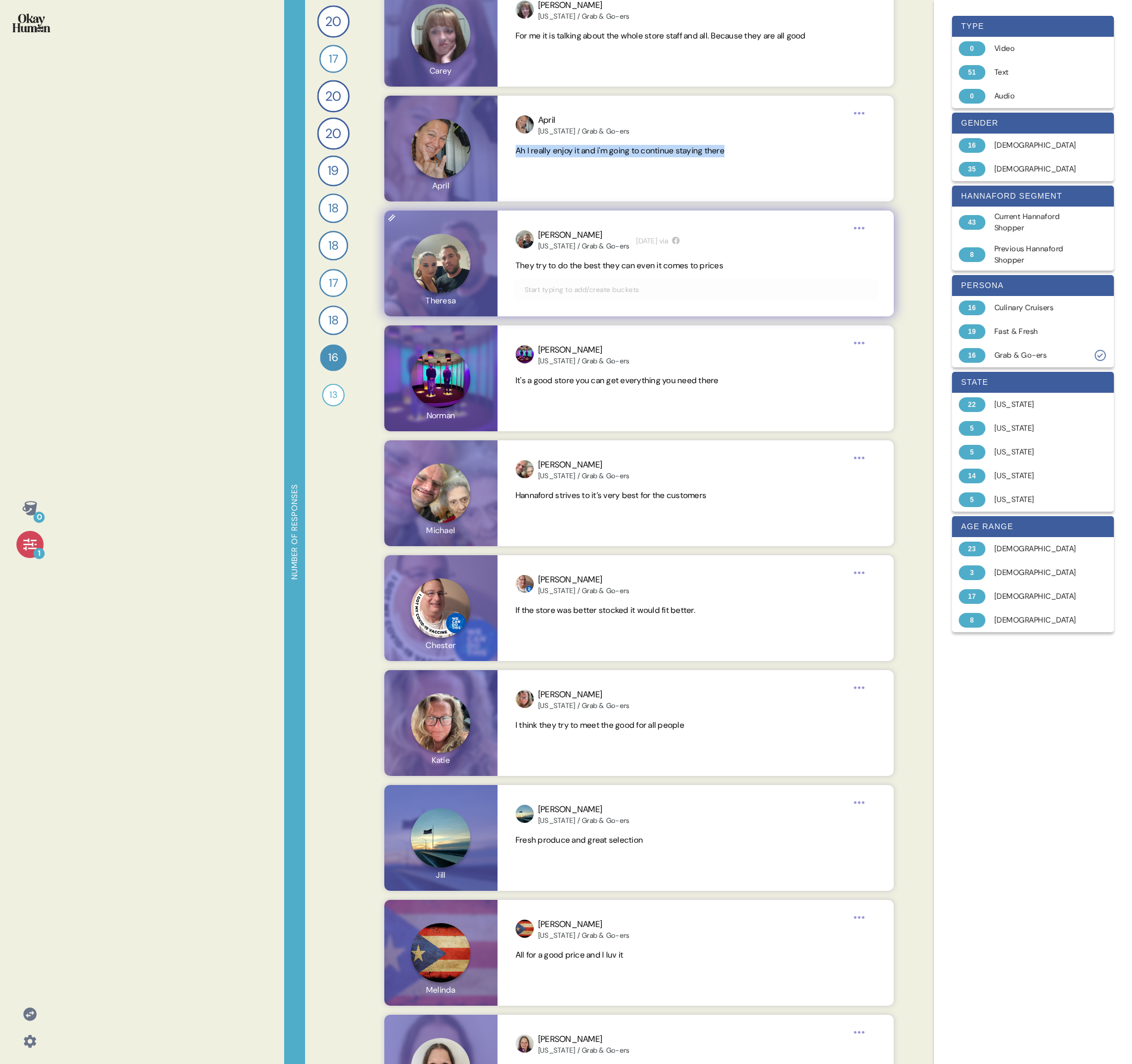
click at [547, 269] on span "They try to do the best they can even it comes to prices" at bounding box center [619, 265] width 208 height 10
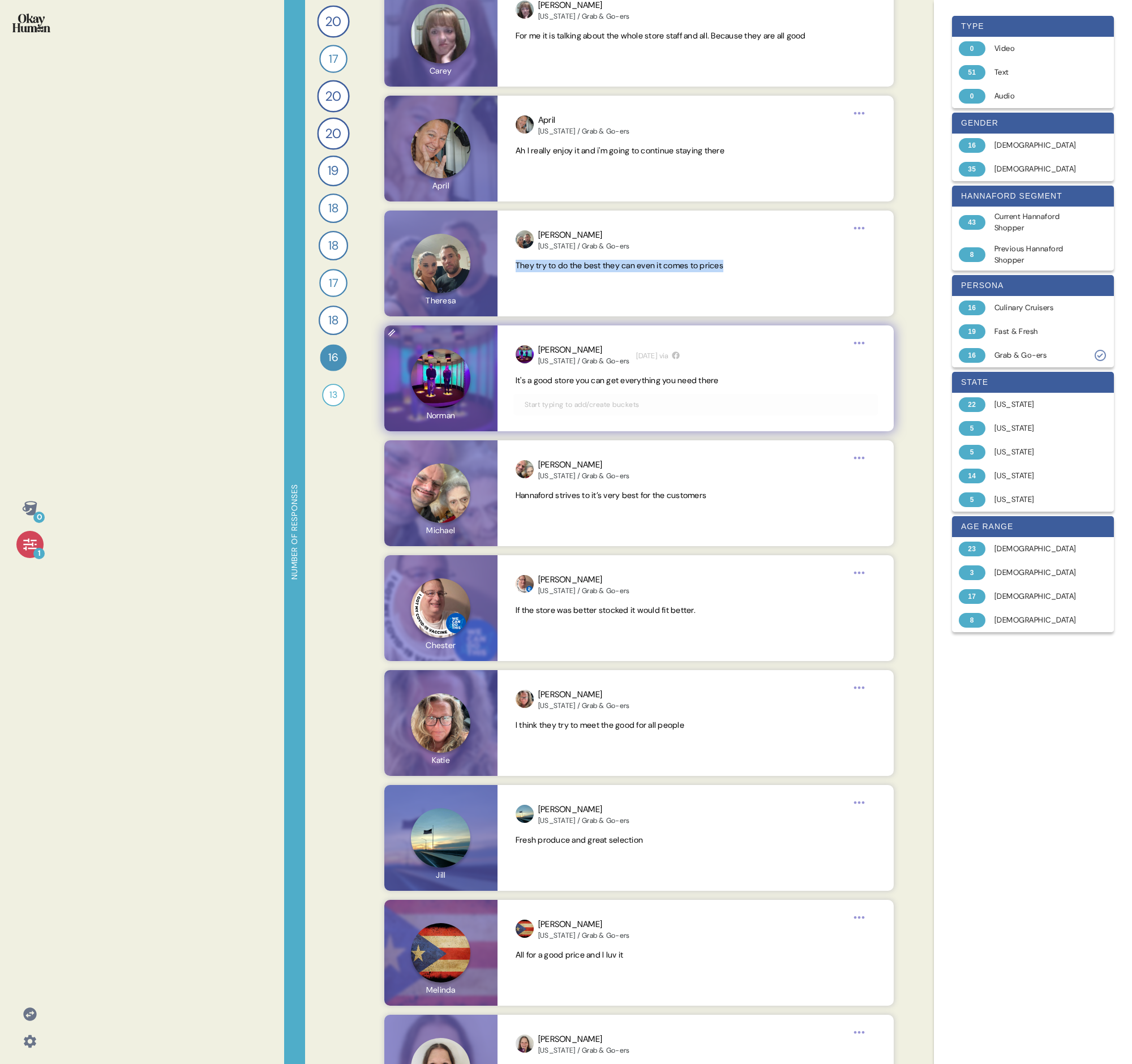
click at [547, 367] on span "It's a good store you can get everything you need there" at bounding box center [617, 381] width 203 height 10
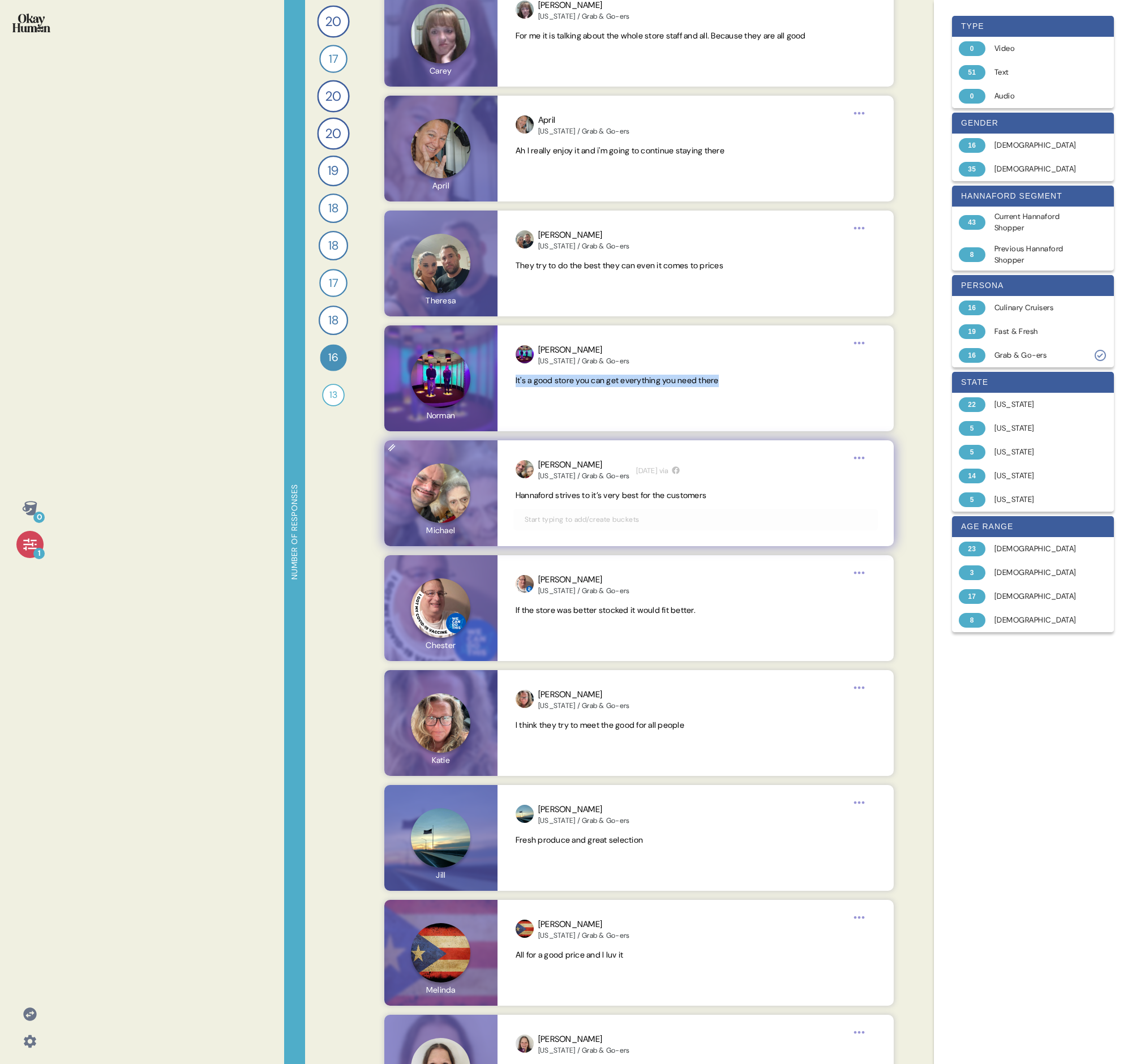
click at [547, 367] on span "Hannaford strives to it’s very best for the customers" at bounding box center [611, 495] width 191 height 10
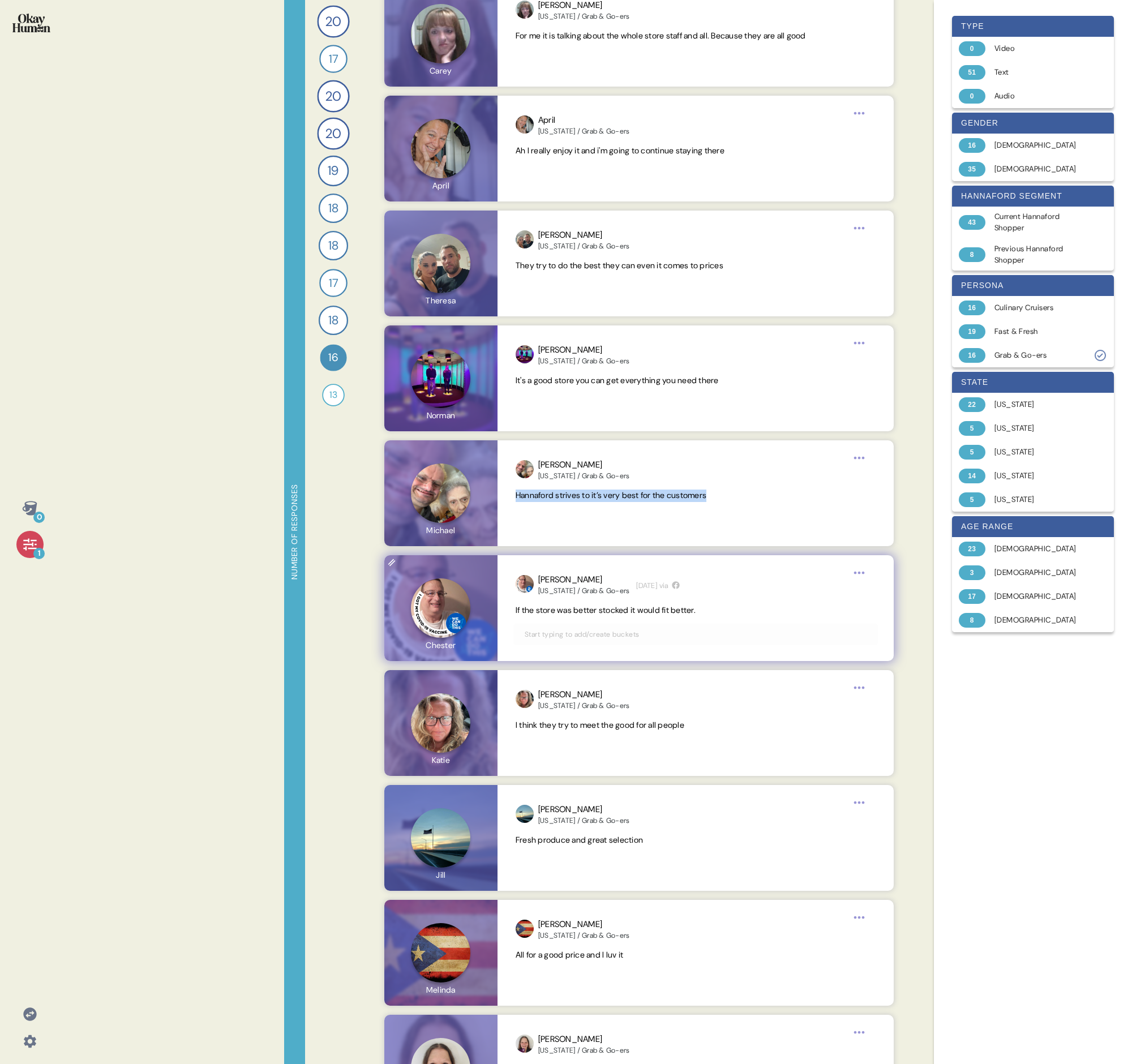
click at [547, 367] on span "If the store was better stocked it would fit better." at bounding box center [605, 610] width 180 height 10
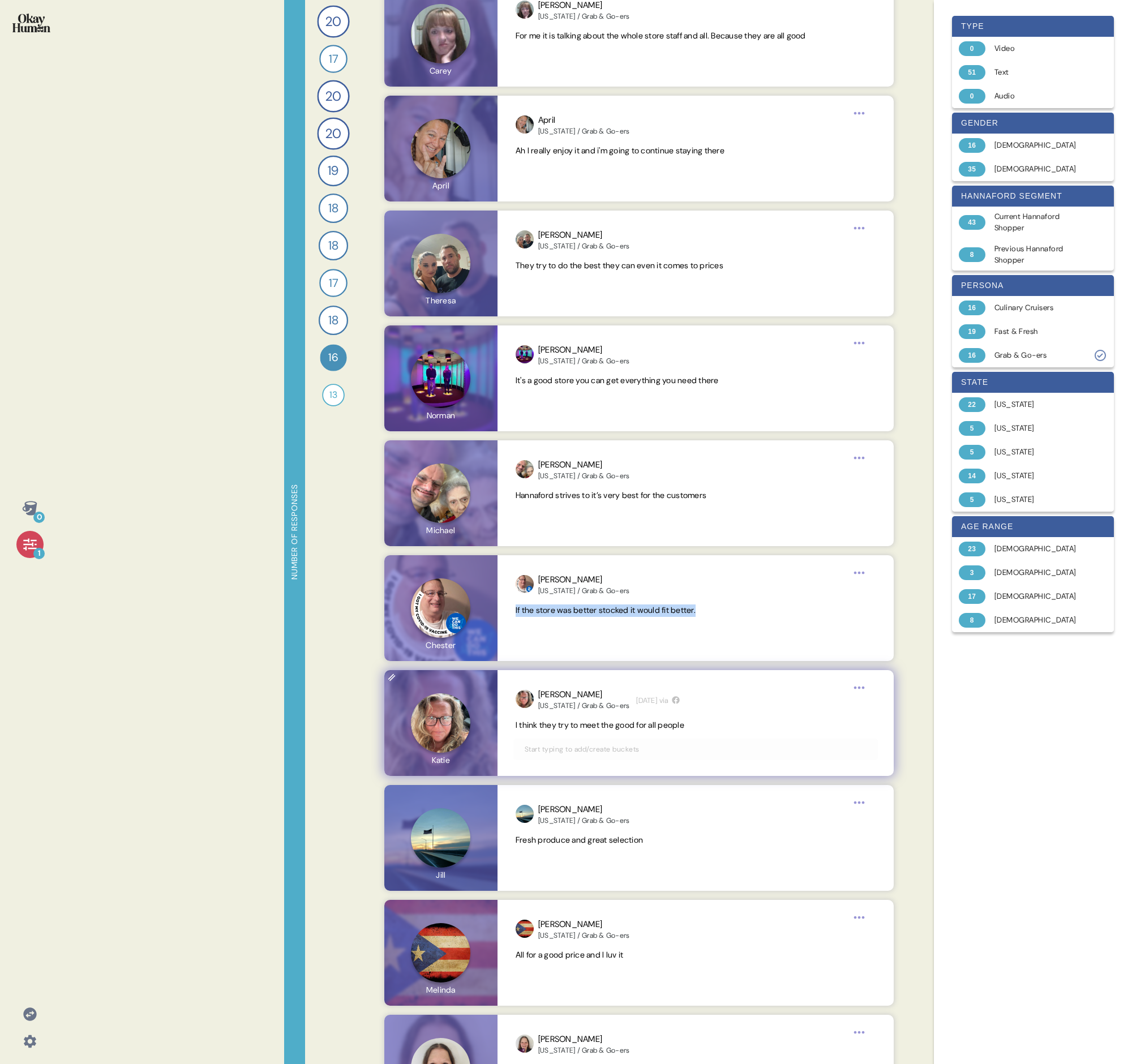
click at [547, 367] on span "I think they try to meet the good for all people" at bounding box center [599, 725] width 169 height 10
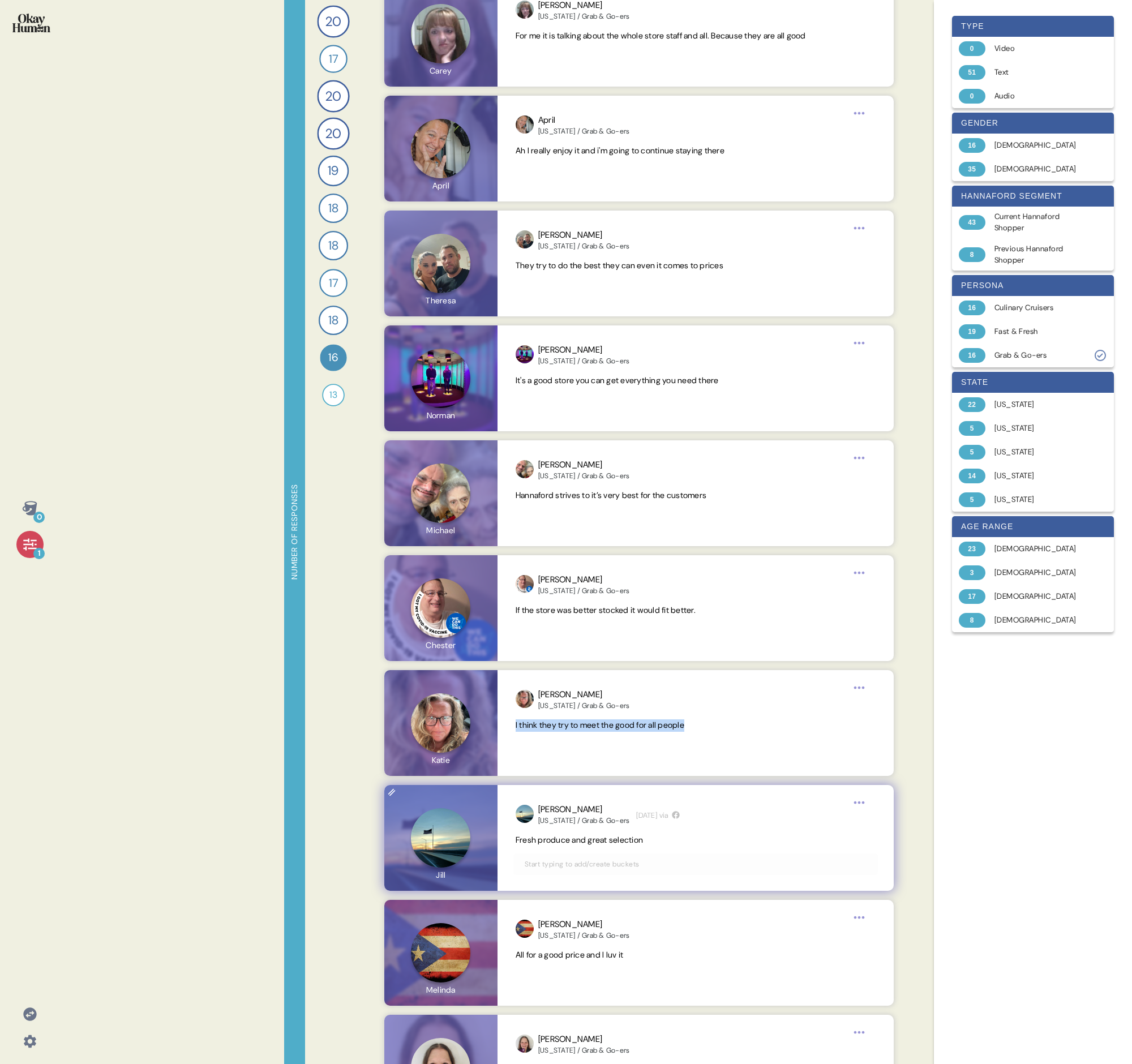
click at [547, 367] on span "Fresh produce and great selection" at bounding box center [579, 840] width 127 height 10
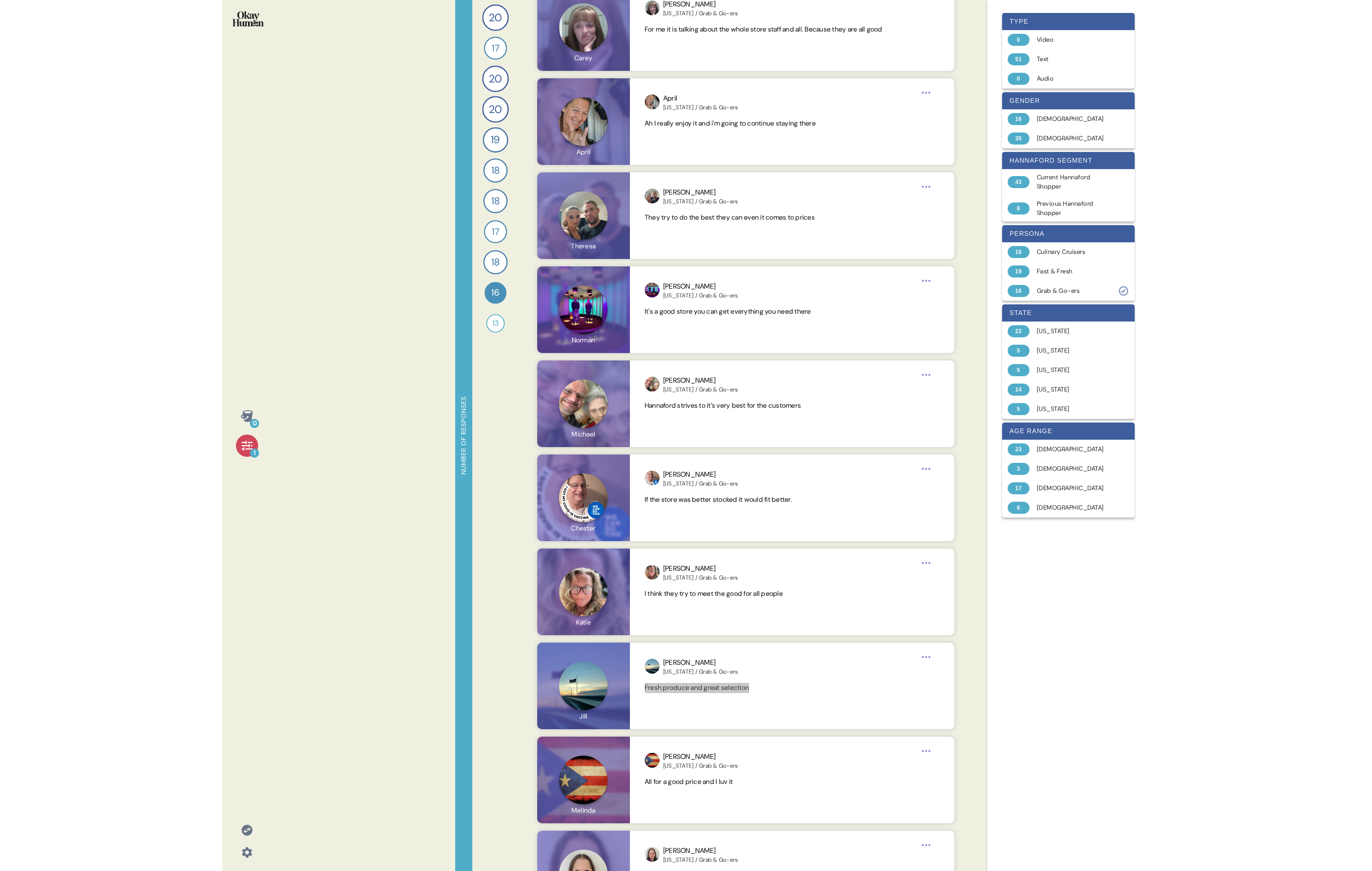
scroll to position [789, 0]
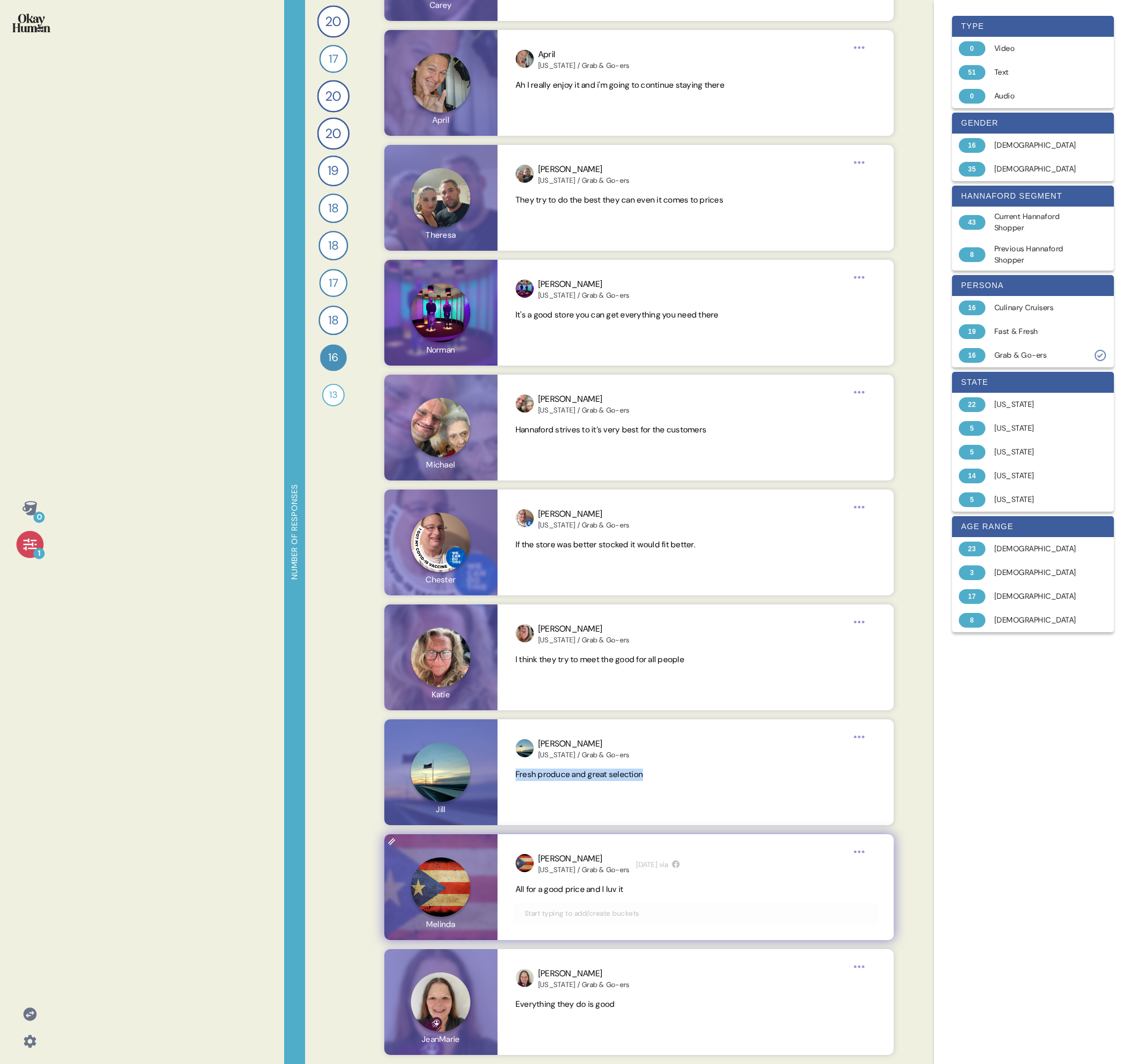
click at [547, 367] on span "All for a good price and I luv it" at bounding box center [569, 889] width 108 height 10
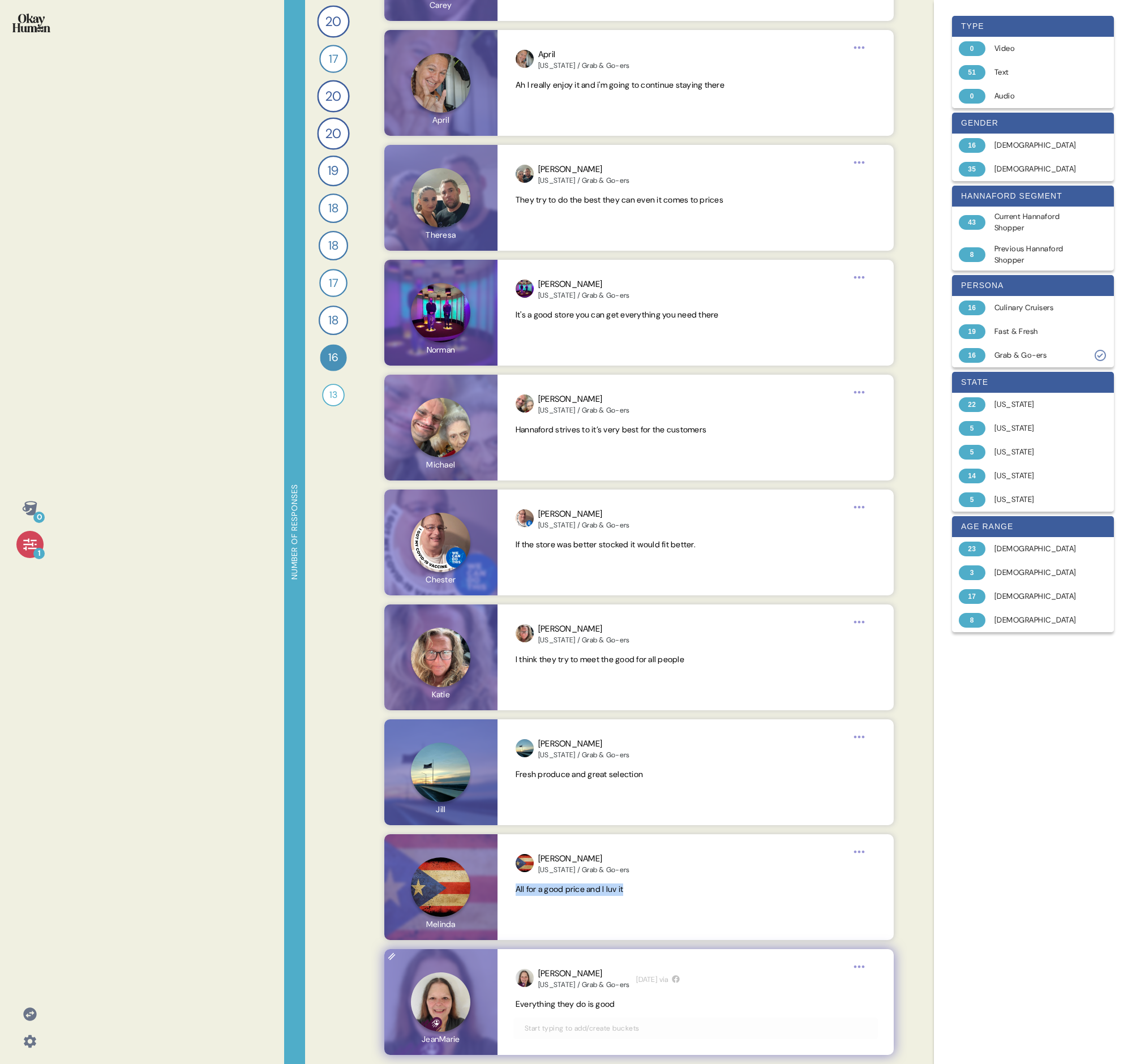
click at [547, 367] on span "Everything they do is good" at bounding box center [565, 1005] width 100 height 10
